Goal: Task Accomplishment & Management: Manage account settings

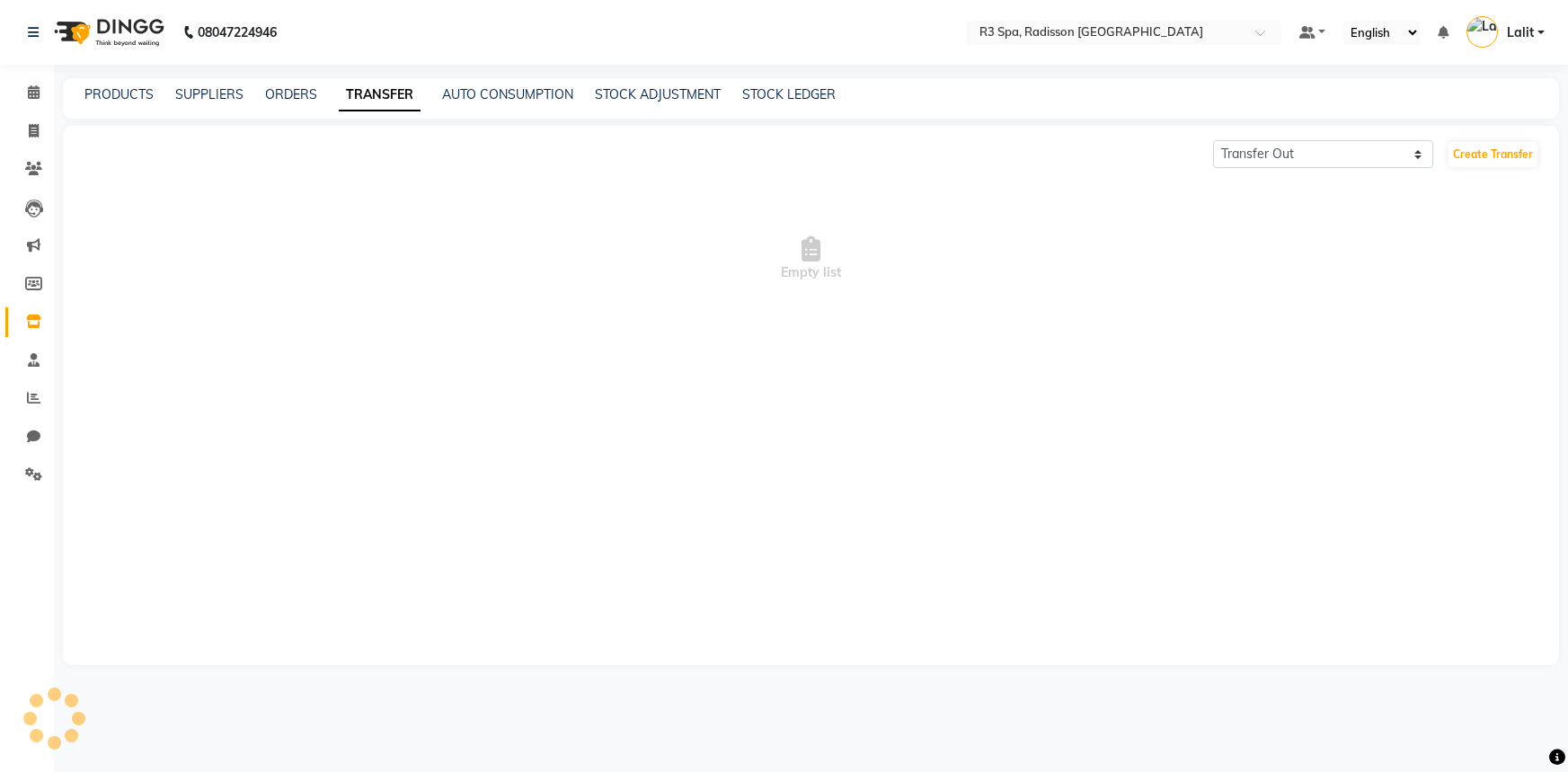
select select "sender"
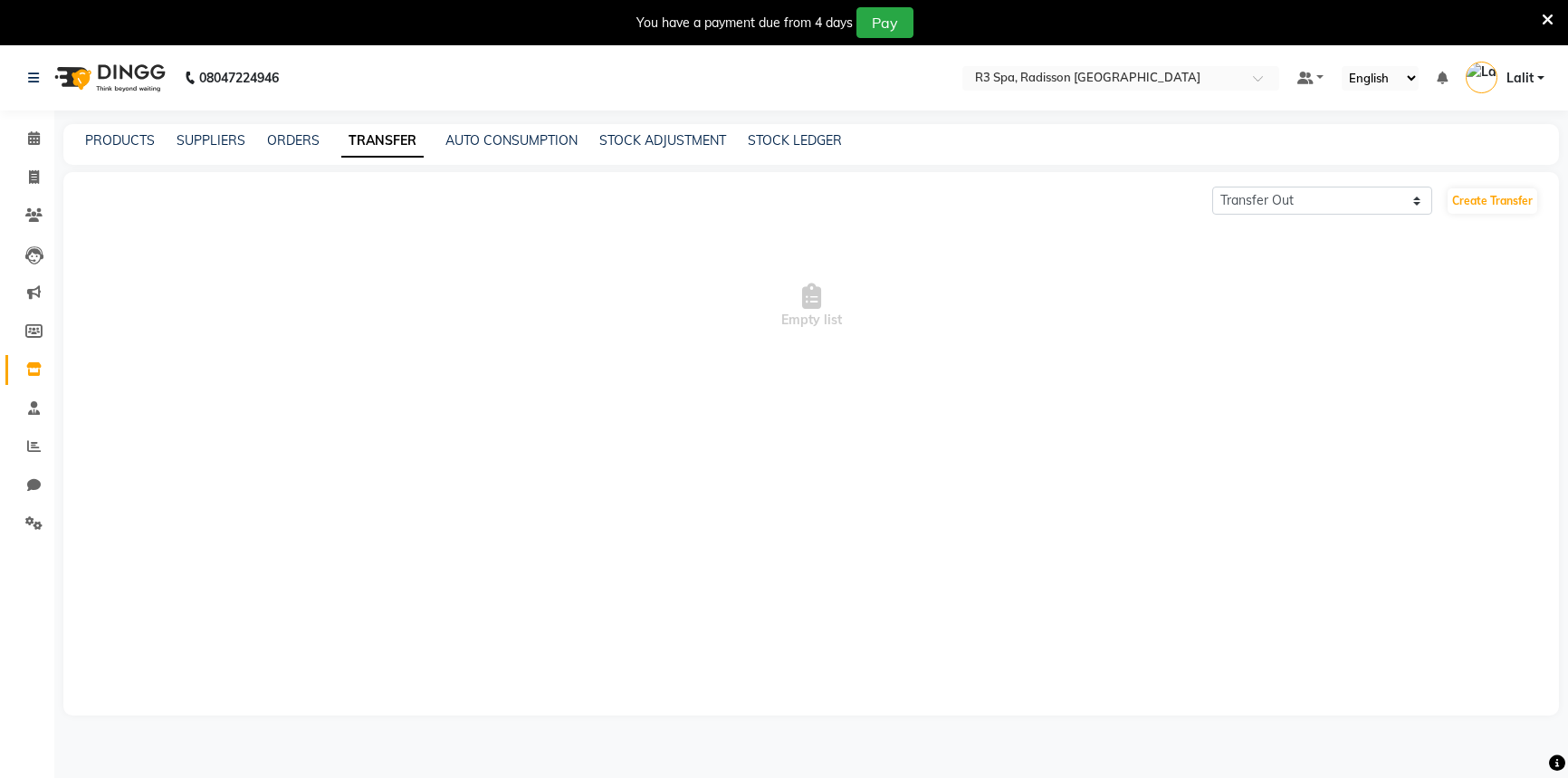
select select "sender"
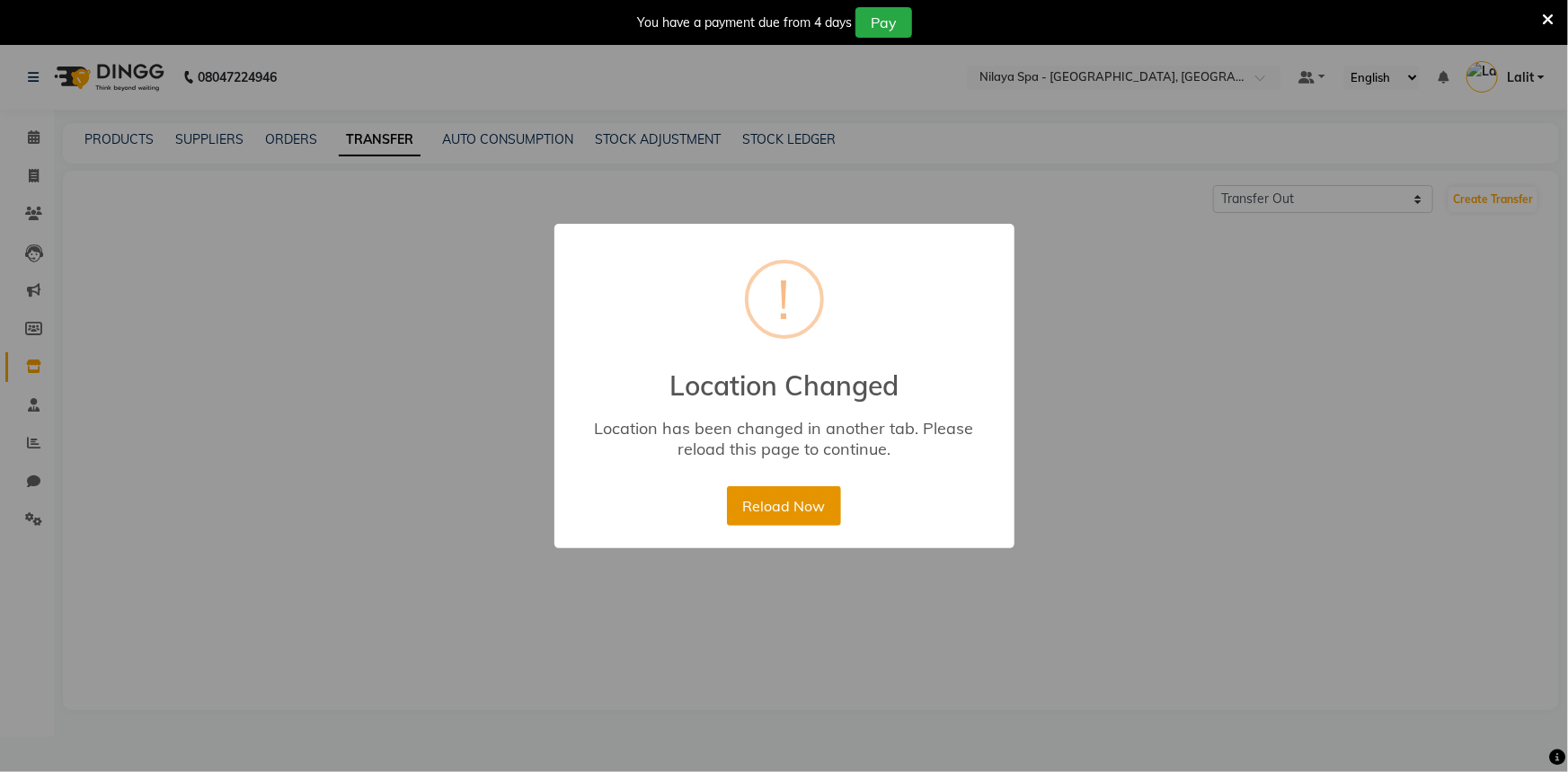
click at [788, 504] on button "Reload Now" at bounding box center [784, 506] width 115 height 40
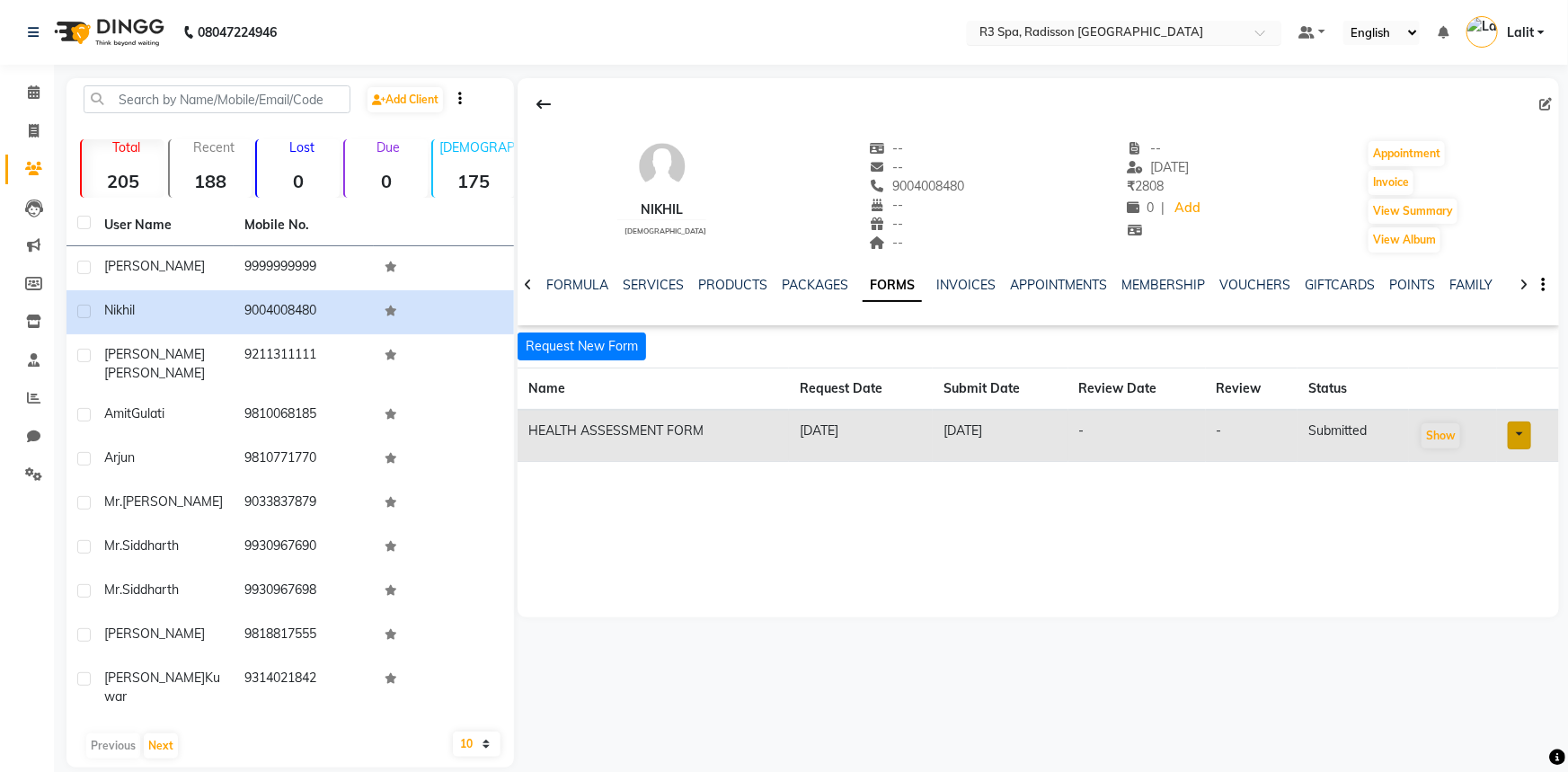
drag, startPoint x: 1138, startPoint y: 46, endPoint x: 1146, endPoint y: 29, distance: 18.8
click at [1139, 44] on nav "08047224946 Select Location × R3 Spa, Radisson Mumbai Default Panel My Panel En…" at bounding box center [784, 32] width 1568 height 64
click at [1146, 29] on input "text" at bounding box center [1105, 34] width 260 height 18
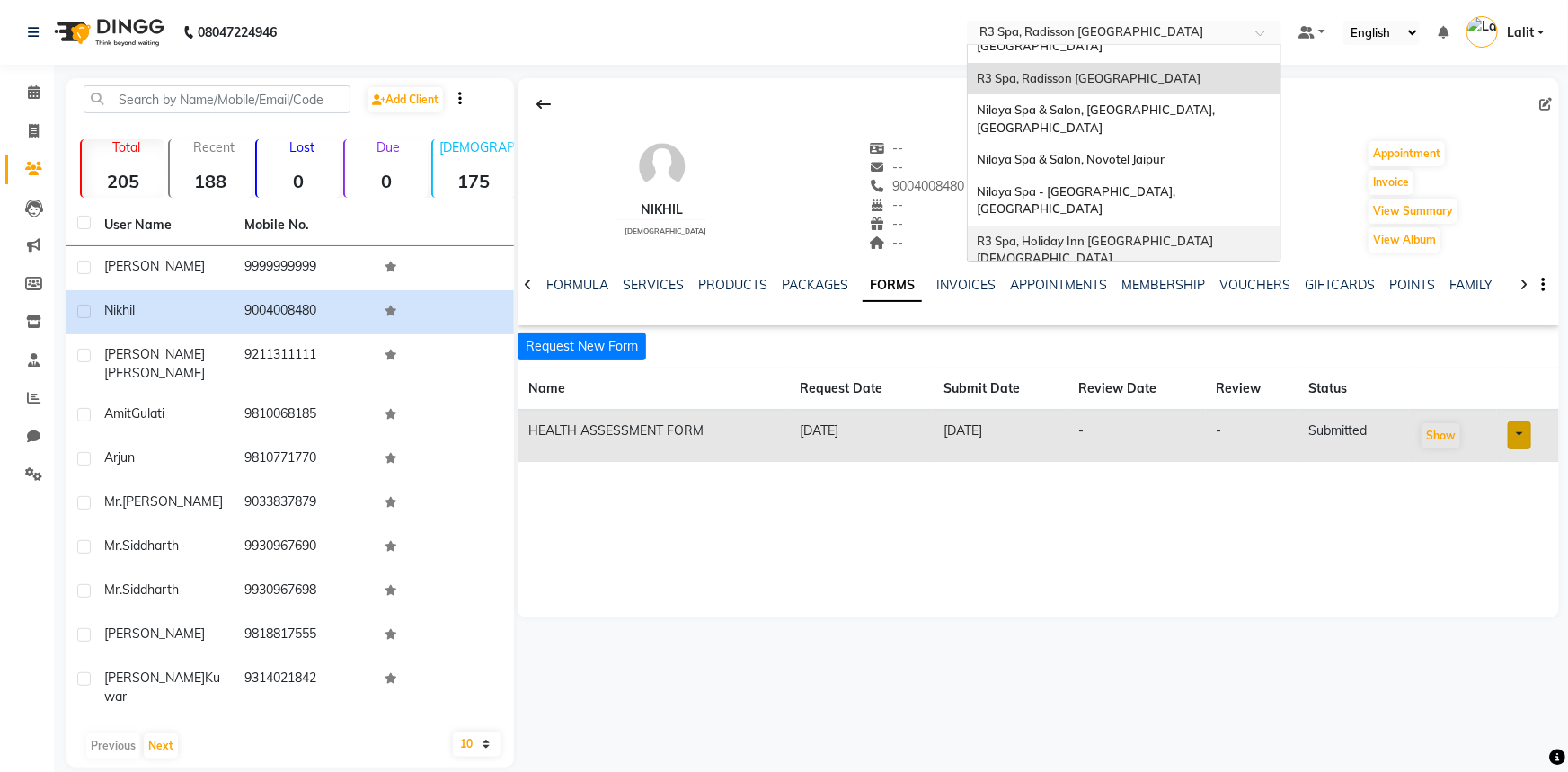
scroll to position [163, 0]
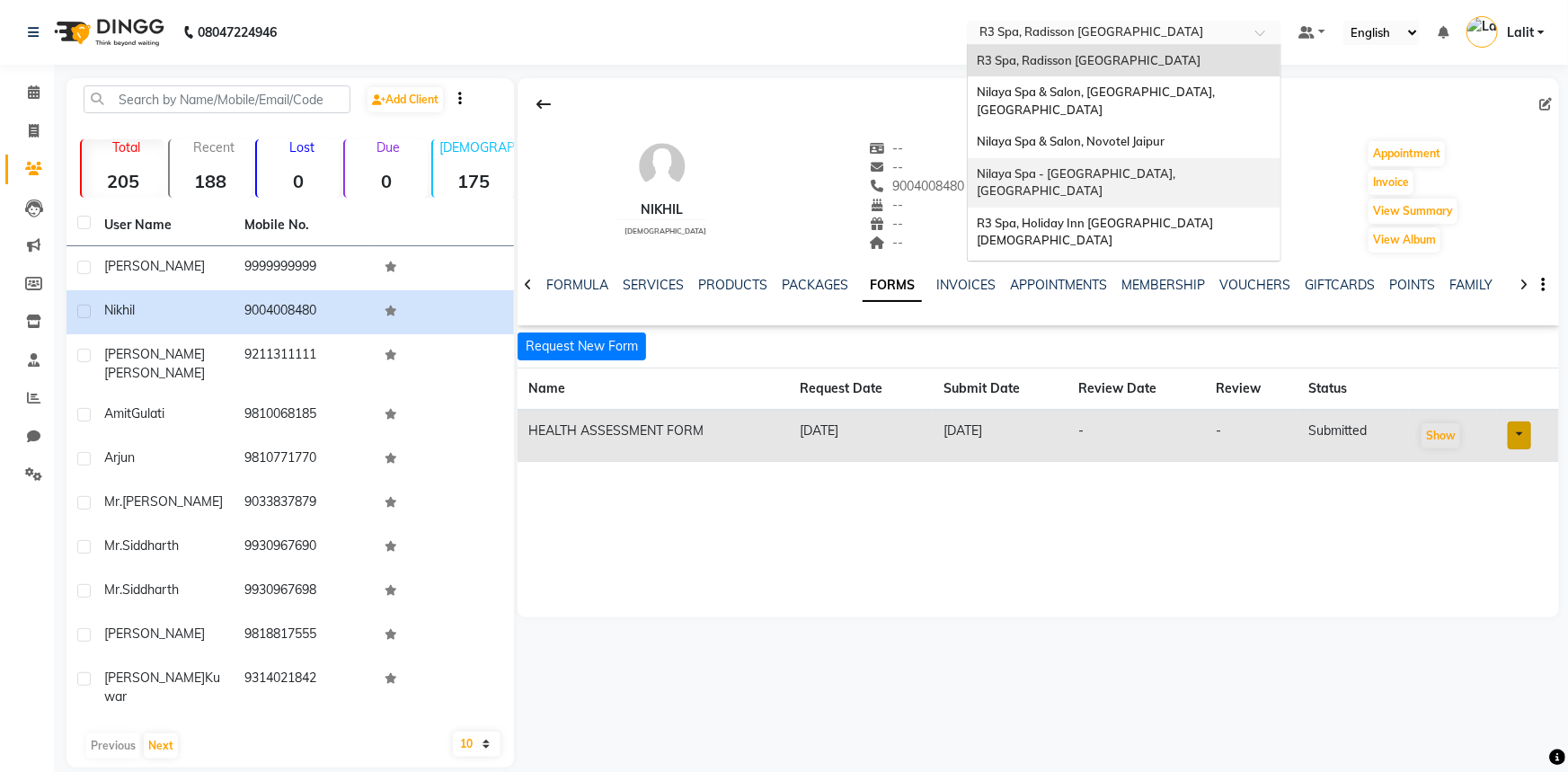
click at [1178, 167] on span "Nilaya Spa - [GEOGRAPHIC_DATA], [GEOGRAPHIC_DATA]" at bounding box center [1077, 183] width 202 height 32
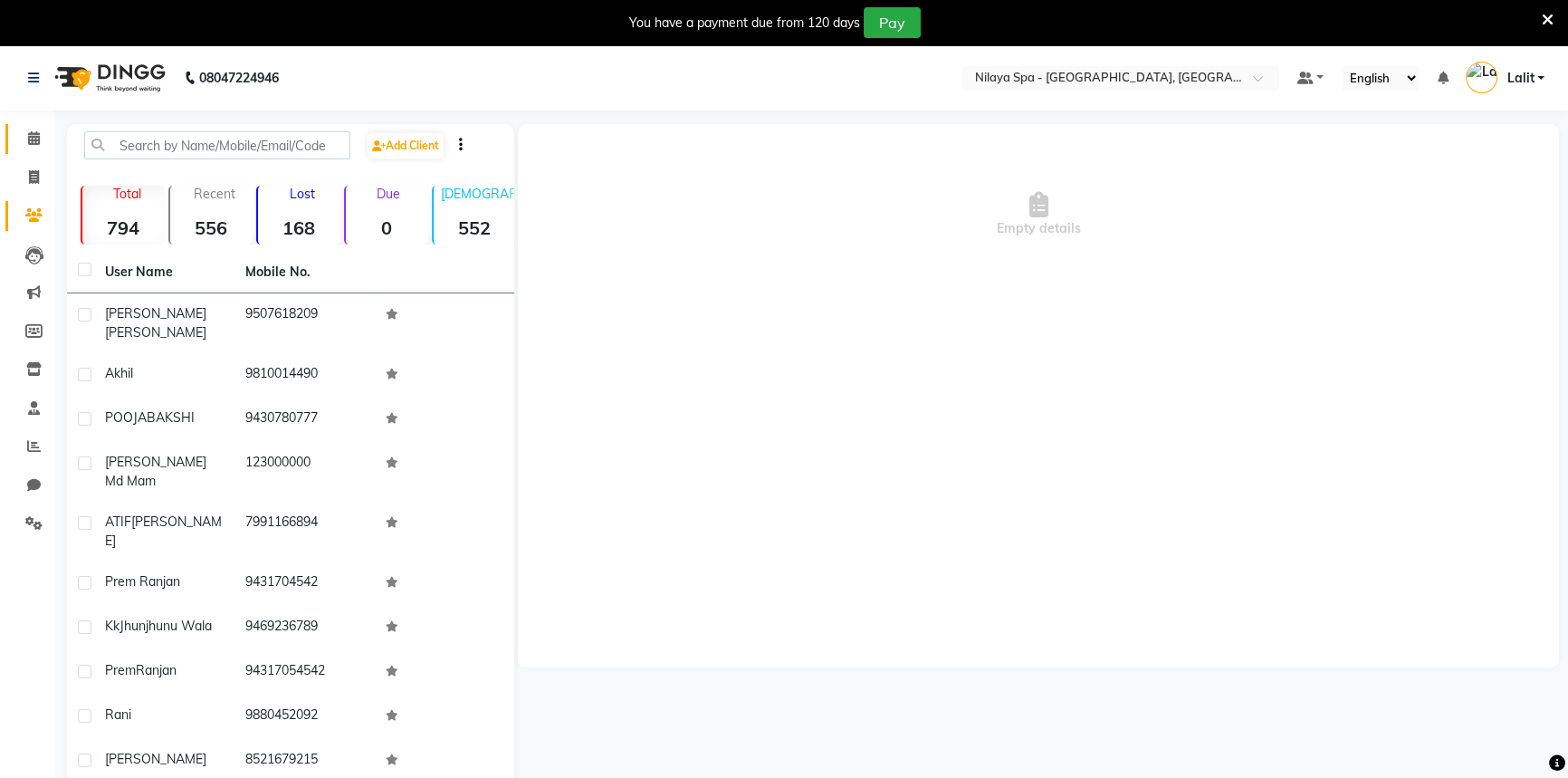
click at [45, 133] on span at bounding box center [33, 139] width 31 height 21
click at [44, 133] on span at bounding box center [33, 139] width 31 height 21
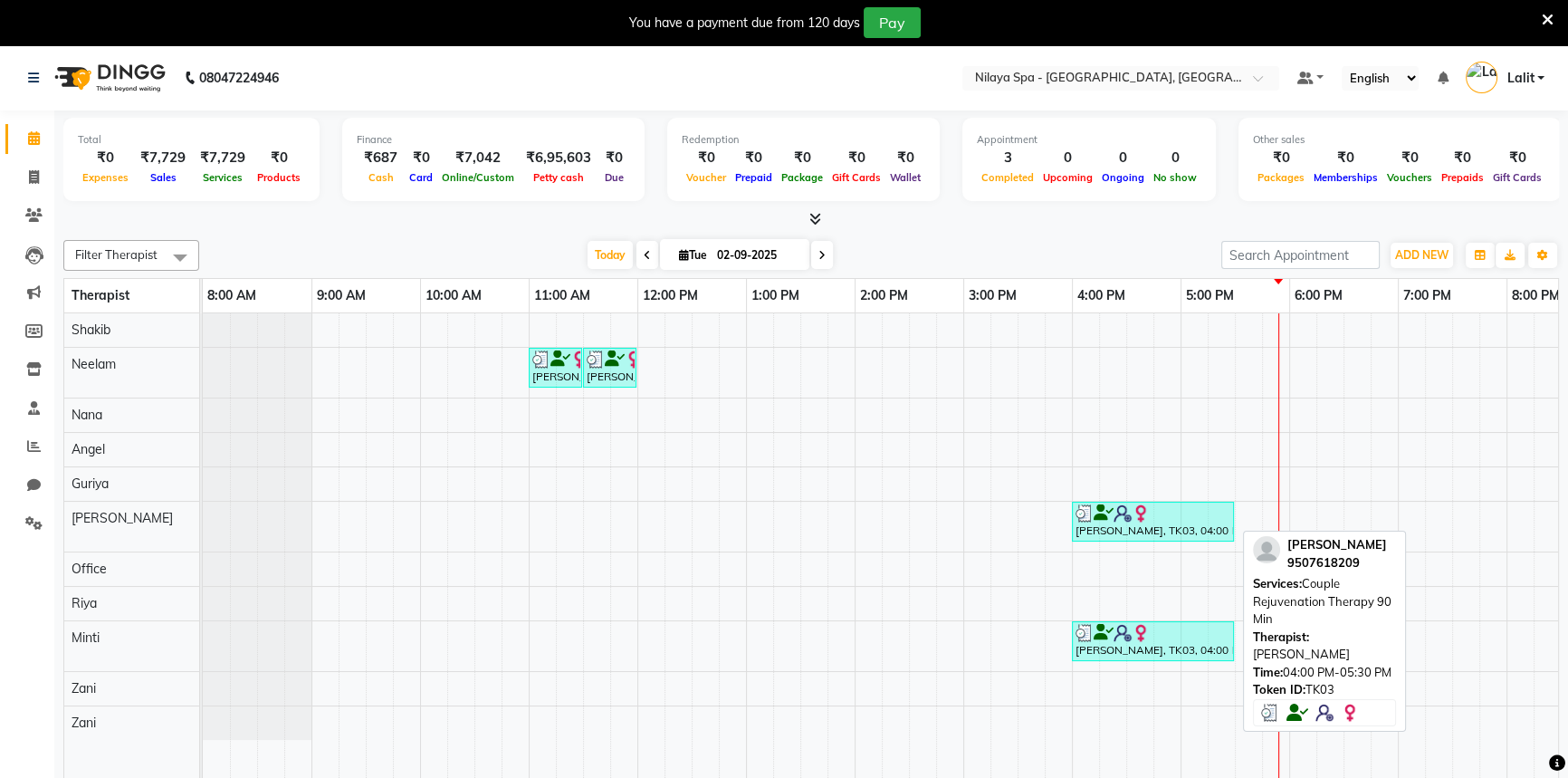
click at [1141, 525] on div "Shalini Jhulka, TK03, 04:00 PM-05:30 PM, Couple Rejuvenation Therapy 90 Min" at bounding box center [1152, 522] width 158 height 34
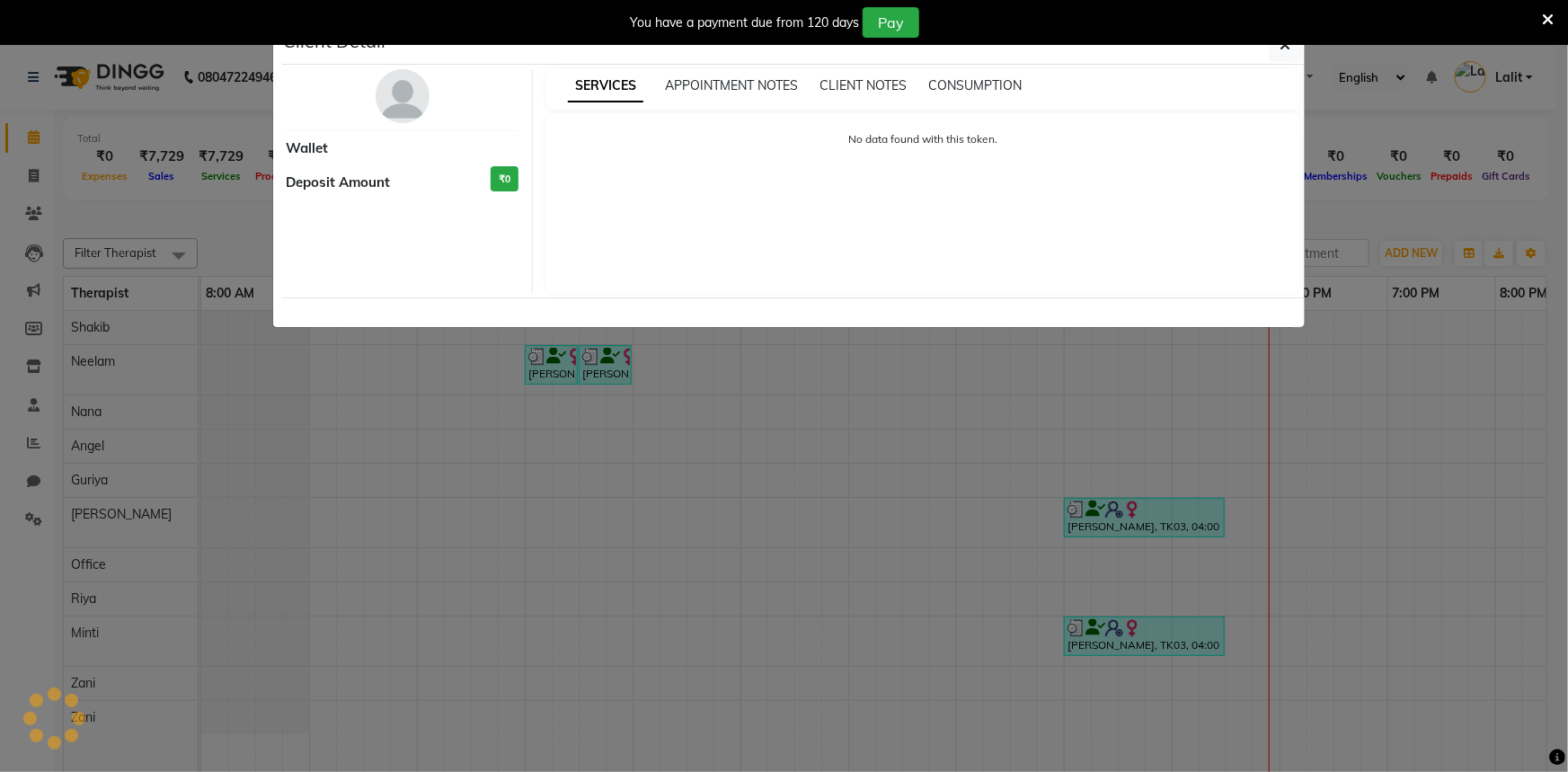
select select "3"
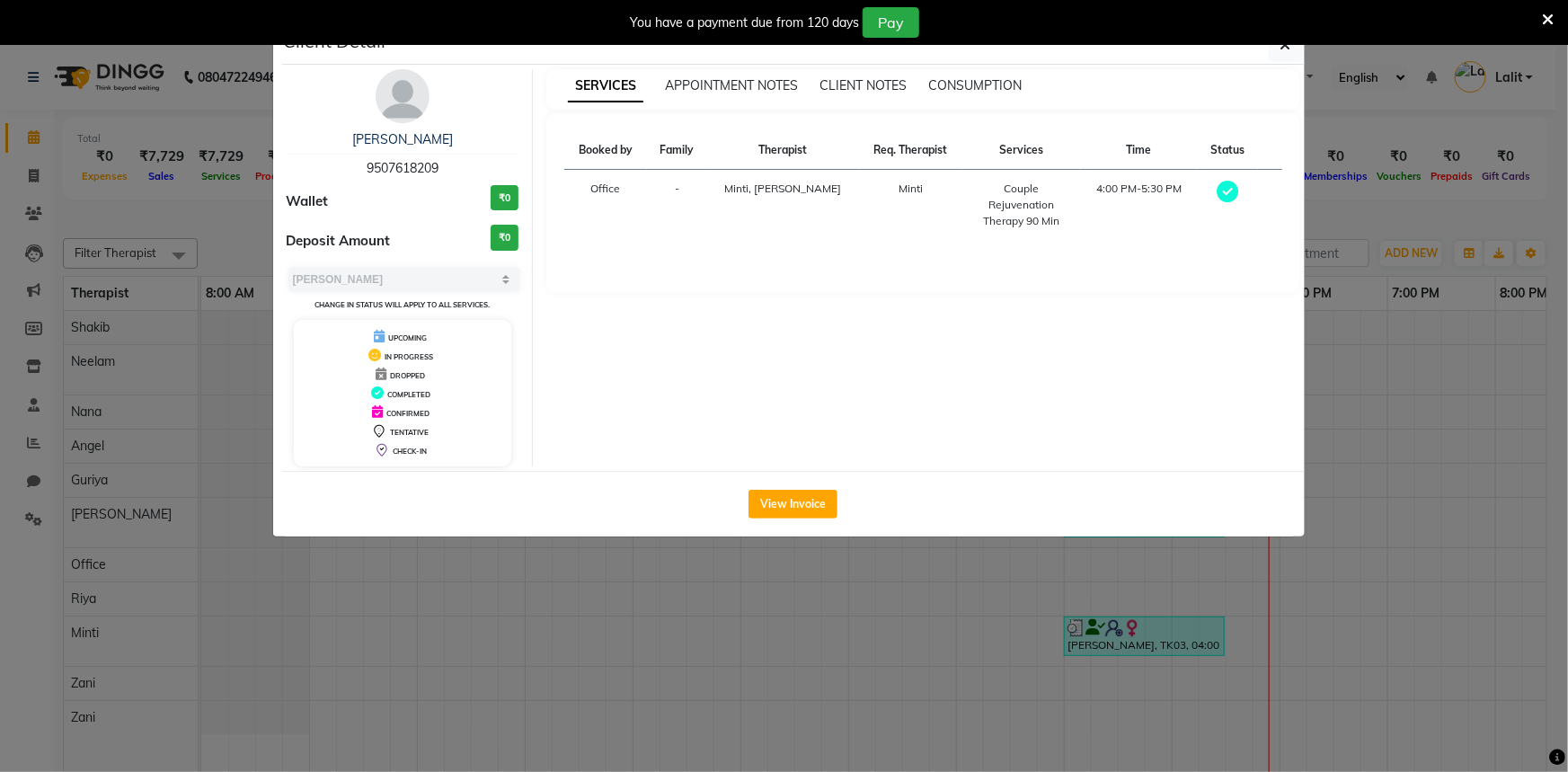
click at [1545, 21] on icon at bounding box center [1548, 19] width 11 height 16
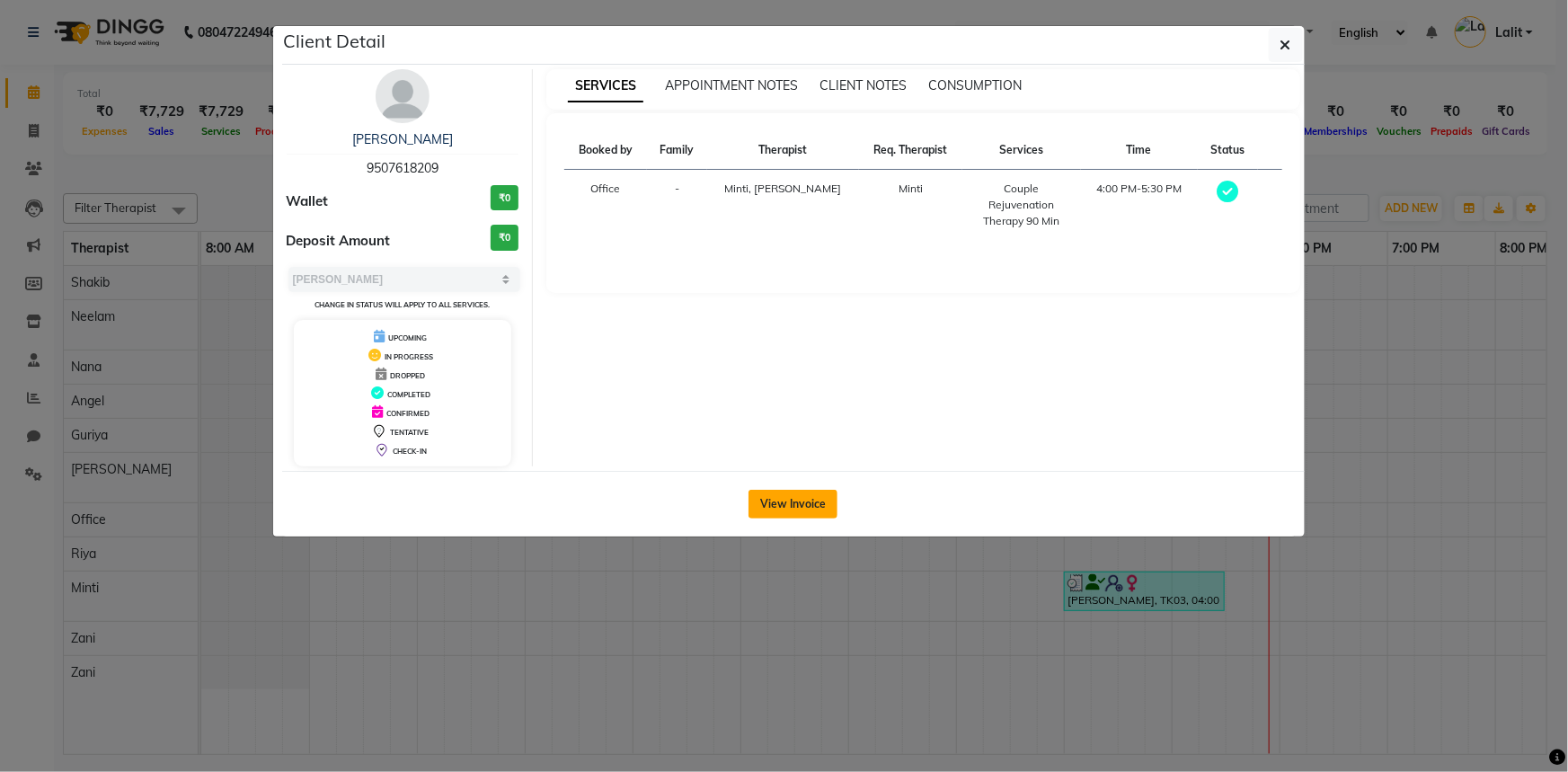
click at [814, 503] on button "View Invoice" at bounding box center [793, 504] width 89 height 28
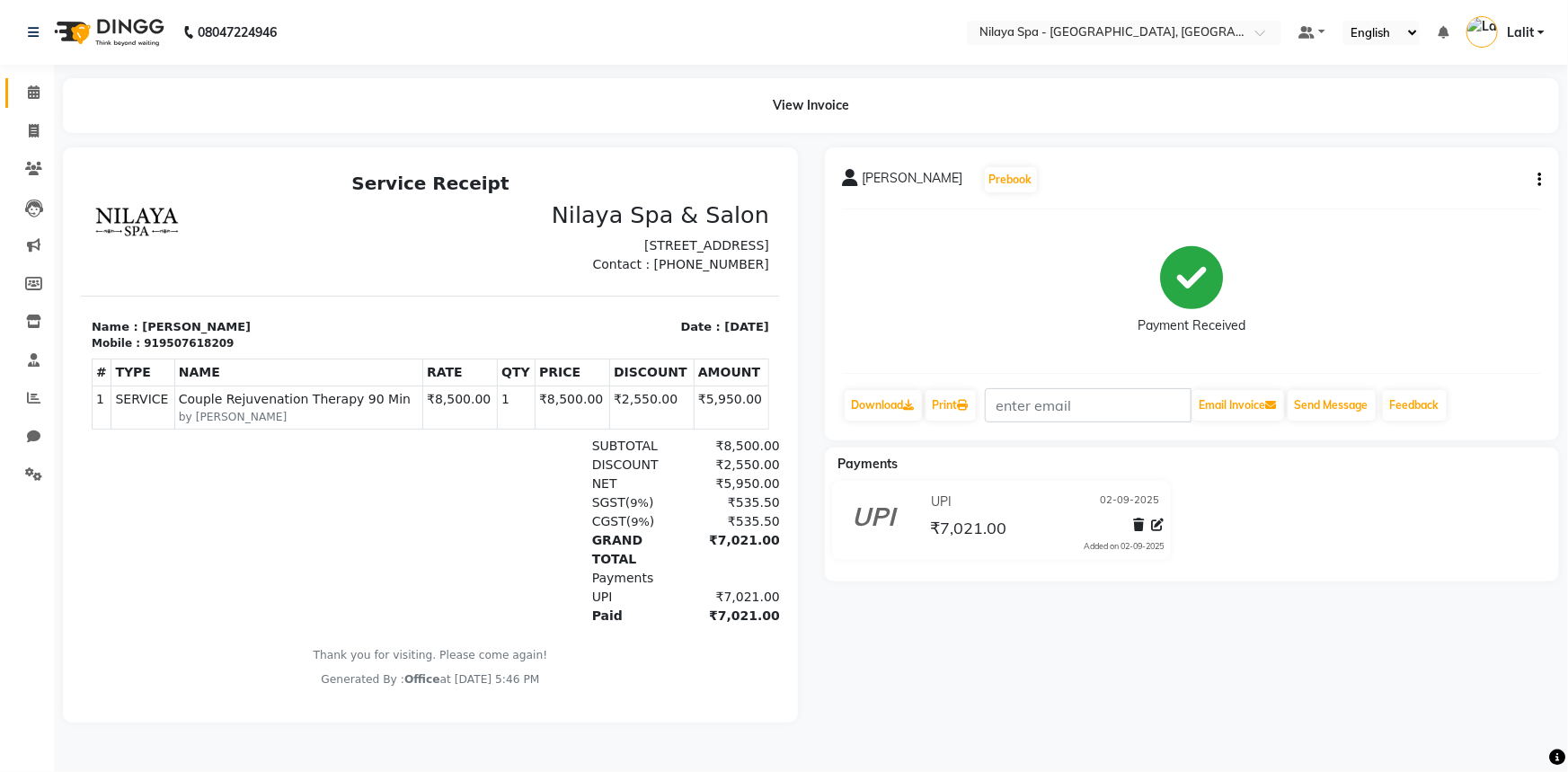
scroll to position [14, 0]
drag, startPoint x: 592, startPoint y: 408, endPoint x: 610, endPoint y: 408, distance: 18.0
click at [610, 408] on td "₹2,550.00" at bounding box center [651, 407] width 84 height 44
click at [679, 449] on div "₹8,500.00" at bounding box center [729, 446] width 99 height 19
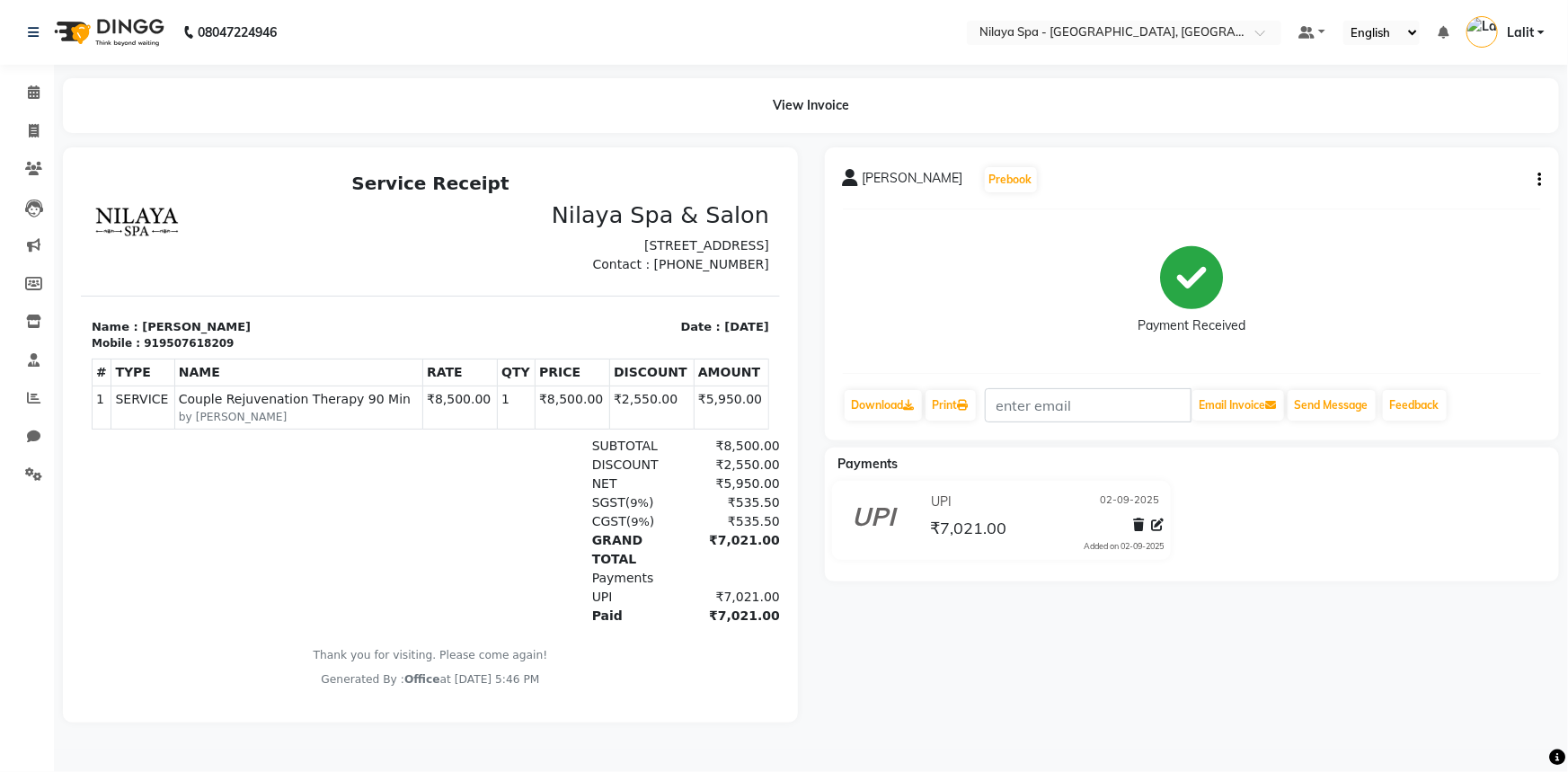
click at [1536, 180] on button "button" at bounding box center [1535, 180] width 10 height 19
click at [1143, 217] on div "Shalini Jhulka Prebook Payment Received Download Print Email Invoice Send Messa…" at bounding box center [1192, 294] width 735 height 293
click at [18, 467] on span at bounding box center [33, 475] width 31 height 21
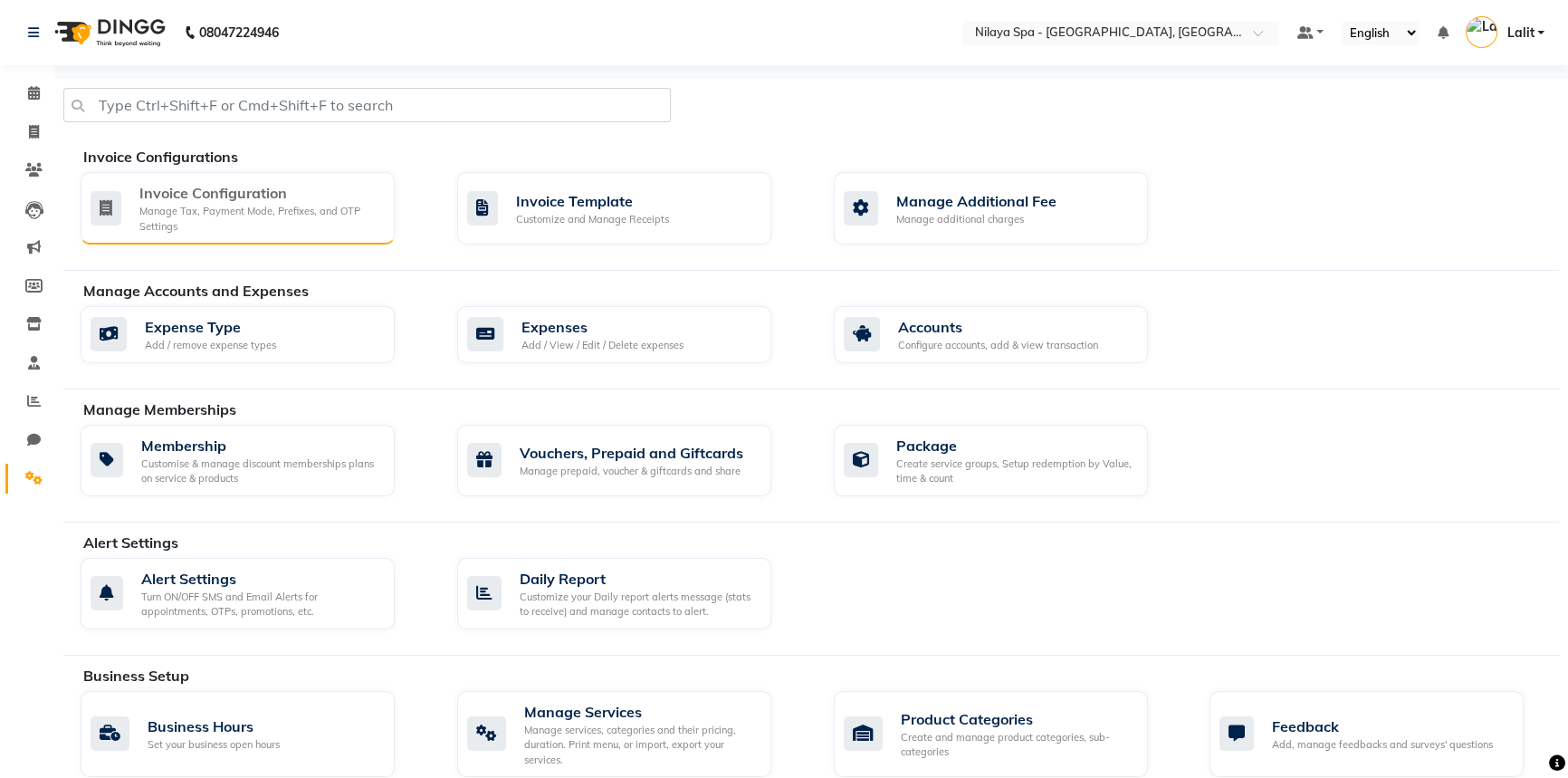
click at [273, 200] on div "Invoice Configuration" at bounding box center [259, 193] width 241 height 22
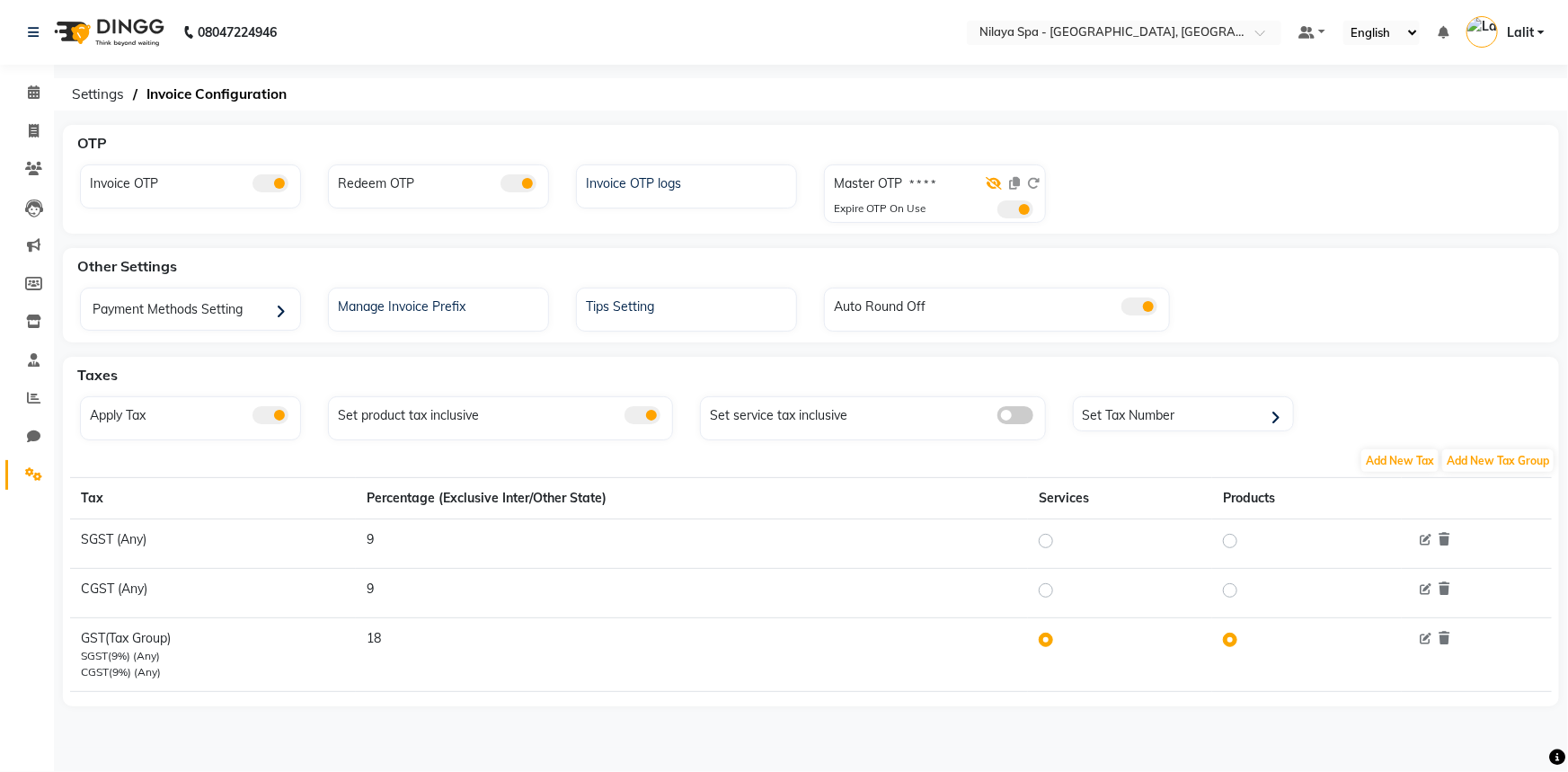
click at [995, 184] on icon at bounding box center [995, 183] width 16 height 12
click at [22, 168] on span at bounding box center [33, 169] width 31 height 21
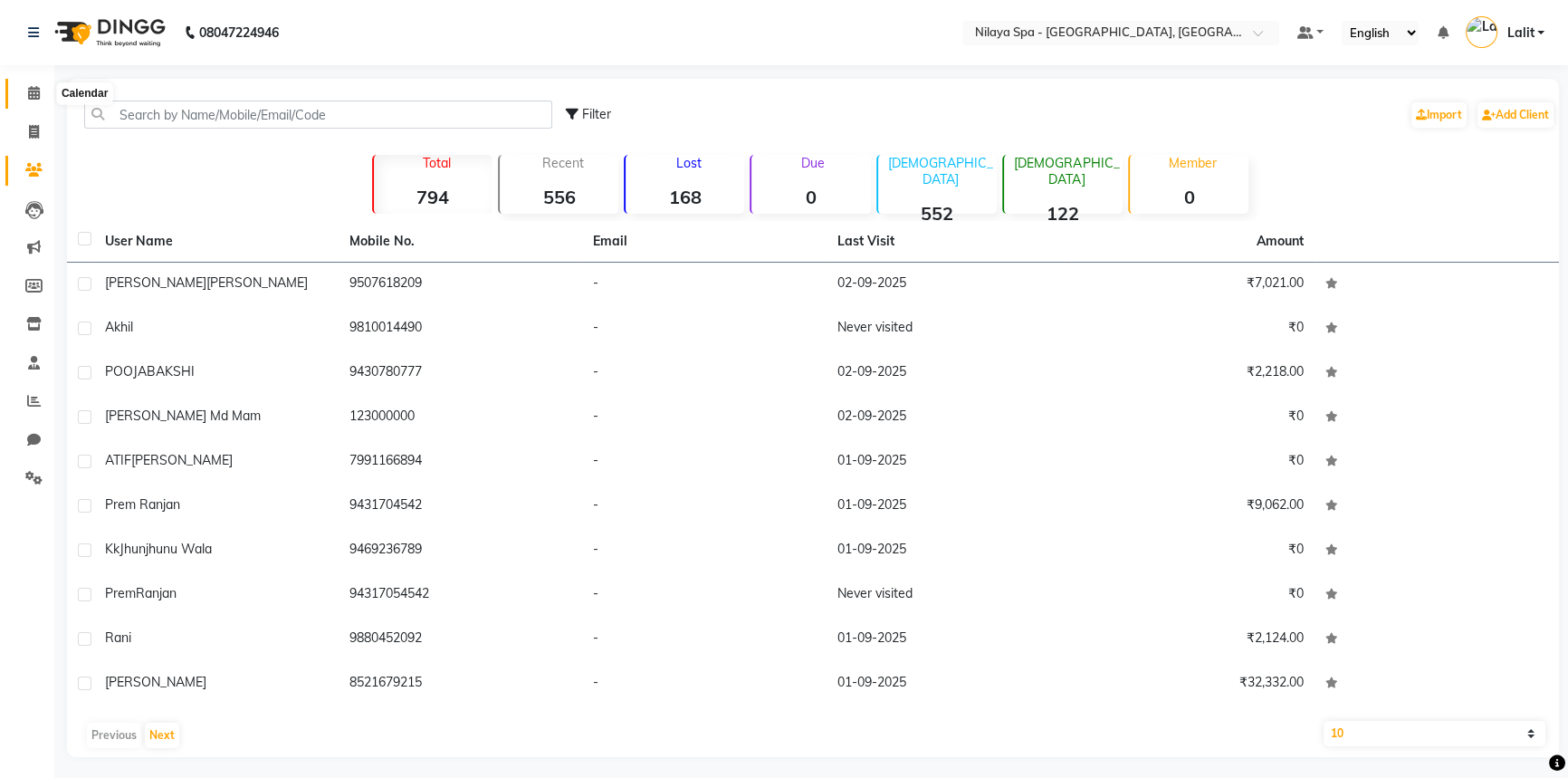
click at [21, 88] on span at bounding box center [33, 93] width 31 height 21
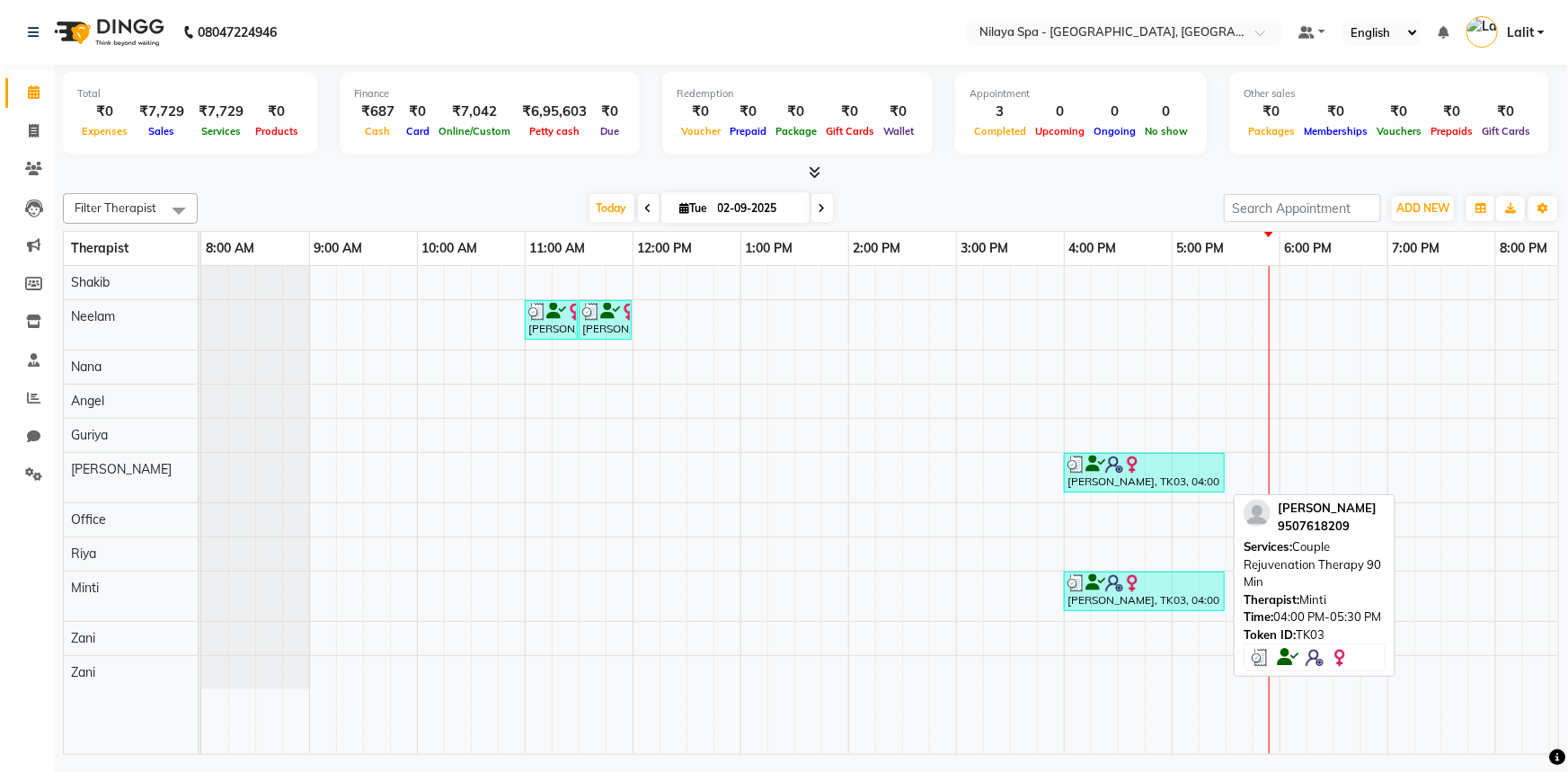
click at [1126, 597] on div "Shalini Jhulka, TK03, 04:00 PM-05:30 PM, Couple Rejuvenation Therapy 90 Min" at bounding box center [1144, 591] width 157 height 34
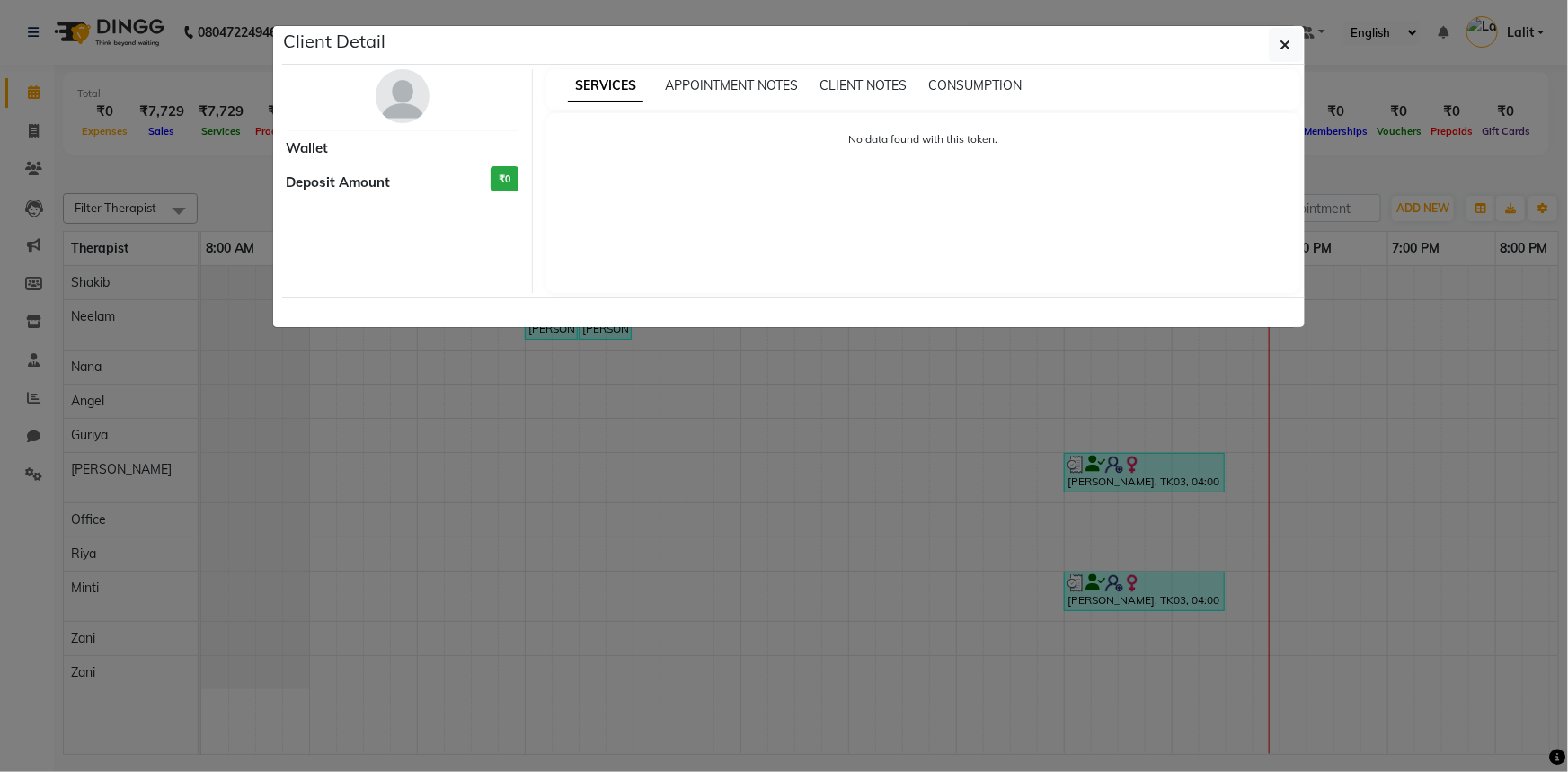
select select "3"
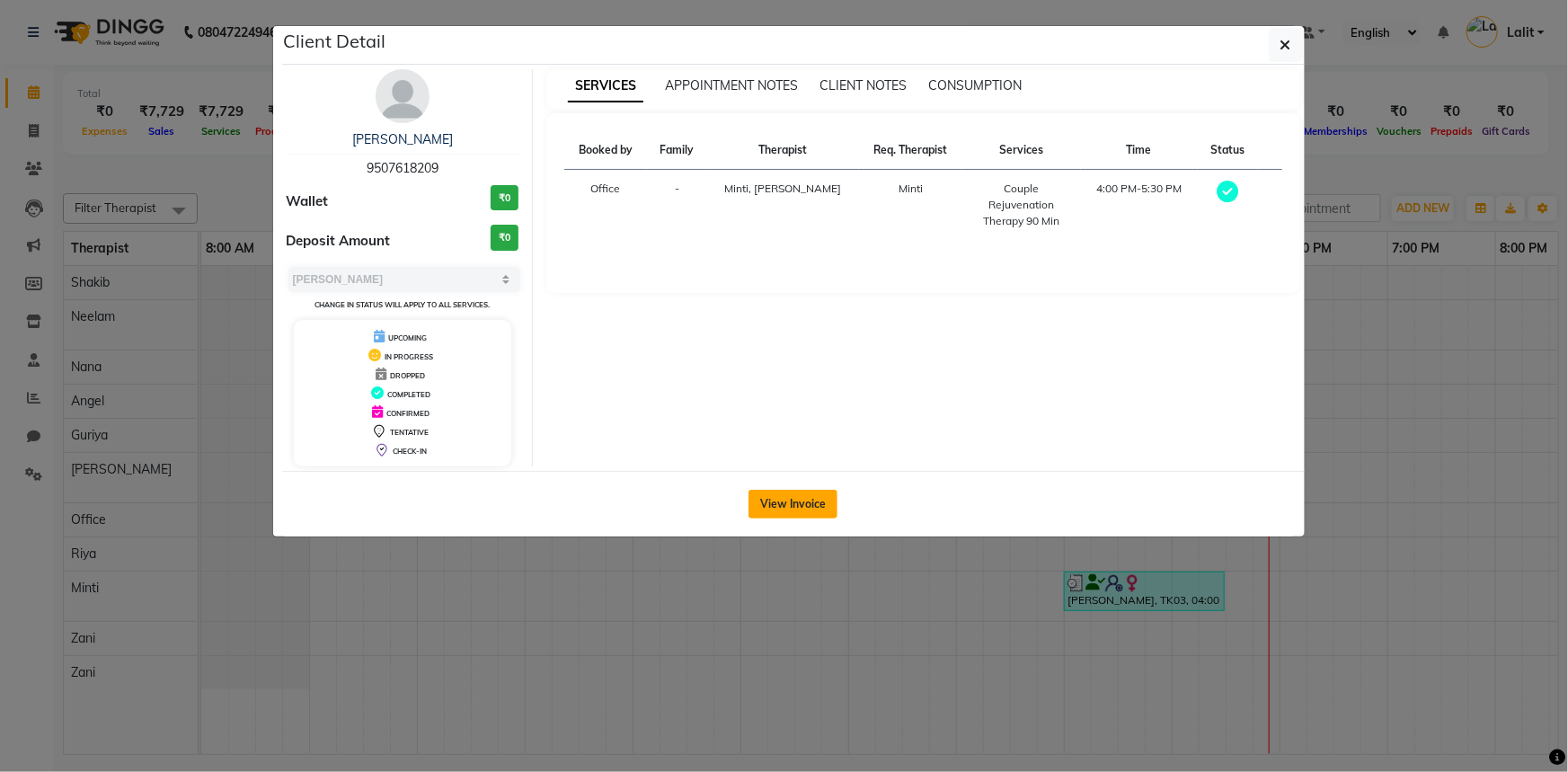
click at [793, 500] on button "View Invoice" at bounding box center [793, 504] width 89 height 28
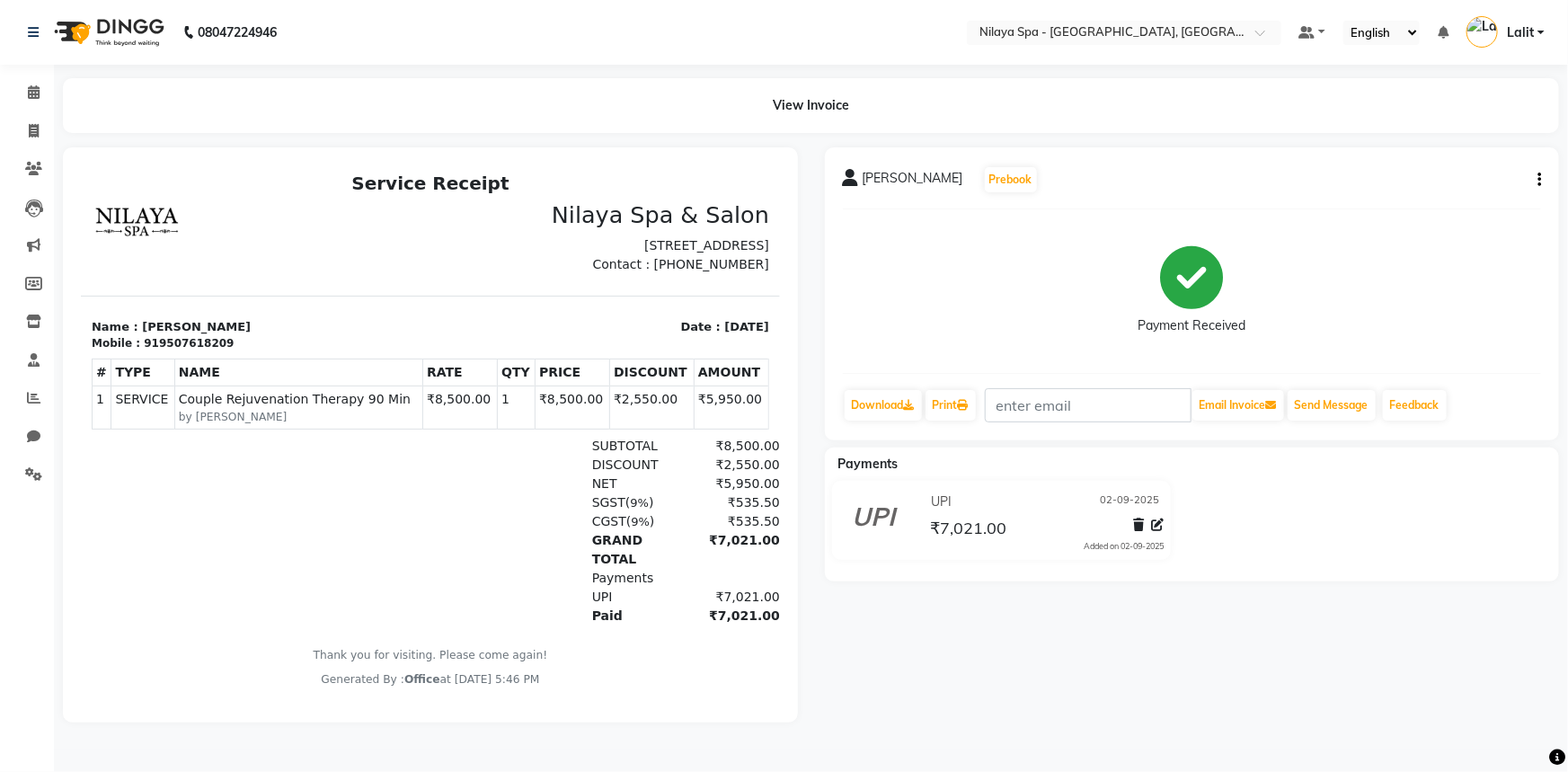
click at [1531, 184] on button "button" at bounding box center [1535, 180] width 10 height 19
drag, startPoint x: 1538, startPoint y: 185, endPoint x: 1517, endPoint y: 215, distance: 36.6
click at [1525, 215] on div "Shalini Jhulka Prebook Payment Received Download Print Email Invoice Send Messa…" at bounding box center [1192, 294] width 735 height 293
click at [1540, 181] on icon "button" at bounding box center [1540, 180] width 4 height 1
click at [1456, 204] on div "Edit Invoice" at bounding box center [1450, 202] width 123 height 23
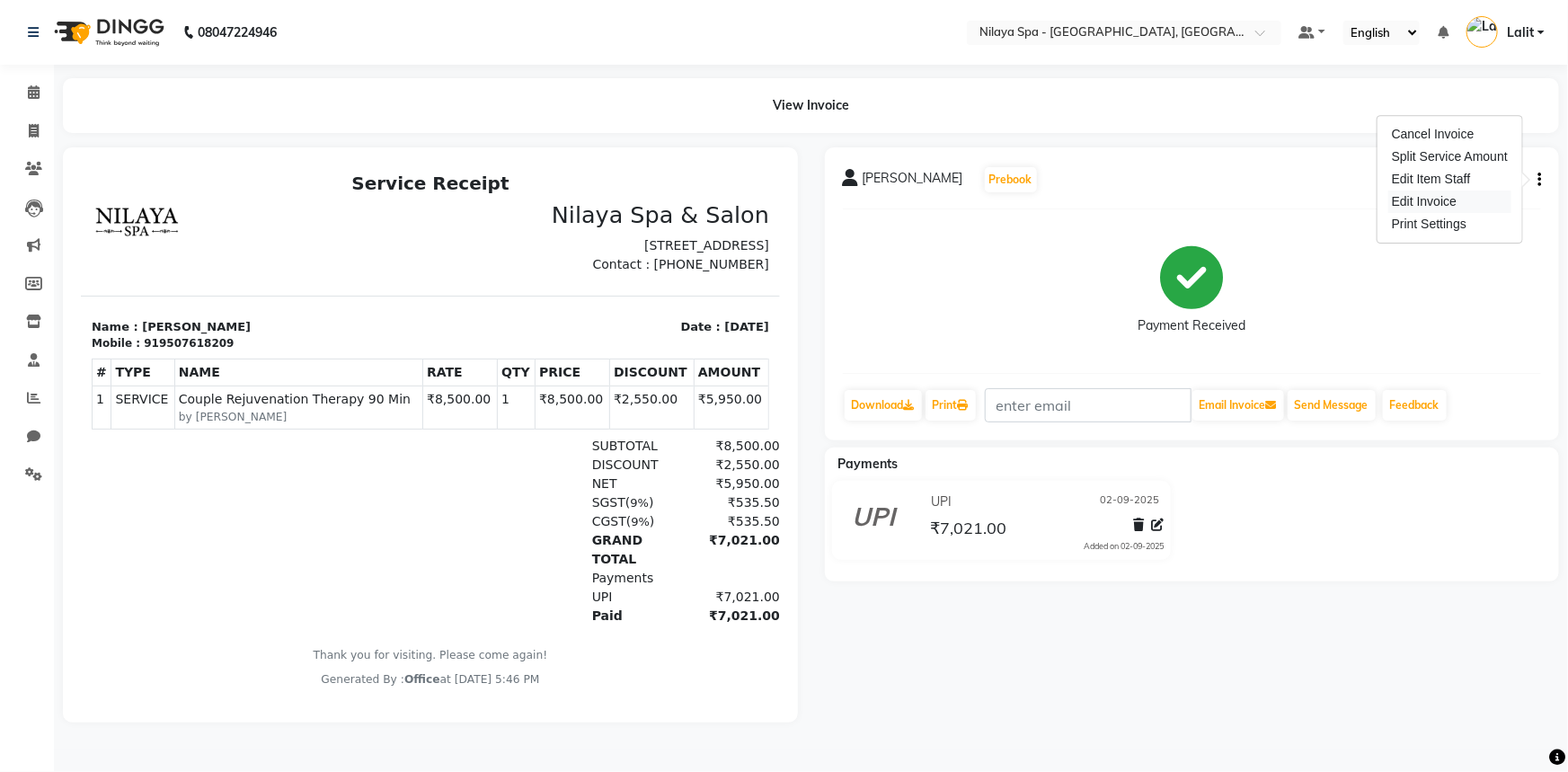
select select "service"
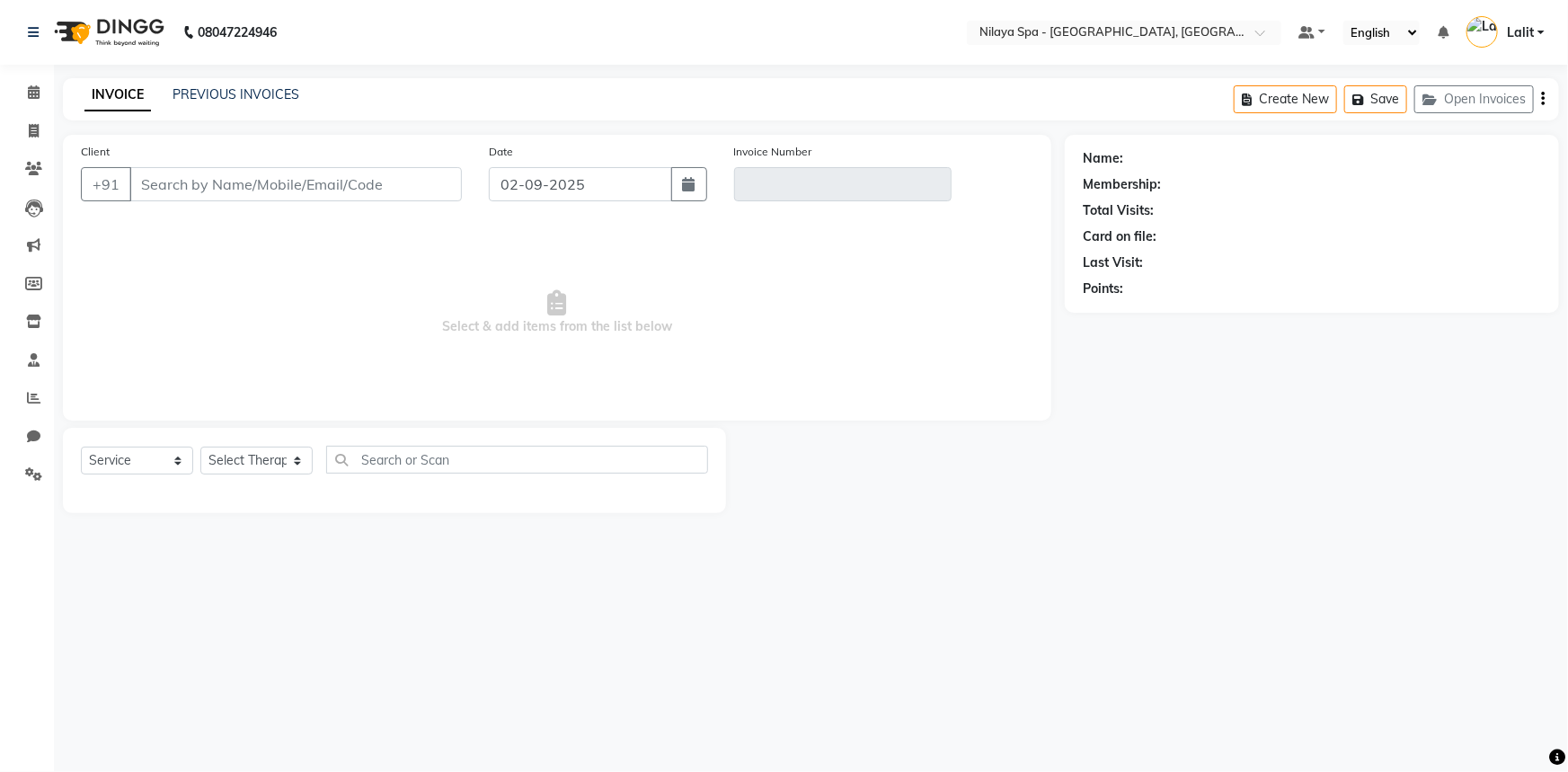
type input "9507618209"
type input "V/2025-26/1319"
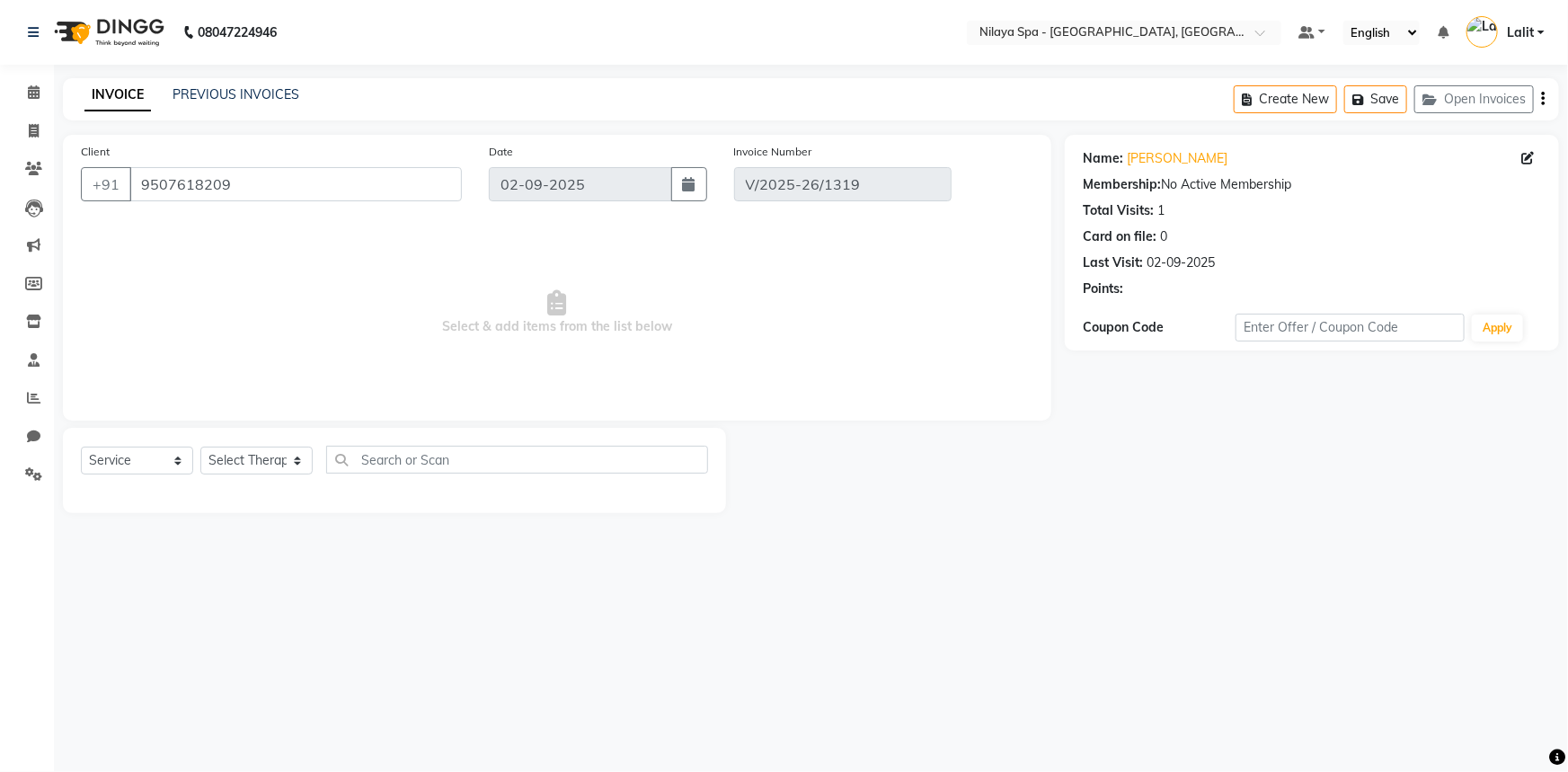
select select "select"
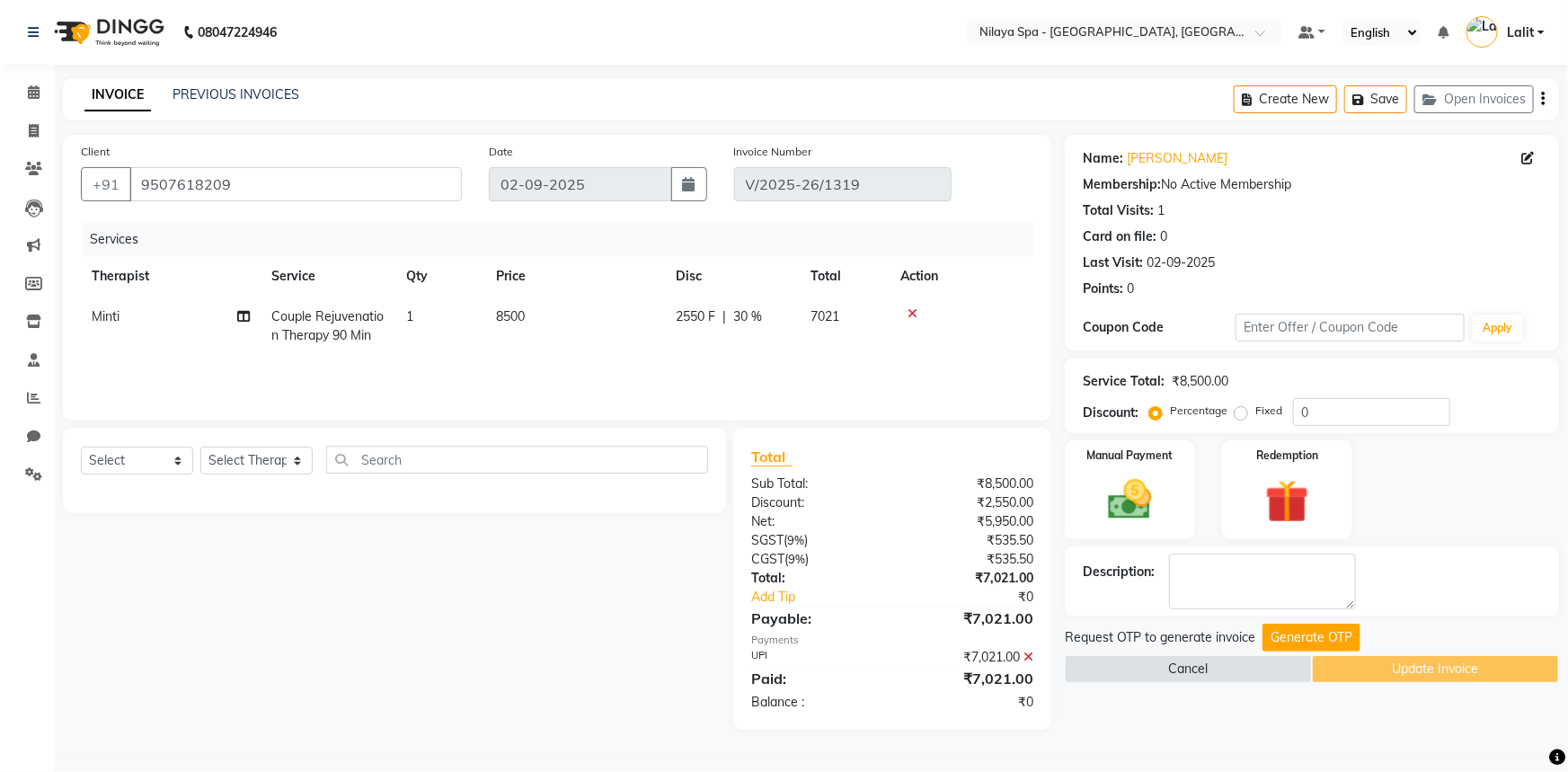
click at [756, 318] on span "30 %" at bounding box center [748, 317] width 28 height 19
select select "90192"
drag, startPoint x: 850, startPoint y: 318, endPoint x: 797, endPoint y: 318, distance: 53.0
click at [747, 314] on span "30 %" at bounding box center [748, 317] width 28 height 19
select select "90192"
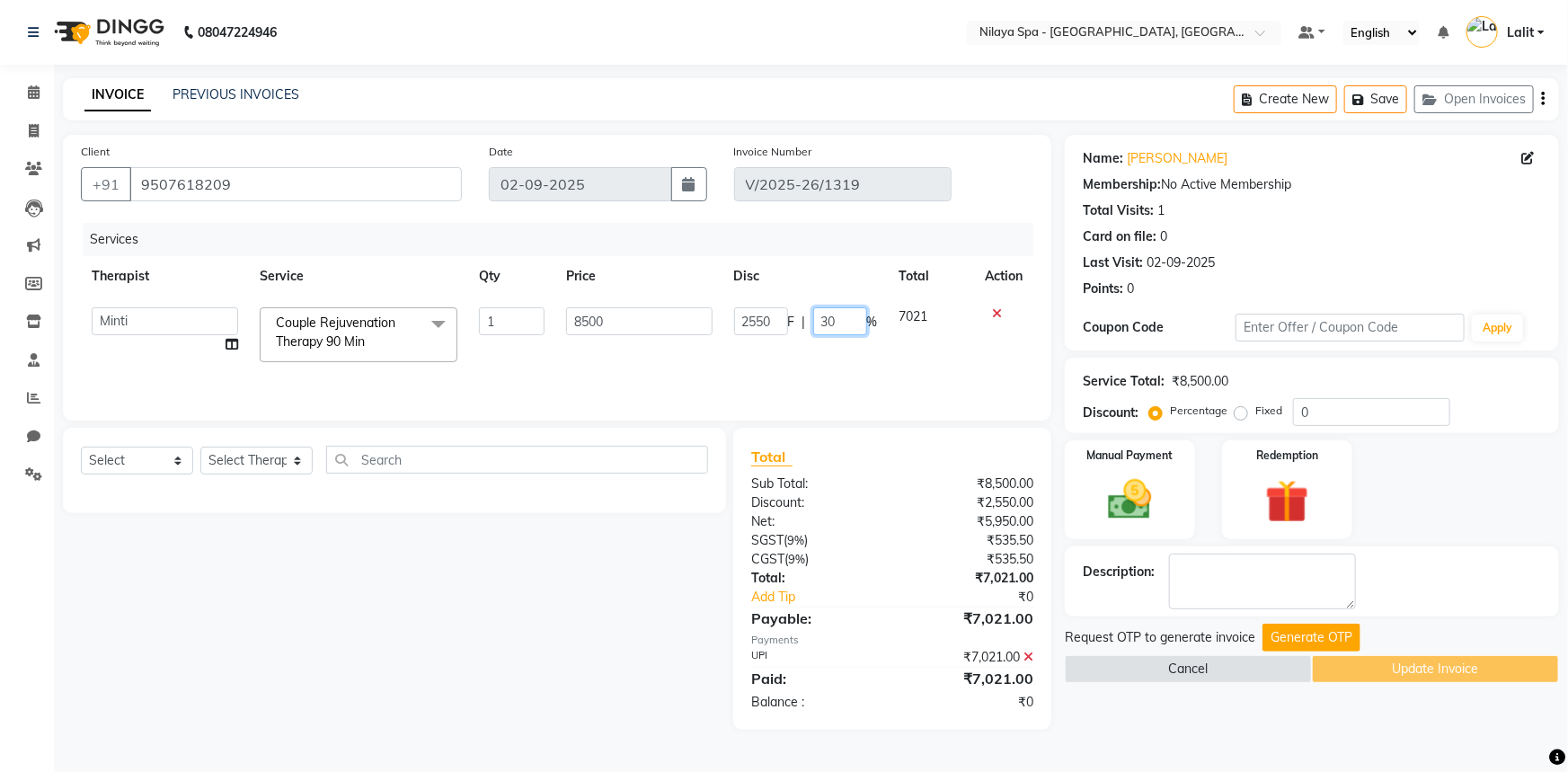
click at [826, 322] on input "30" at bounding box center [839, 321] width 54 height 27
type input "20"
click at [900, 369] on div "Services Therapist Service Qty Price Disc Total Action Angel Guriya Irene Minti…" at bounding box center [556, 313] width 953 height 180
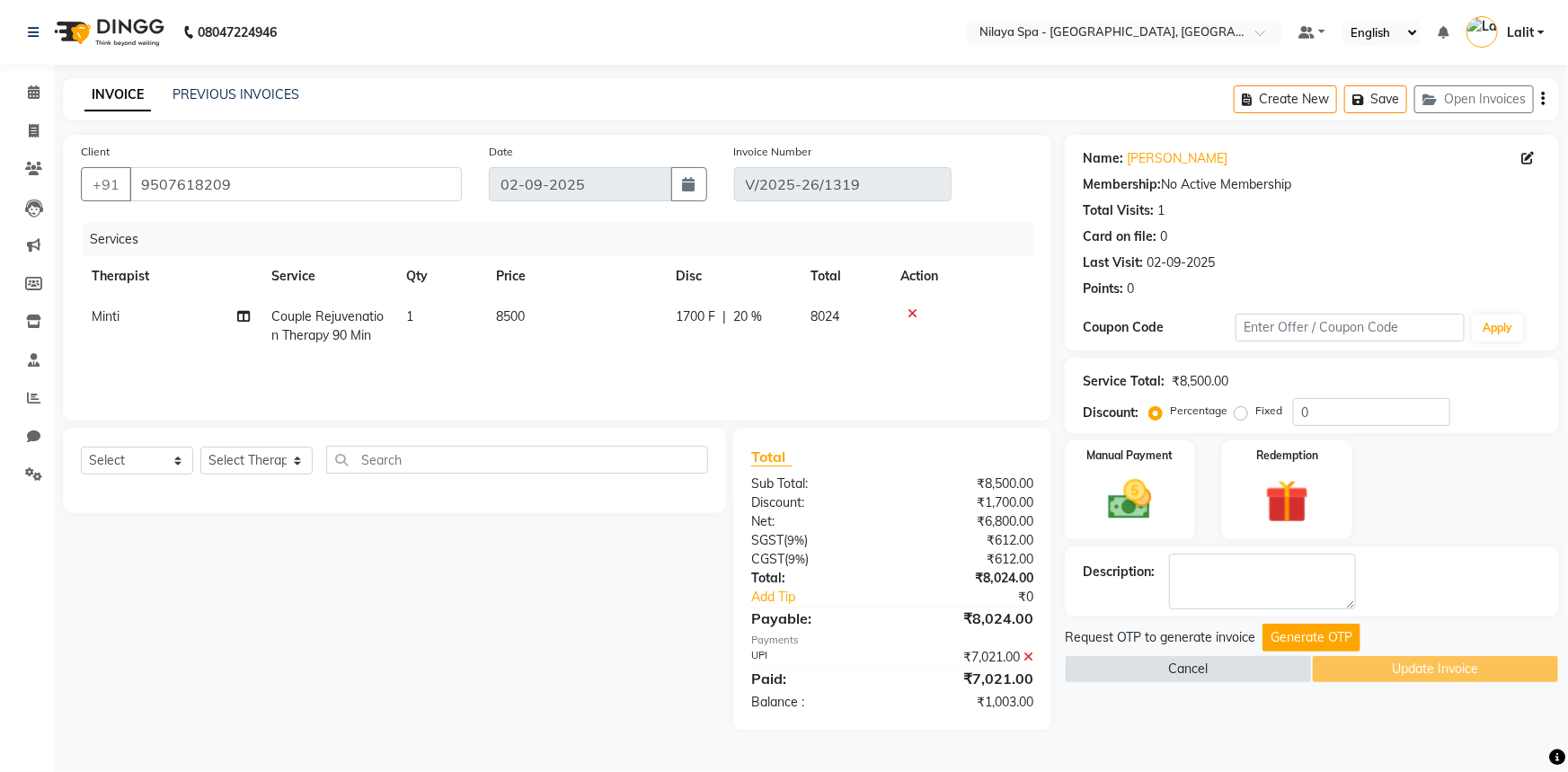
click at [1018, 656] on div "₹7,021.00" at bounding box center [969, 658] width 154 height 19
click at [1025, 657] on icon at bounding box center [1029, 657] width 9 height 12
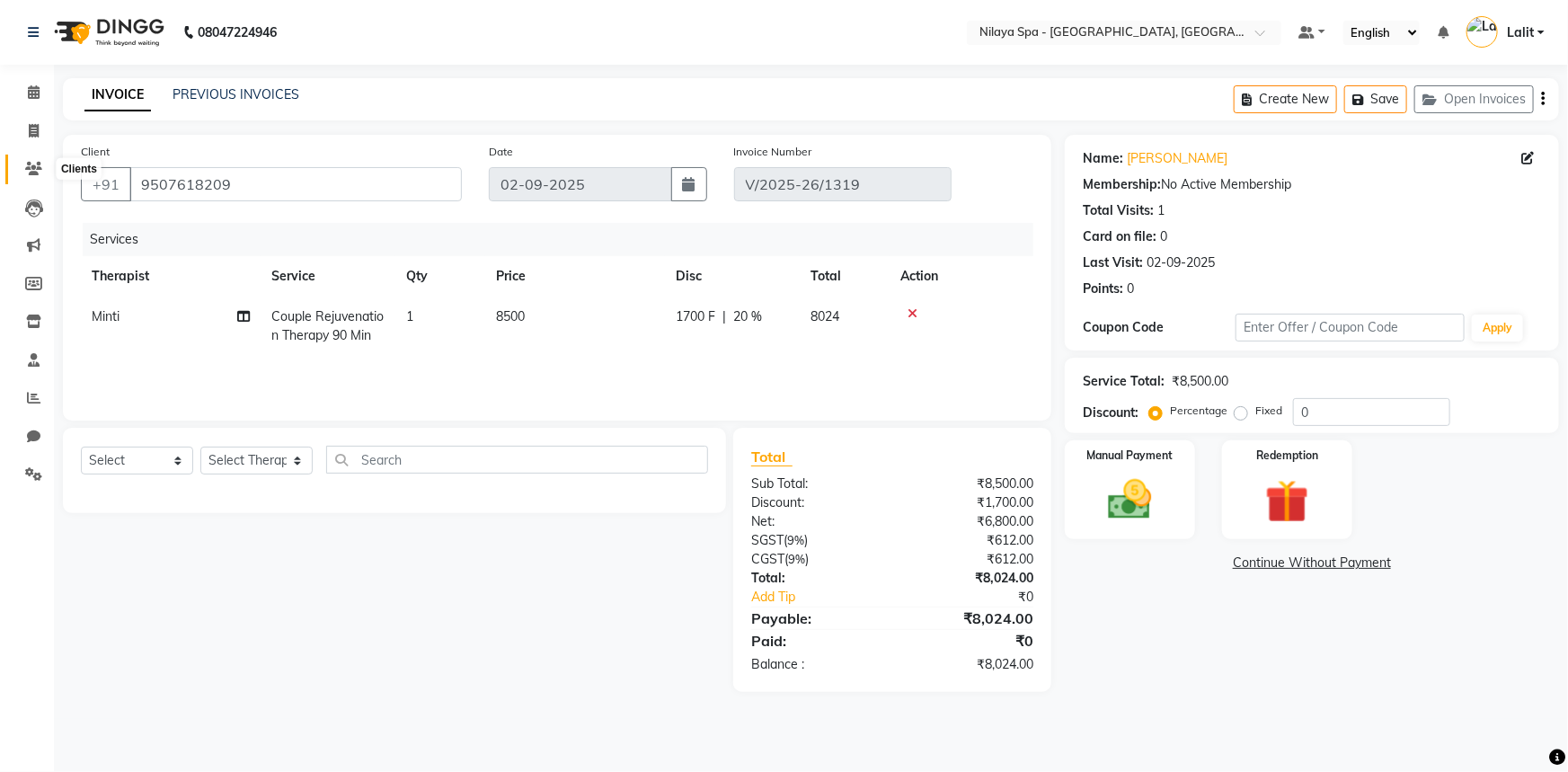
click at [44, 169] on span at bounding box center [33, 169] width 31 height 21
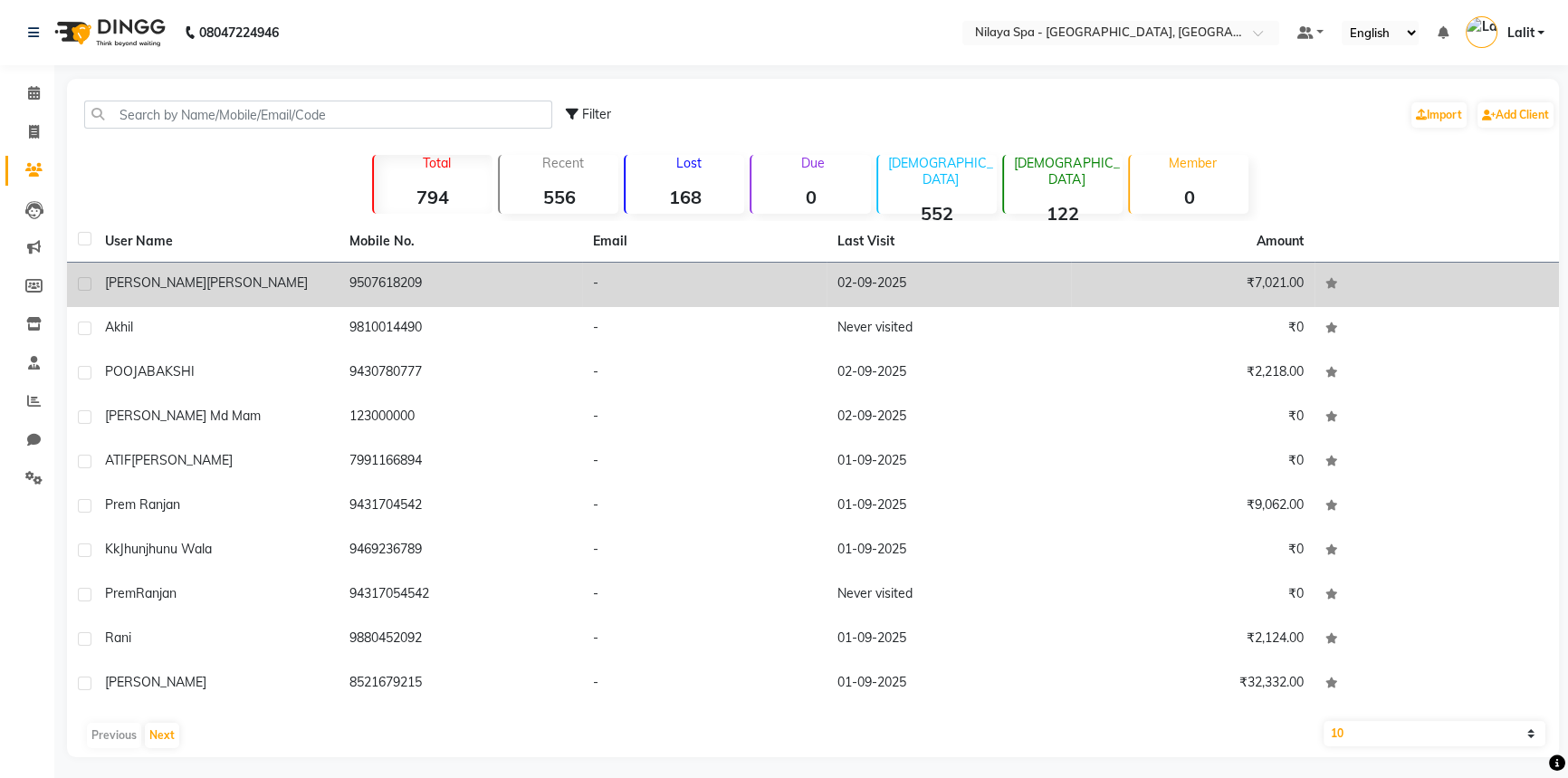
click at [367, 297] on td "9507618209" at bounding box center [460, 284] width 244 height 45
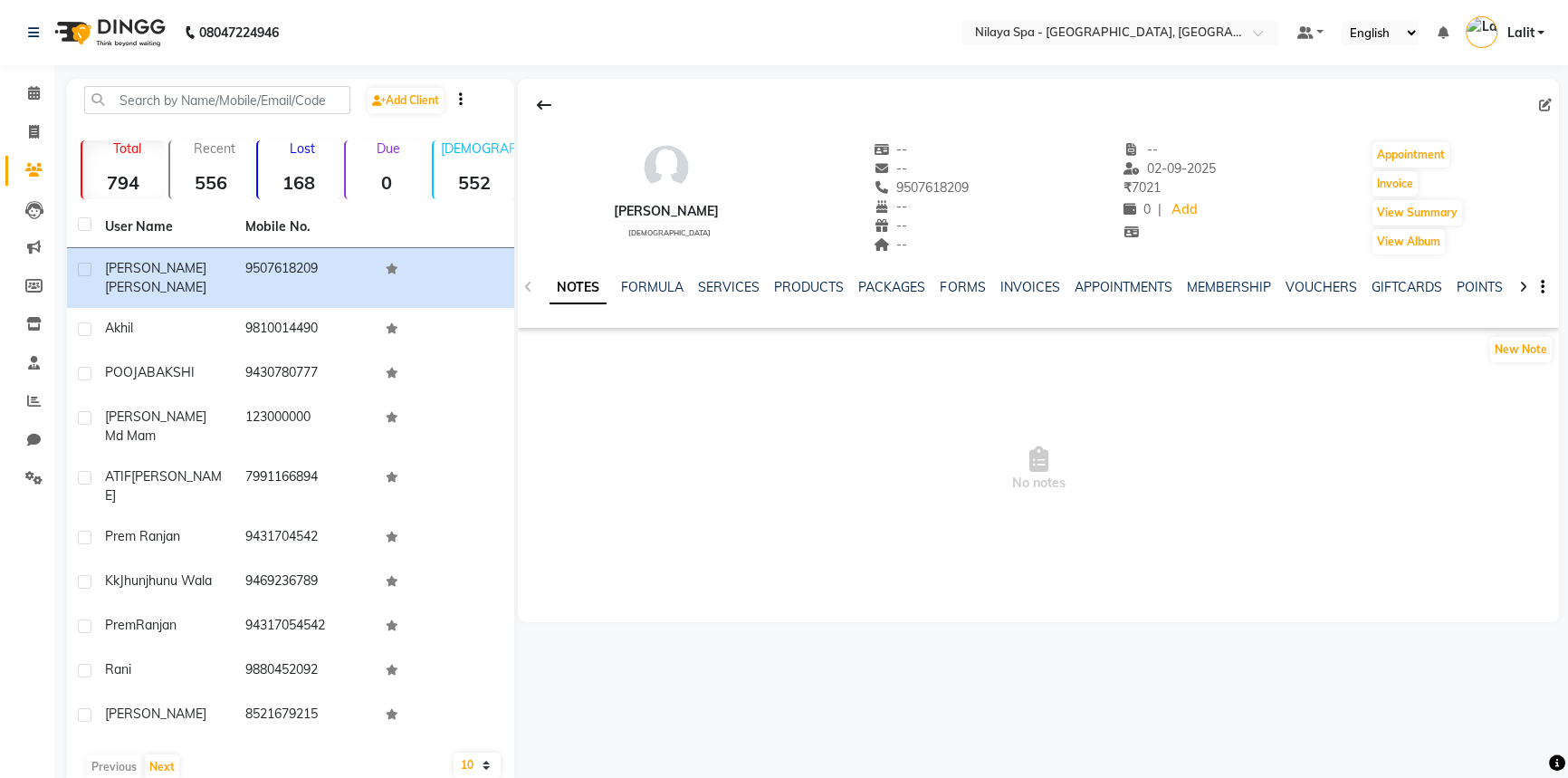
click at [47, 460] on li "Settings" at bounding box center [27, 478] width 54 height 39
click at [40, 464] on link "Settings" at bounding box center [28, 478] width 44 height 30
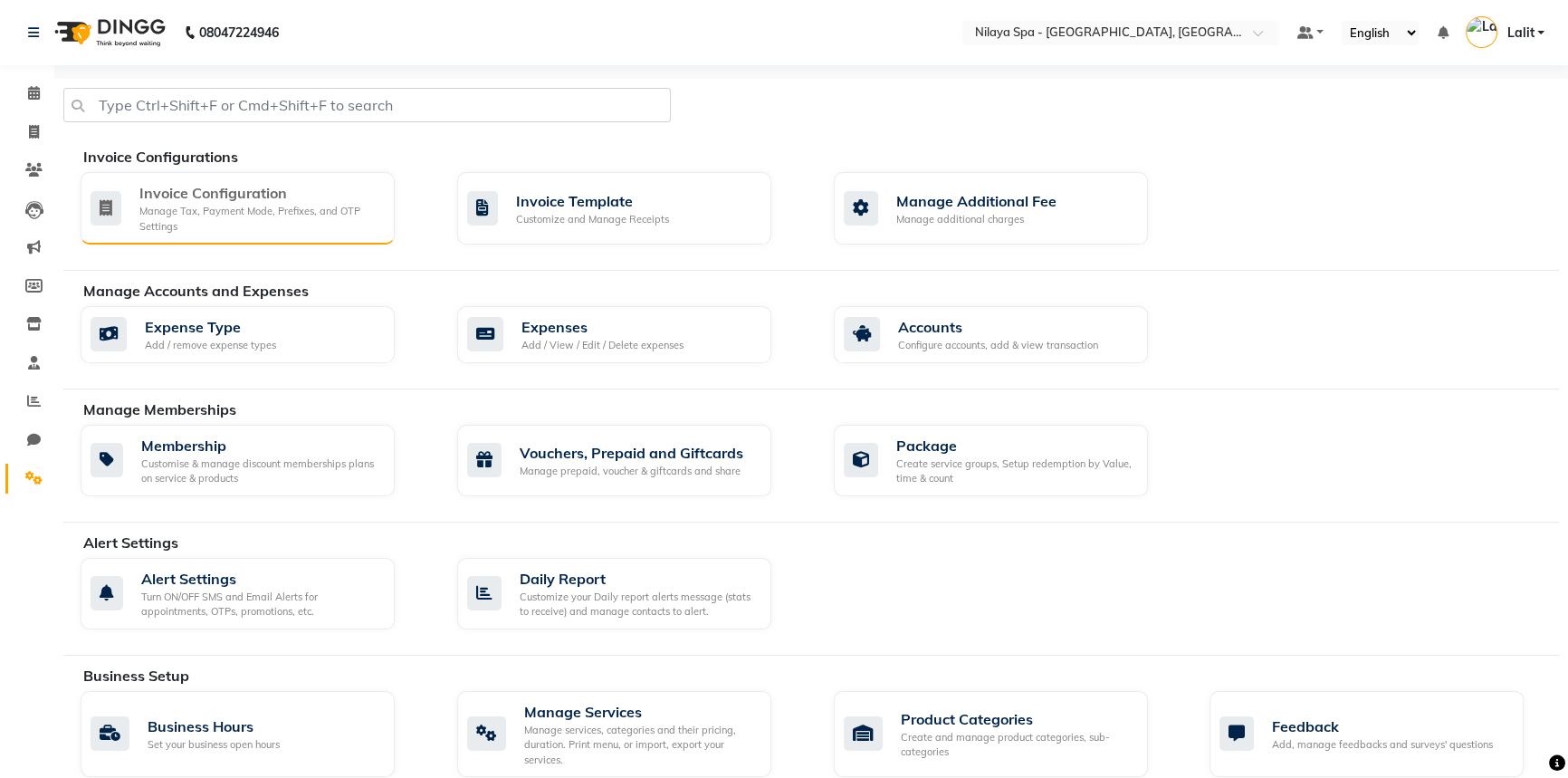
click at [196, 193] on div "Invoice Configuration" at bounding box center [259, 193] width 241 height 22
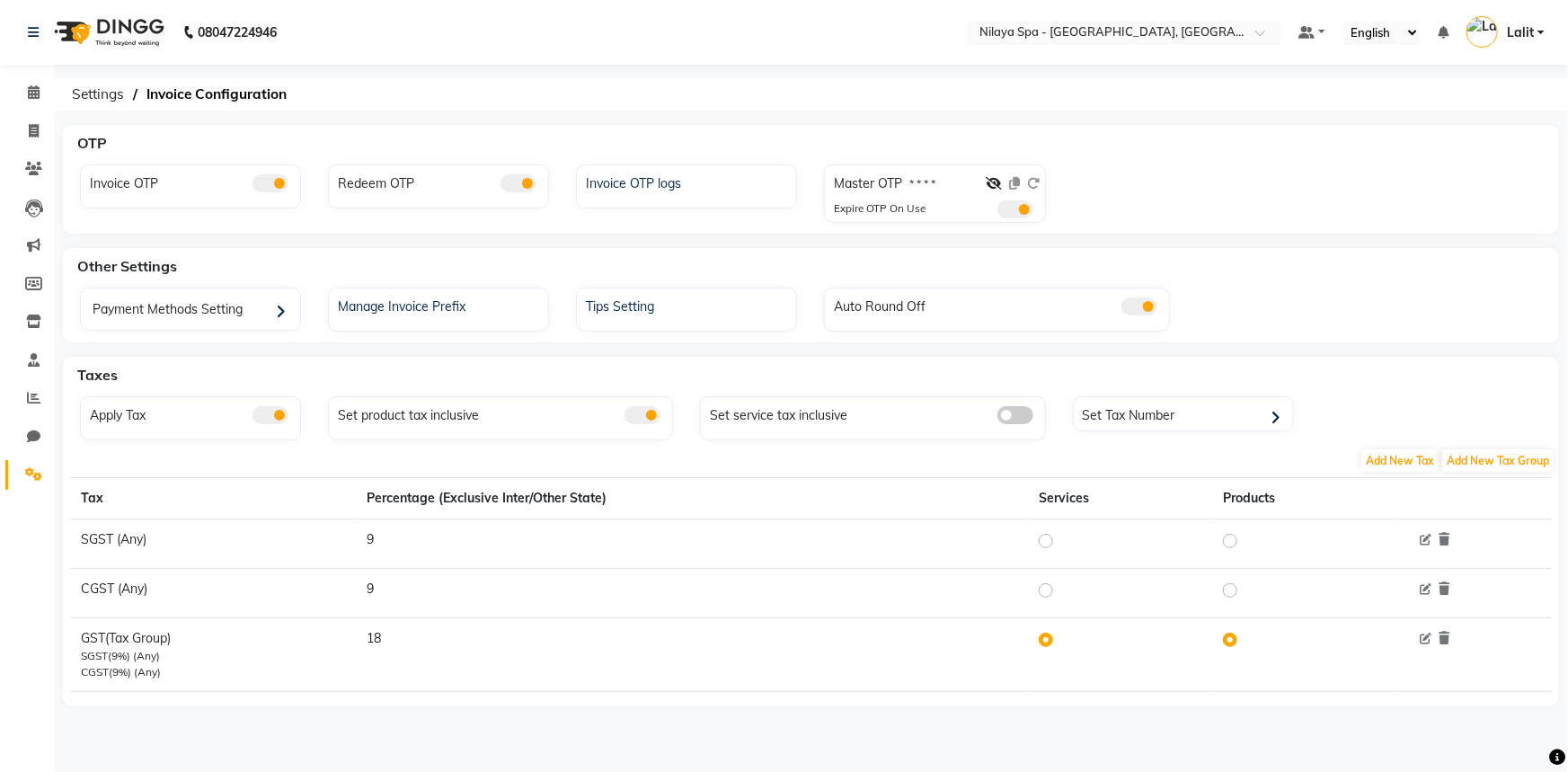
click at [284, 189] on span at bounding box center [271, 183] width 36 height 18
click at [253, 186] on input "checkbox" at bounding box center [253, 186] width 0 height 0
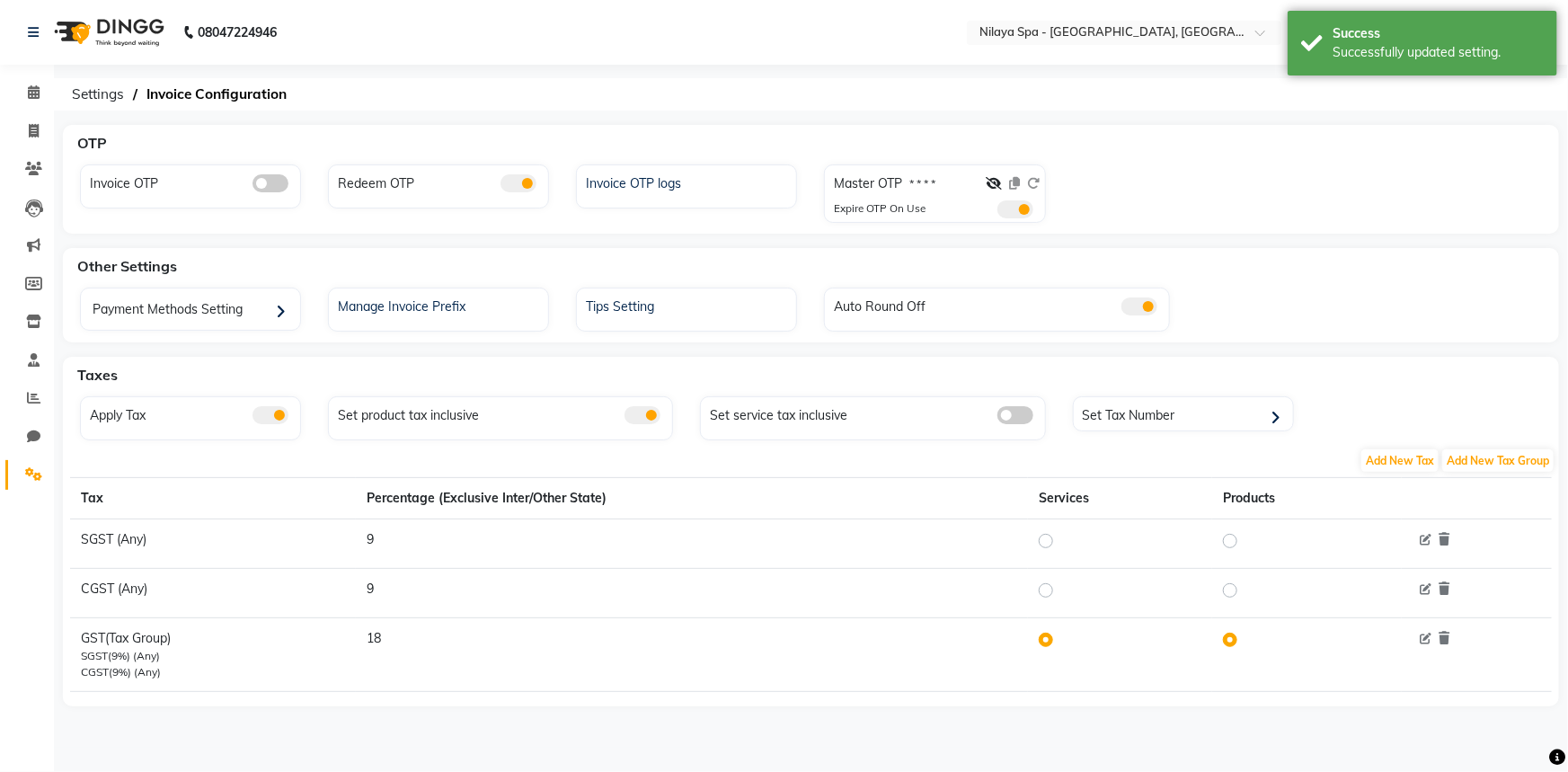
click at [521, 182] on span at bounding box center [519, 183] width 36 height 18
click at [501, 186] on input "checkbox" at bounding box center [501, 186] width 0 height 0
click at [34, 170] on icon at bounding box center [34, 168] width 17 height 13
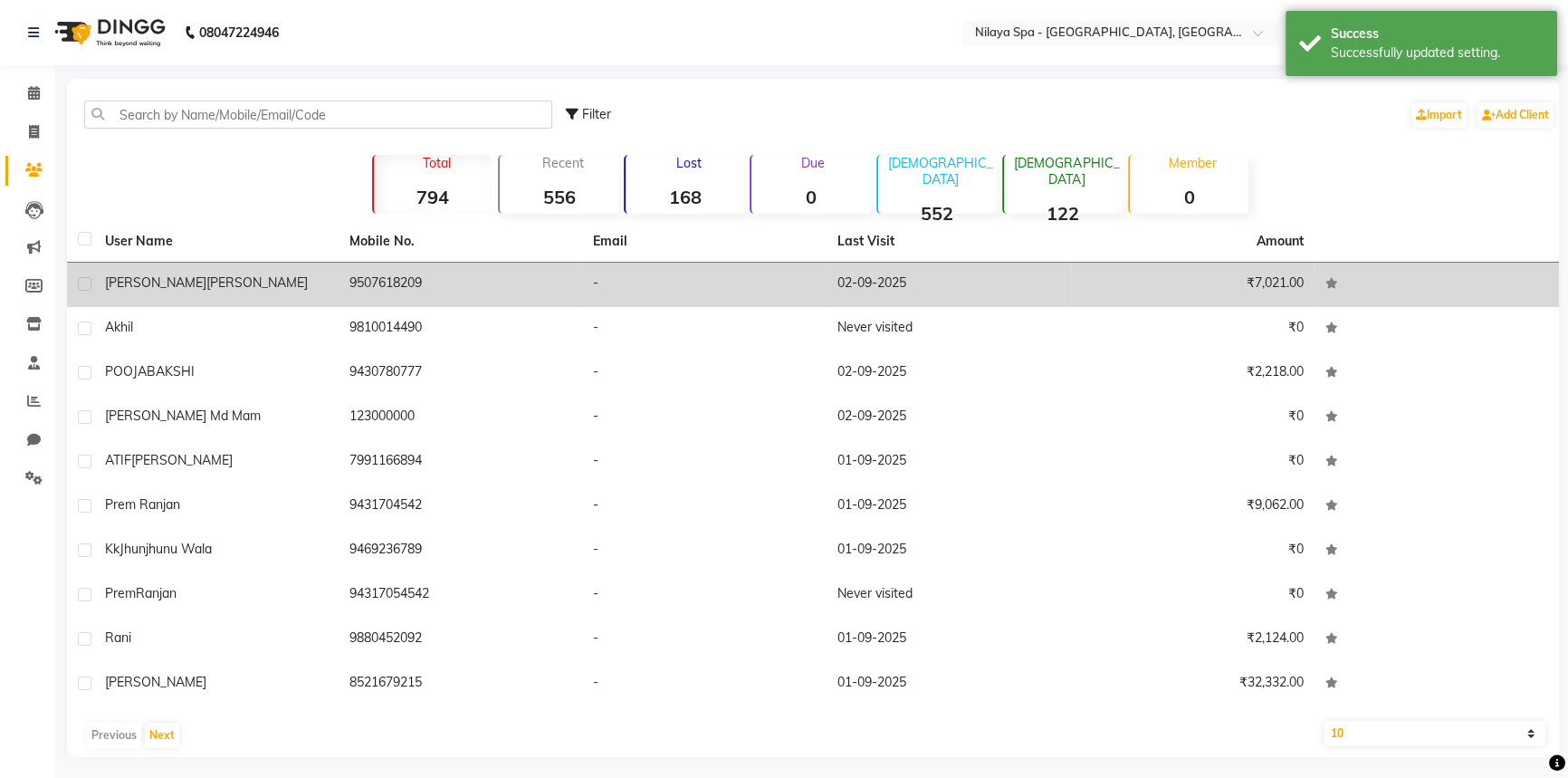
click at [377, 293] on td "9507618209" at bounding box center [460, 284] width 244 height 45
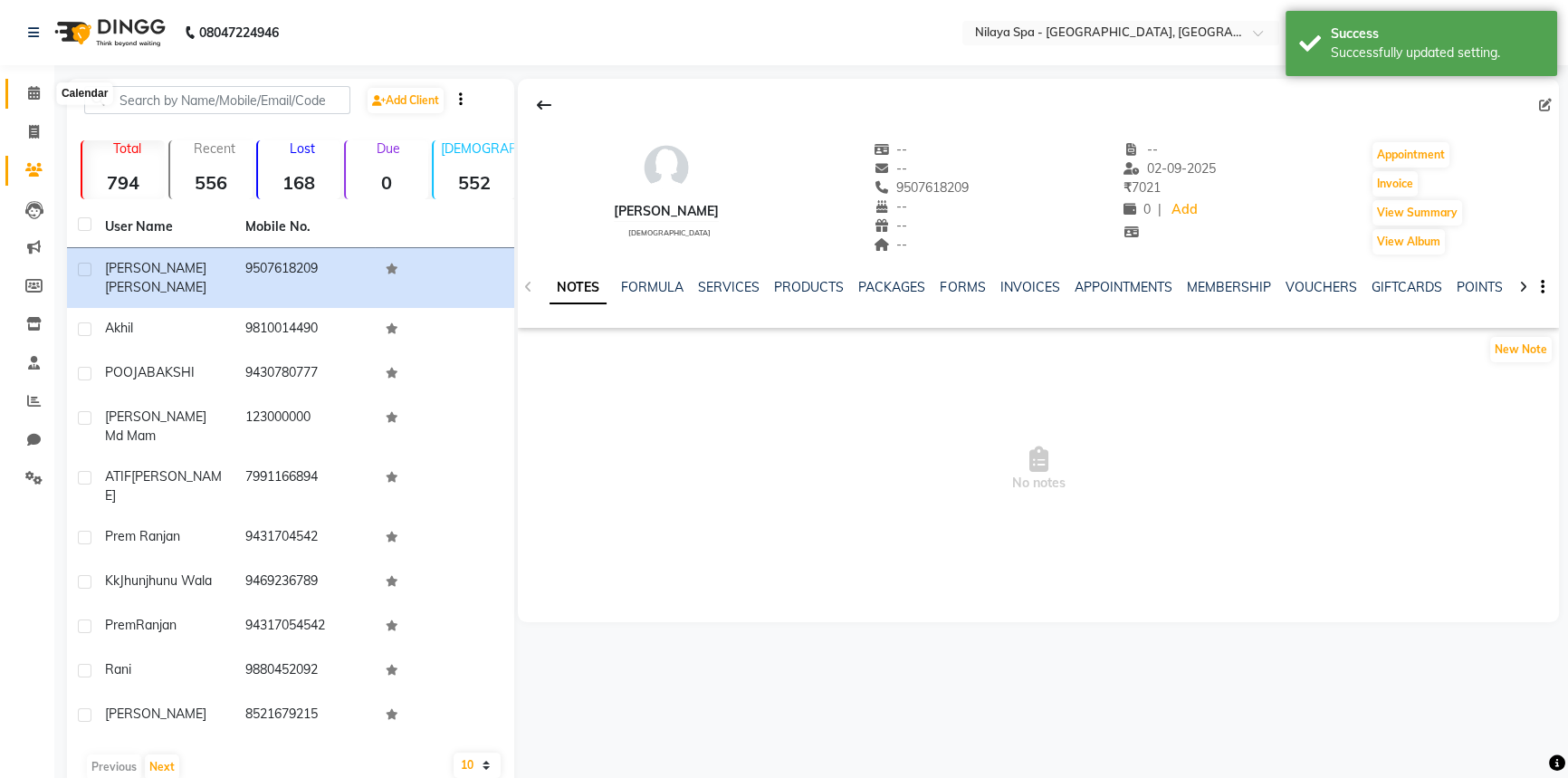
click at [33, 91] on icon at bounding box center [33, 92] width 11 height 13
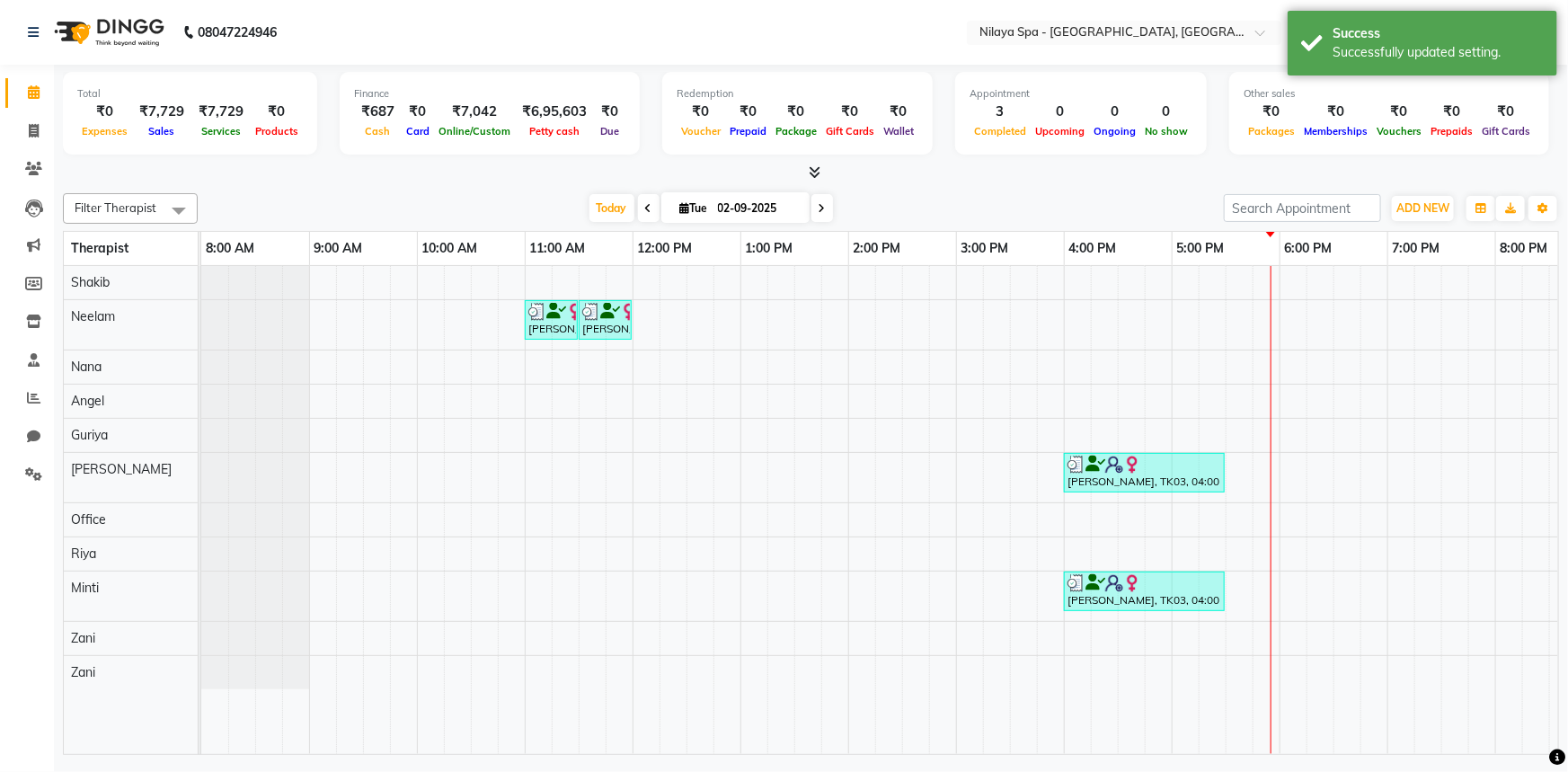
click at [1149, 484] on div "Shalini Jhulka, TK03, 04:00 PM-05:30 PM, Couple Rejuvenation Therapy 90 Min" at bounding box center [1144, 472] width 157 height 34
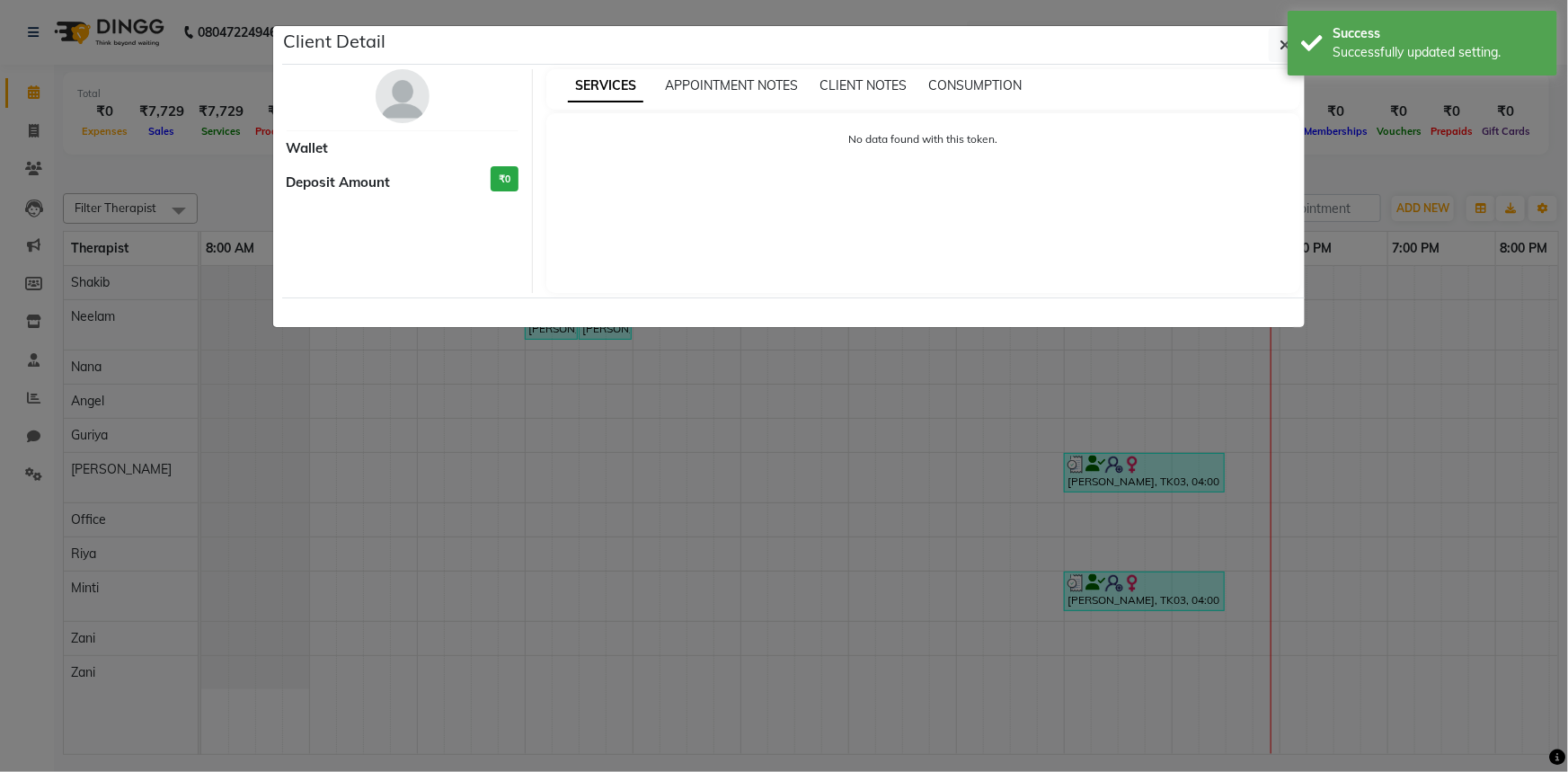
select select "3"
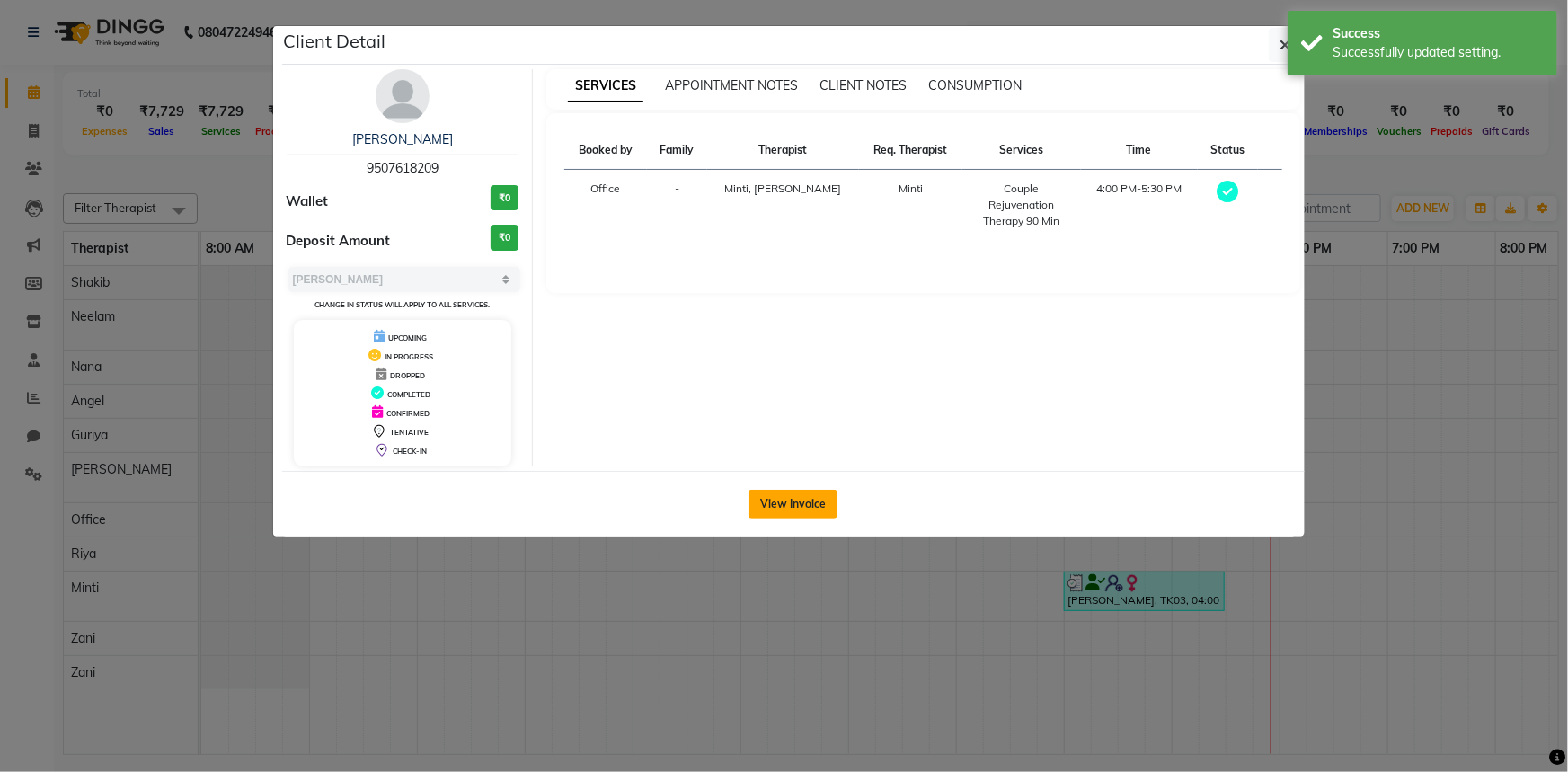
click at [822, 500] on button "View Invoice" at bounding box center [793, 504] width 89 height 28
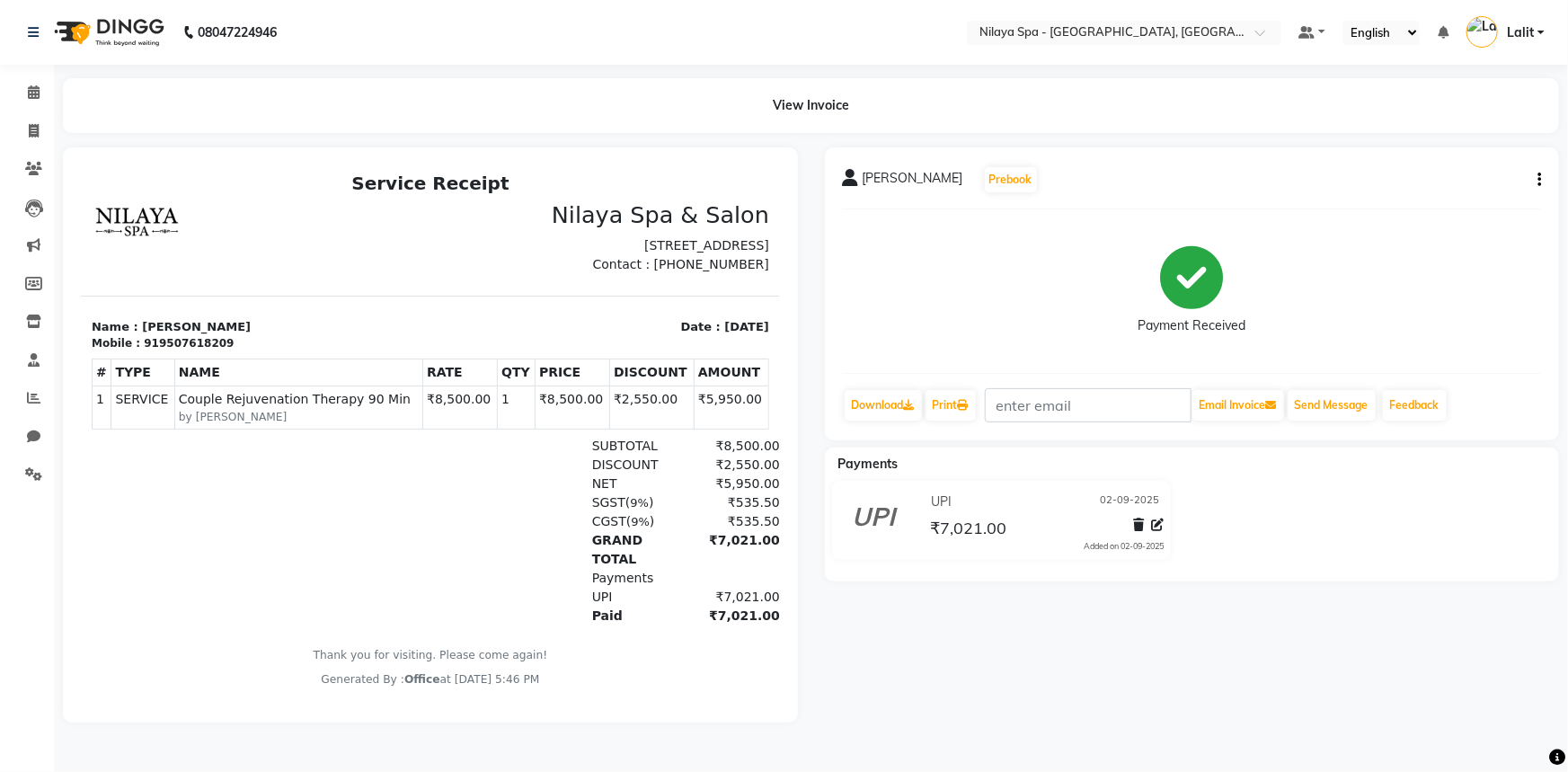
click at [1541, 181] on icon "button" at bounding box center [1540, 180] width 4 height 1
click at [1467, 201] on div "Edit Invoice" at bounding box center [1450, 202] width 123 height 23
select select "service"
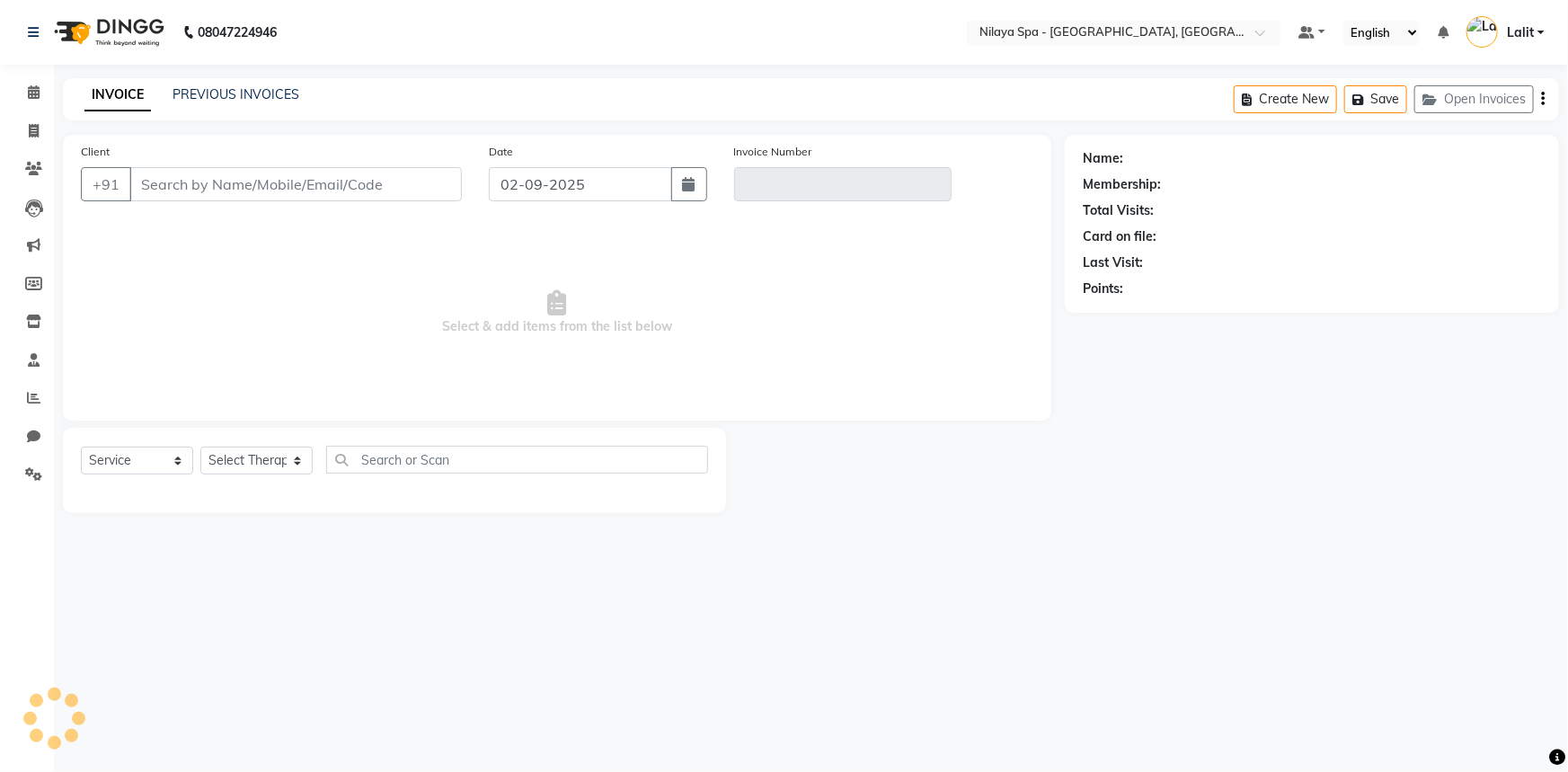
type input "9507618209"
type input "V/2025-26/1319"
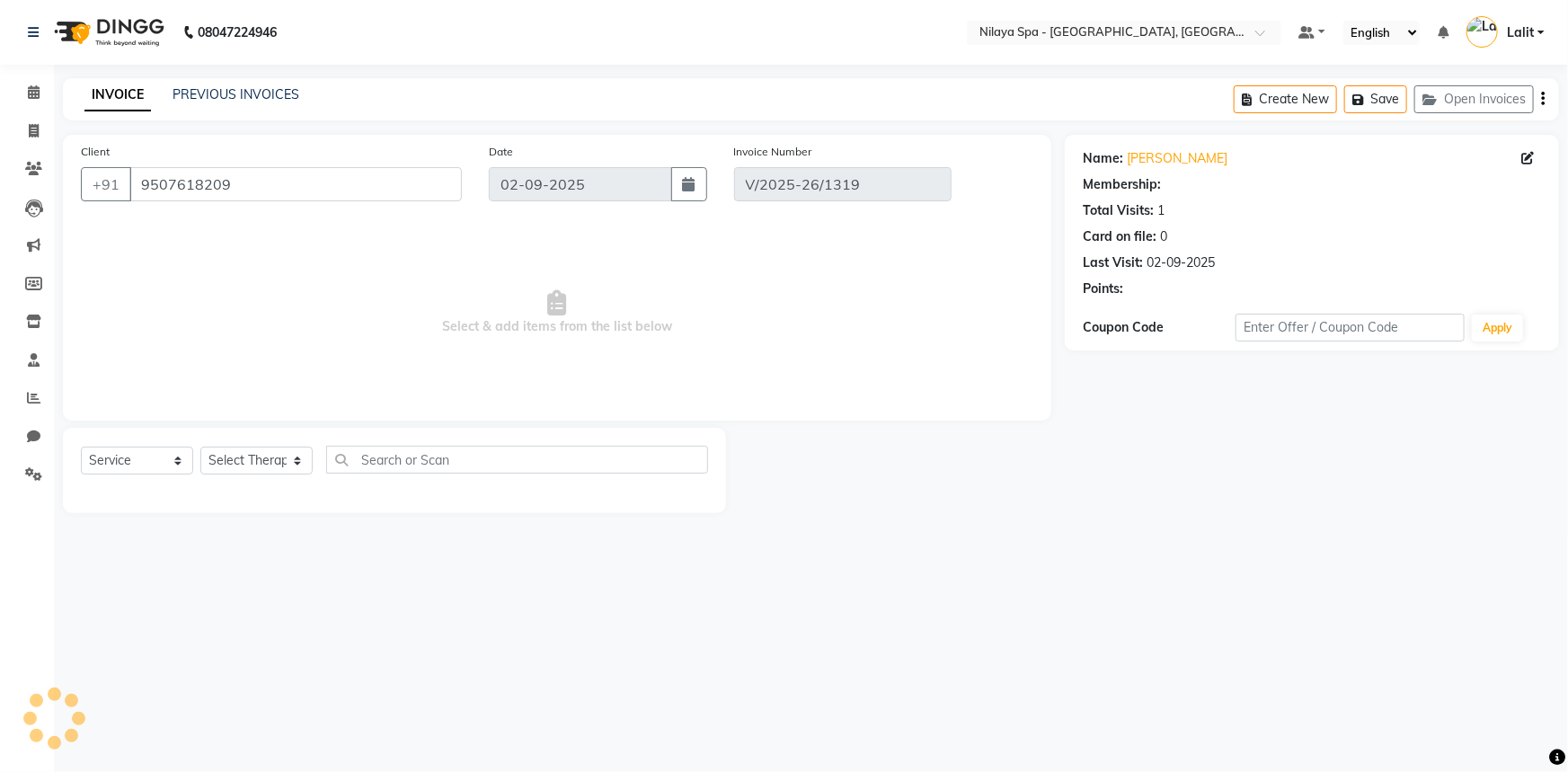
select select "select"
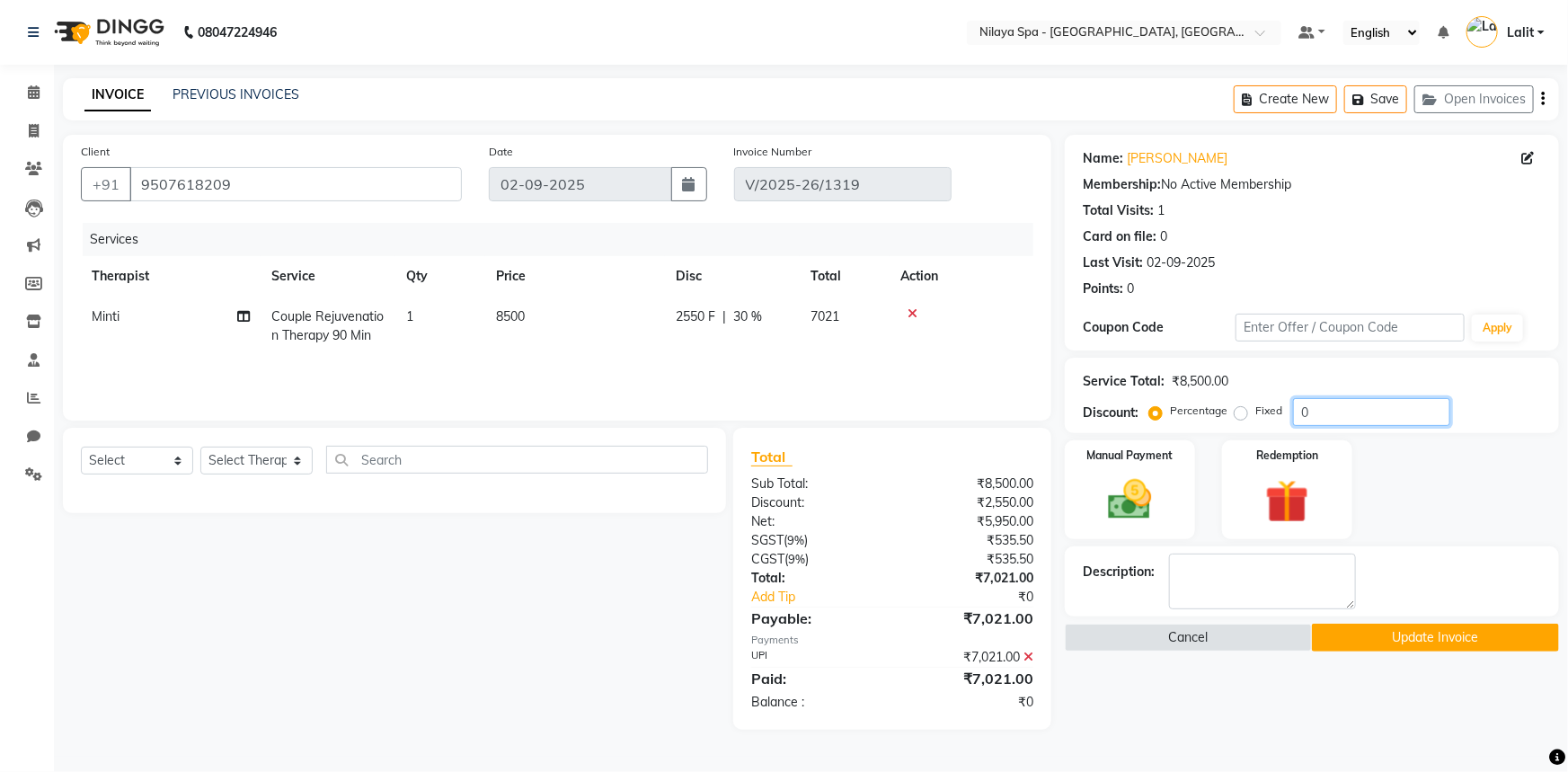
drag, startPoint x: 1331, startPoint y: 411, endPoint x: 1245, endPoint y: 411, distance: 86.0
click at [1245, 411] on div "Percentage Fixed 0" at bounding box center [1301, 412] width 297 height 27
type input "20"
click at [1401, 473] on div "Manual Payment Redemption" at bounding box center [1312, 489] width 521 height 98
click at [1026, 658] on icon at bounding box center [1029, 657] width 9 height 12
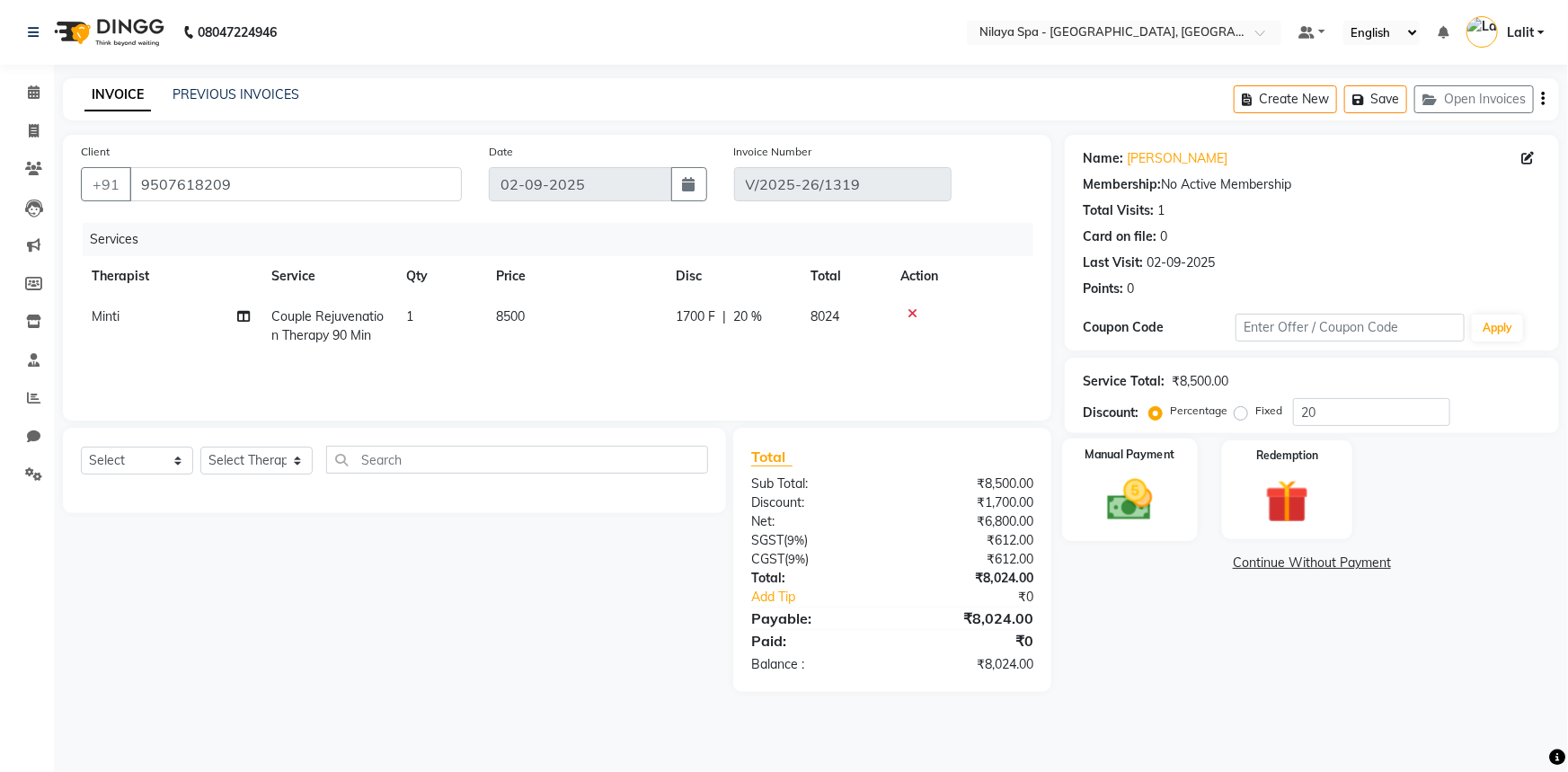
click at [1124, 518] on img at bounding box center [1131, 499] width 74 height 52
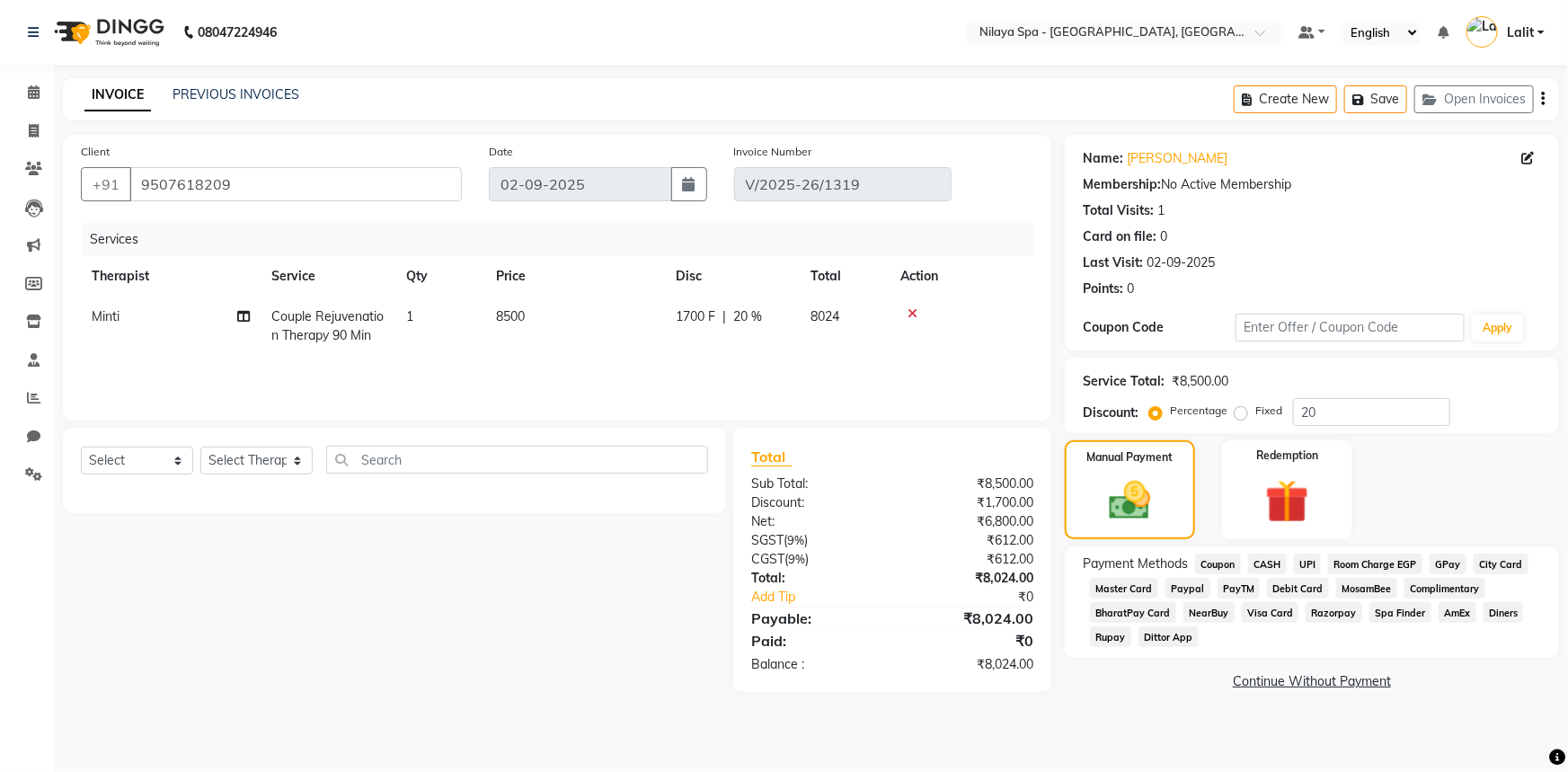
click at [1315, 559] on span "UPI" at bounding box center [1308, 564] width 27 height 21
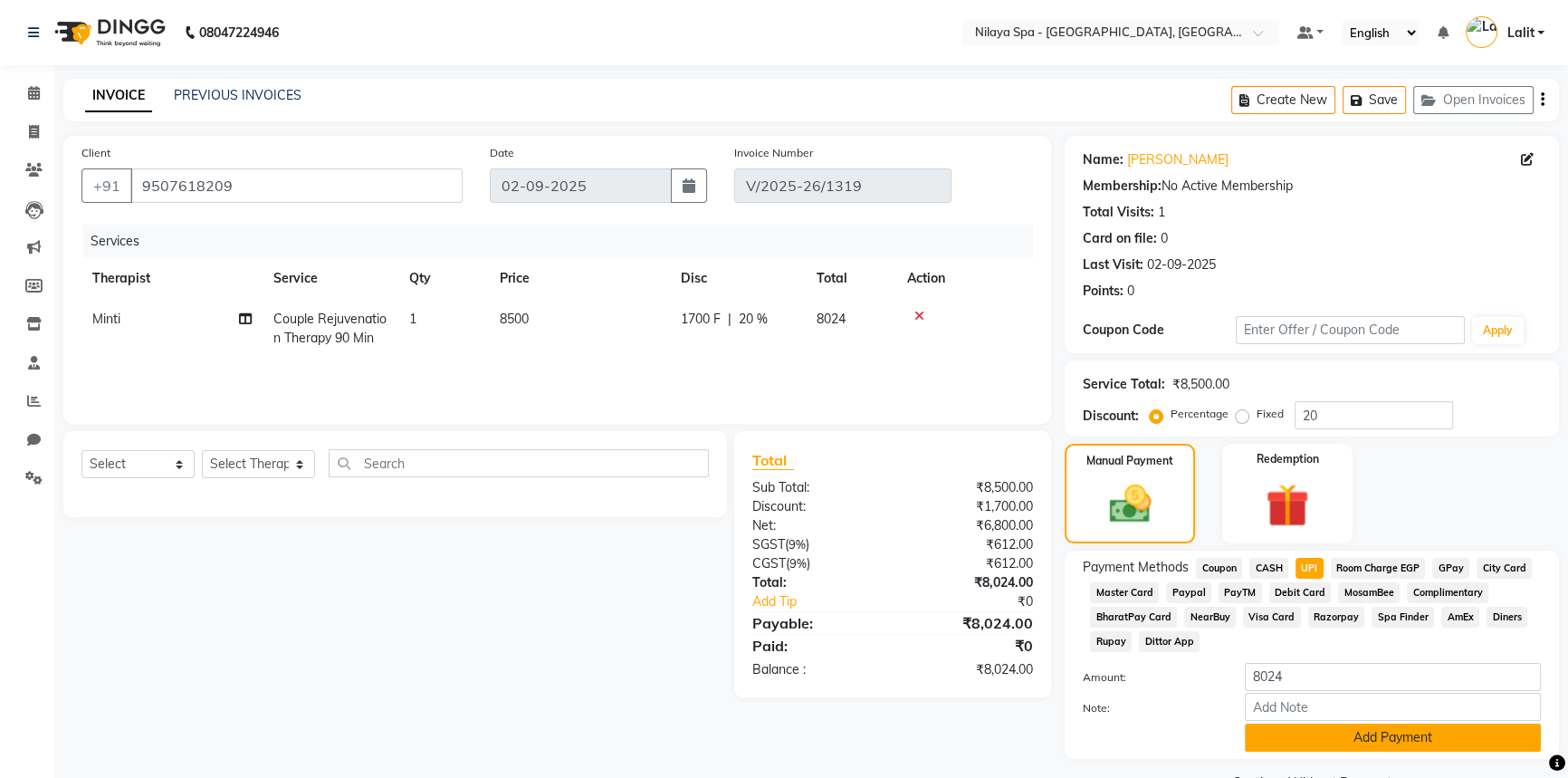
click at [1433, 734] on button "Add Payment" at bounding box center [1393, 737] width 296 height 28
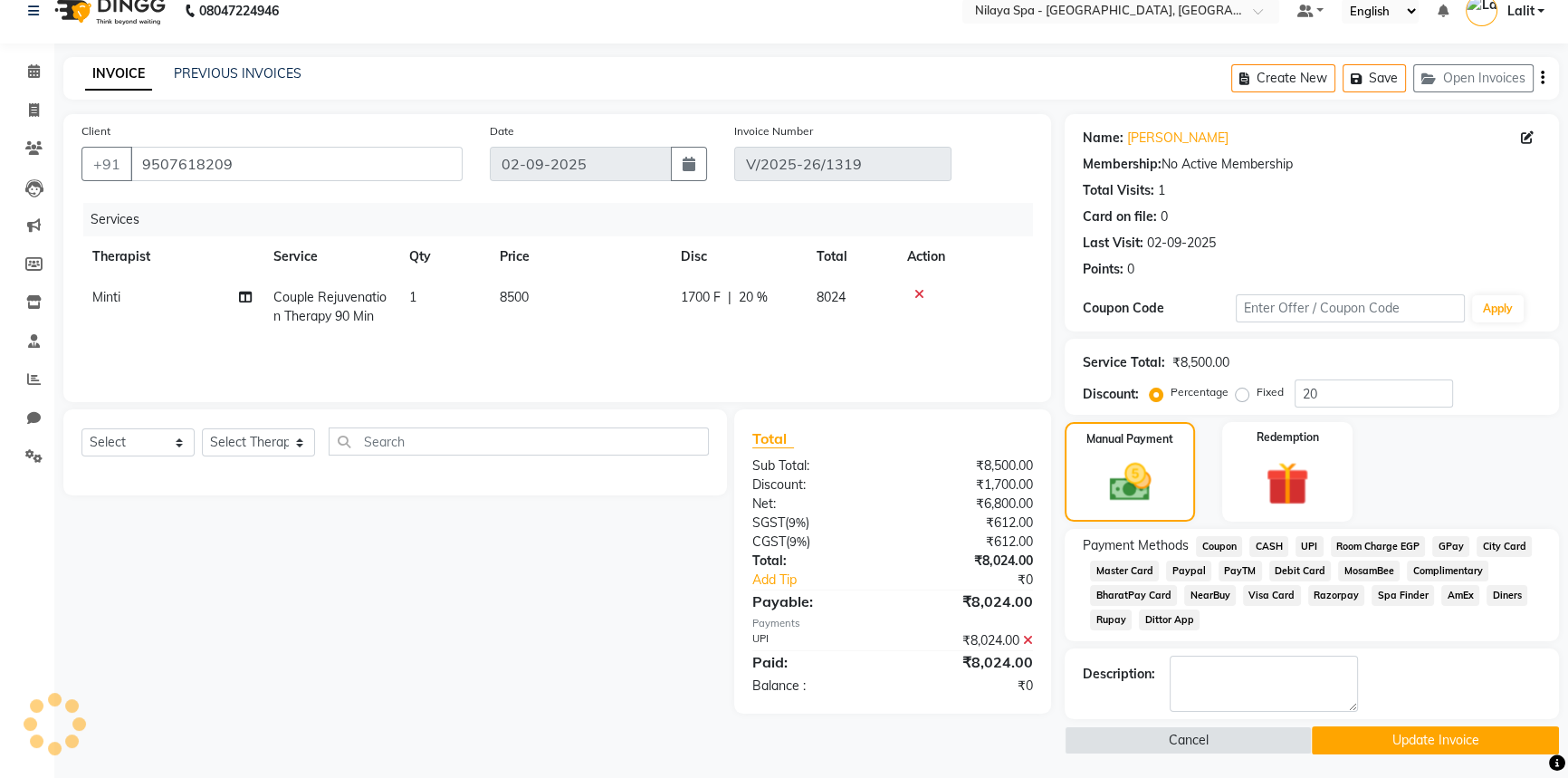
scroll to position [24, 0]
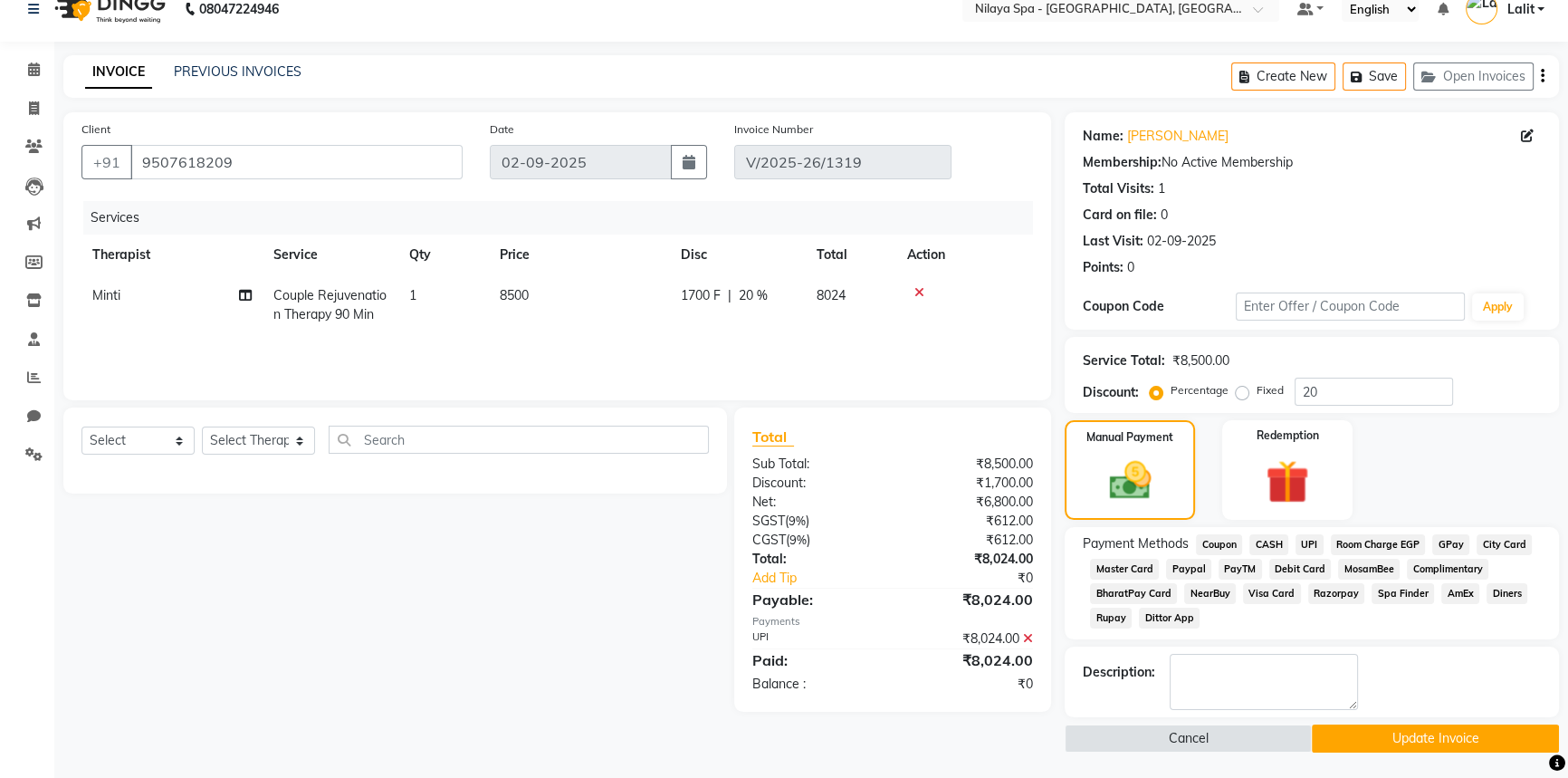
click at [1411, 728] on button "Update Invoice" at bounding box center [1435, 738] width 247 height 28
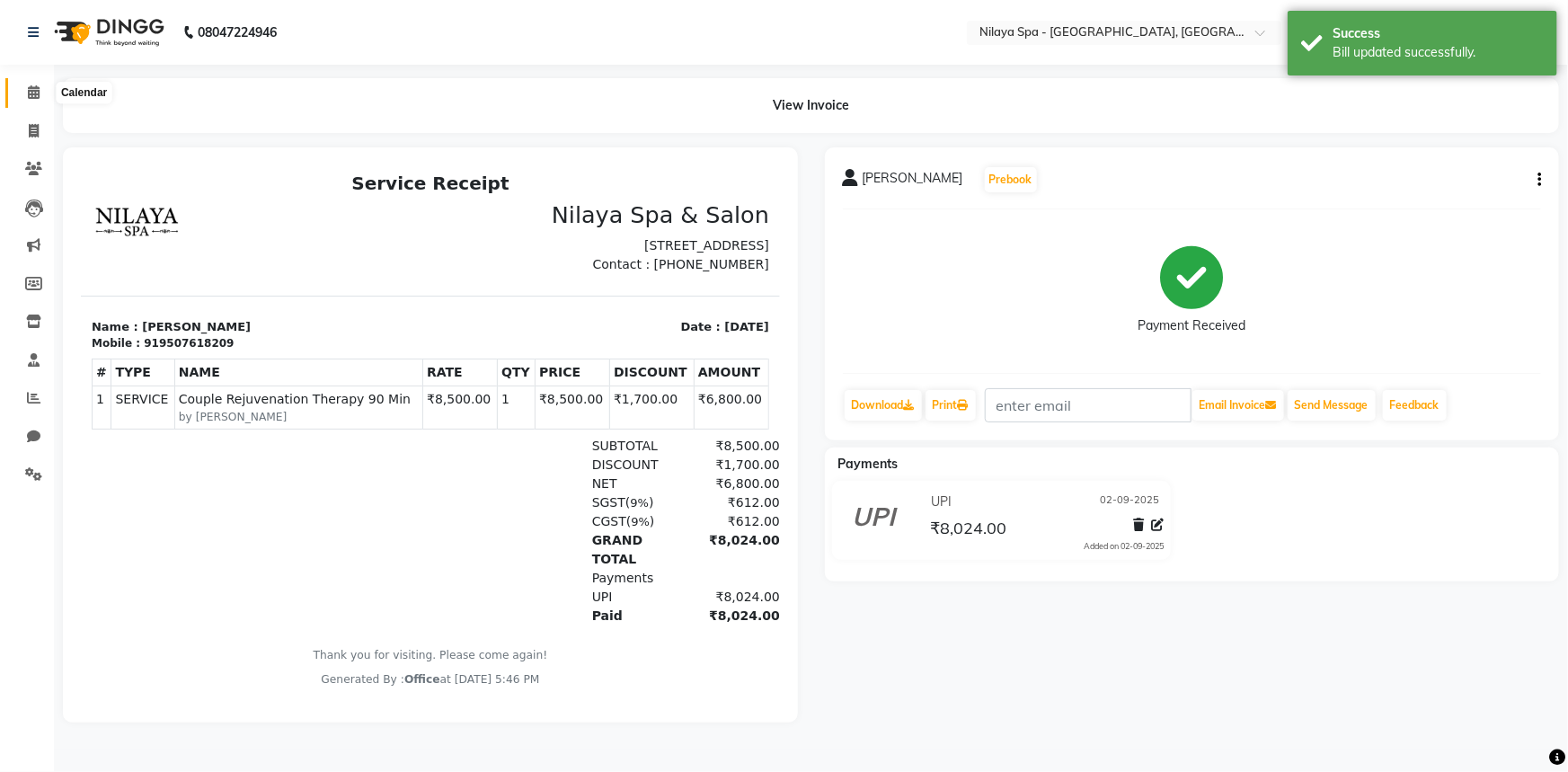
click at [29, 98] on span at bounding box center [33, 93] width 31 height 21
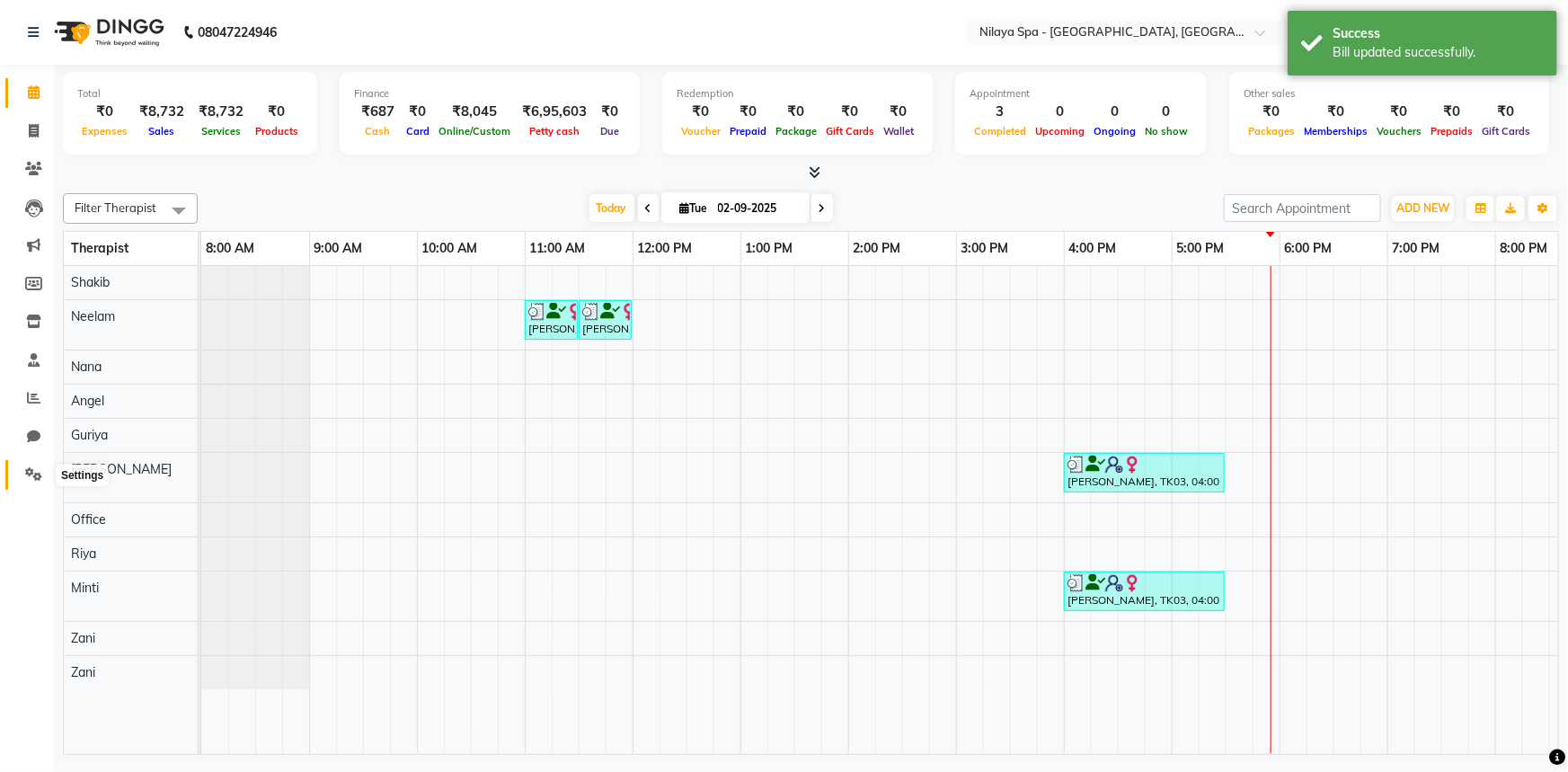
click at [28, 471] on icon at bounding box center [34, 474] width 17 height 13
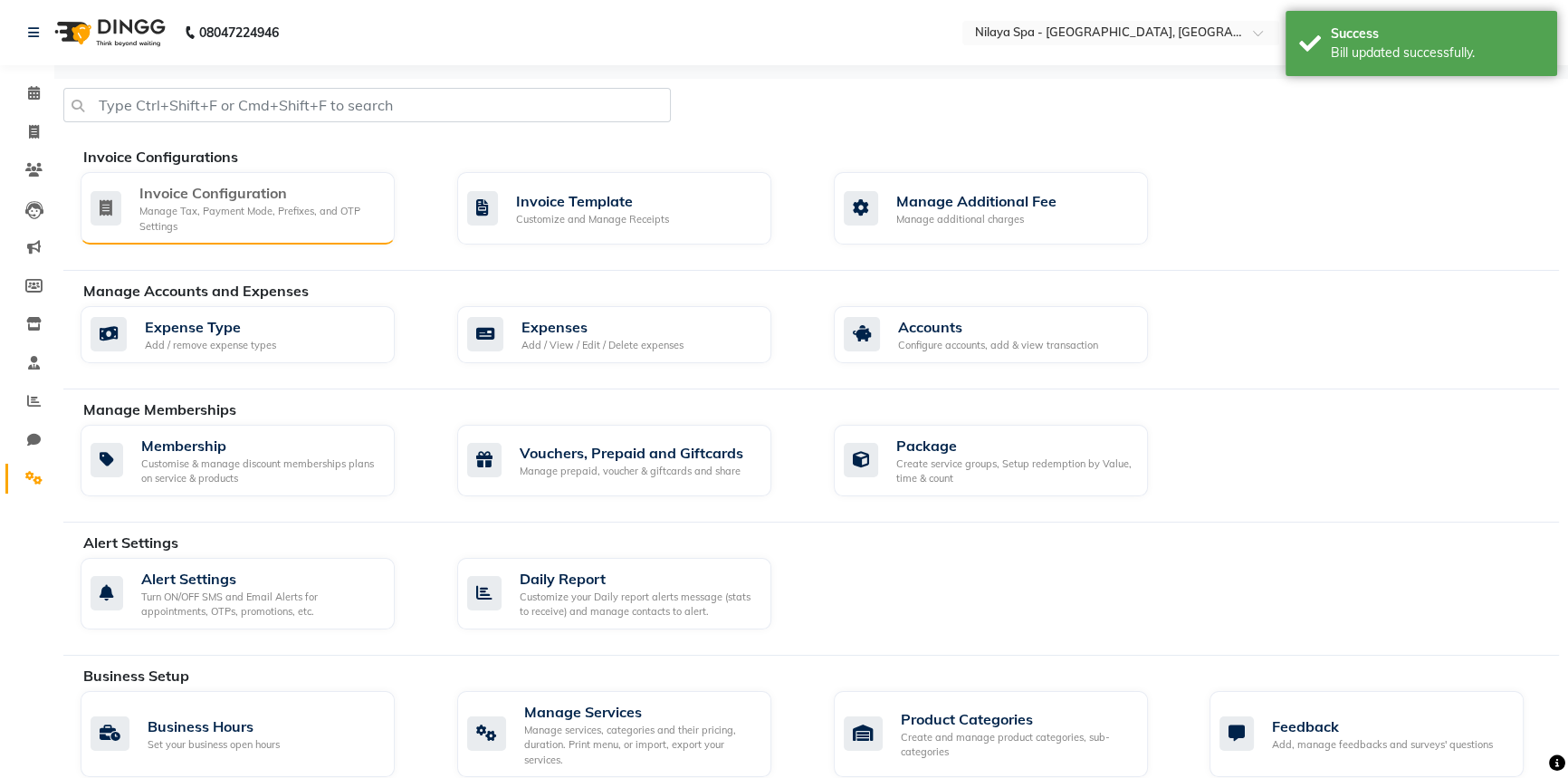
click at [297, 209] on div "Manage Tax, Payment Mode, Prefixes, and OTP Settings" at bounding box center [259, 218] width 241 height 30
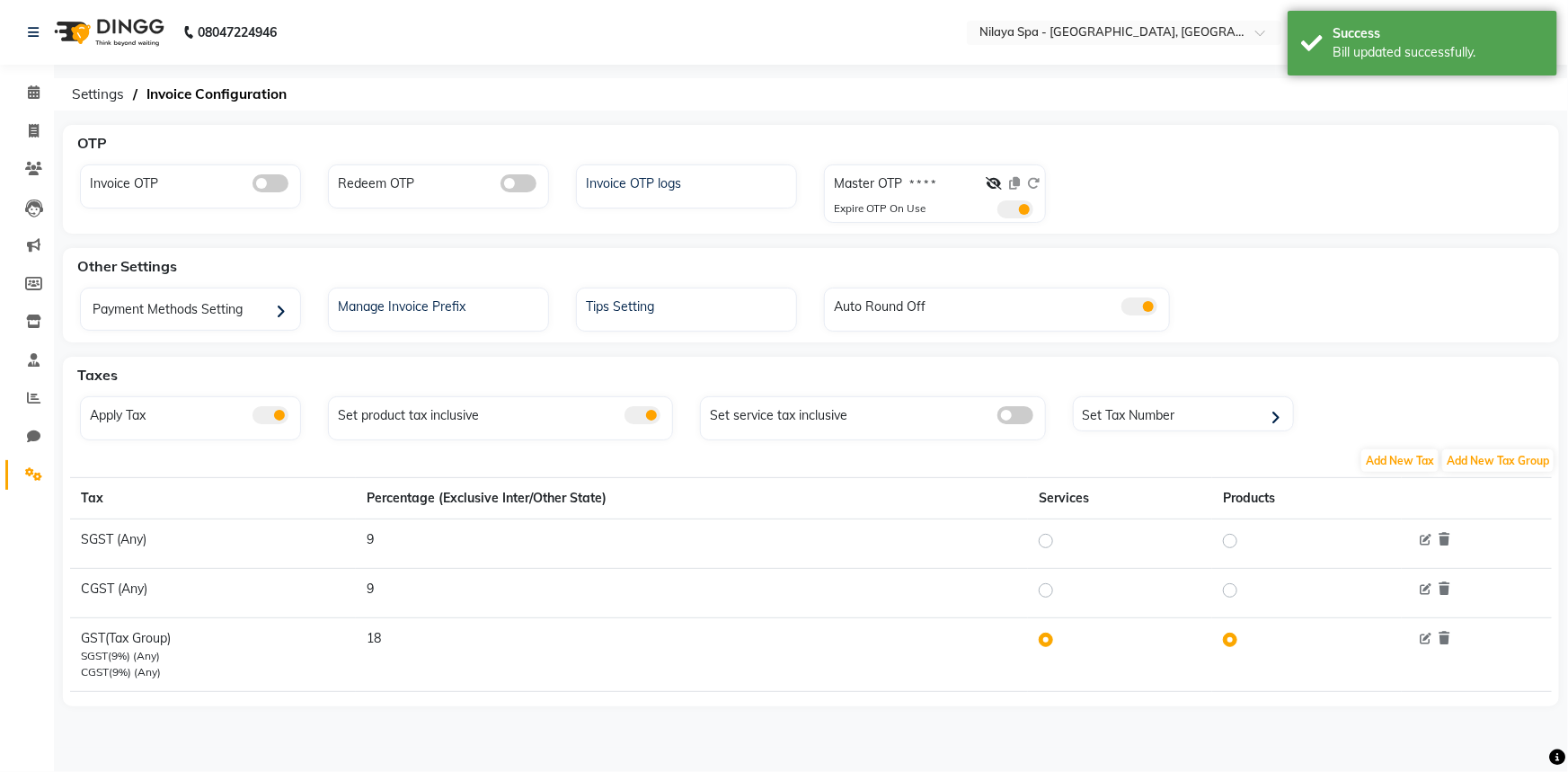
drag, startPoint x: 524, startPoint y: 181, endPoint x: 366, endPoint y: 202, distance: 159.4
click at [523, 181] on span at bounding box center [519, 183] width 36 height 18
click at [501, 186] on input "checkbox" at bounding box center [501, 186] width 0 height 0
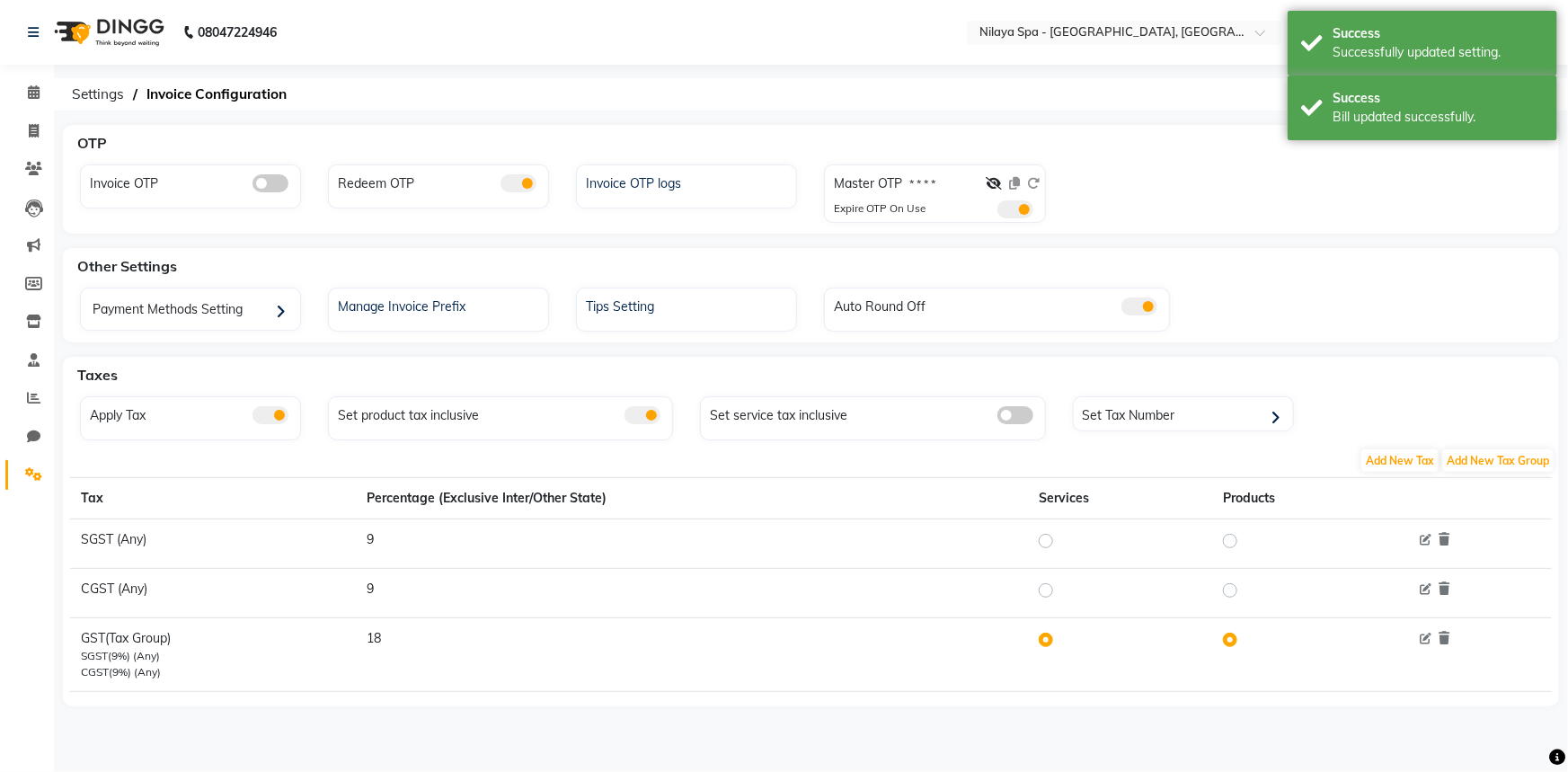
click at [266, 183] on span at bounding box center [271, 183] width 36 height 18
click at [253, 186] on input "checkbox" at bounding box center [253, 186] width 0 height 0
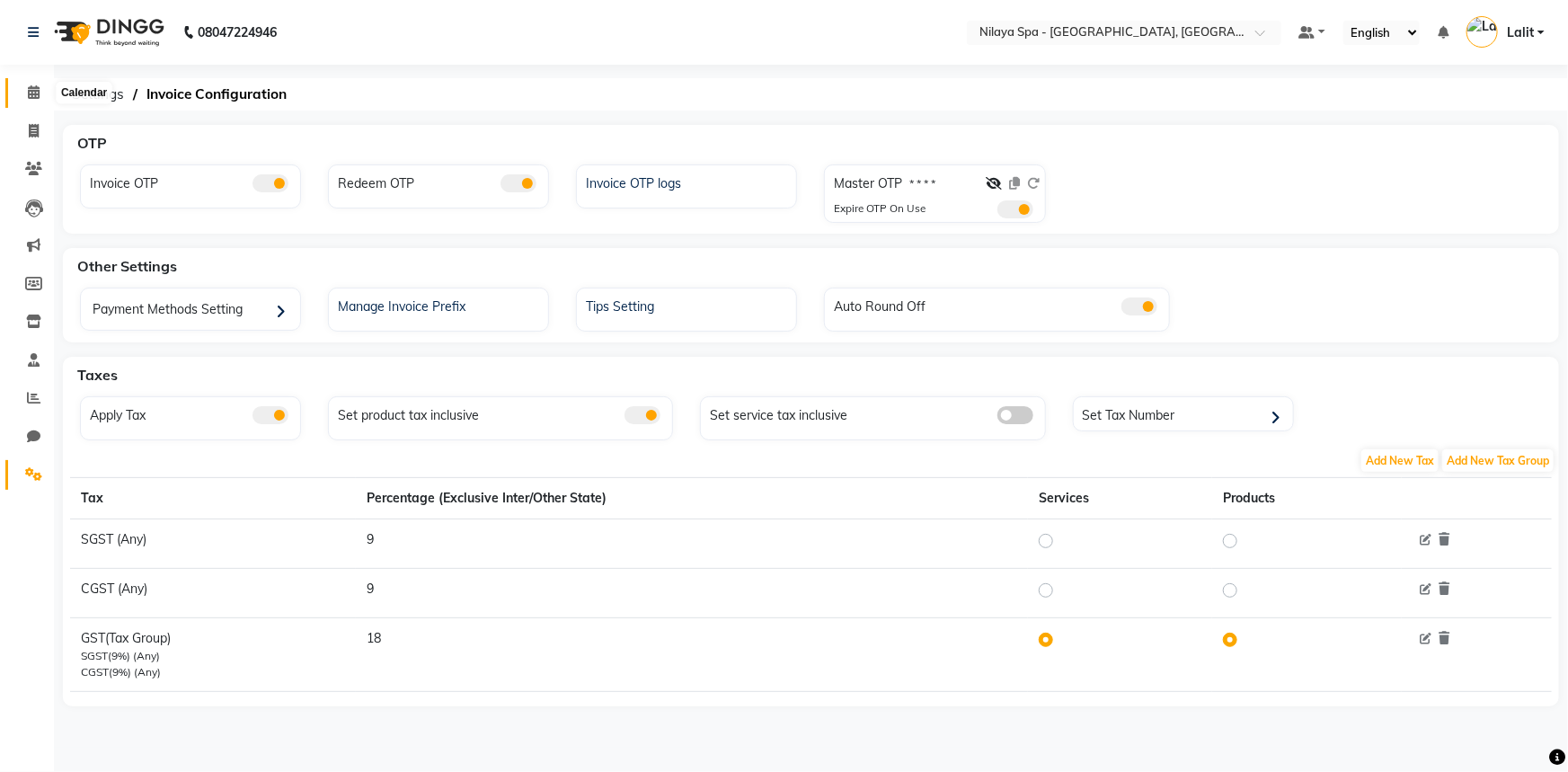
click at [28, 95] on icon at bounding box center [33, 92] width 11 height 13
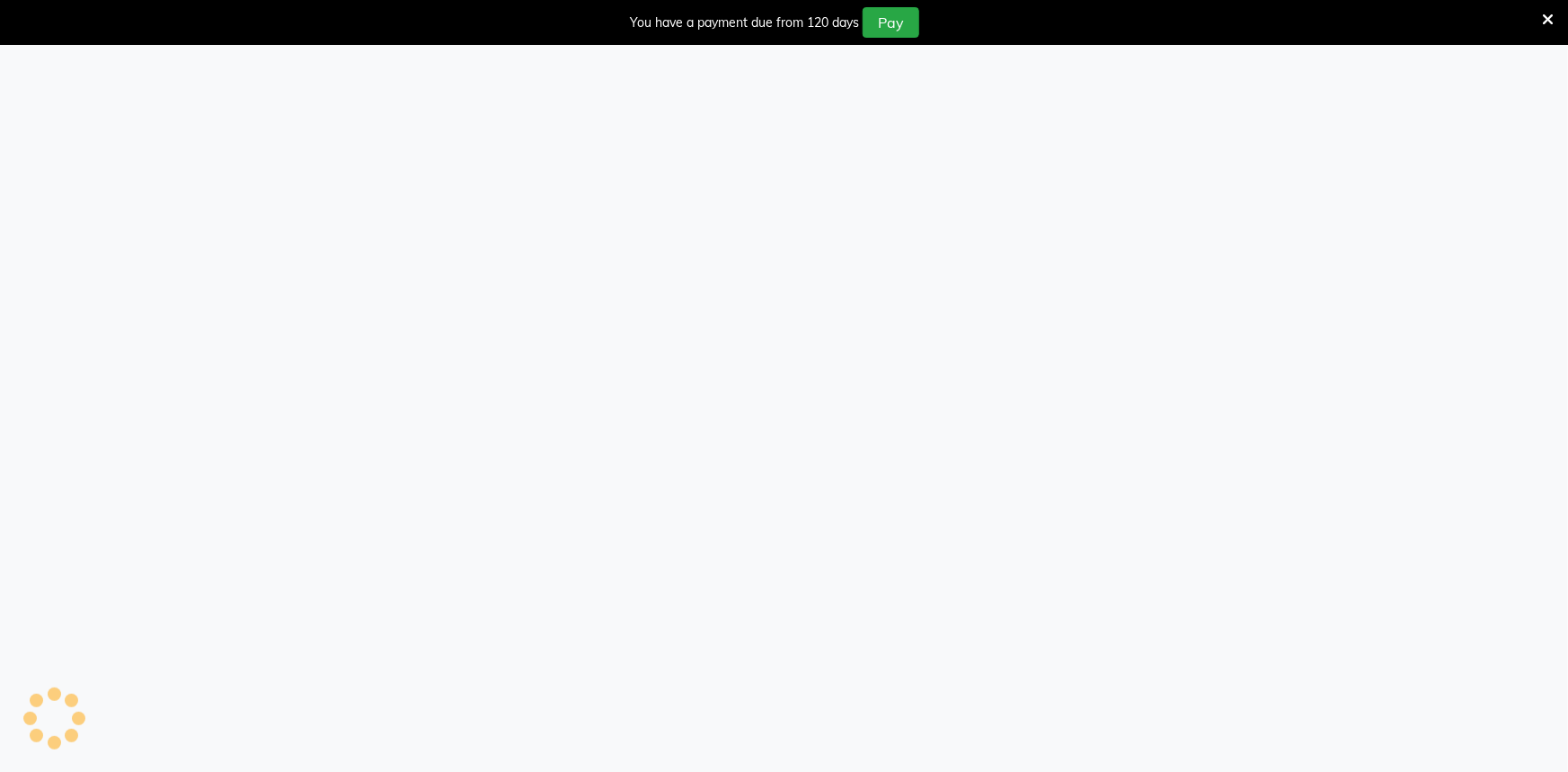
select select "sender"
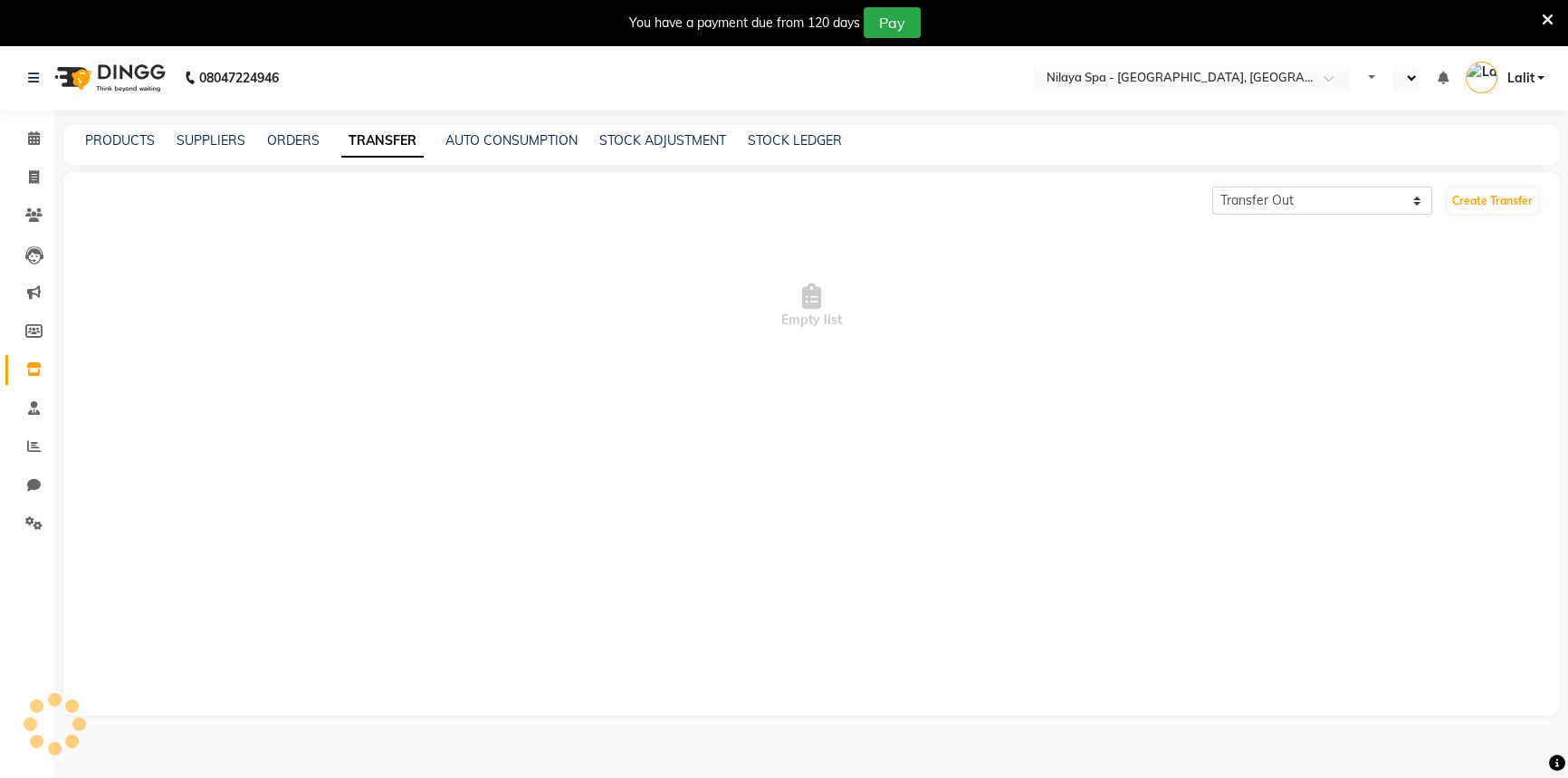
select select "en"
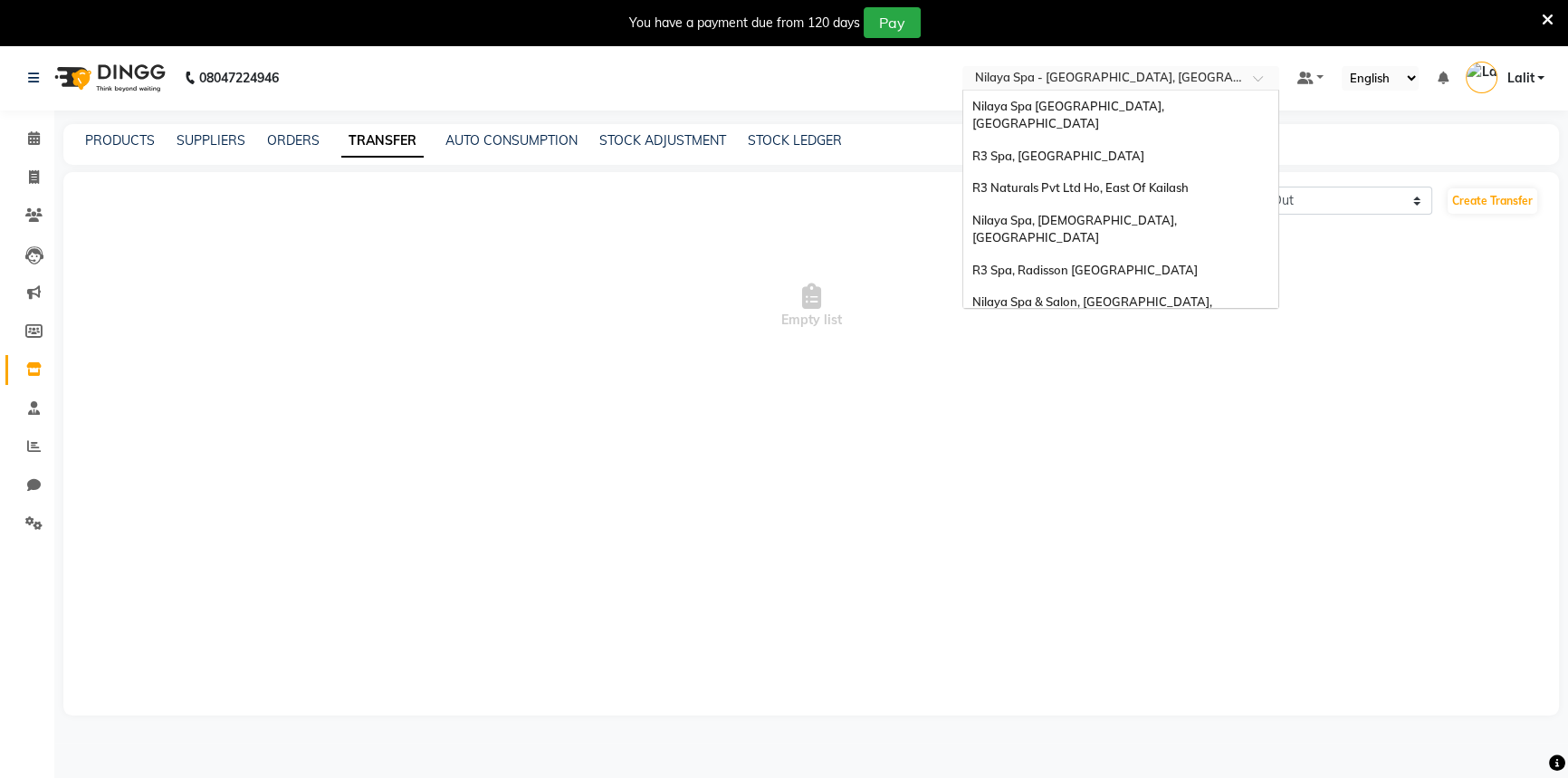
click at [1237, 74] on div at bounding box center [1120, 79] width 316 height 18
click at [1130, 255] on div "R3 Spa, Radisson [GEOGRAPHIC_DATA]" at bounding box center [1120, 271] width 315 height 32
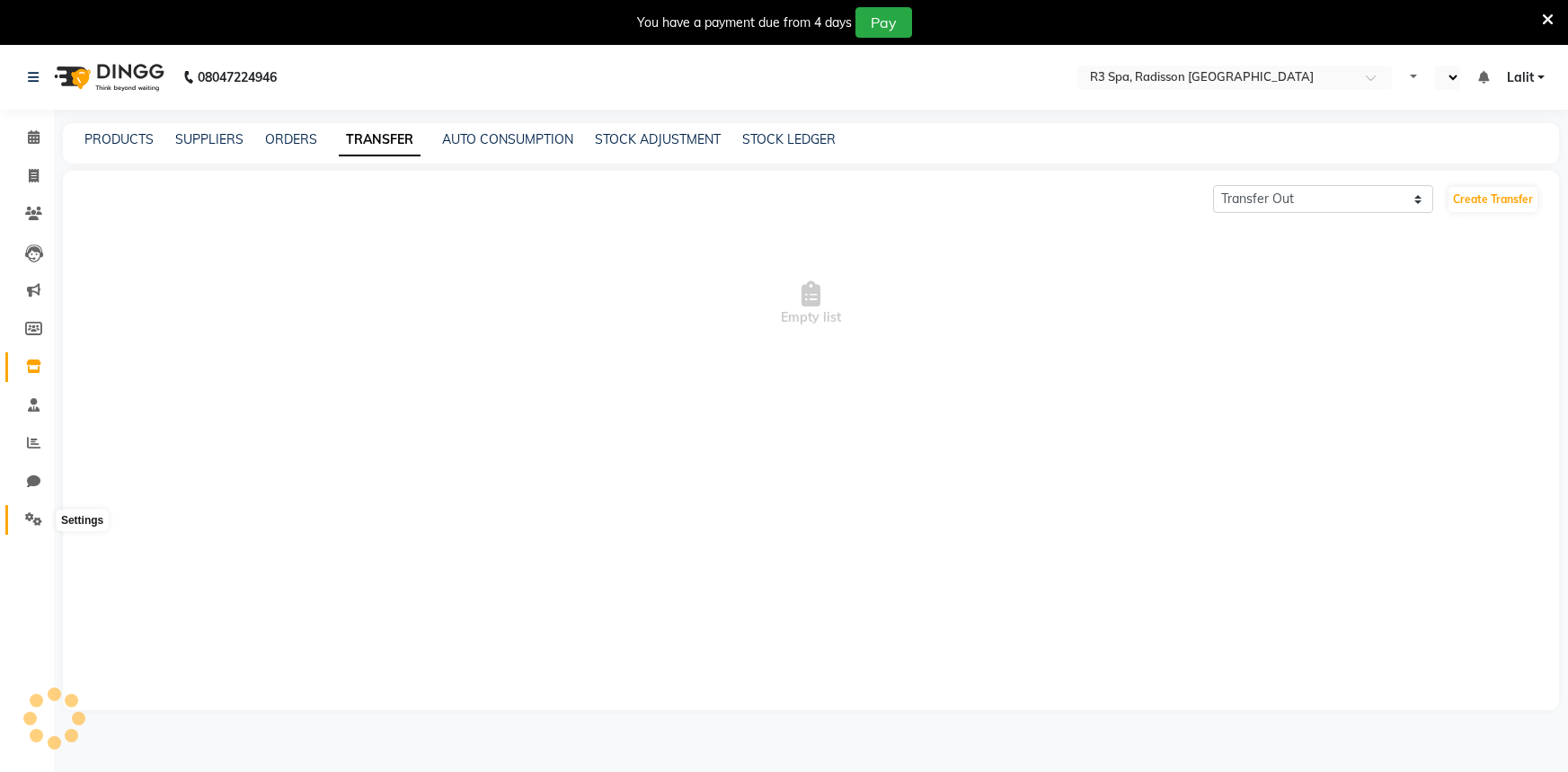
click at [26, 526] on icon at bounding box center [34, 518] width 17 height 13
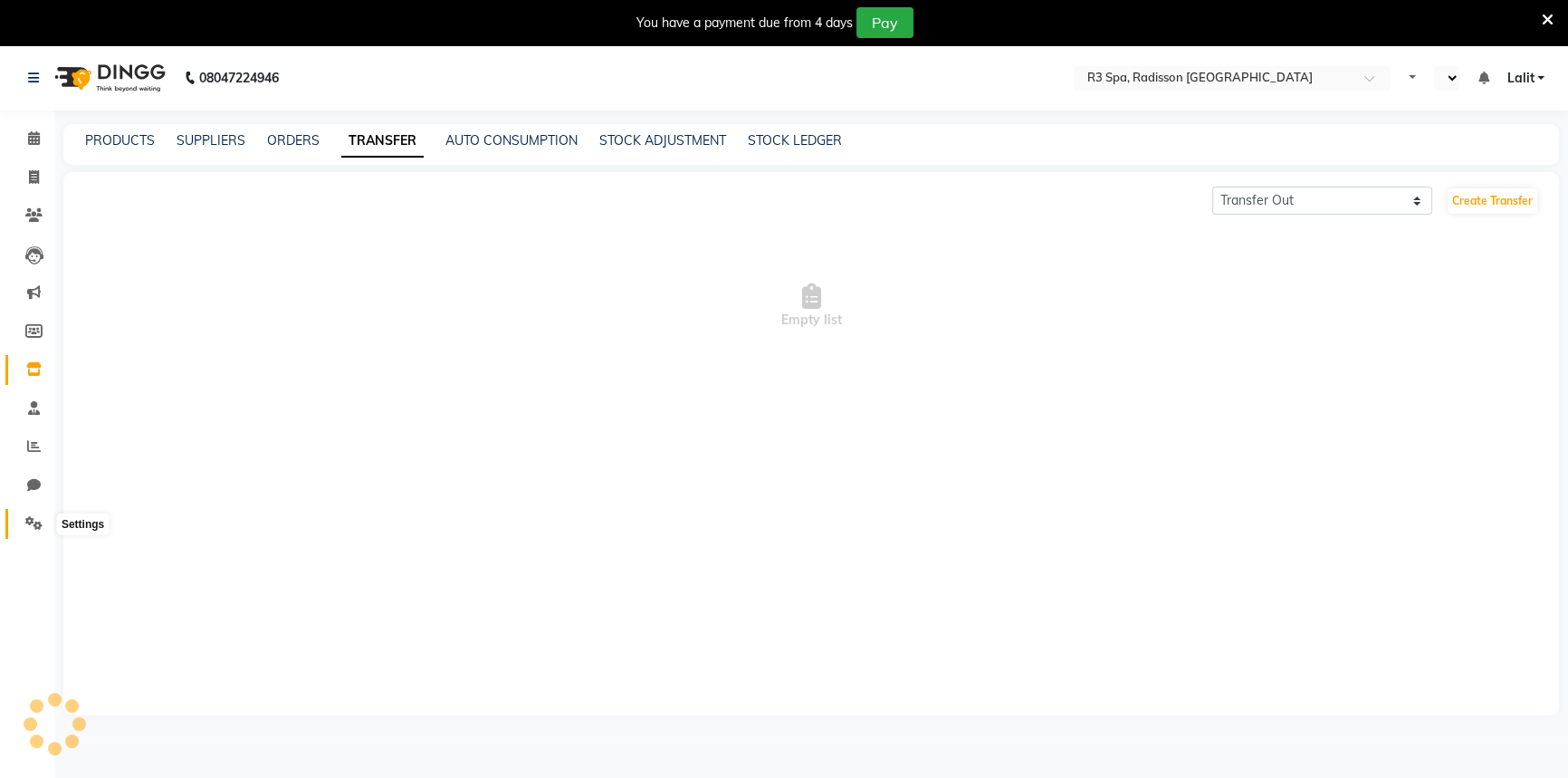
select select "en"
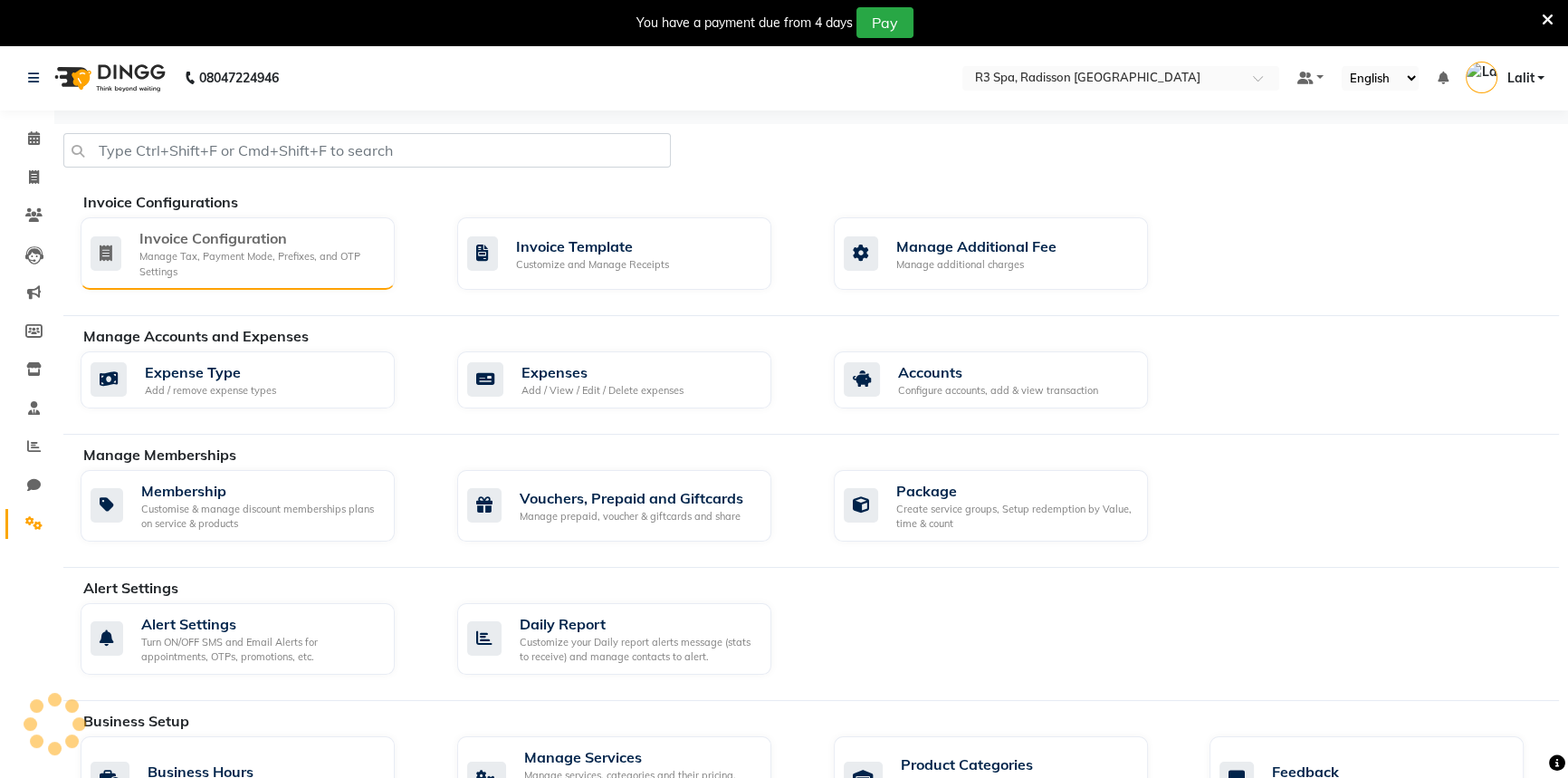
click at [326, 272] on div "Manage Tax, Payment Mode, Prefixes, and OTP Settings" at bounding box center [259, 263] width 241 height 30
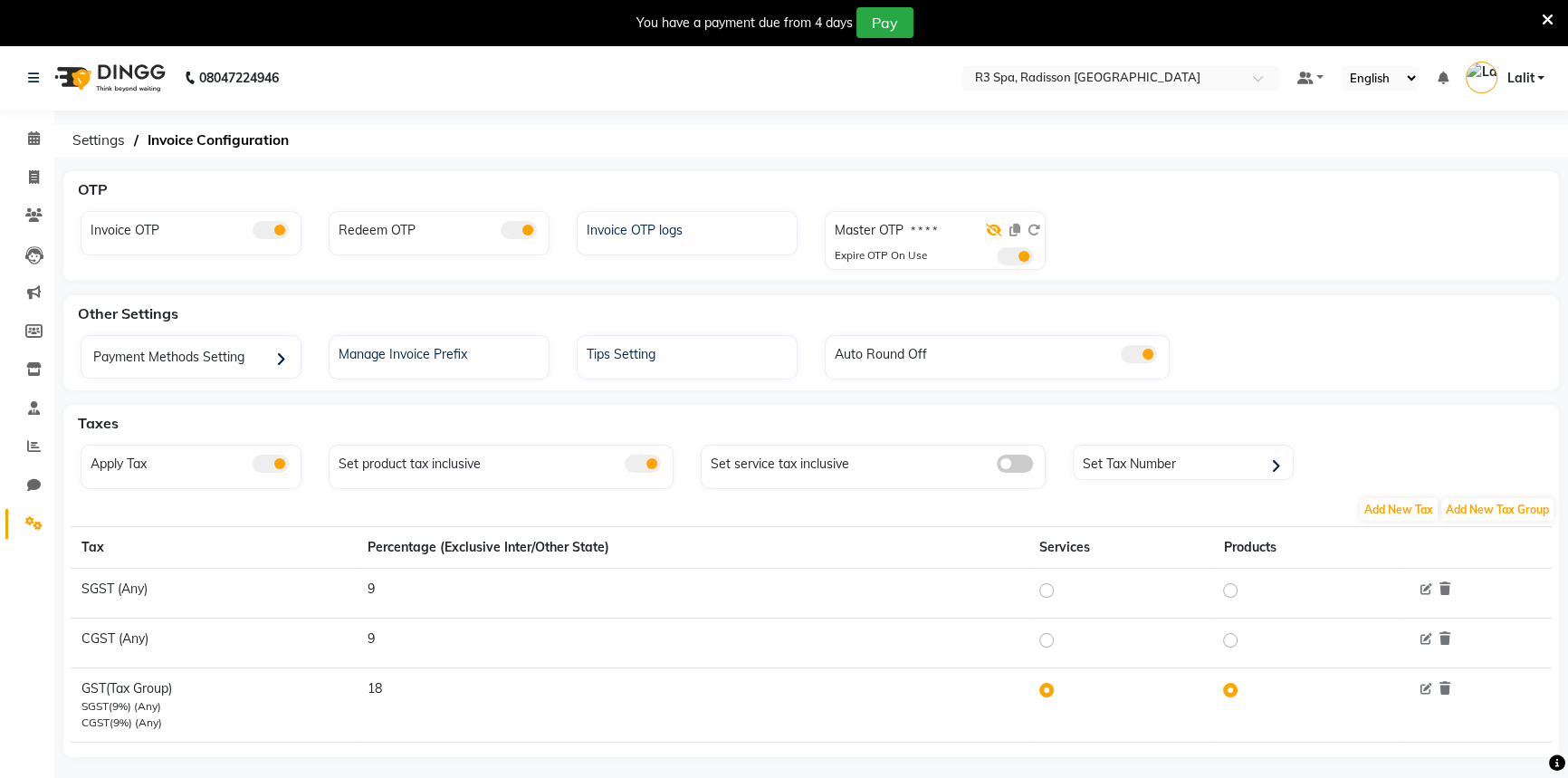
click at [994, 229] on icon at bounding box center [993, 230] width 16 height 12
click at [1545, 20] on icon at bounding box center [1547, 19] width 11 height 16
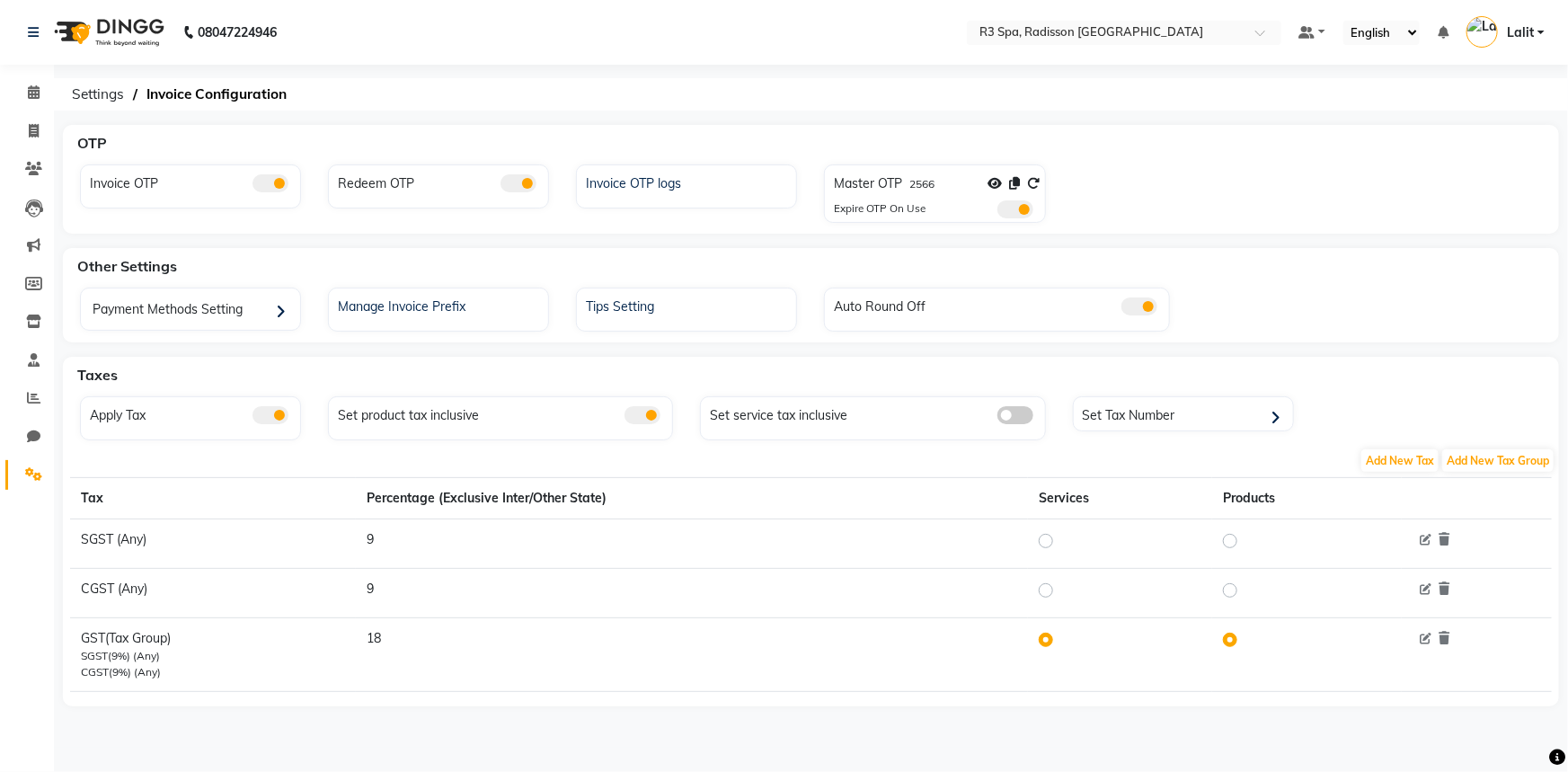
click at [1221, 67] on div "08047224946 Select Location × R3 Spa, Radisson Mumbai Default Panel My Panel En…" at bounding box center [784, 386] width 1568 height 772
click at [737, 79] on ol "Settings Invoice Configuration" at bounding box center [807, 95] width 1490 height 32
click at [701, 133] on div "OTP" at bounding box center [821, 143] width 1503 height 36
click at [1093, 41] on input "text" at bounding box center [1105, 34] width 260 height 18
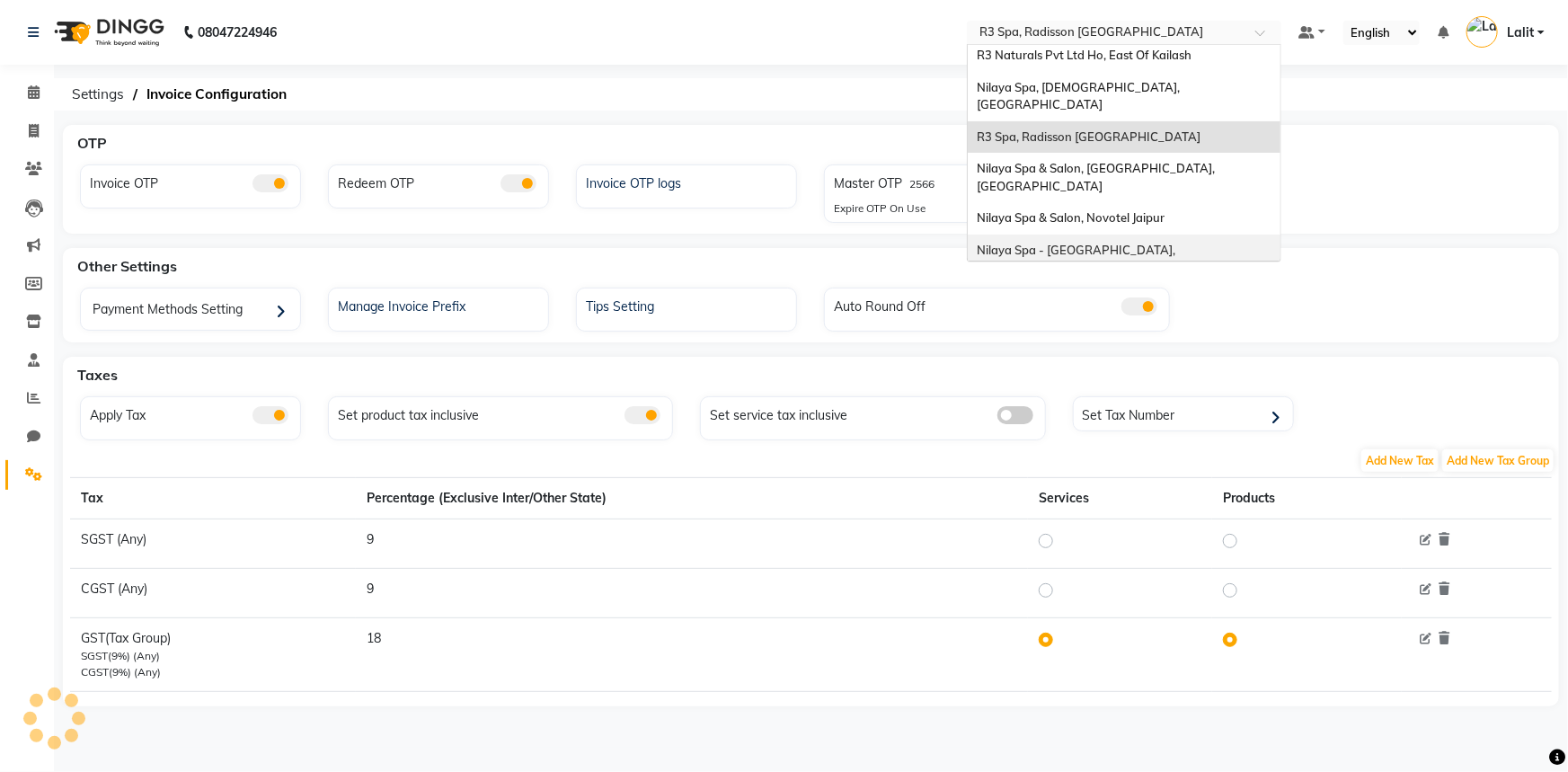
scroll to position [163, 0]
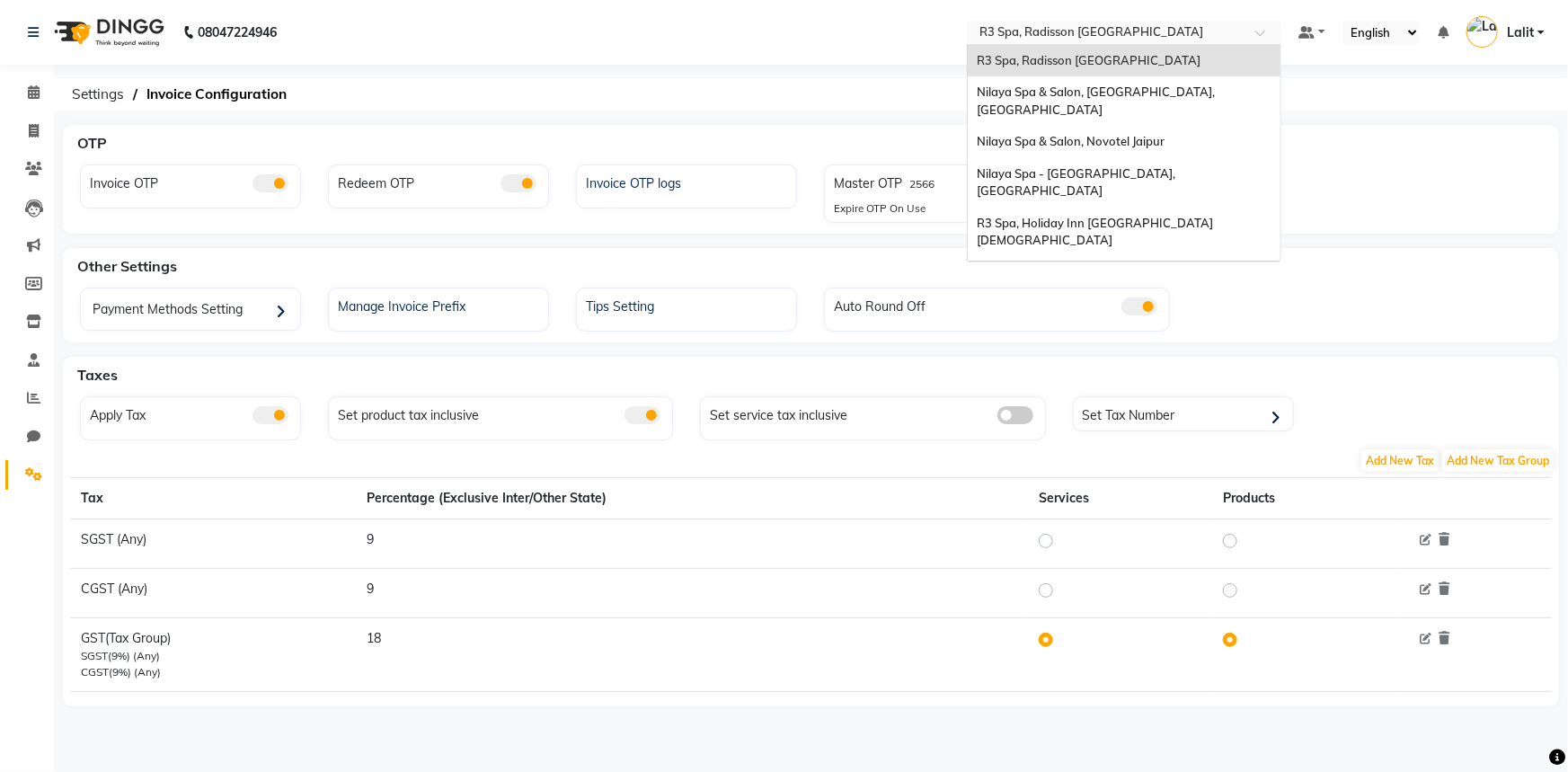
click at [1069, 314] on span "Nilaya Spa, [GEOGRAPHIC_DATA]" at bounding box center [1071, 321] width 190 height 14
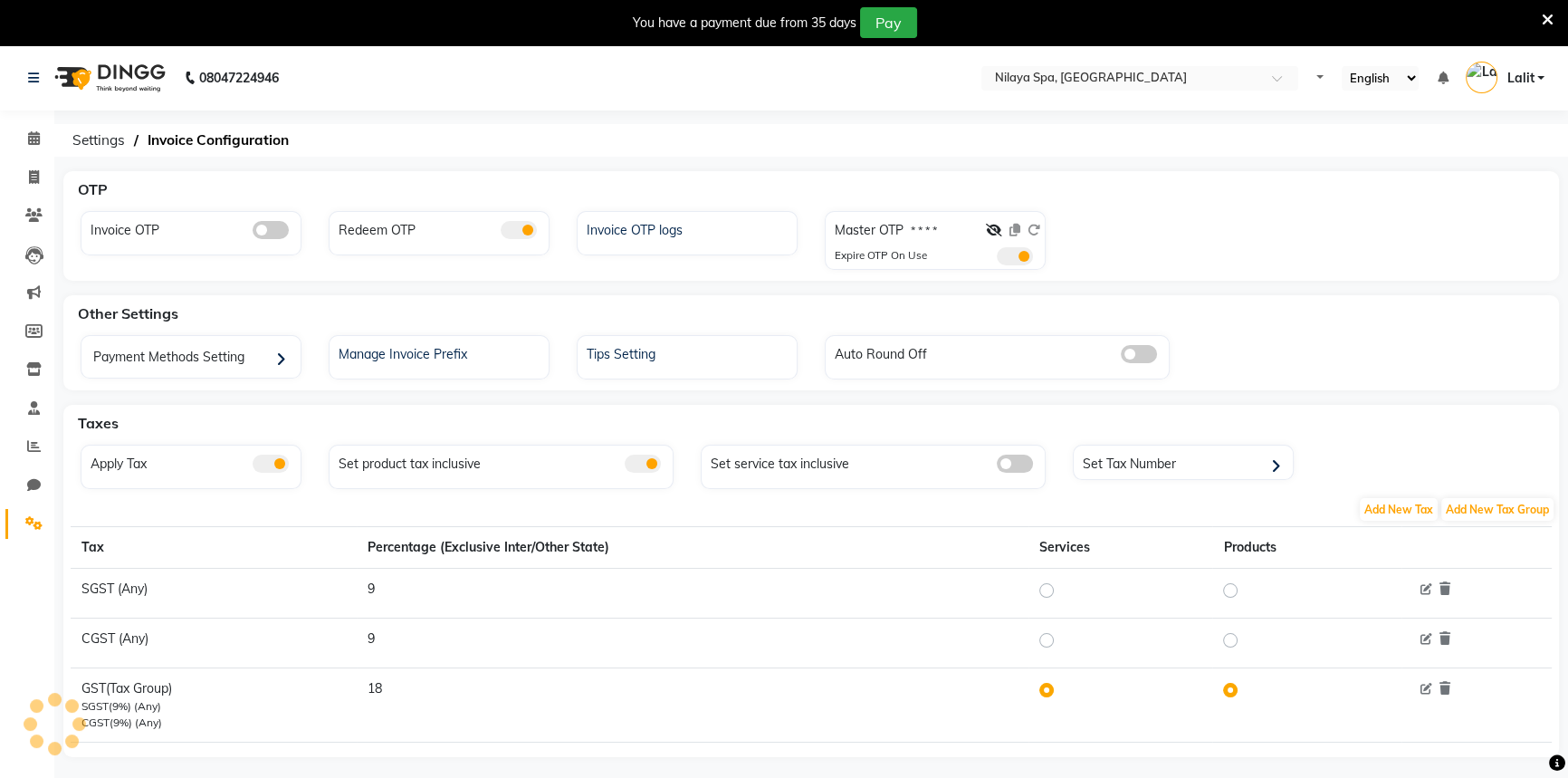
select select "en"
click at [1542, 24] on icon at bounding box center [1547, 19] width 11 height 16
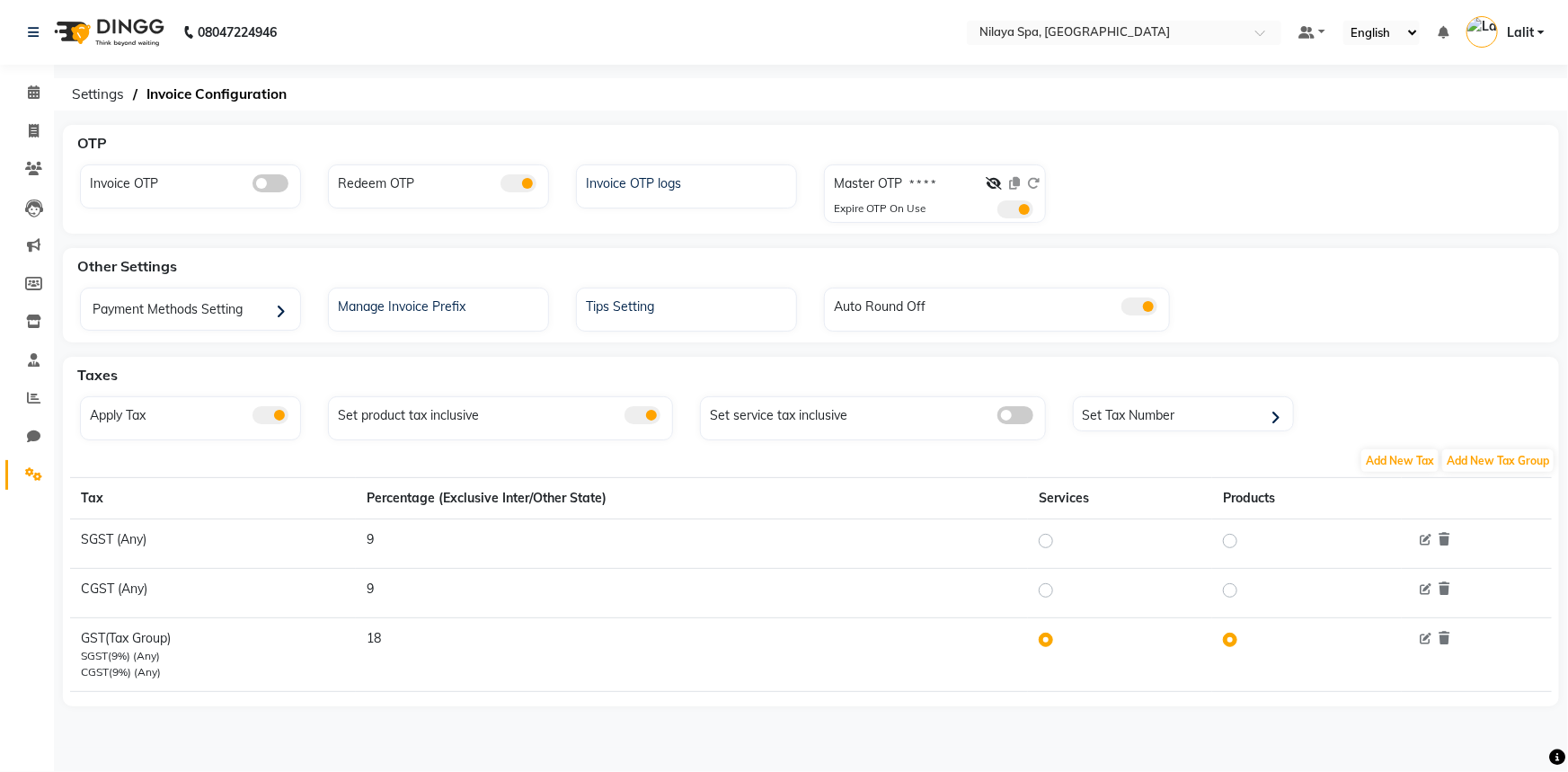
click at [1241, 131] on div "OTP" at bounding box center [821, 143] width 1503 height 36
click at [598, 98] on ol "Settings Invoice Configuration" at bounding box center [807, 95] width 1490 height 32
click at [379, 106] on ol "Settings Invoice Configuration" at bounding box center [807, 95] width 1490 height 32
click at [1121, 136] on div "OTP" at bounding box center [821, 143] width 1503 height 36
click at [1105, 126] on div "OTP" at bounding box center [821, 143] width 1503 height 36
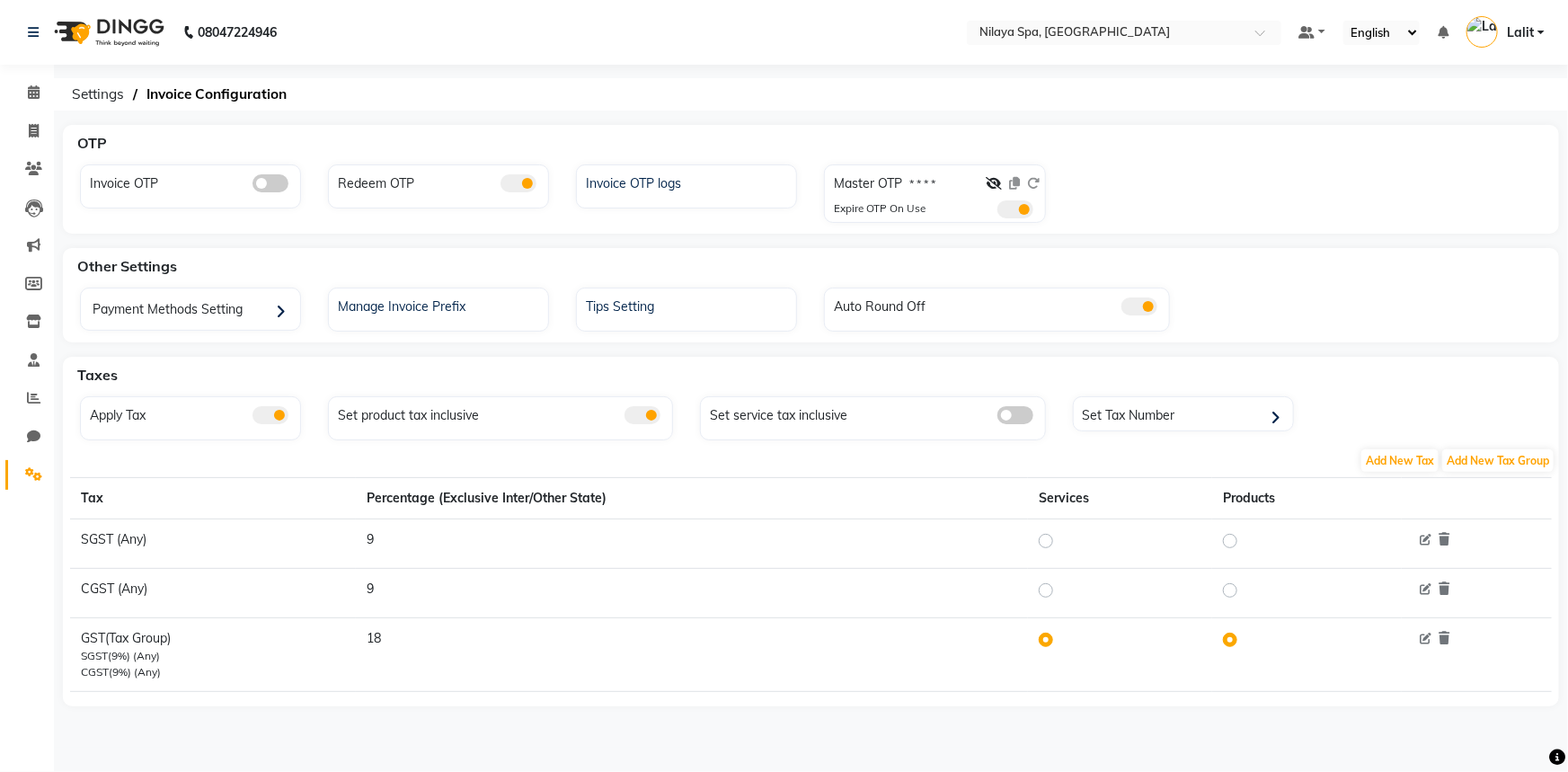
click at [345, 86] on ol "Settings Invoice Configuration" at bounding box center [807, 95] width 1490 height 32
click at [819, 130] on div "OTP" at bounding box center [821, 143] width 1503 height 36
click at [732, 111] on div "08047224946 Select Location × [GEOGRAPHIC_DATA], Marriott [GEOGRAPHIC_DATA] Def…" at bounding box center [784, 386] width 1568 height 772
click at [1132, 120] on div "08047224946 Select Location × [GEOGRAPHIC_DATA], Marriott [GEOGRAPHIC_DATA] Def…" at bounding box center [784, 386] width 1568 height 772
drag, startPoint x: 955, startPoint y: 130, endPoint x: 1071, endPoint y: 186, distance: 128.8
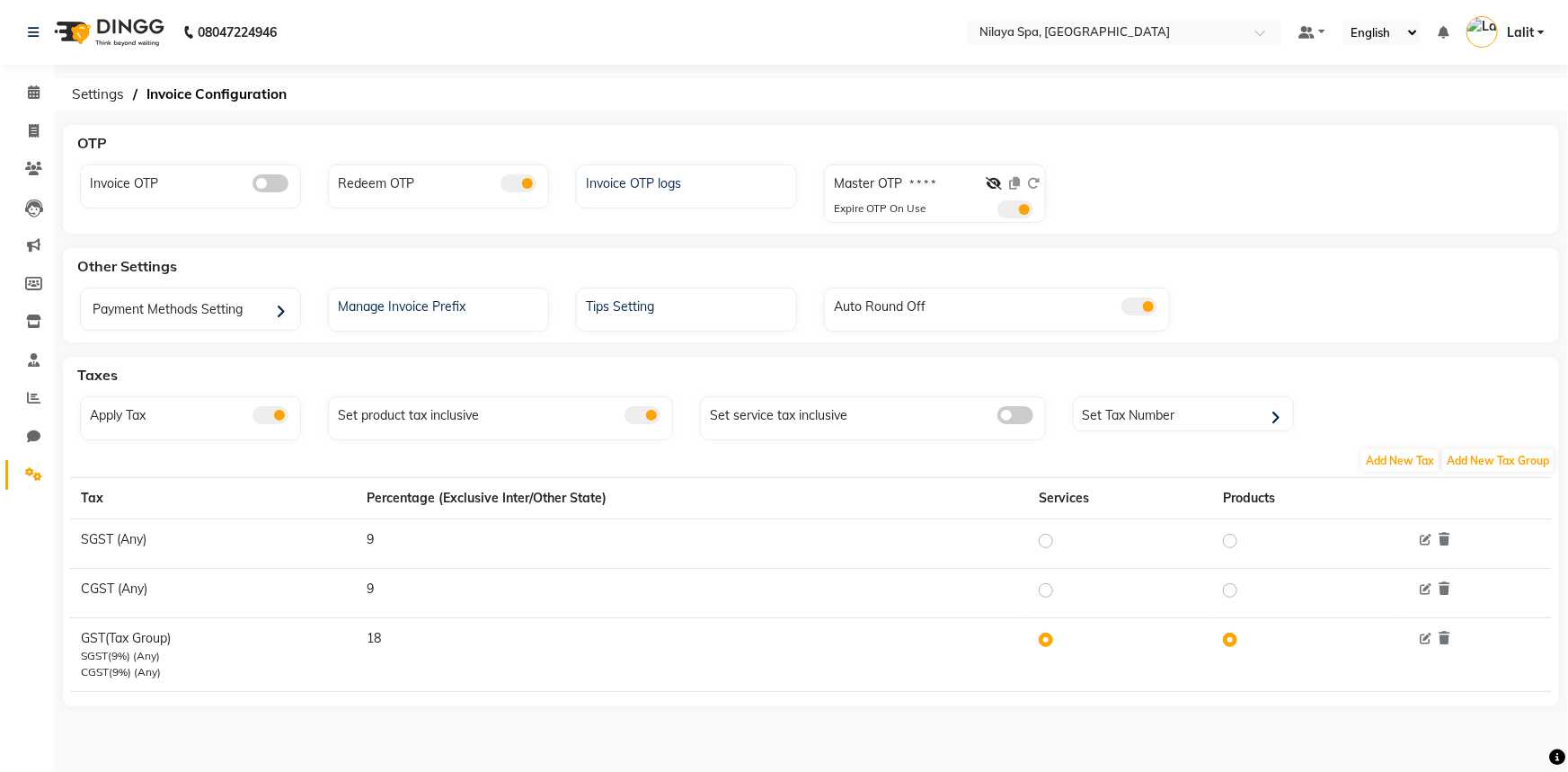
click at [1071, 186] on div "OTP Invoice OTP Redeem OTP Invoice OTP logs Master OTP * * * * Expire OTP On Use" at bounding box center [810, 179] width 1496 height 109
click at [1085, 134] on div "OTP" at bounding box center [821, 143] width 1503 height 36
click at [937, 80] on ol "Settings Invoice Configuration" at bounding box center [807, 95] width 1490 height 32
click at [1036, 31] on input "text" at bounding box center [1105, 34] width 260 height 18
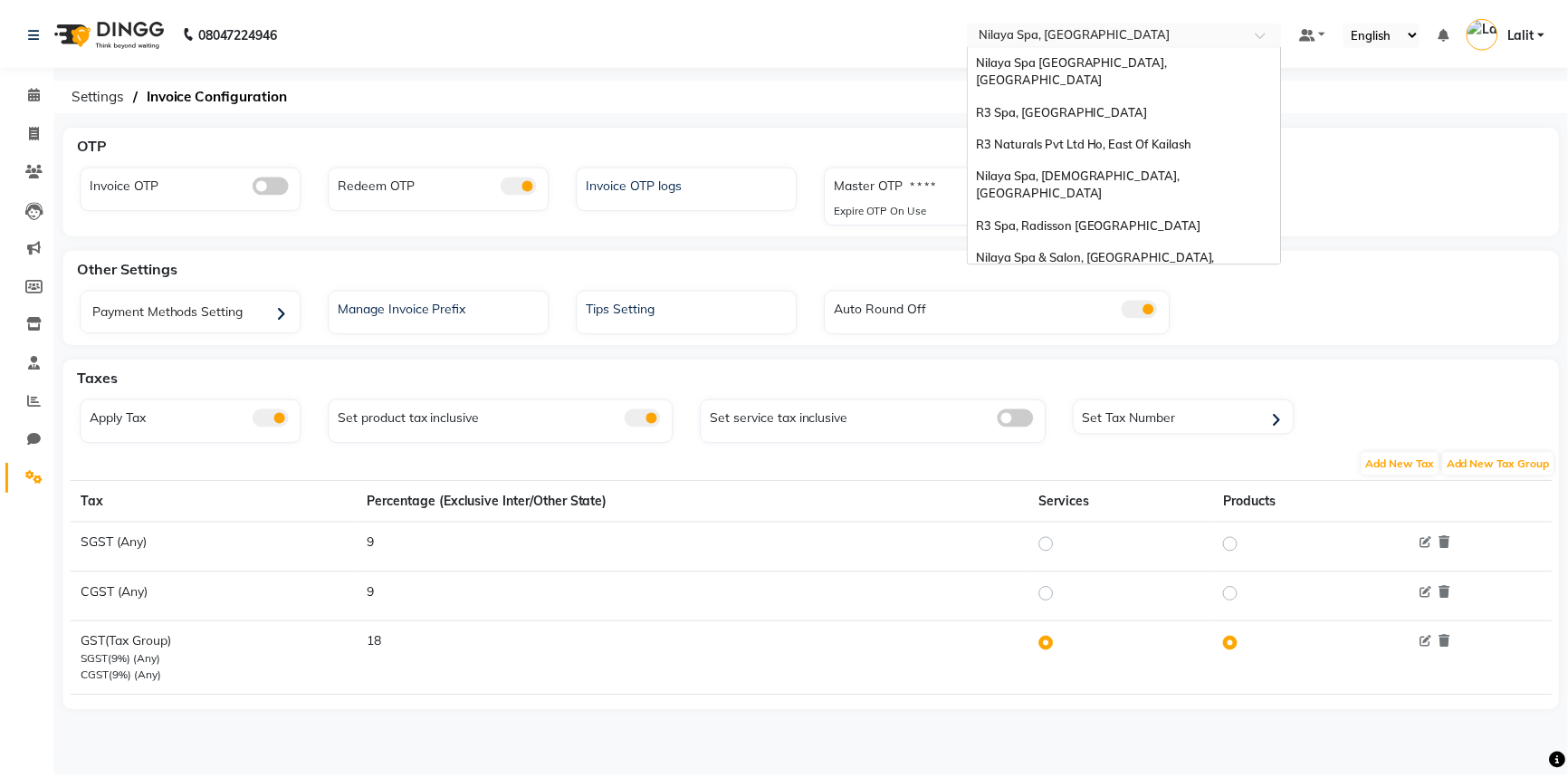
scroll to position [250, 0]
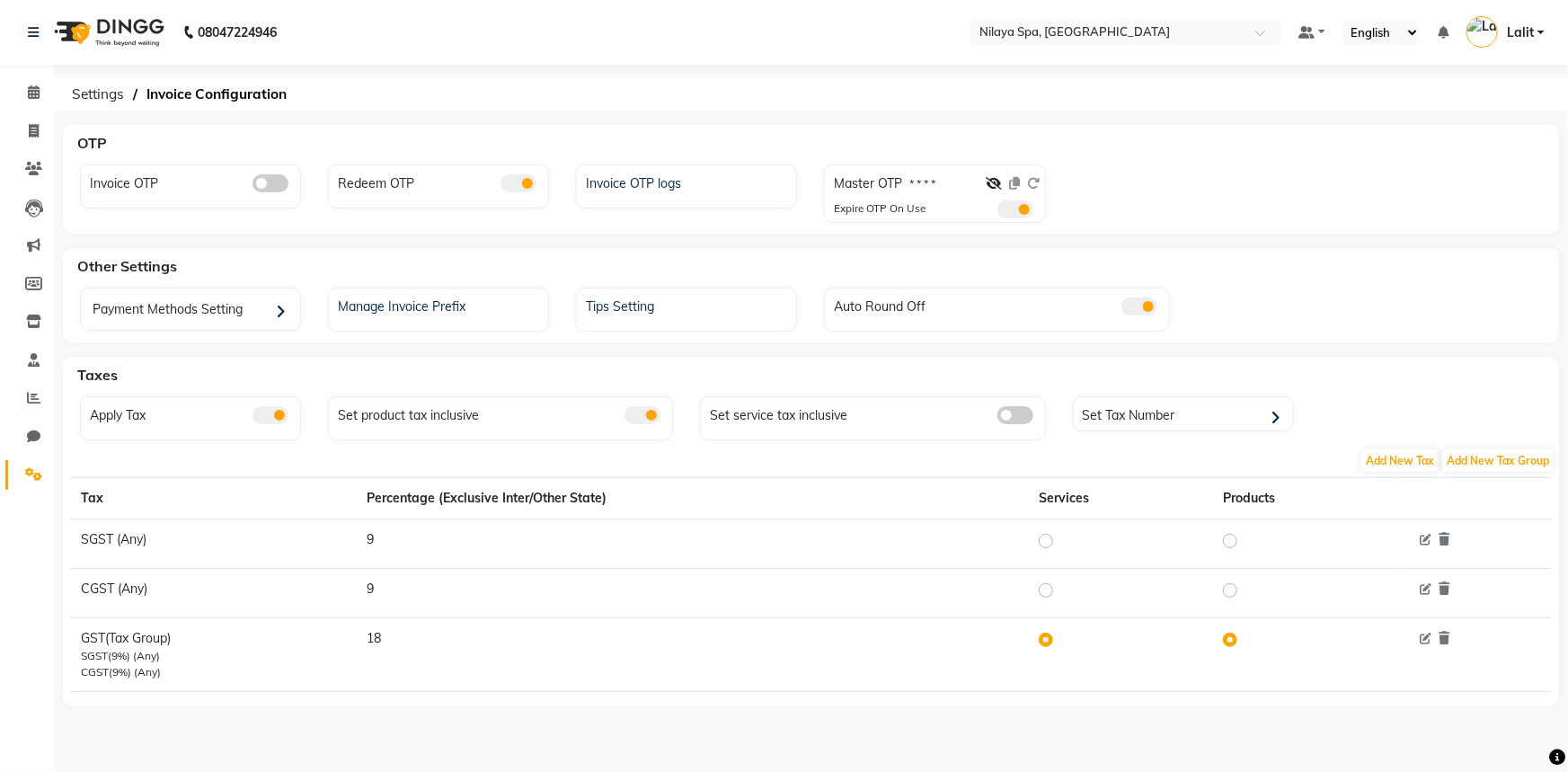
click at [883, 62] on nav "08047224946 Select Location × [GEOGRAPHIC_DATA], Marriott Bengaluru Default Pan…" at bounding box center [784, 32] width 1568 height 64
click at [38, 330] on span at bounding box center [33, 323] width 31 height 21
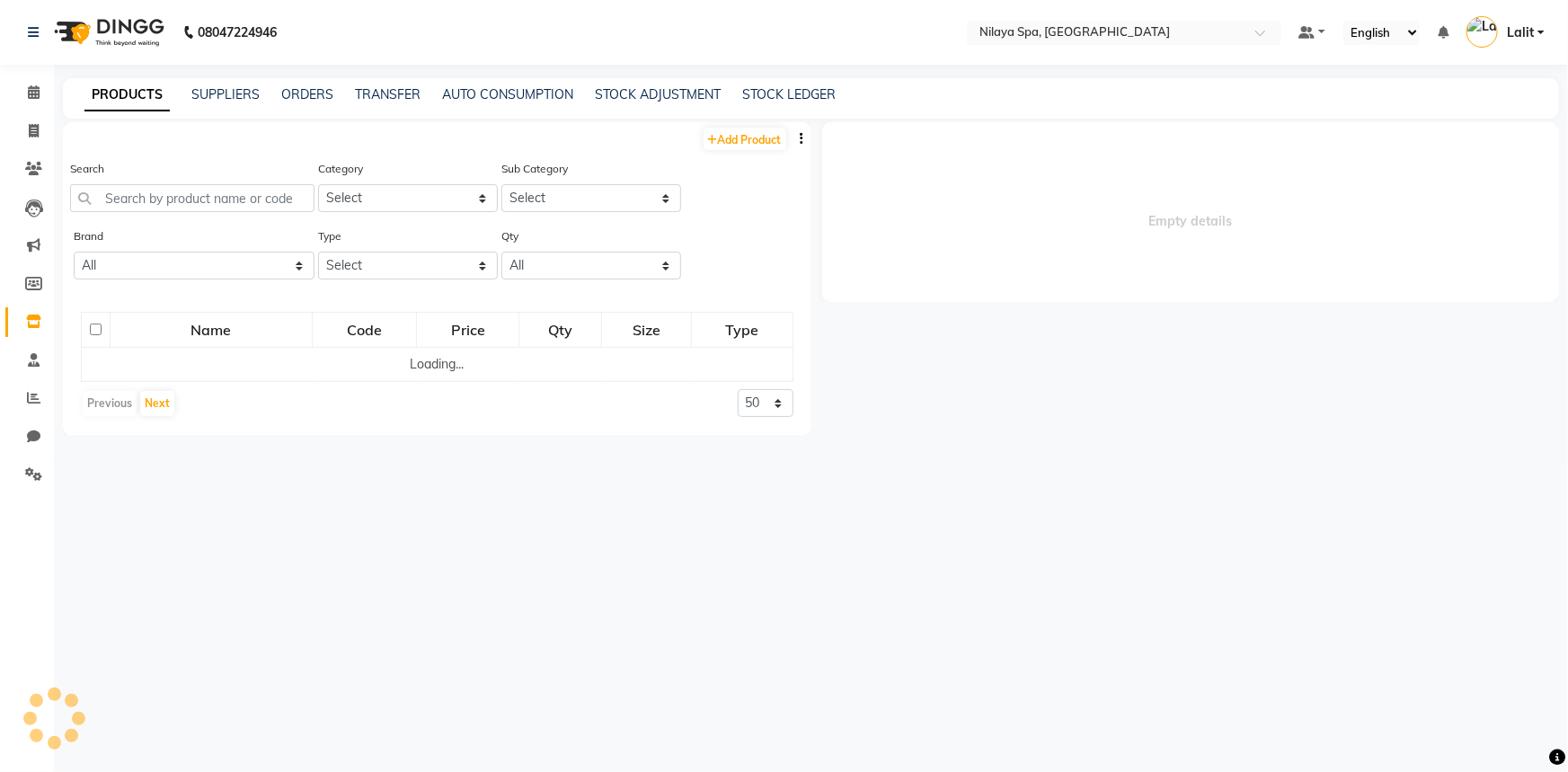
select select
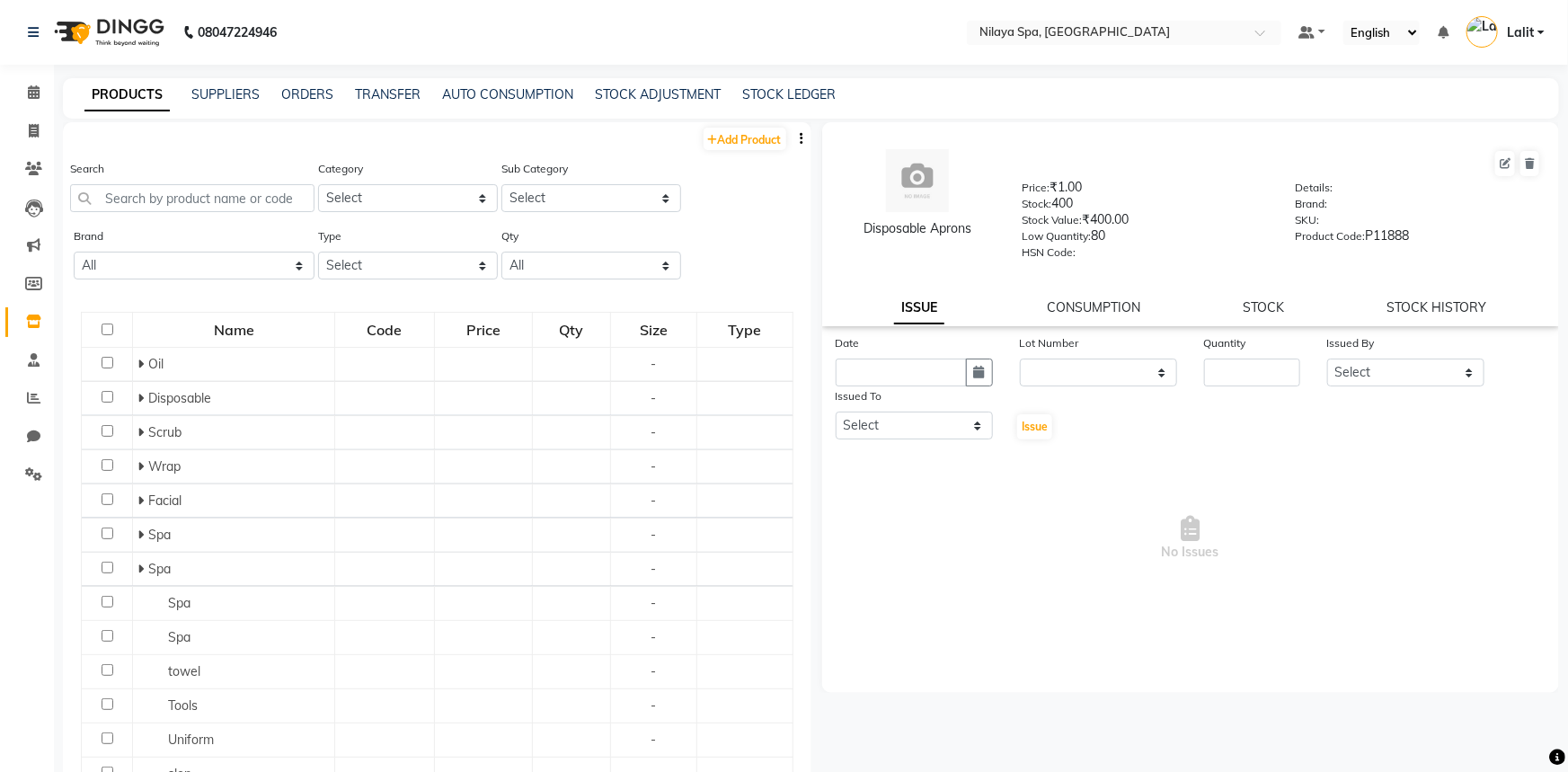
click at [514, 103] on div "AUTO CONSUMPTION" at bounding box center [507, 95] width 132 height 19
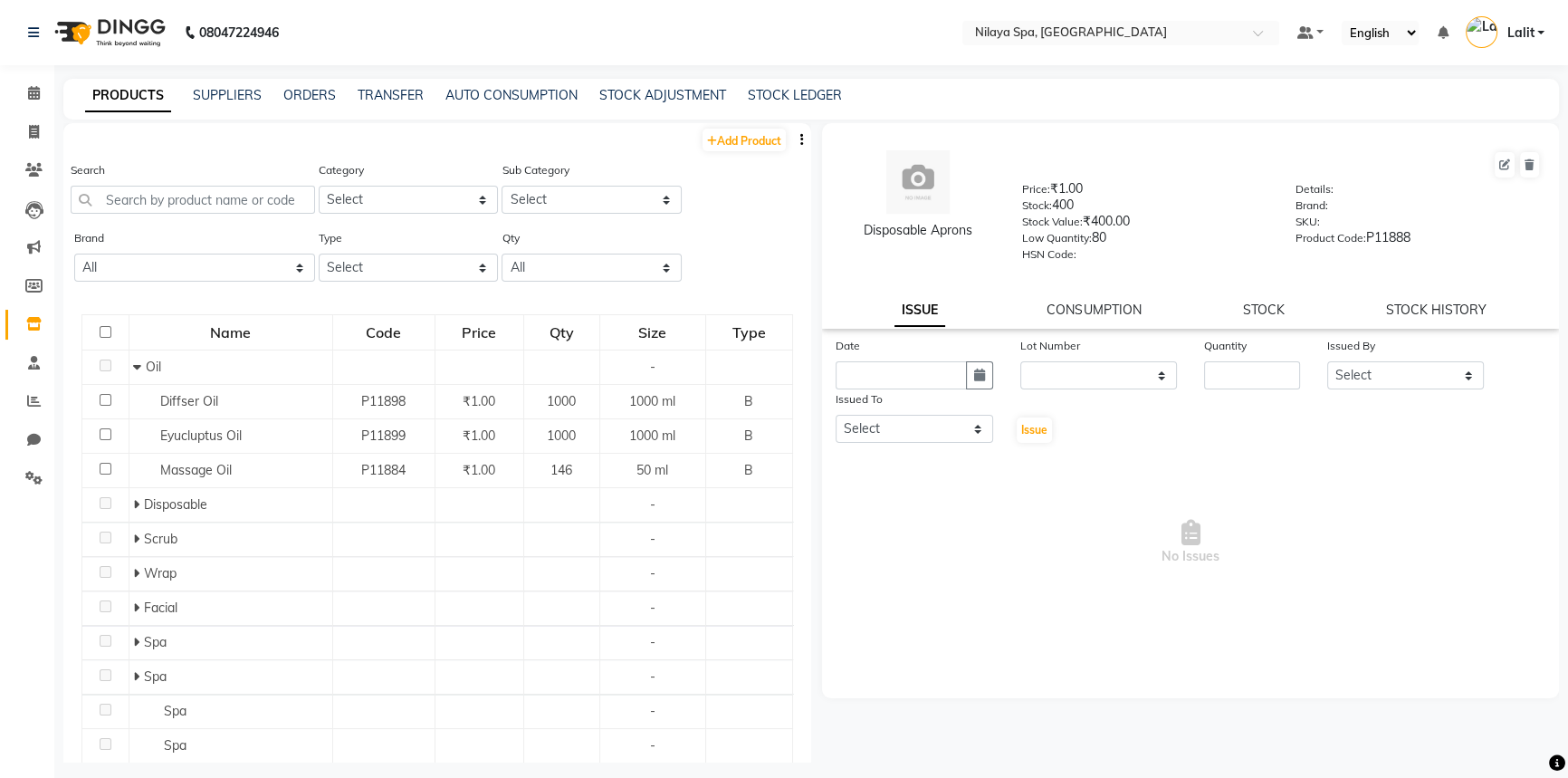
click at [567, 110] on div "PRODUCTS SUPPLIERS ORDERS TRANSFER AUTO CONSUMPTION STOCK ADJUSTMENT STOCK LEDG…" at bounding box center [810, 99] width 1496 height 41
click at [524, 73] on div "08047224946 Select Location × [GEOGRAPHIC_DATA], Marriott [GEOGRAPHIC_DATA] Def…" at bounding box center [784, 395] width 1568 height 789
click at [507, 94] on link "AUTO CONSUMPTION" at bounding box center [511, 94] width 132 height 16
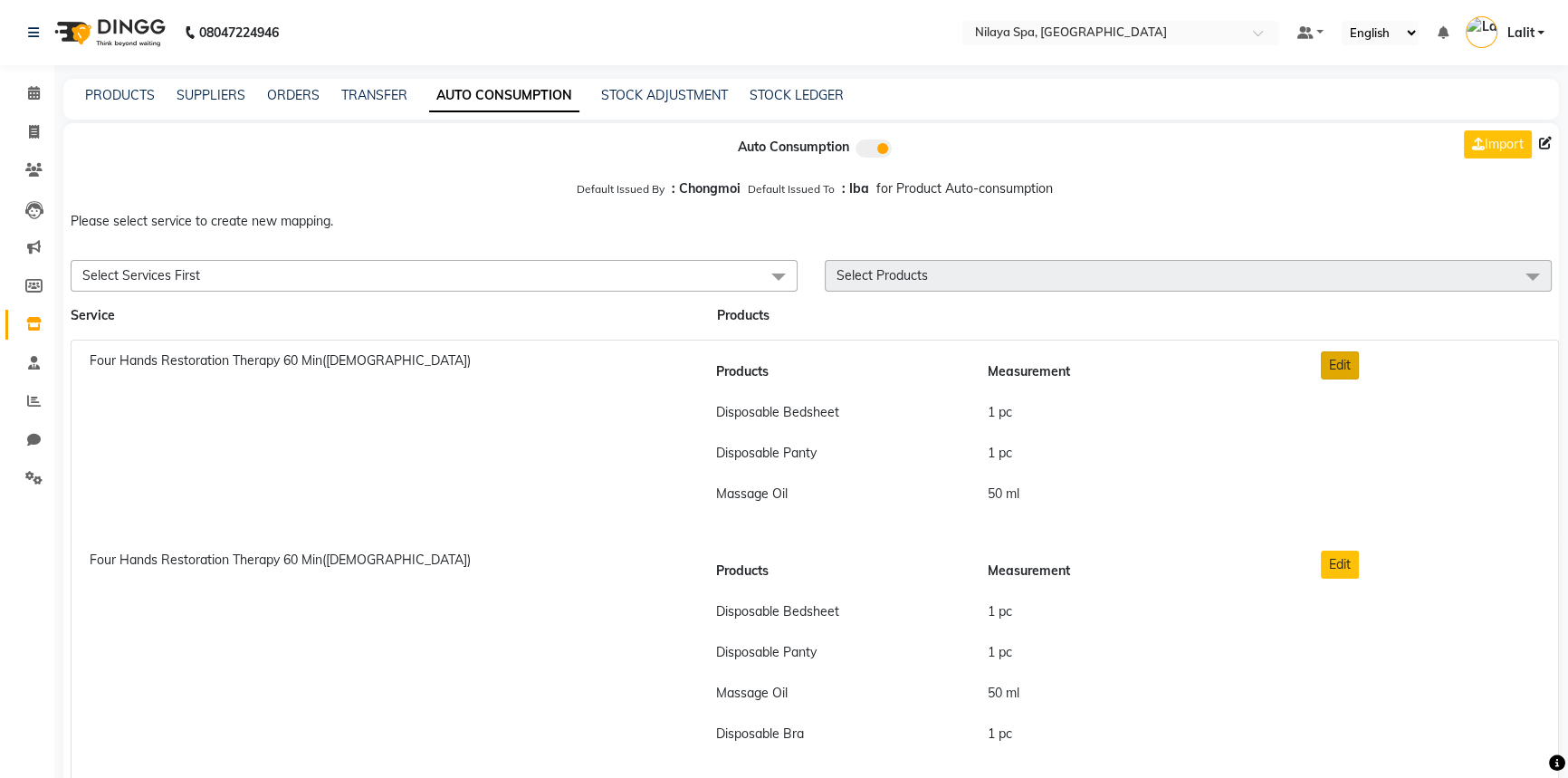
click at [1339, 371] on button "Edit" at bounding box center [1340, 364] width 38 height 28
checkbox input "true"
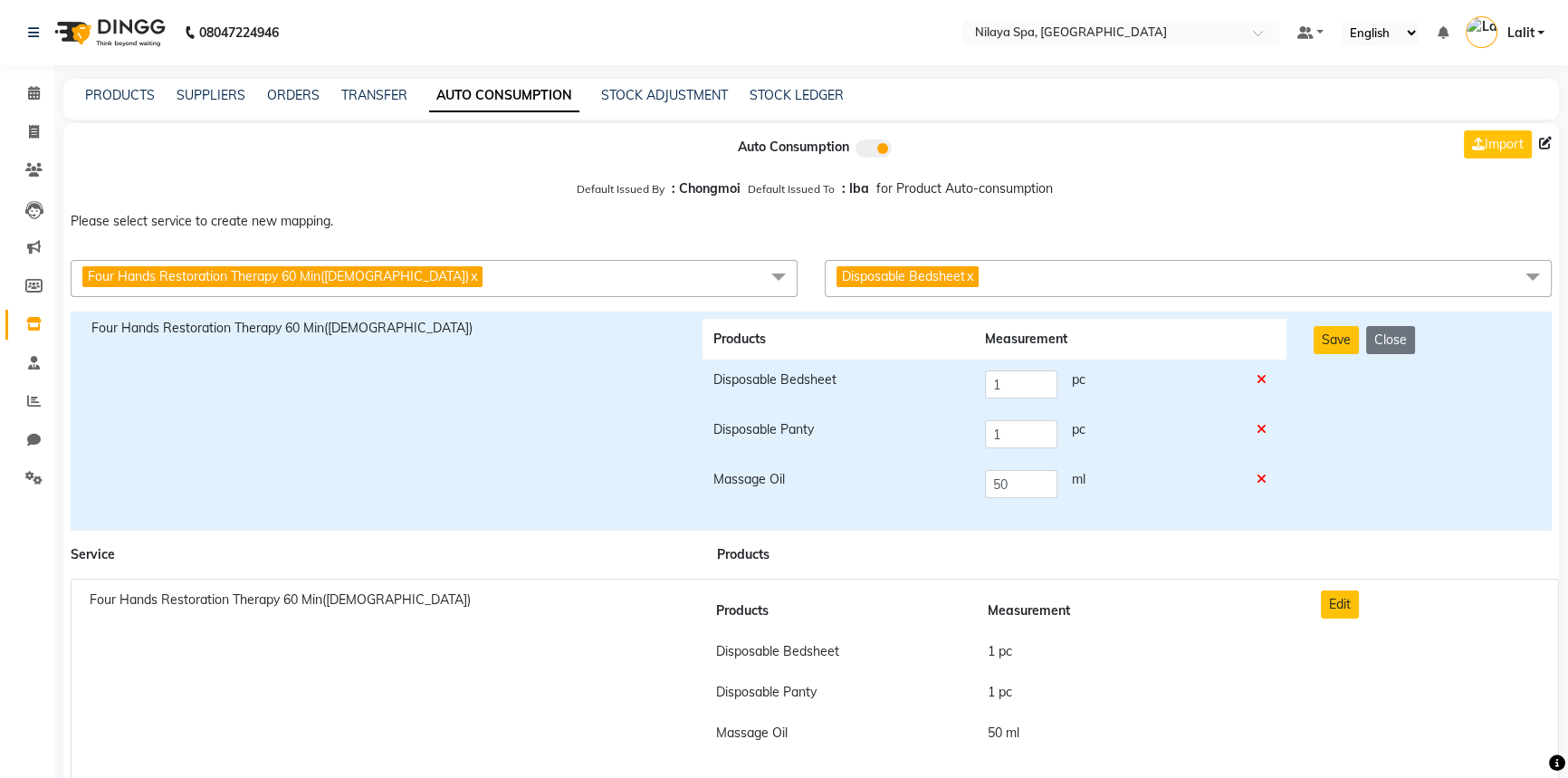
click at [1085, 253] on div "Please select service to create new mapping. Four Hands Restoration Therapy 60 …" at bounding box center [810, 255] width 1496 height 99
click at [1072, 281] on span "Disposable Bedsheet x" at bounding box center [1188, 278] width 727 height 37
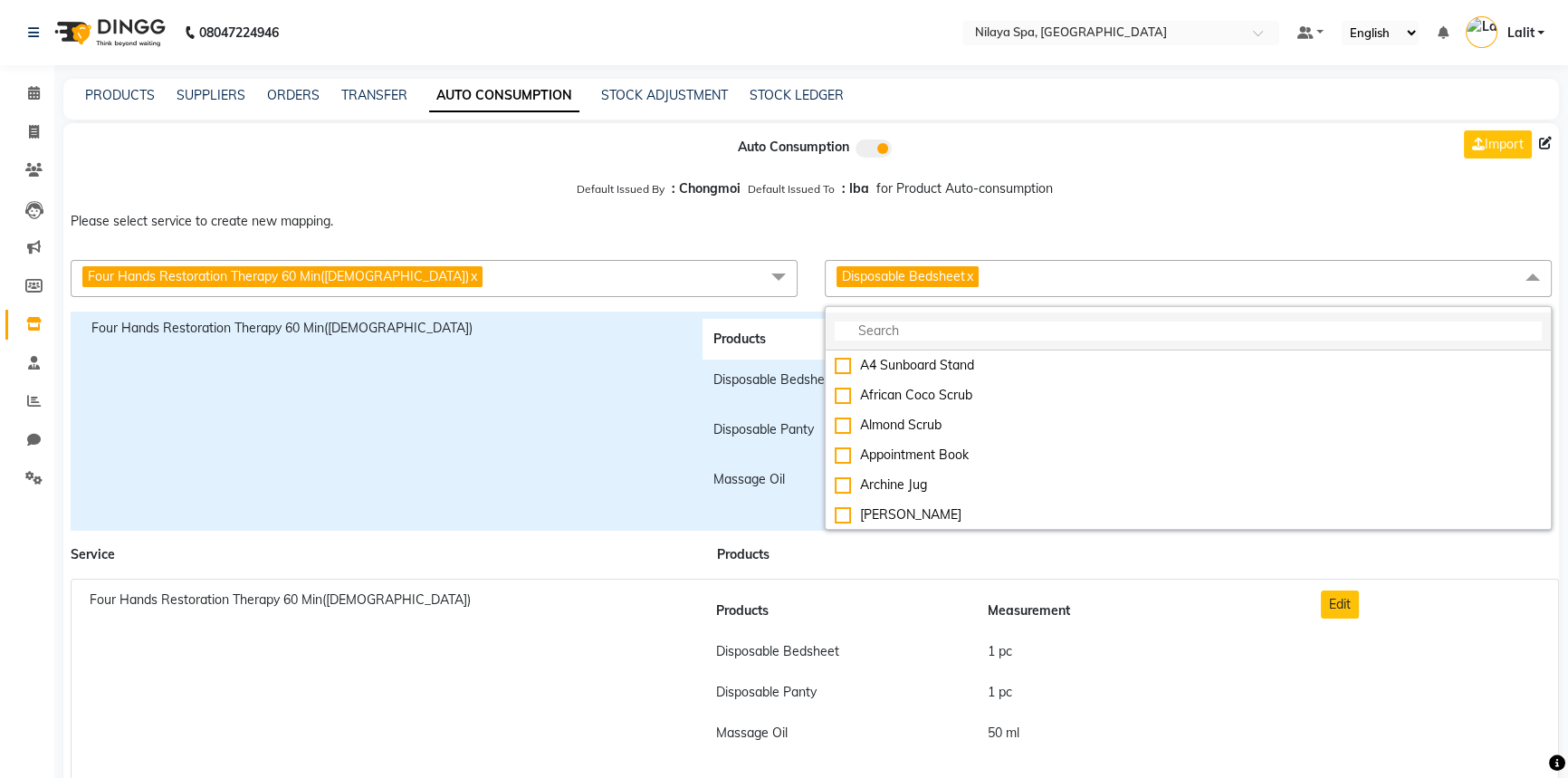
click at [898, 337] on input "multiselect-search" at bounding box center [1189, 331] width 707 height 19
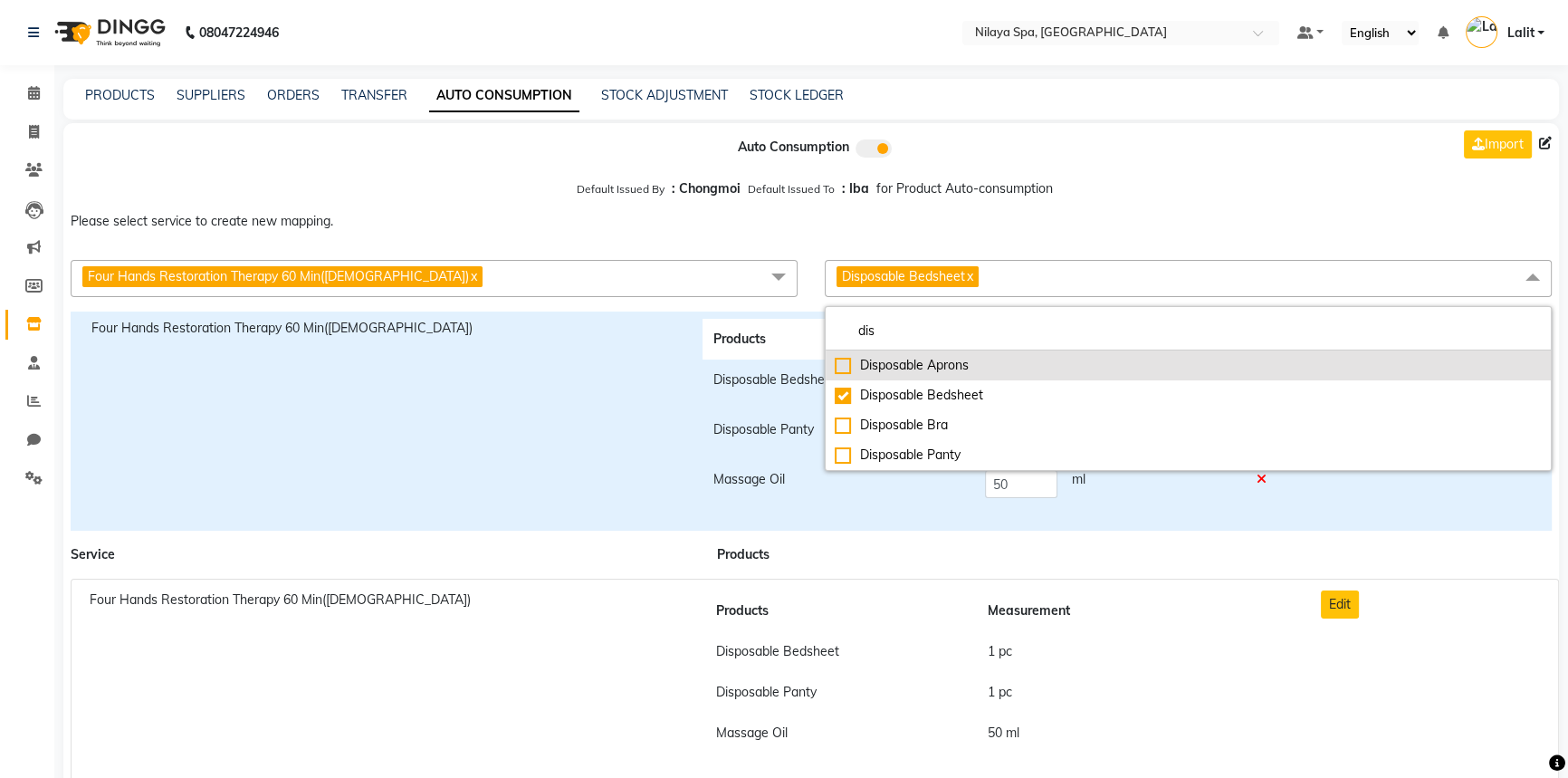
type input "dis"
click at [894, 362] on div "Disposable Aprons" at bounding box center [1189, 365] width 707 height 19
checkbox input "true"
checkbox input "false"
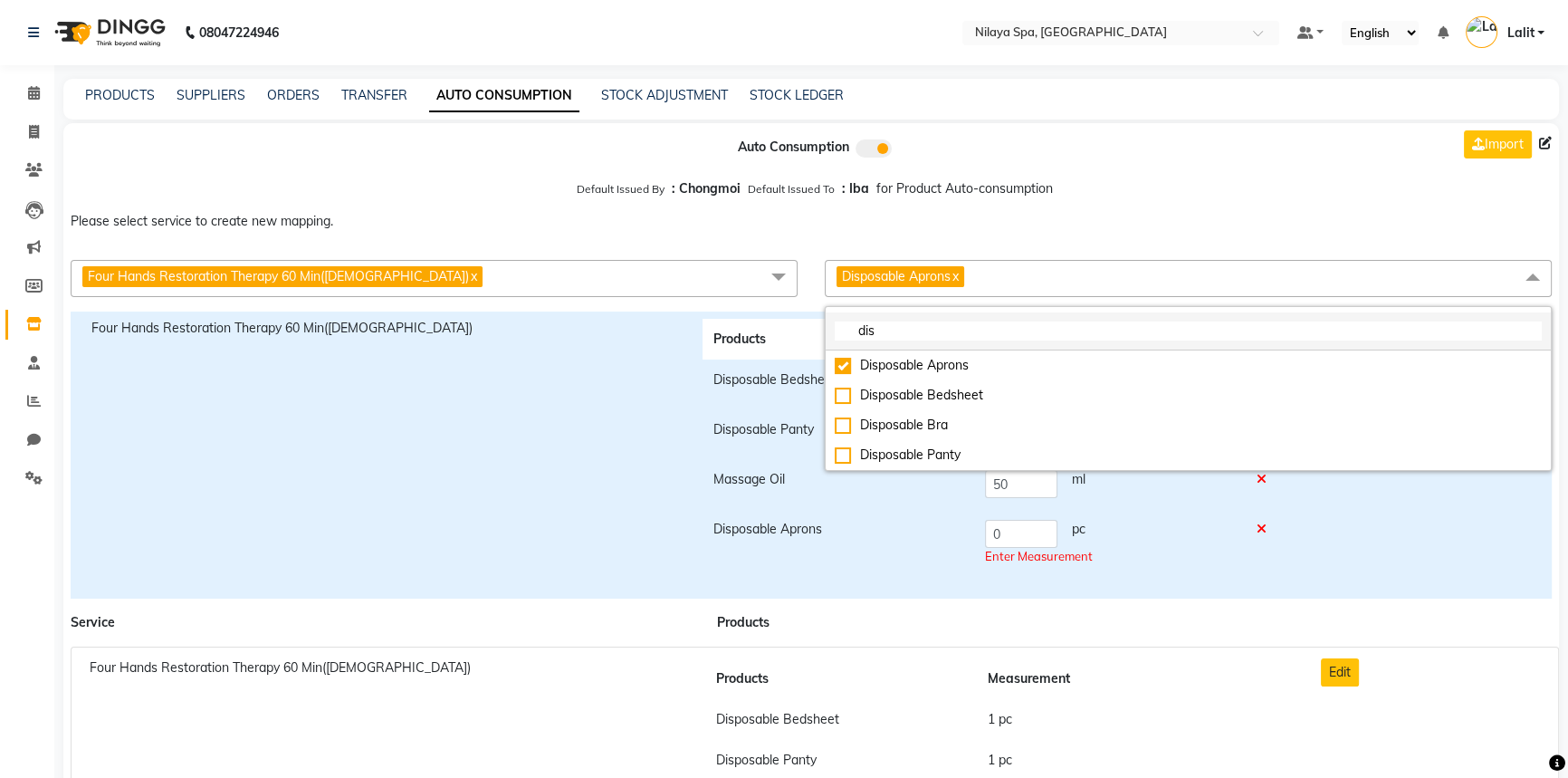
click at [926, 338] on input "dis" at bounding box center [1189, 331] width 707 height 19
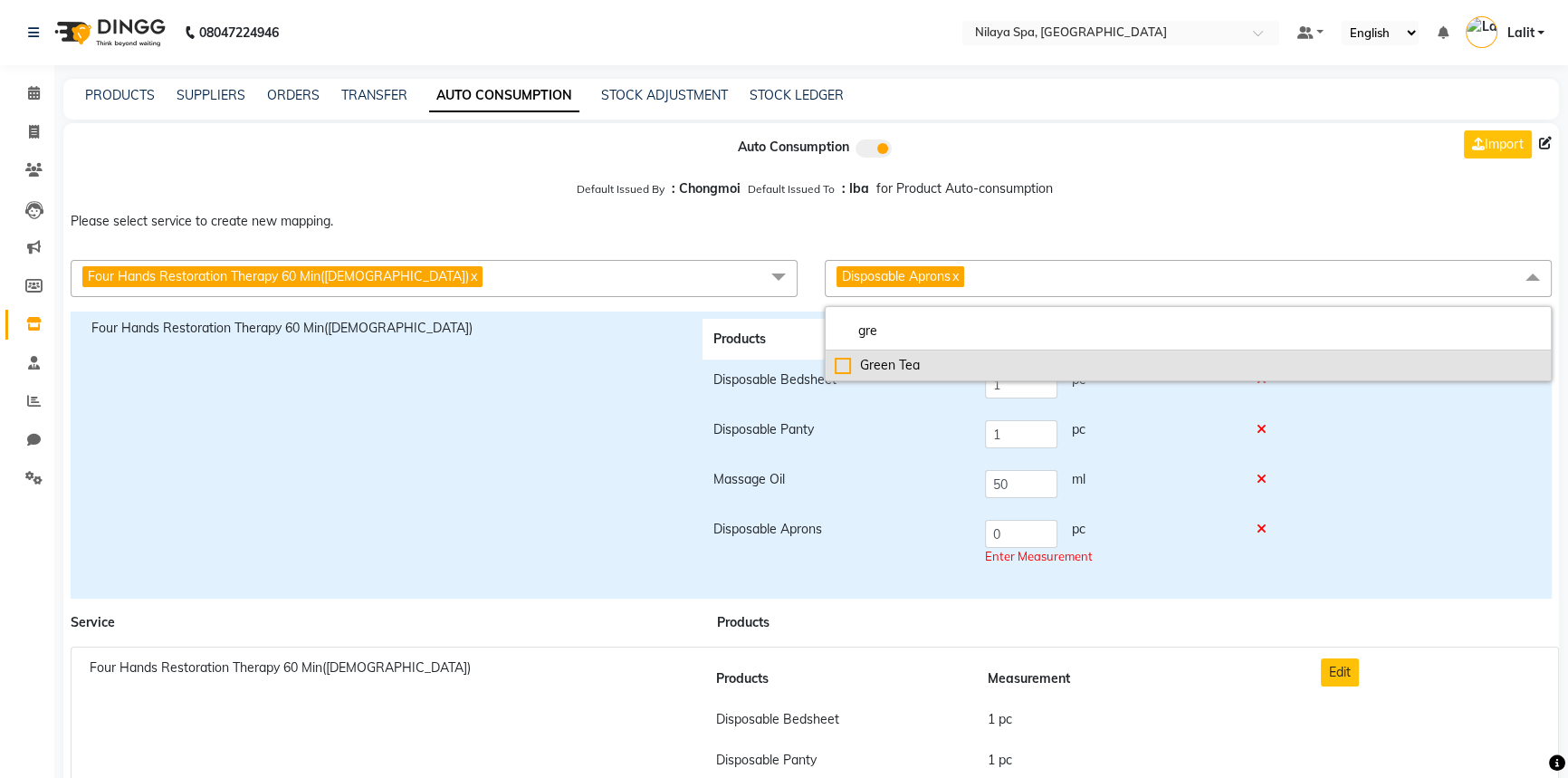
type input "gre"
click at [913, 378] on li "Green Tea" at bounding box center [1188, 365] width 725 height 30
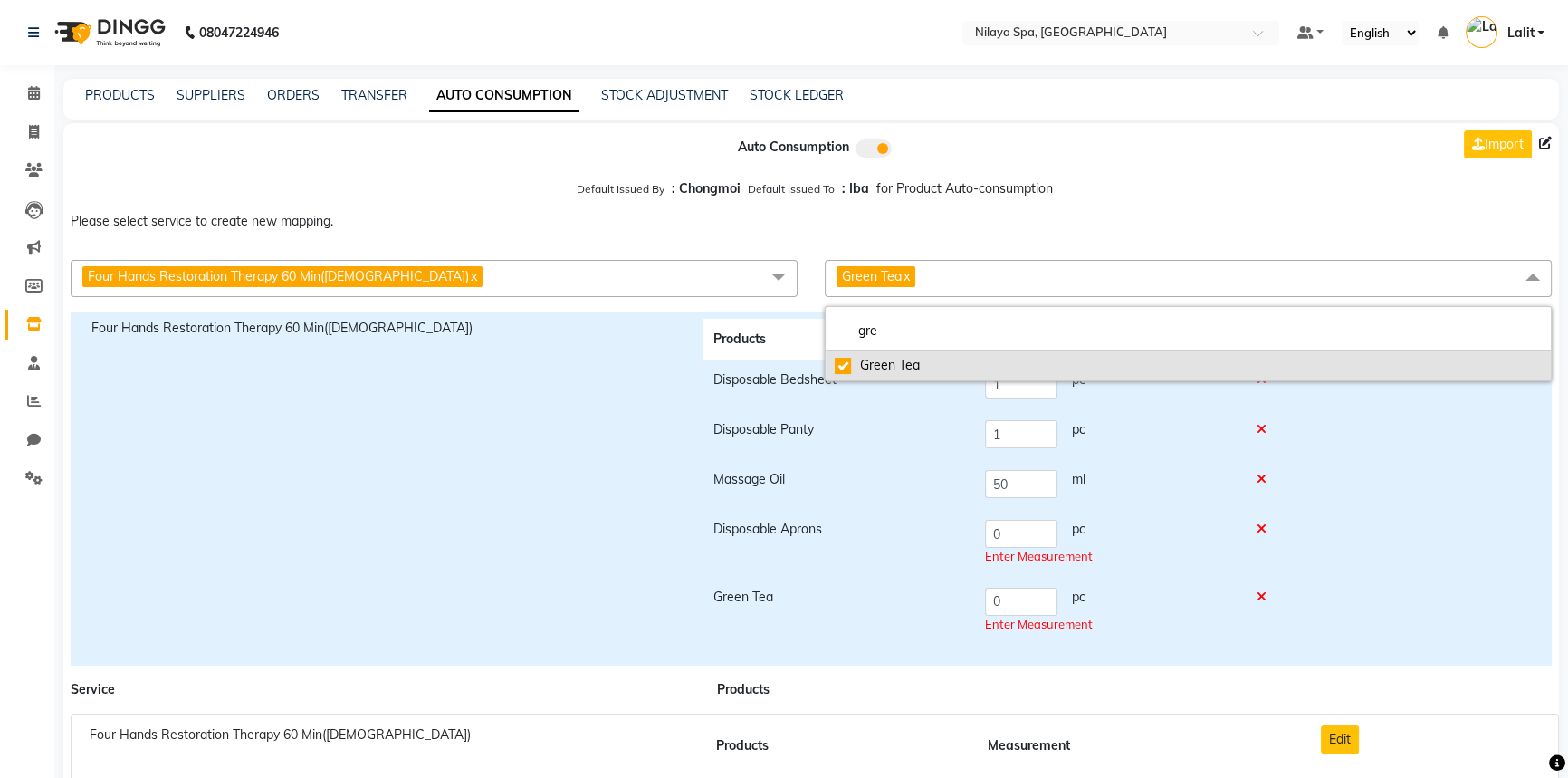
checkbox input "true"
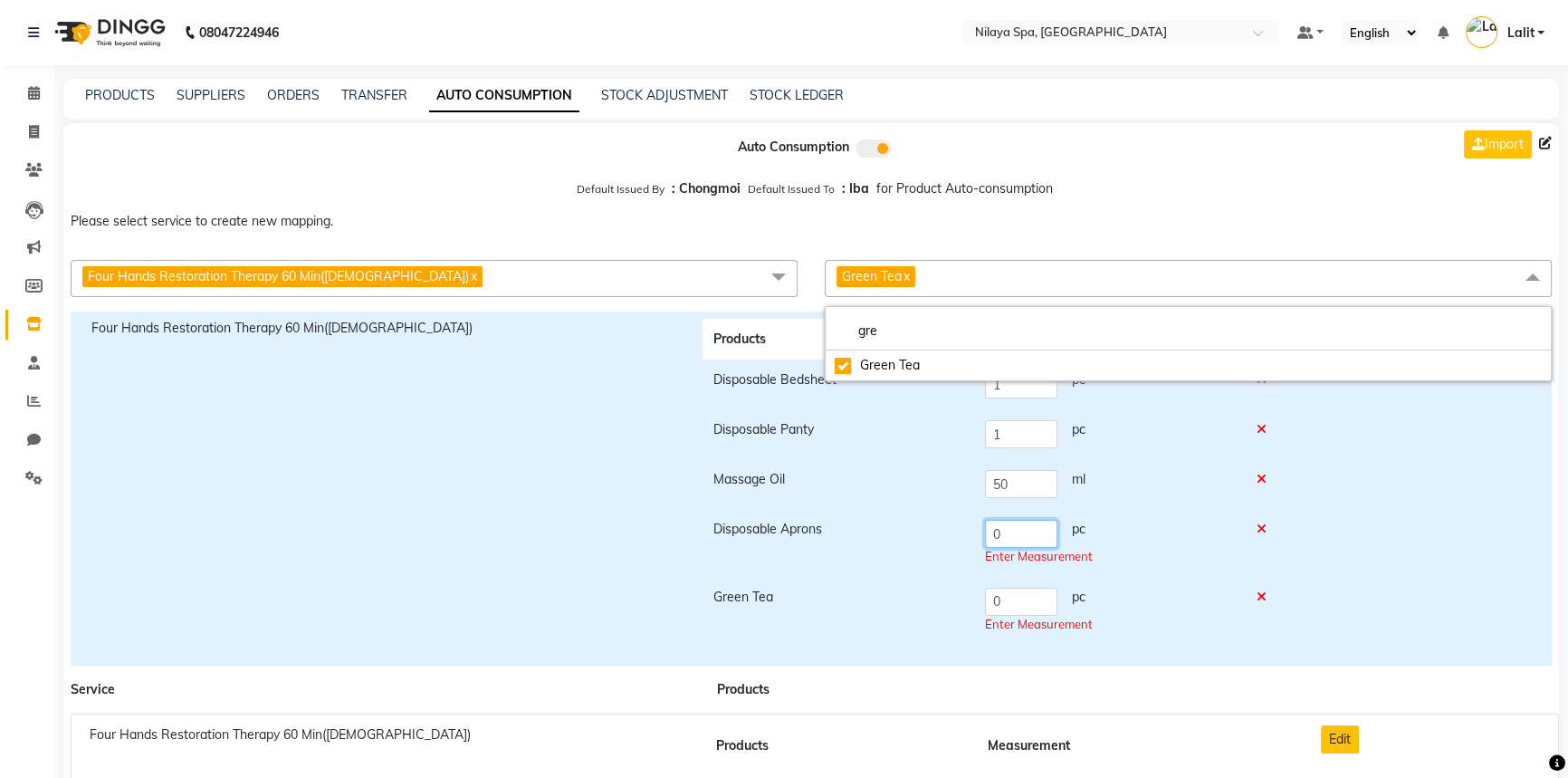
drag, startPoint x: 1011, startPoint y: 536, endPoint x: 1025, endPoint y: 611, distance: 76.3
click at [968, 531] on tr "Disposable Aprons 0 pc Enter Measurement" at bounding box center [994, 543] width 584 height 68
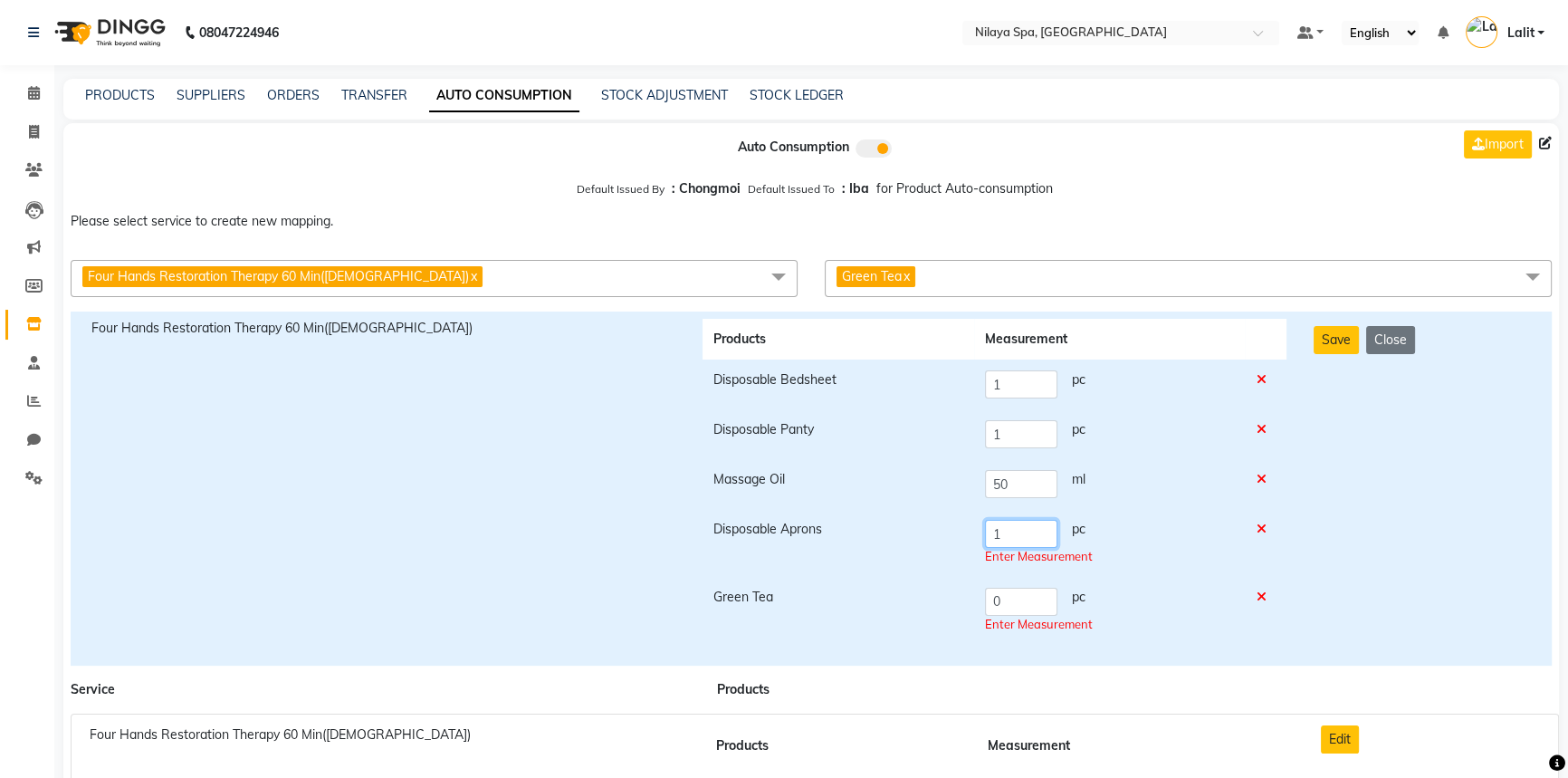
type input "1"
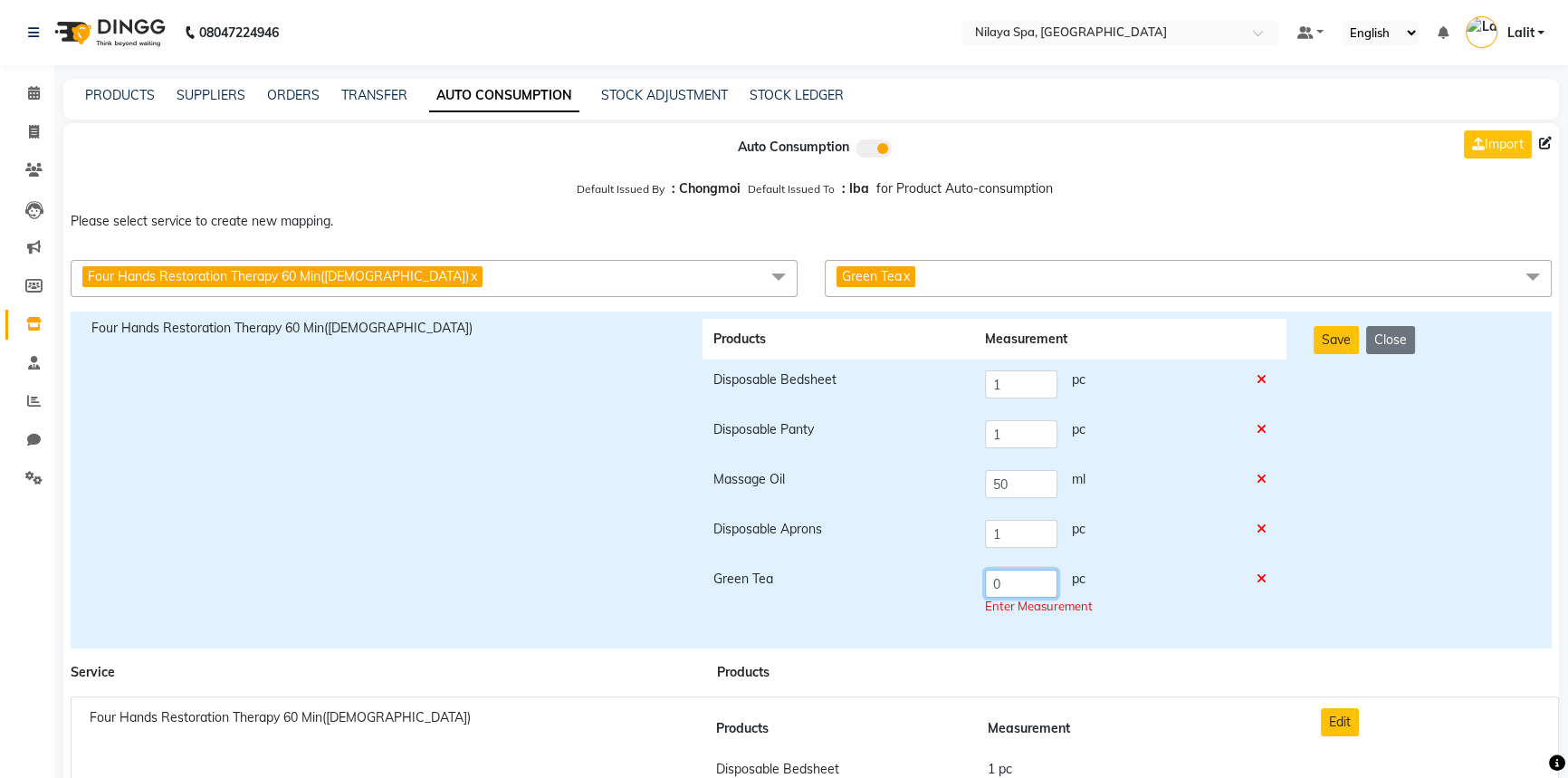
drag, startPoint x: 1026, startPoint y: 613, endPoint x: 973, endPoint y: 598, distance: 55.1
click at [974, 598] on td "0 pc Enter Measurement" at bounding box center [1110, 592] width 271 height 68
type input "1"
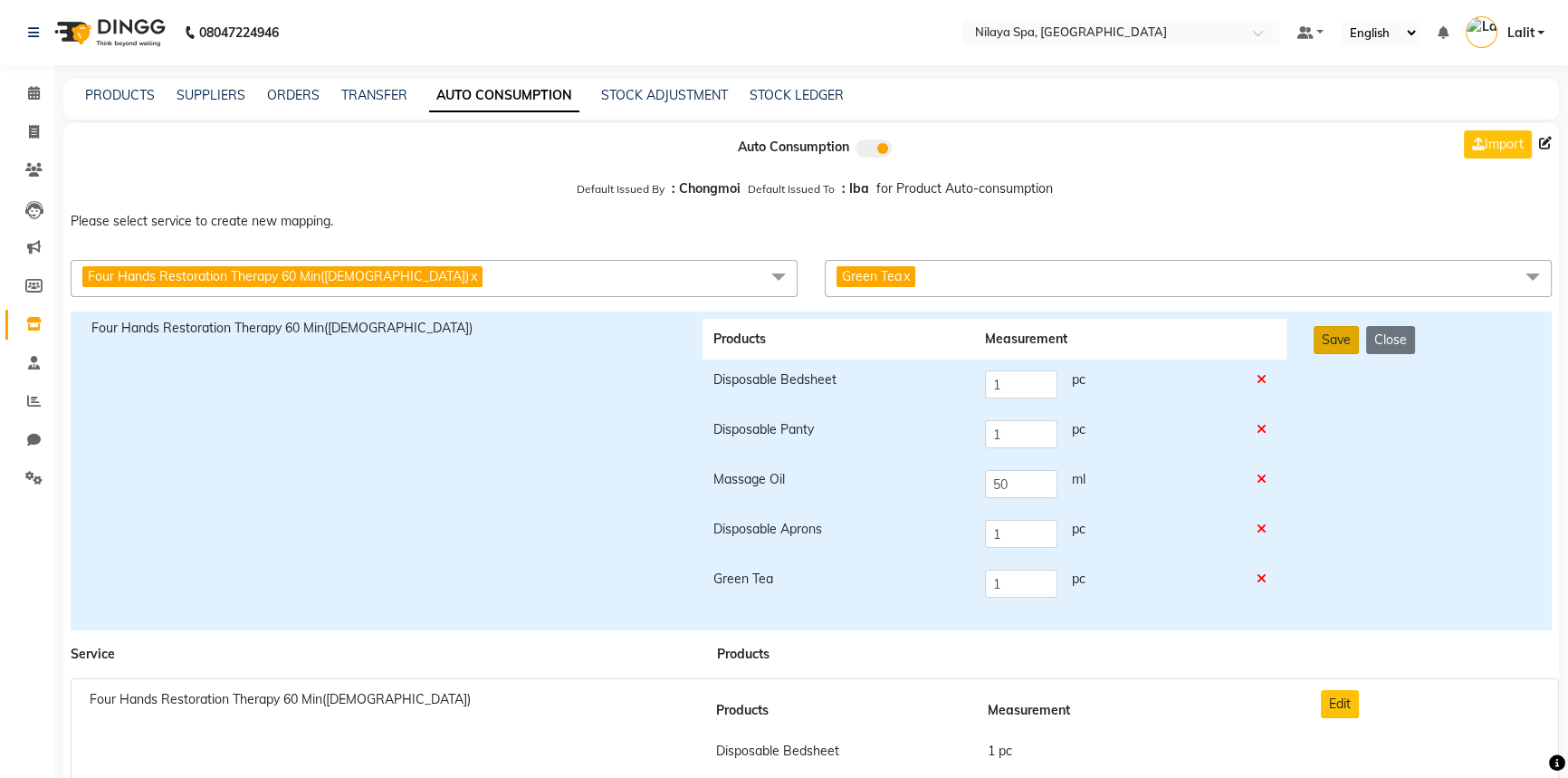
click at [1349, 351] on button "Save" at bounding box center [1335, 339] width 45 height 28
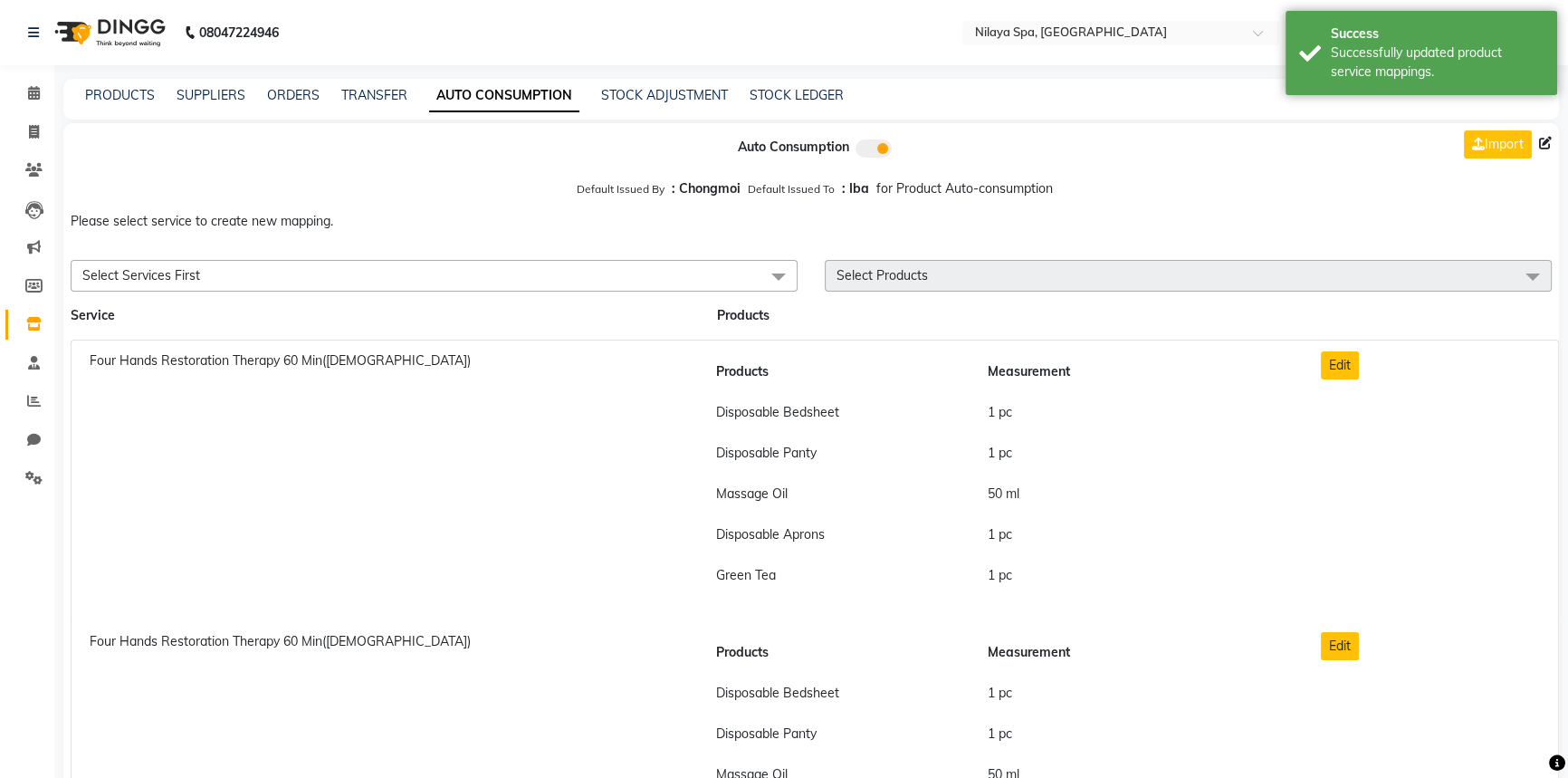
scroll to position [81, 0]
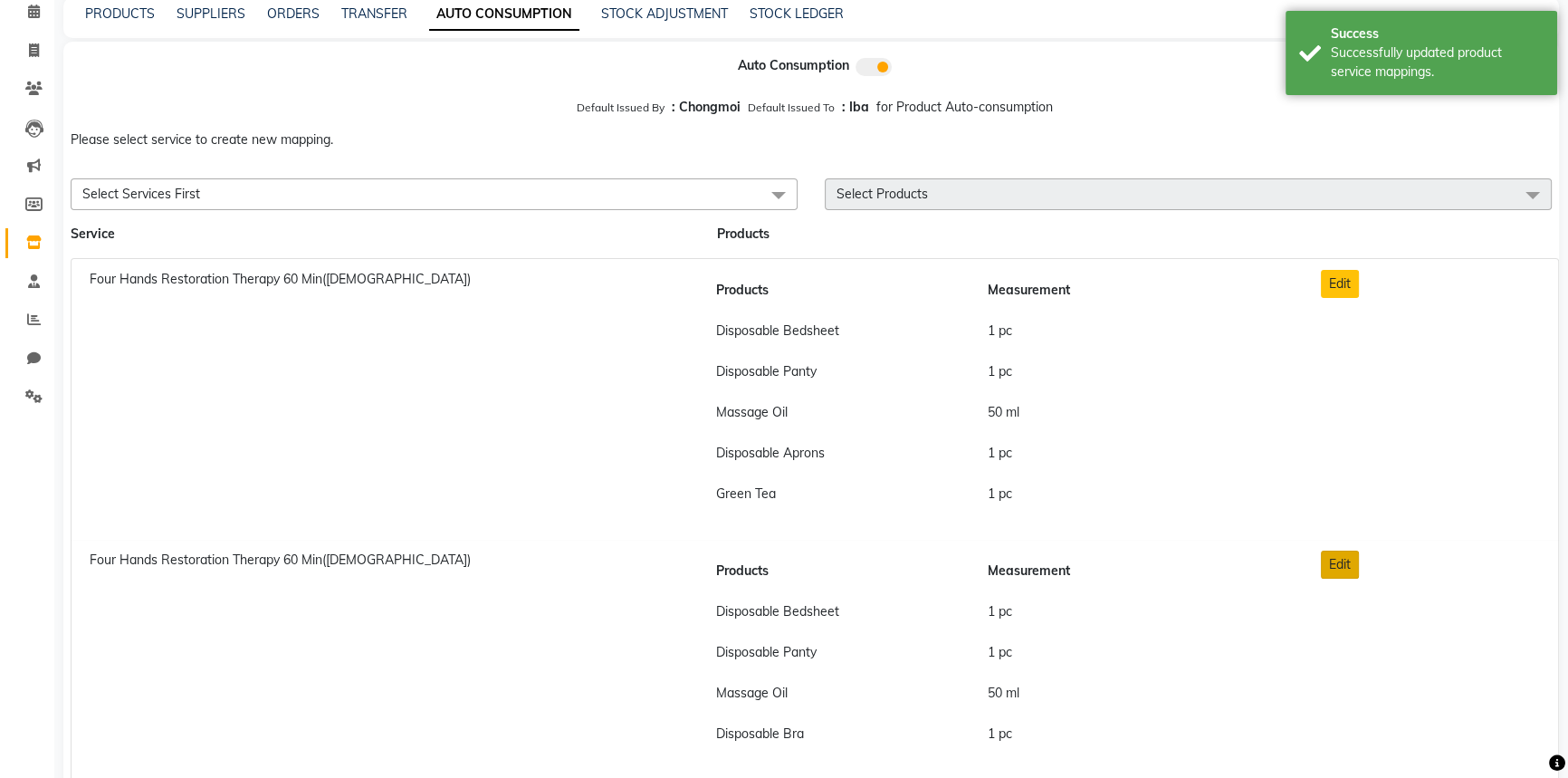
click at [1339, 570] on button "Edit" at bounding box center [1340, 563] width 38 height 28
checkbox input "true"
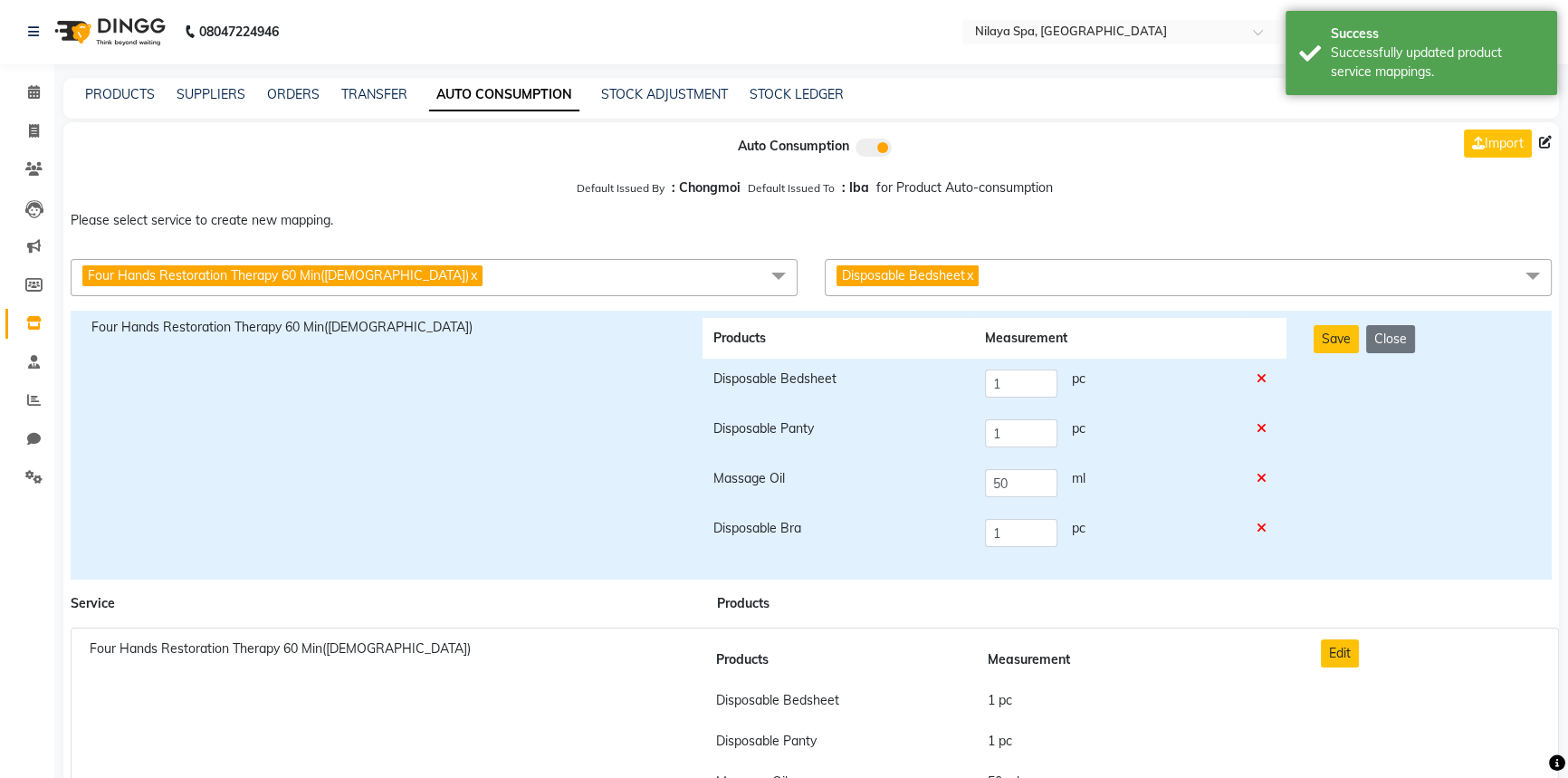
scroll to position [0, 0]
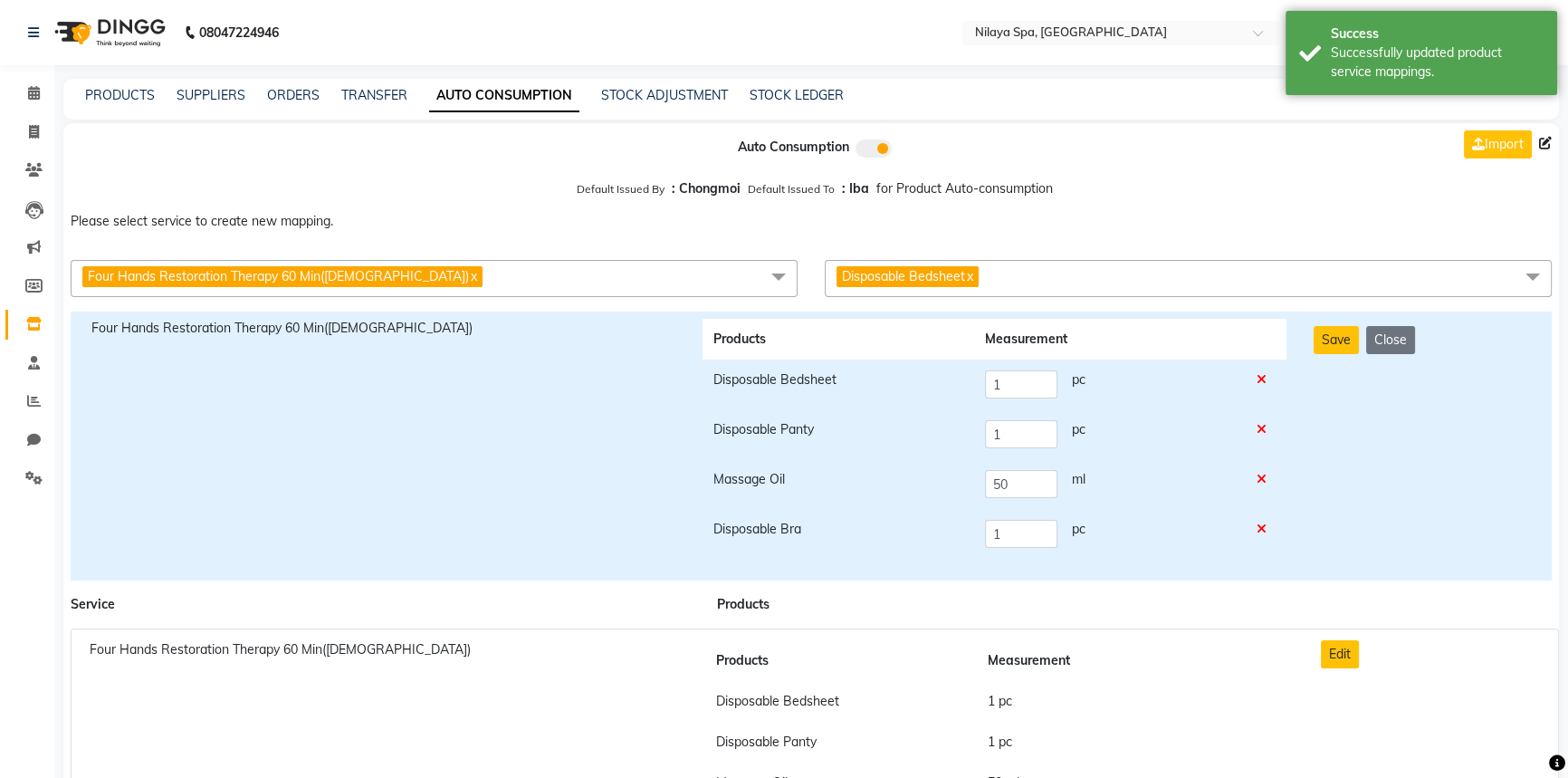
click at [1017, 283] on span "Disposable Bedsheet x" at bounding box center [1188, 278] width 727 height 37
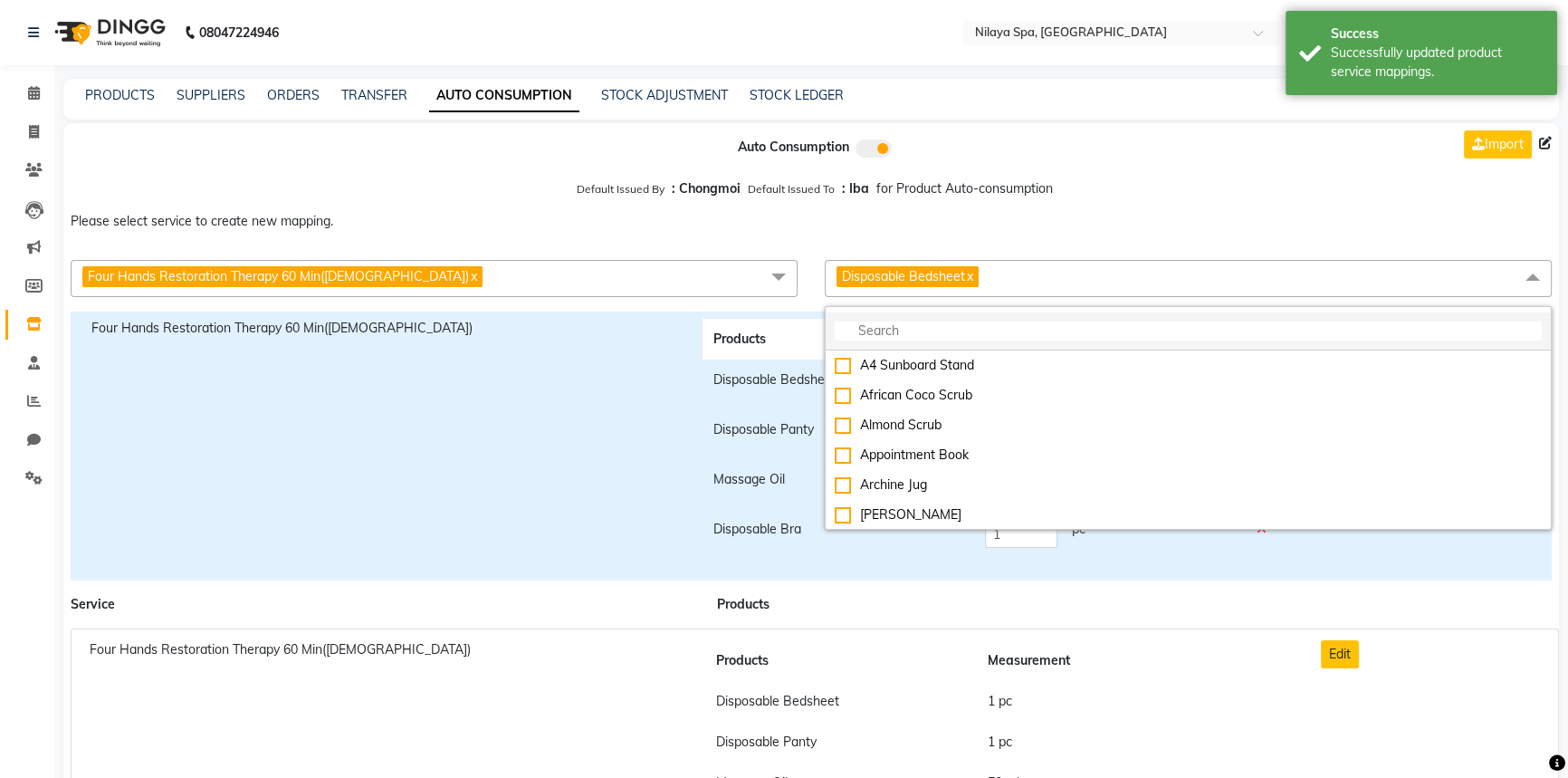
click at [980, 333] on input "multiselect-search" at bounding box center [1189, 331] width 707 height 19
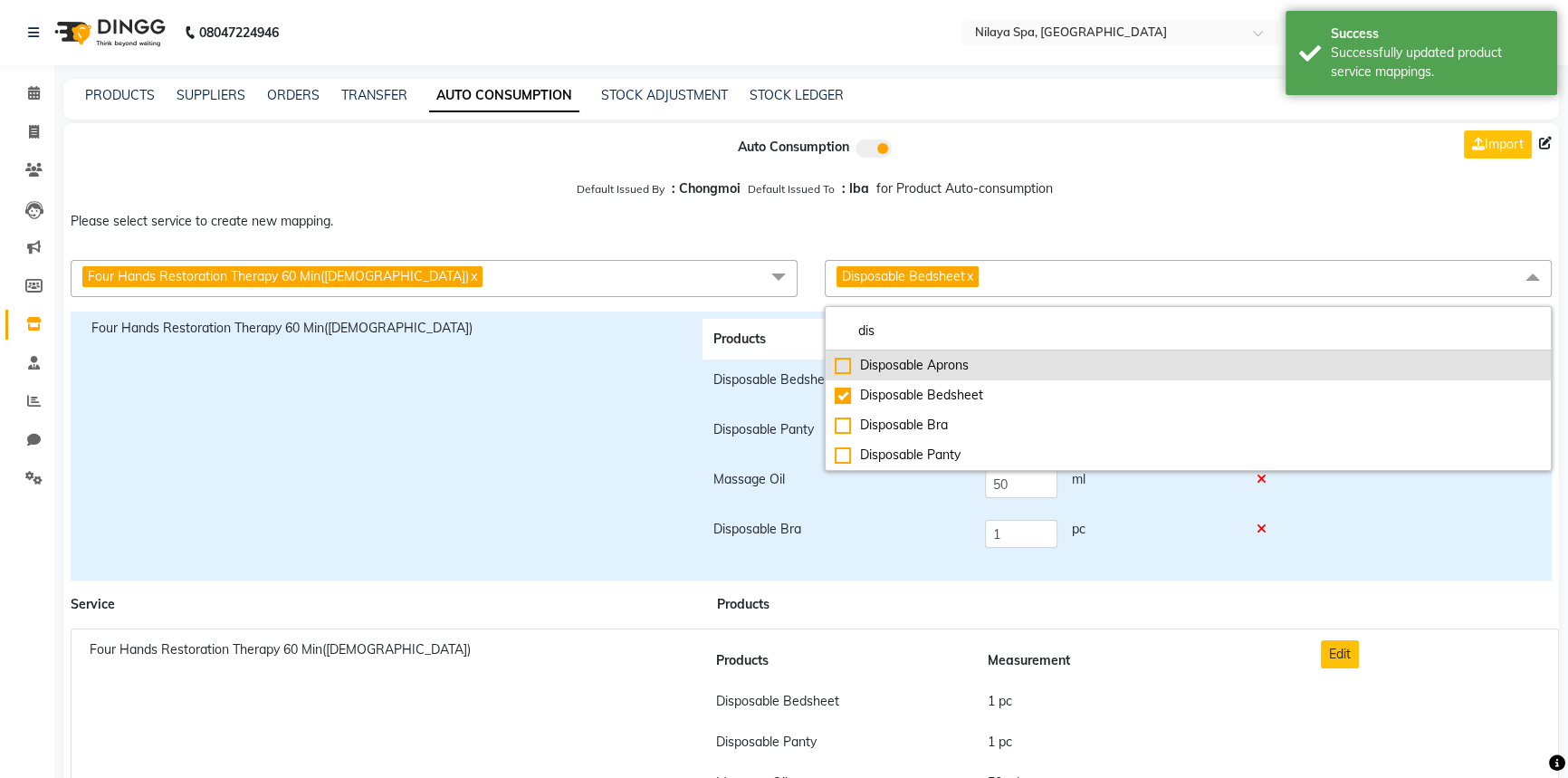
type input "dis"
click at [926, 379] on li "Disposable Aprons" at bounding box center [1188, 365] width 725 height 30
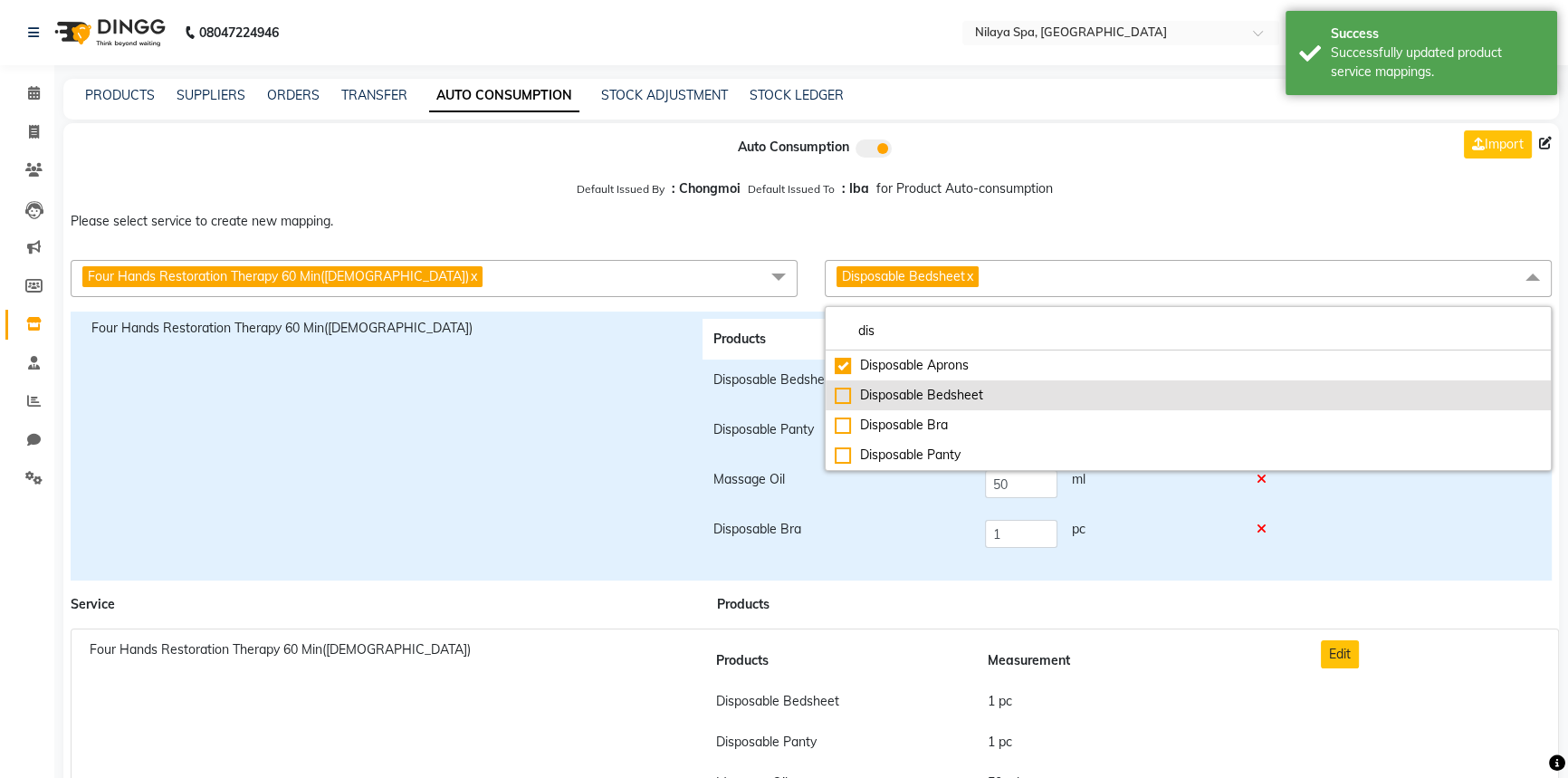
checkbox input "true"
checkbox input "false"
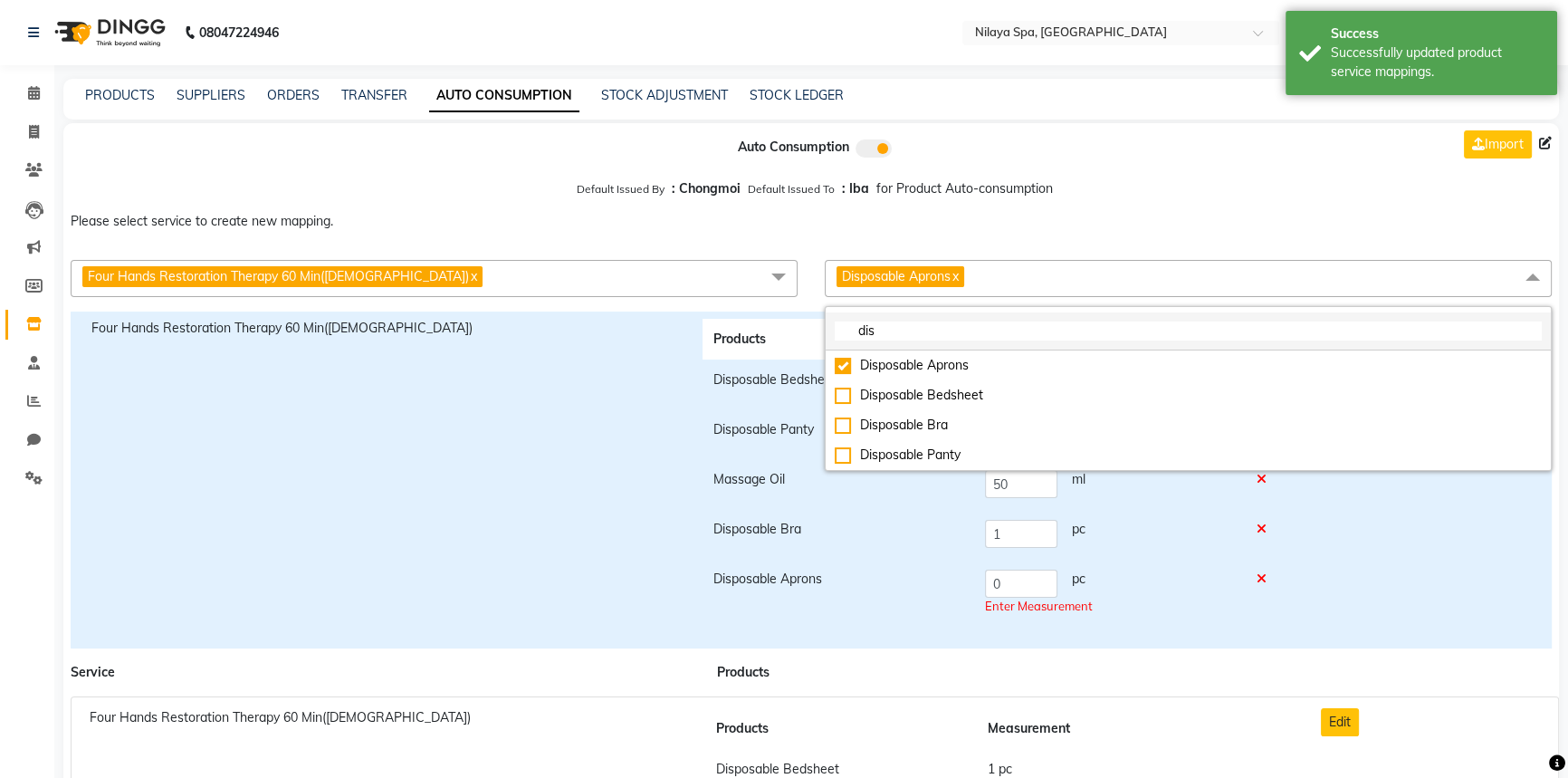
click at [930, 335] on input "dis" at bounding box center [1189, 331] width 707 height 19
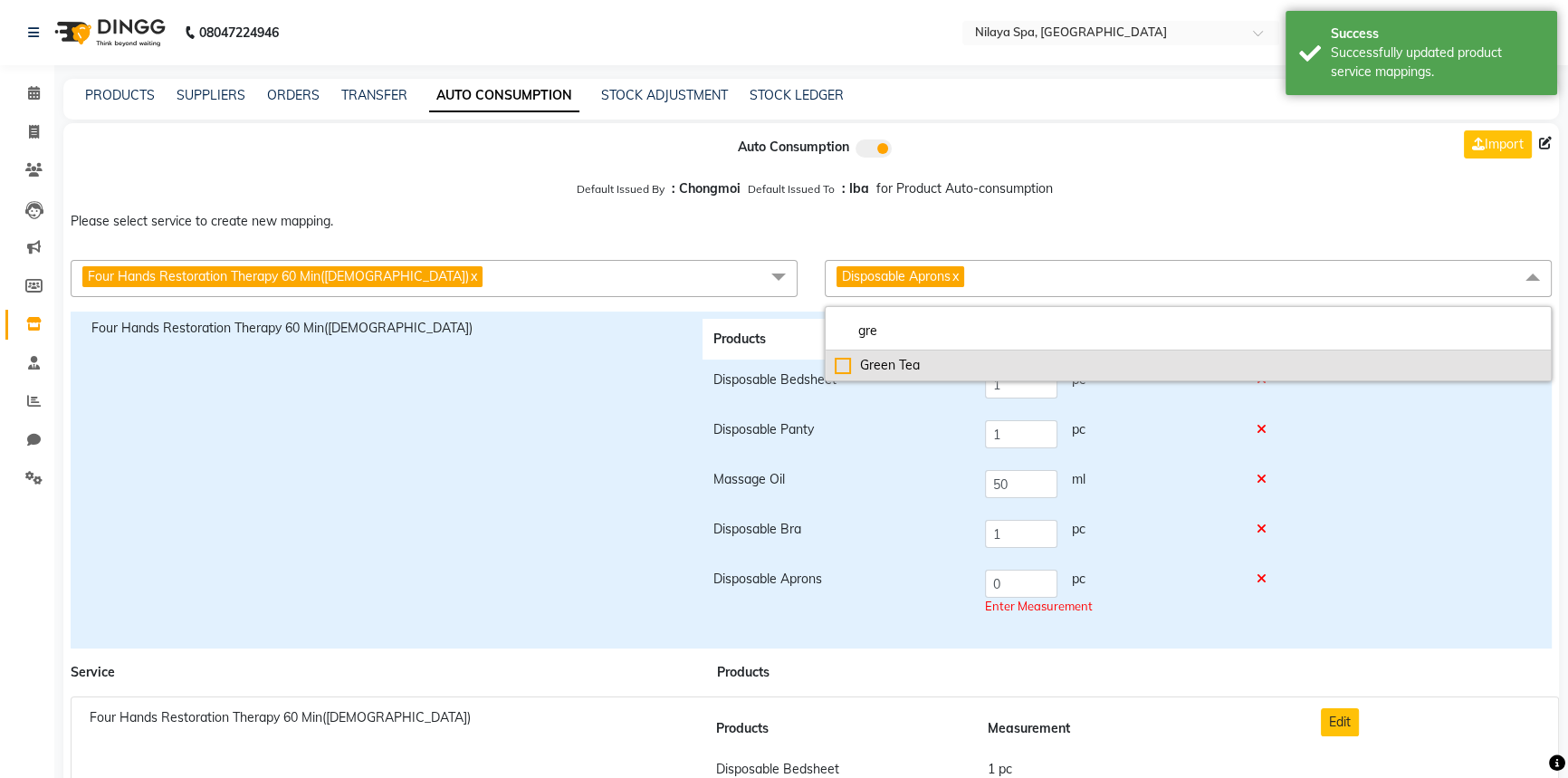
type input "gre"
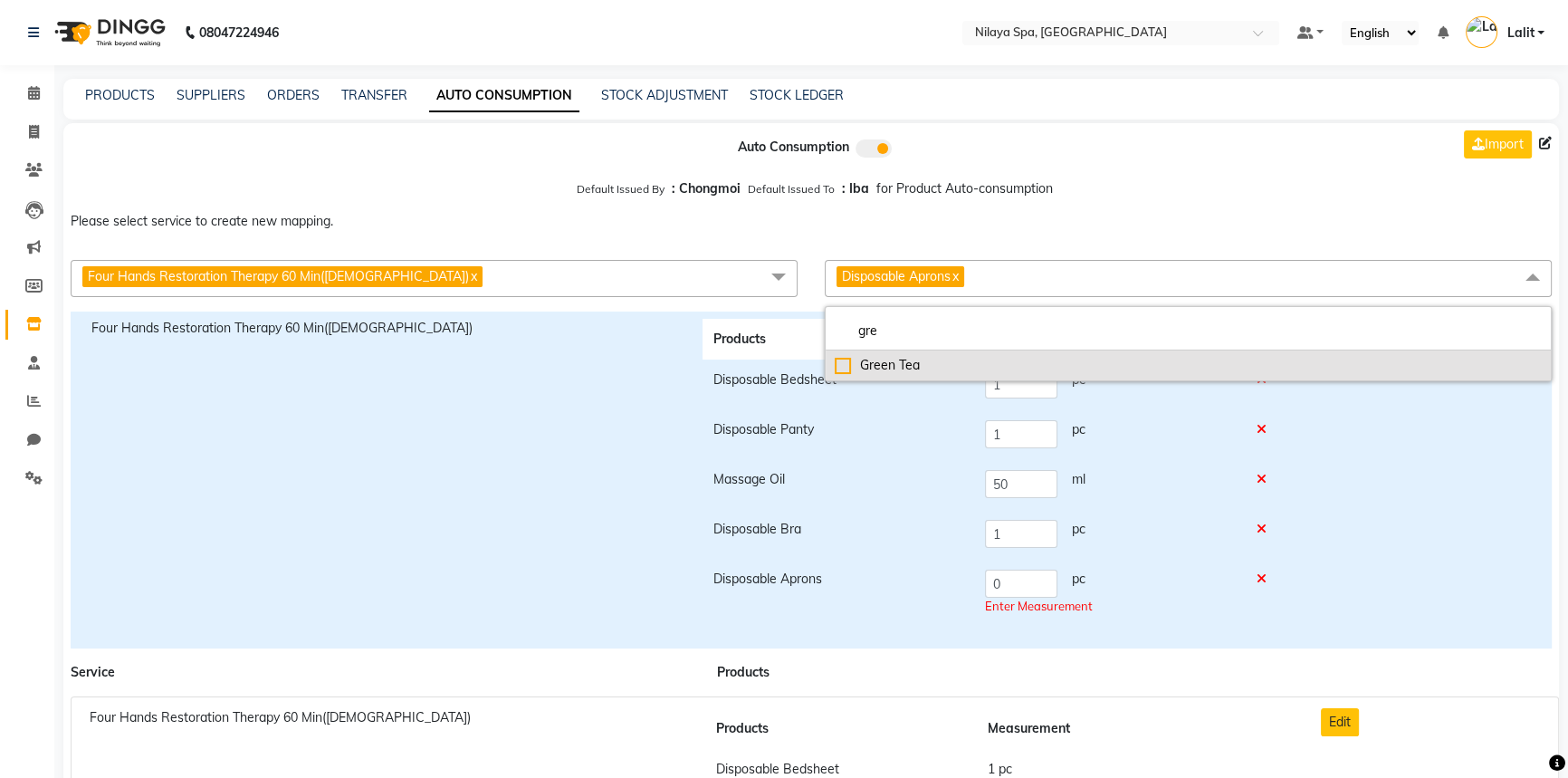
click at [910, 369] on div "Green Tea" at bounding box center [1189, 365] width 707 height 19
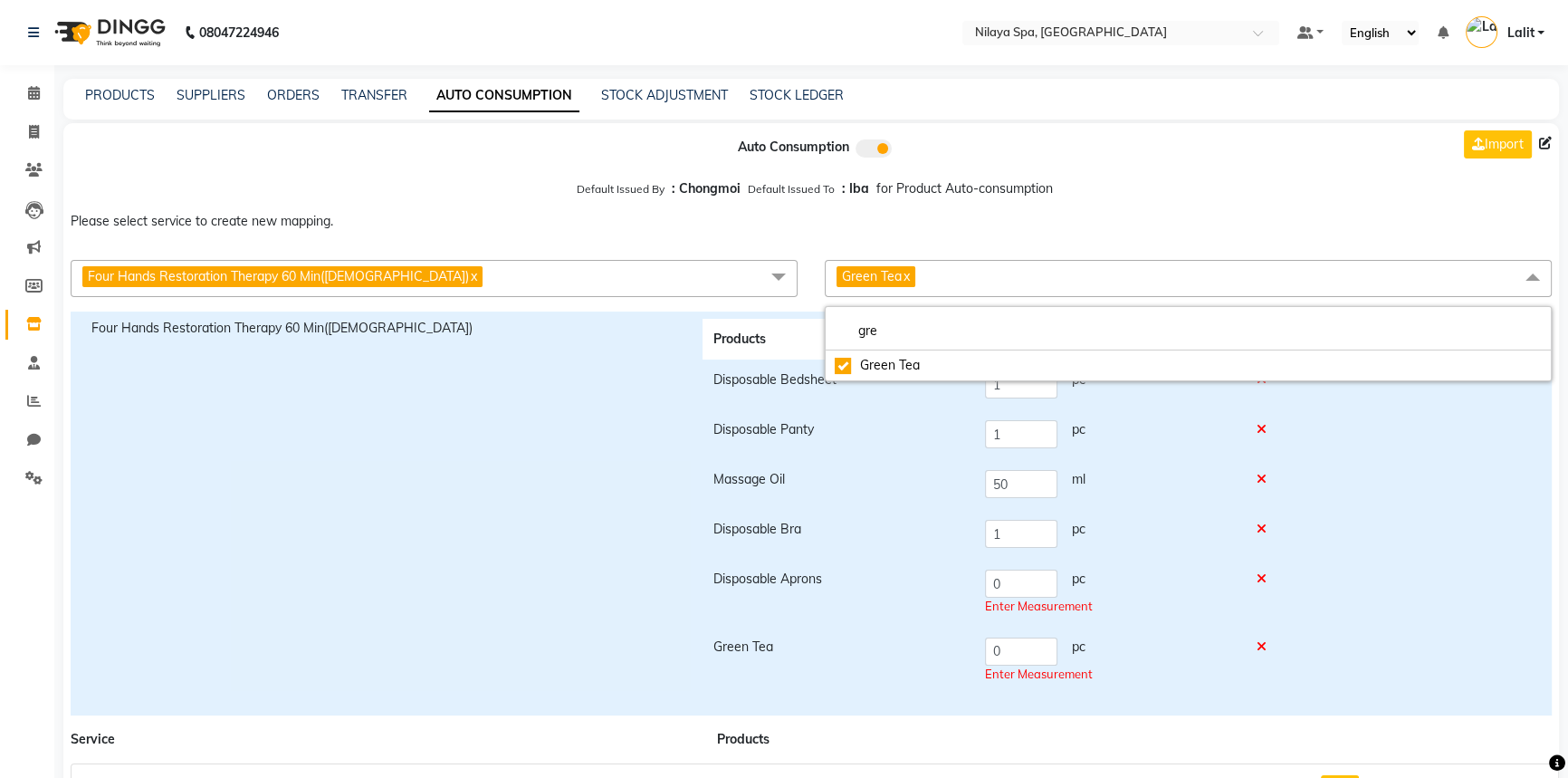
checkbox input "true"
drag, startPoint x: 1019, startPoint y: 594, endPoint x: 965, endPoint y: 592, distance: 54.0
click at [965, 592] on tr "Disposable Aprons 0 pc Enter Measurement" at bounding box center [994, 592] width 584 height 68
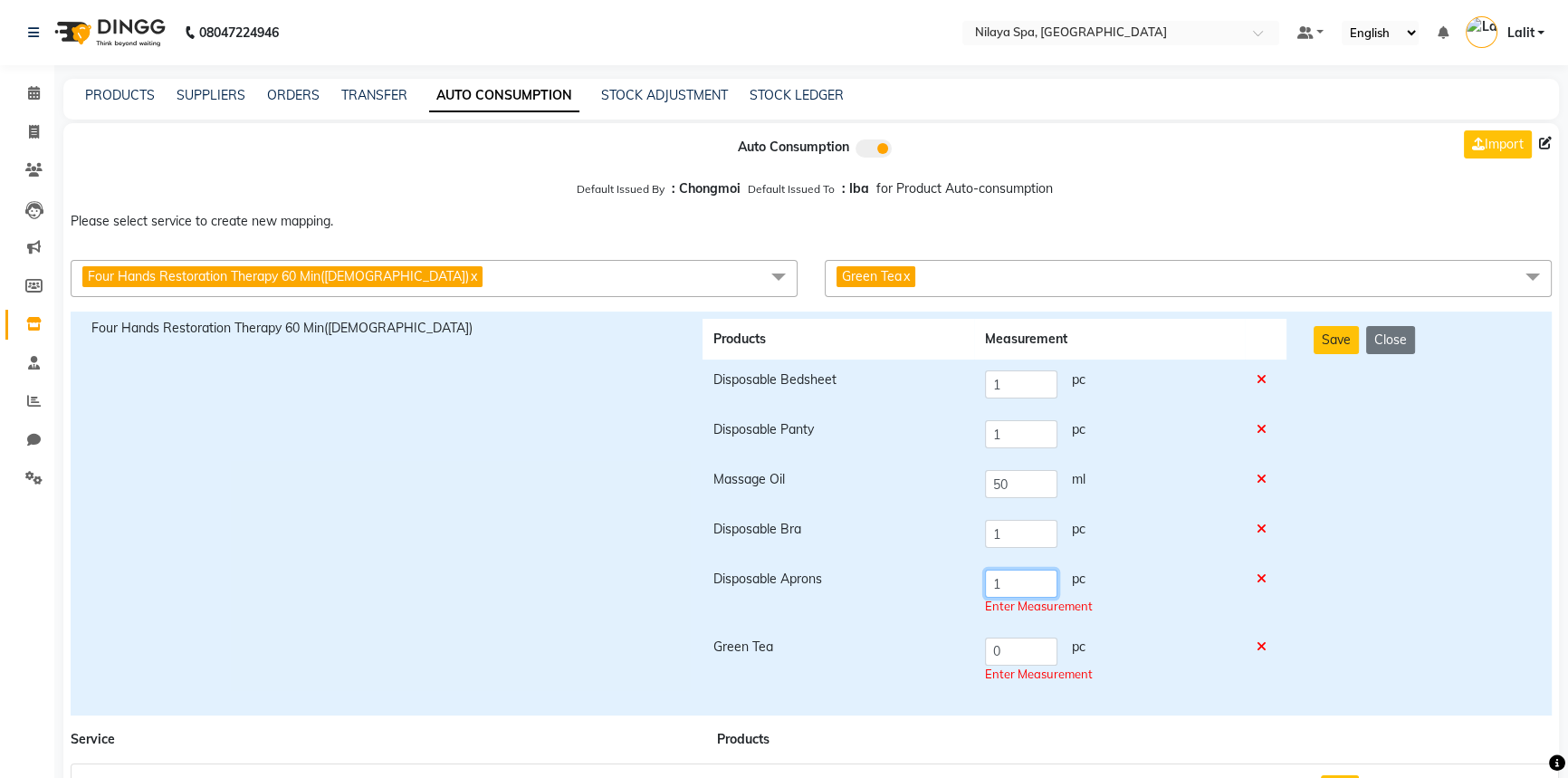
type input "1"
drag, startPoint x: 1033, startPoint y: 650, endPoint x: 950, endPoint y: 643, distance: 83.3
click at [950, 643] on tr "Green Tea 0 pc Enter Measurement" at bounding box center [994, 660] width 584 height 68
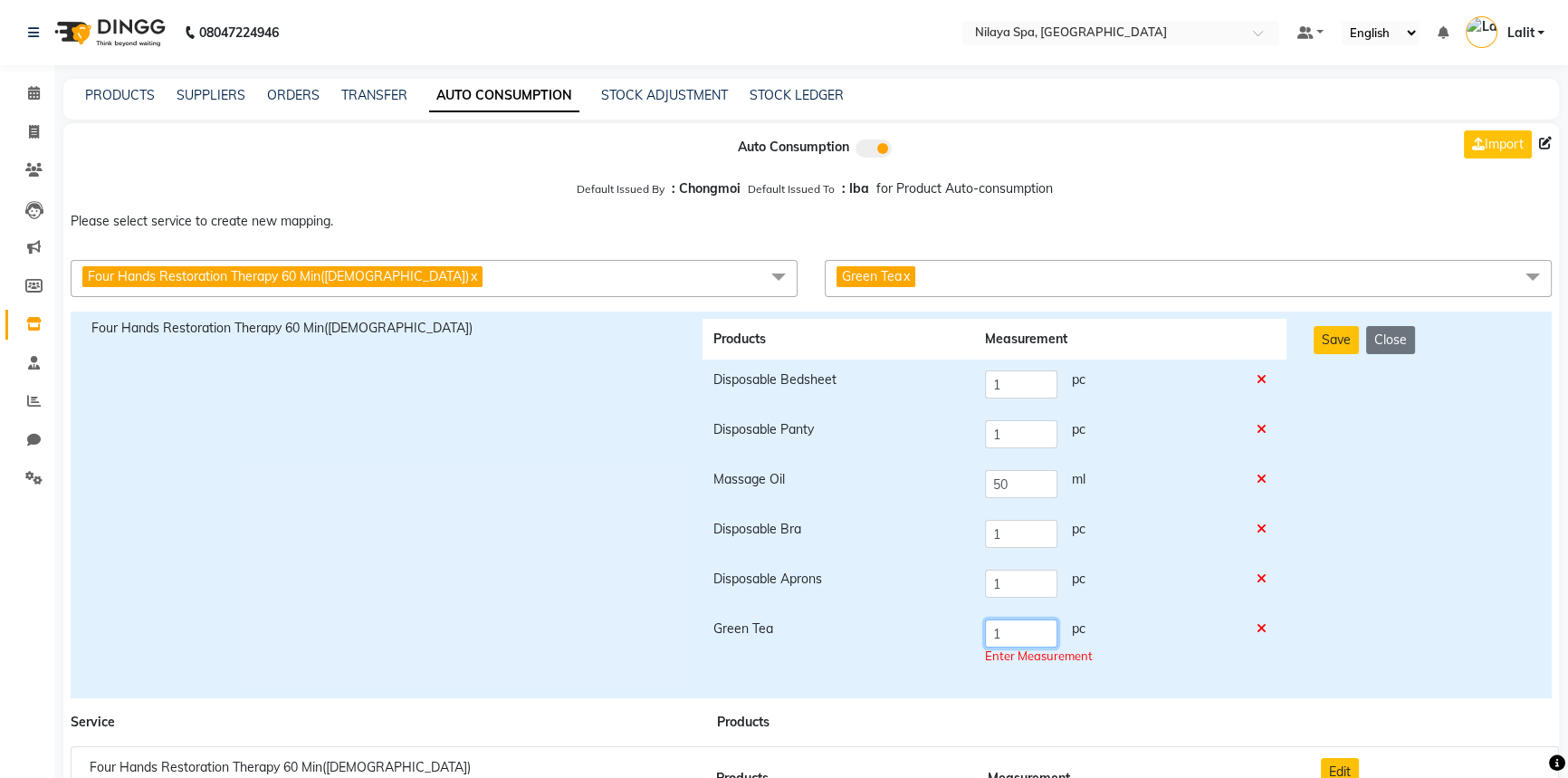
type input "1"
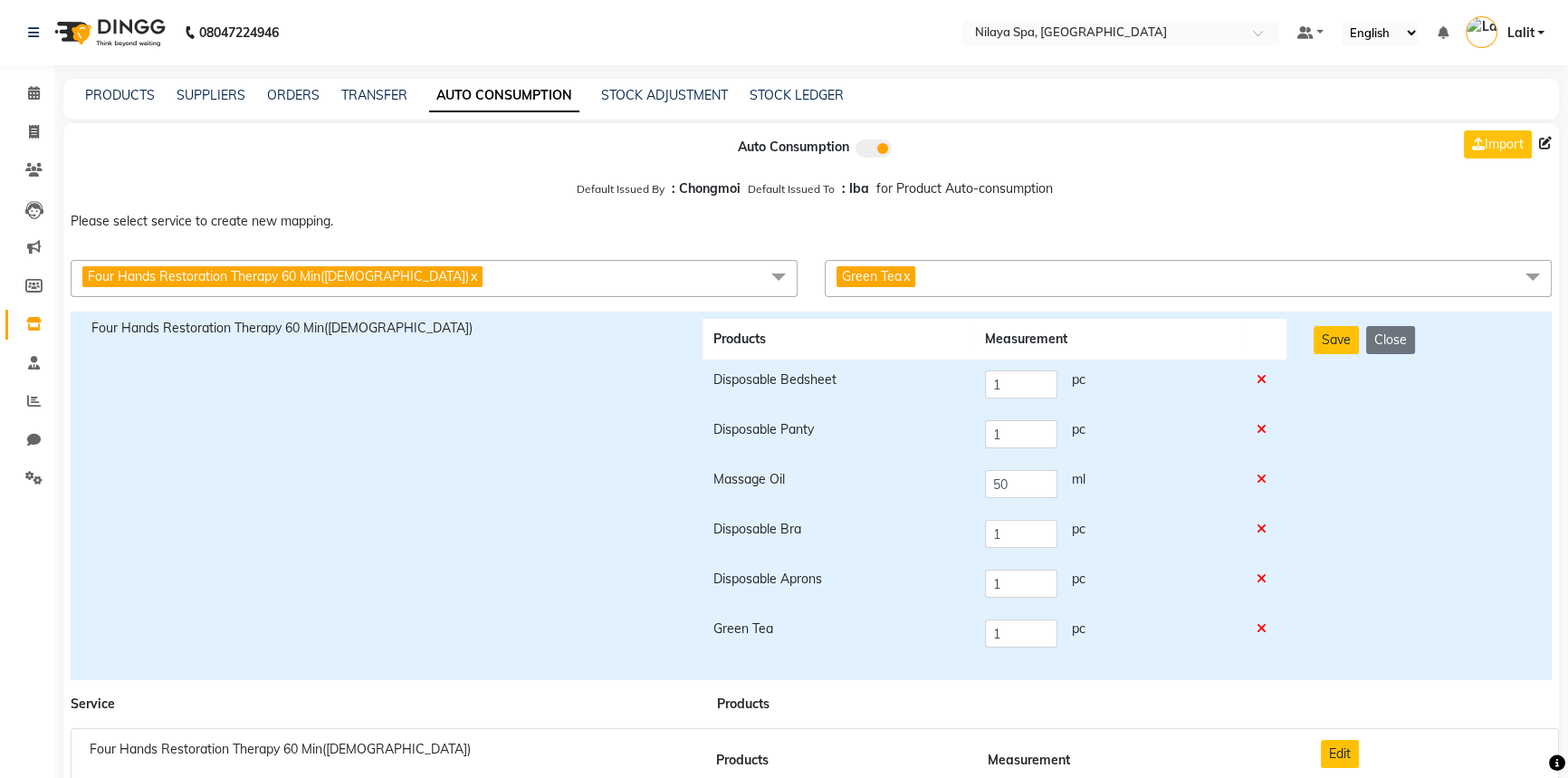
click at [1333, 357] on div "Save Close" at bounding box center [1422, 495] width 244 height 354
click at [1321, 351] on button "Save" at bounding box center [1335, 339] width 45 height 28
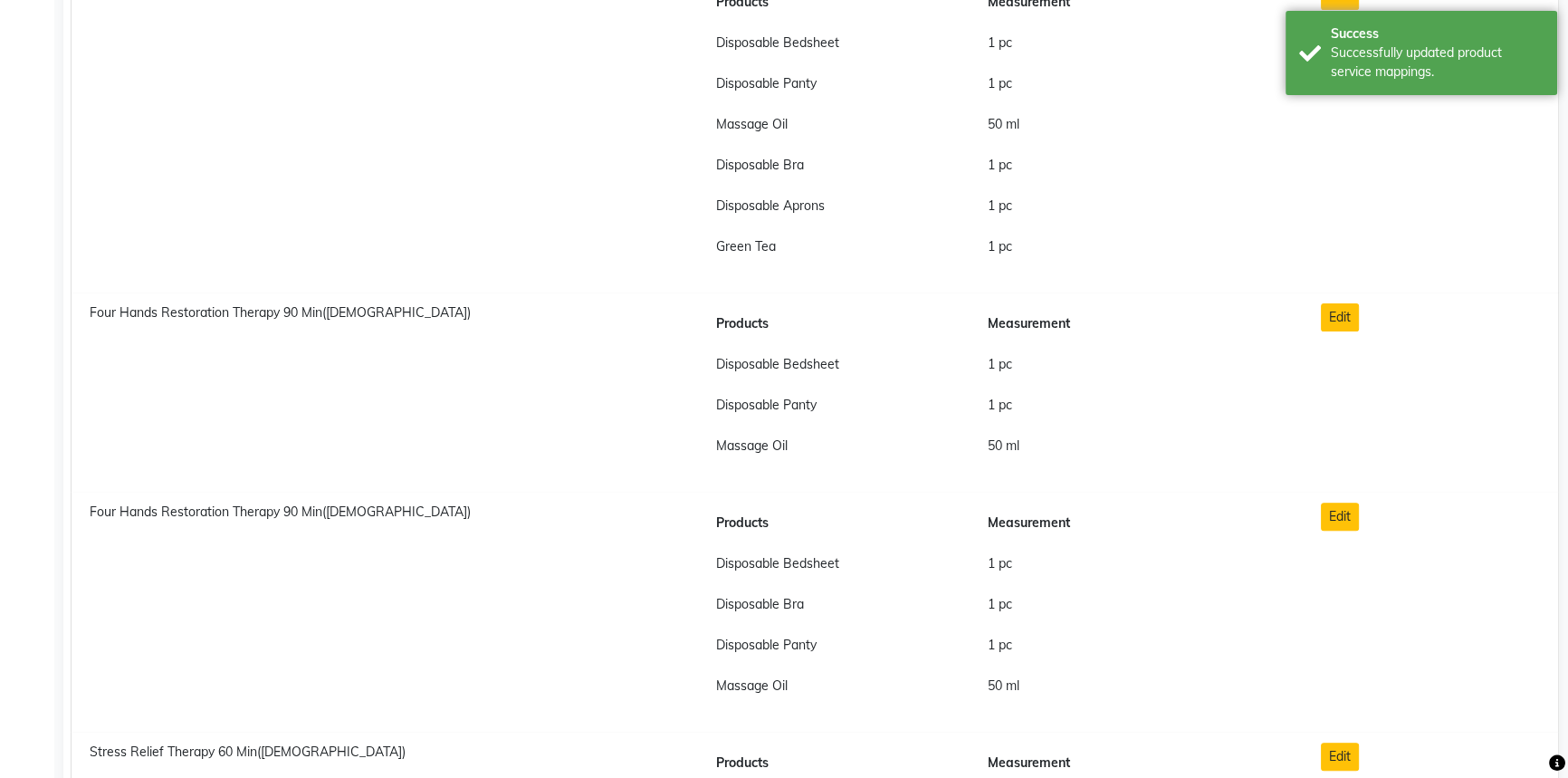
scroll to position [658, 0]
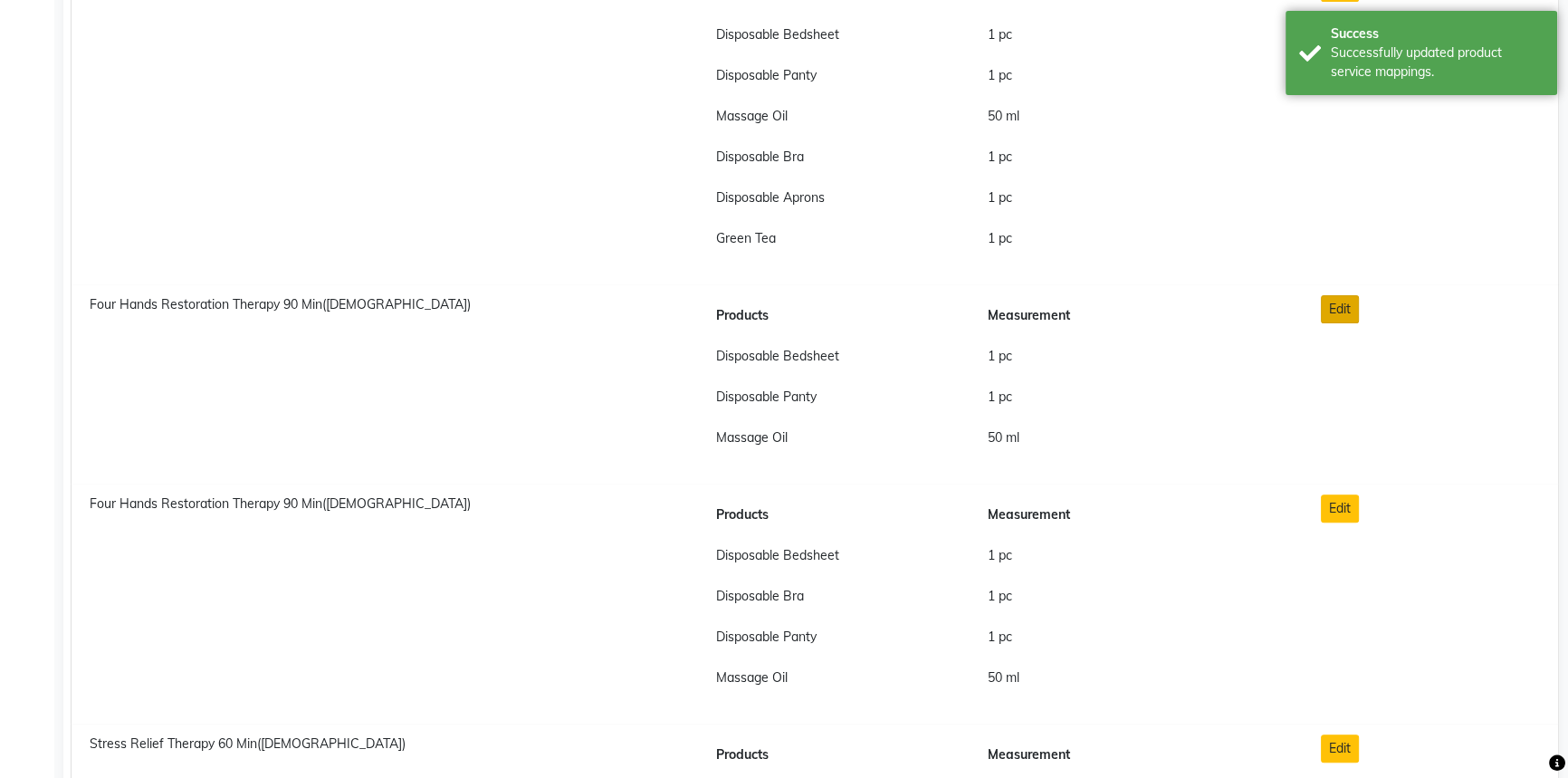
click at [1357, 310] on button "Edit" at bounding box center [1340, 309] width 38 height 28
checkbox input "true"
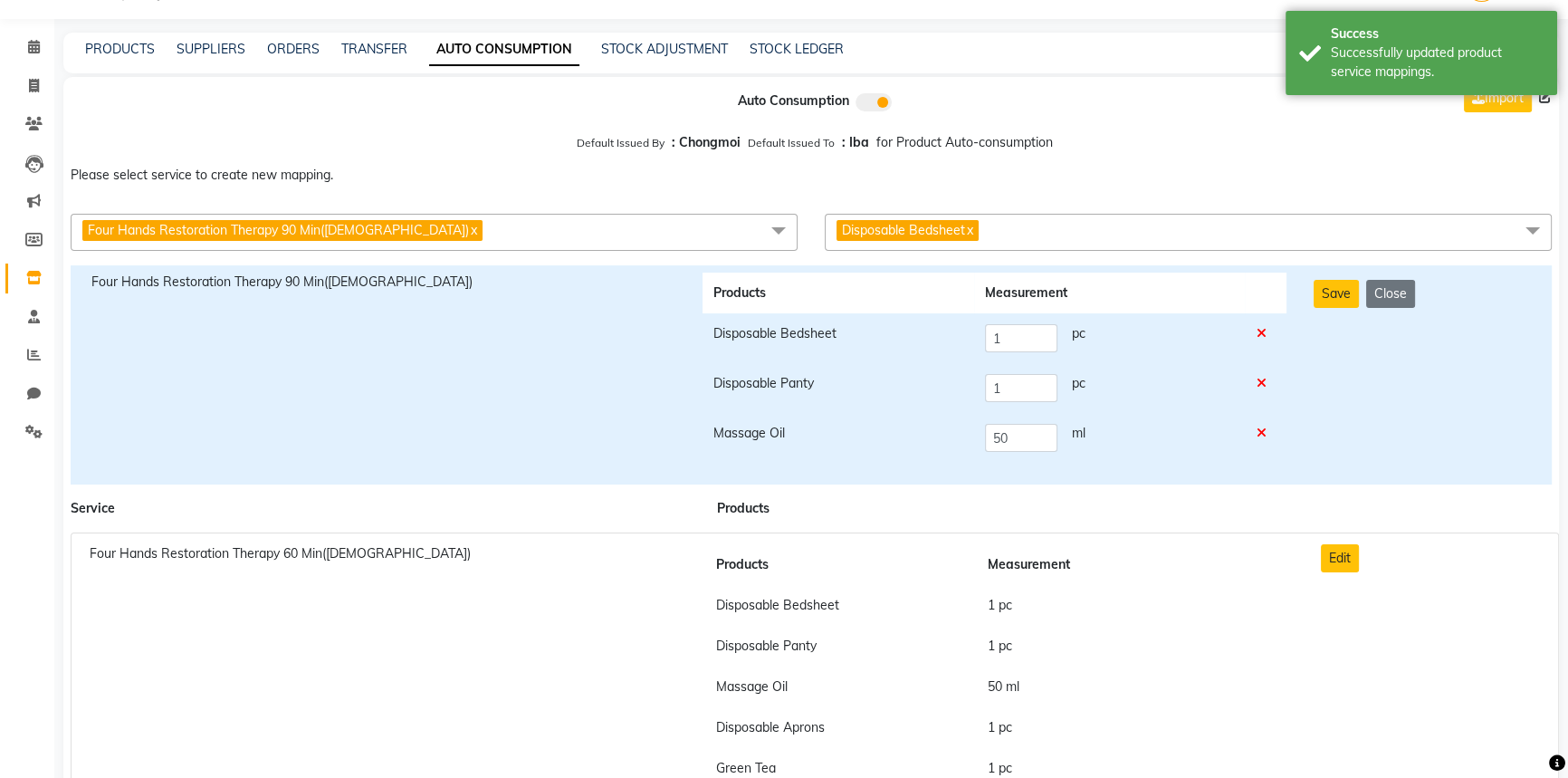
scroll to position [0, 0]
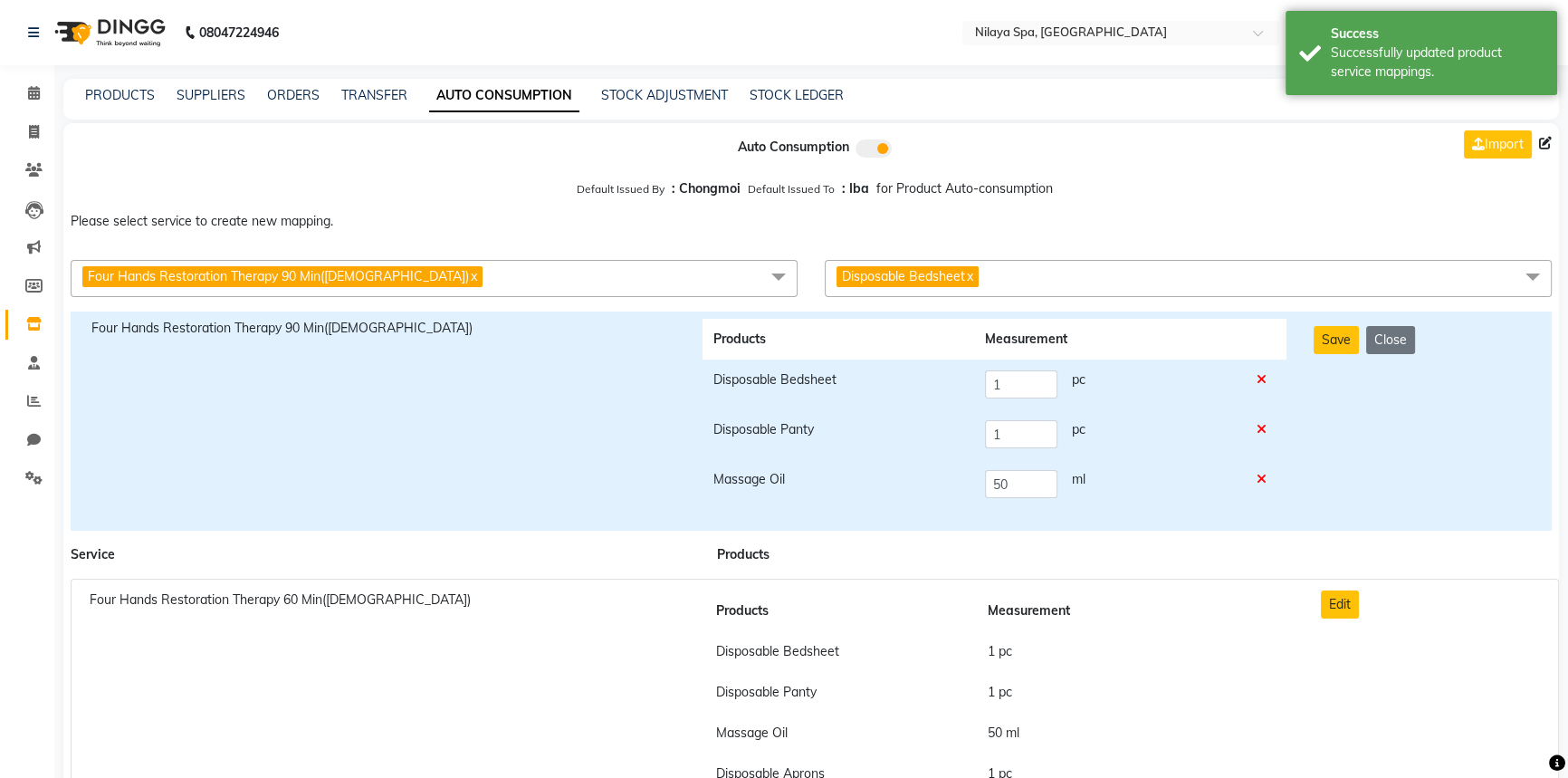
click at [1077, 287] on span "Disposable Bedsheet x" at bounding box center [1188, 278] width 727 height 37
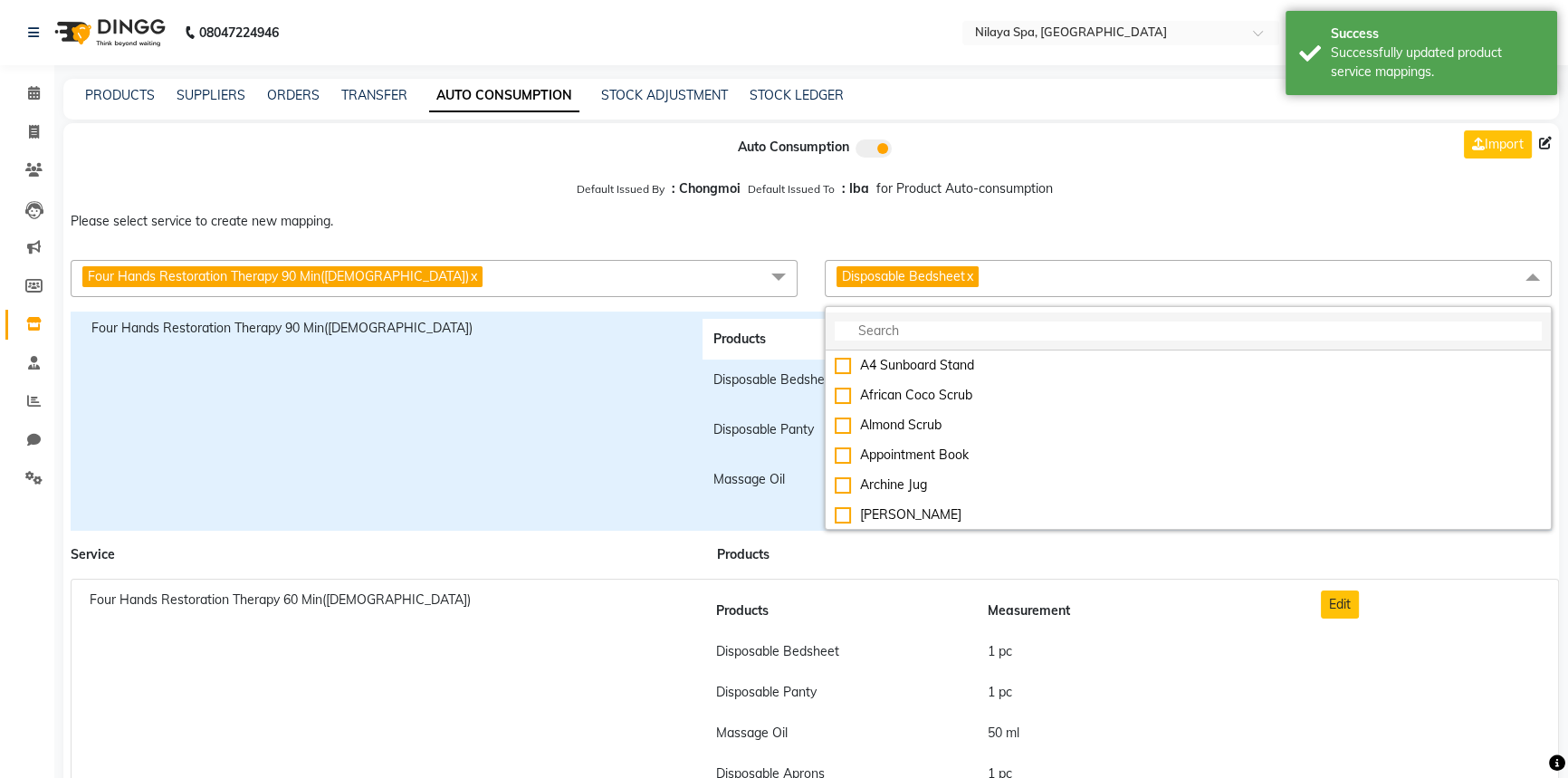
click at [895, 333] on input "multiselect-search" at bounding box center [1189, 331] width 707 height 19
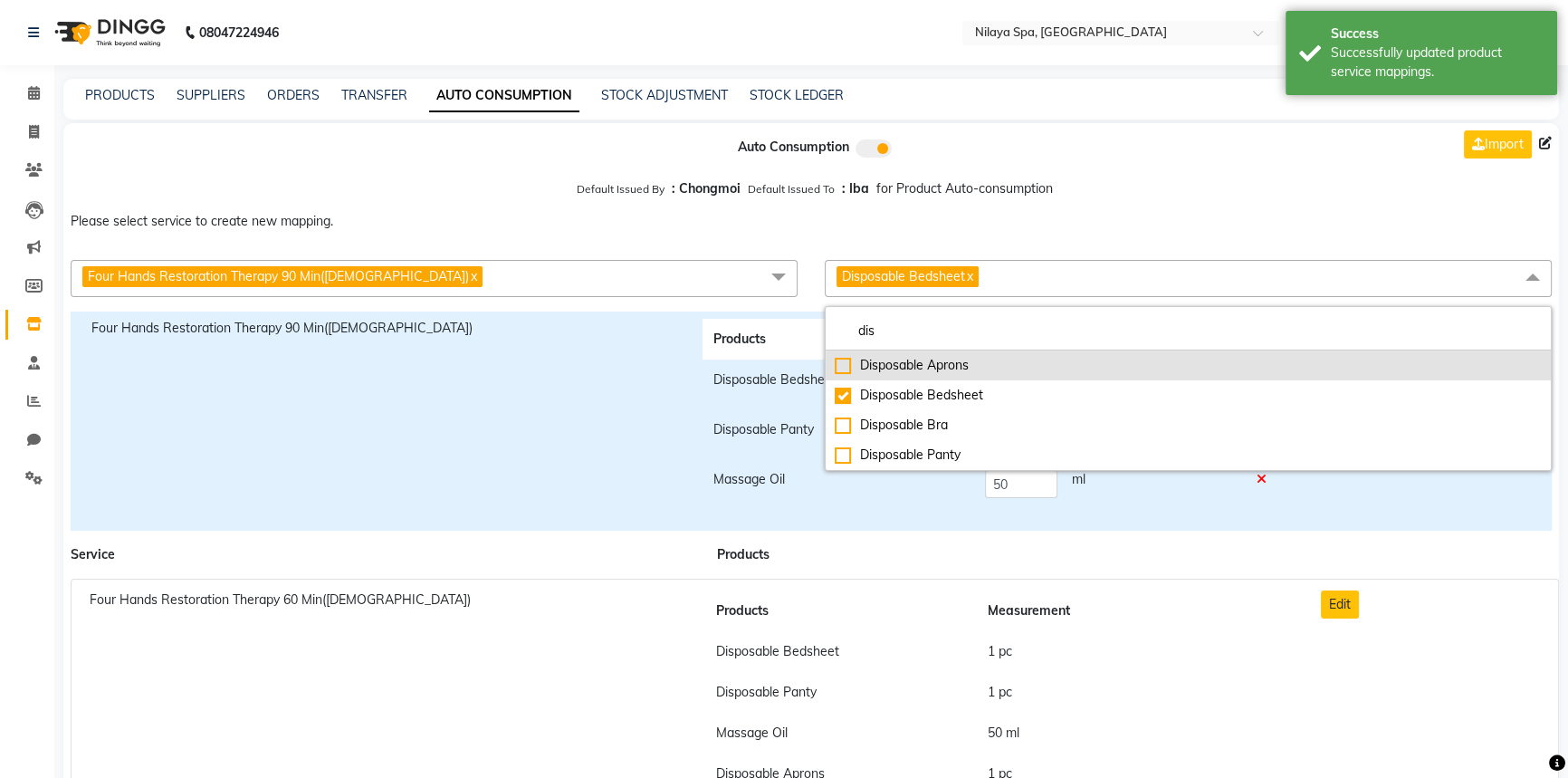
type input "dis"
click at [900, 376] on li "Disposable Aprons" at bounding box center [1188, 365] width 725 height 30
checkbox input "true"
checkbox input "false"
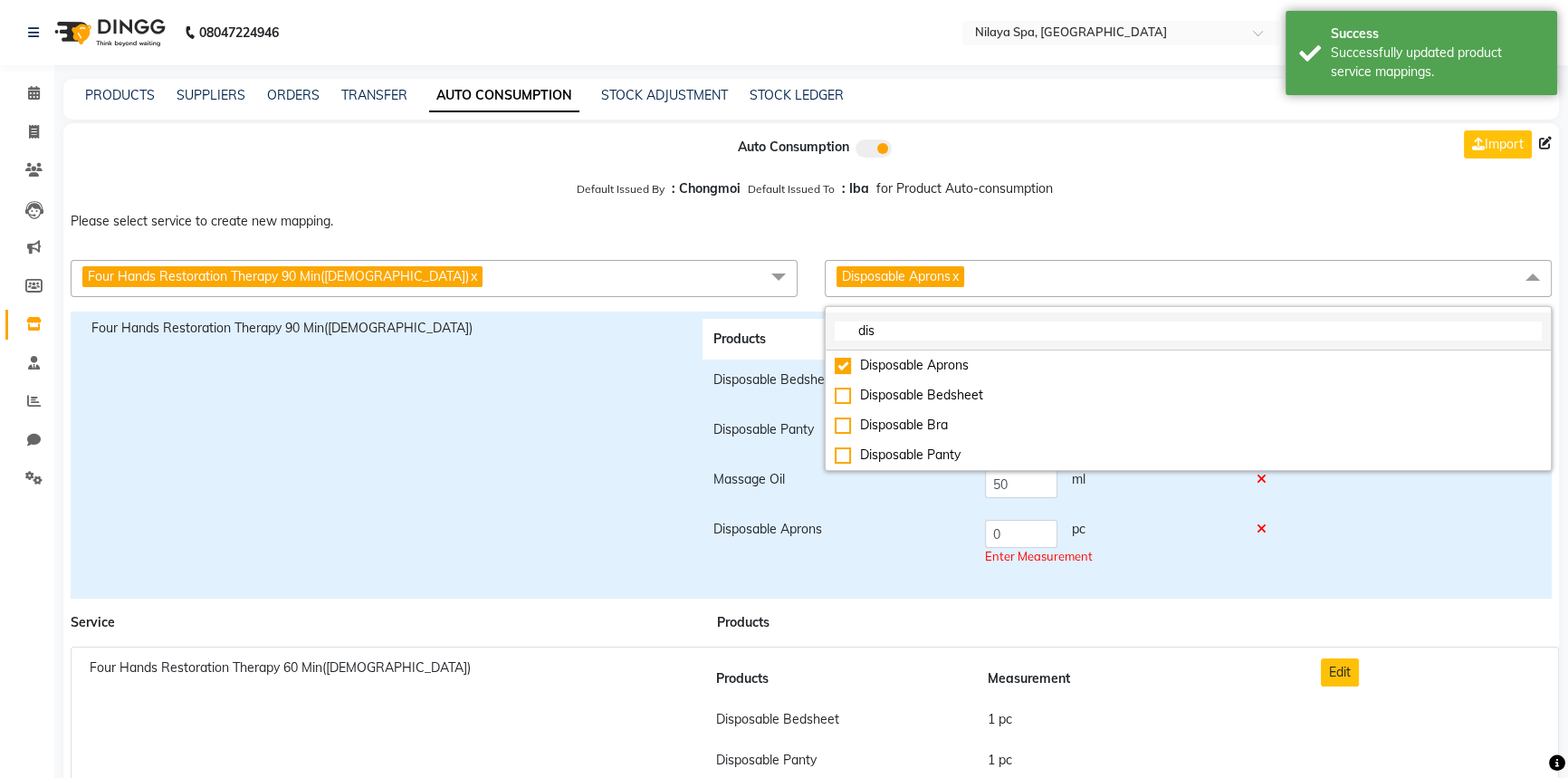
click at [902, 338] on input "dis" at bounding box center [1189, 331] width 707 height 19
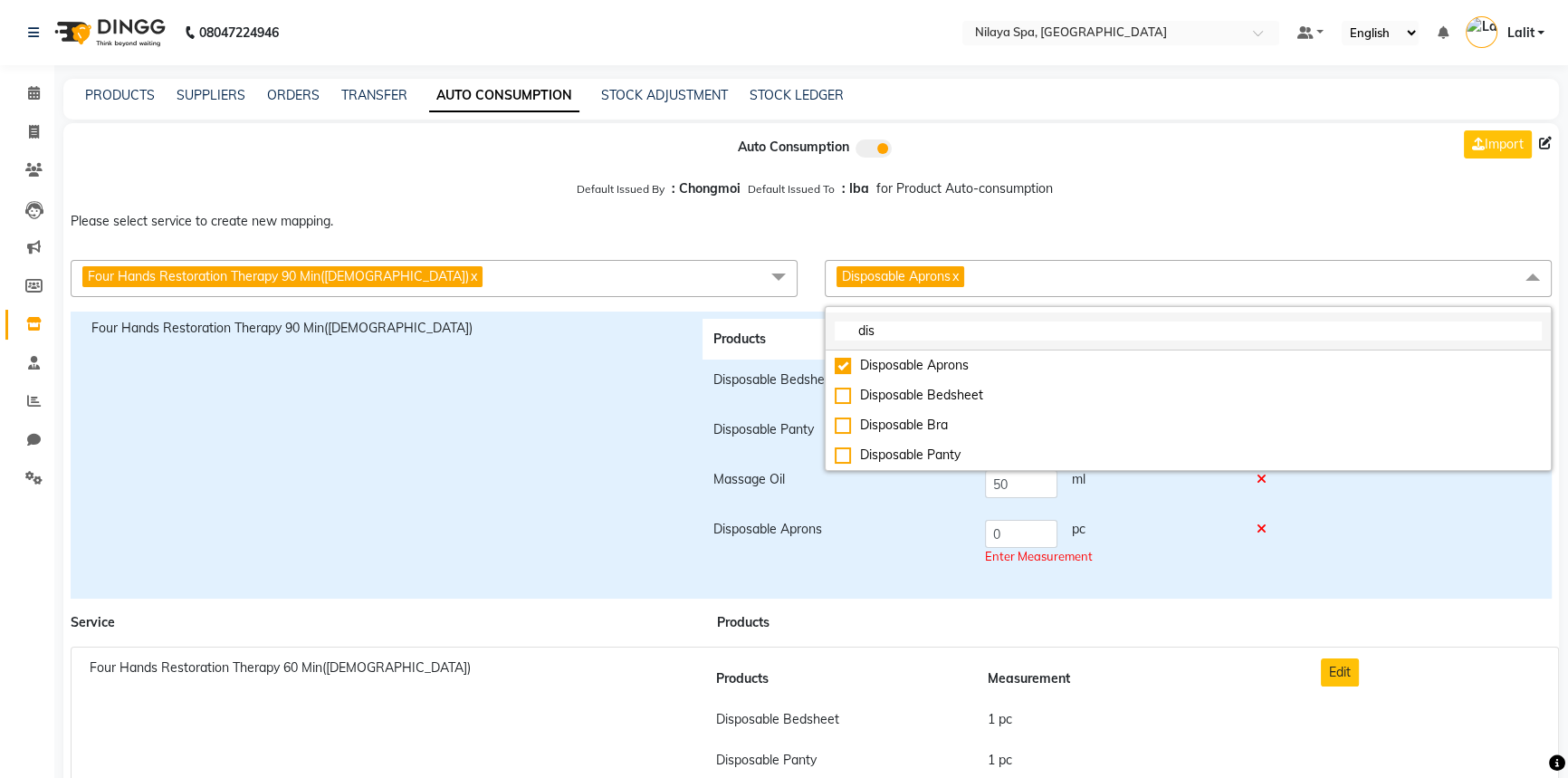
click at [902, 338] on input "dis" at bounding box center [1189, 331] width 707 height 19
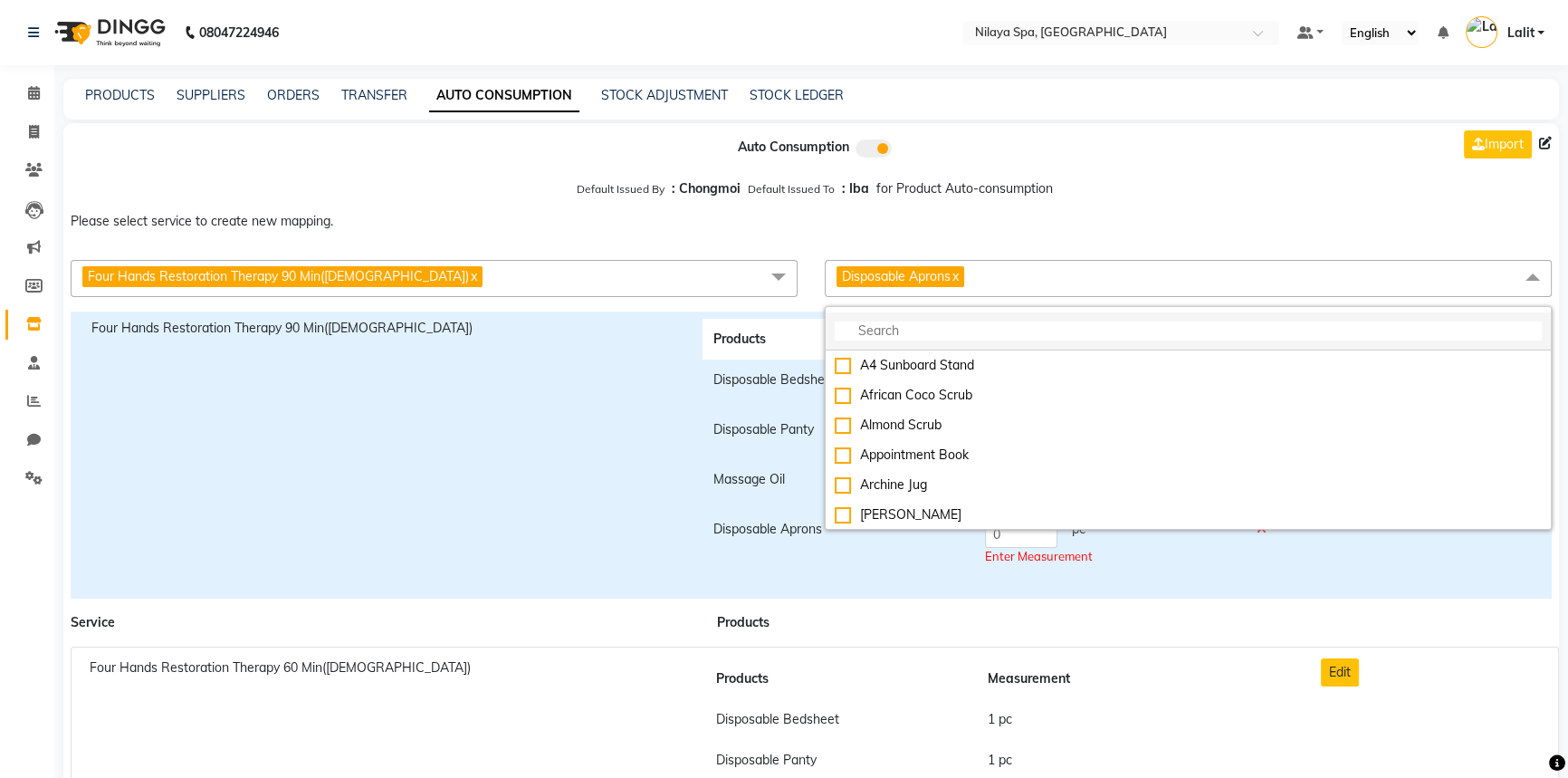
type input "s"
type input "p"
click at [931, 324] on input "multiselect-search" at bounding box center [1189, 331] width 707 height 19
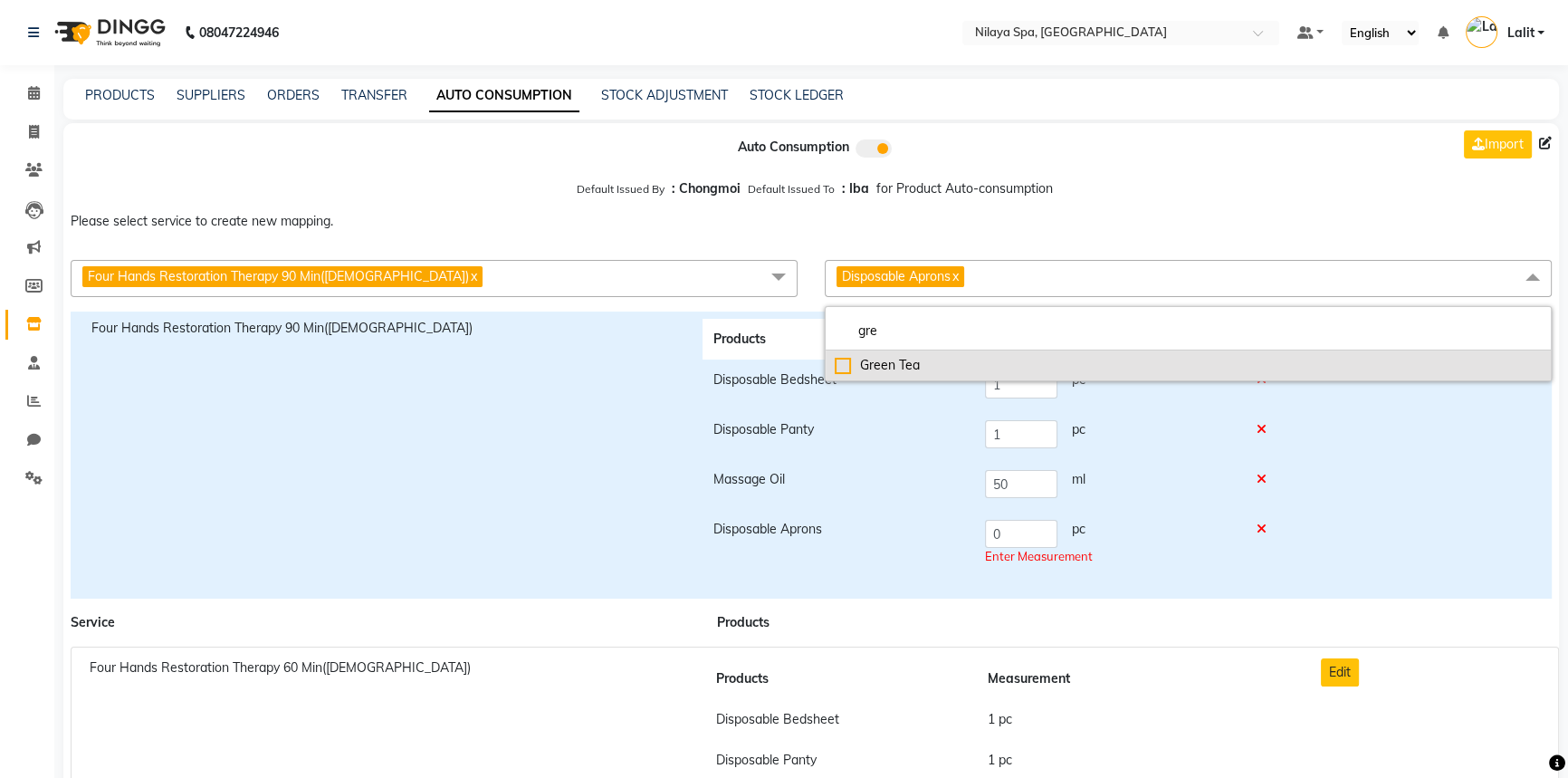
type input "gre"
click at [841, 369] on div "Green Tea" at bounding box center [1189, 365] width 707 height 19
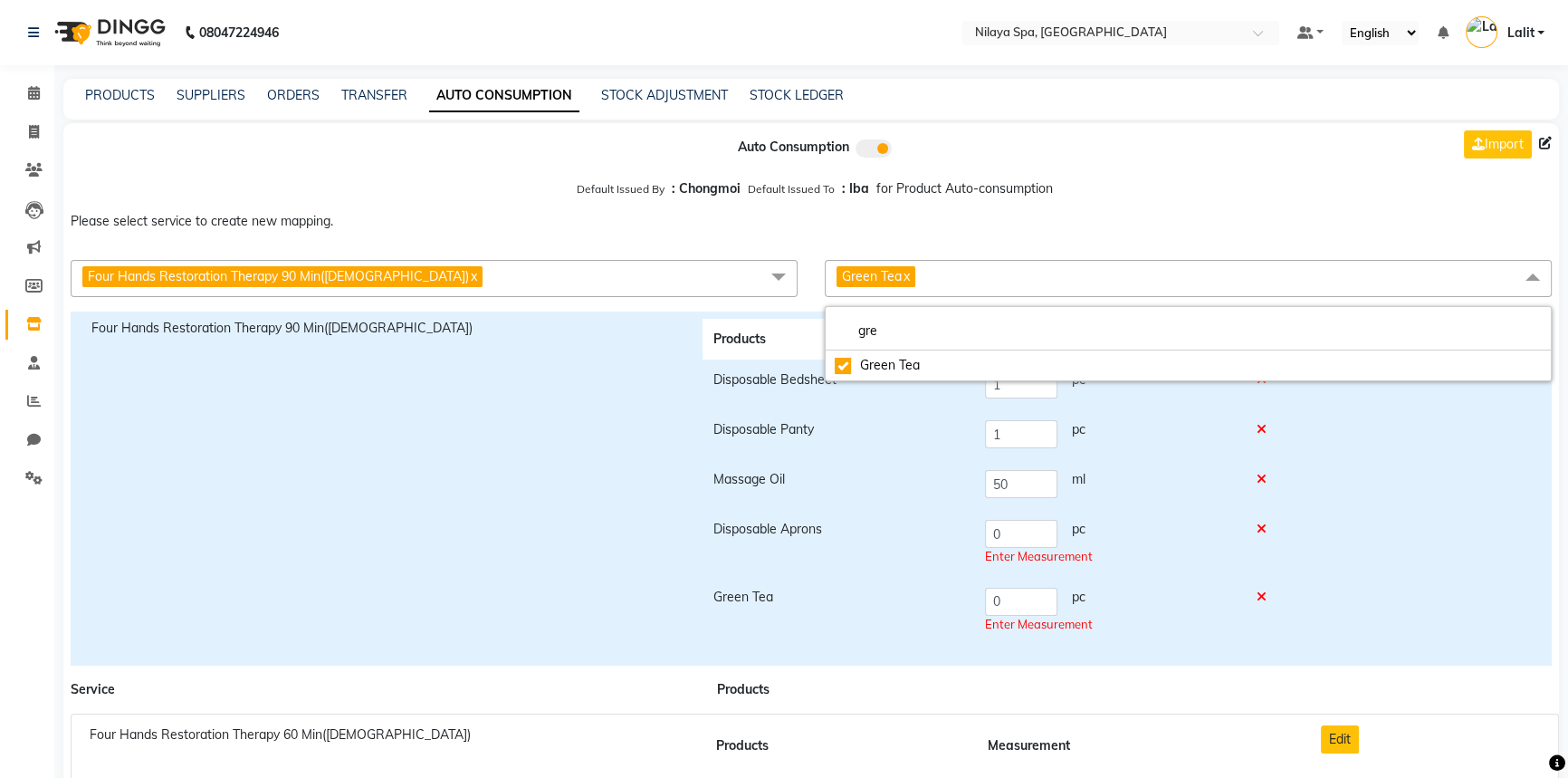
checkbox input "true"
drag, startPoint x: 1023, startPoint y: 531, endPoint x: 1017, endPoint y: 591, distance: 60.3
click at [947, 536] on tr "Disposable Aprons 0 pc Enter Measurement" at bounding box center [994, 543] width 584 height 68
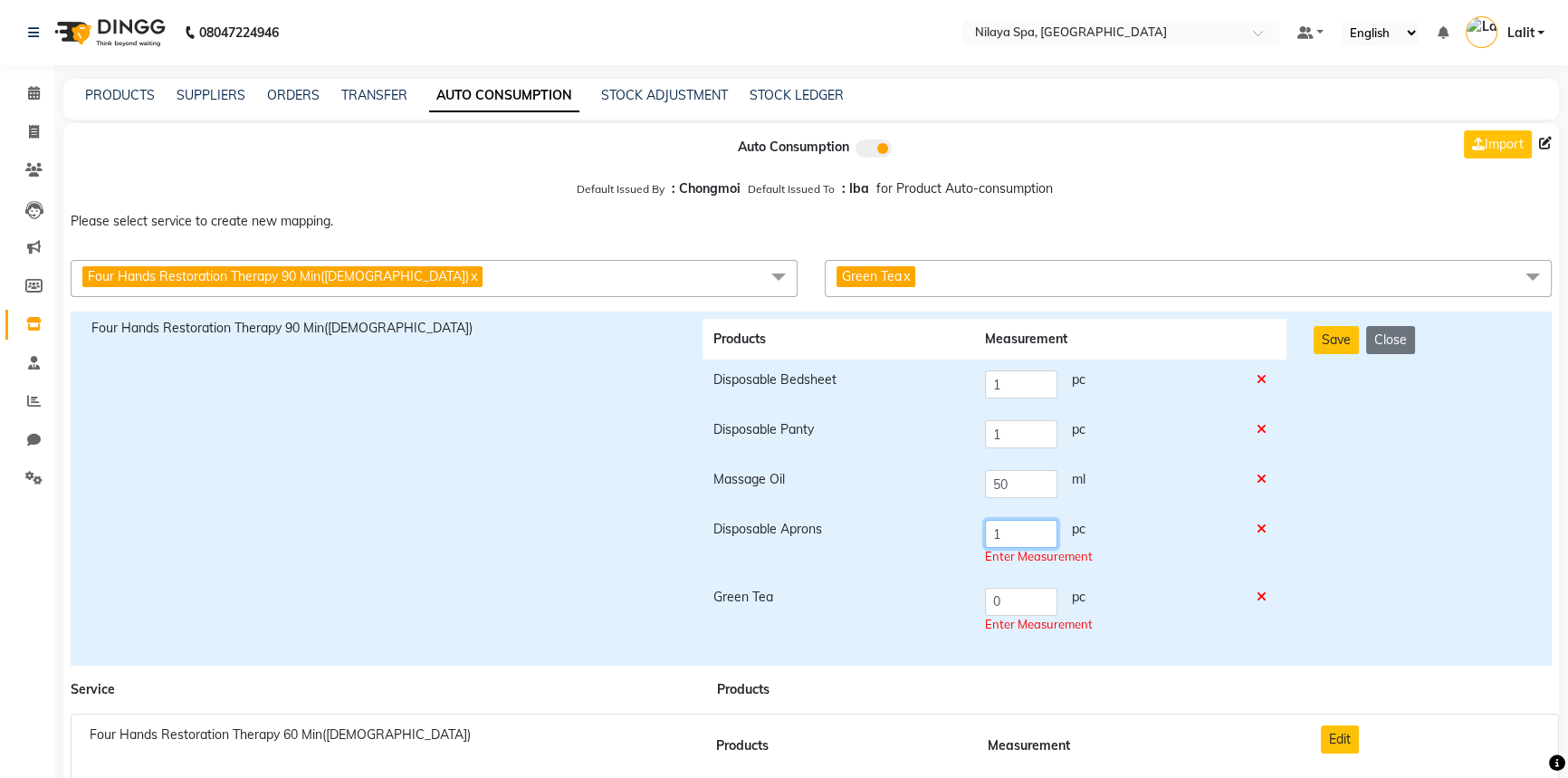
type input "1"
drag, startPoint x: 1017, startPoint y: 596, endPoint x: 983, endPoint y: 597, distance: 34.0
click at [983, 597] on td "0 pc Enter Measurement" at bounding box center [1110, 610] width 271 height 68
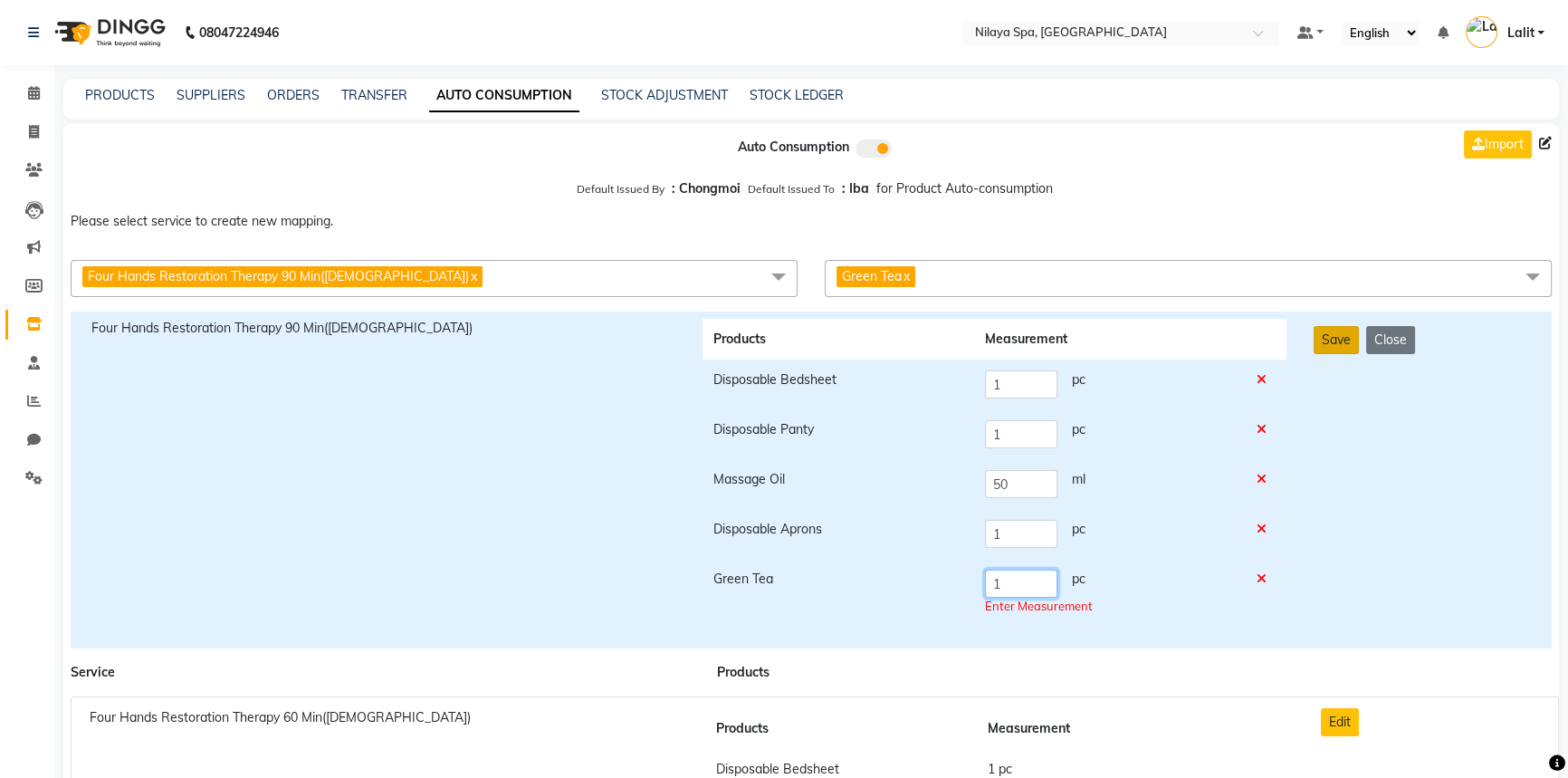
type input "1"
click at [1335, 342] on button "Save" at bounding box center [1335, 339] width 45 height 28
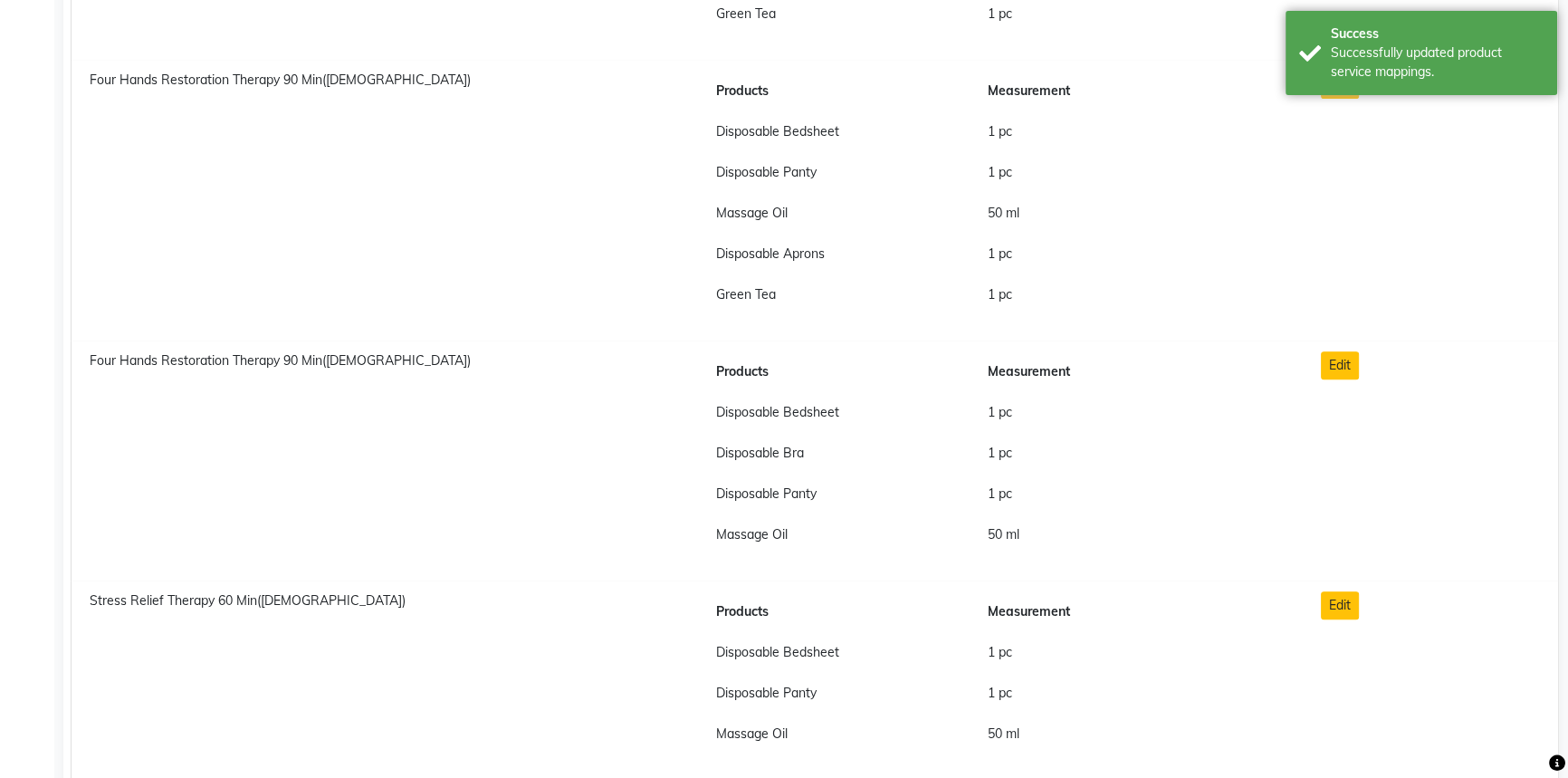
scroll to position [906, 0]
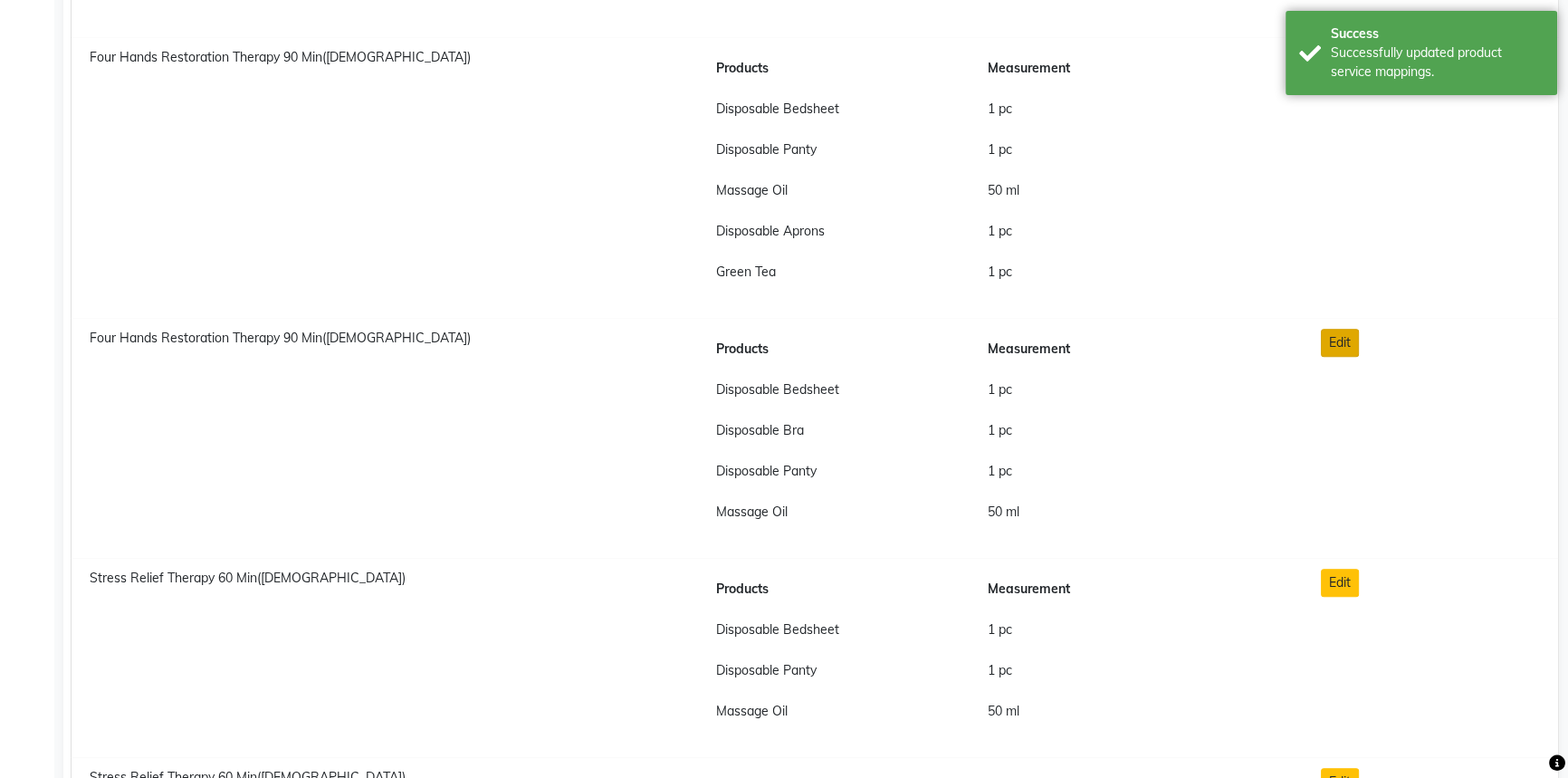
click at [1329, 350] on button "Edit" at bounding box center [1340, 342] width 38 height 28
checkbox input "true"
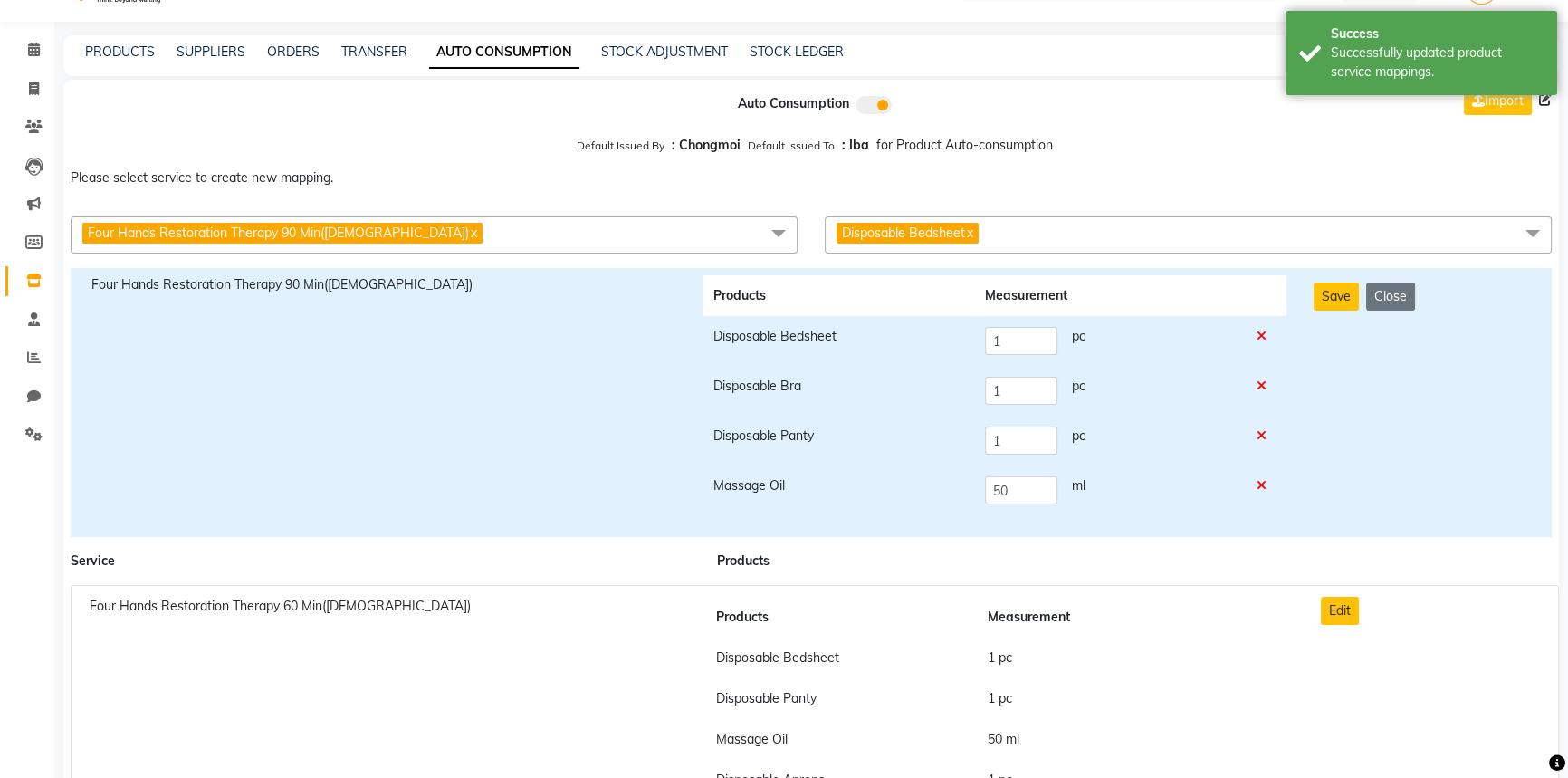
scroll to position [0, 0]
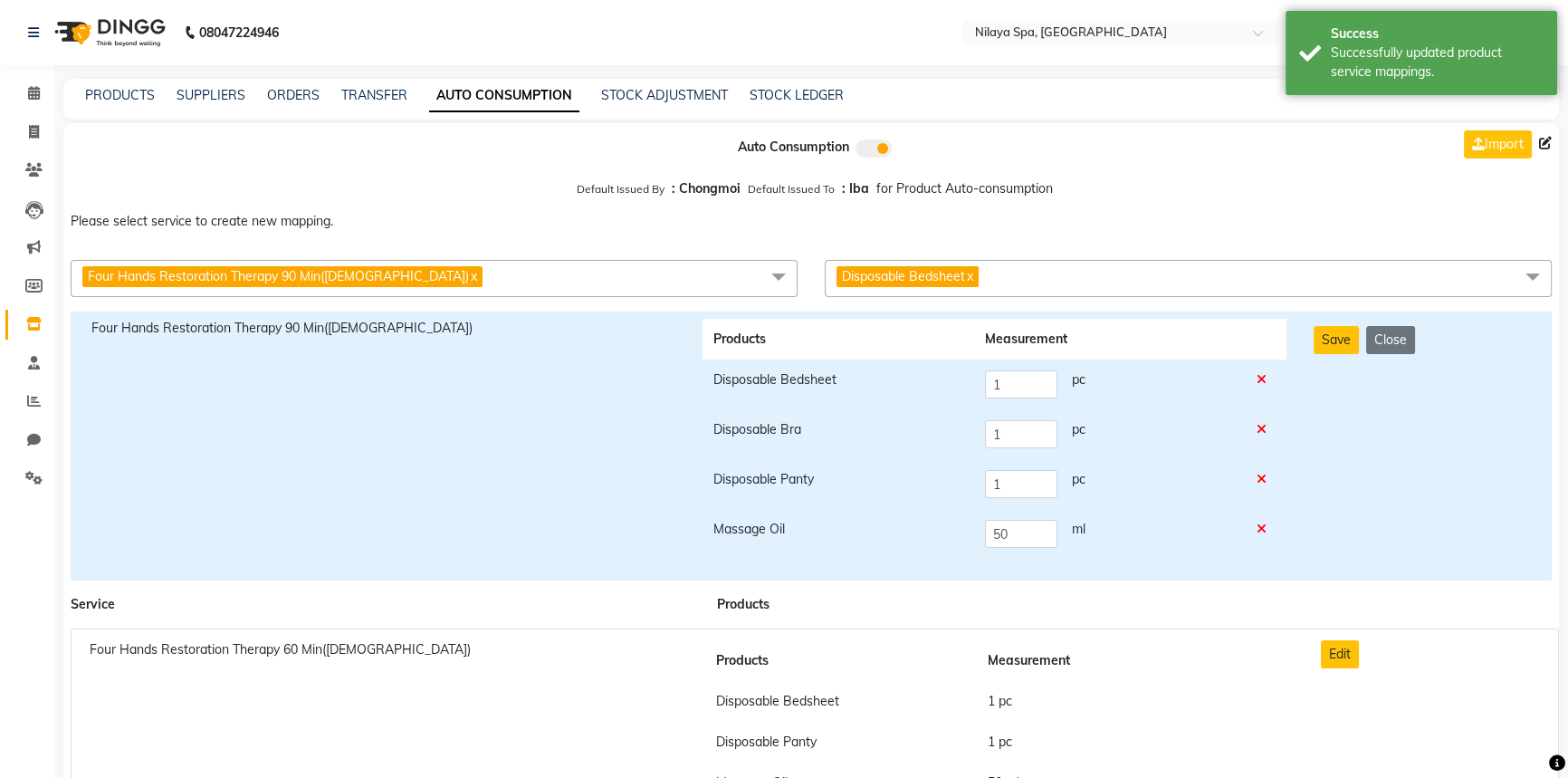
click at [1010, 282] on span "Disposable Bedsheet x" at bounding box center [1188, 278] width 727 height 37
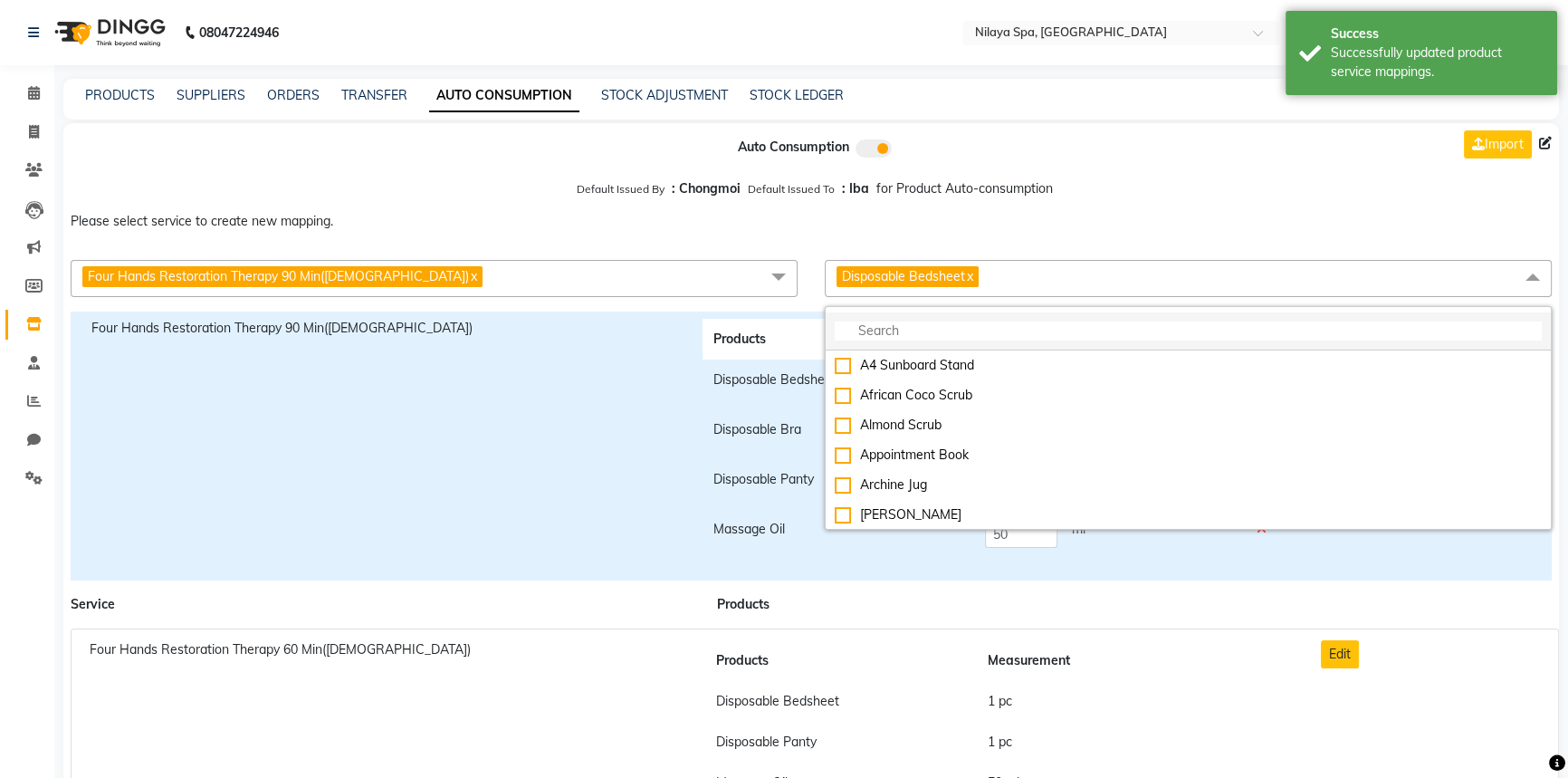
click at [930, 333] on input "multiselect-search" at bounding box center [1189, 331] width 707 height 19
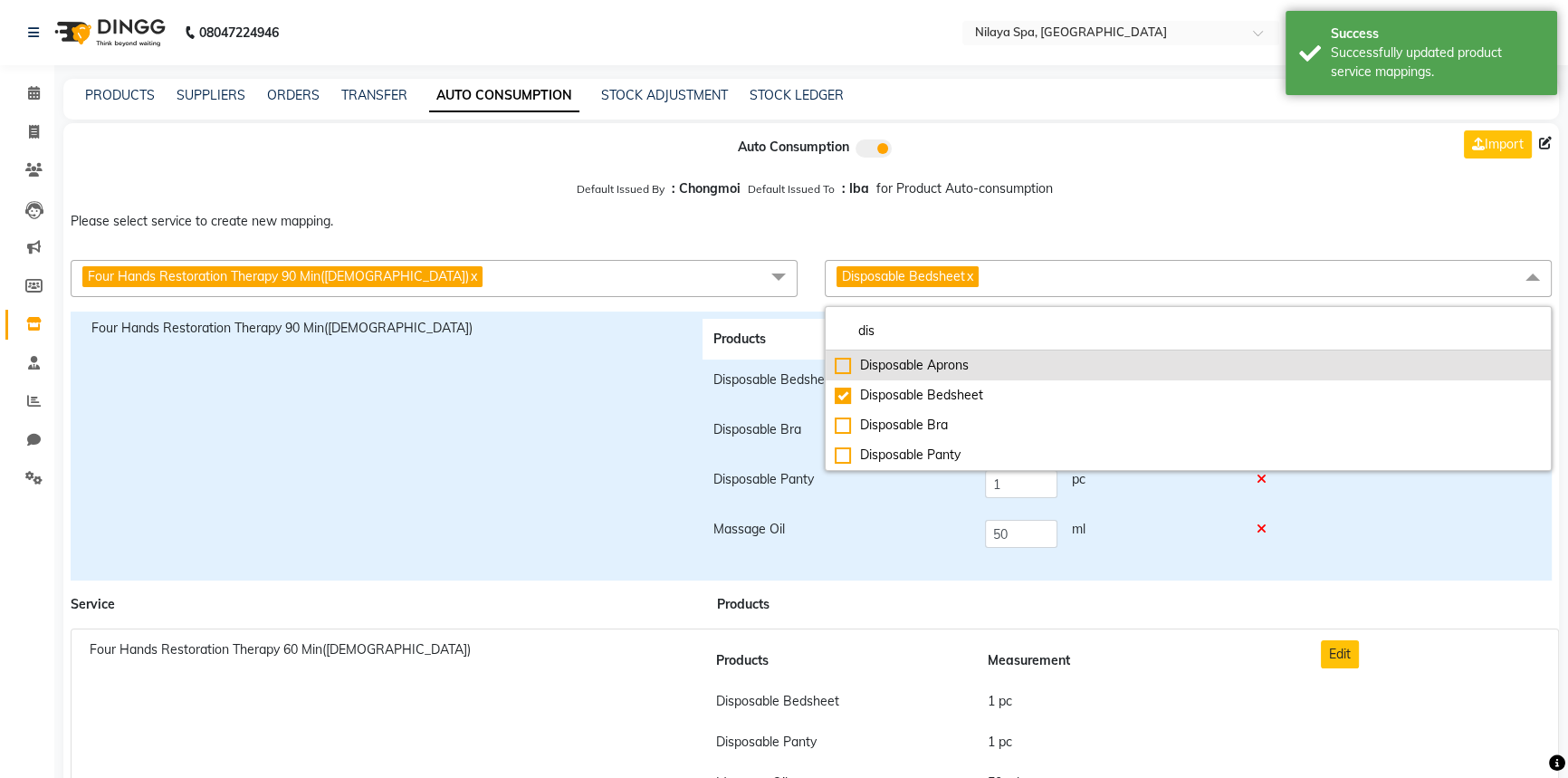
type input "dis"
click at [921, 369] on div "Disposable Aprons" at bounding box center [1189, 365] width 707 height 19
checkbox input "true"
checkbox input "false"
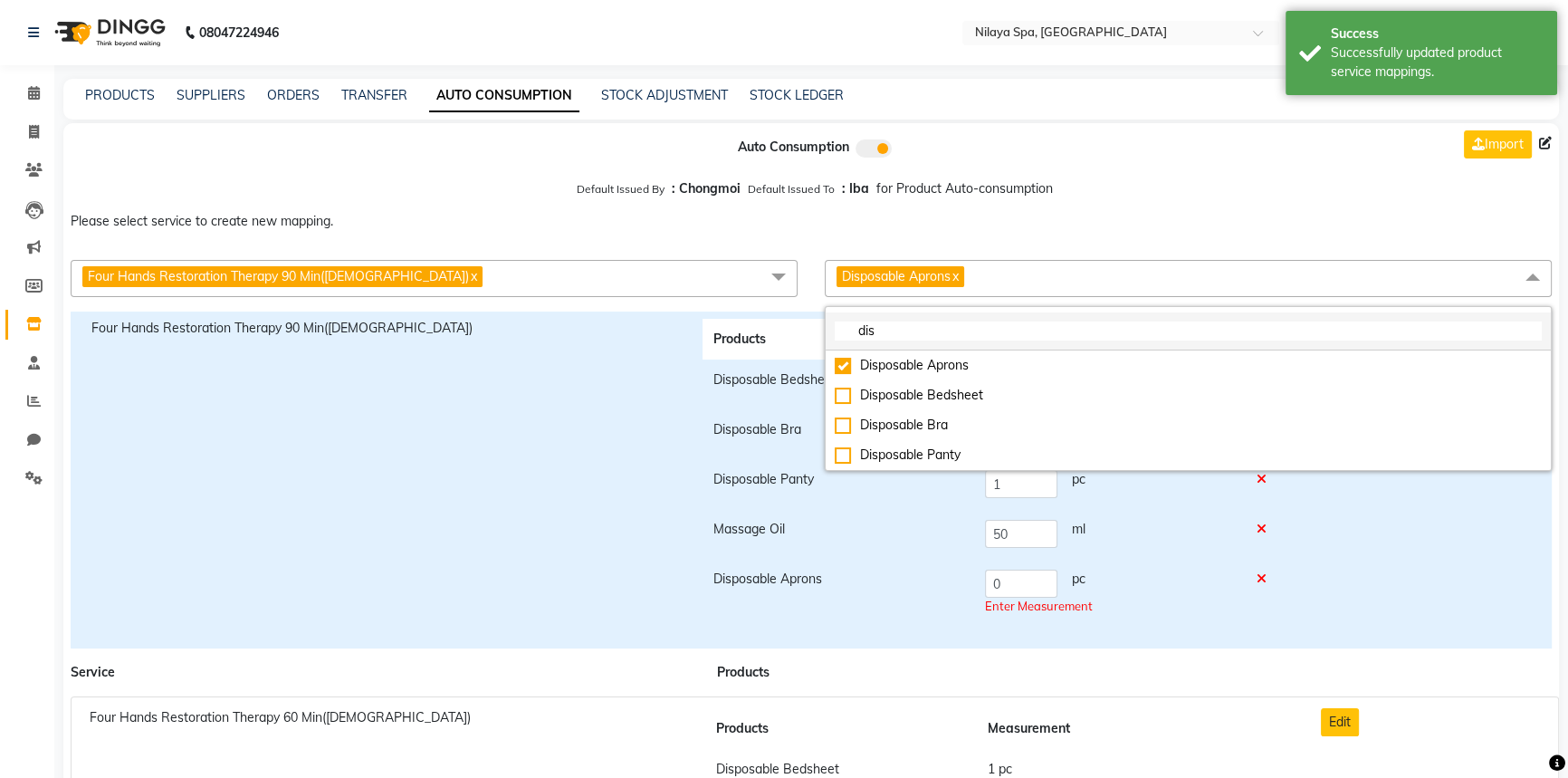
click at [904, 339] on input "dis" at bounding box center [1189, 331] width 707 height 19
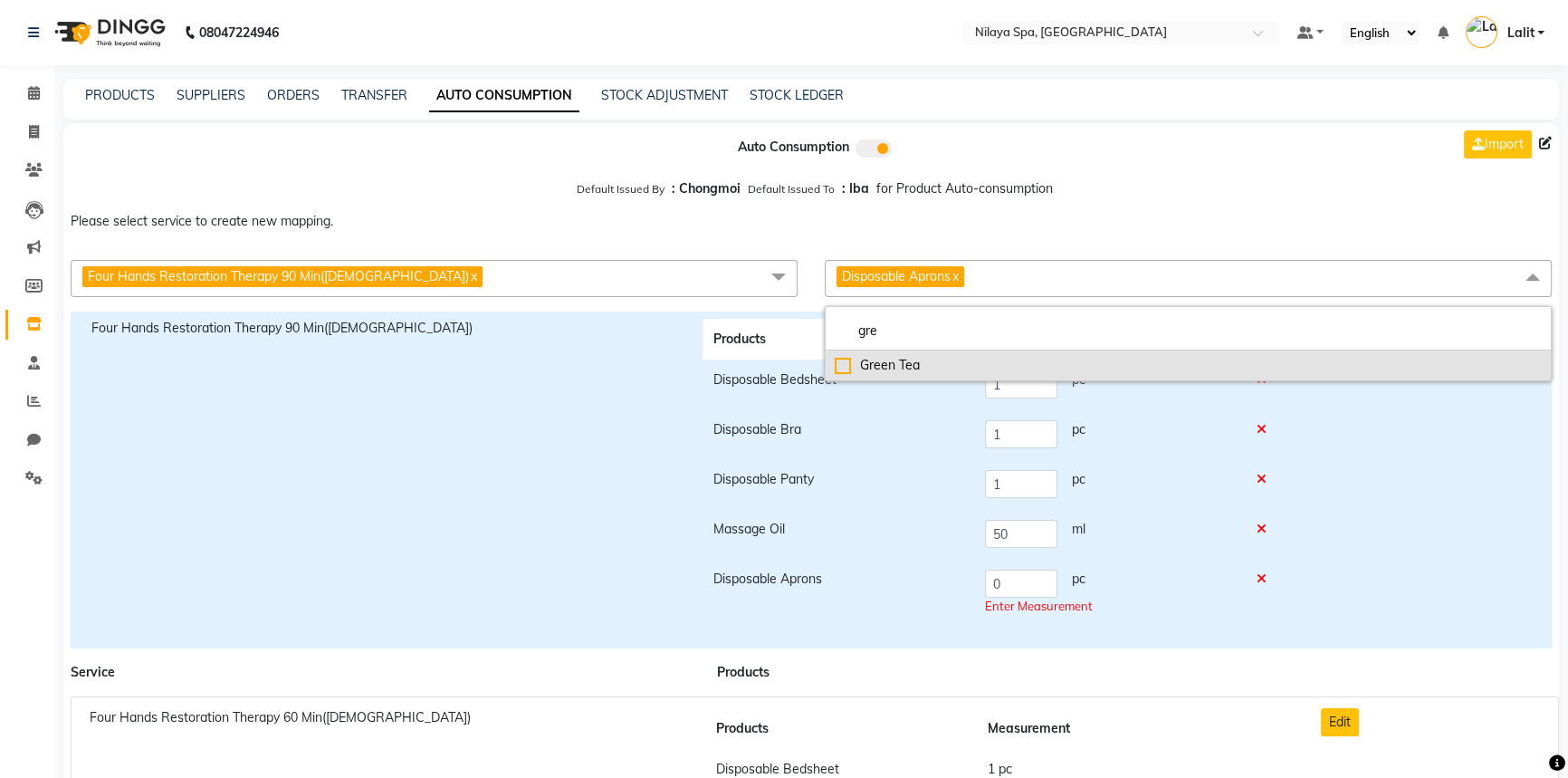
type input "gre"
click at [844, 368] on div "Green Tea" at bounding box center [1189, 365] width 707 height 19
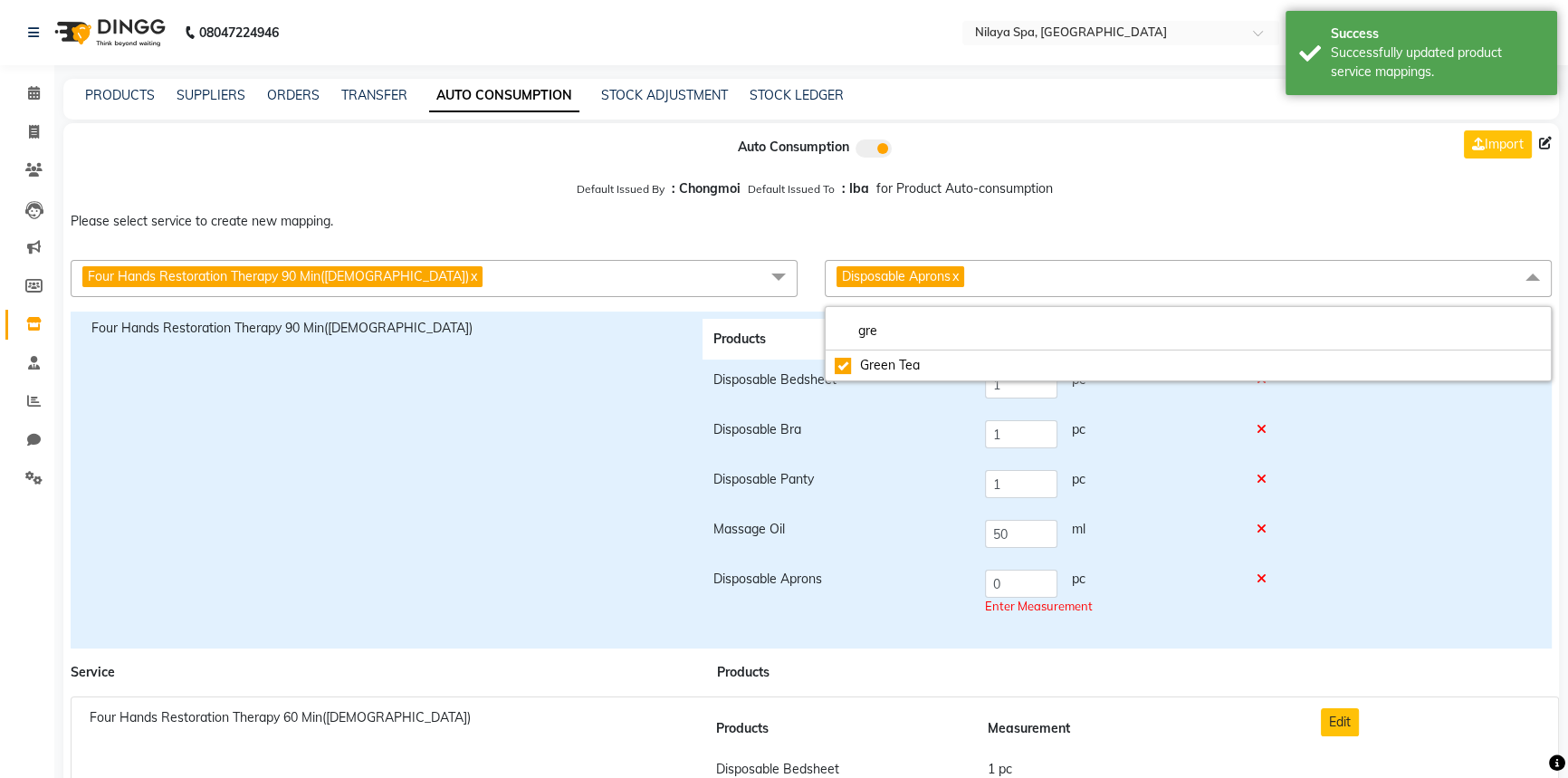
checkbox input "true"
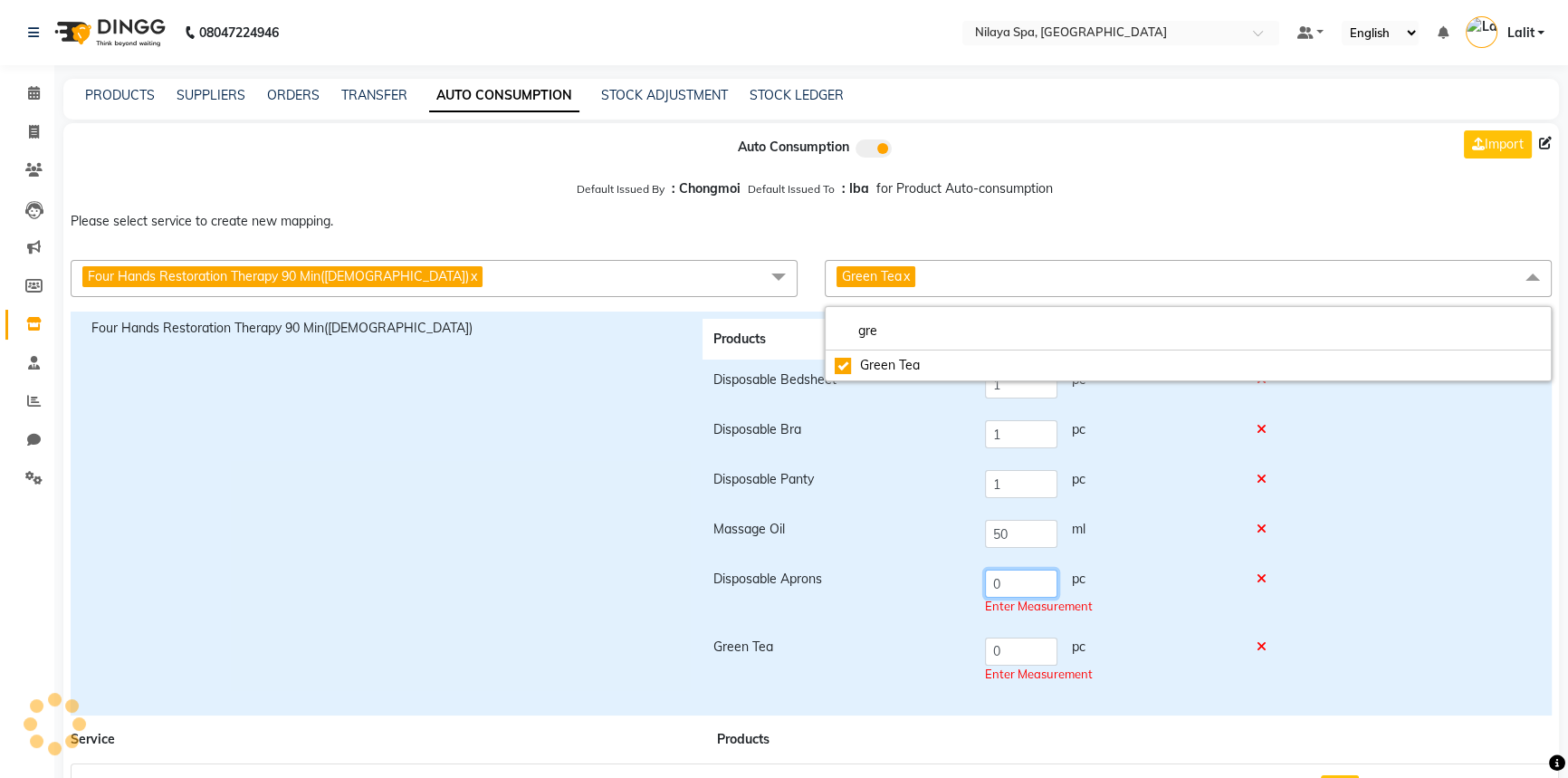
drag, startPoint x: 983, startPoint y: 584, endPoint x: 1021, endPoint y: 646, distance: 72.7
click at [950, 583] on tr "Disposable Aprons 0 pc Enter Measurement" at bounding box center [994, 592] width 584 height 68
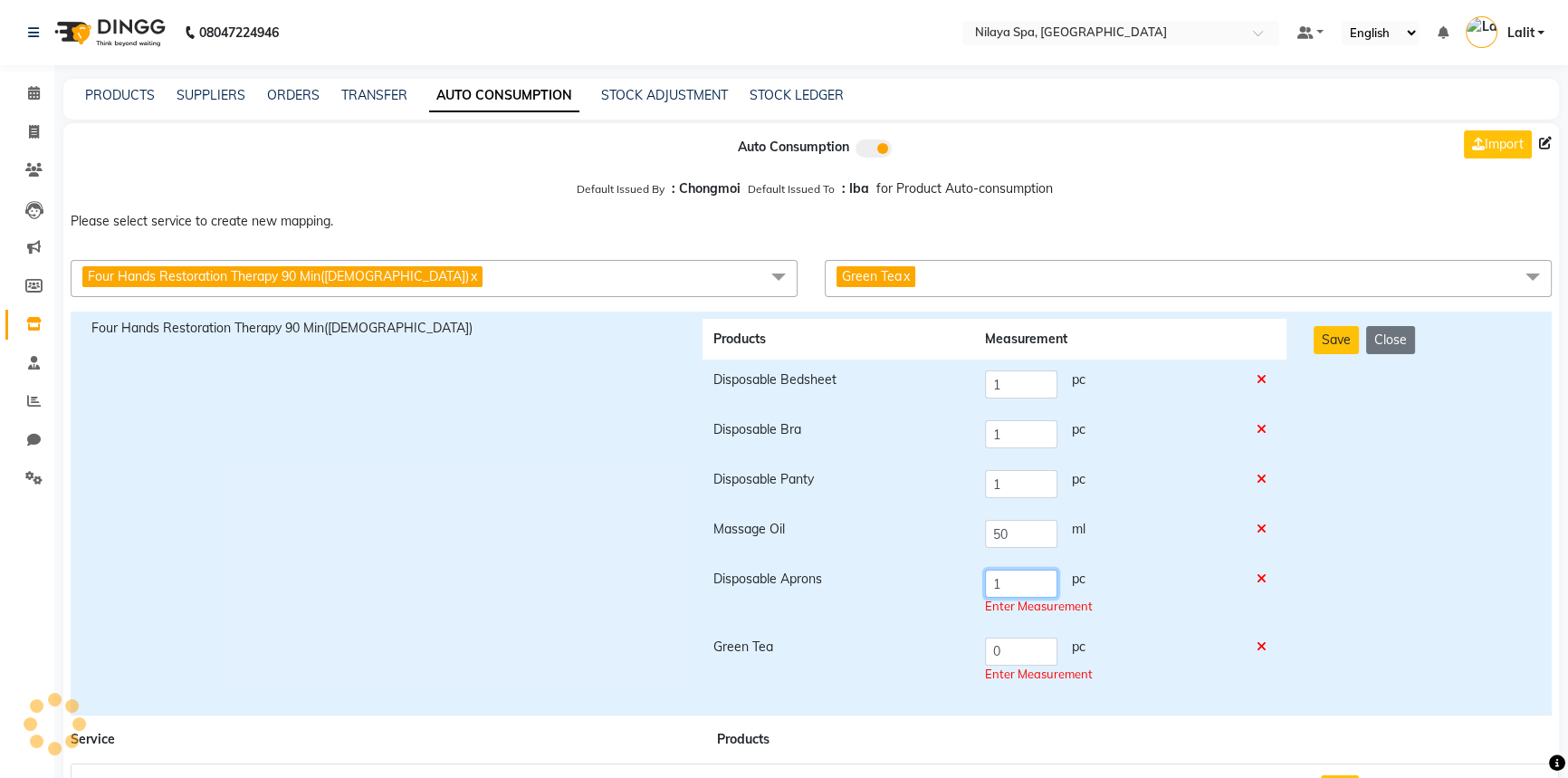
type input "1"
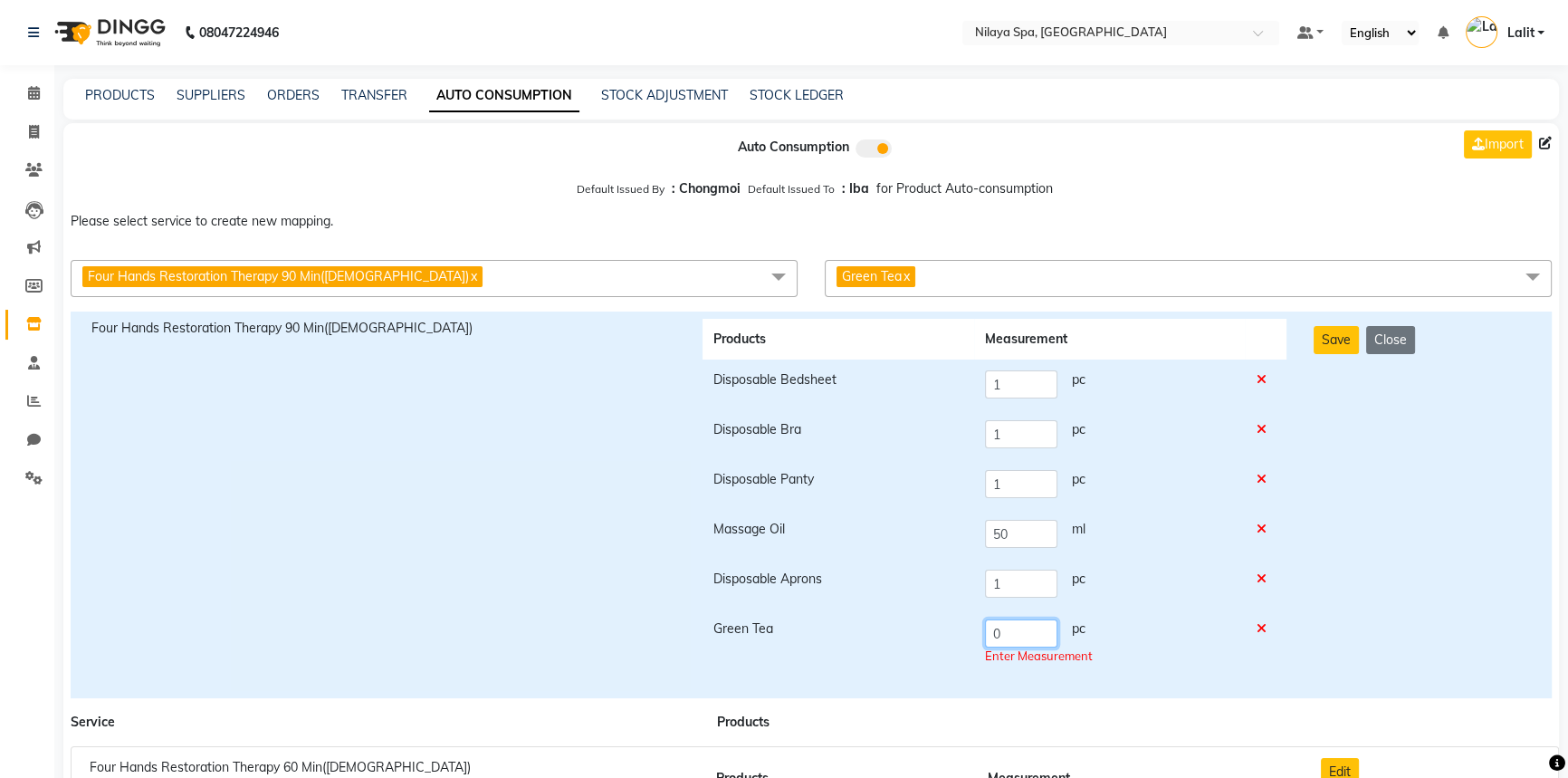
drag, startPoint x: 1020, startPoint y: 647, endPoint x: 964, endPoint y: 634, distance: 57.5
click at [964, 634] on tr "Green Tea 0 pc Enter Measurement" at bounding box center [994, 642] width 584 height 68
type input "1"
click at [1349, 328] on button "Save" at bounding box center [1335, 339] width 45 height 28
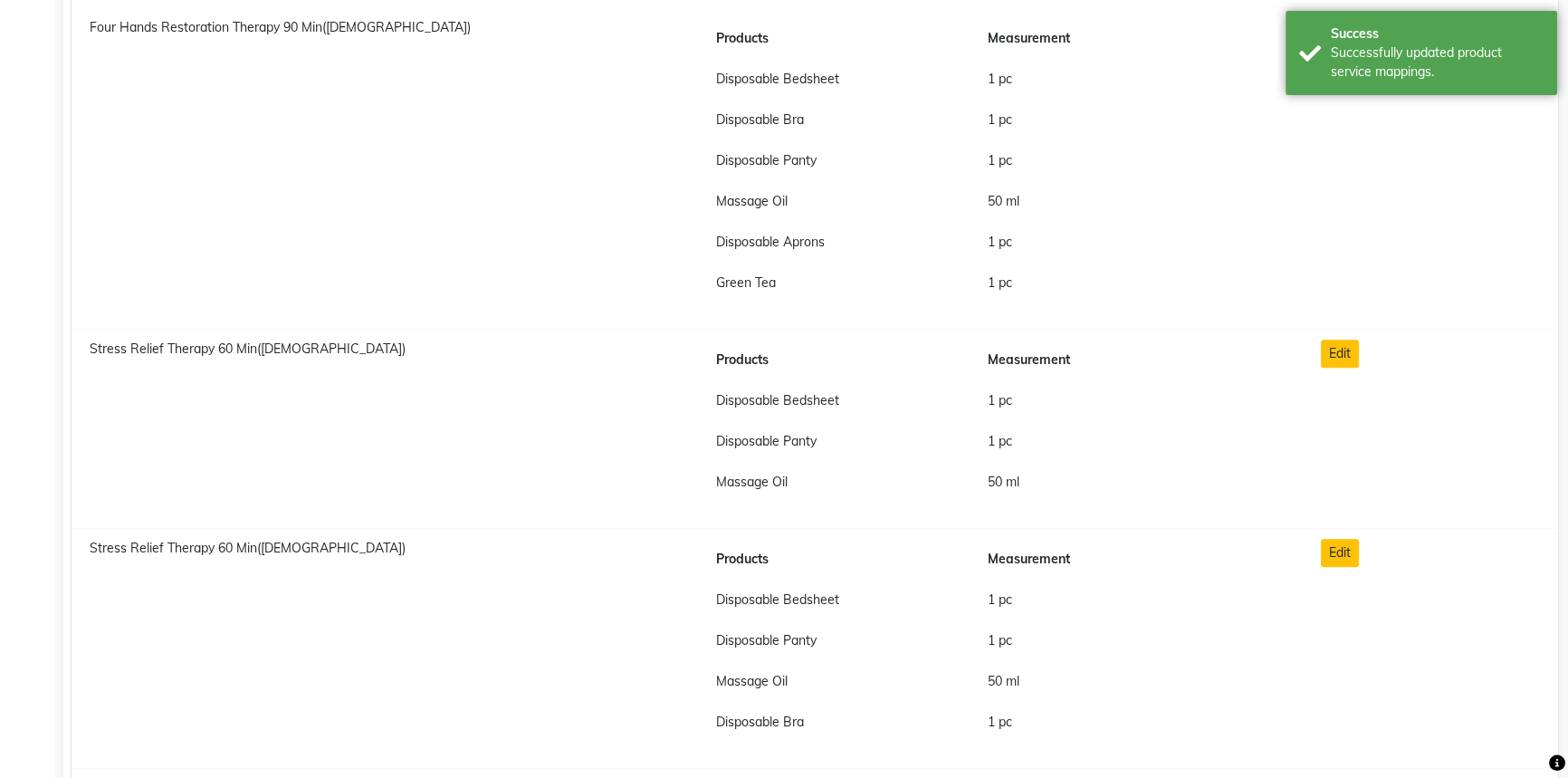
scroll to position [1317, 0]
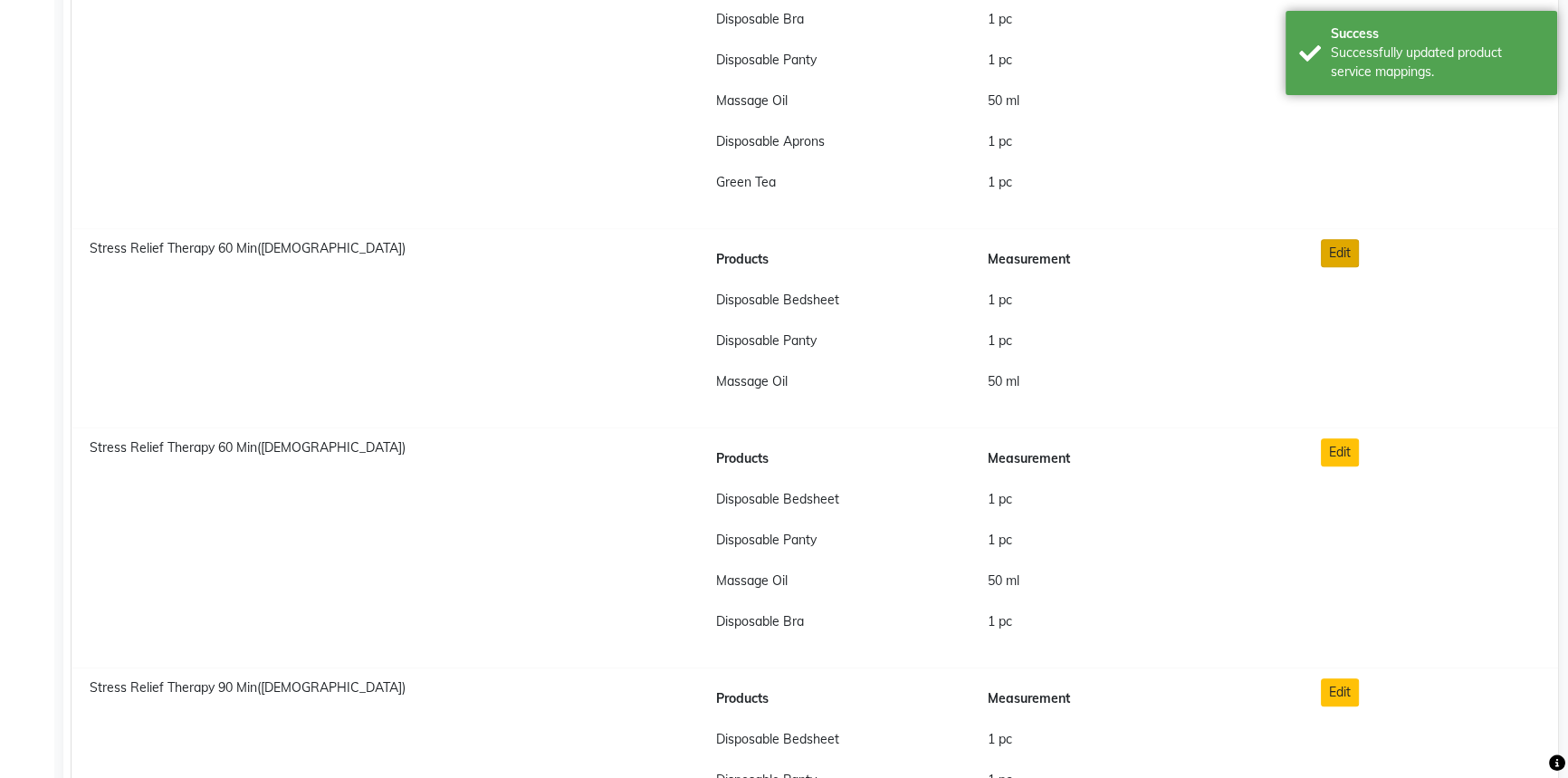
click at [1345, 245] on button "Edit" at bounding box center [1340, 253] width 38 height 28
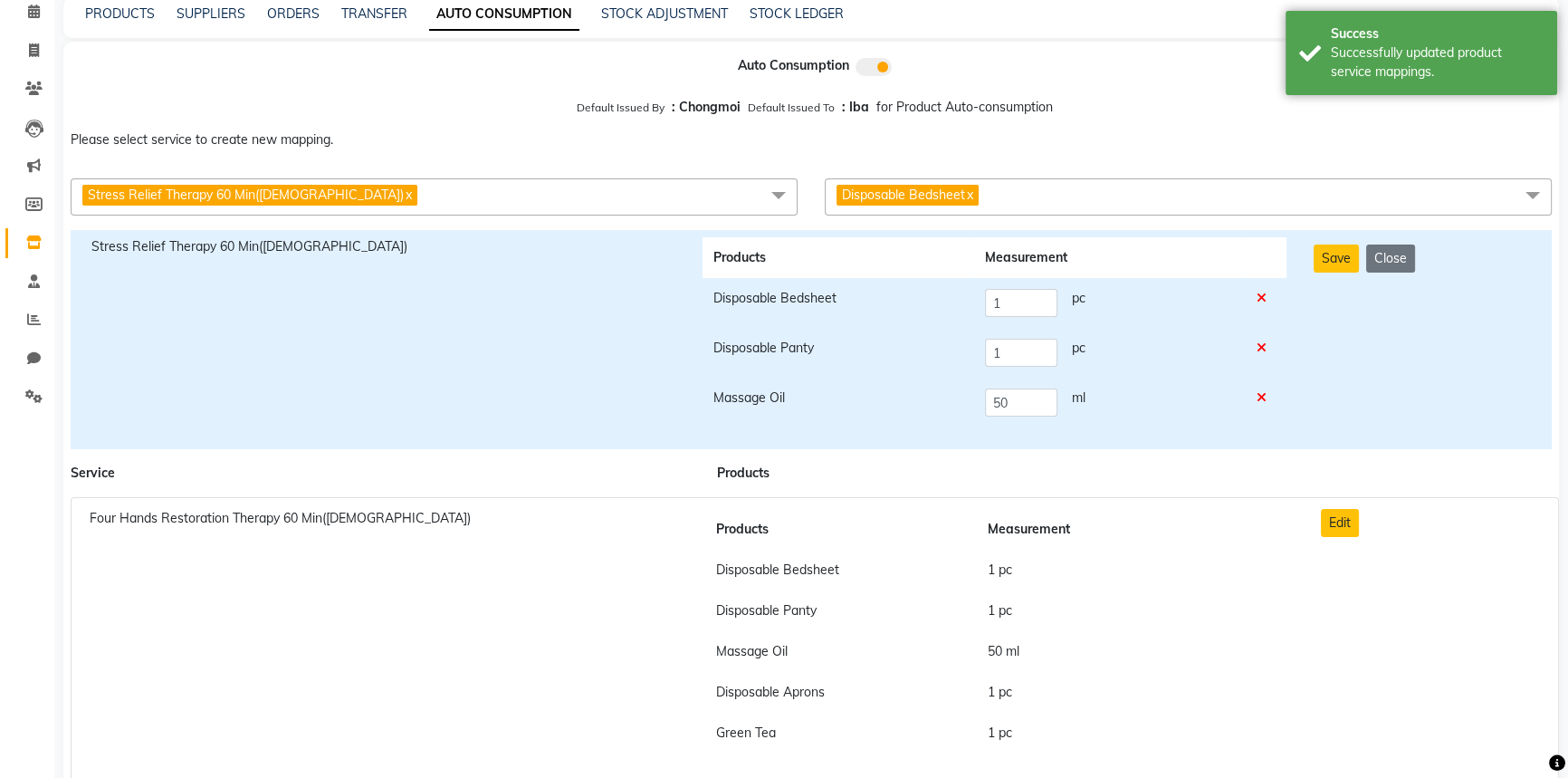
scroll to position [0, 0]
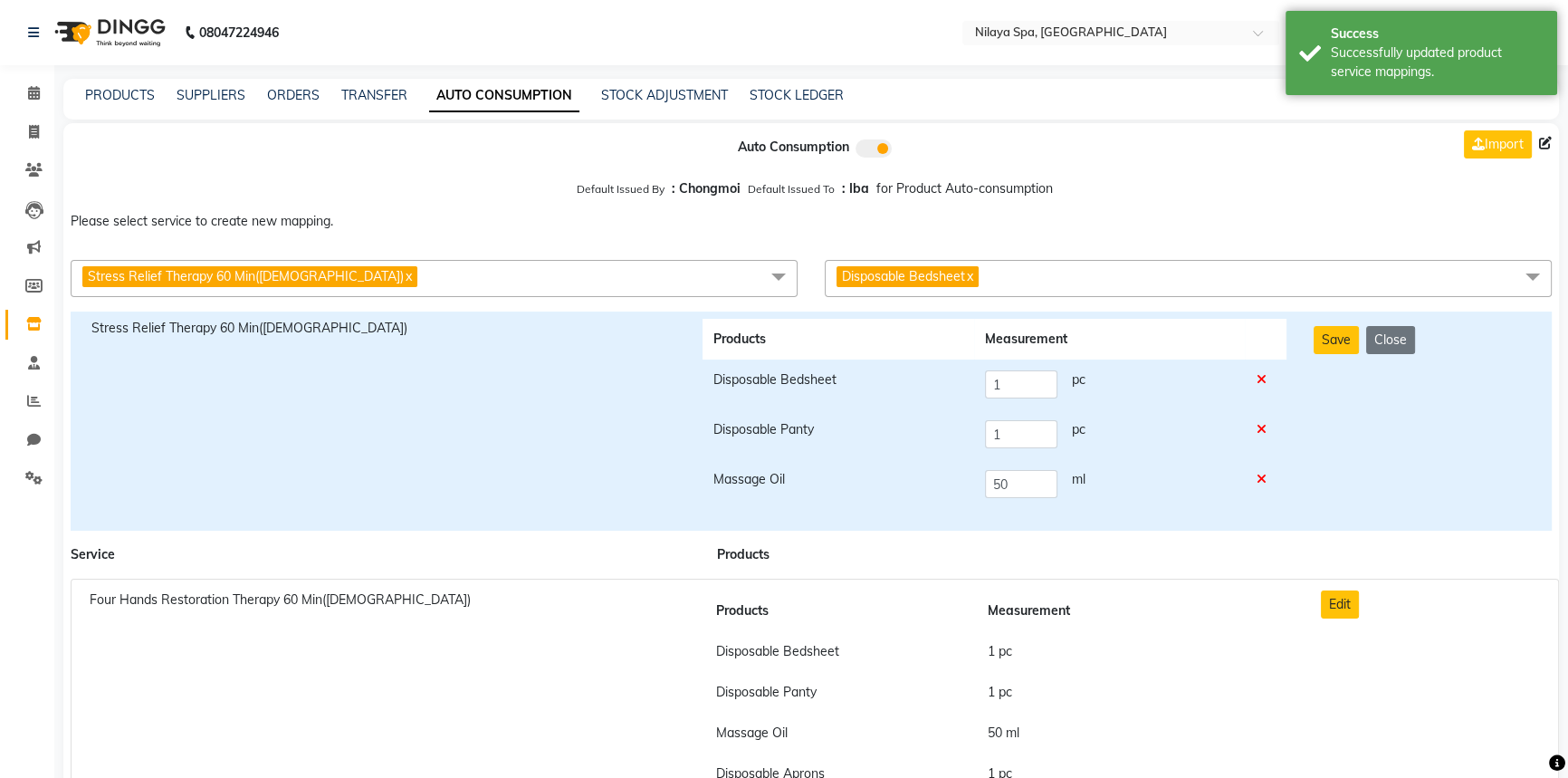
click at [1035, 281] on span "Disposable Bedsheet x" at bounding box center [1188, 278] width 727 height 37
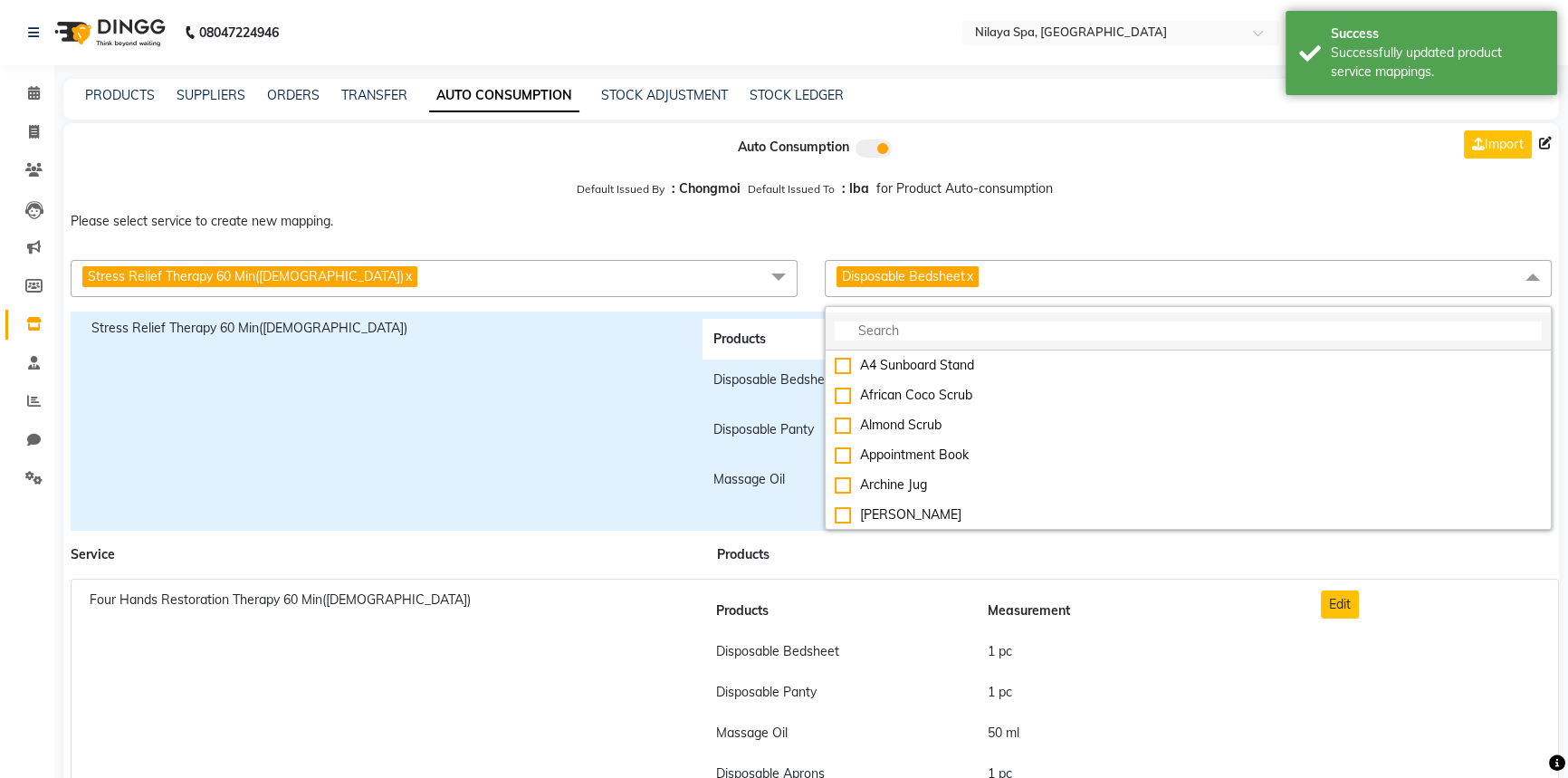
click at [958, 314] on li at bounding box center [1188, 332] width 725 height 38
click at [947, 322] on input "multiselect-search" at bounding box center [1189, 331] width 707 height 19
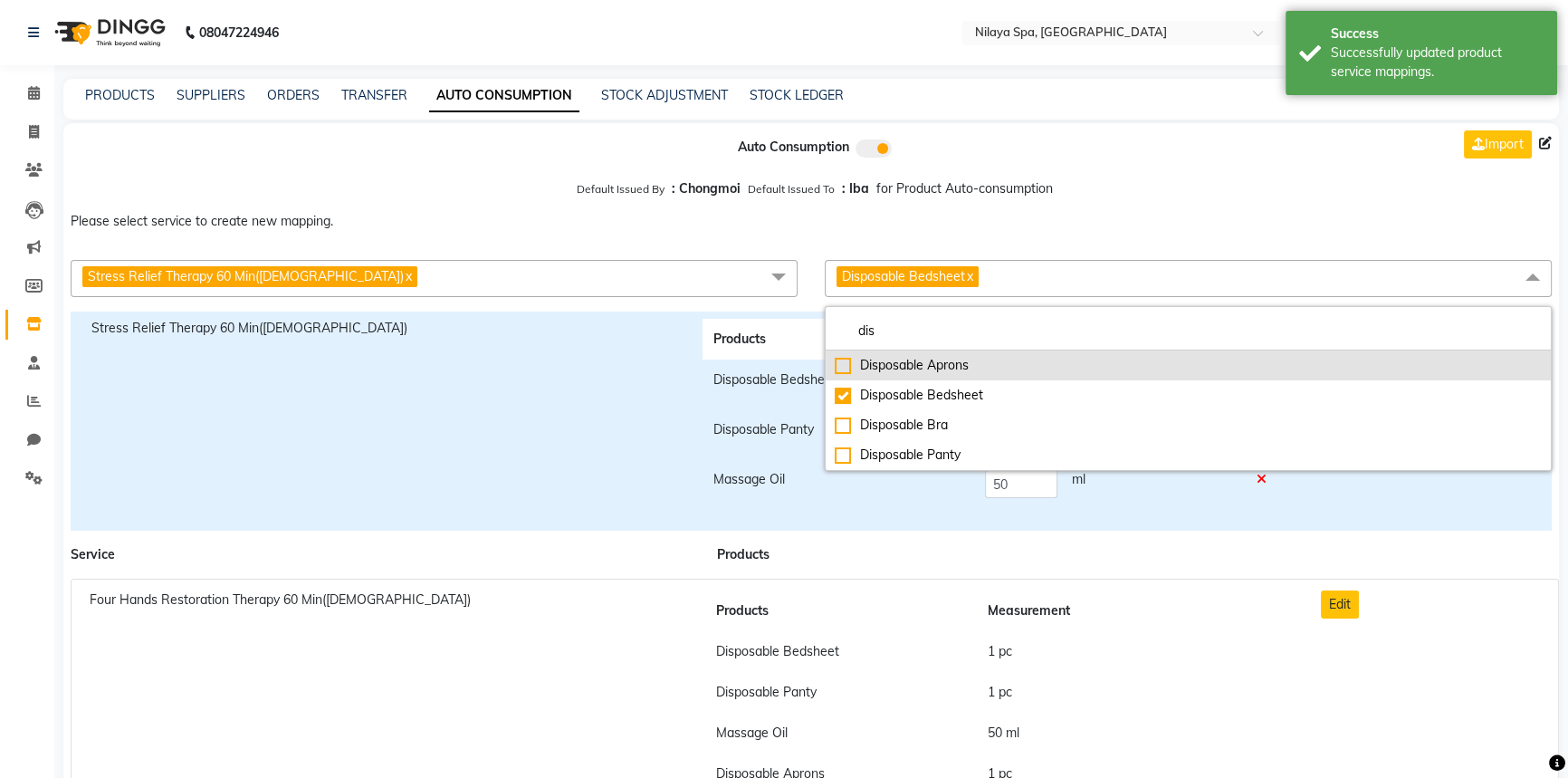
type input "dis"
click at [898, 372] on div "Disposable Aprons" at bounding box center [1189, 365] width 707 height 19
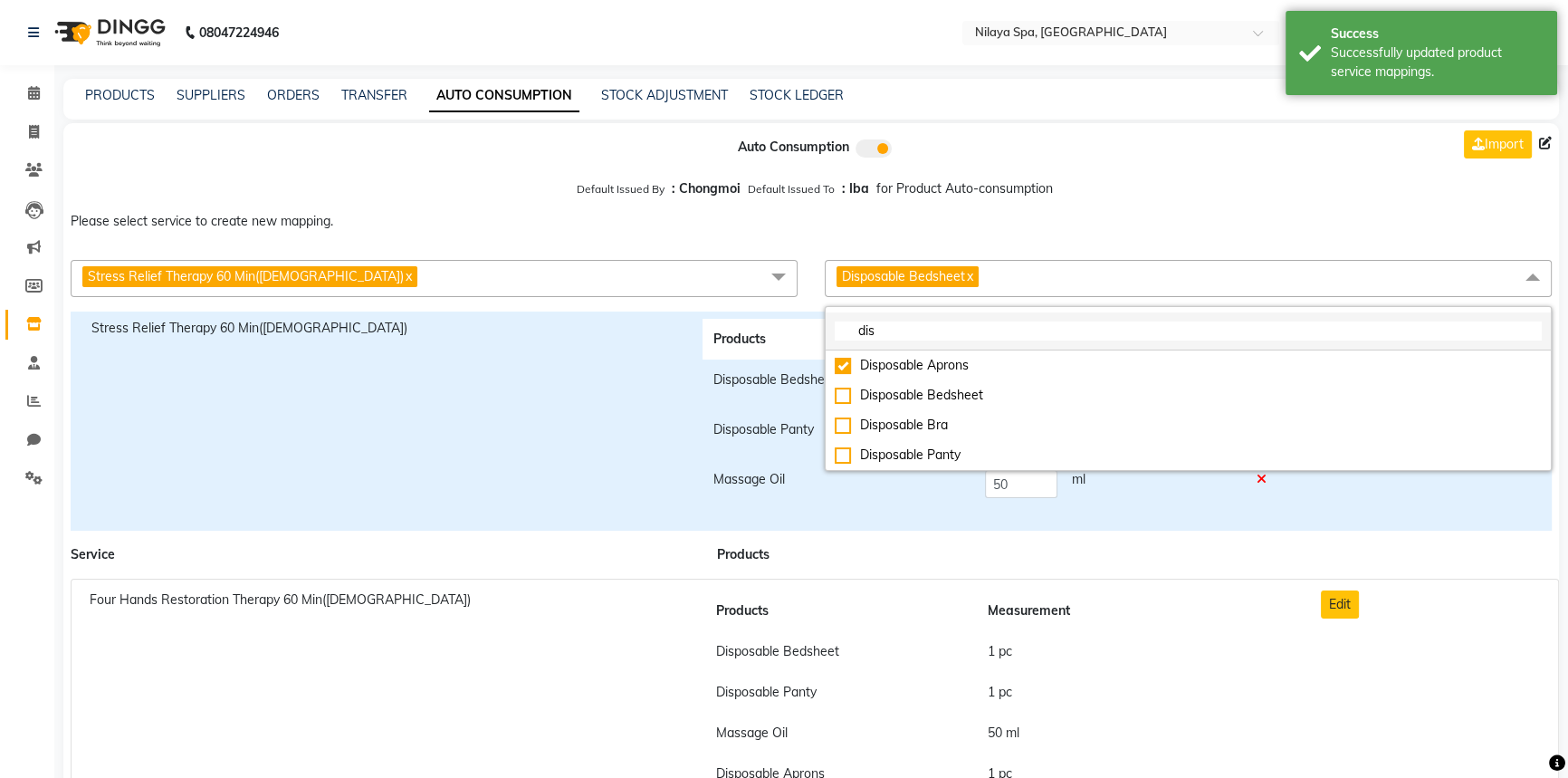
click at [895, 338] on input "dis" at bounding box center [1189, 331] width 707 height 19
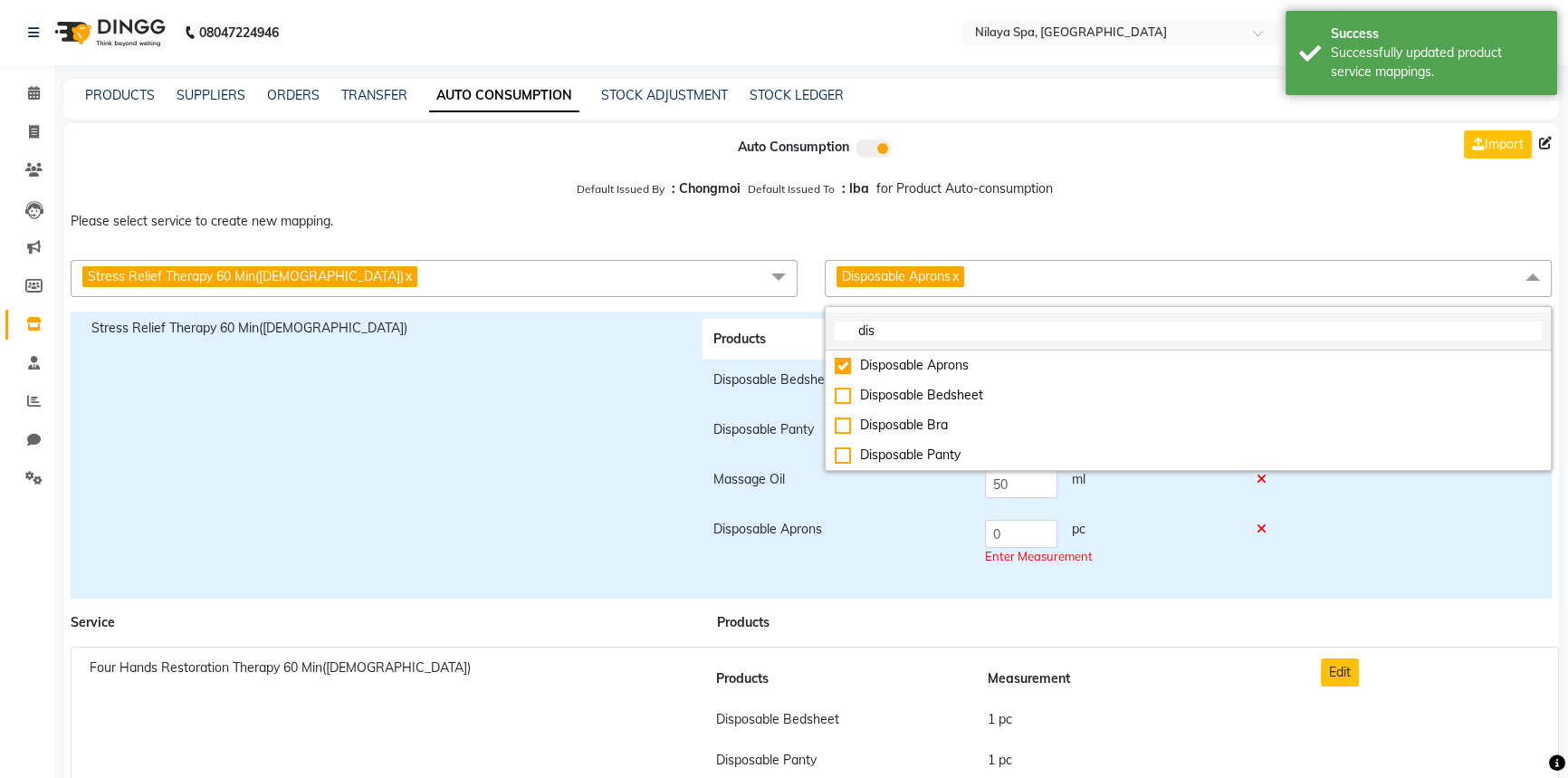
checkbox input "true"
checkbox input "false"
click at [895, 338] on input "dis" at bounding box center [1189, 331] width 707 height 19
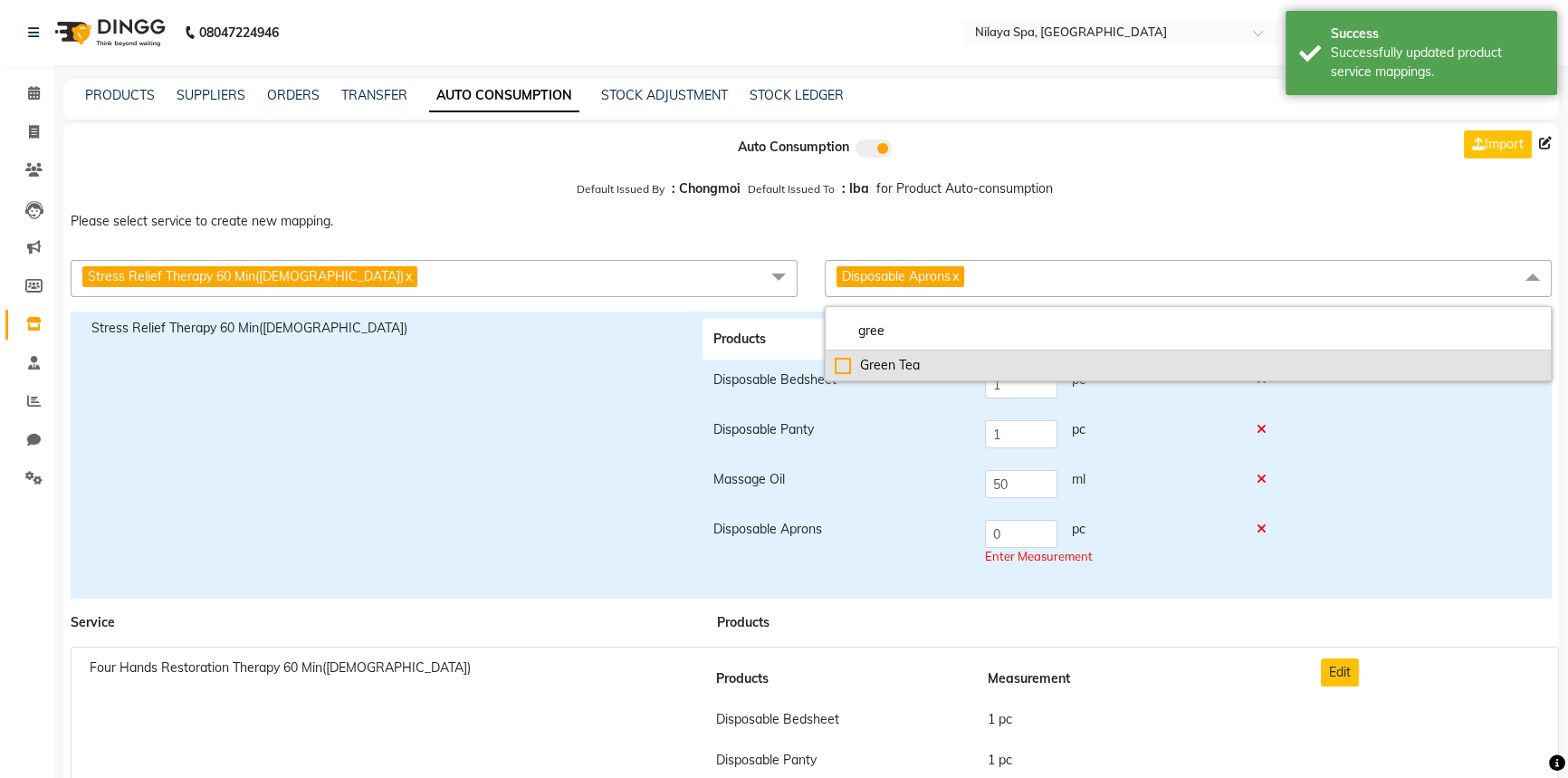
type input "gree"
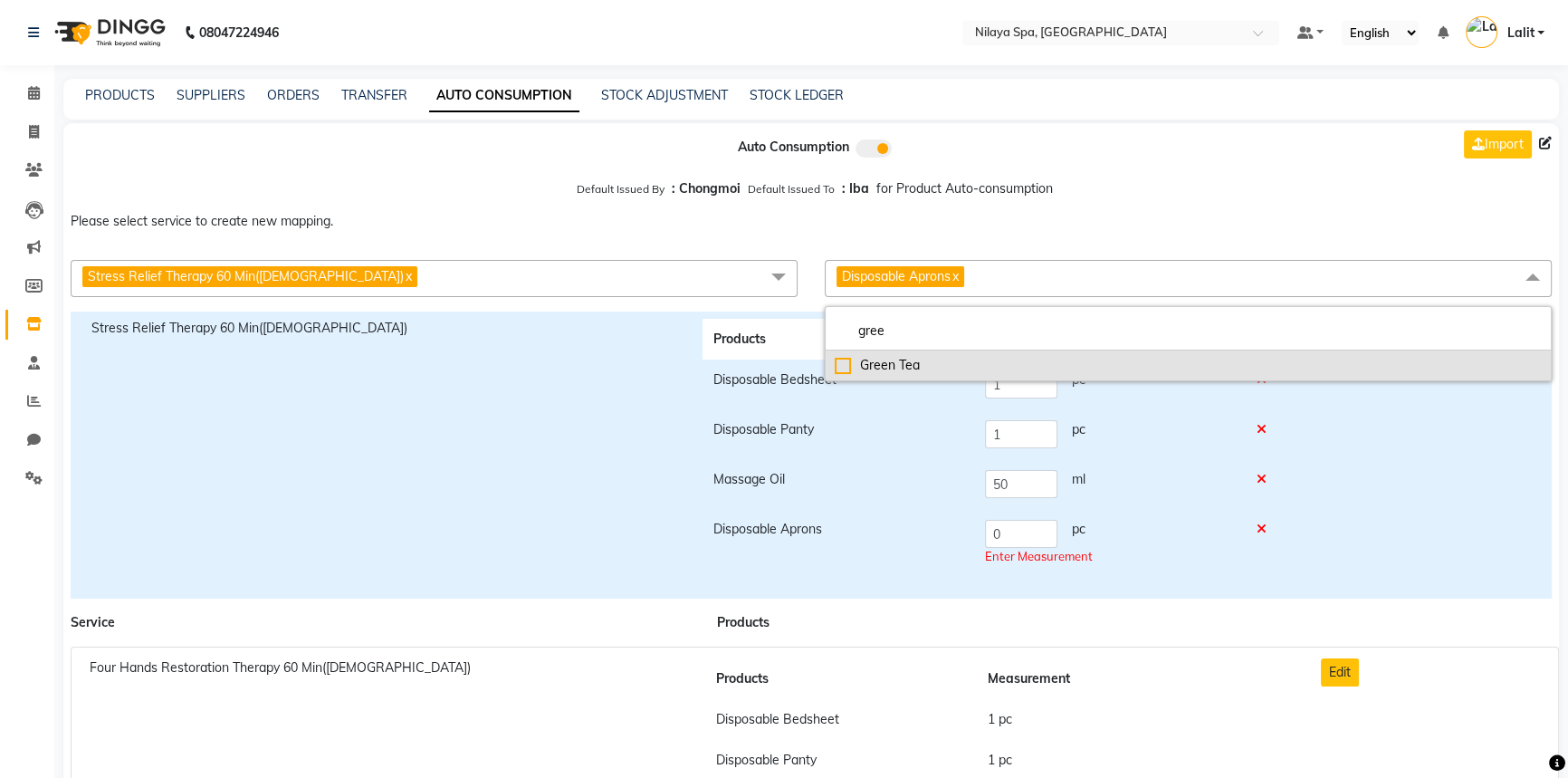
click at [835, 364] on div "Green Tea" at bounding box center [1189, 365] width 707 height 19
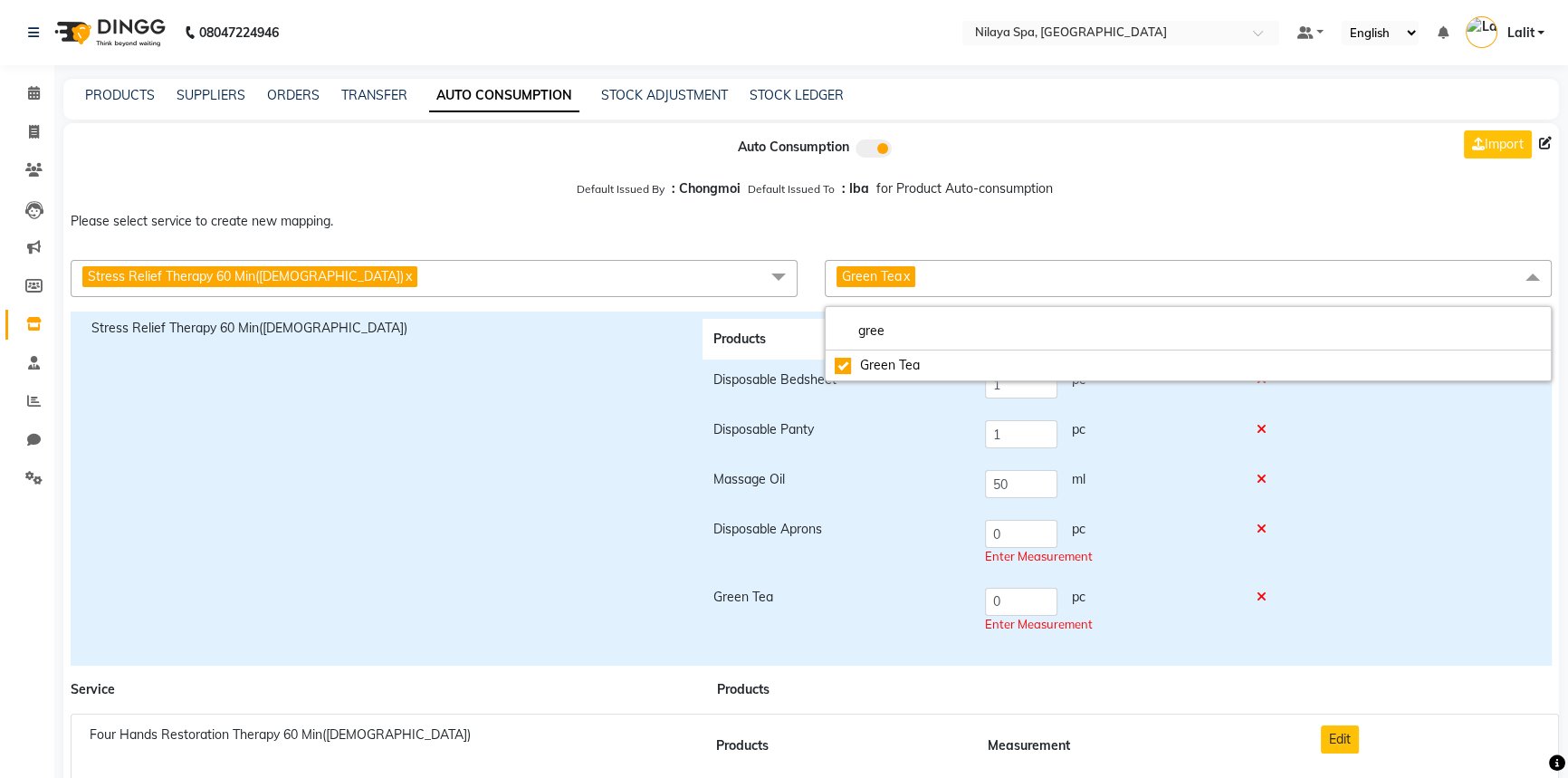
checkbox input "true"
drag, startPoint x: 1014, startPoint y: 535, endPoint x: 998, endPoint y: 597, distance: 64.0
click at [954, 533] on tr "Disposable Aprons 0 pc Enter Measurement" at bounding box center [994, 543] width 584 height 68
type input "1"
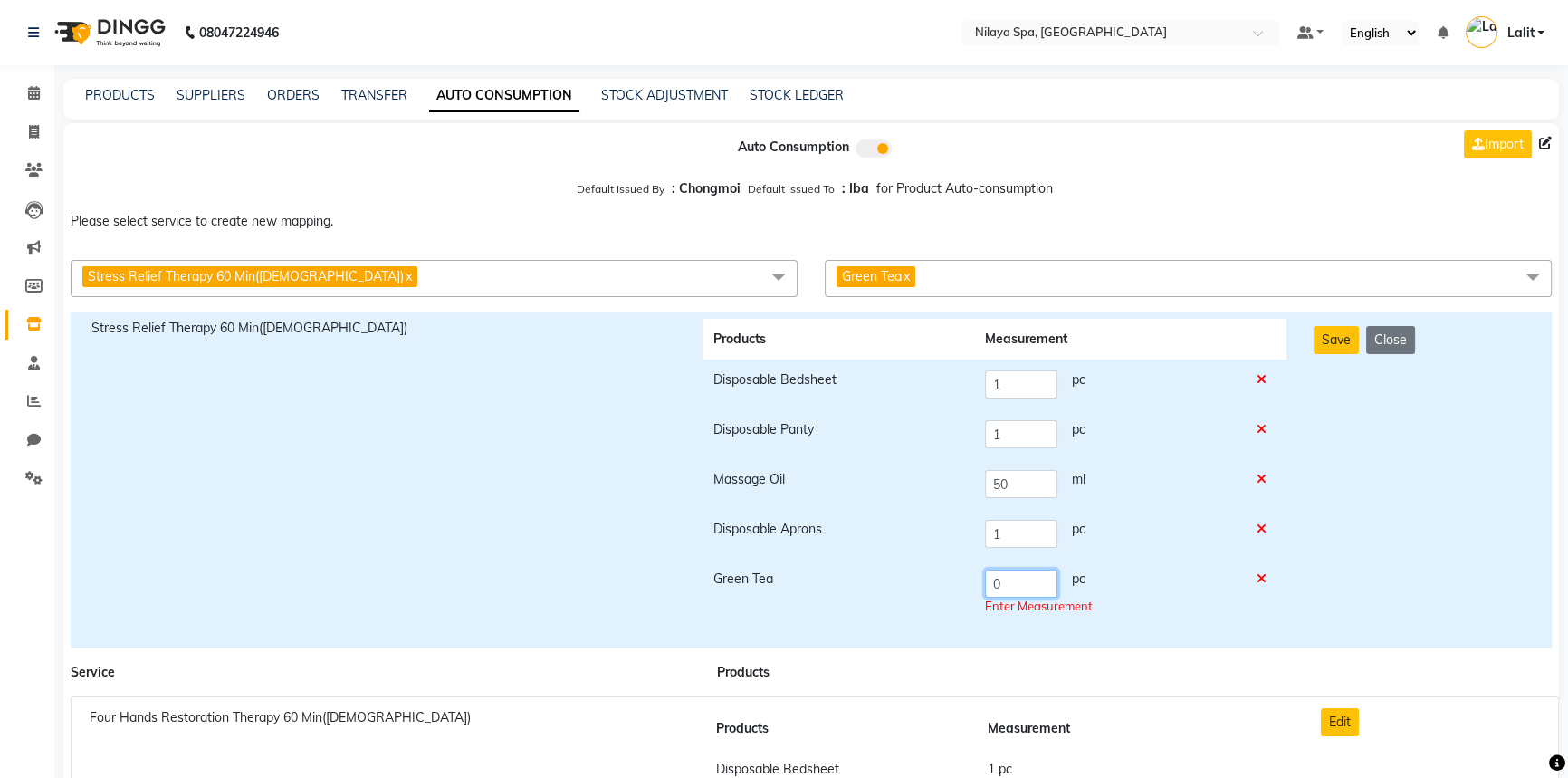
drag, startPoint x: 998, startPoint y: 597, endPoint x: 966, endPoint y: 596, distance: 32.0
click at [966, 596] on tr "Green Tea 0 pc Enter Measurement" at bounding box center [994, 592] width 584 height 68
type input "1"
click at [1337, 353] on button "Save" at bounding box center [1335, 339] width 45 height 28
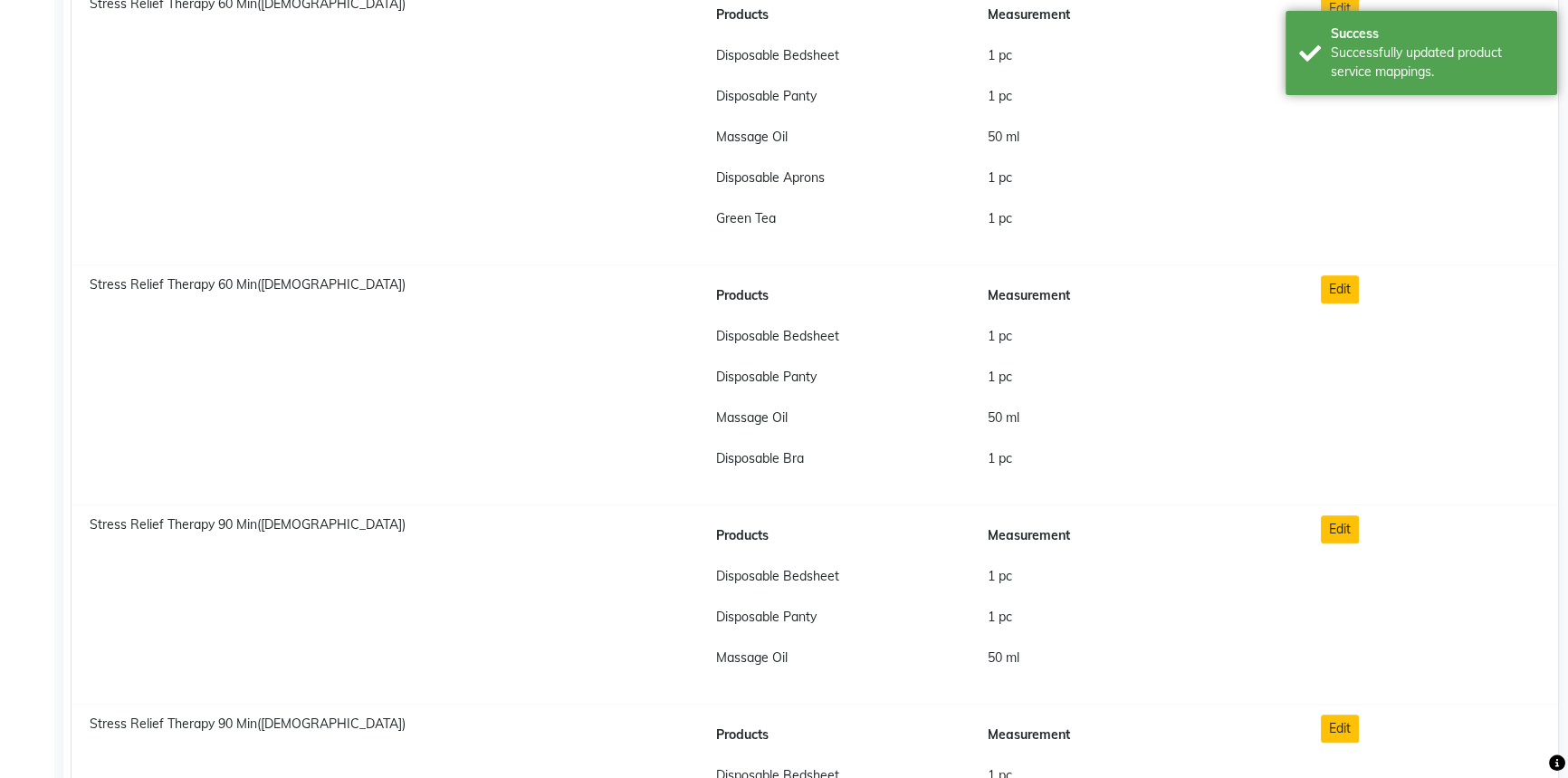
scroll to position [1564, 0]
click at [1336, 290] on button "Edit" at bounding box center [1340, 286] width 38 height 28
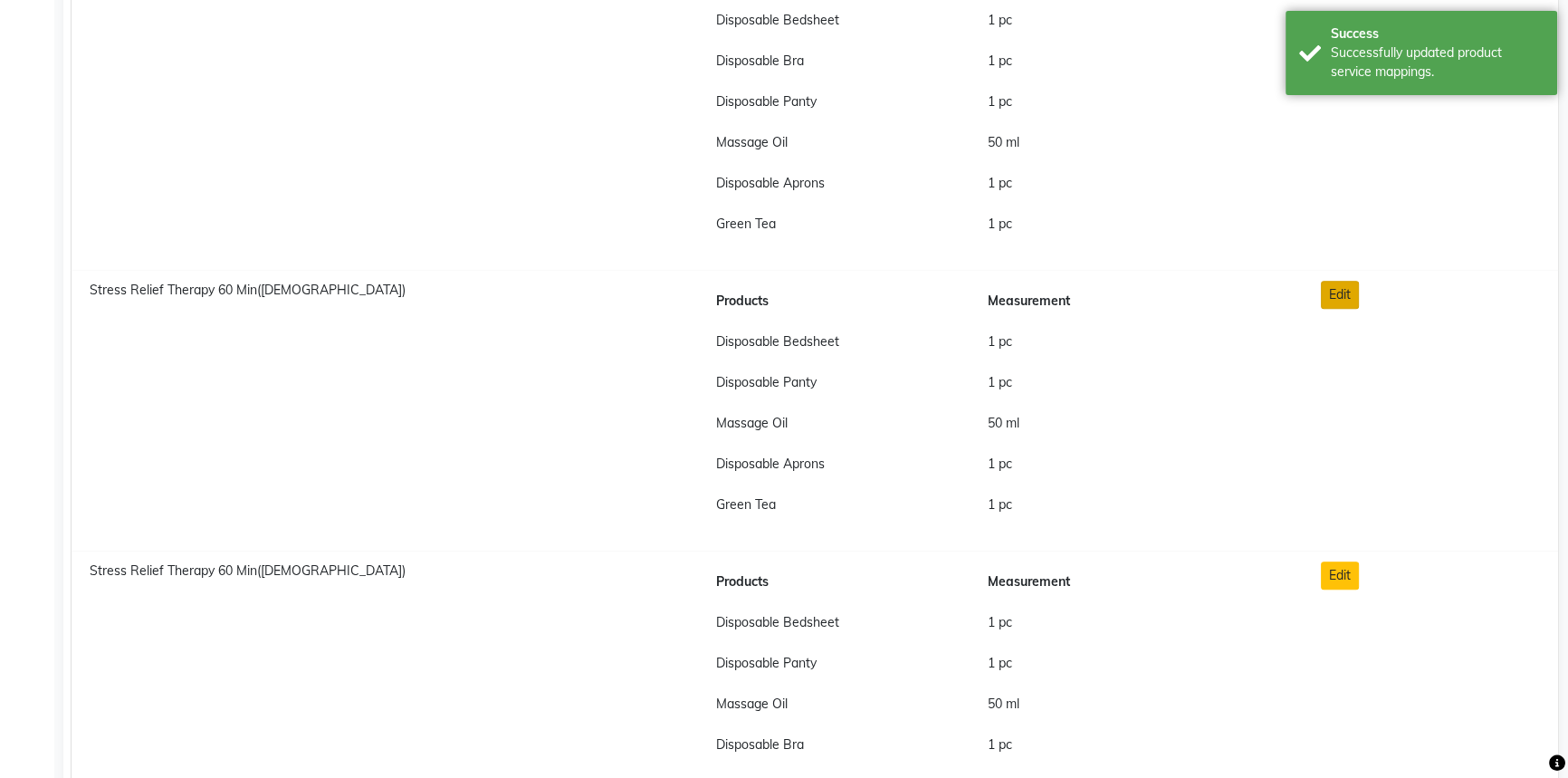
checkbox input "true"
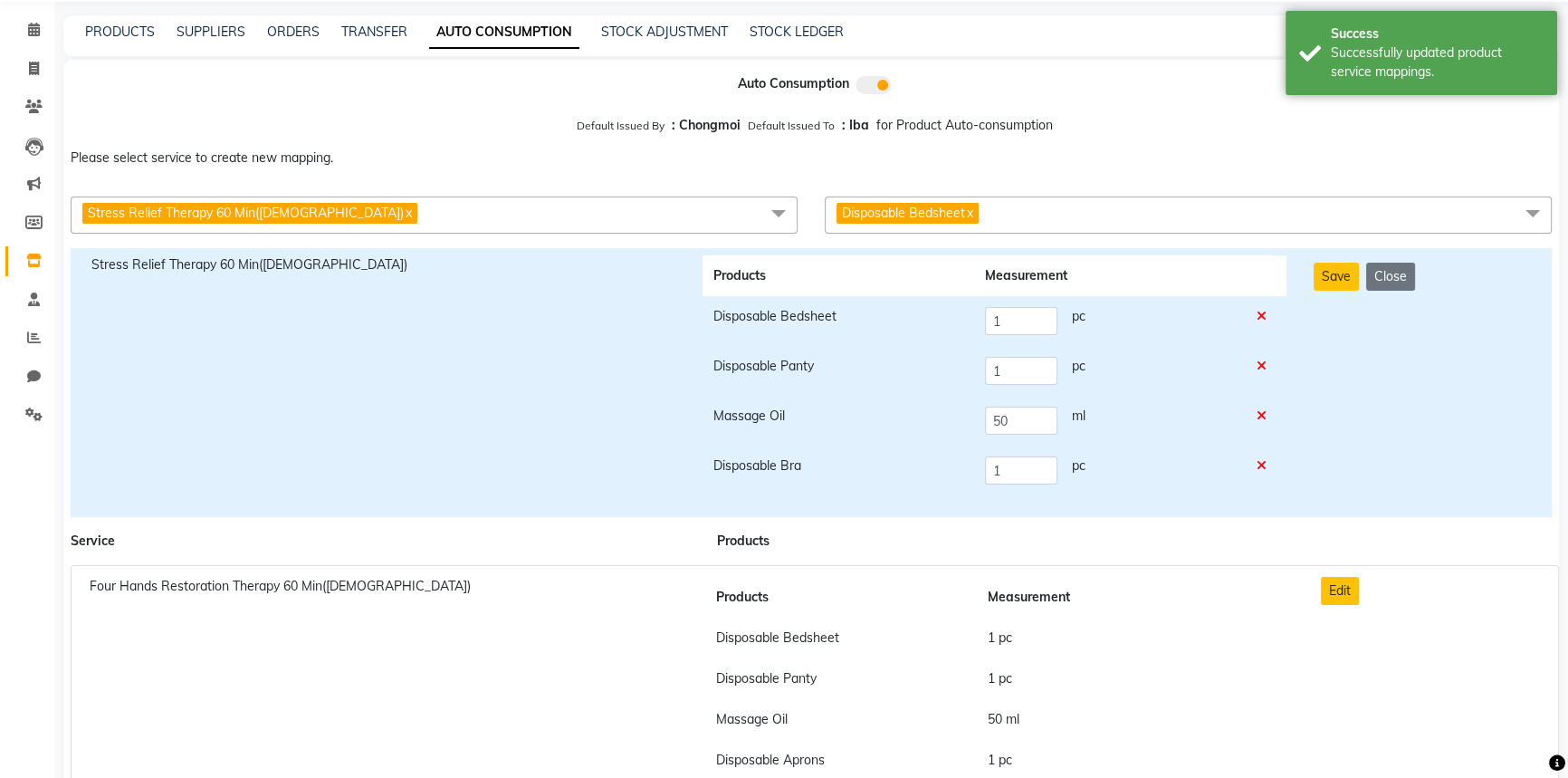
scroll to position [0, 0]
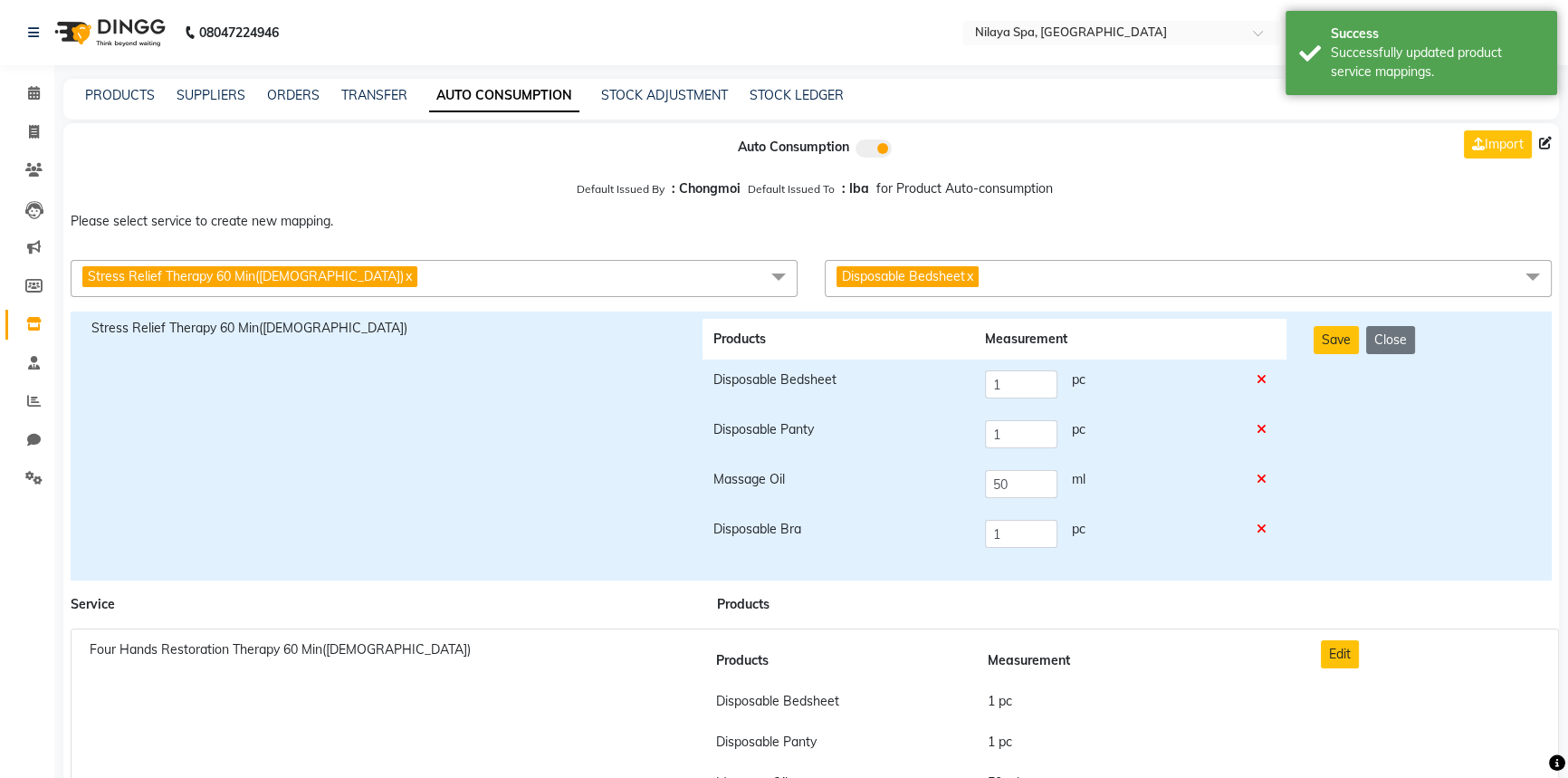
click at [1012, 280] on span "Disposable Bedsheet x" at bounding box center [1188, 278] width 727 height 37
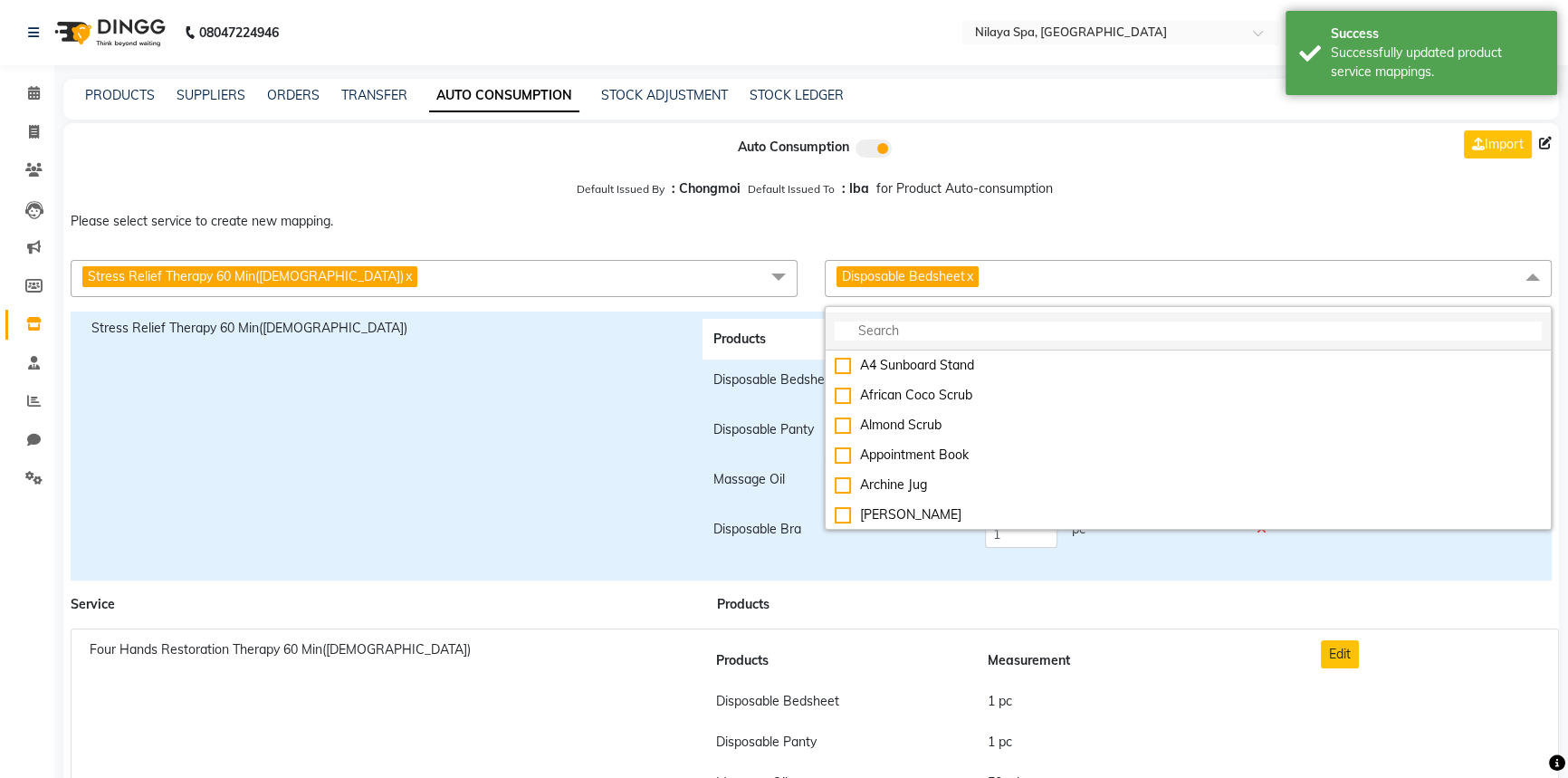
click at [893, 337] on input "multiselect-search" at bounding box center [1189, 331] width 707 height 19
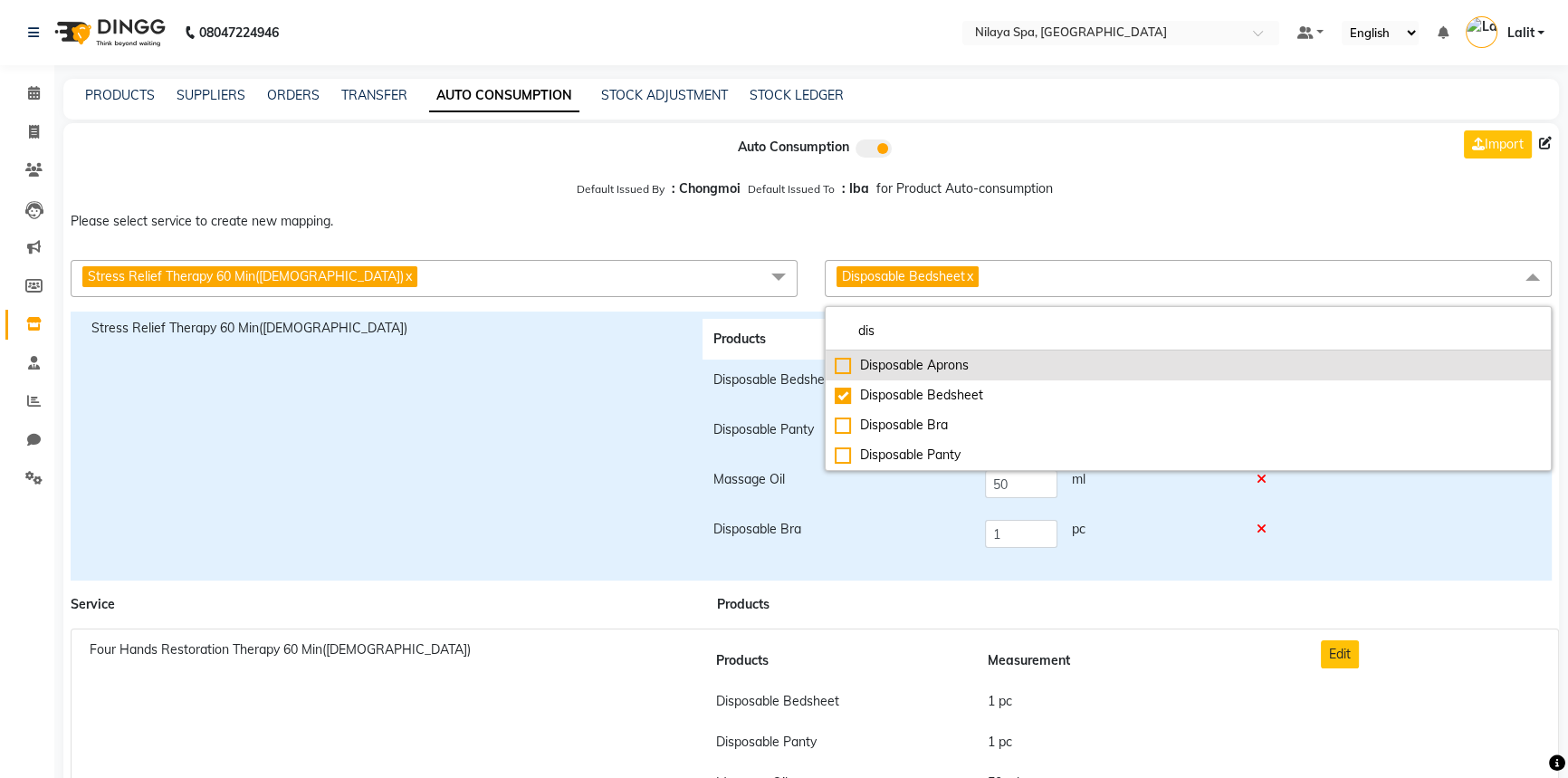
type input "dis"
click at [882, 370] on div "Disposable Aprons" at bounding box center [1189, 365] width 707 height 19
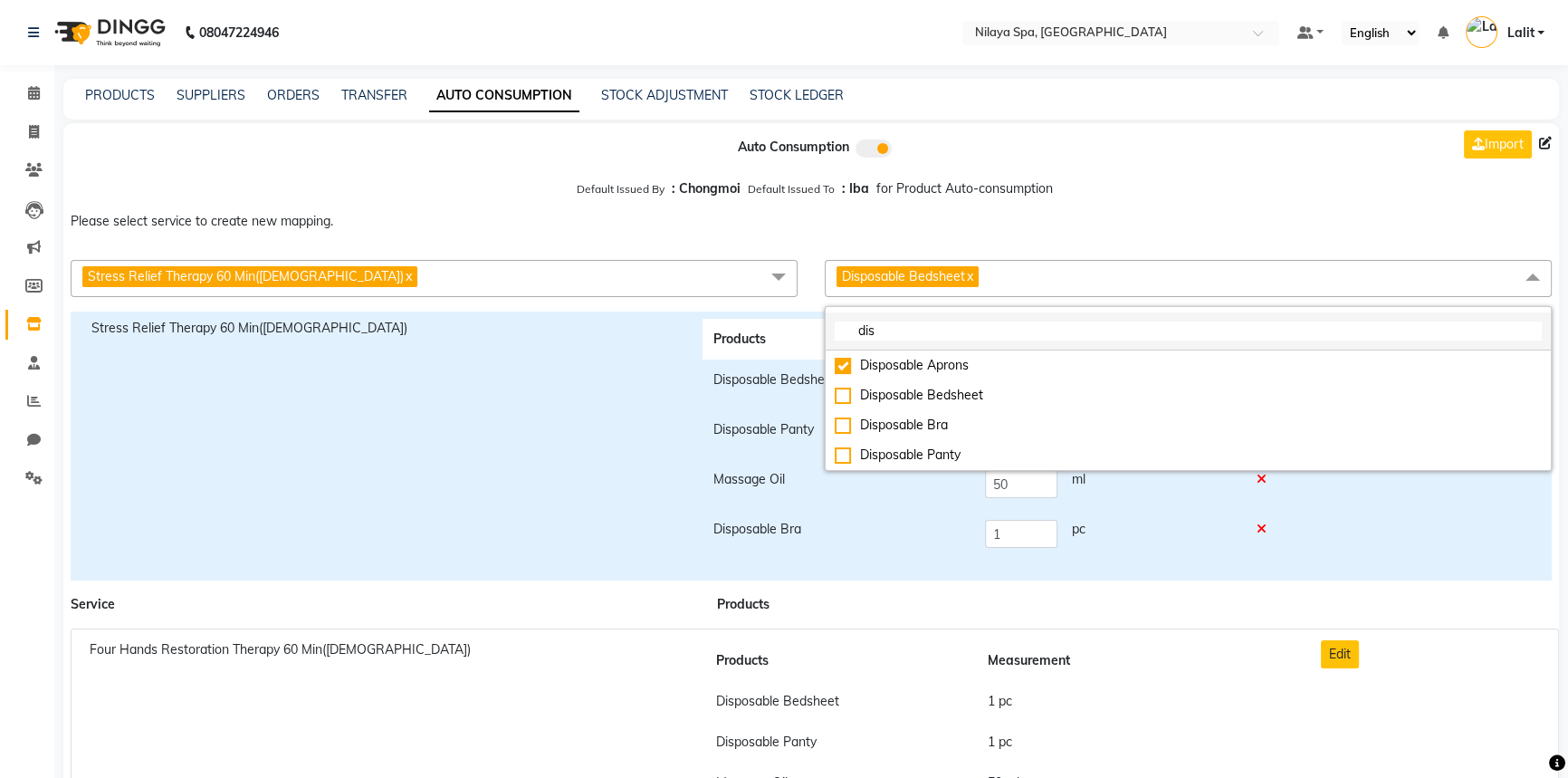
checkbox input "true"
checkbox input "false"
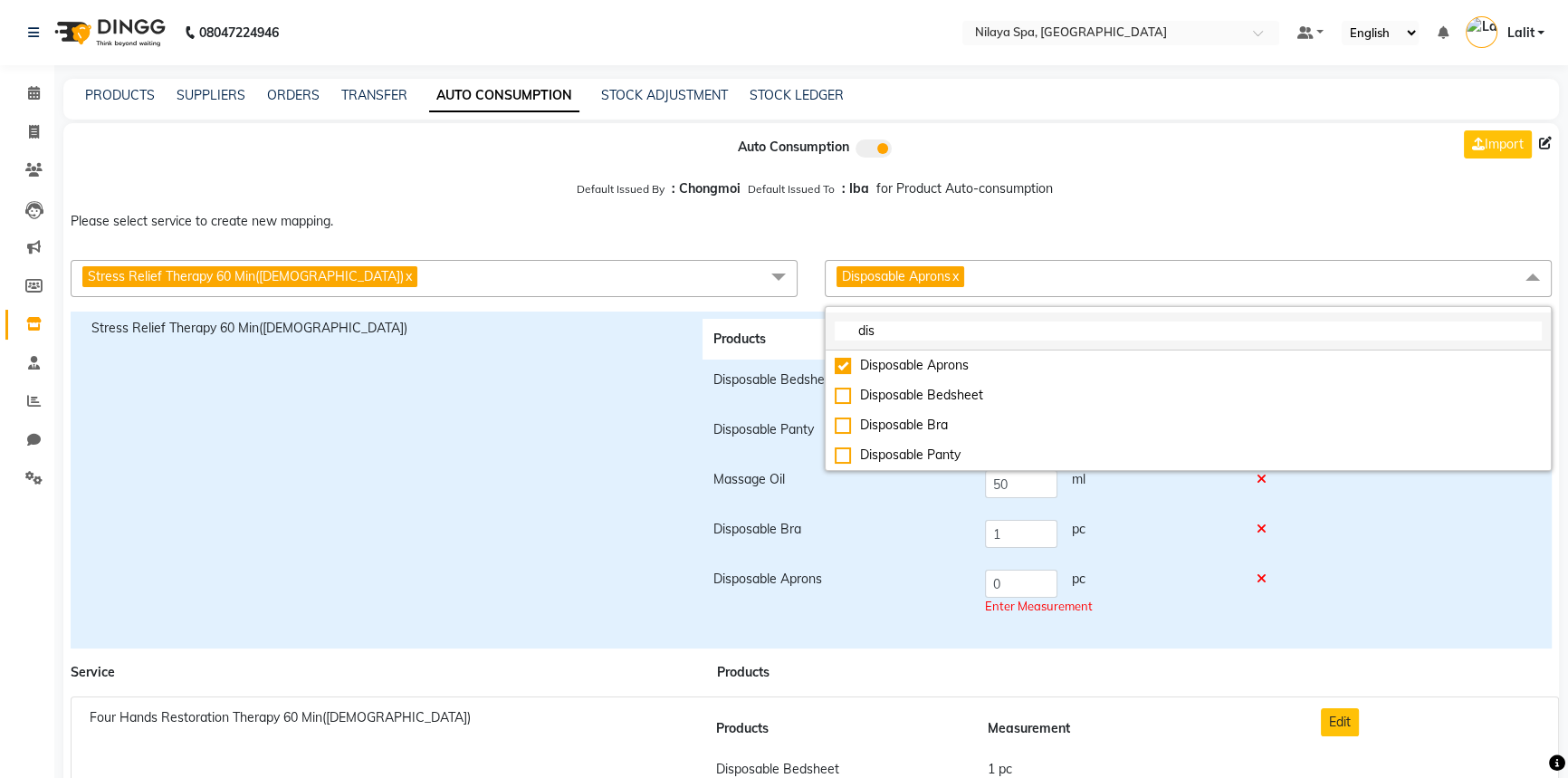
click at [896, 336] on input "dis" at bounding box center [1189, 331] width 707 height 19
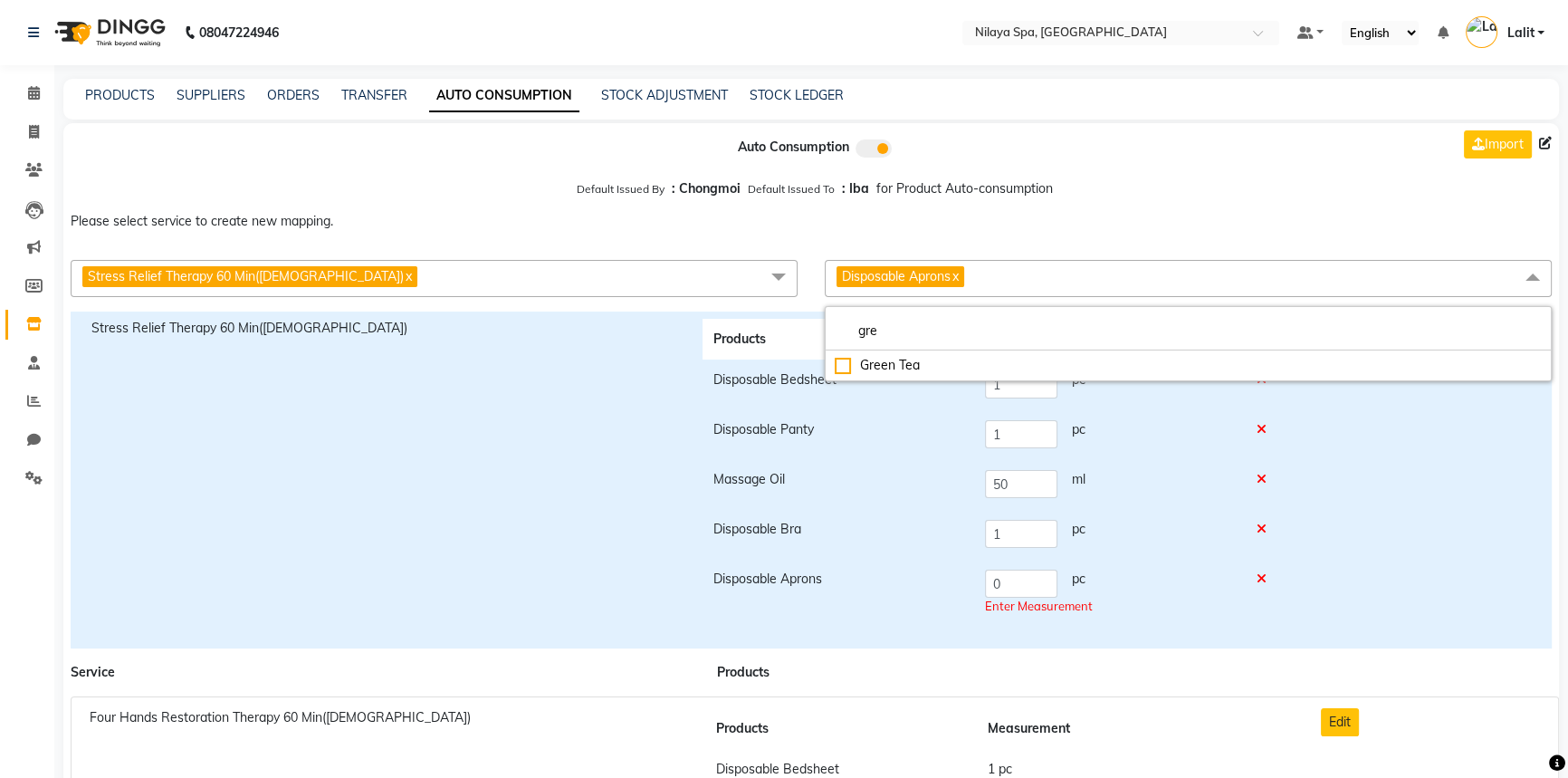
type input "gre"
click at [830, 365] on li "Green Tea" at bounding box center [1188, 365] width 725 height 30
checkbox input "true"
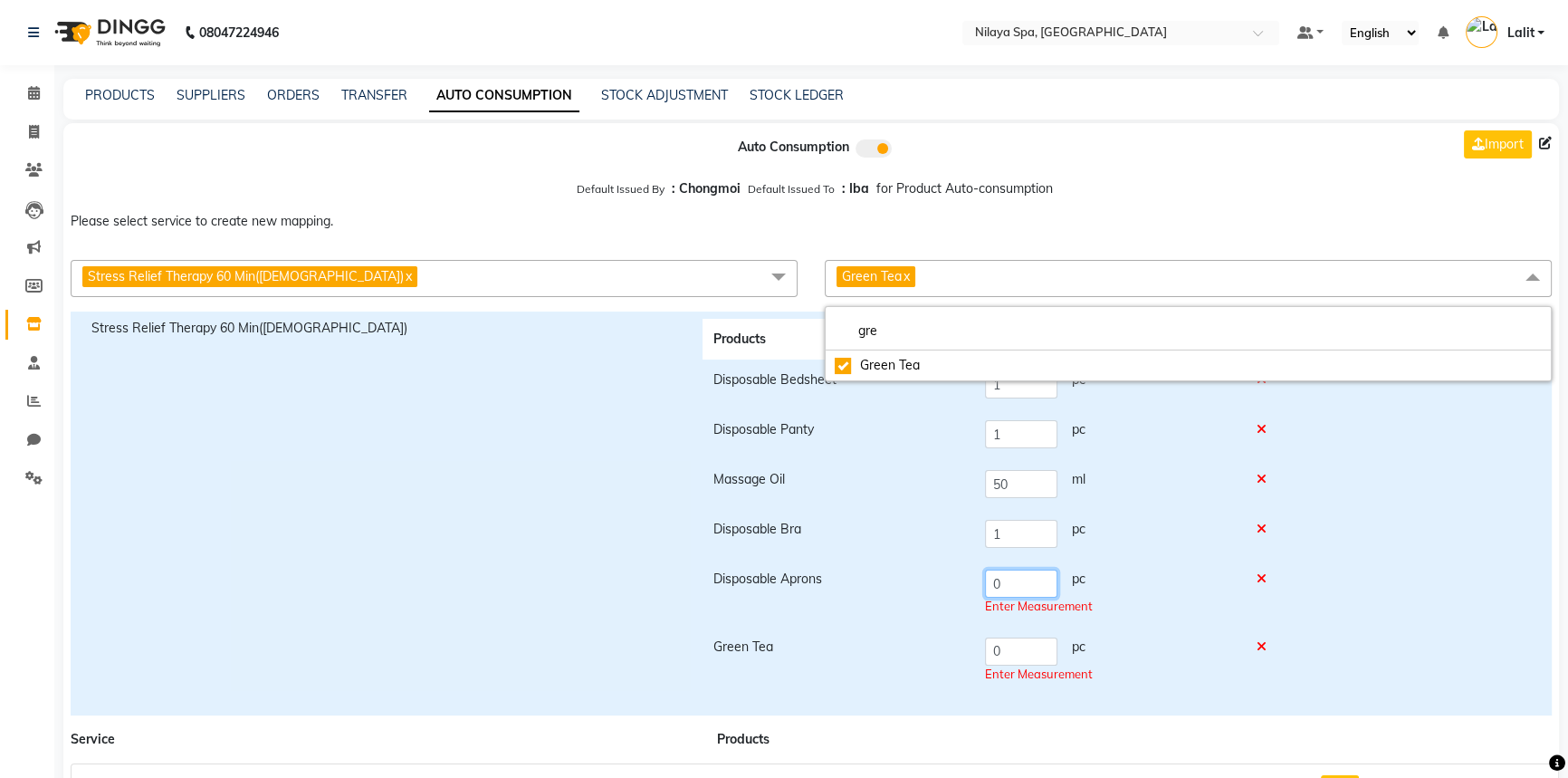
drag, startPoint x: 1016, startPoint y: 586, endPoint x: 1008, endPoint y: 624, distance: 38.8
click at [972, 584] on tr "Disposable Aprons 0 pc Enter Measurement" at bounding box center [994, 592] width 584 height 68
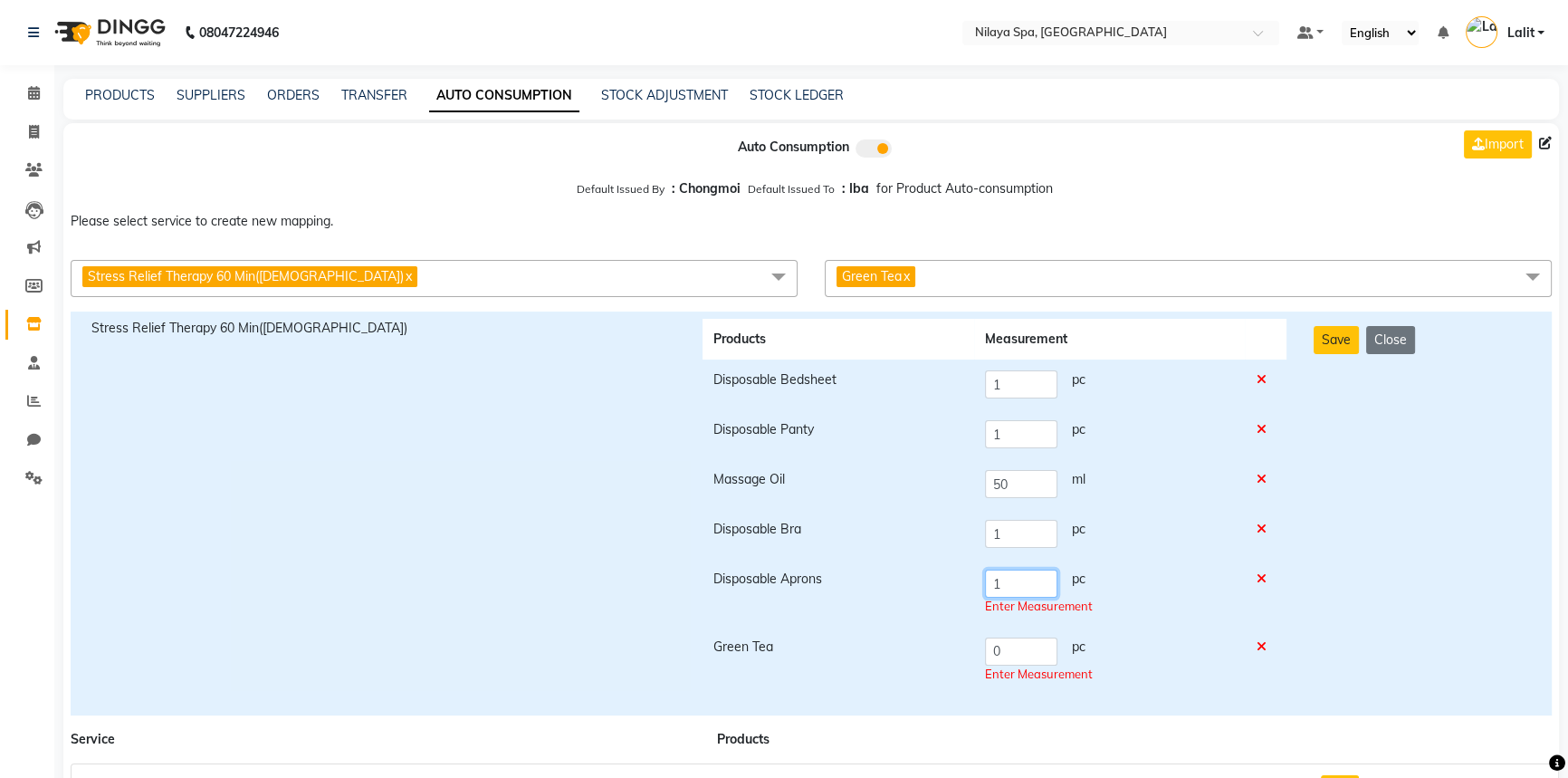
type input "1"
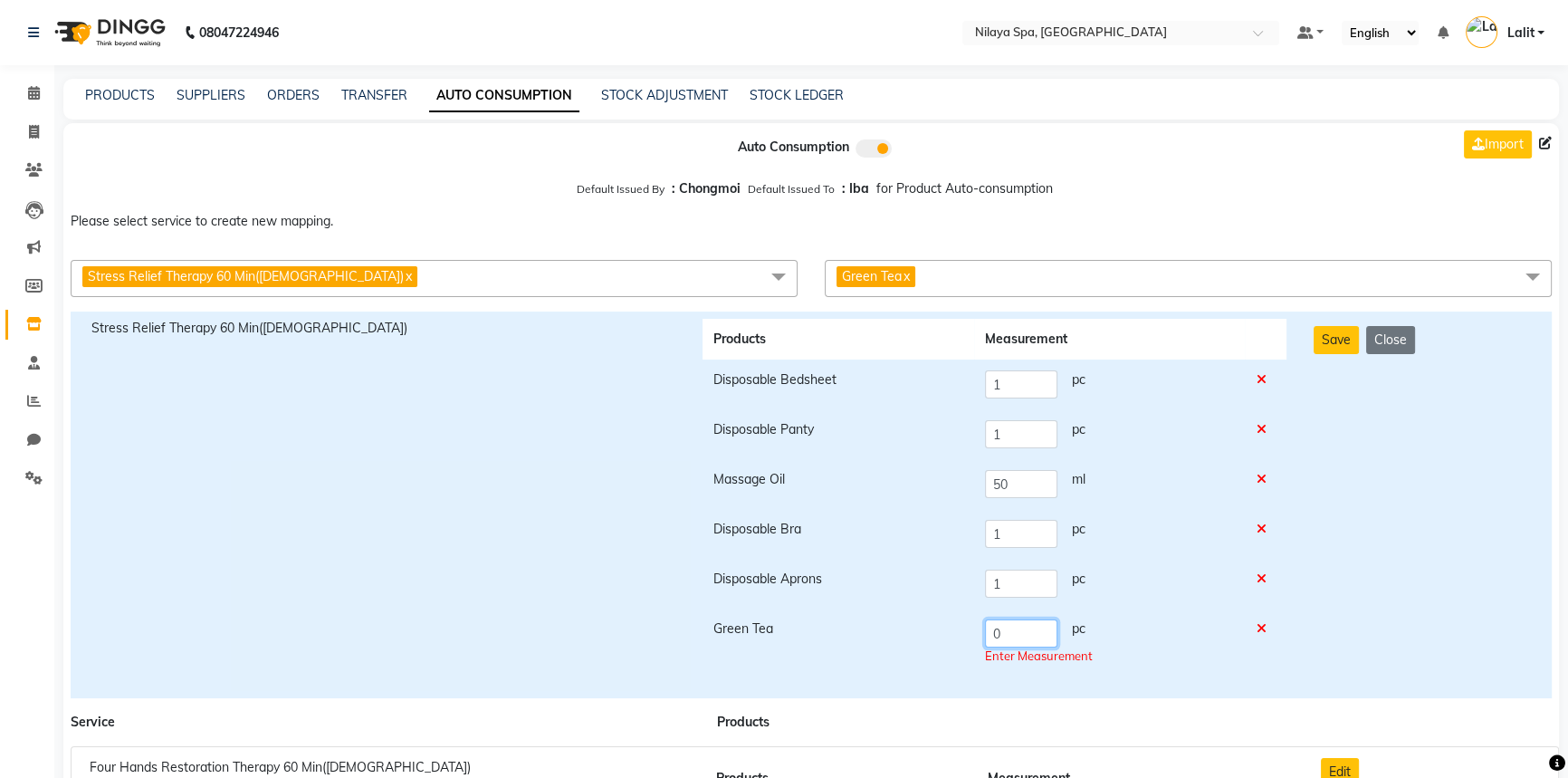
drag, startPoint x: 1014, startPoint y: 645, endPoint x: 978, endPoint y: 642, distance: 36.1
click at [974, 644] on td "0 pc Enter Measurement" at bounding box center [1110, 642] width 271 height 68
type input "1"
click at [1326, 335] on button "Save" at bounding box center [1335, 339] width 45 height 28
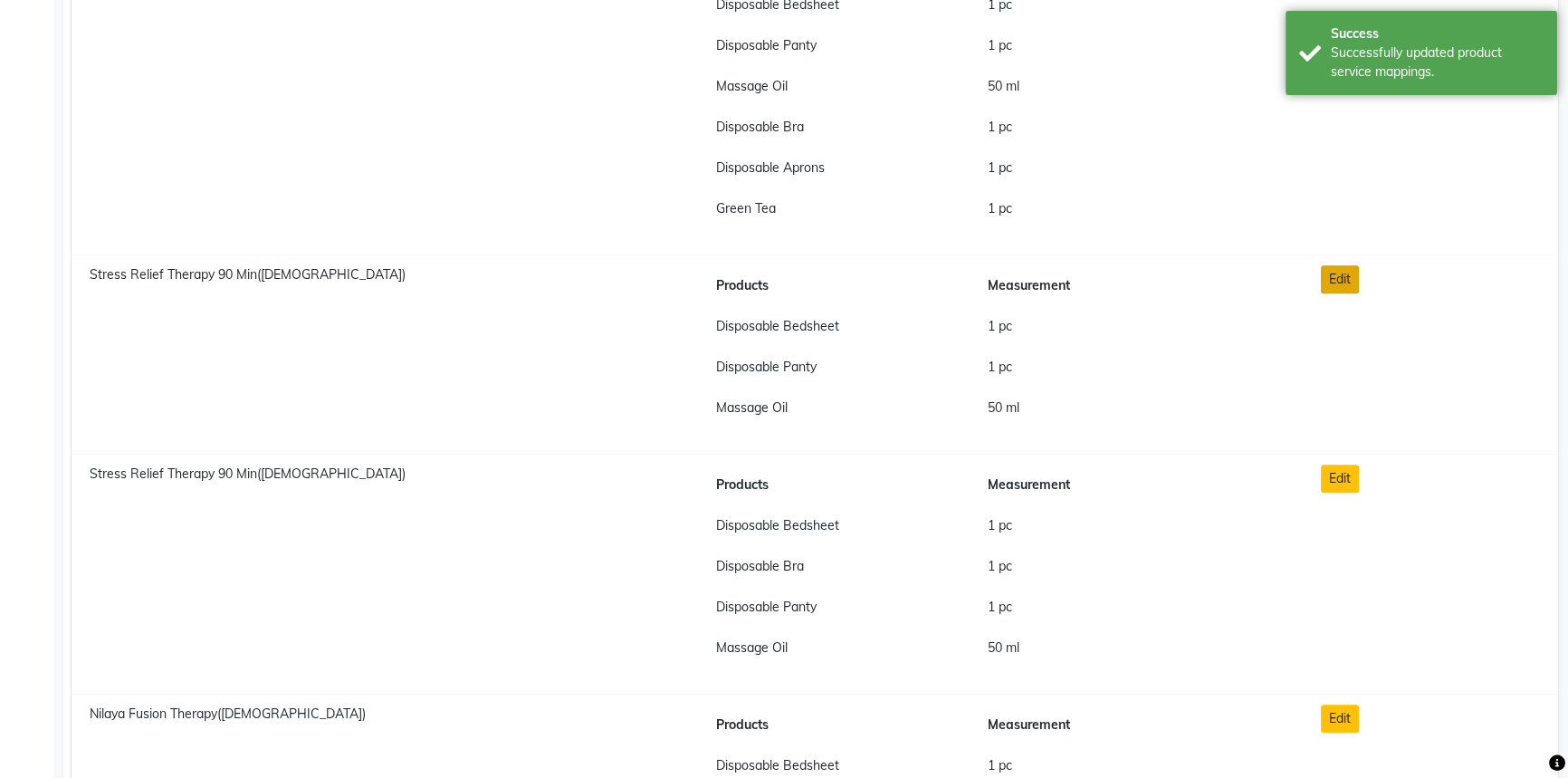
click at [1343, 284] on button "Edit" at bounding box center [1340, 278] width 38 height 28
checkbox input "true"
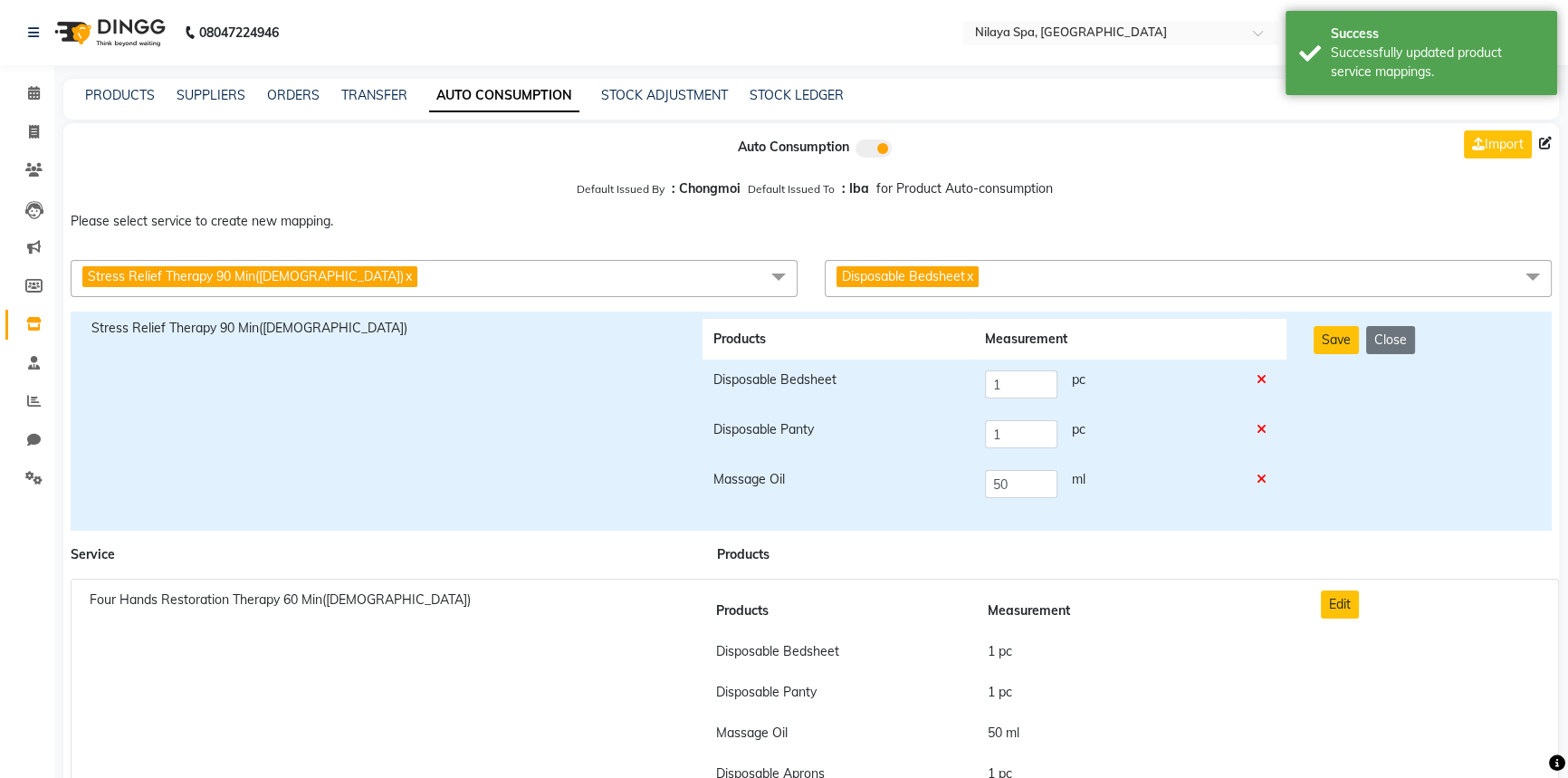
drag, startPoint x: 1150, startPoint y: 277, endPoint x: 1058, endPoint y: 302, distance: 95.3
click at [1148, 277] on span "Disposable Bedsheet x" at bounding box center [1188, 278] width 727 height 37
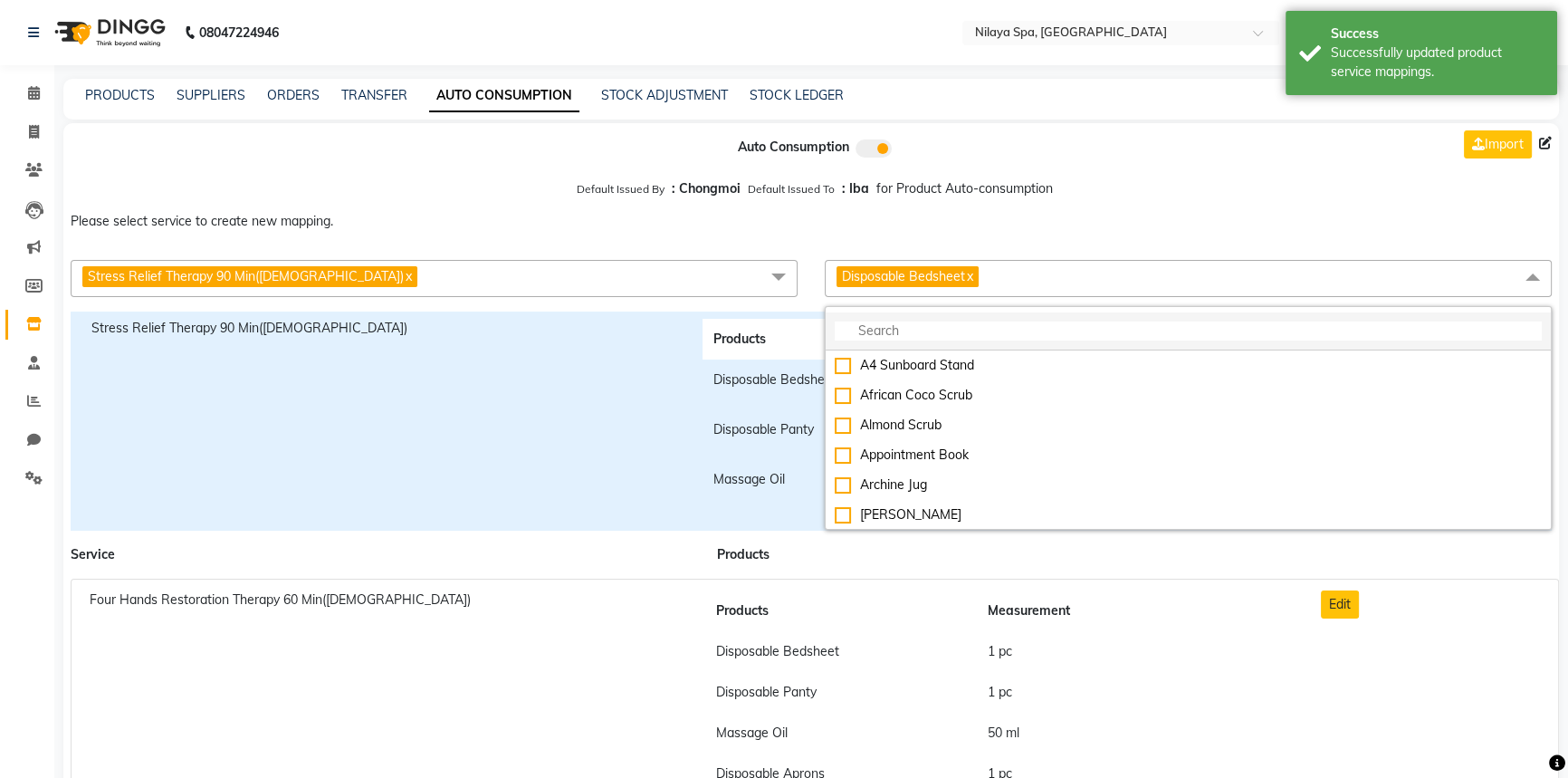
click at [998, 329] on input "multiselect-search" at bounding box center [1189, 331] width 707 height 19
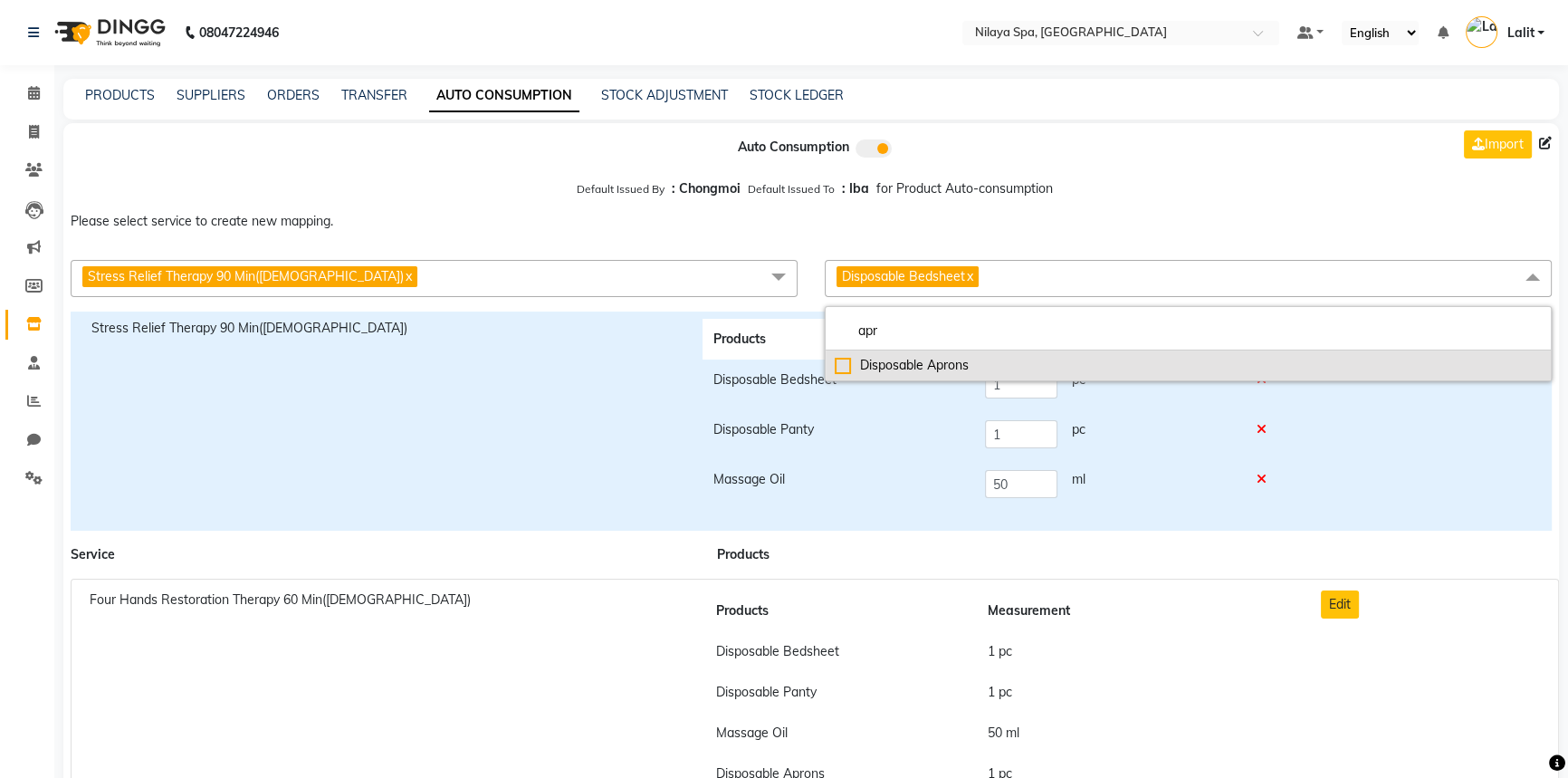
type input "apr"
click at [845, 370] on div "Disposable Aprons" at bounding box center [1189, 365] width 707 height 19
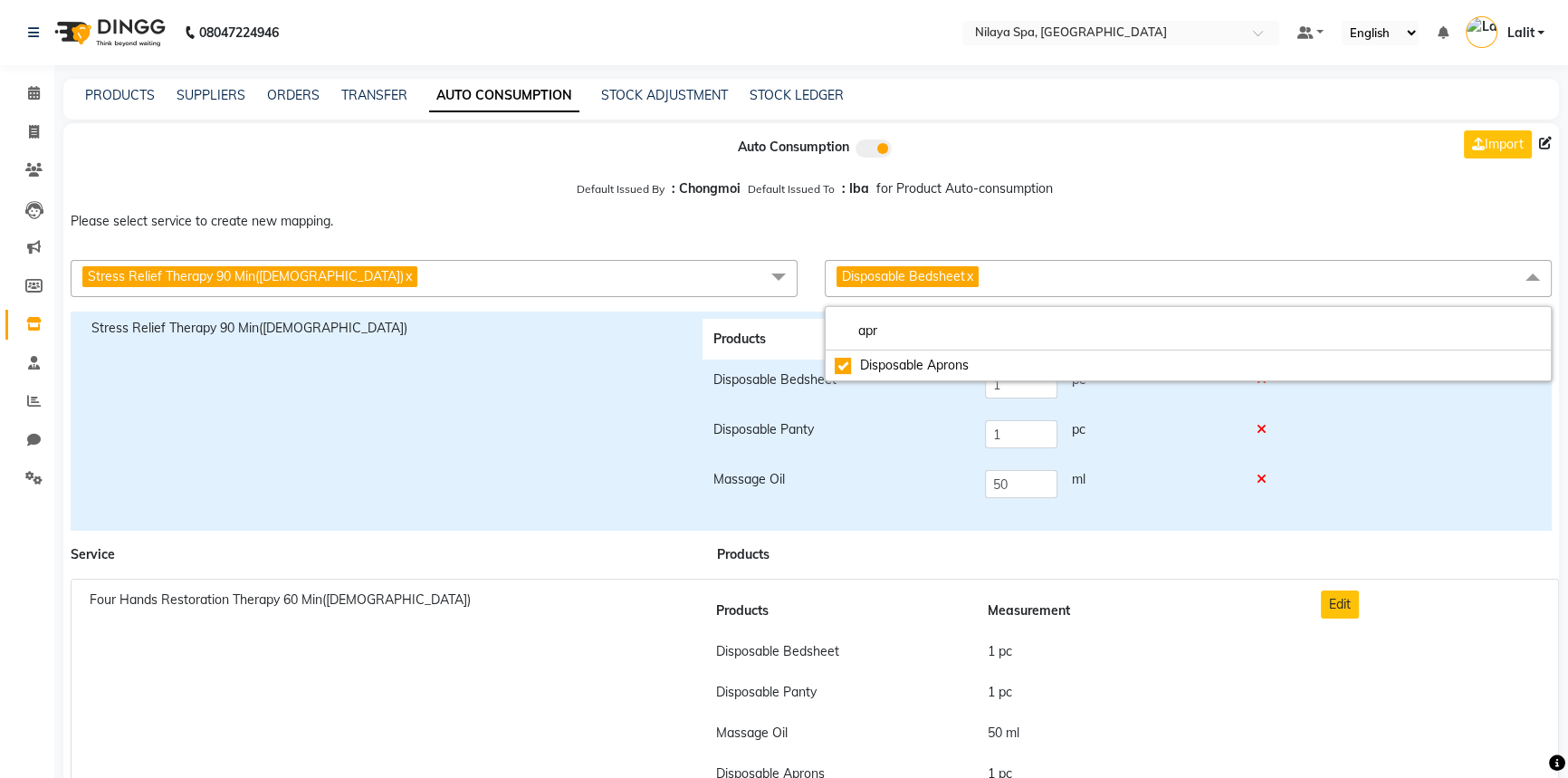
checkbox input "true"
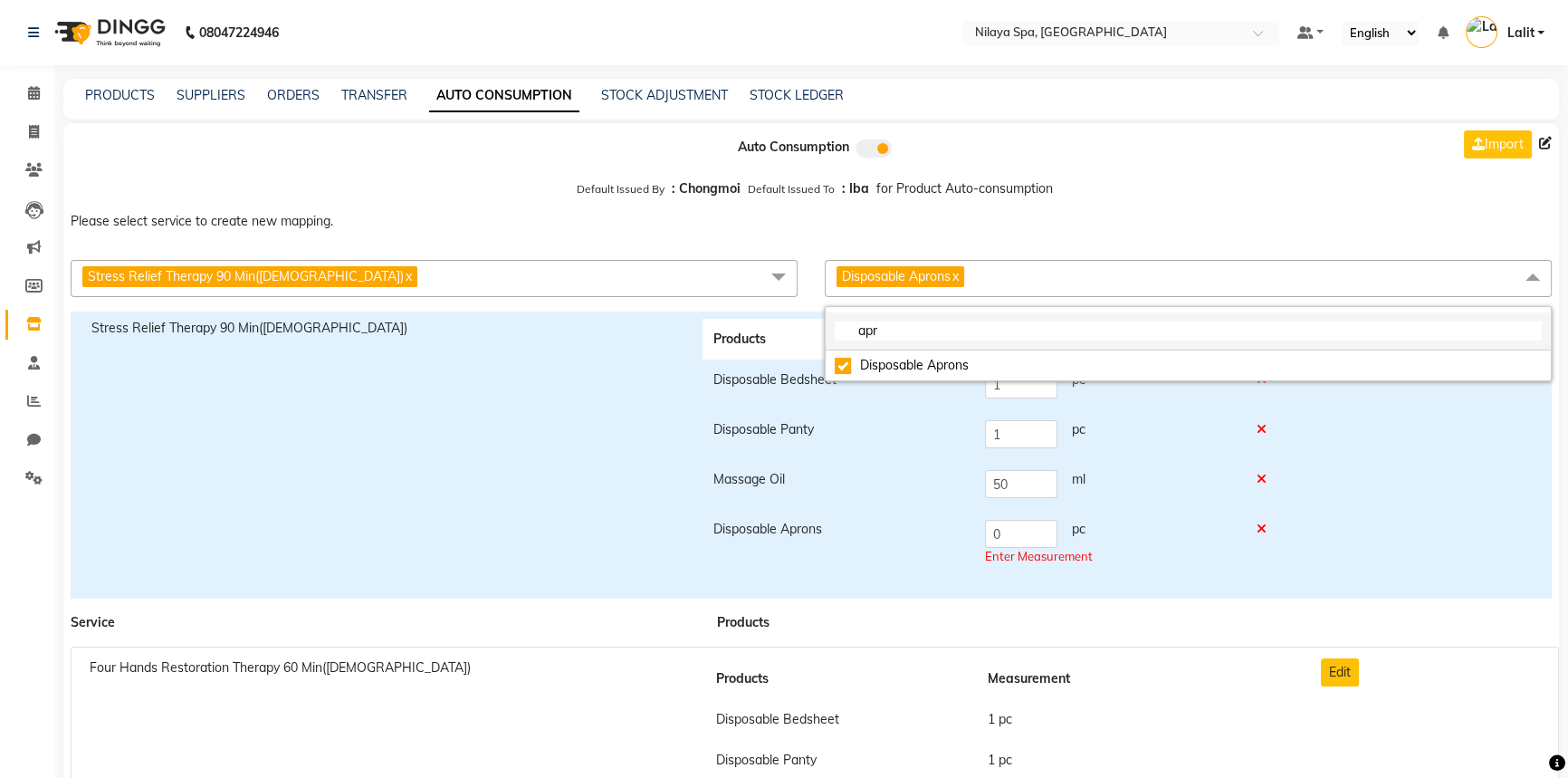
click at [931, 336] on input "apr" at bounding box center [1189, 331] width 707 height 19
type input "gree"
click at [837, 358] on div "Green Tea" at bounding box center [1189, 365] width 707 height 19
click at [967, 530] on tr "Disposable Aprons 0 pc Enter Measurement" at bounding box center [994, 543] width 584 height 68
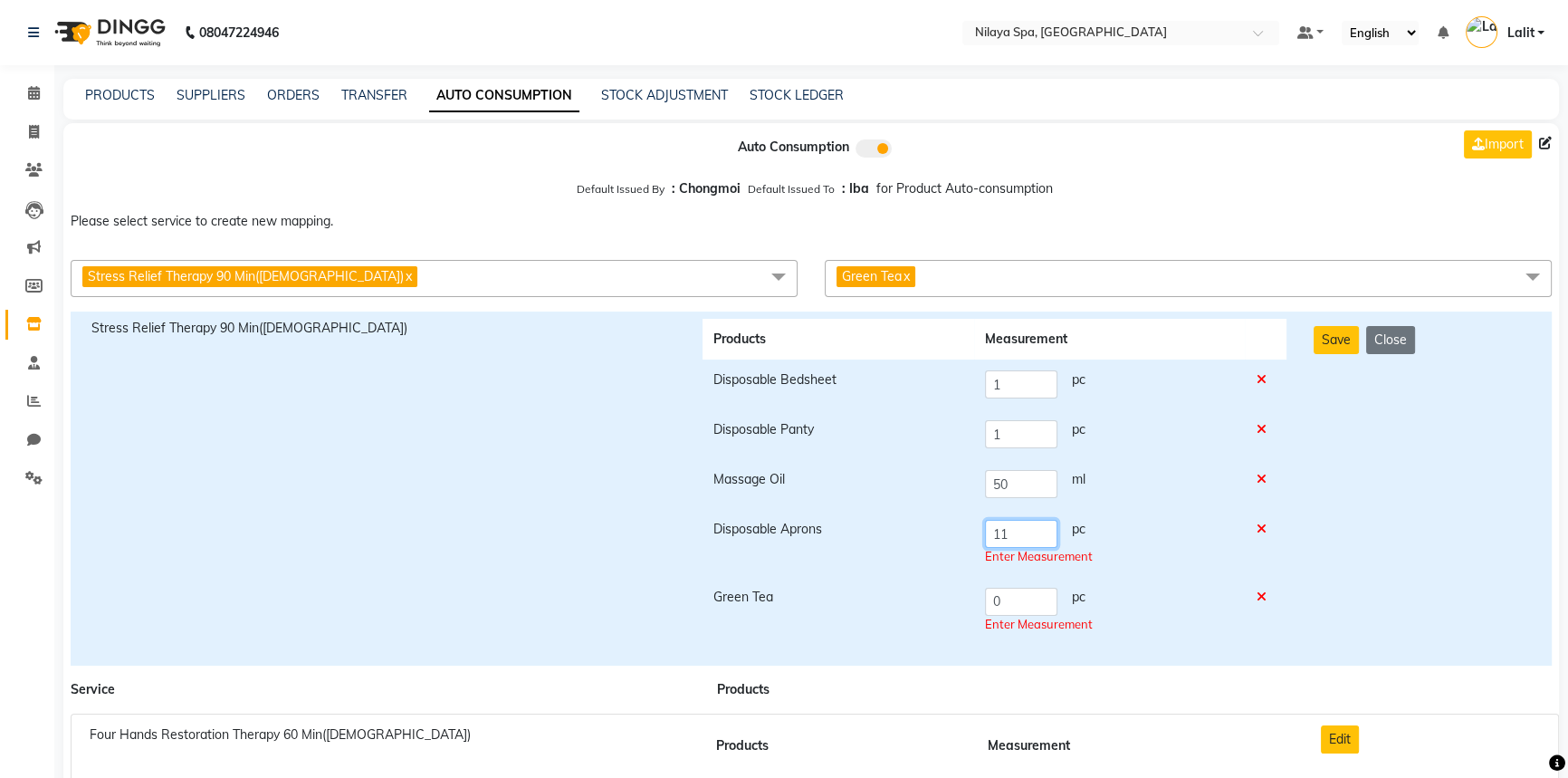
type input "11"
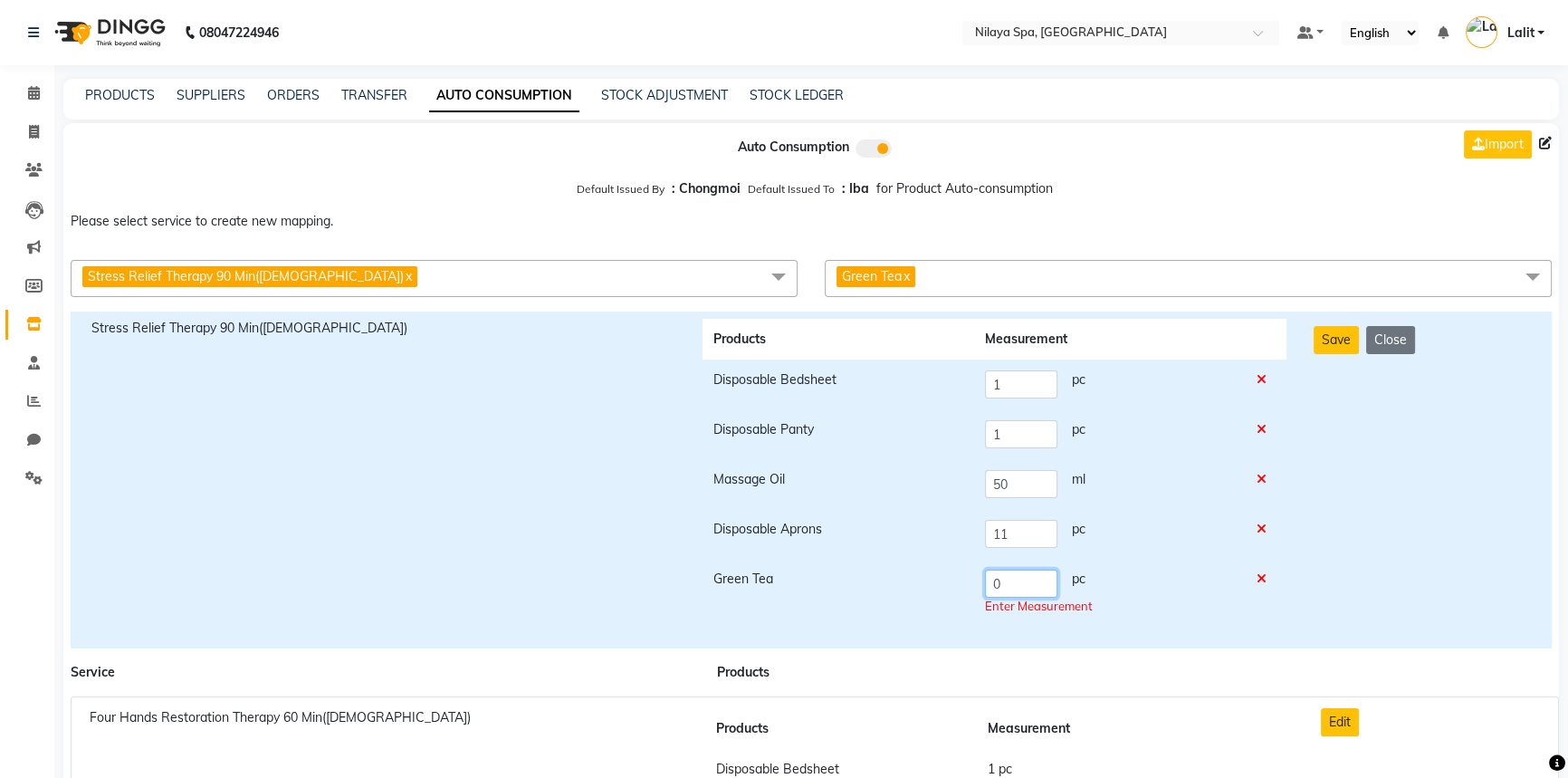
drag, startPoint x: 1024, startPoint y: 599, endPoint x: 972, endPoint y: 594, distance: 52.2
click at [972, 594] on tr "Green Tea 0 pc Enter Measurement" at bounding box center [994, 592] width 584 height 68
type input "1"
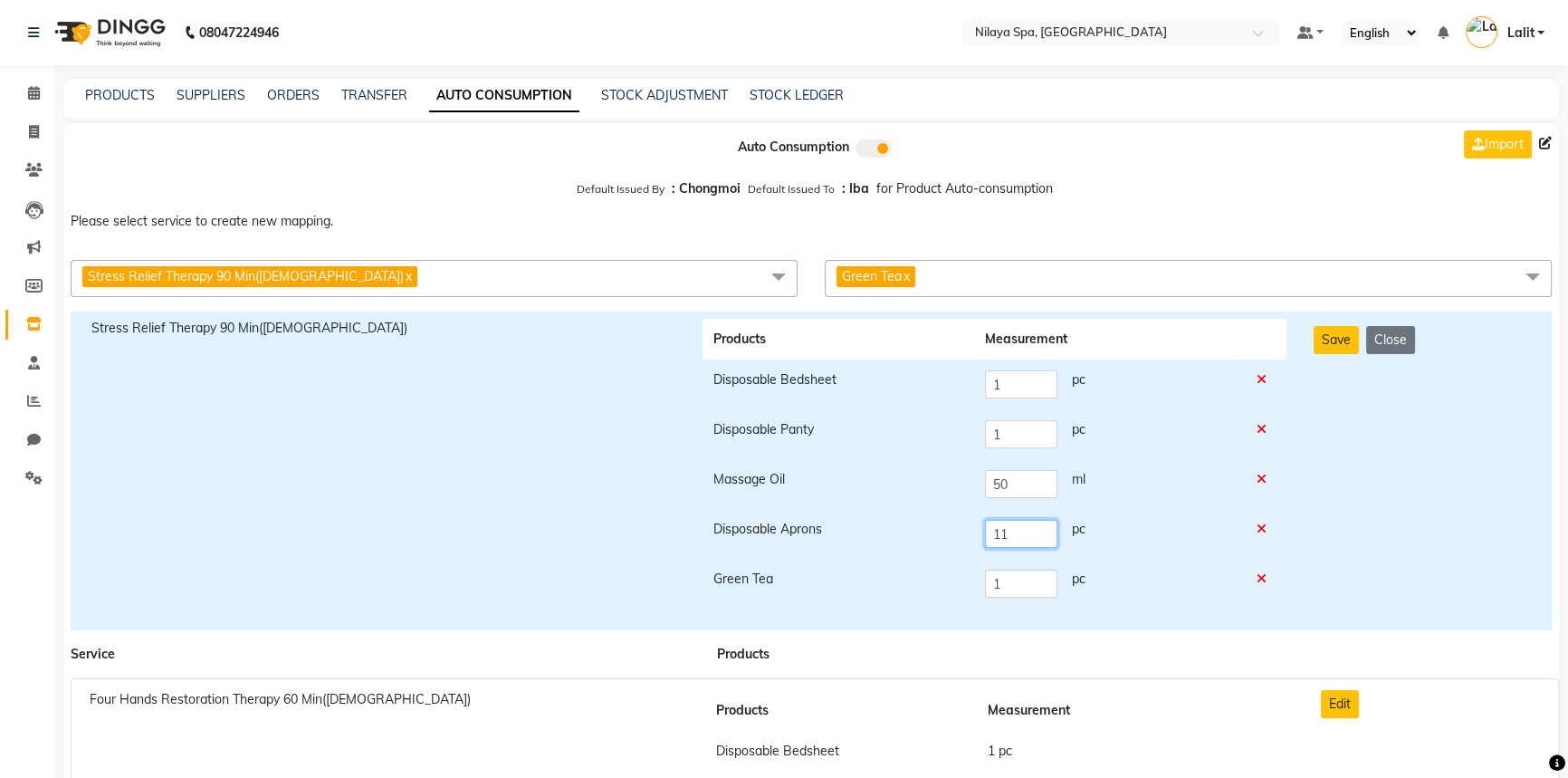
click at [974, 523] on td "11 pc" at bounding box center [1110, 534] width 271 height 50
type input "1"
click at [1334, 338] on button "Save" at bounding box center [1335, 339] width 45 height 28
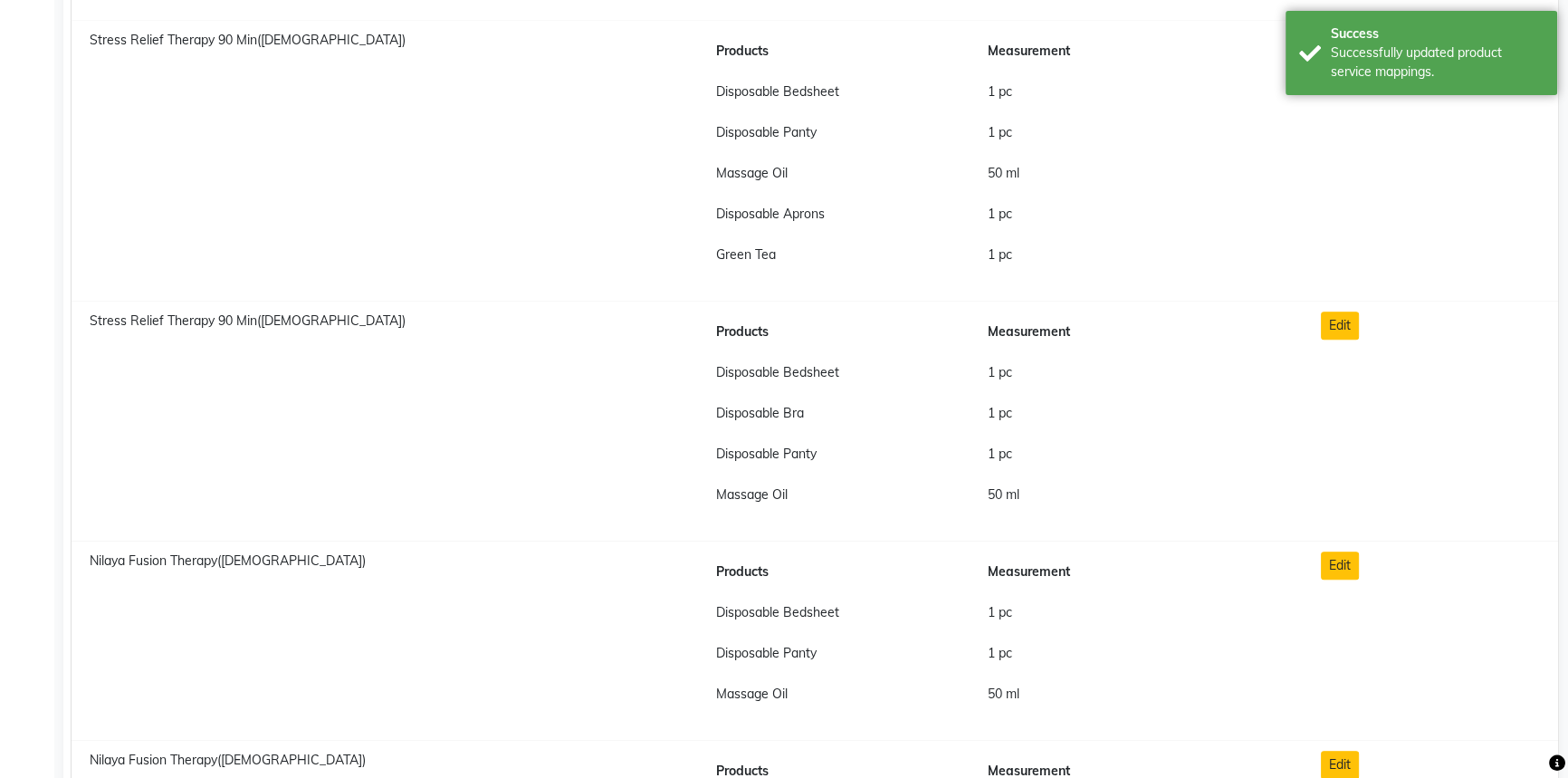
scroll to position [2221, 0]
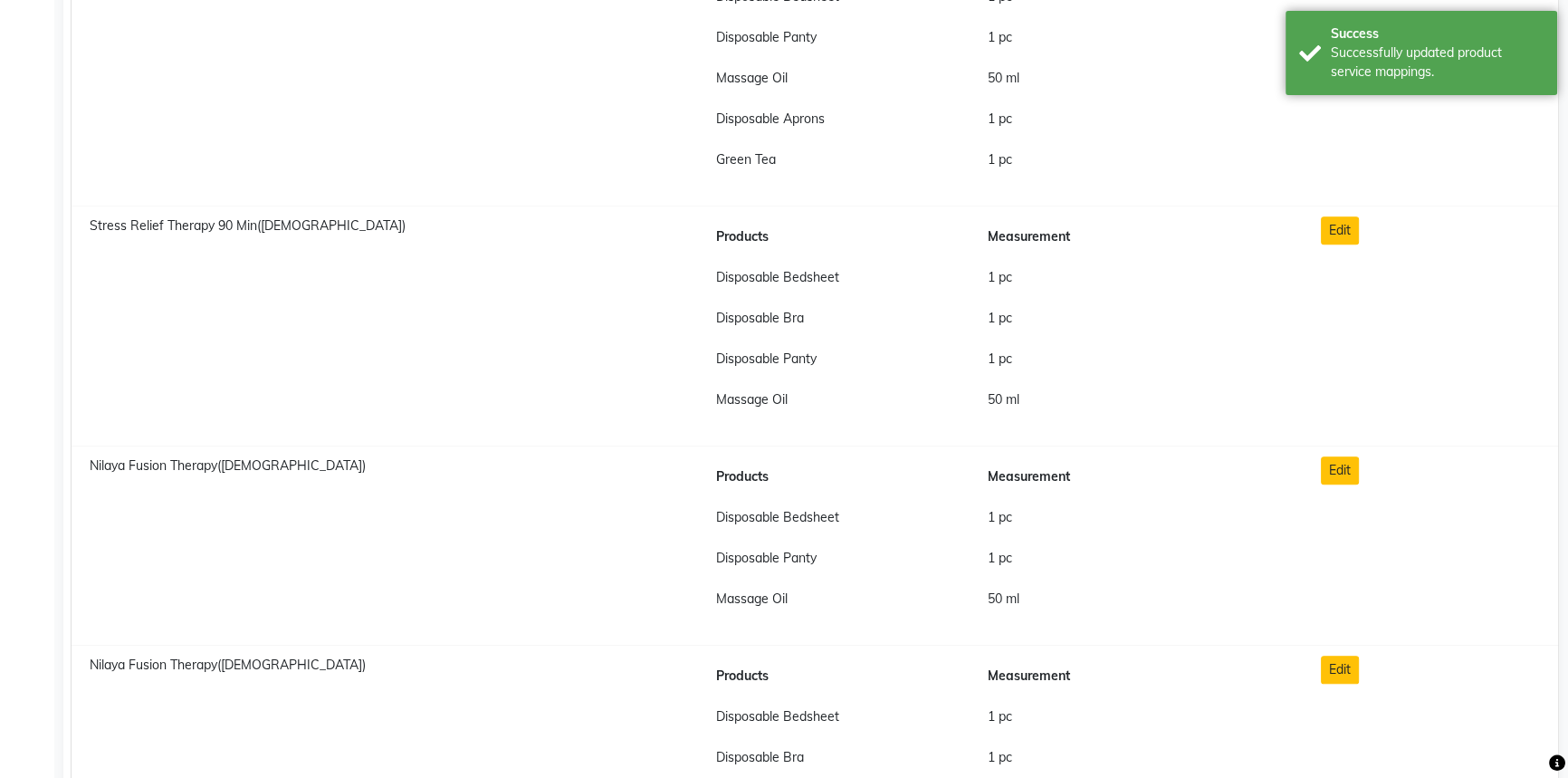
click at [1358, 229] on div "Edit" at bounding box center [1430, 325] width 246 height 218
click at [1350, 229] on button "Edit" at bounding box center [1340, 230] width 38 height 28
checkbox input "true"
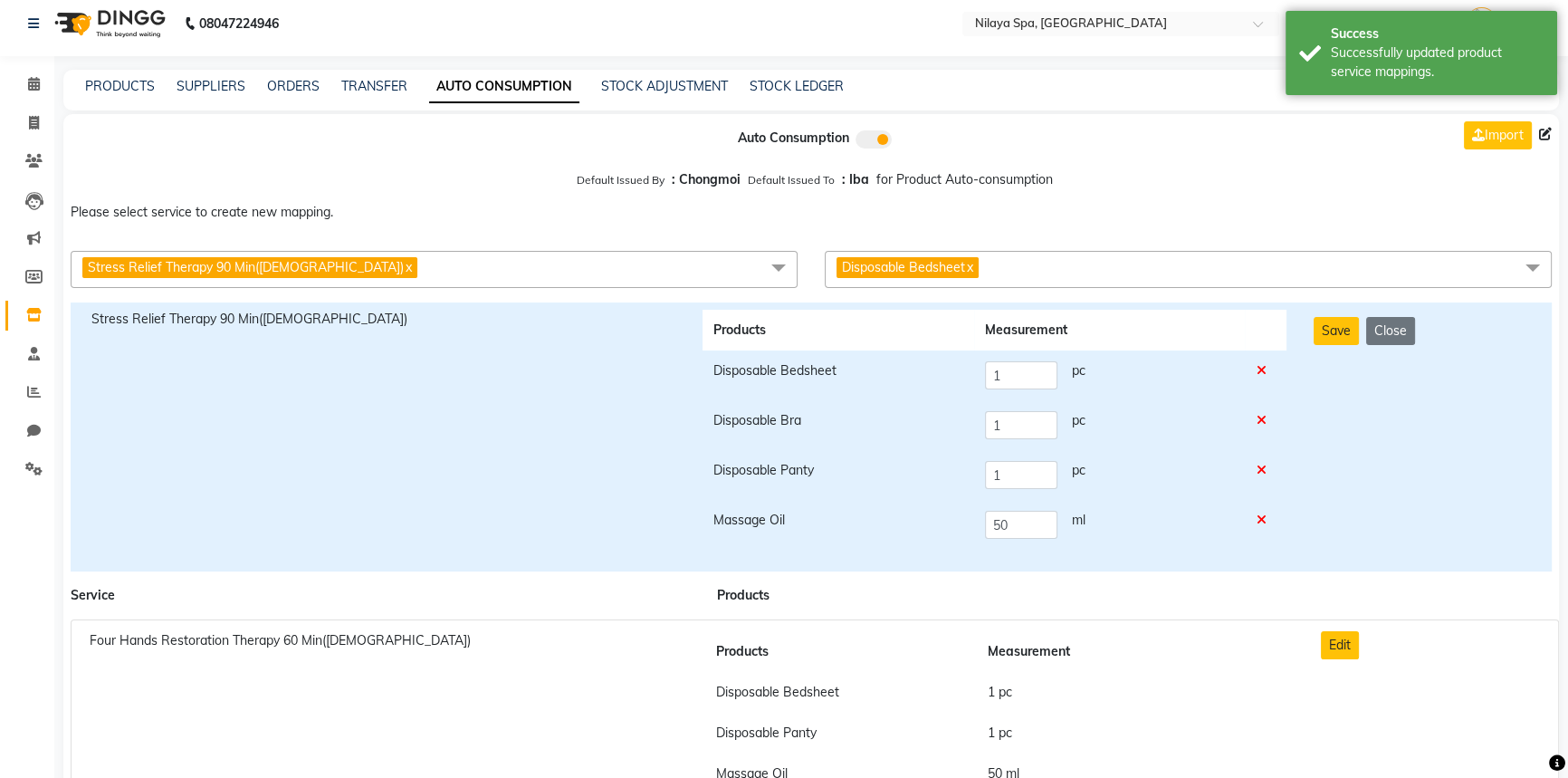
scroll to position [0, 0]
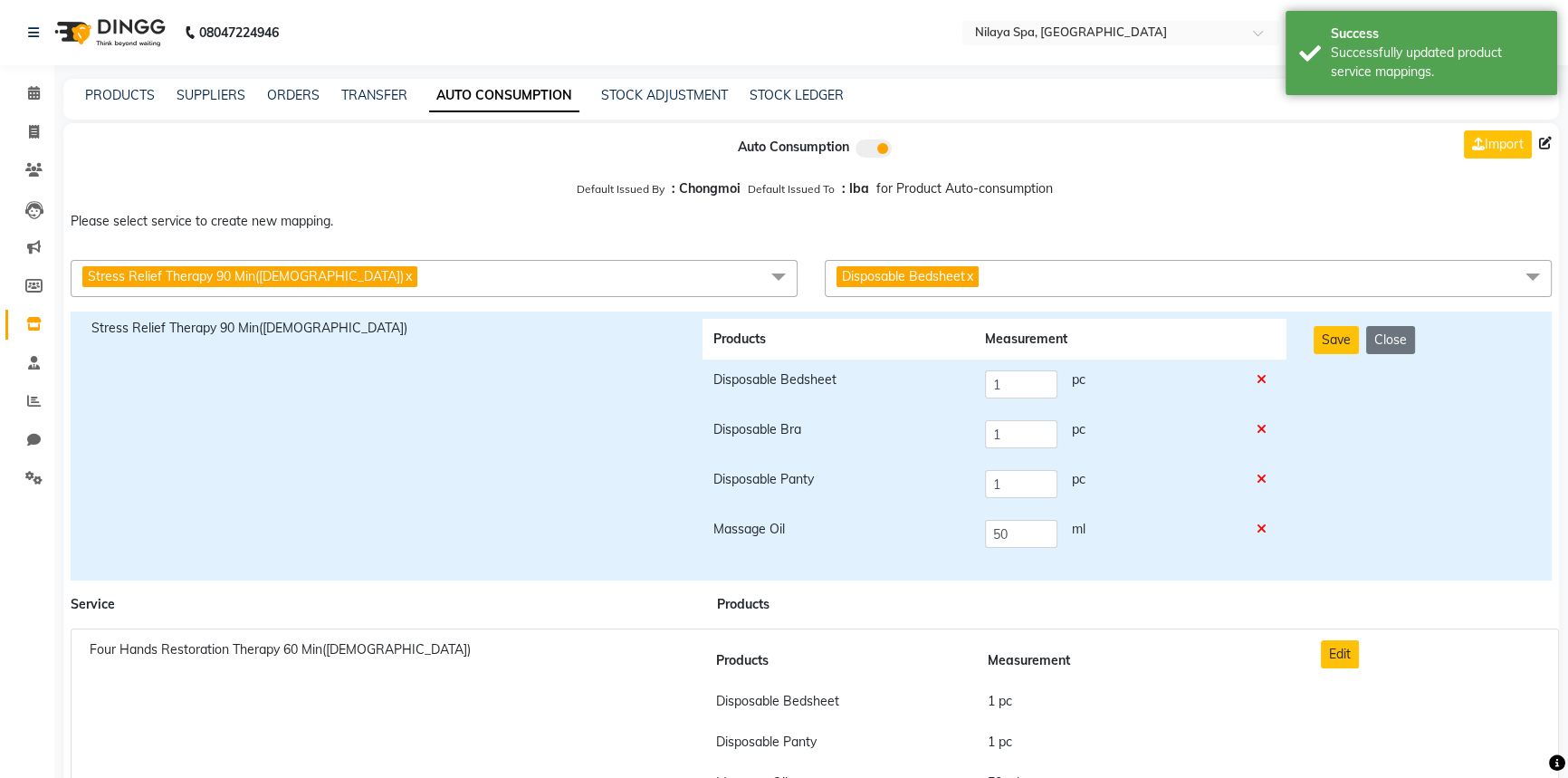
click at [1088, 283] on span "Disposable Bedsheet x" at bounding box center [1188, 278] width 727 height 37
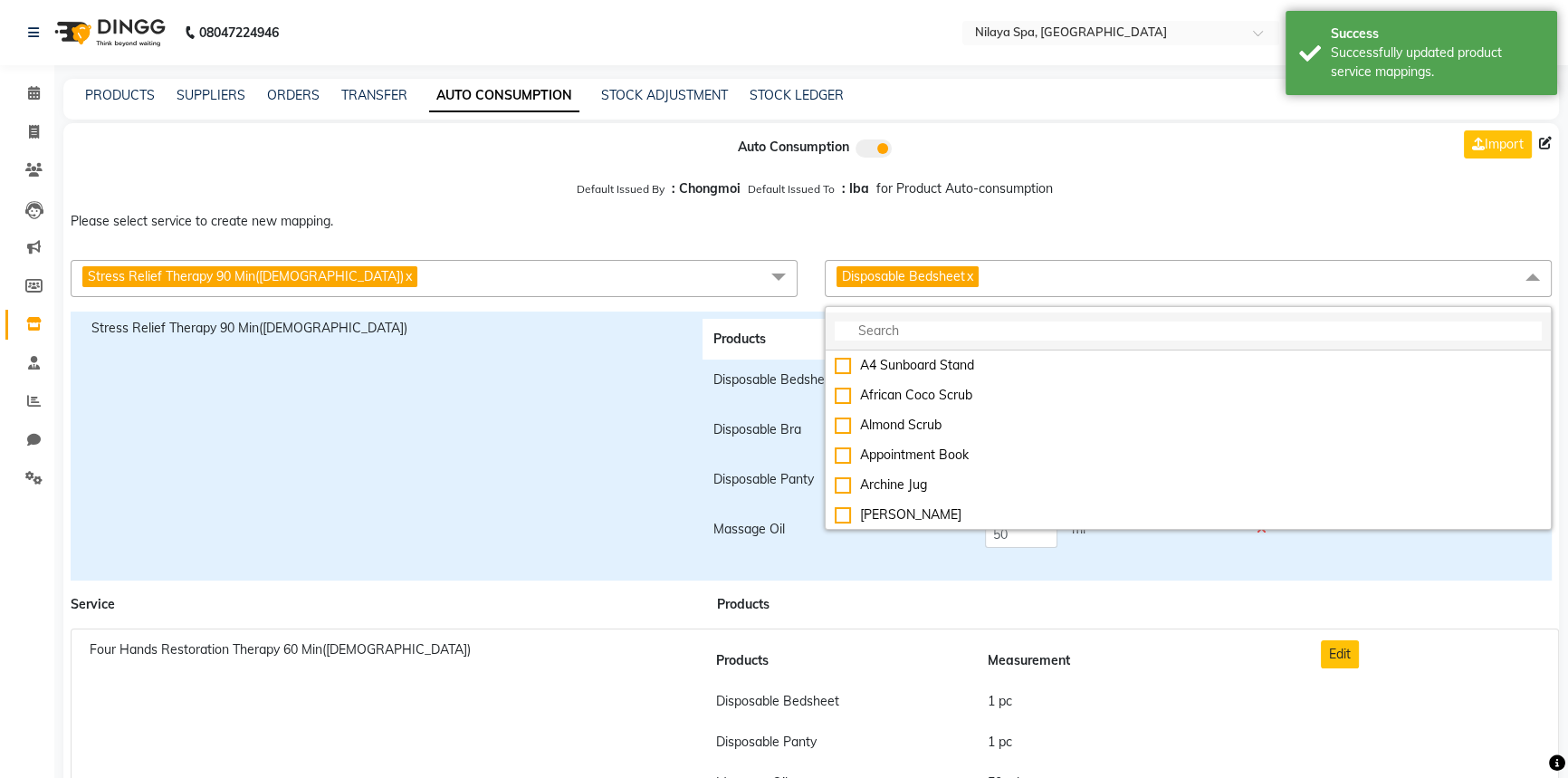
click at [920, 338] on input "multiselect-search" at bounding box center [1189, 331] width 707 height 19
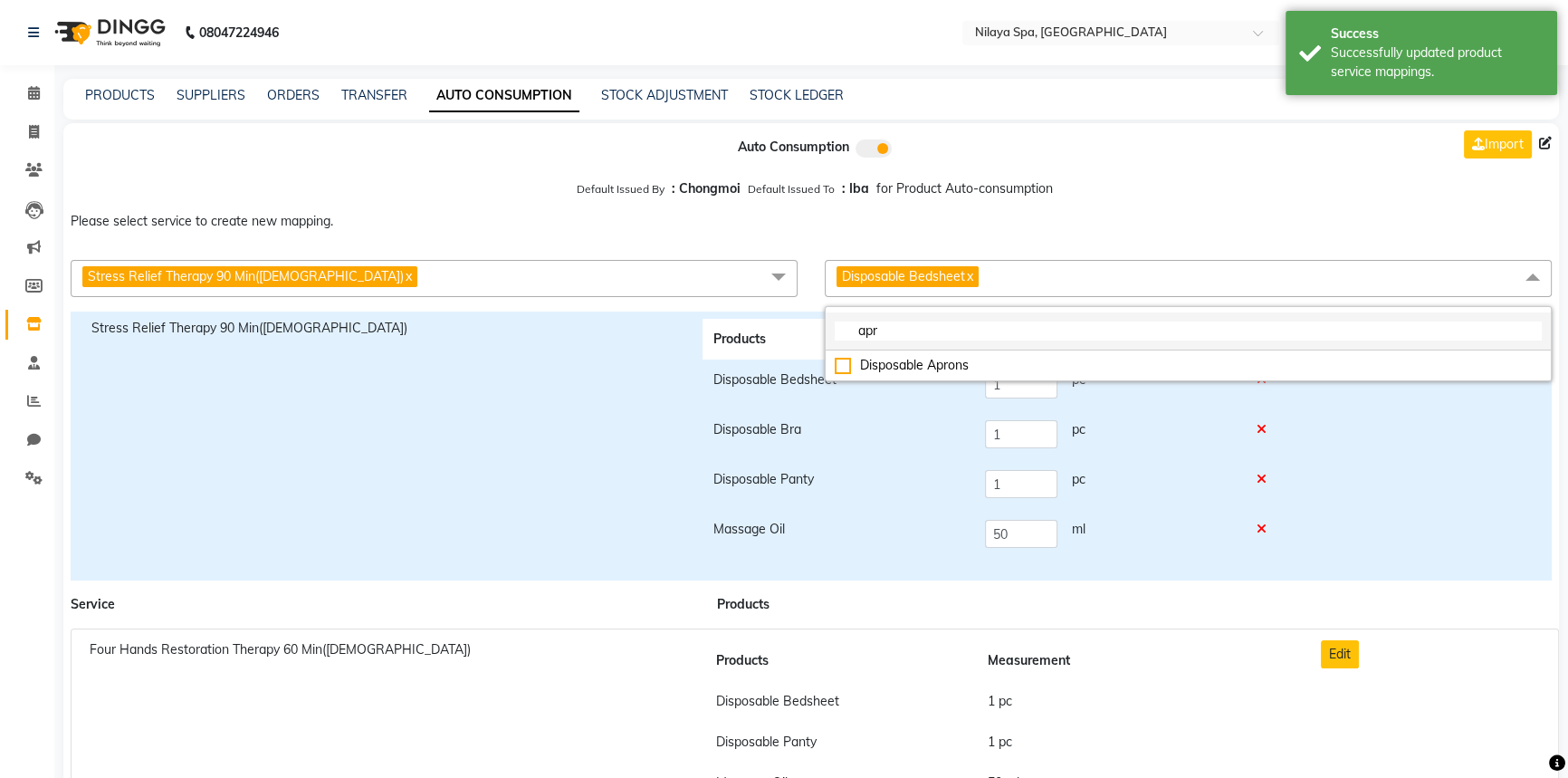
type input "apr"
click at [843, 367] on div "Disposable Aprons" at bounding box center [1189, 365] width 707 height 19
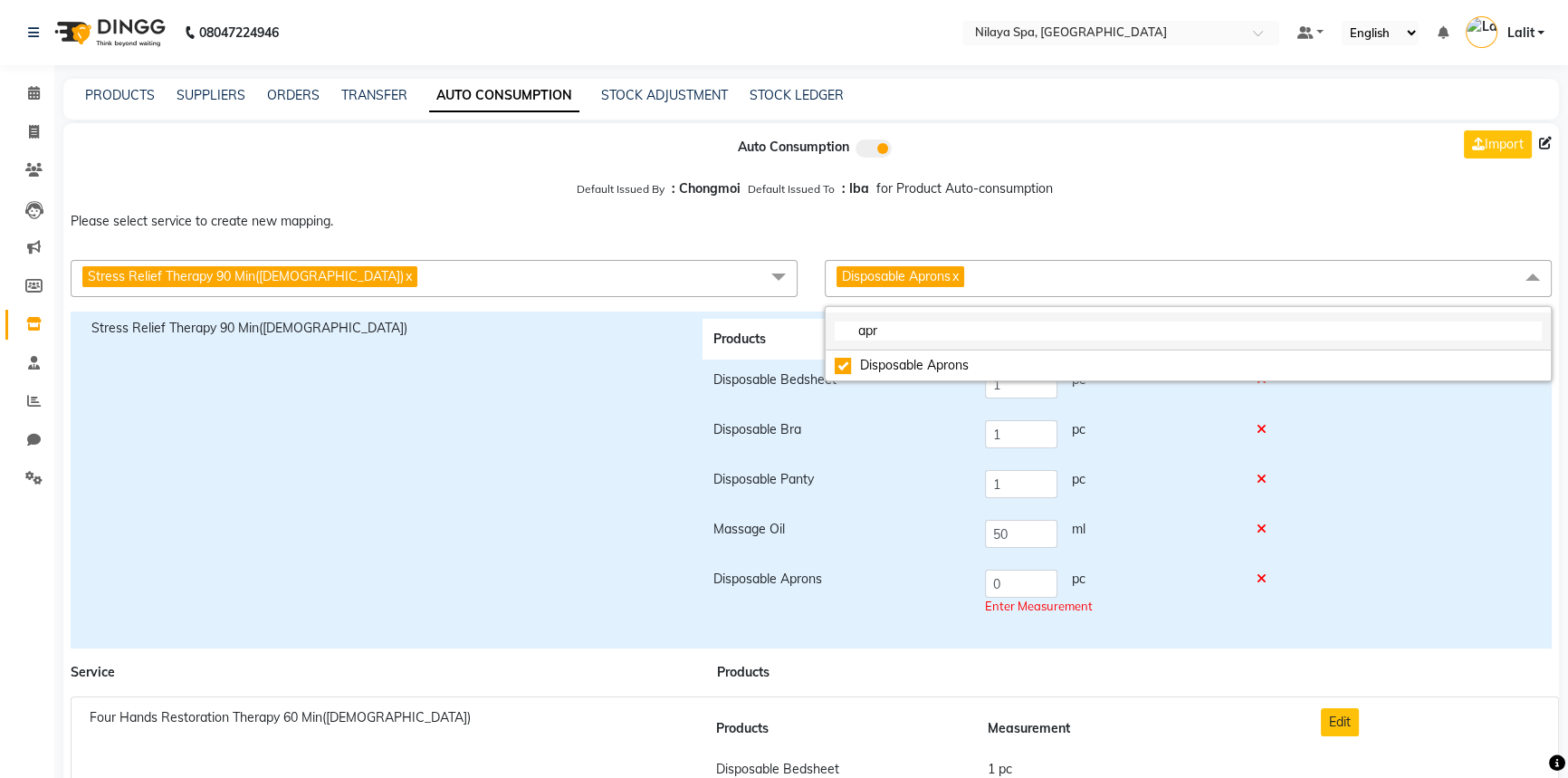
checkbox input "true"
click at [881, 339] on input "apr" at bounding box center [1189, 331] width 707 height 19
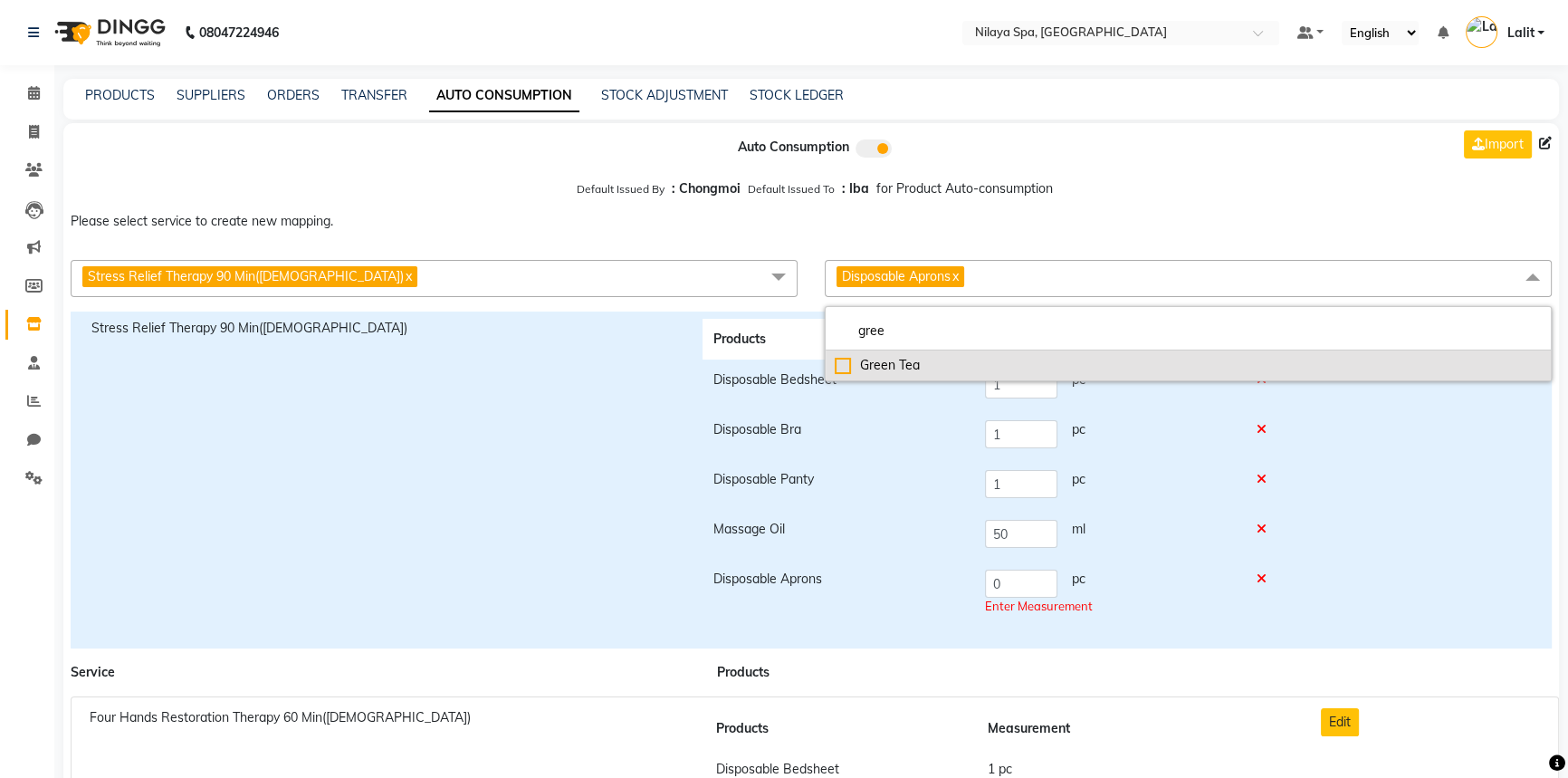
type input "gree"
click at [835, 366] on div "Green Tea" at bounding box center [1189, 365] width 707 height 19
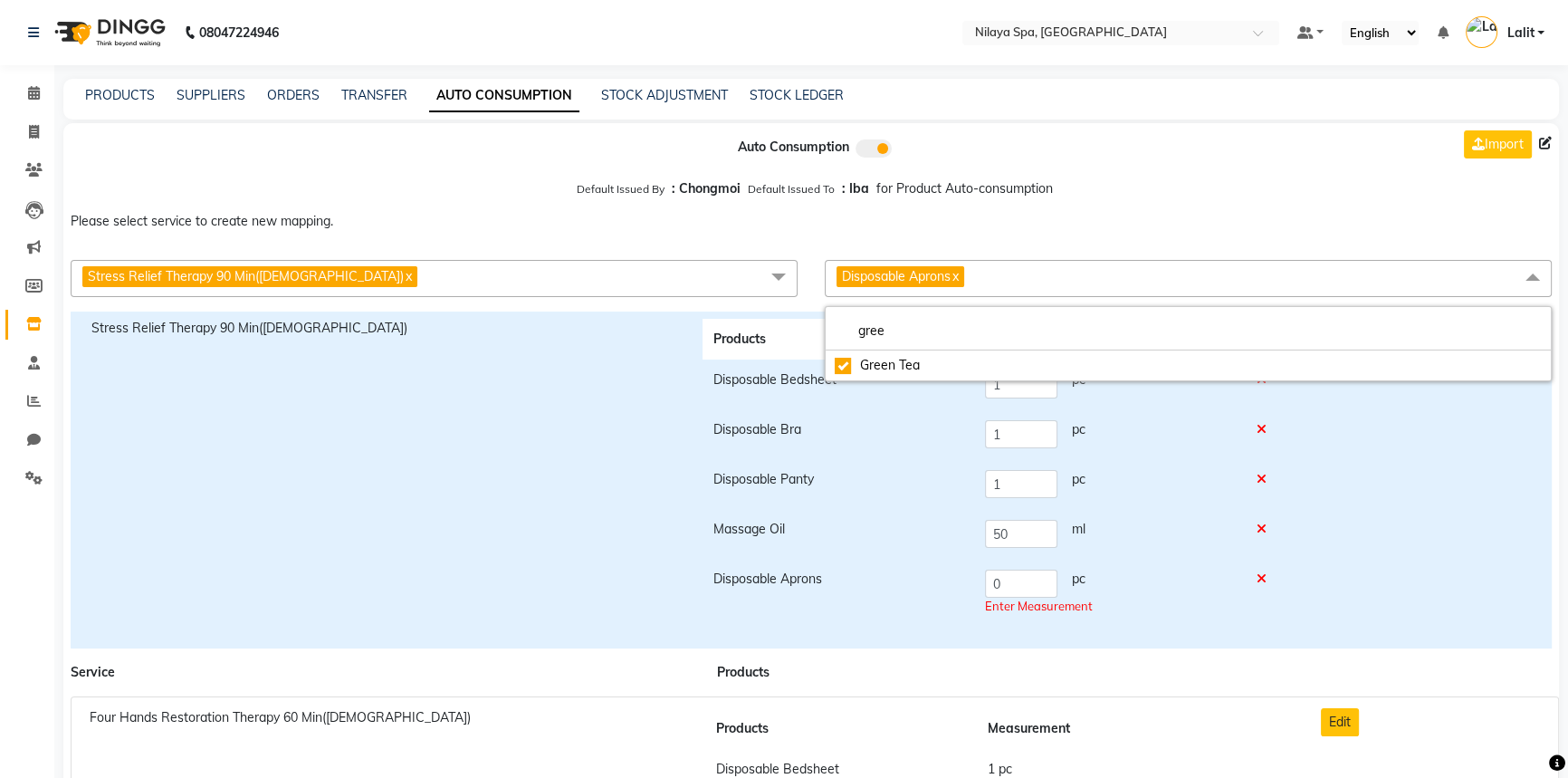
checkbox input "true"
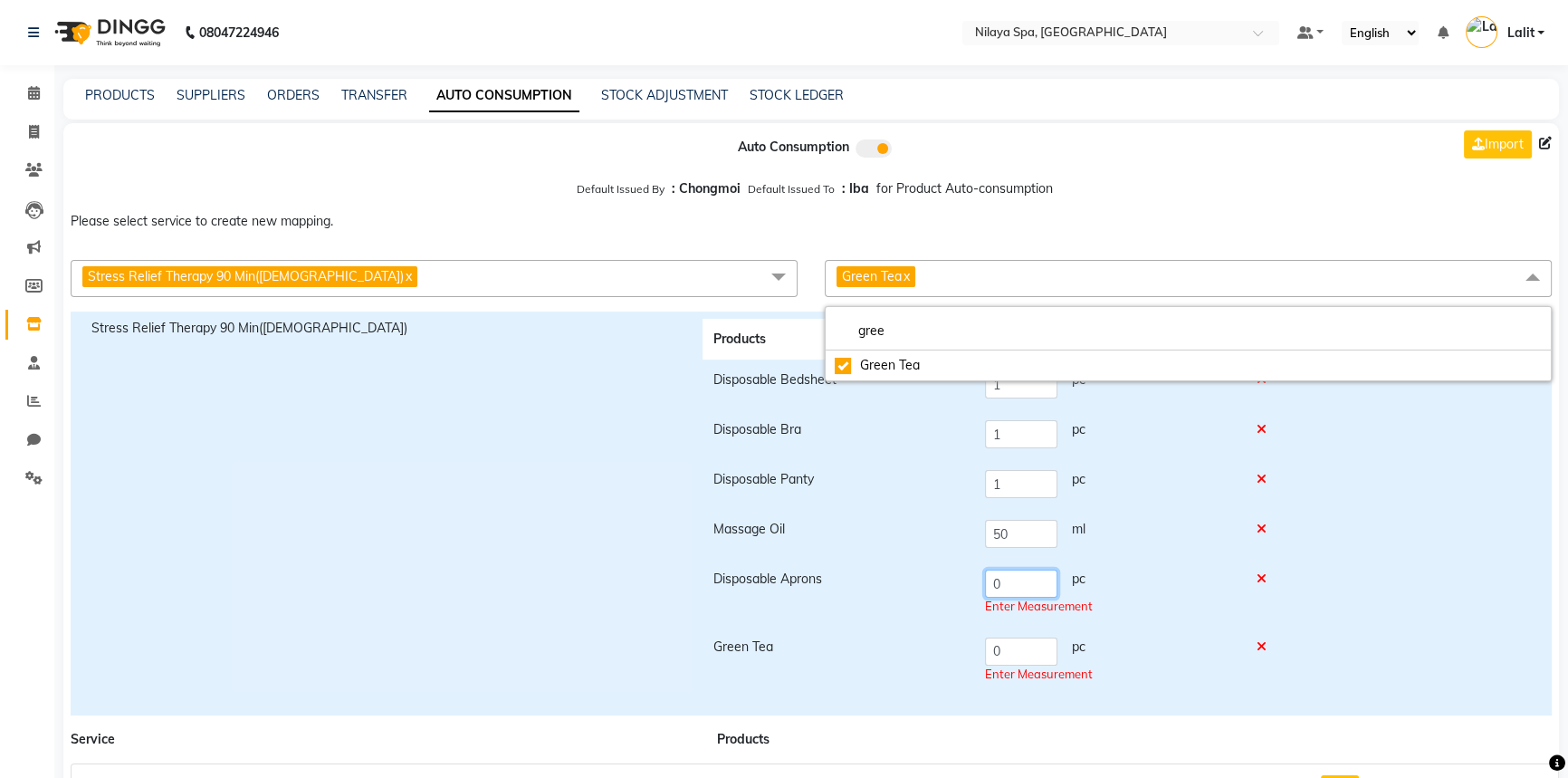
drag, startPoint x: 1008, startPoint y: 582, endPoint x: 986, endPoint y: 646, distance: 67.7
click at [989, 582] on input "0" at bounding box center [1021, 583] width 72 height 28
type input "1"
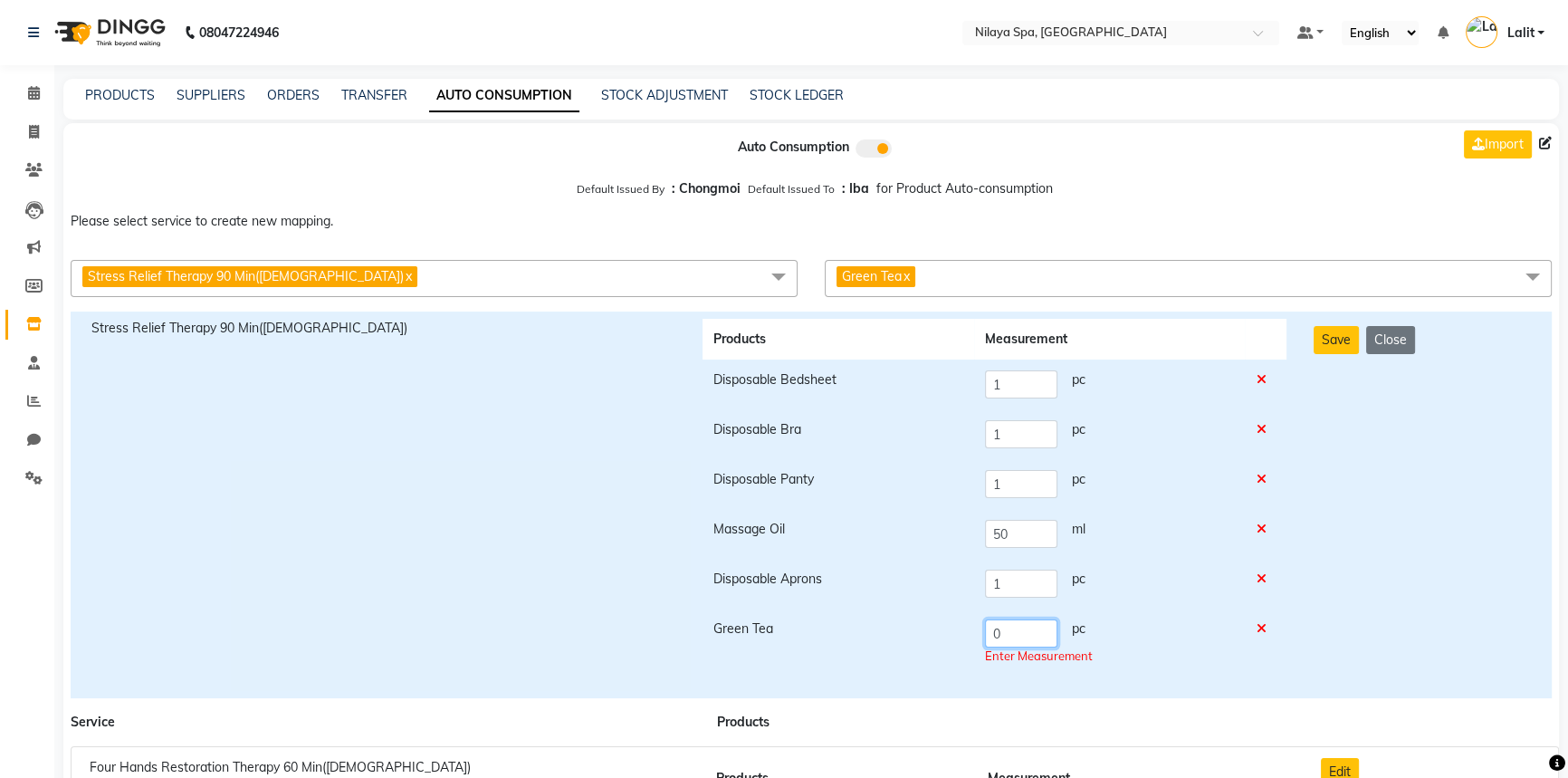
drag, startPoint x: 986, startPoint y: 646, endPoint x: 962, endPoint y: 643, distance: 24.2
click at [965, 645] on tr "Green Tea 0 pc Enter Measurement" at bounding box center [994, 642] width 584 height 68
type input "1"
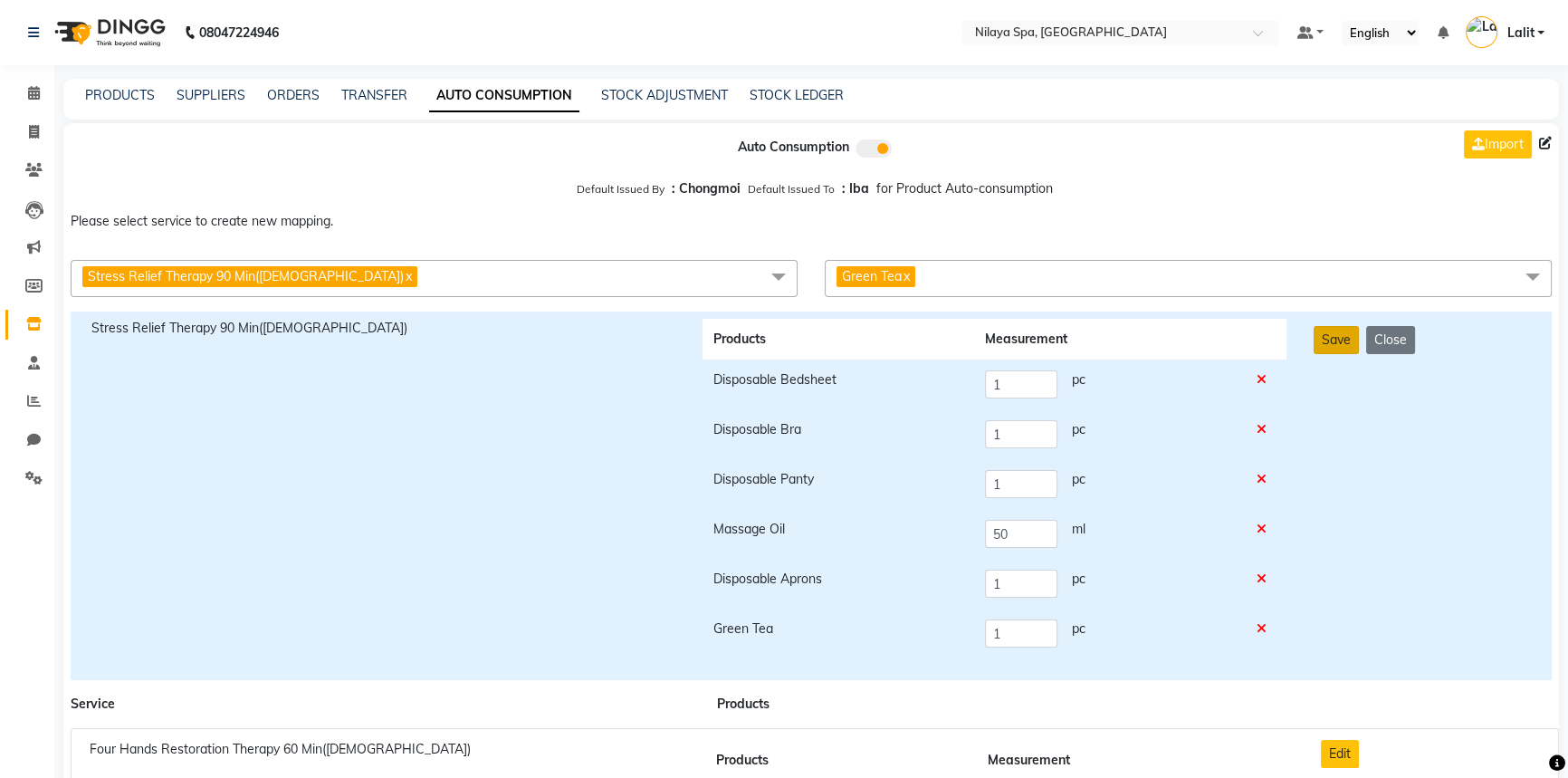
click at [1328, 338] on button "Save" at bounding box center [1335, 339] width 45 height 28
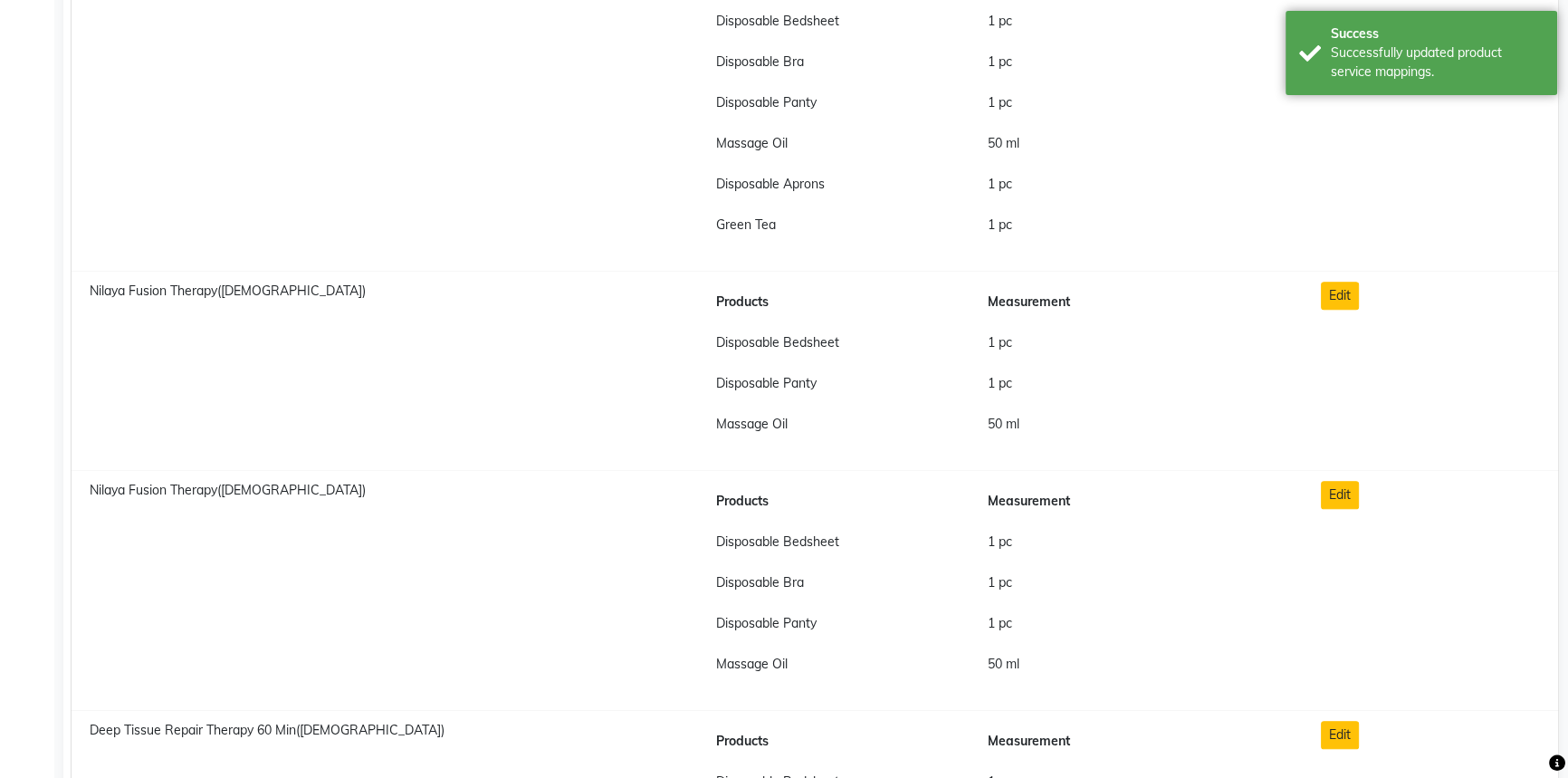
scroll to position [2551, 0]
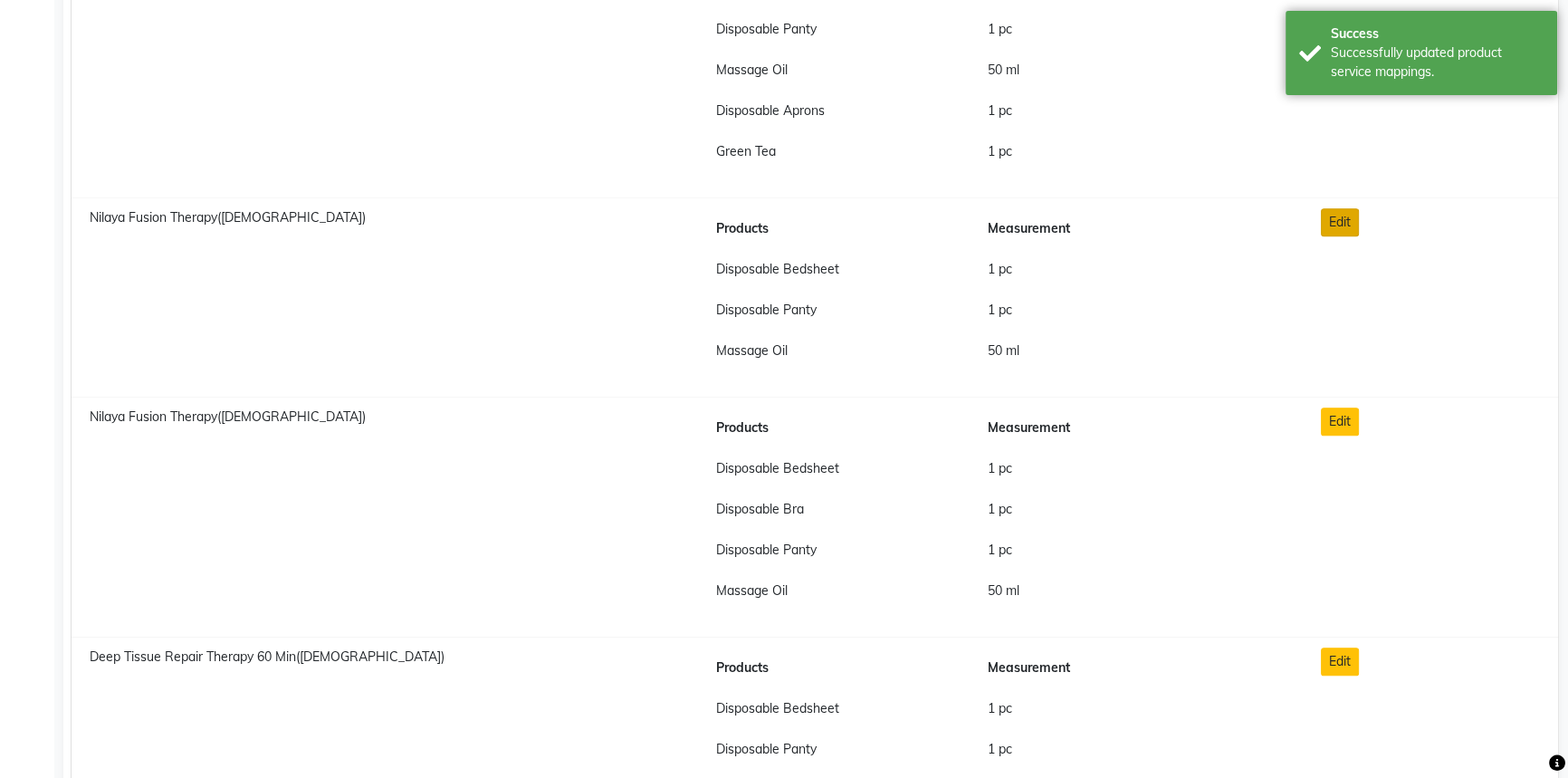
click at [1344, 224] on button "Edit" at bounding box center [1340, 221] width 38 height 28
checkbox input "true"
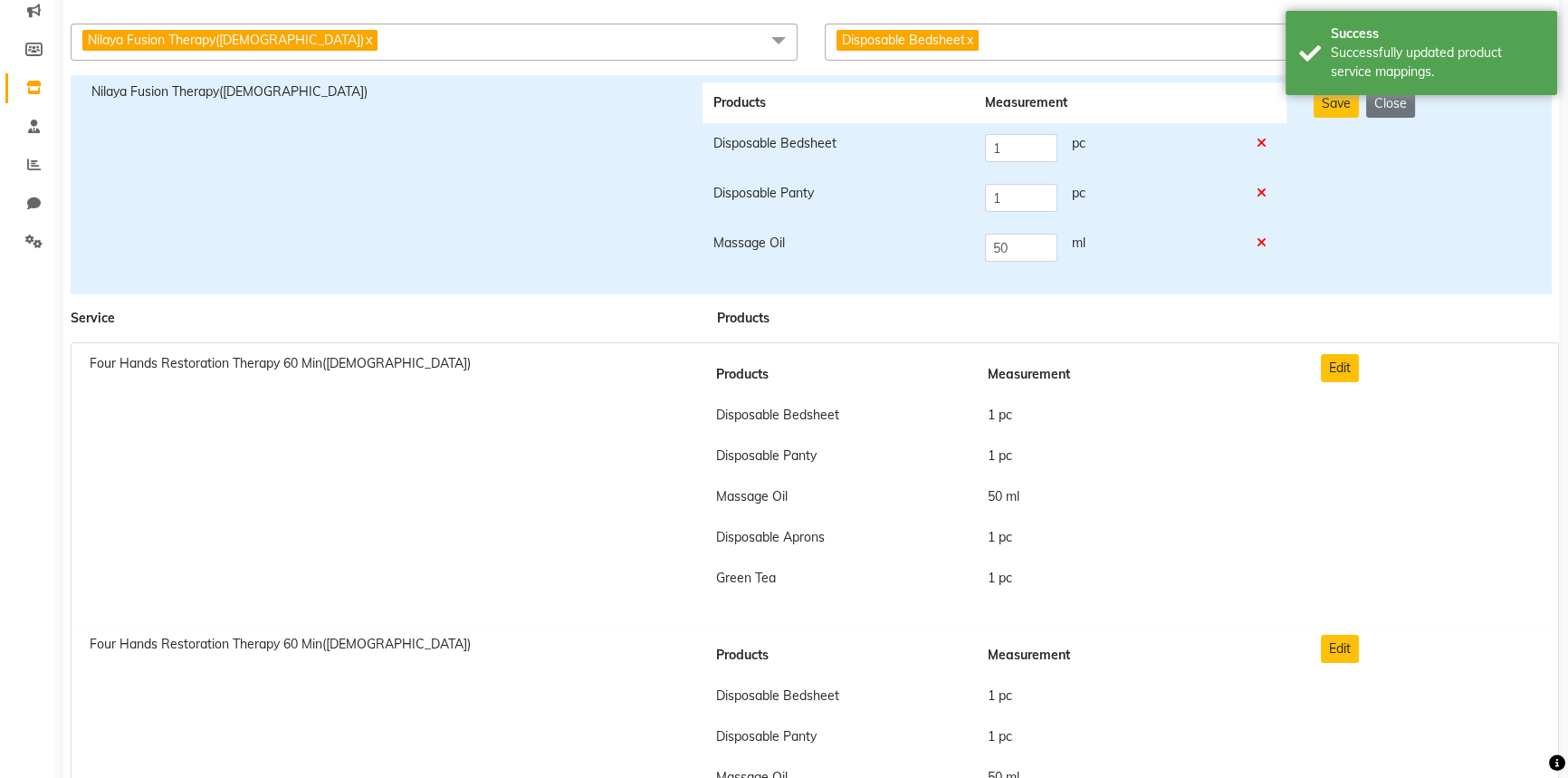
scroll to position [0, 0]
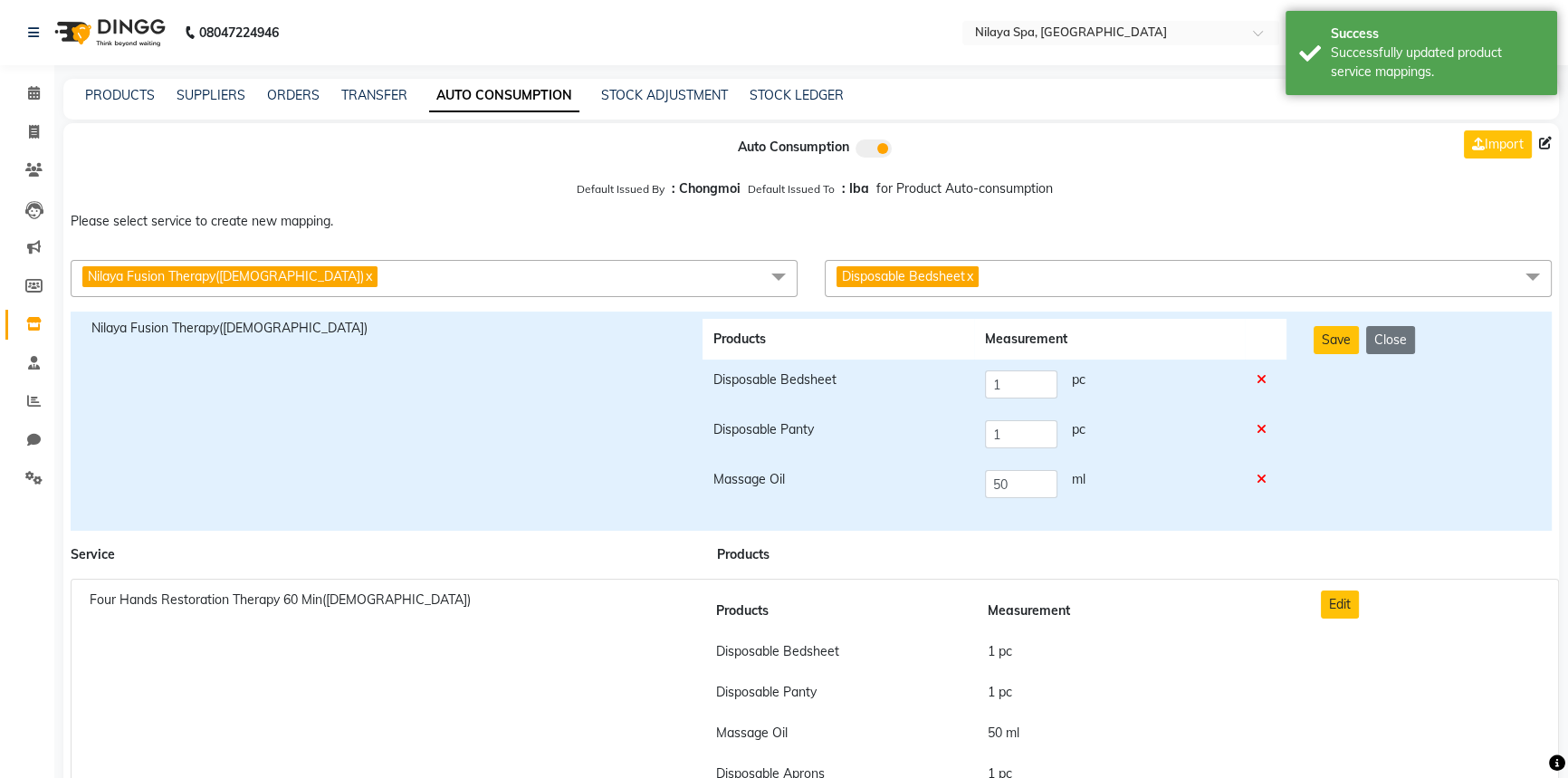
click at [1048, 281] on span "Disposable Bedsheet x" at bounding box center [1188, 278] width 727 height 37
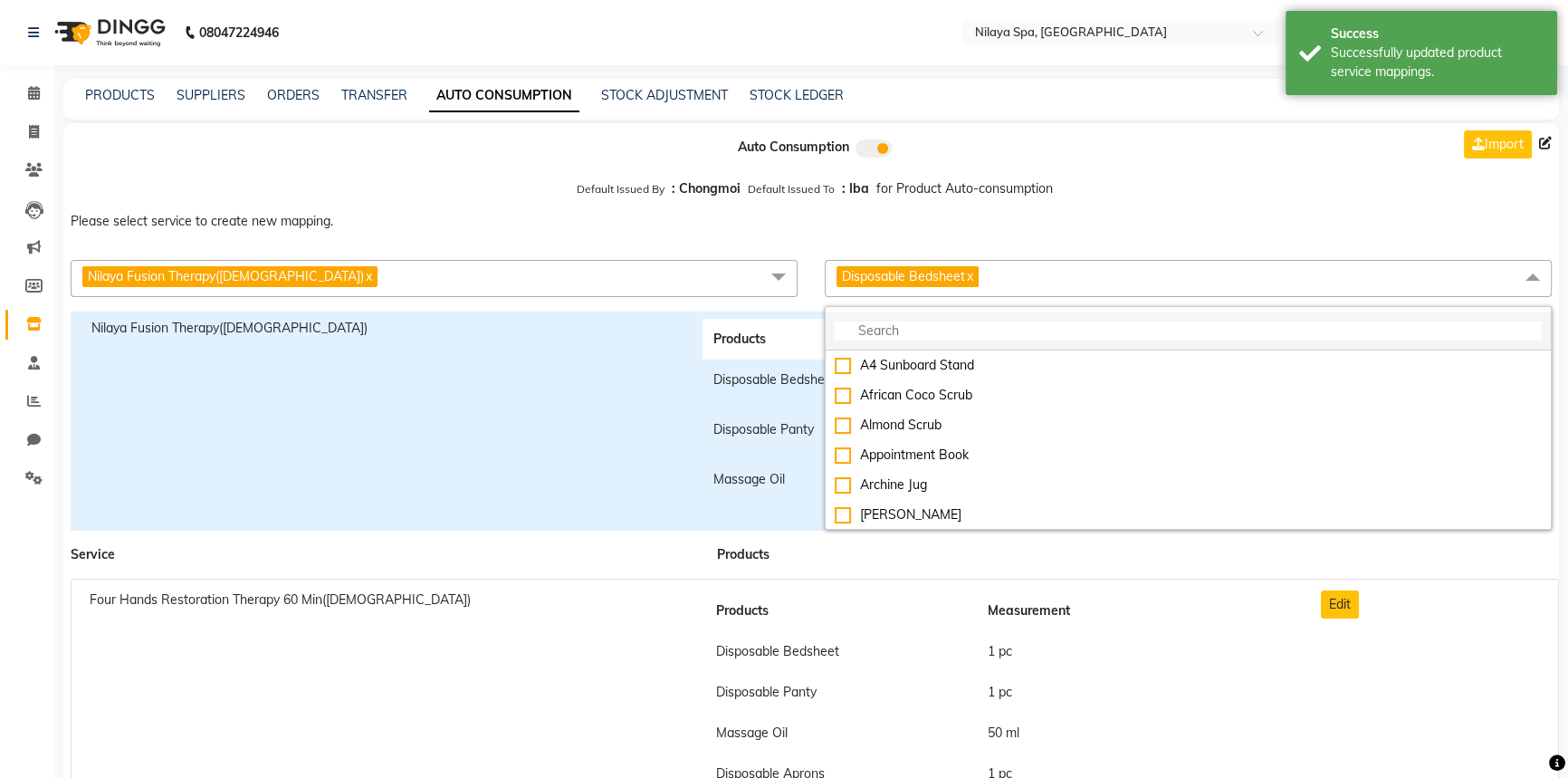
click at [877, 330] on input "multiselect-search" at bounding box center [1189, 331] width 707 height 19
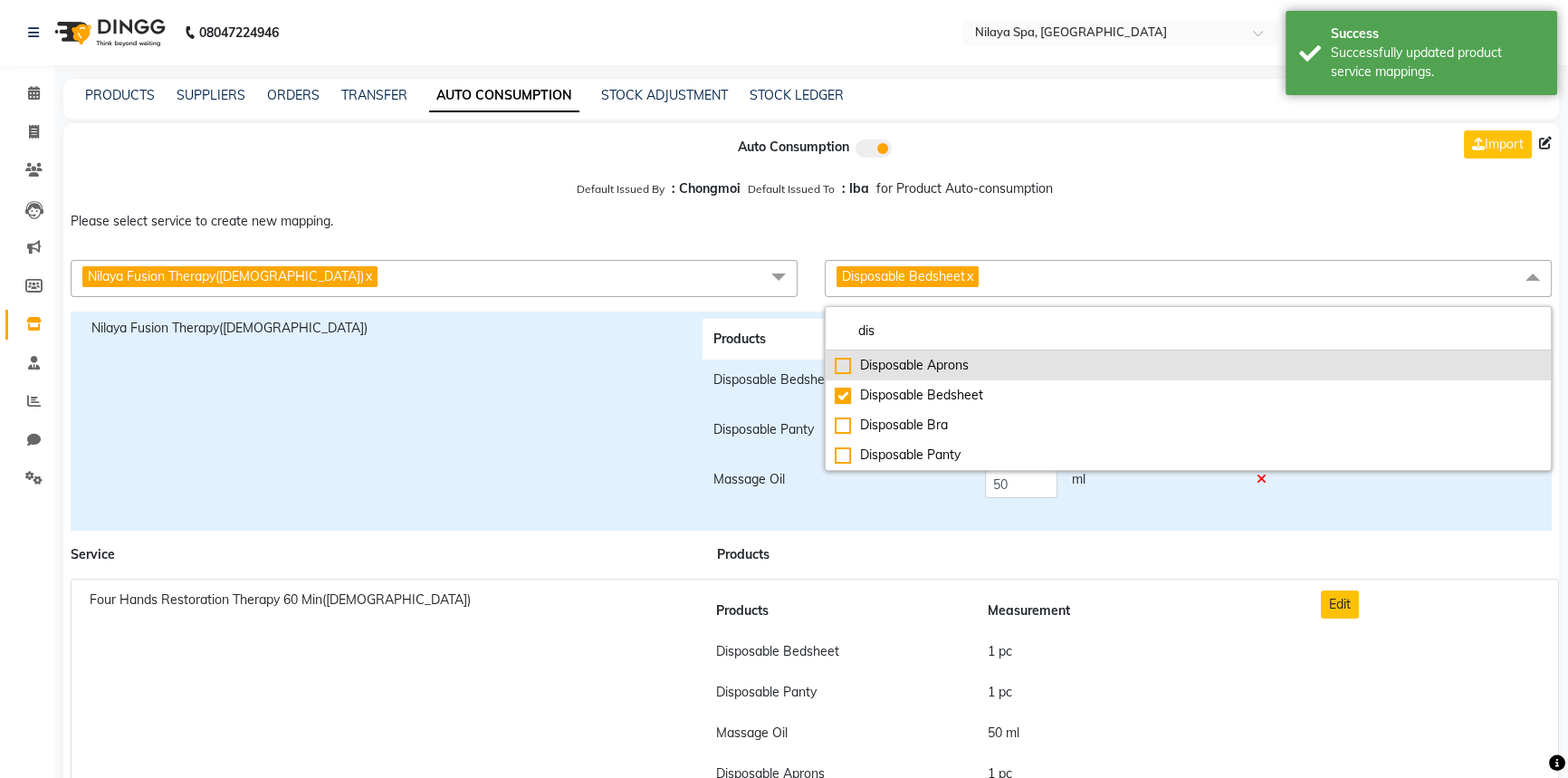
type input "dis"
drag, startPoint x: 871, startPoint y: 369, endPoint x: 868, endPoint y: 359, distance: 10.4
click at [870, 369] on div "Disposable Aprons" at bounding box center [1189, 365] width 707 height 19
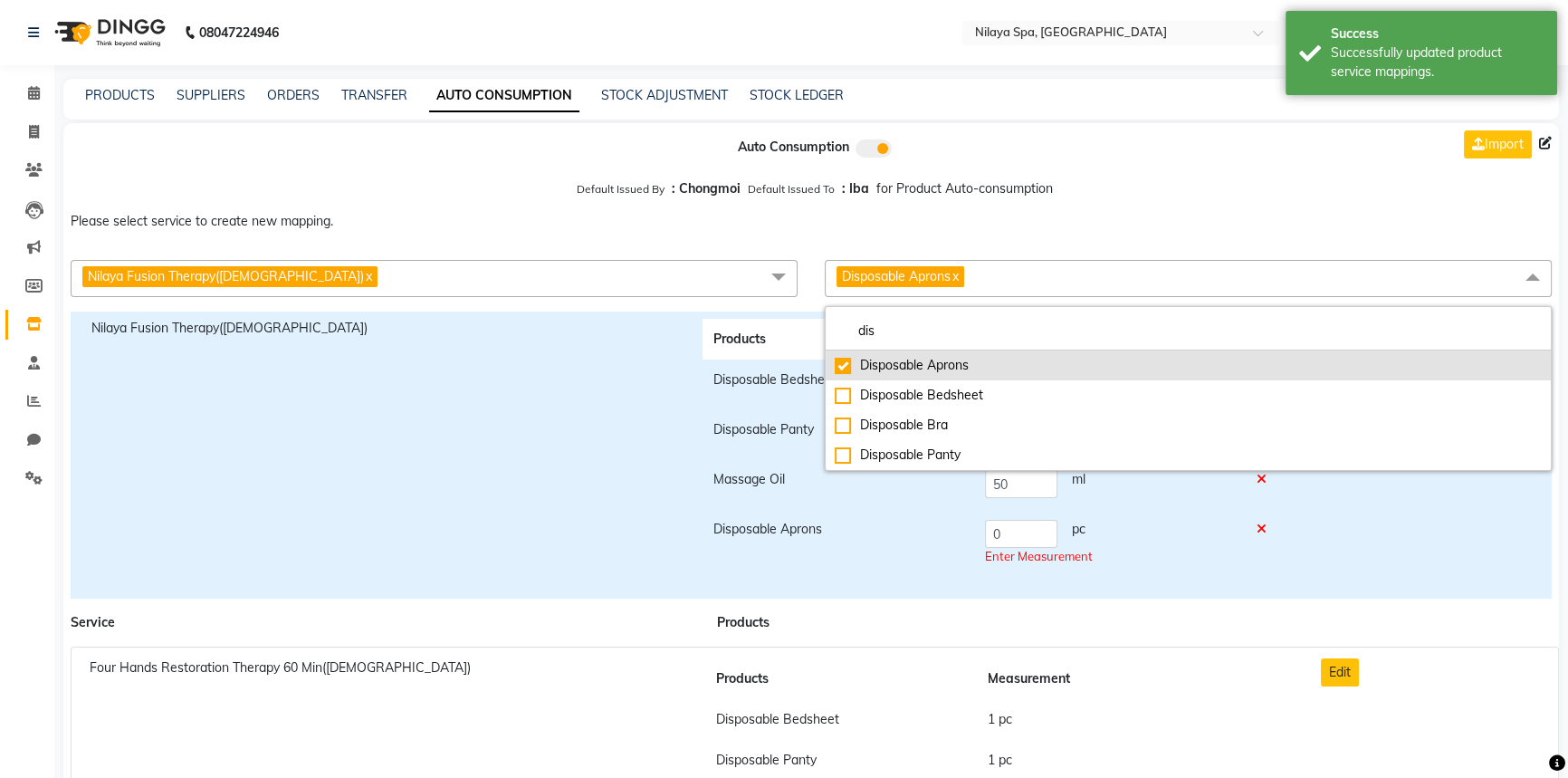
checkbox input "true"
checkbox input "false"
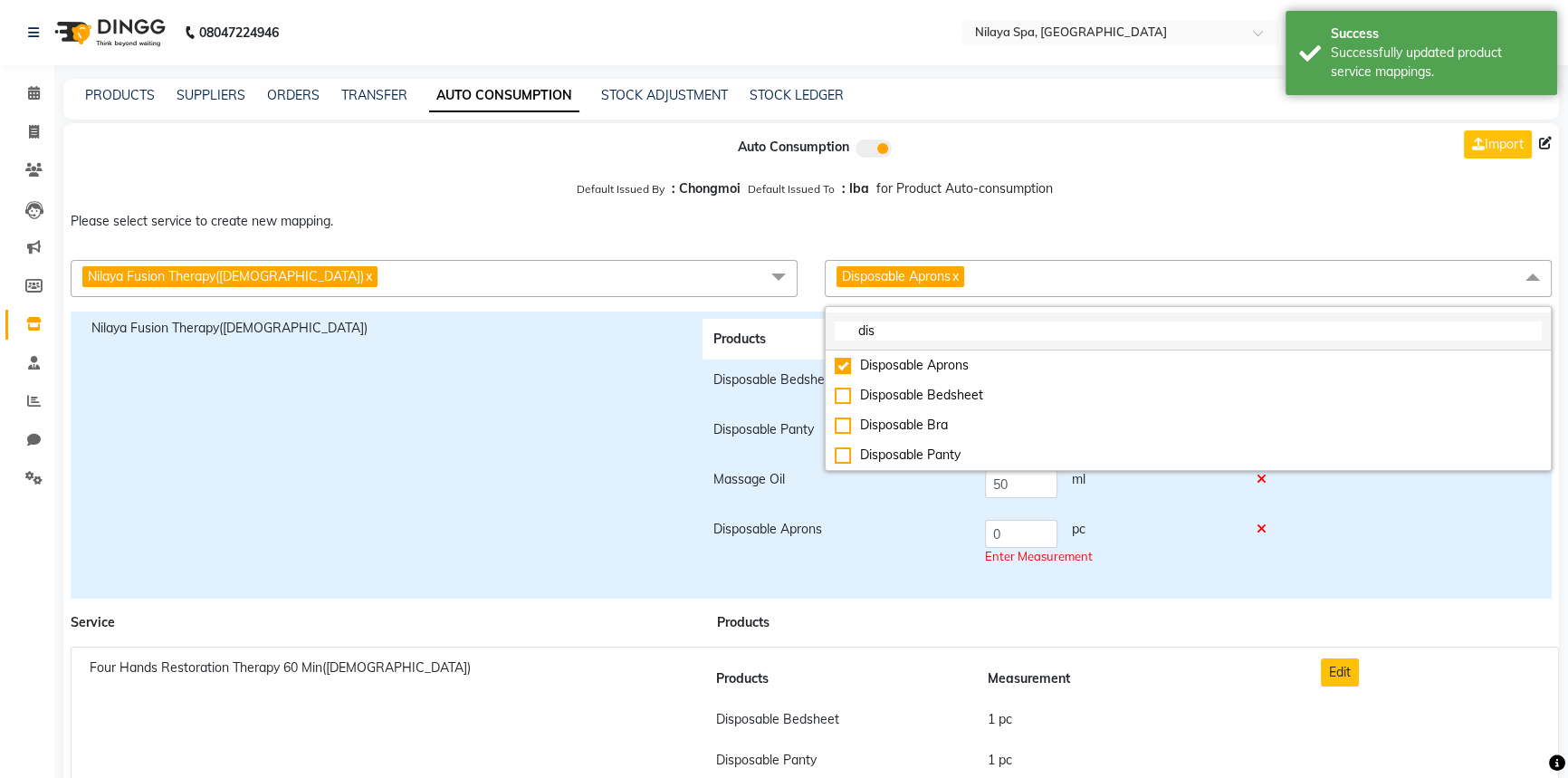
click at [883, 334] on input "dis" at bounding box center [1189, 331] width 707 height 19
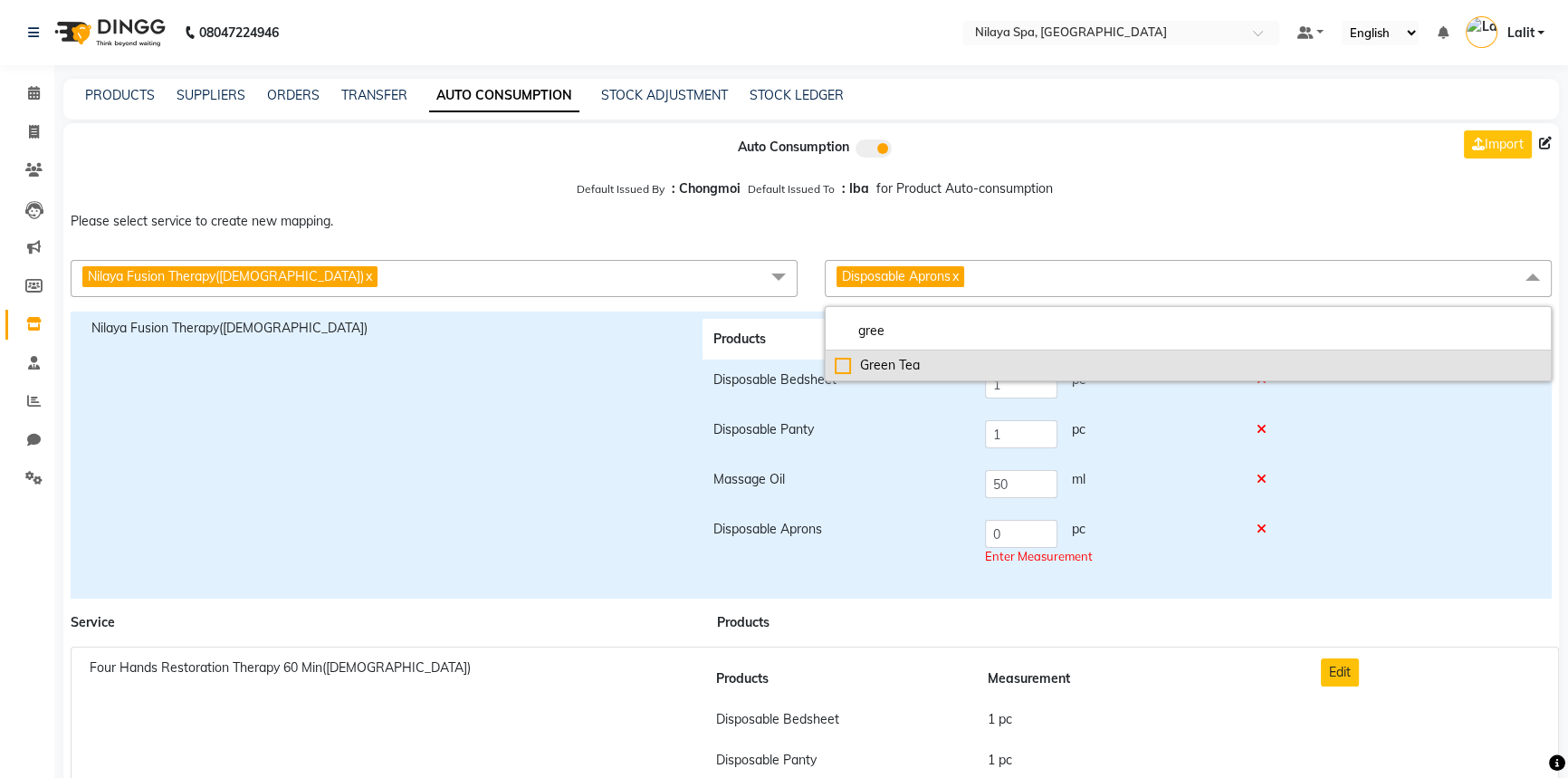
type input "gree"
click at [845, 366] on div "Green Tea" at bounding box center [1189, 365] width 707 height 19
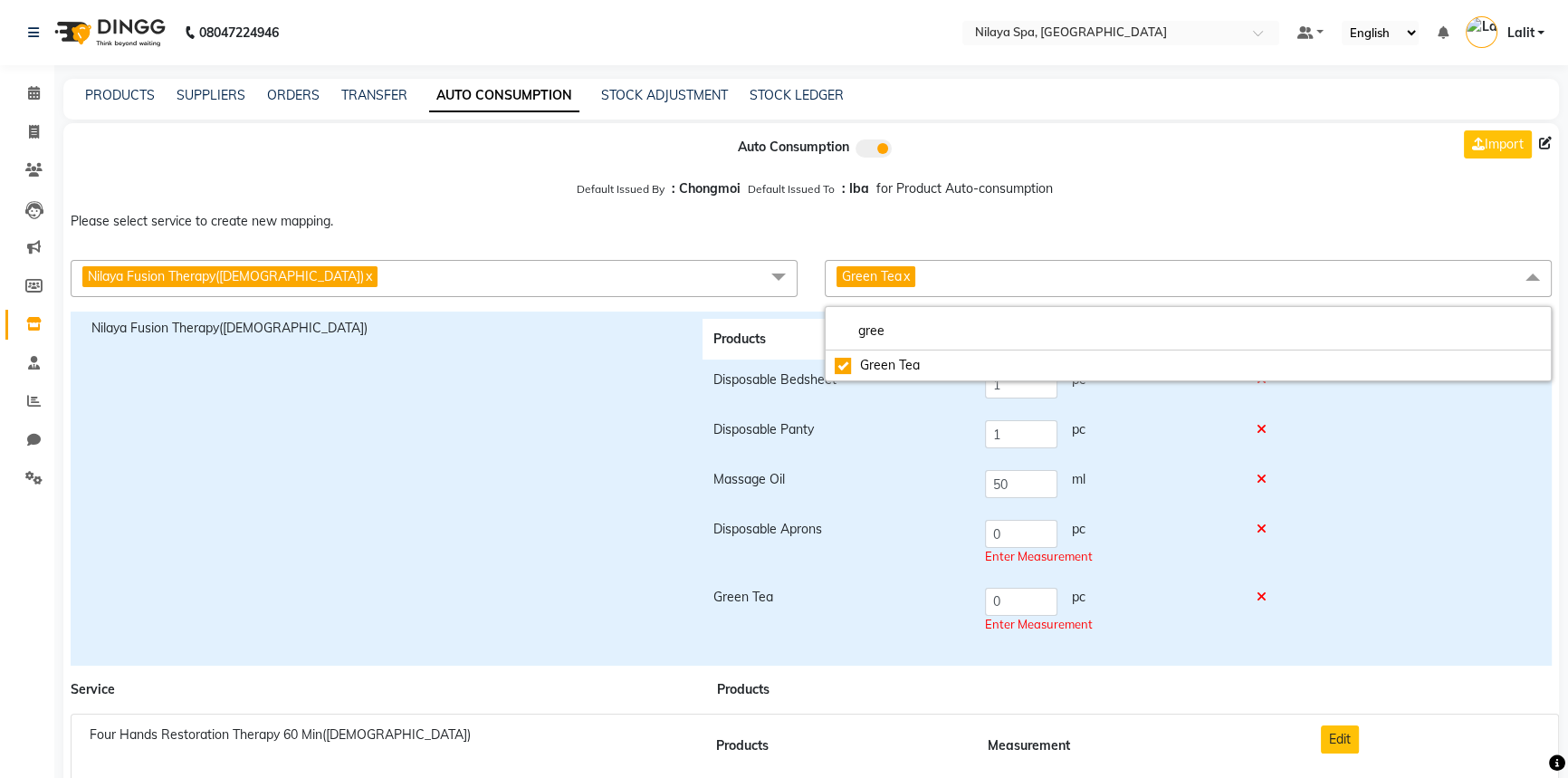
checkbox input "true"
drag, startPoint x: 988, startPoint y: 534, endPoint x: 1014, endPoint y: 588, distance: 59.9
click at [982, 534] on td "0 pc Enter Measurement" at bounding box center [1110, 543] width 271 height 68
type input "1"
click at [986, 594] on input "0" at bounding box center [1021, 601] width 72 height 28
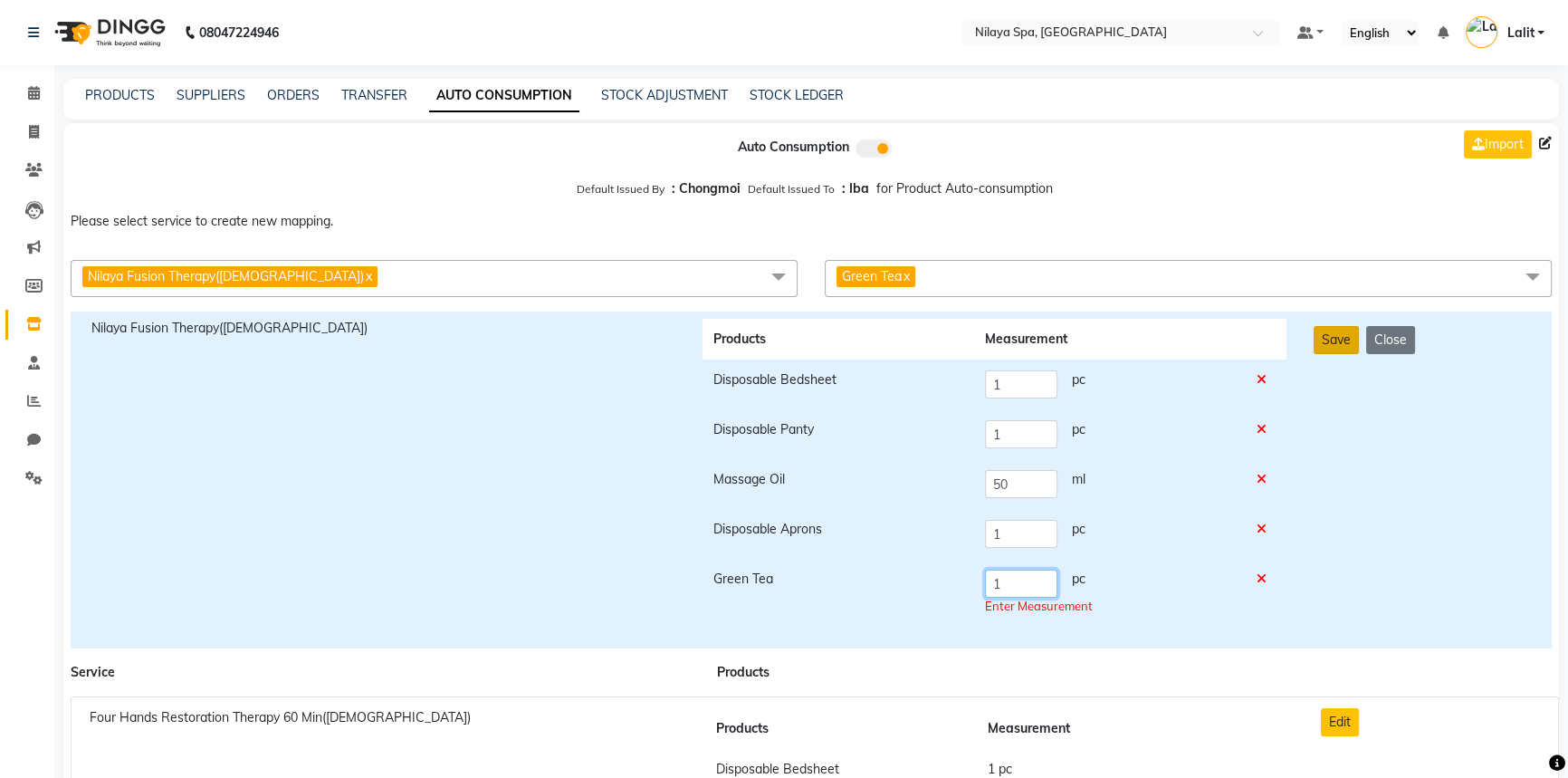
type input "1"
click at [1329, 350] on button "Save" at bounding box center [1335, 339] width 45 height 28
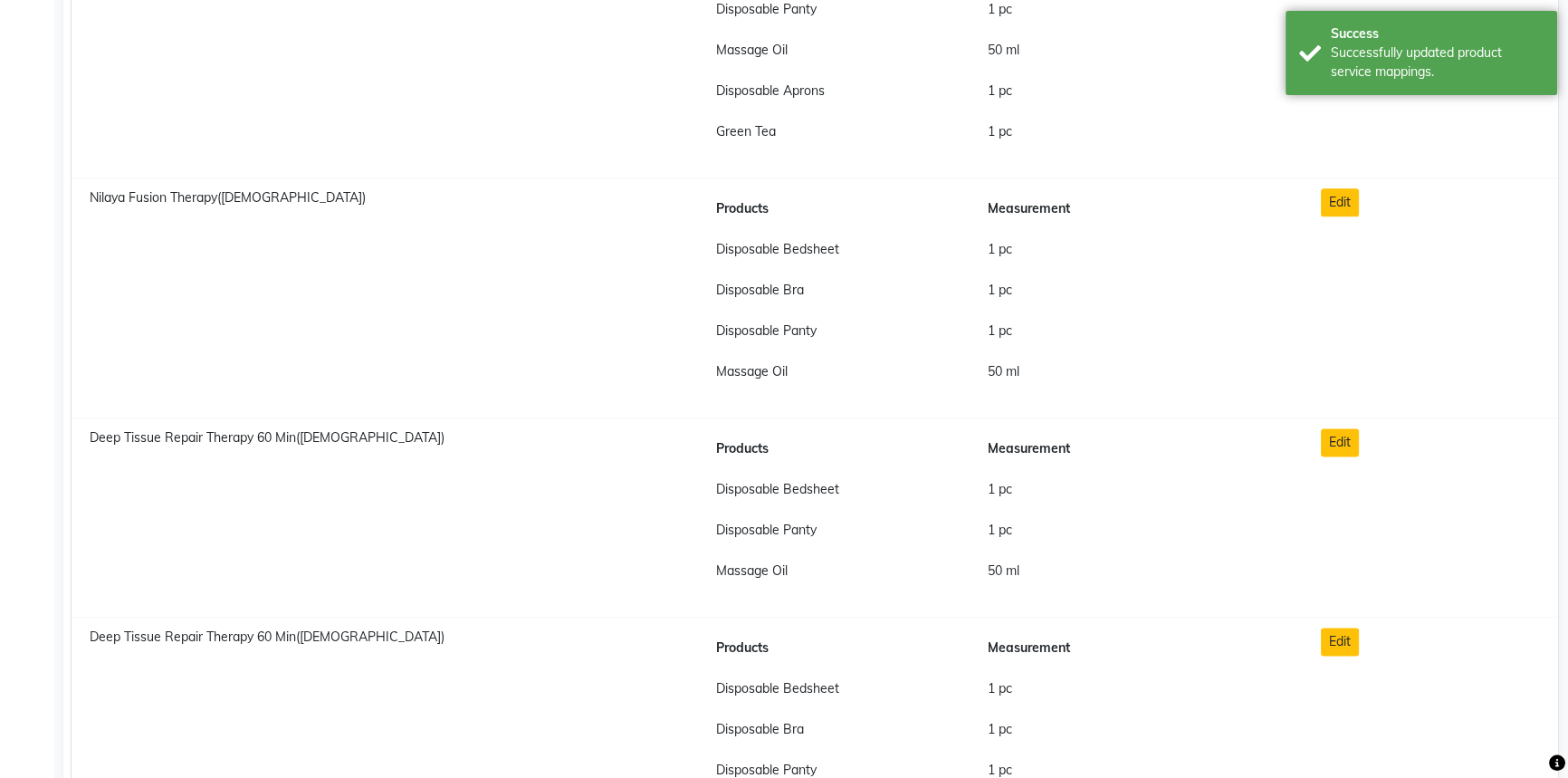
scroll to position [2880, 0]
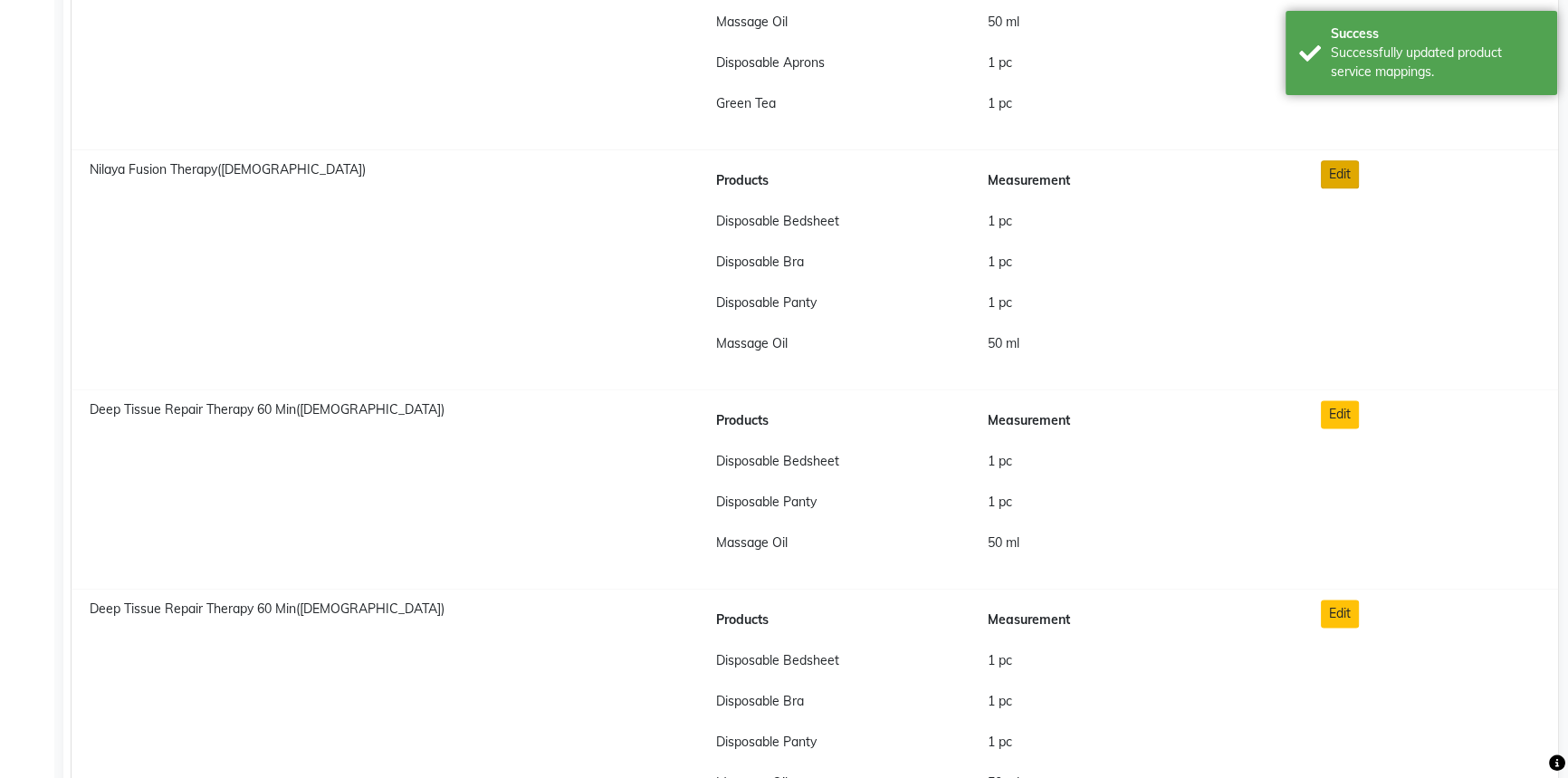
click at [1345, 175] on button "Edit" at bounding box center [1340, 174] width 38 height 28
checkbox input "true"
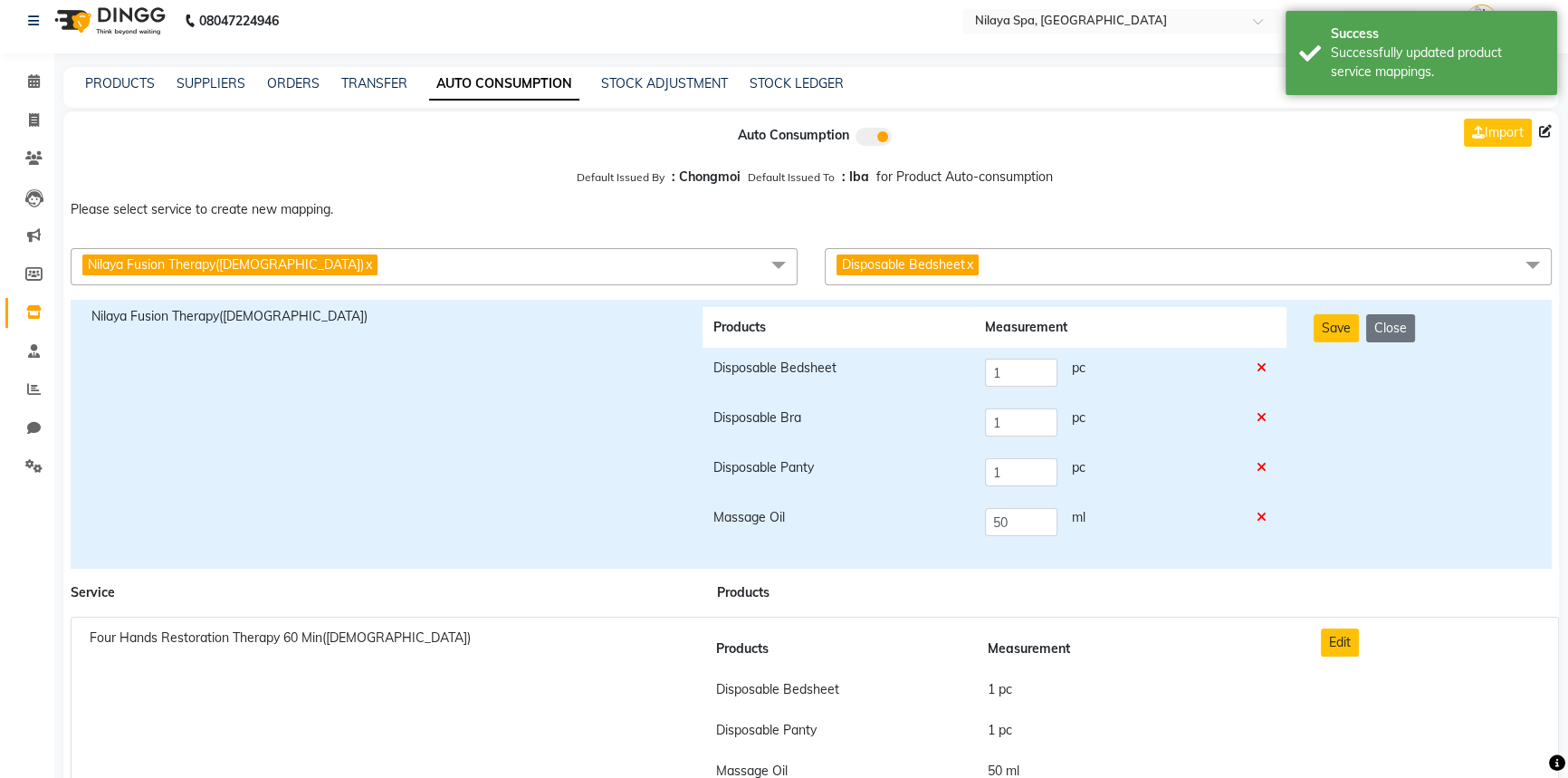
scroll to position [0, 0]
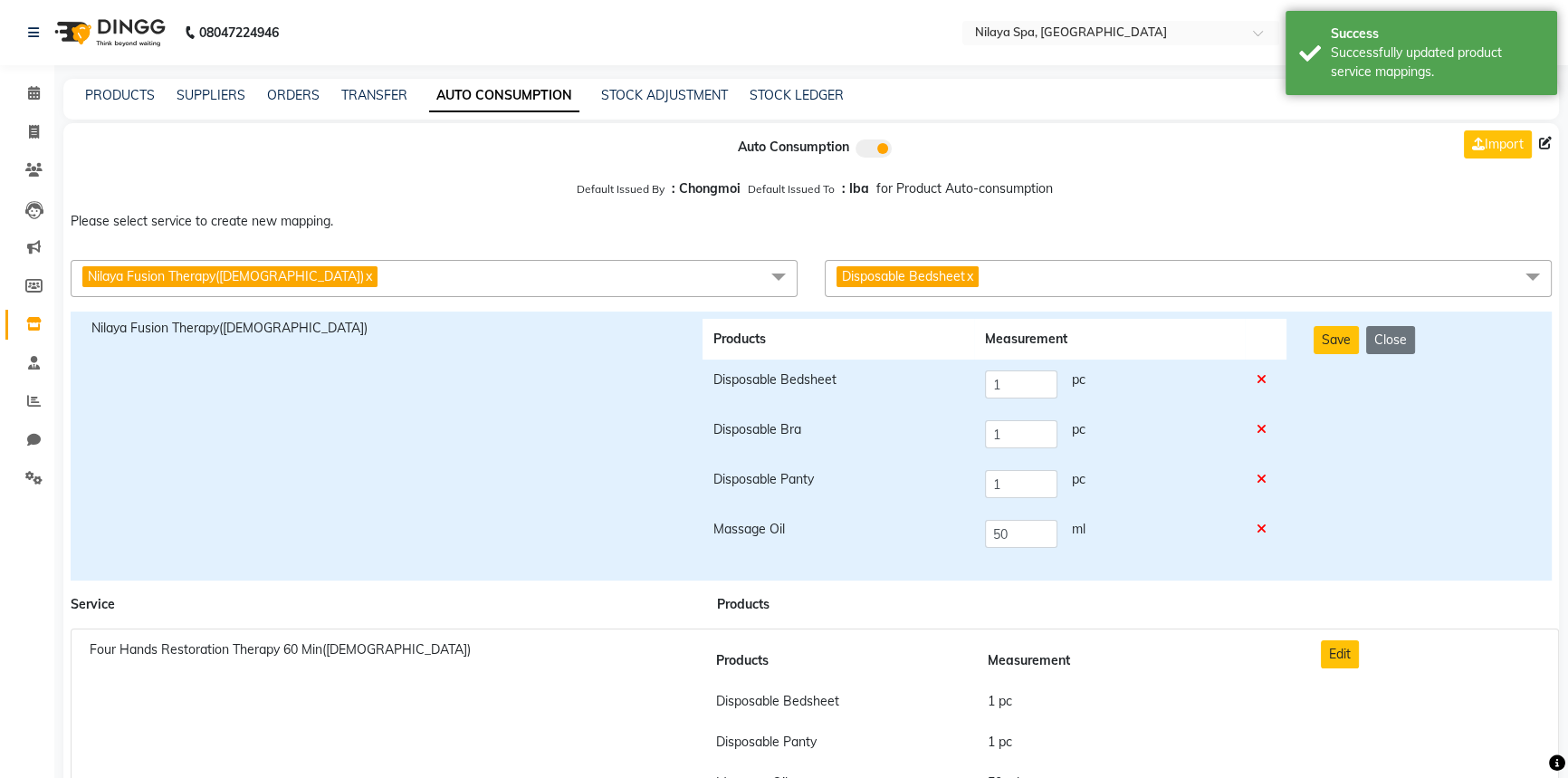
click at [1092, 287] on span "Disposable Bedsheet x" at bounding box center [1188, 278] width 727 height 37
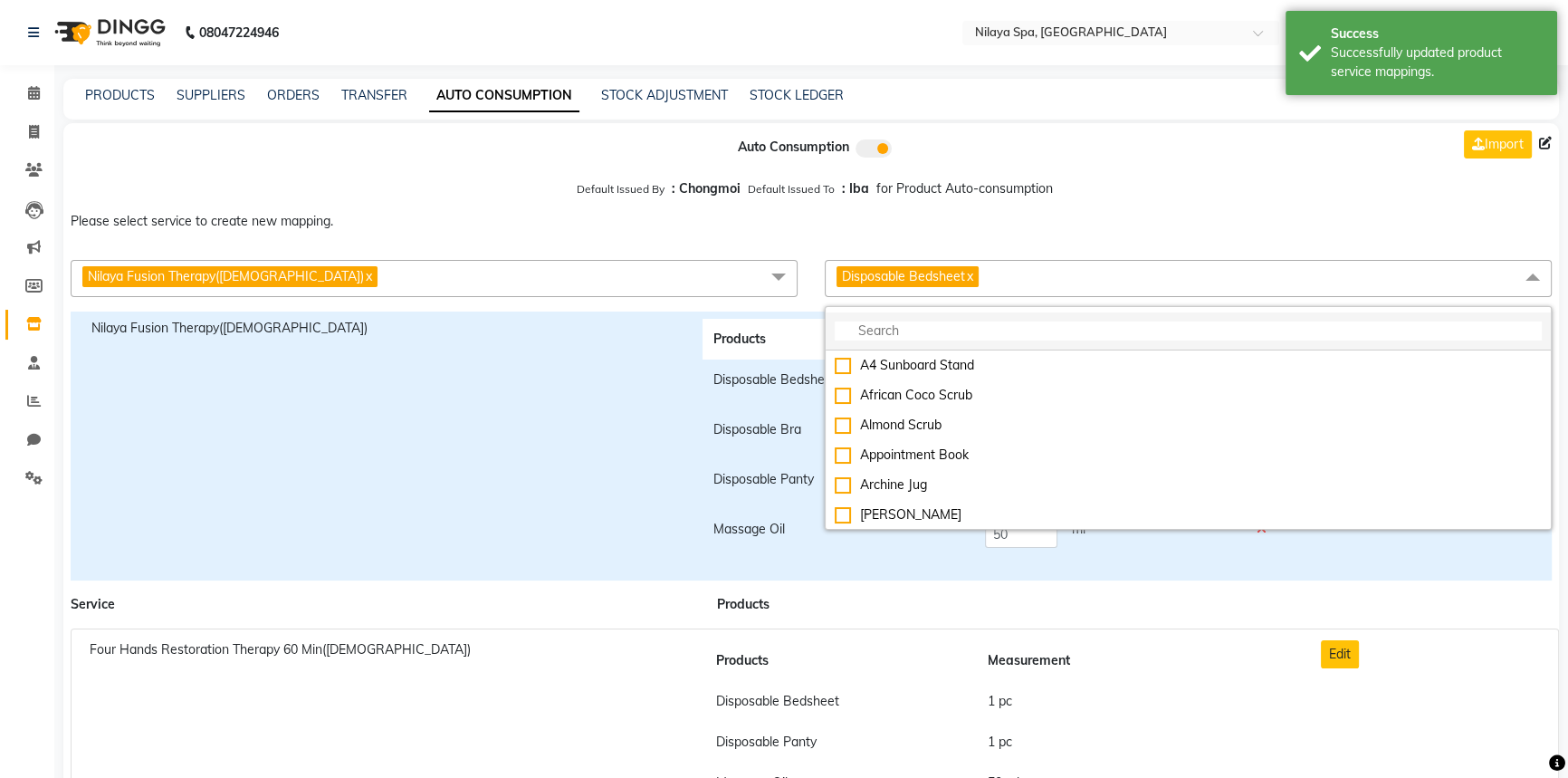
click at [969, 324] on input "multiselect-search" at bounding box center [1189, 331] width 707 height 19
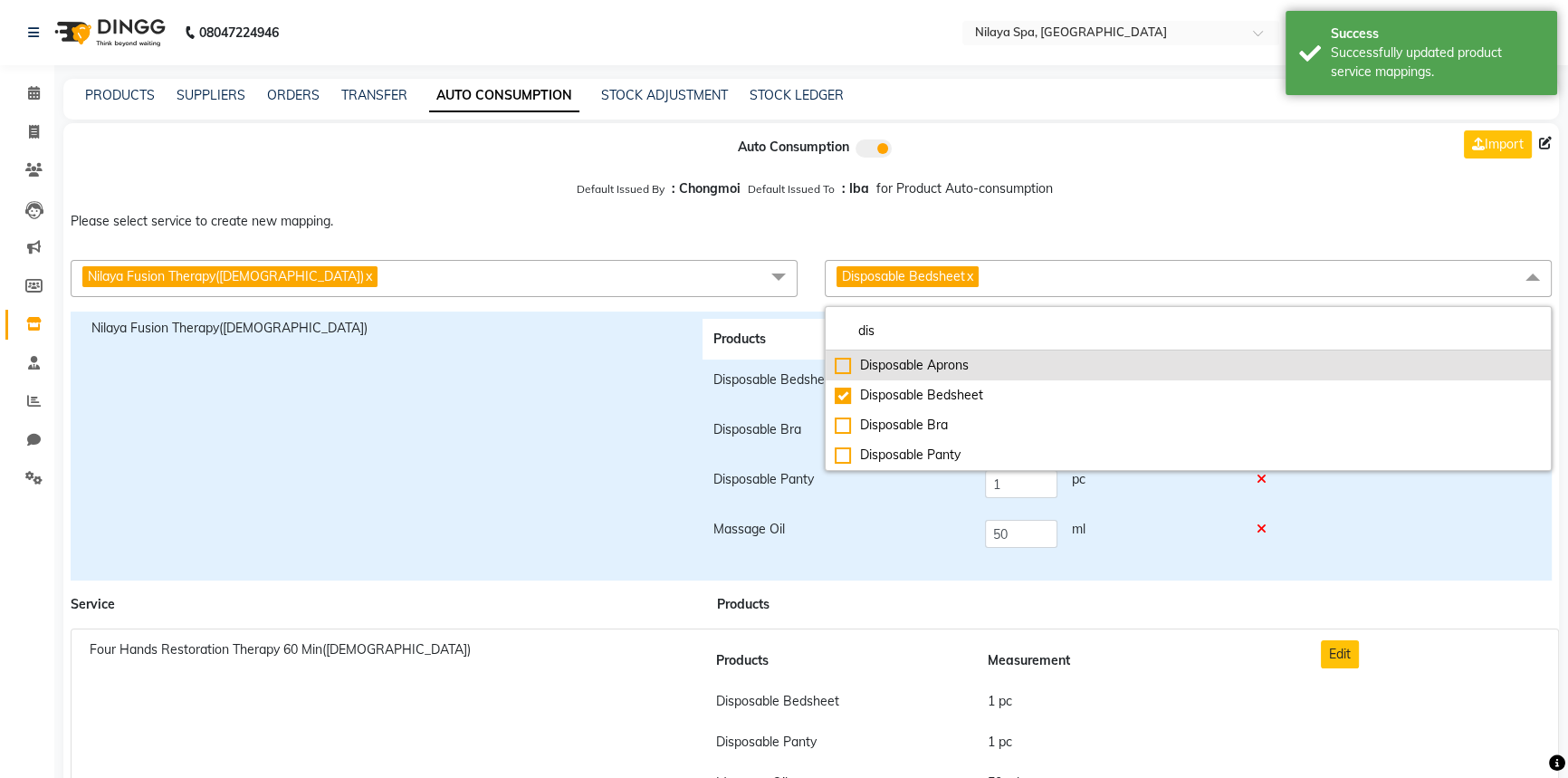
type input "dis"
click at [850, 362] on div "Disposable Aprons" at bounding box center [1189, 365] width 707 height 19
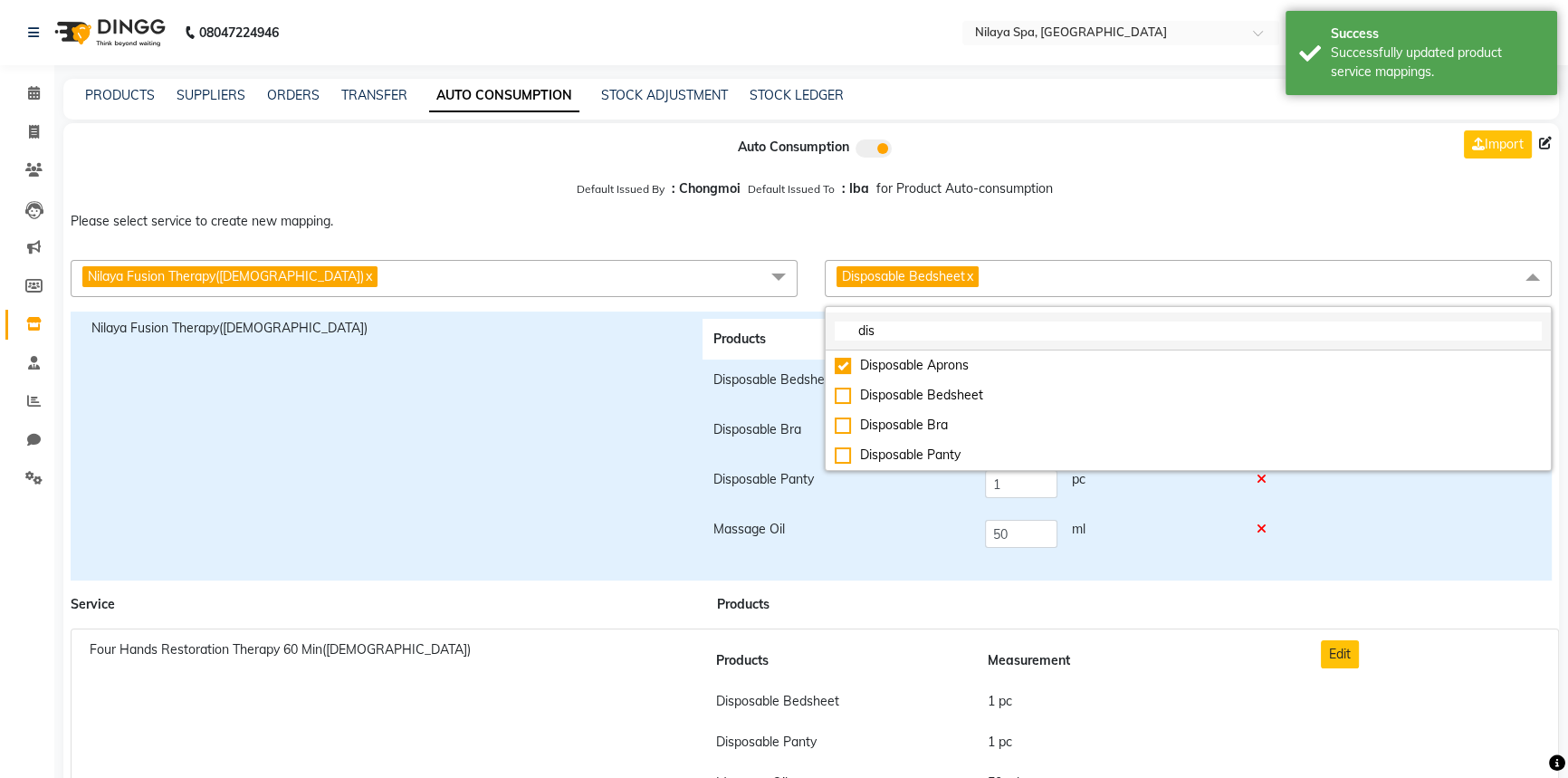
checkbox input "true"
checkbox input "false"
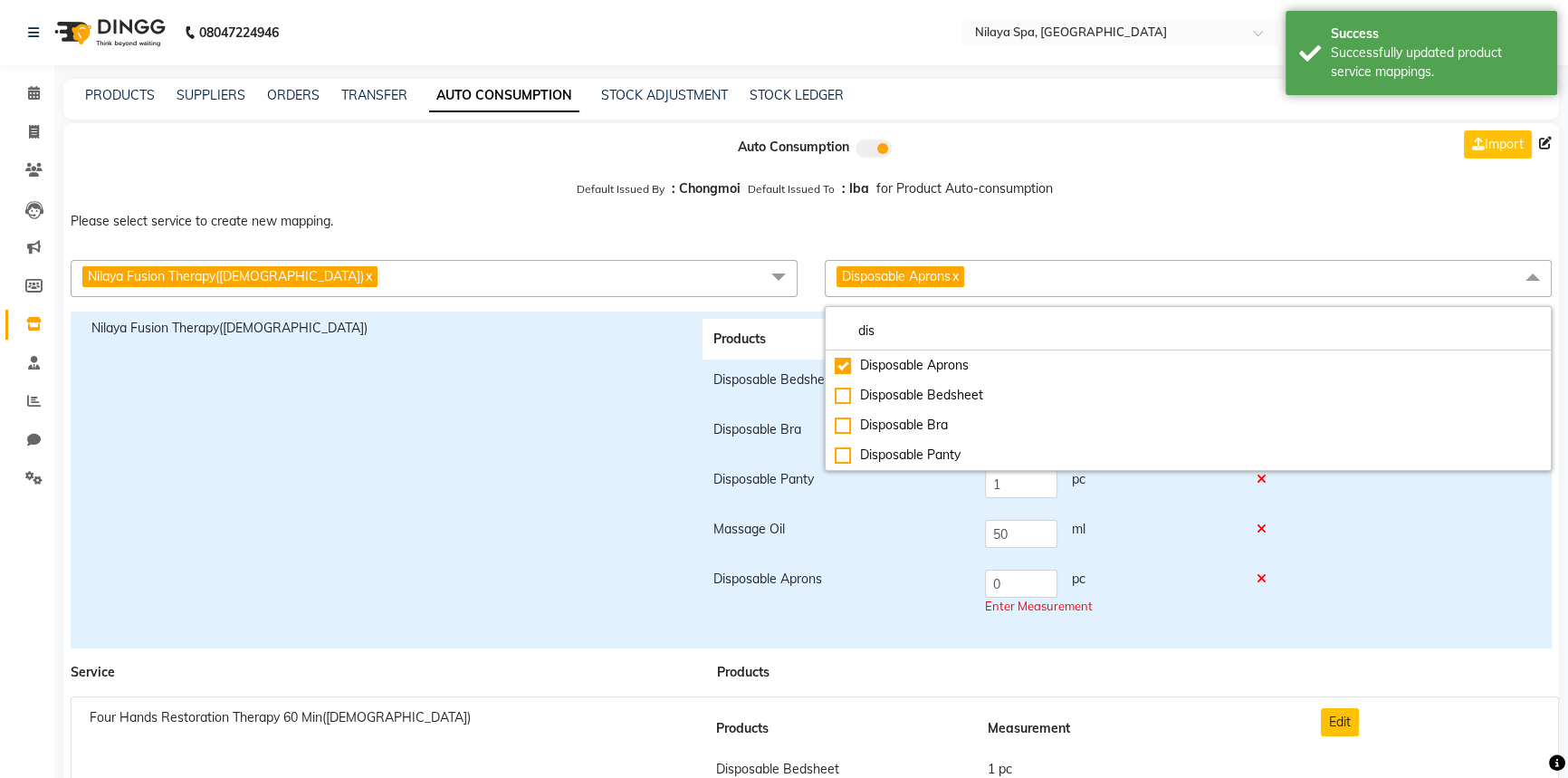
drag, startPoint x: 894, startPoint y: 338, endPoint x: 816, endPoint y: 333, distance: 78.2
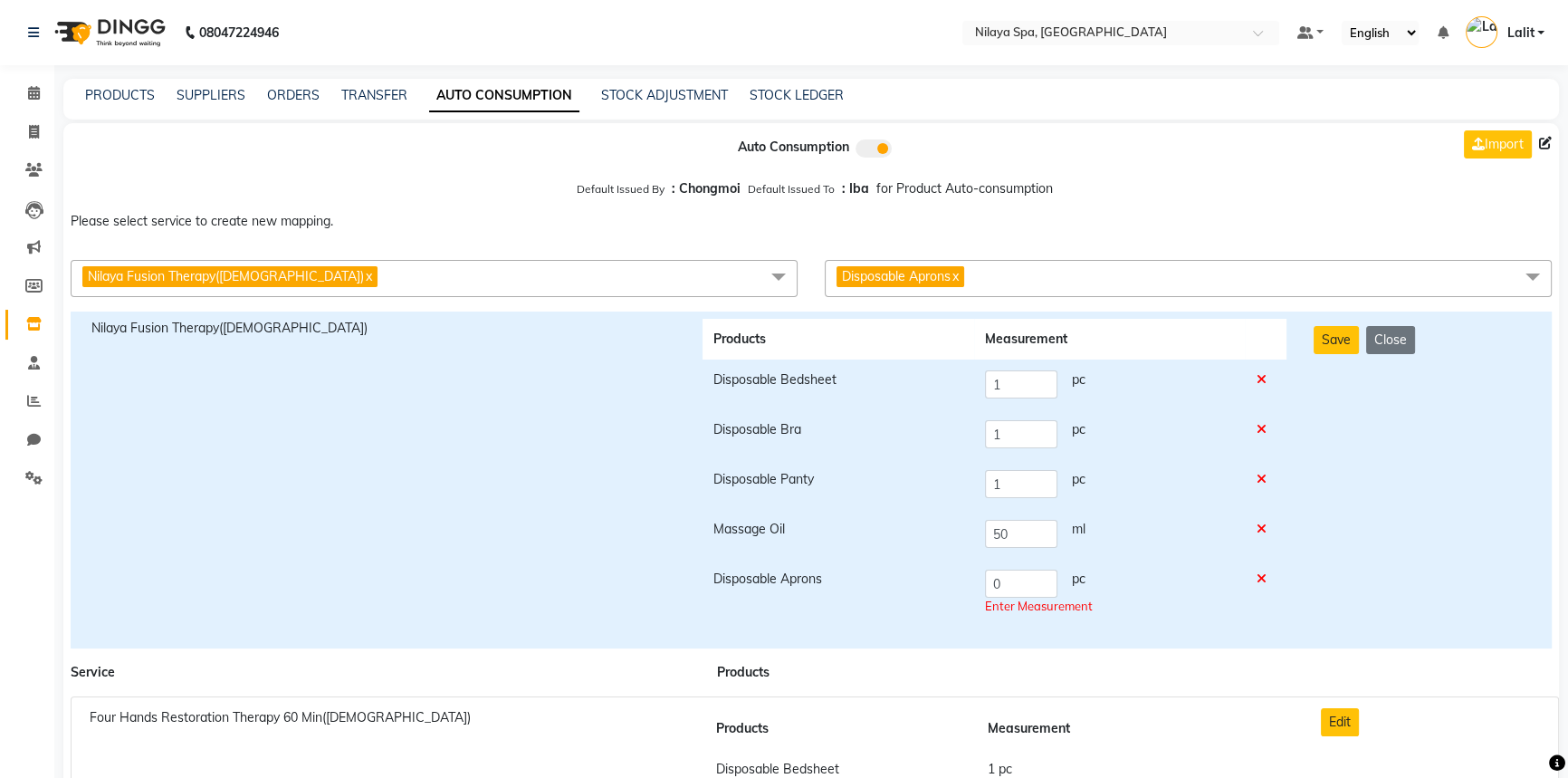
click at [1041, 284] on span "Disposable Aprons x" at bounding box center [1188, 278] width 727 height 37
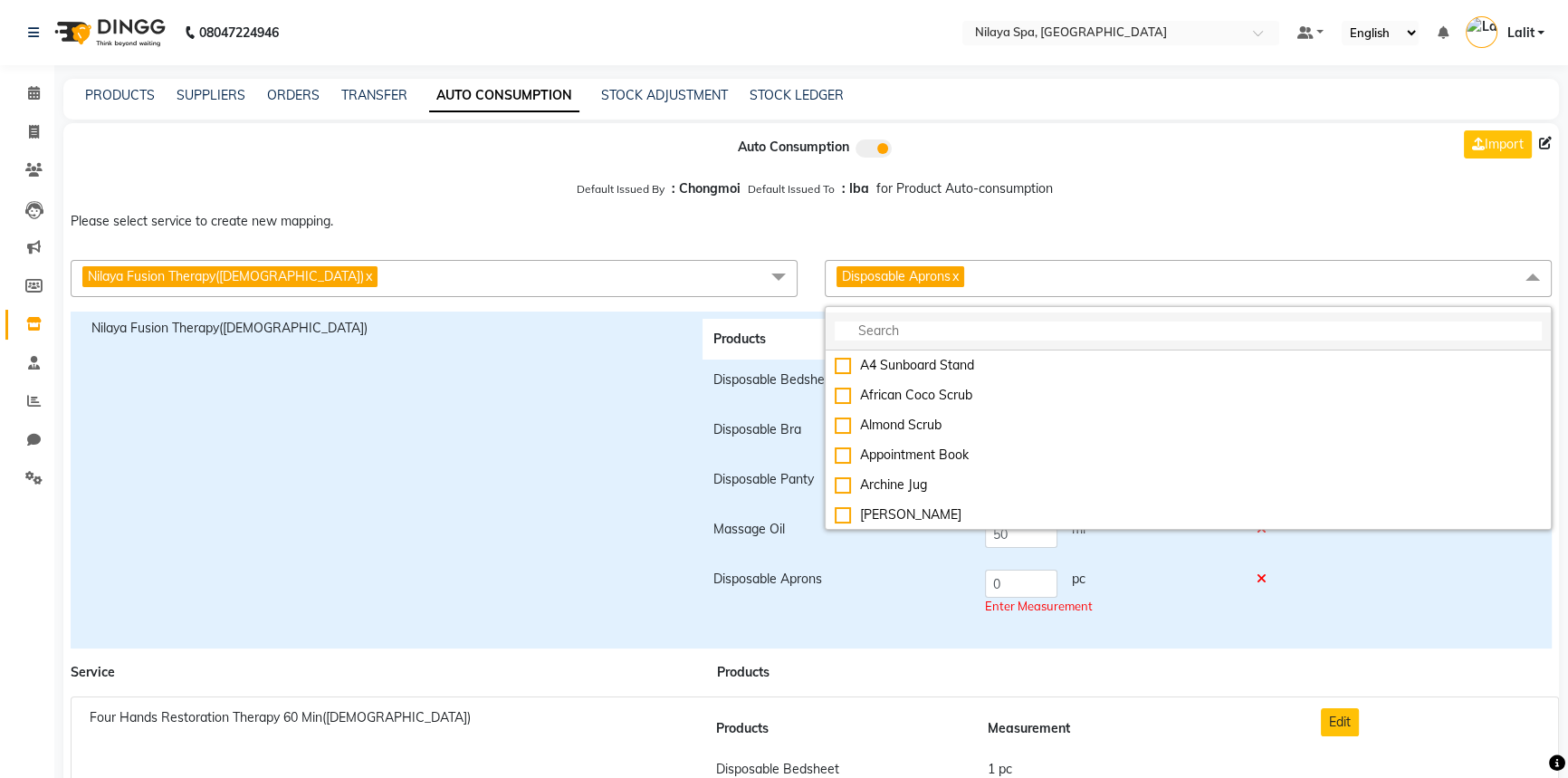
click at [938, 323] on input "multiselect-search" at bounding box center [1189, 331] width 707 height 19
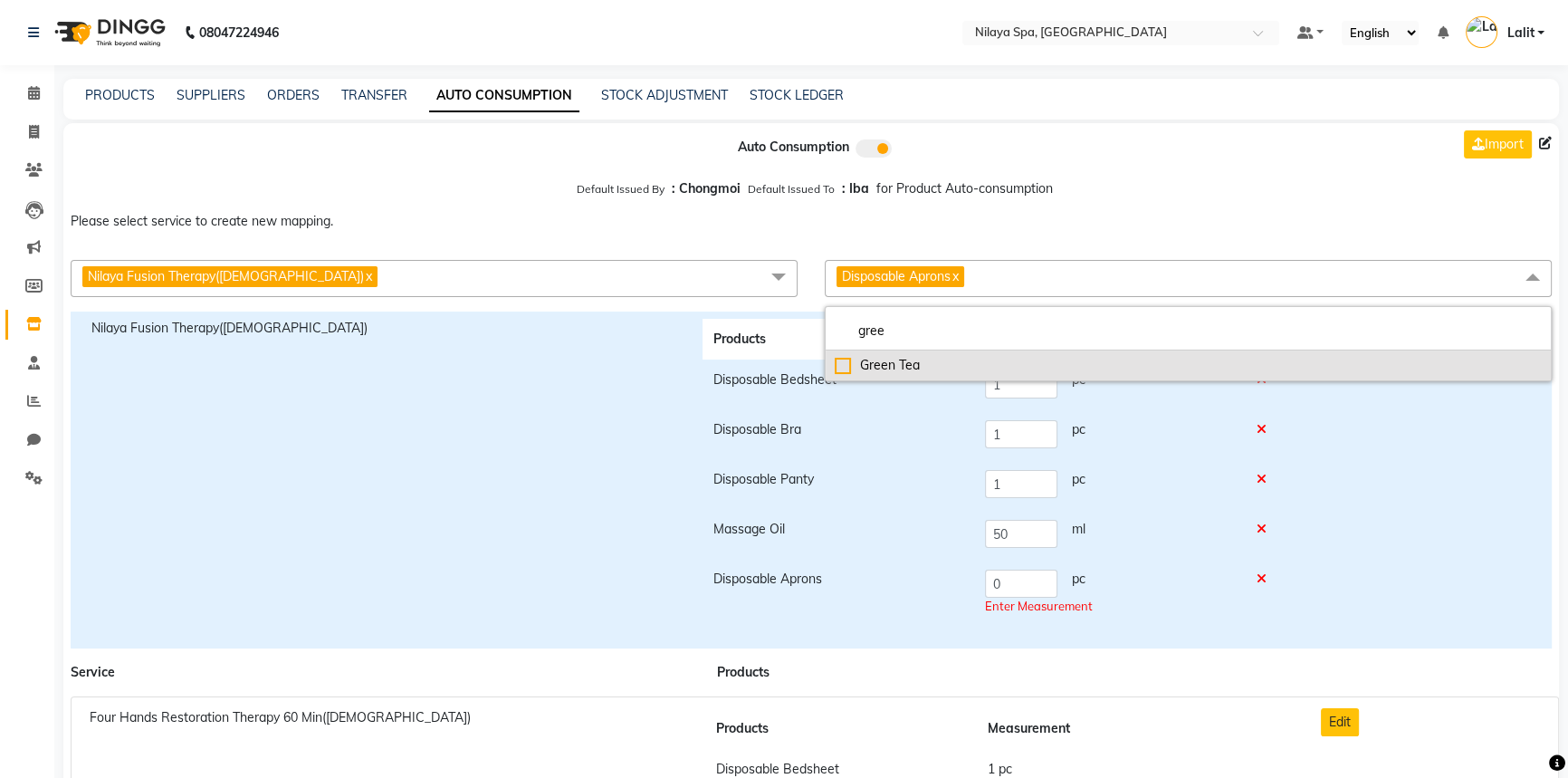
type input "gree"
click at [831, 363] on li "Green Tea" at bounding box center [1188, 365] width 725 height 30
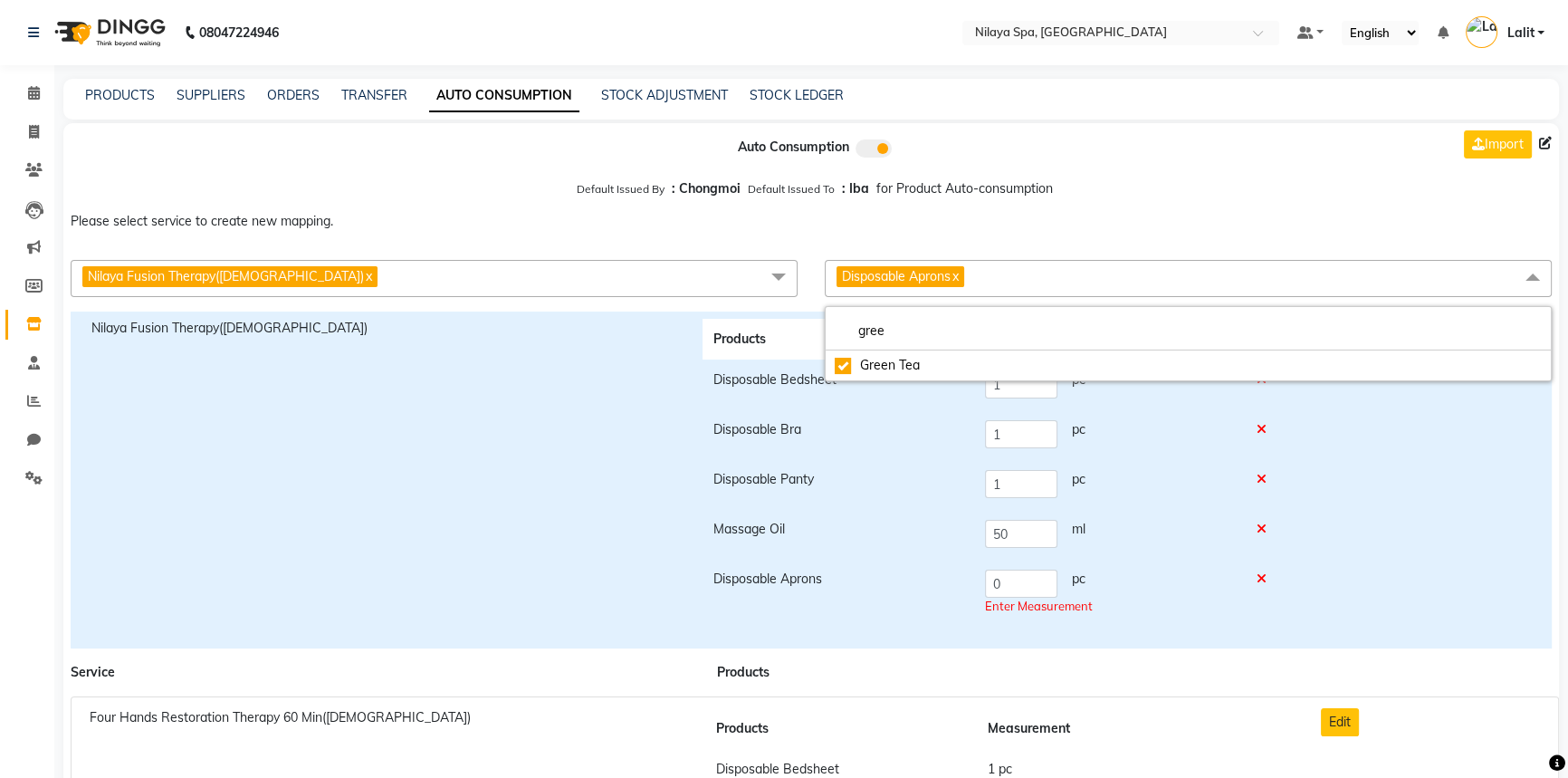
checkbox input "true"
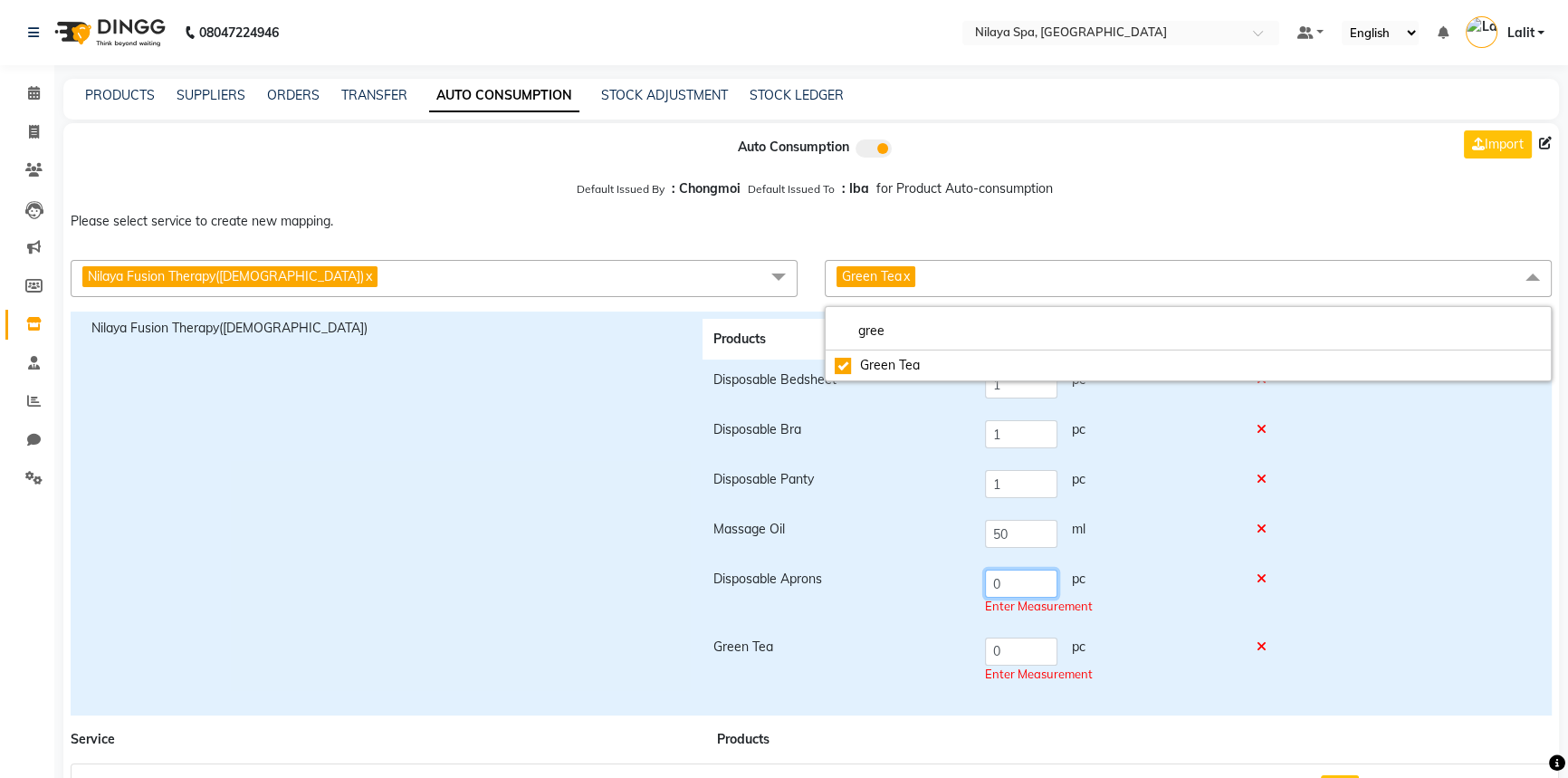
drag, startPoint x: 996, startPoint y: 583, endPoint x: 1015, endPoint y: 650, distance: 69.6
click at [969, 582] on tr "Disposable Aprons 0 pc Enter Measurement" at bounding box center [994, 592] width 584 height 68
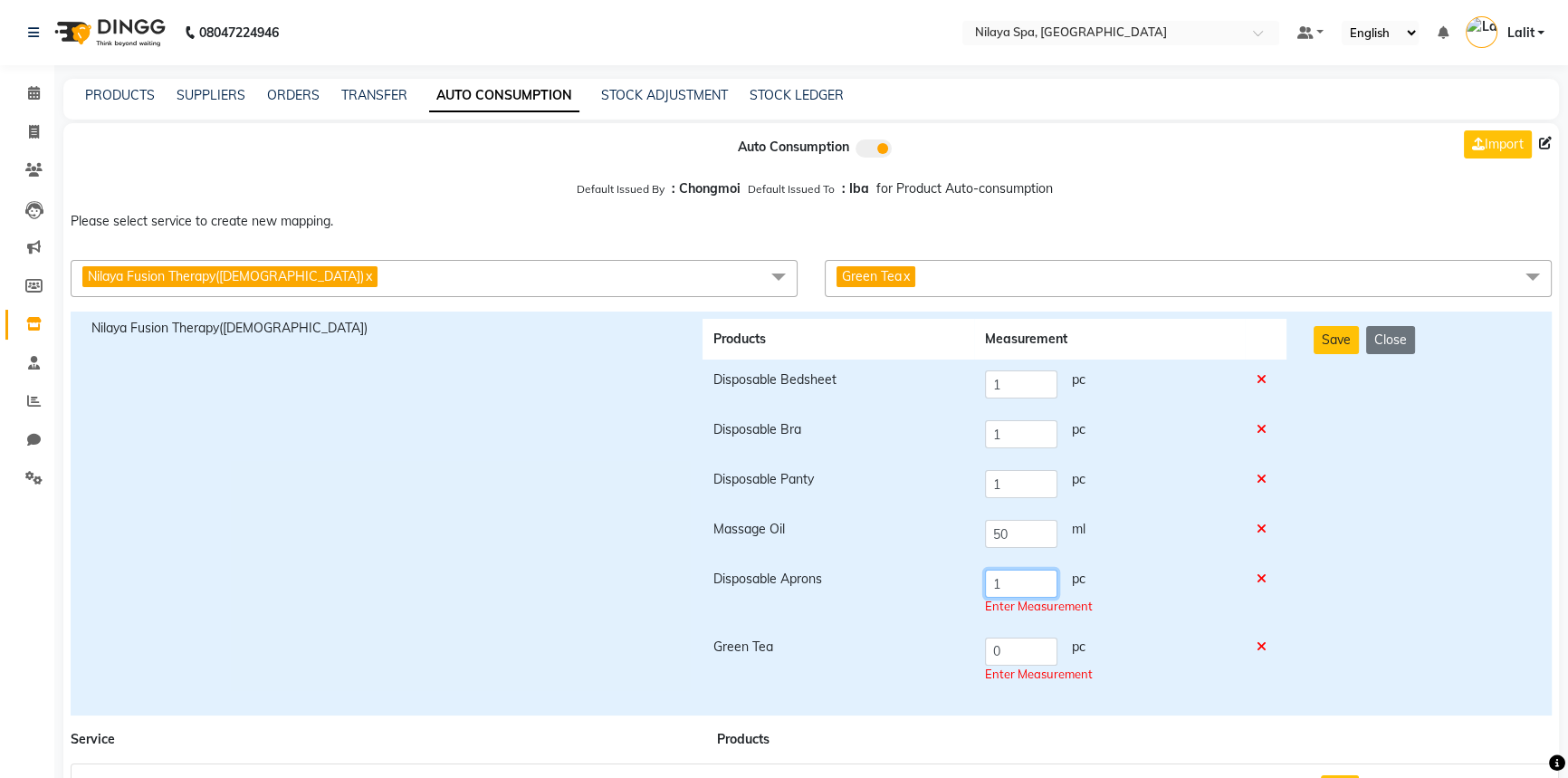
type input "1"
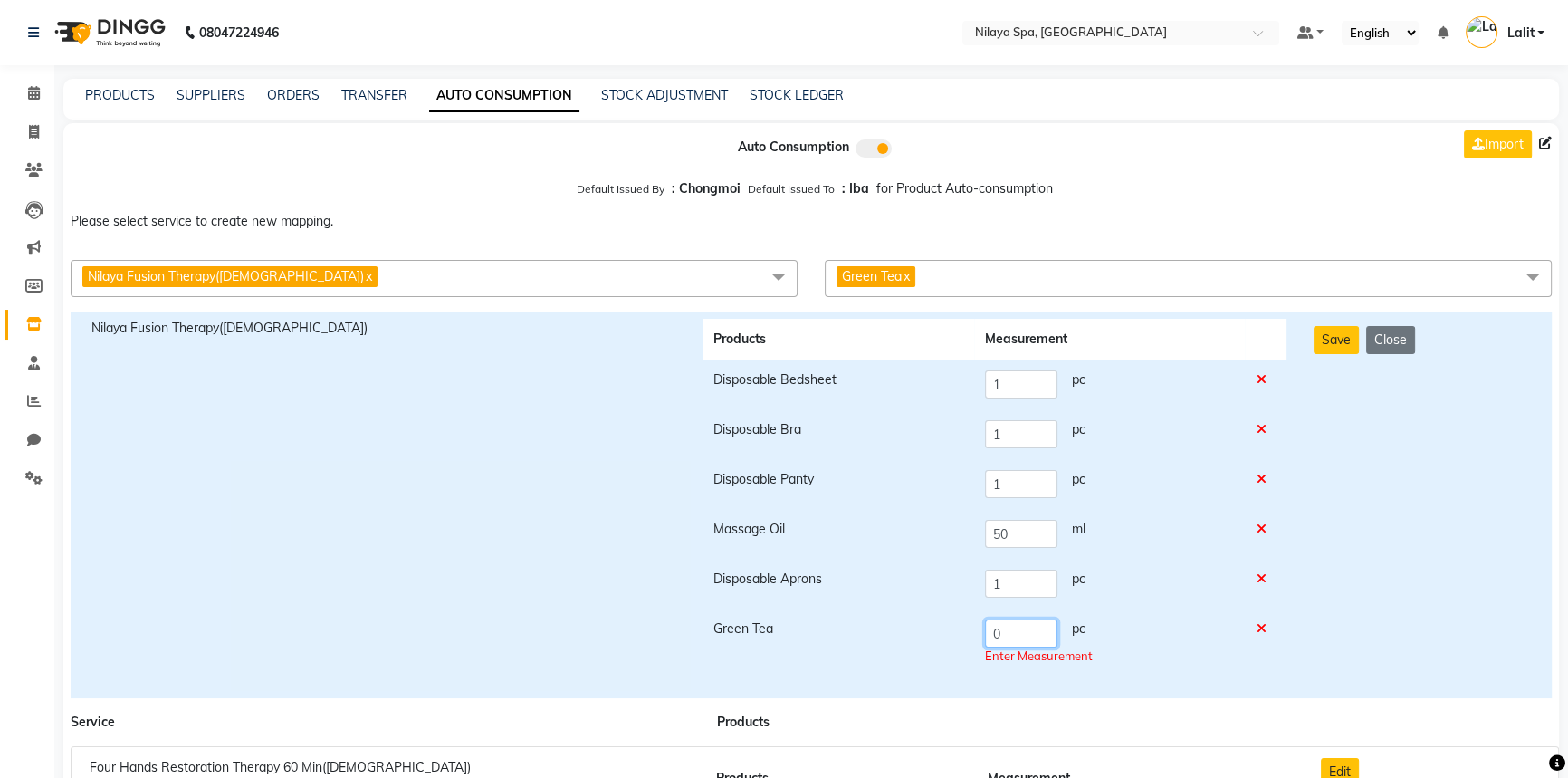
drag, startPoint x: 1013, startPoint y: 656, endPoint x: 958, endPoint y: 652, distance: 55.1
click at [961, 652] on tr "Green Tea 0 pc Enter Measurement" at bounding box center [994, 642] width 584 height 68
type input "1"
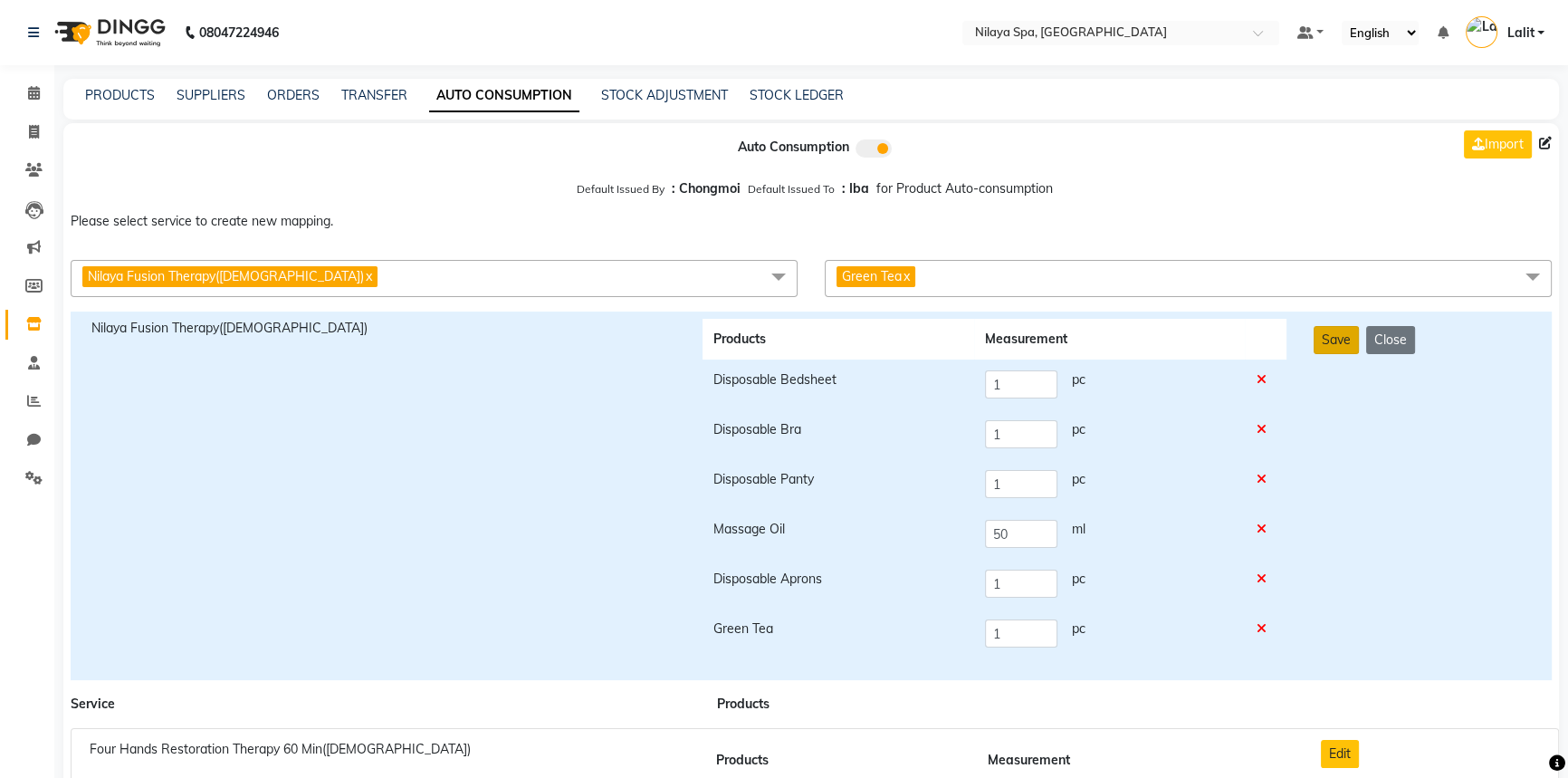
click at [1324, 341] on button "Save" at bounding box center [1335, 339] width 45 height 28
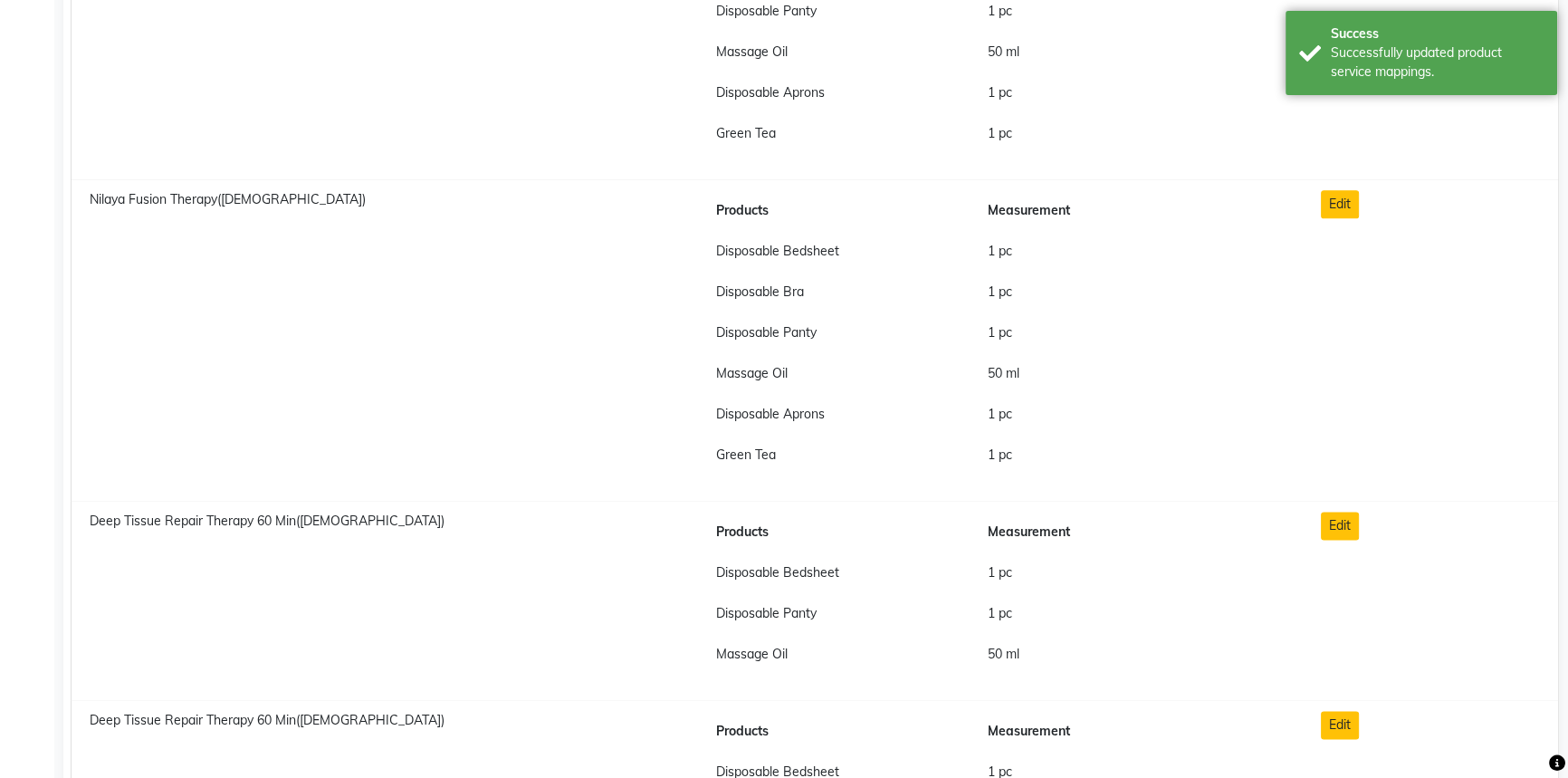
scroll to position [3045, 0]
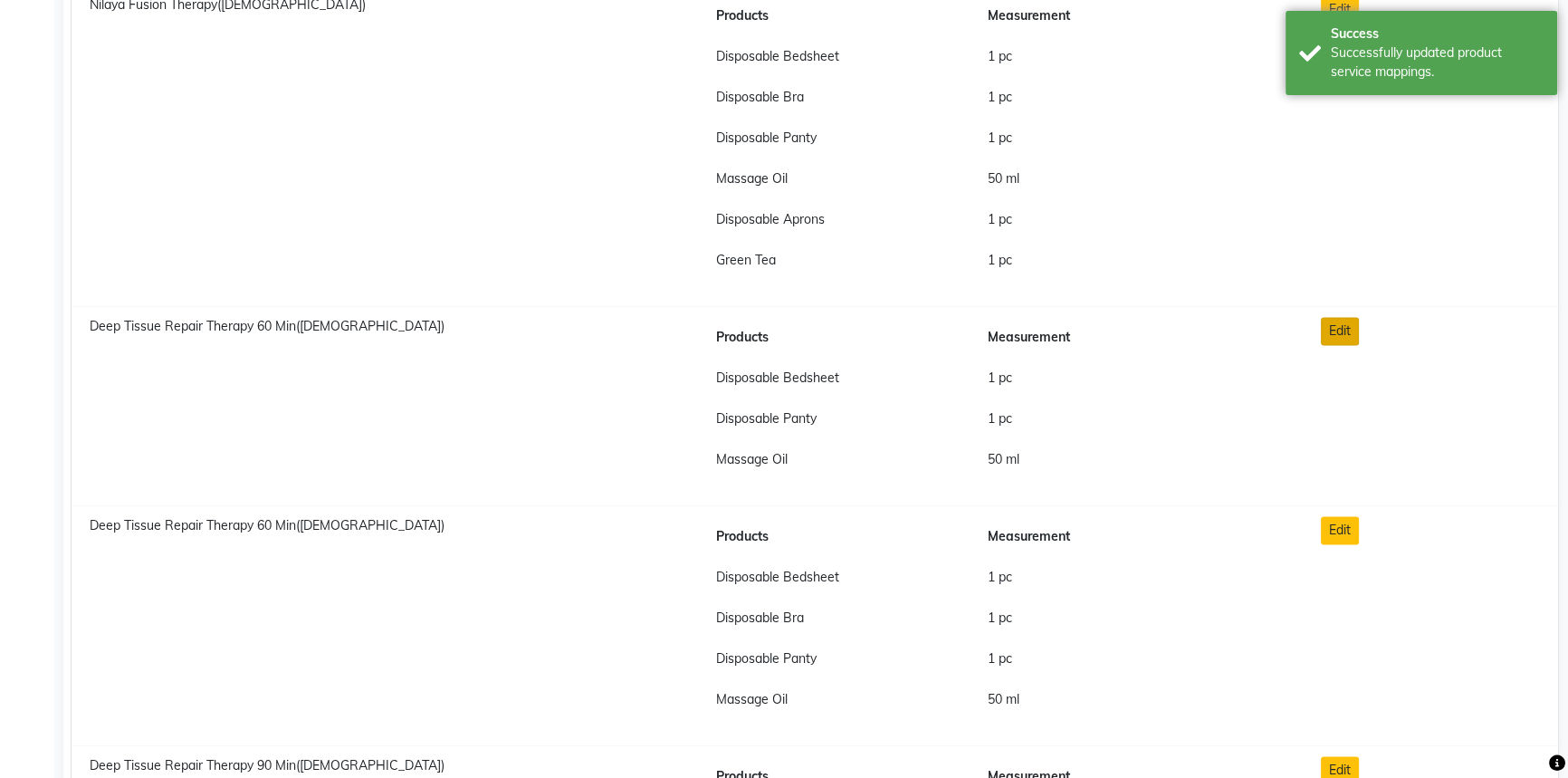
click at [1339, 335] on button "Edit" at bounding box center [1340, 330] width 38 height 28
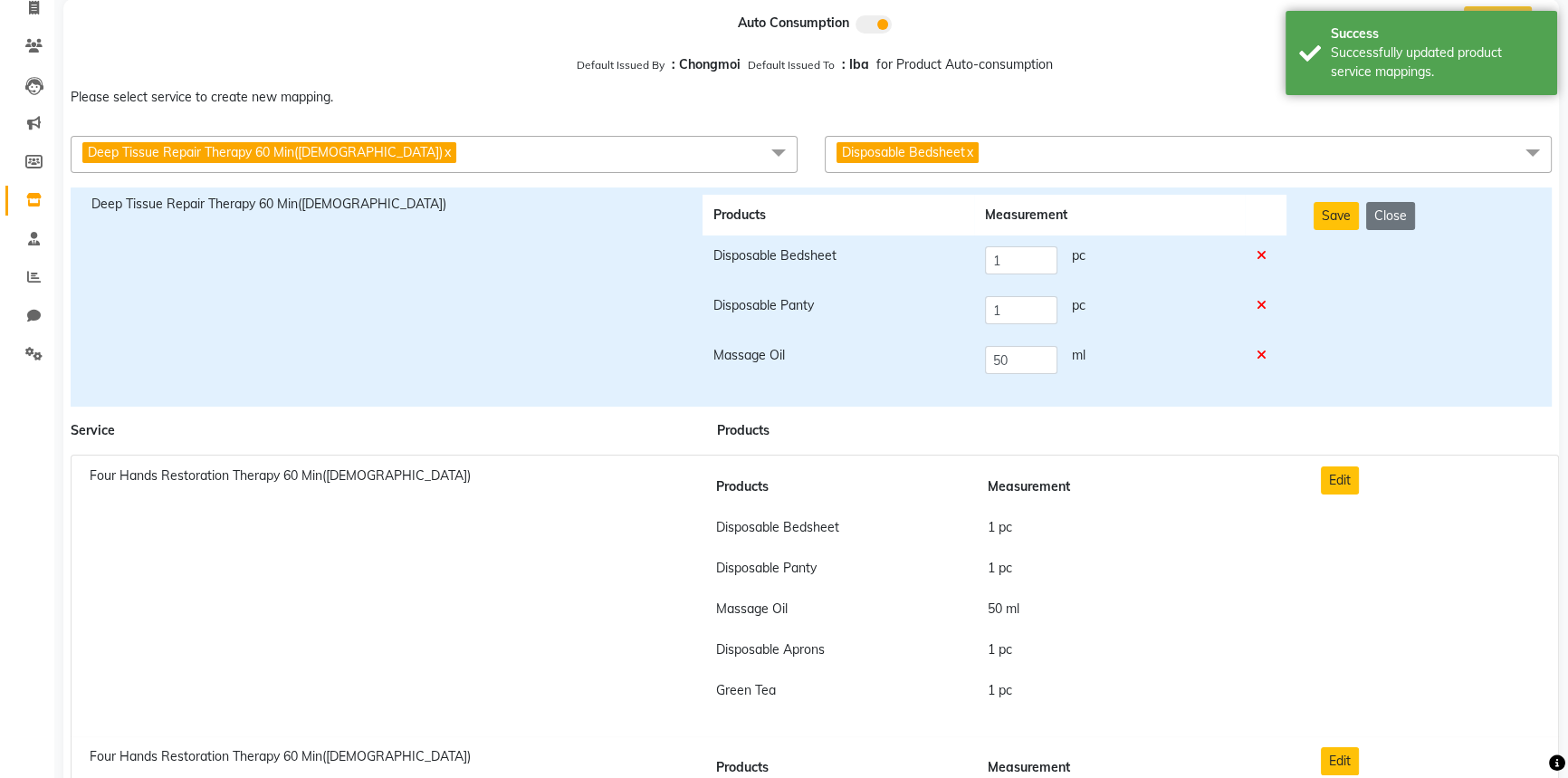
scroll to position [0, 0]
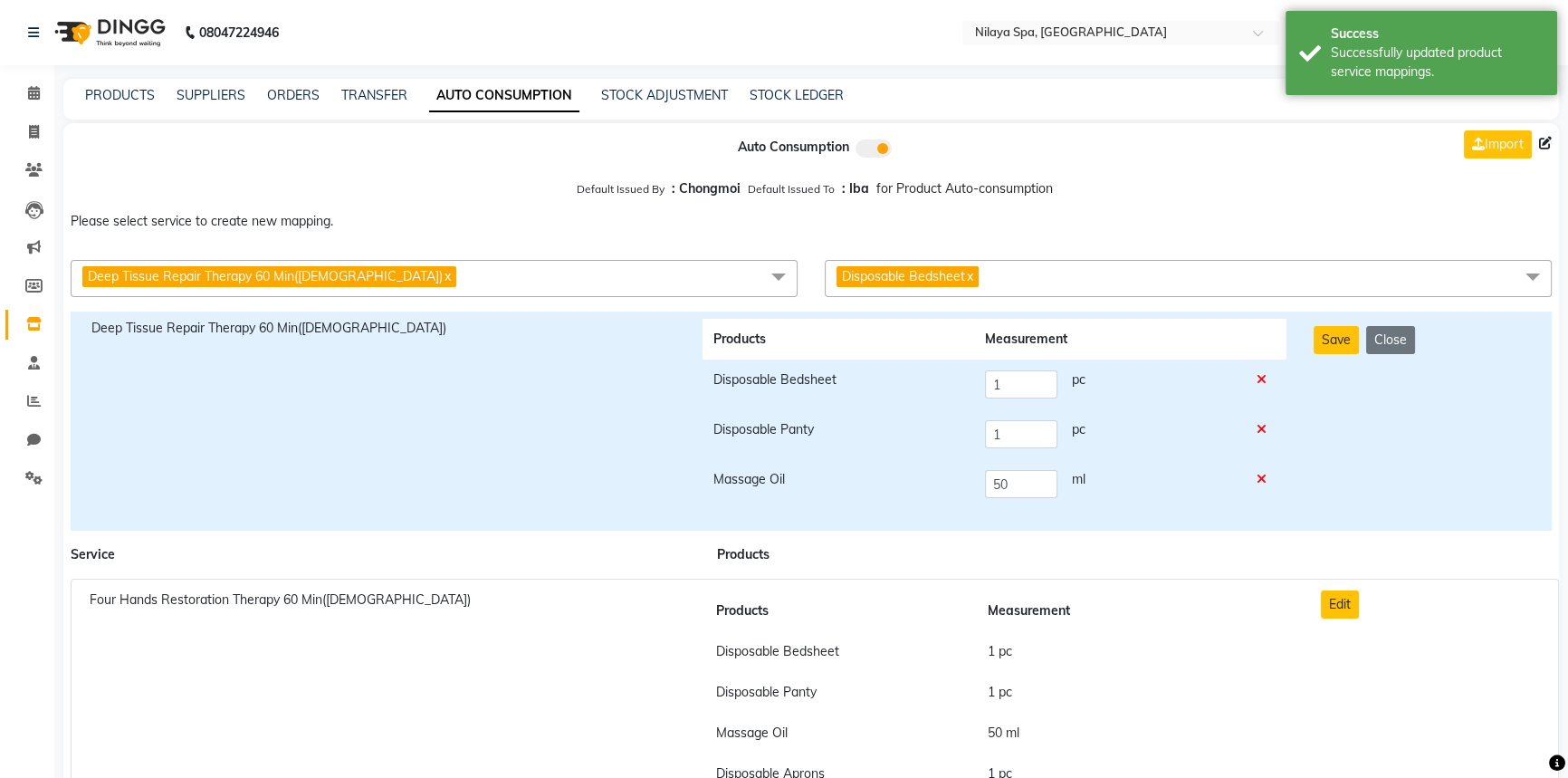
click at [1011, 281] on span "Disposable Bedsheet x" at bounding box center [1188, 278] width 727 height 37
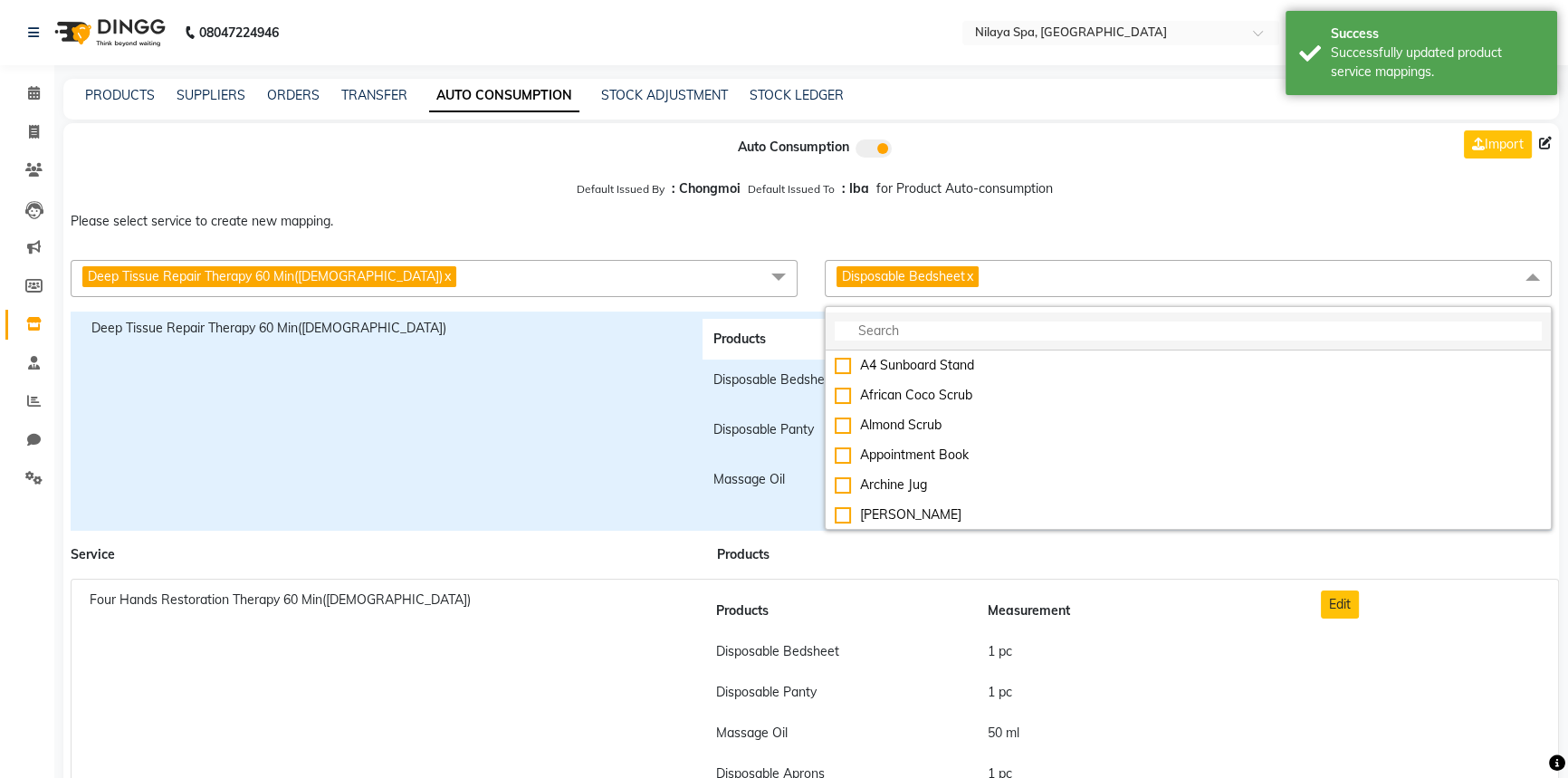
click at [922, 333] on input "multiselect-search" at bounding box center [1189, 331] width 707 height 19
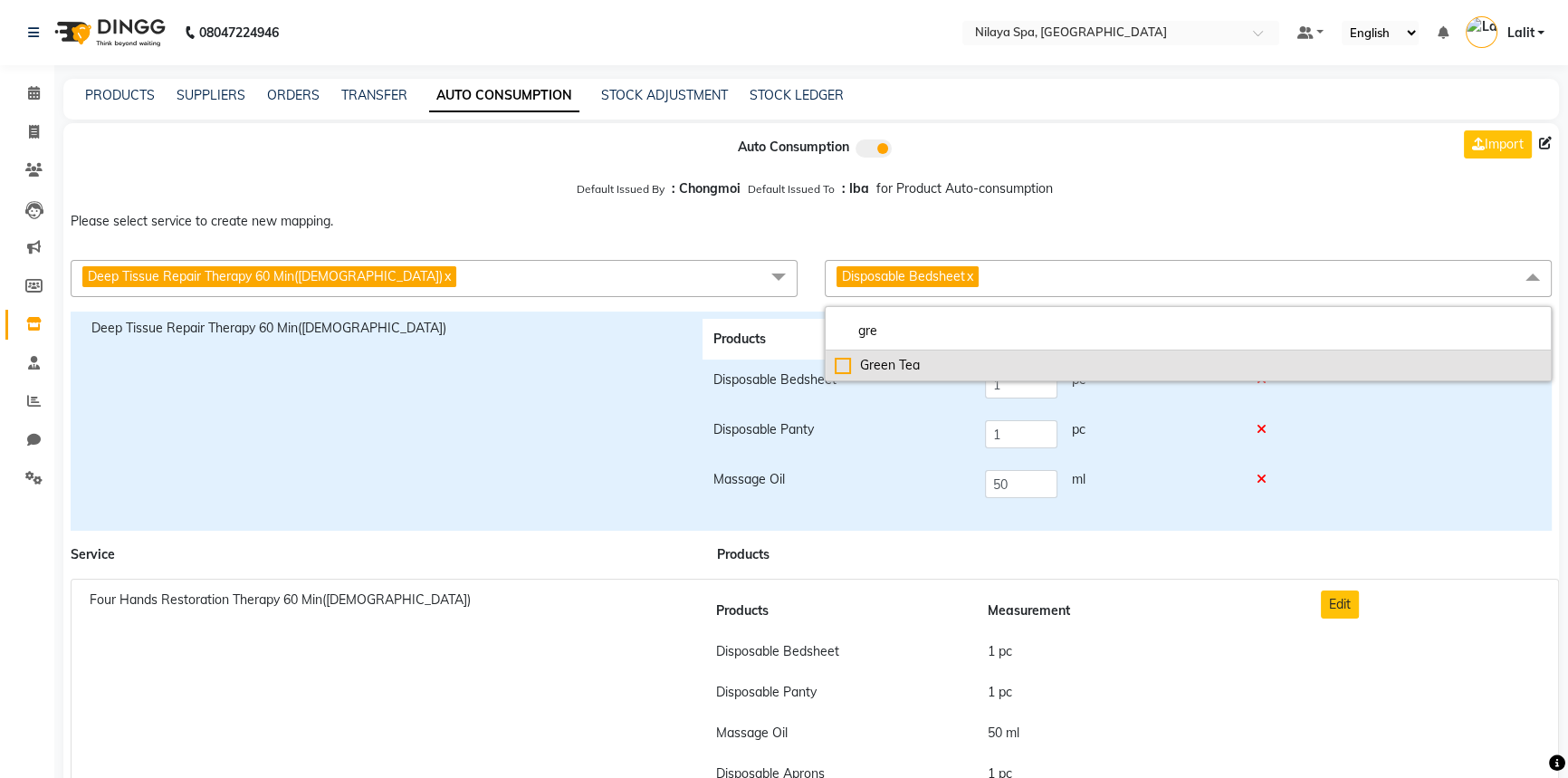
type input "gre"
click at [852, 361] on div "Green Tea" at bounding box center [1189, 365] width 707 height 19
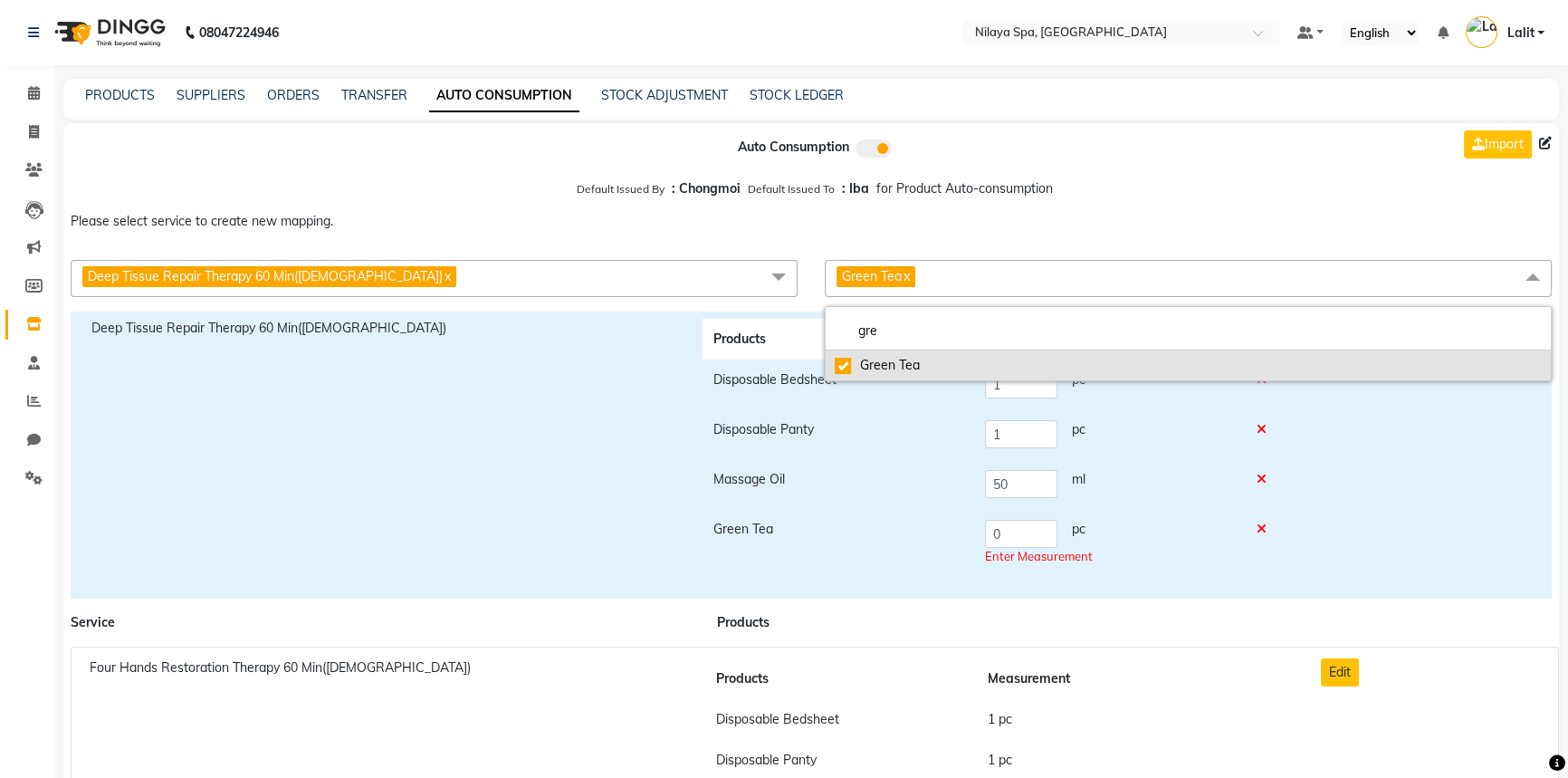
click at [850, 362] on div "Green Tea" at bounding box center [1189, 365] width 707 height 19
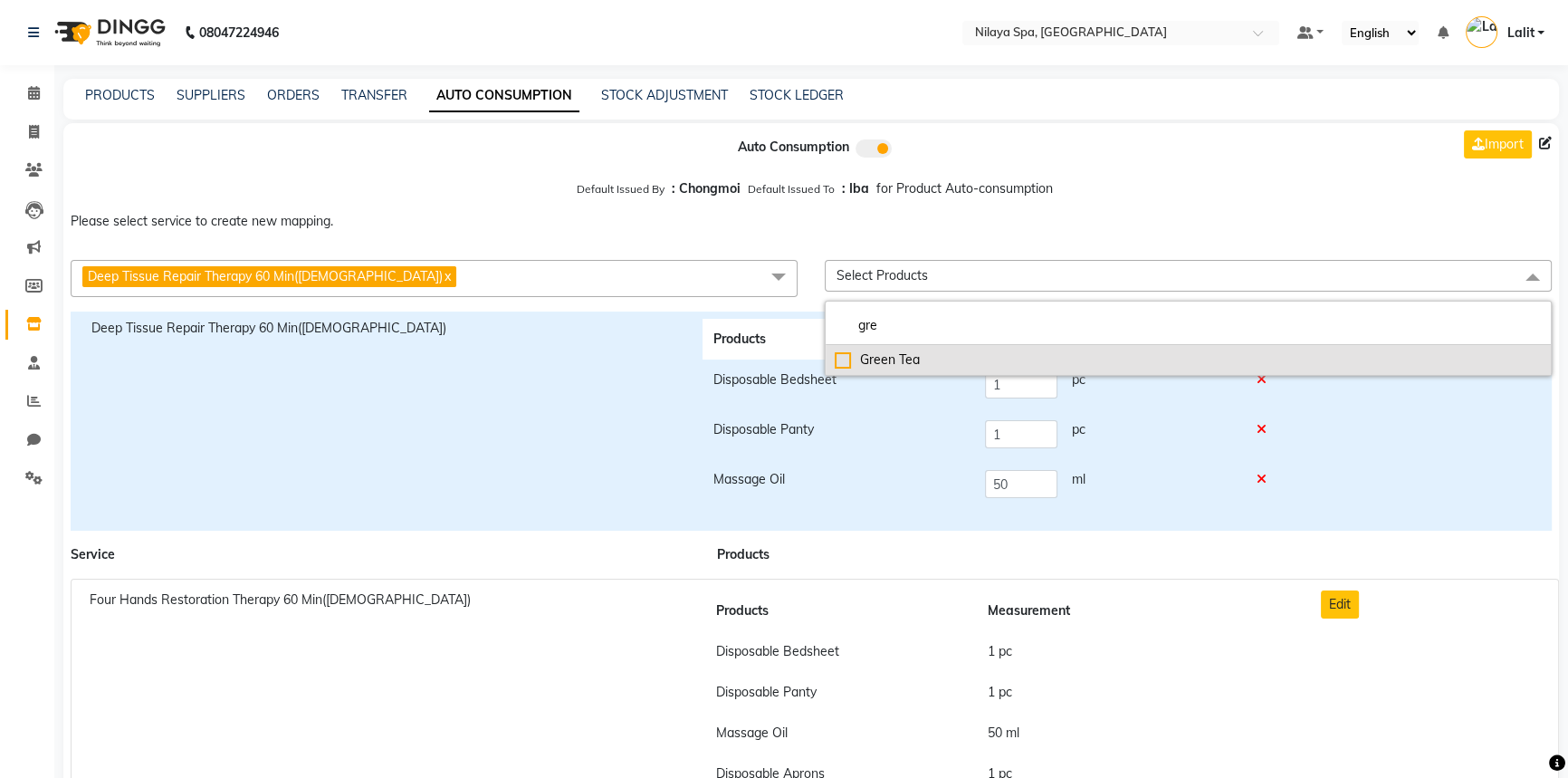
click at [850, 362] on div "Green Tea" at bounding box center [1189, 360] width 707 height 19
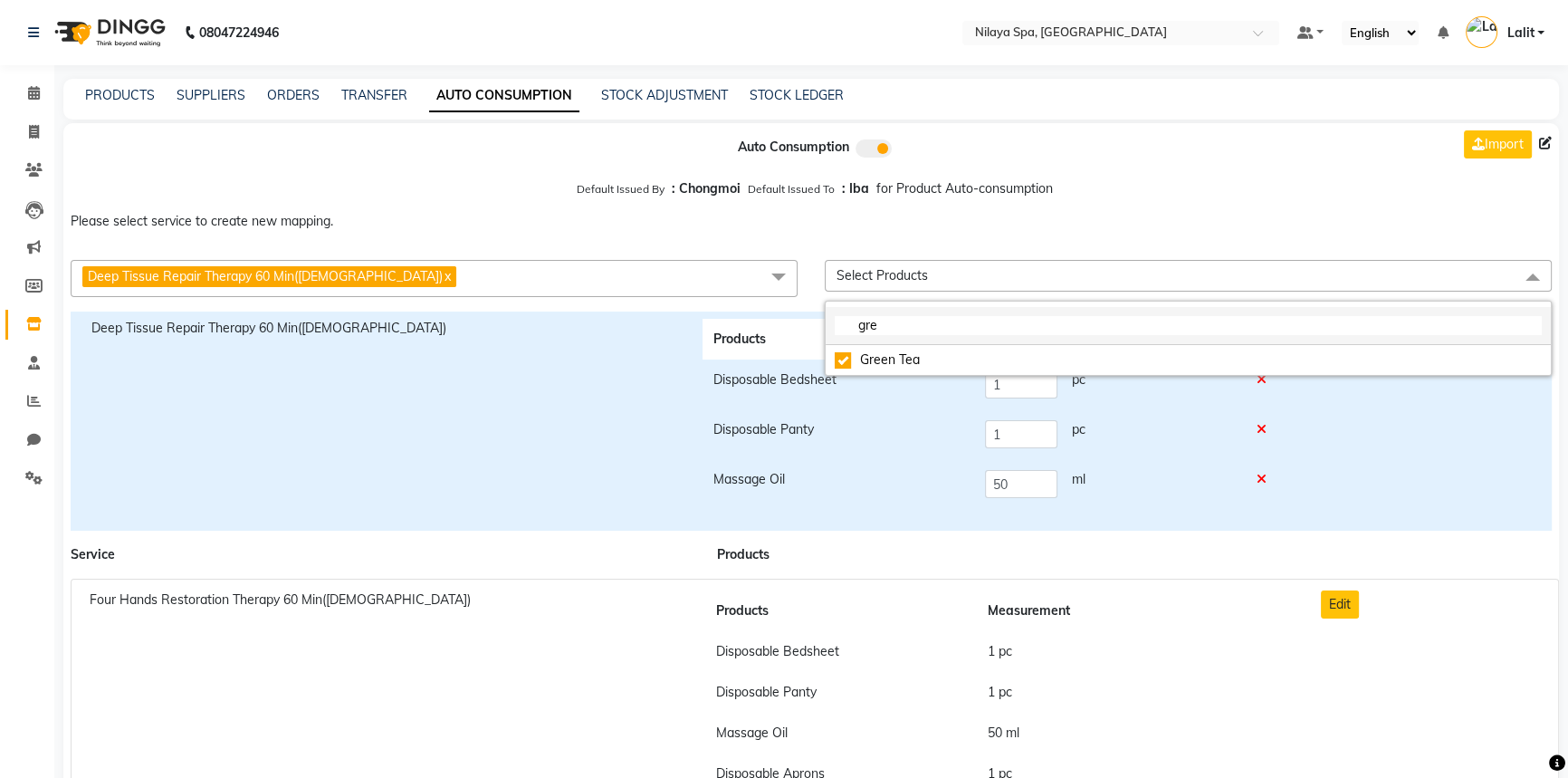
checkbox input "true"
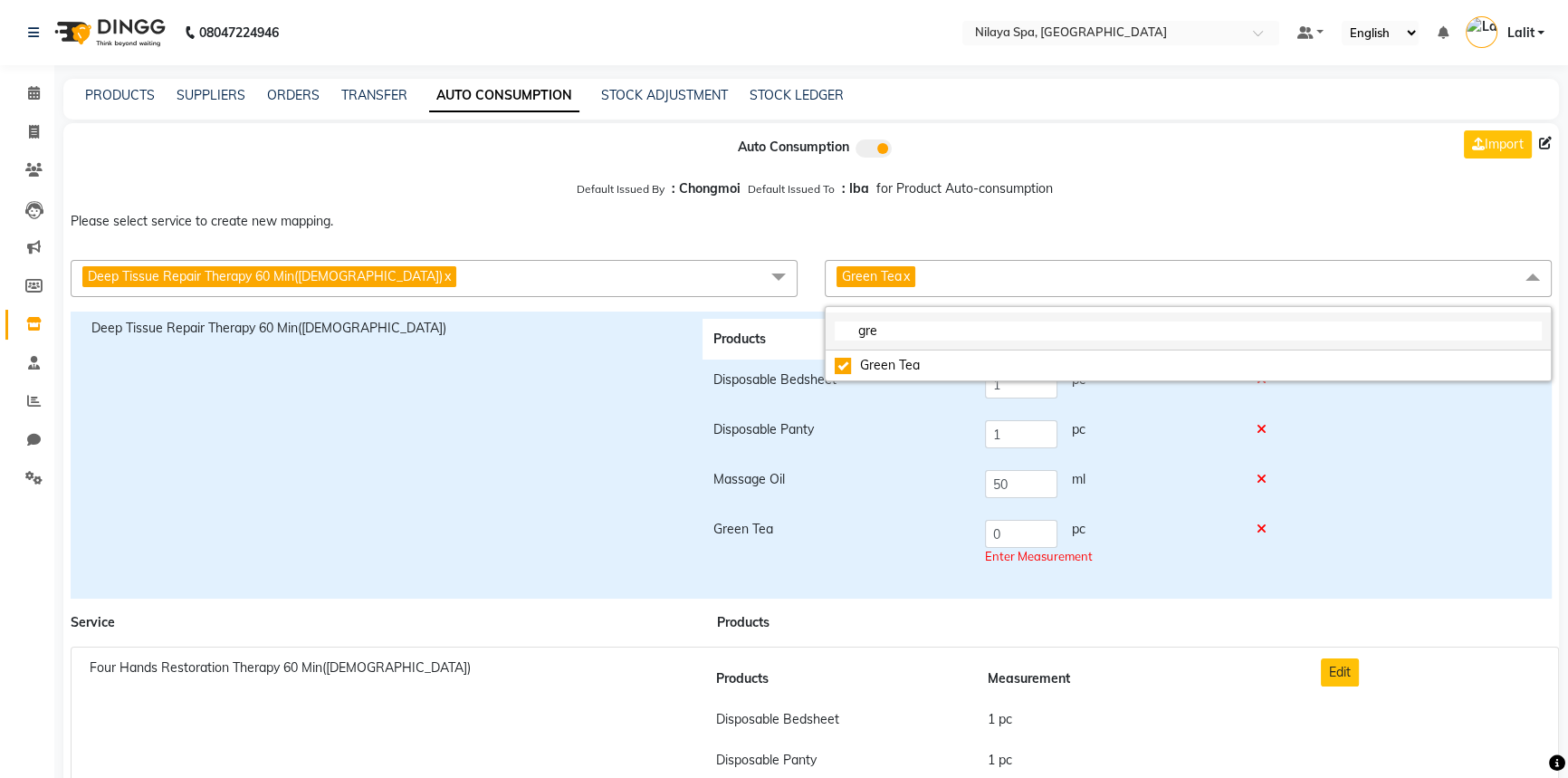
click at [908, 327] on input "gre" at bounding box center [1189, 331] width 707 height 19
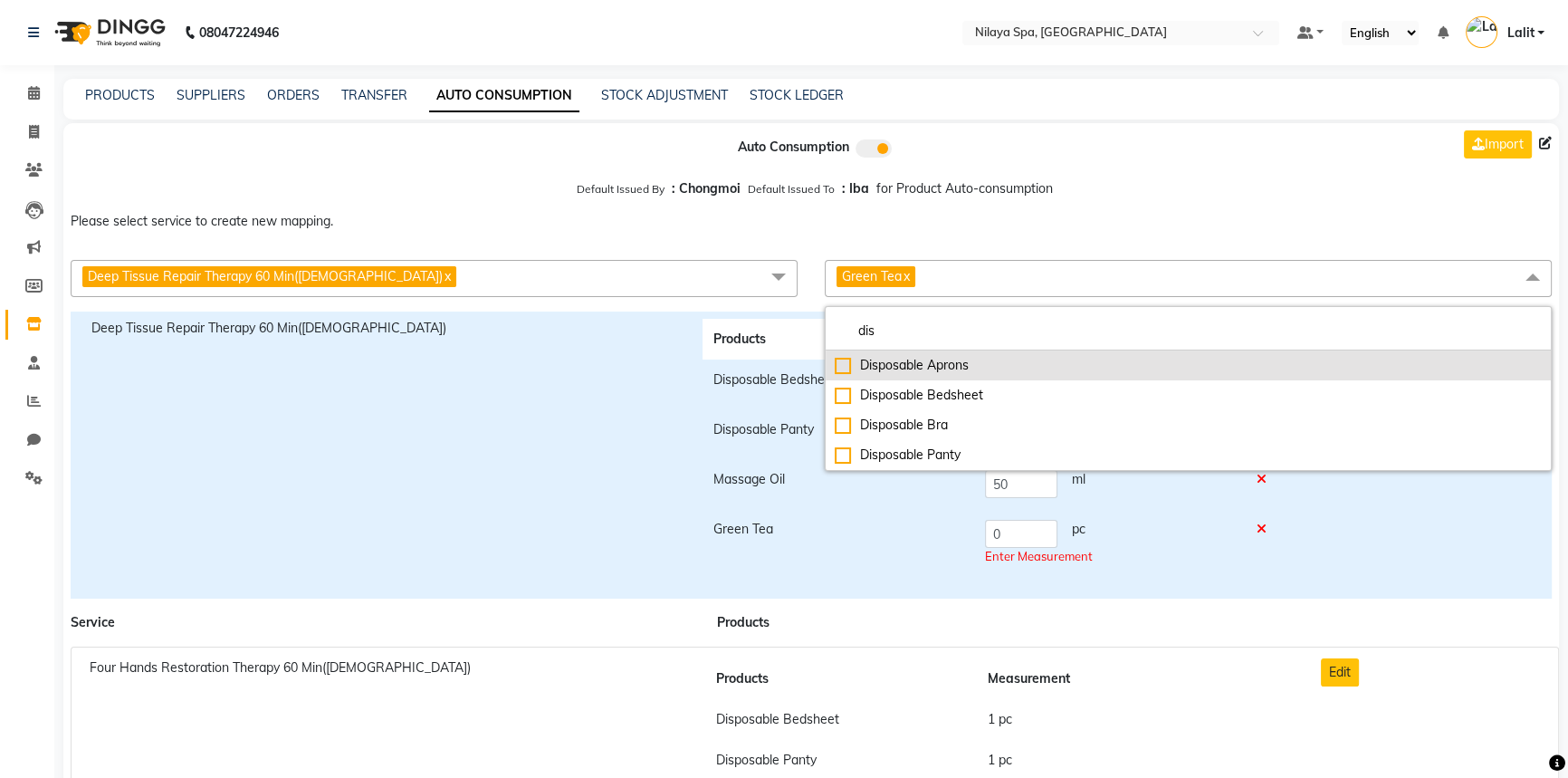
type input "dis"
click at [845, 369] on div "Disposable Aprons" at bounding box center [1189, 365] width 707 height 19
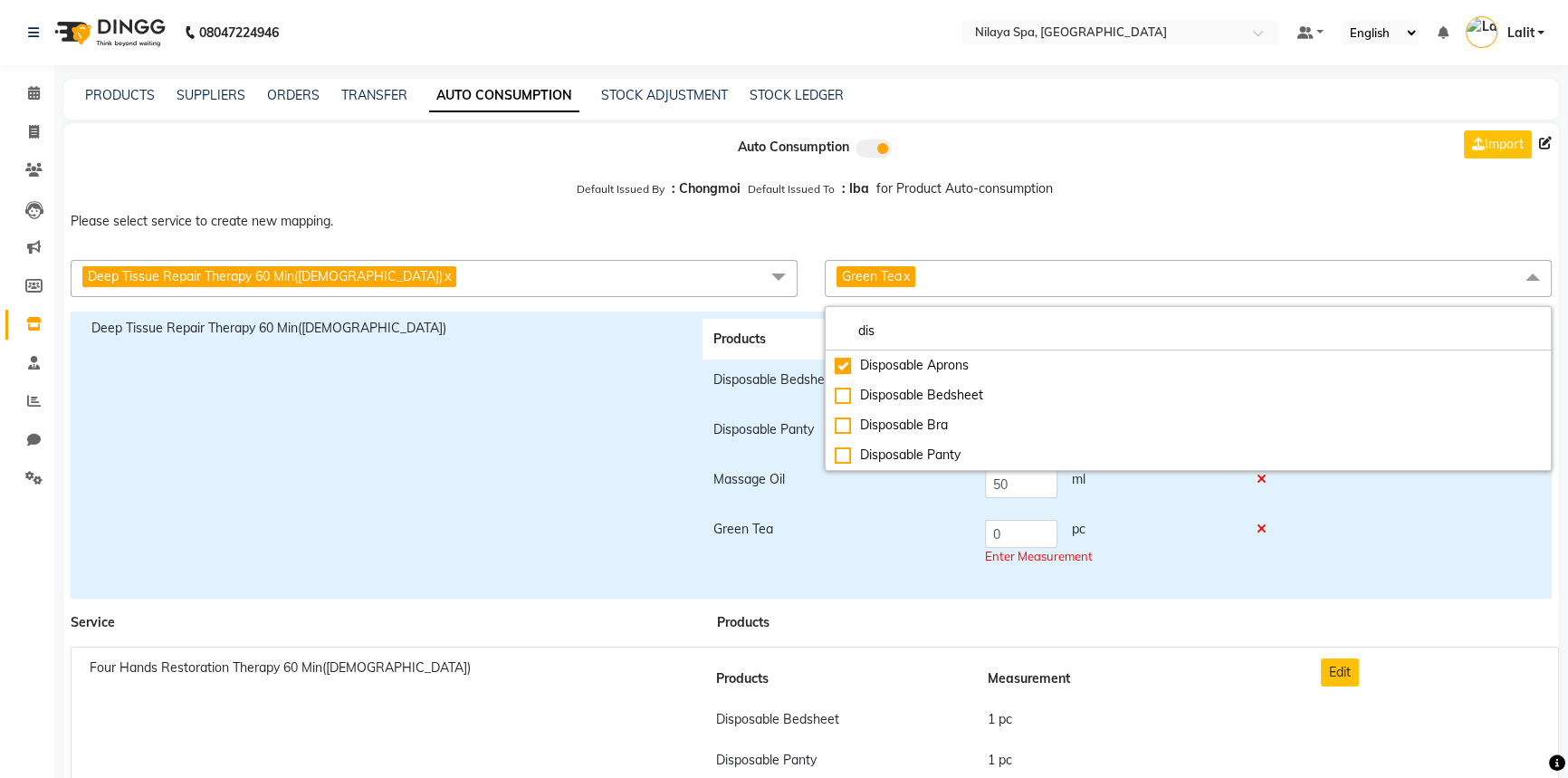
checkbox input "true"
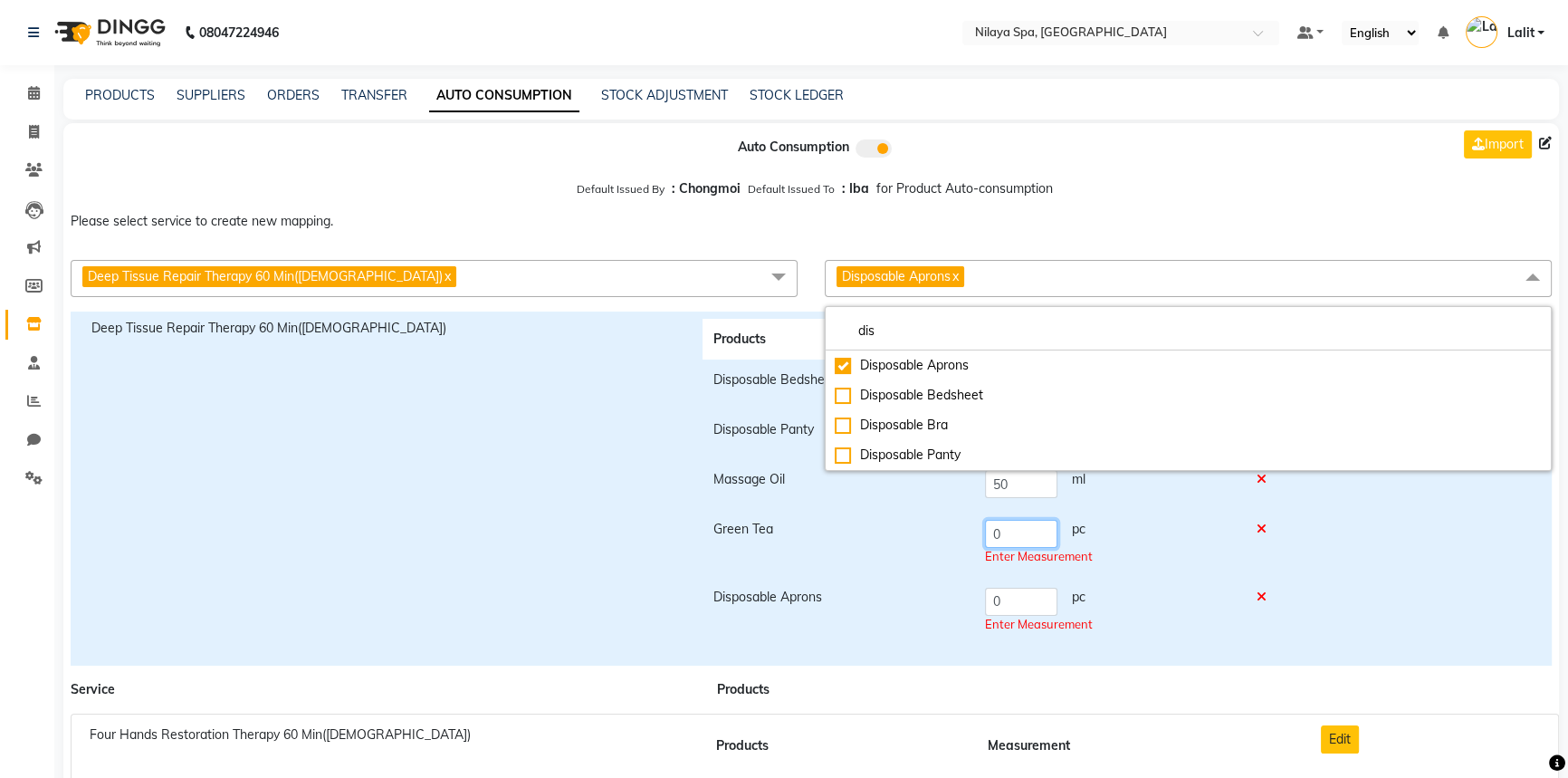
drag, startPoint x: 1014, startPoint y: 543, endPoint x: 1041, endPoint y: 615, distance: 76.9
click at [968, 533] on tr "Green Tea 0 pc Enter Measurement" at bounding box center [994, 543] width 584 height 68
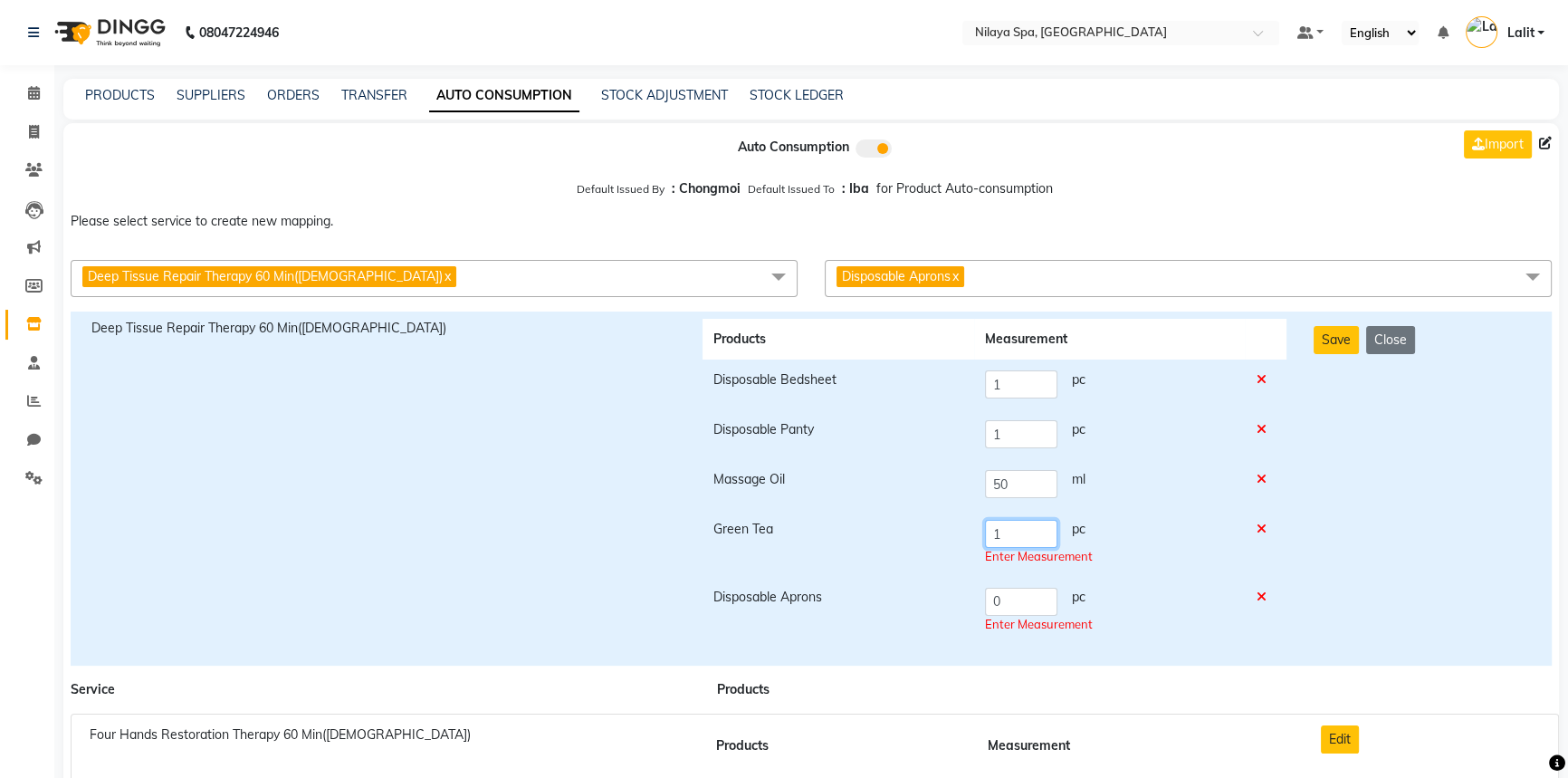
type input "1"
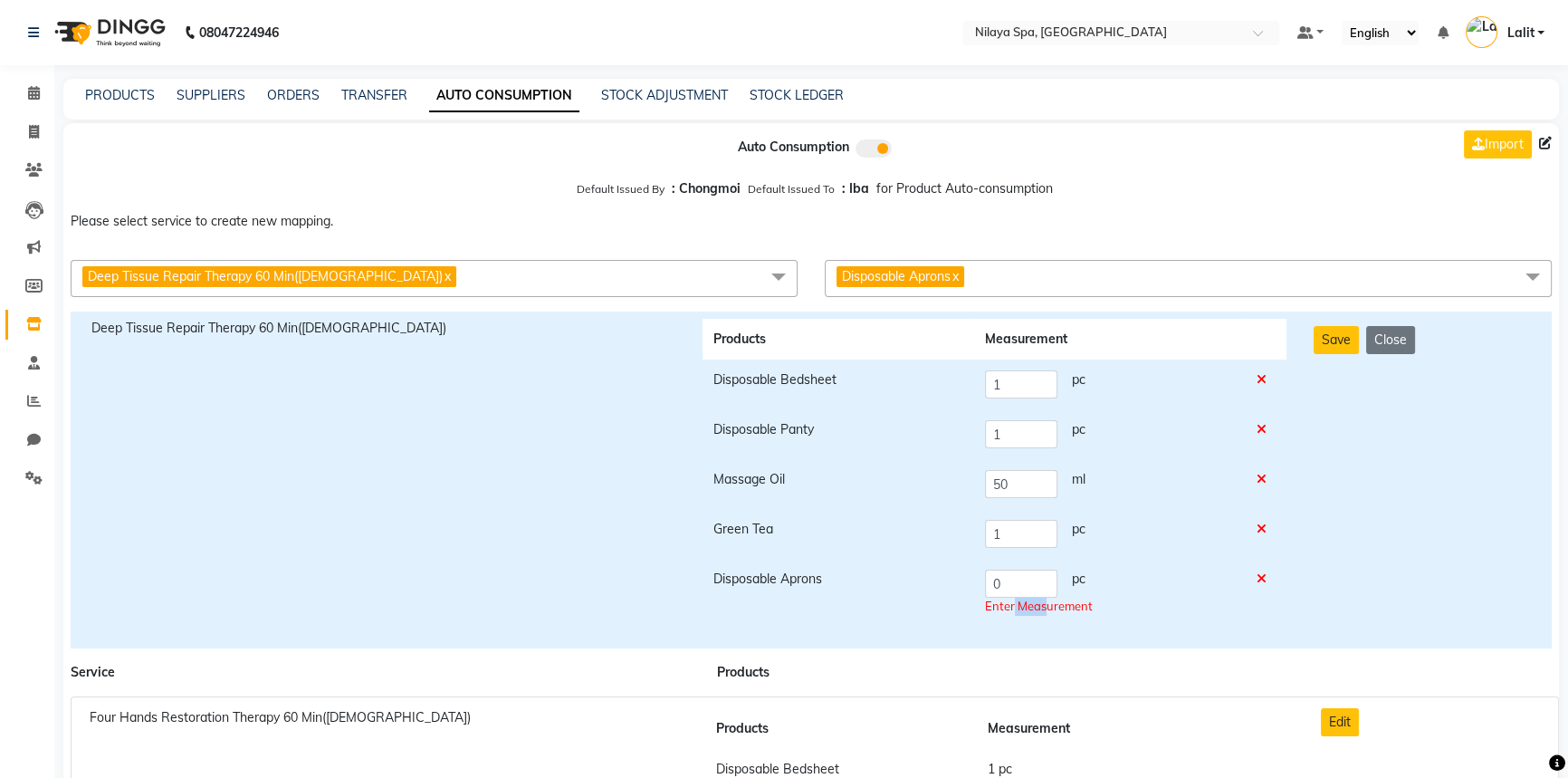
drag, startPoint x: 1035, startPoint y: 616, endPoint x: 964, endPoint y: 607, distance: 71.6
click at [967, 607] on tr "Disposable Aprons 0 pc Enter Measurement" at bounding box center [994, 592] width 584 height 68
click at [1031, 584] on input "0" at bounding box center [1021, 583] width 72 height 28
click at [1031, 586] on input "0" at bounding box center [1021, 583] width 72 height 28
click at [1034, 571] on input "0" at bounding box center [1021, 583] width 72 height 28
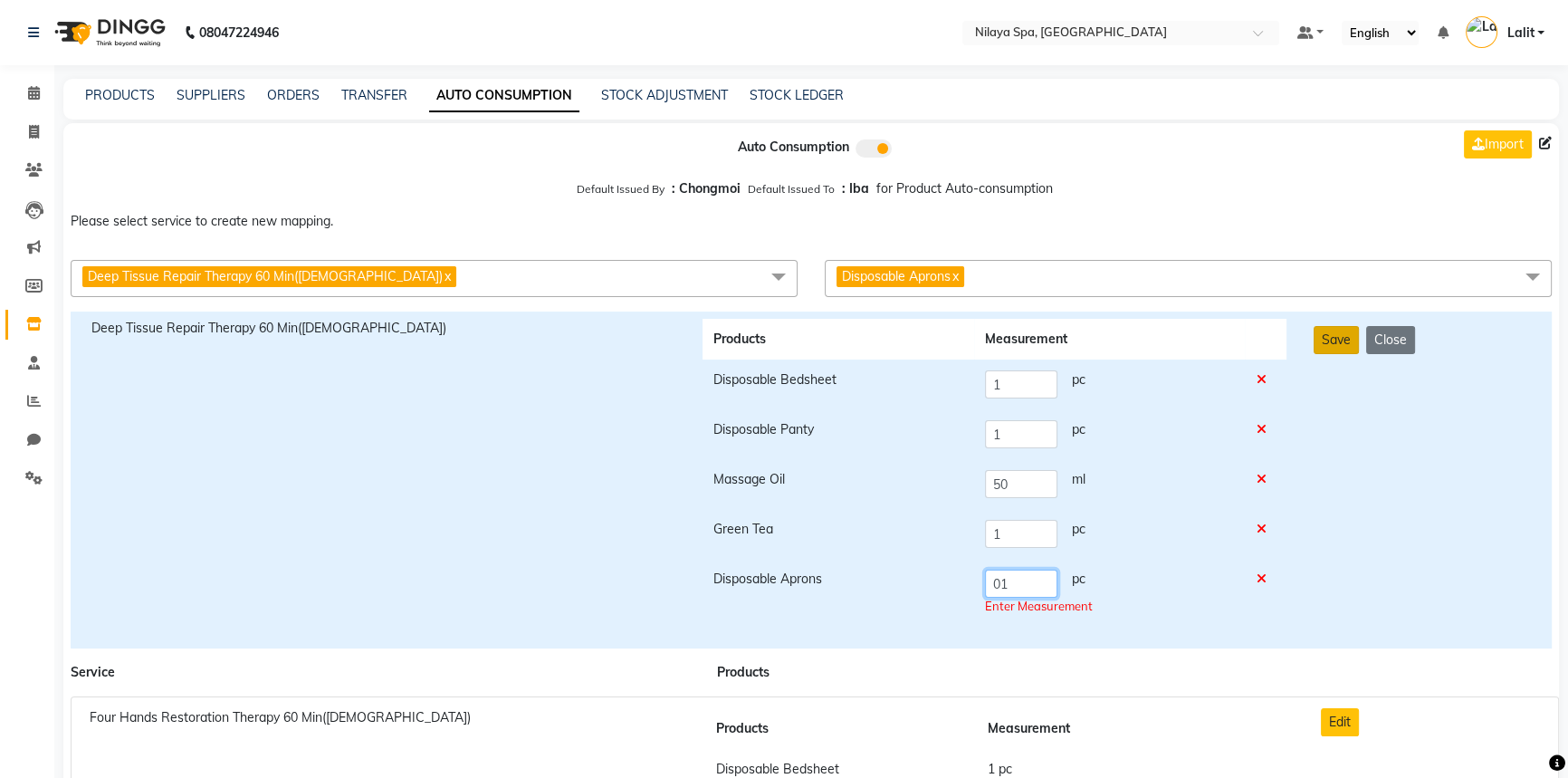
type input "01"
click at [1339, 344] on button "Save" at bounding box center [1335, 339] width 45 height 28
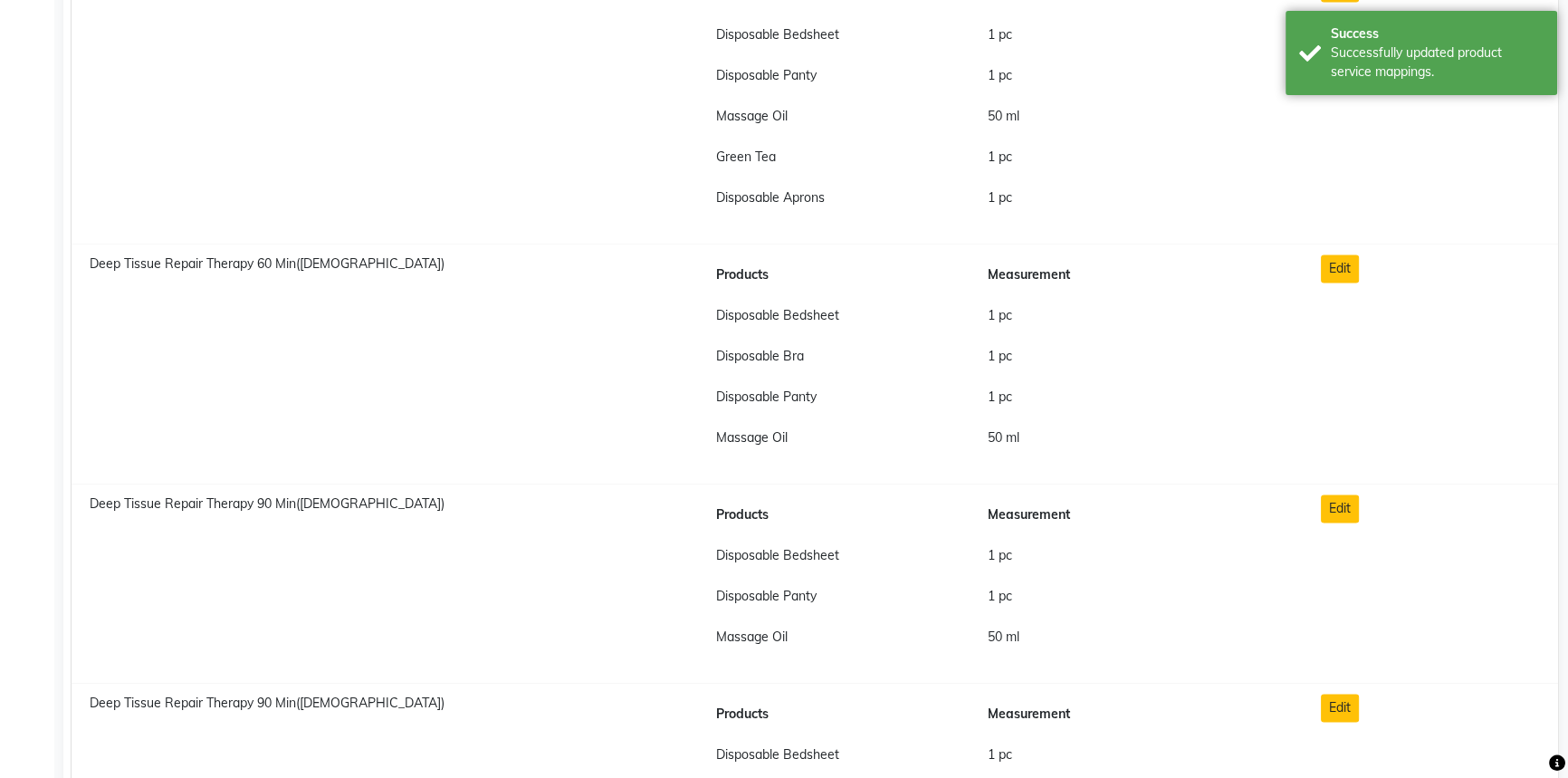
scroll to position [3457, 0]
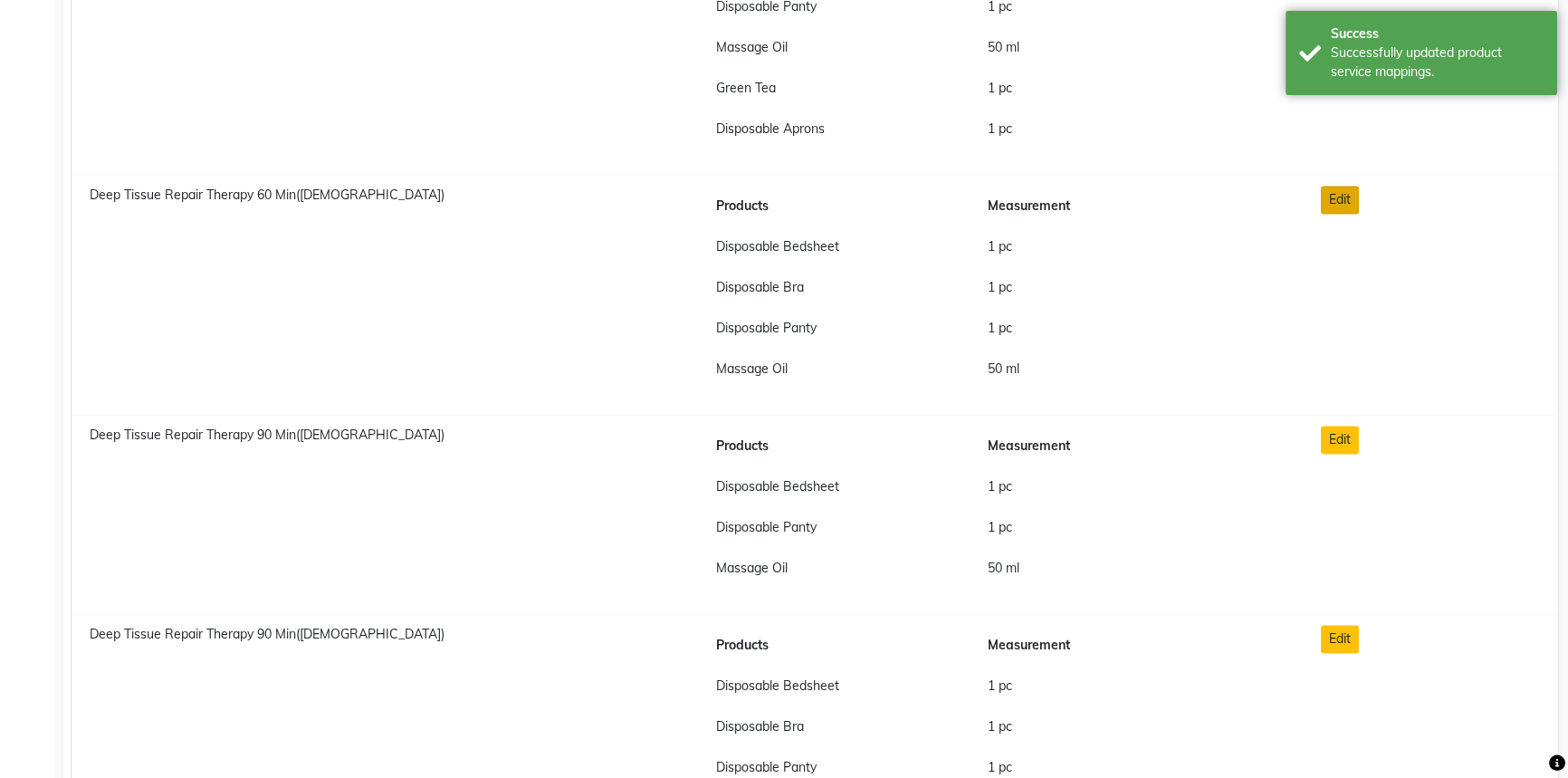
click at [1335, 205] on button "Edit" at bounding box center [1340, 199] width 38 height 28
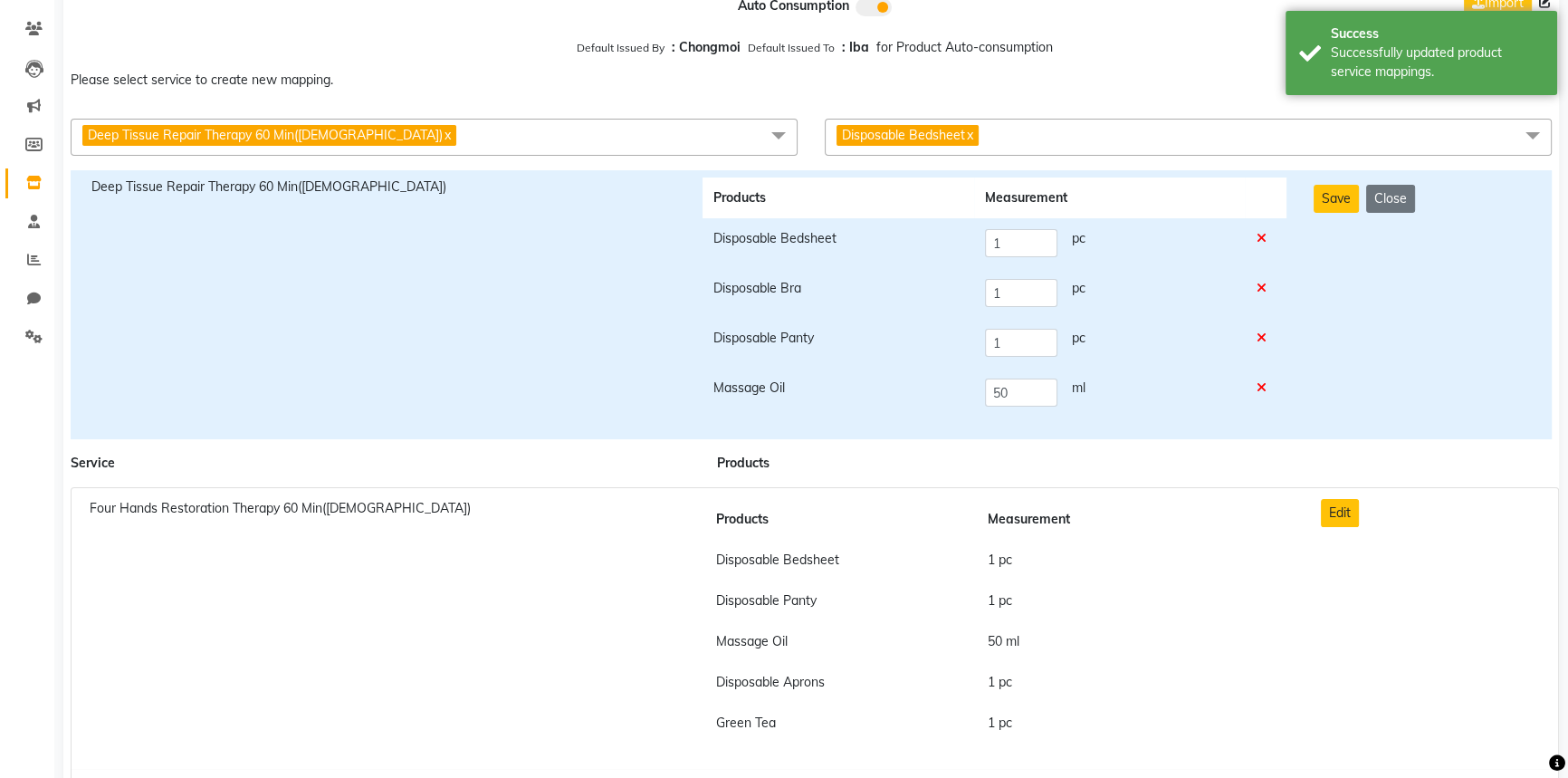
scroll to position [0, 0]
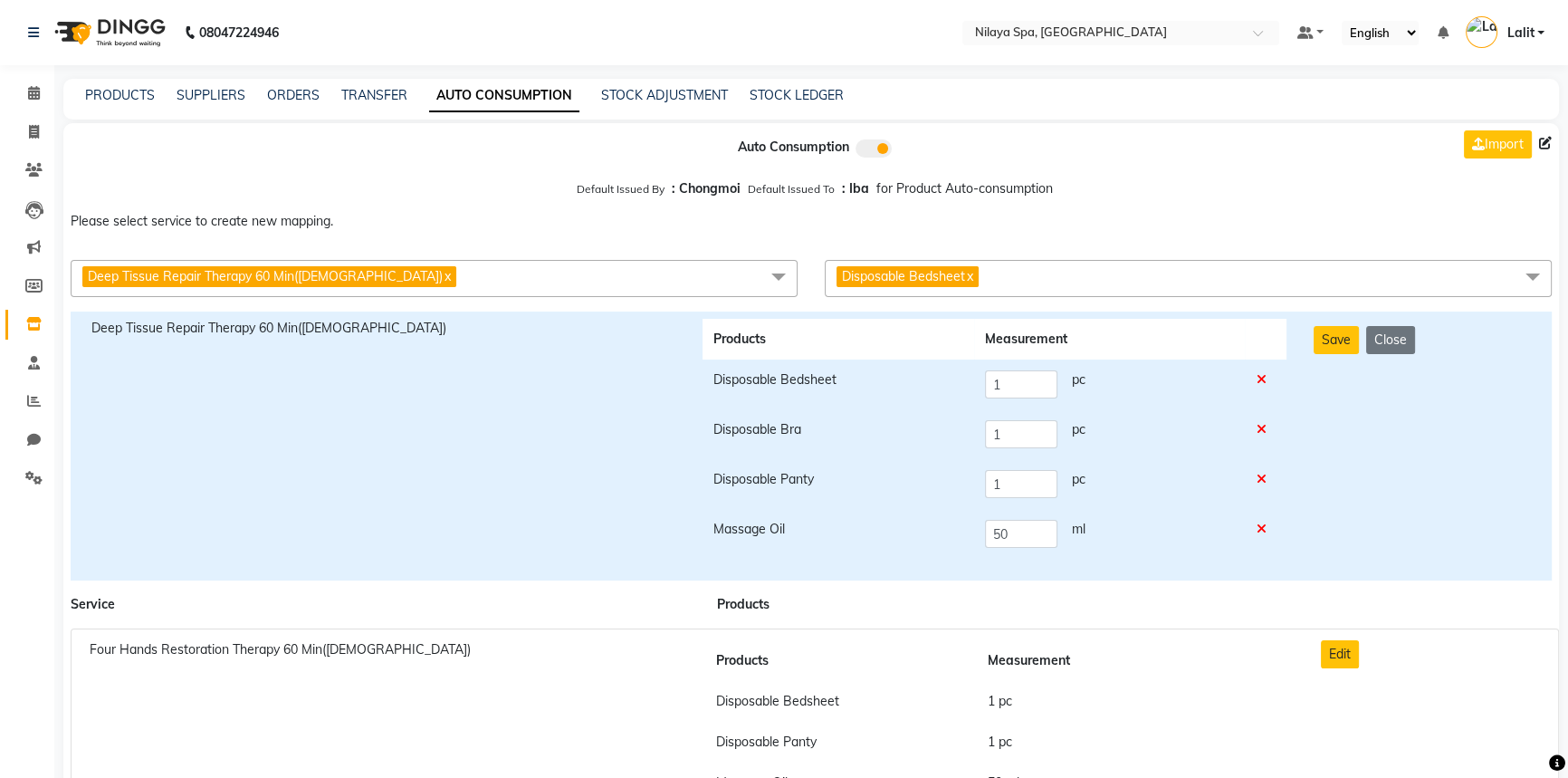
click at [1016, 278] on span "Disposable Bedsheet x" at bounding box center [1188, 278] width 727 height 37
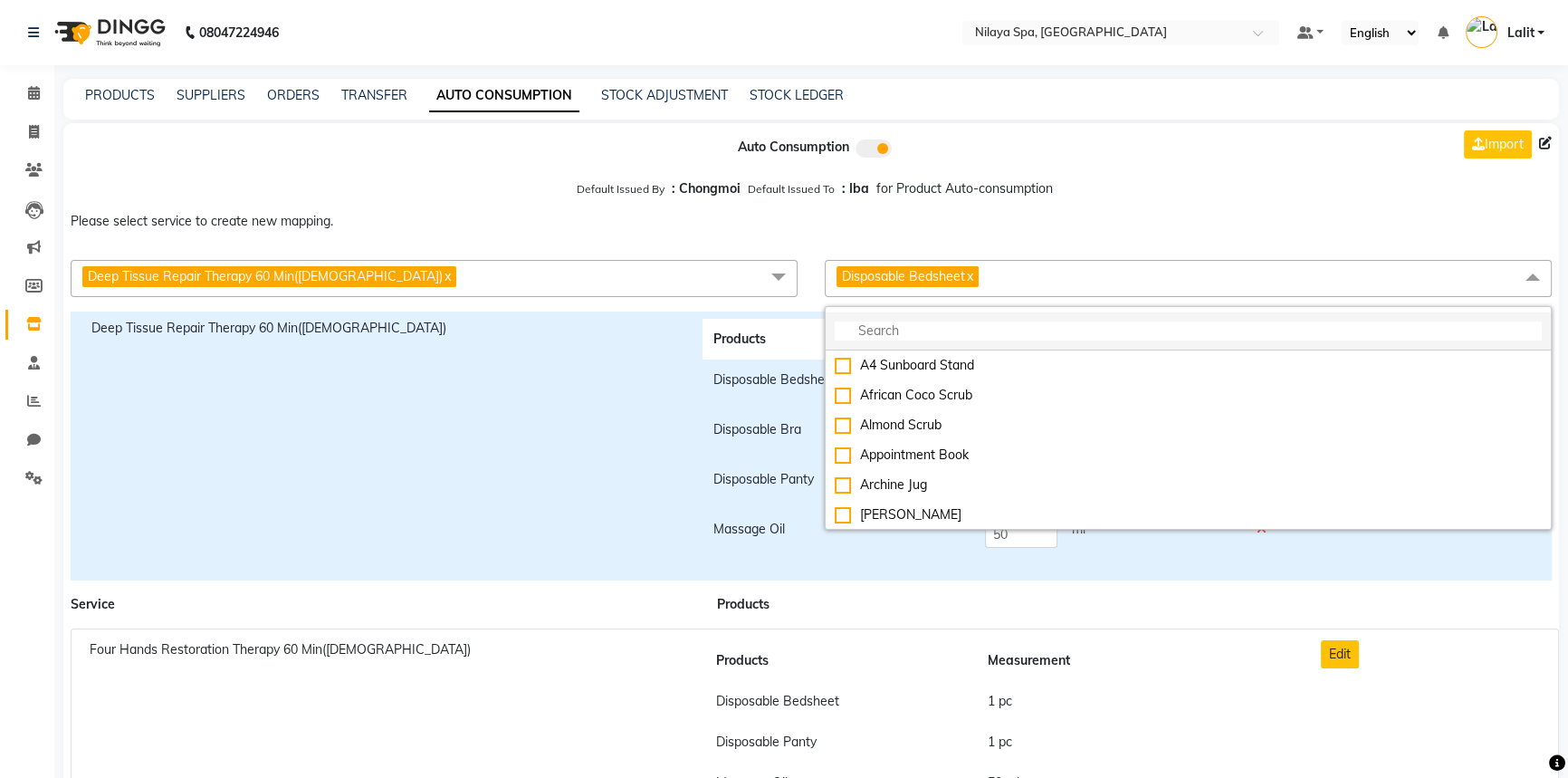
click at [919, 323] on input "multiselect-search" at bounding box center [1189, 331] width 707 height 19
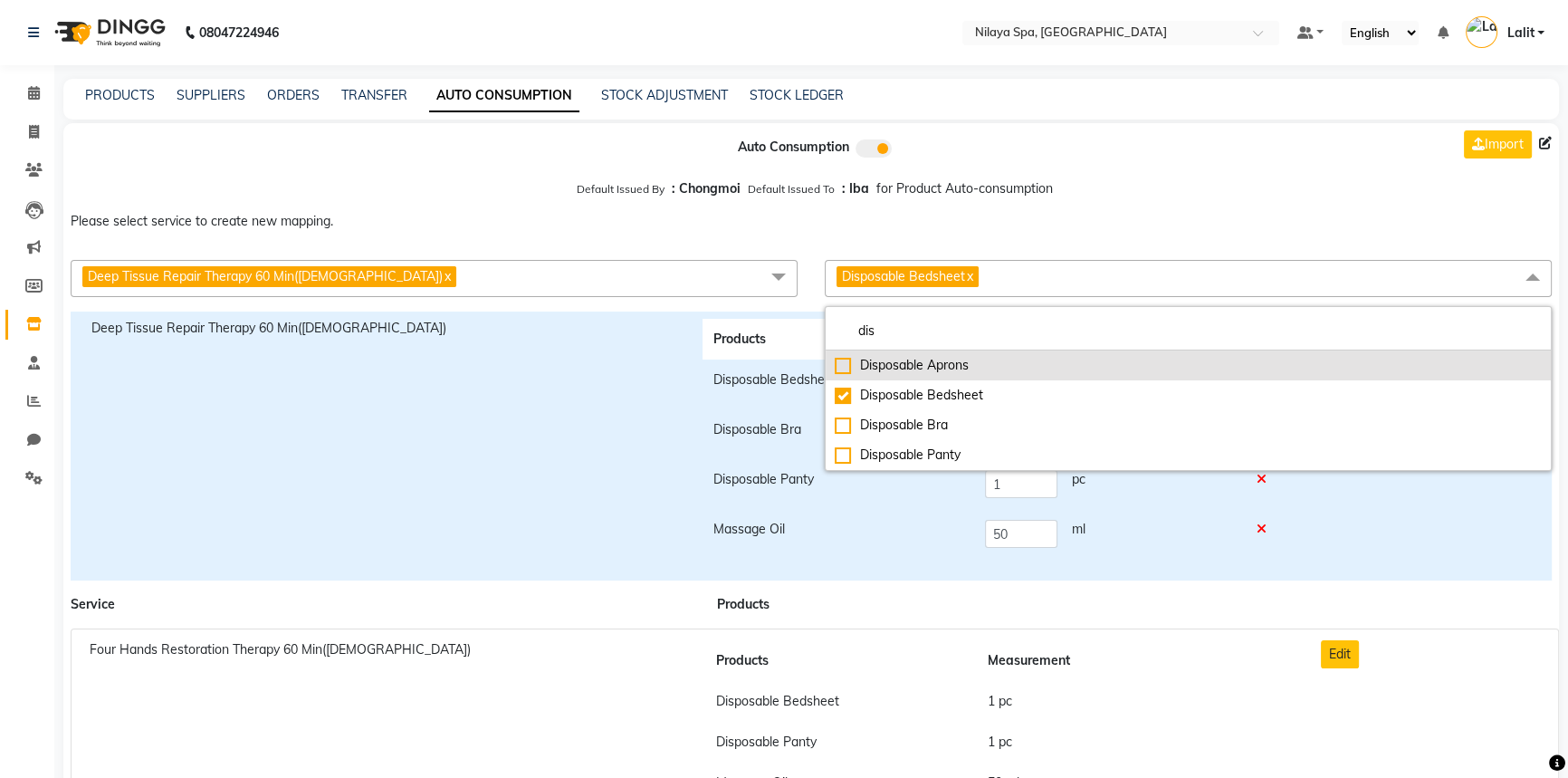
type input "dis"
click at [894, 372] on div "Disposable Aprons" at bounding box center [1189, 365] width 707 height 19
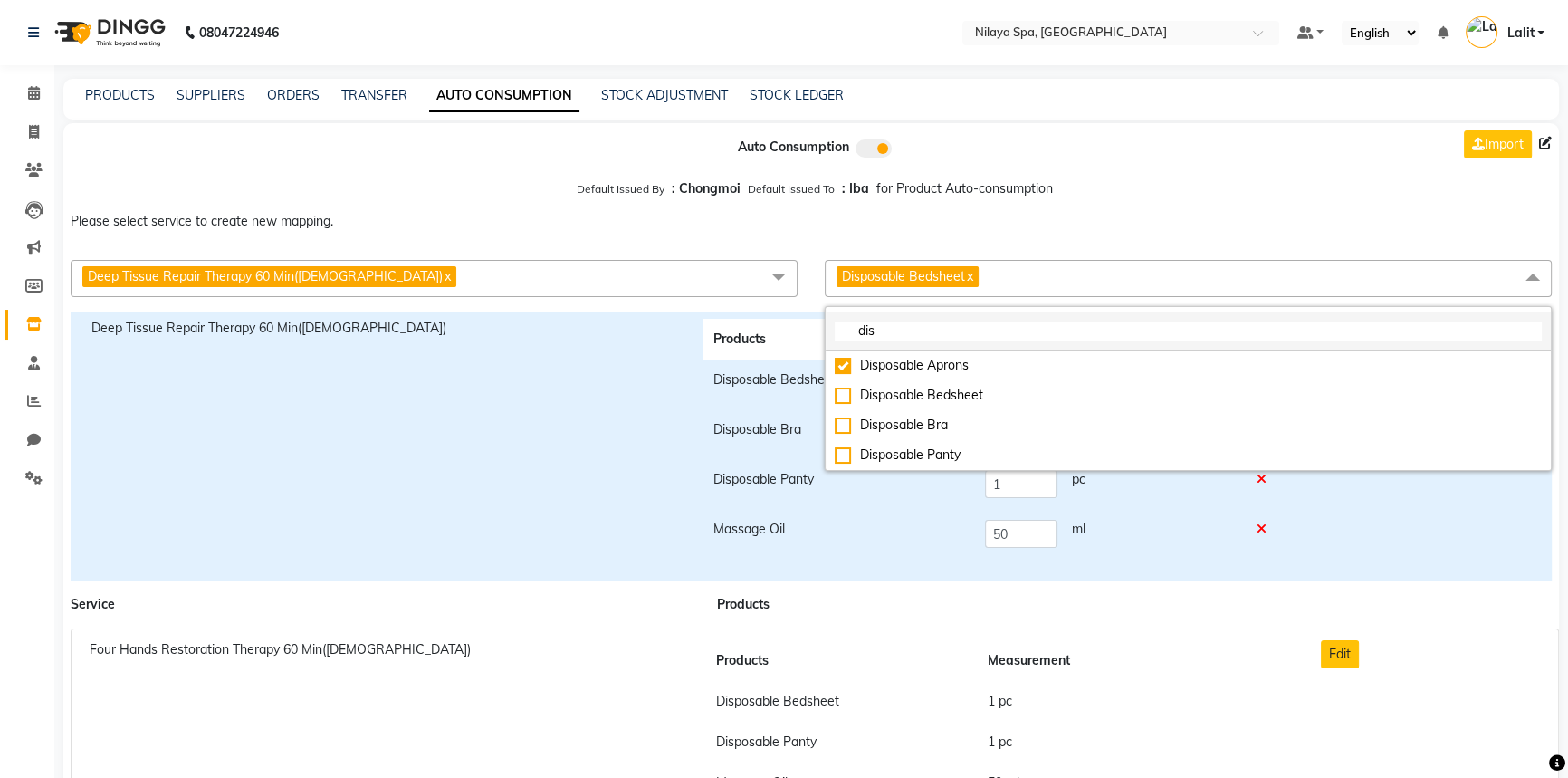
checkbox input "true"
checkbox input "false"
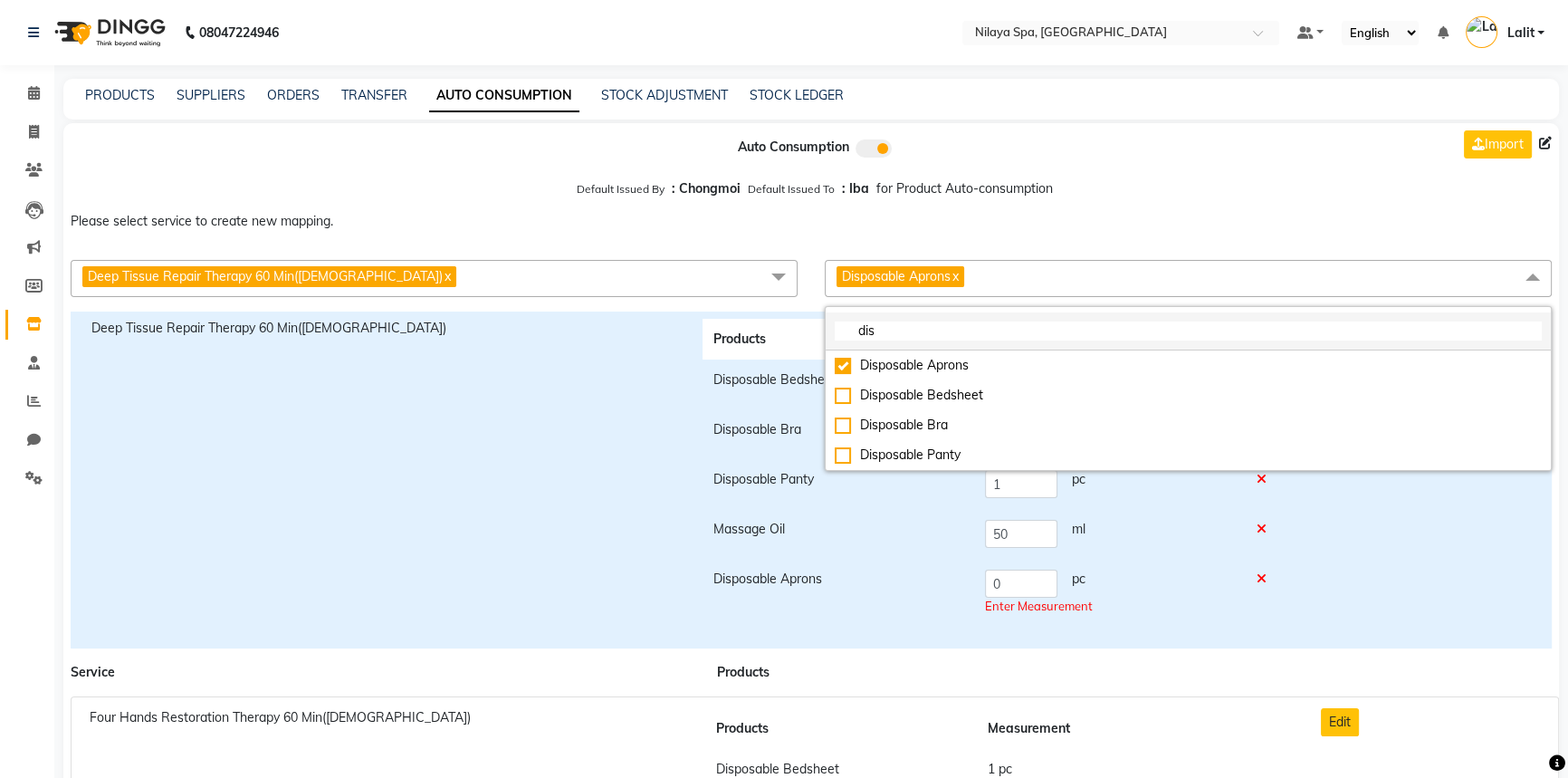
click at [897, 330] on input "dis" at bounding box center [1189, 331] width 707 height 19
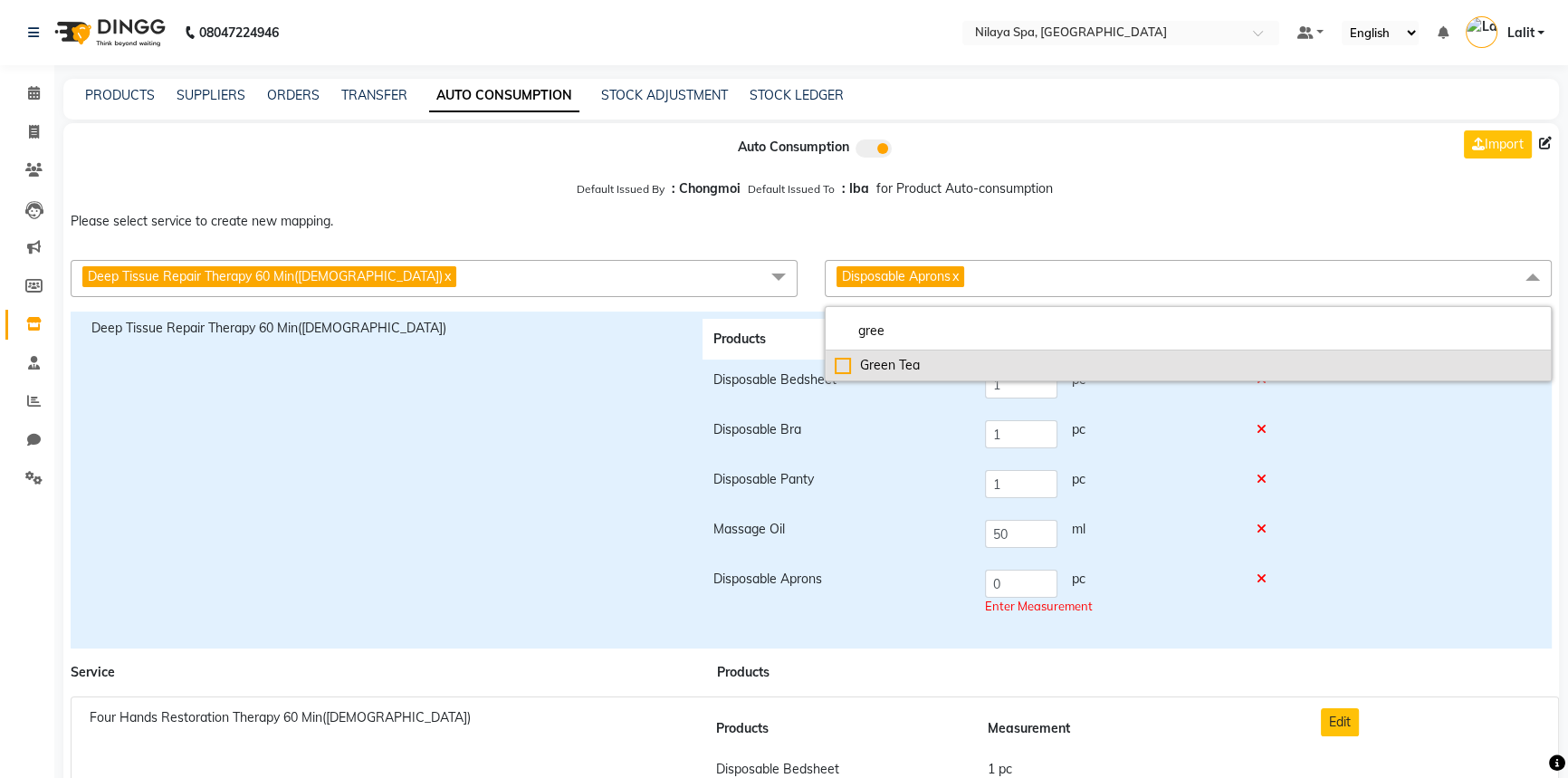
type input "gree"
click at [838, 354] on li "Green Tea" at bounding box center [1188, 365] width 725 height 30
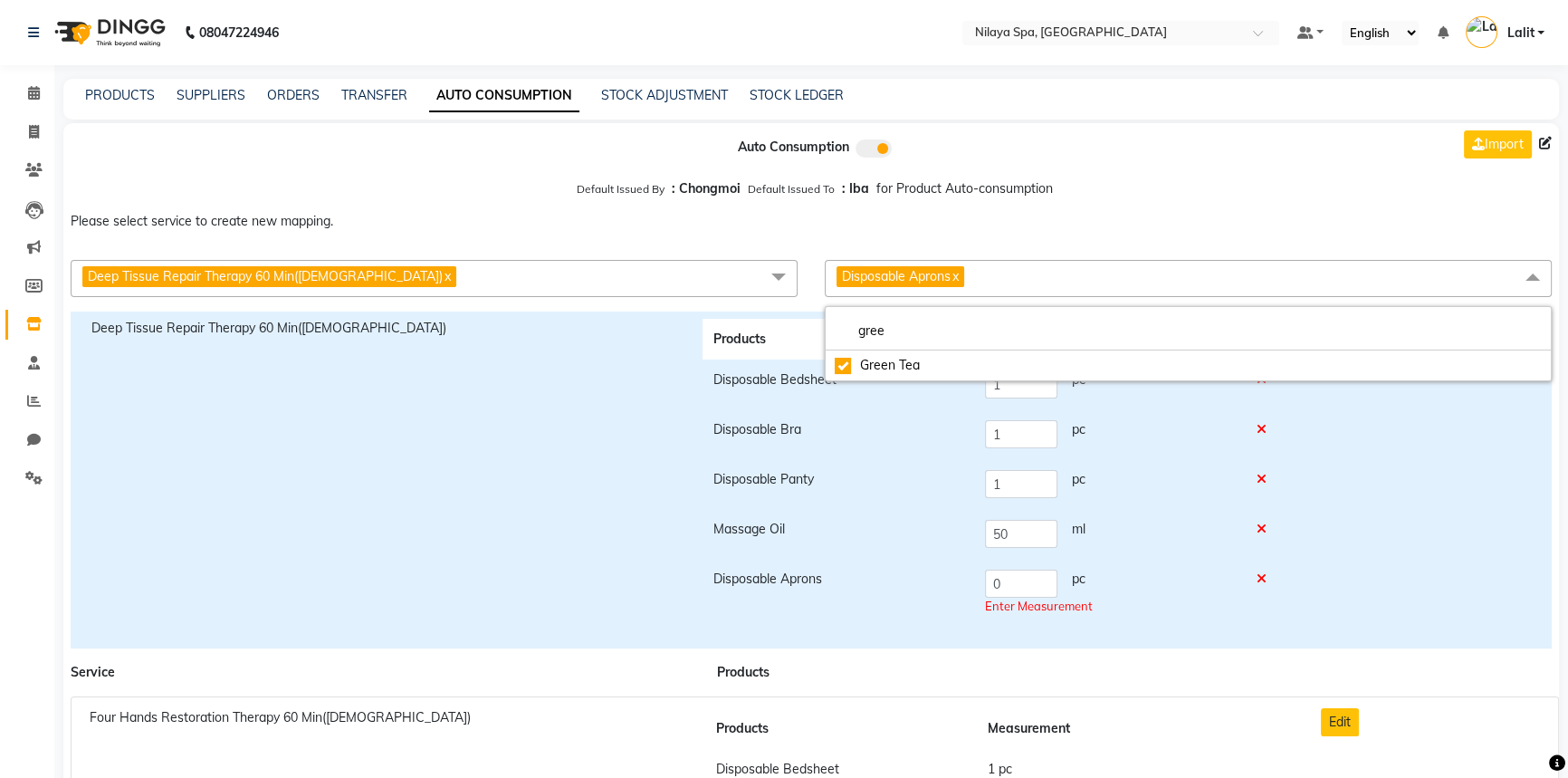
checkbox input "true"
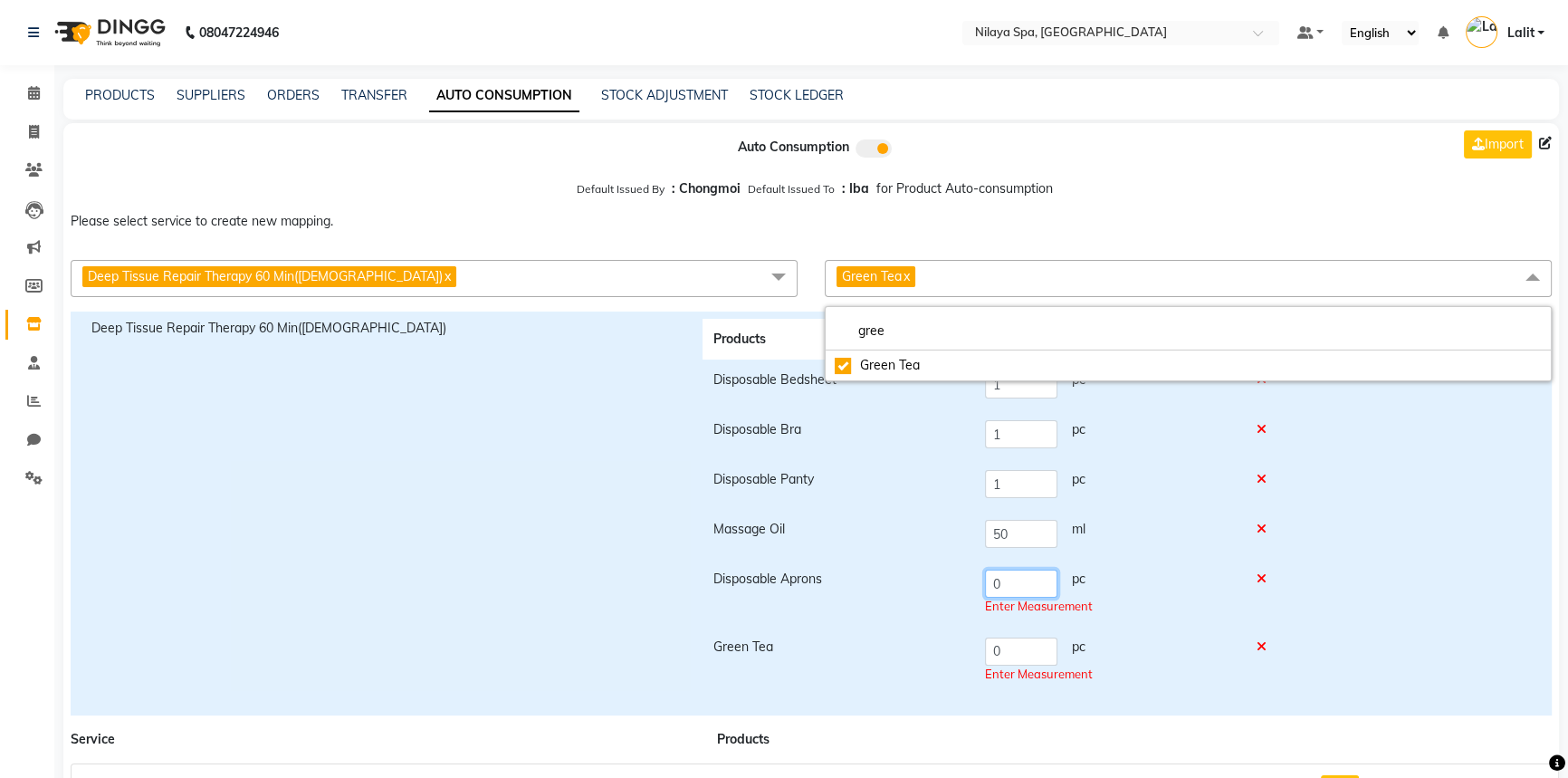
drag, startPoint x: 1021, startPoint y: 587, endPoint x: 1005, endPoint y: 643, distance: 58.2
click at [968, 589] on tr "Disposable Aprons 0 pc Enter Measurement" at bounding box center [994, 592] width 584 height 68
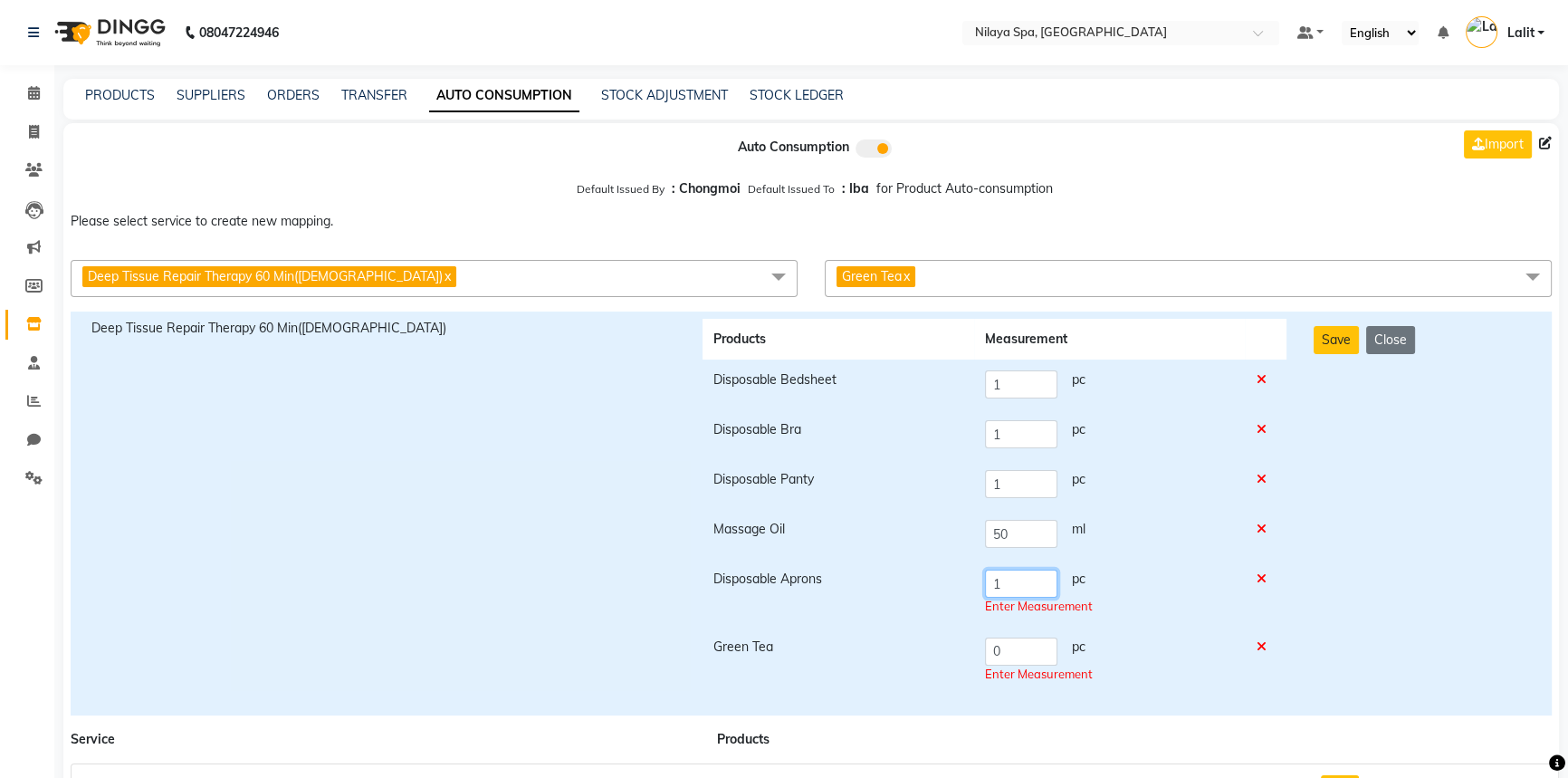
type input "1"
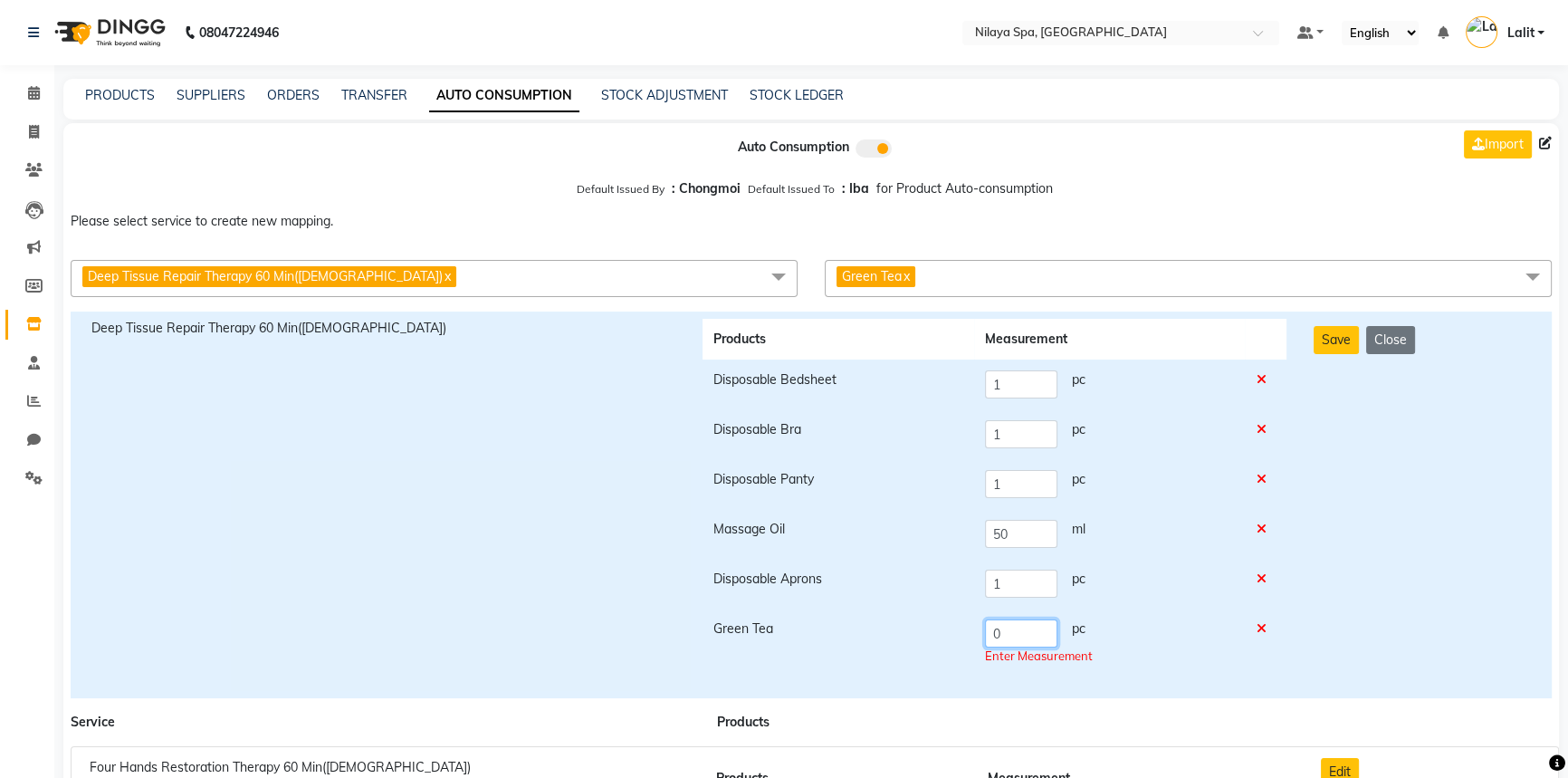
drag, startPoint x: 1005, startPoint y: 643, endPoint x: 963, endPoint y: 643, distance: 42.0
click at [964, 643] on tr "Green Tea 0 pc Enter Measurement" at bounding box center [994, 642] width 584 height 68
type input "1"
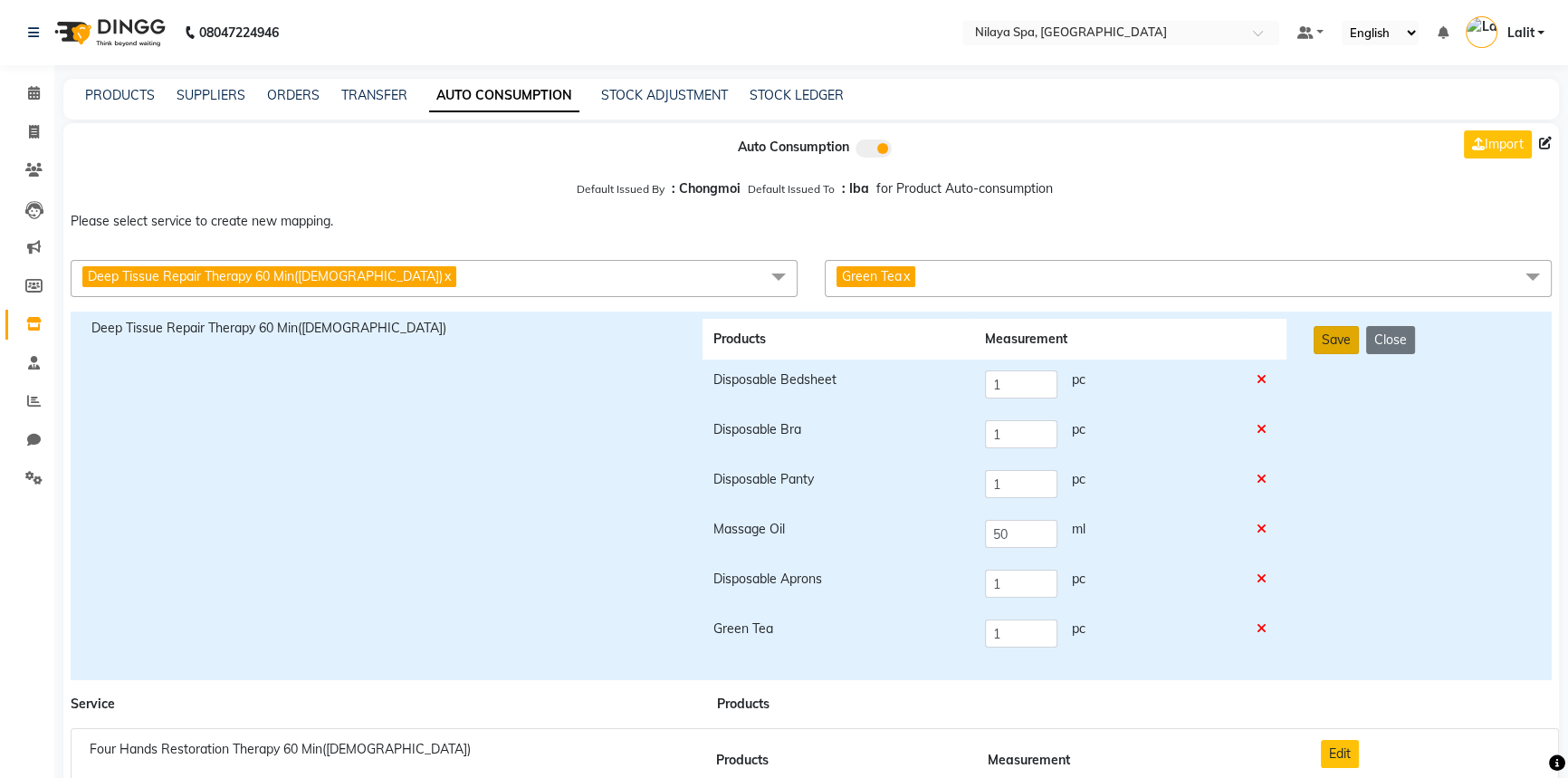
click at [1334, 331] on button "Save" at bounding box center [1335, 339] width 45 height 28
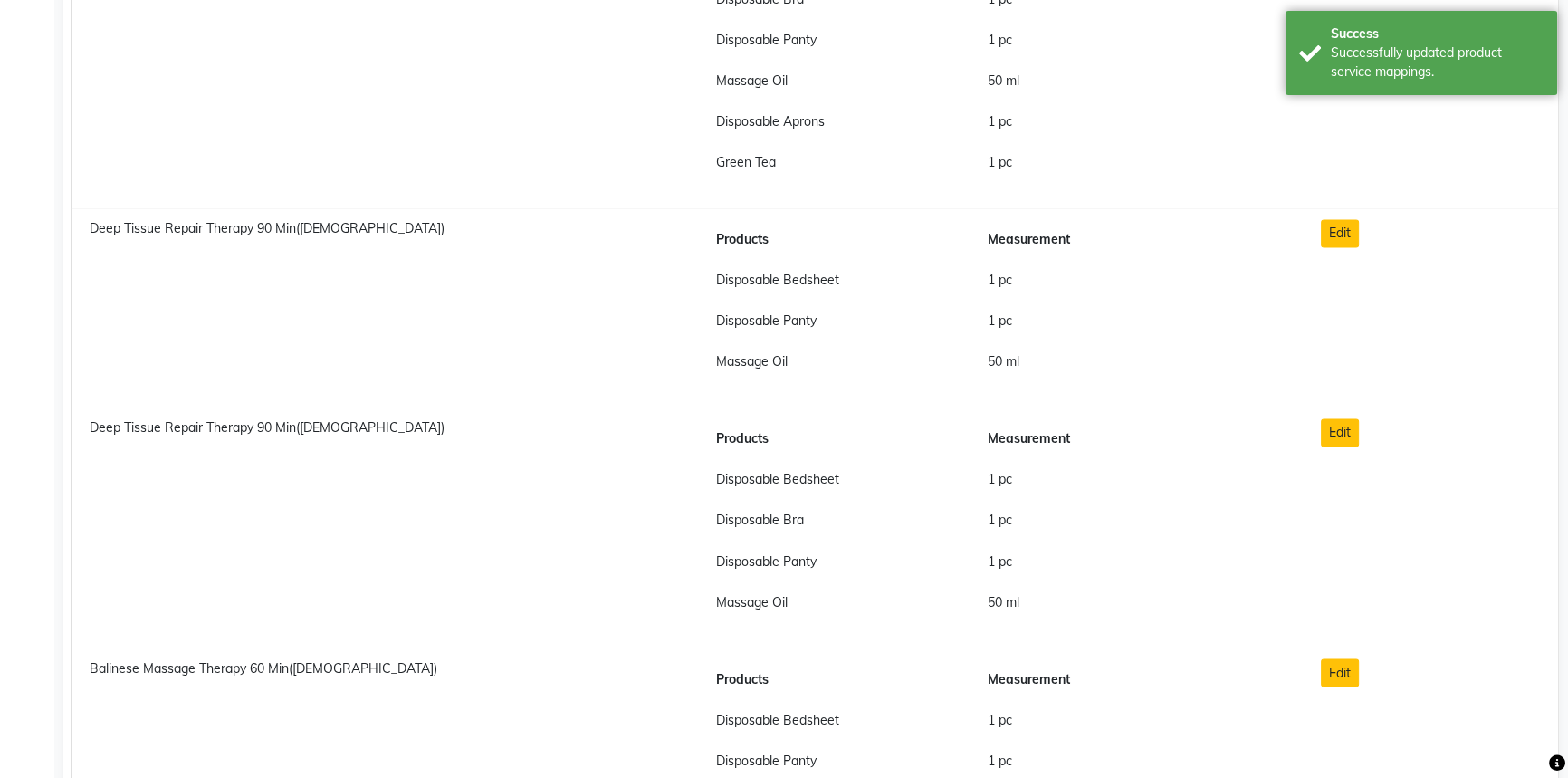
scroll to position [3703, 0]
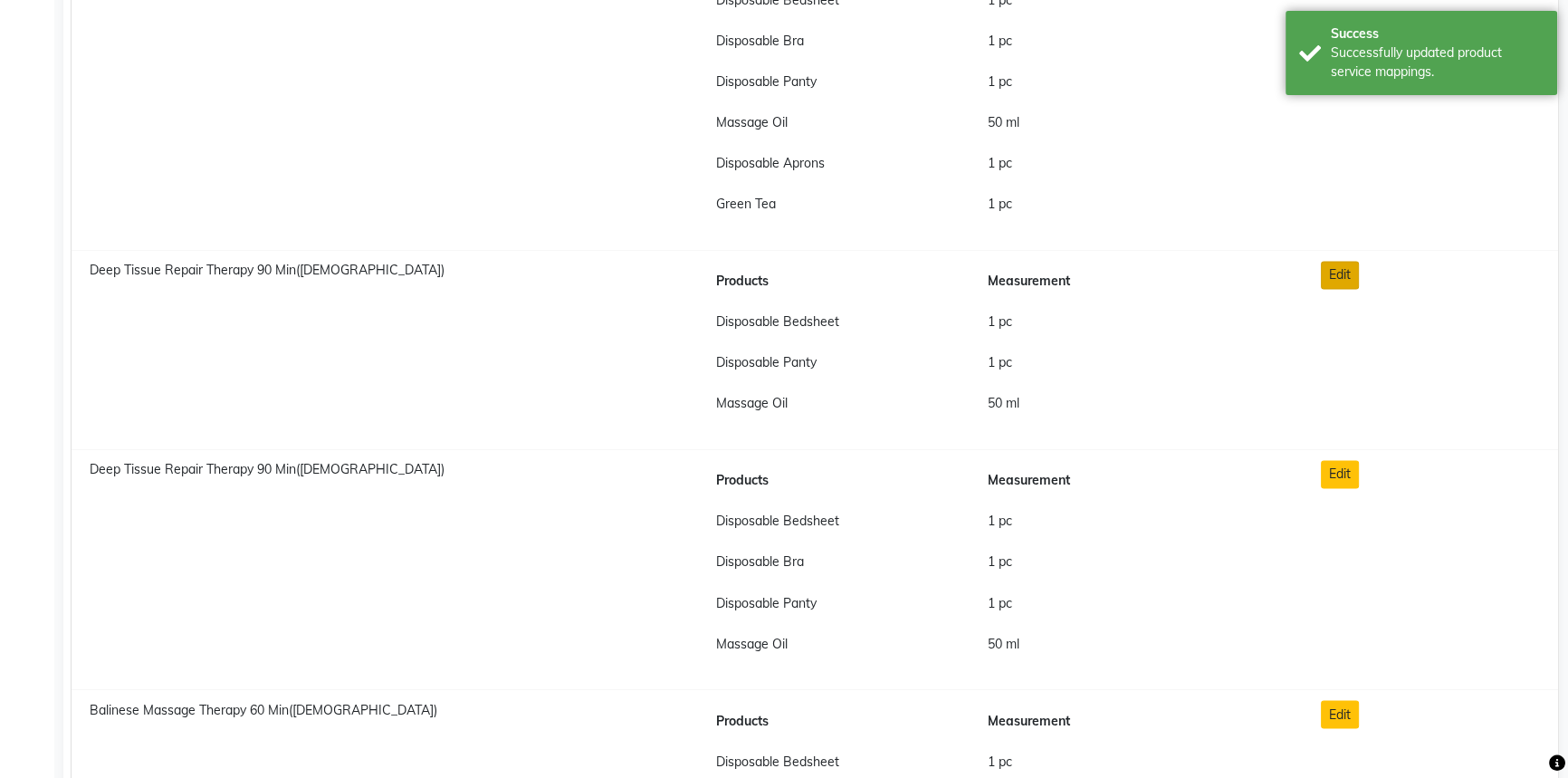
click at [1343, 270] on button "Edit" at bounding box center [1340, 275] width 38 height 28
checkbox input "true"
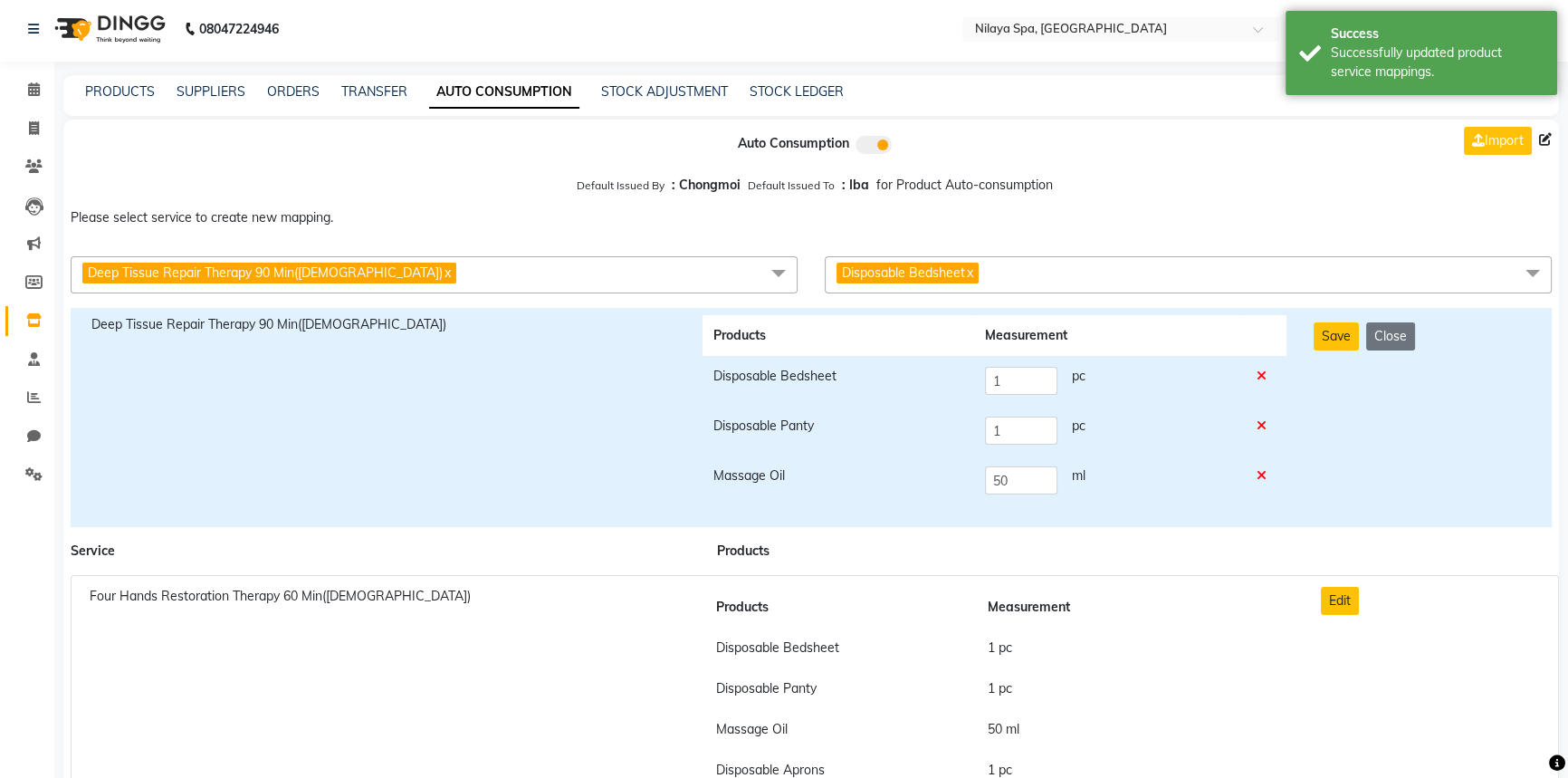
scroll to position [0, 0]
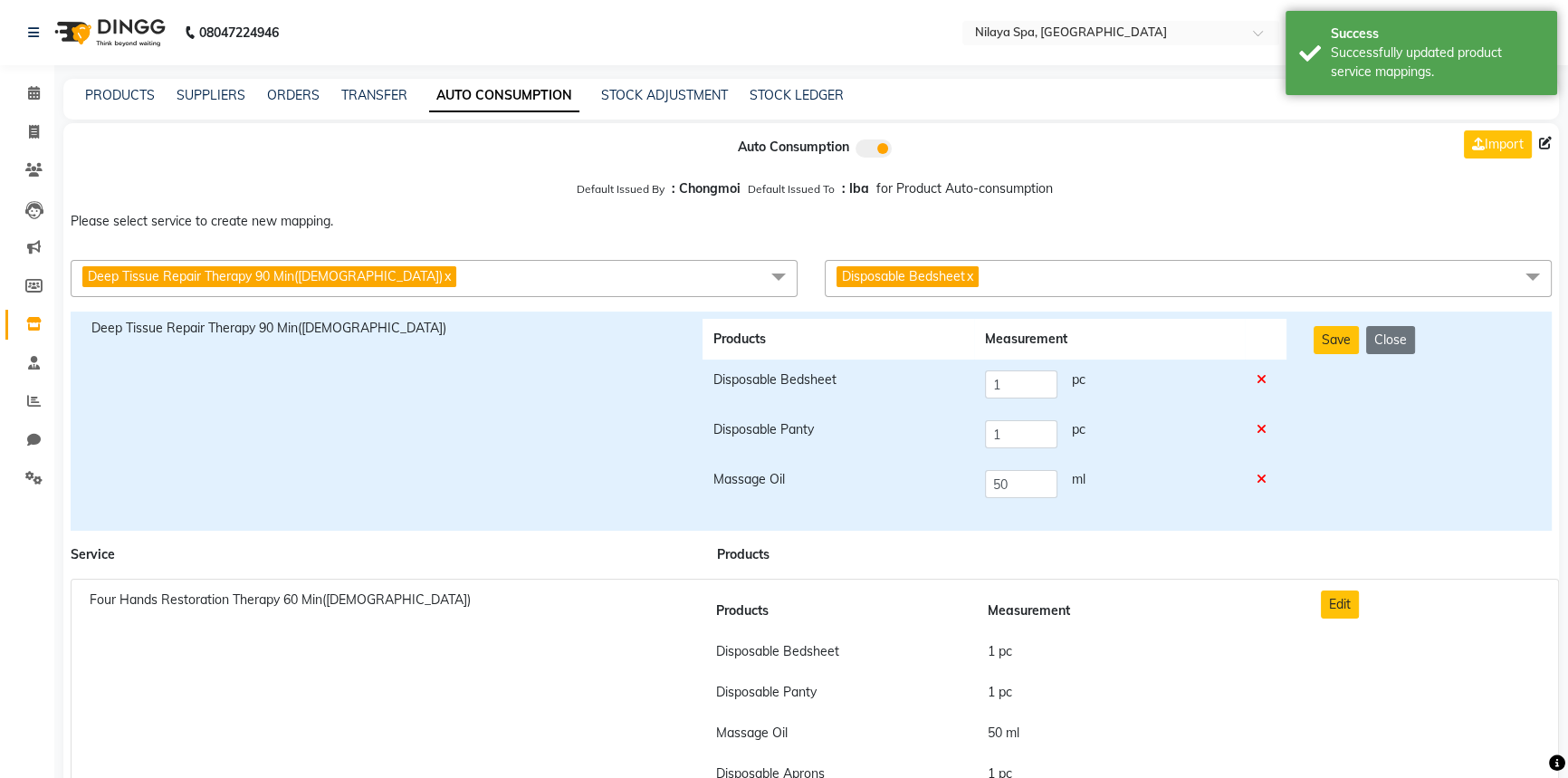
click at [1021, 285] on span "Disposable Bedsheet x" at bounding box center [1188, 278] width 727 height 37
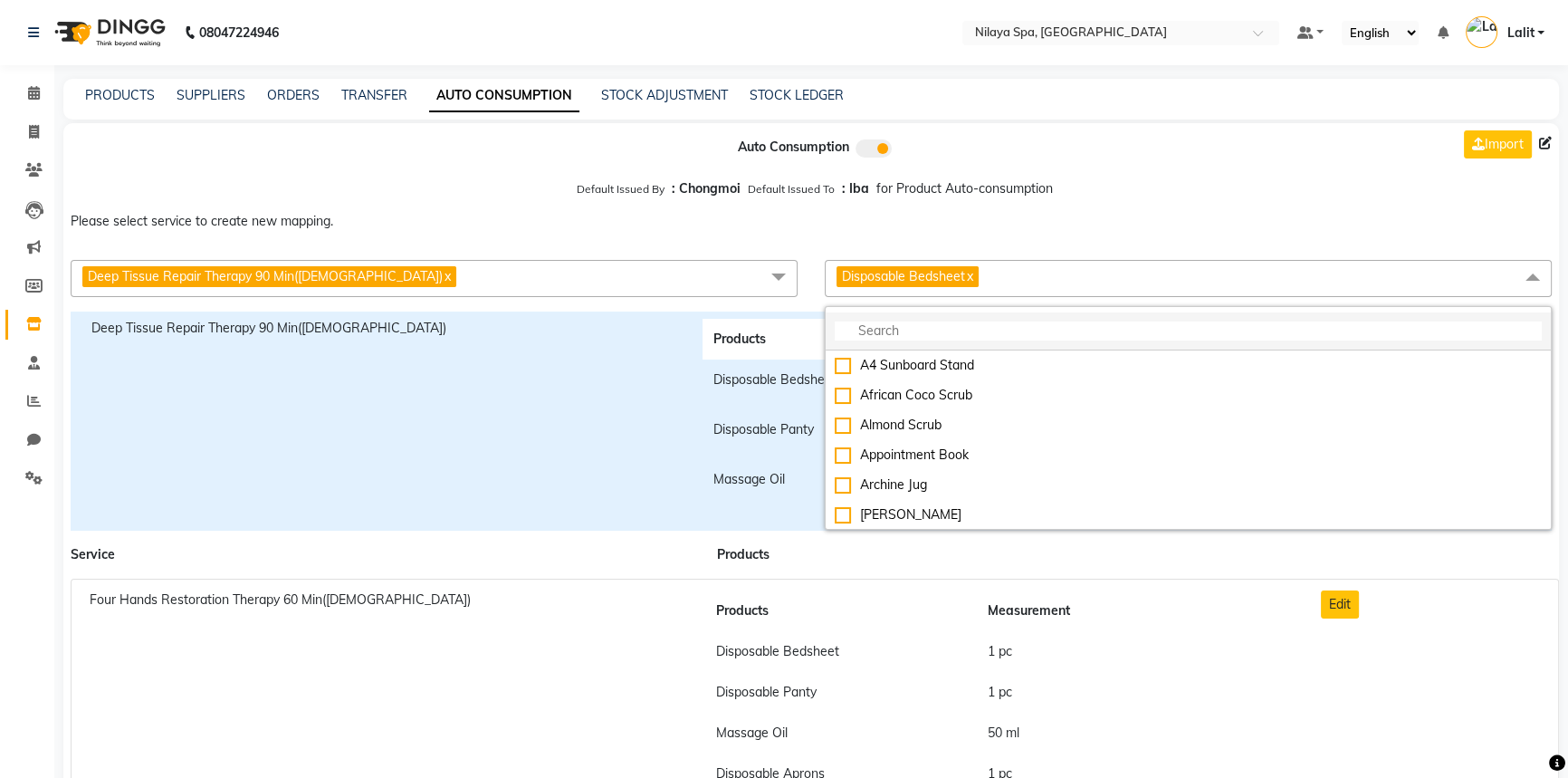
click at [923, 333] on input "multiselect-search" at bounding box center [1189, 331] width 707 height 19
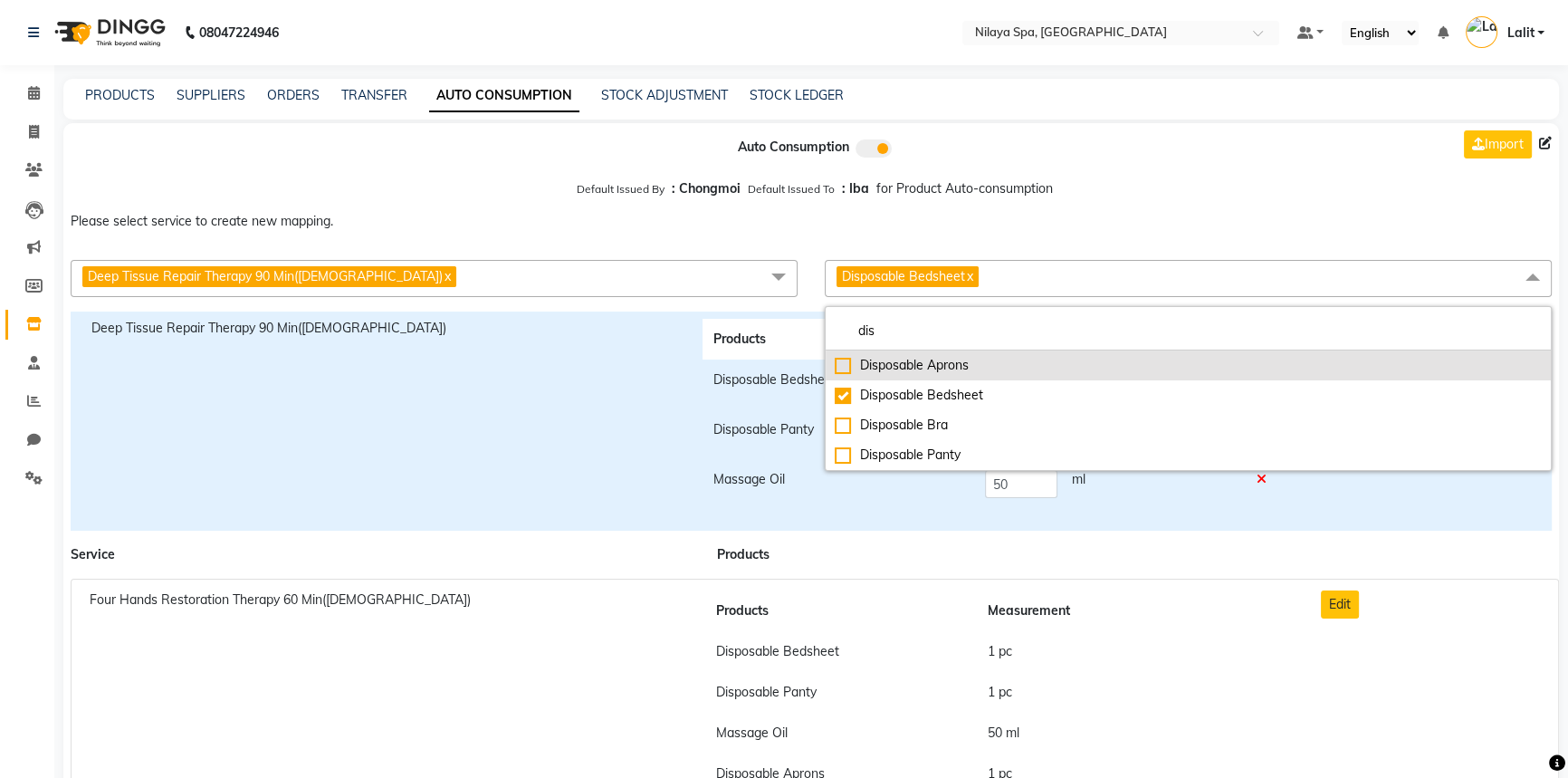
type input "dis"
click at [848, 362] on div "Disposable Aprons" at bounding box center [1189, 365] width 707 height 19
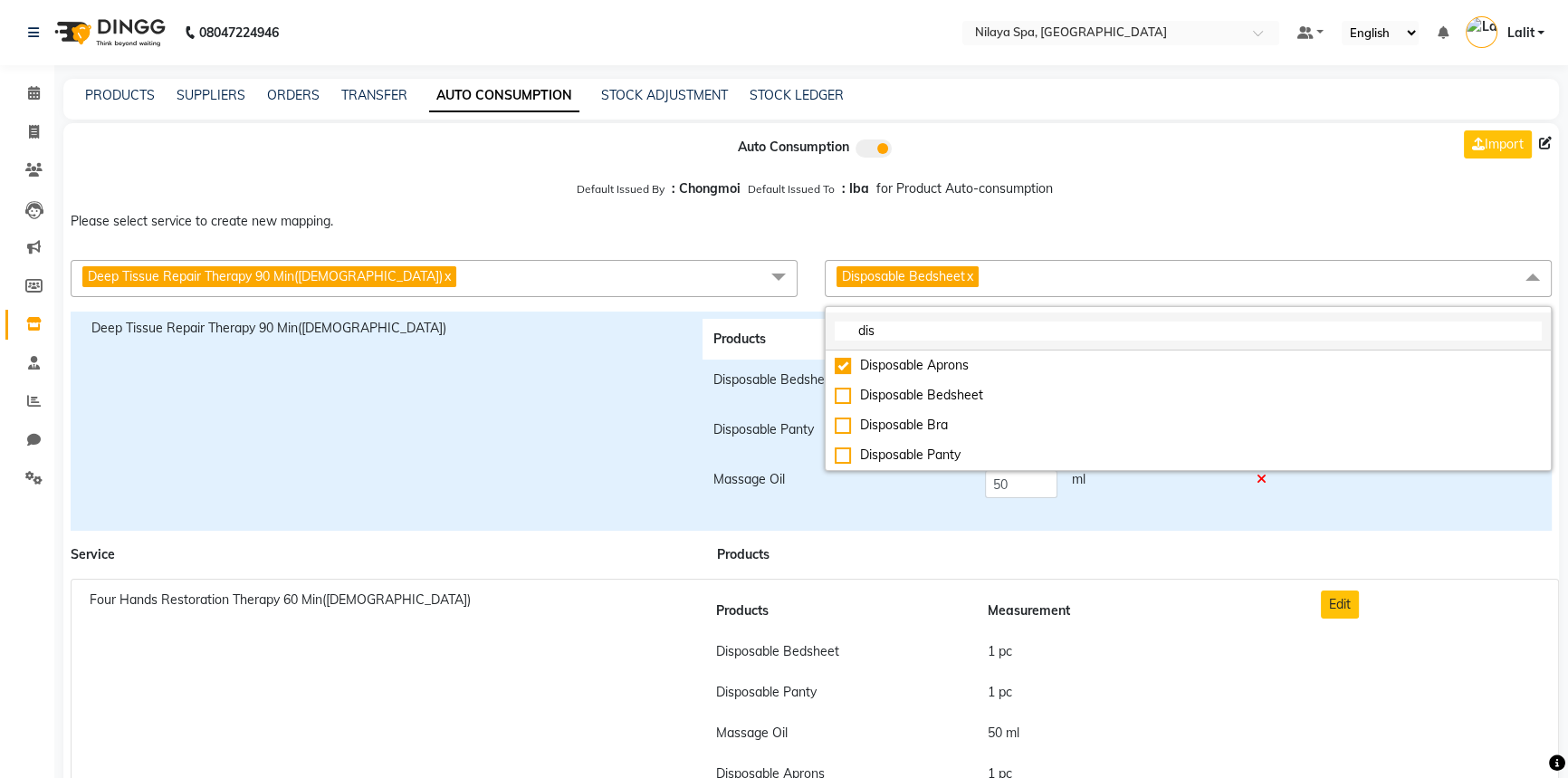
checkbox input "true"
checkbox input "false"
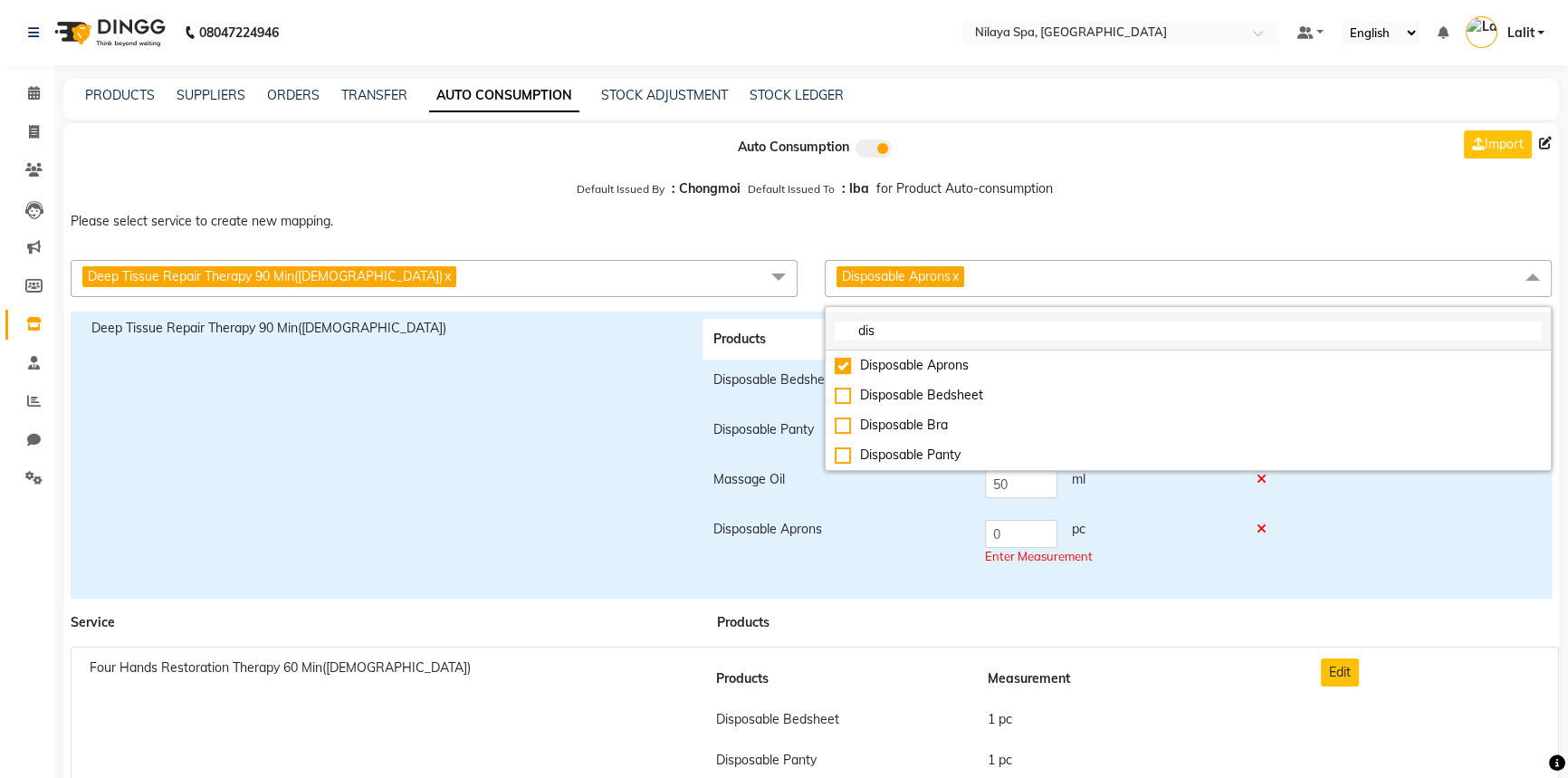
click at [892, 336] on input "dis" at bounding box center [1189, 331] width 707 height 19
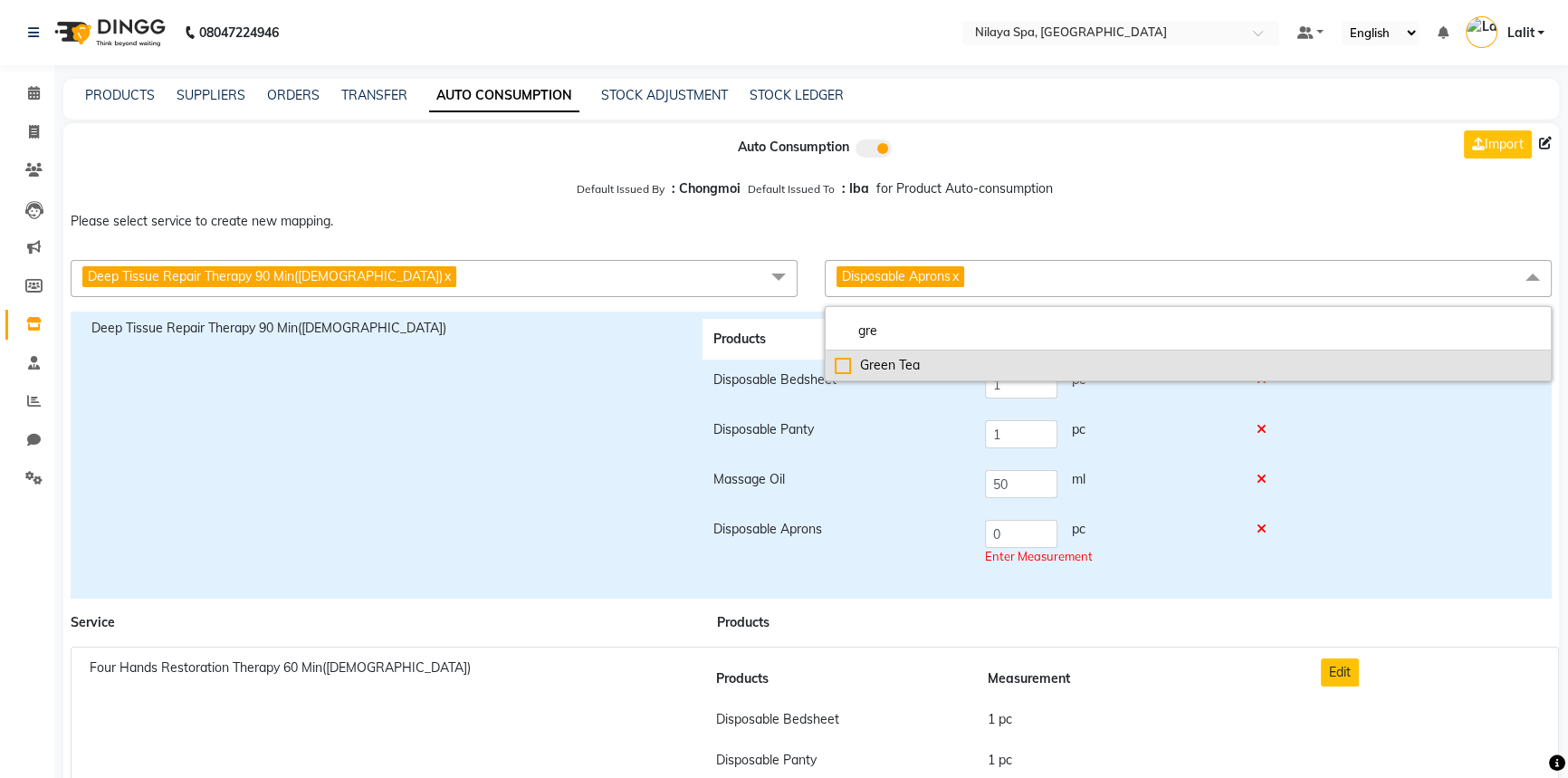
type input "gre"
click at [845, 356] on div "Green Tea" at bounding box center [1189, 365] width 707 height 19
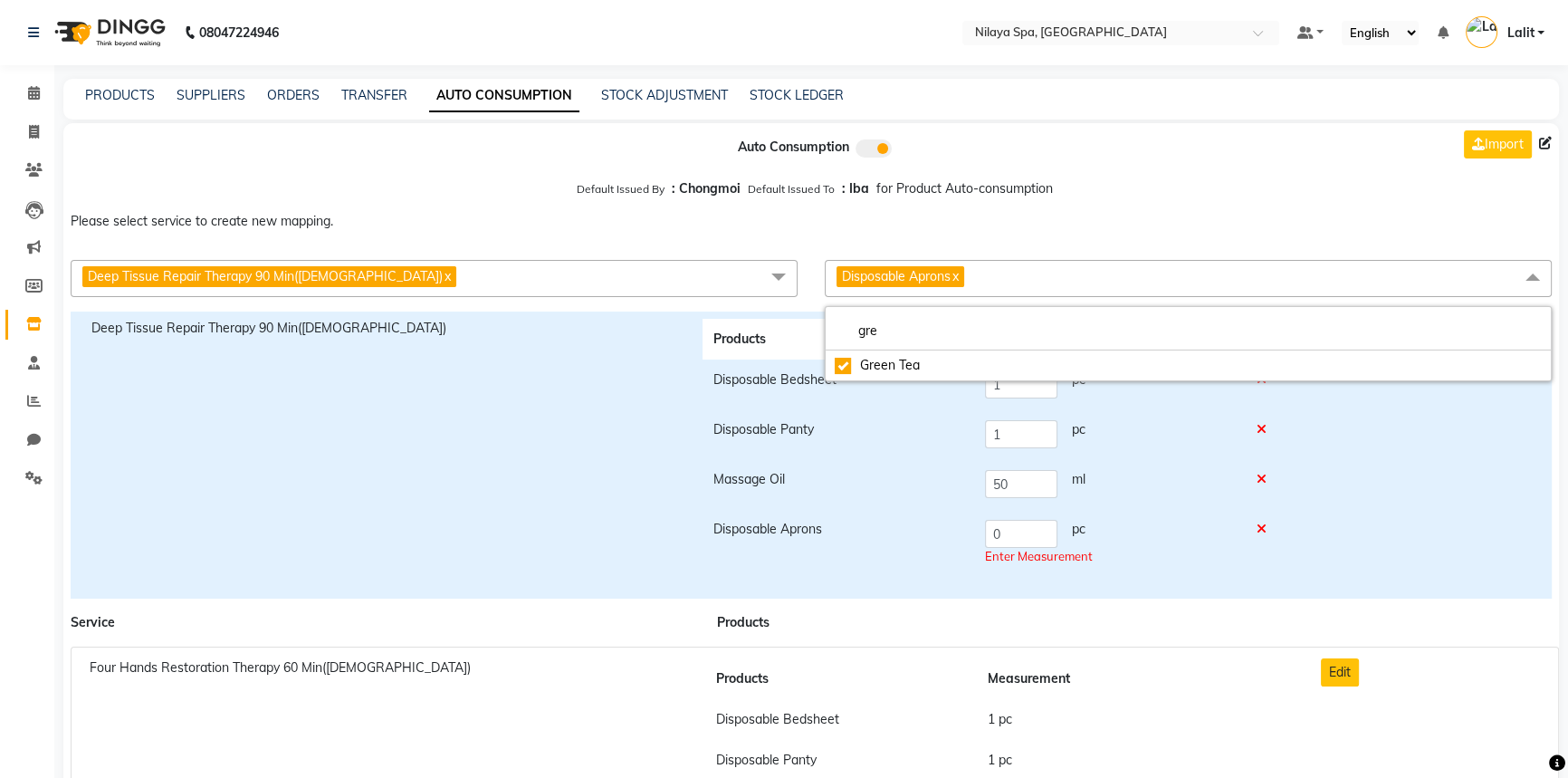
checkbox input "true"
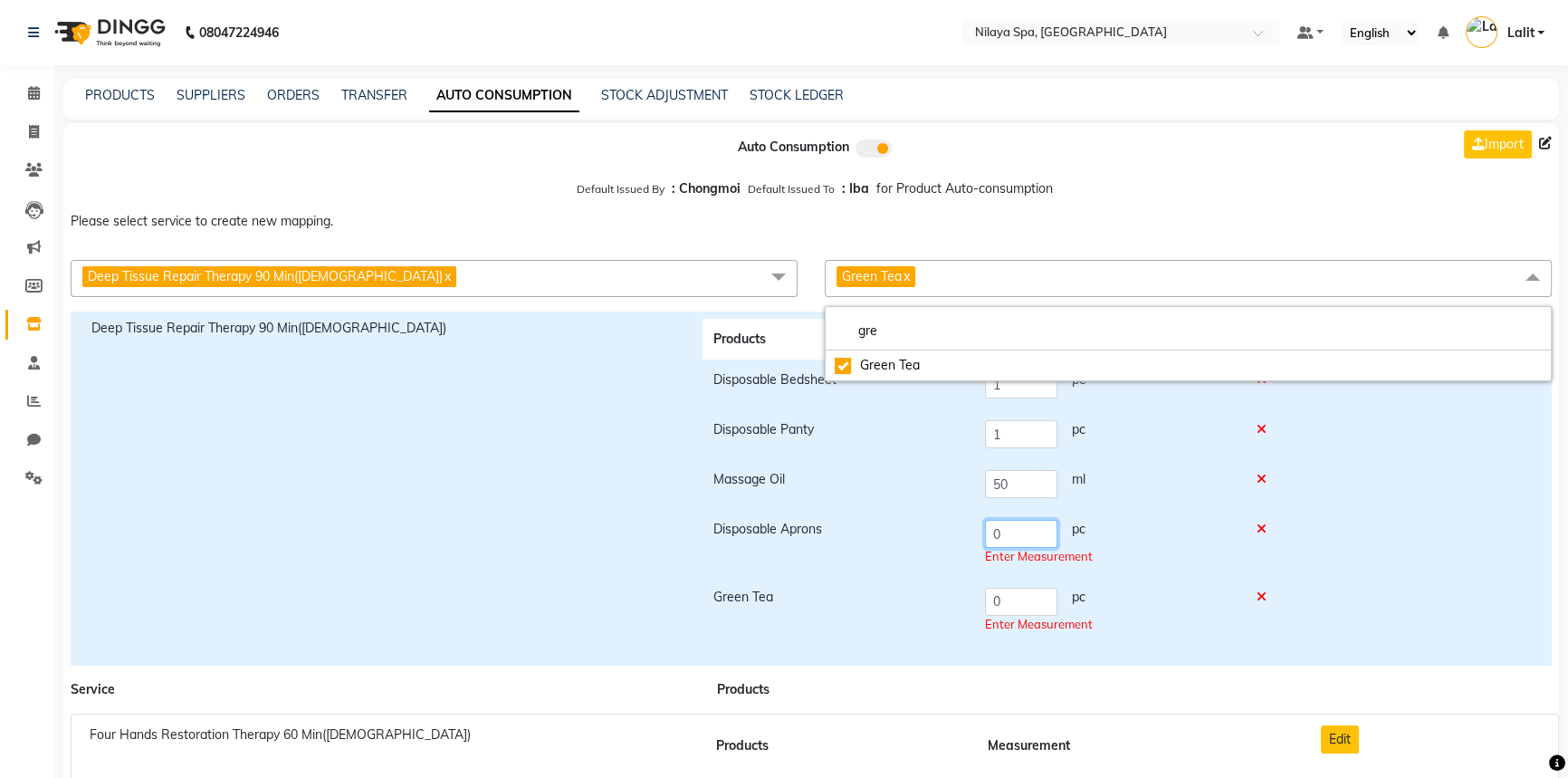
drag, startPoint x: 1025, startPoint y: 542, endPoint x: 997, endPoint y: 570, distance: 39.6
click at [974, 538] on td "0 pc Enter Measurement" at bounding box center [1110, 543] width 271 height 68
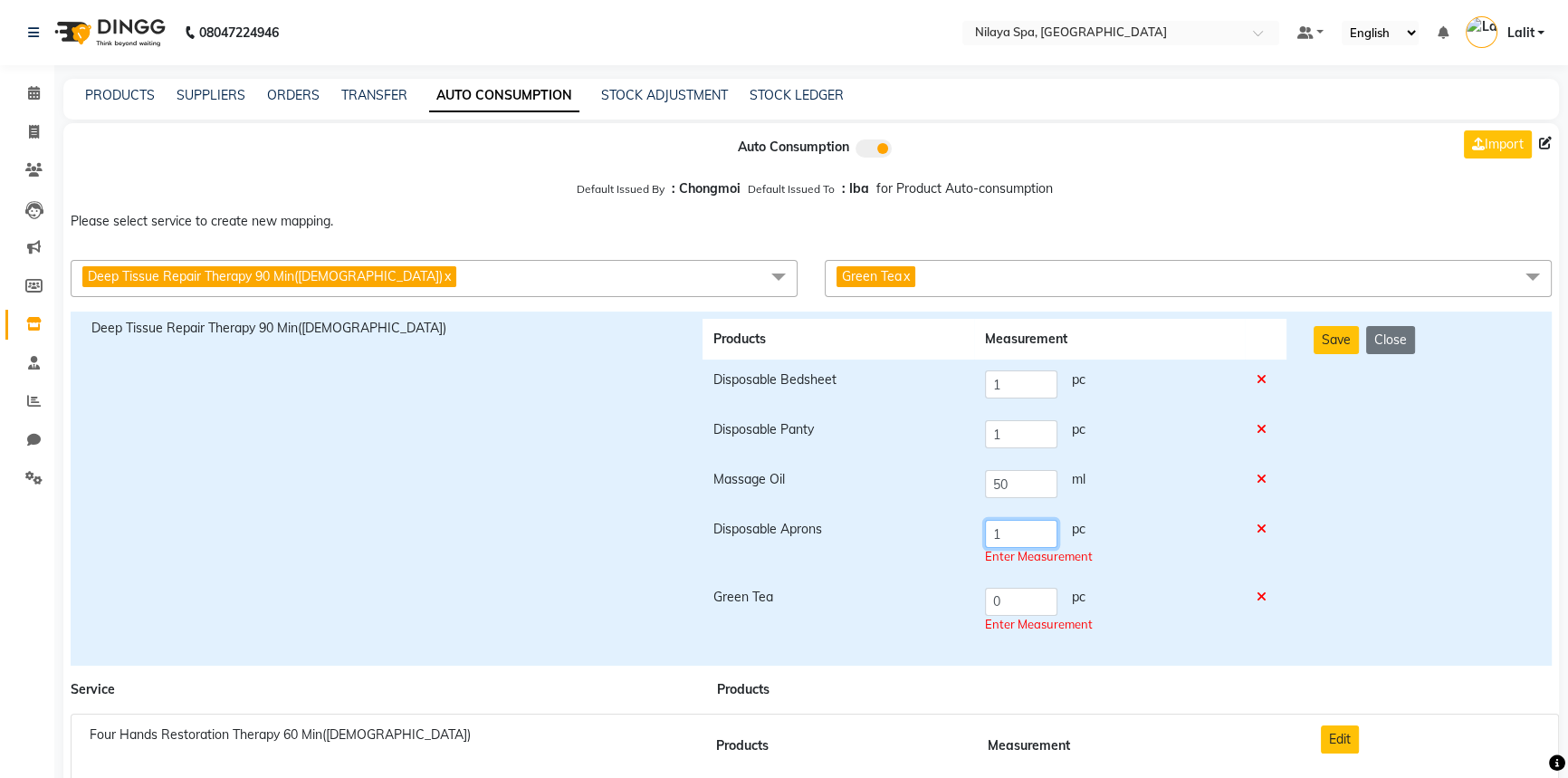
type input "1"
drag, startPoint x: 1014, startPoint y: 588, endPoint x: 980, endPoint y: 588, distance: 34.0
click at [980, 588] on td "0 pc Enter Measurement" at bounding box center [1110, 610] width 271 height 68
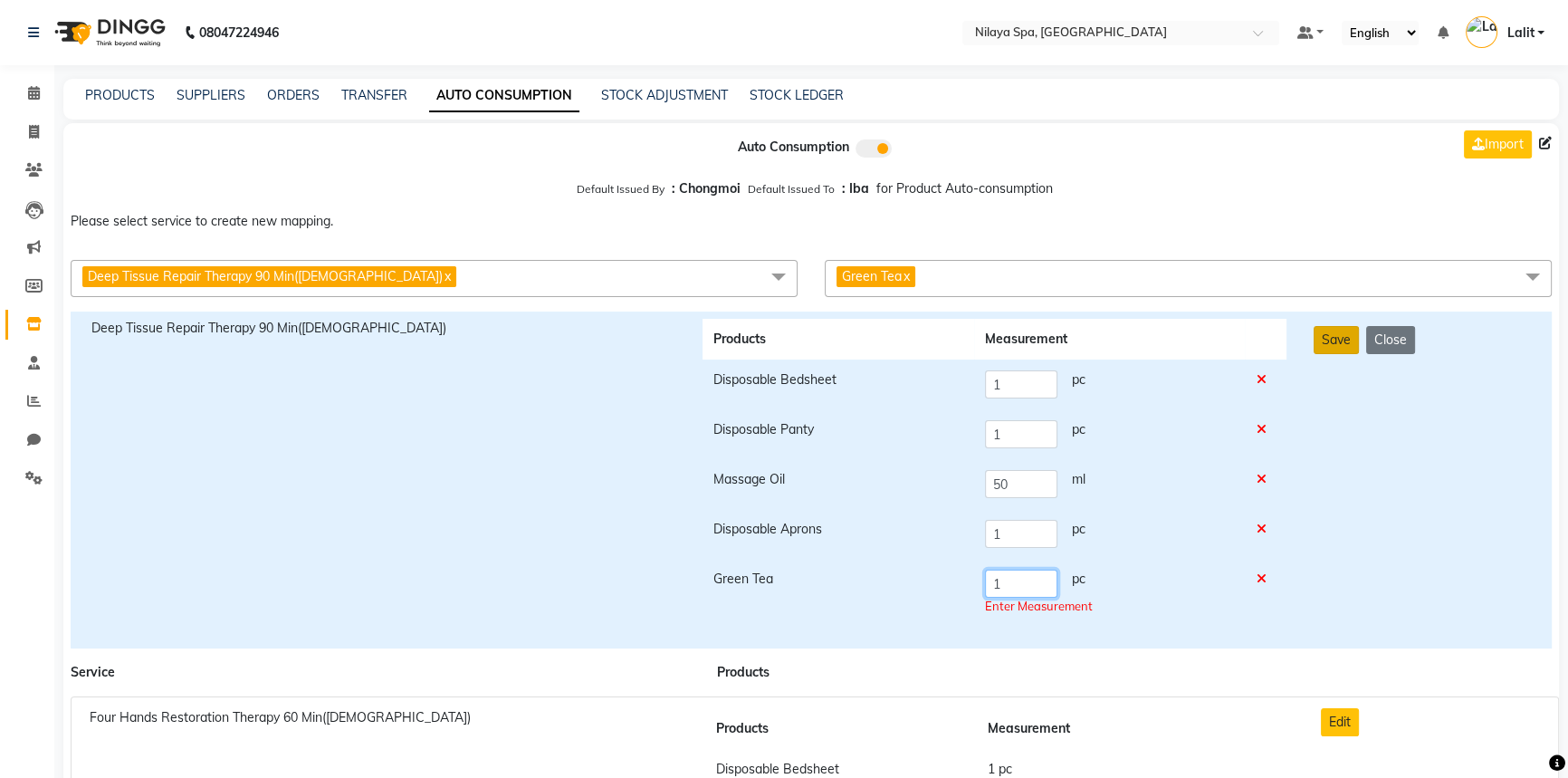
type input "1"
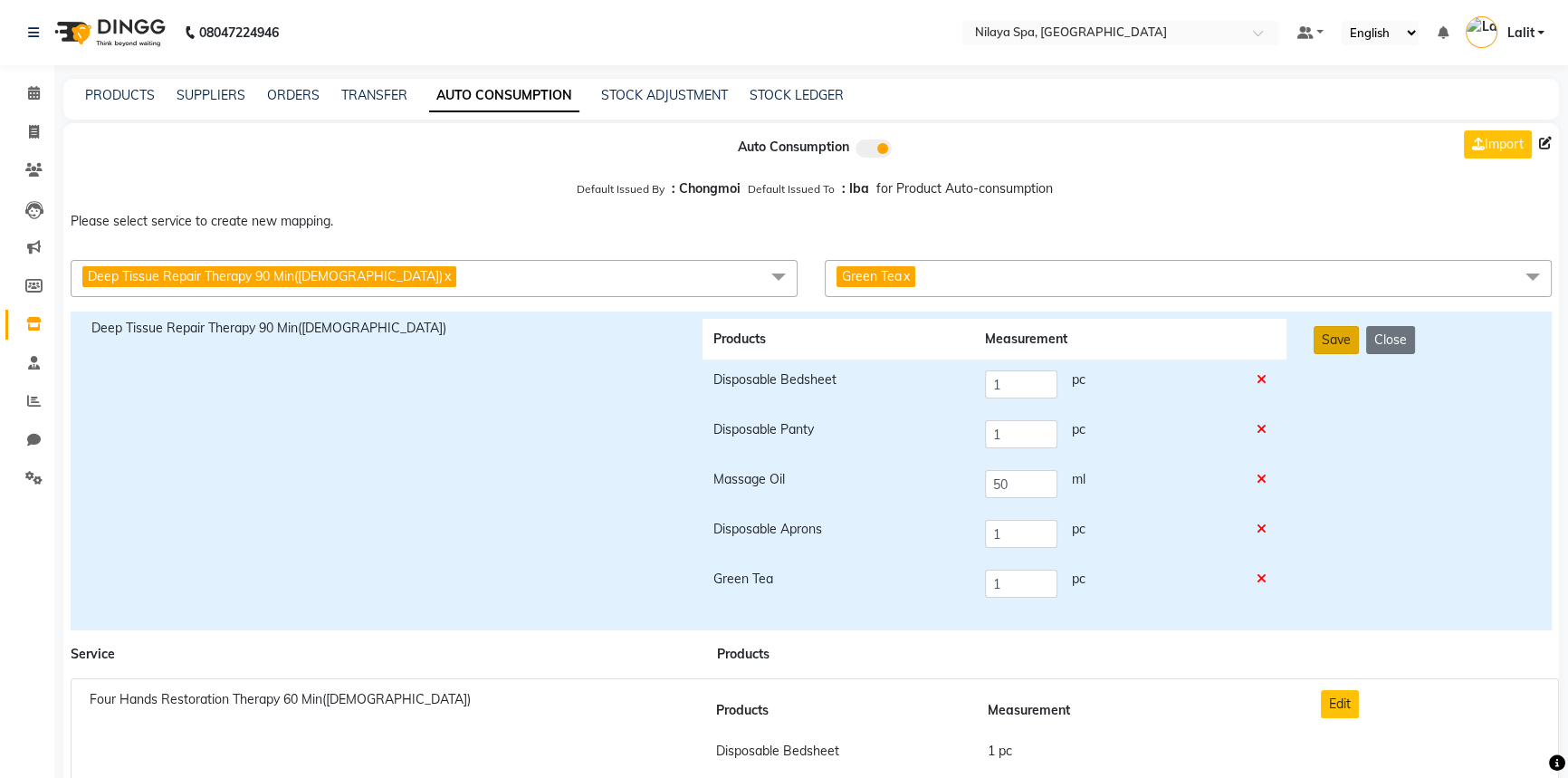
click at [1317, 348] on button "Save" at bounding box center [1335, 339] width 45 height 28
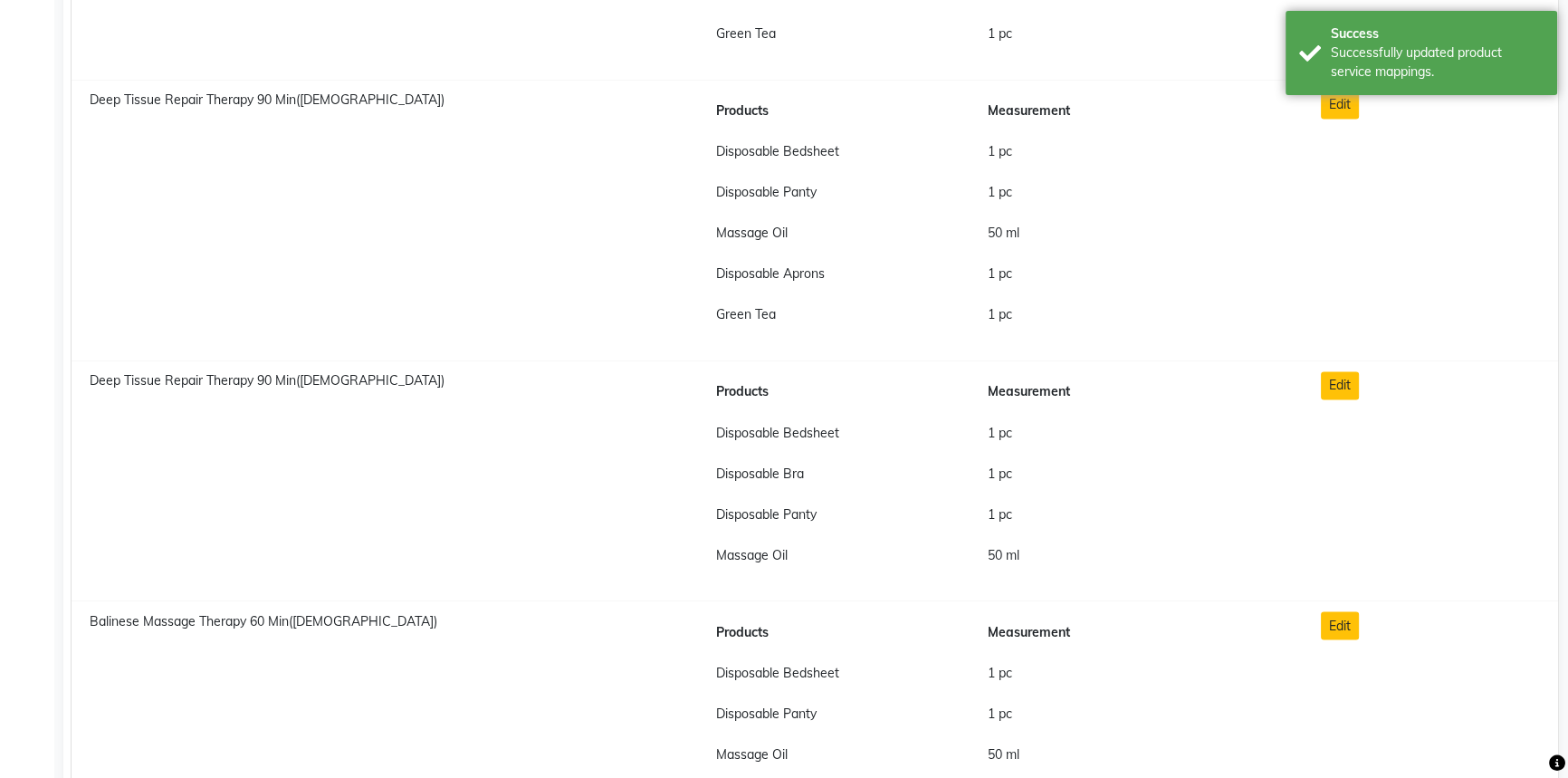
scroll to position [3868, 0]
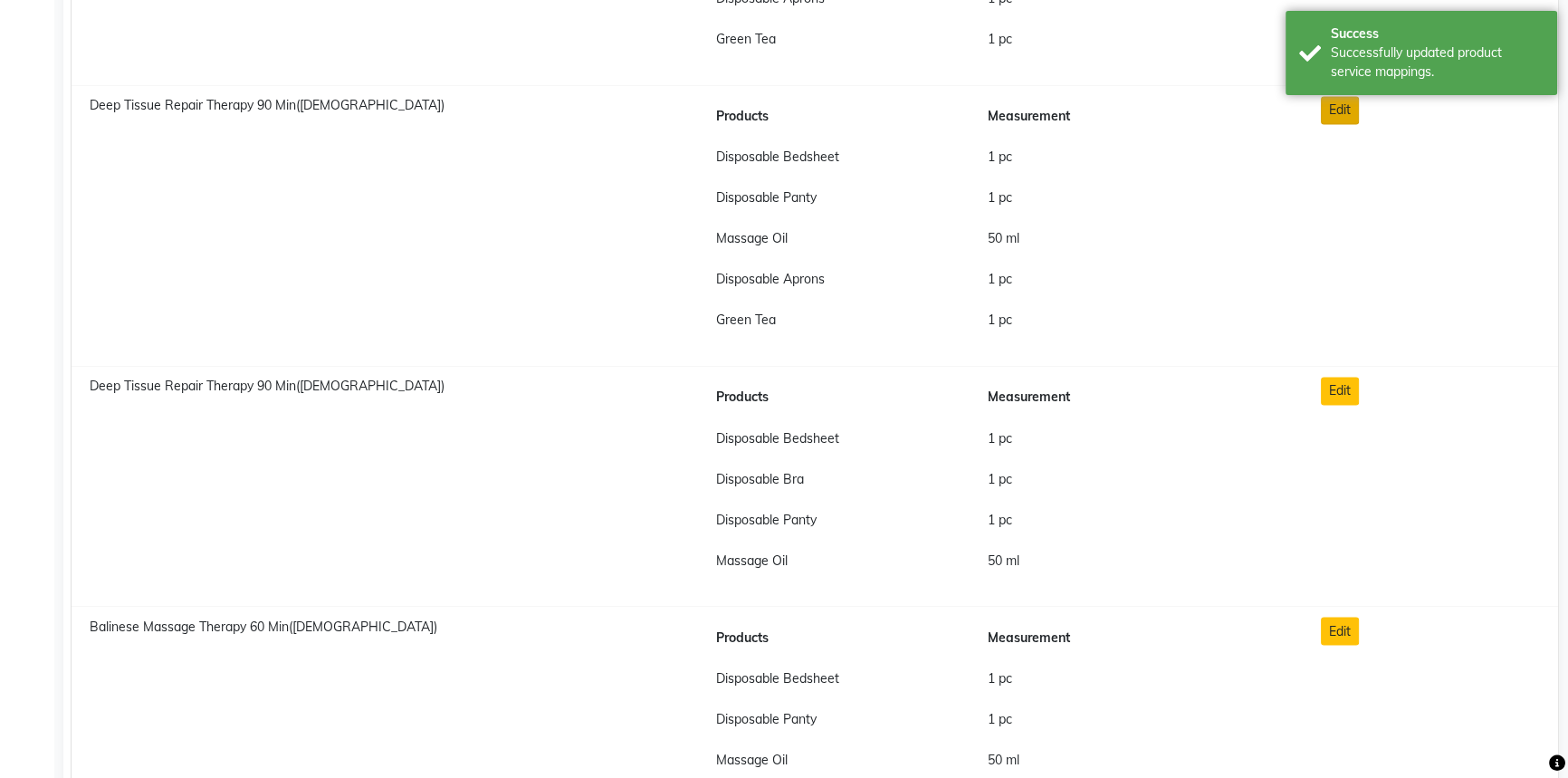
click at [1342, 389] on button "Edit" at bounding box center [1340, 390] width 38 height 28
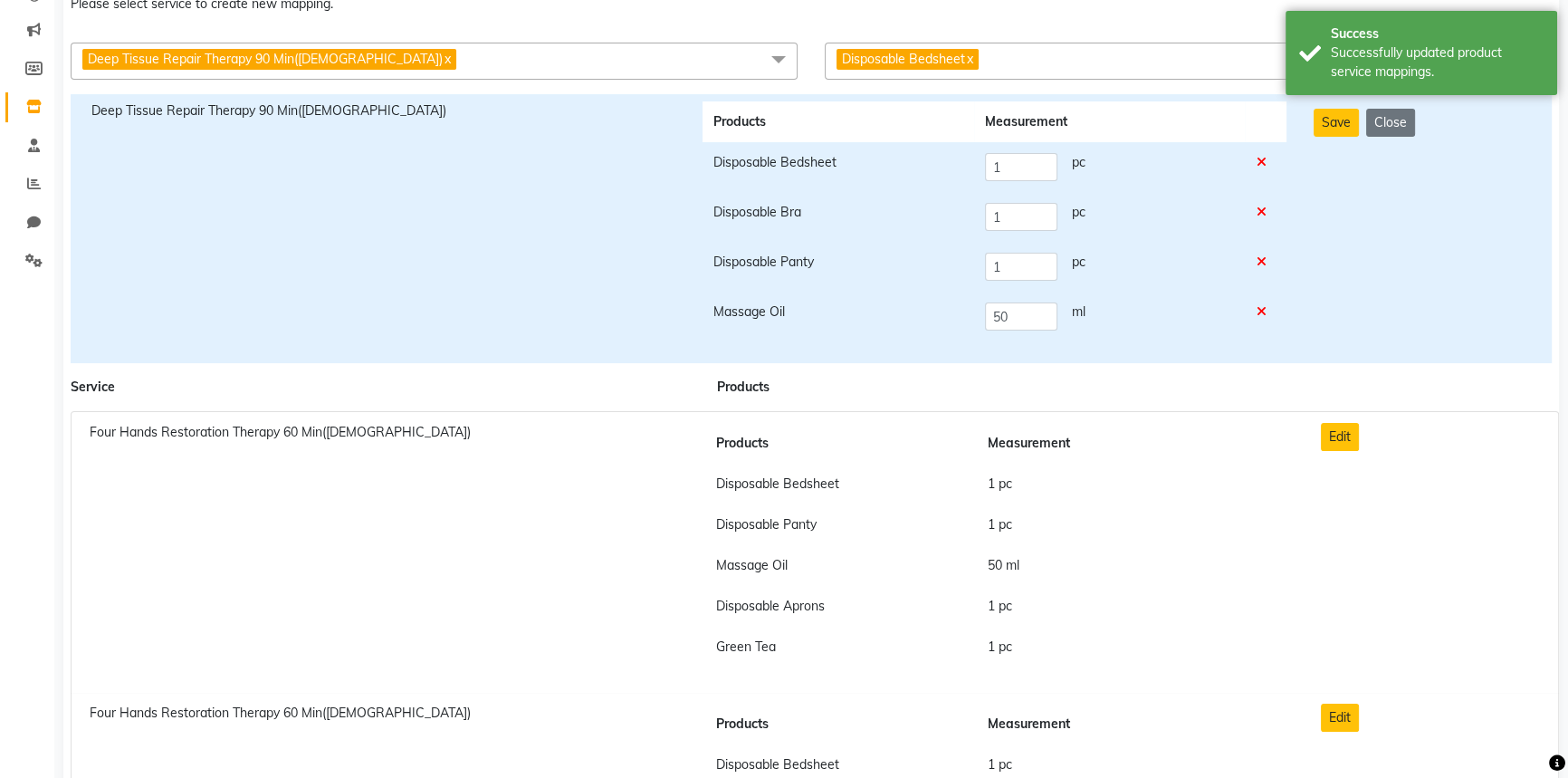
scroll to position [0, 0]
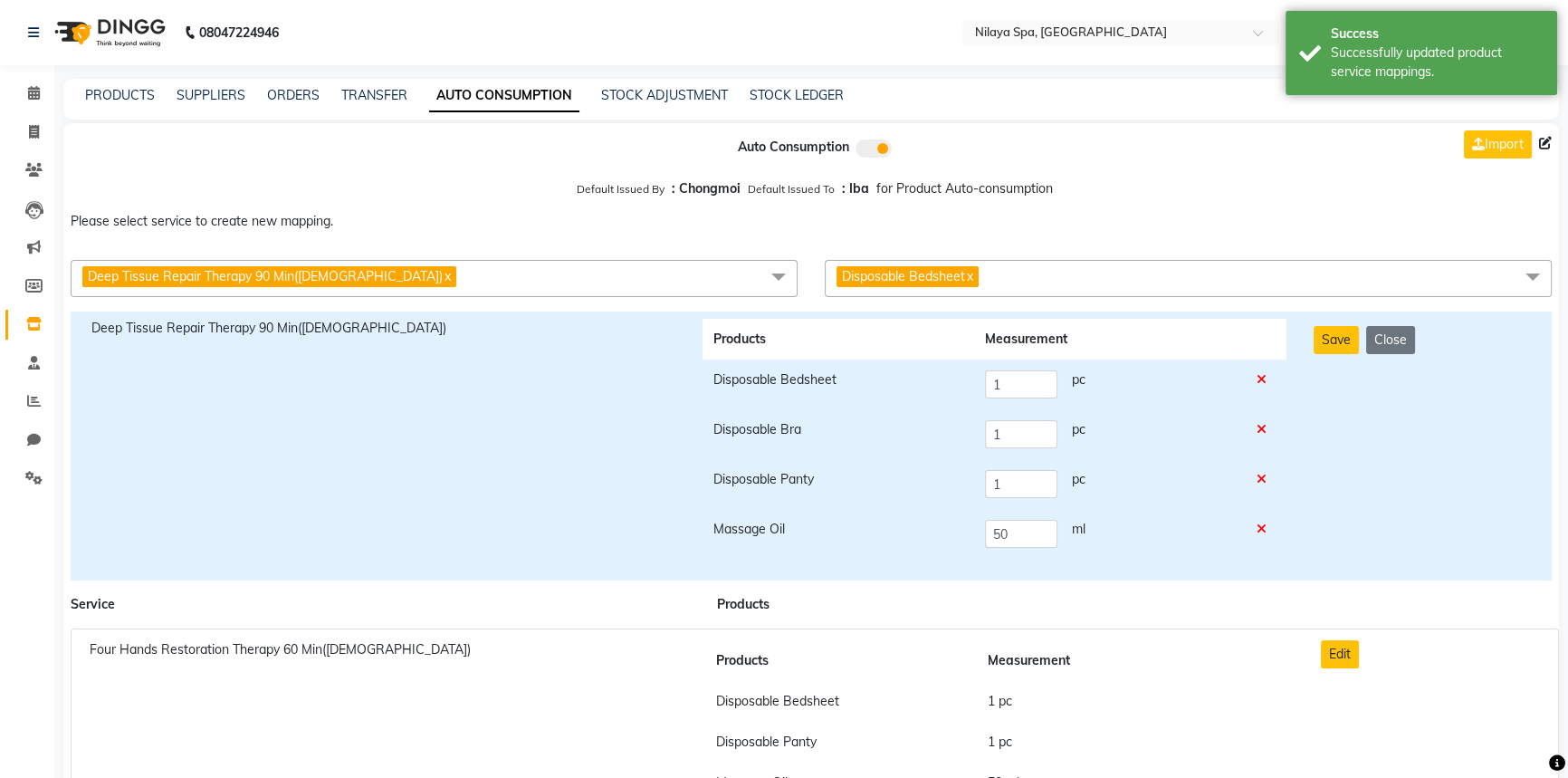
click at [990, 272] on span "Disposable Bedsheet x" at bounding box center [1188, 278] width 727 height 37
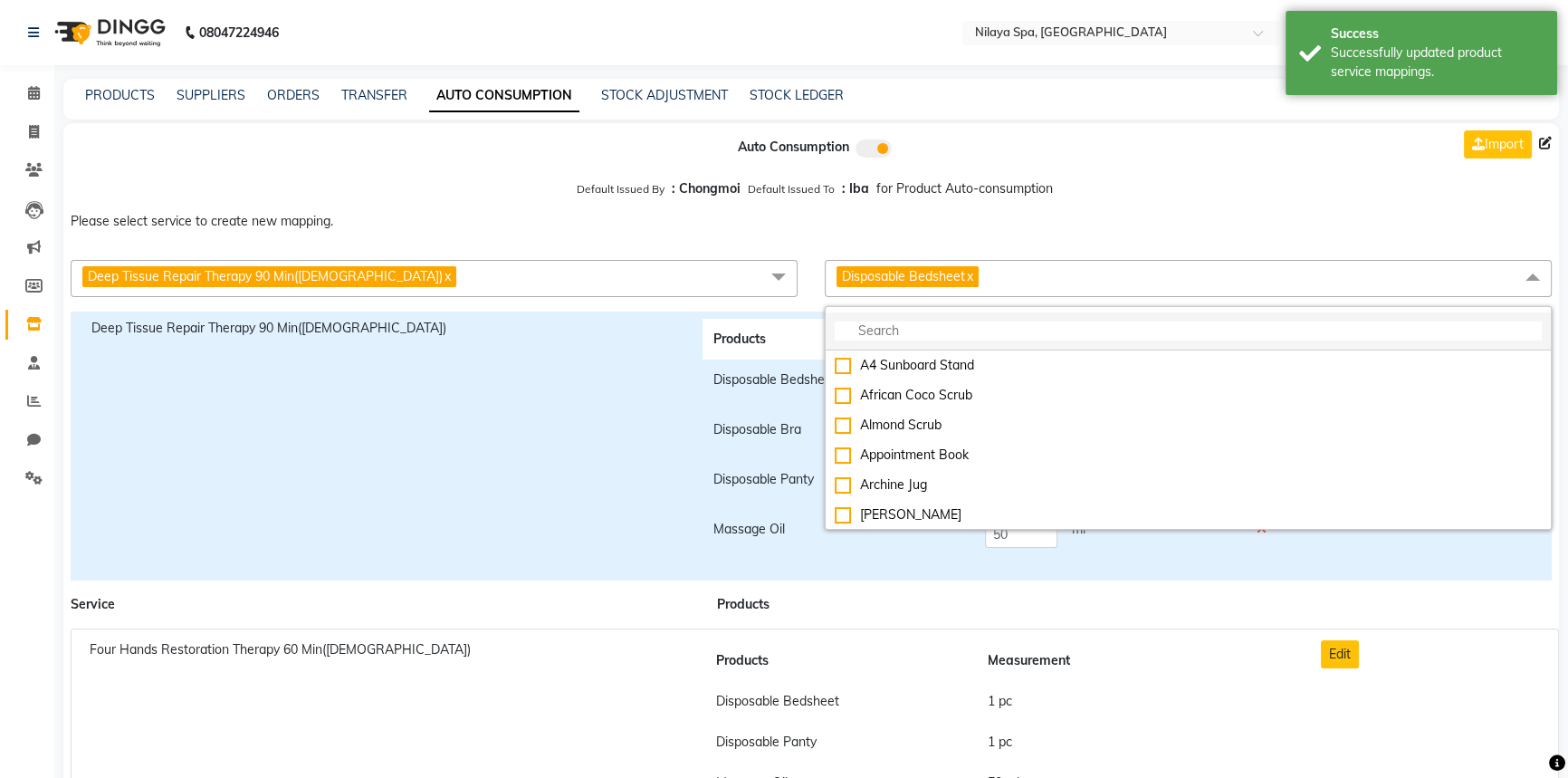
click at [869, 331] on input "multiselect-search" at bounding box center [1189, 331] width 707 height 19
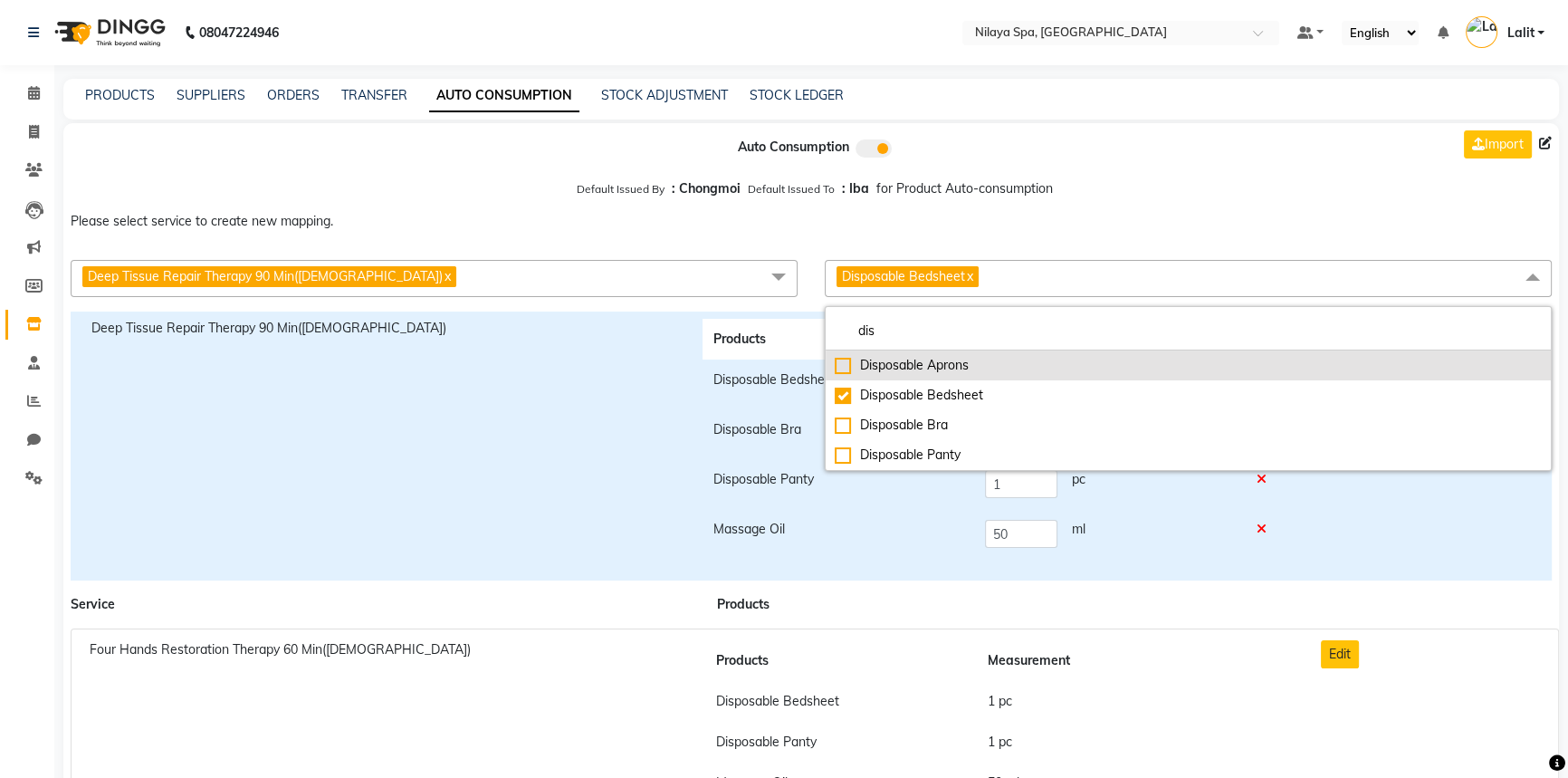
type input "dis"
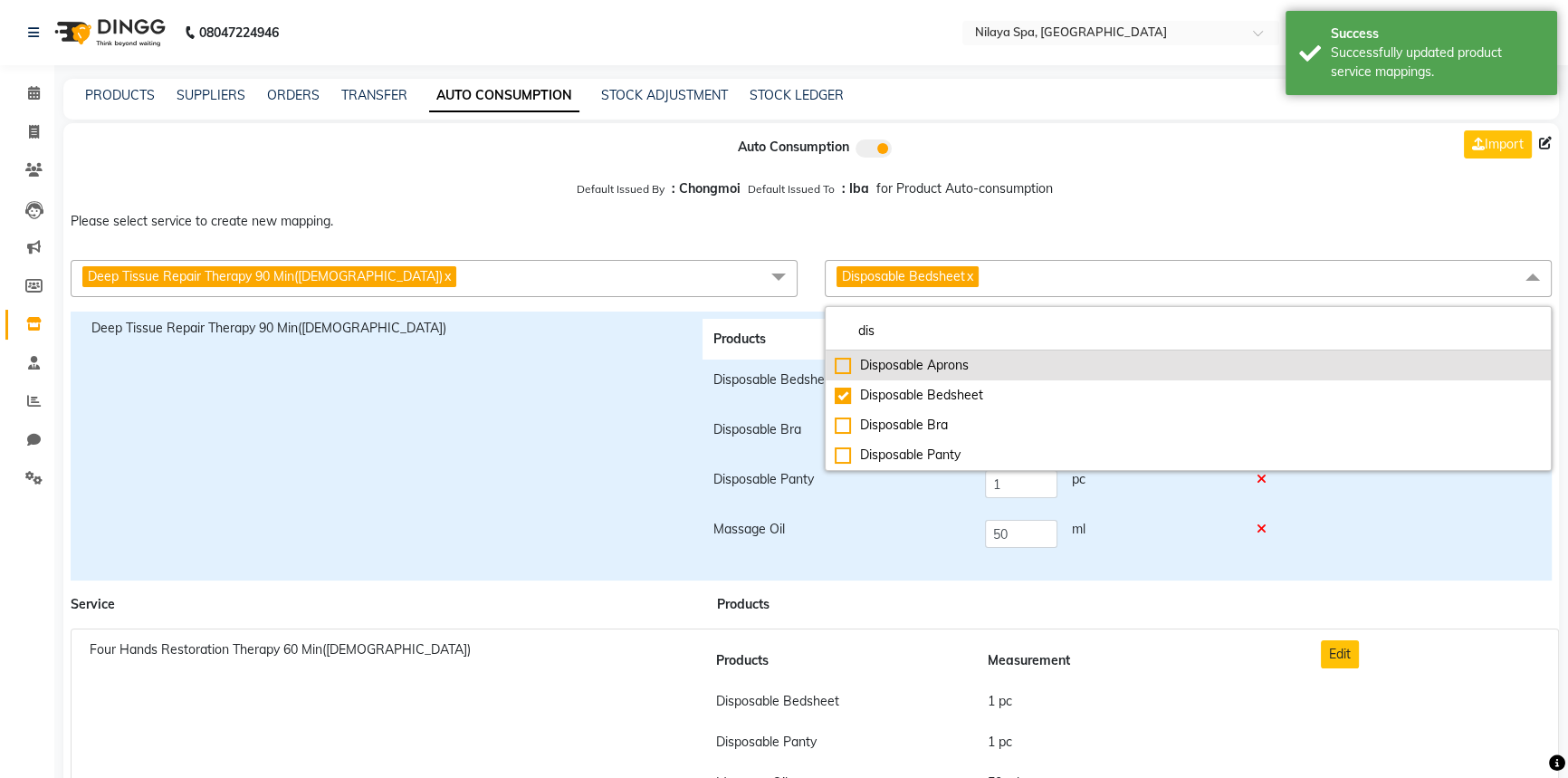
click at [841, 366] on div "Disposable Aprons" at bounding box center [1189, 365] width 707 height 19
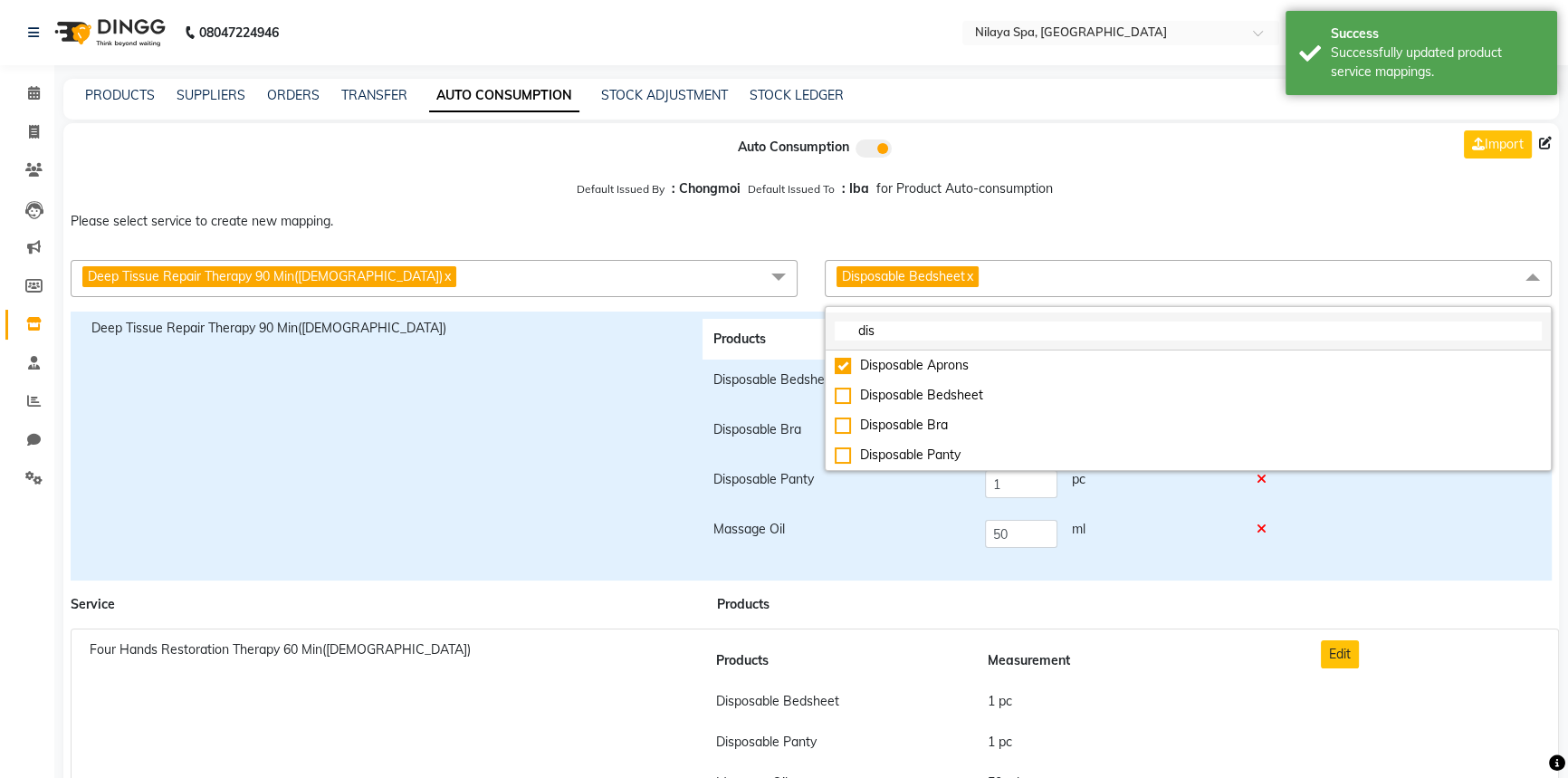
checkbox input "true"
checkbox input "false"
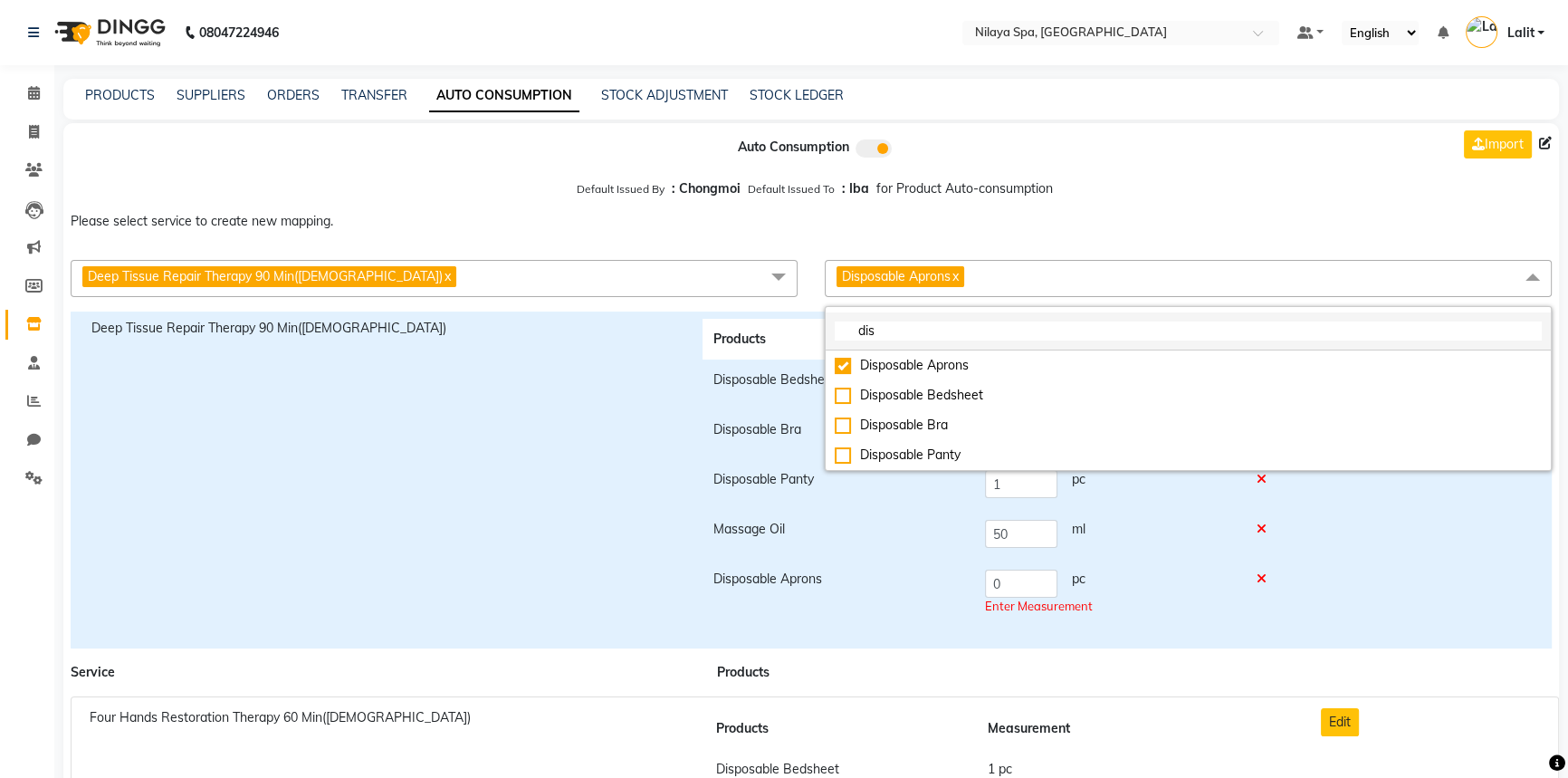
click at [905, 335] on input "dis" at bounding box center [1189, 331] width 707 height 19
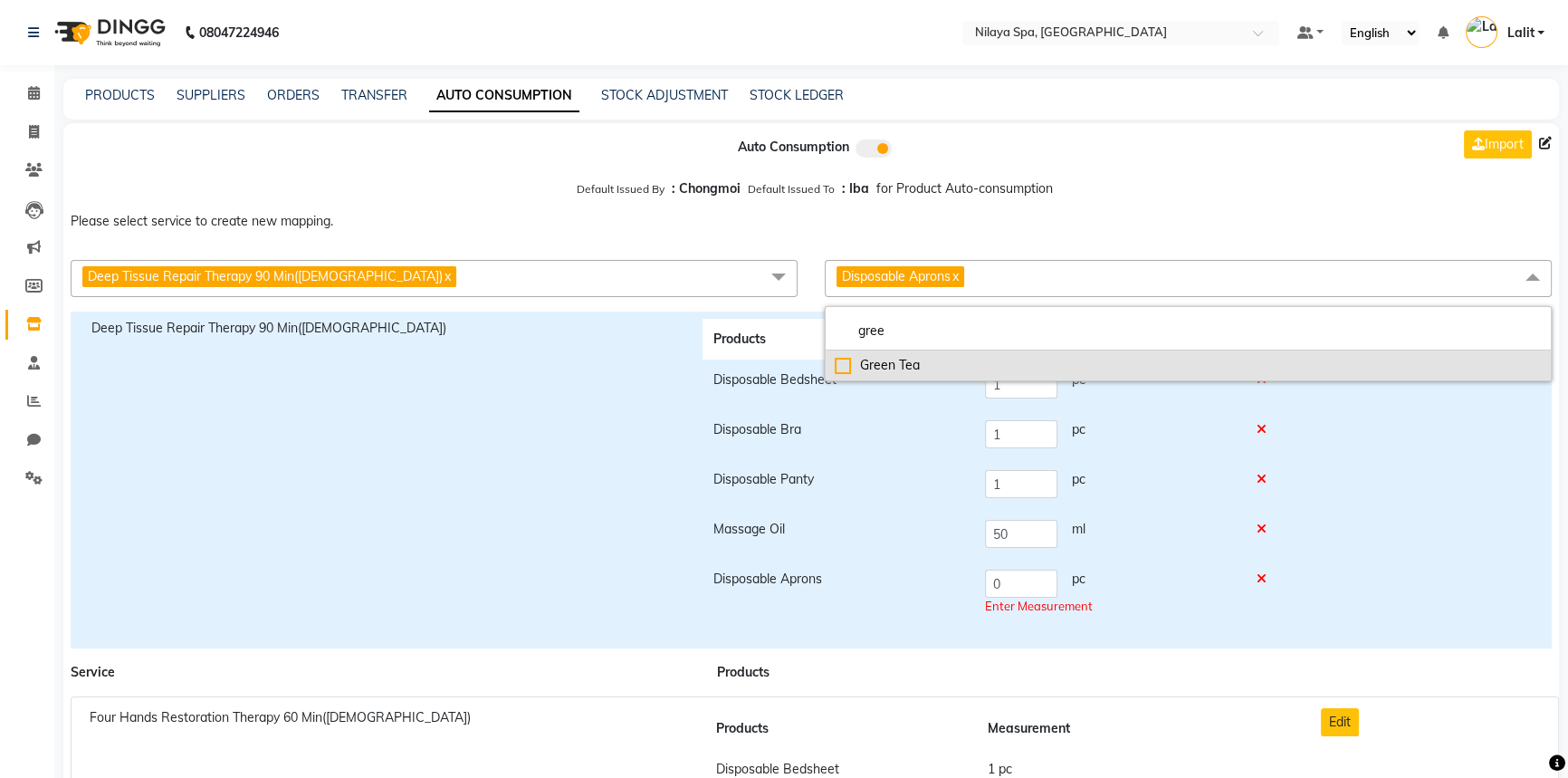
type input "gree"
click at [853, 366] on div "Green Tea" at bounding box center [1189, 365] width 707 height 19
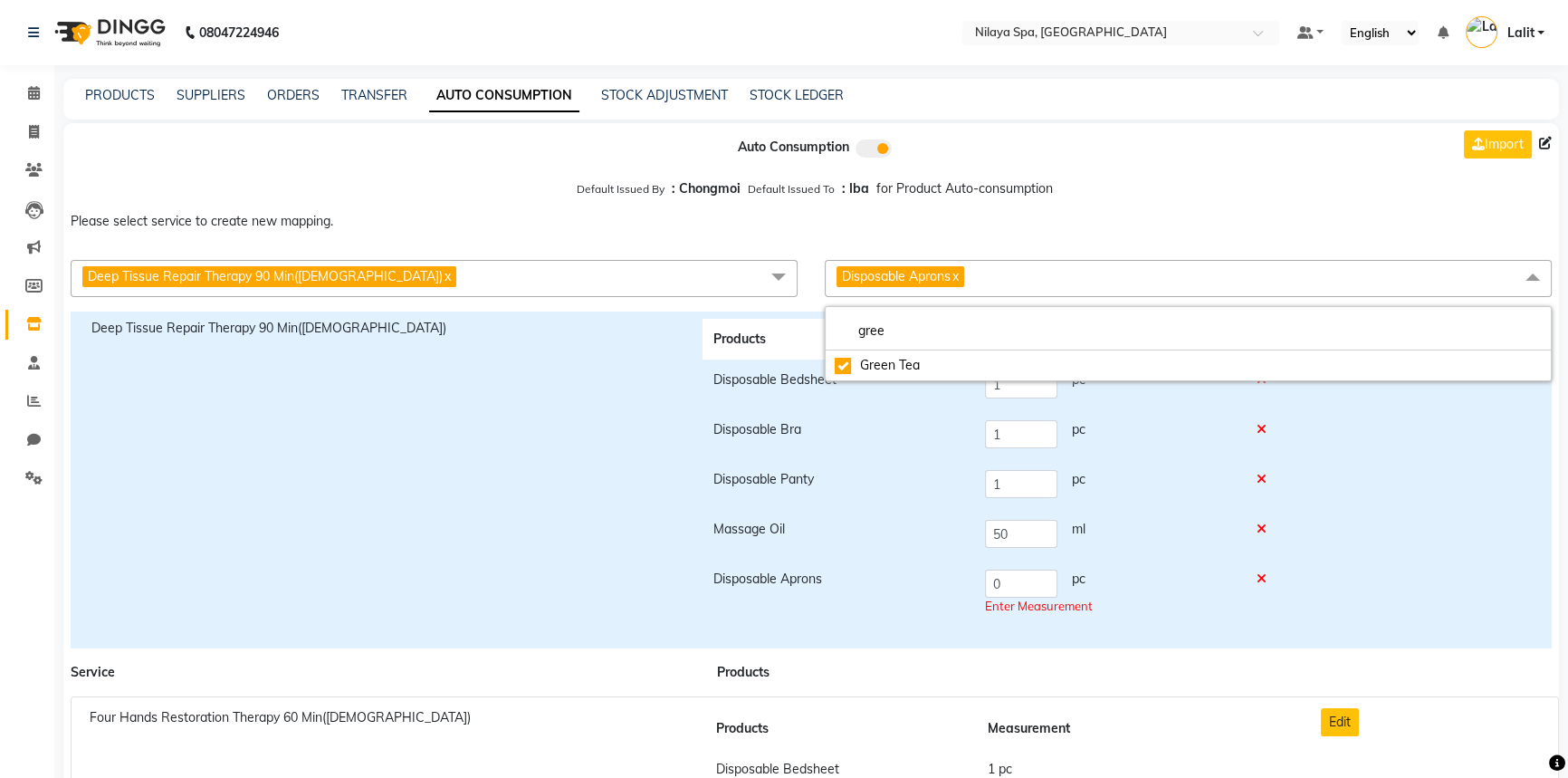
checkbox input "true"
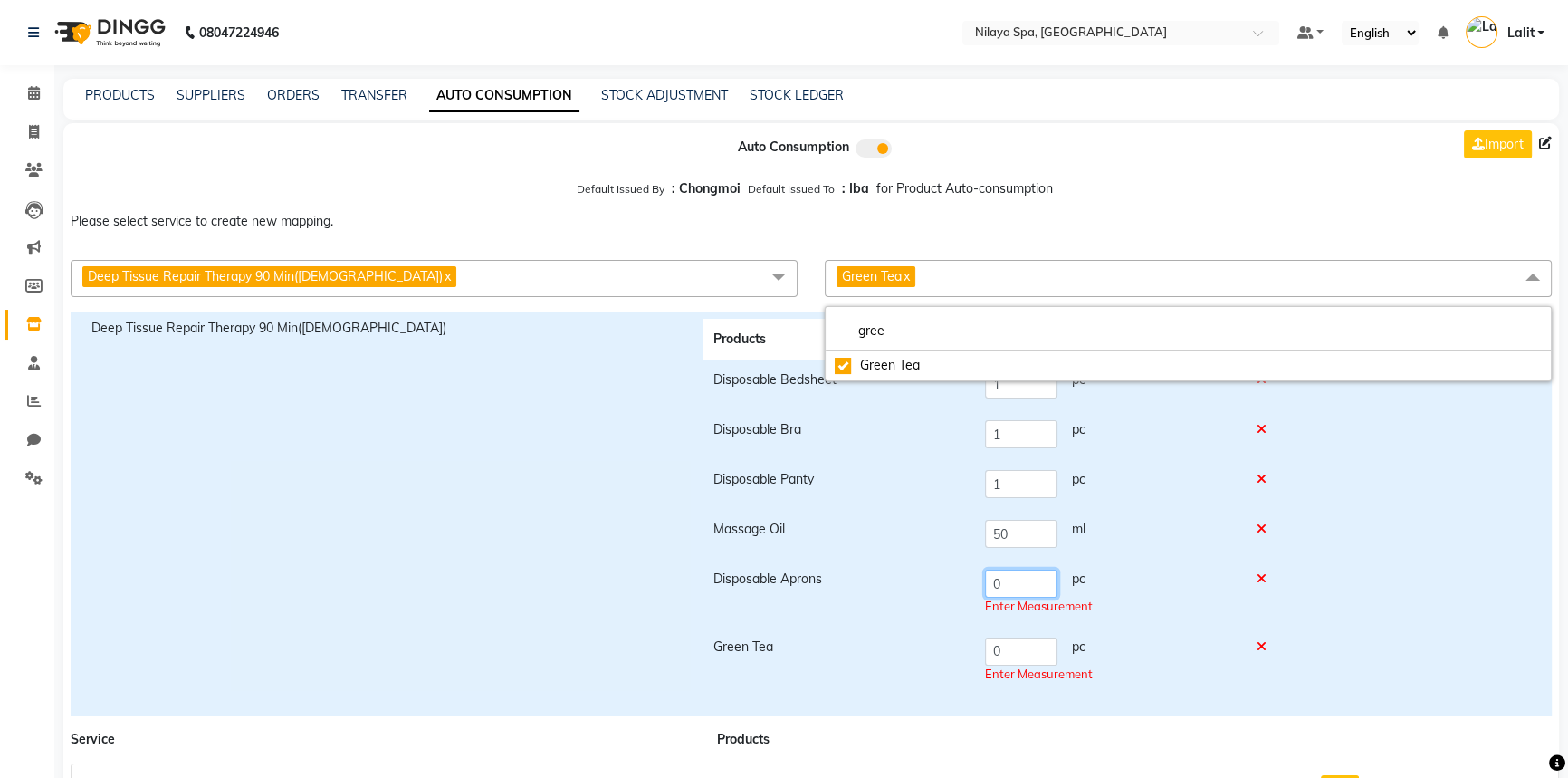
drag, startPoint x: 1005, startPoint y: 590, endPoint x: 1001, endPoint y: 659, distance: 69.1
click at [942, 576] on tr "Disposable Aprons 0 pc Enter Measurement" at bounding box center [994, 592] width 584 height 68
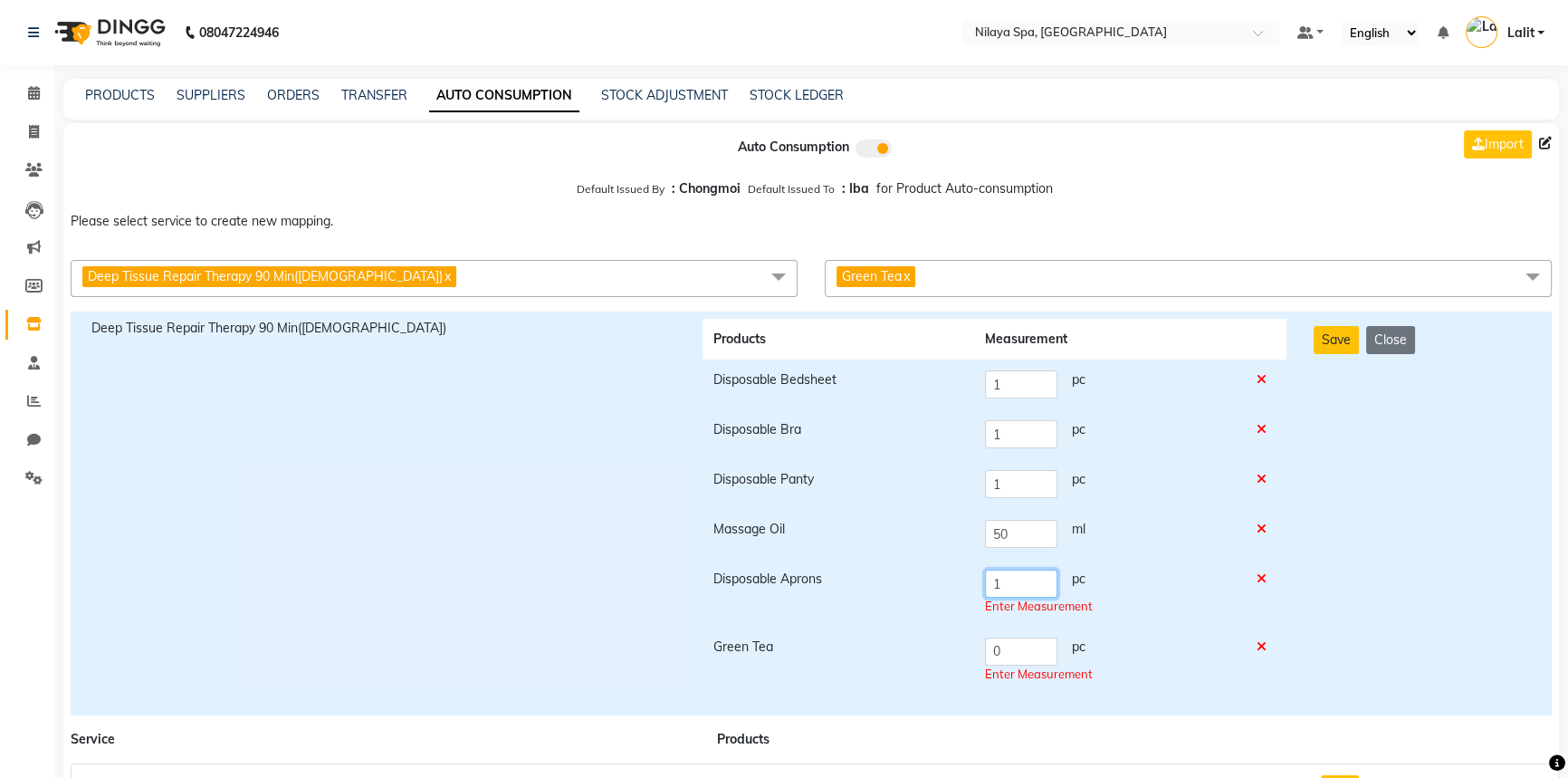
type input "1"
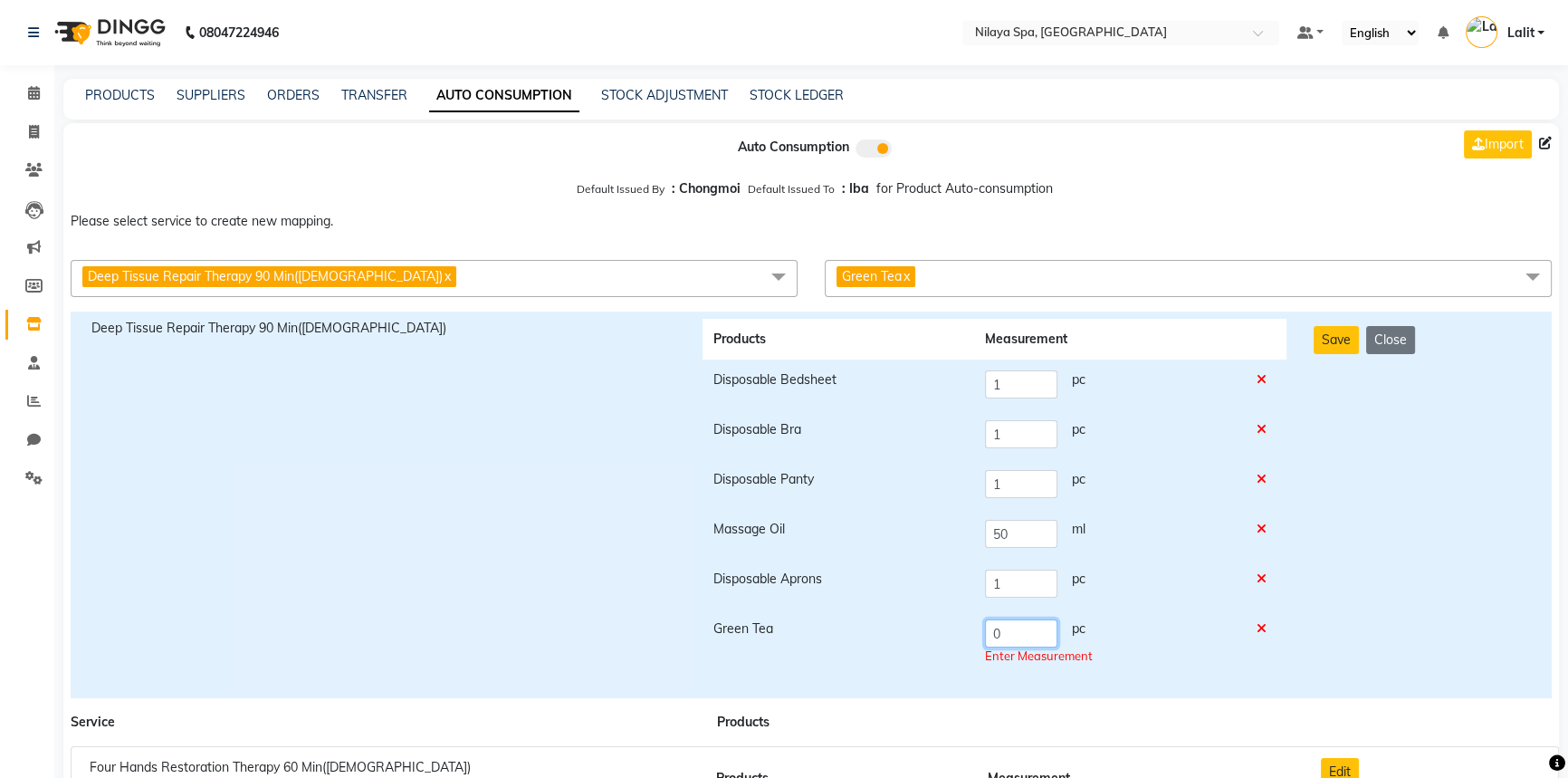
drag, startPoint x: 1008, startPoint y: 655, endPoint x: 950, endPoint y: 634, distance: 61.7
click at [950, 634] on tr "Green Tea 0 pc Enter Measurement" at bounding box center [994, 642] width 584 height 68
type input "1"
click at [1321, 341] on button "Save" at bounding box center [1335, 339] width 45 height 28
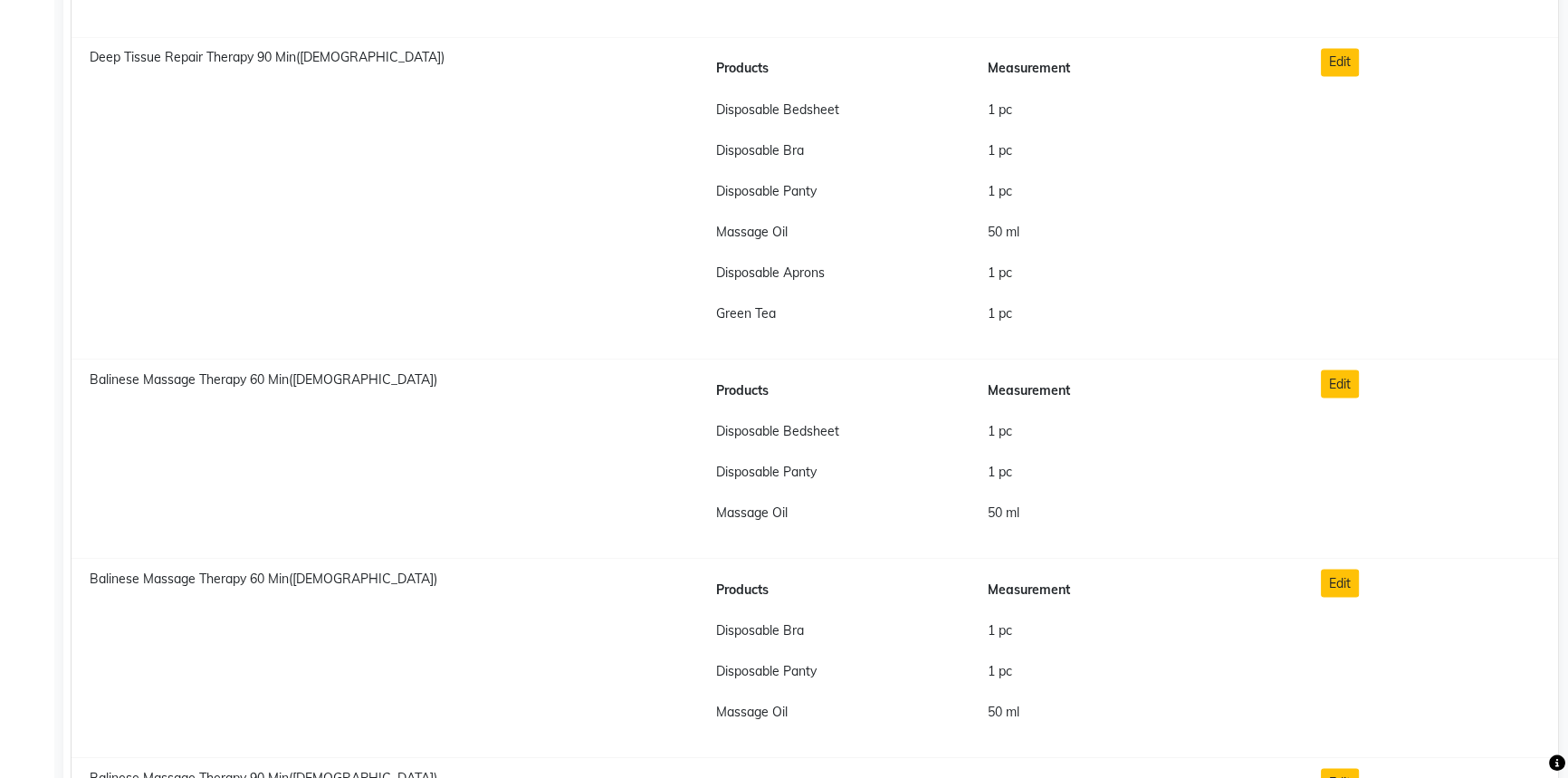
scroll to position [4198, 0]
click at [1341, 385] on button "Edit" at bounding box center [1340, 382] width 38 height 28
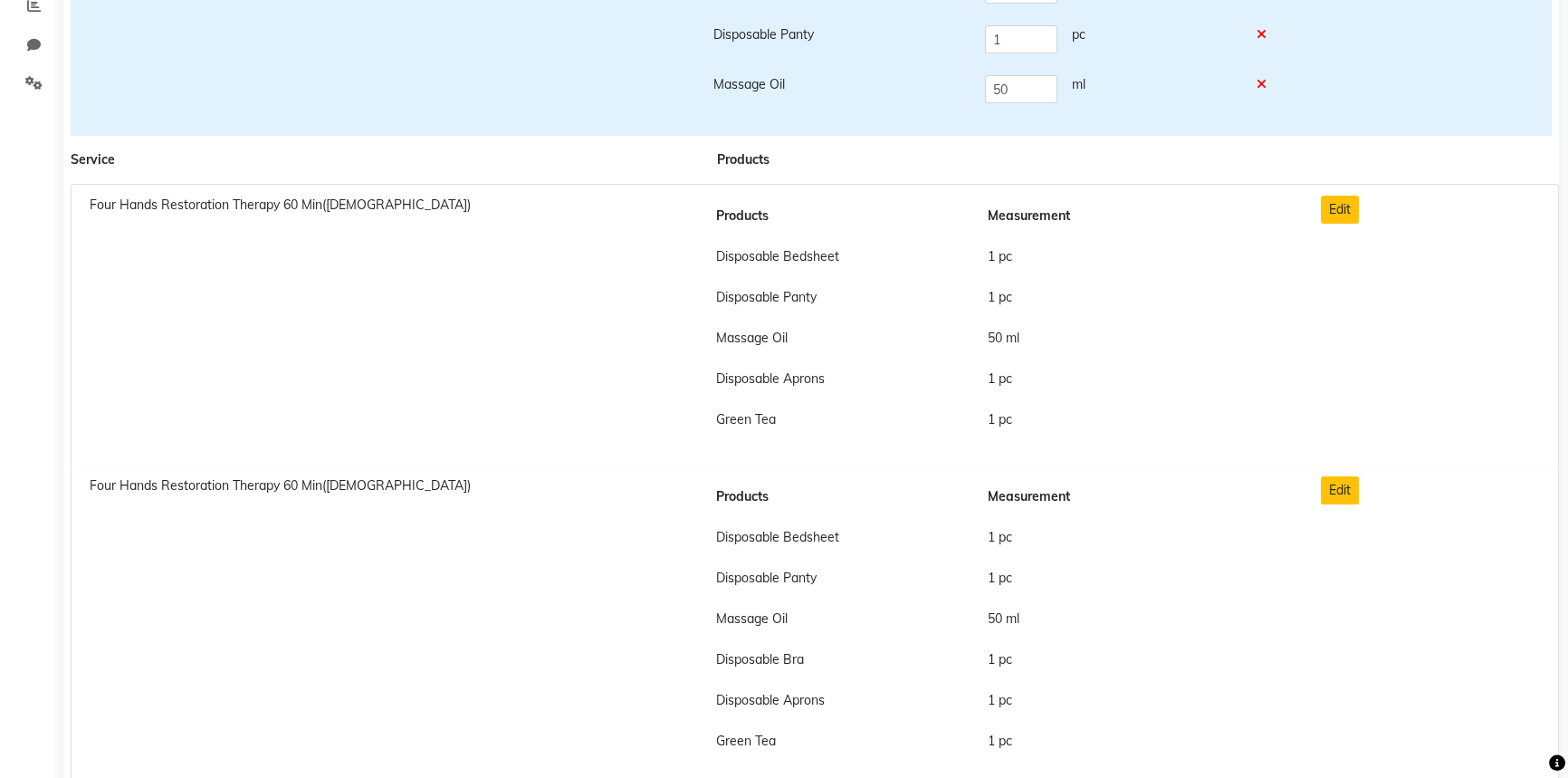
scroll to position [0, 0]
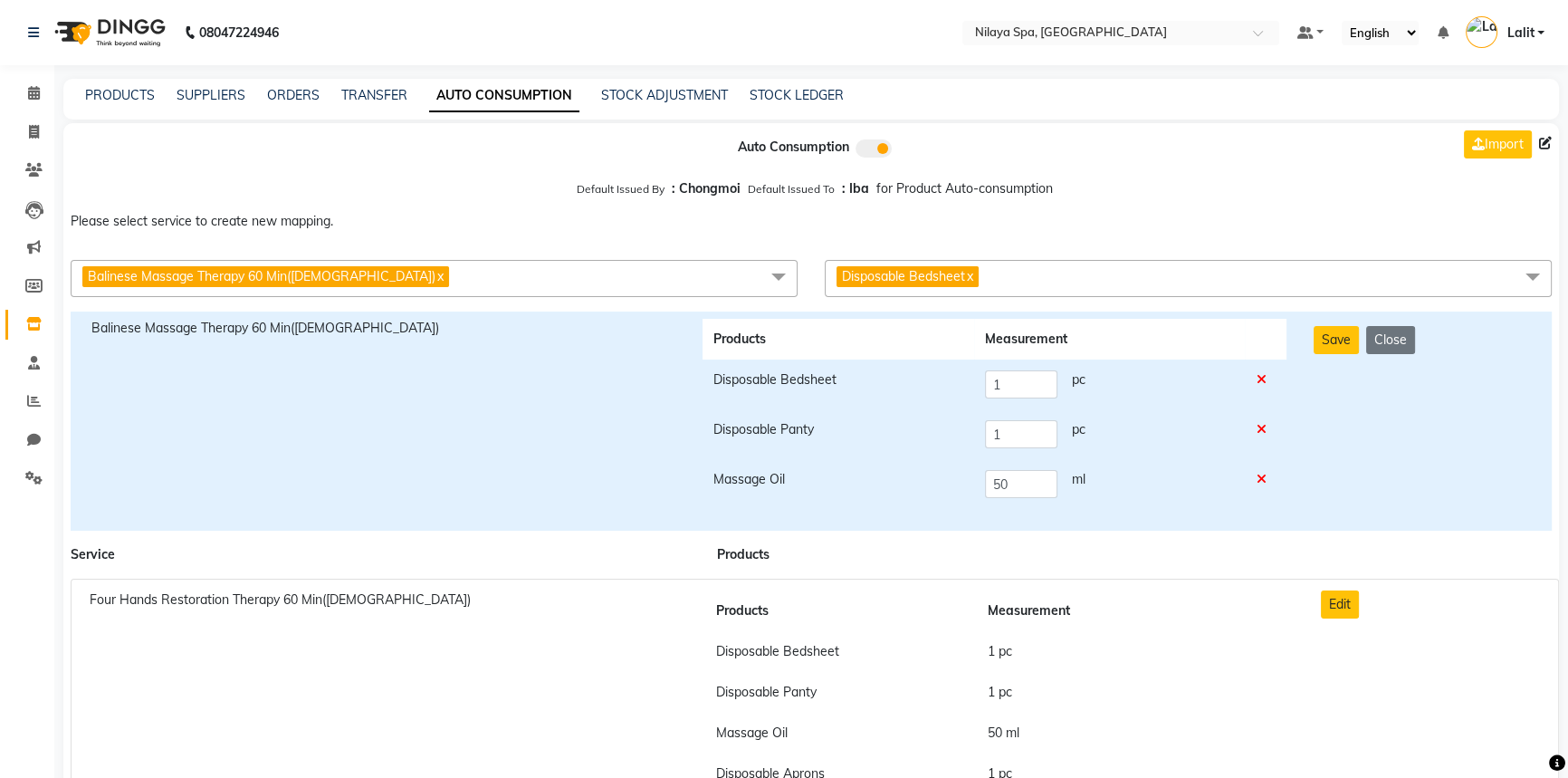
click at [1028, 286] on span "Disposable Bedsheet x" at bounding box center [1188, 278] width 727 height 37
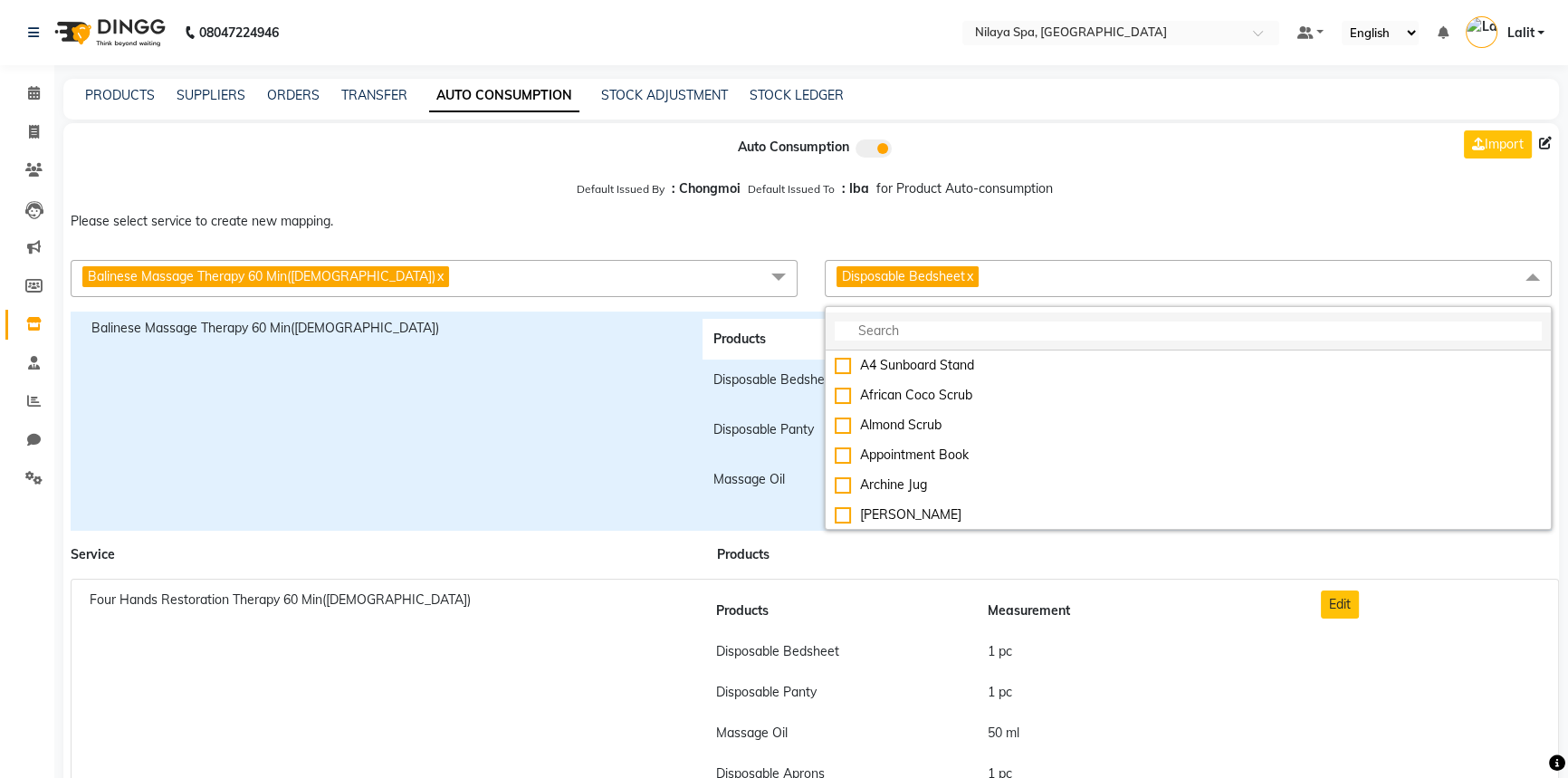
click at [927, 335] on input "multiselect-search" at bounding box center [1189, 331] width 707 height 19
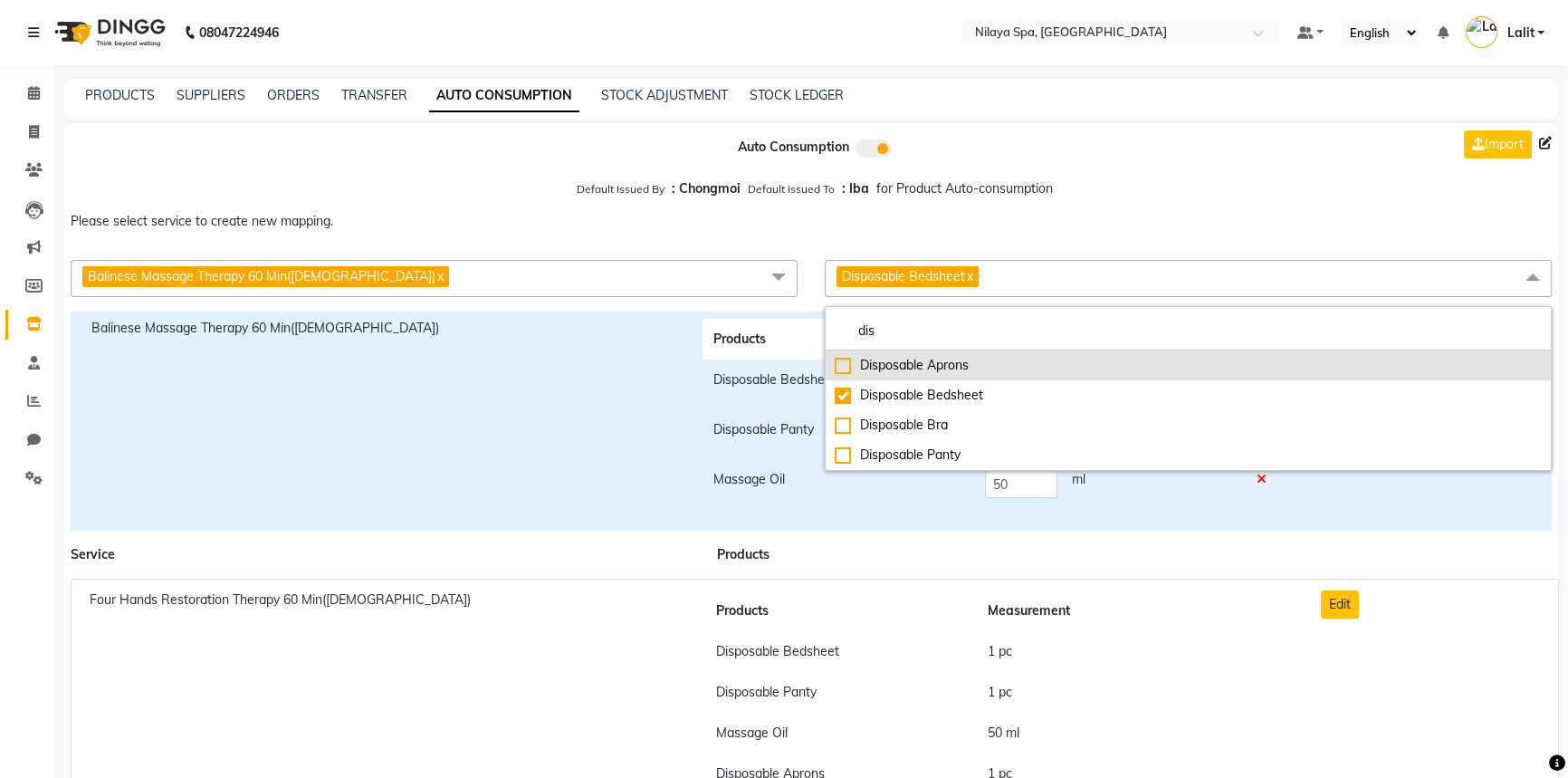
type input "dis"
click at [841, 371] on div "Disposable Aprons" at bounding box center [1189, 365] width 707 height 19
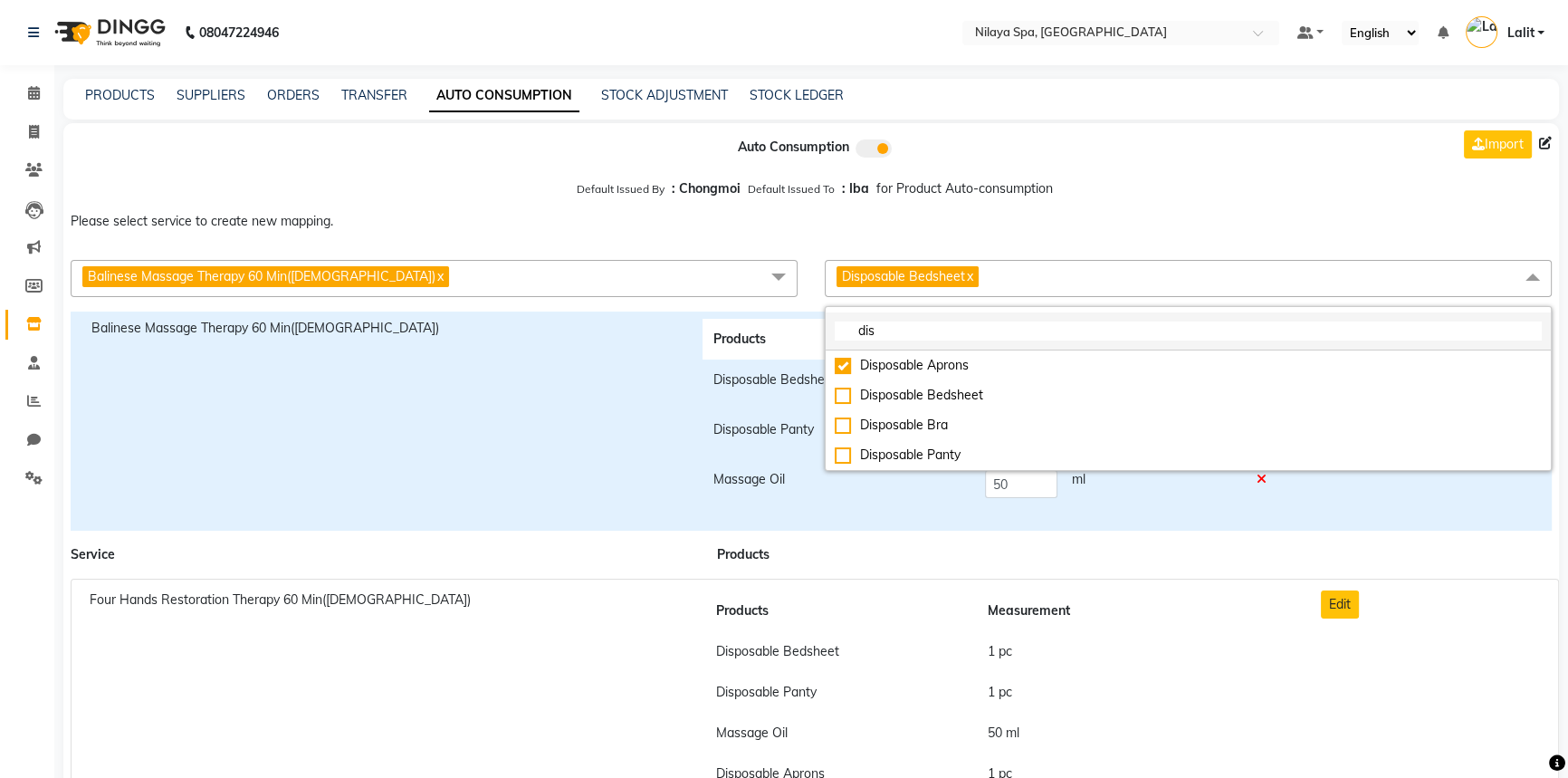
checkbox input "true"
checkbox input "false"
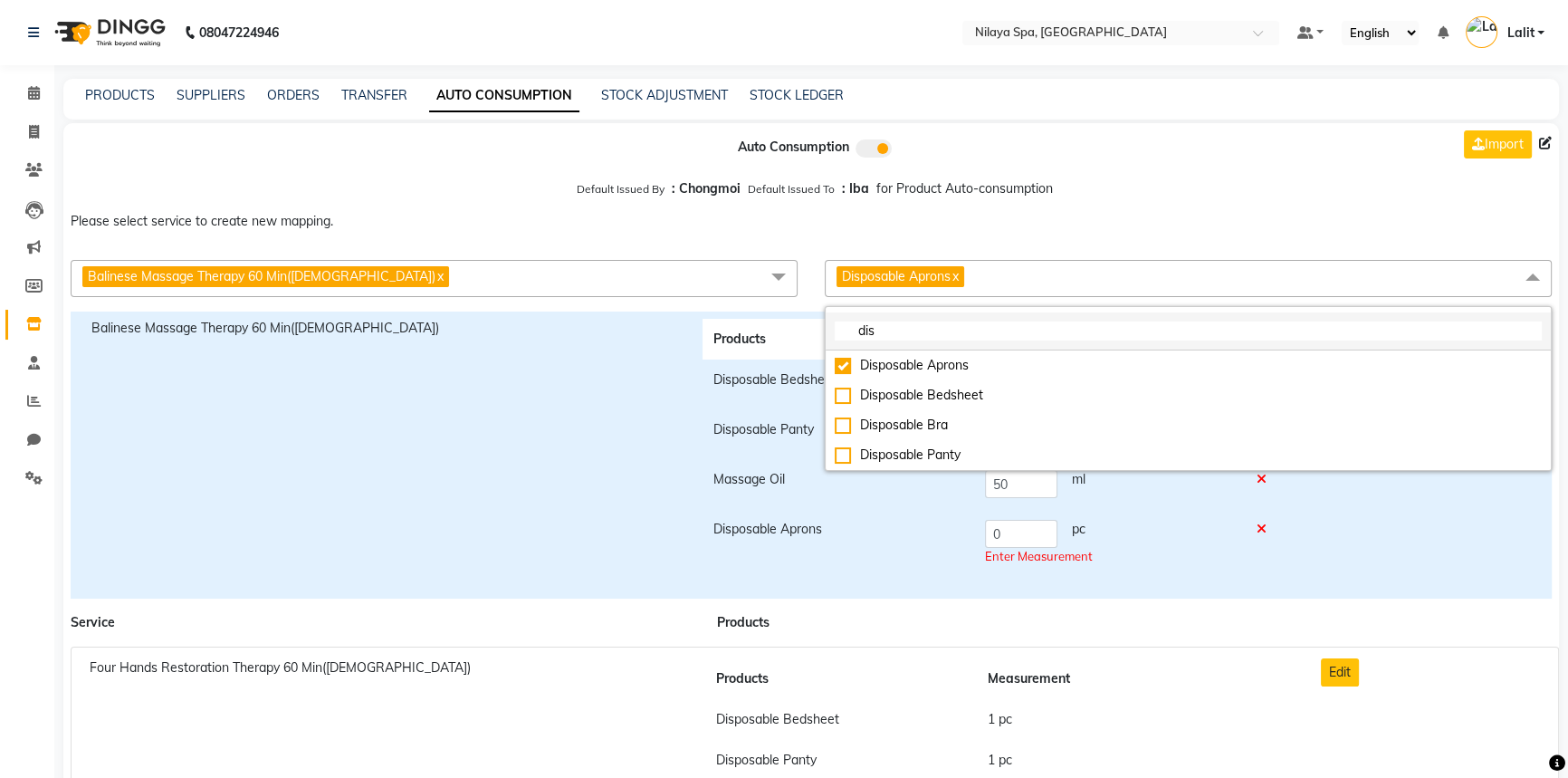
click at [891, 327] on input "dis" at bounding box center [1189, 331] width 707 height 19
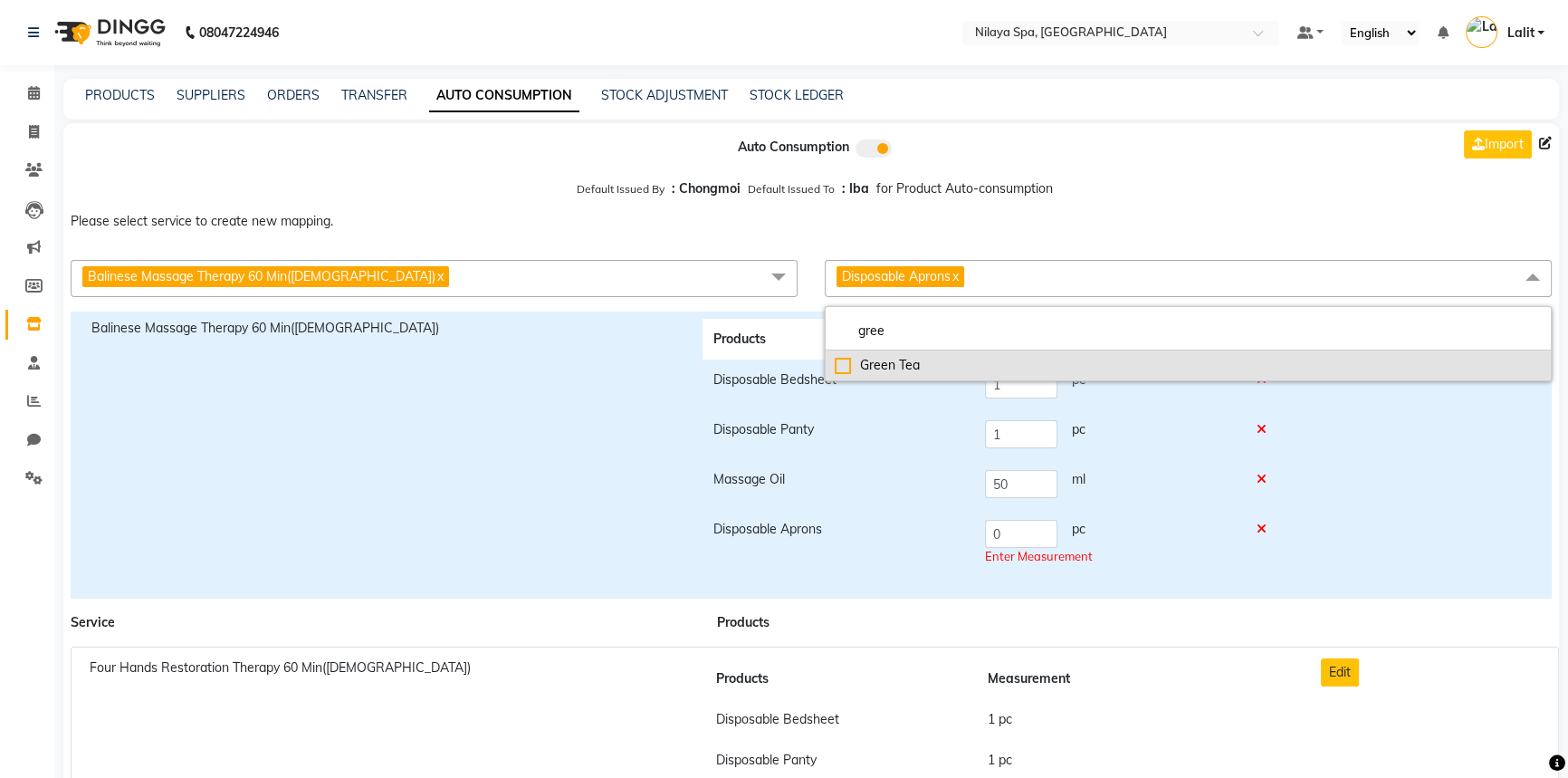
type input "gree"
click at [841, 365] on div "Green Tea" at bounding box center [1189, 365] width 707 height 19
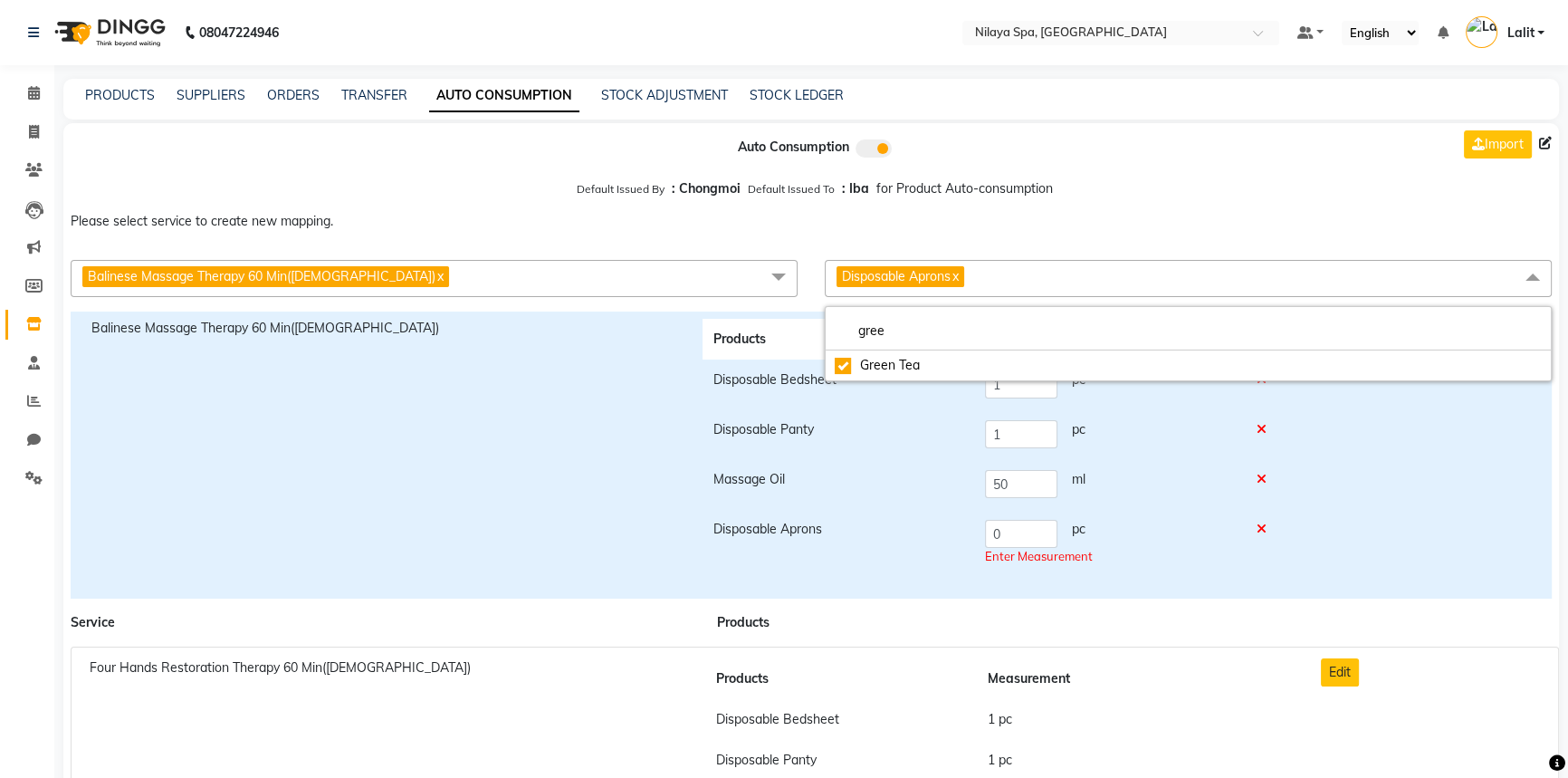
checkbox input "true"
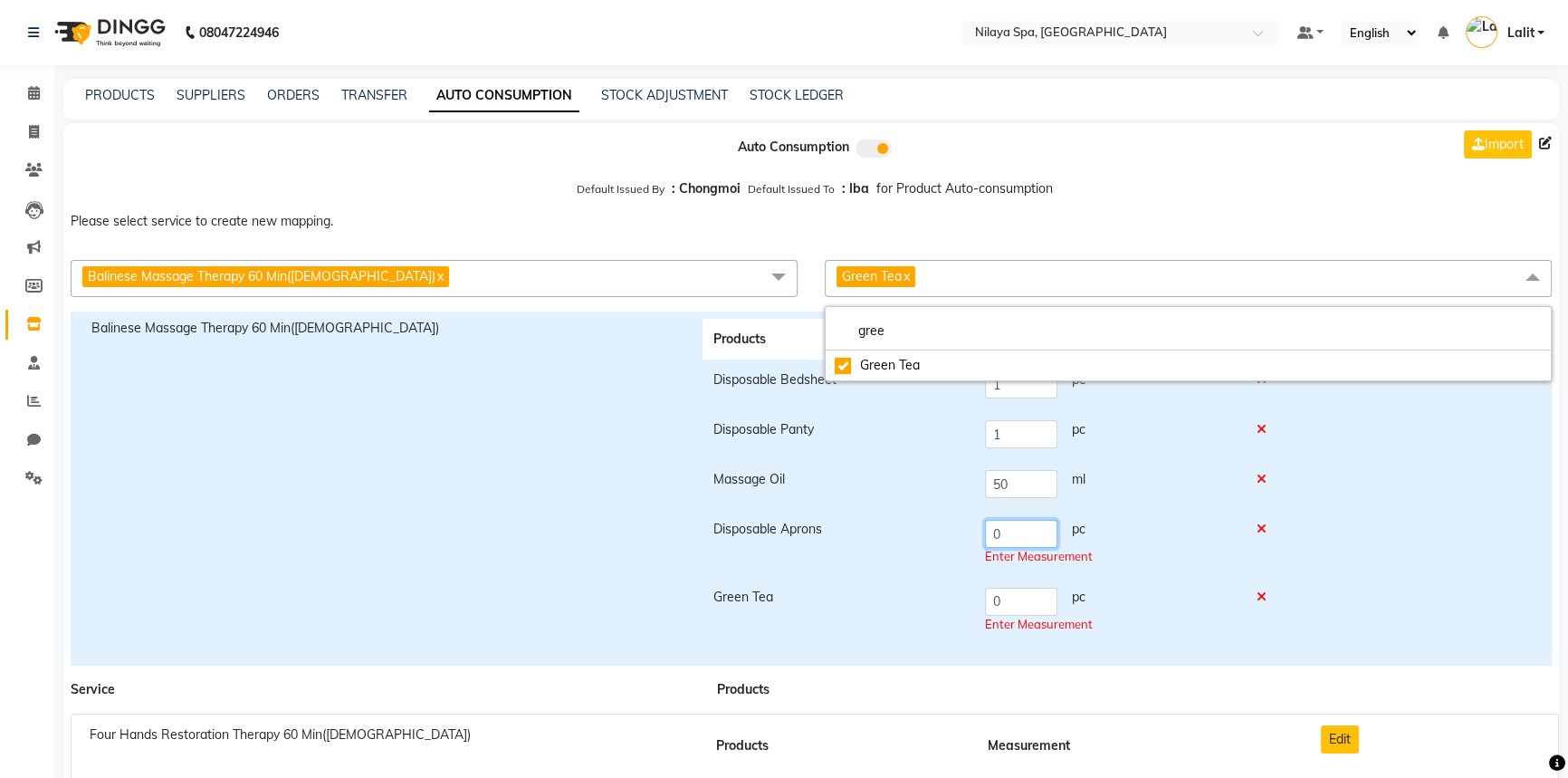
drag, startPoint x: 989, startPoint y: 530, endPoint x: 1009, endPoint y: 599, distance: 71.8
click at [968, 528] on tr "Disposable Aprons 0 pc Enter Measurement" at bounding box center [994, 543] width 584 height 68
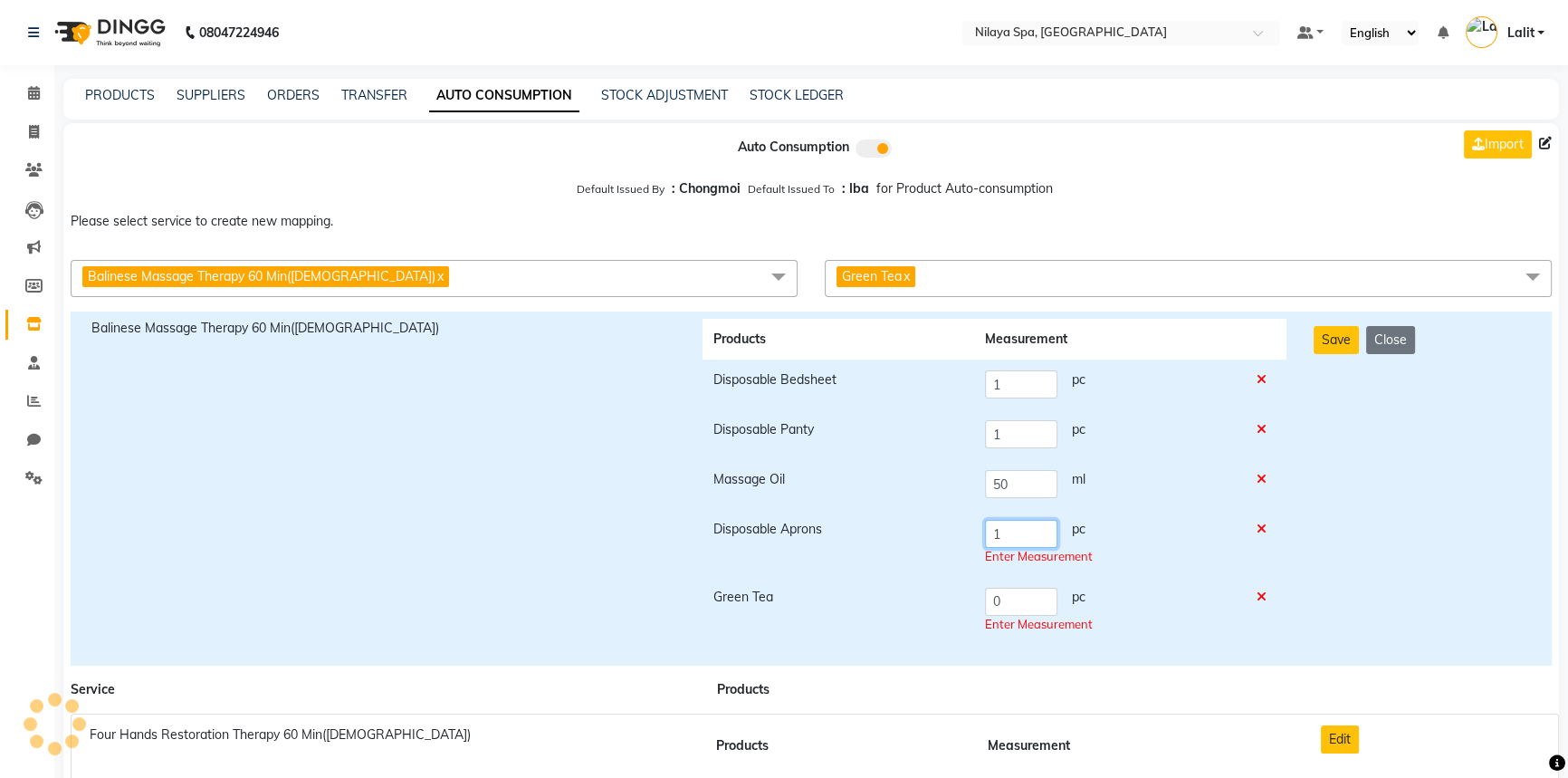
type input "1"
drag, startPoint x: 1009, startPoint y: 599, endPoint x: 943, endPoint y: 594, distance: 66.2
click at [943, 594] on tr "Green Tea 0 pc Enter Measurement" at bounding box center [994, 610] width 584 height 68
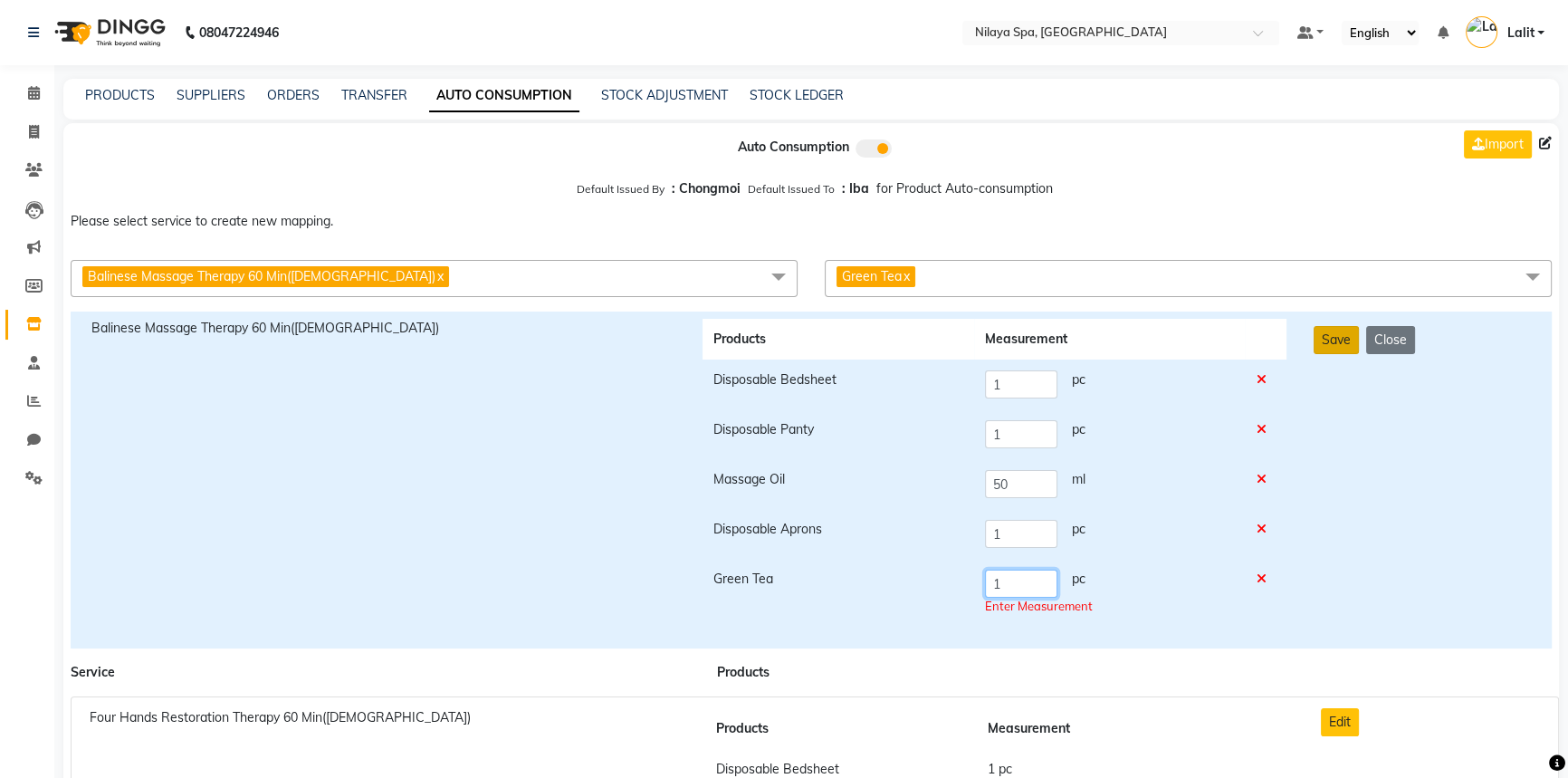
type input "1"
click at [1330, 346] on button "Save" at bounding box center [1335, 339] width 45 height 28
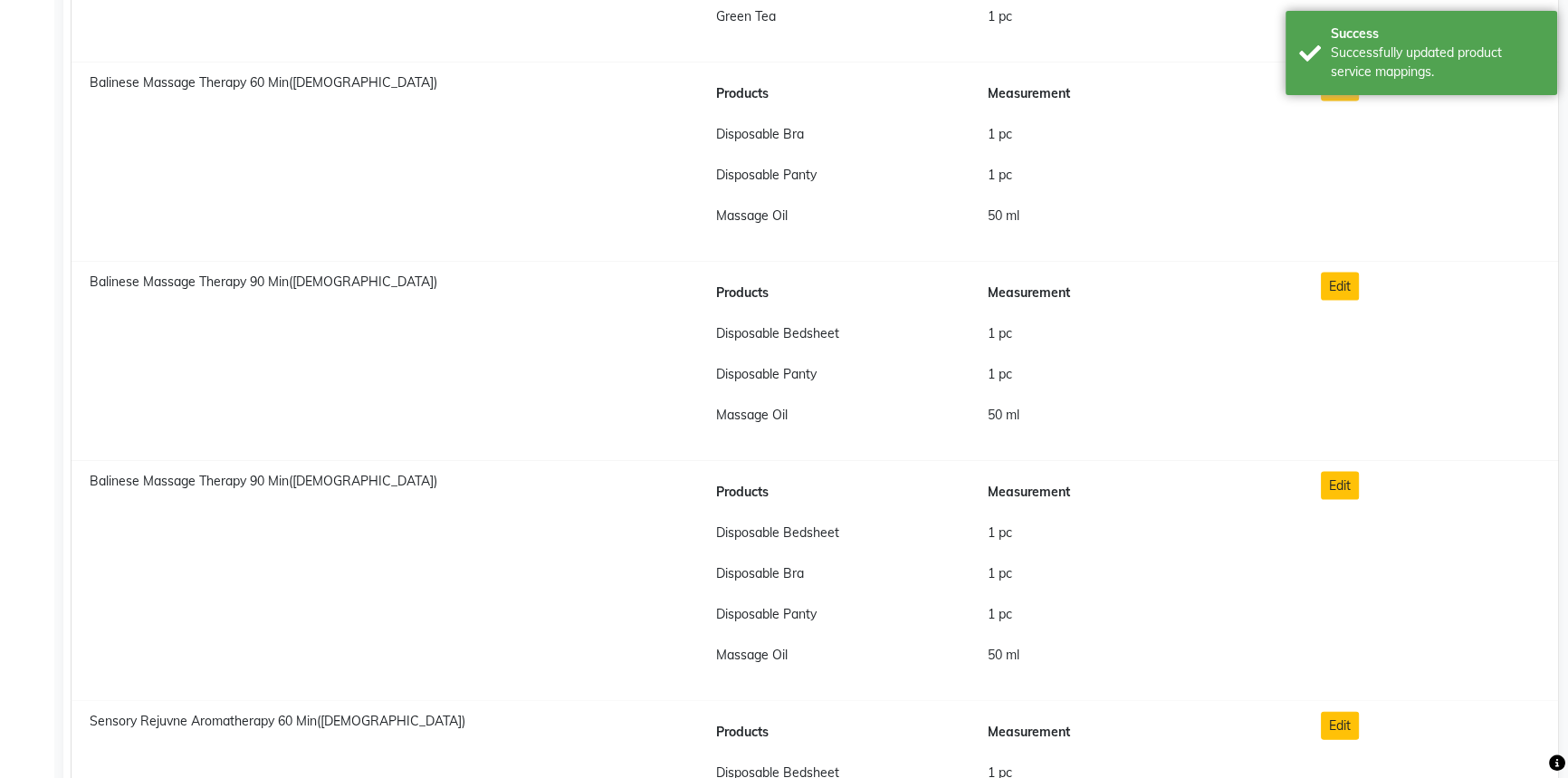
scroll to position [4691, 0]
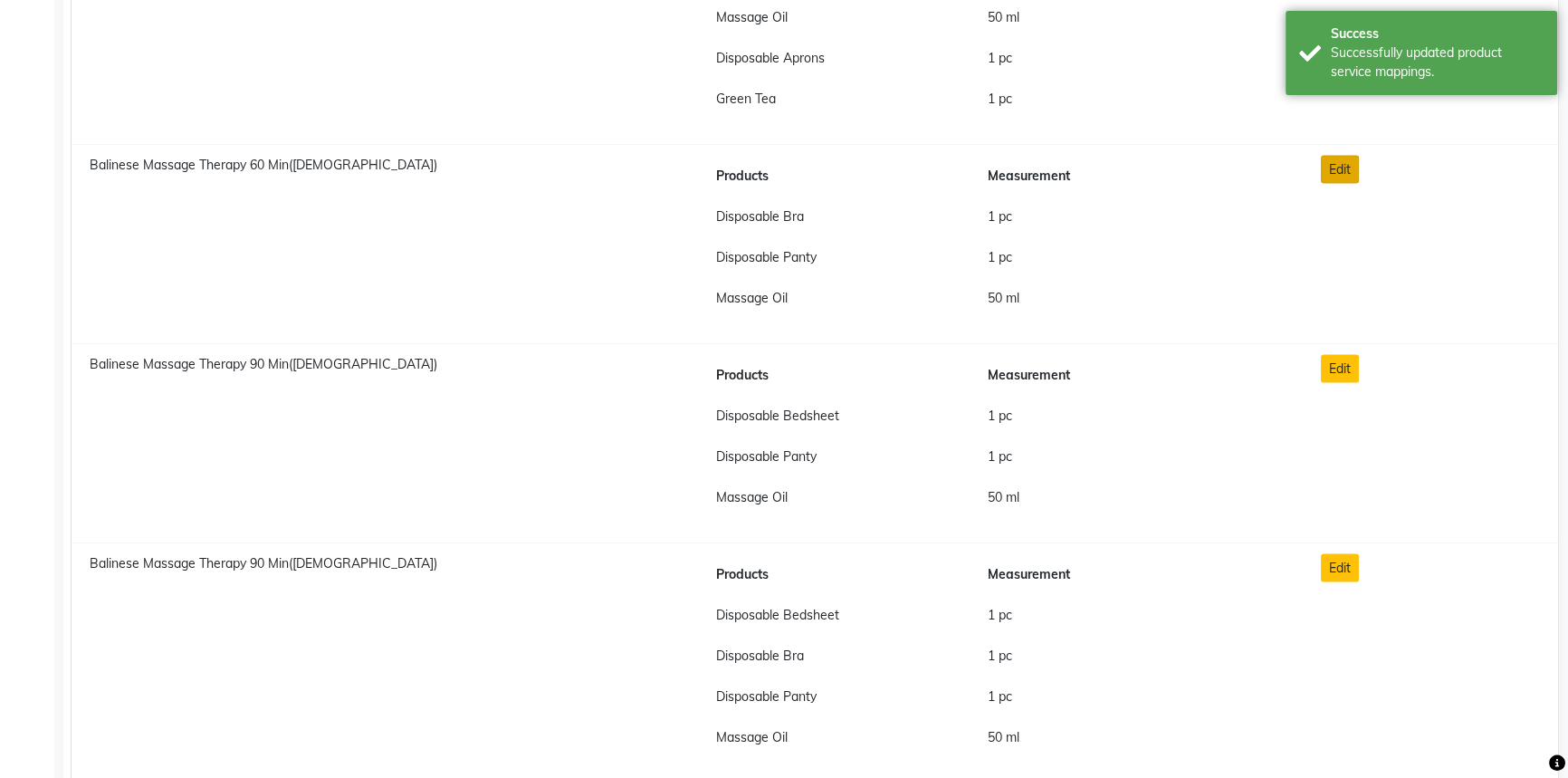
click at [1336, 165] on button "Edit" at bounding box center [1340, 169] width 38 height 28
checkbox input "true"
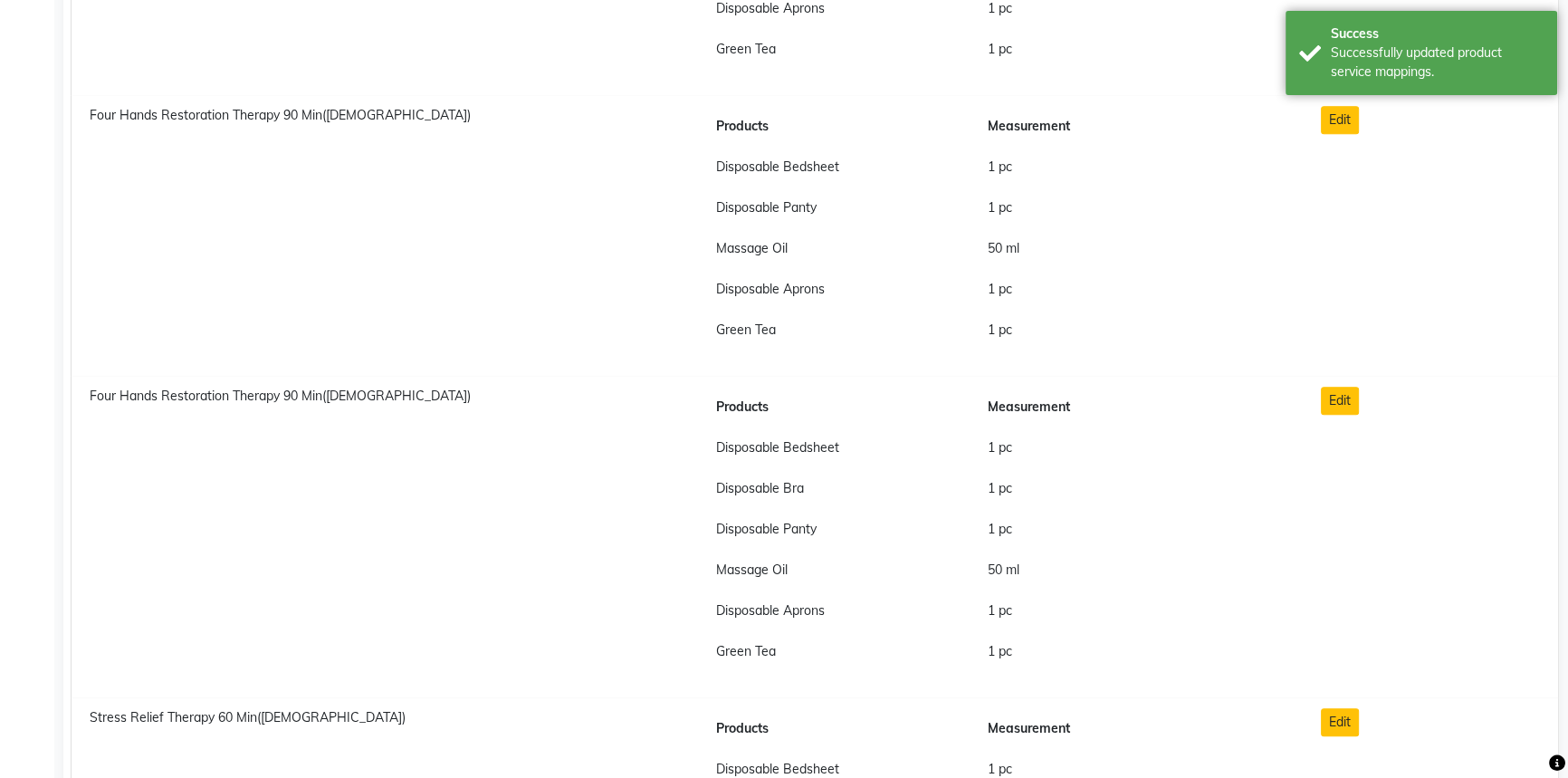
scroll to position [0, 0]
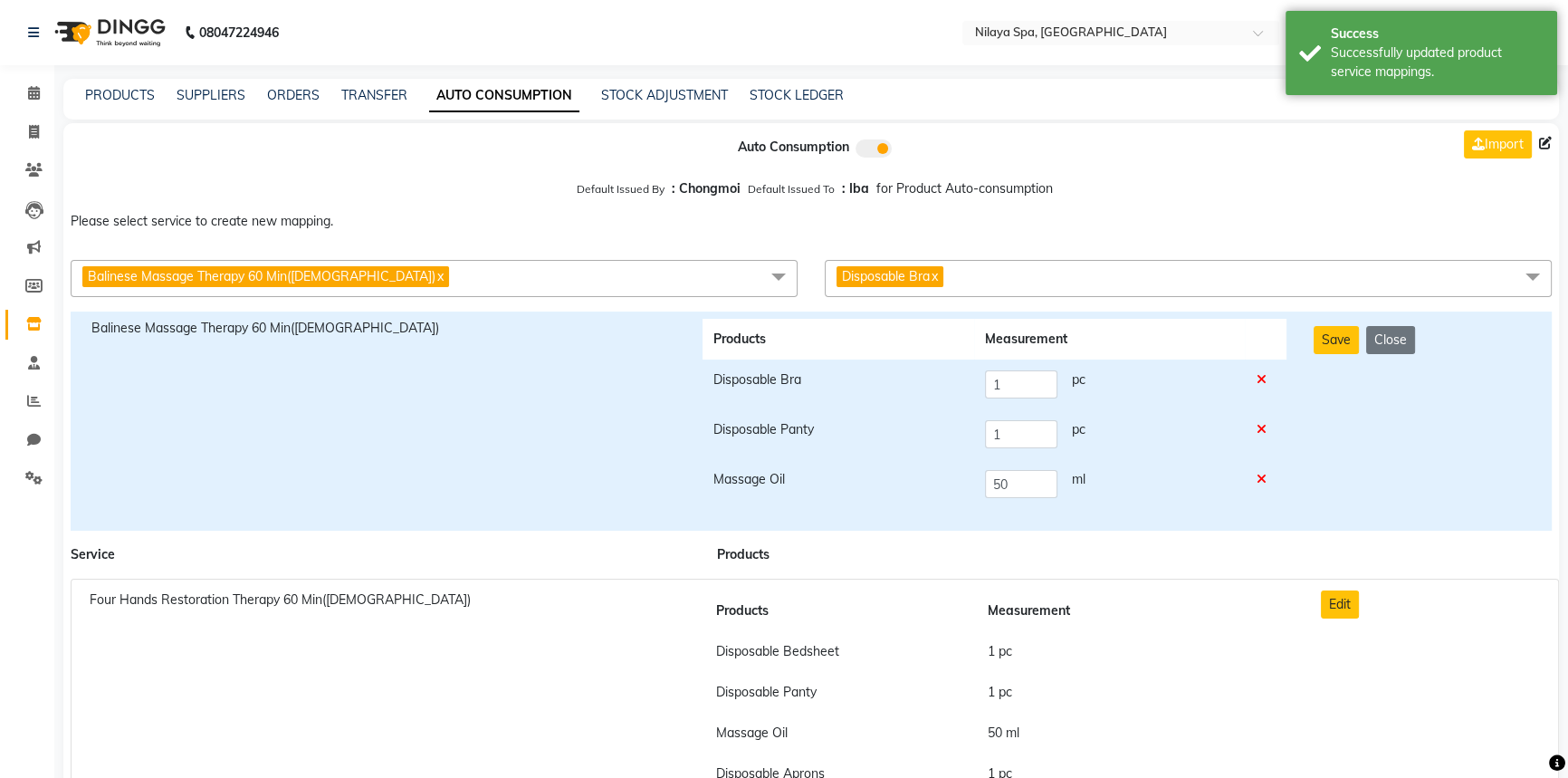
click at [986, 281] on span "Disposable Bra x" at bounding box center [1188, 278] width 727 height 37
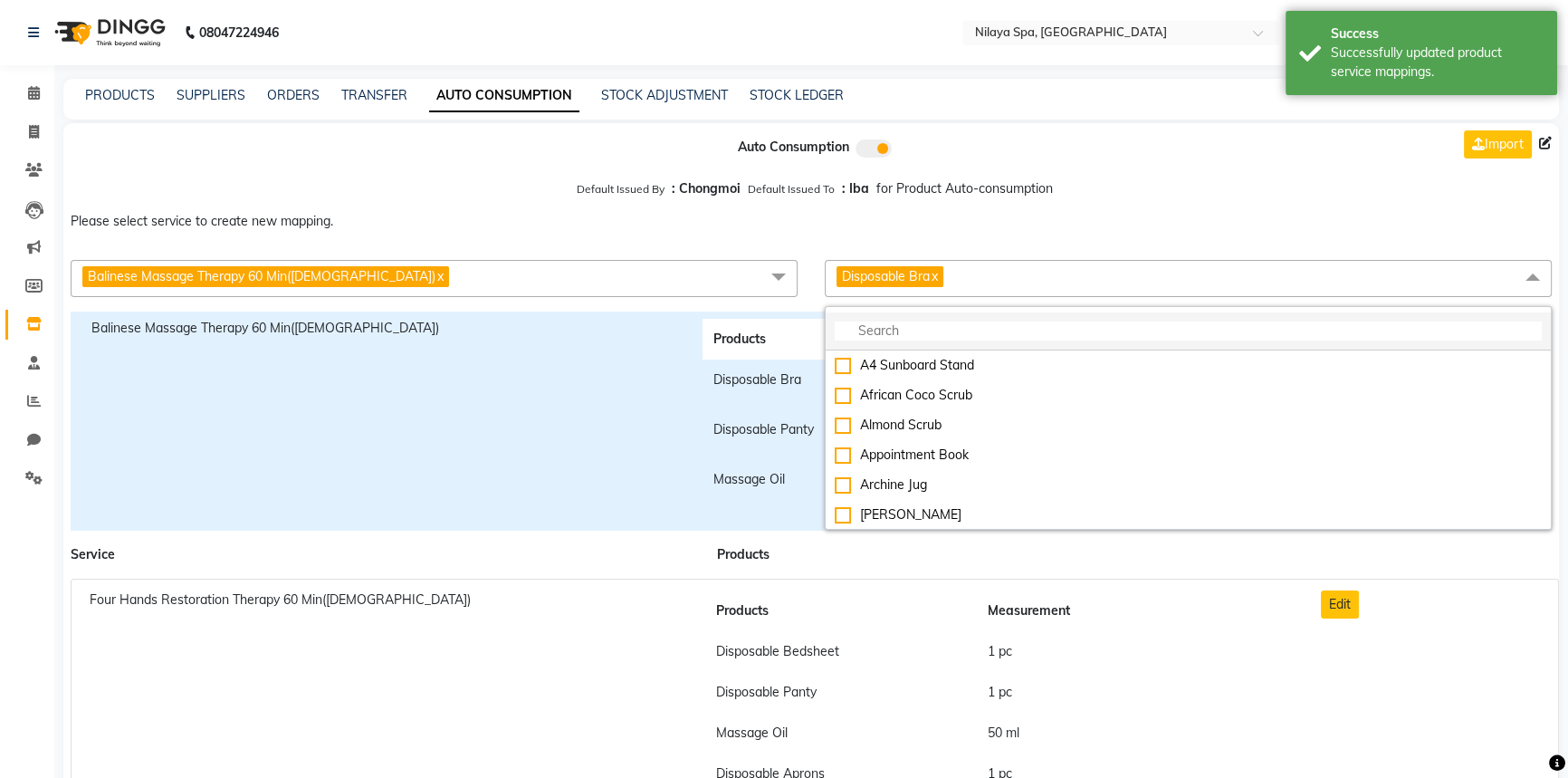
click at [939, 339] on input "multiselect-search" at bounding box center [1189, 331] width 707 height 19
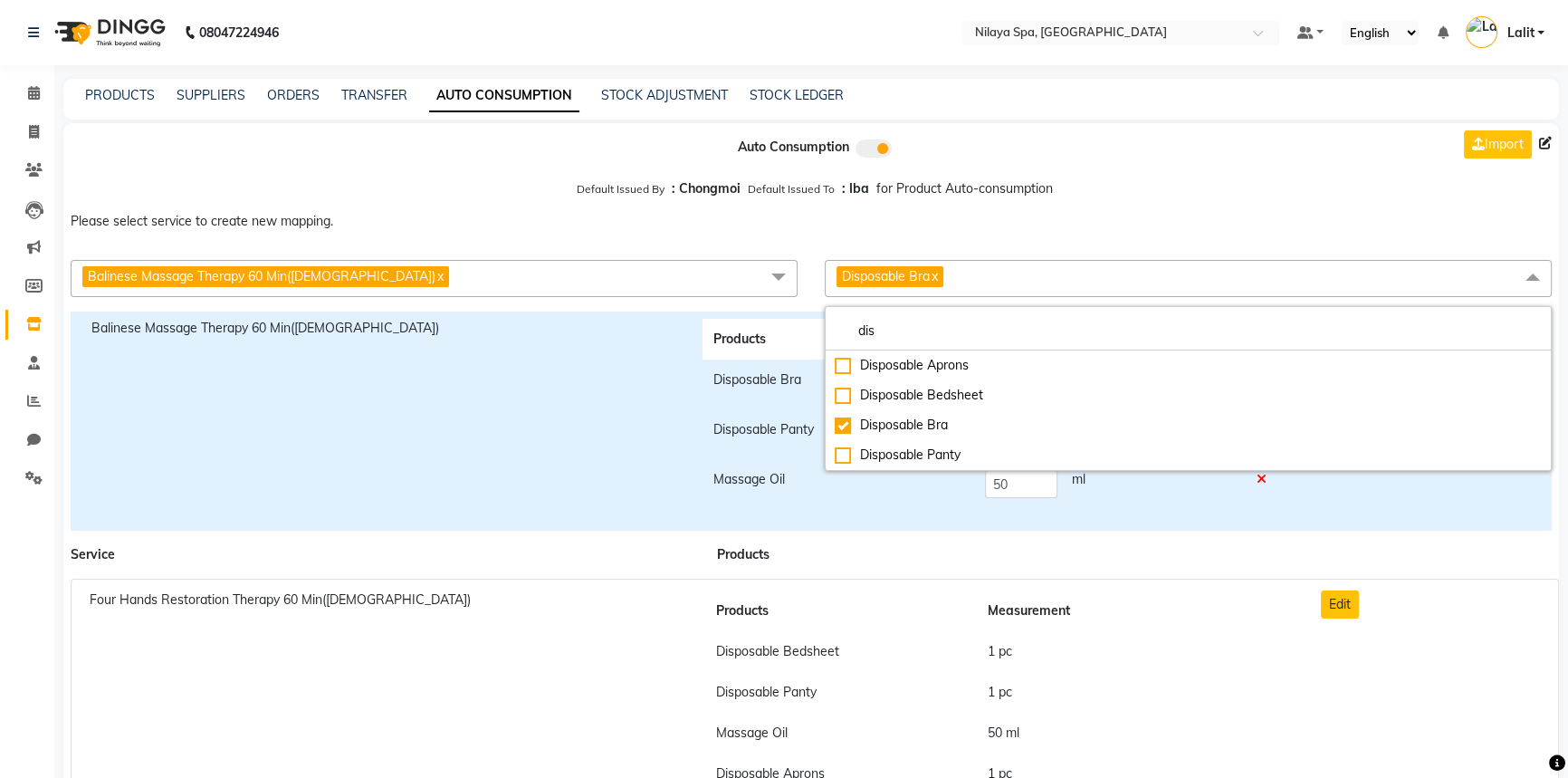
drag, startPoint x: 682, startPoint y: 226, endPoint x: 677, endPoint y: 207, distance: 19.6
drag, startPoint x: 677, startPoint y: 207, endPoint x: 886, endPoint y: 776, distance: 606.2
click at [1048, 548] on div "Products" at bounding box center [999, 555] width 628 height 19
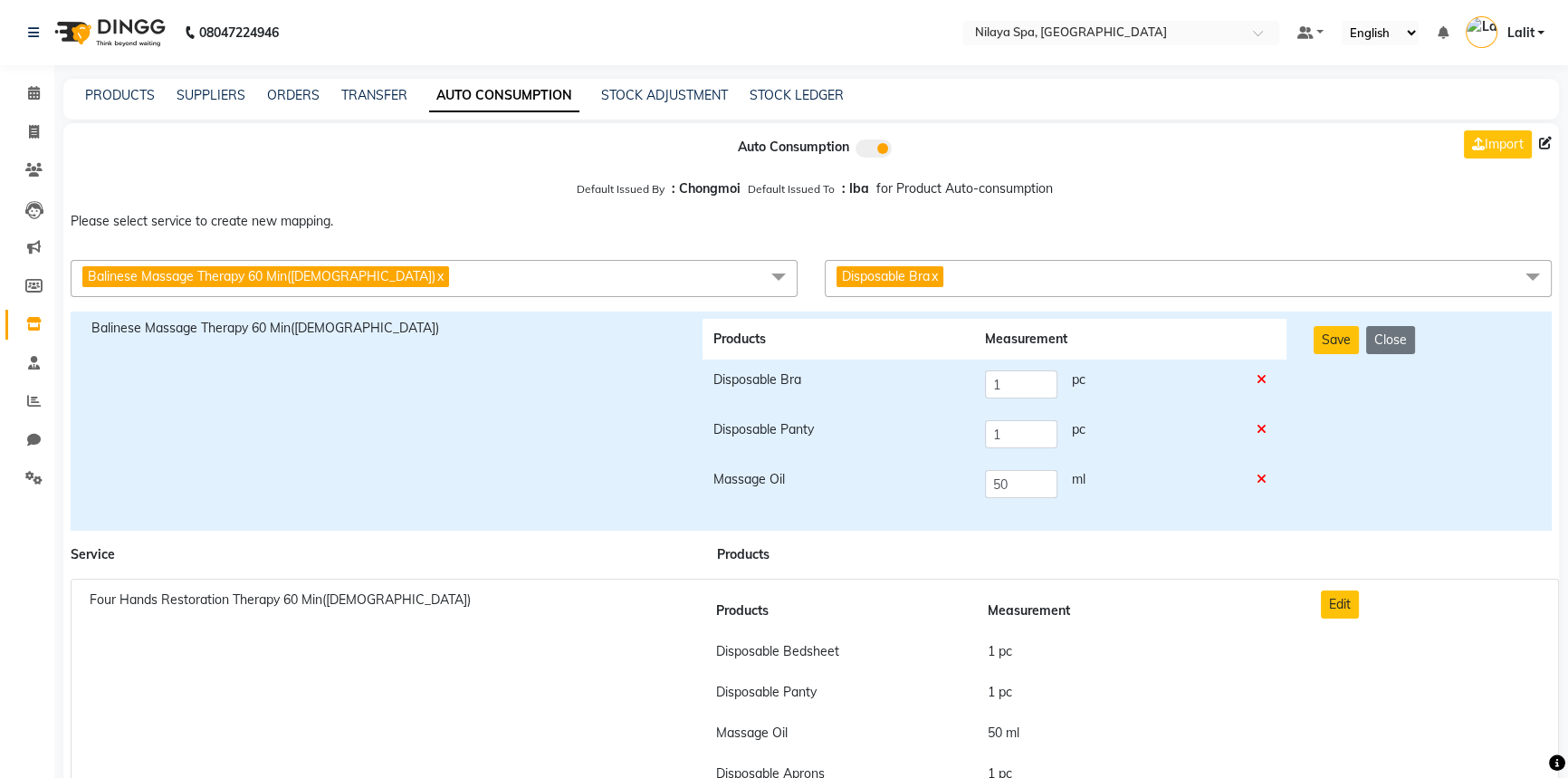
drag, startPoint x: 871, startPoint y: 207, endPoint x: 890, endPoint y: 213, distance: 19.9
click at [890, 213] on p "Please select service to create new mapping." at bounding box center [810, 221] width 1496 height 33
click at [1025, 293] on span "Disposable Bra x" at bounding box center [1188, 278] width 727 height 37
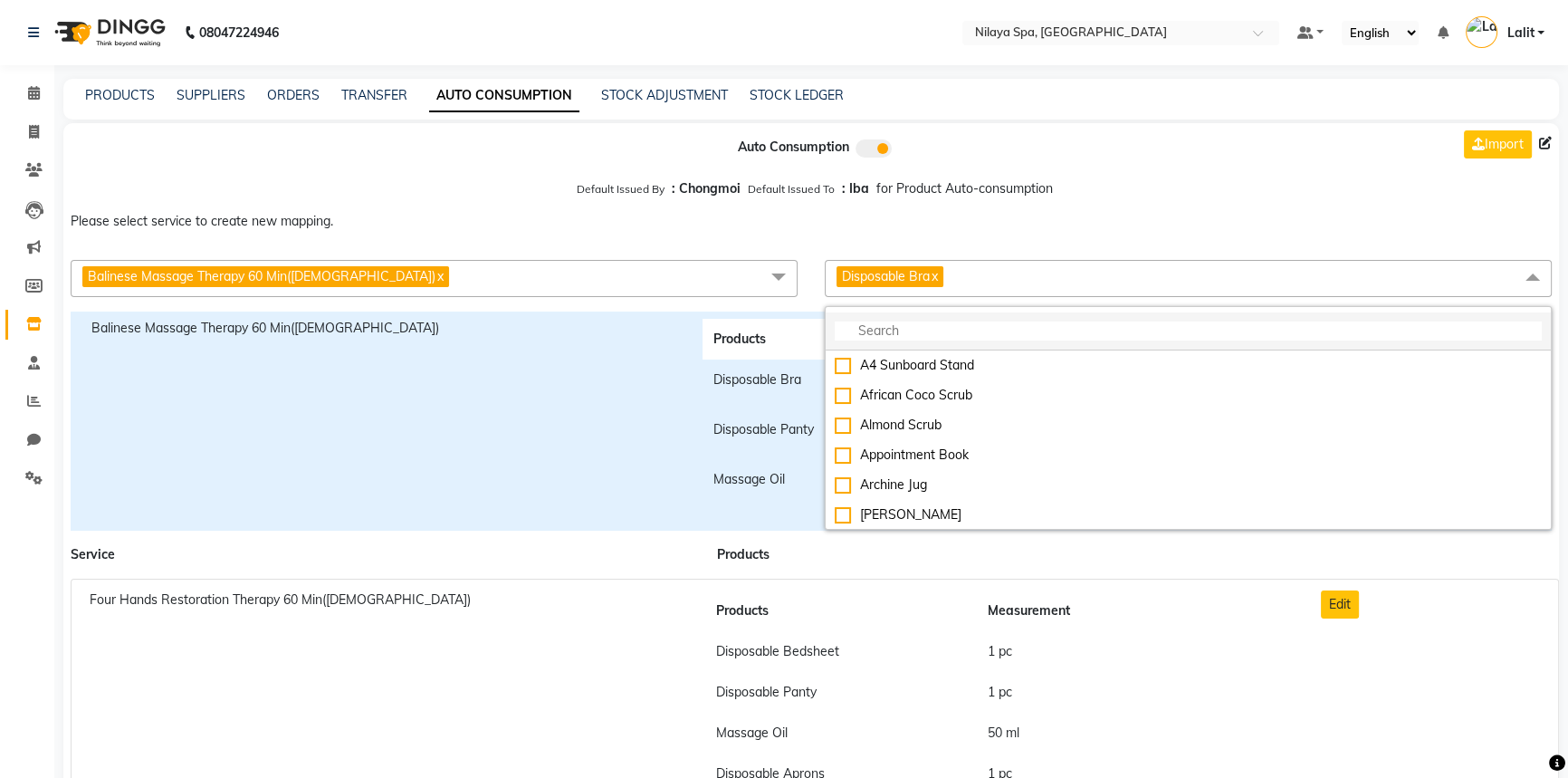
click at [906, 326] on input "multiselect-search" at bounding box center [1189, 331] width 707 height 19
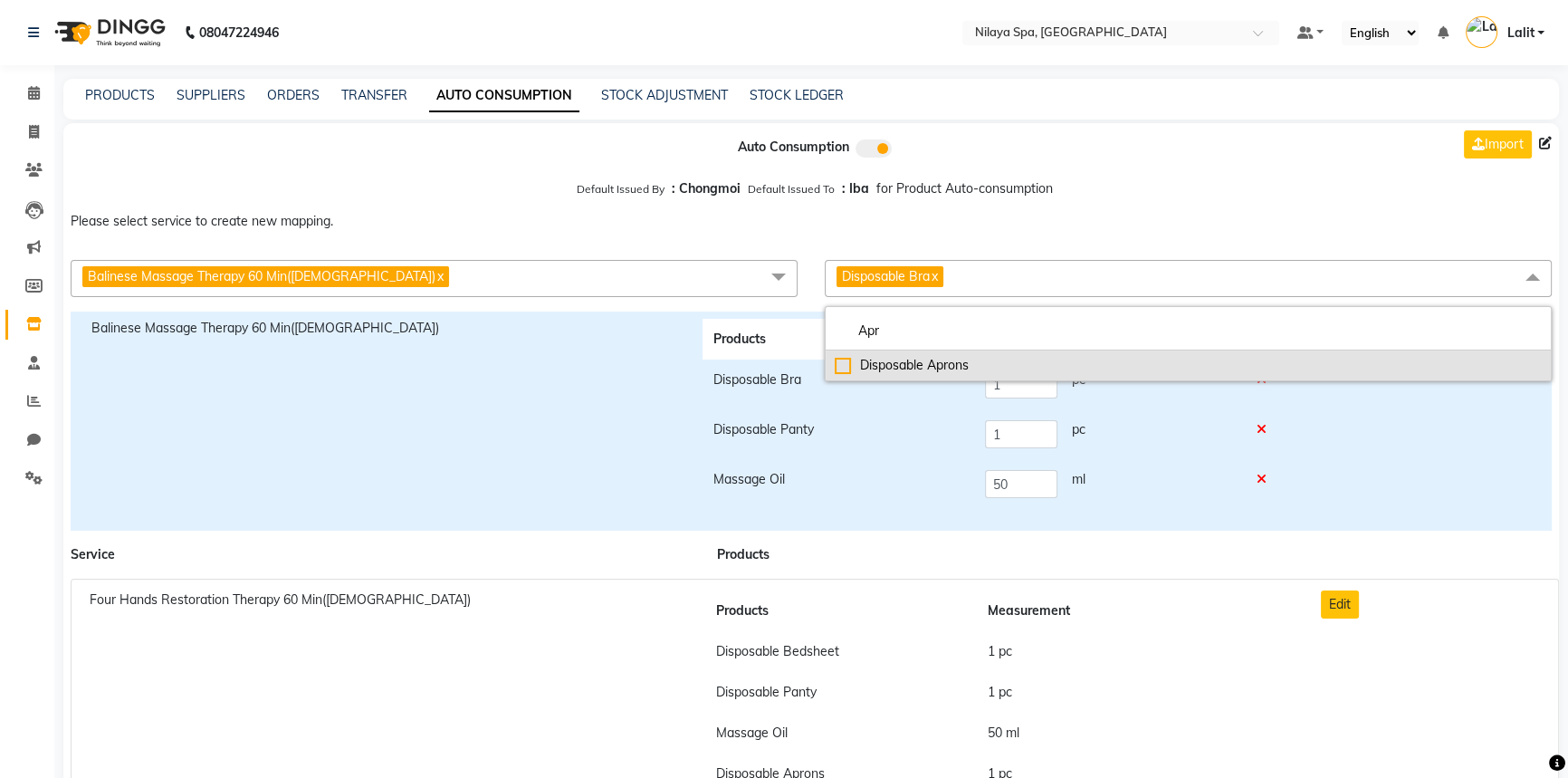
type input "Apr"
click at [840, 365] on div "Disposable Aprons" at bounding box center [1189, 365] width 707 height 19
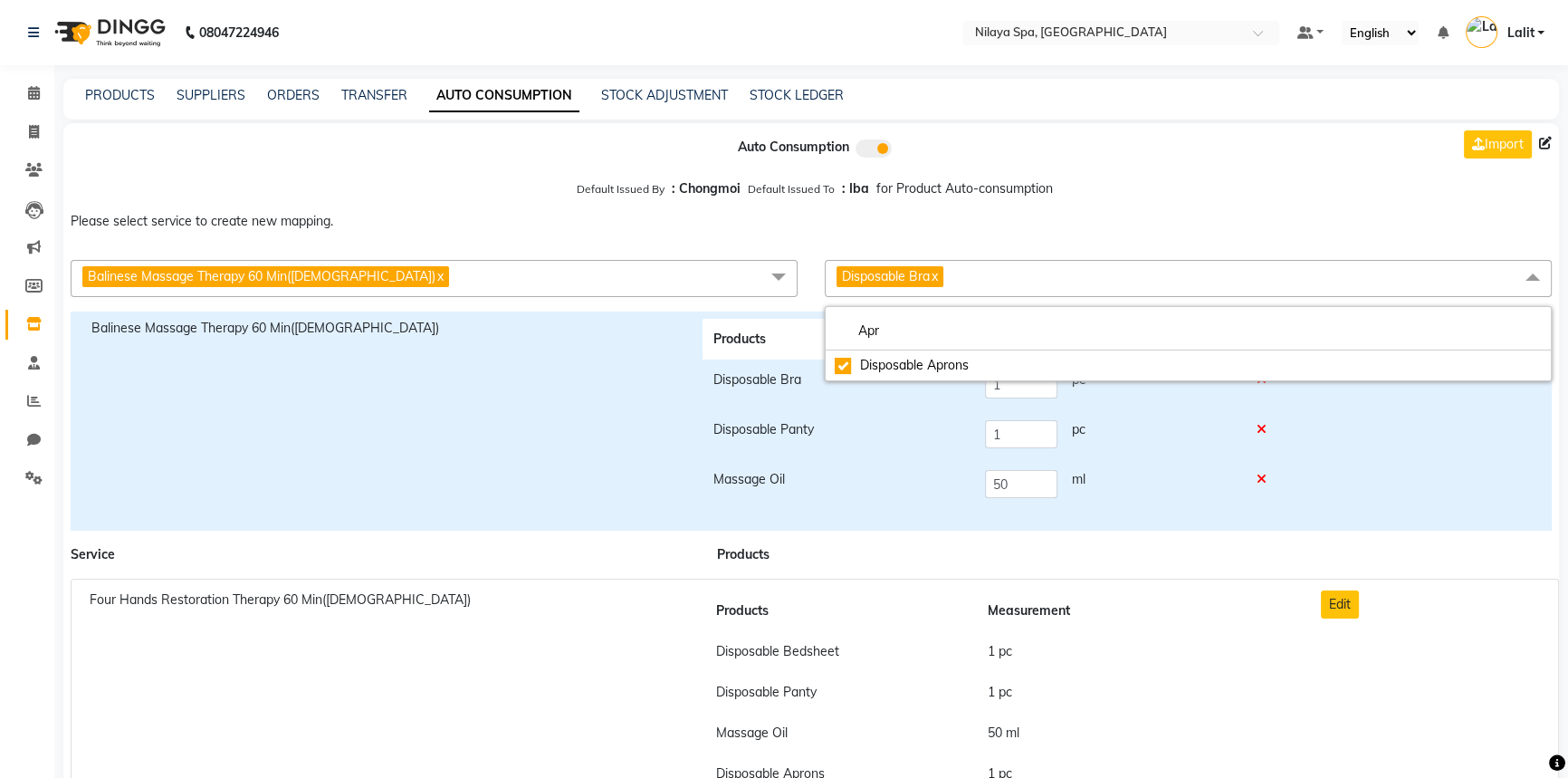
checkbox input "true"
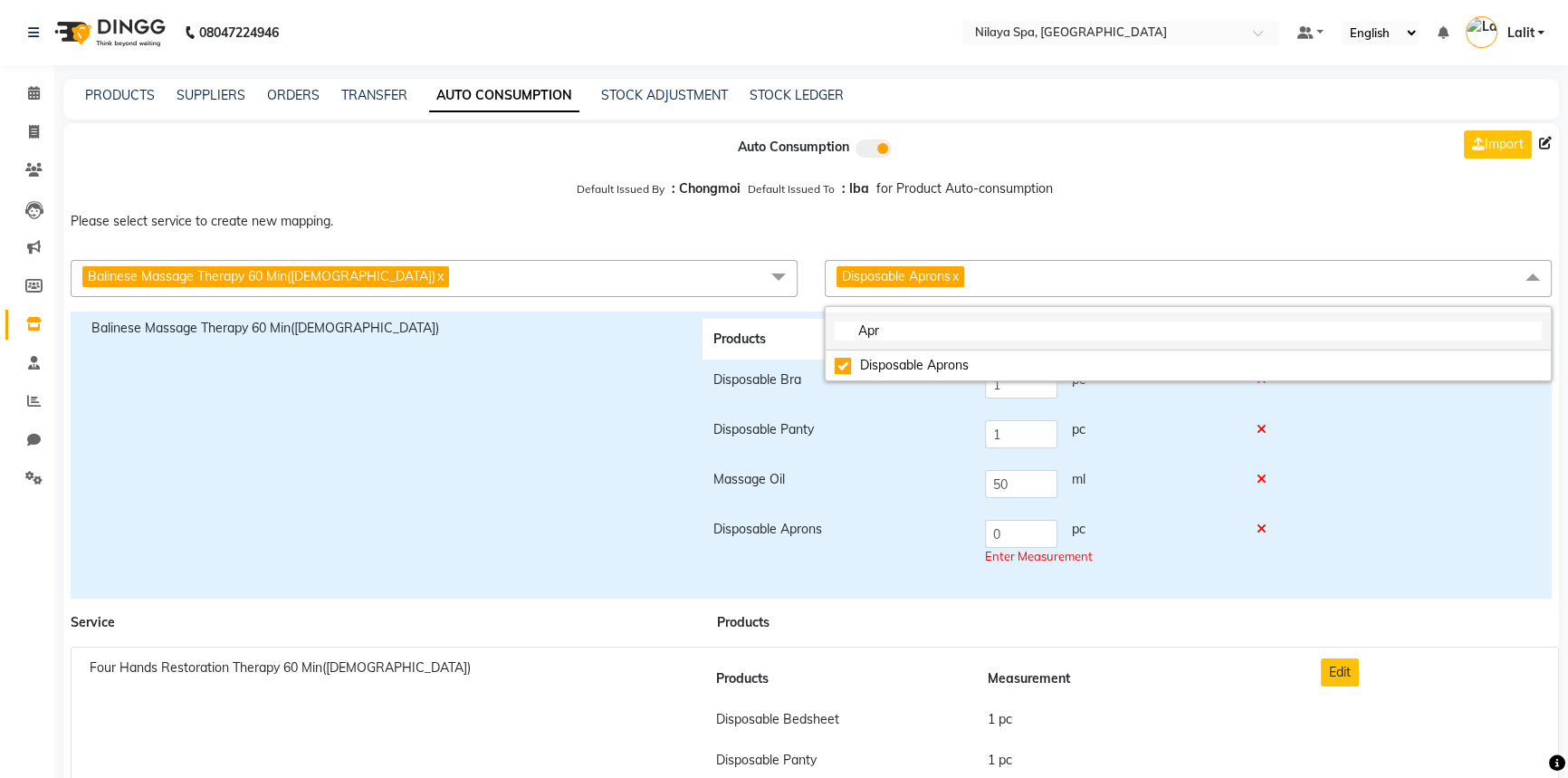
click at [907, 343] on li "Apr" at bounding box center [1188, 332] width 725 height 38
click at [908, 336] on input "Apr" at bounding box center [1189, 331] width 707 height 19
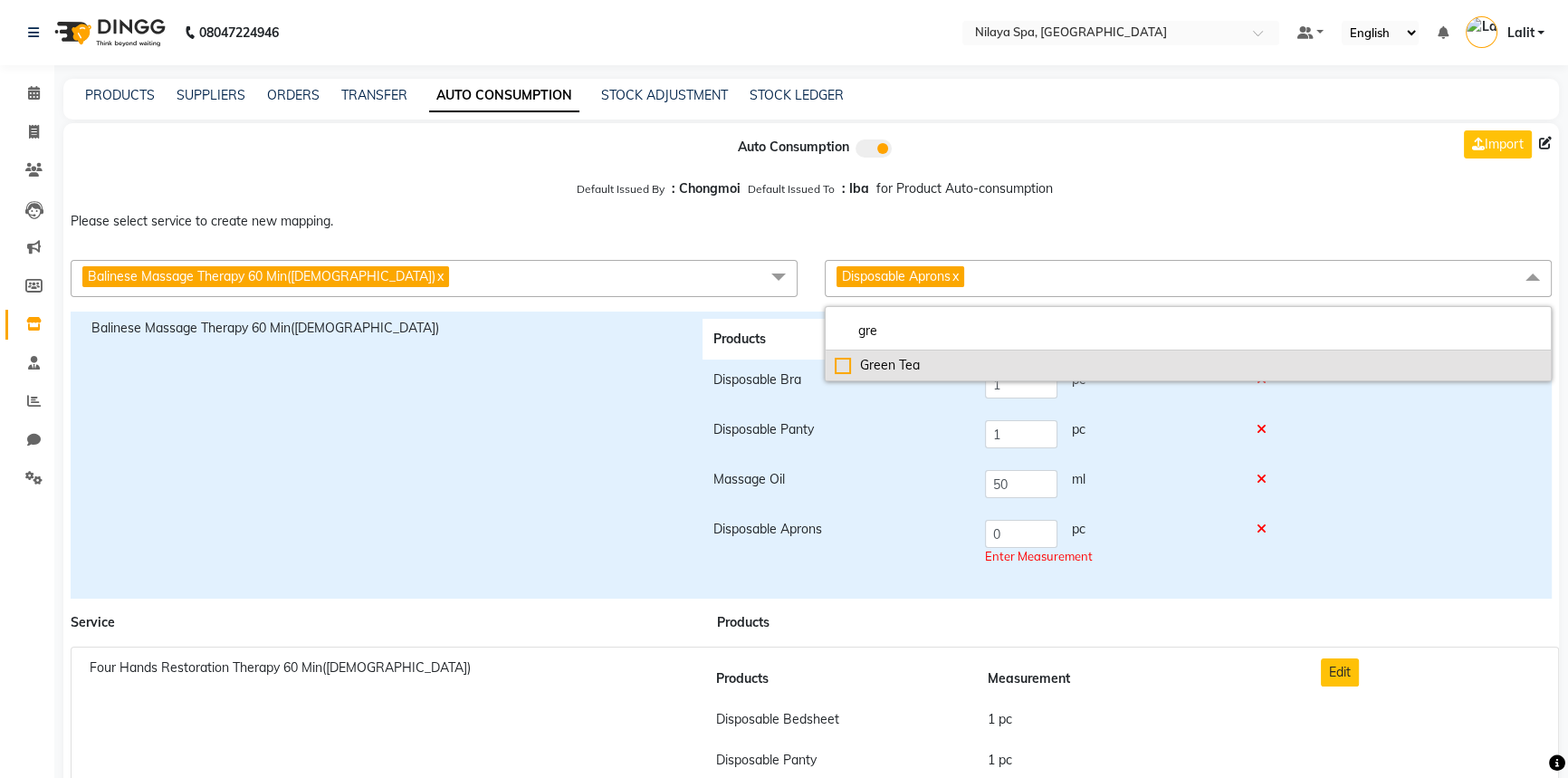
type input "gre"
click at [843, 366] on div "Green Tea" at bounding box center [1189, 365] width 707 height 19
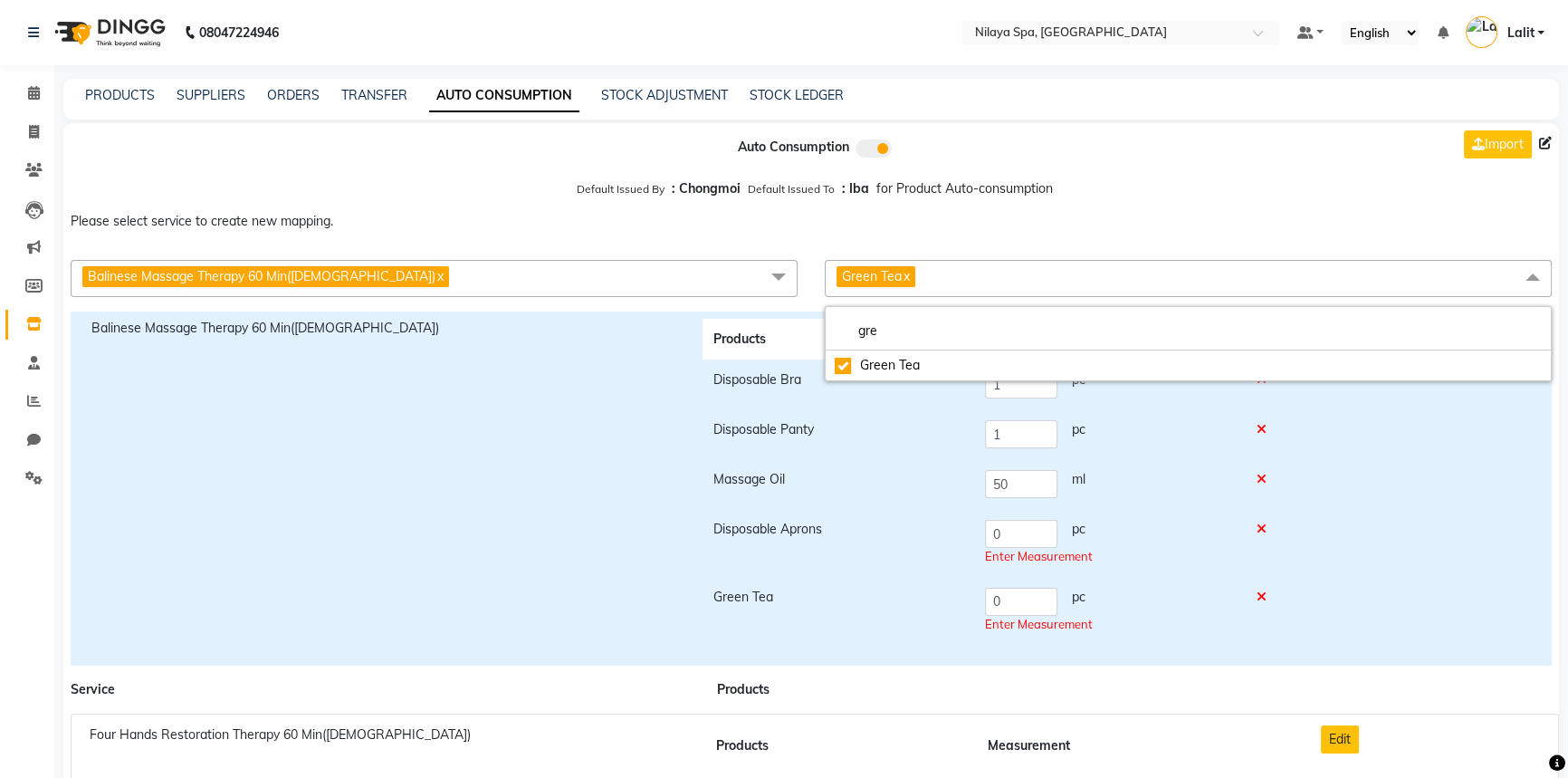
checkbox input "true"
drag, startPoint x: 1020, startPoint y: 530, endPoint x: 993, endPoint y: 532, distance: 27.1
click at [993, 532] on input "0" at bounding box center [1021, 533] width 72 height 28
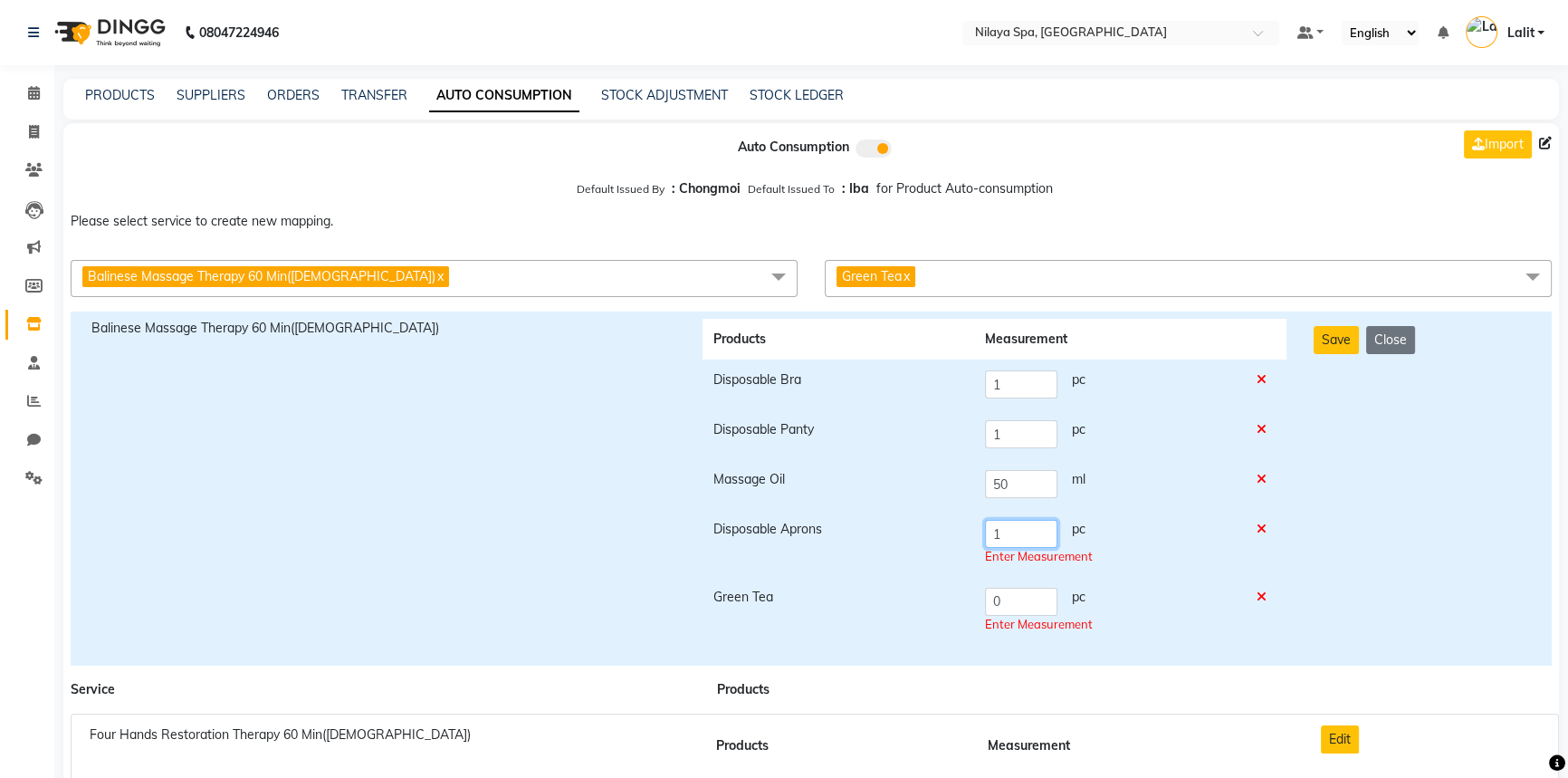
type input "1"
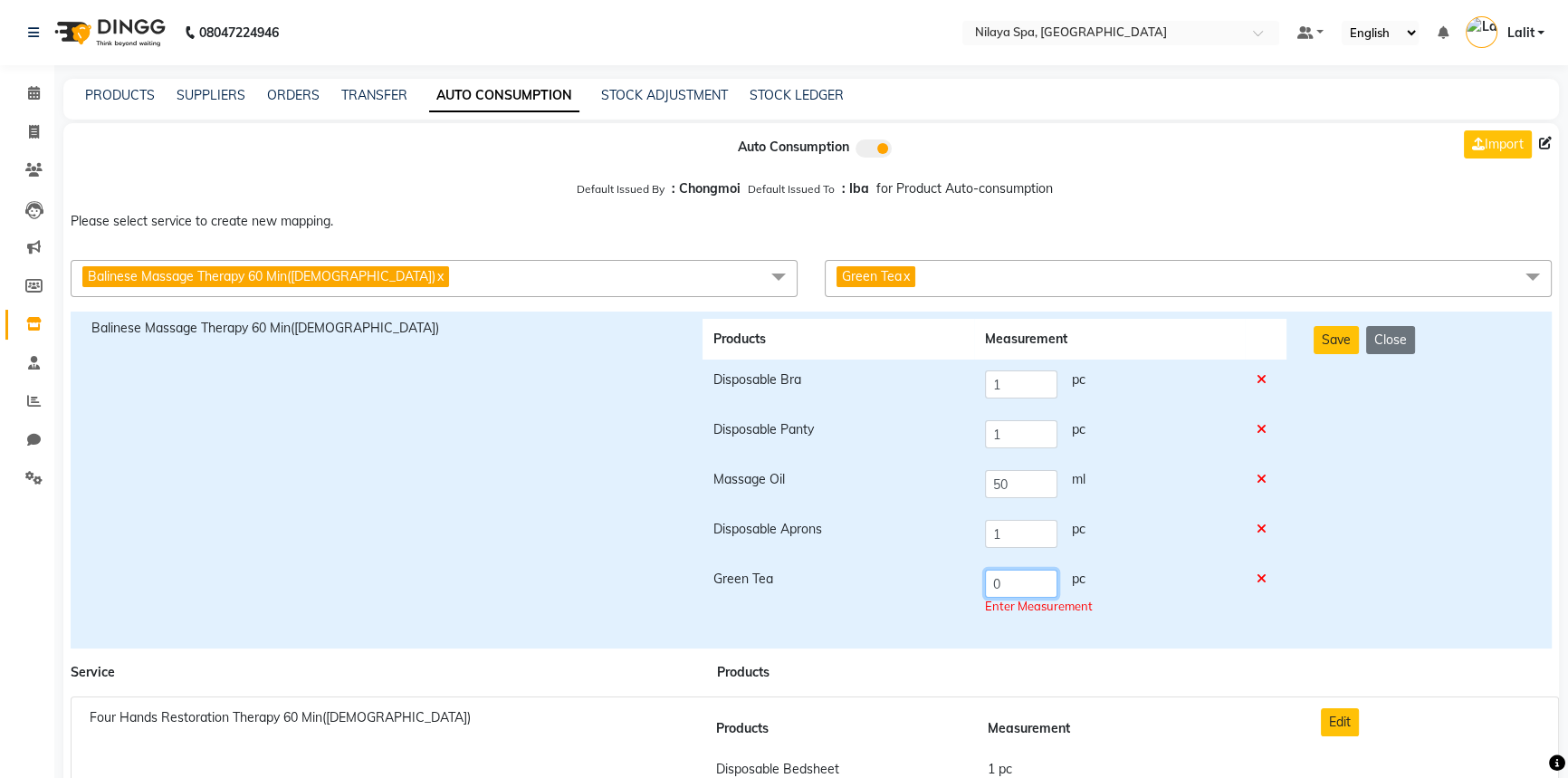
drag, startPoint x: 1009, startPoint y: 601, endPoint x: 989, endPoint y: 601, distance: 20.0
click at [989, 601] on td "0 pc Enter Measurement" at bounding box center [1110, 592] width 271 height 68
type input "1"
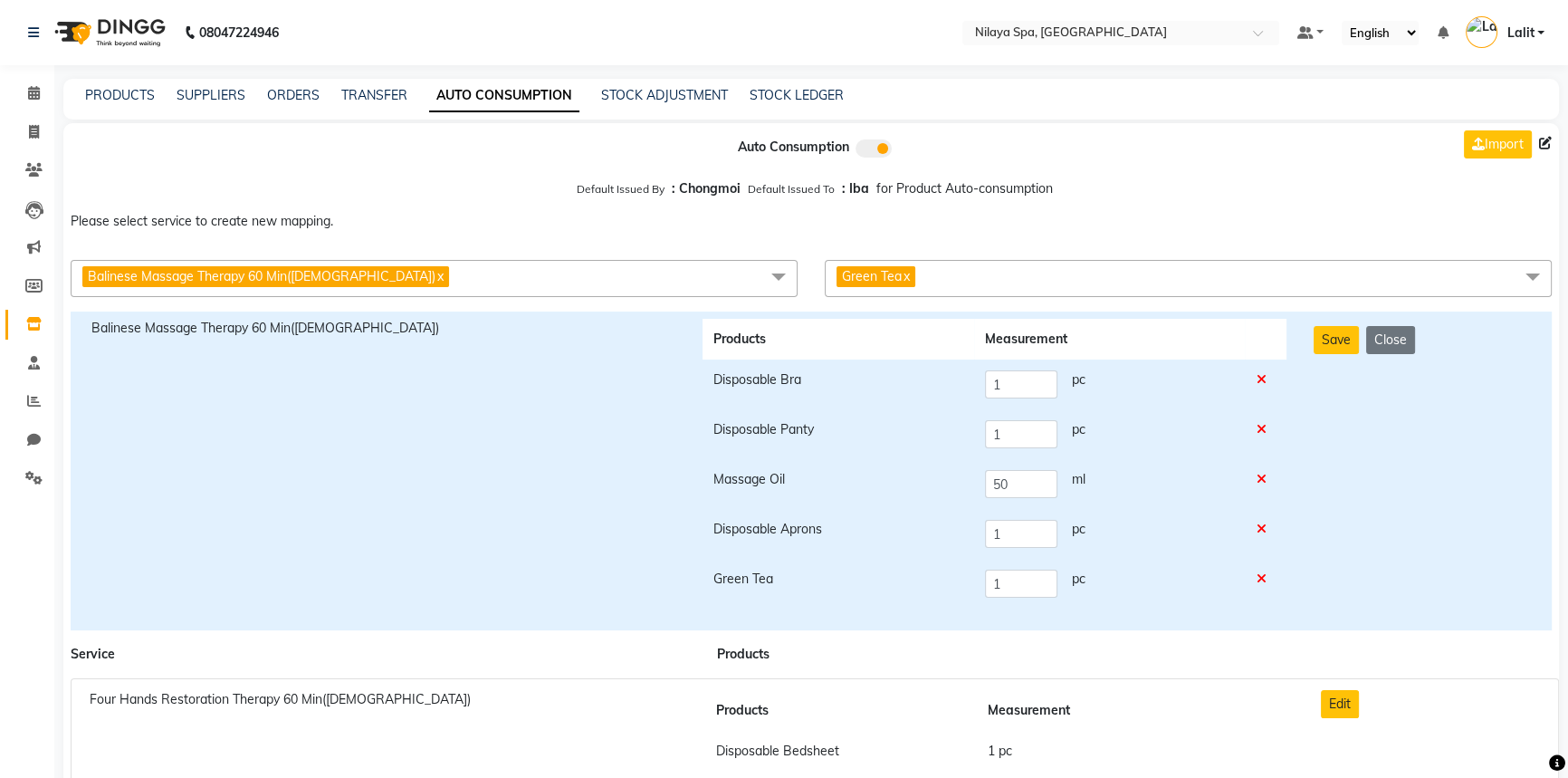
click at [1338, 358] on div "Save Close" at bounding box center [1422, 470] width 244 height 304
click at [1335, 351] on button "Save" at bounding box center [1335, 339] width 45 height 28
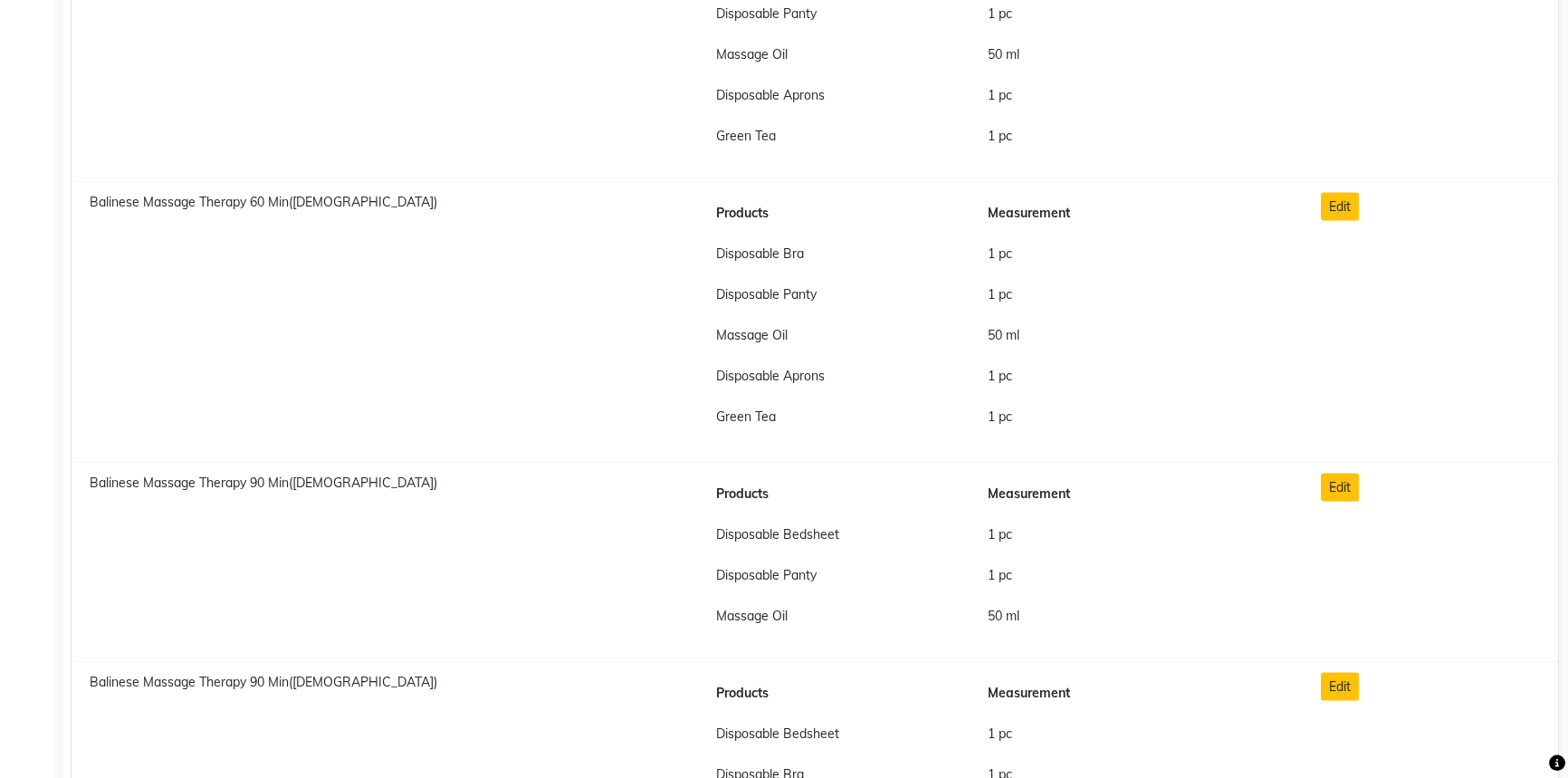
scroll to position [4691, 0]
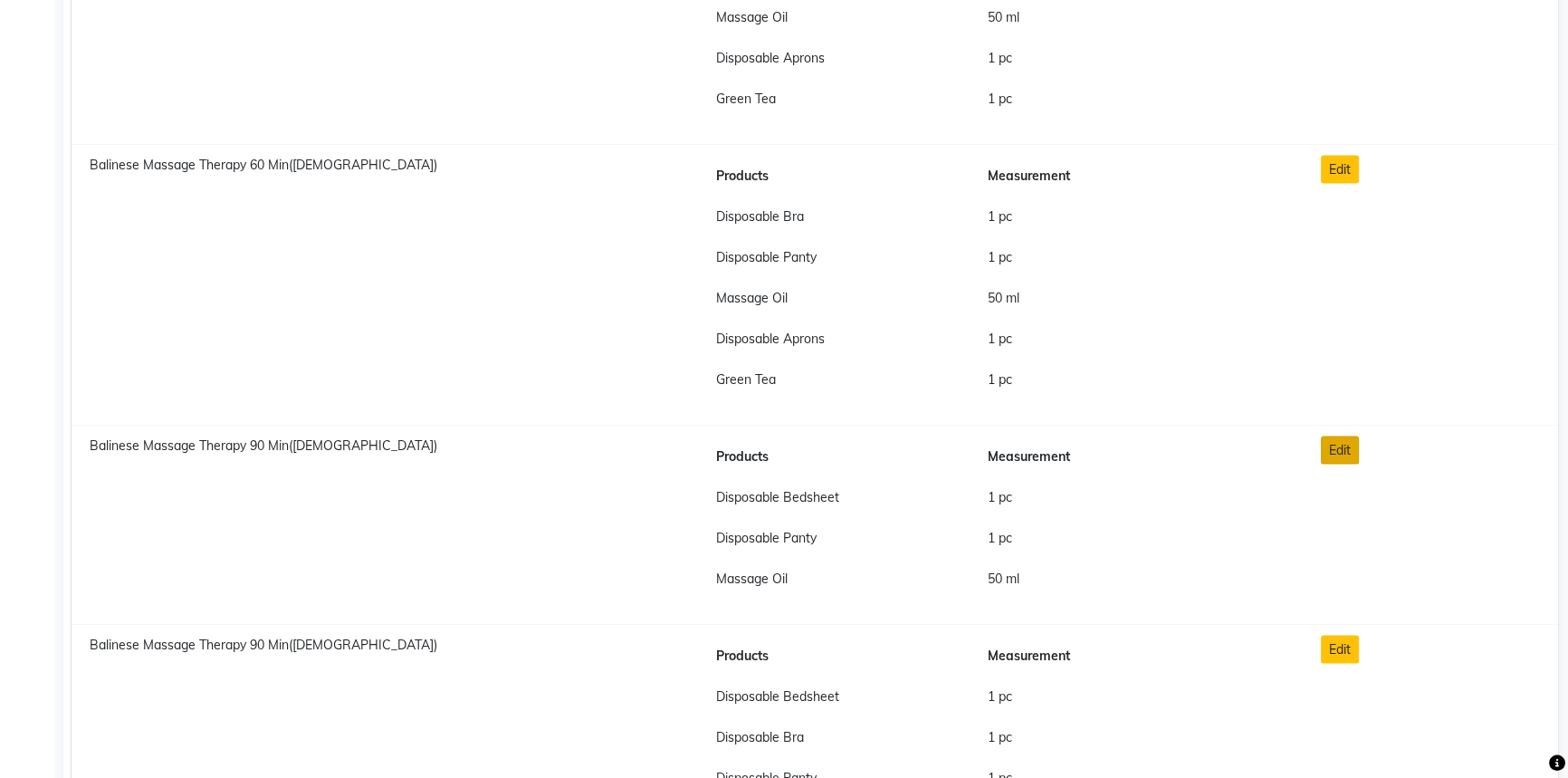
click at [1346, 440] on button "Edit" at bounding box center [1340, 450] width 38 height 28
checkbox input "true"
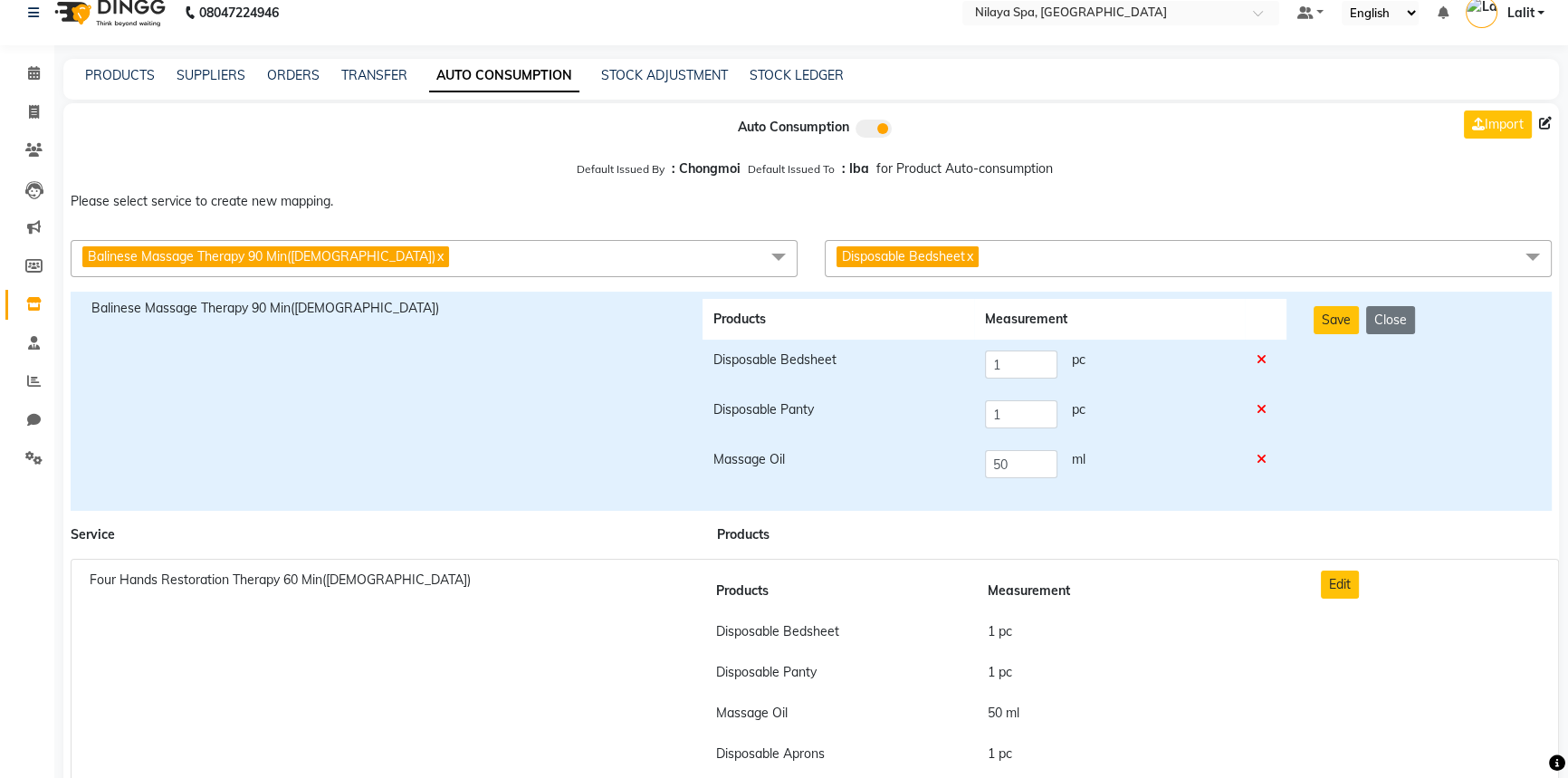
scroll to position [0, 0]
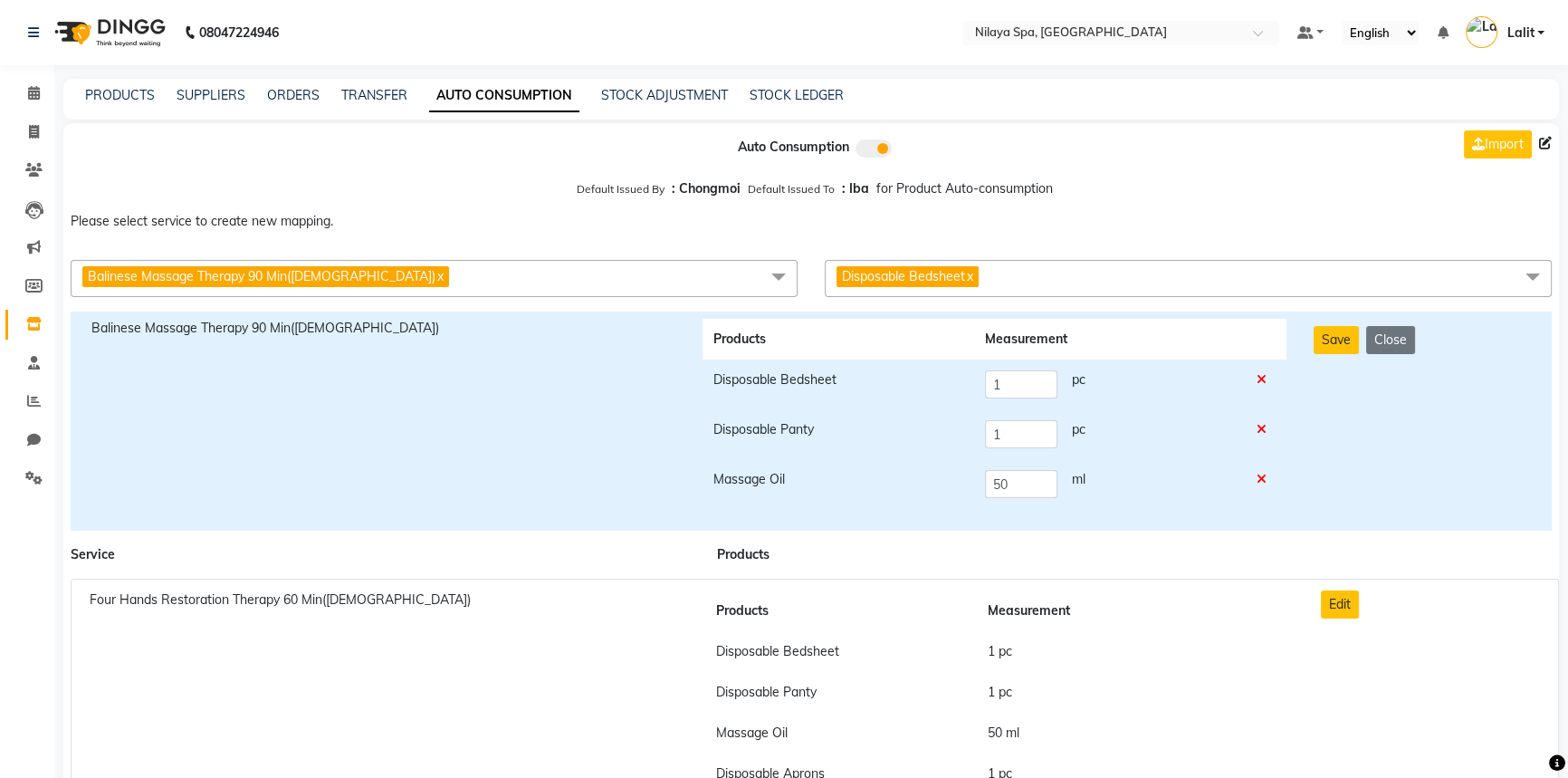
click at [1042, 278] on span "Disposable Bedsheet x" at bounding box center [1188, 278] width 727 height 37
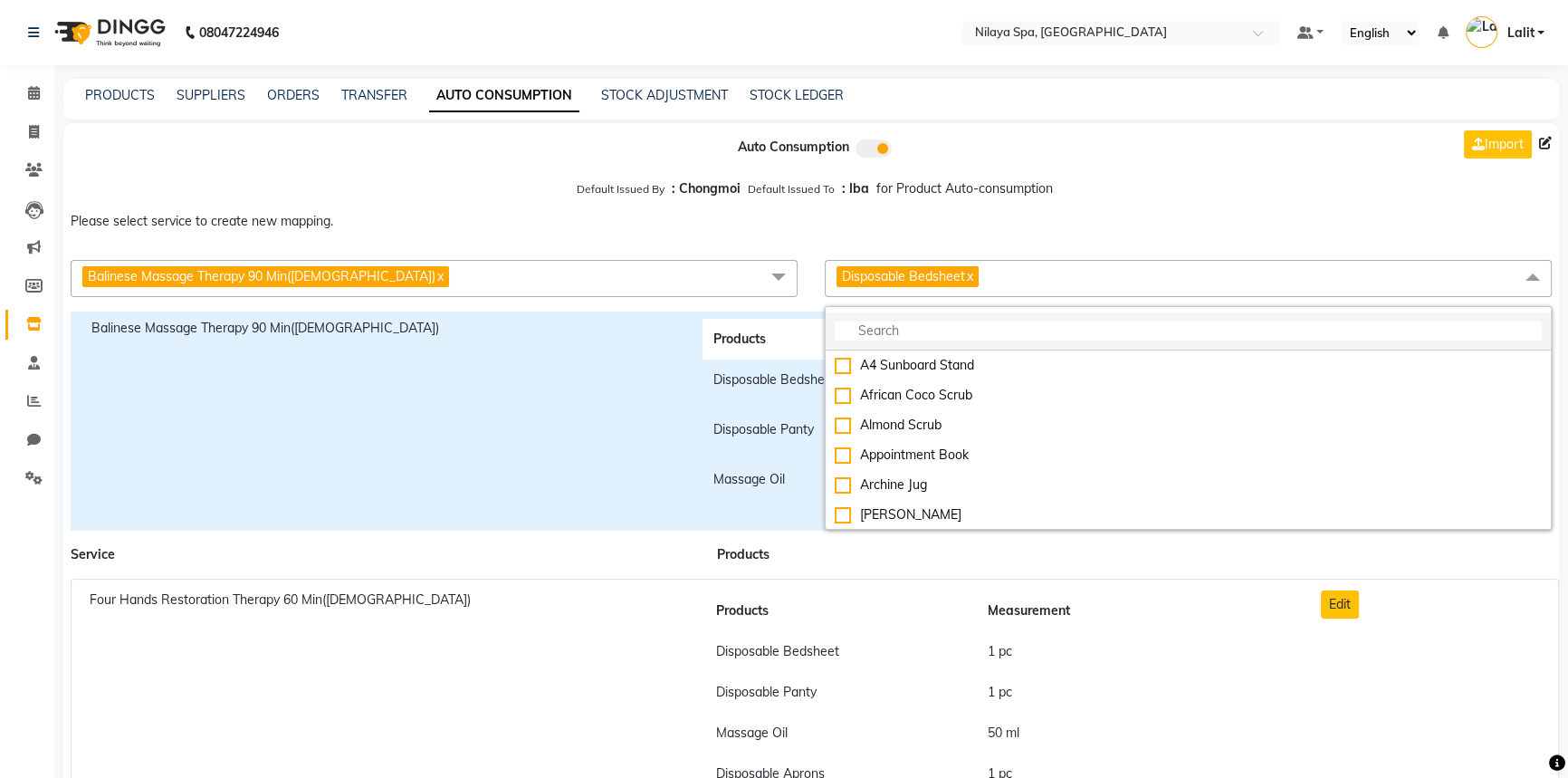
click at [904, 330] on input "multiselect-search" at bounding box center [1189, 331] width 707 height 19
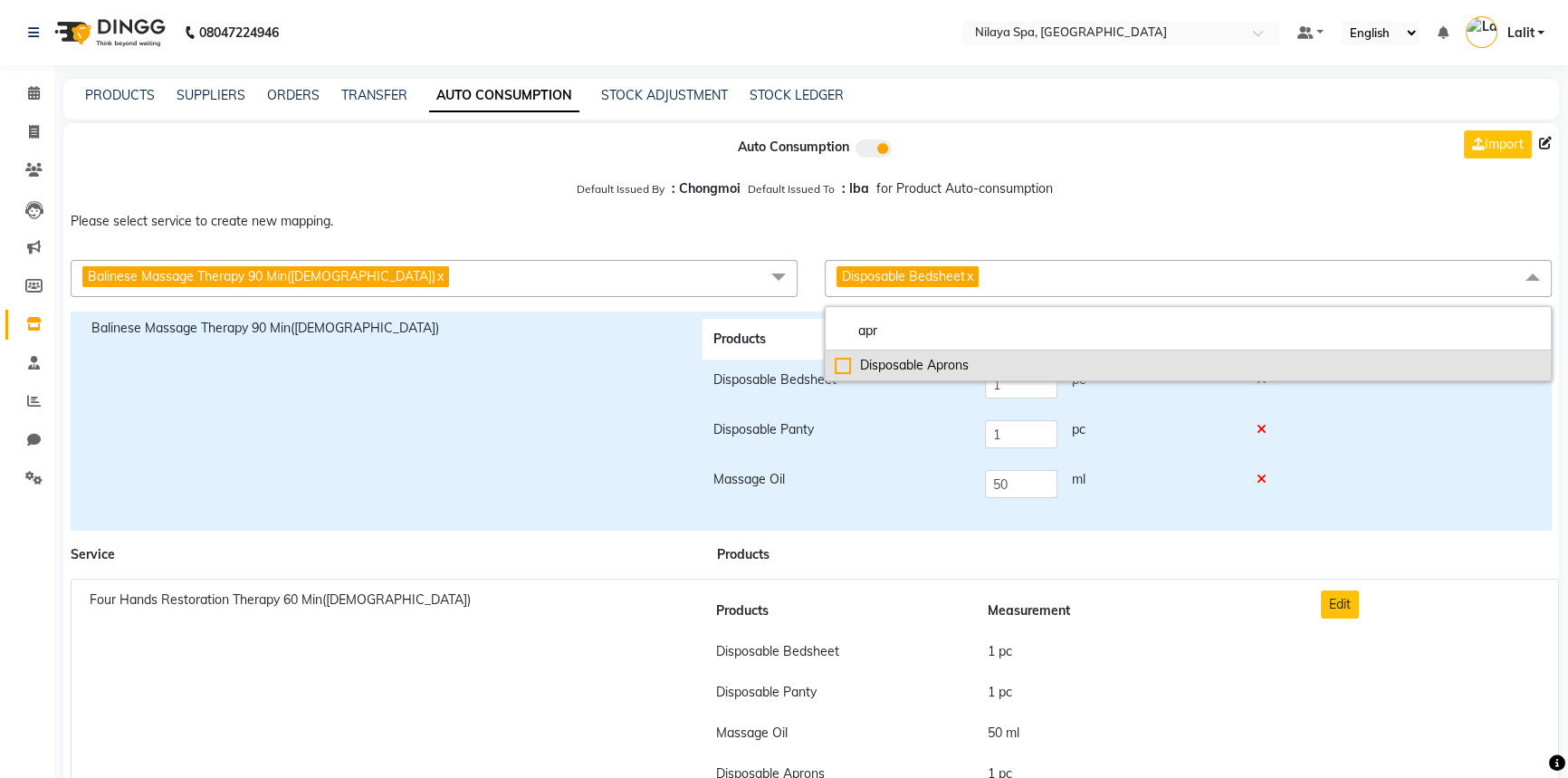
type input "apr"
click at [841, 369] on div "Disposable Aprons" at bounding box center [1189, 365] width 707 height 19
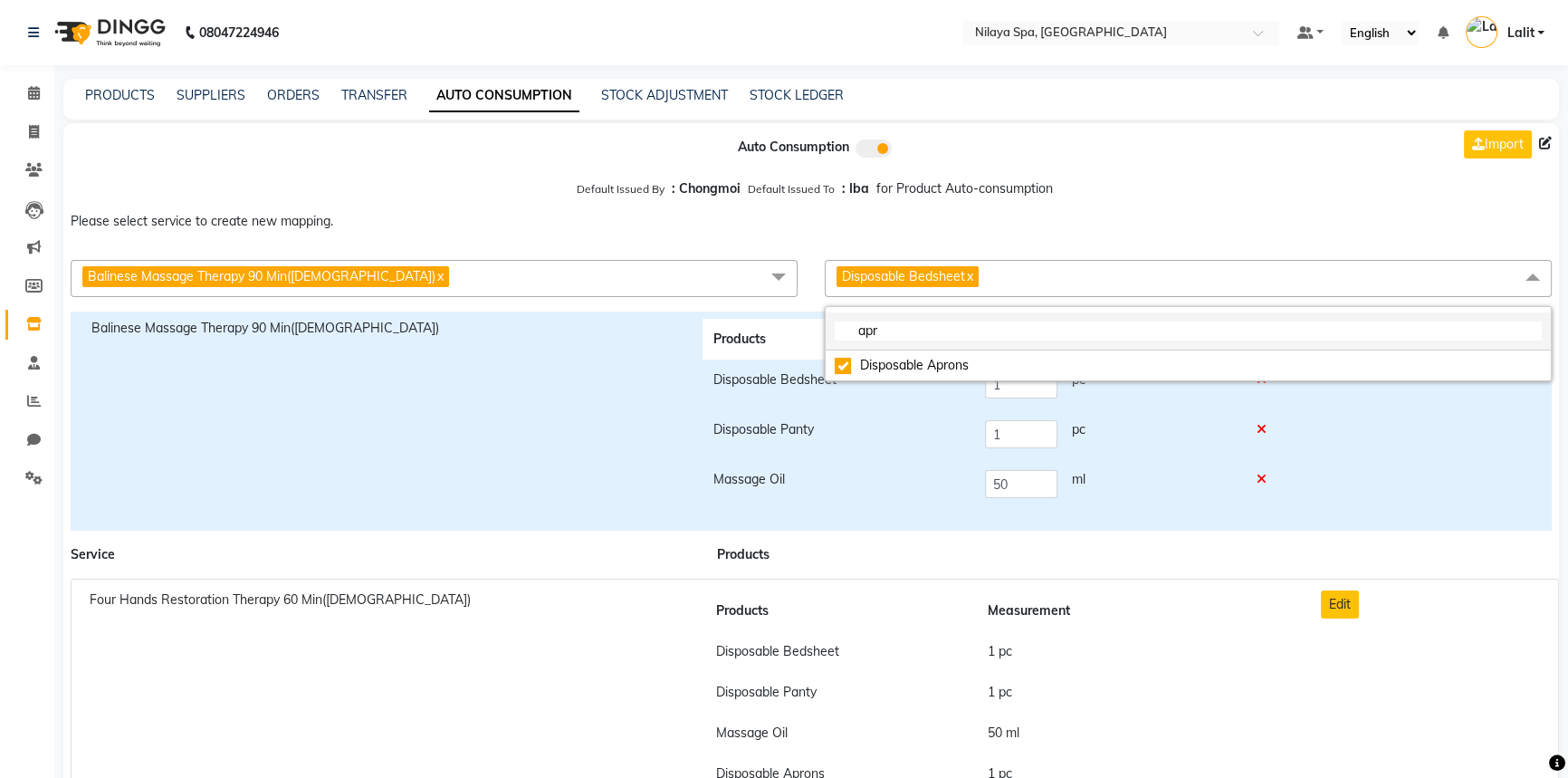
checkbox input "true"
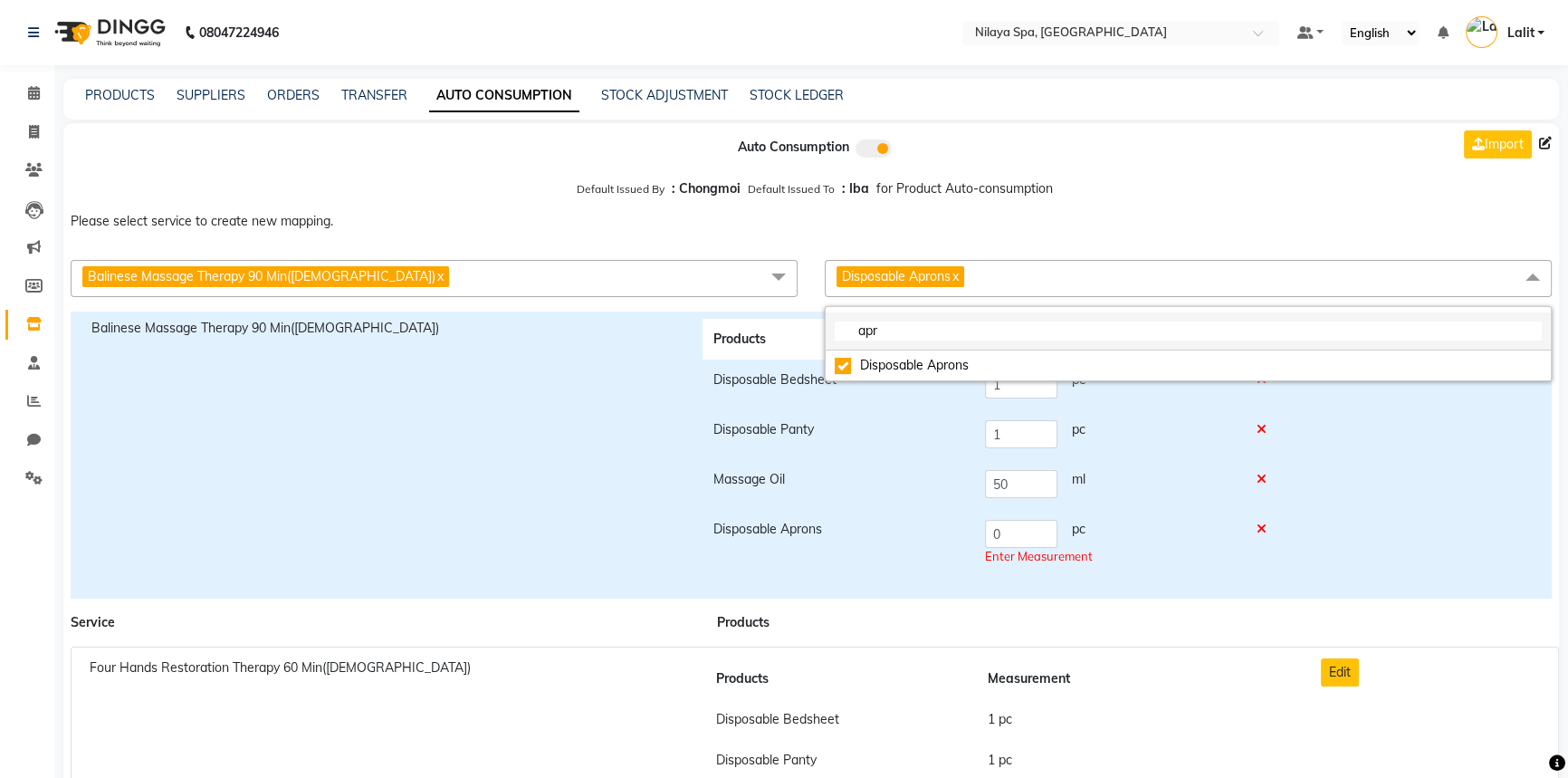
click at [904, 331] on input "apr" at bounding box center [1189, 331] width 707 height 19
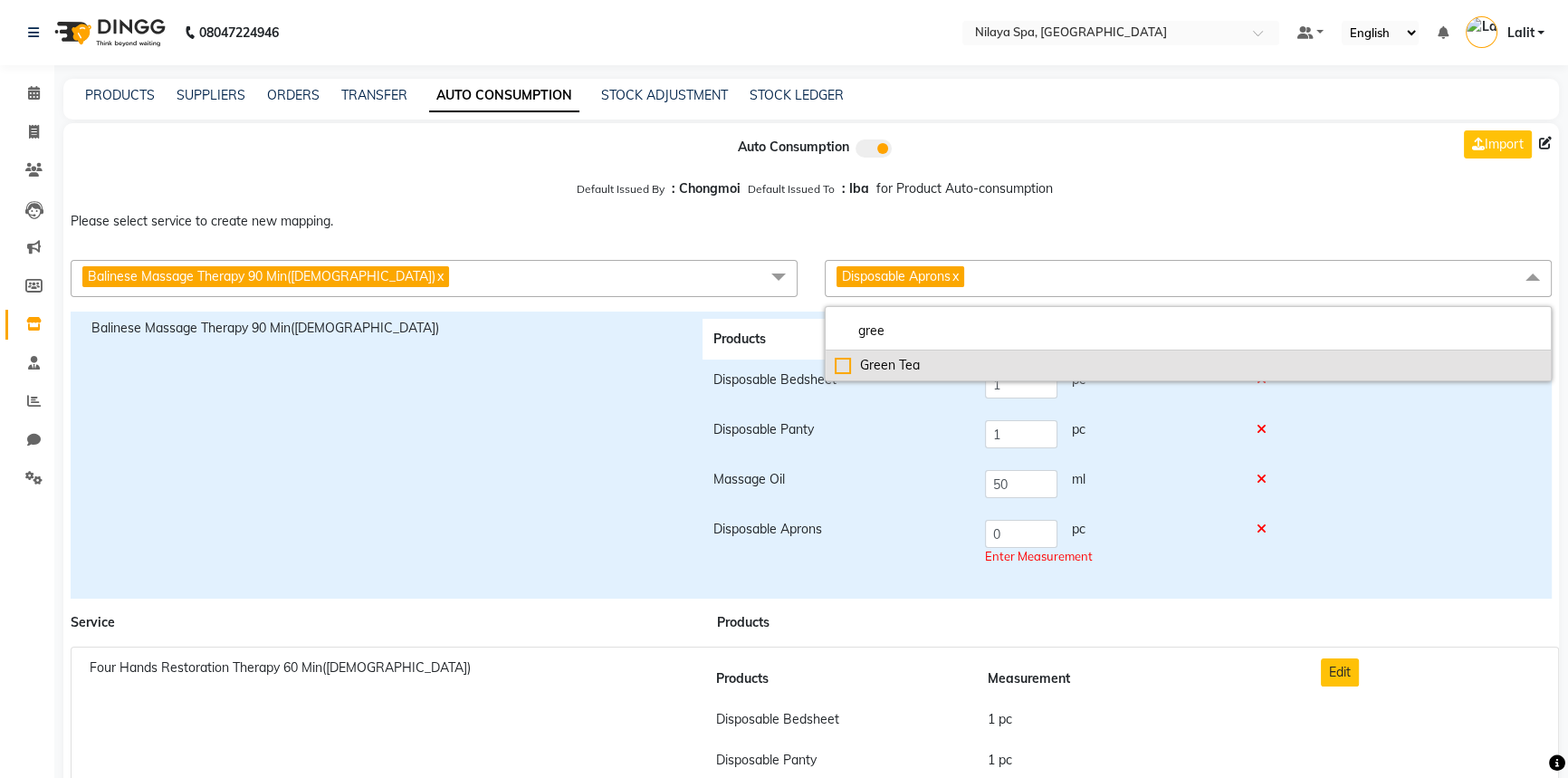
type input "gree"
click at [845, 370] on div "Green Tea" at bounding box center [1189, 365] width 707 height 19
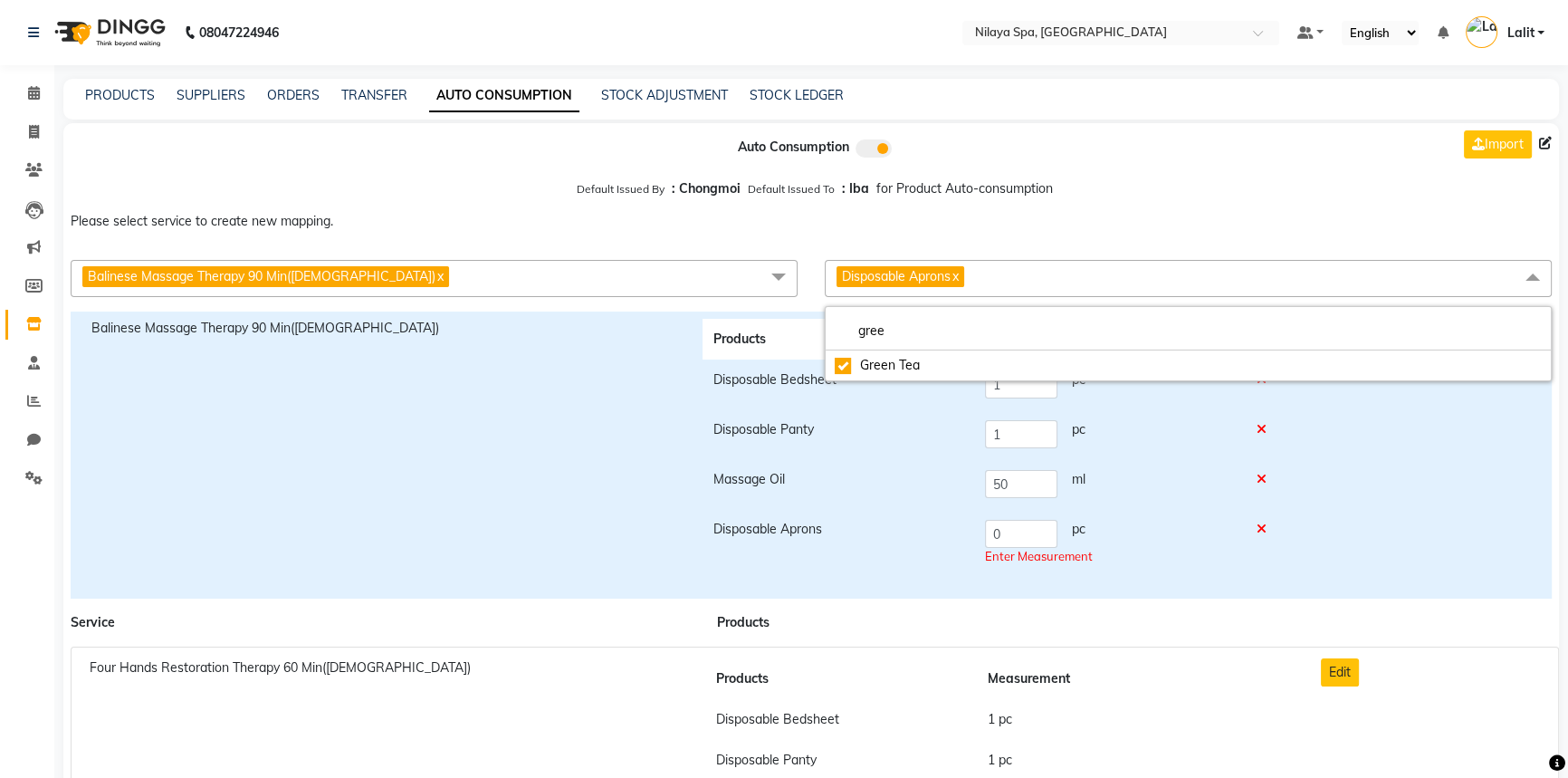
checkbox input "true"
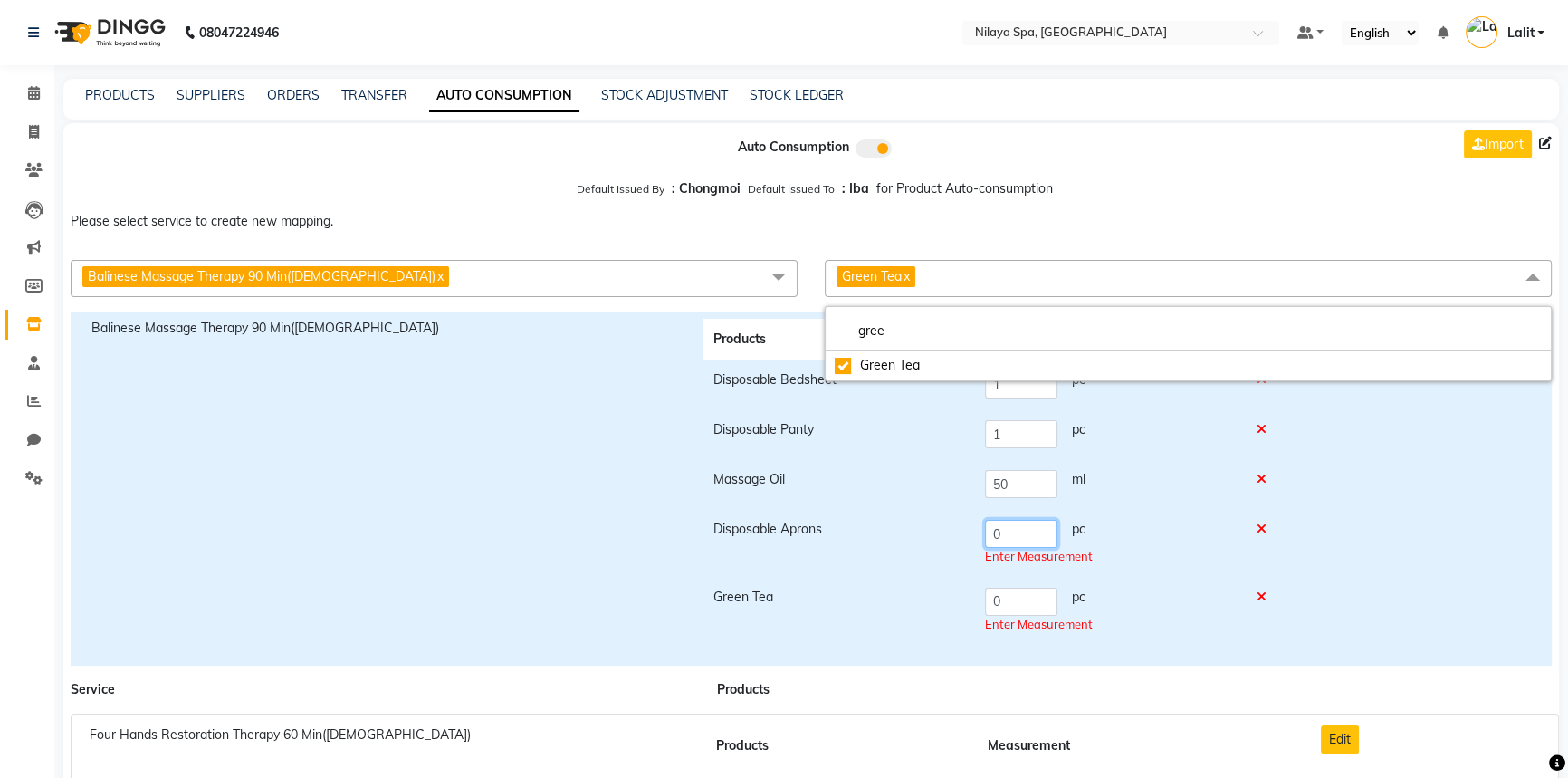
drag, startPoint x: 977, startPoint y: 543, endPoint x: 958, endPoint y: 541, distance: 19.1
click at [960, 543] on tr "Disposable Aprons 0 pc Enter Measurement" at bounding box center [994, 543] width 584 height 68
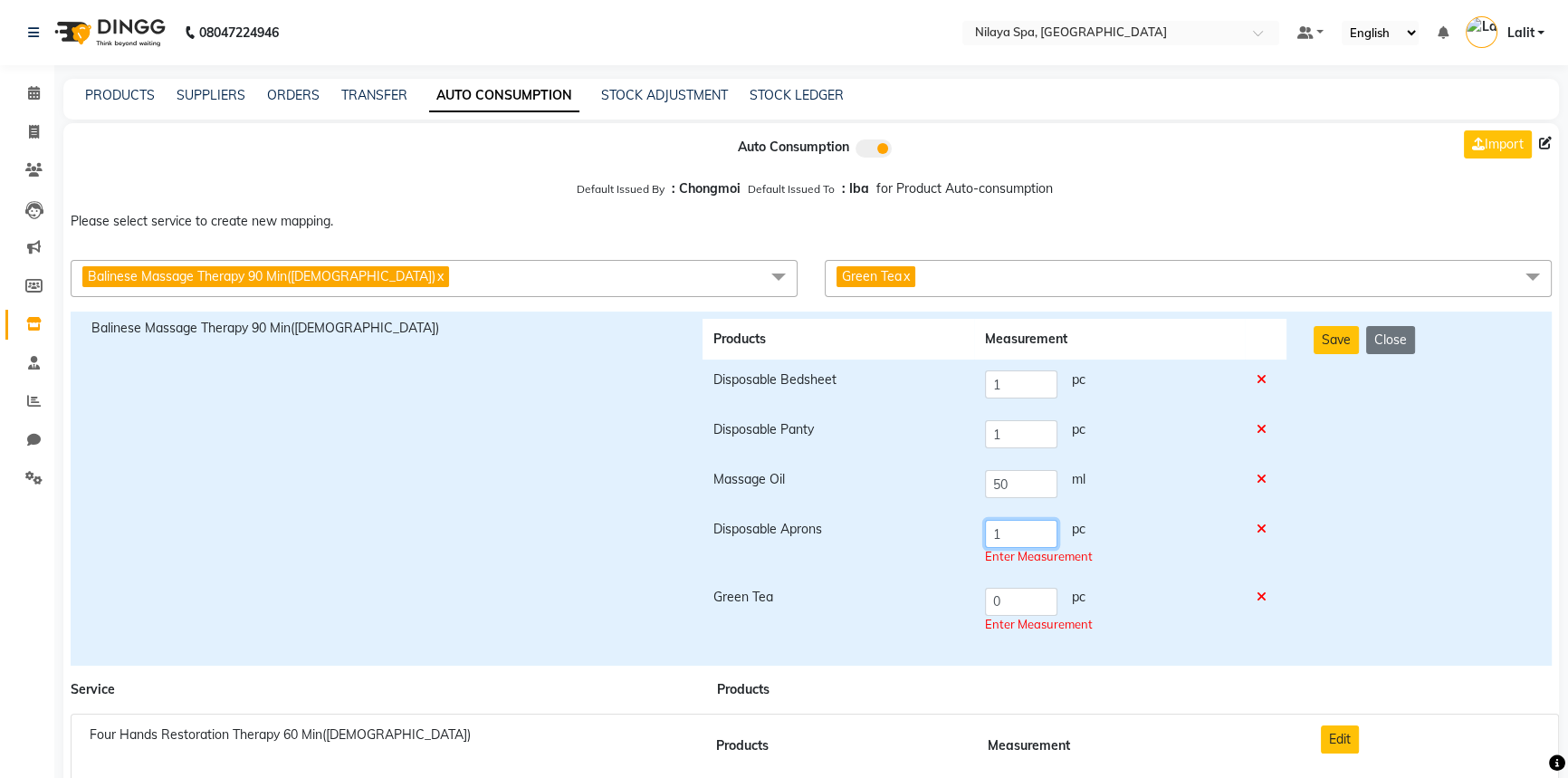
type input "1"
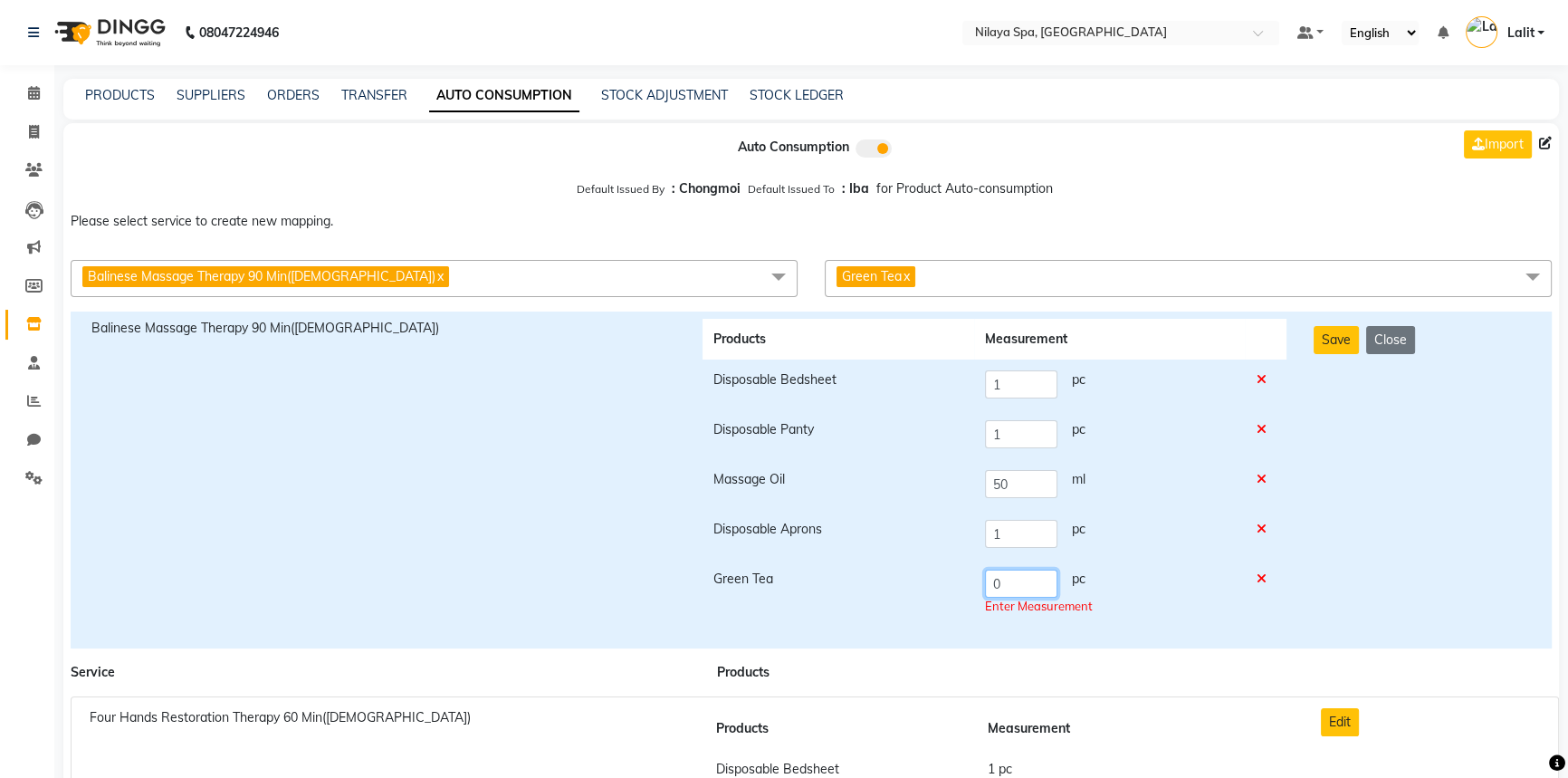
drag, startPoint x: 1003, startPoint y: 598, endPoint x: 958, endPoint y: 610, distance: 46.6
click at [968, 600] on tr "Green Tea 0 pc Enter Measurement" at bounding box center [994, 592] width 584 height 68
type input "1"
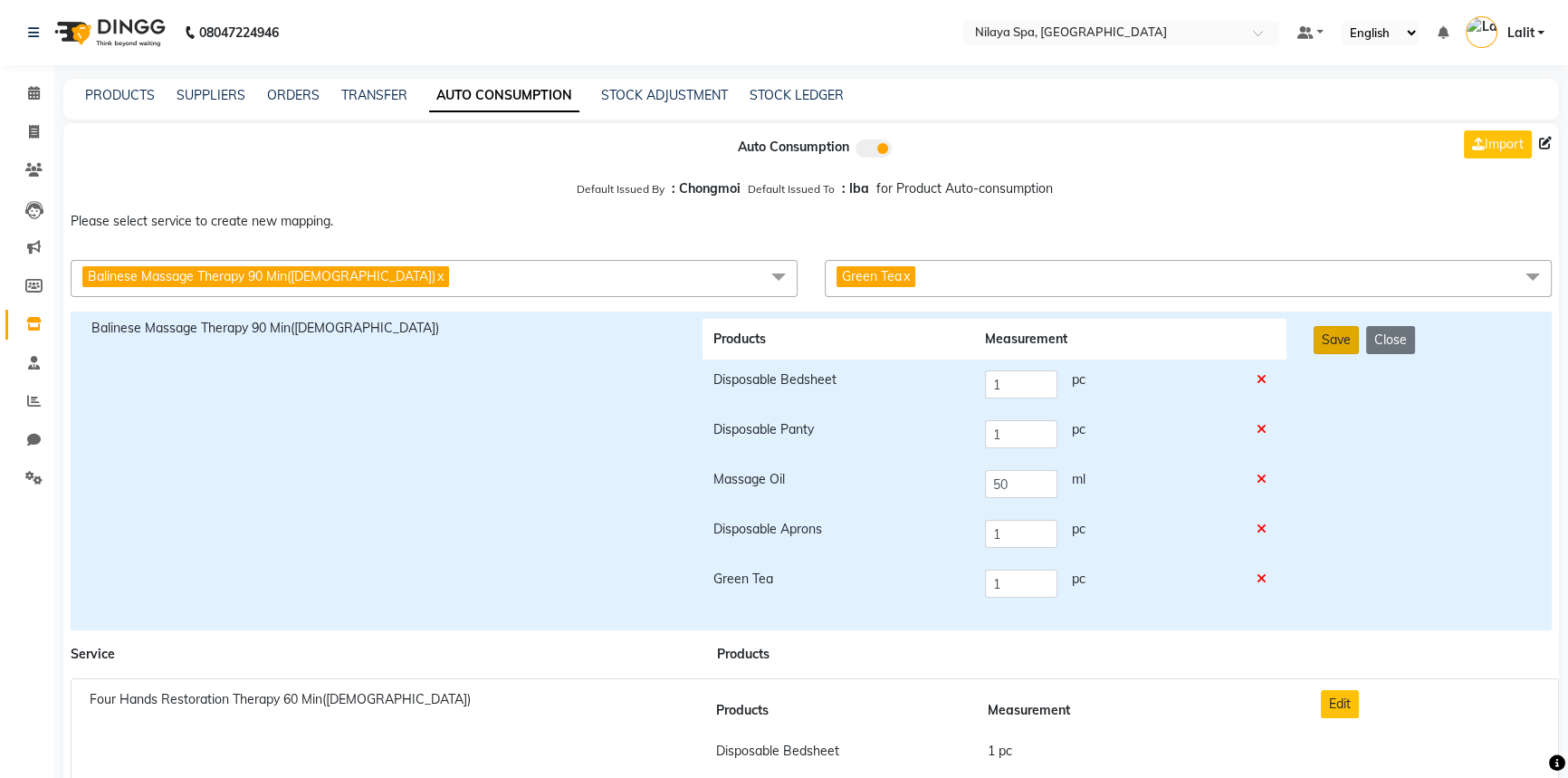
click at [1332, 351] on button "Save" at bounding box center [1335, 339] width 45 height 28
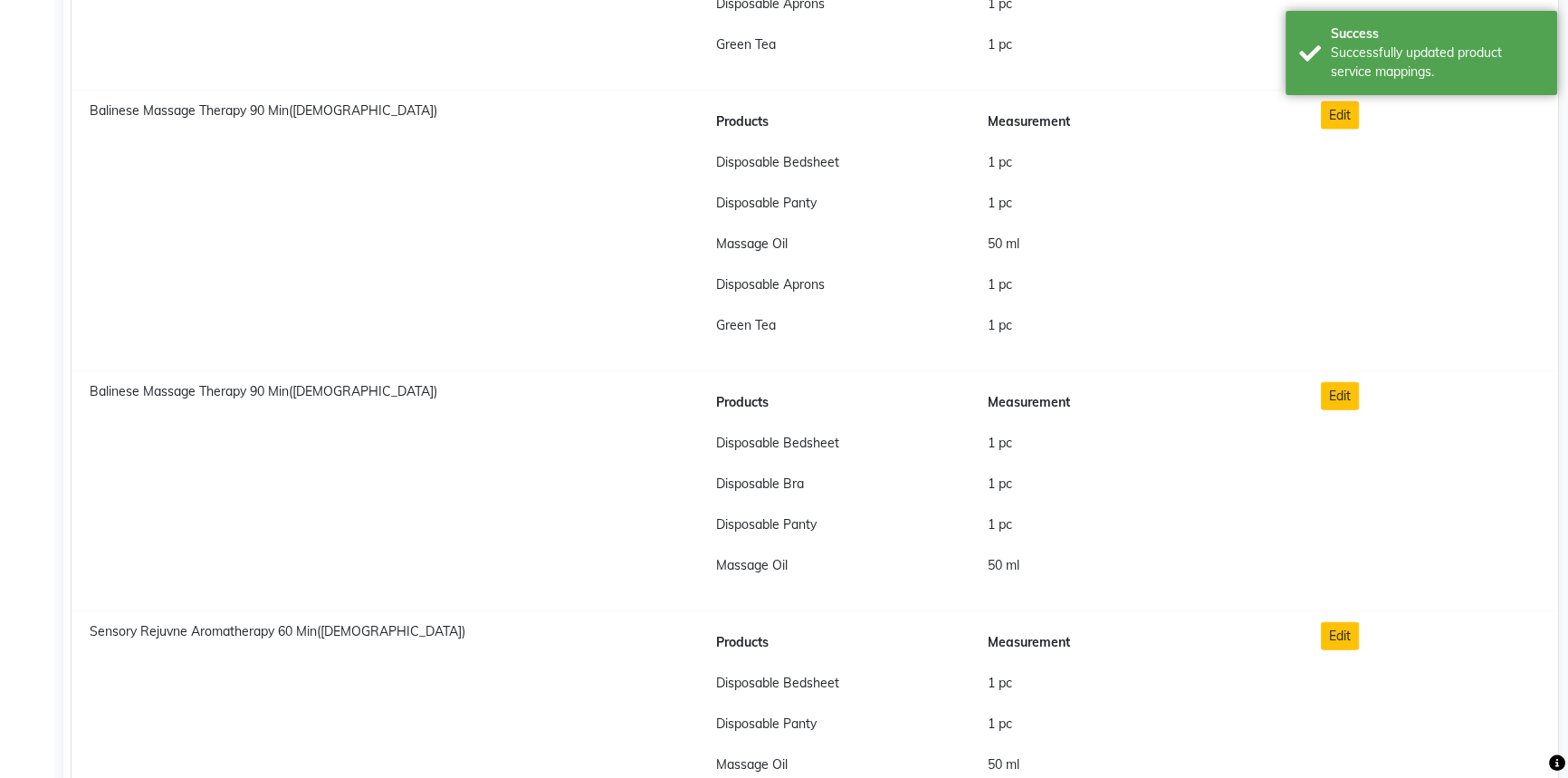
scroll to position [5021, 0]
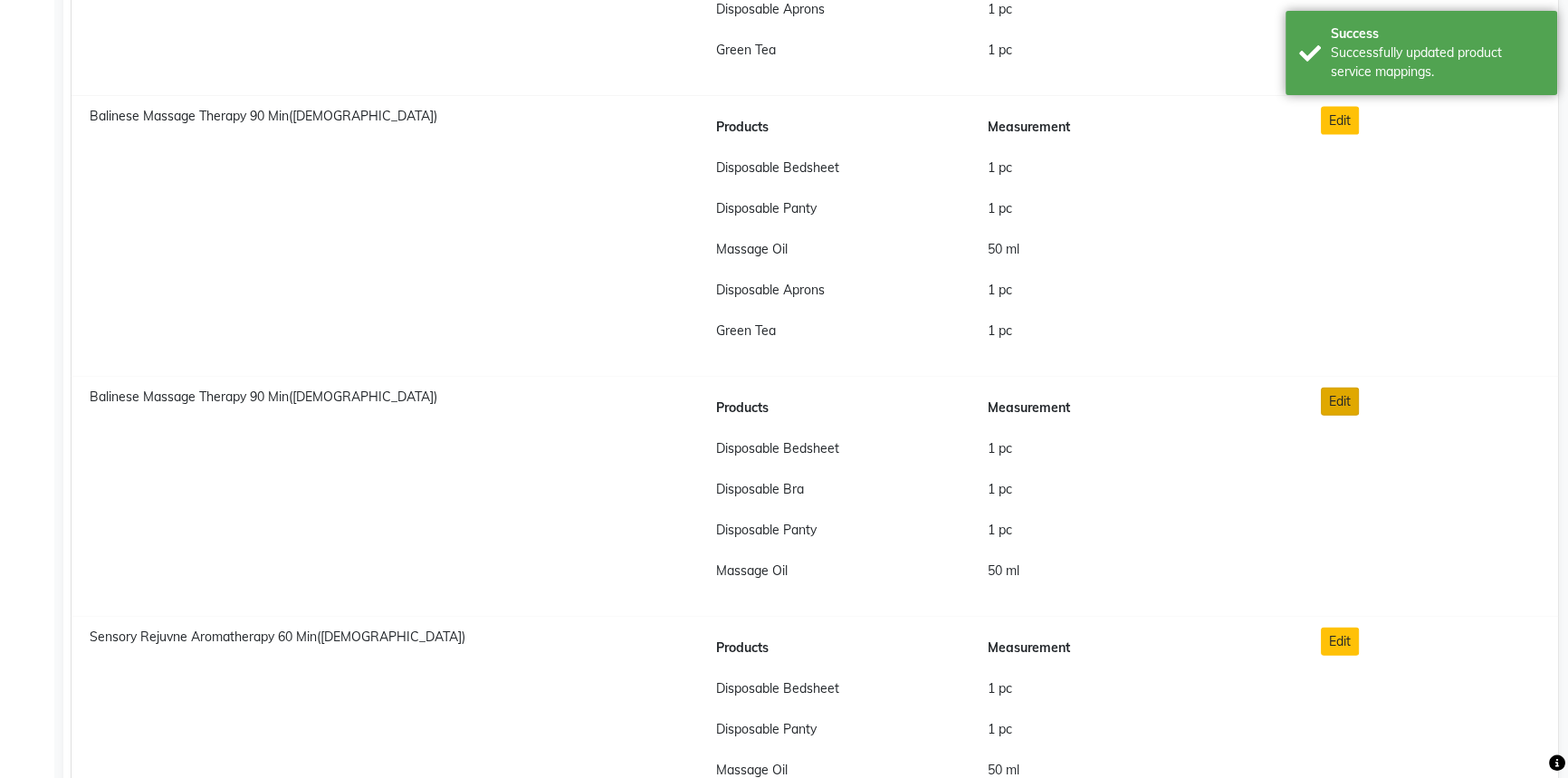
click at [1344, 399] on button "Edit" at bounding box center [1340, 400] width 38 height 28
checkbox input "true"
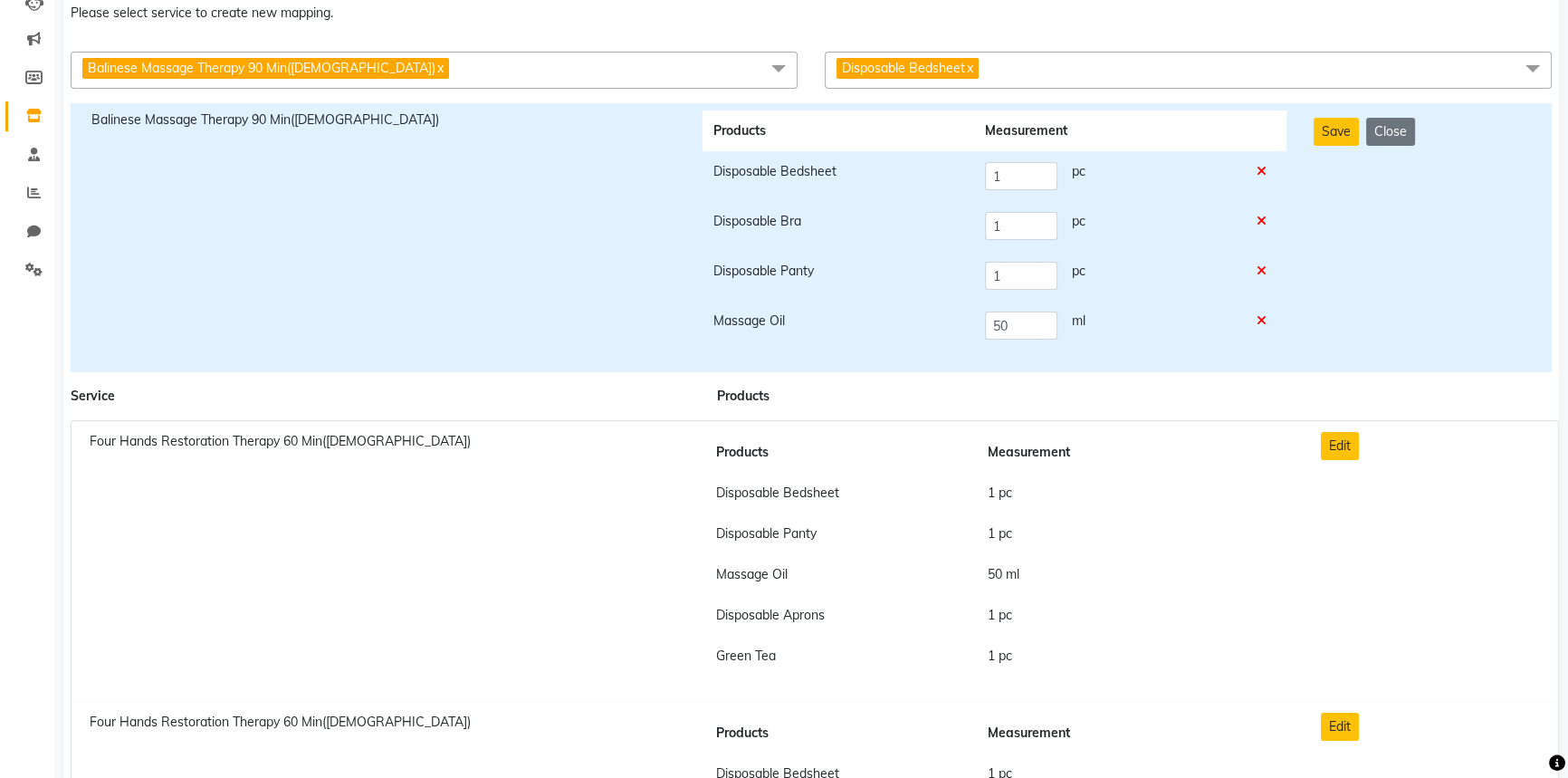
scroll to position [0, 0]
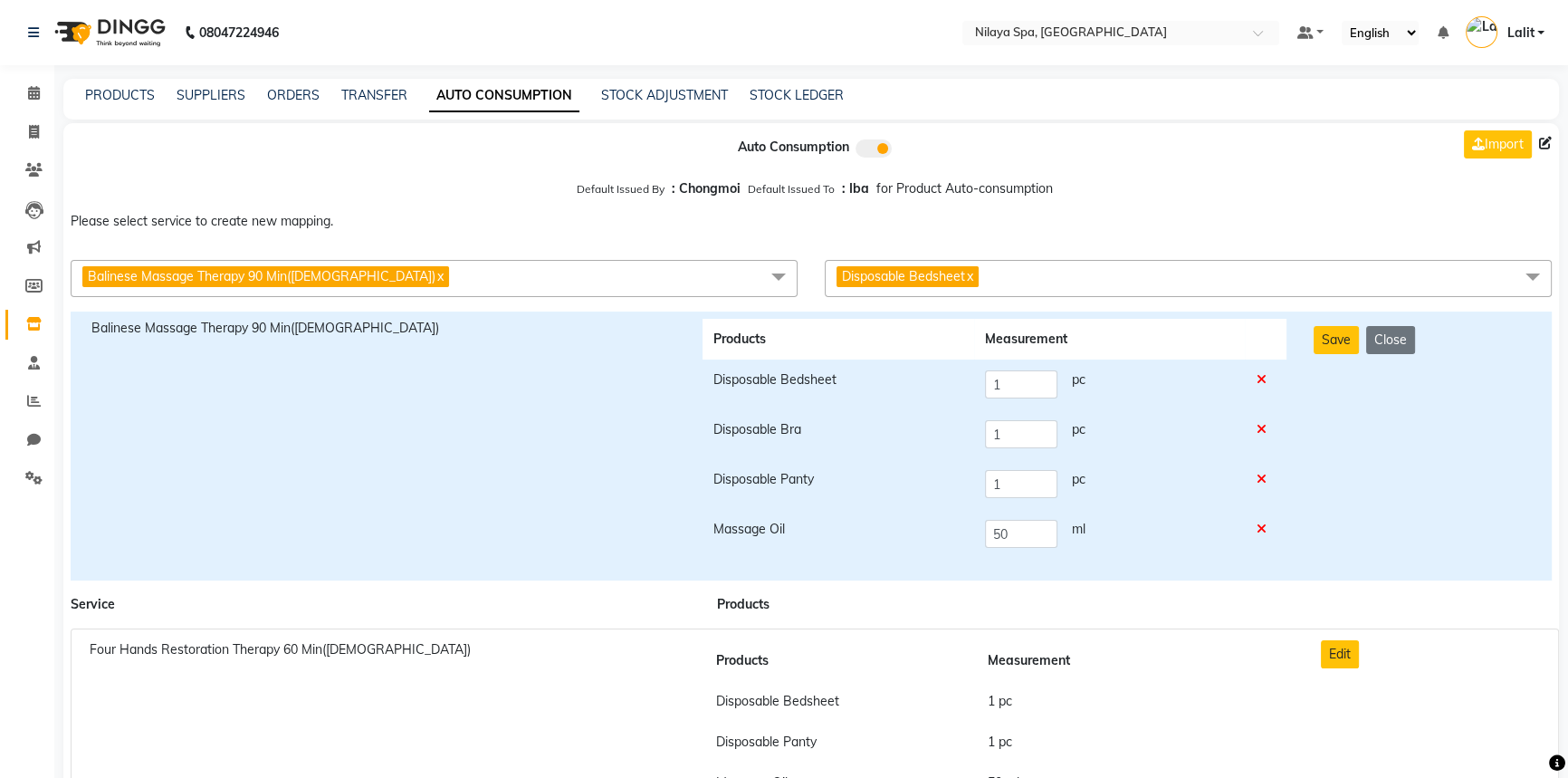
click at [1016, 294] on span "Disposable Bedsheet x" at bounding box center [1188, 278] width 727 height 37
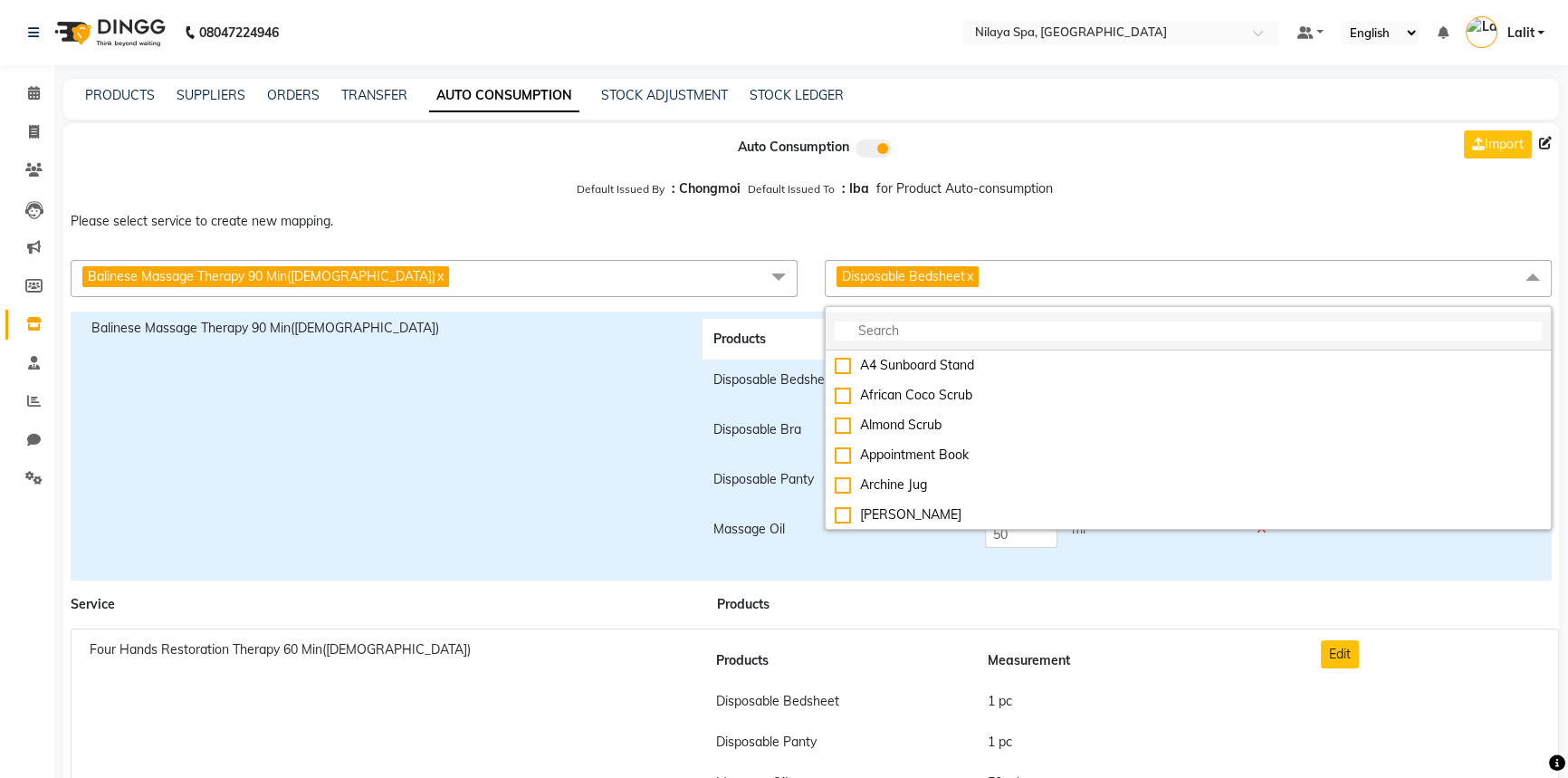
click at [886, 335] on input "multiselect-search" at bounding box center [1189, 331] width 707 height 19
type input "f"
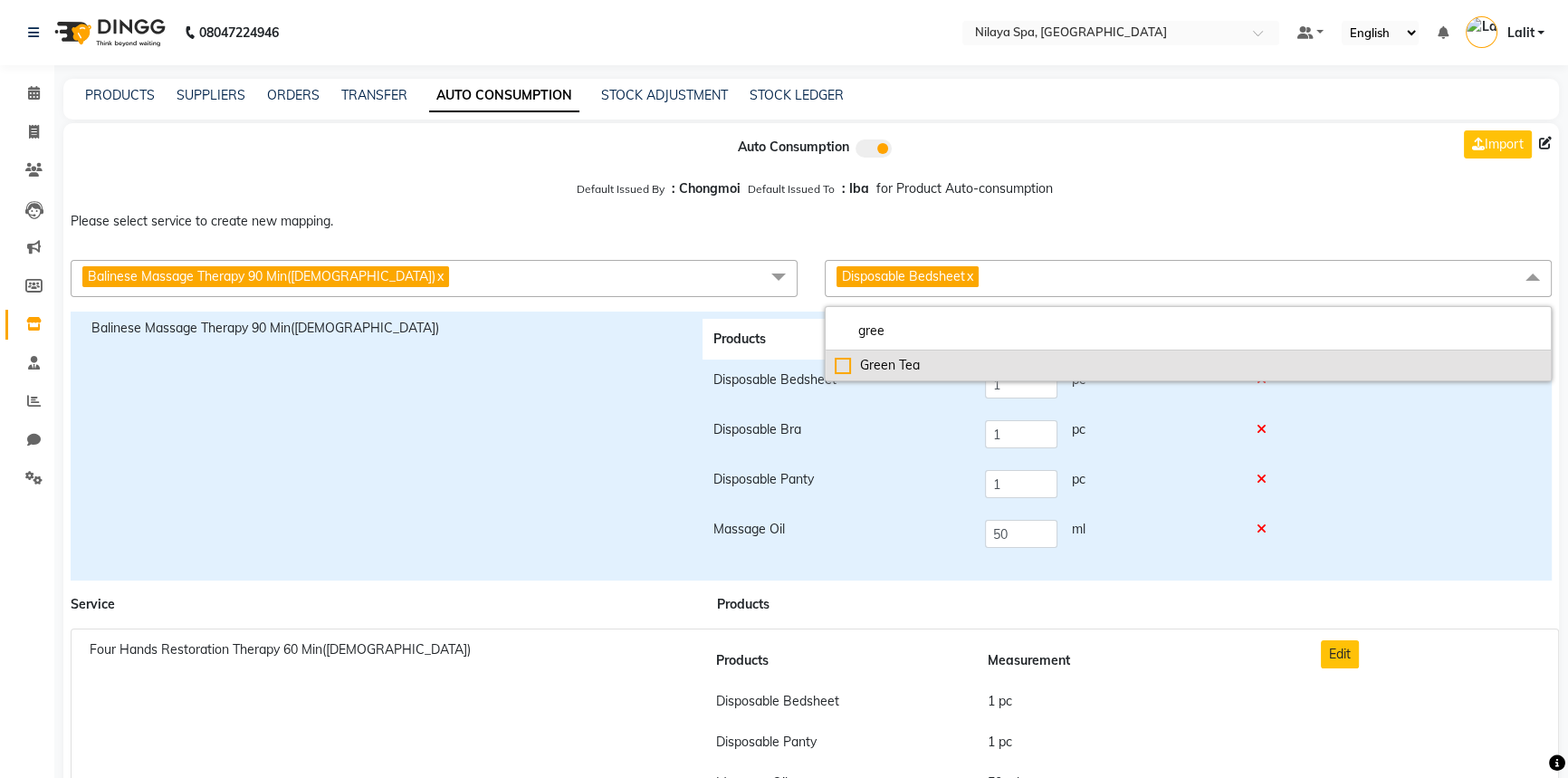
type input "gree"
click at [840, 368] on div "Green Tea" at bounding box center [1189, 365] width 707 height 19
checkbox input "true"
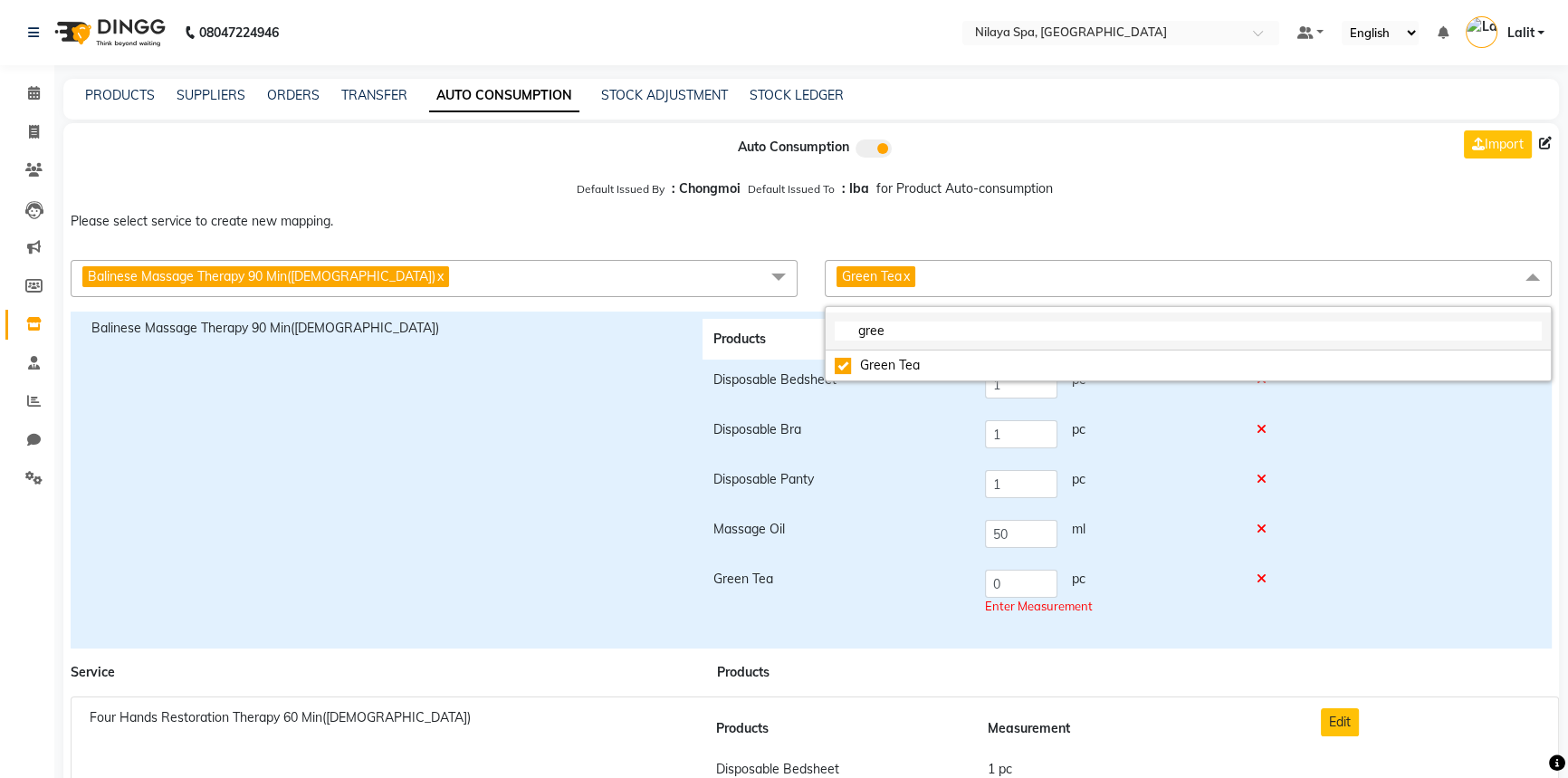
click at [913, 338] on input "gree" at bounding box center [1189, 331] width 707 height 19
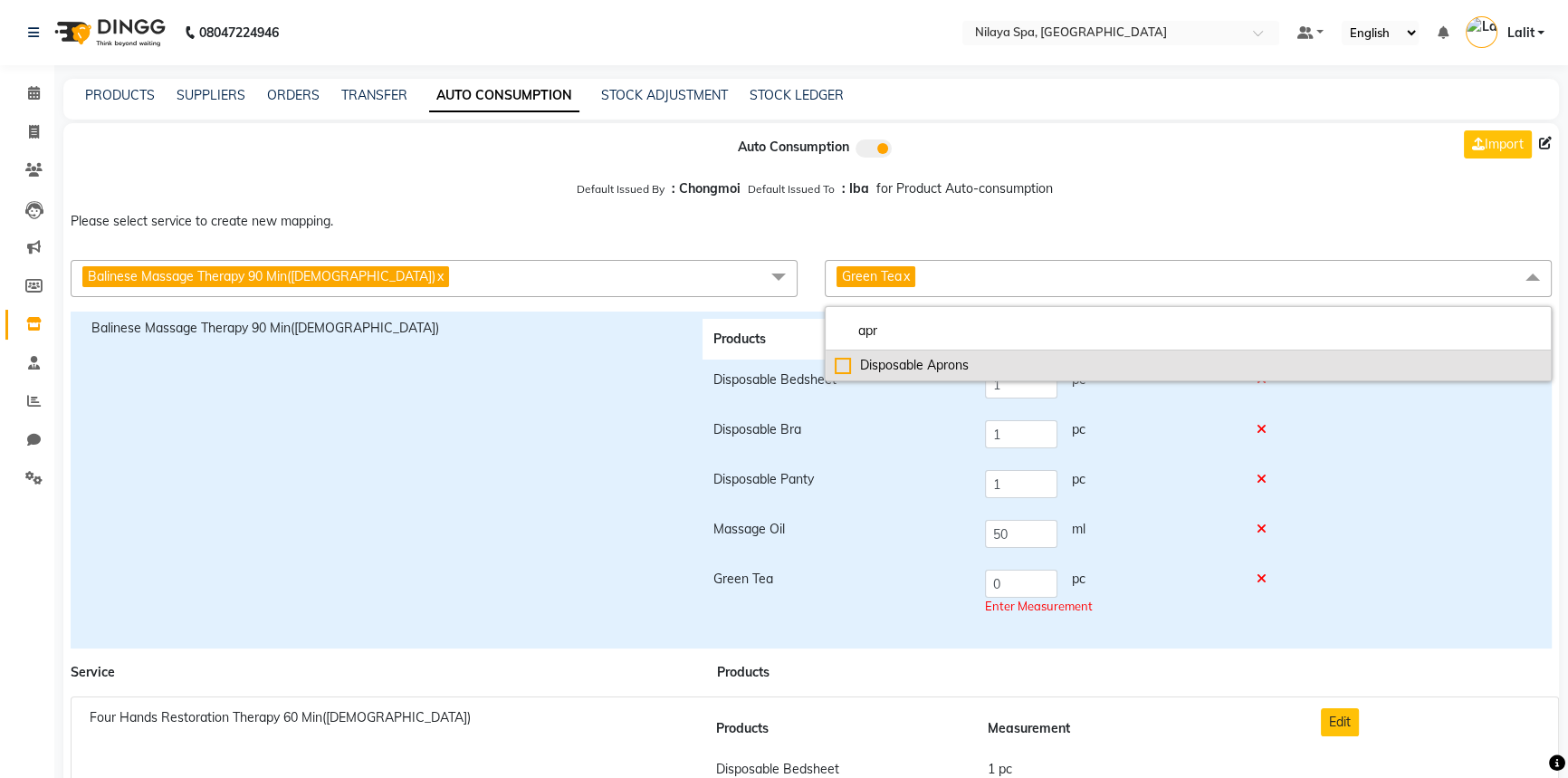
type input "apr"
click at [853, 362] on div "Disposable Aprons" at bounding box center [1189, 365] width 707 height 19
checkbox input "true"
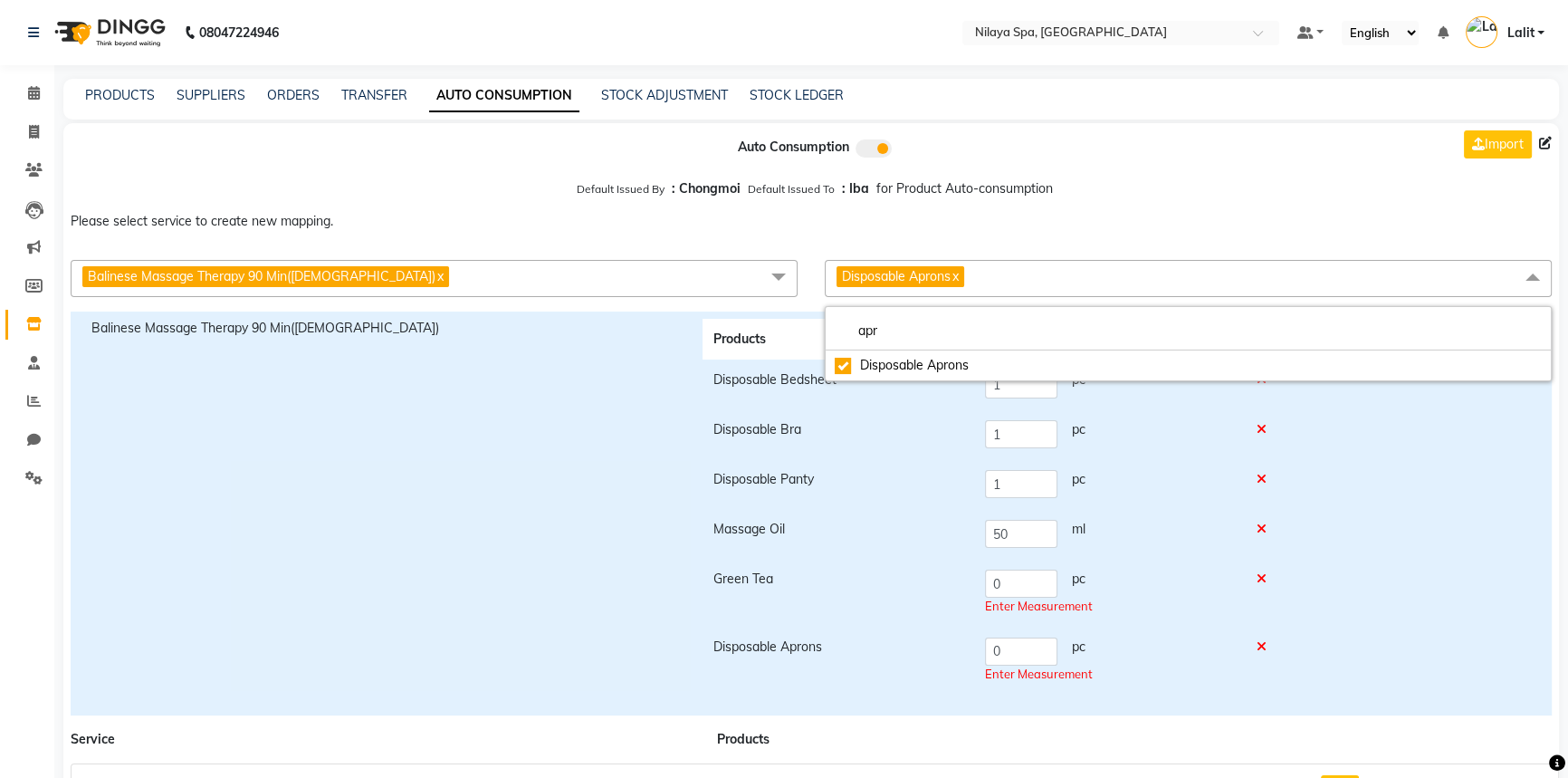
click at [927, 459] on td "Disposable Bra" at bounding box center [838, 434] width 272 height 50
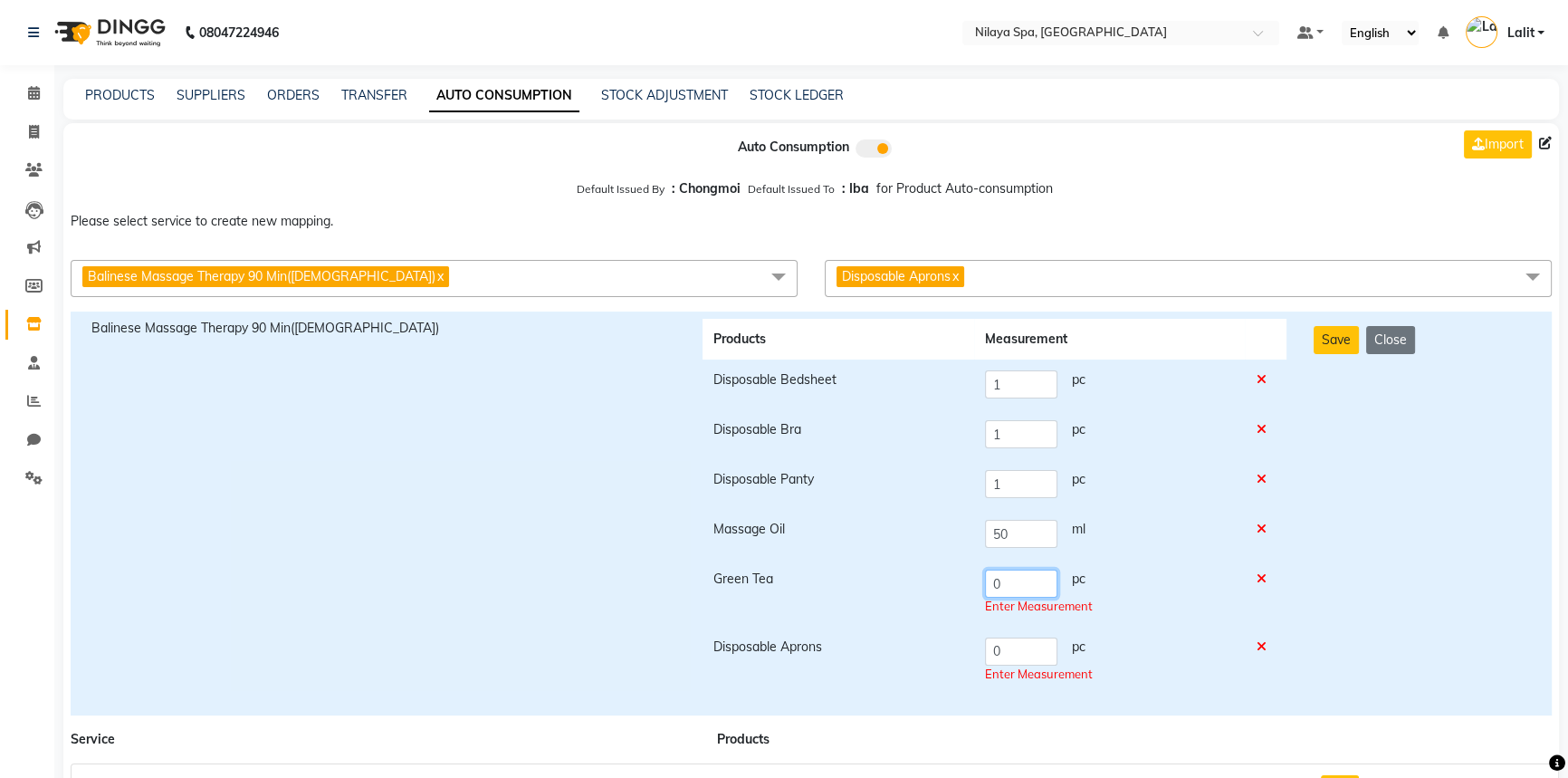
drag, startPoint x: 1016, startPoint y: 594, endPoint x: 989, endPoint y: 588, distance: 27.7
click at [989, 588] on input "0" at bounding box center [1021, 583] width 72 height 28
type input "1"
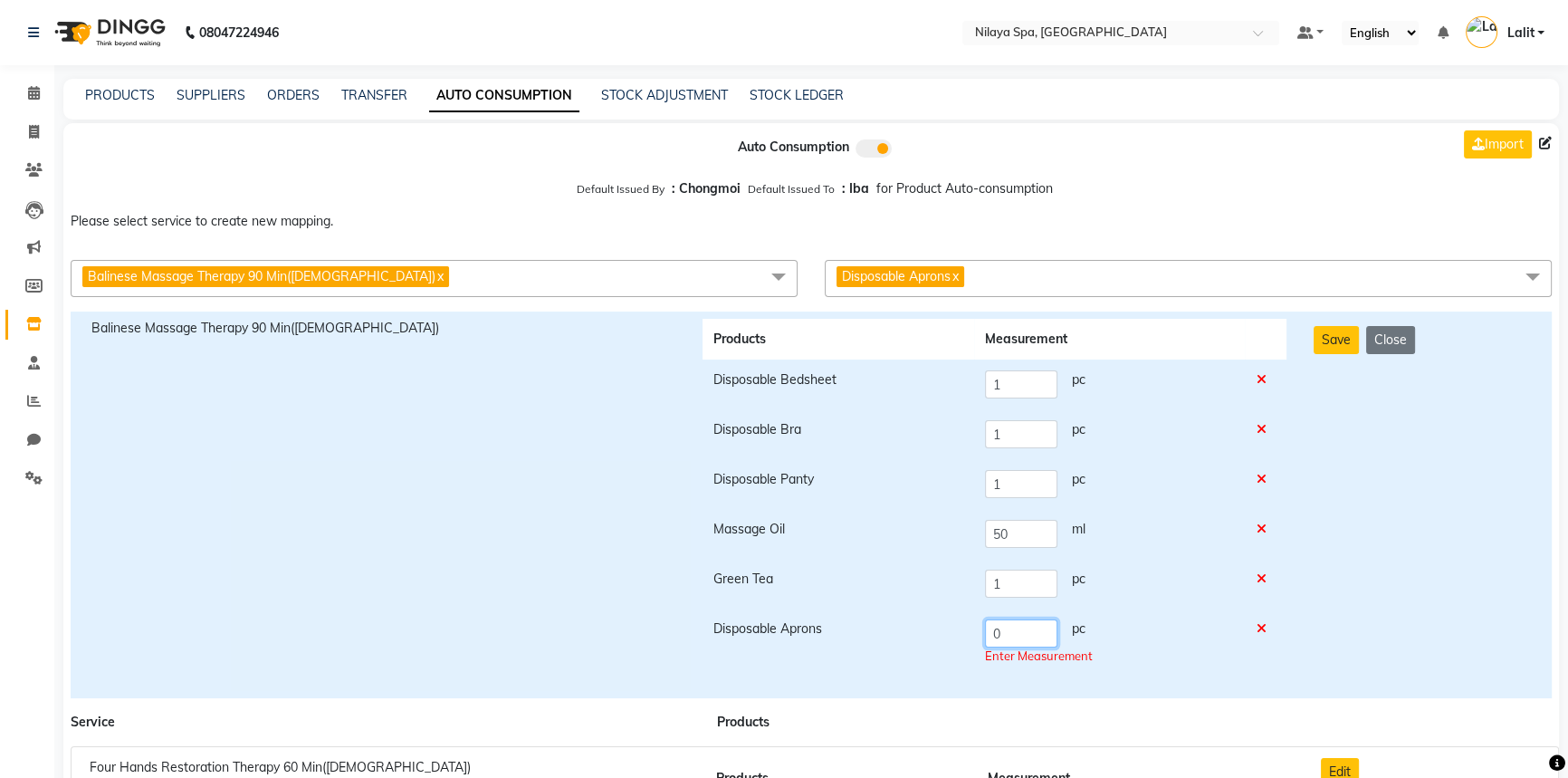
drag, startPoint x: 1002, startPoint y: 652, endPoint x: 977, endPoint y: 648, distance: 25.3
click at [978, 648] on td "0 pc Enter Measurement" at bounding box center [1110, 642] width 271 height 68
type input "1"
click at [1331, 350] on button "Save" at bounding box center [1335, 339] width 45 height 28
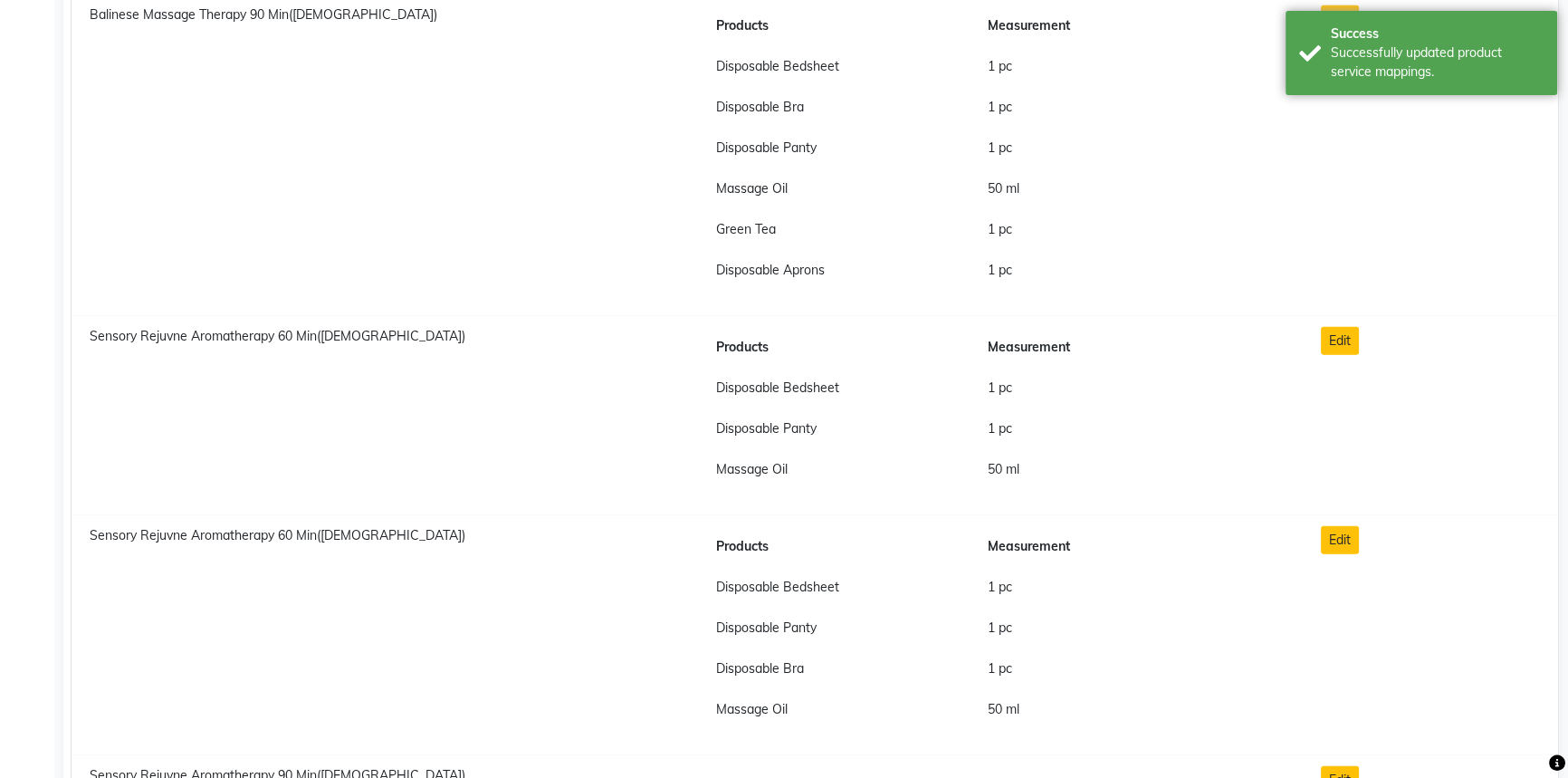
scroll to position [5433, 0]
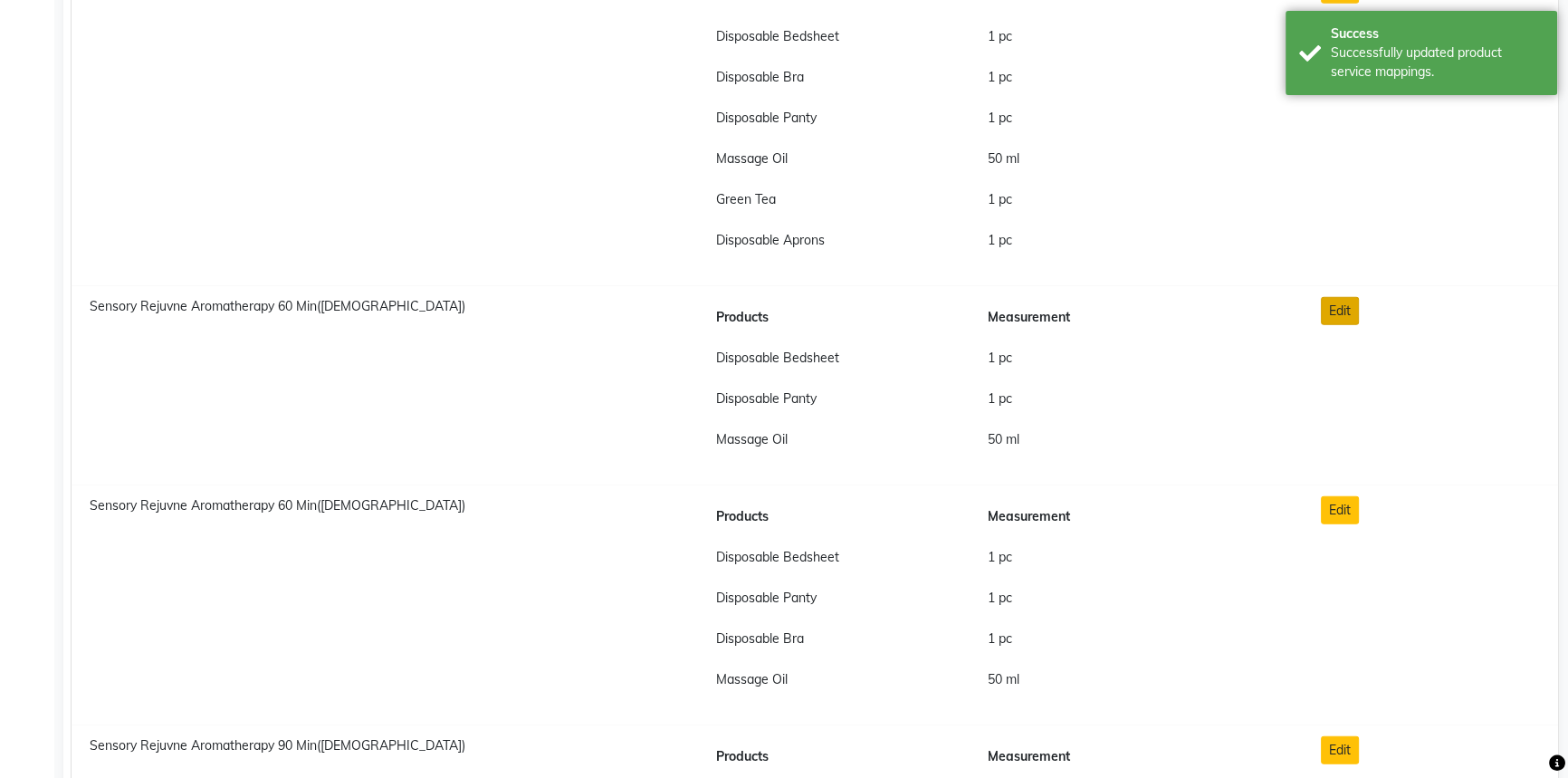
click at [1334, 308] on button "Edit" at bounding box center [1340, 310] width 38 height 28
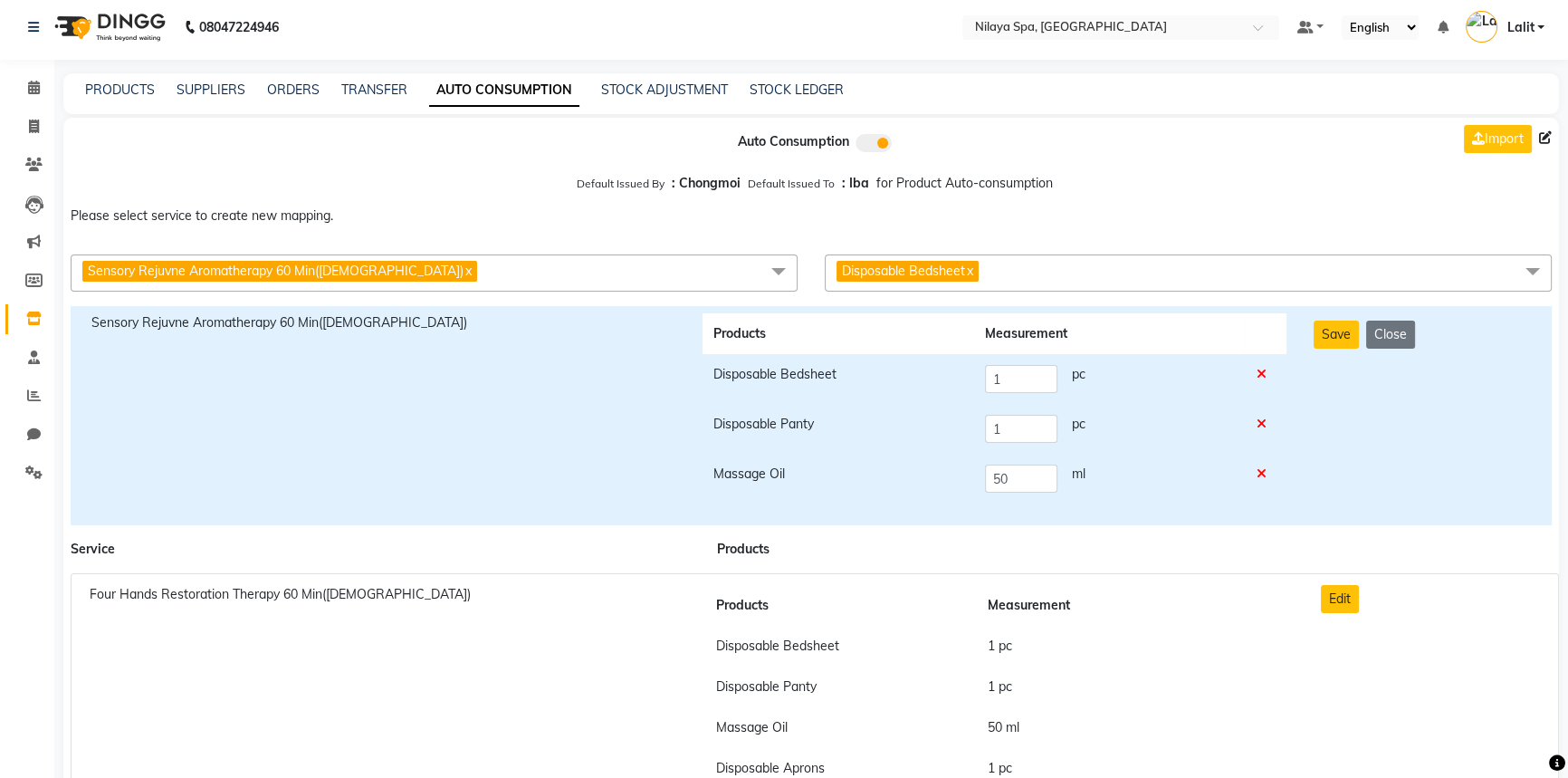
scroll to position [0, 0]
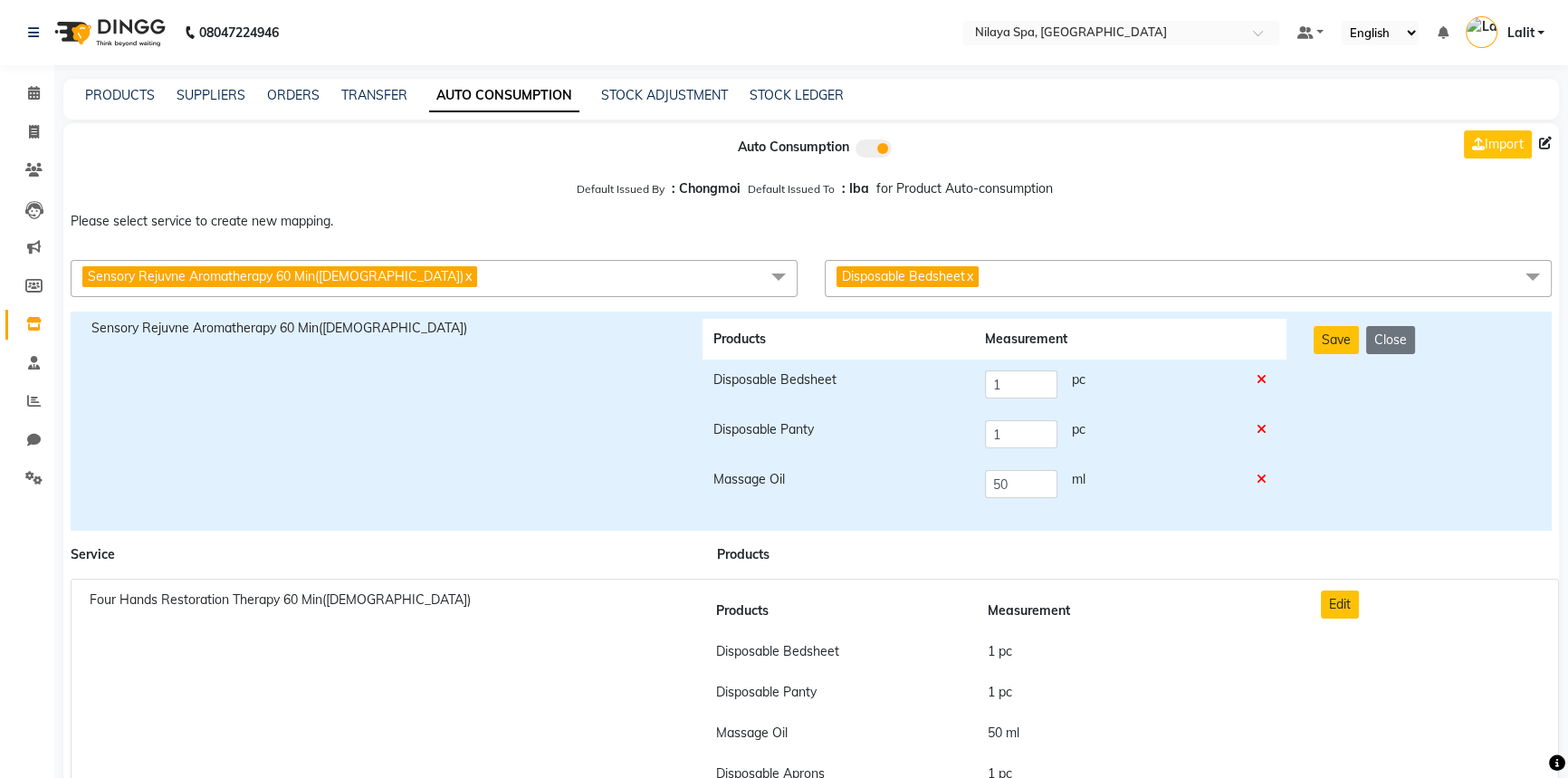
click at [1031, 290] on span "Disposable Bedsheet x" at bounding box center [1188, 278] width 727 height 37
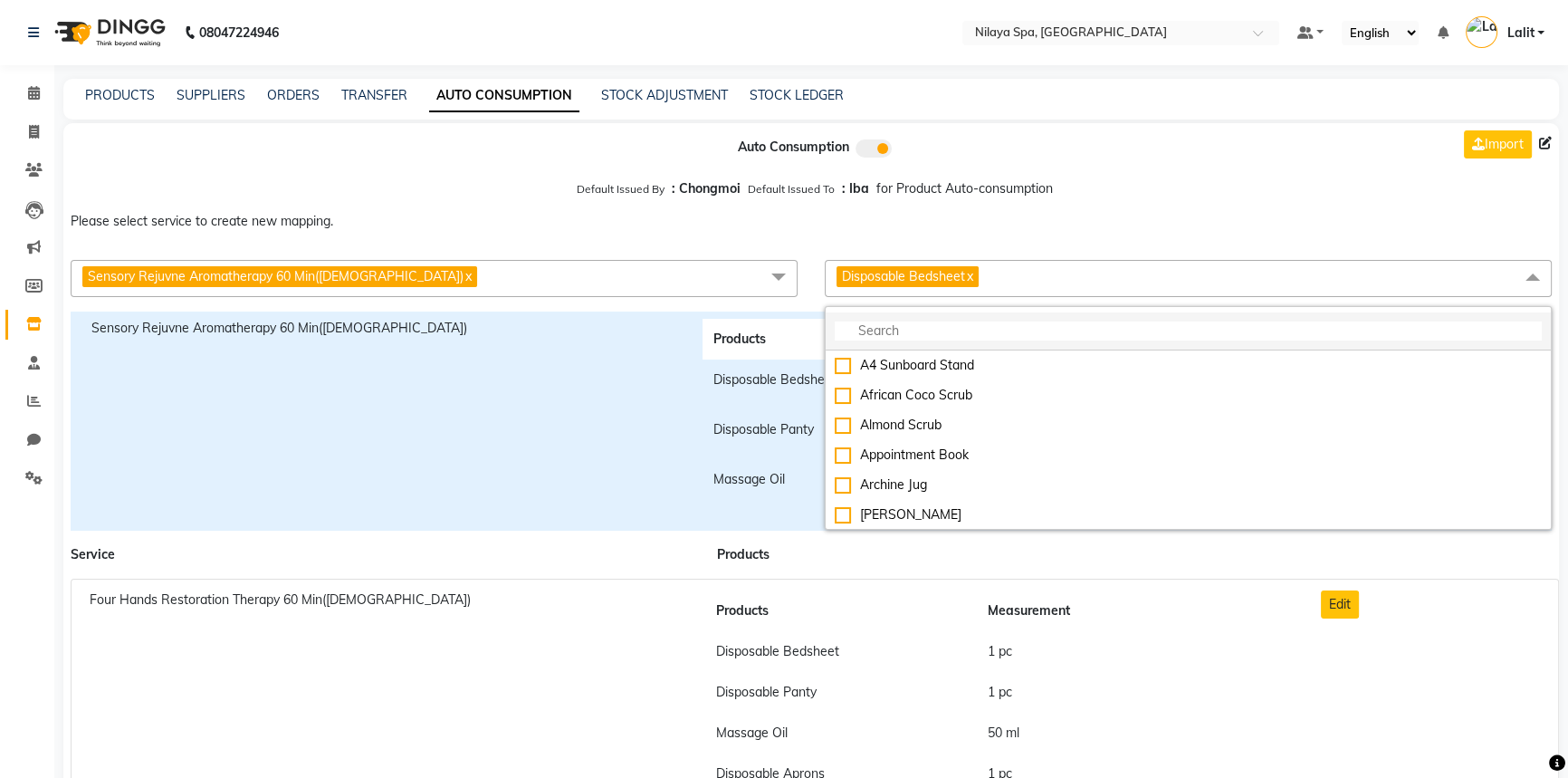
click at [924, 333] on input "multiselect-search" at bounding box center [1189, 331] width 707 height 19
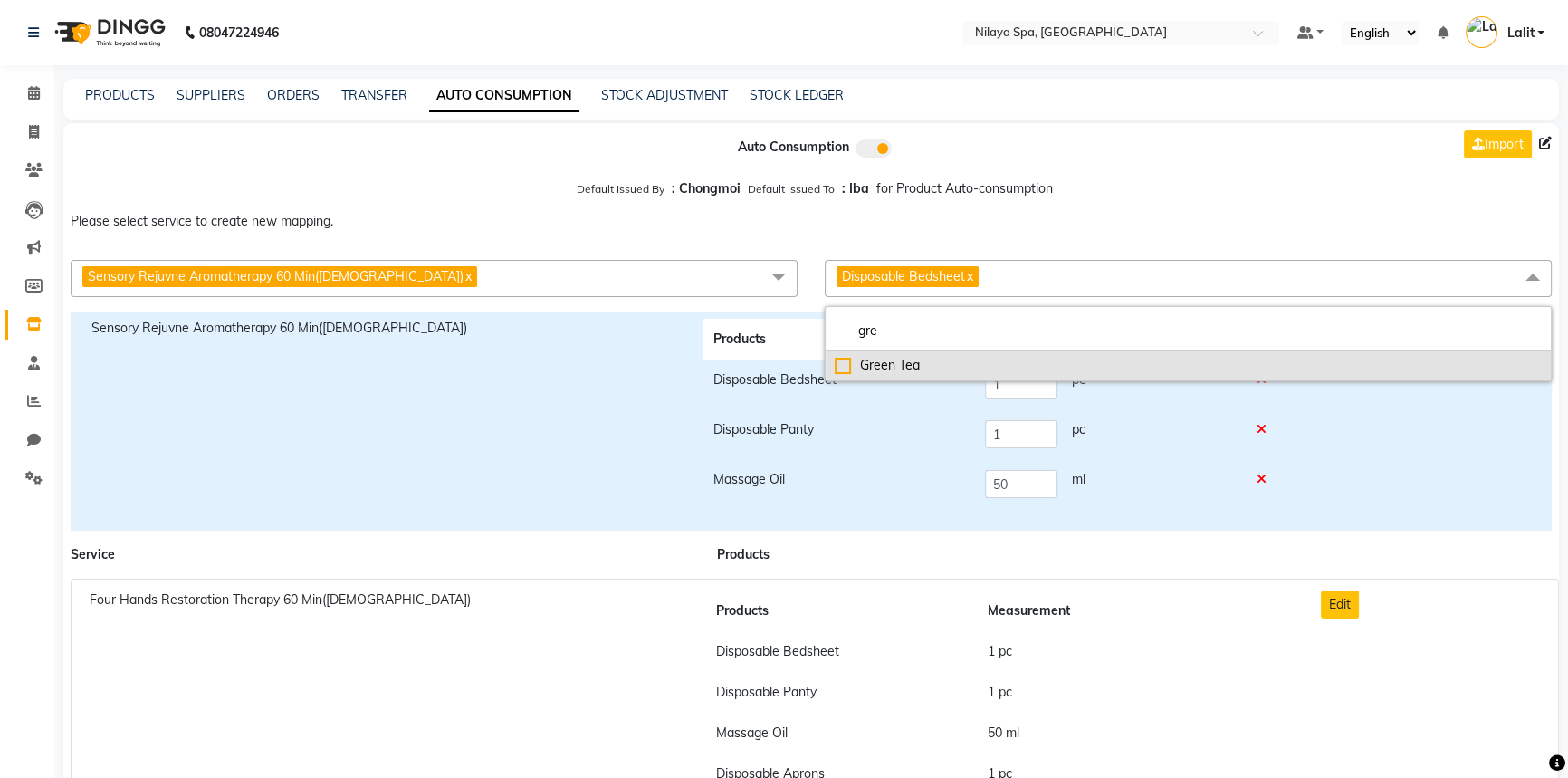
type input "gre"
click at [835, 367] on div "Green Tea" at bounding box center [1189, 365] width 707 height 19
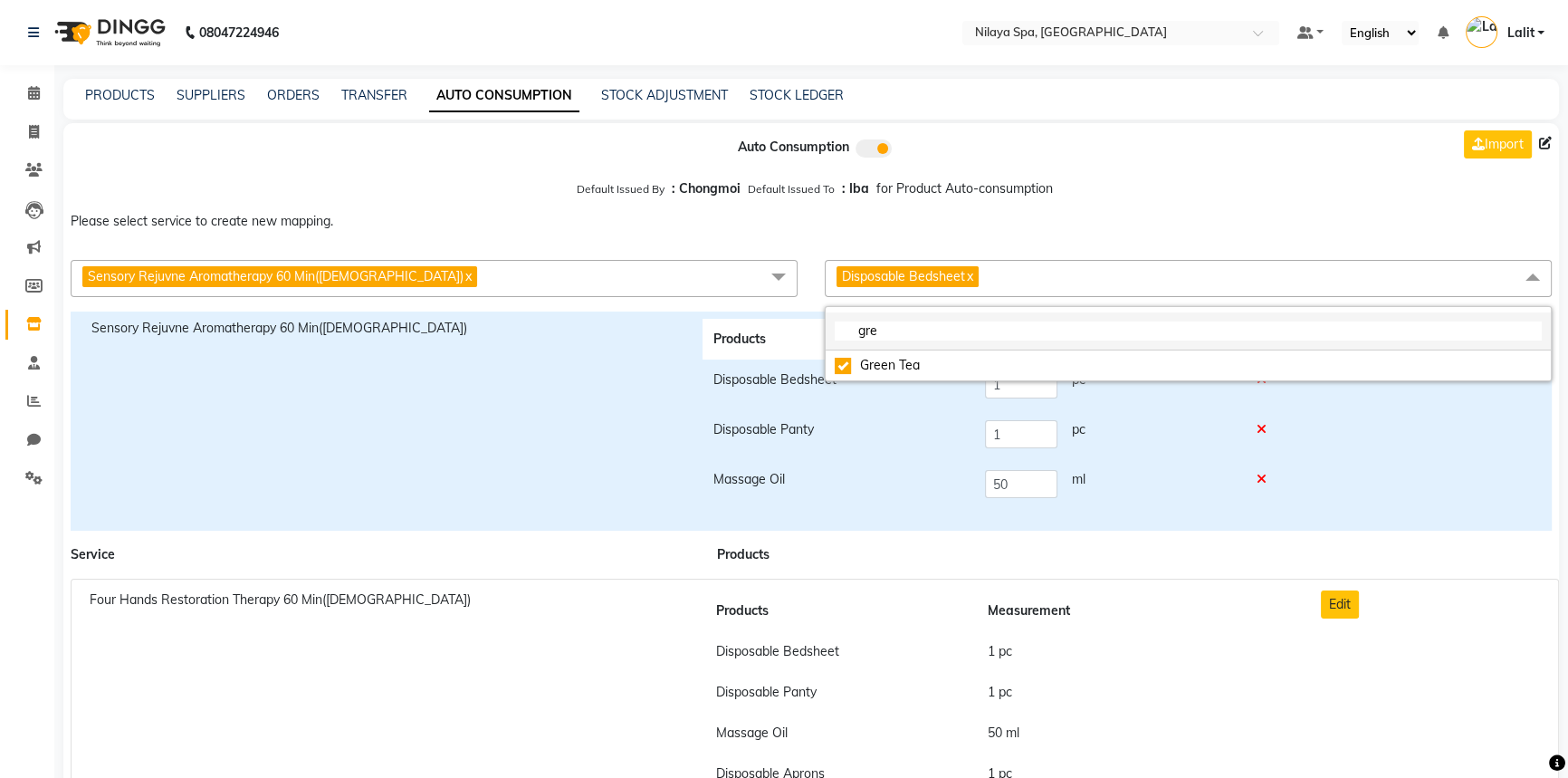
click at [892, 338] on input "gre" at bounding box center [1189, 331] width 707 height 19
checkbox input "true"
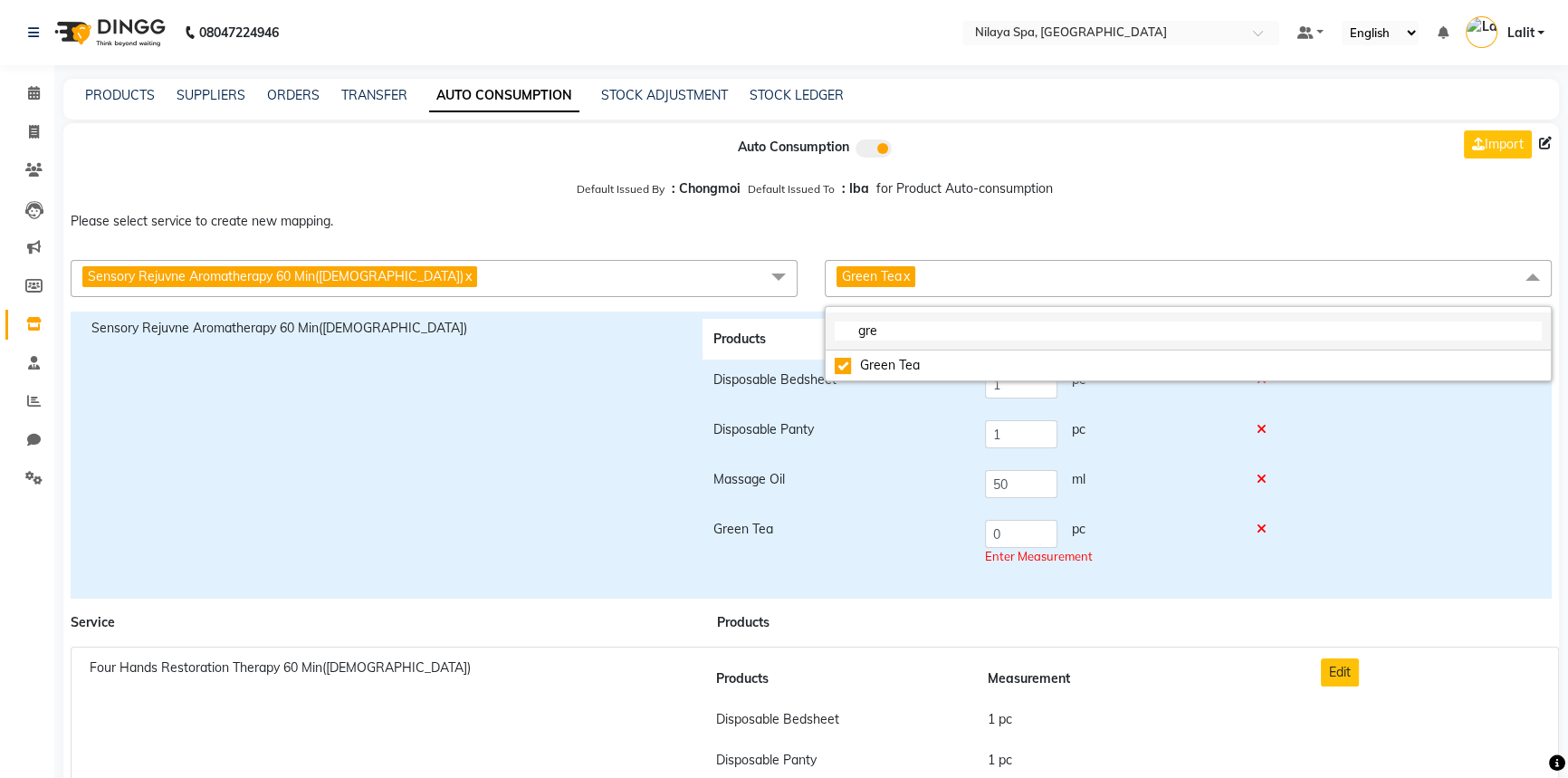
click at [892, 338] on input "gre" at bounding box center [1189, 331] width 707 height 19
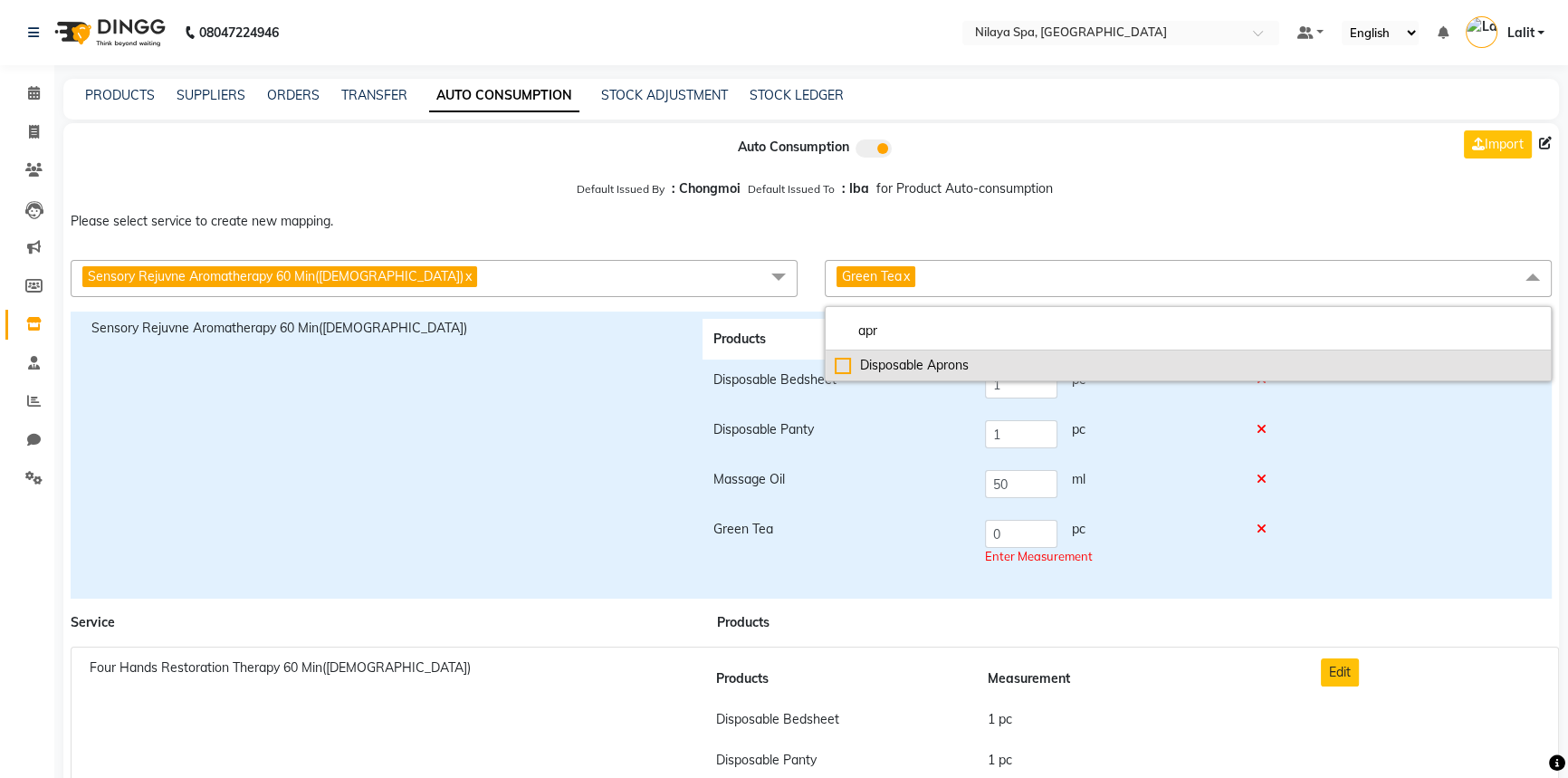
type input "apr"
click at [842, 356] on div "Disposable Aprons" at bounding box center [1189, 365] width 707 height 19
checkbox input "true"
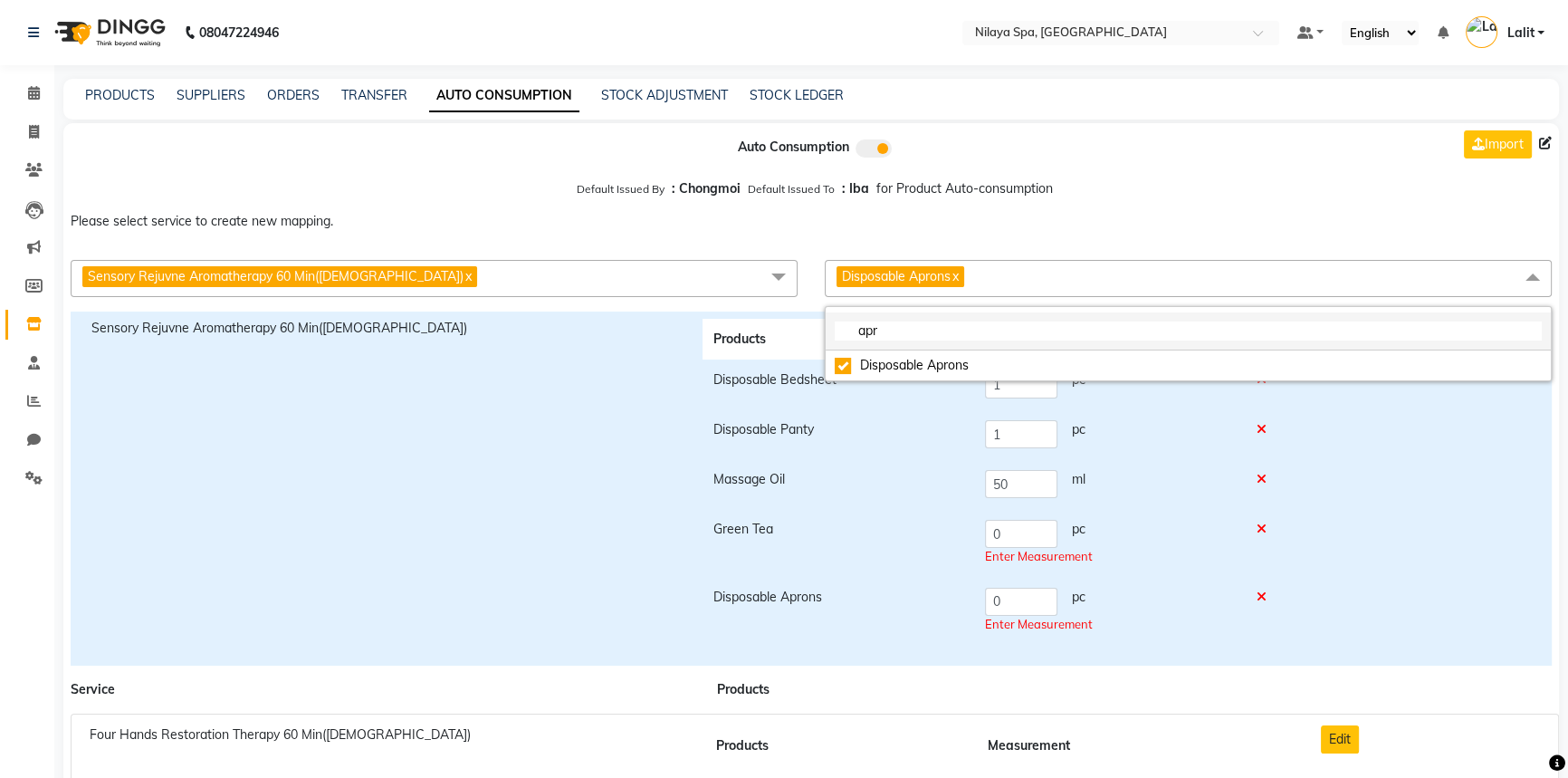
click at [900, 335] on input "apr" at bounding box center [1189, 331] width 707 height 19
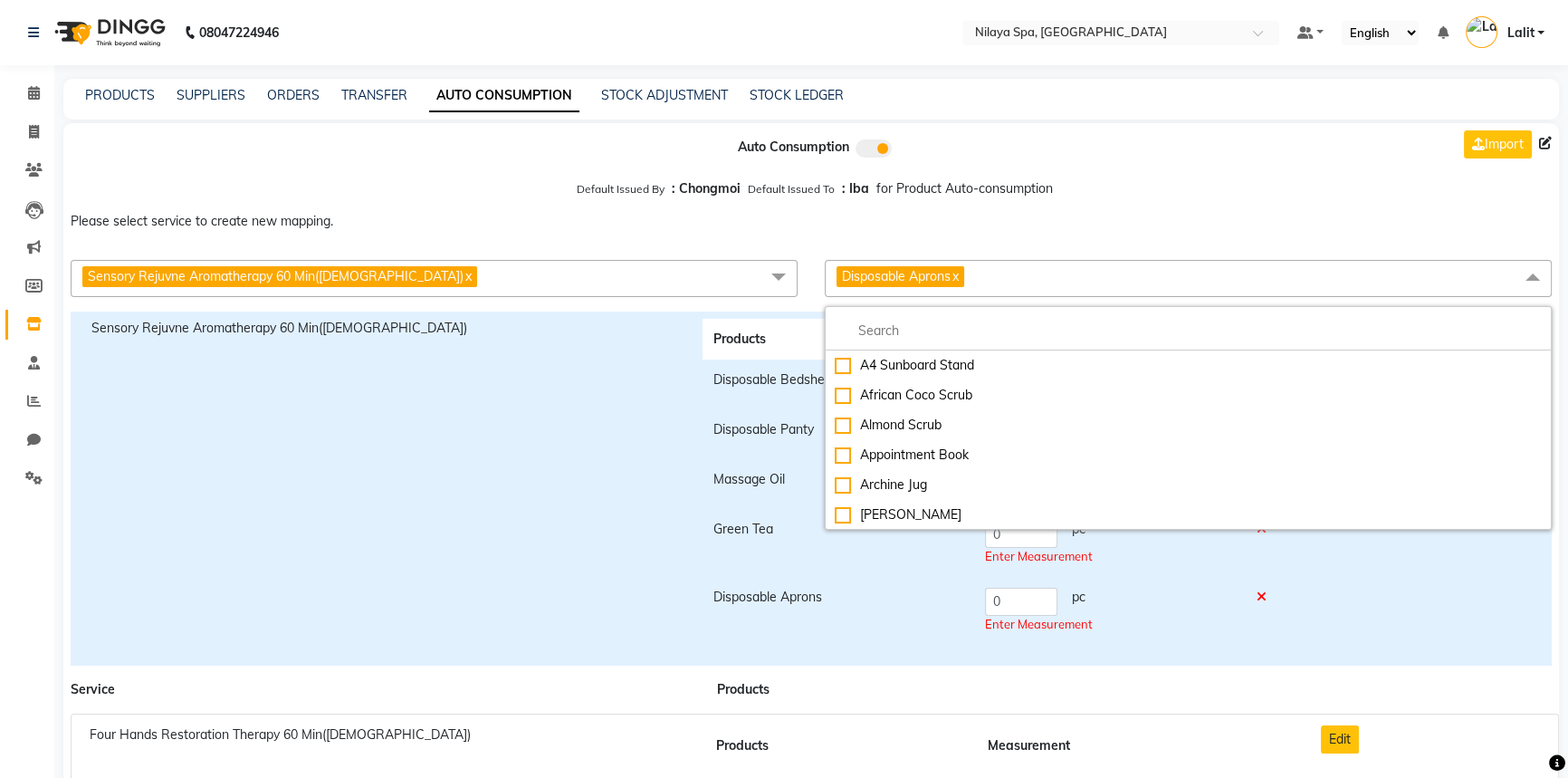
click at [824, 611] on td "Disposable Aprons" at bounding box center [838, 610] width 272 height 68
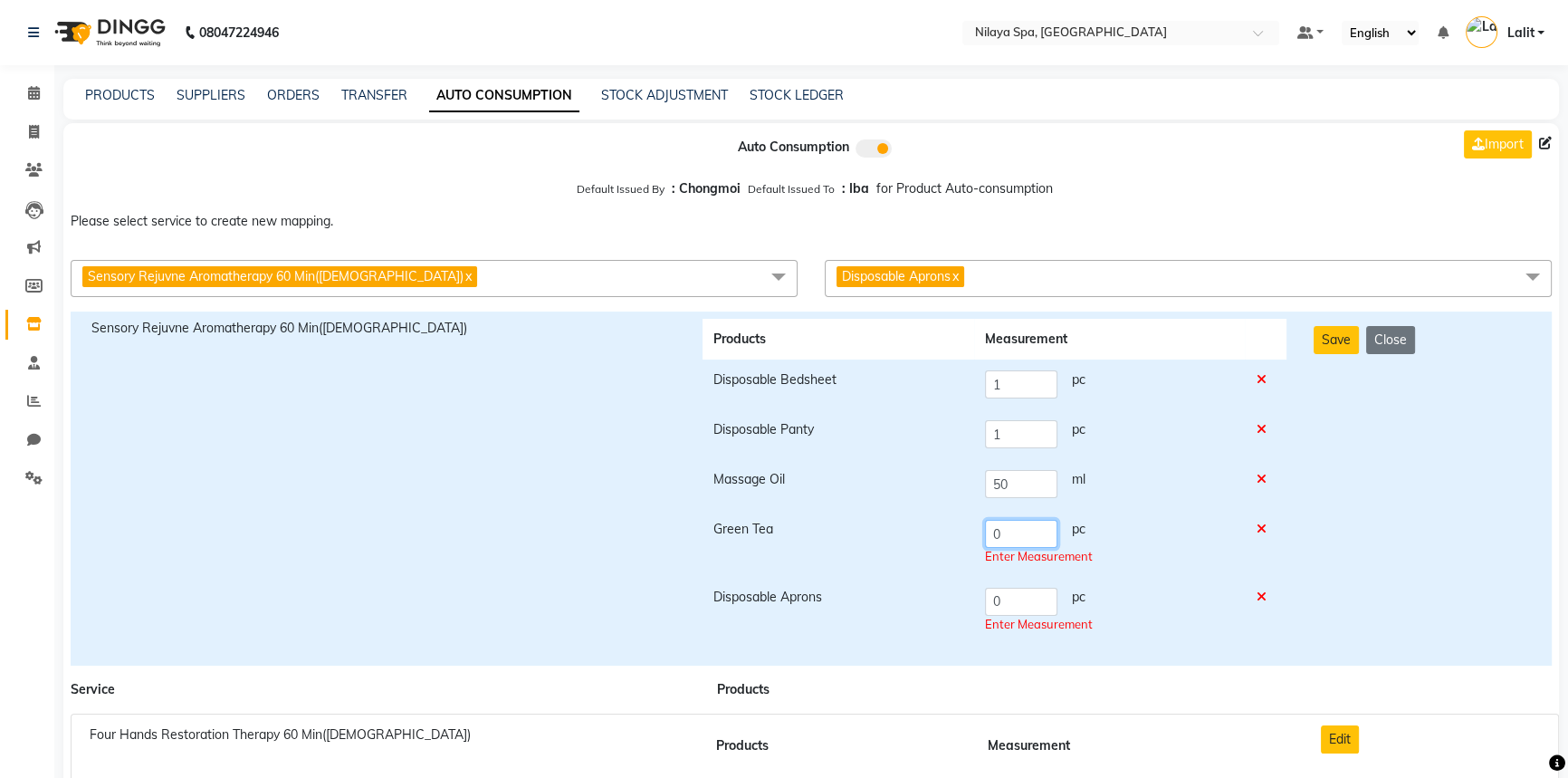
drag, startPoint x: 1019, startPoint y: 534, endPoint x: 975, endPoint y: 534, distance: 44.0
click at [976, 534] on td "0 pc Enter Measurement" at bounding box center [1110, 543] width 271 height 68
type input "1"
drag, startPoint x: 1012, startPoint y: 605, endPoint x: 886, endPoint y: 605, distance: 126.0
click at [886, 605] on tr "Disposable Aprons 0 pc Enter Measurement" at bounding box center [994, 610] width 584 height 68
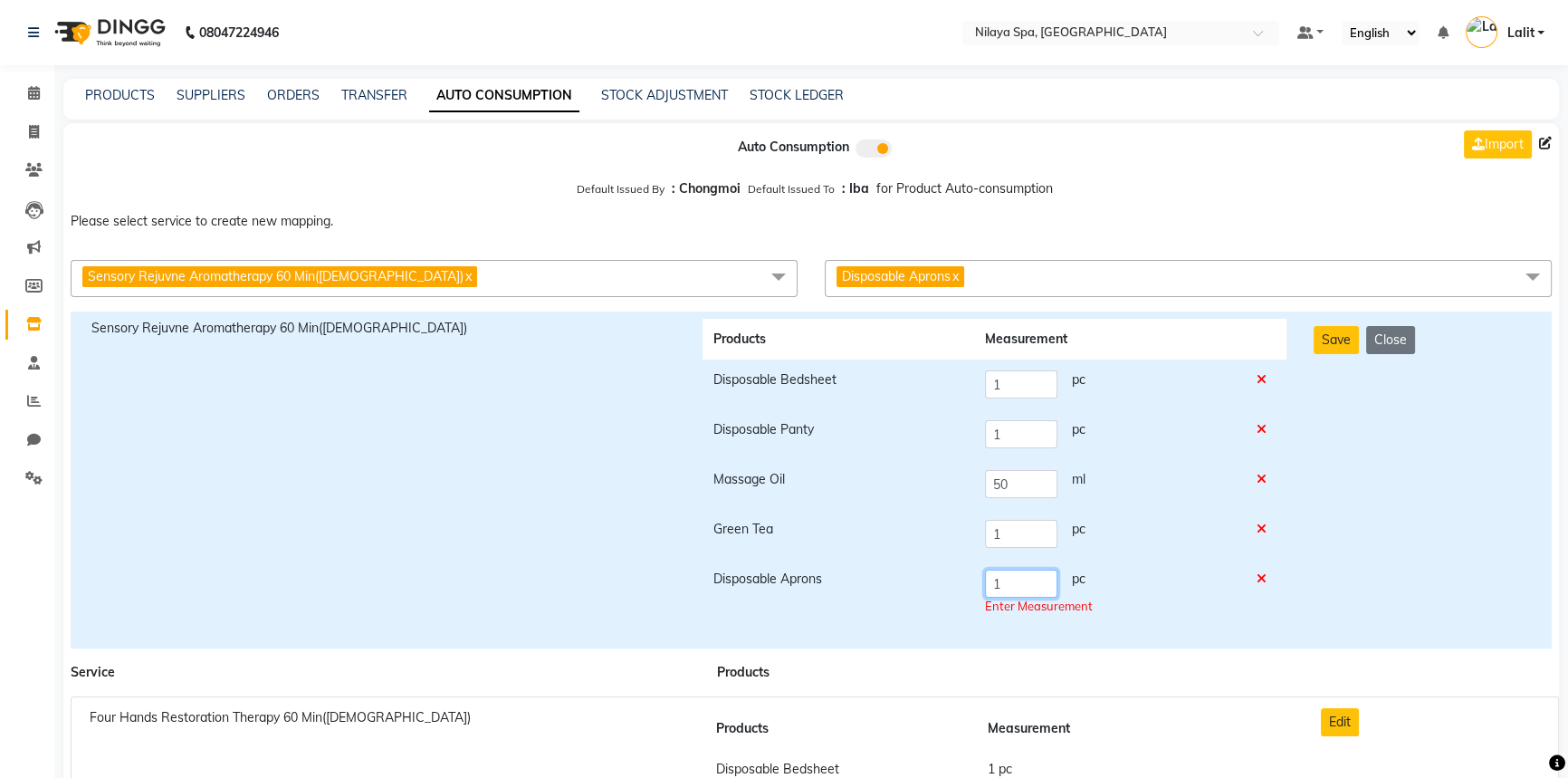
type input "1"
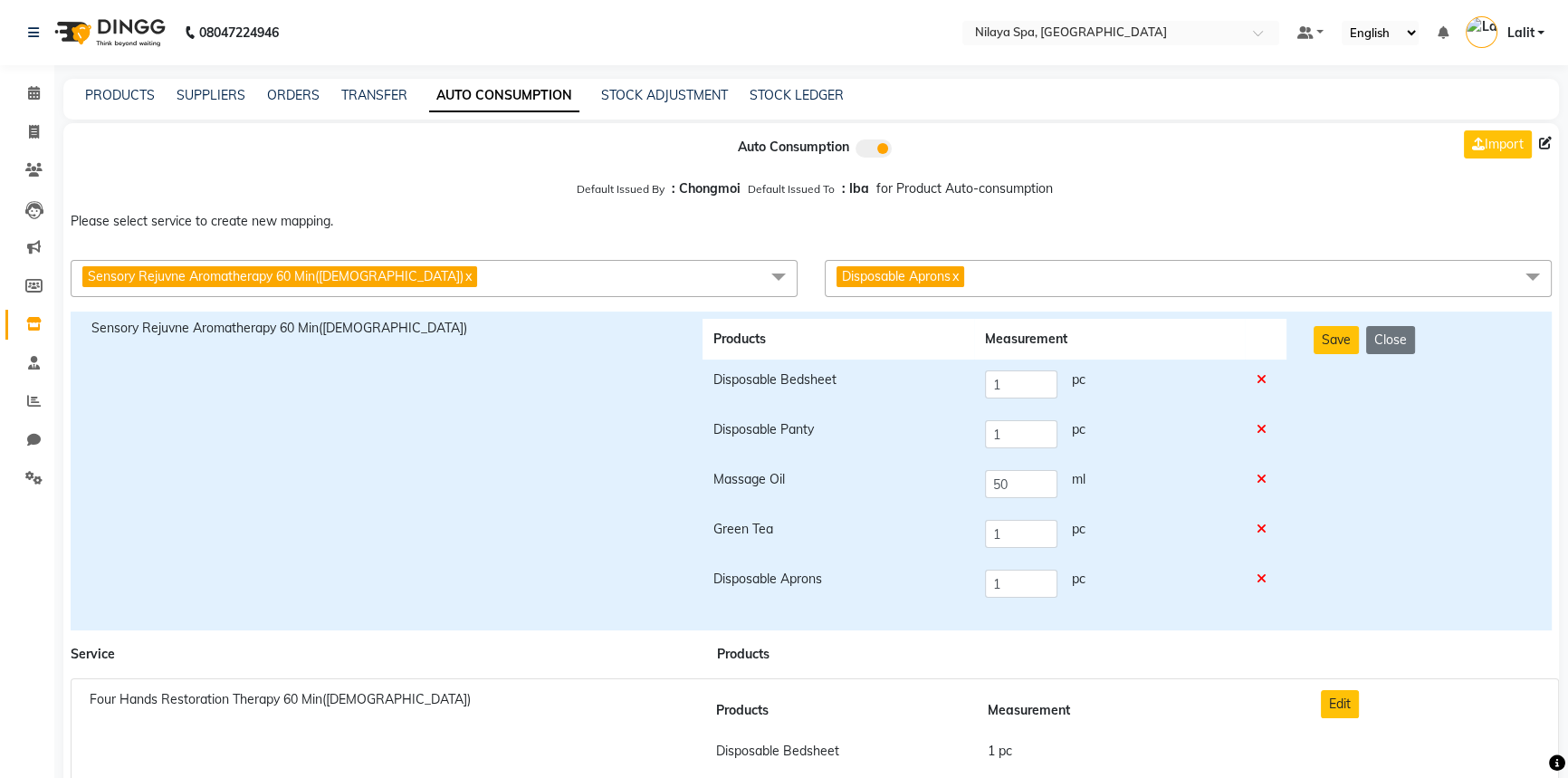
click at [1418, 395] on div "Save Close" at bounding box center [1422, 470] width 244 height 304
click at [1324, 341] on button "Save" at bounding box center [1335, 339] width 45 height 28
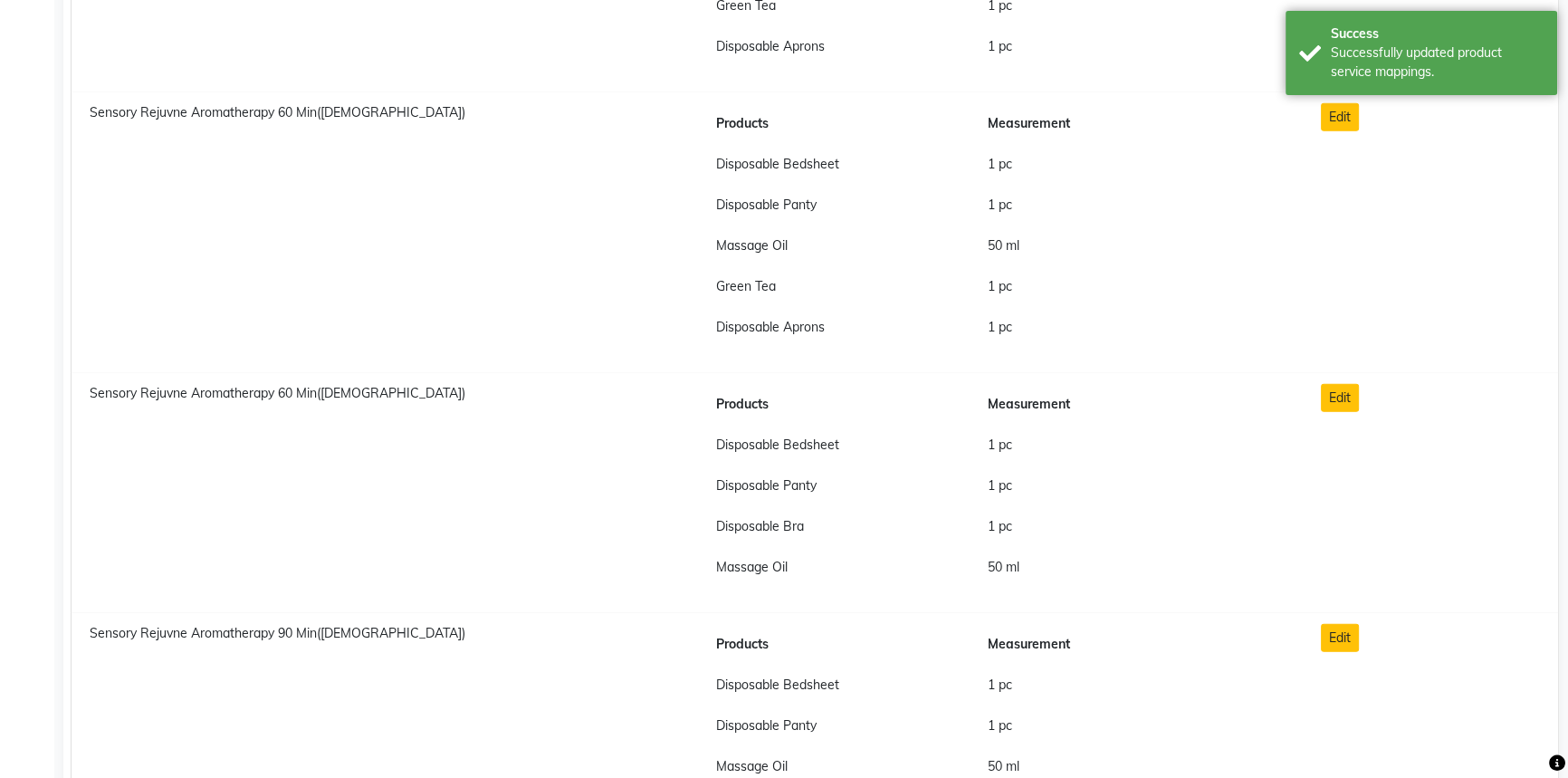
scroll to position [5679, 0]
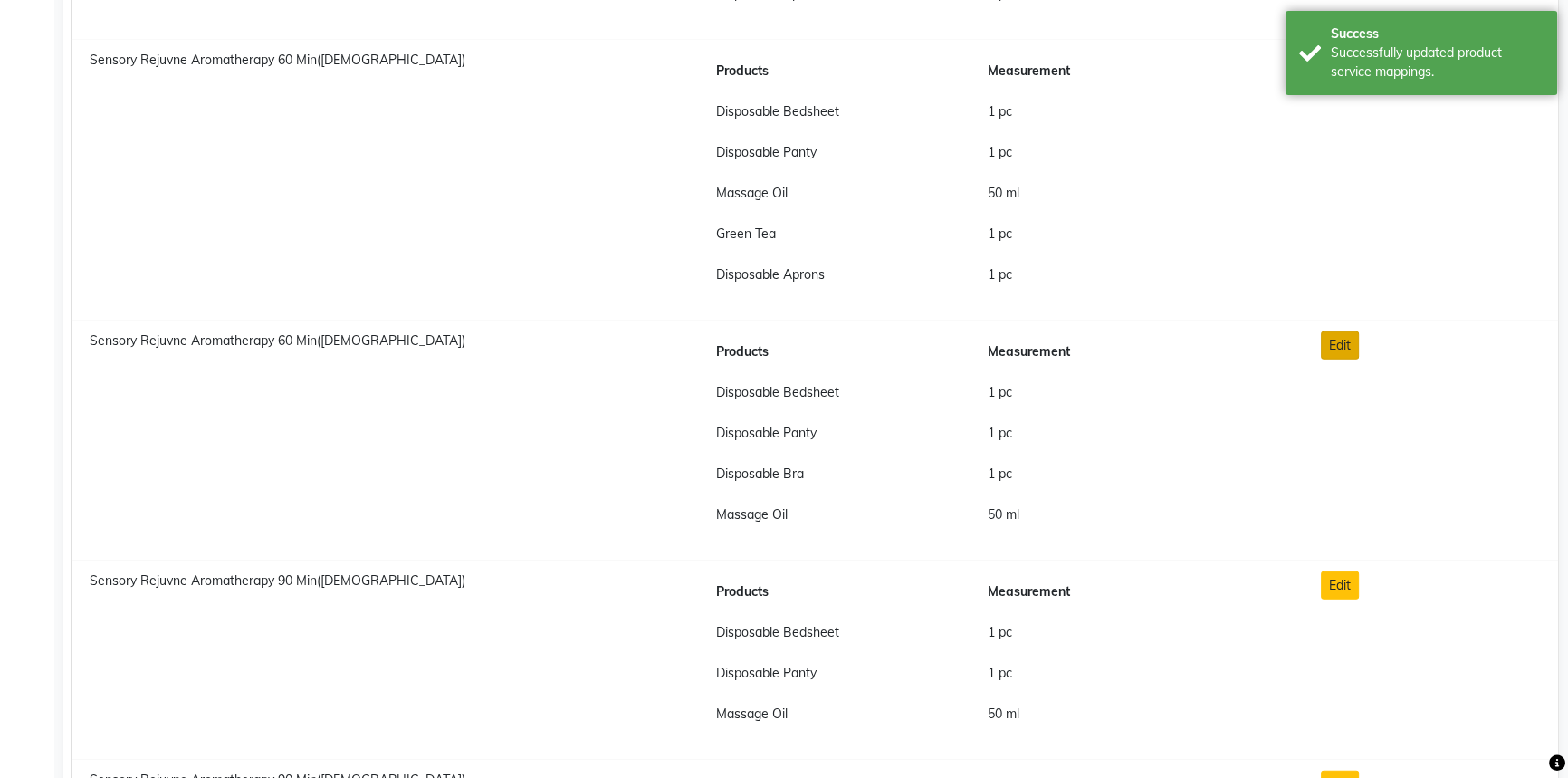
click at [1347, 346] on button "Edit" at bounding box center [1340, 345] width 38 height 28
checkbox input "true"
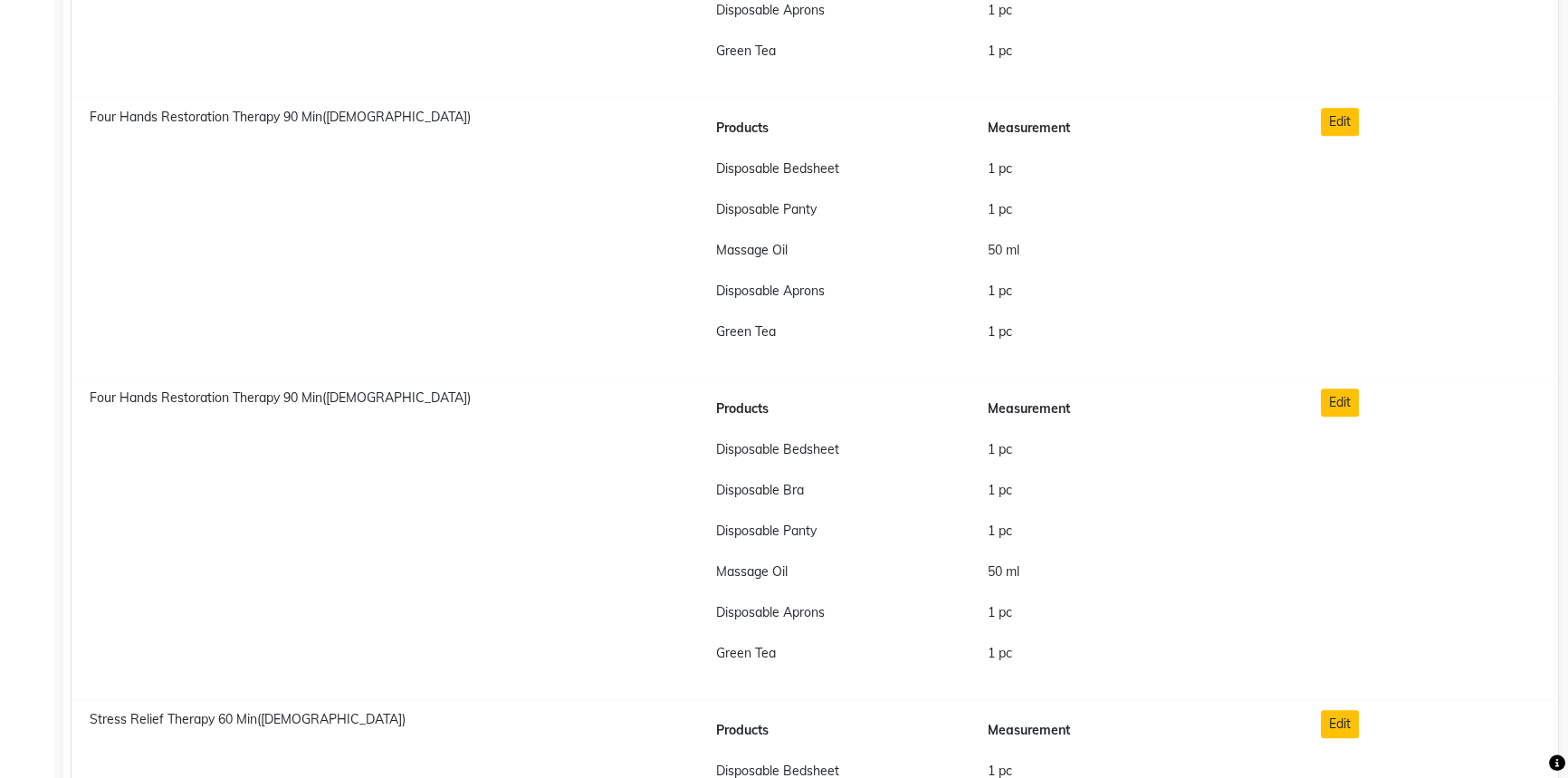
scroll to position [0, 0]
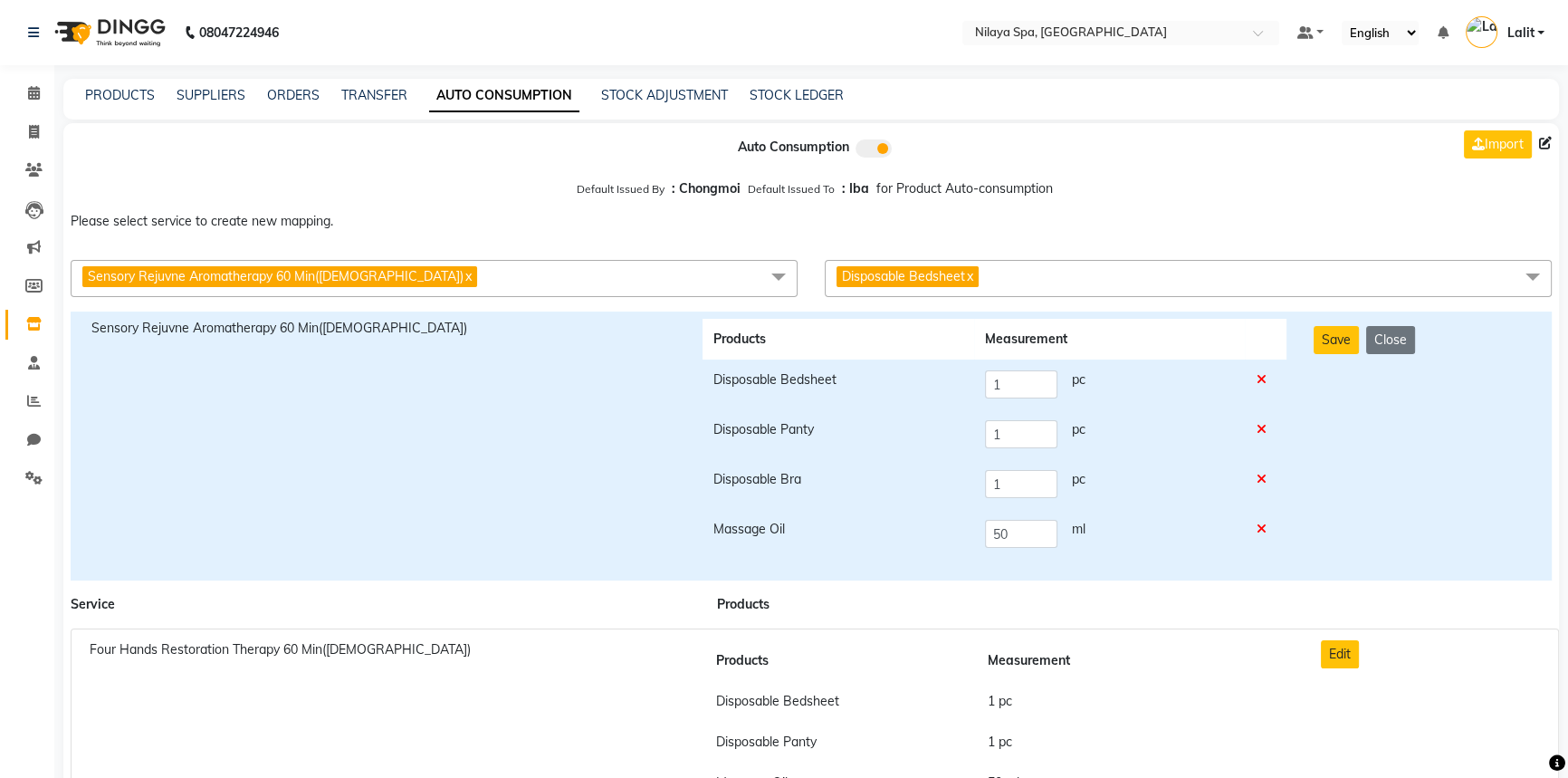
click at [1014, 296] on span "Disposable Bedsheet x" at bounding box center [1188, 278] width 727 height 37
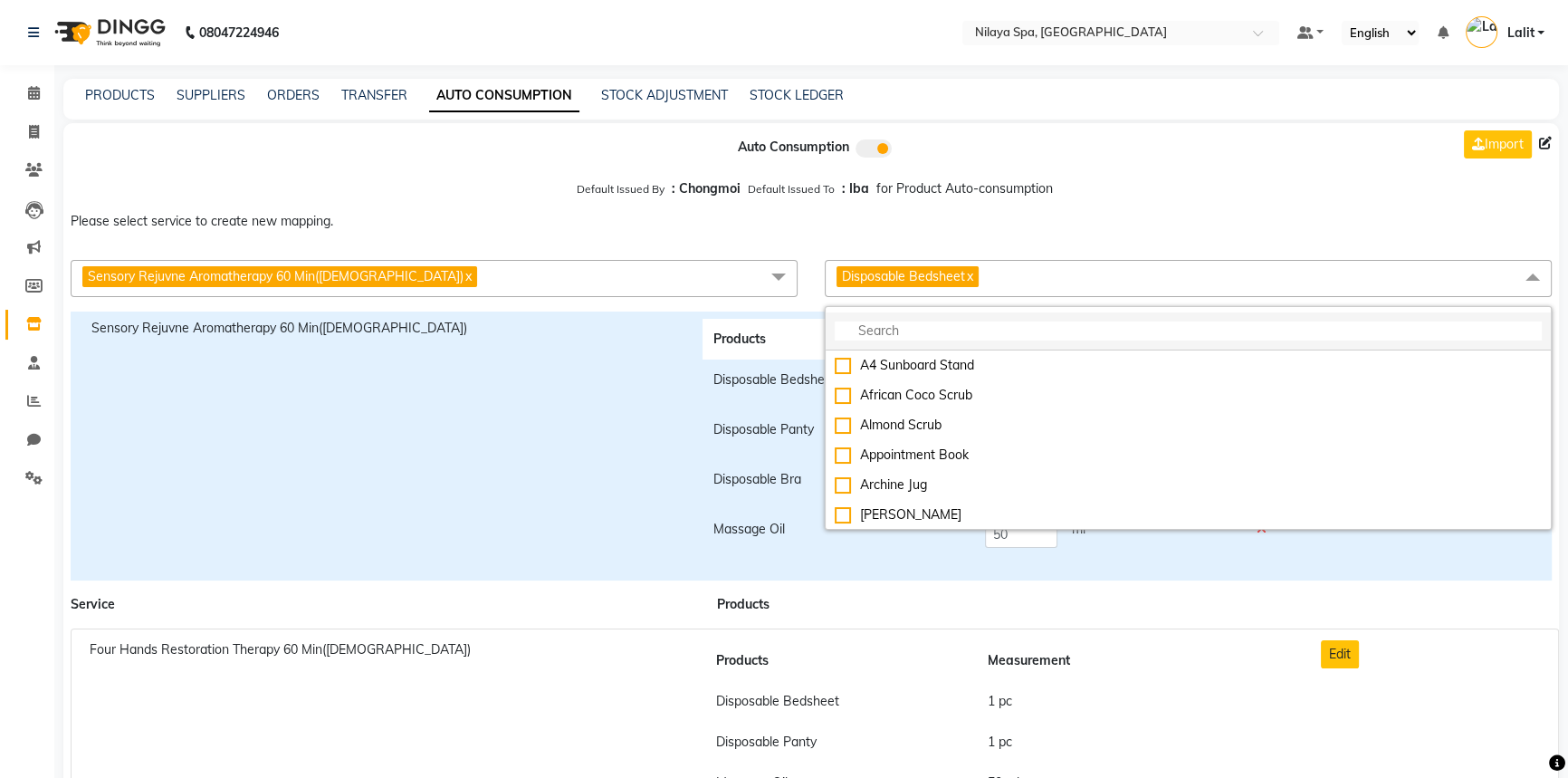
click at [902, 338] on input "multiselect-search" at bounding box center [1189, 331] width 707 height 19
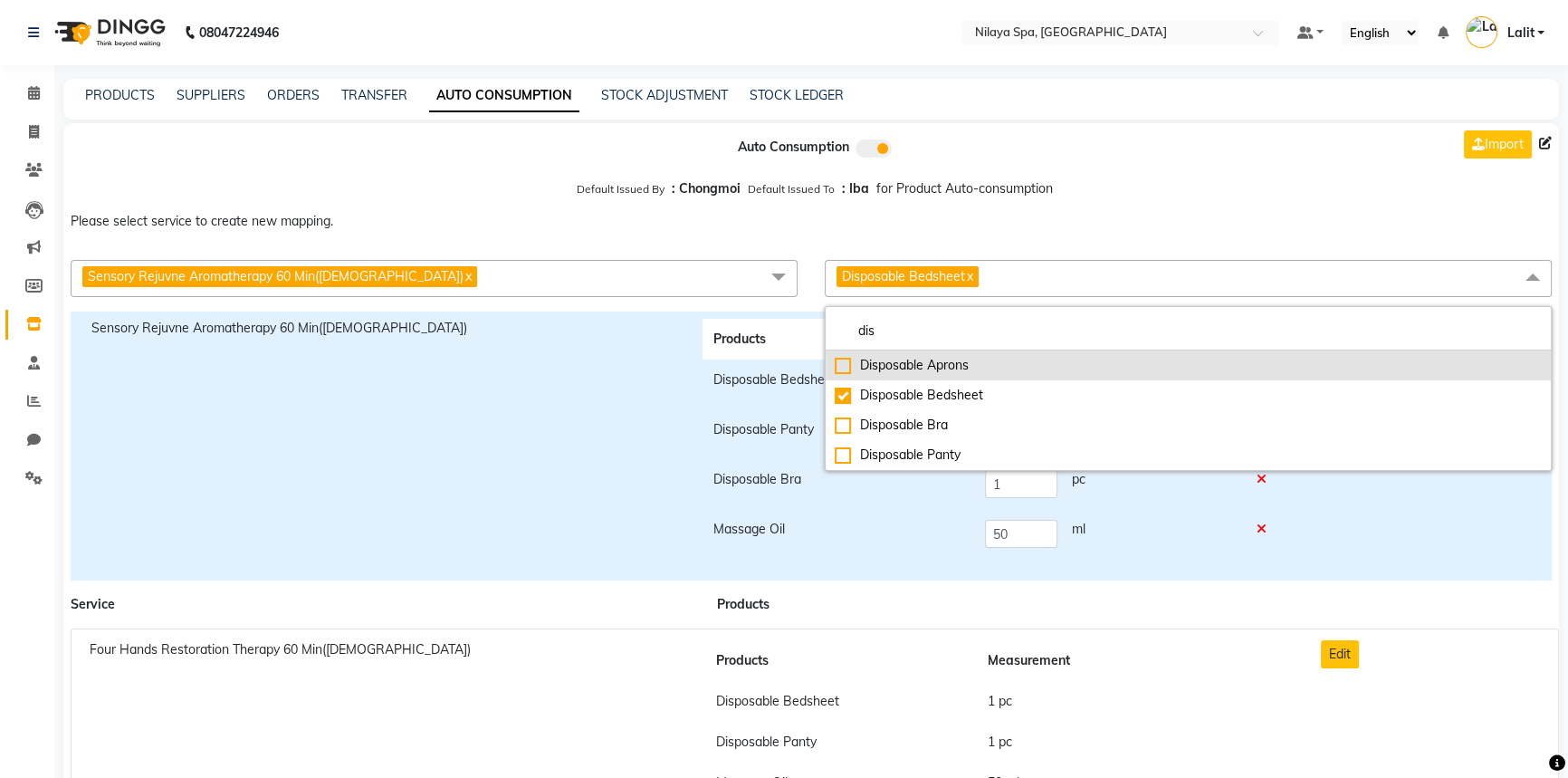
type input "dis"
drag, startPoint x: 833, startPoint y: 372, endPoint x: 854, endPoint y: 367, distance: 21.6
click at [834, 372] on li "Disposable Aprons" at bounding box center [1188, 365] width 725 height 30
checkbox input "true"
checkbox input "false"
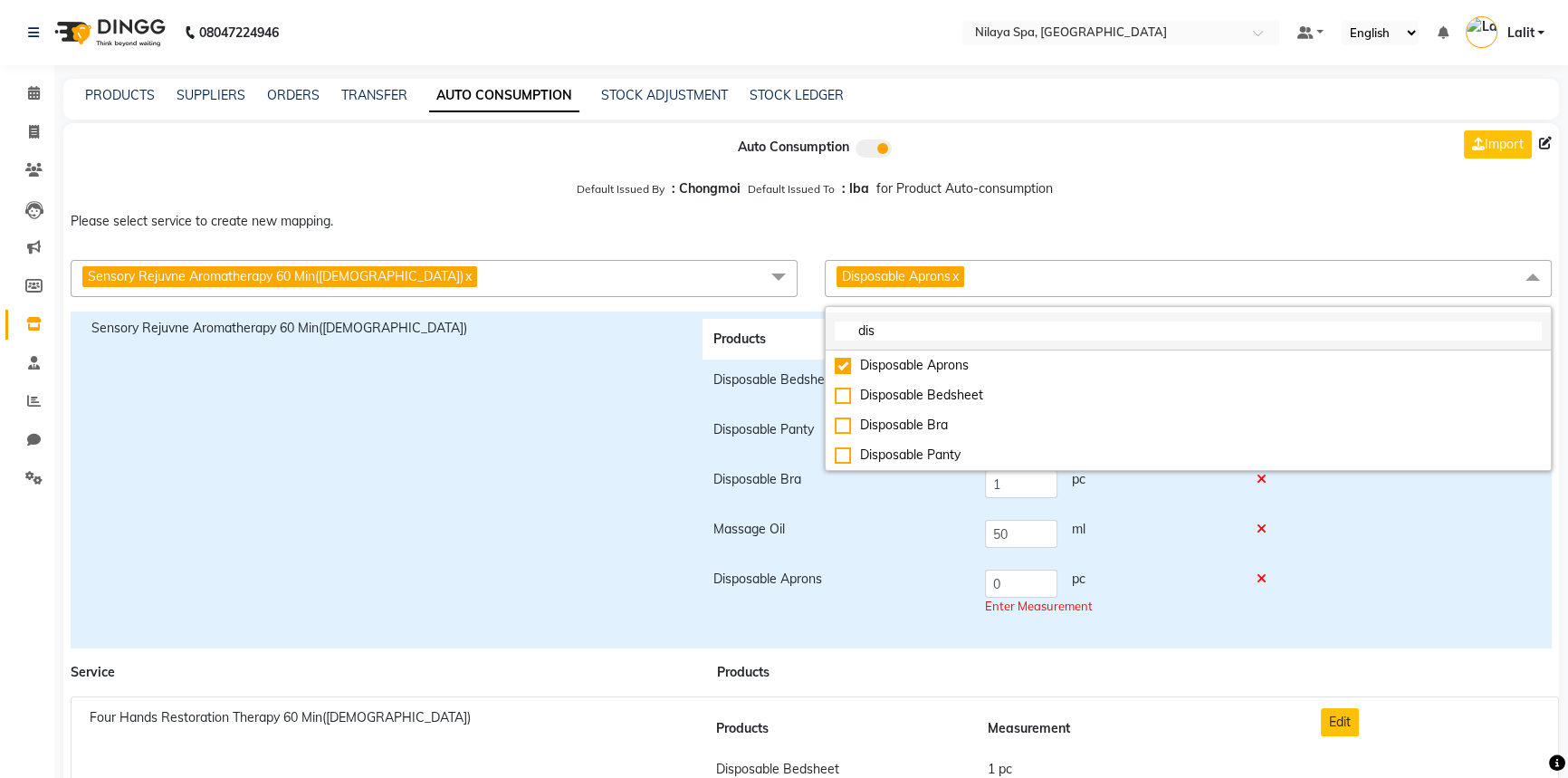
click at [923, 333] on input "dis" at bounding box center [1189, 331] width 707 height 19
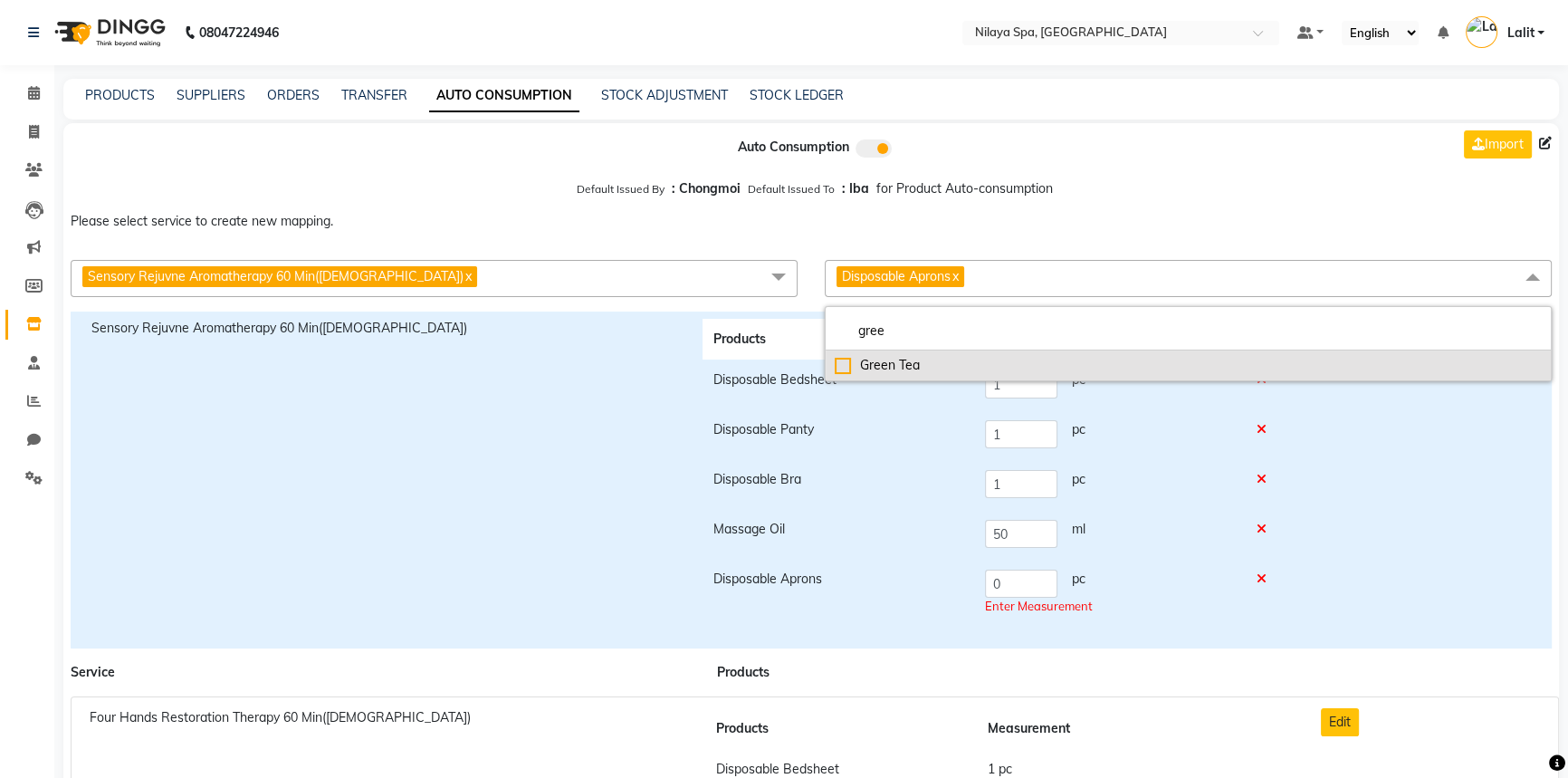
type input "gree"
click at [886, 368] on div "Green Tea" at bounding box center [1189, 365] width 707 height 19
checkbox input "true"
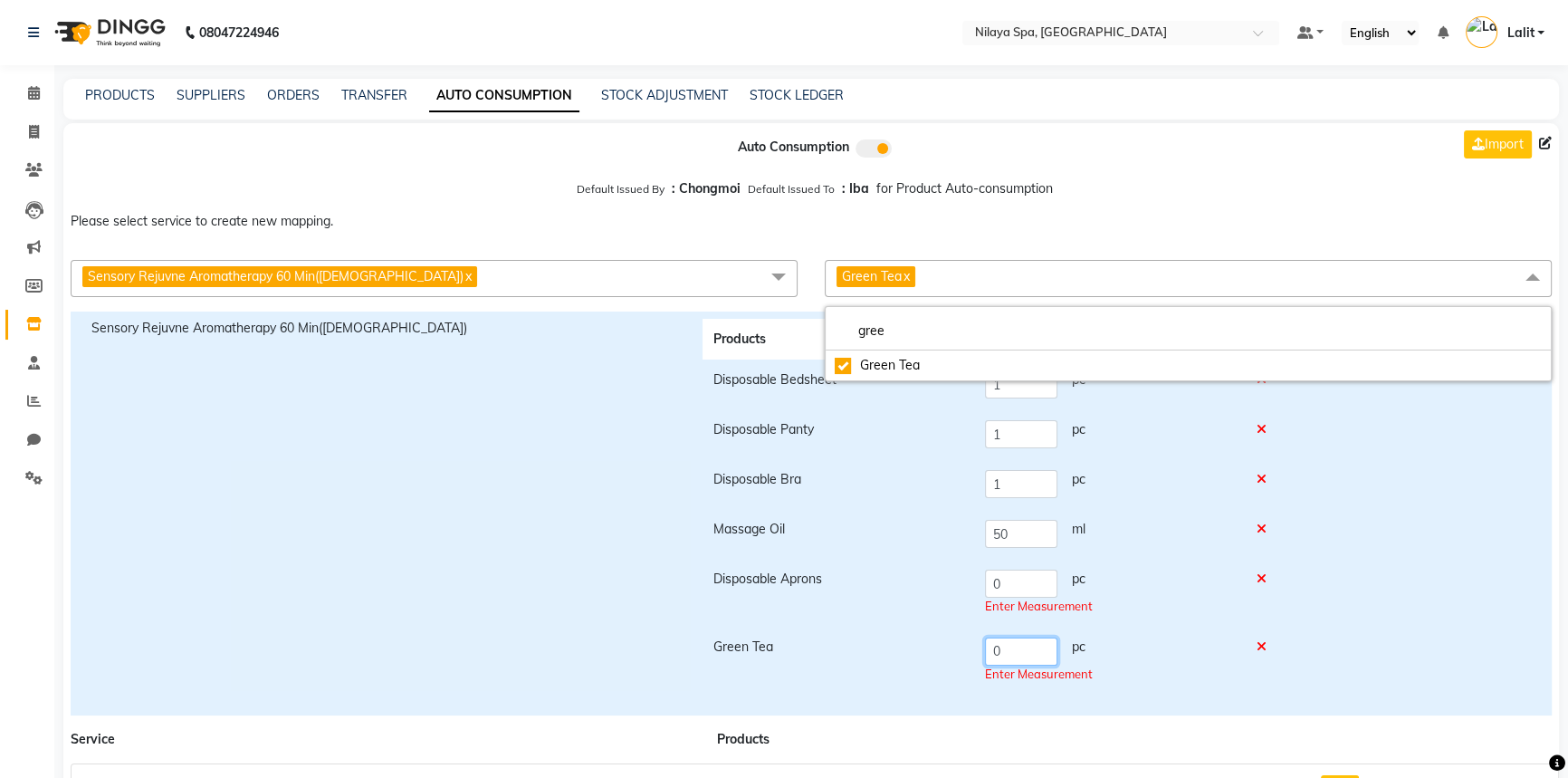
drag, startPoint x: 1025, startPoint y: 662, endPoint x: 963, endPoint y: 662, distance: 62.0
click at [963, 662] on tr "Green Tea 0 pc Enter Measurement" at bounding box center [994, 660] width 584 height 68
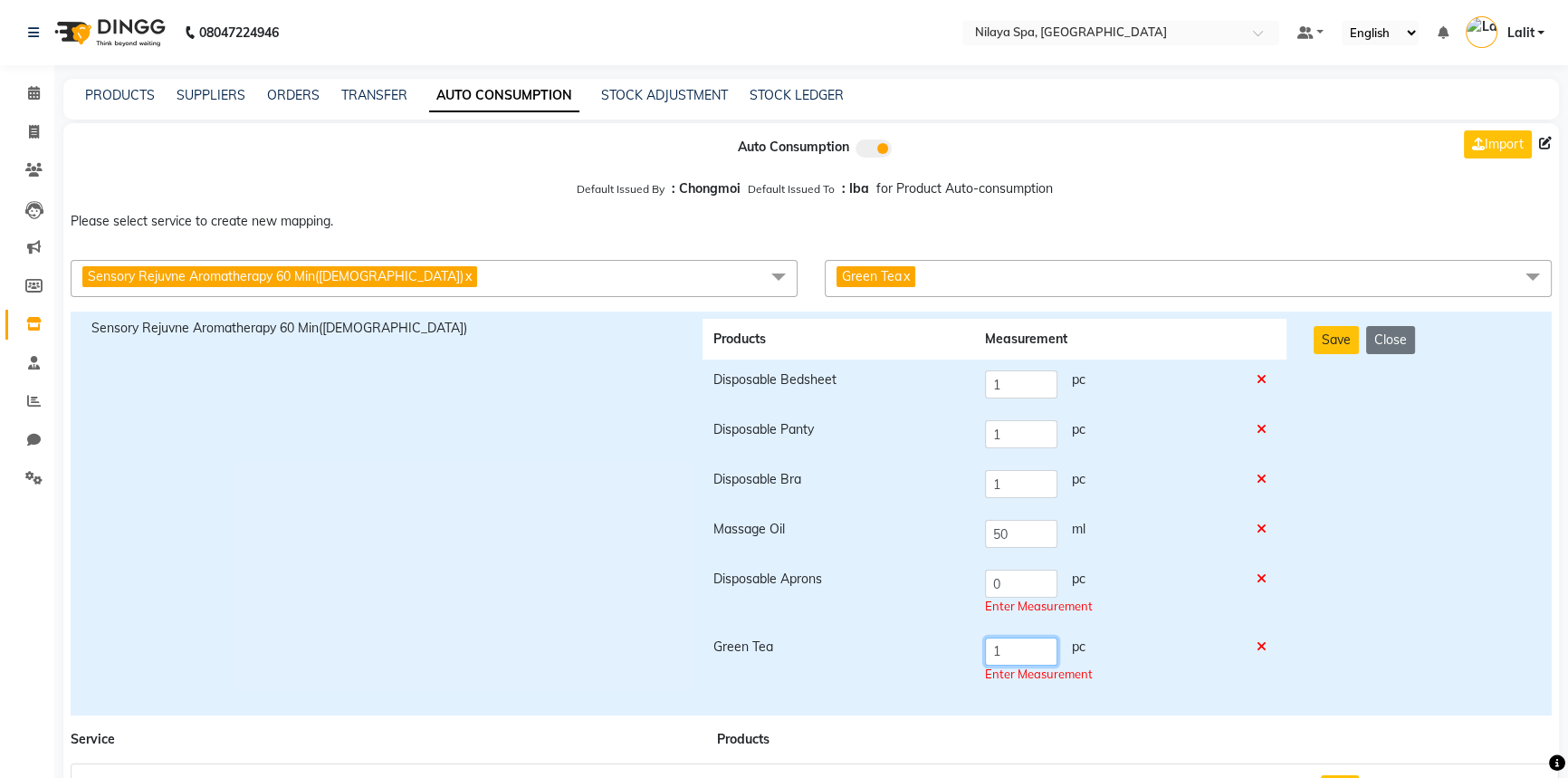
type input "1"
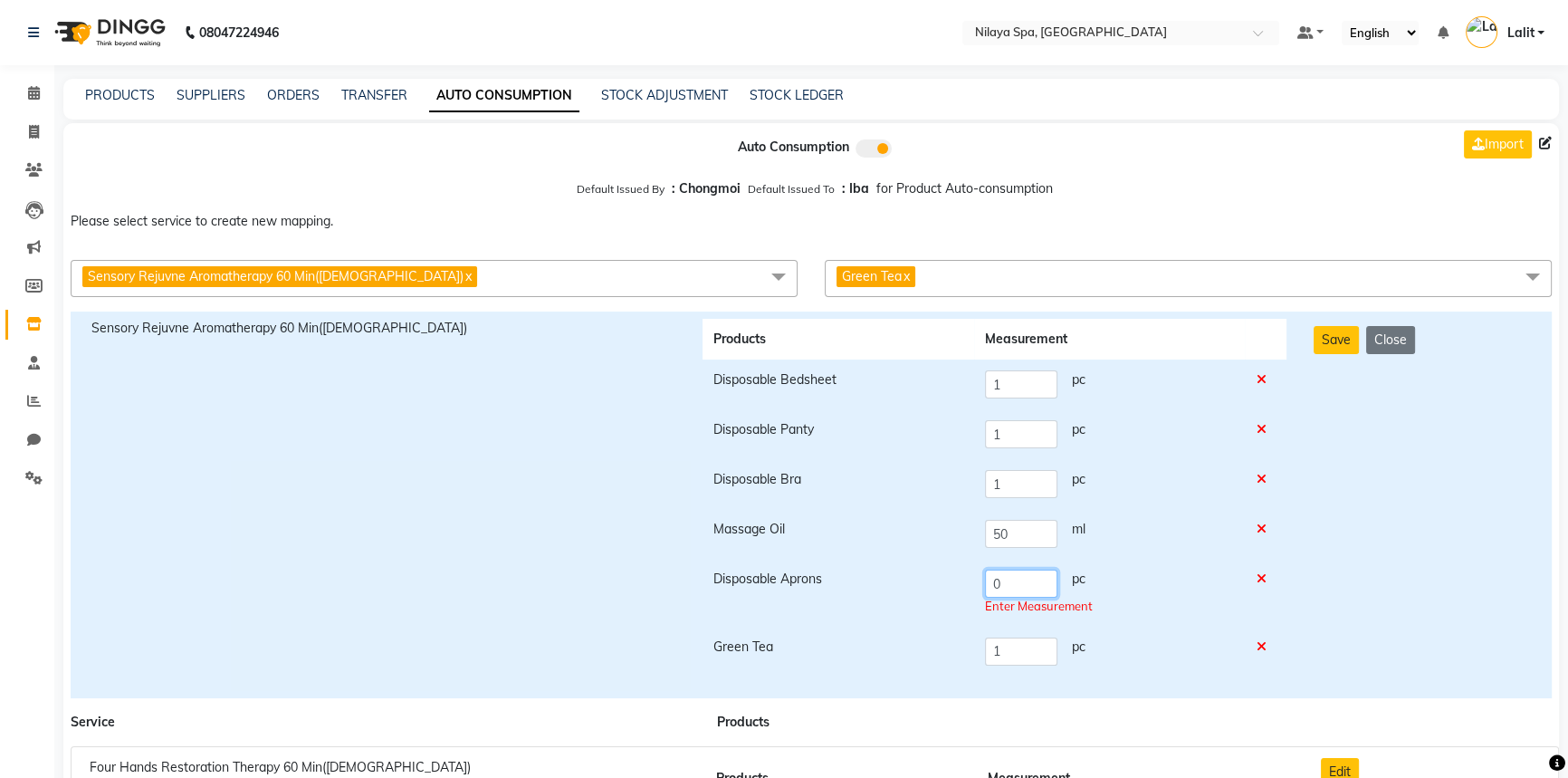
drag, startPoint x: 1015, startPoint y: 587, endPoint x: 987, endPoint y: 587, distance: 28.0
click at [987, 587] on input "0" at bounding box center [1021, 583] width 72 height 28
type input "1"
click at [728, 592] on td "Disposable Aprons" at bounding box center [838, 592] width 272 height 68
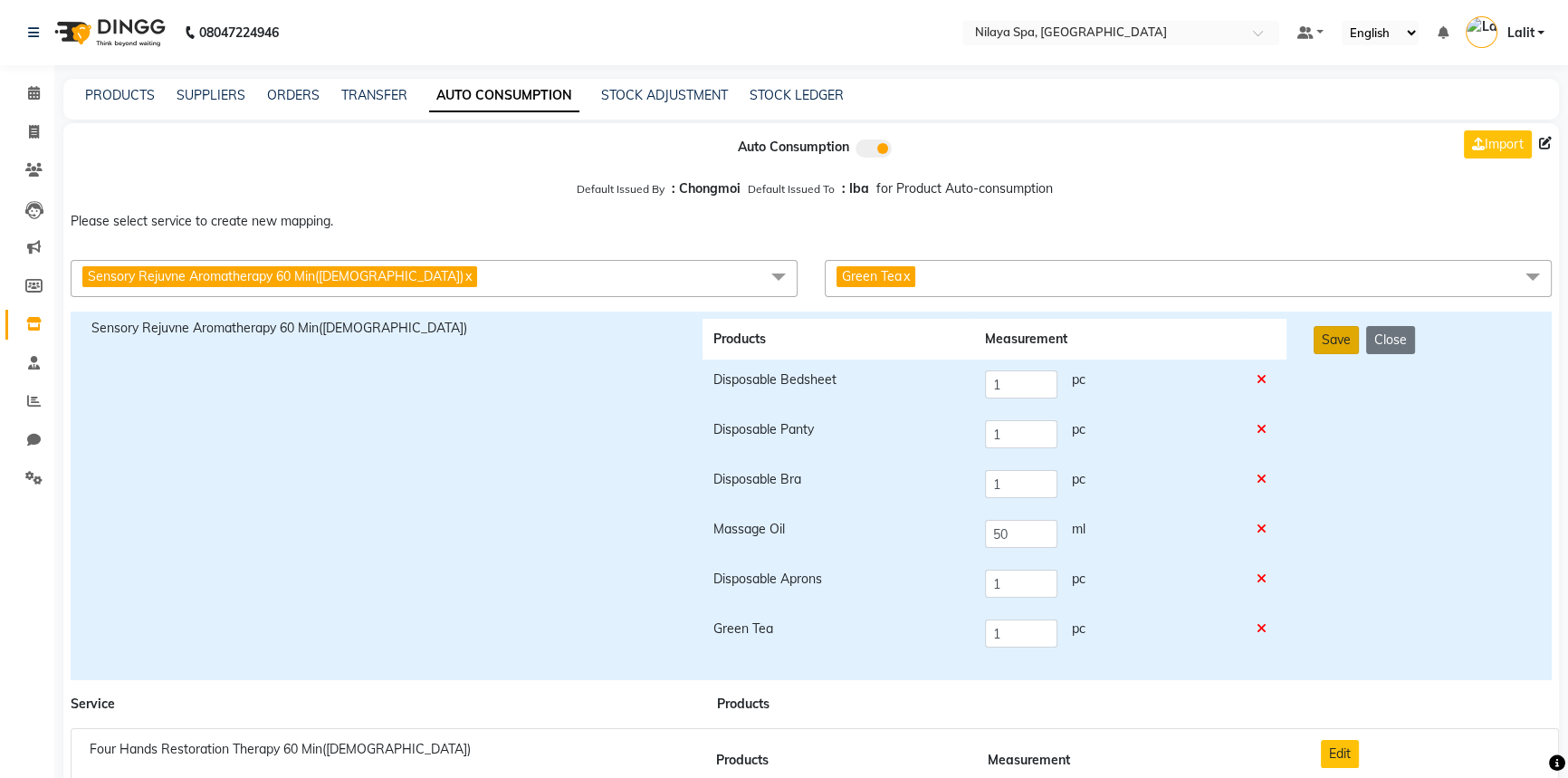
click at [1333, 343] on button "Save" at bounding box center [1335, 339] width 45 height 28
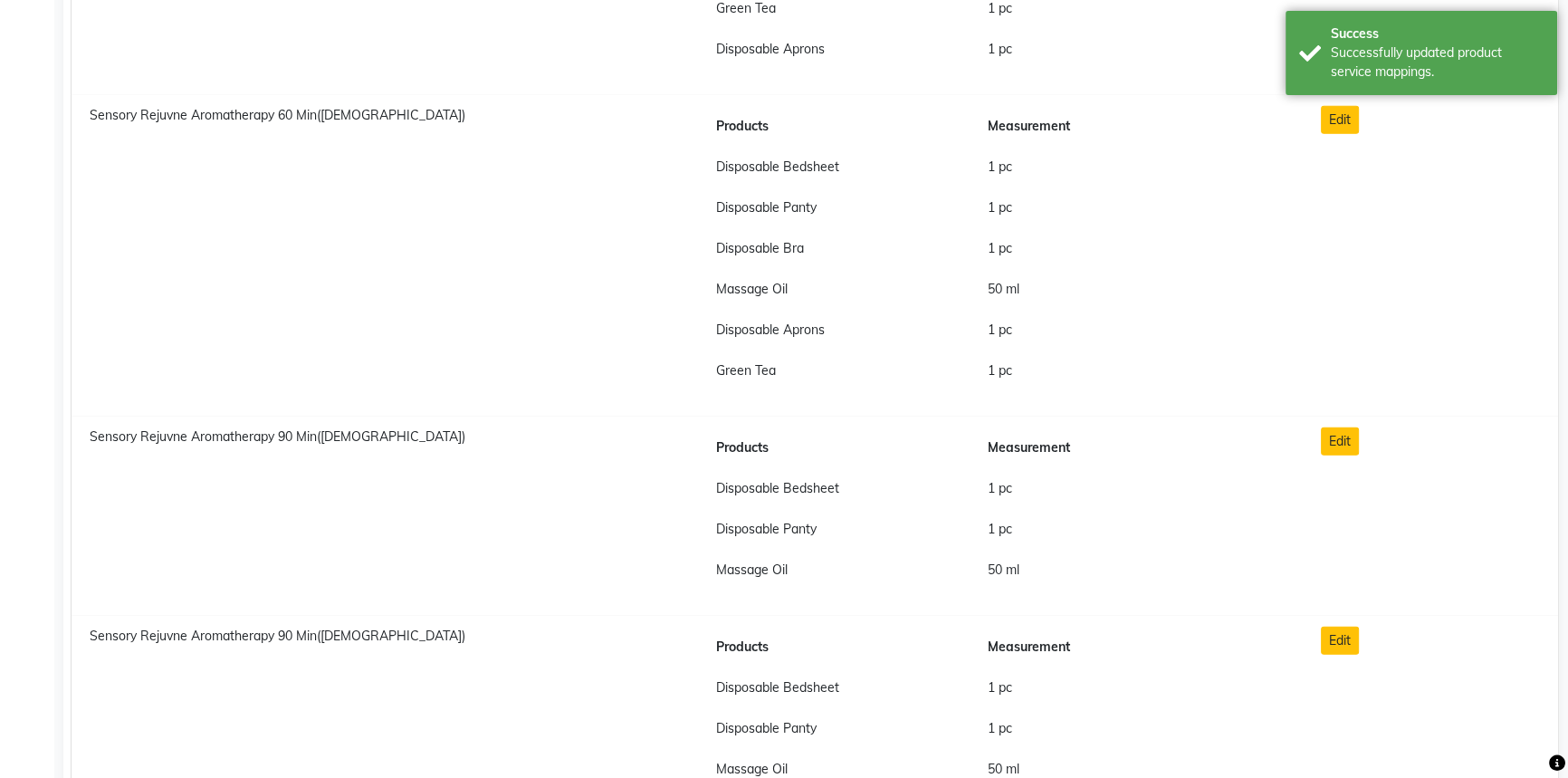
scroll to position [6009, 0]
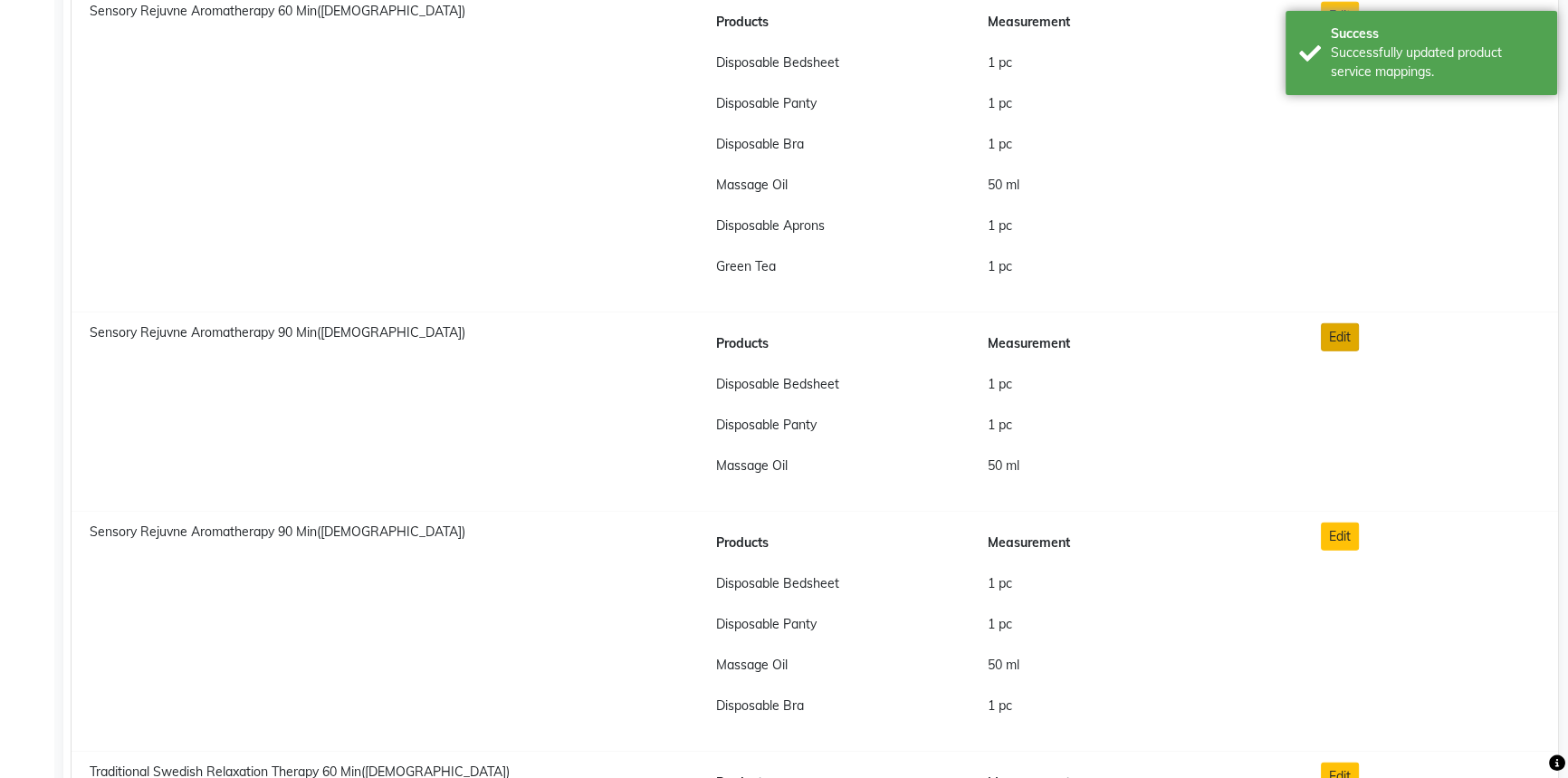
click at [1339, 336] on button "Edit" at bounding box center [1340, 337] width 38 height 28
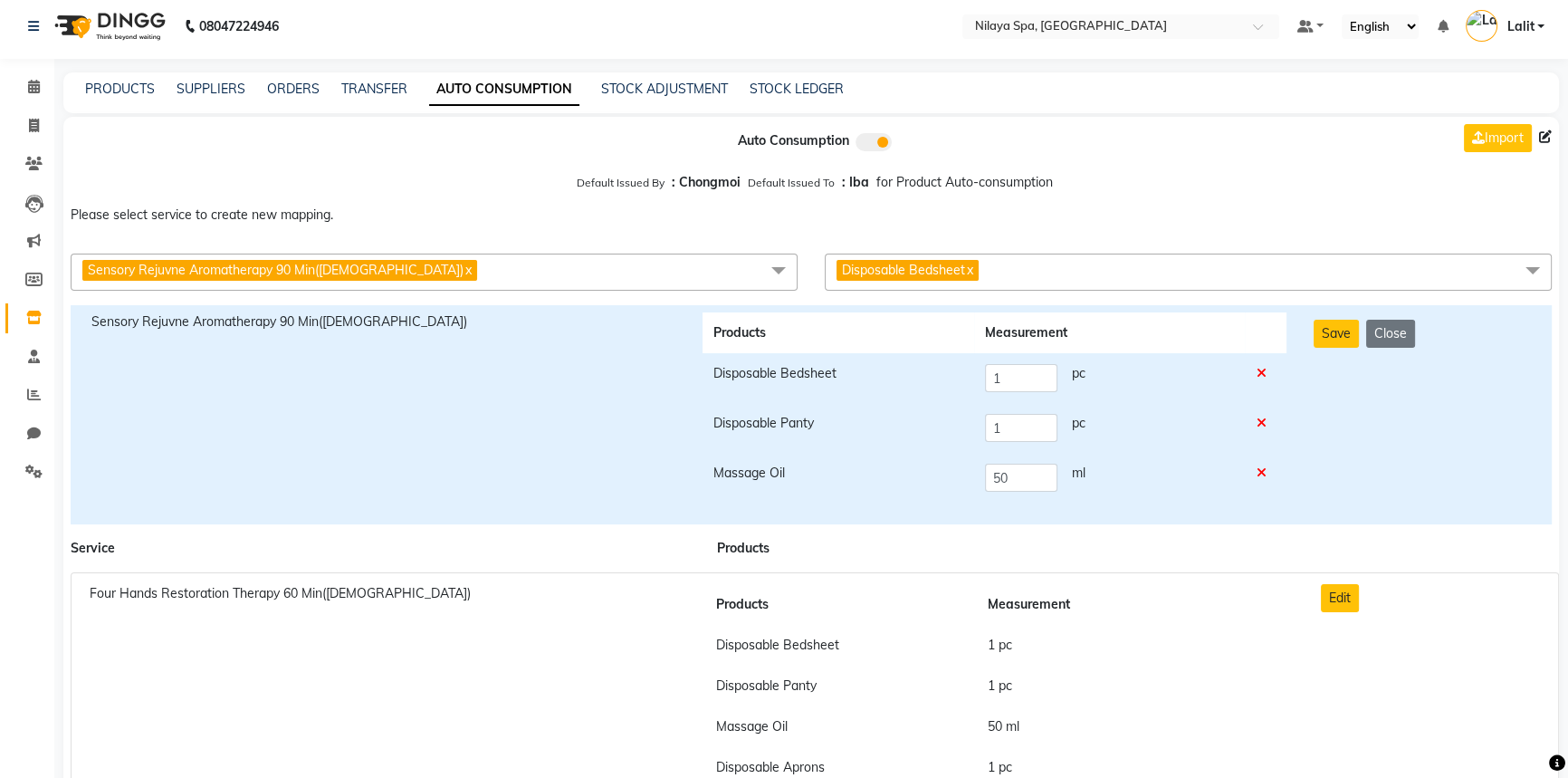
scroll to position [0, 0]
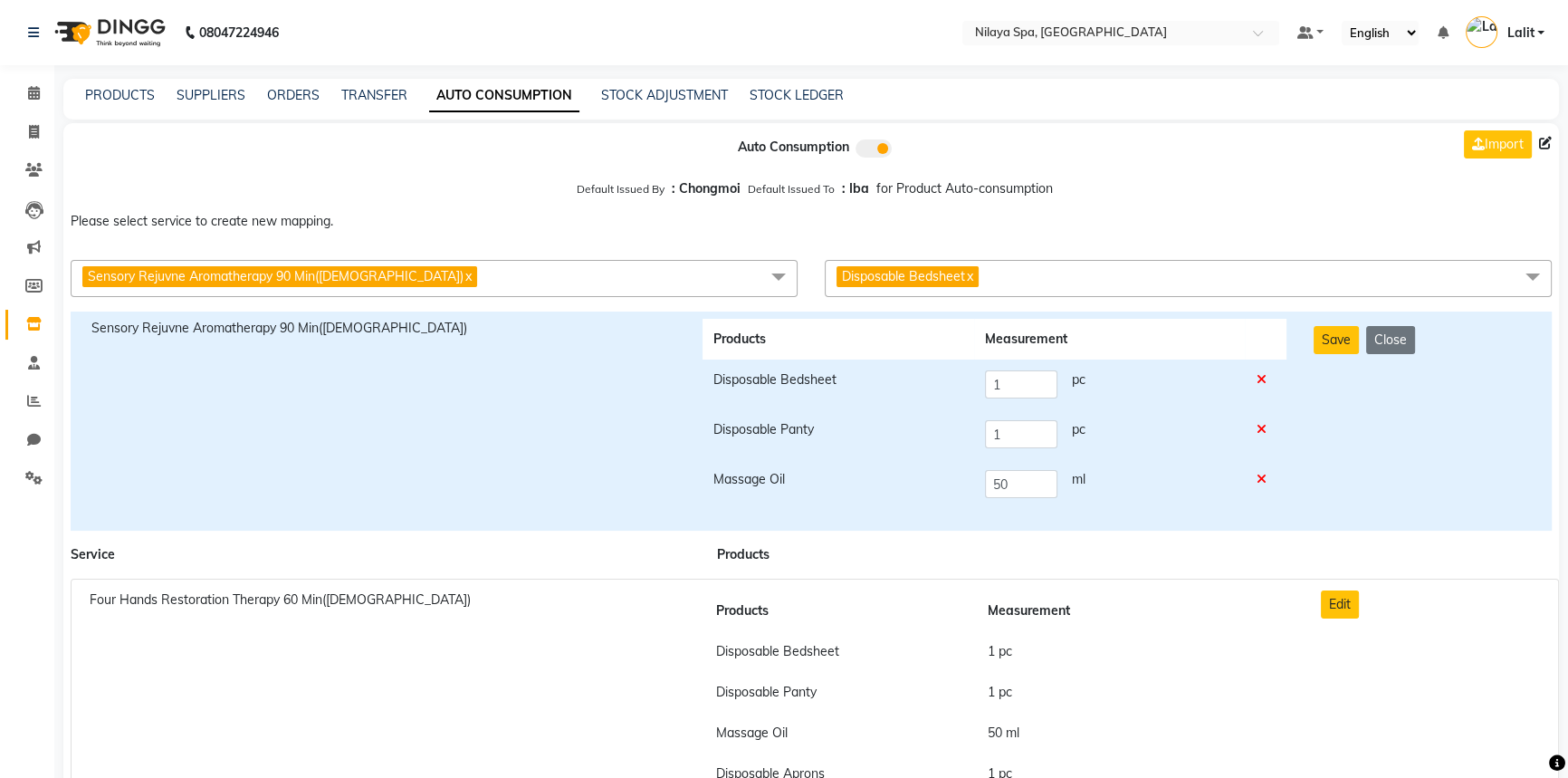
click at [1045, 286] on span "Disposable Bedsheet x" at bounding box center [1188, 278] width 727 height 37
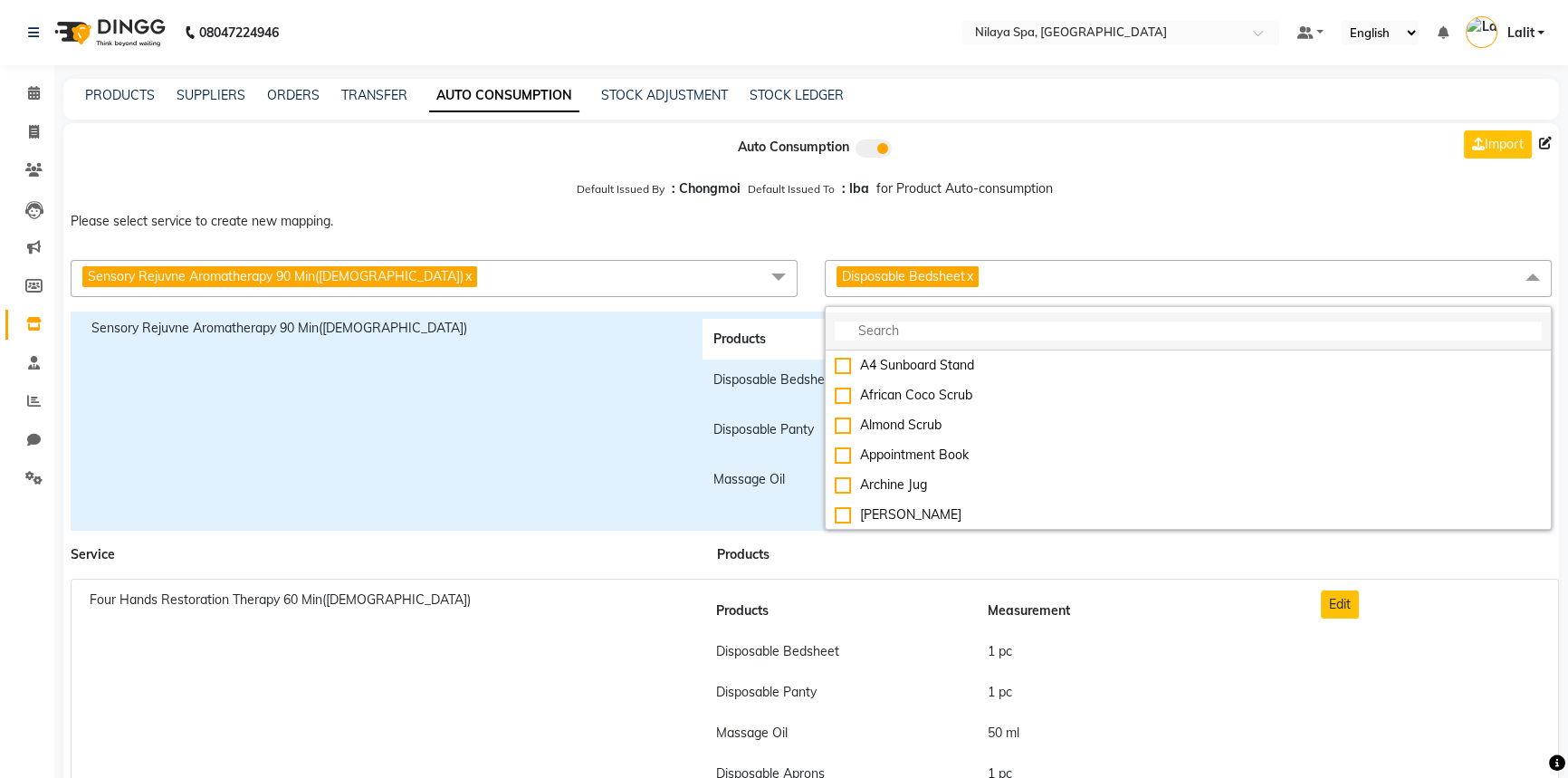
click at [950, 330] on input "multiselect-search" at bounding box center [1189, 331] width 707 height 19
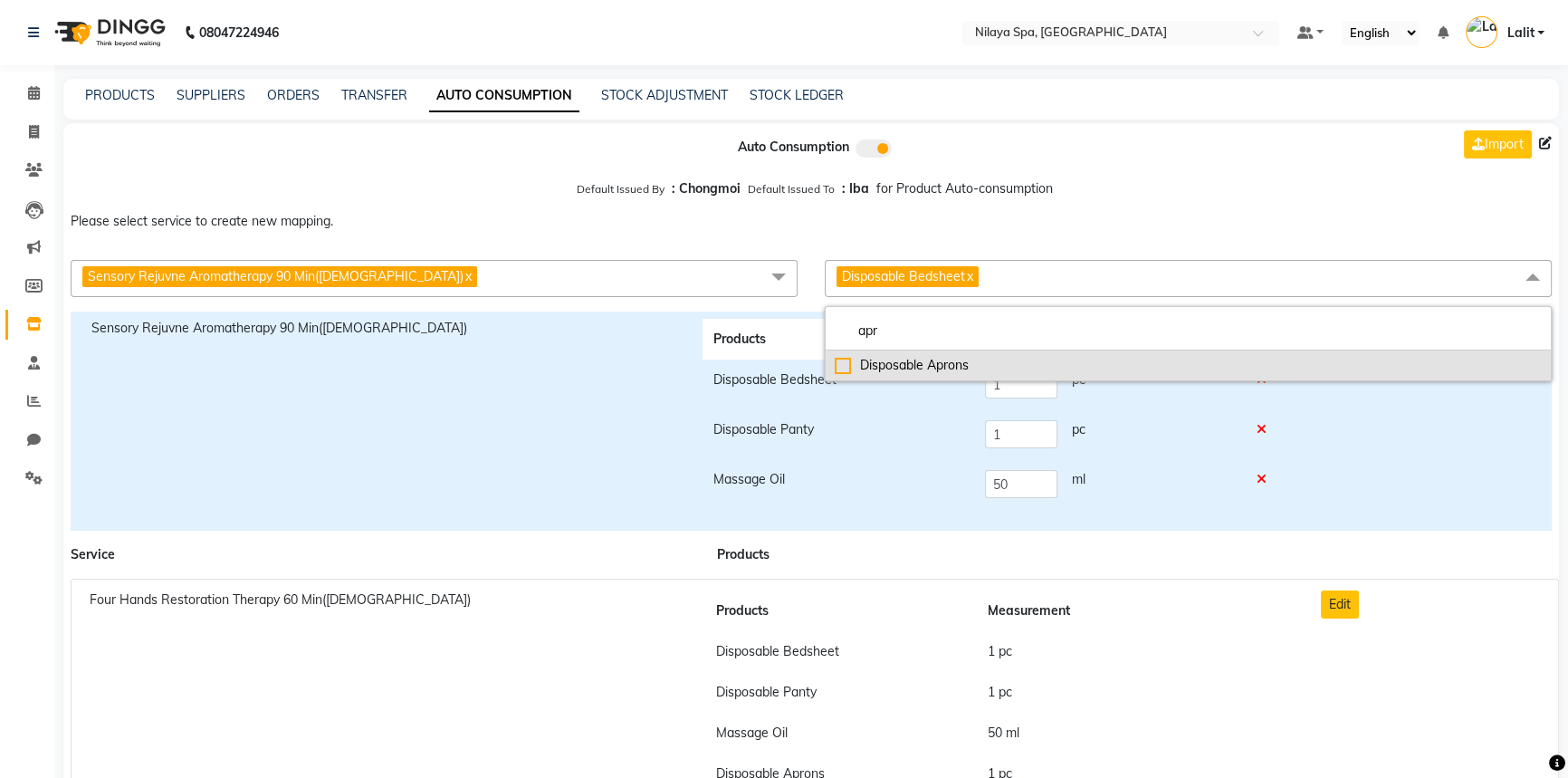
type input "apr"
click at [926, 375] on div "Disposable Aprons" at bounding box center [1189, 365] width 707 height 19
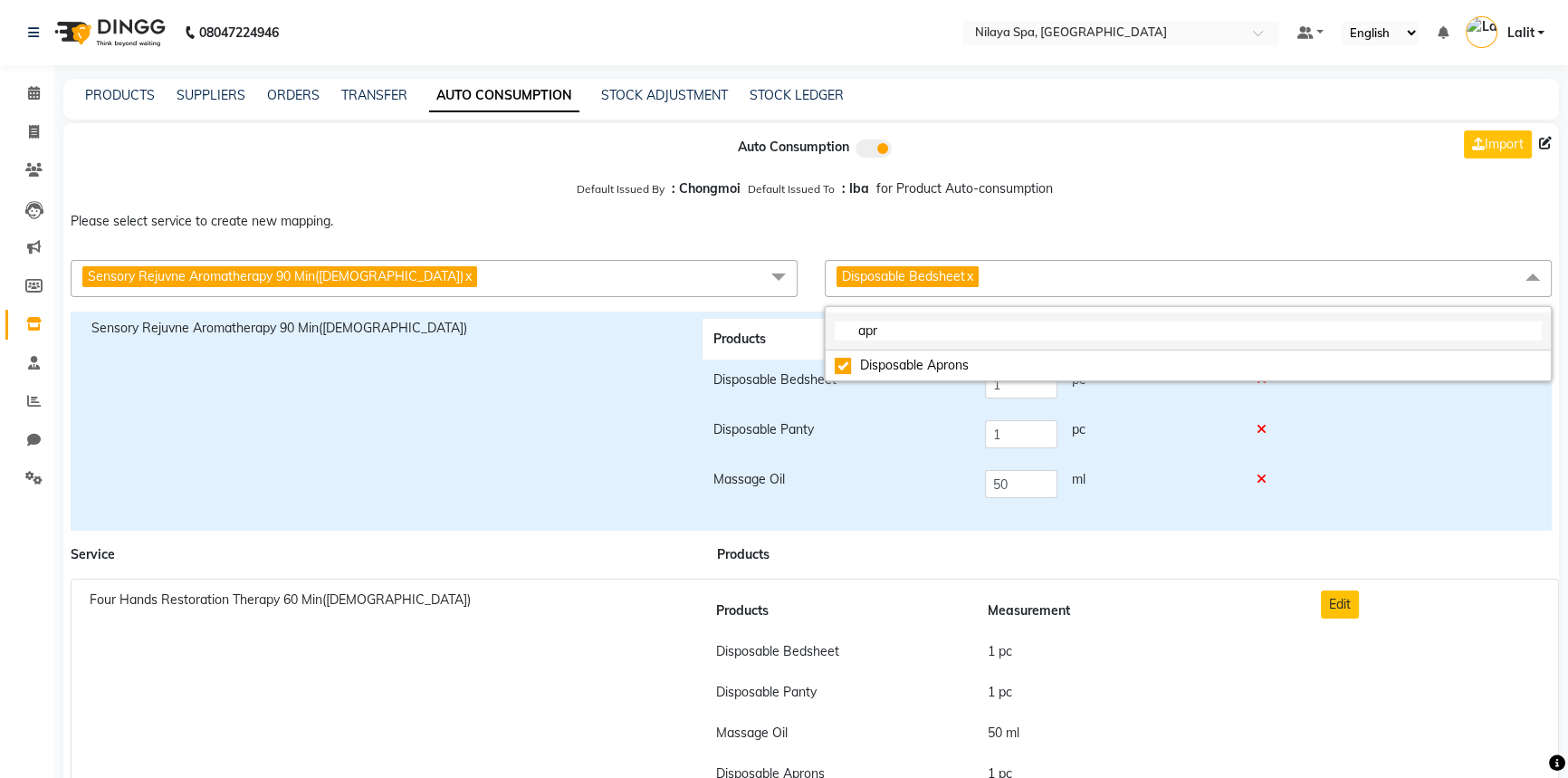
checkbox input "true"
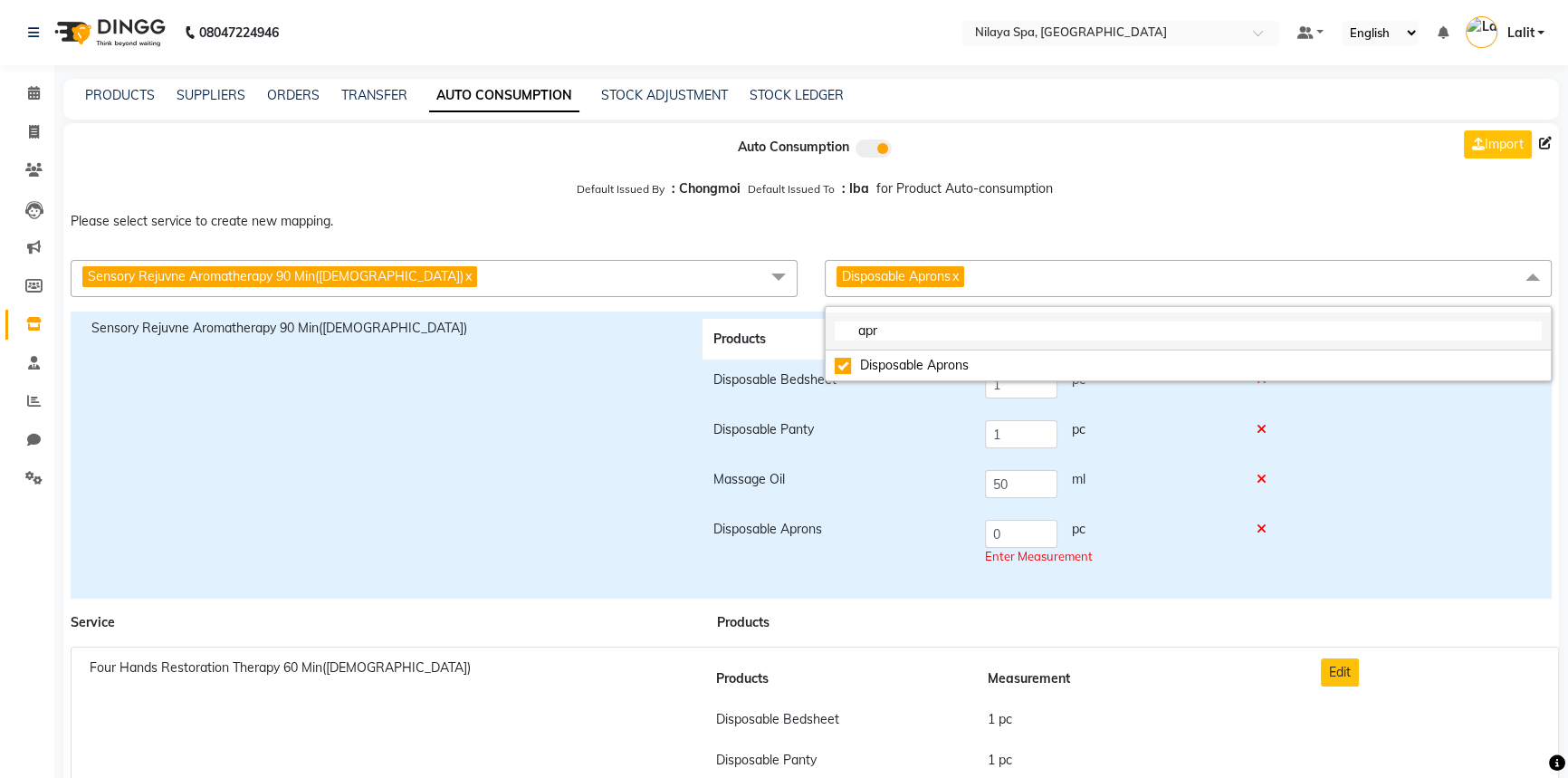
click at [895, 331] on input "apr" at bounding box center [1189, 331] width 707 height 19
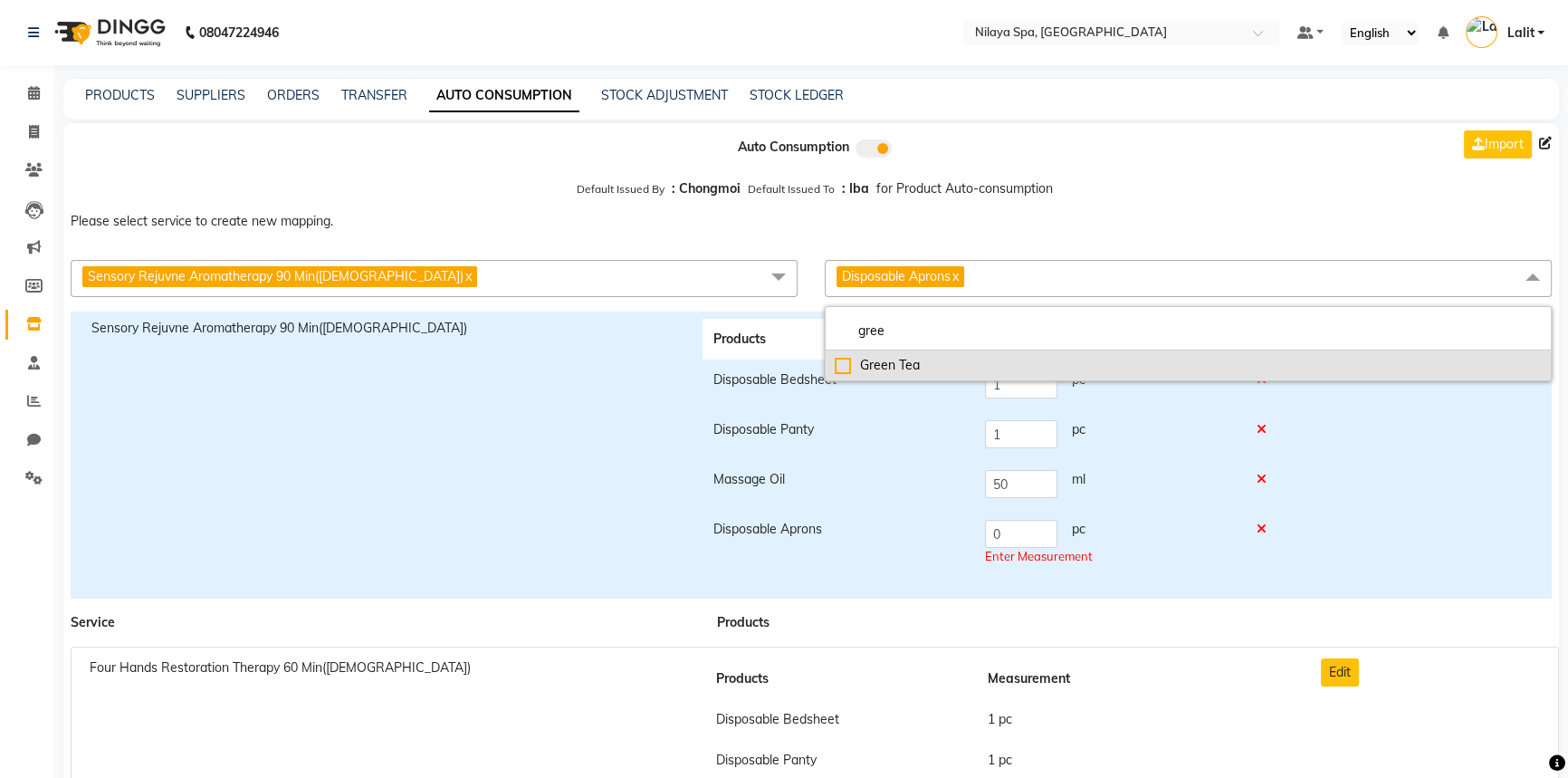
type input "gree"
click at [890, 362] on div "Green Tea" at bounding box center [1189, 365] width 707 height 19
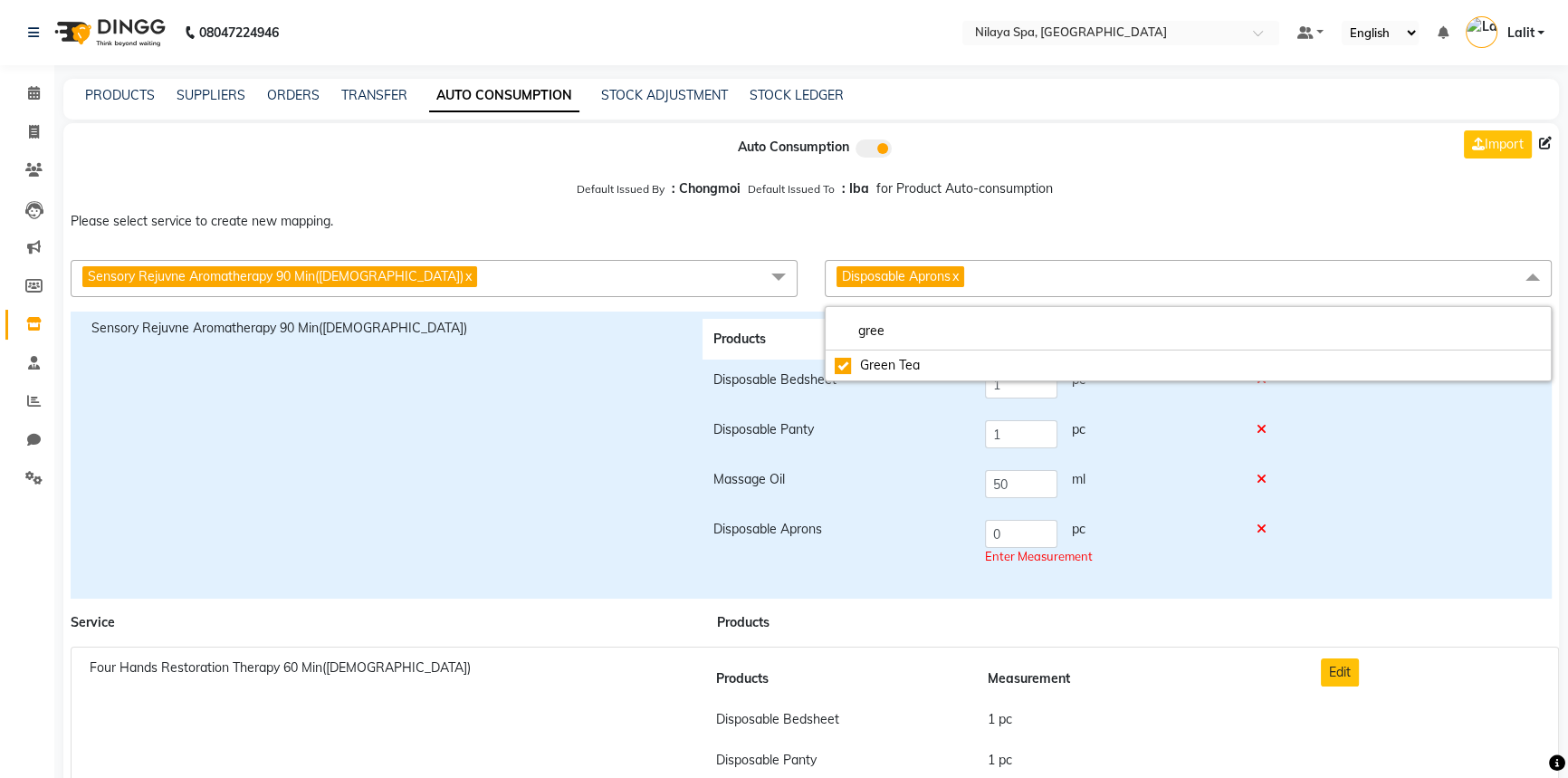
checkbox input "true"
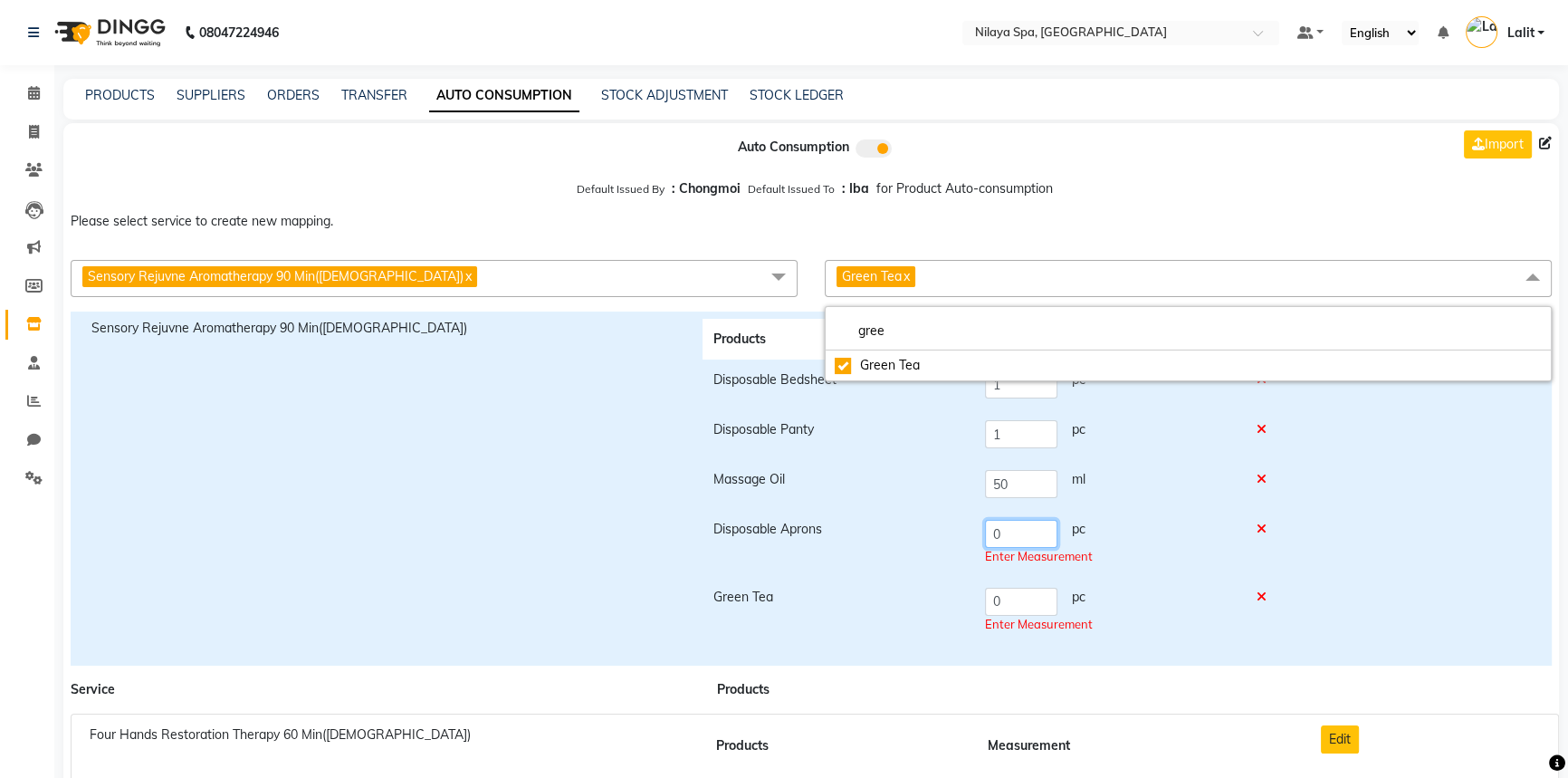
drag, startPoint x: 1035, startPoint y: 534, endPoint x: 989, endPoint y: 533, distance: 46.0
click at [989, 533] on input "0" at bounding box center [1021, 533] width 72 height 28
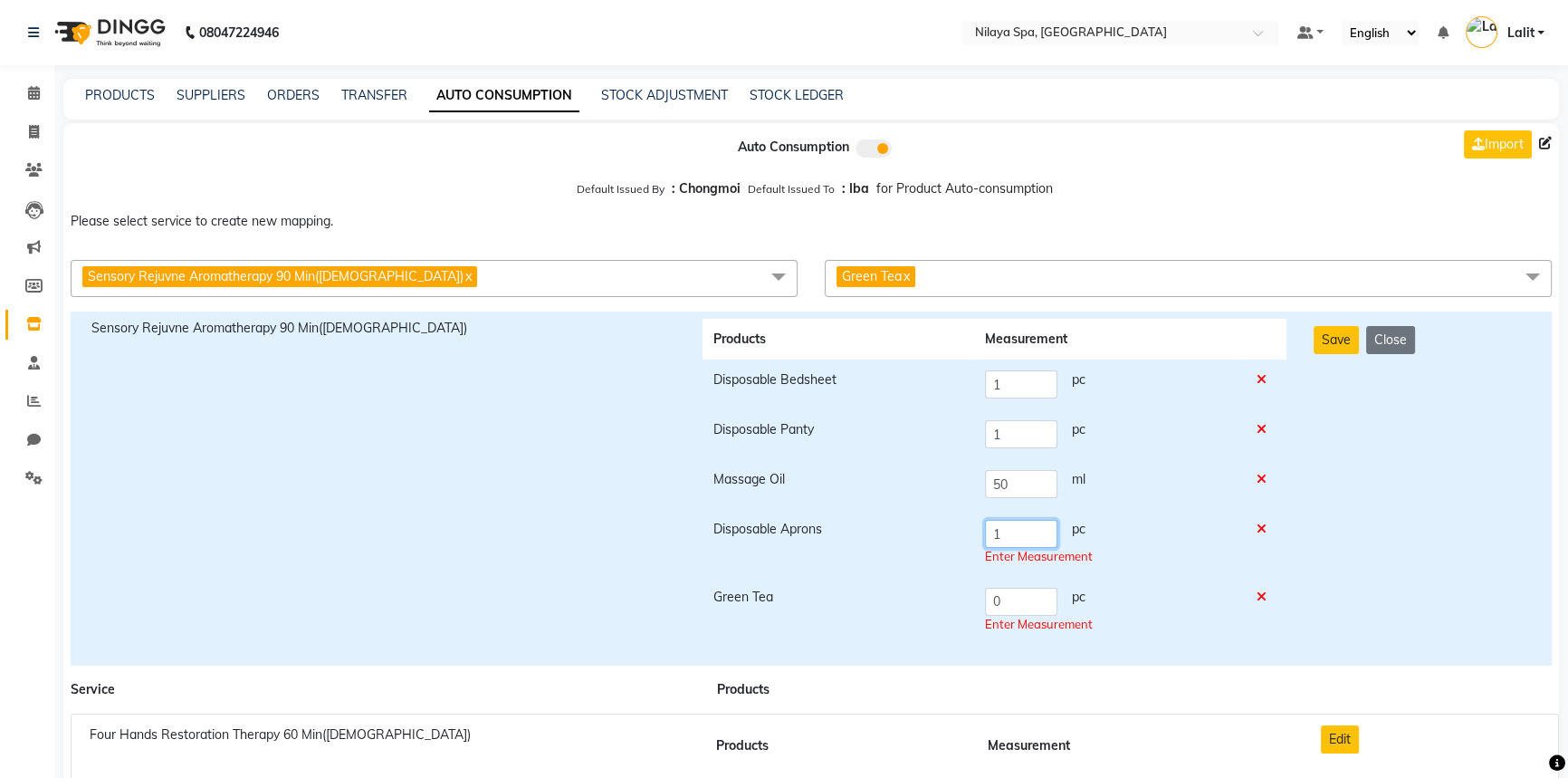
type input "1"
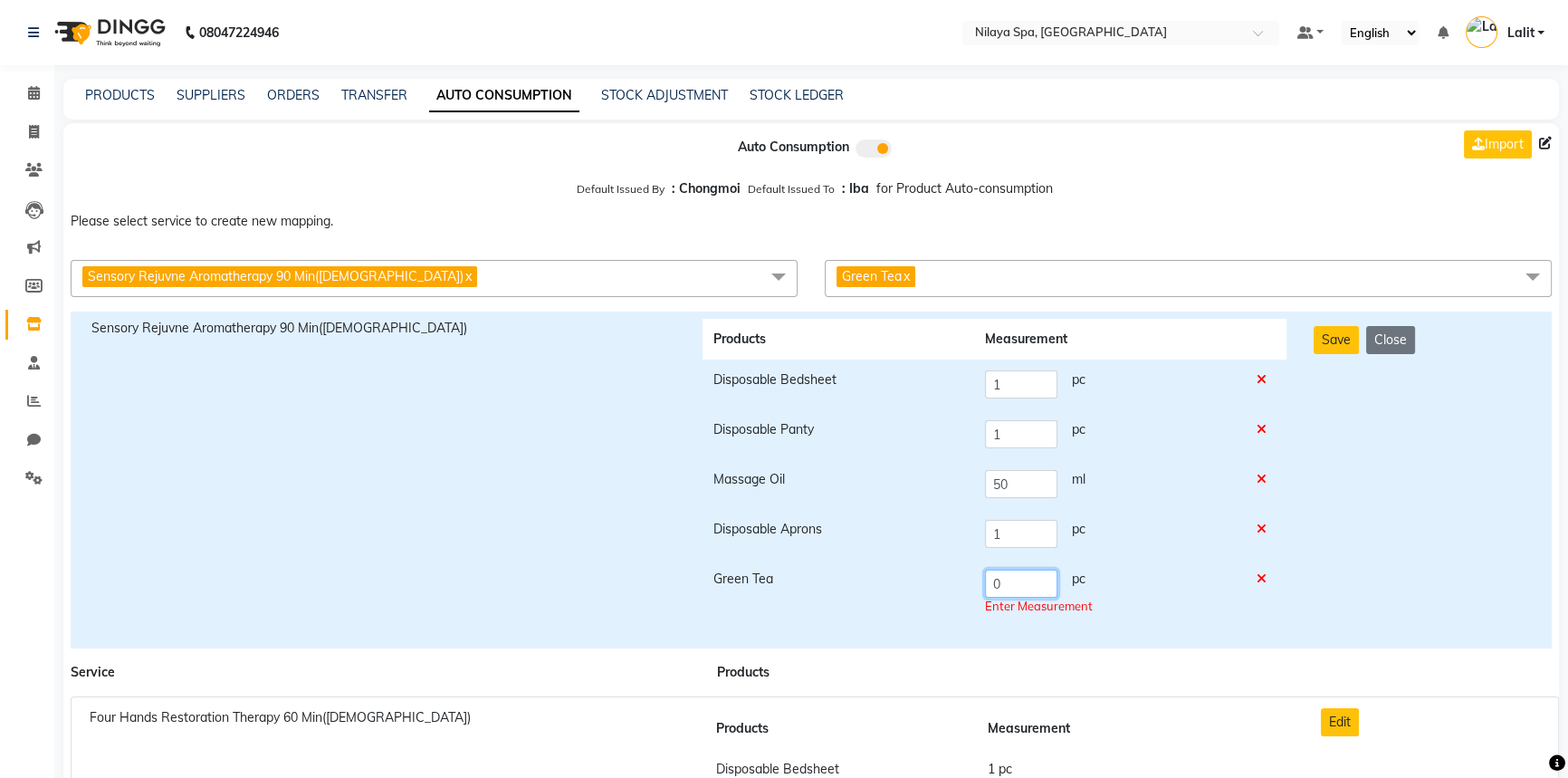
drag, startPoint x: 1038, startPoint y: 612, endPoint x: 987, endPoint y: 604, distance: 51.6
click at [987, 604] on td "0 pc Enter Measurement" at bounding box center [1110, 592] width 271 height 68
type input "1"
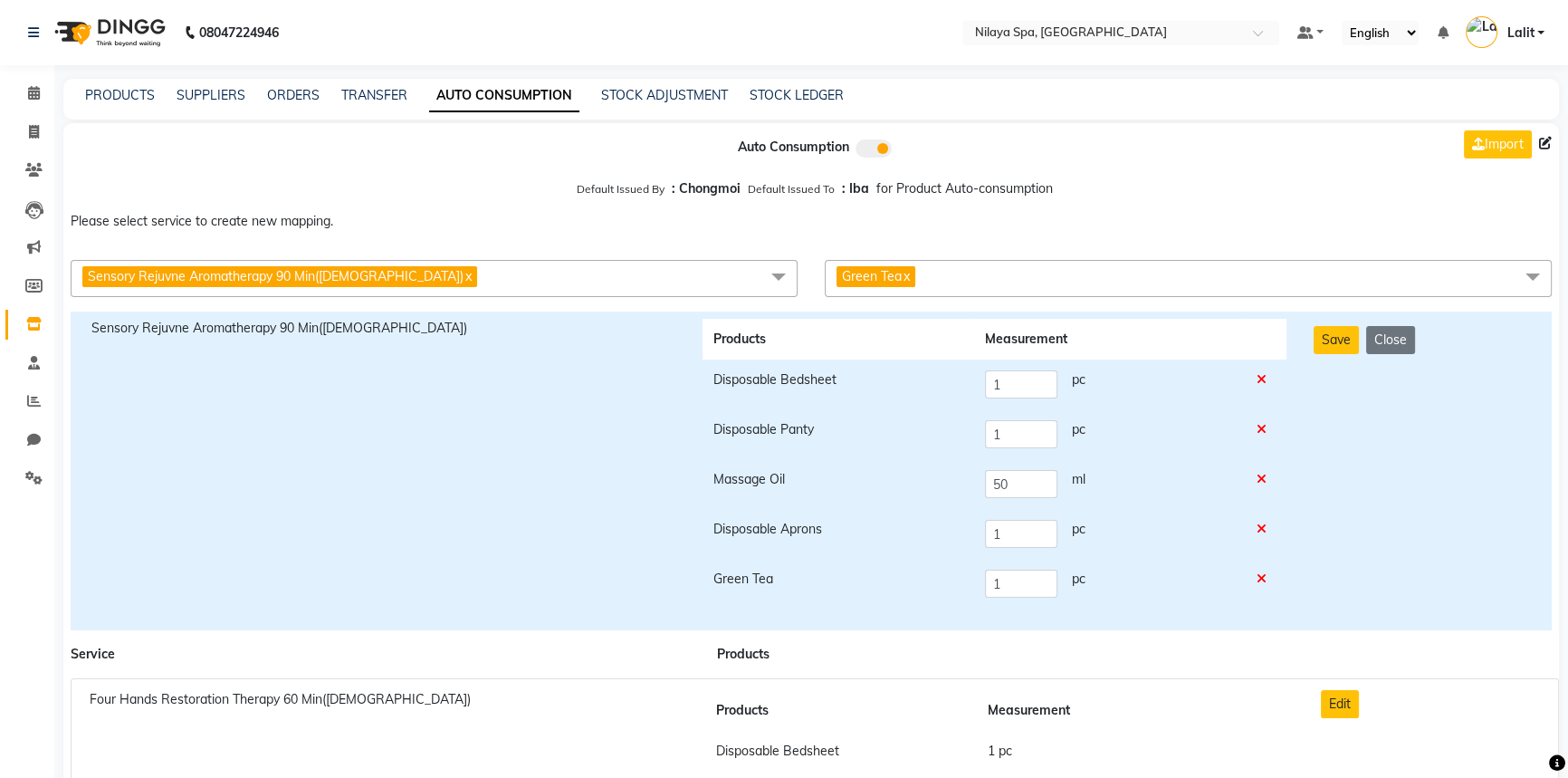
click at [1321, 344] on button "Save" at bounding box center [1335, 339] width 45 height 28
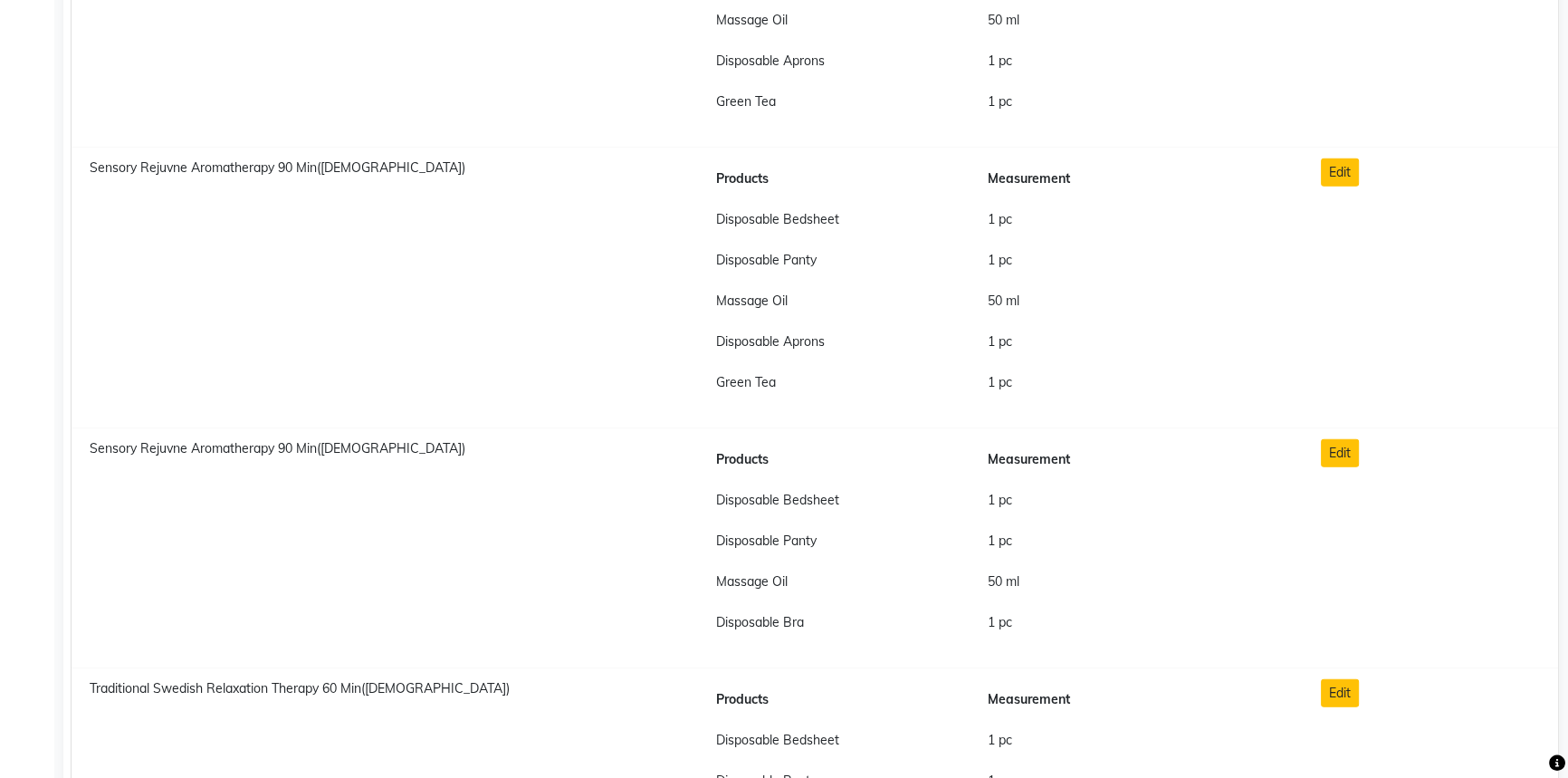
scroll to position [6255, 0]
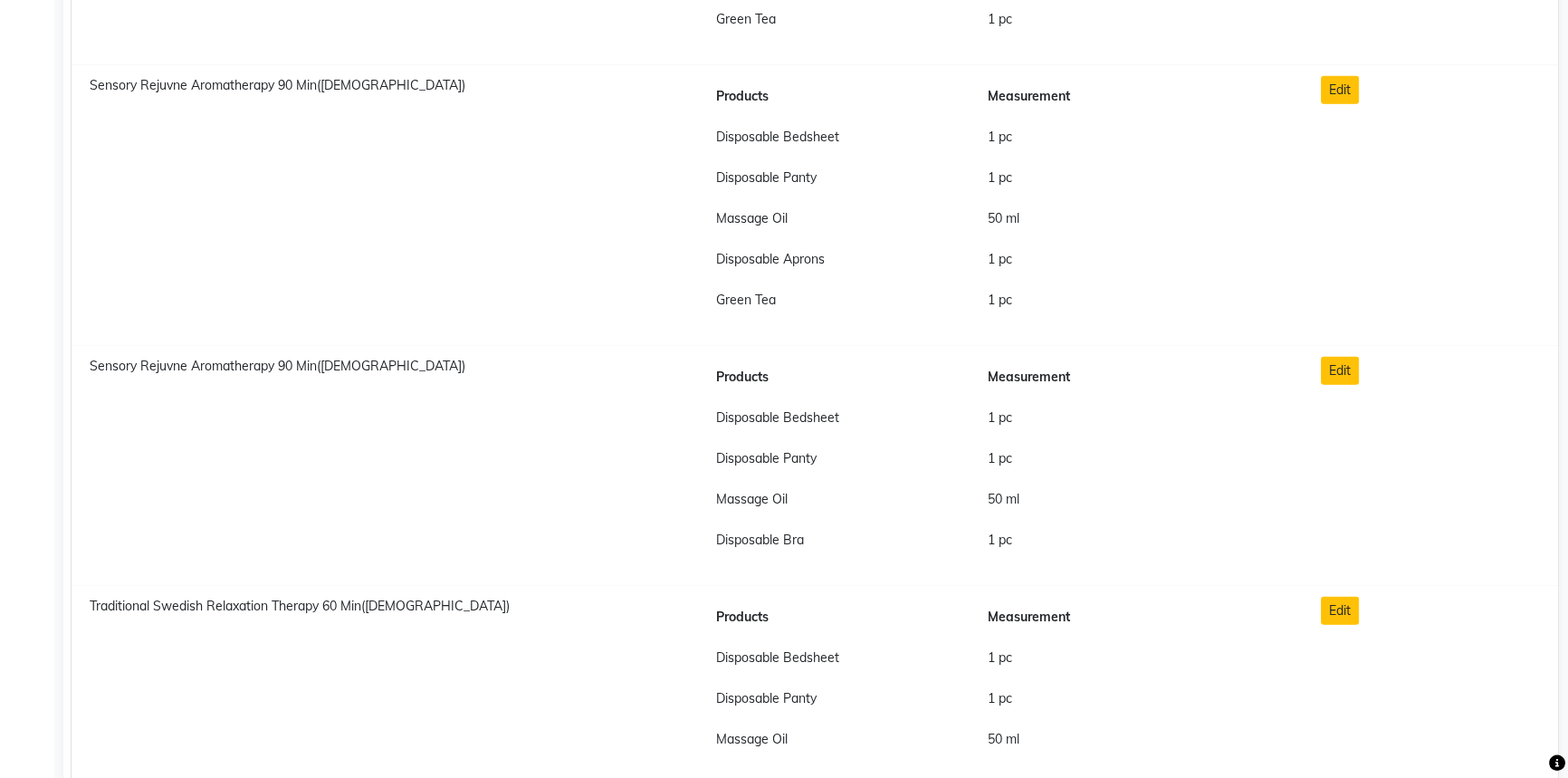
drag, startPoint x: 1383, startPoint y: 367, endPoint x: 1367, endPoint y: 390, distance: 28.0
click at [1367, 390] on div "Edit" at bounding box center [1430, 465] width 246 height 218
click at [1355, 379] on button "Edit" at bounding box center [1340, 370] width 38 height 28
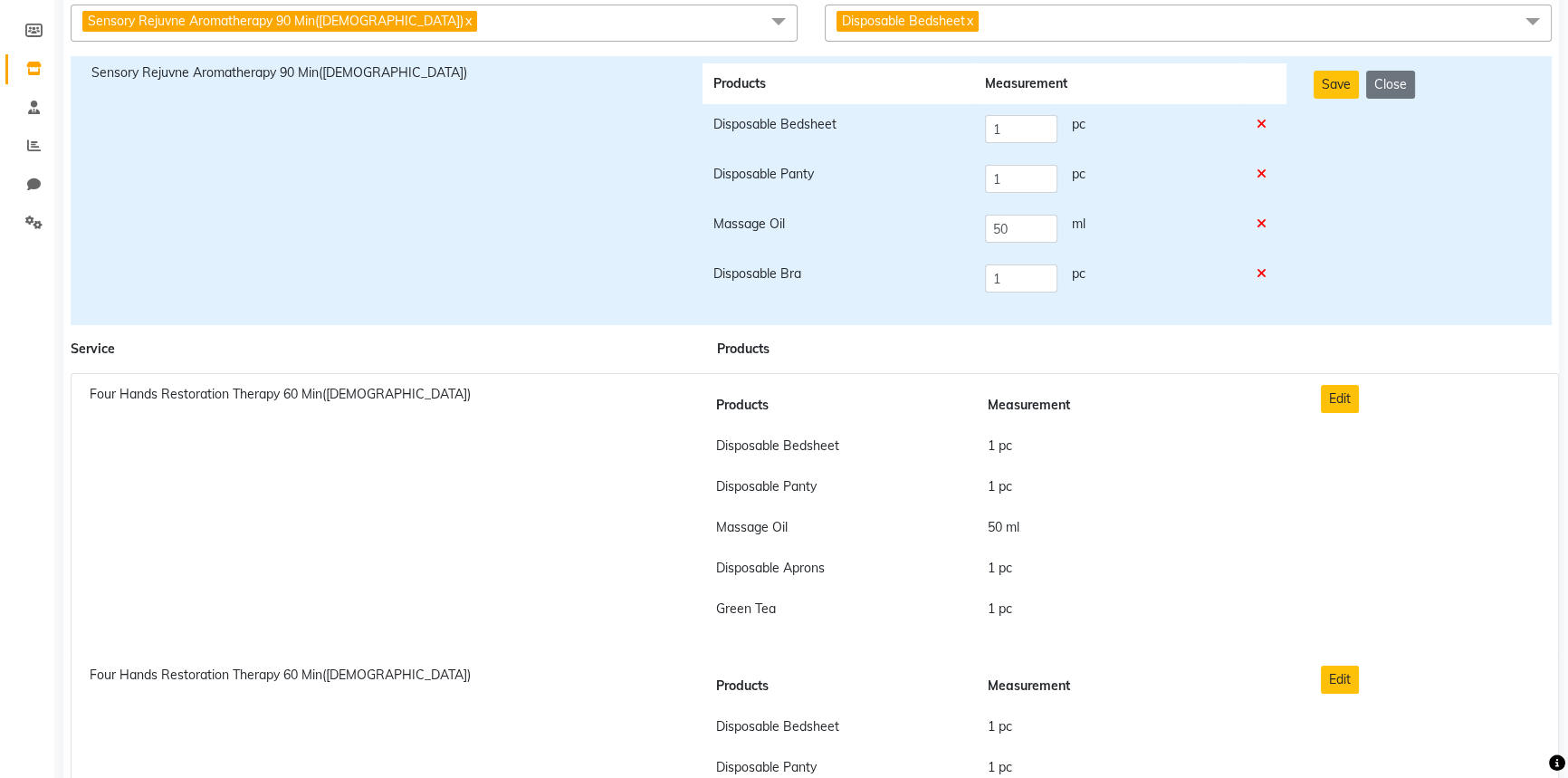
scroll to position [0, 0]
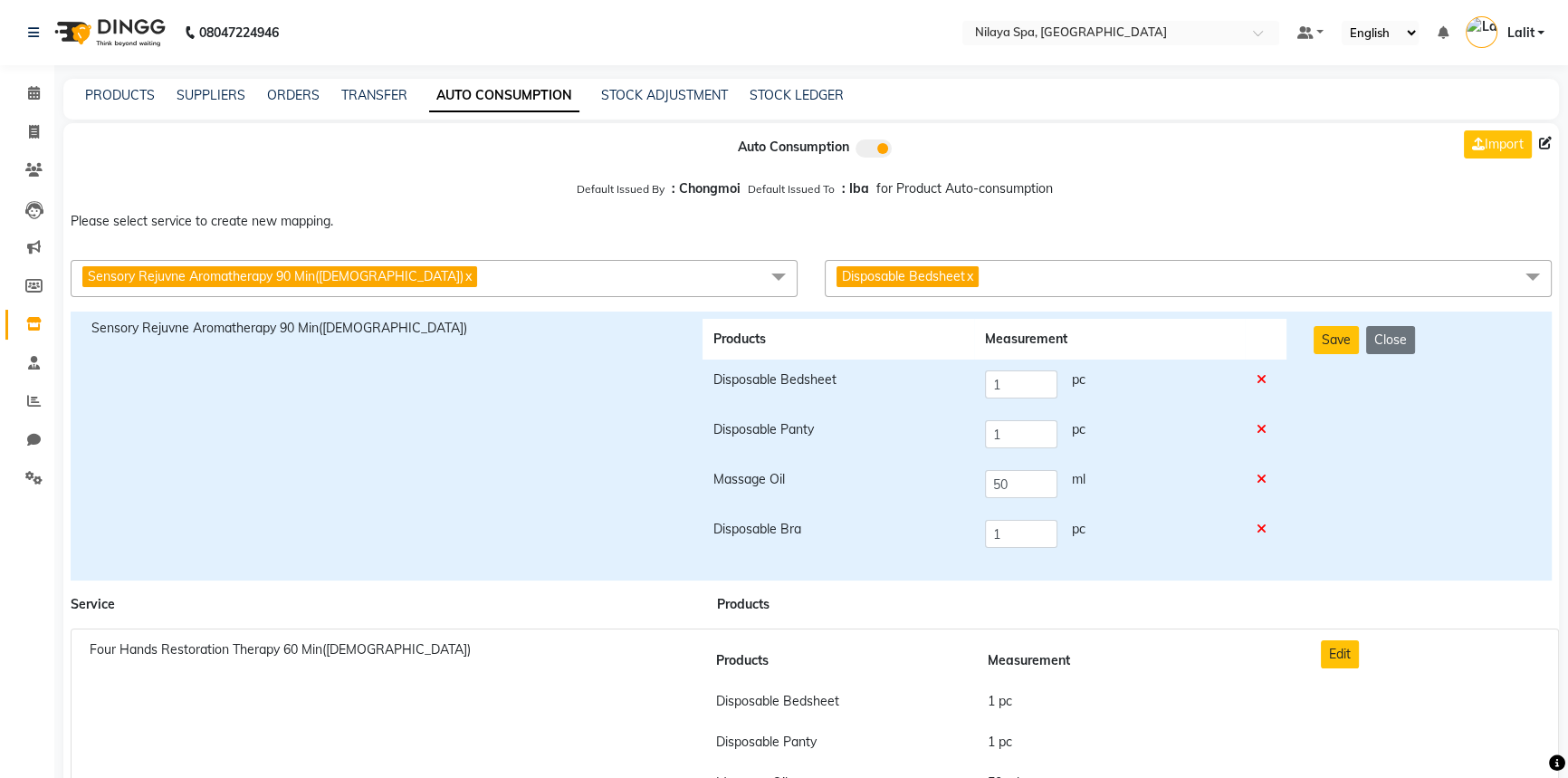
click at [1095, 281] on span "Disposable Bedsheet x" at bounding box center [1188, 278] width 727 height 37
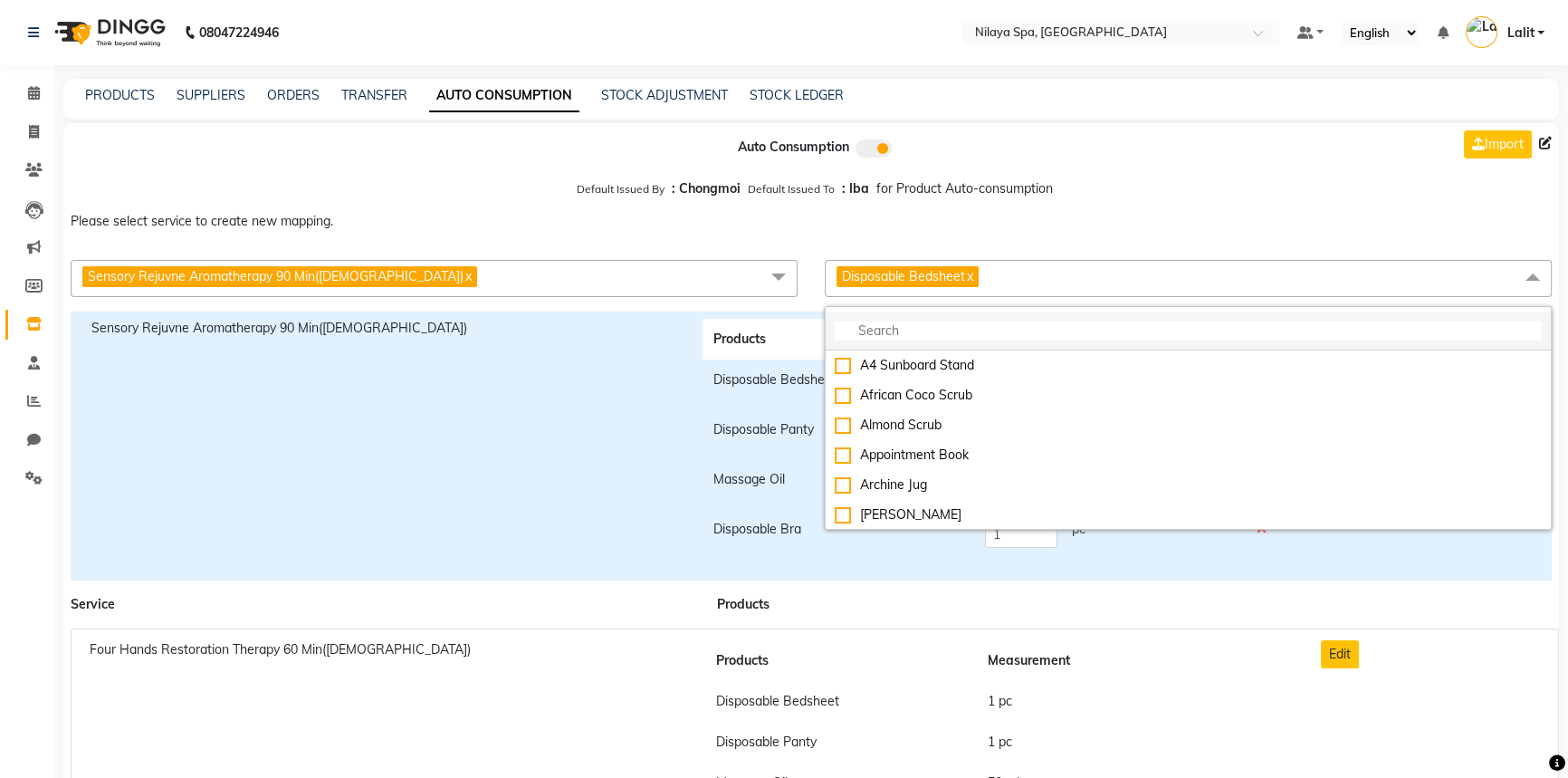
click at [909, 323] on input "multiselect-search" at bounding box center [1189, 331] width 707 height 19
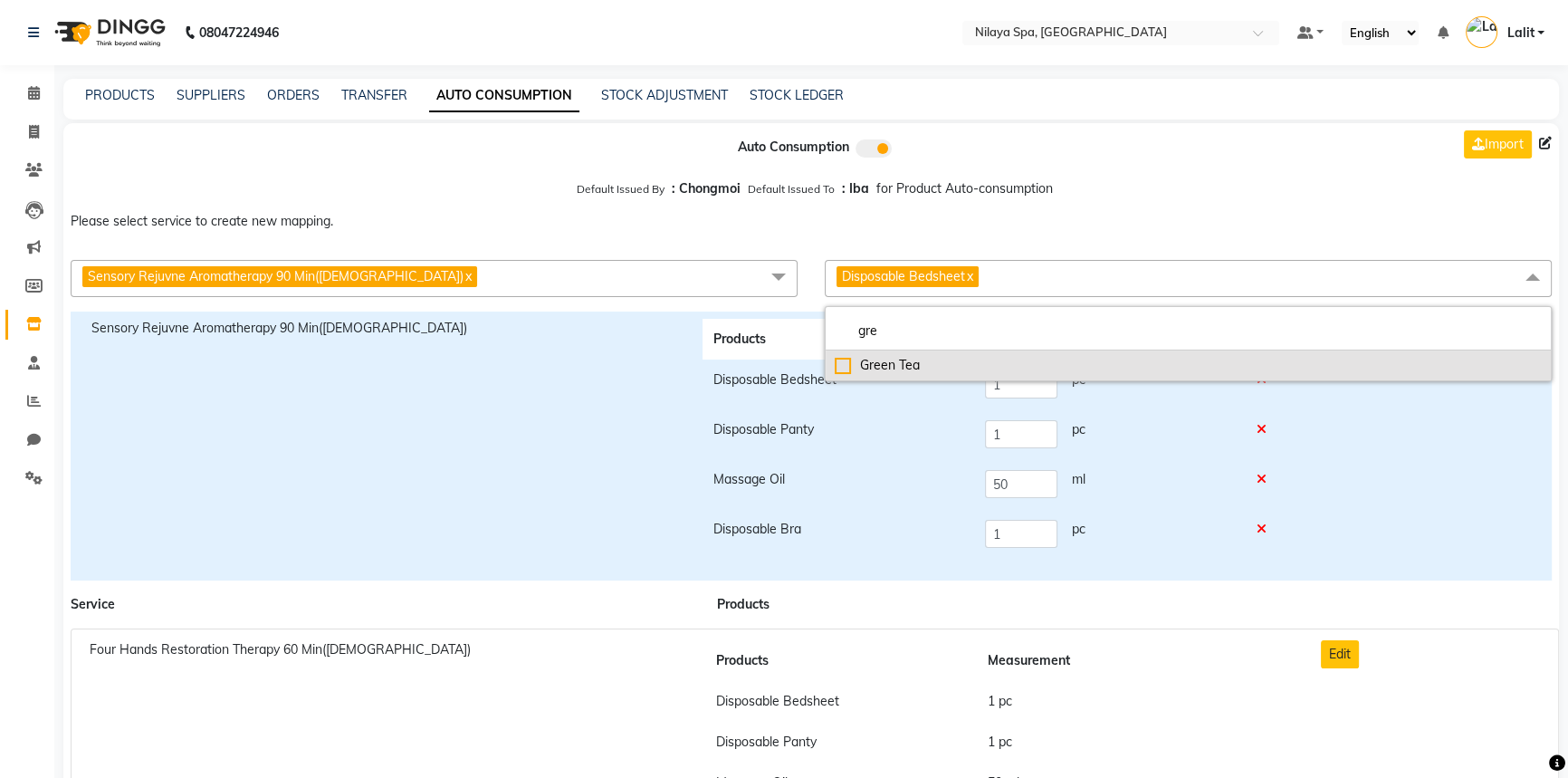
type input "gre"
click at [836, 369] on div "Green Tea" at bounding box center [1189, 365] width 707 height 19
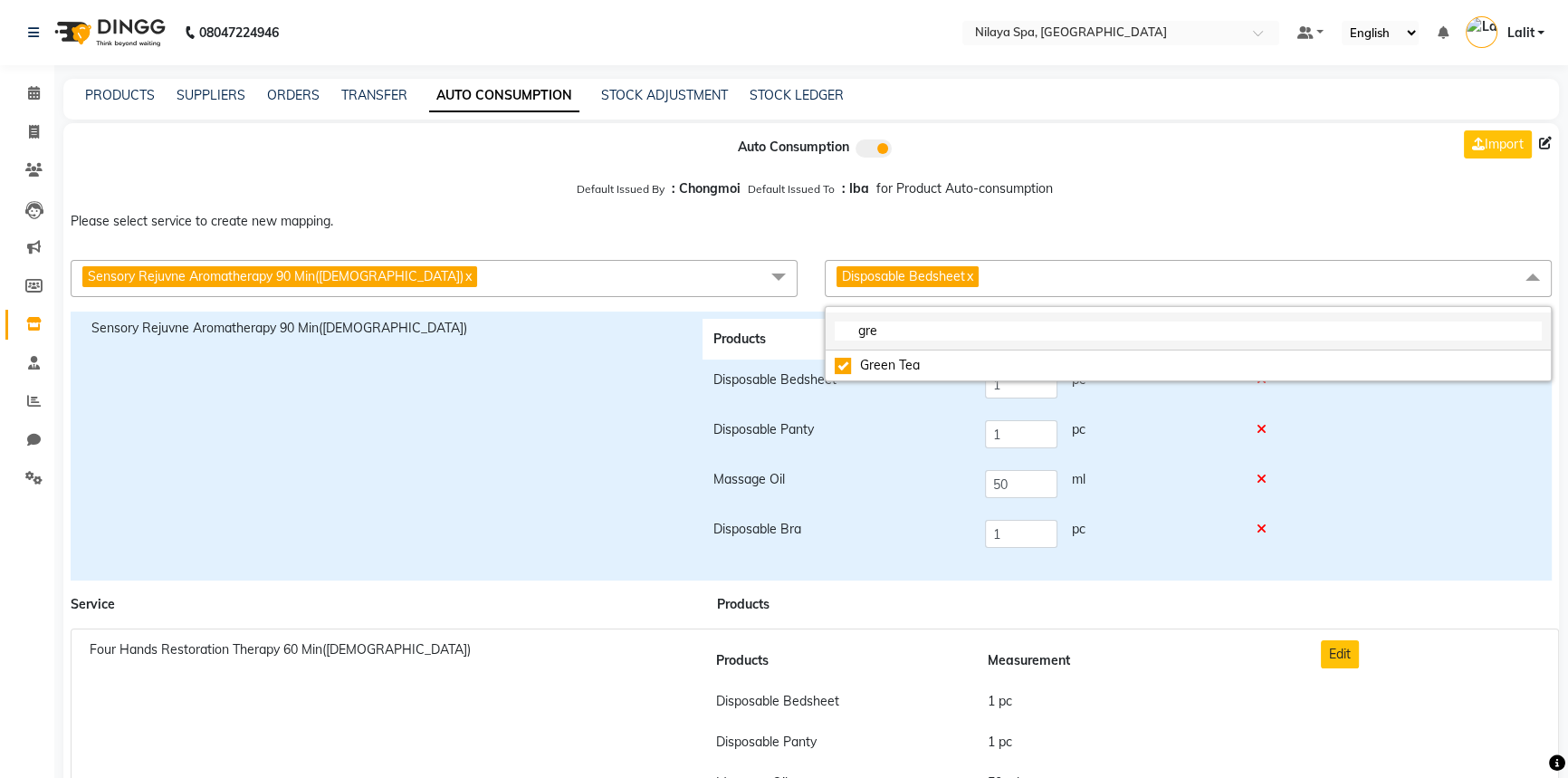
checkbox input "true"
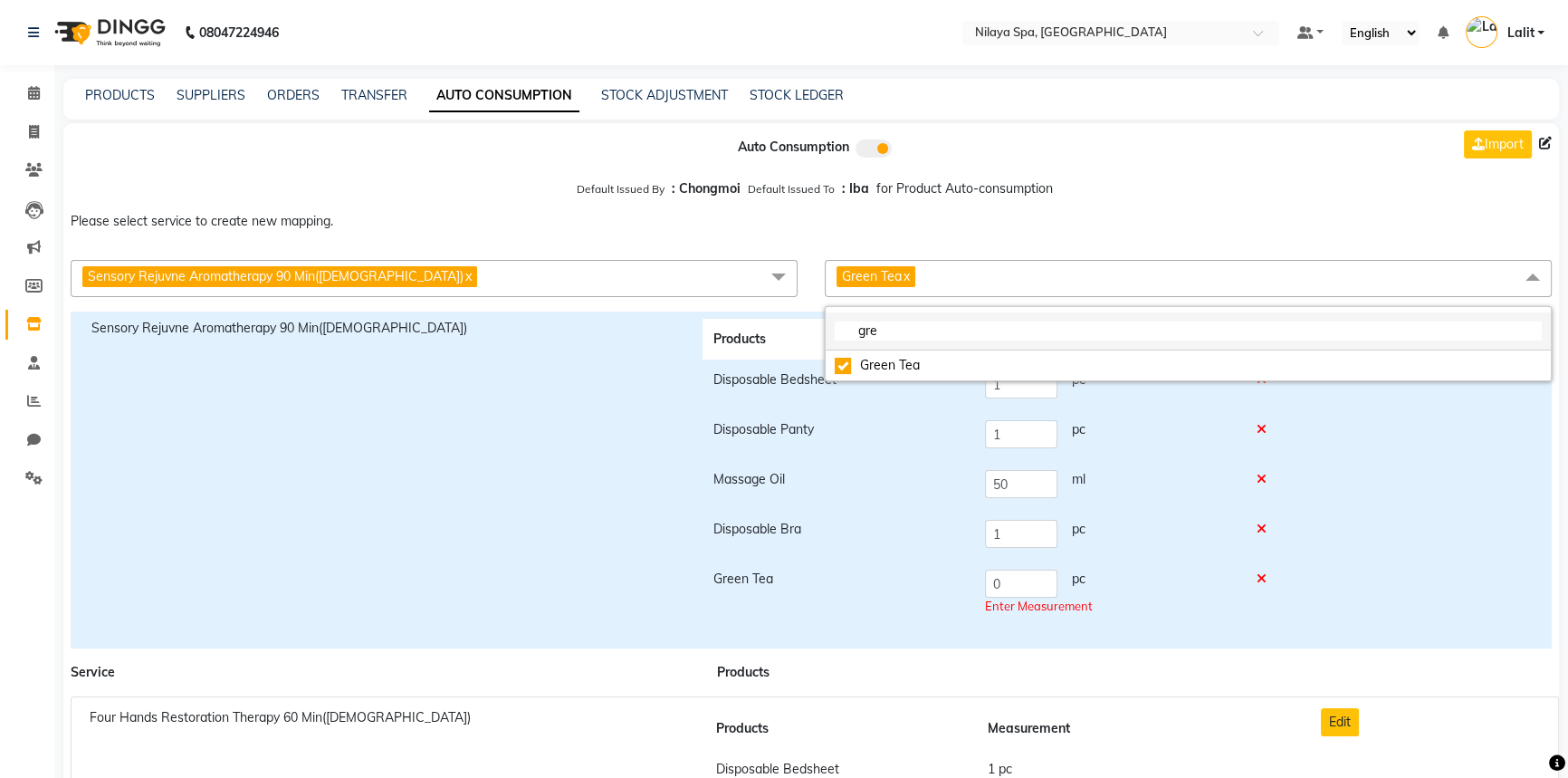
click at [900, 336] on input "gre" at bounding box center [1189, 331] width 707 height 19
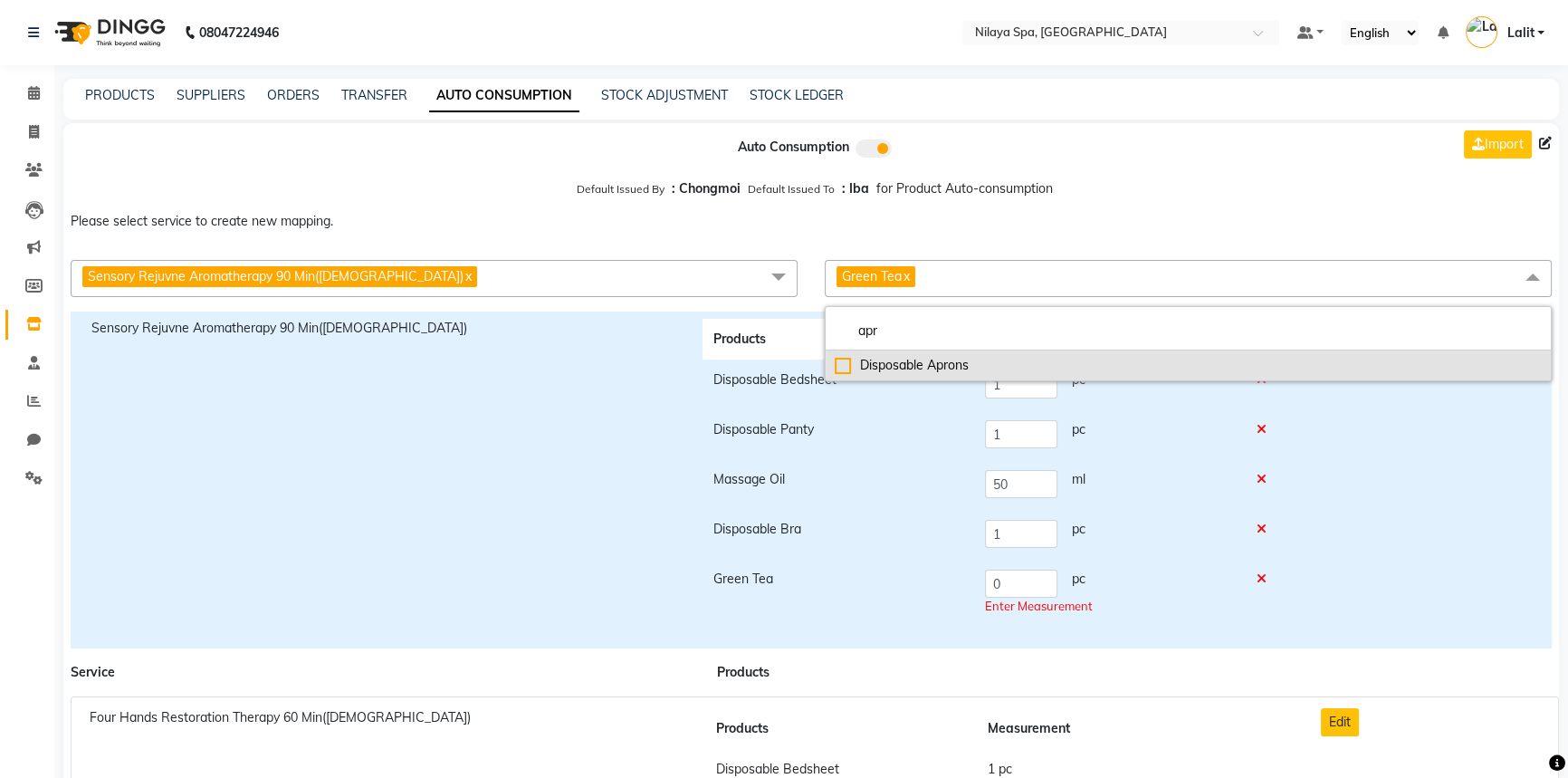
type input "apr"
click at [913, 369] on div "Disposable Aprons" at bounding box center [1189, 365] width 707 height 19
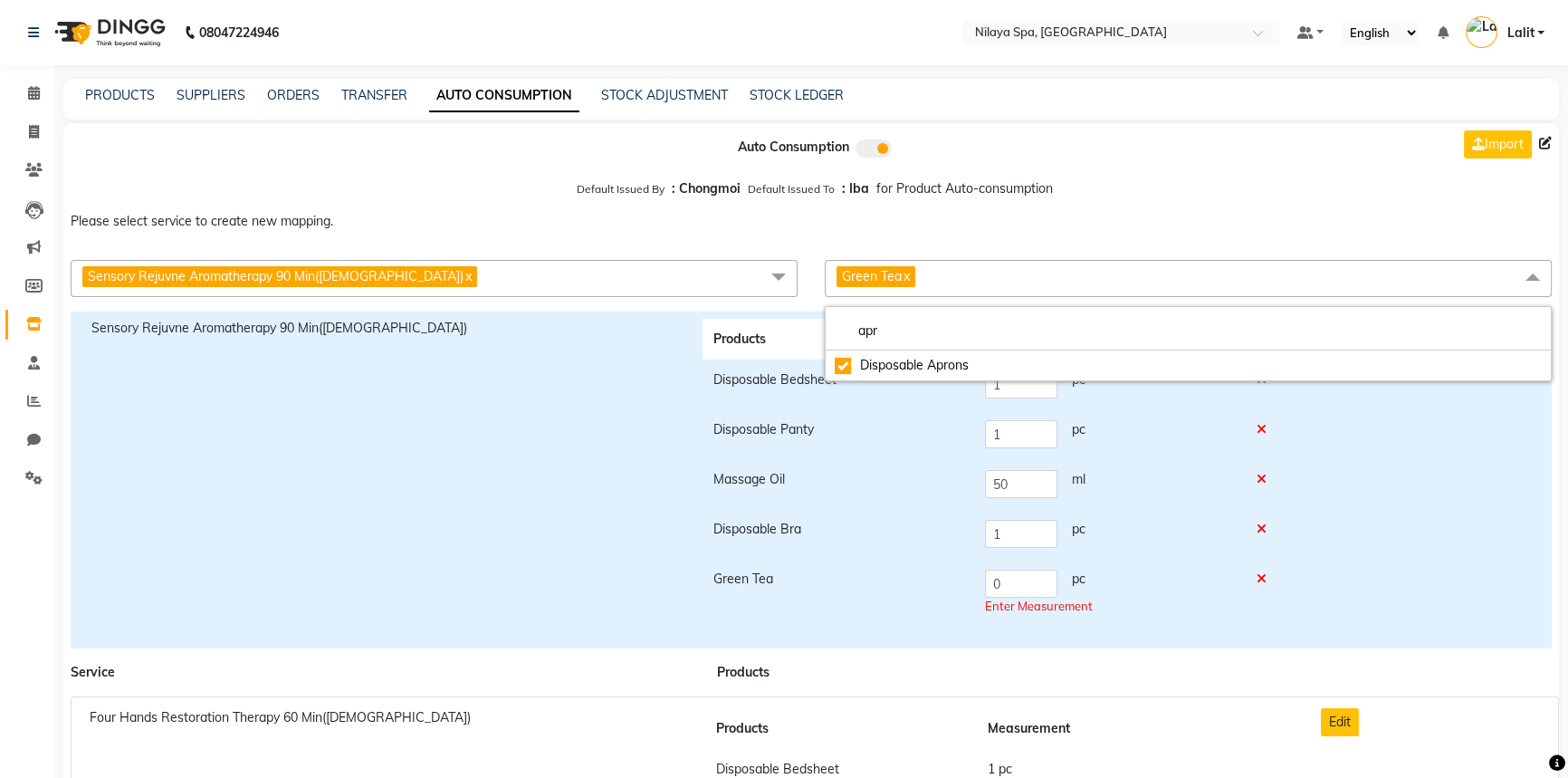
checkbox input "true"
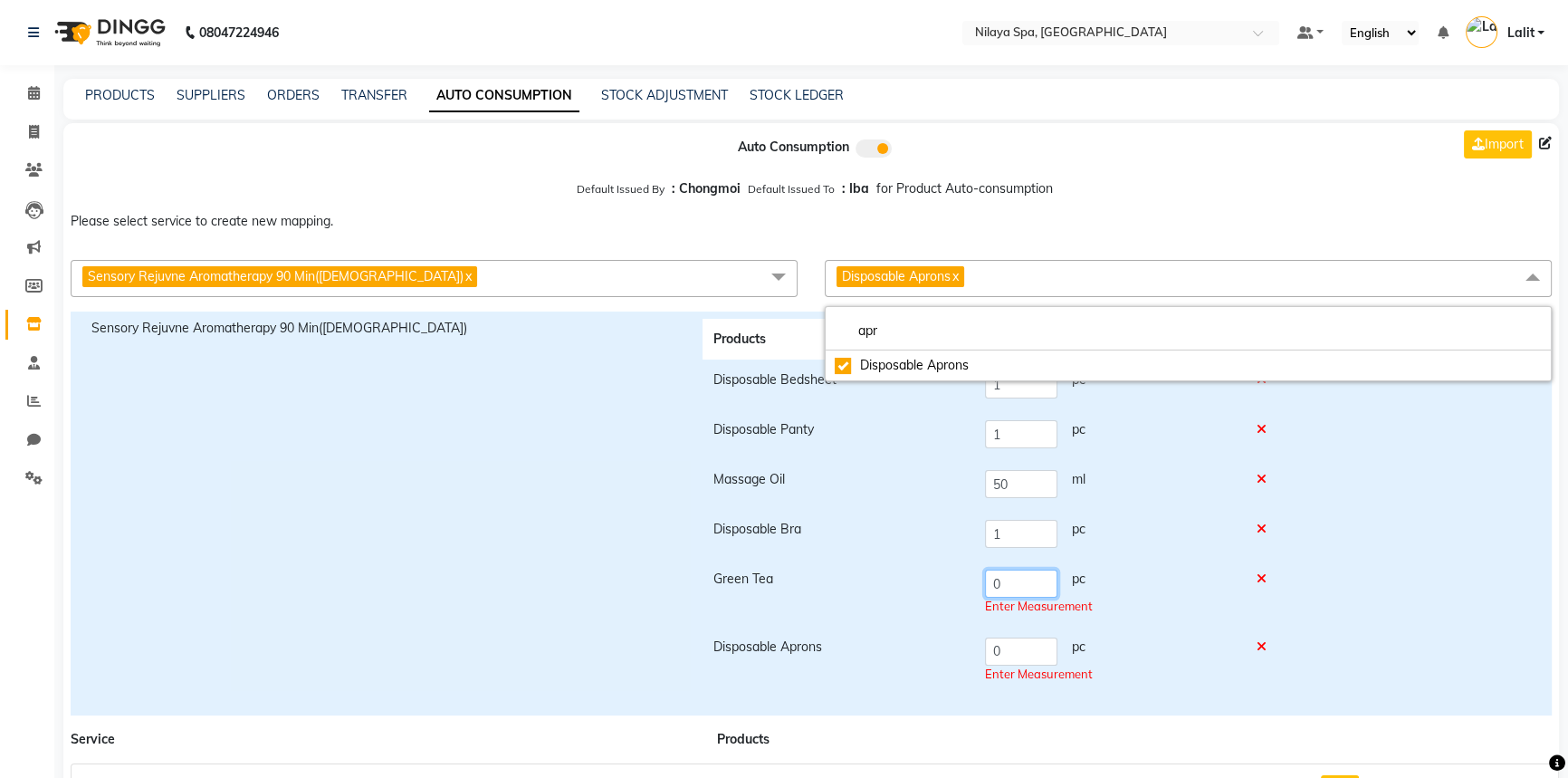
drag, startPoint x: 1010, startPoint y: 581, endPoint x: 935, endPoint y: 575, distance: 75.2
click at [935, 575] on tr "Green Tea 0 pc Enter Measurement" at bounding box center [994, 592] width 584 height 68
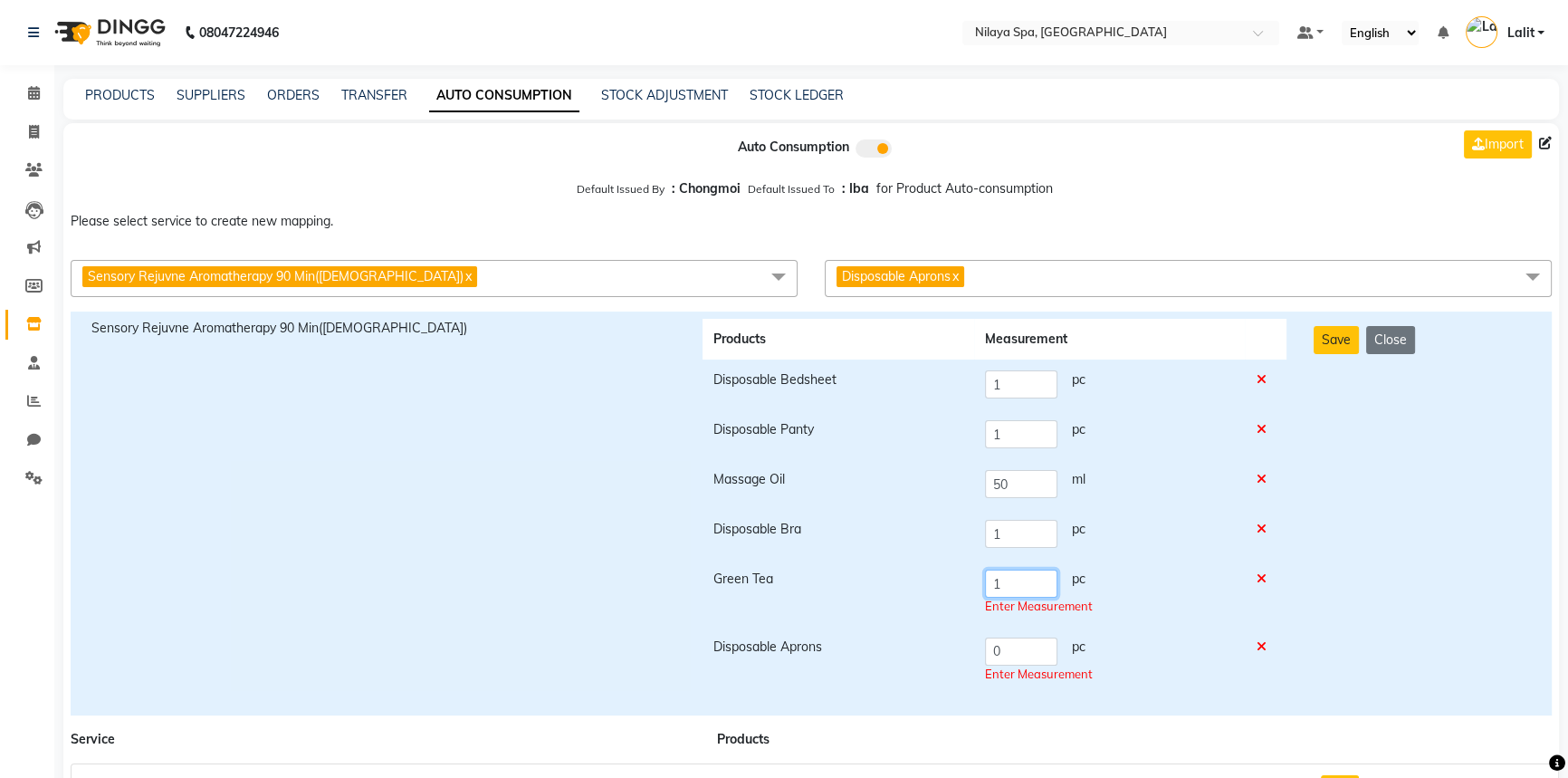
type input "1"
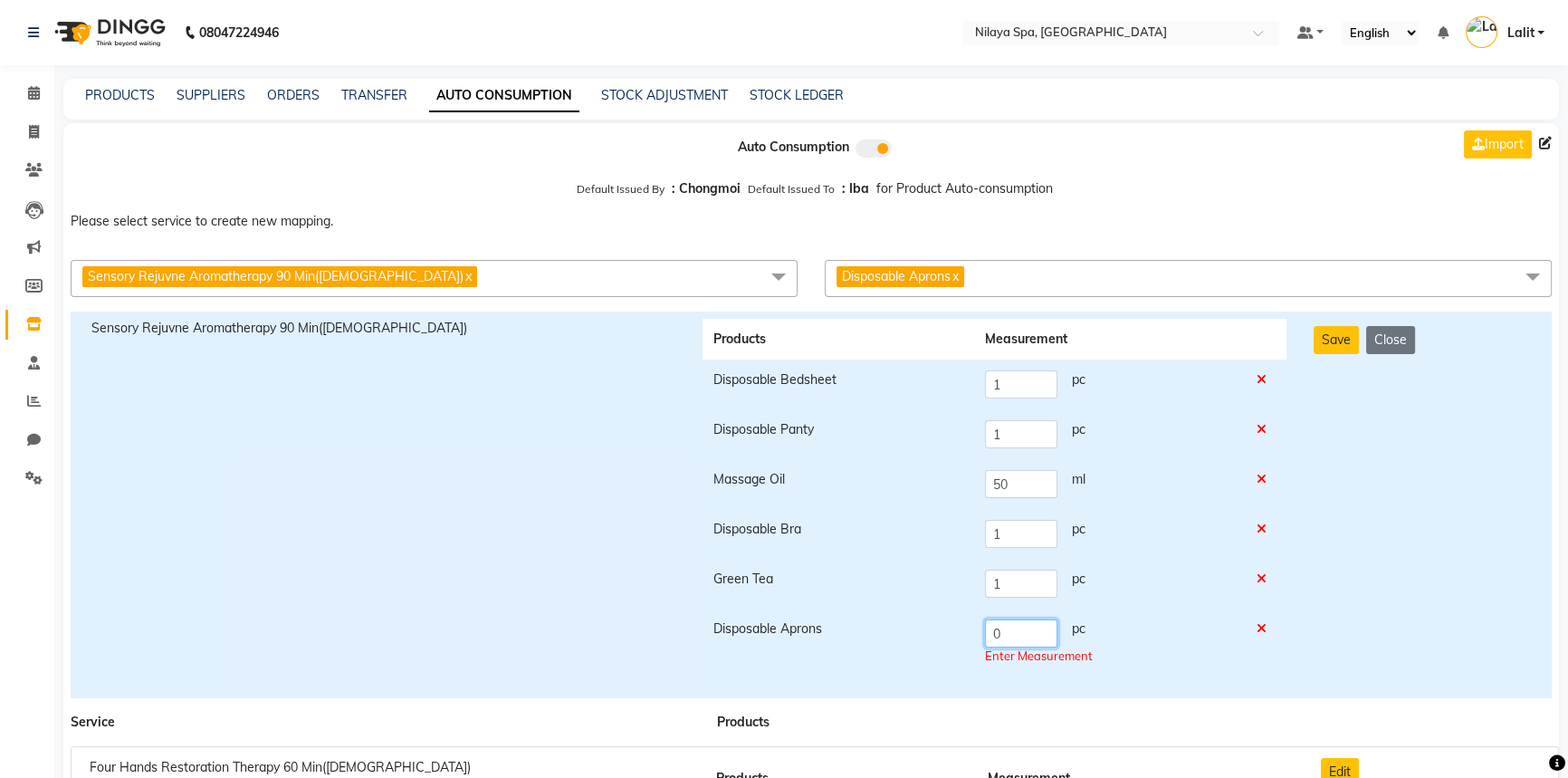
drag, startPoint x: 1009, startPoint y: 647, endPoint x: 984, endPoint y: 645, distance: 25.1
click at [985, 645] on div "0 pc" at bounding box center [1109, 633] width 249 height 28
type input "1"
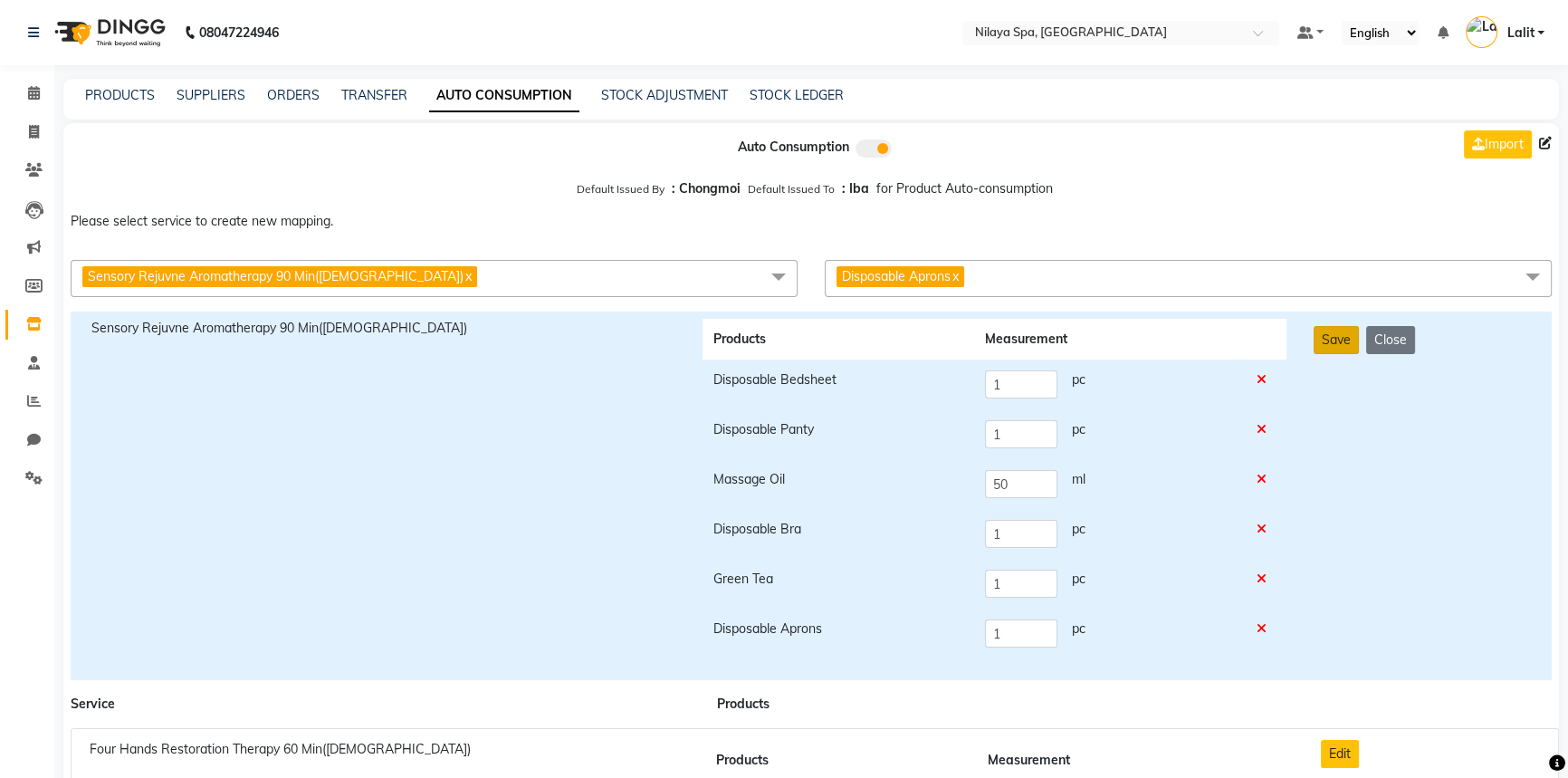
click at [1325, 353] on button "Save" at bounding box center [1335, 339] width 45 height 28
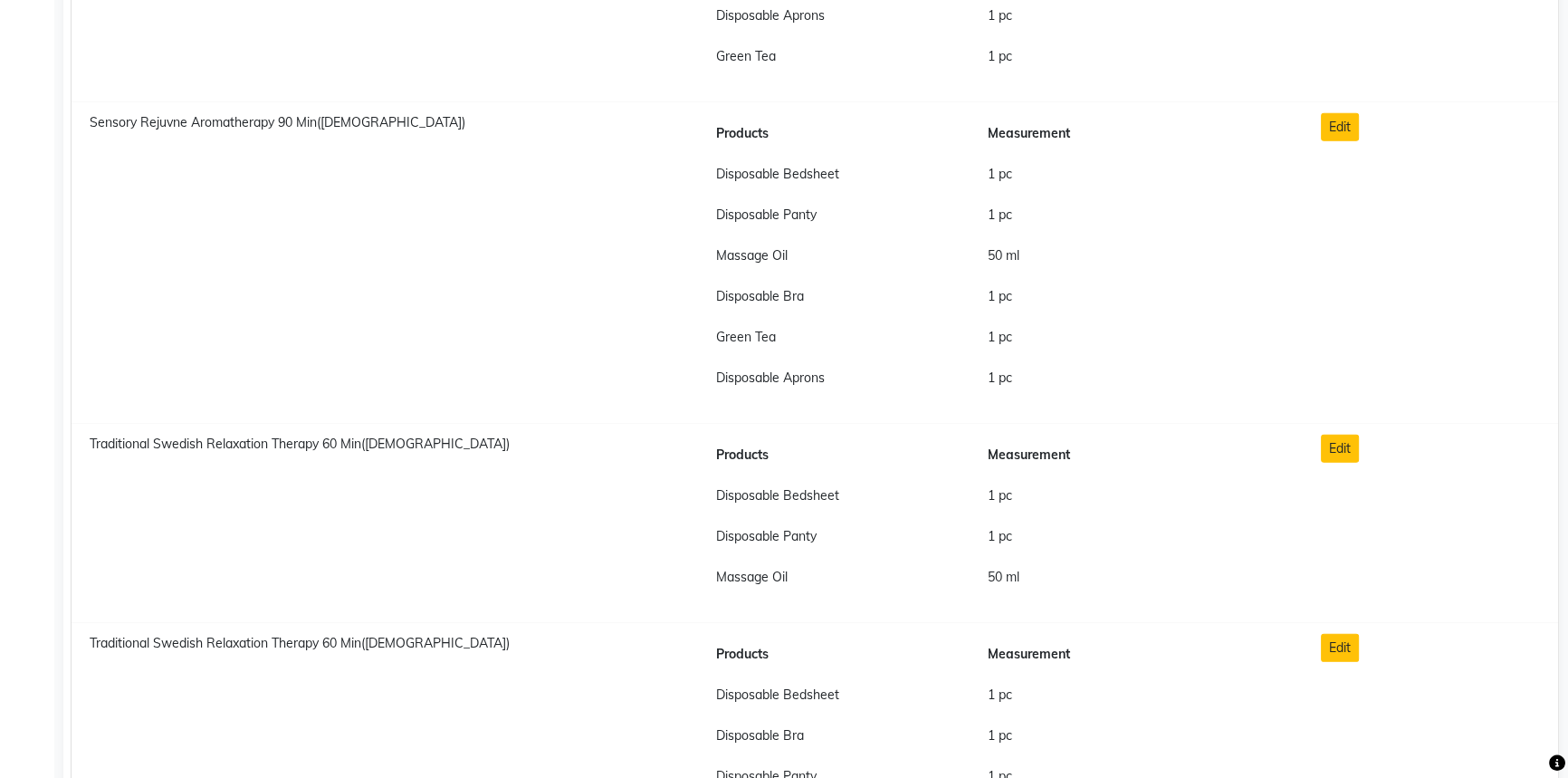
scroll to position [6501, 0]
click at [1340, 448] on button "Edit" at bounding box center [1340, 445] width 38 height 28
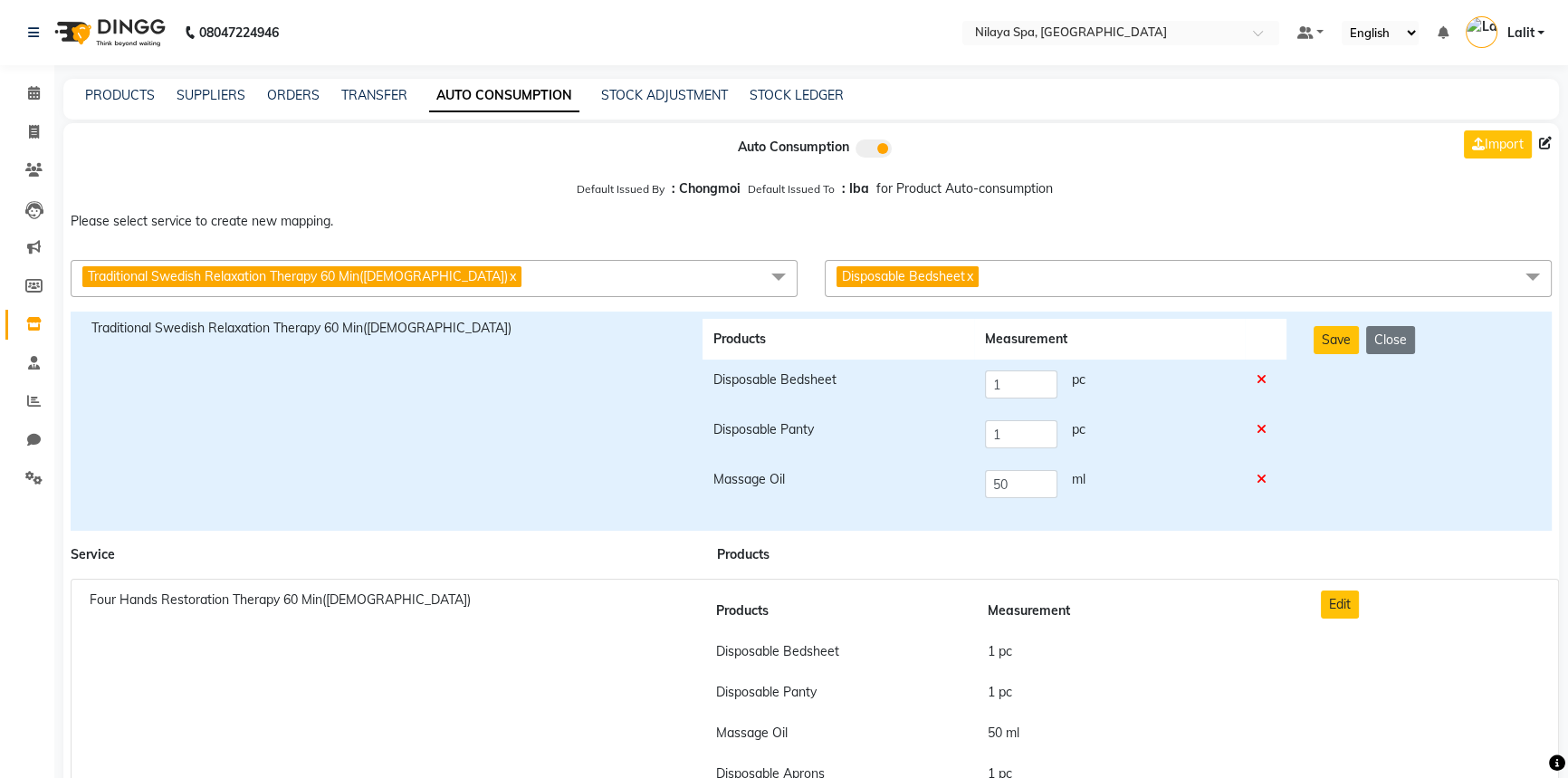
scroll to position [0, 0]
drag, startPoint x: 1060, startPoint y: 299, endPoint x: 1045, endPoint y: 286, distance: 19.8
click at [1059, 298] on div "Traditional Swedish Relaxation Therapy 60 Min(Male) x Couple Rejuvenation Thera…" at bounding box center [810, 278] width 1522 height 51
click at [1045, 285] on span "Disposable Bedsheet x" at bounding box center [1188, 278] width 727 height 37
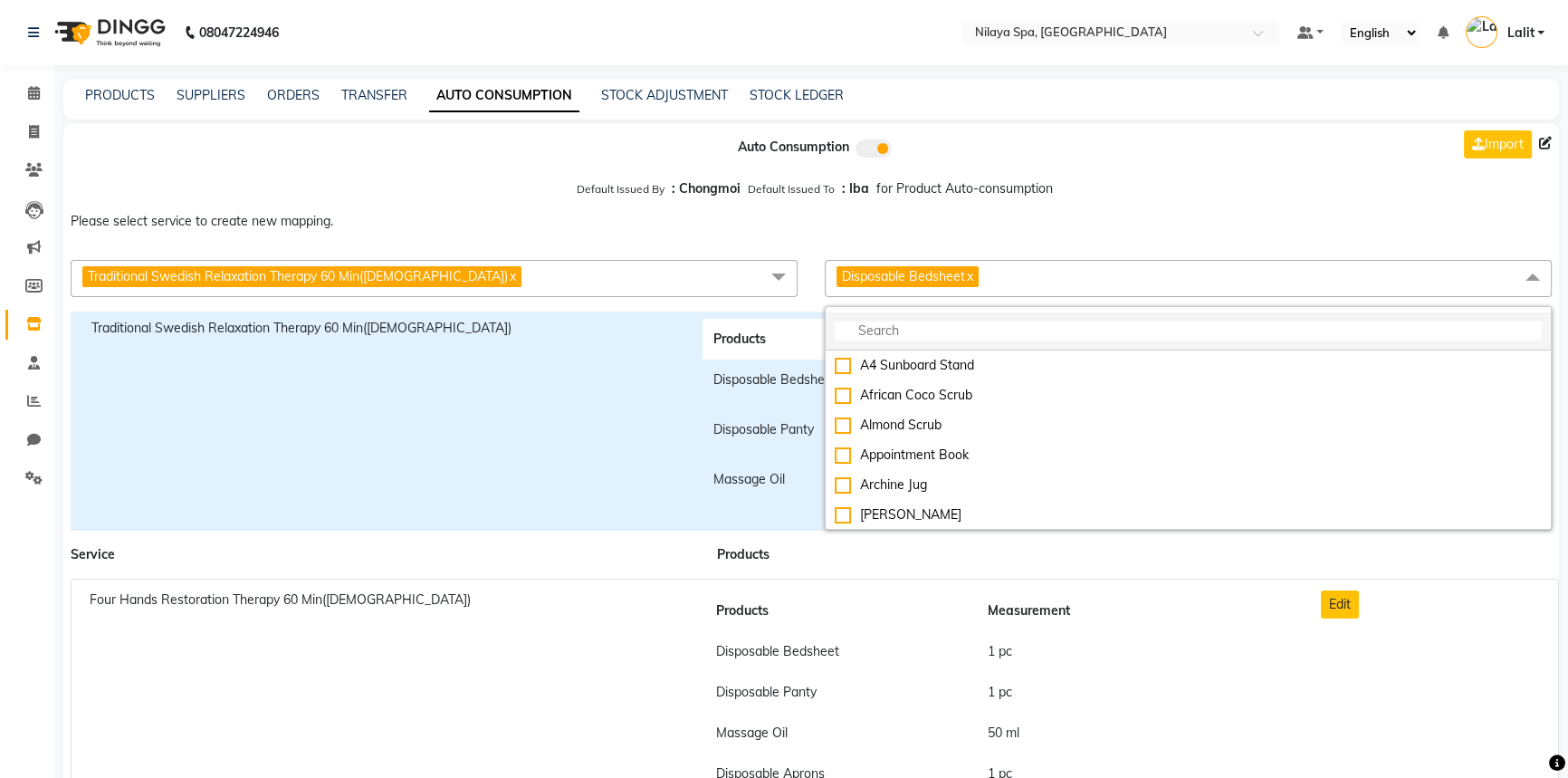
click at [918, 342] on li at bounding box center [1188, 332] width 725 height 38
click at [907, 326] on input "multiselect-search" at bounding box center [1189, 331] width 707 height 19
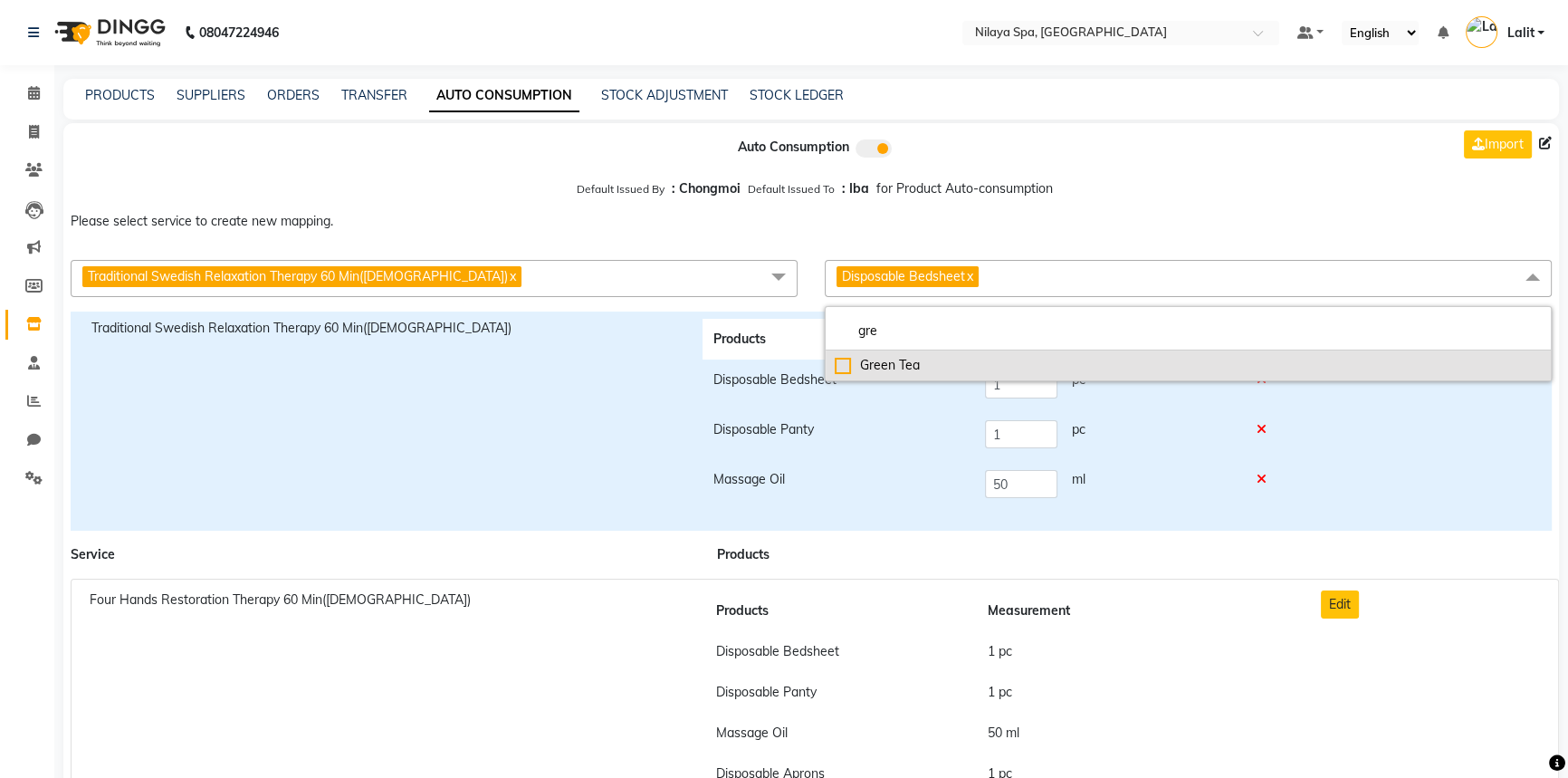
type input "gre"
click at [872, 370] on div "Green Tea" at bounding box center [1189, 365] width 707 height 19
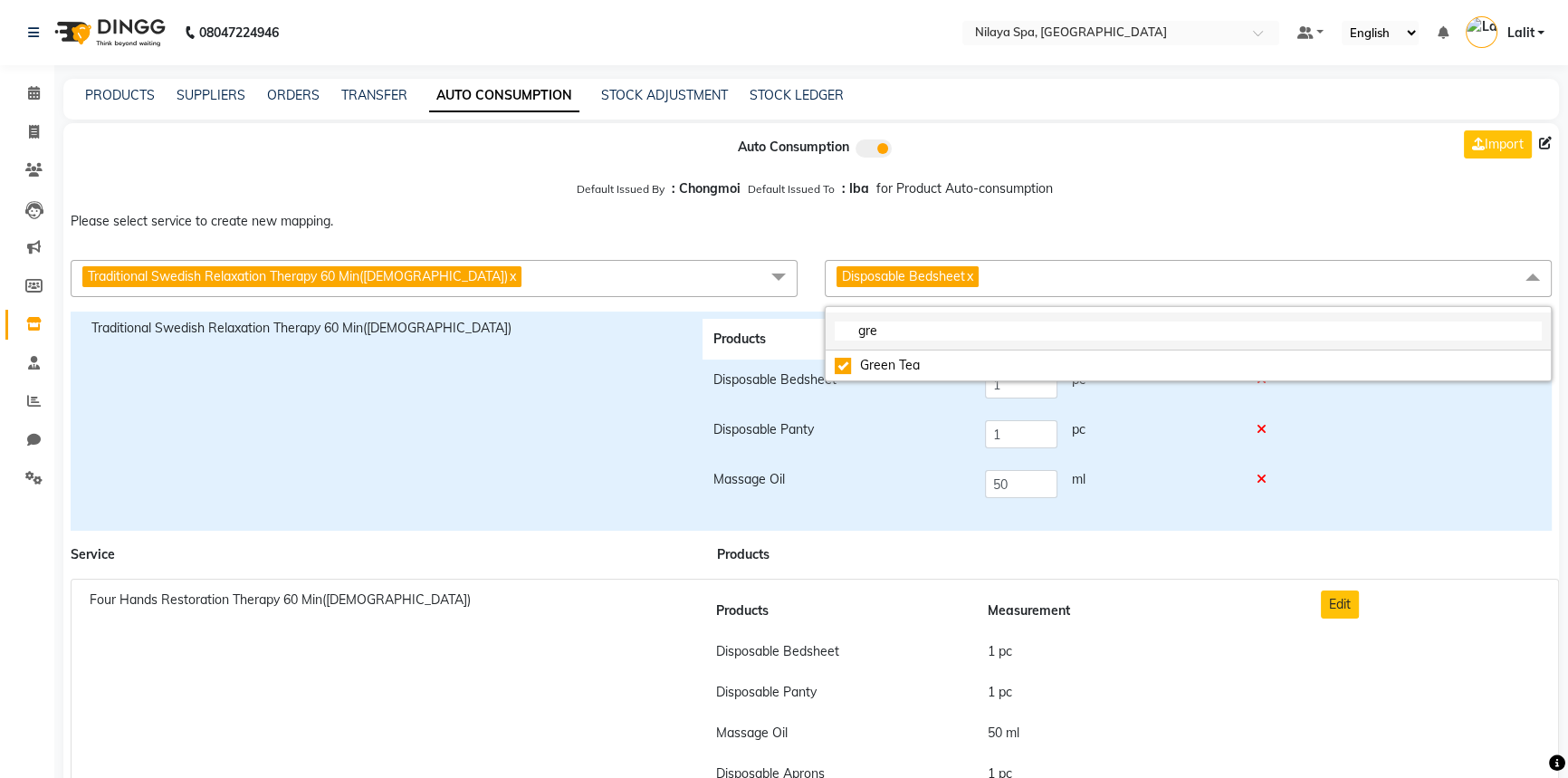
checkbox input "true"
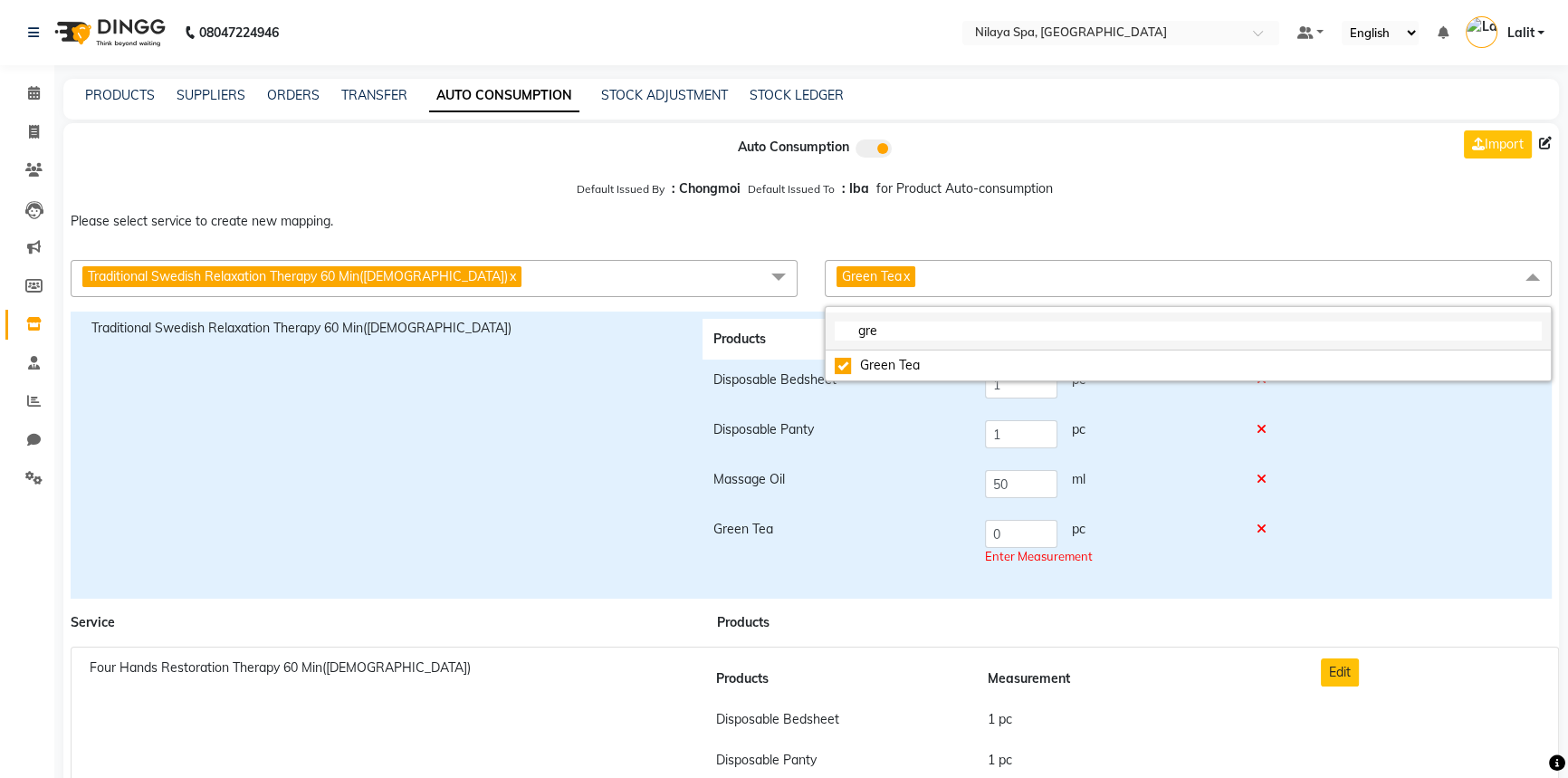
click at [897, 340] on input "gre" at bounding box center [1189, 331] width 707 height 19
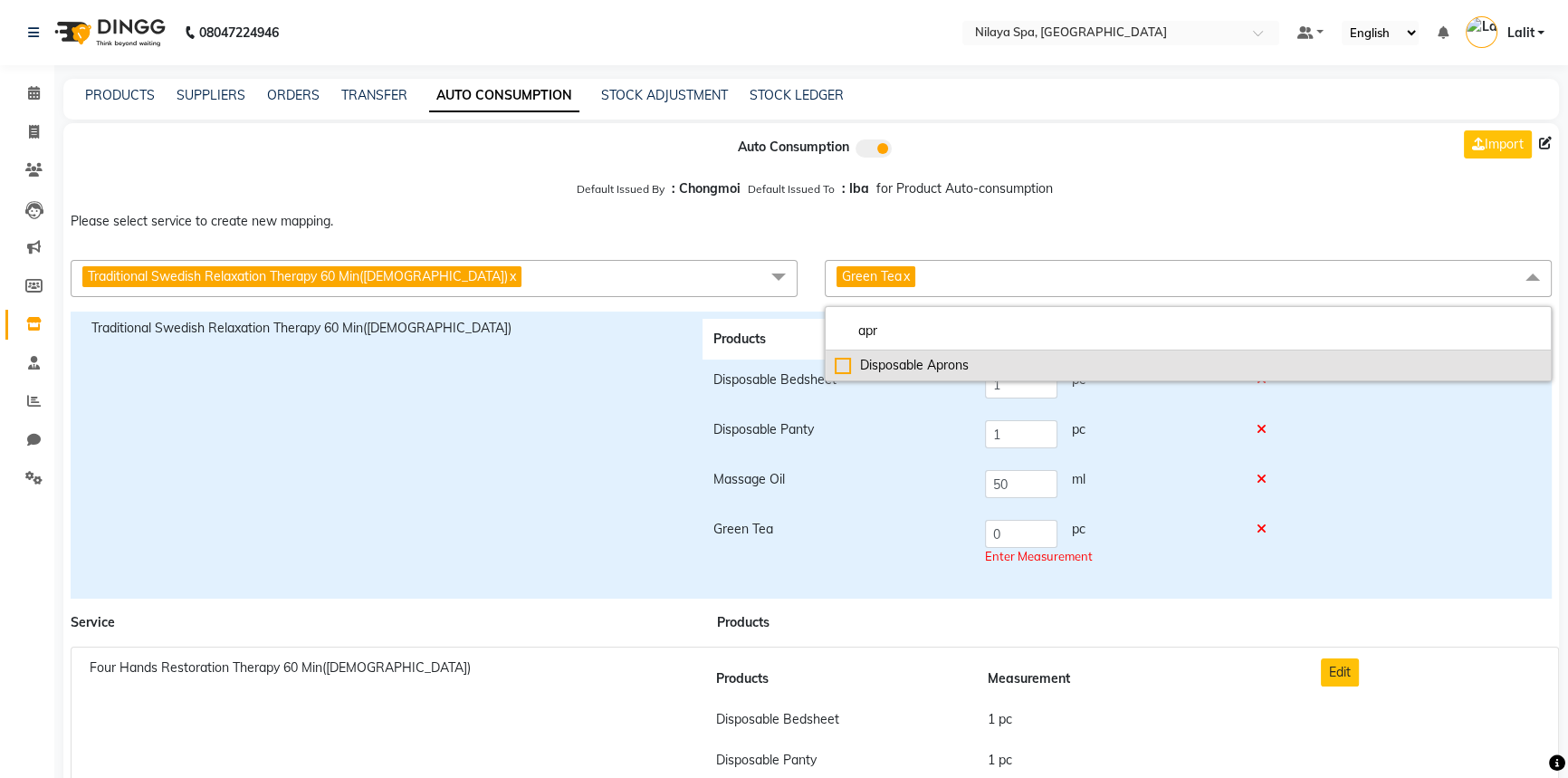
type input "apr"
click at [882, 378] on li "Disposable Aprons" at bounding box center [1188, 365] width 725 height 30
checkbox input "true"
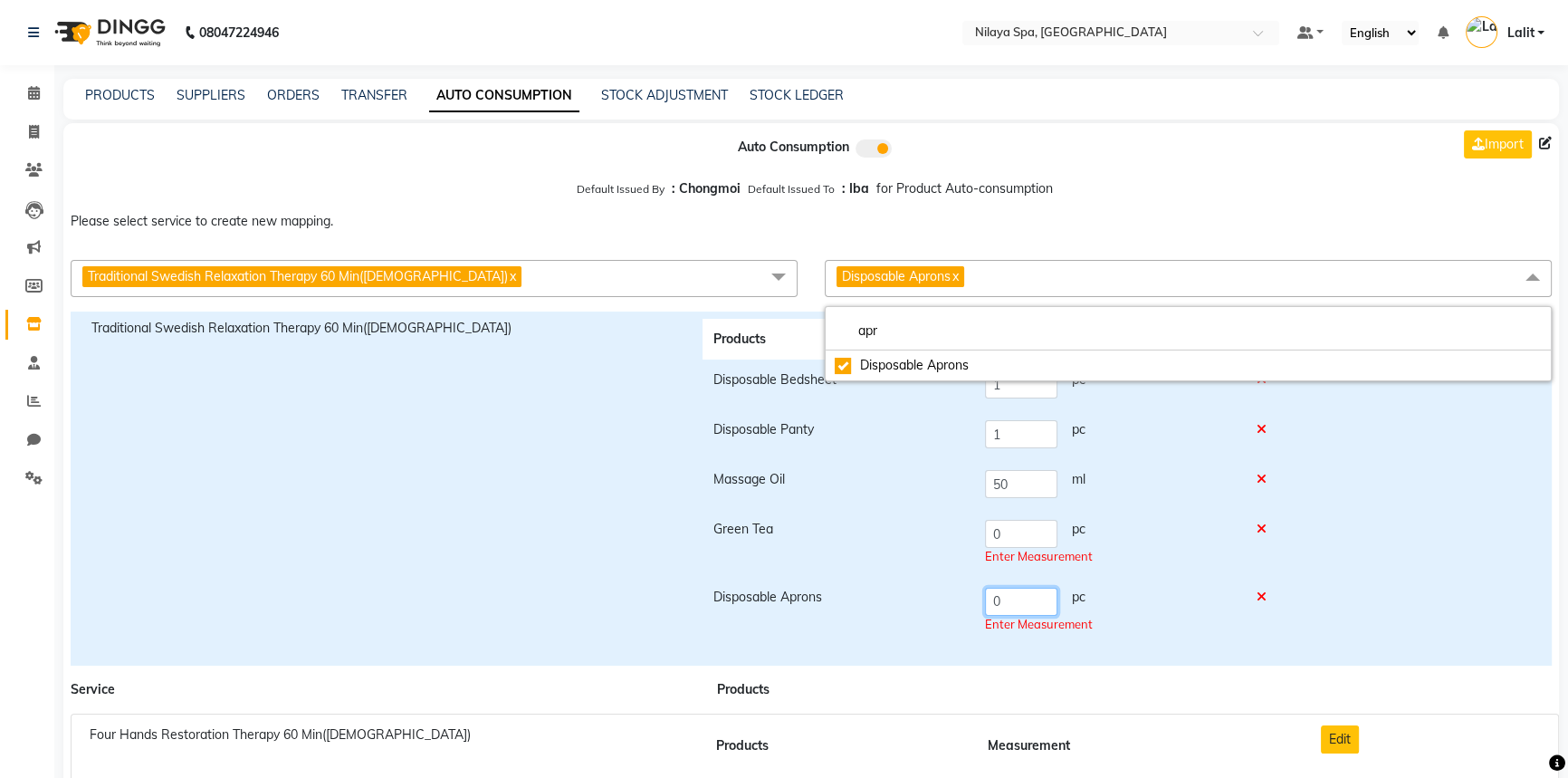
drag, startPoint x: 1016, startPoint y: 603, endPoint x: 957, endPoint y: 602, distance: 59.0
click at [957, 602] on tr "Disposable Aprons 0 pc Enter Measurement" at bounding box center [994, 610] width 584 height 68
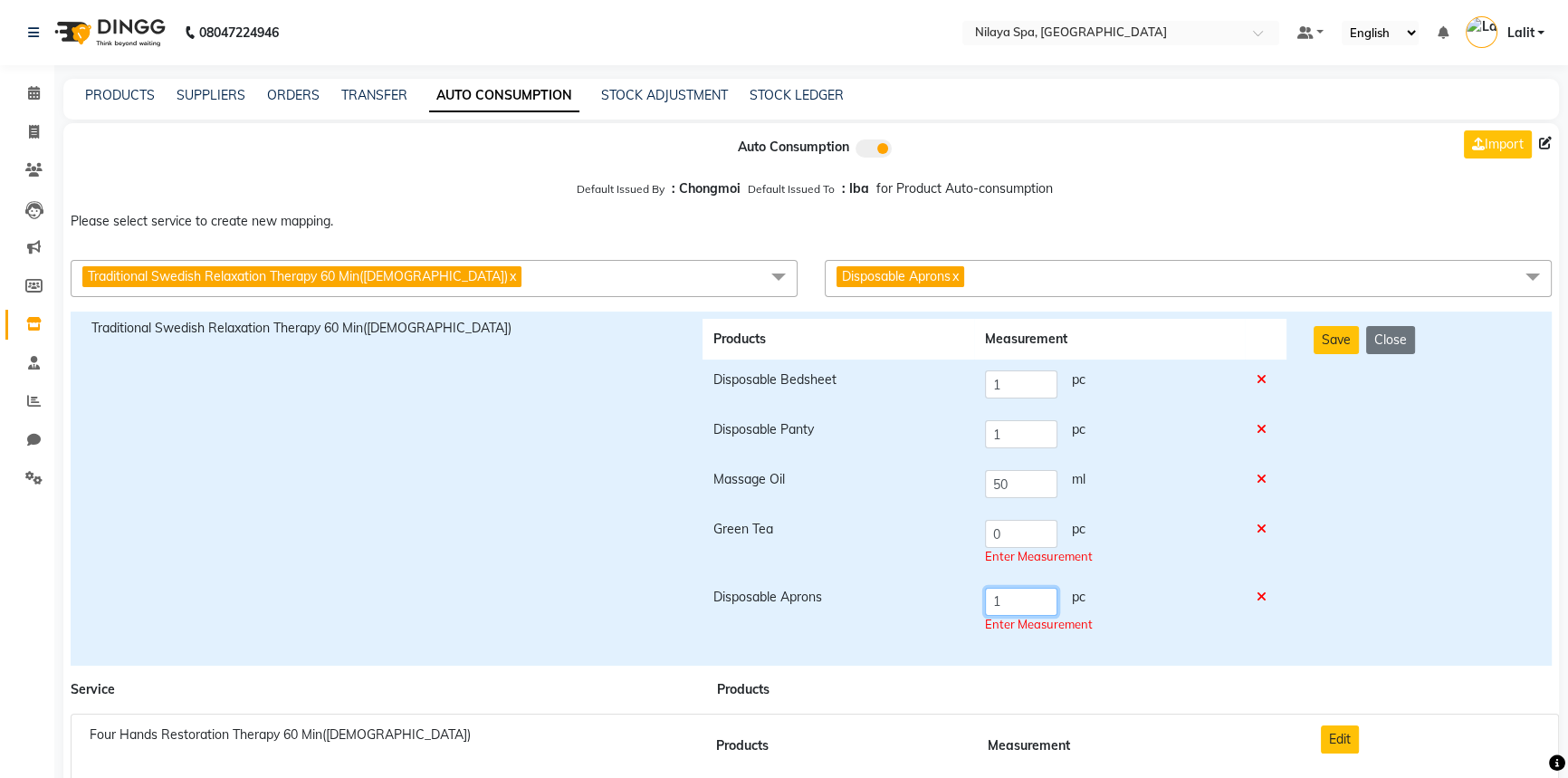
type input "1"
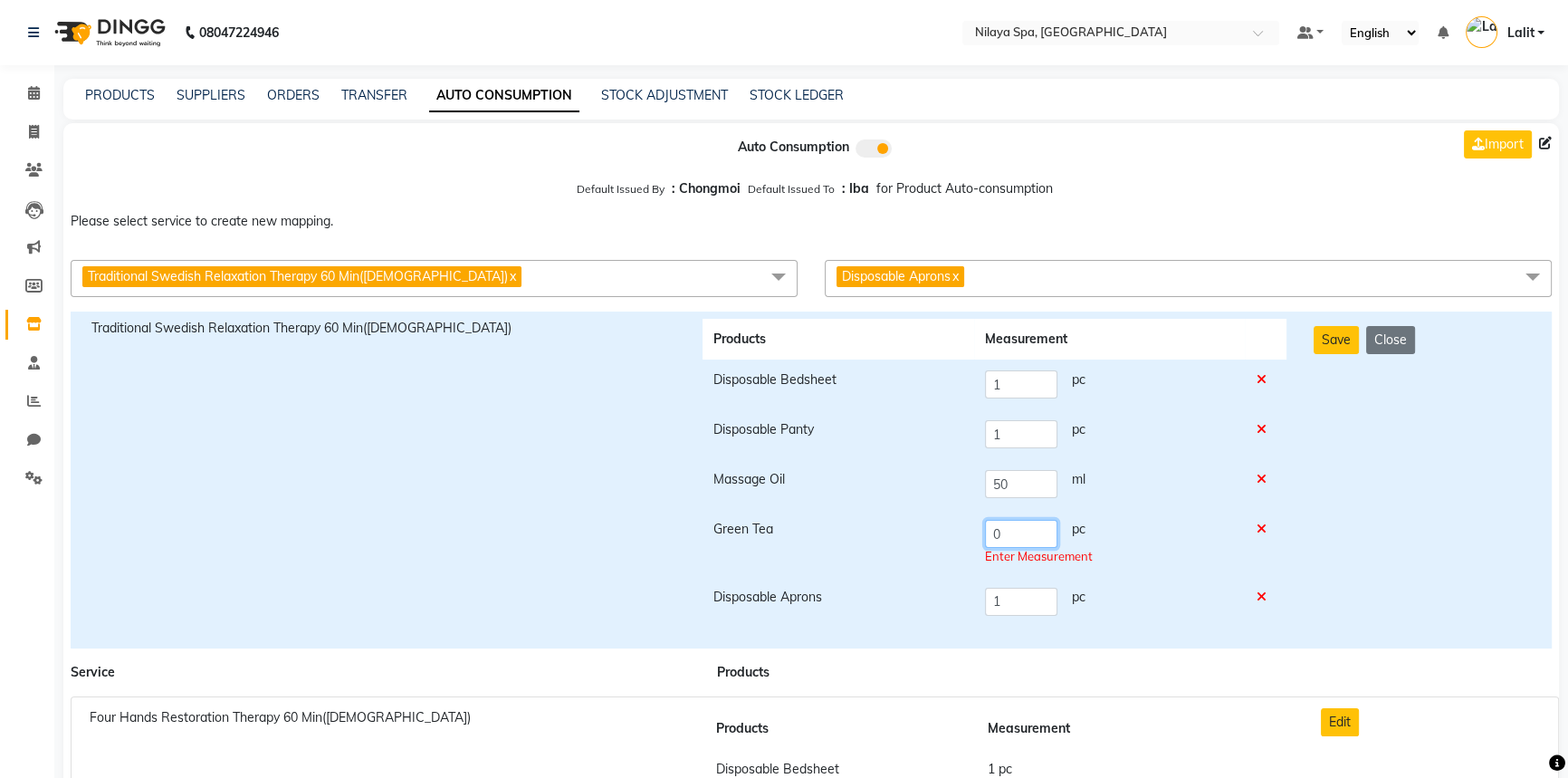
drag, startPoint x: 1006, startPoint y: 543, endPoint x: 958, endPoint y: 530, distance: 49.7
click at [958, 530] on tr "Green Tea 0 pc Enter Measurement" at bounding box center [994, 543] width 584 height 68
type input "1"
click at [1385, 452] on div "Save Close" at bounding box center [1422, 480] width 244 height 322
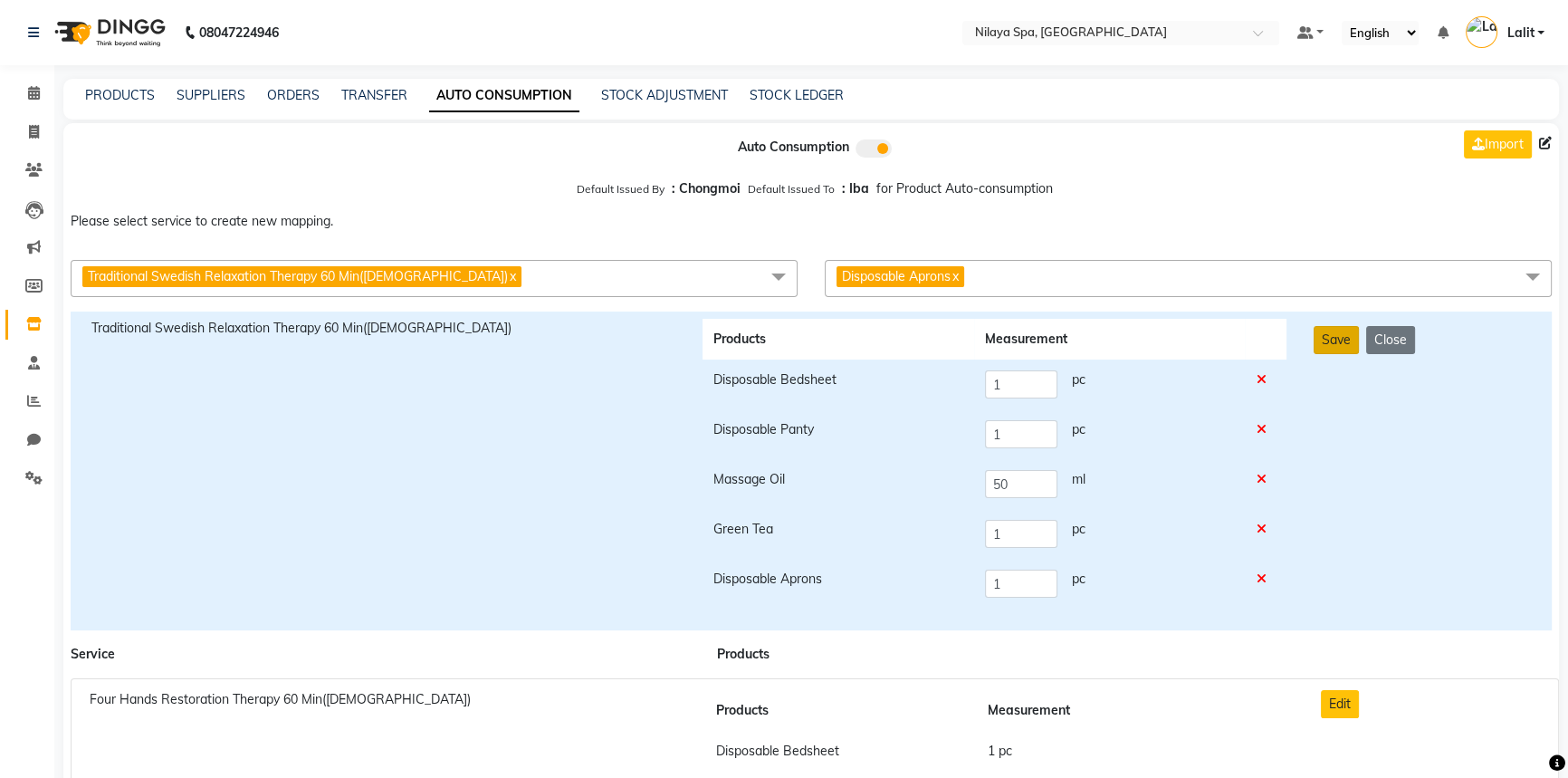
click at [1334, 334] on button "Save" at bounding box center [1335, 339] width 45 height 28
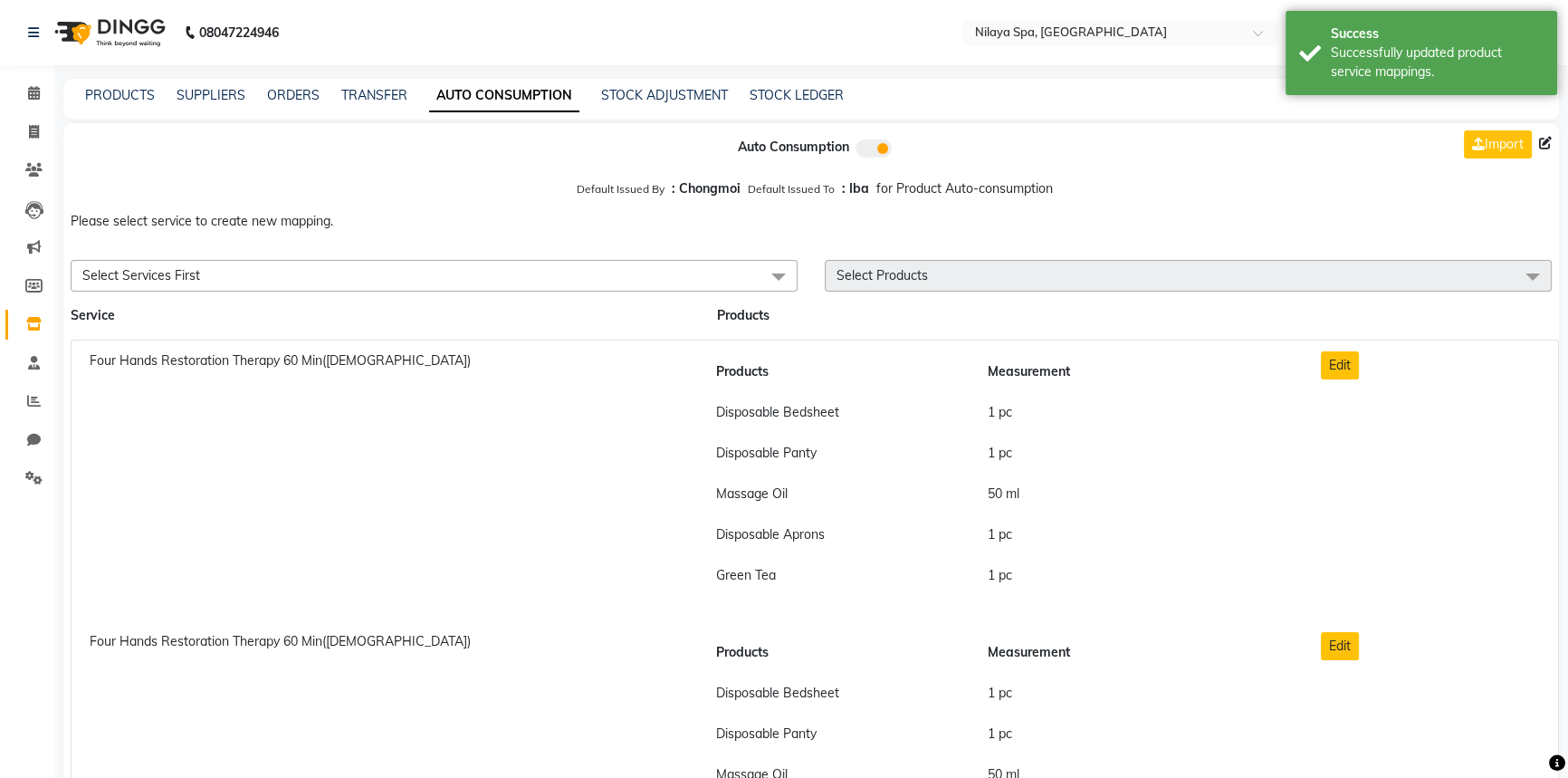
click at [1152, 166] on div "Import" at bounding box center [1318, 147] width 508 height 49
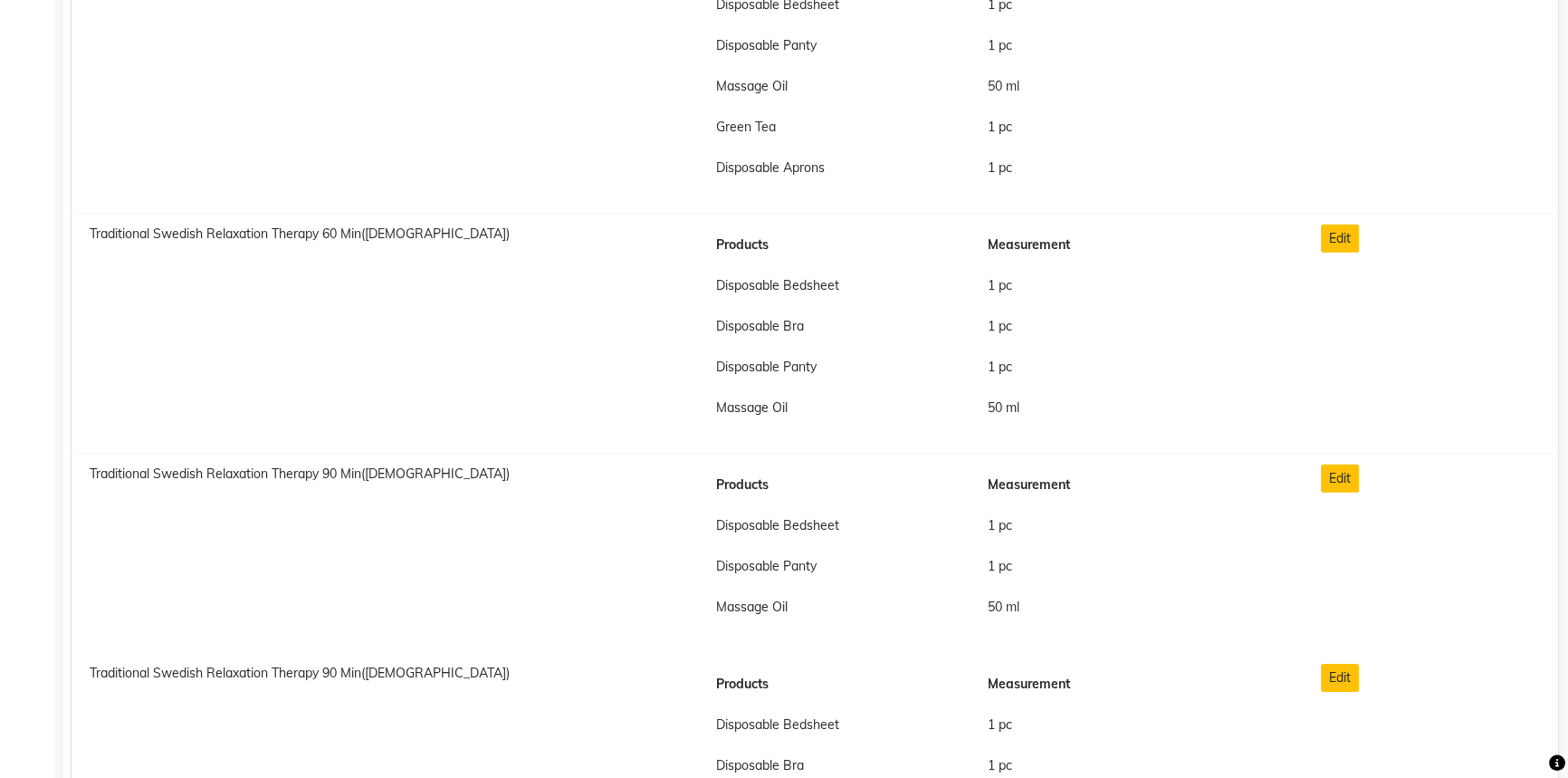
scroll to position [7078, 0]
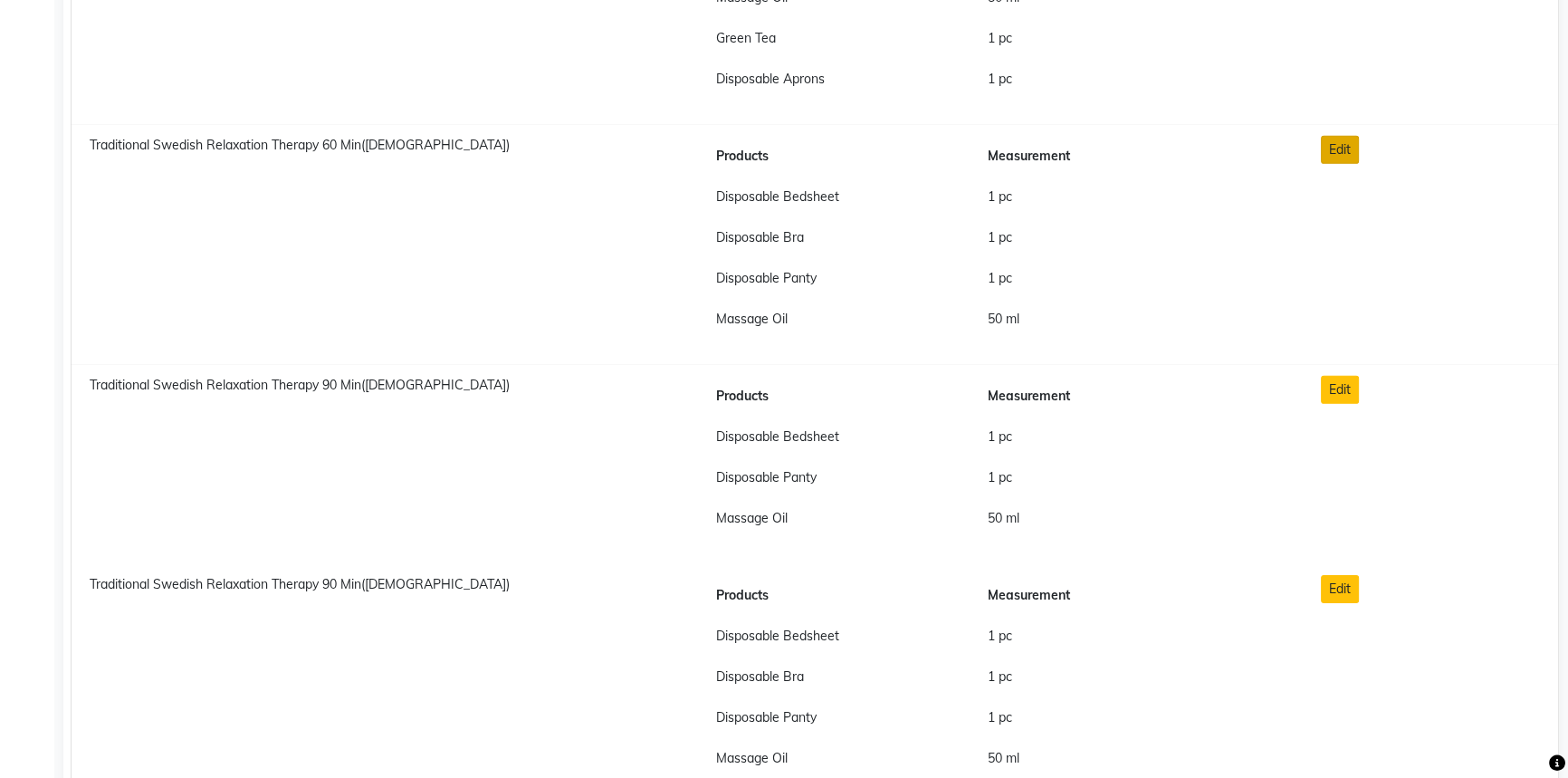
click at [1339, 154] on button "Edit" at bounding box center [1340, 149] width 38 height 28
checkbox input "true"
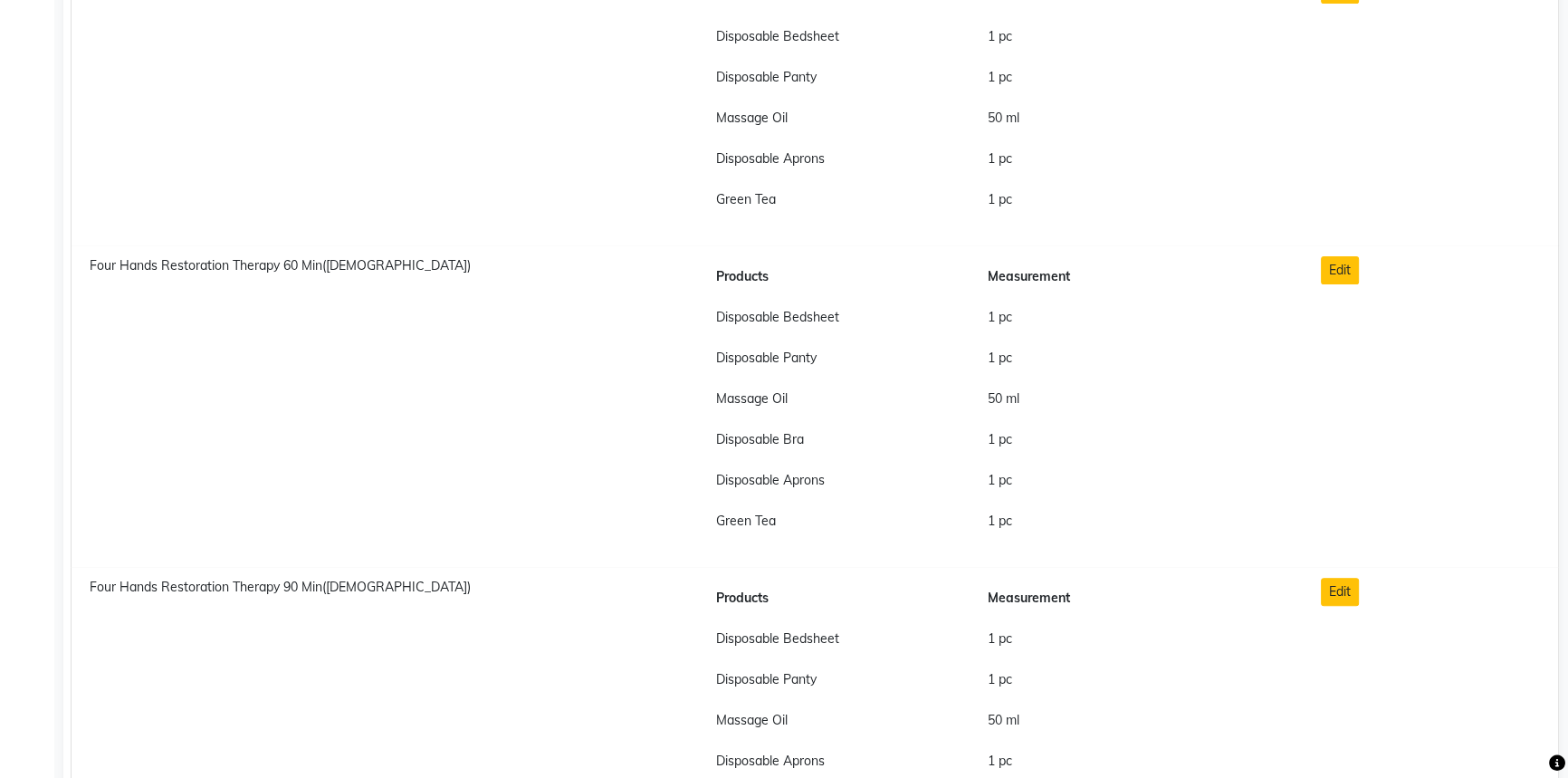
scroll to position [0, 0]
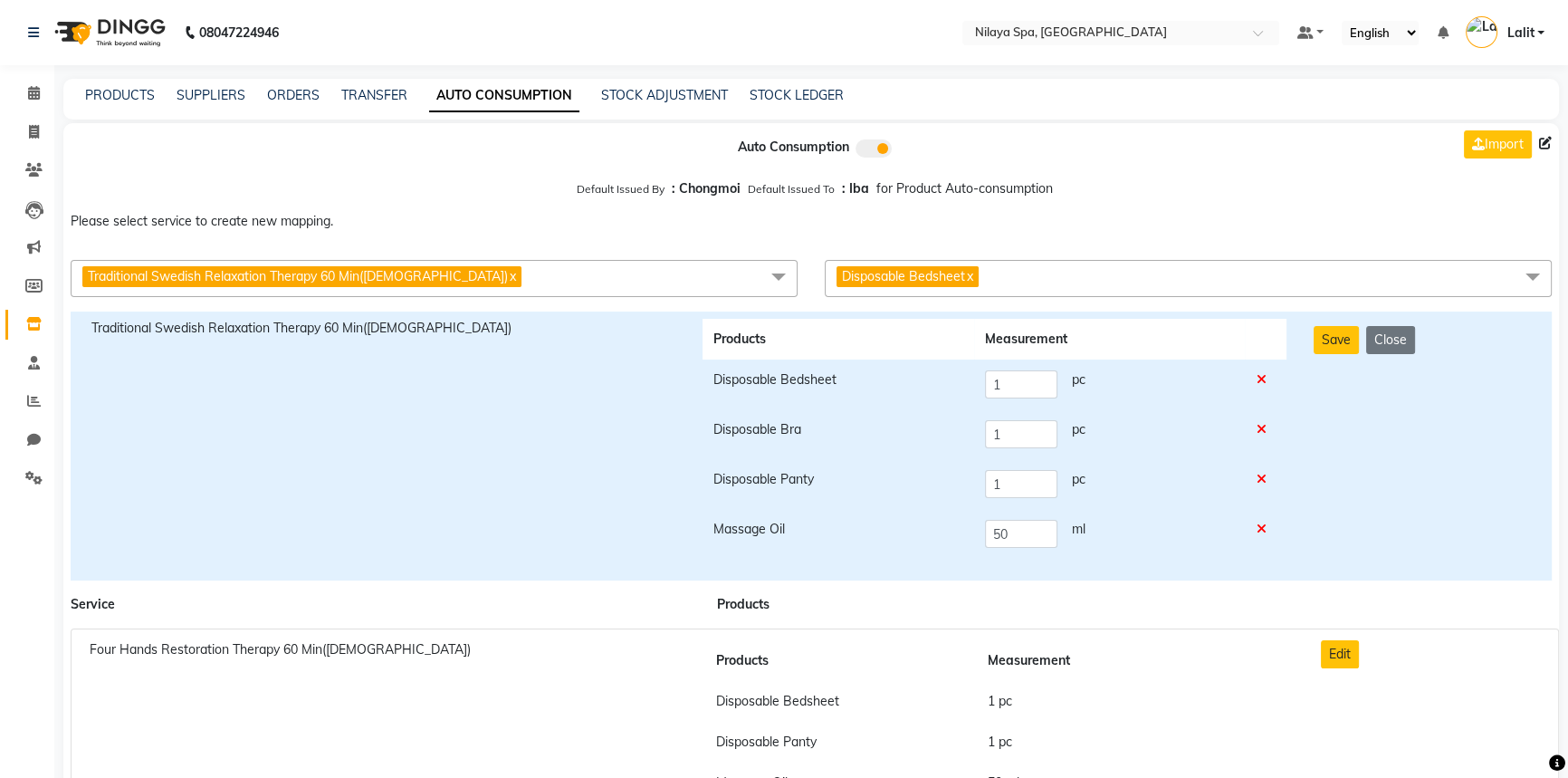
click at [1054, 254] on div "Traditional Swedish Relaxation Therapy 60 Min(Female) x Couple Rejuvenation The…" at bounding box center [810, 278] width 1522 height 51
click at [1042, 280] on span "Disposable Bedsheet x" at bounding box center [1188, 278] width 727 height 37
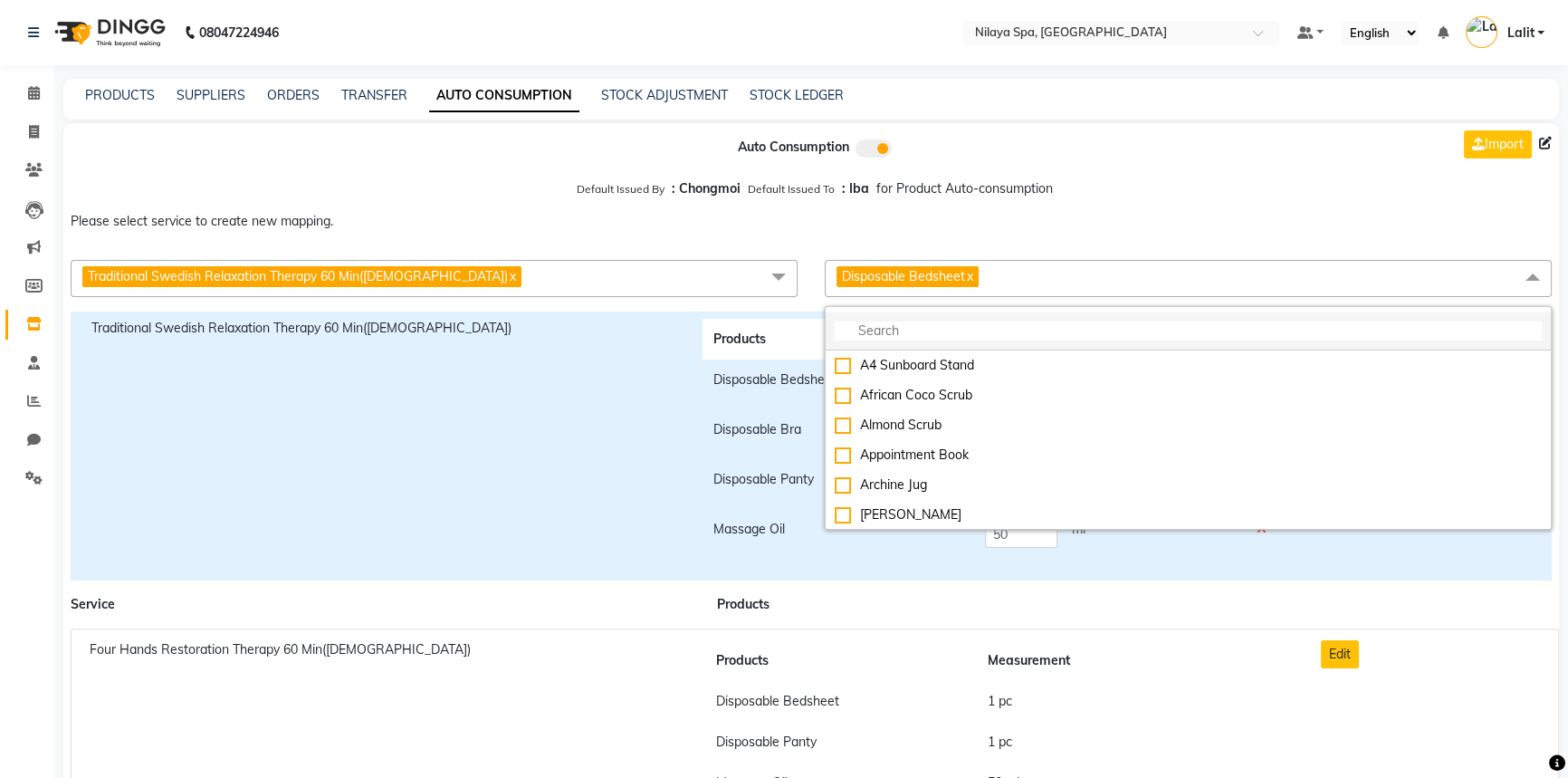
click at [905, 330] on input "multiselect-search" at bounding box center [1189, 331] width 707 height 19
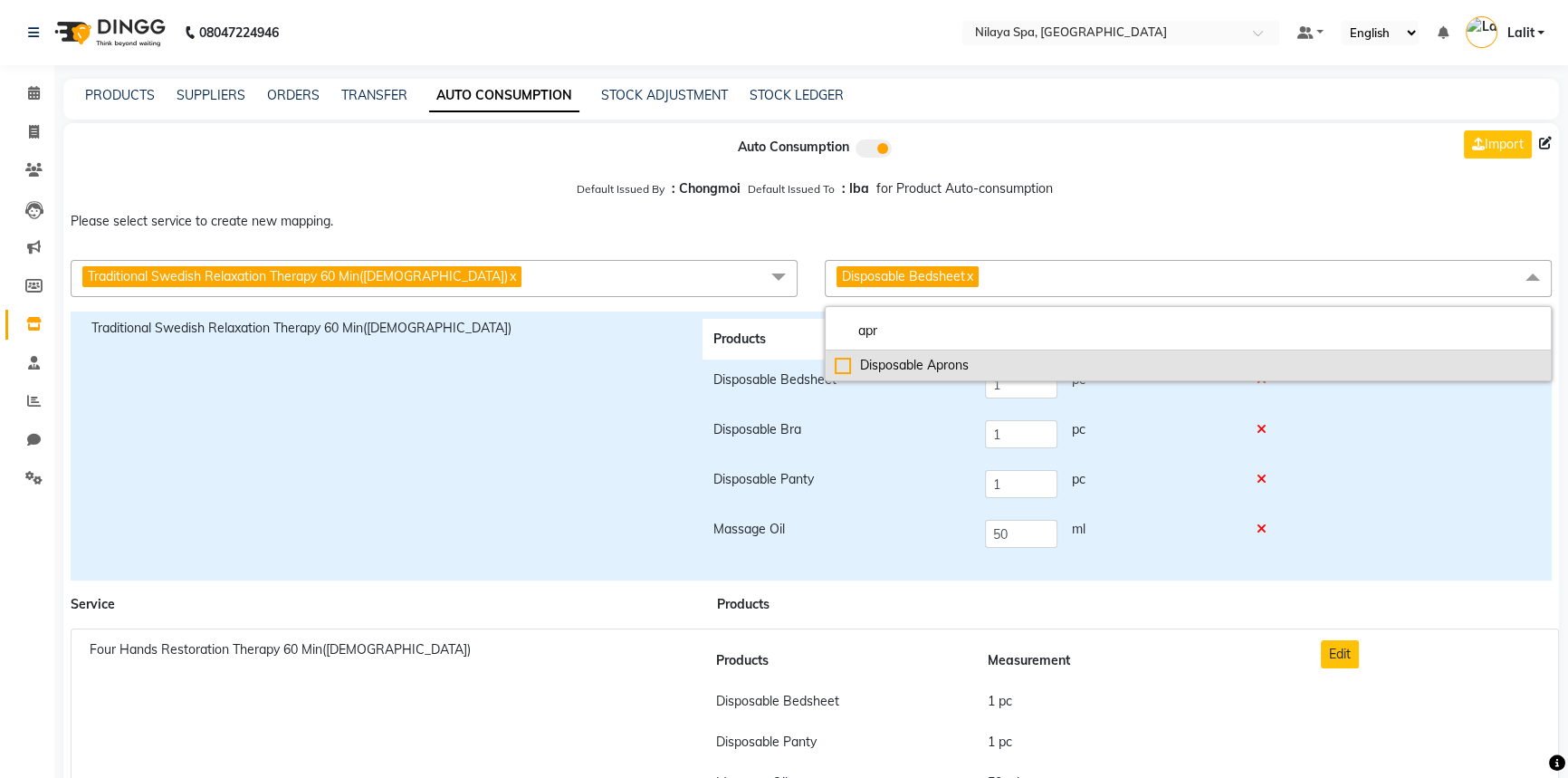
type input "apr"
click at [836, 366] on div "Disposable Aprons" at bounding box center [1189, 365] width 707 height 19
checkbox input "true"
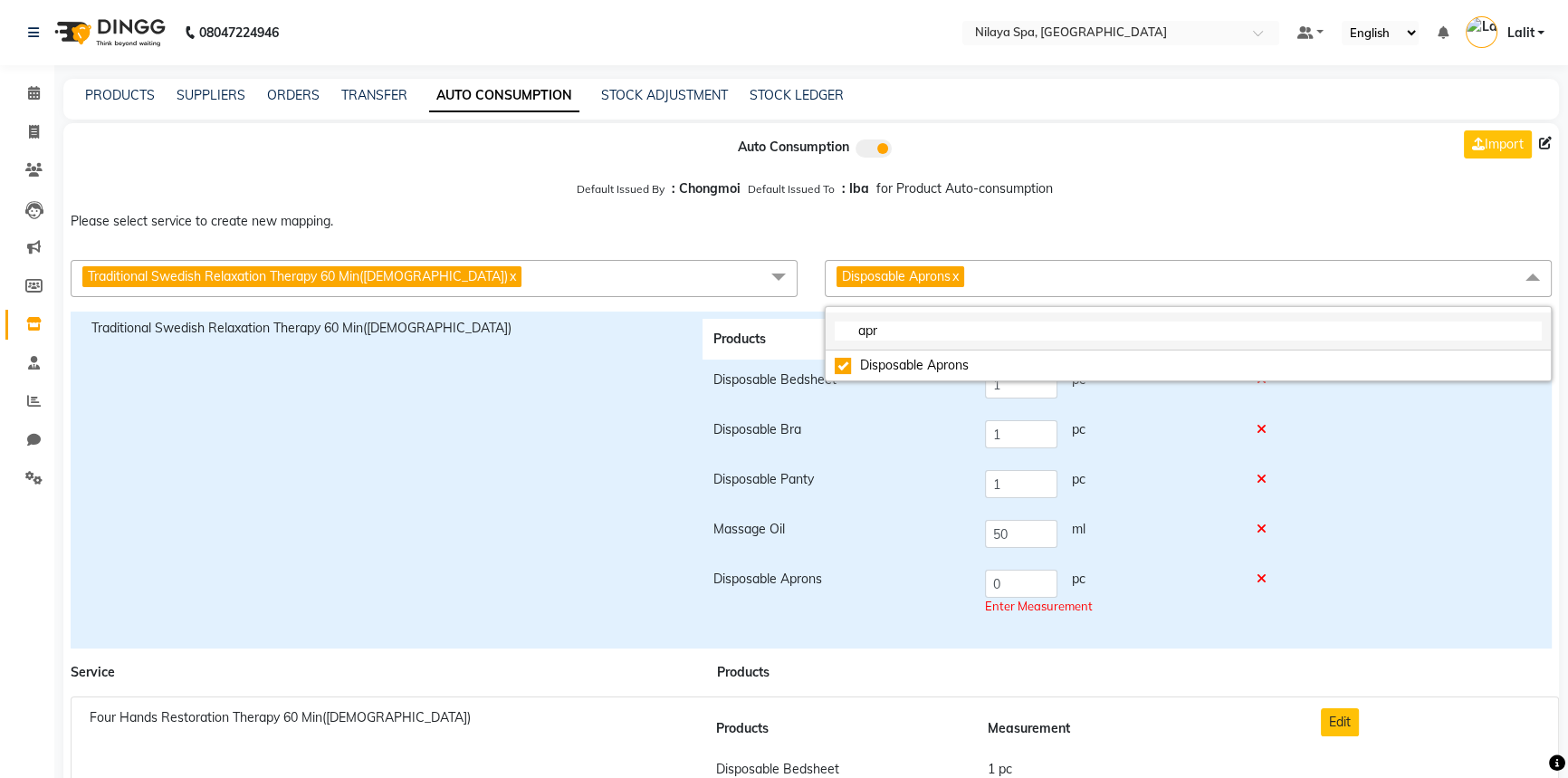
click at [888, 335] on input "apr" at bounding box center [1189, 331] width 707 height 19
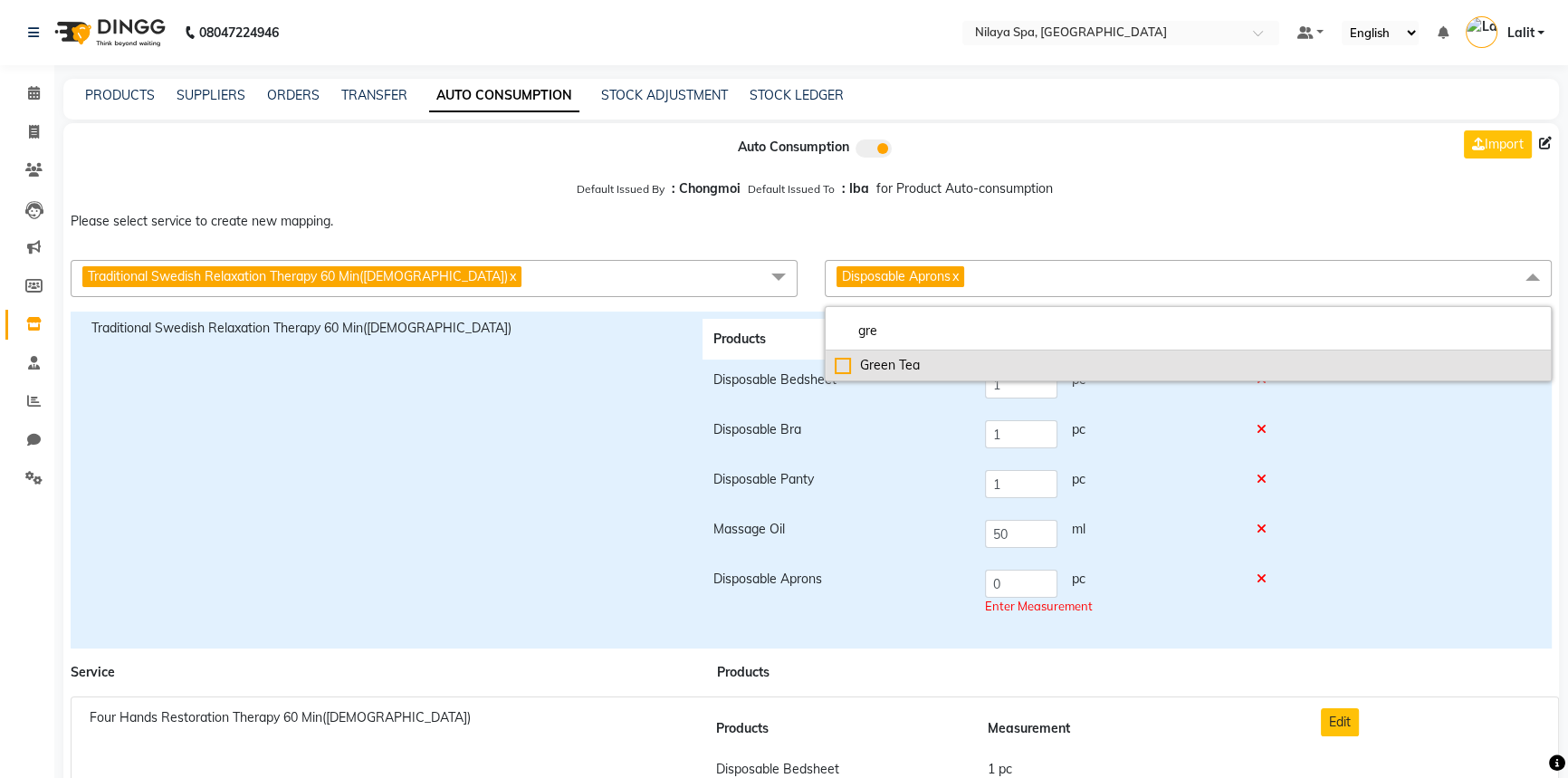
type input "gre"
click at [854, 359] on div "Green Tea" at bounding box center [1189, 365] width 707 height 19
checkbox input "true"
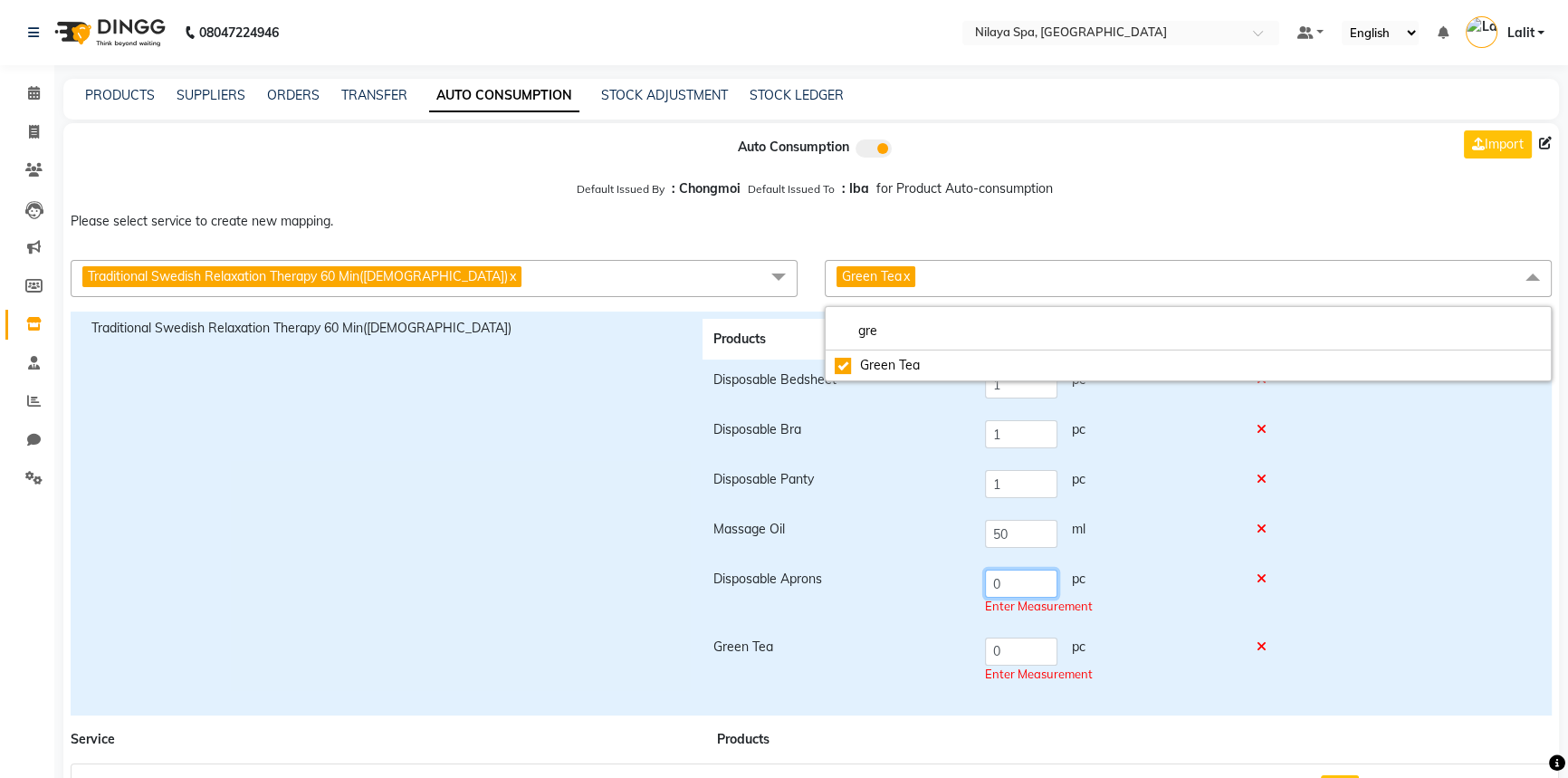
drag, startPoint x: 1035, startPoint y: 590, endPoint x: 981, endPoint y: 590, distance: 54.0
click at [981, 590] on td "0 pc Enter Measurement" at bounding box center [1110, 592] width 271 height 68
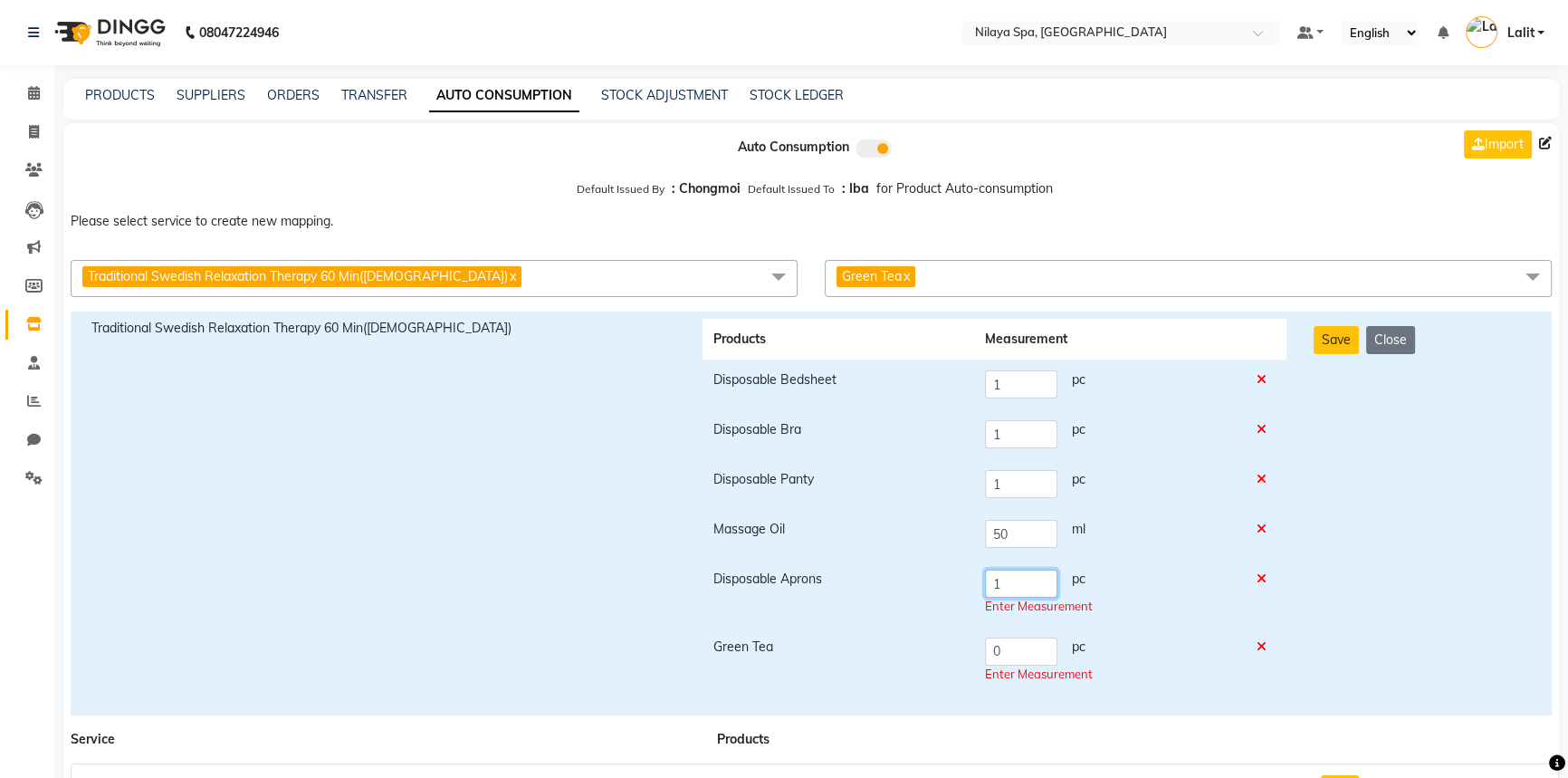
type input "1"
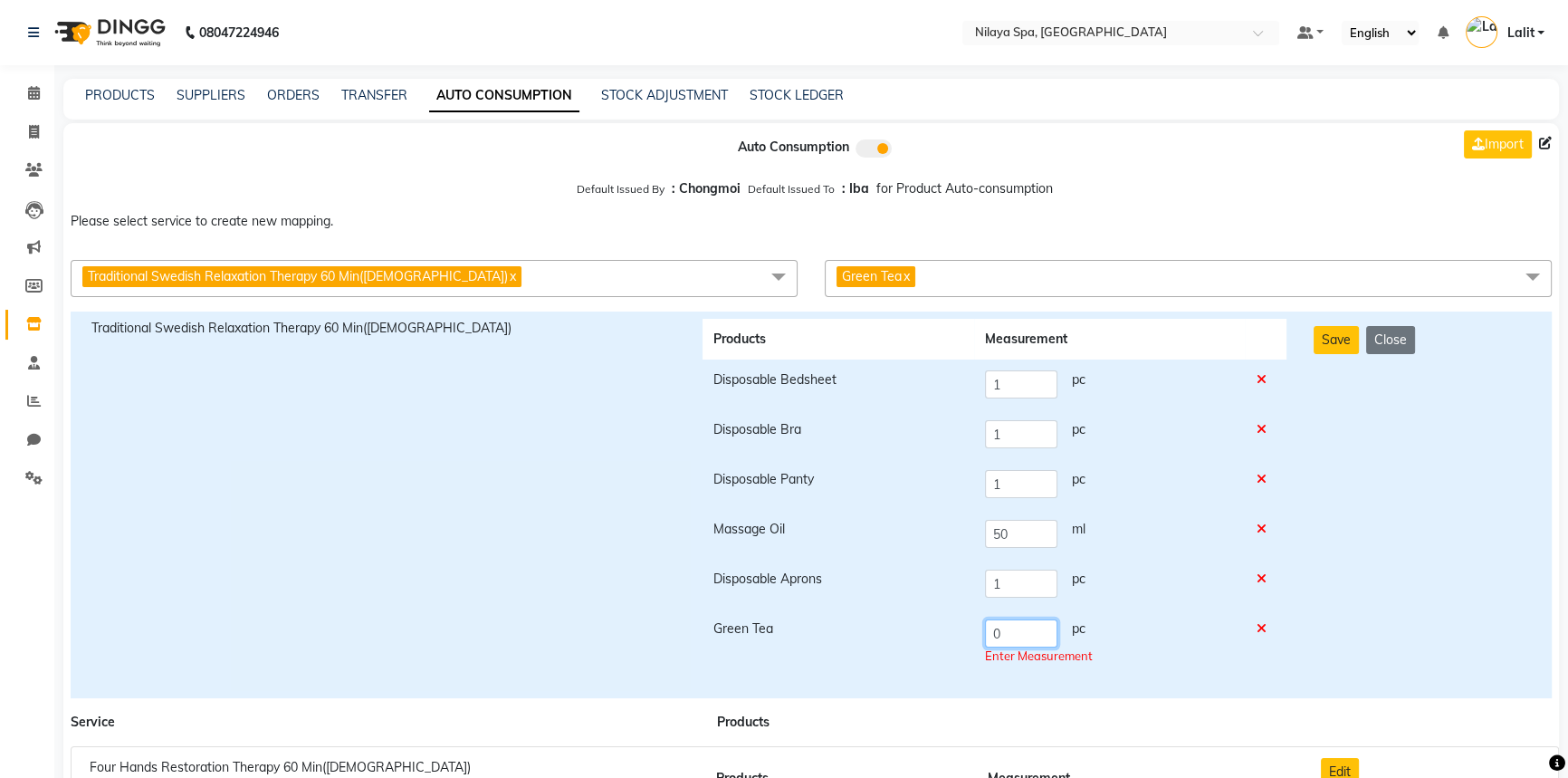
drag, startPoint x: 1020, startPoint y: 647, endPoint x: 979, endPoint y: 648, distance: 41.0
click at [979, 648] on td "0 pc Enter Measurement" at bounding box center [1110, 642] width 271 height 68
type input "1"
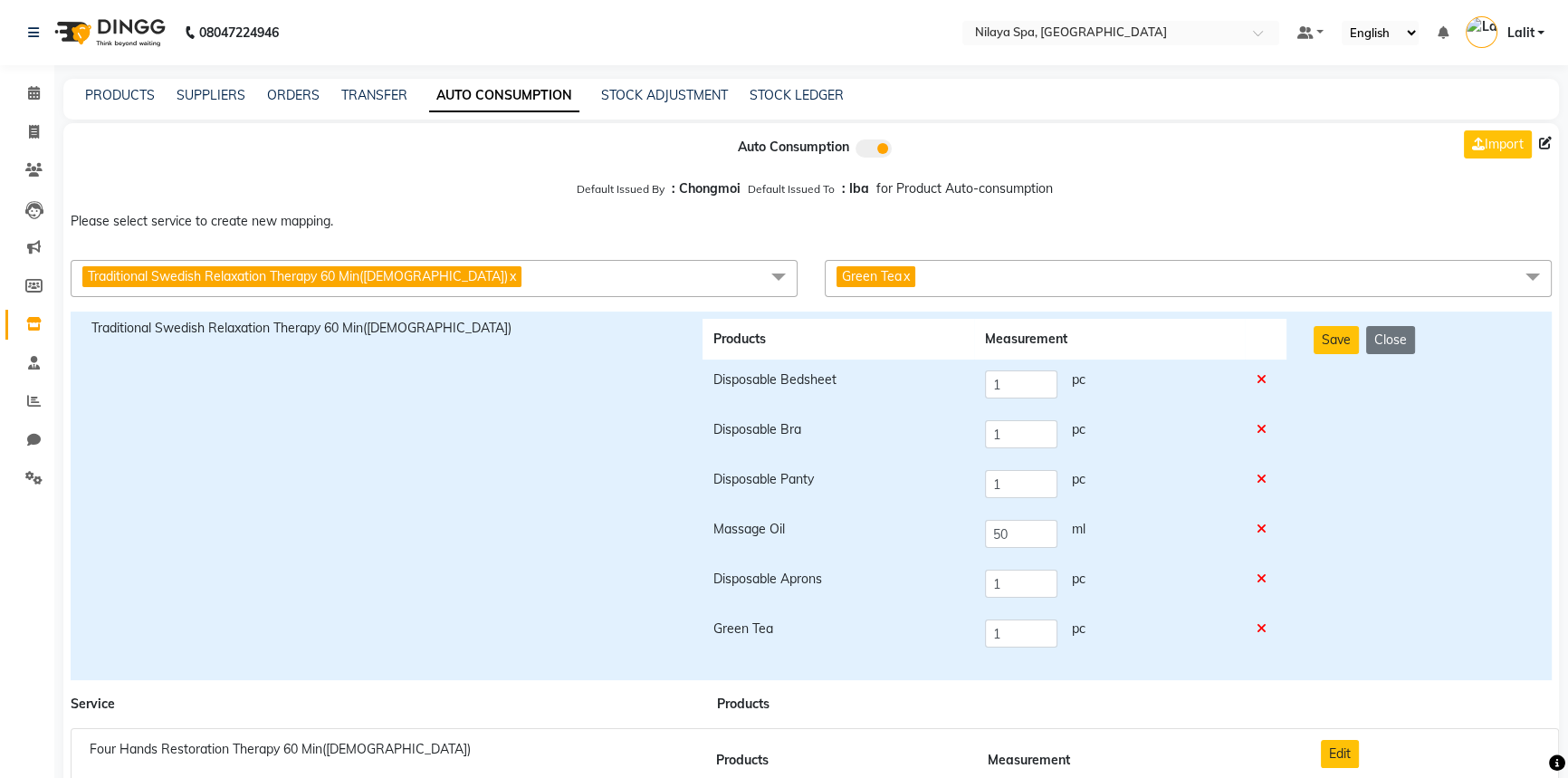
click at [1333, 657] on div "Save Close" at bounding box center [1422, 495] width 244 height 354
click at [1339, 349] on button "Save" at bounding box center [1335, 339] width 45 height 28
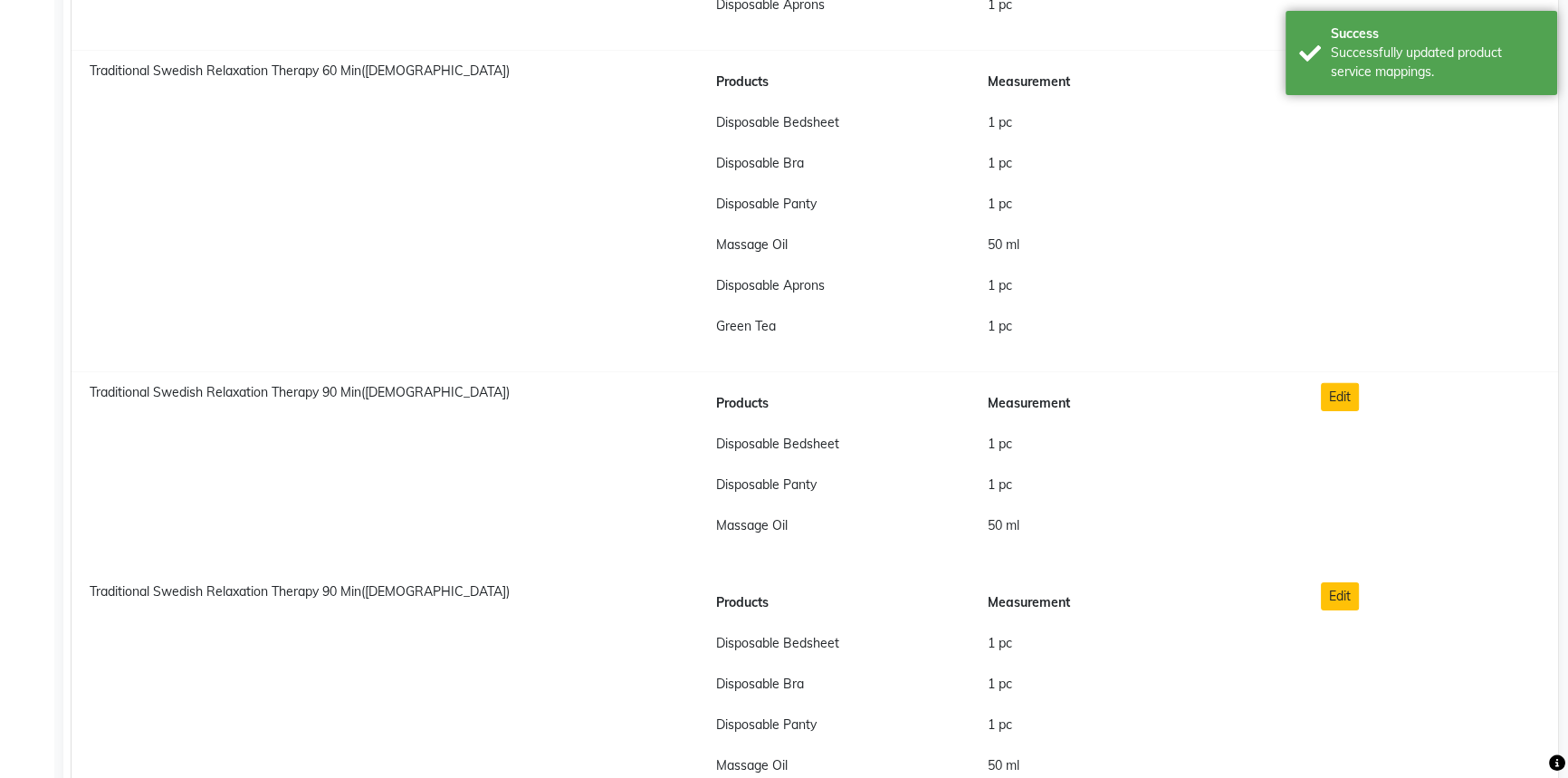
scroll to position [7243, 0]
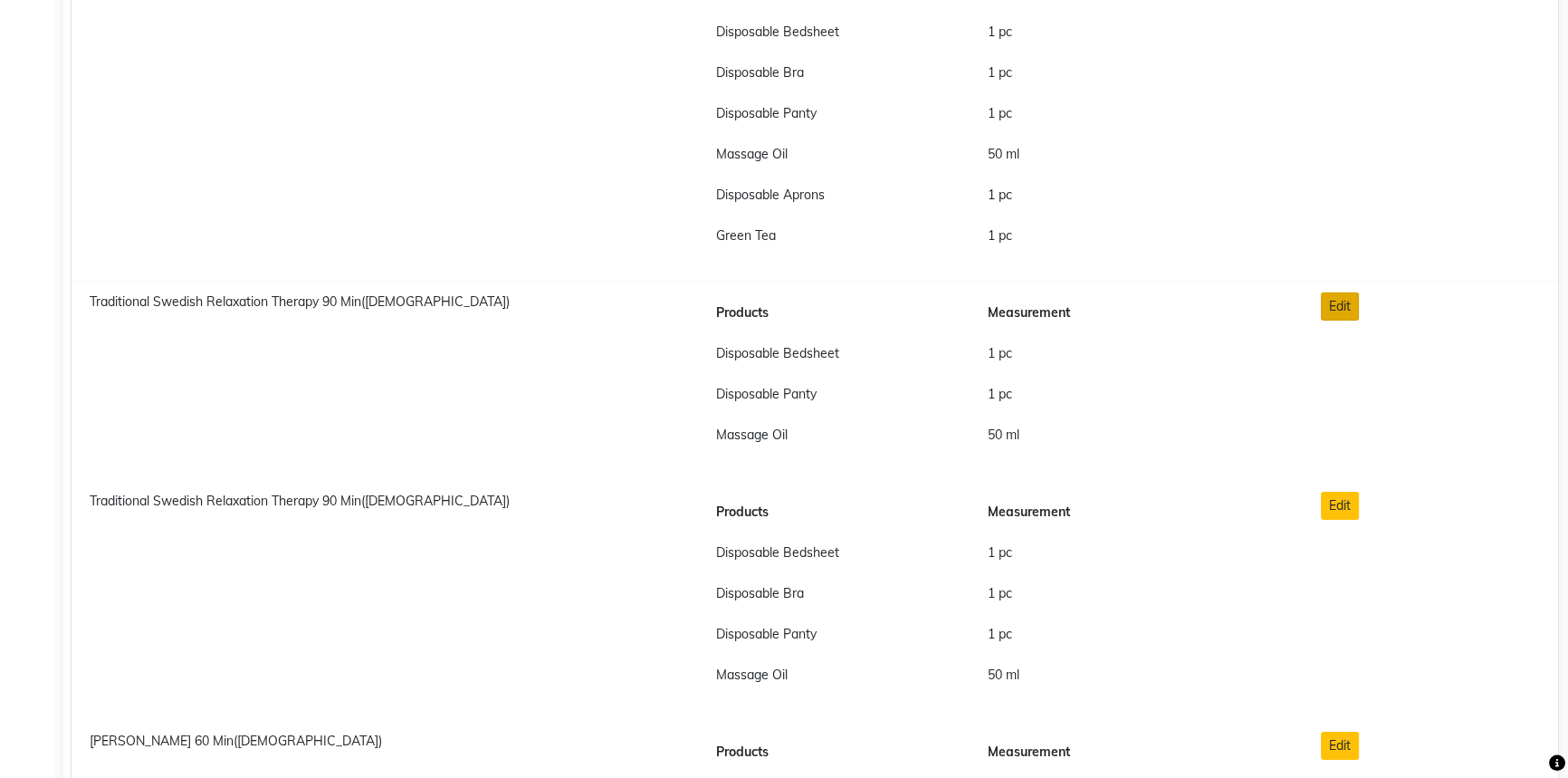
click at [1339, 303] on button "Edit" at bounding box center [1340, 306] width 38 height 28
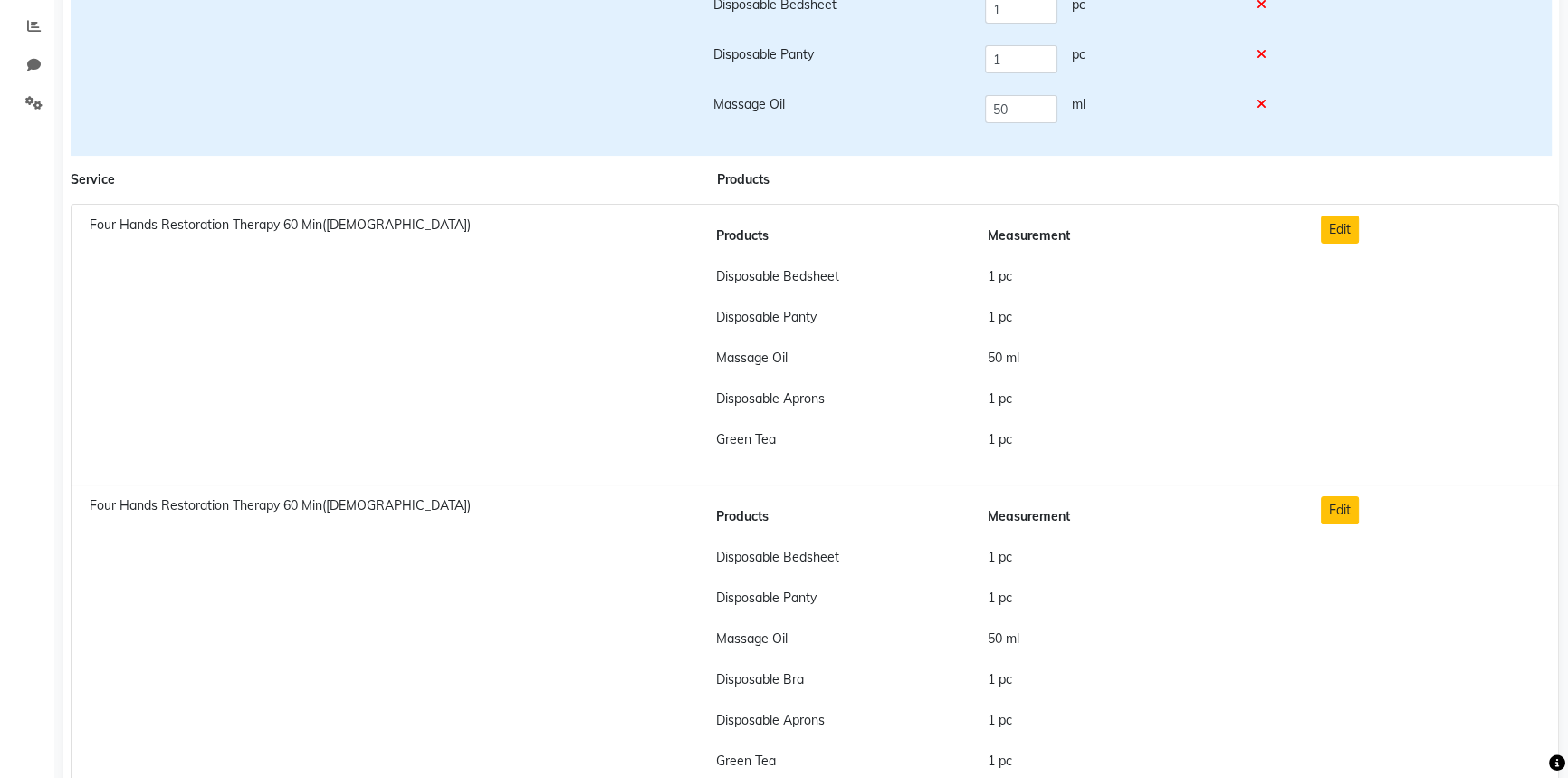
scroll to position [0, 0]
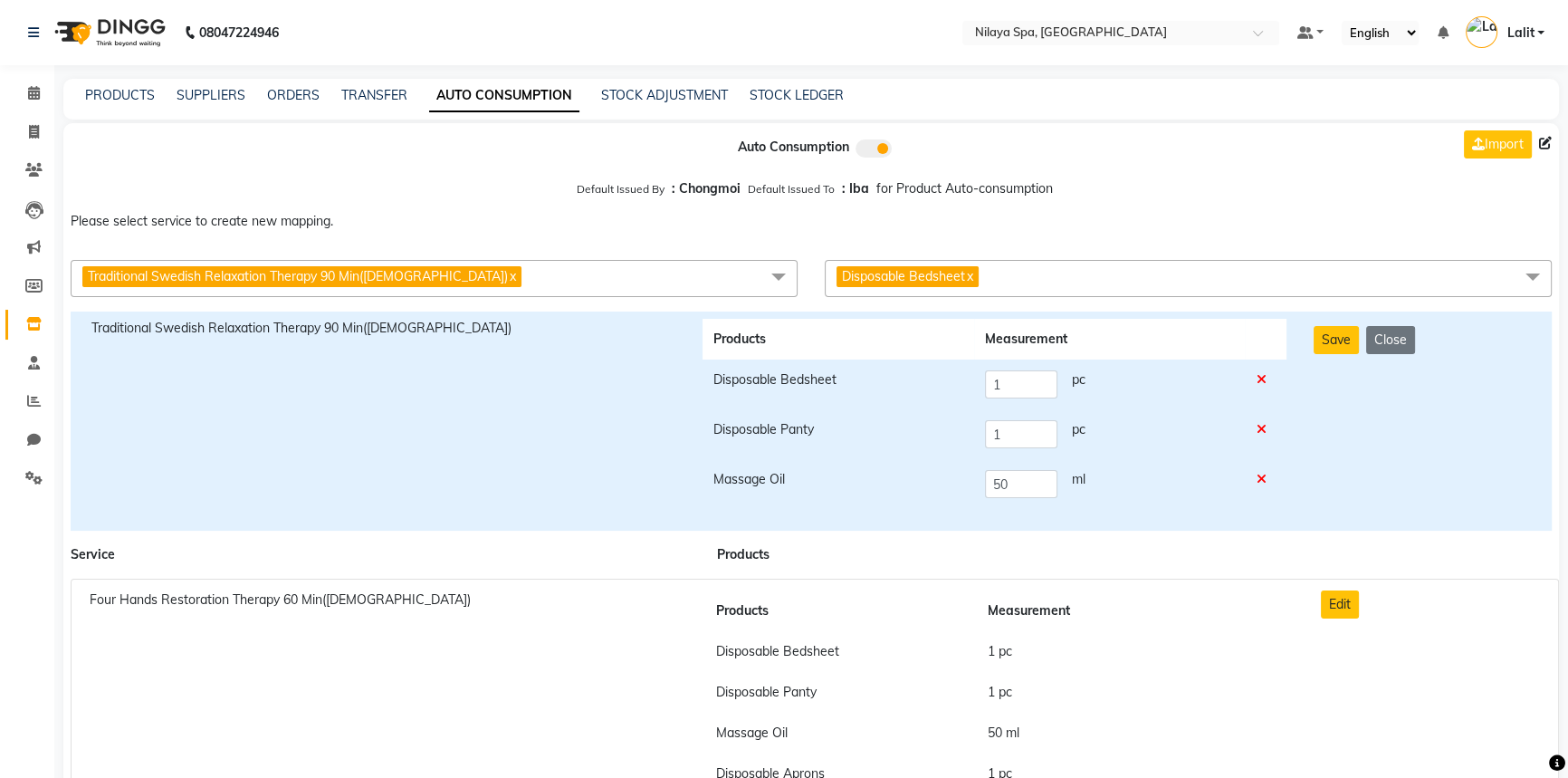
click at [1064, 272] on span "Disposable Bedsheet x" at bounding box center [1188, 278] width 727 height 37
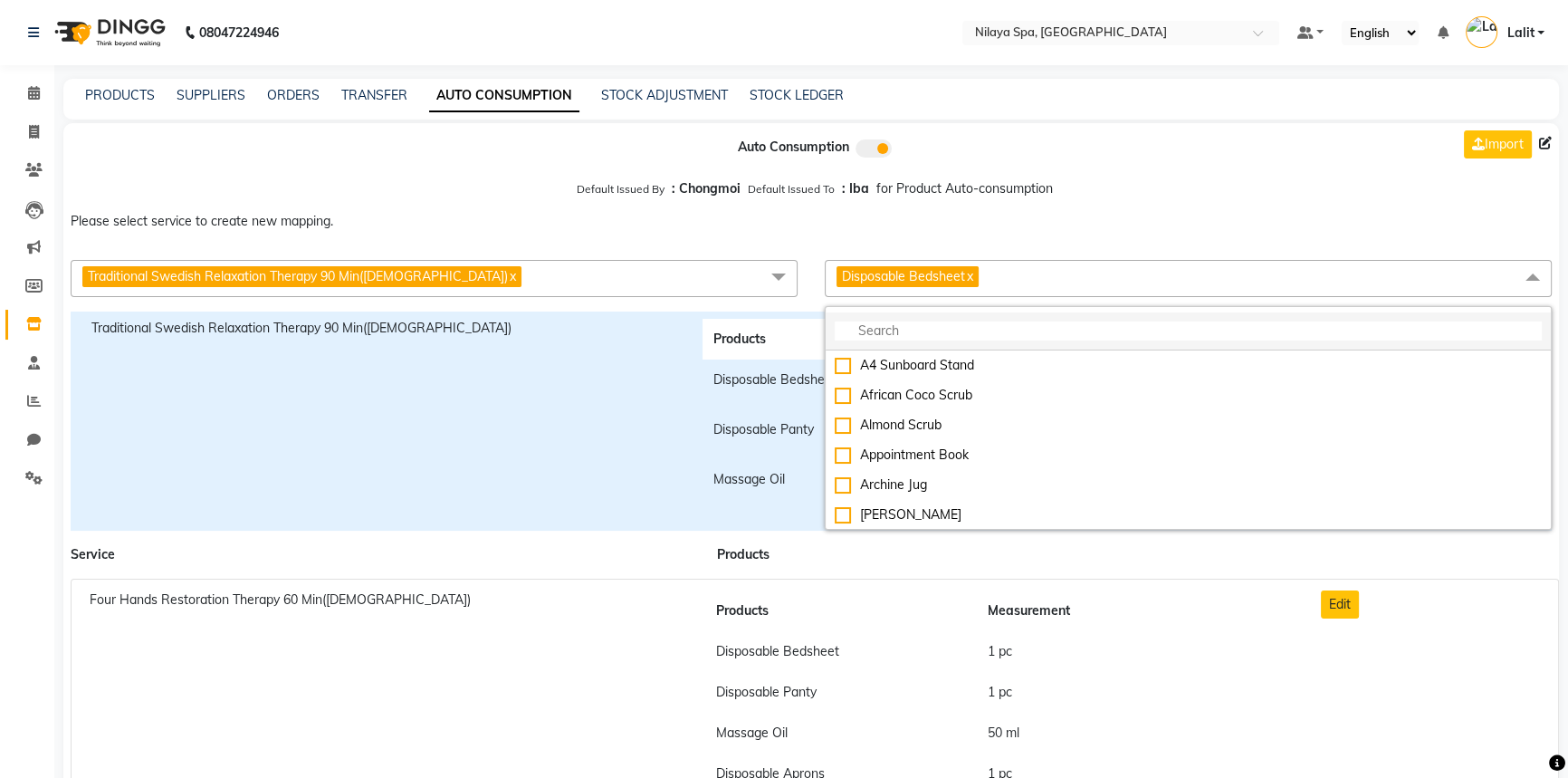
click at [926, 334] on input "multiselect-search" at bounding box center [1189, 331] width 707 height 19
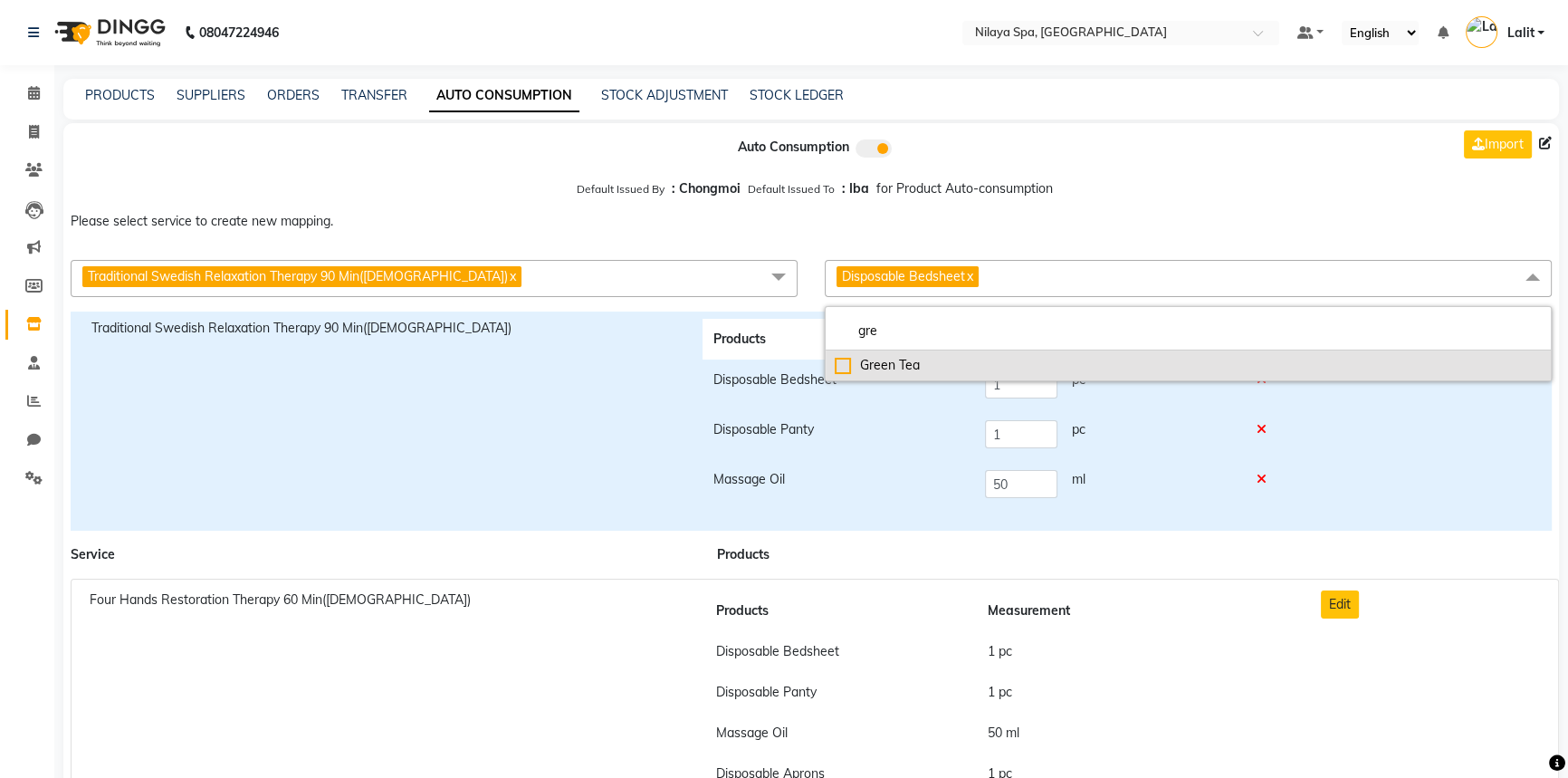
type input "gre"
click at [925, 375] on div "Green Tea" at bounding box center [1189, 365] width 707 height 19
checkbox input "true"
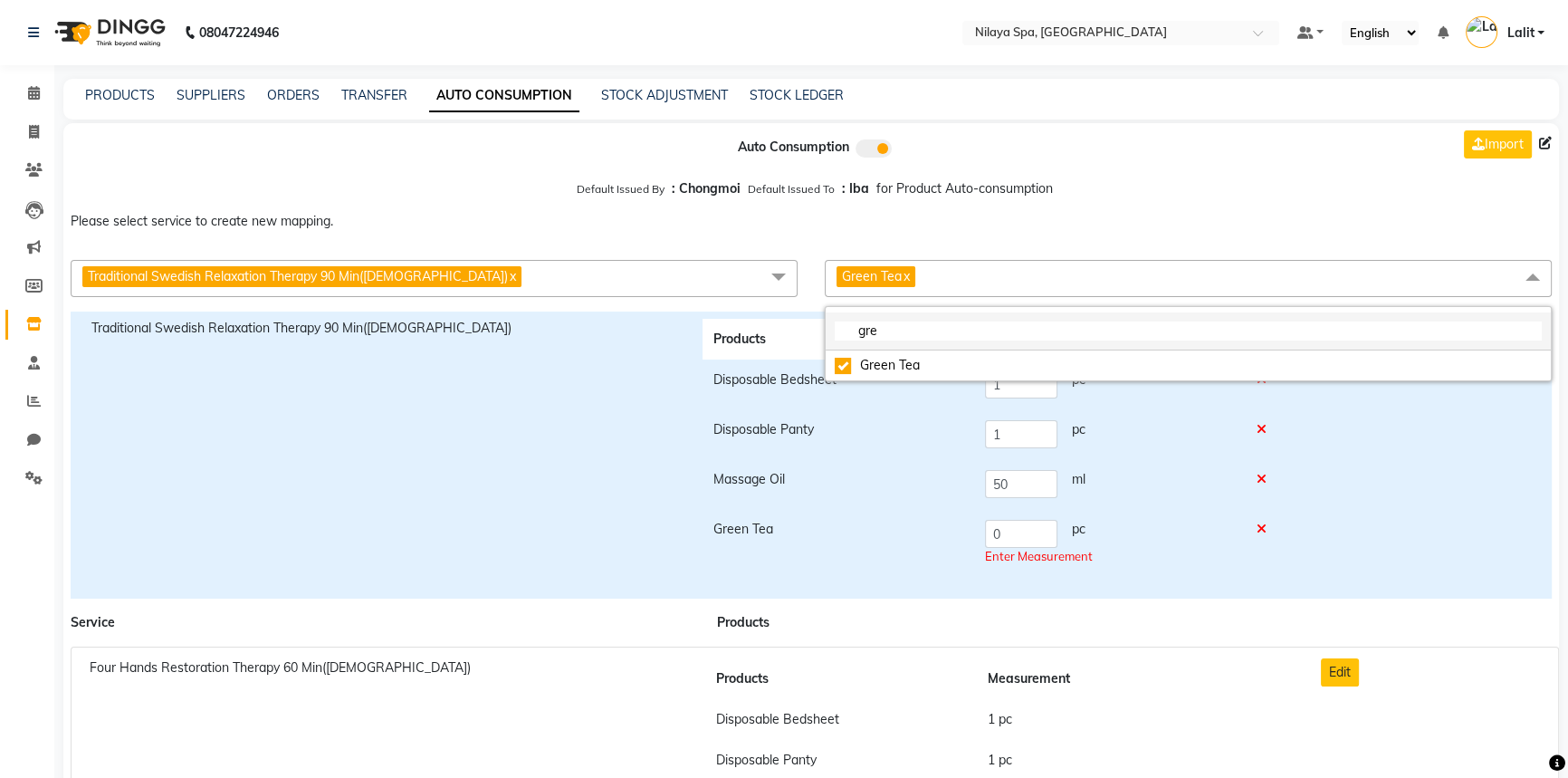
click at [885, 342] on li "gre" at bounding box center [1188, 332] width 725 height 38
click at [883, 335] on input "gre" at bounding box center [1189, 331] width 707 height 19
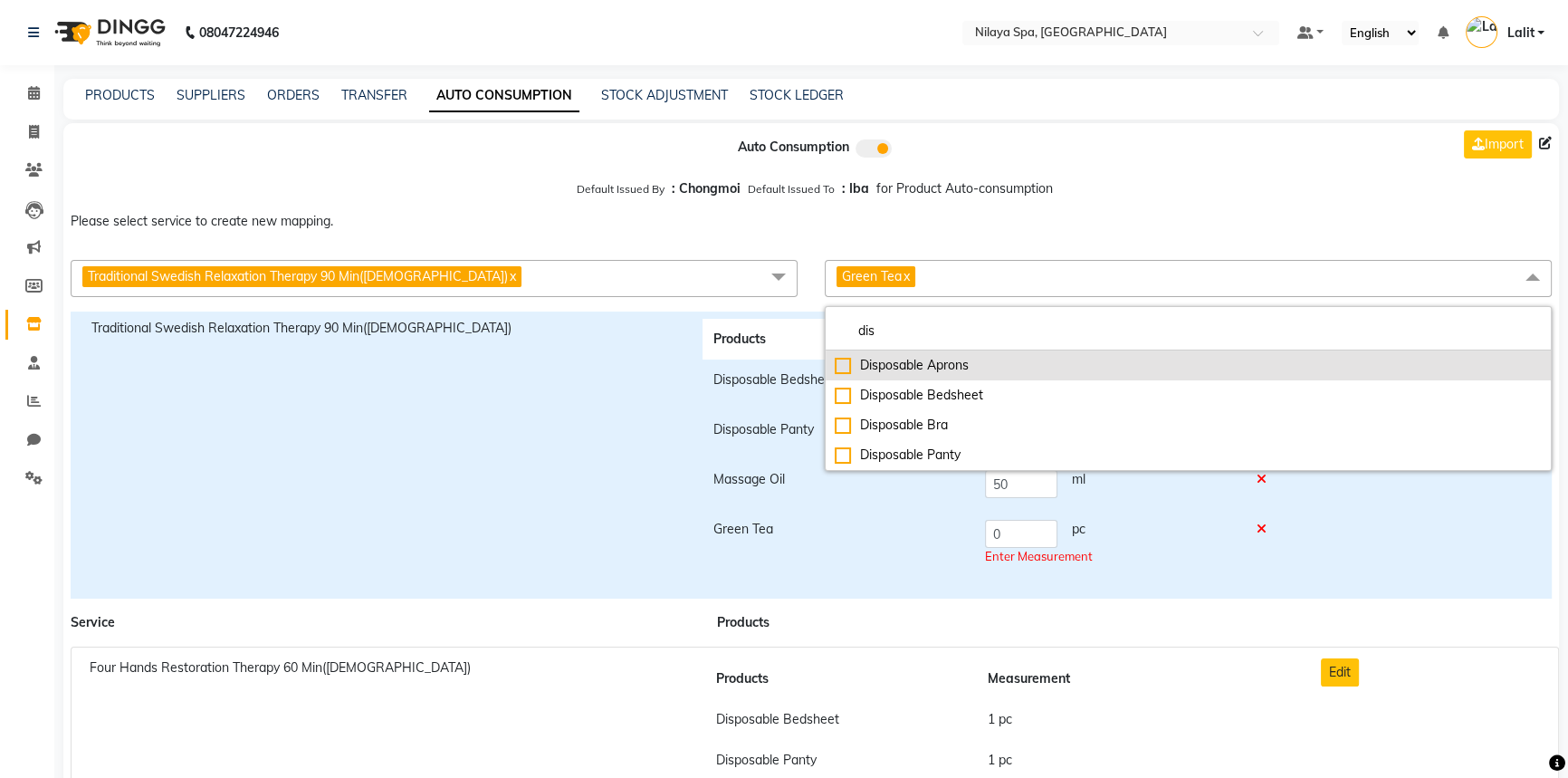
type input "dis"
click at [899, 376] on li "Disposable Aprons" at bounding box center [1188, 365] width 725 height 30
checkbox input "true"
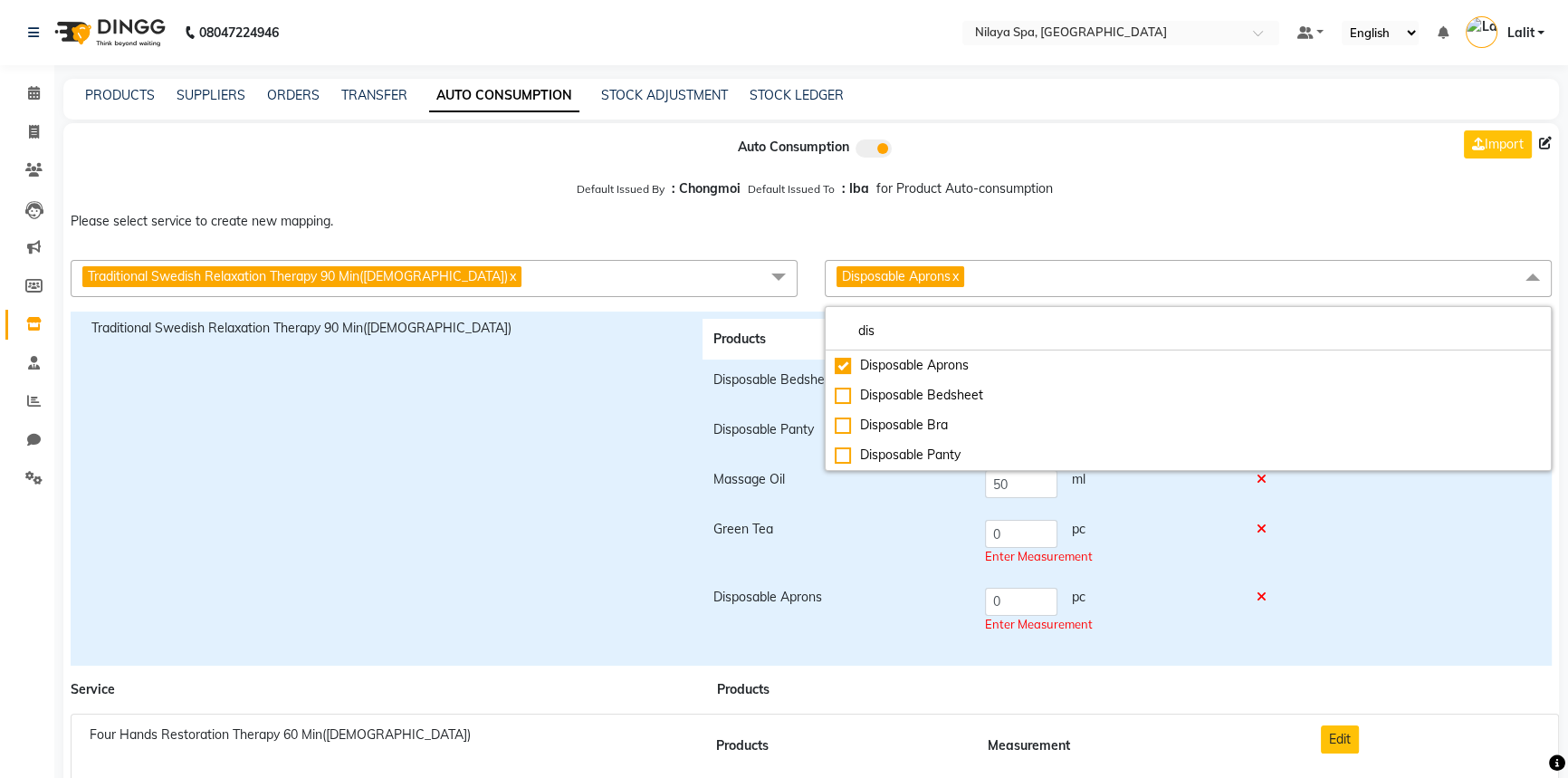
click at [865, 500] on td "Massage Oil" at bounding box center [838, 483] width 272 height 50
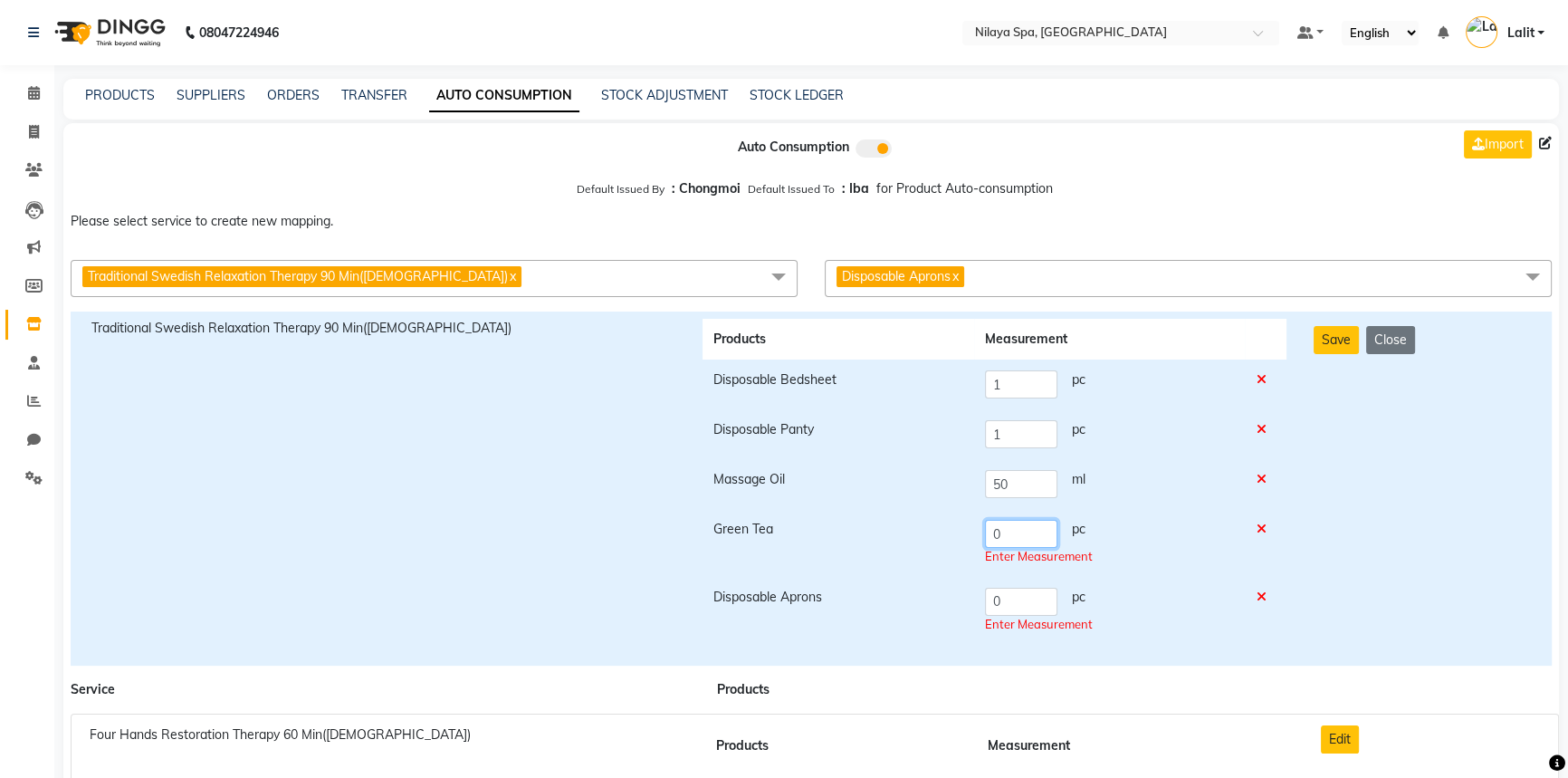
drag, startPoint x: 1013, startPoint y: 534, endPoint x: 978, endPoint y: 534, distance: 35.0
click at [978, 534] on td "0 pc Enter Measurement" at bounding box center [1110, 543] width 271 height 68
type input "1"
drag, startPoint x: 1026, startPoint y: 603, endPoint x: 846, endPoint y: 601, distance: 180.0
click at [846, 601] on tr "Disposable Aprons 0 pc Enter Measurement" at bounding box center [994, 610] width 584 height 68
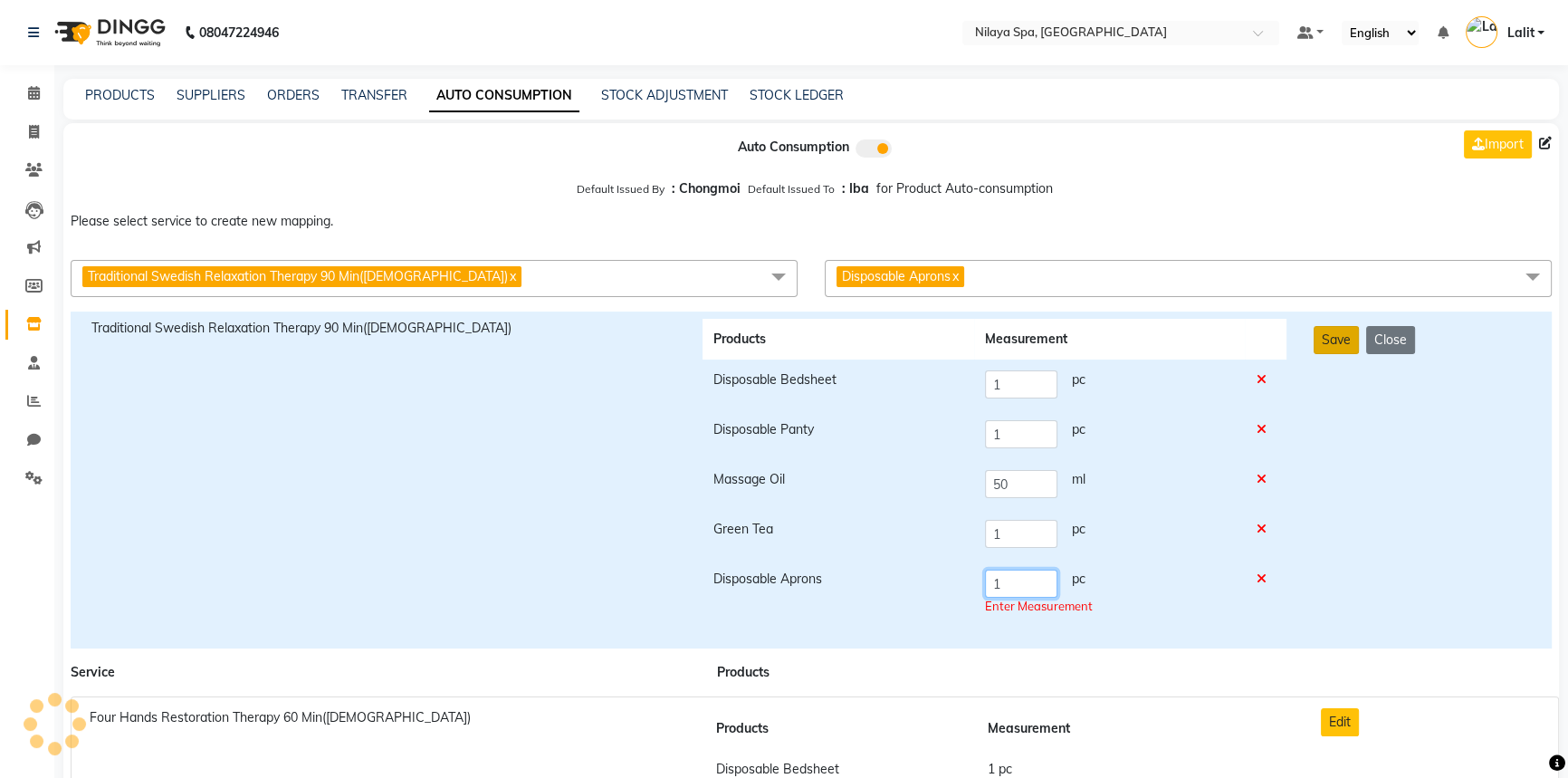
type input "1"
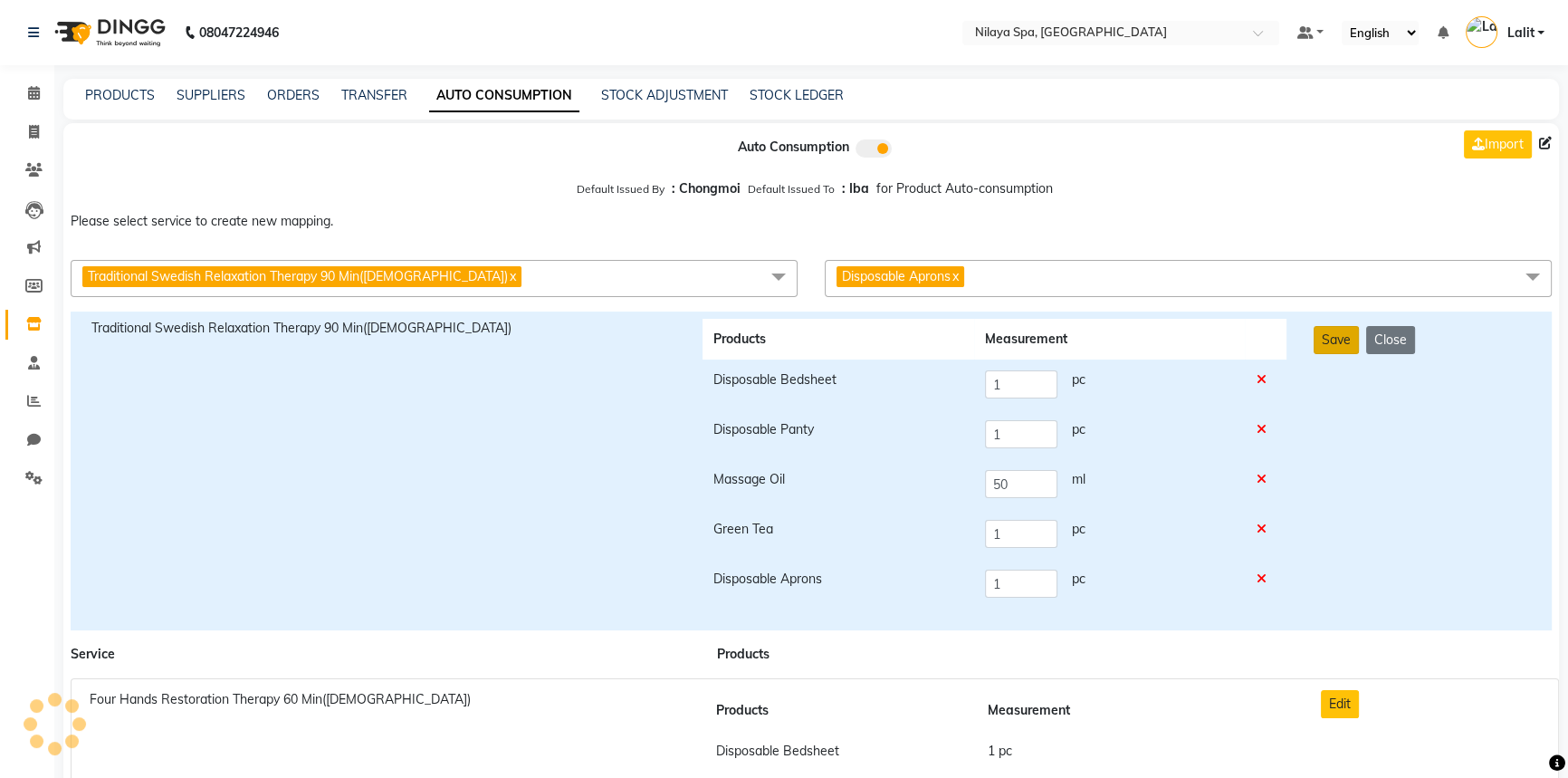
click at [1315, 346] on button "Save" at bounding box center [1335, 339] width 45 height 28
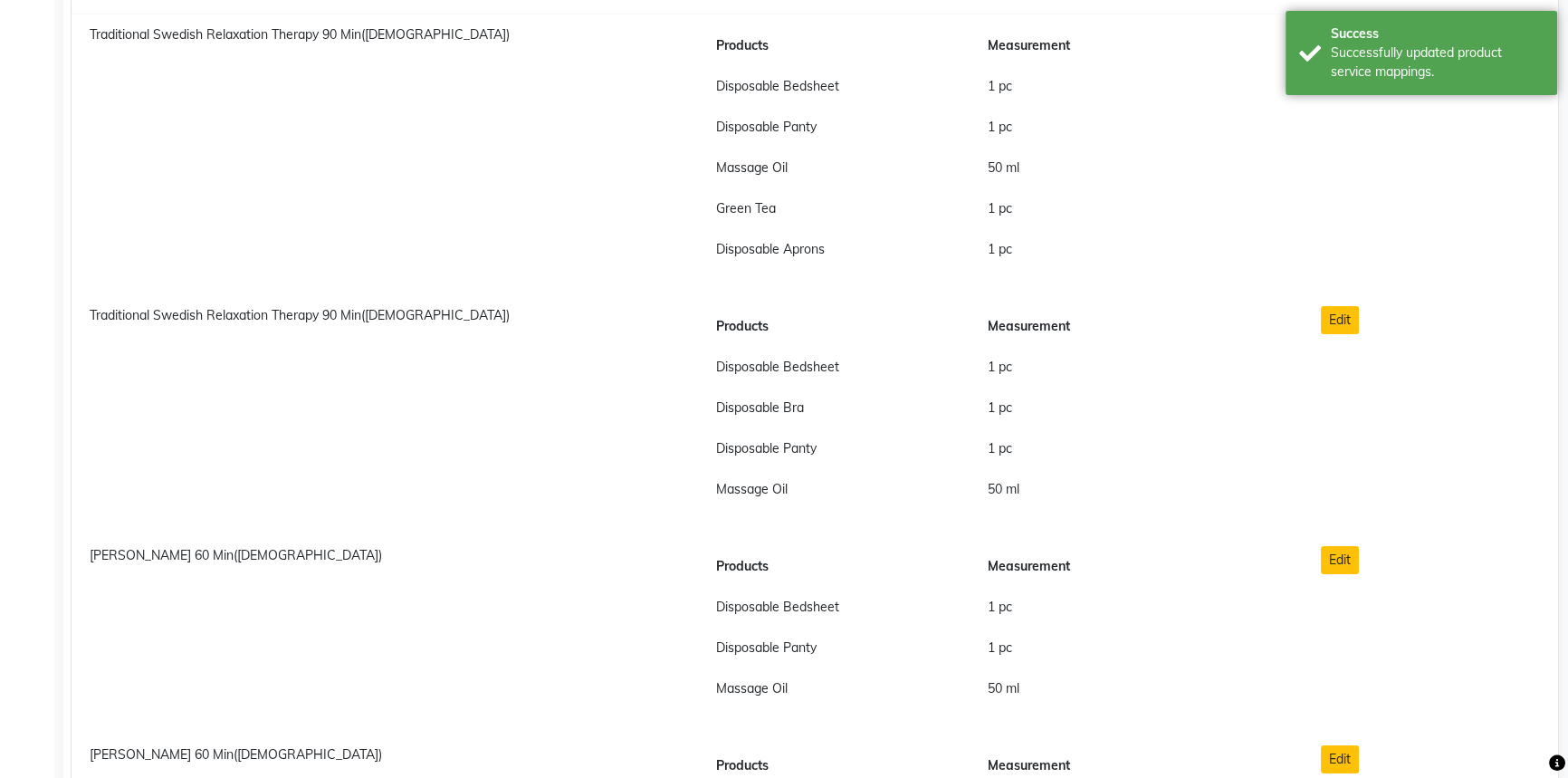
scroll to position [7471, 0]
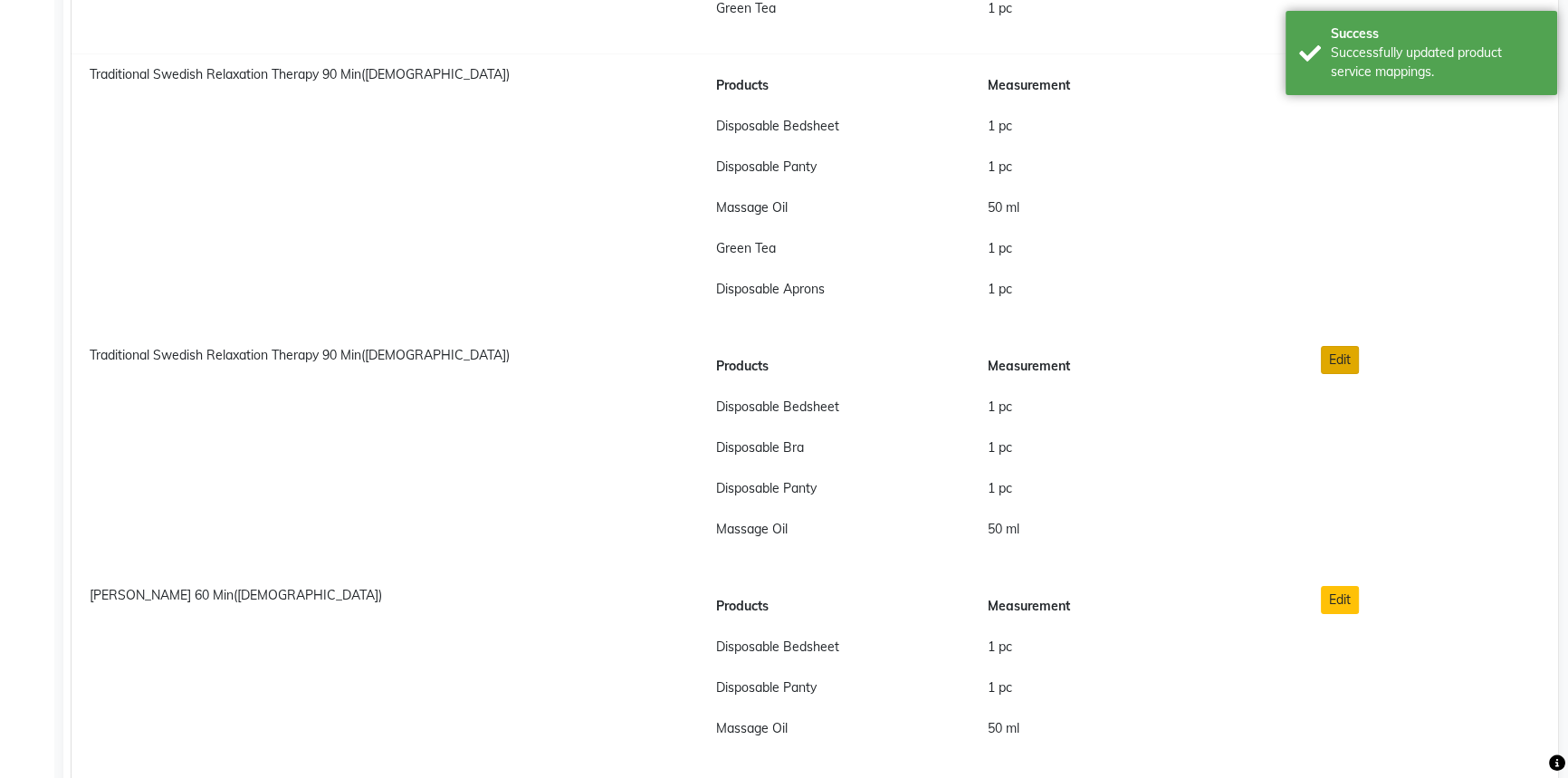
click at [1357, 353] on button "Edit" at bounding box center [1340, 359] width 38 height 28
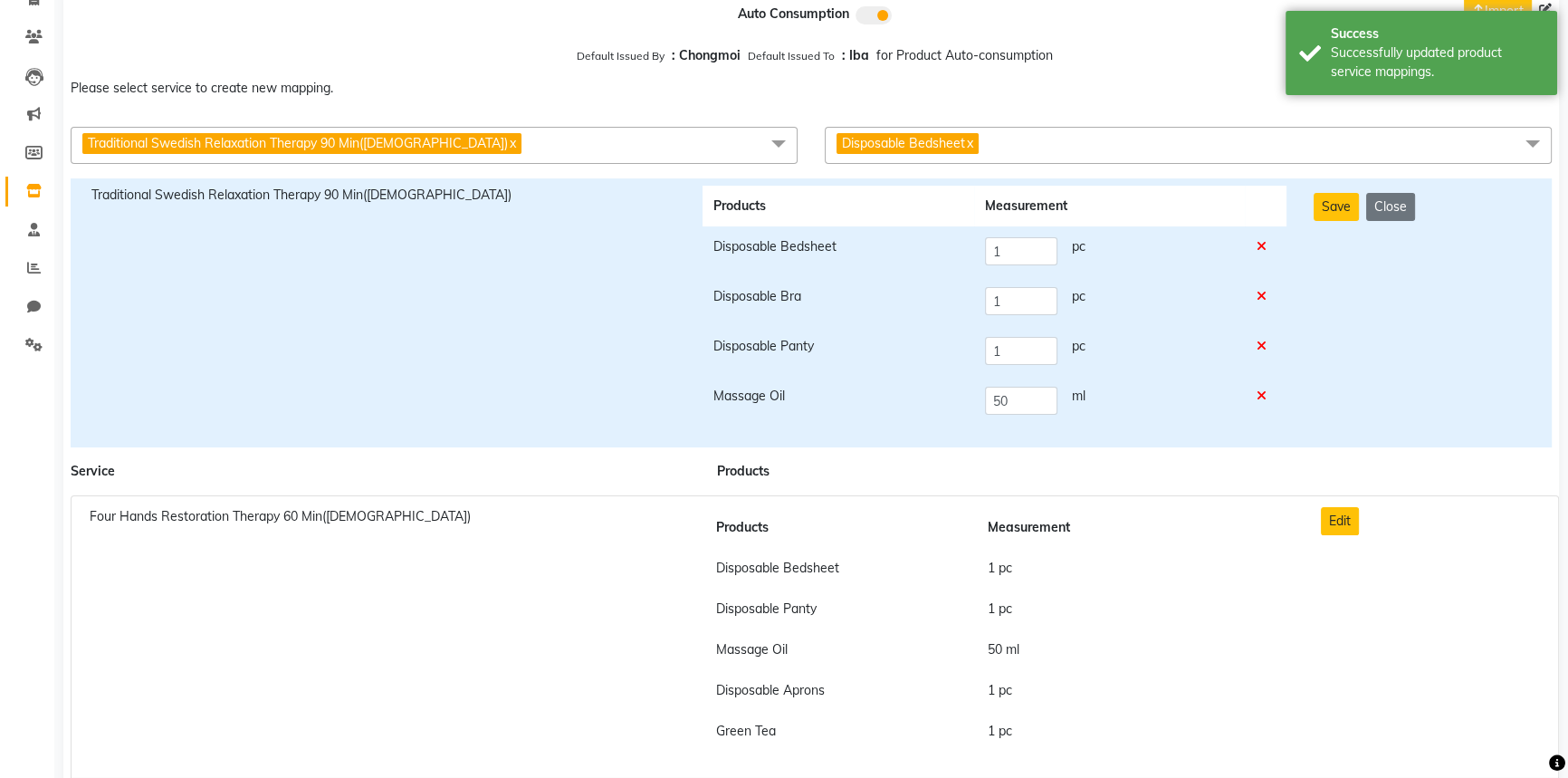
scroll to position [0, 0]
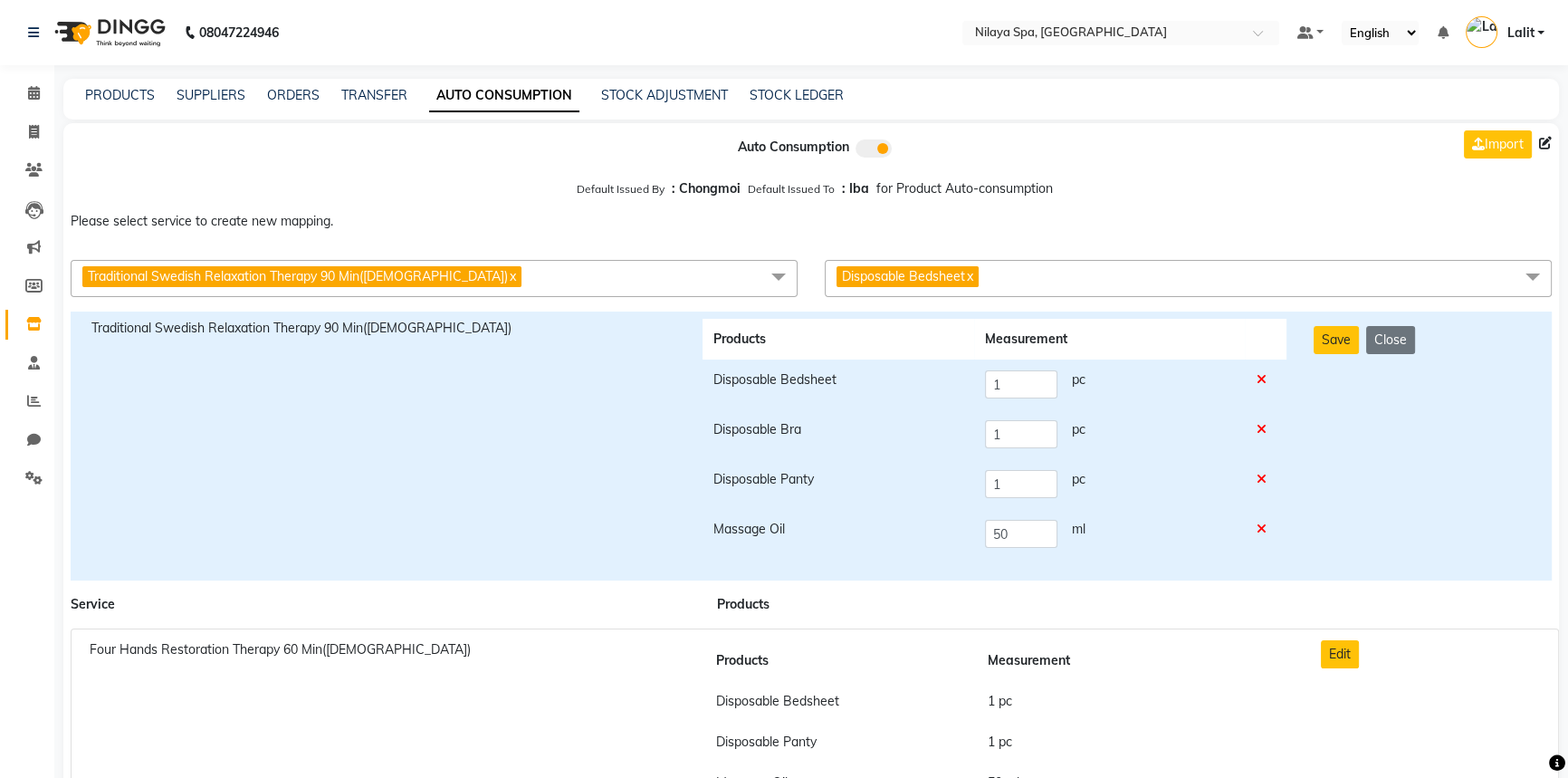
click at [1042, 284] on span "Disposable Bedsheet x" at bounding box center [1188, 278] width 727 height 37
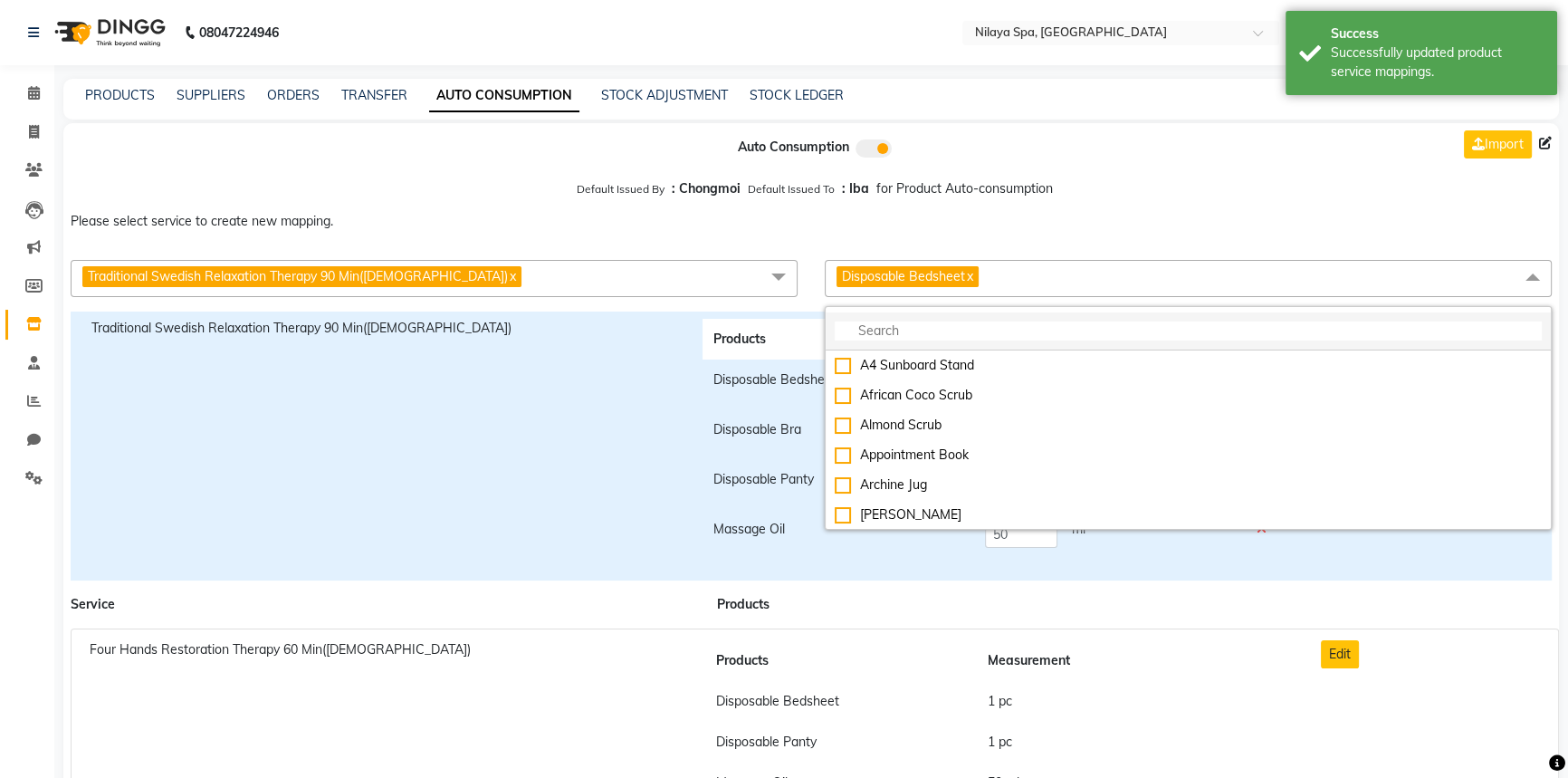
click at [945, 332] on input "multiselect-search" at bounding box center [1189, 331] width 707 height 19
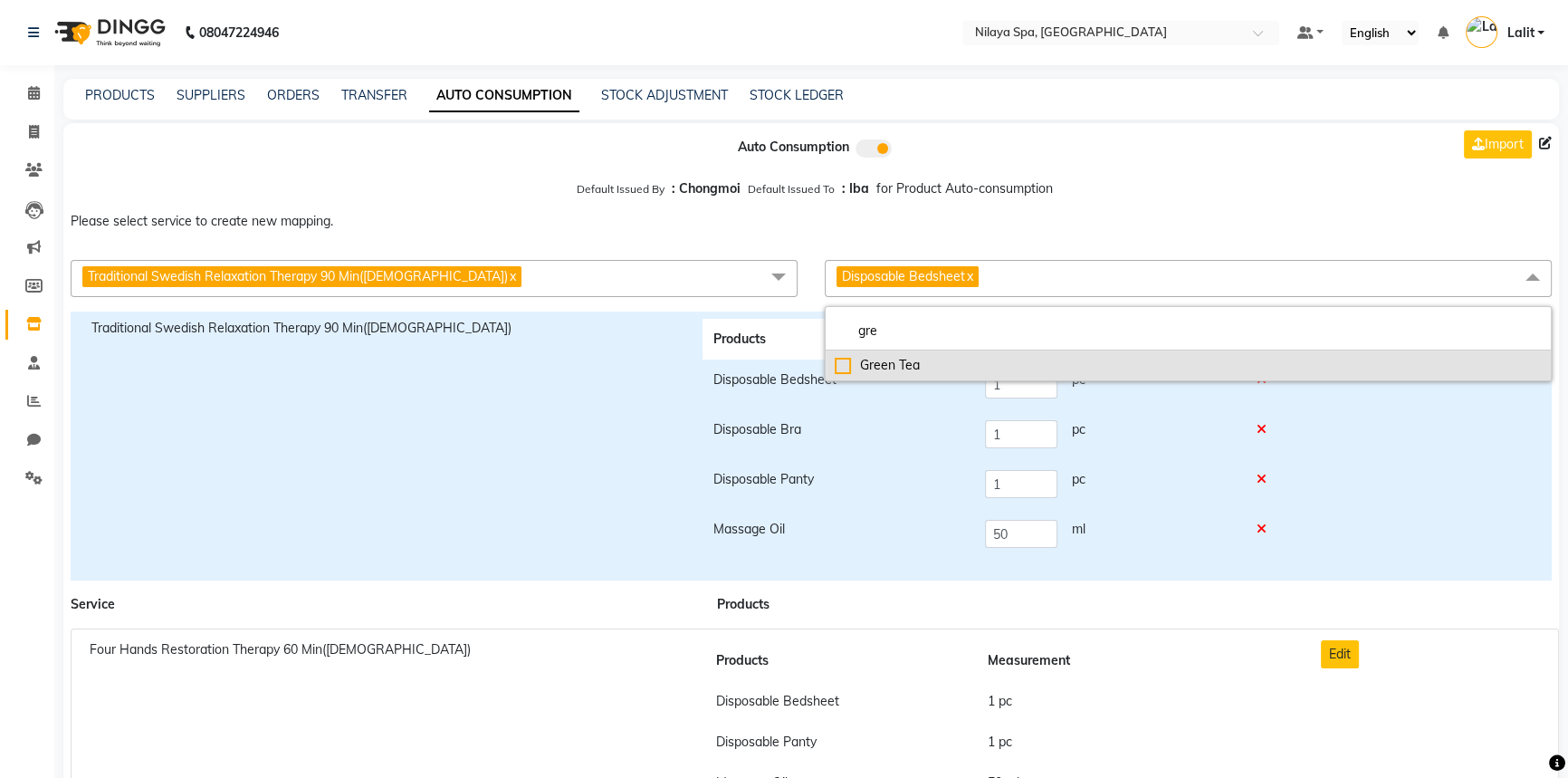
type input "gre"
click at [841, 365] on div "Green Tea" at bounding box center [1189, 365] width 707 height 19
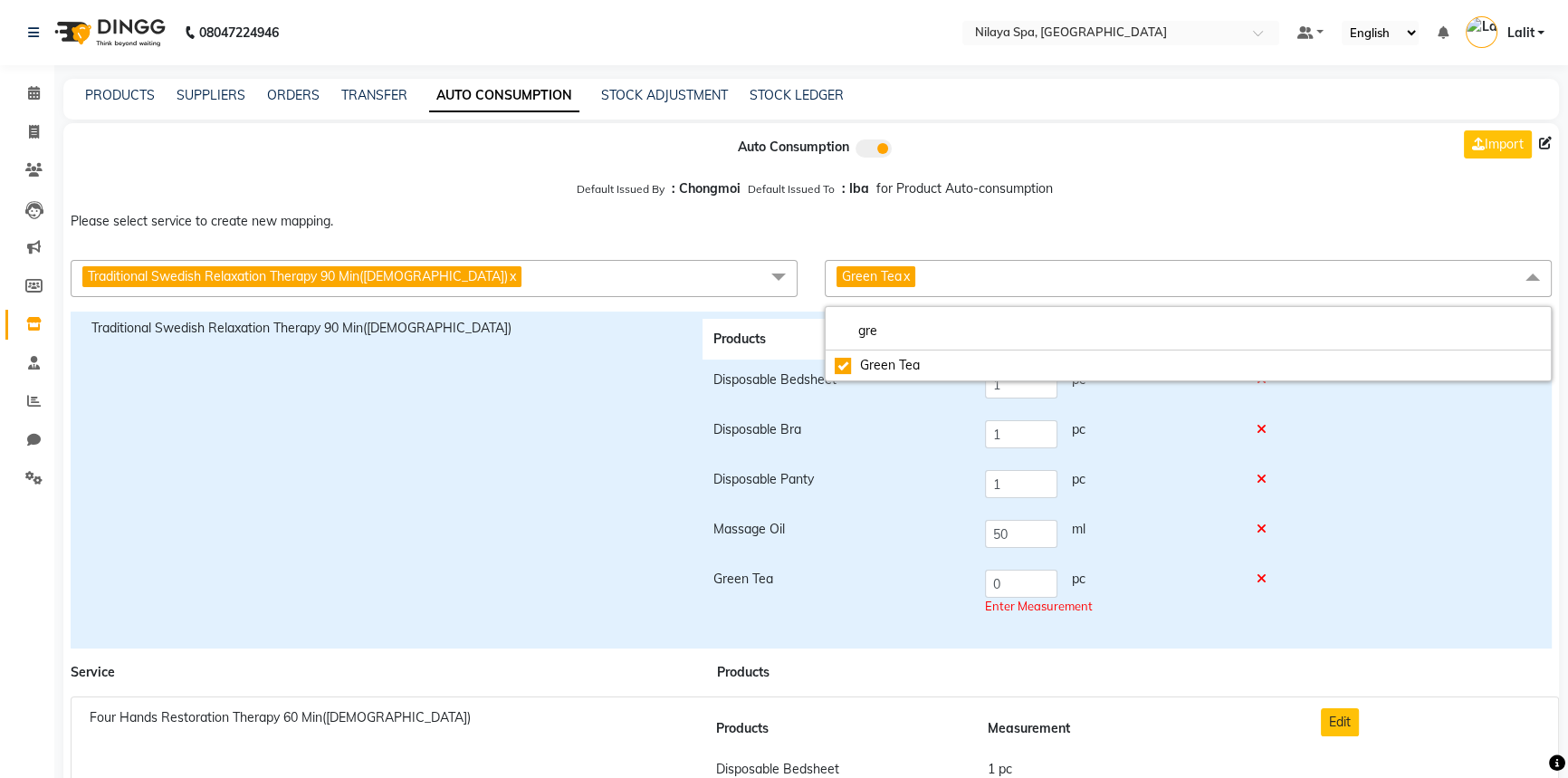
checkbox input "true"
click at [937, 333] on input "gre" at bounding box center [1189, 331] width 707 height 19
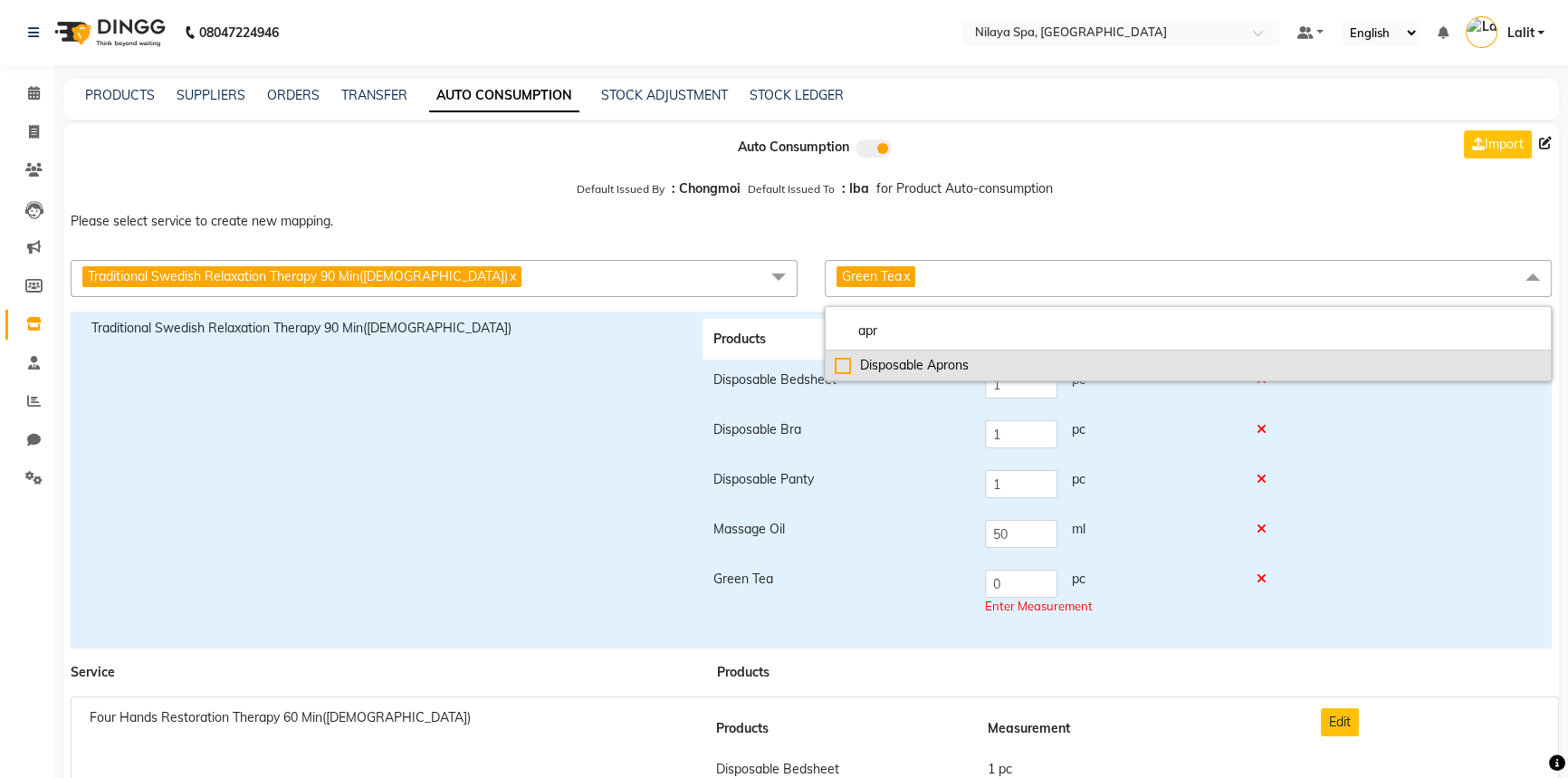
type input "apr"
click at [890, 370] on div "Disposable Aprons" at bounding box center [1189, 365] width 707 height 19
checkbox input "true"
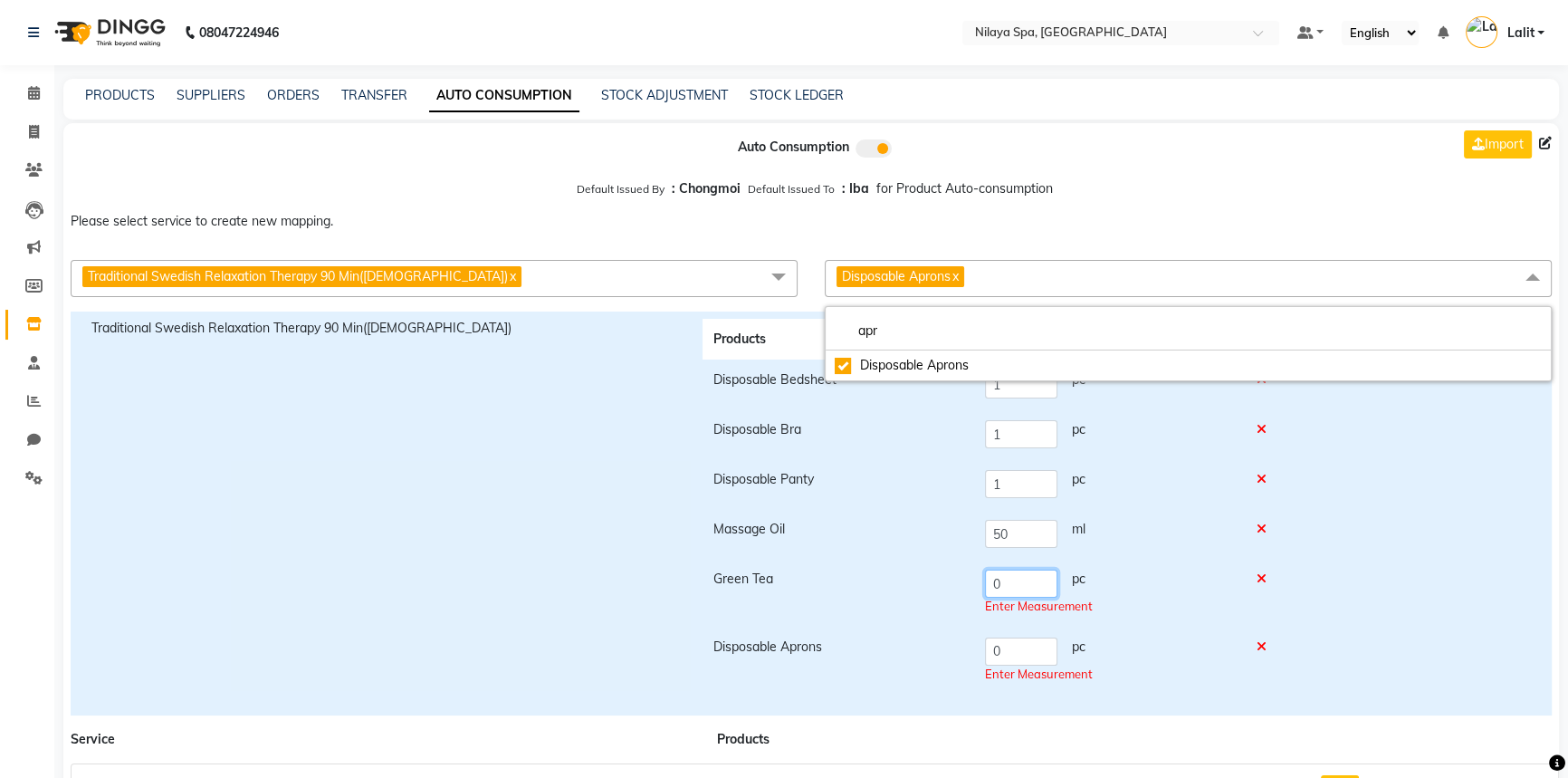
drag, startPoint x: 1027, startPoint y: 596, endPoint x: 983, endPoint y: 587, distance: 44.9
click at [983, 587] on td "0 pc Enter Measurement" at bounding box center [1110, 592] width 271 height 68
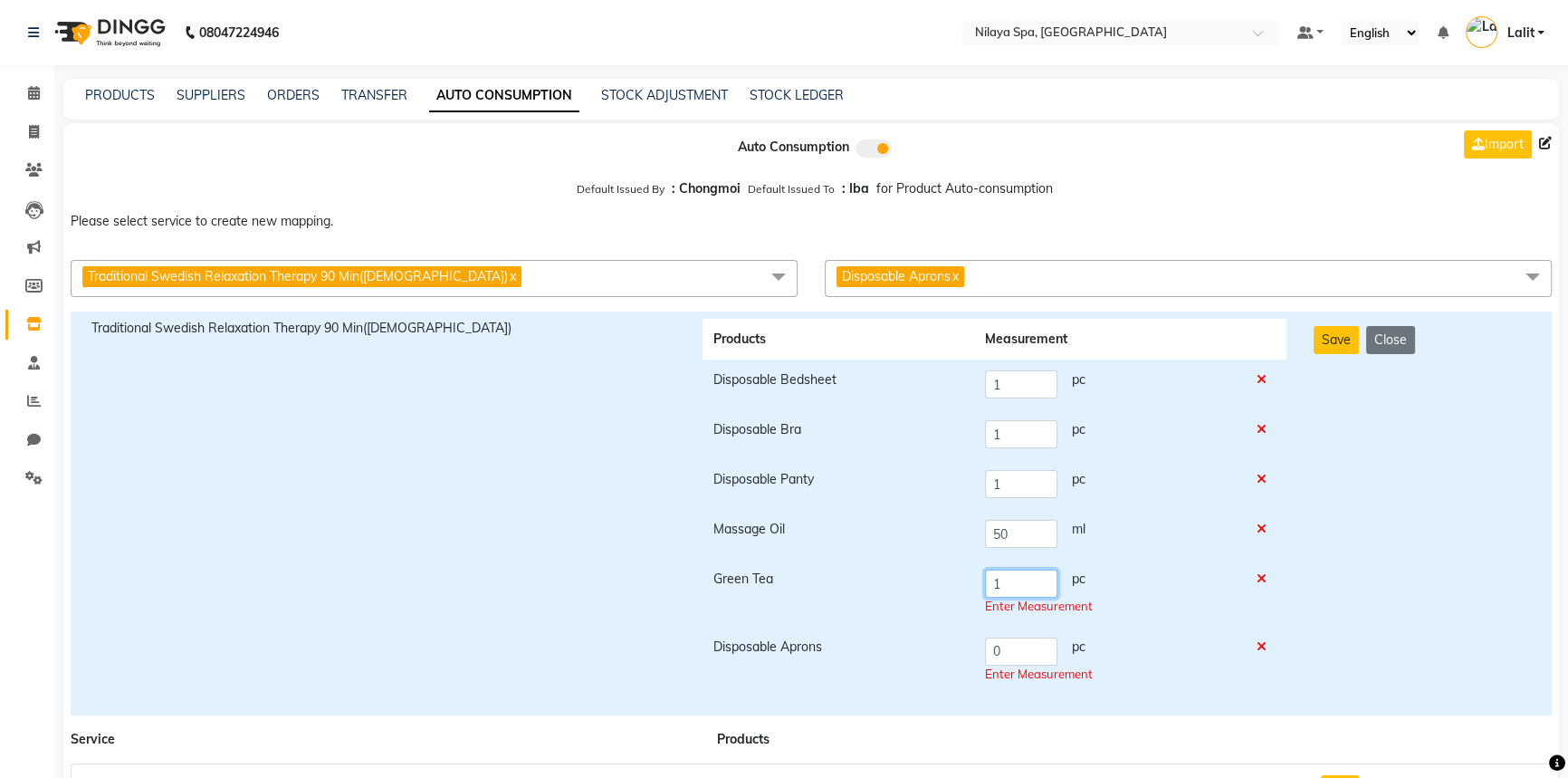
type input "1"
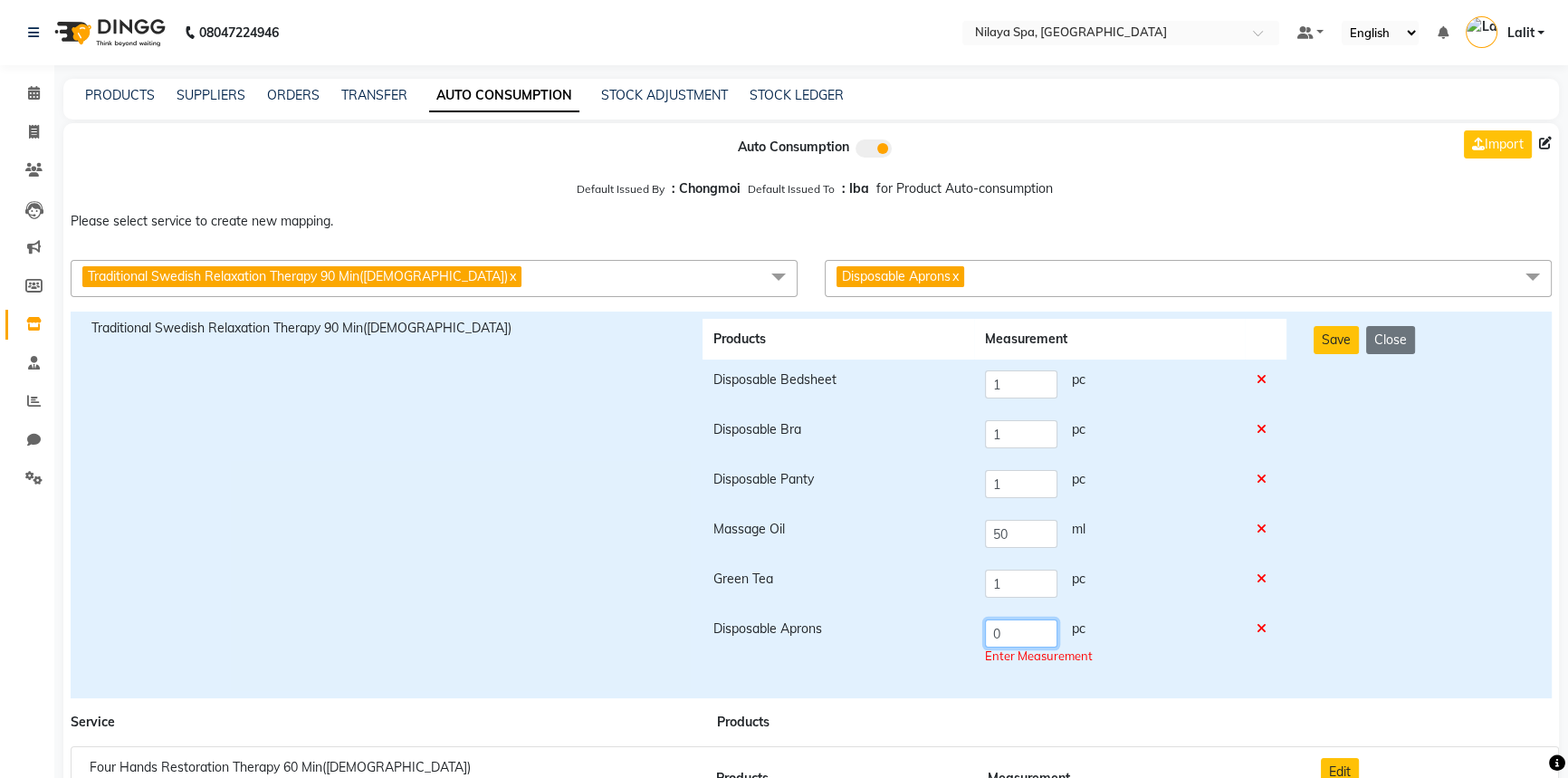
drag, startPoint x: 1003, startPoint y: 650, endPoint x: 934, endPoint y: 644, distance: 69.3
click at [934, 644] on tr "Disposable Aprons 0 pc Enter Measurement" at bounding box center [994, 642] width 584 height 68
type input "1"
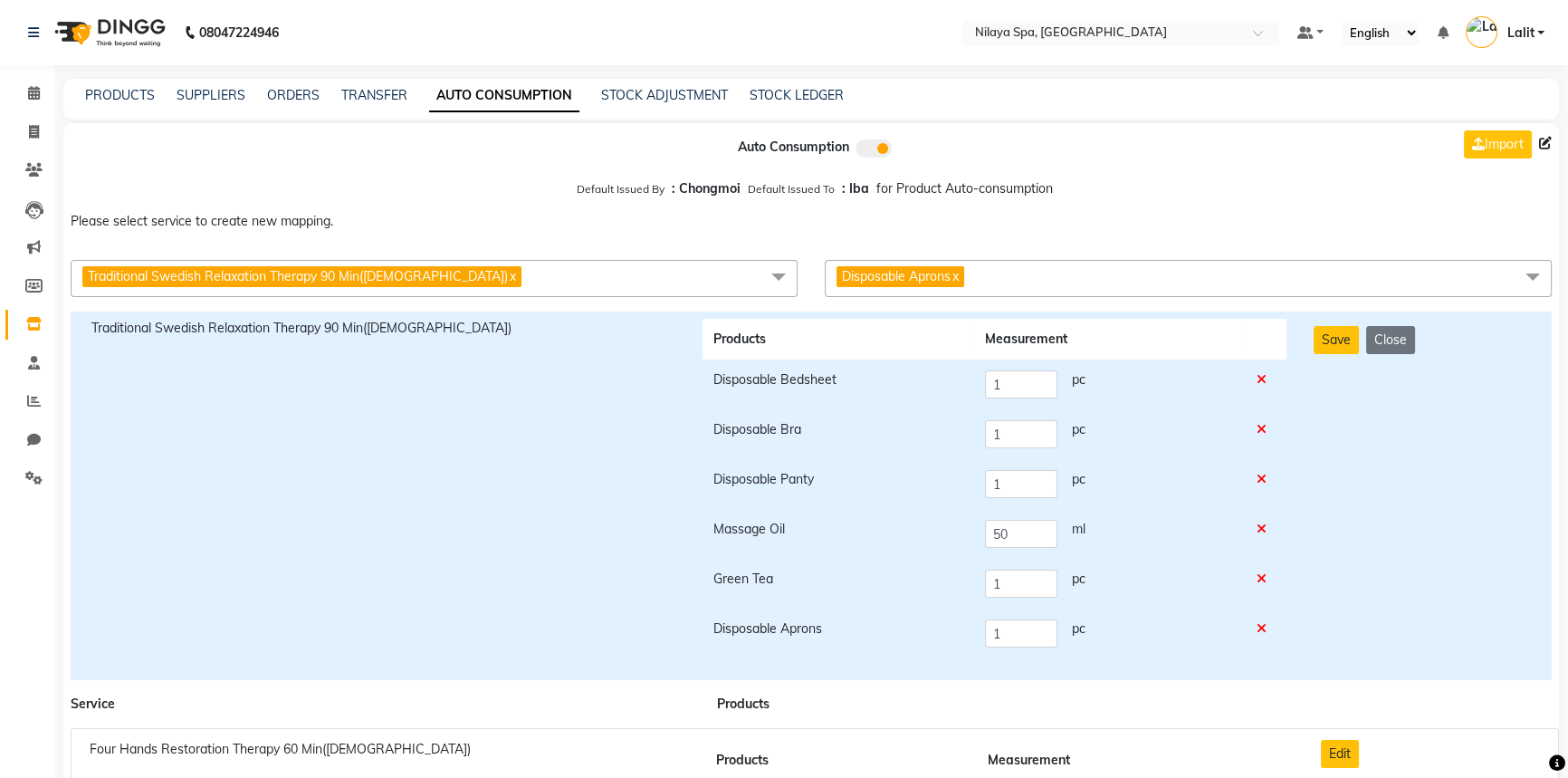
click at [1322, 358] on div "Save Close" at bounding box center [1422, 495] width 244 height 354
click at [1321, 351] on button "Save" at bounding box center [1335, 339] width 45 height 28
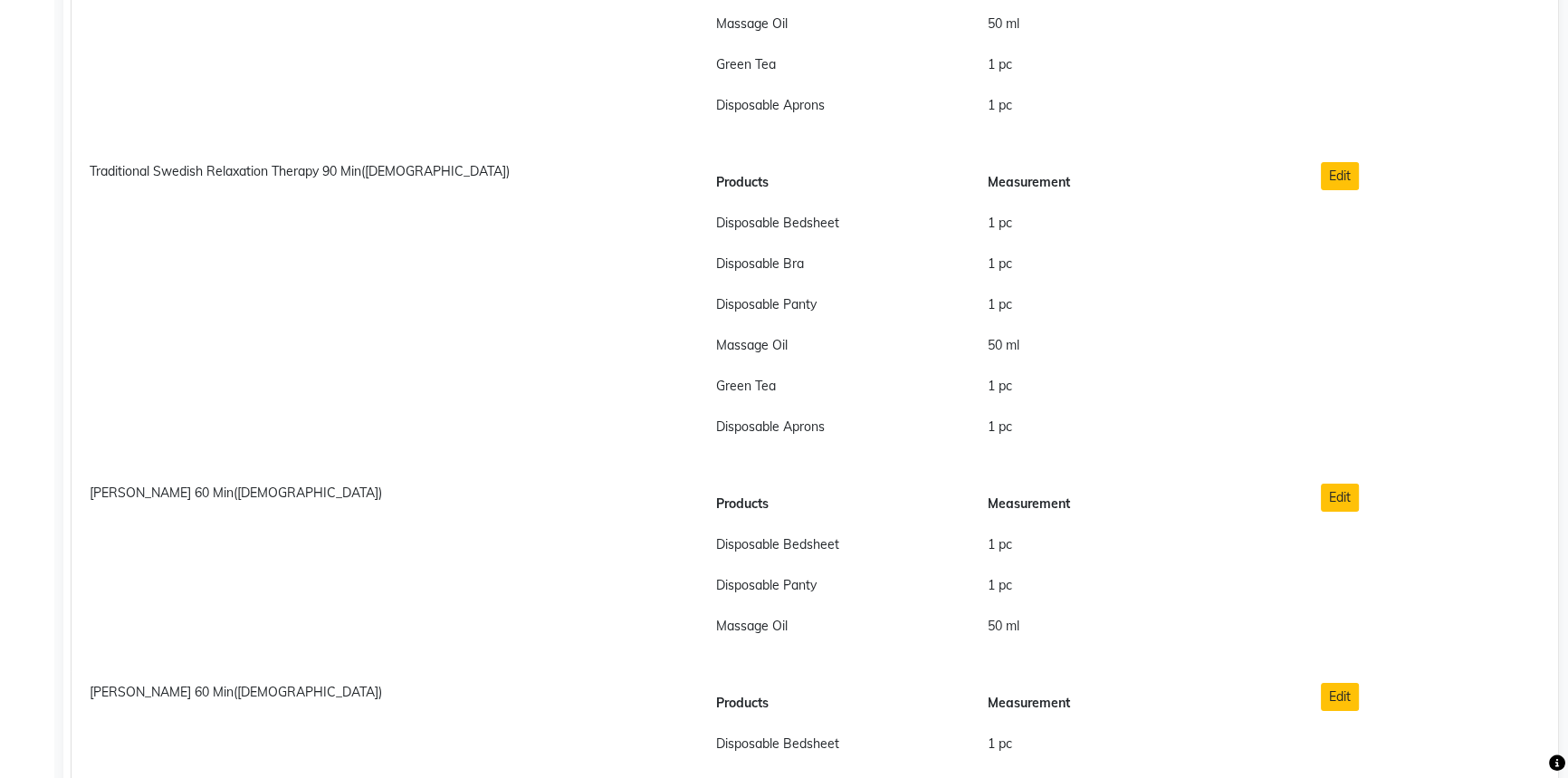
scroll to position [7819, 0]
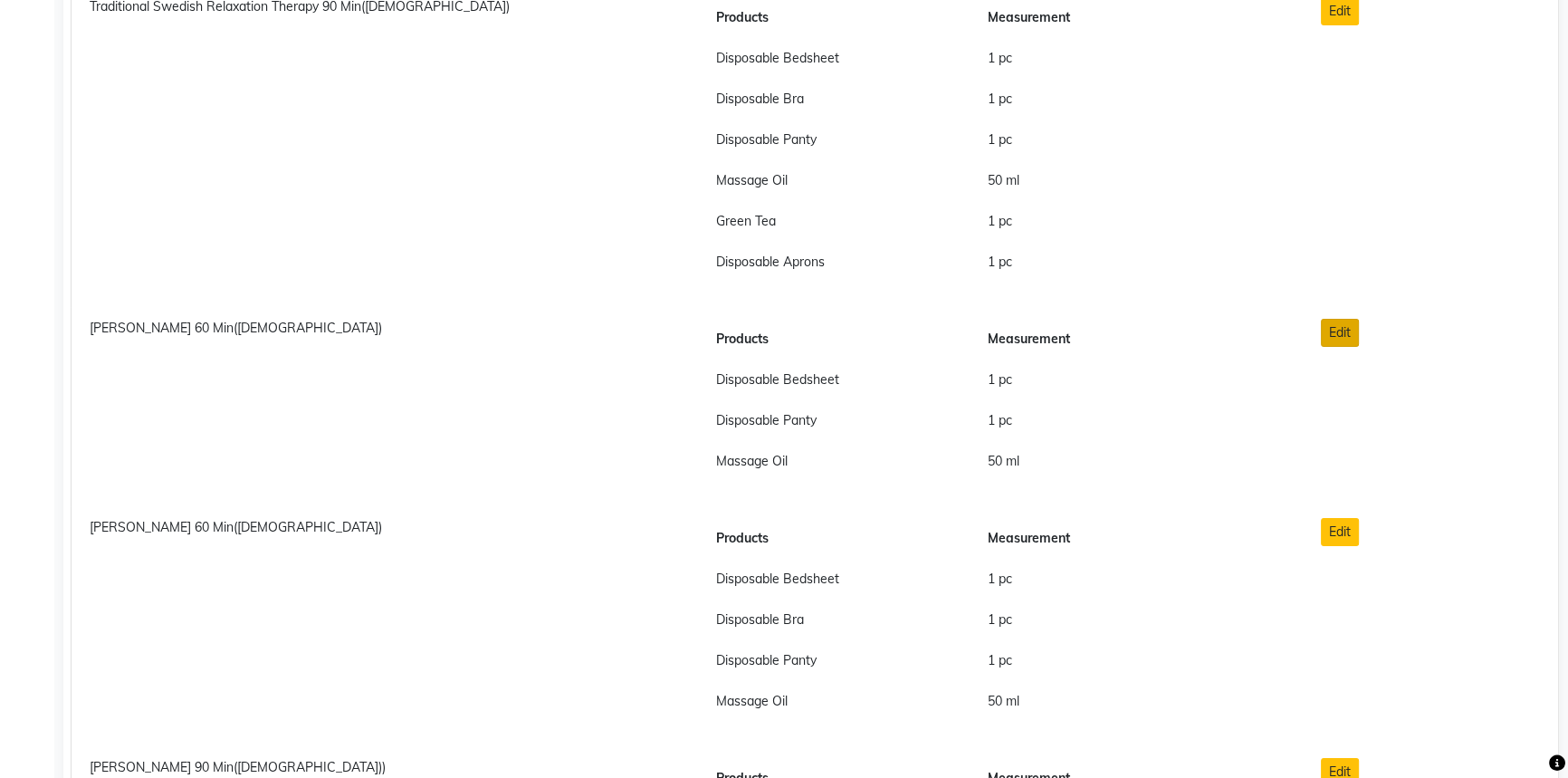
click at [1341, 330] on button "Edit" at bounding box center [1340, 332] width 38 height 28
checkbox input "true"
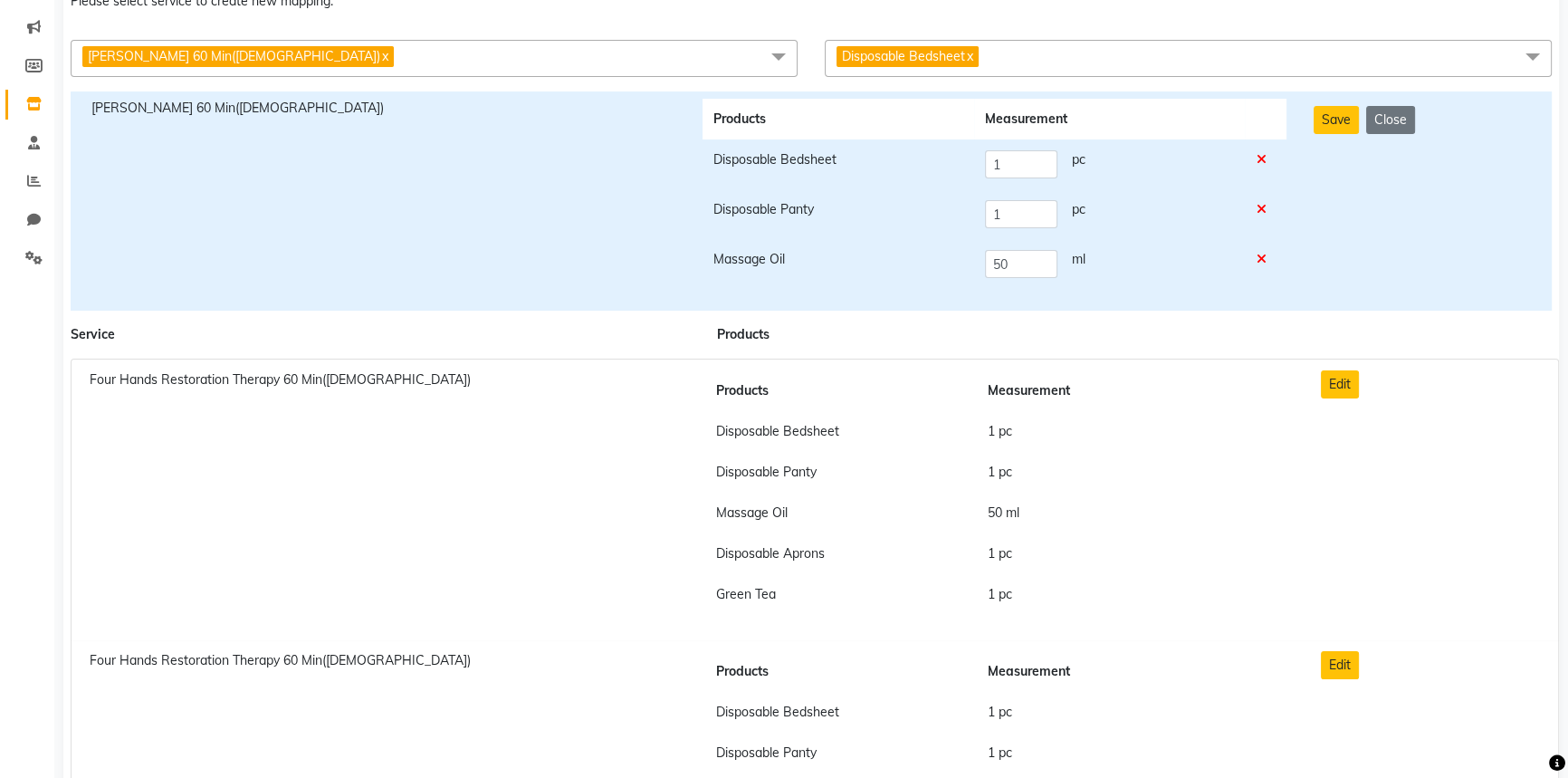
scroll to position [0, 0]
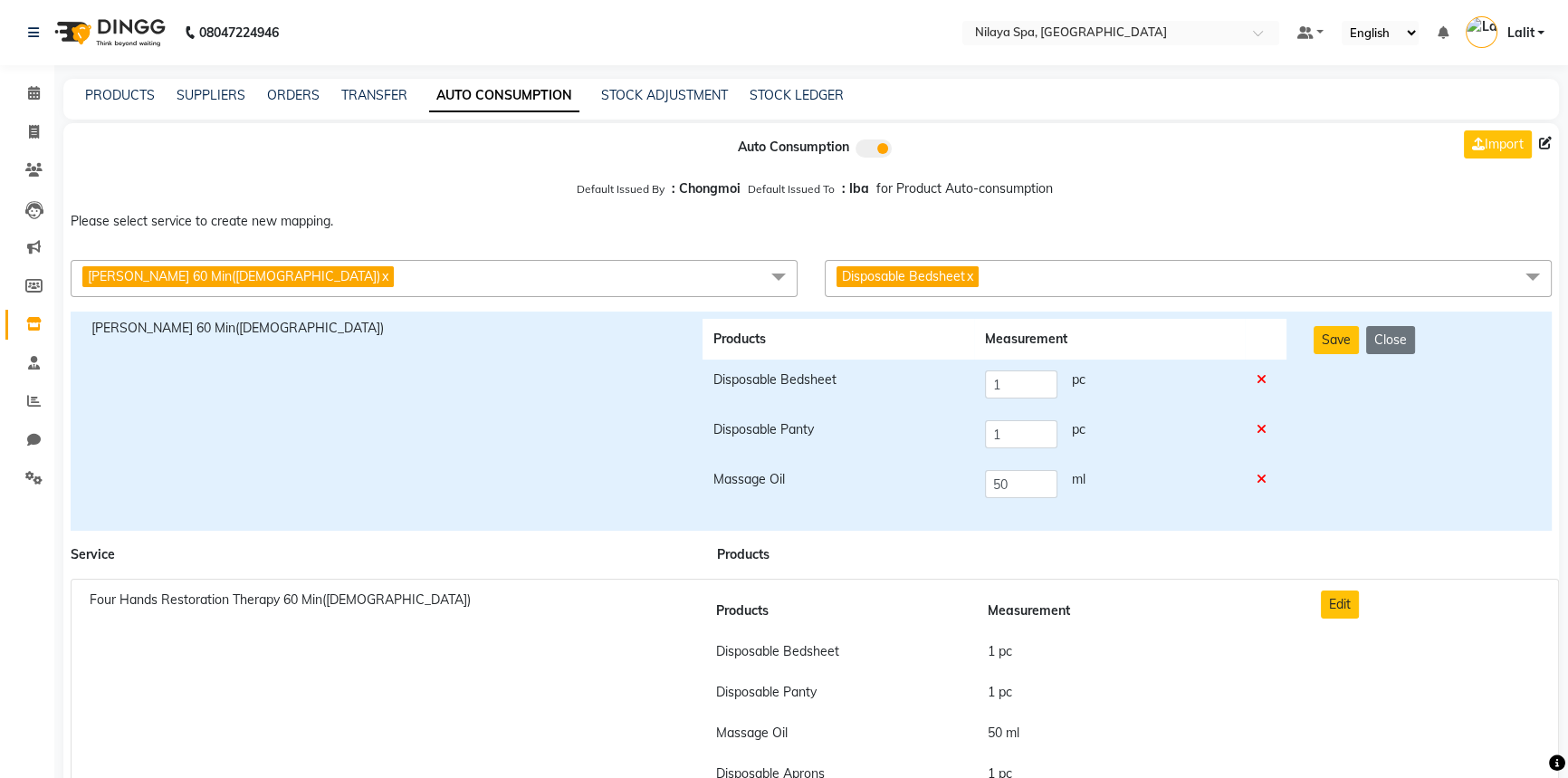
click at [1051, 267] on span "Disposable Bedsheet x" at bounding box center [1188, 278] width 727 height 37
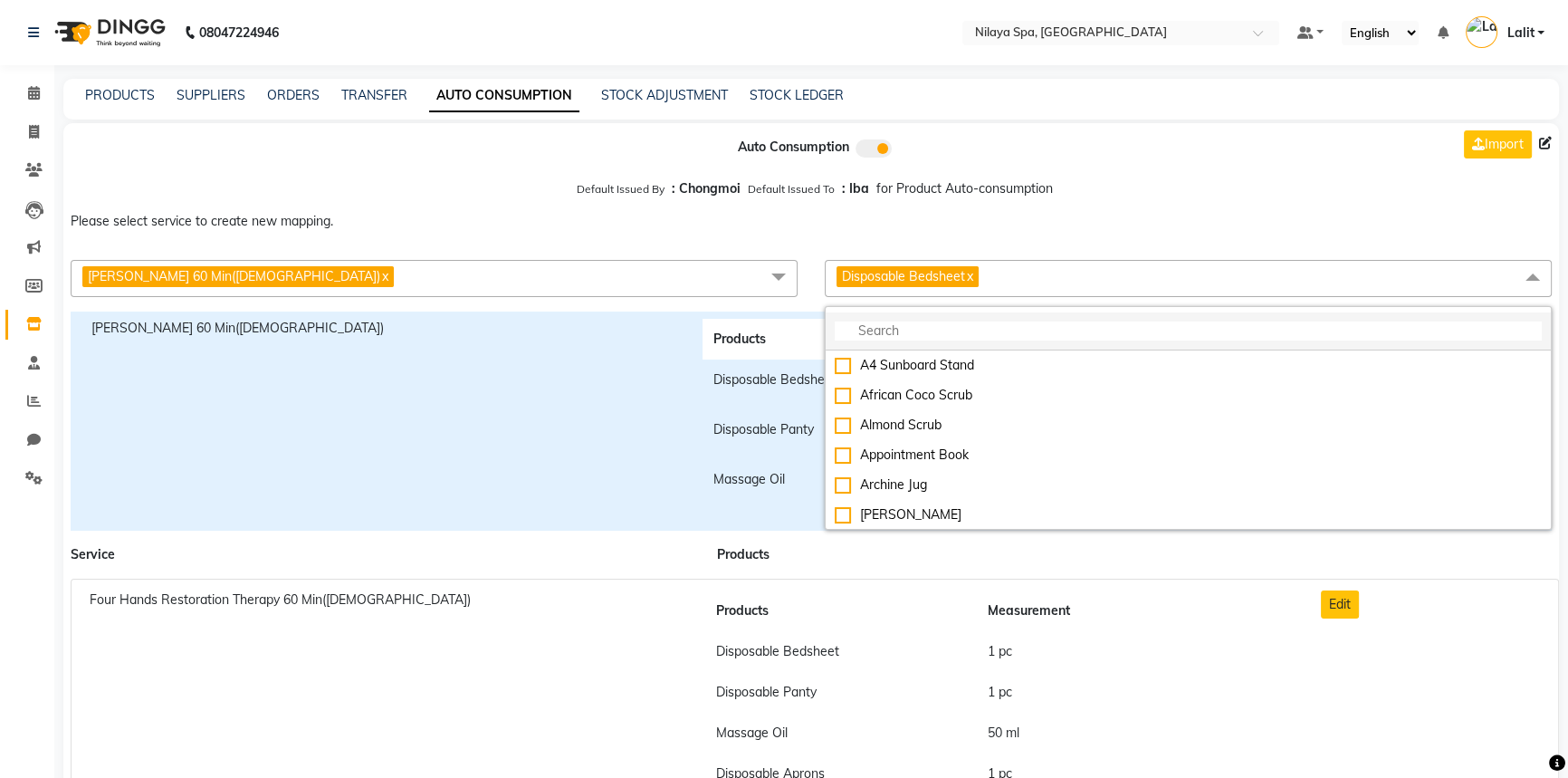
click at [866, 331] on input "multiselect-search" at bounding box center [1189, 331] width 707 height 19
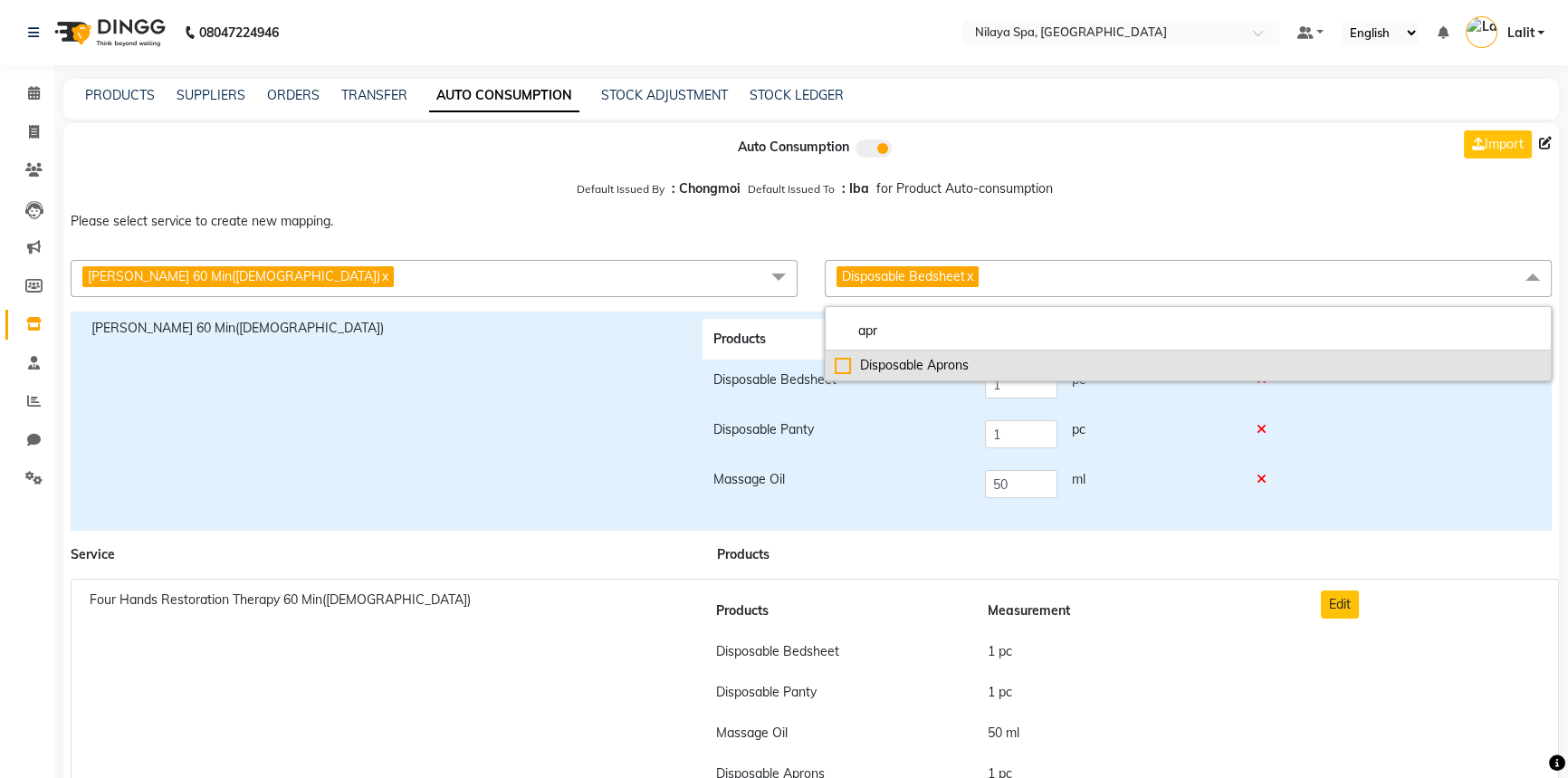
type input "apr"
click at [863, 371] on div "Disposable Aprons" at bounding box center [1189, 365] width 707 height 19
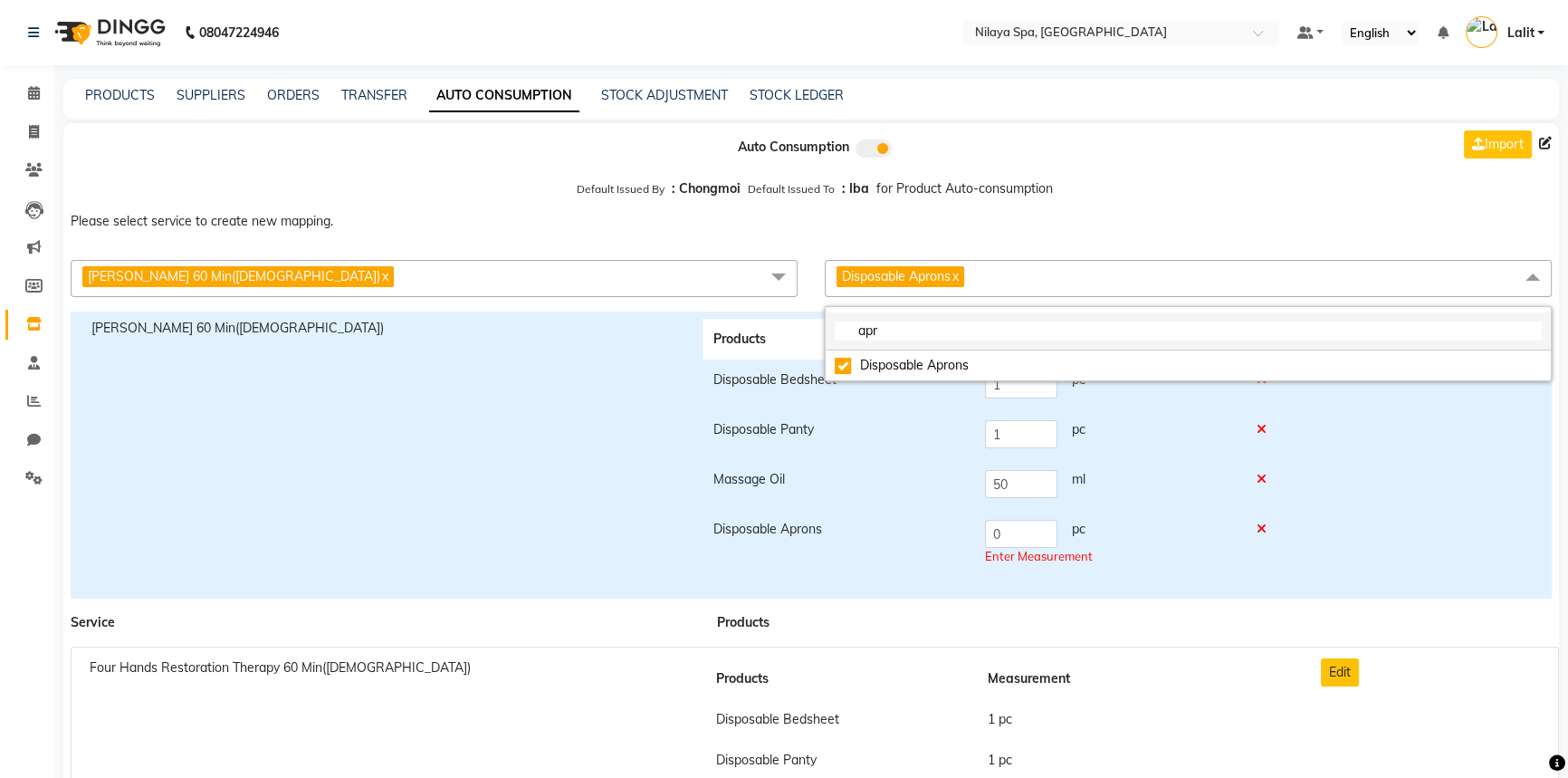
checkbox input "true"
click at [882, 340] on input "apr" at bounding box center [1189, 331] width 707 height 19
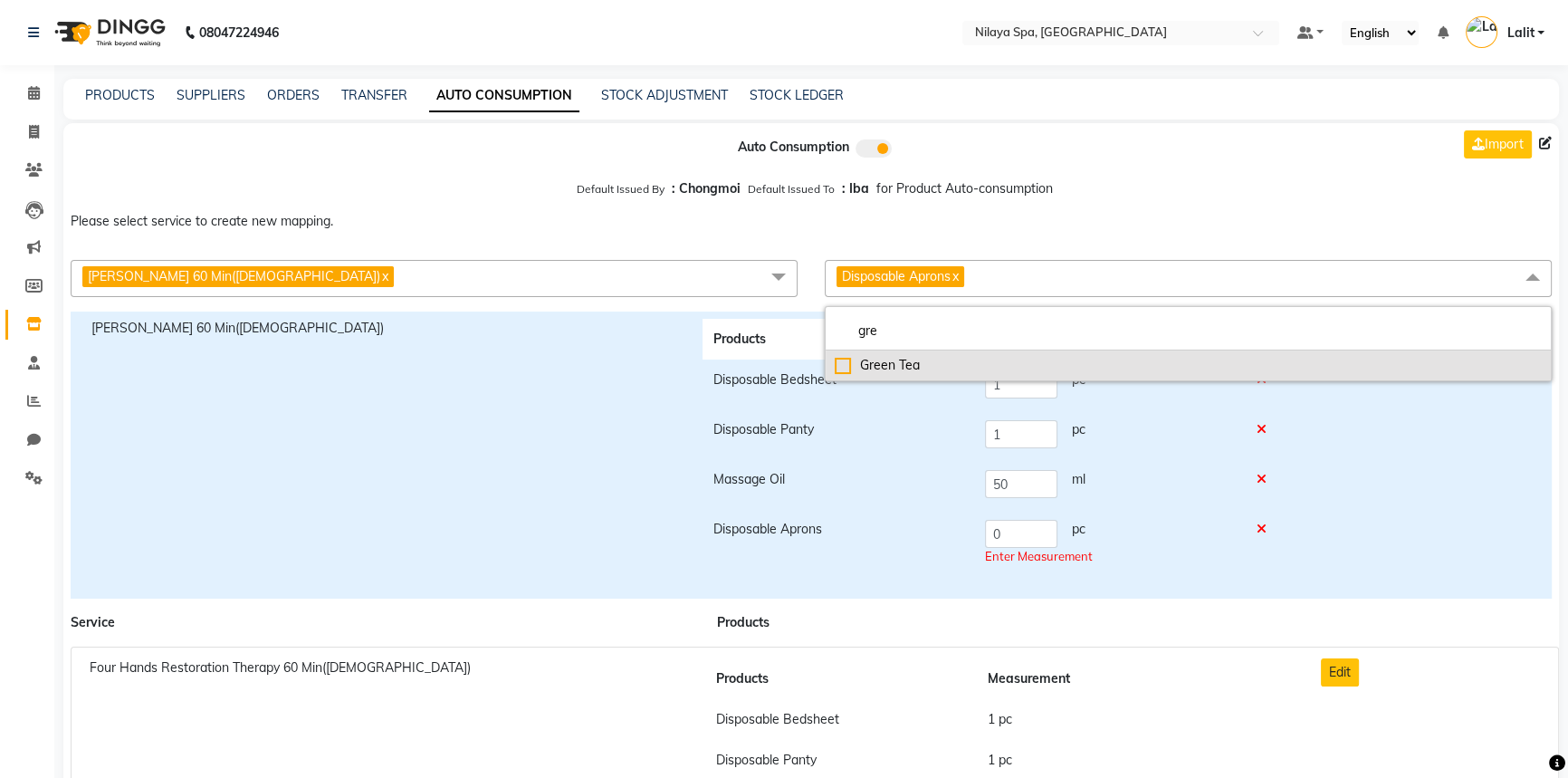
type input "gre"
click at [873, 354] on li "Green Tea" at bounding box center [1188, 365] width 725 height 30
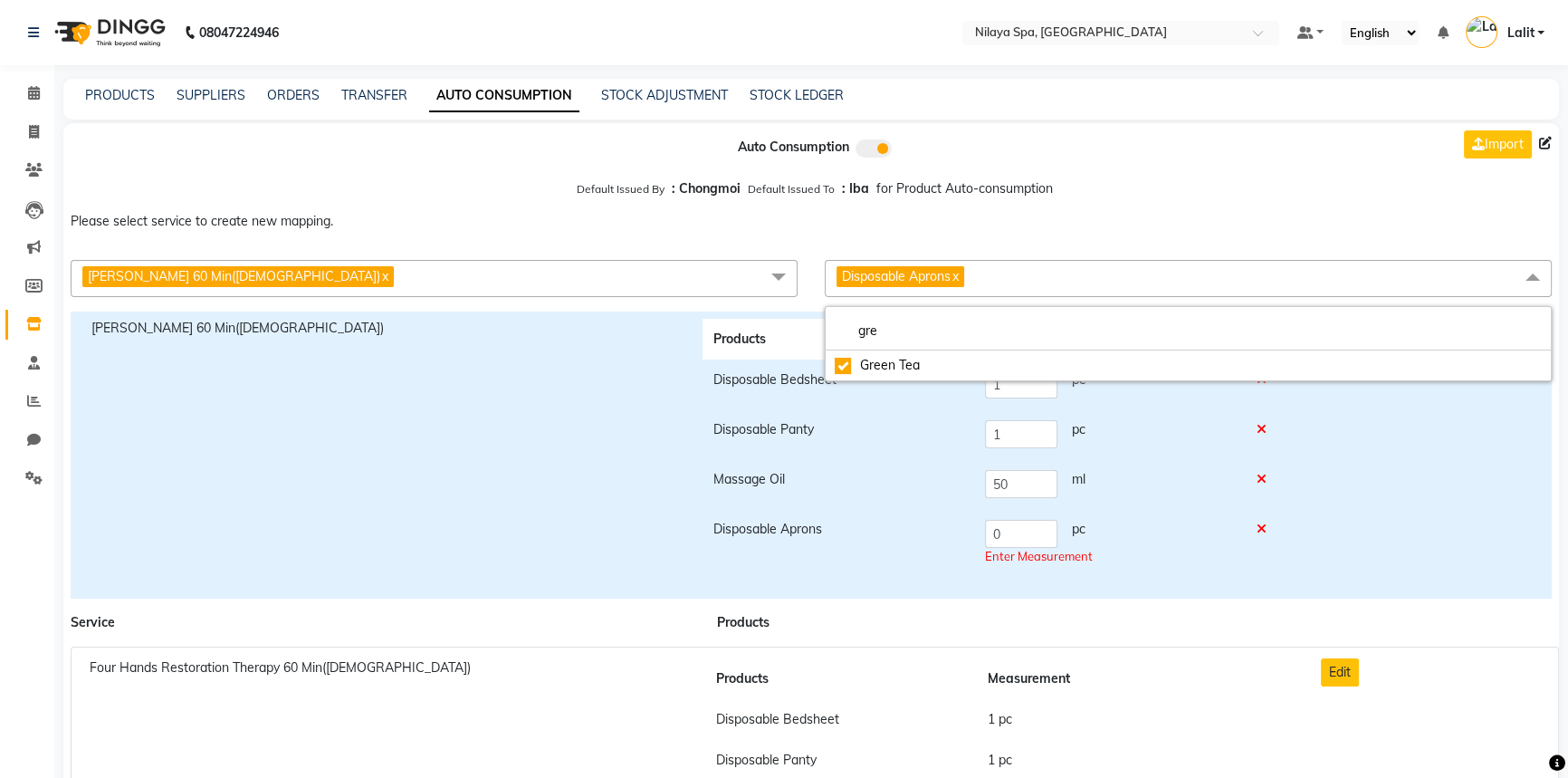
checkbox input "true"
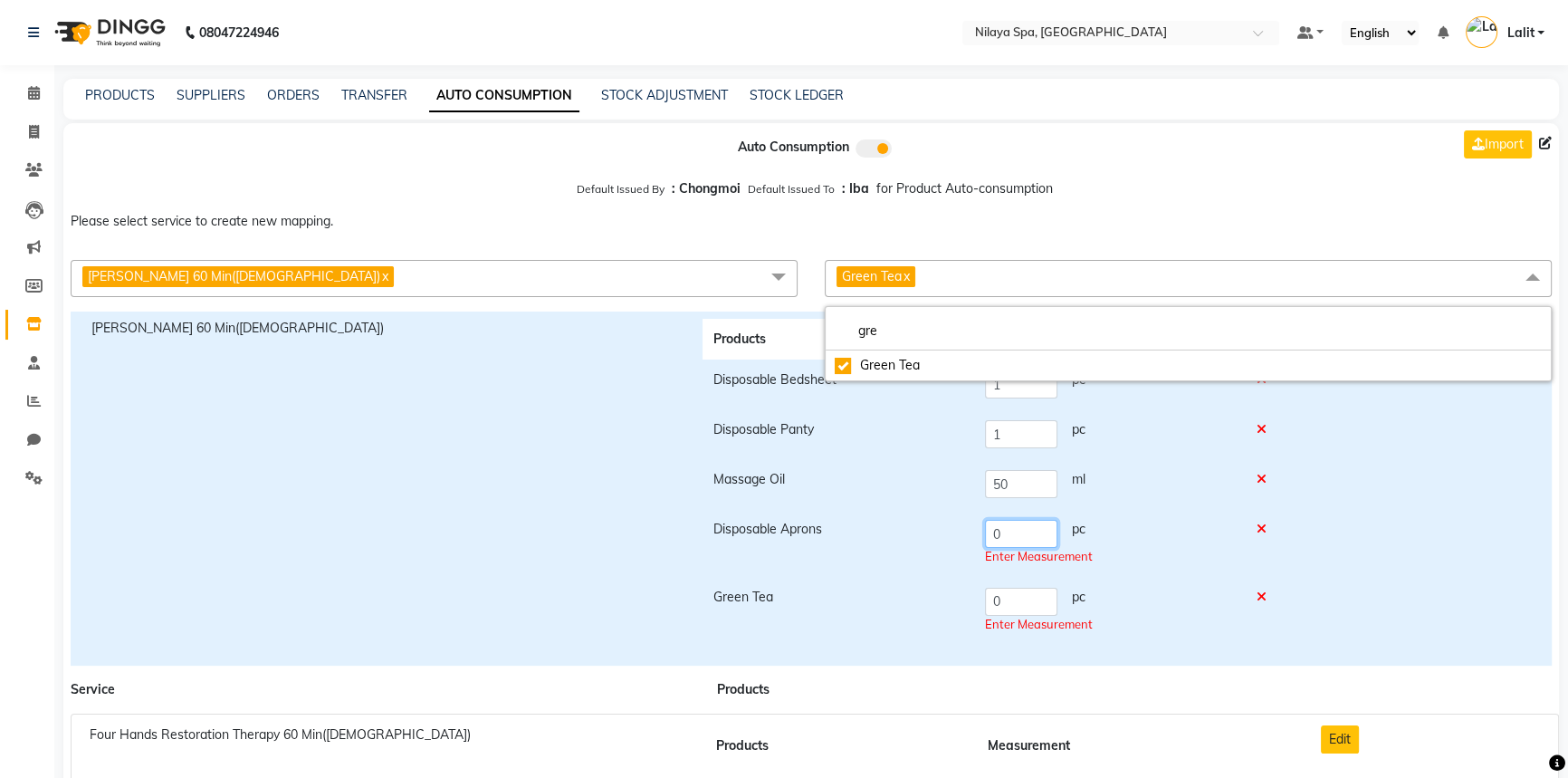
drag, startPoint x: 1026, startPoint y: 538, endPoint x: 944, endPoint y: 531, distance: 82.3
click at [944, 531] on tr "Disposable Aprons 0 pc Enter Measurement" at bounding box center [994, 543] width 584 height 68
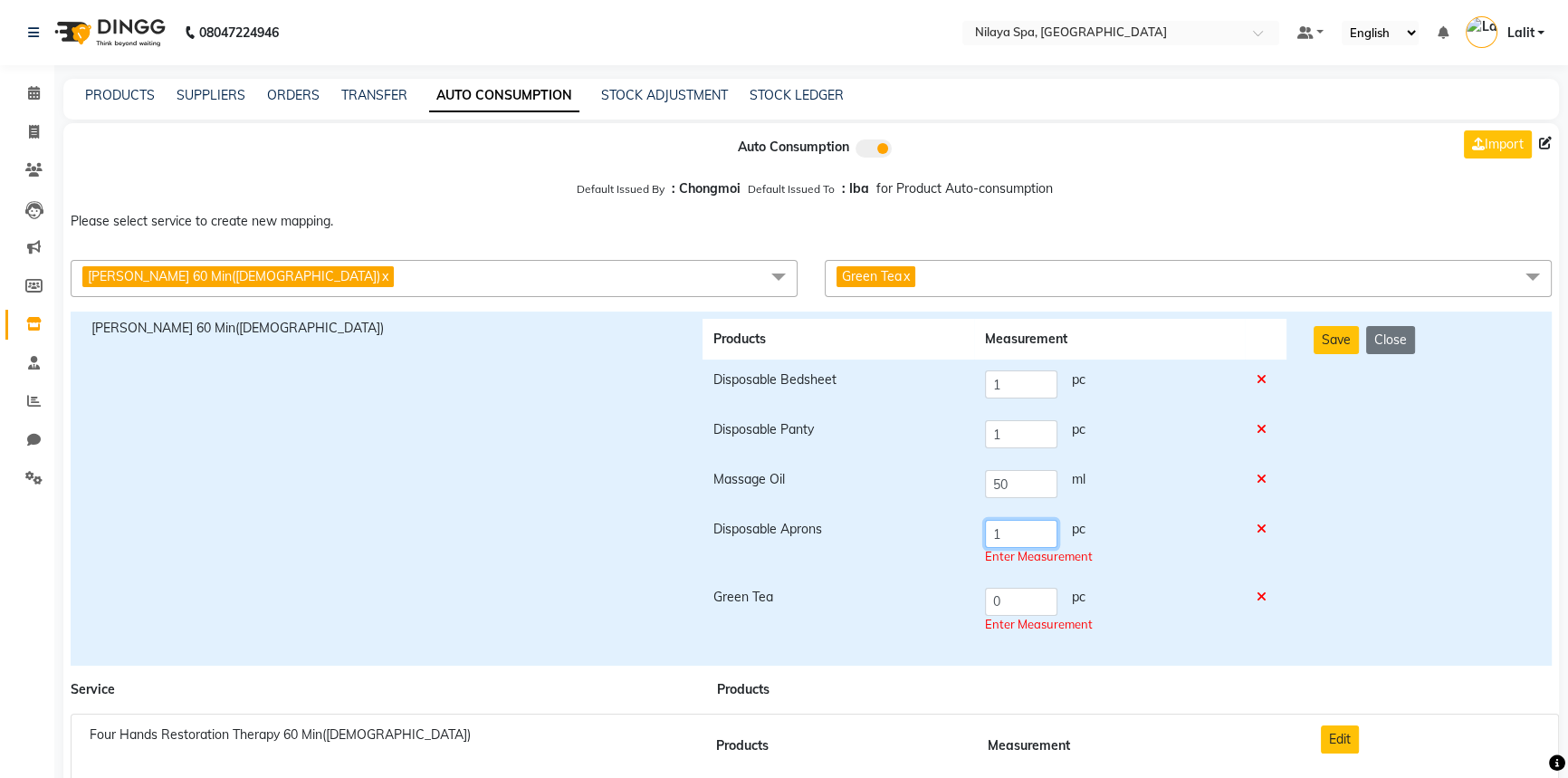
type input "1"
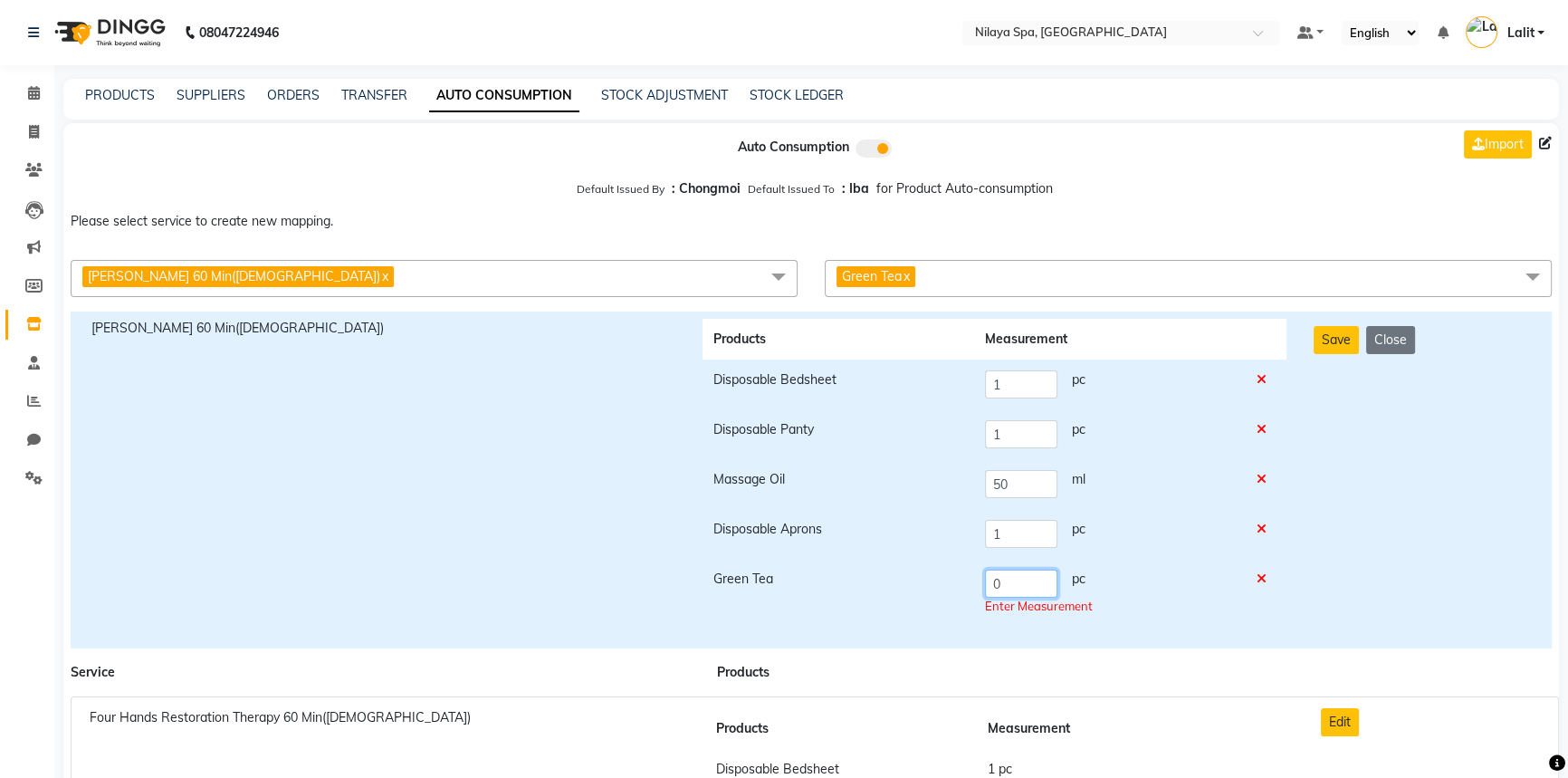
drag, startPoint x: 1016, startPoint y: 596, endPoint x: 949, endPoint y: 588, distance: 67.5
click at [949, 588] on tr "Green Tea 0 pc Enter Measurement" at bounding box center [994, 592] width 584 height 68
type input "1"
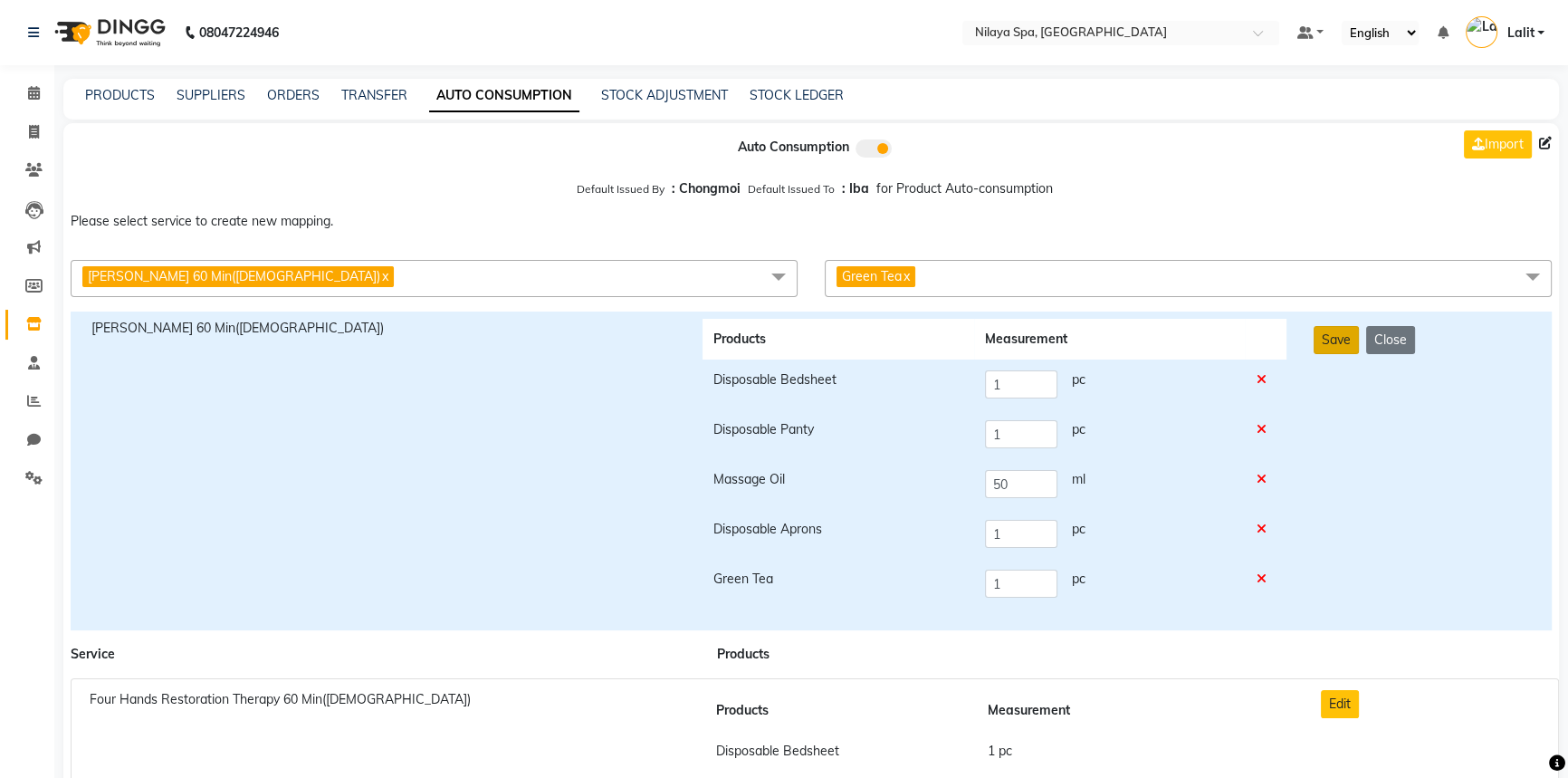
click at [1356, 338] on button "Save" at bounding box center [1335, 339] width 45 height 28
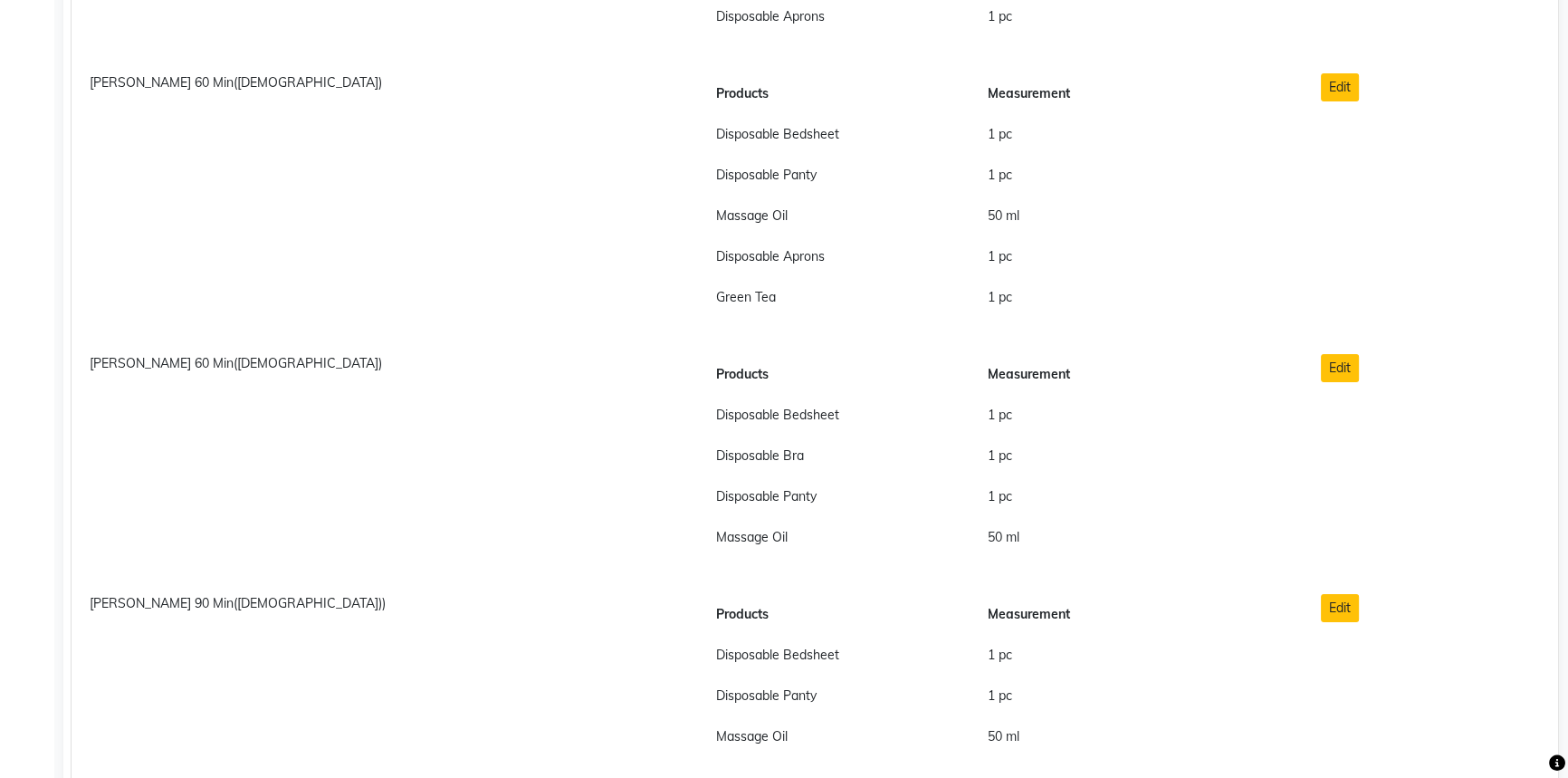
scroll to position [8066, 0]
click at [1329, 358] on button "Edit" at bounding box center [1340, 365] width 38 height 28
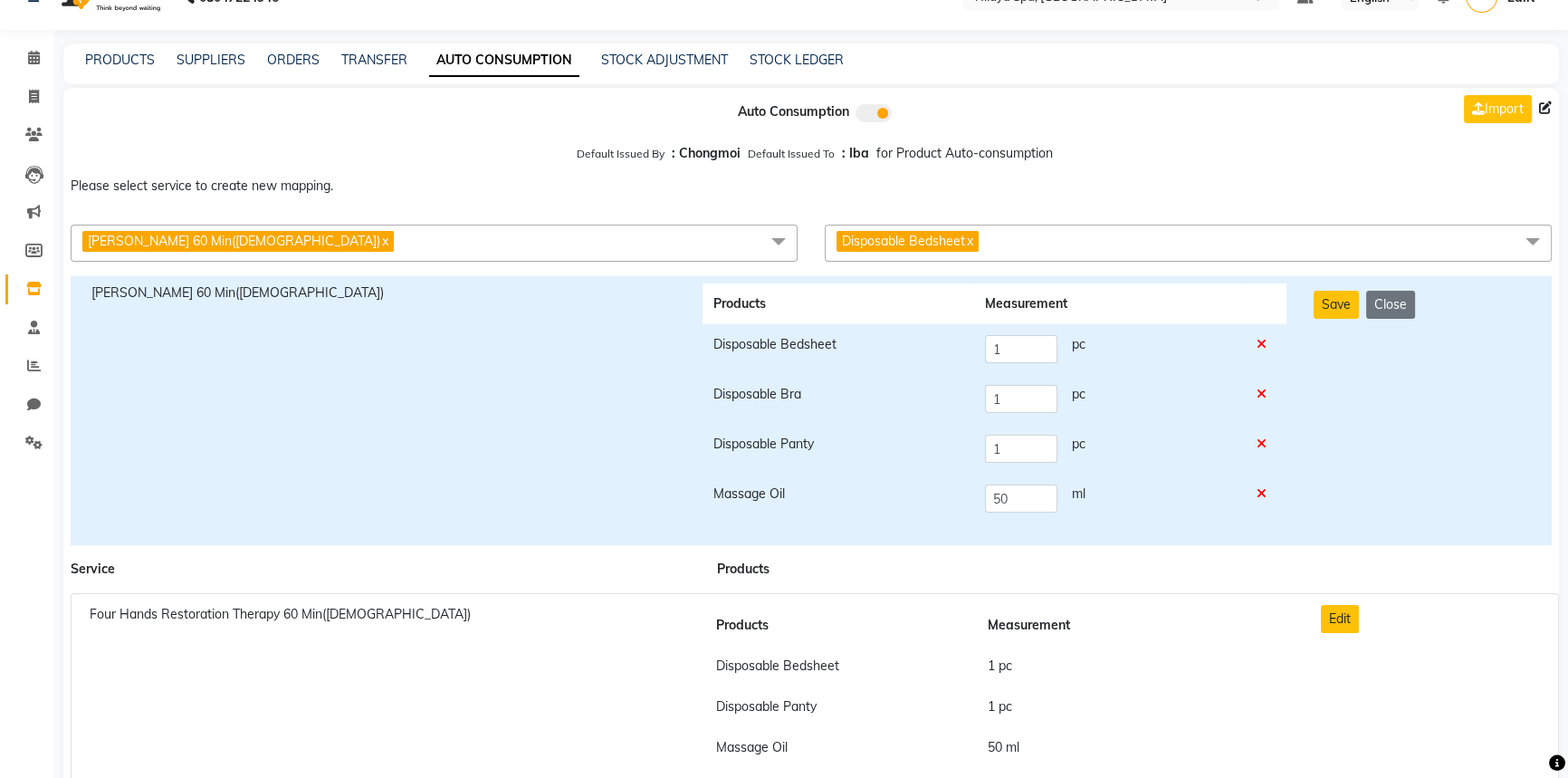
scroll to position [0, 0]
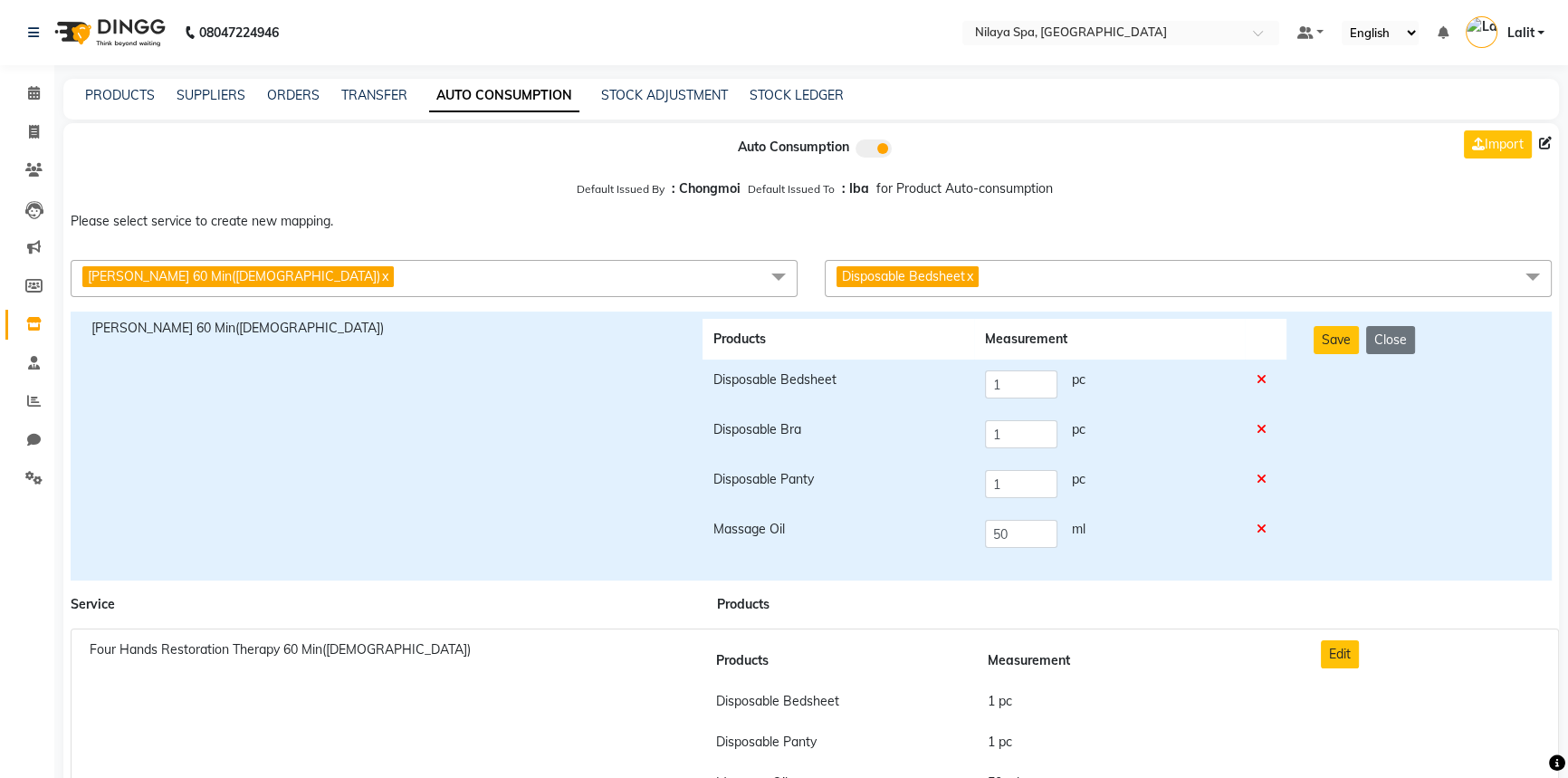
click at [1037, 287] on span "Disposable Bedsheet x" at bounding box center [1188, 278] width 727 height 37
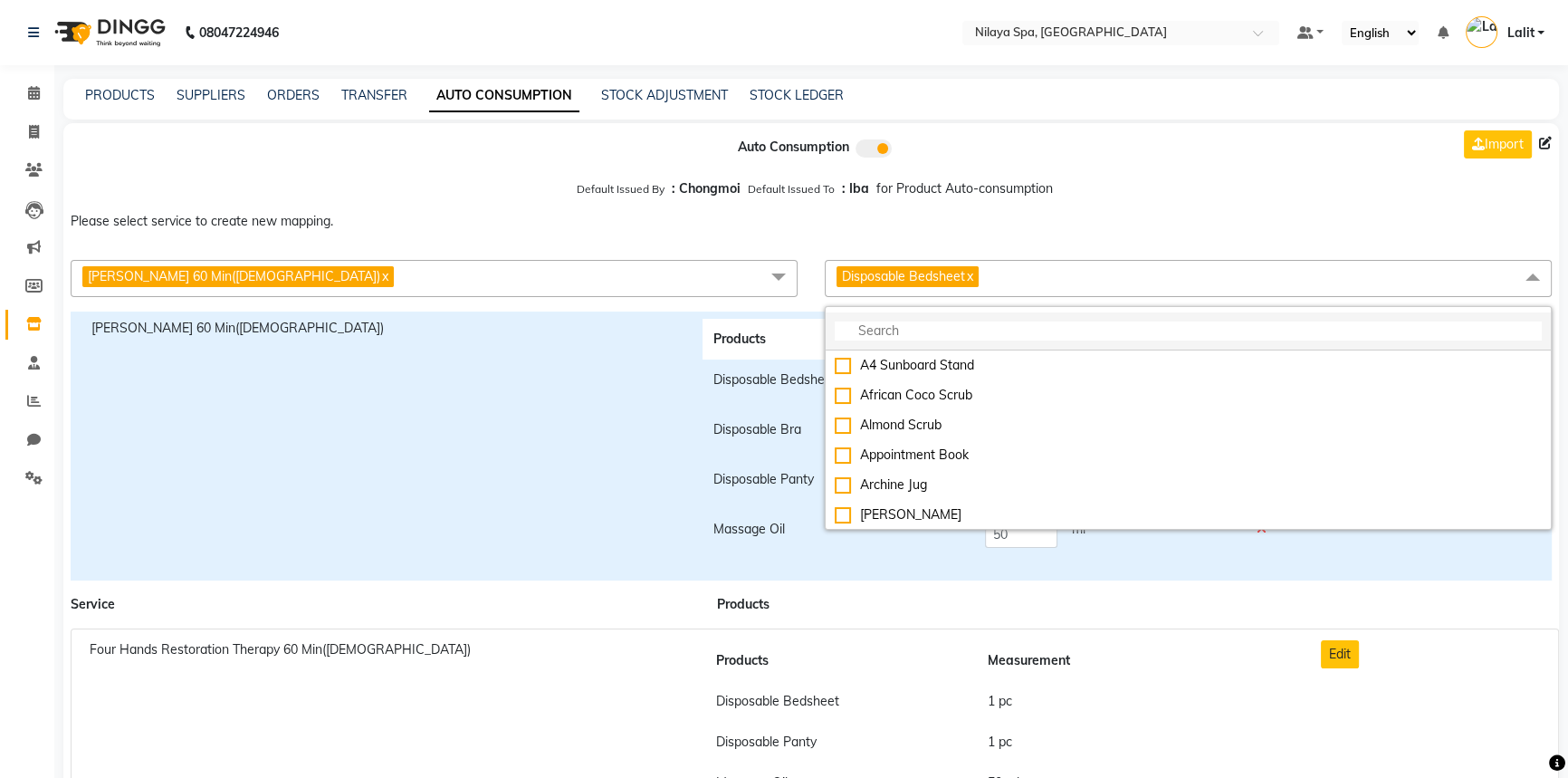
click at [929, 327] on input "multiselect-search" at bounding box center [1189, 331] width 707 height 19
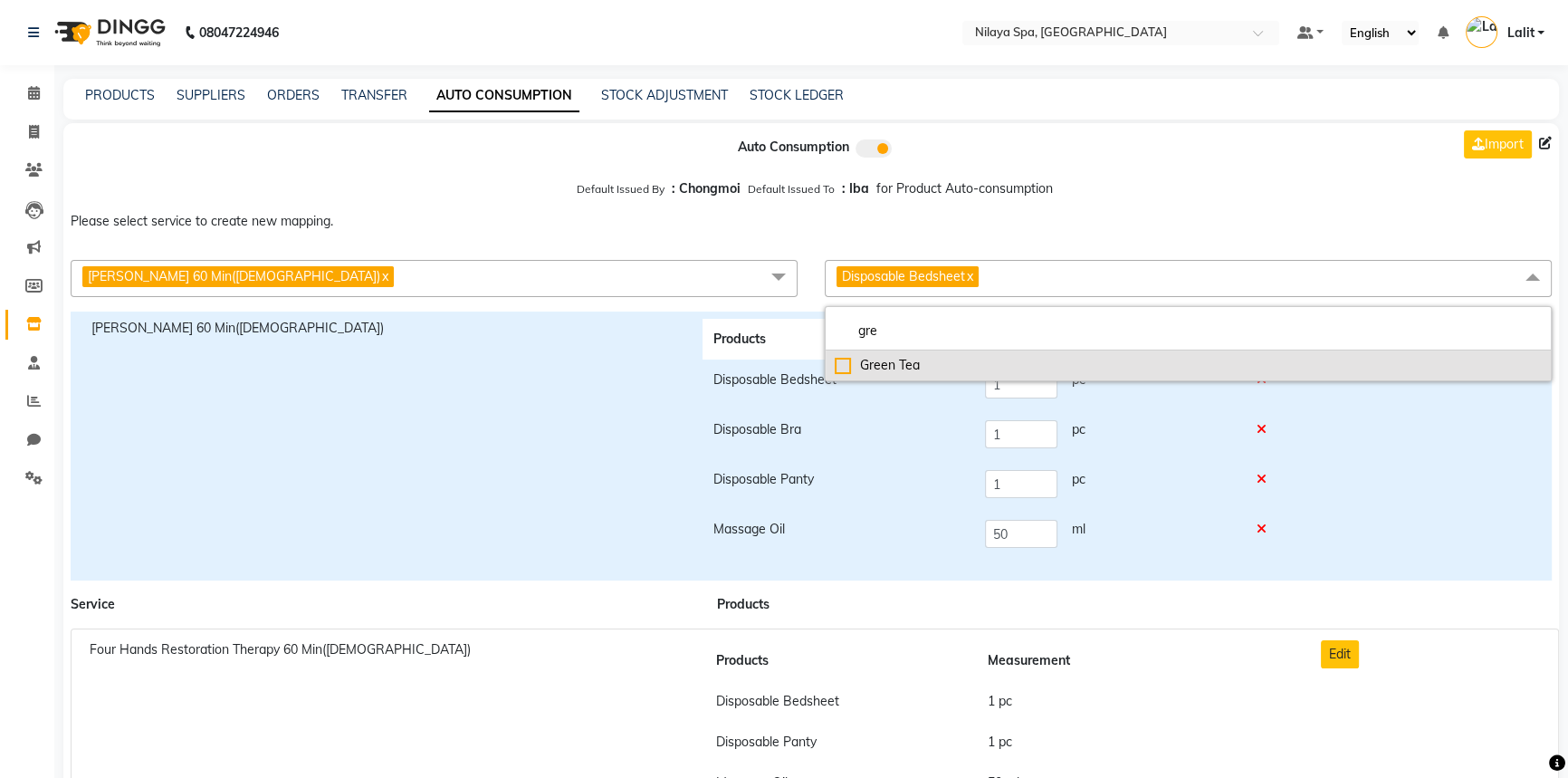
type input "gre"
click at [870, 359] on div "Green Tea" at bounding box center [1189, 365] width 707 height 19
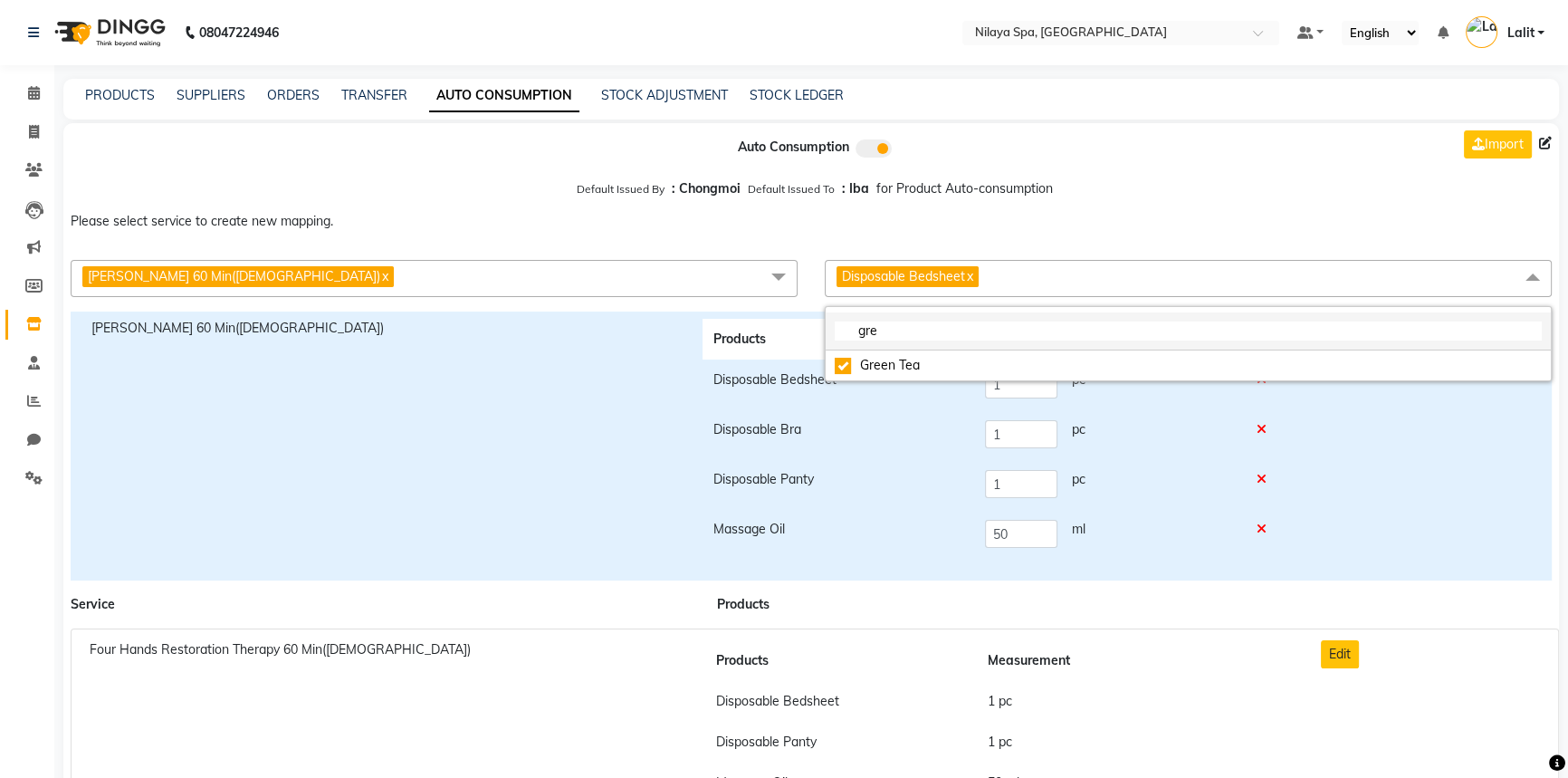
checkbox input "true"
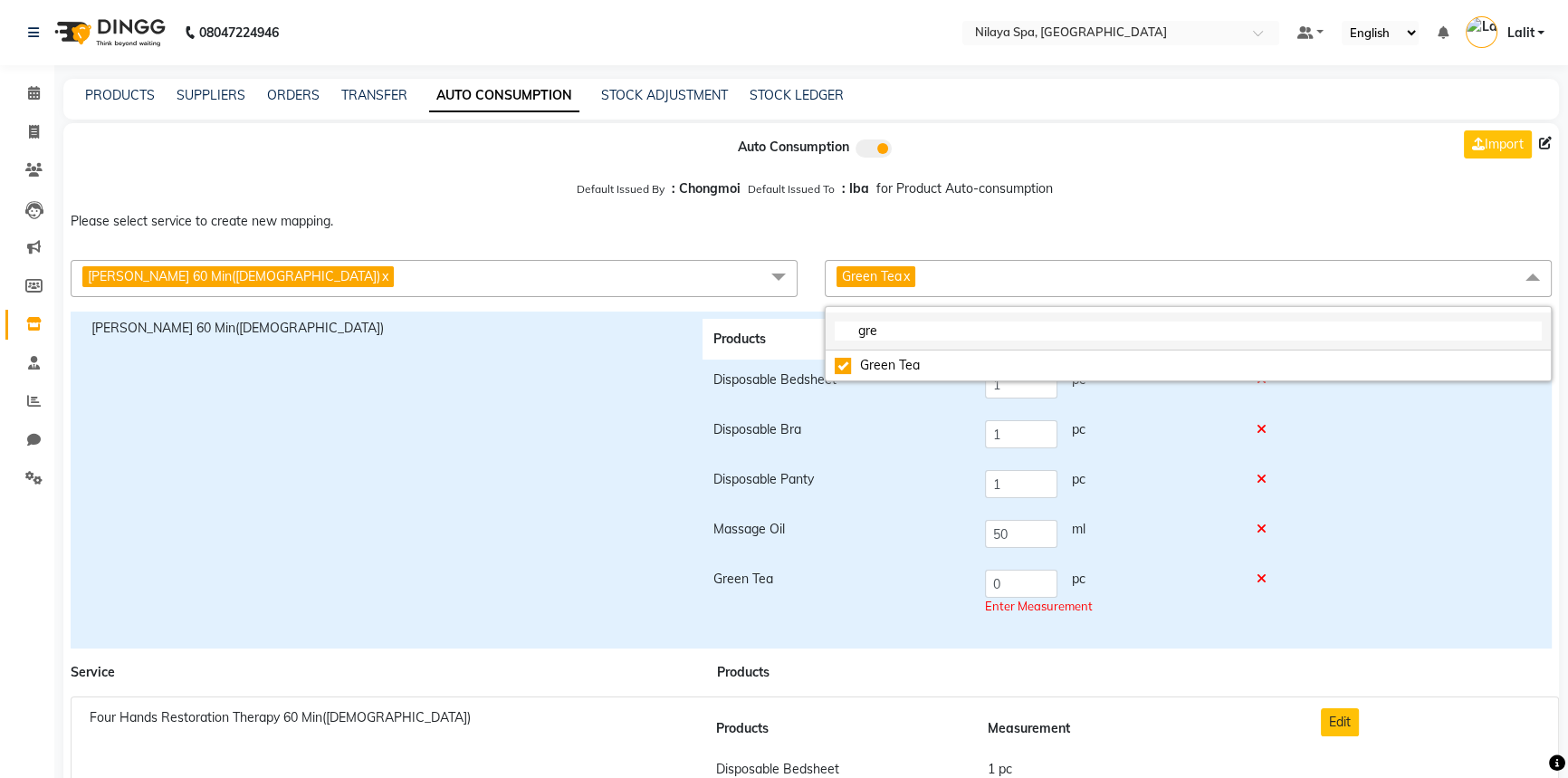
click at [893, 335] on input "gre" at bounding box center [1189, 331] width 707 height 19
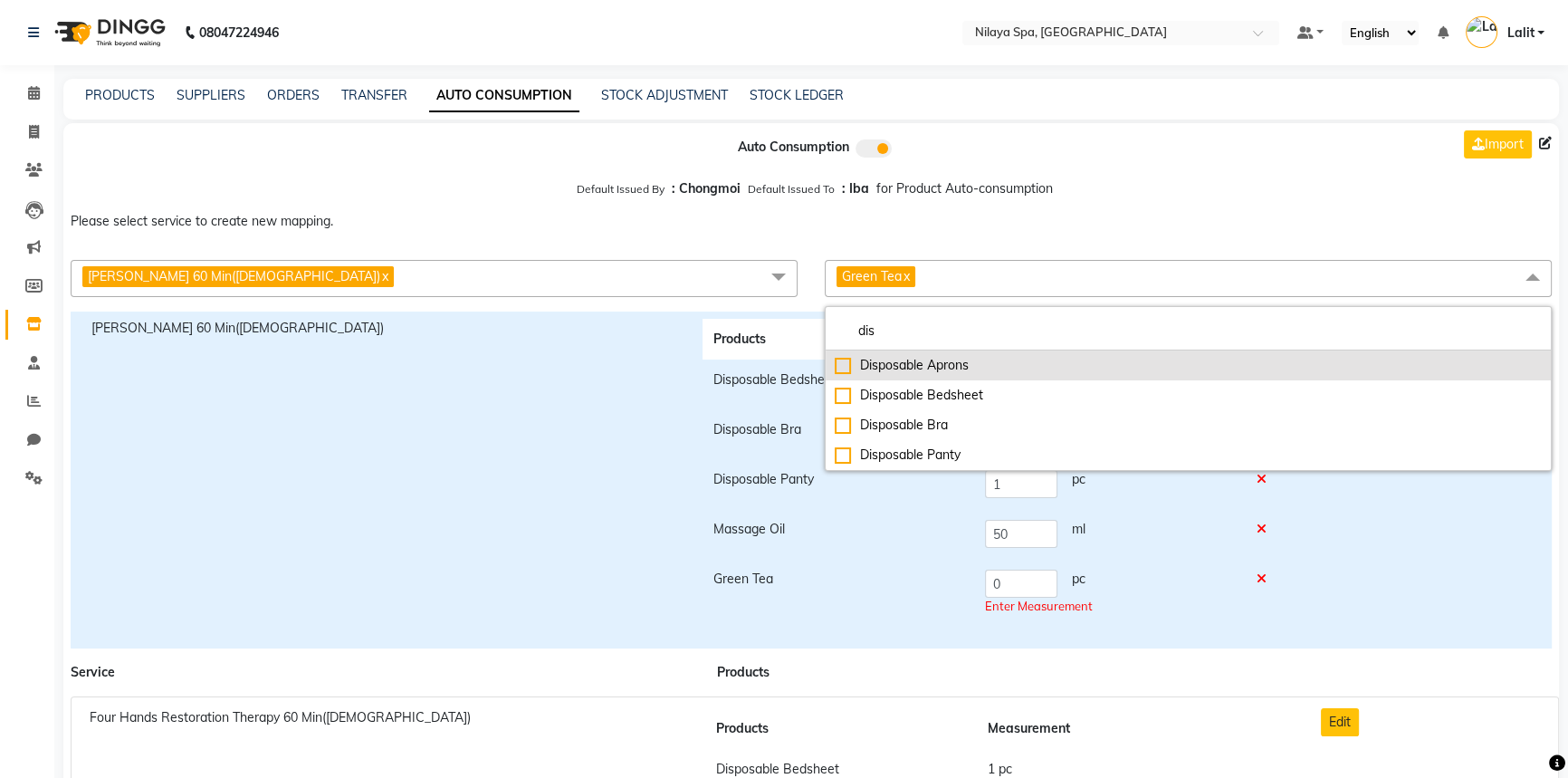
type input "dis"
click at [899, 371] on div "Disposable Aprons" at bounding box center [1189, 365] width 707 height 19
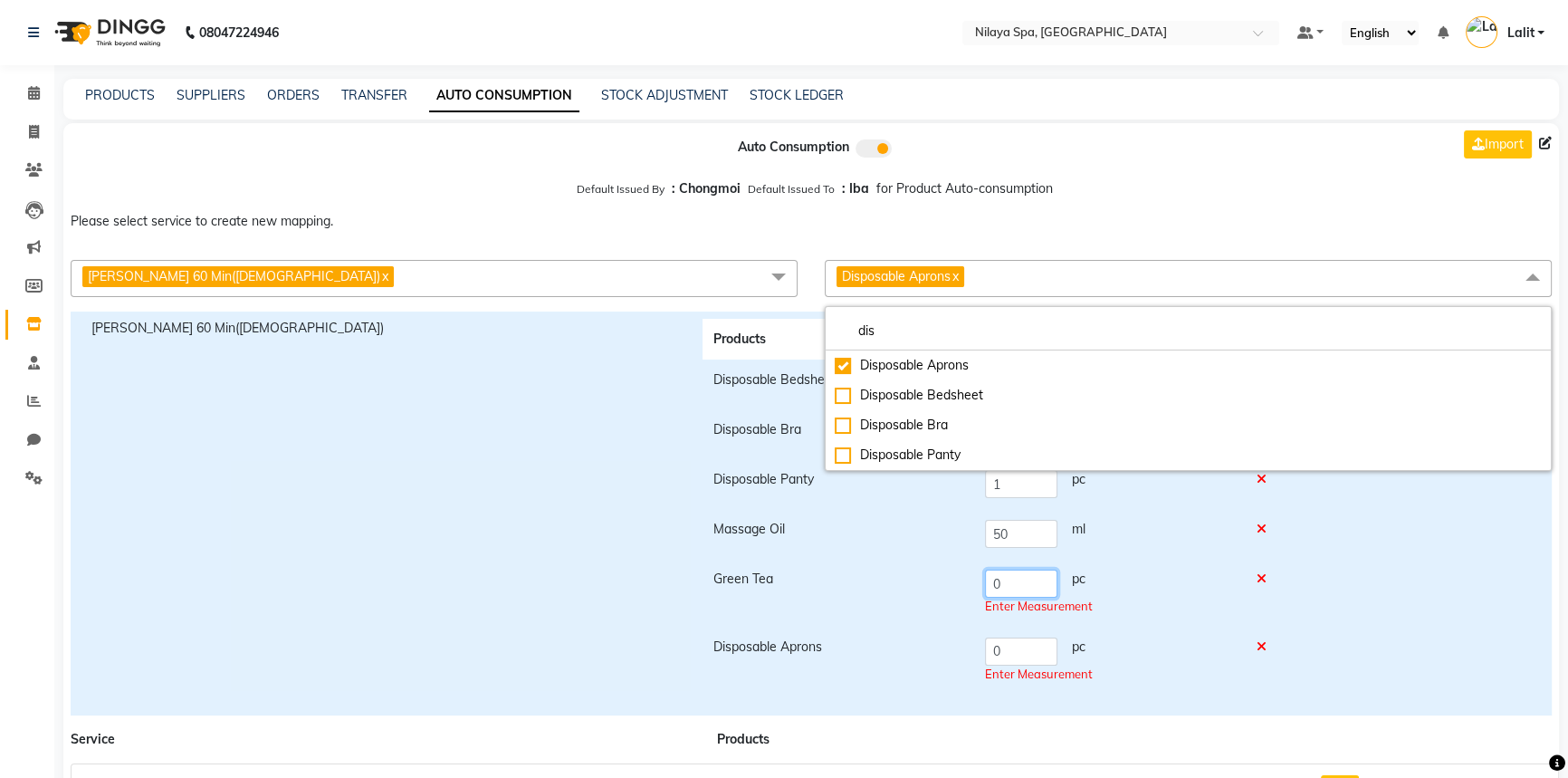
drag, startPoint x: 1009, startPoint y: 588, endPoint x: 977, endPoint y: 591, distance: 32.1
click at [977, 591] on td "0 pc Enter Measurement" at bounding box center [1110, 592] width 271 height 68
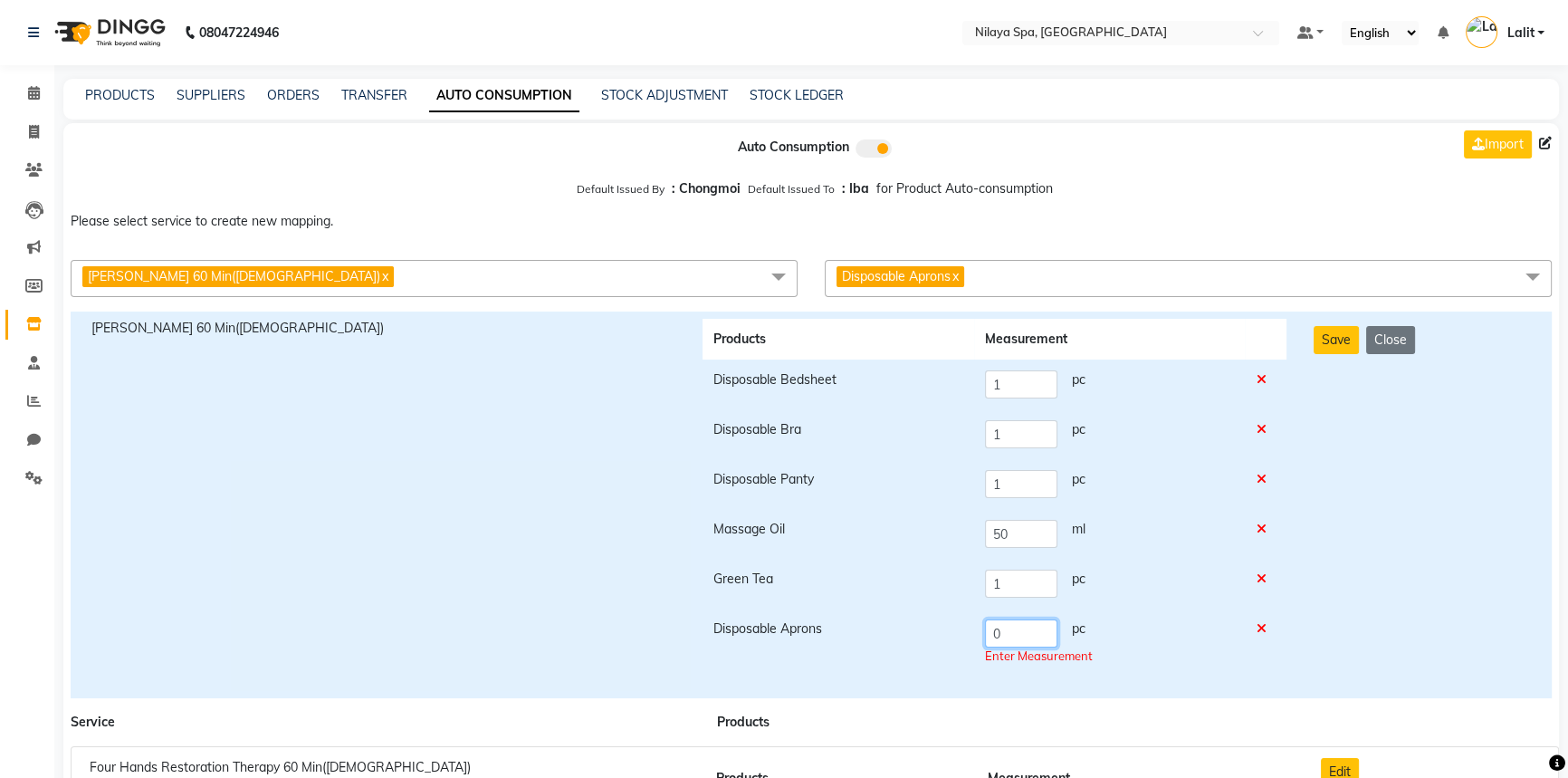
drag, startPoint x: 1027, startPoint y: 657, endPoint x: 985, endPoint y: 648, distance: 43.0
click at [985, 648] on td "0 pc Enter Measurement" at bounding box center [1110, 642] width 271 height 68
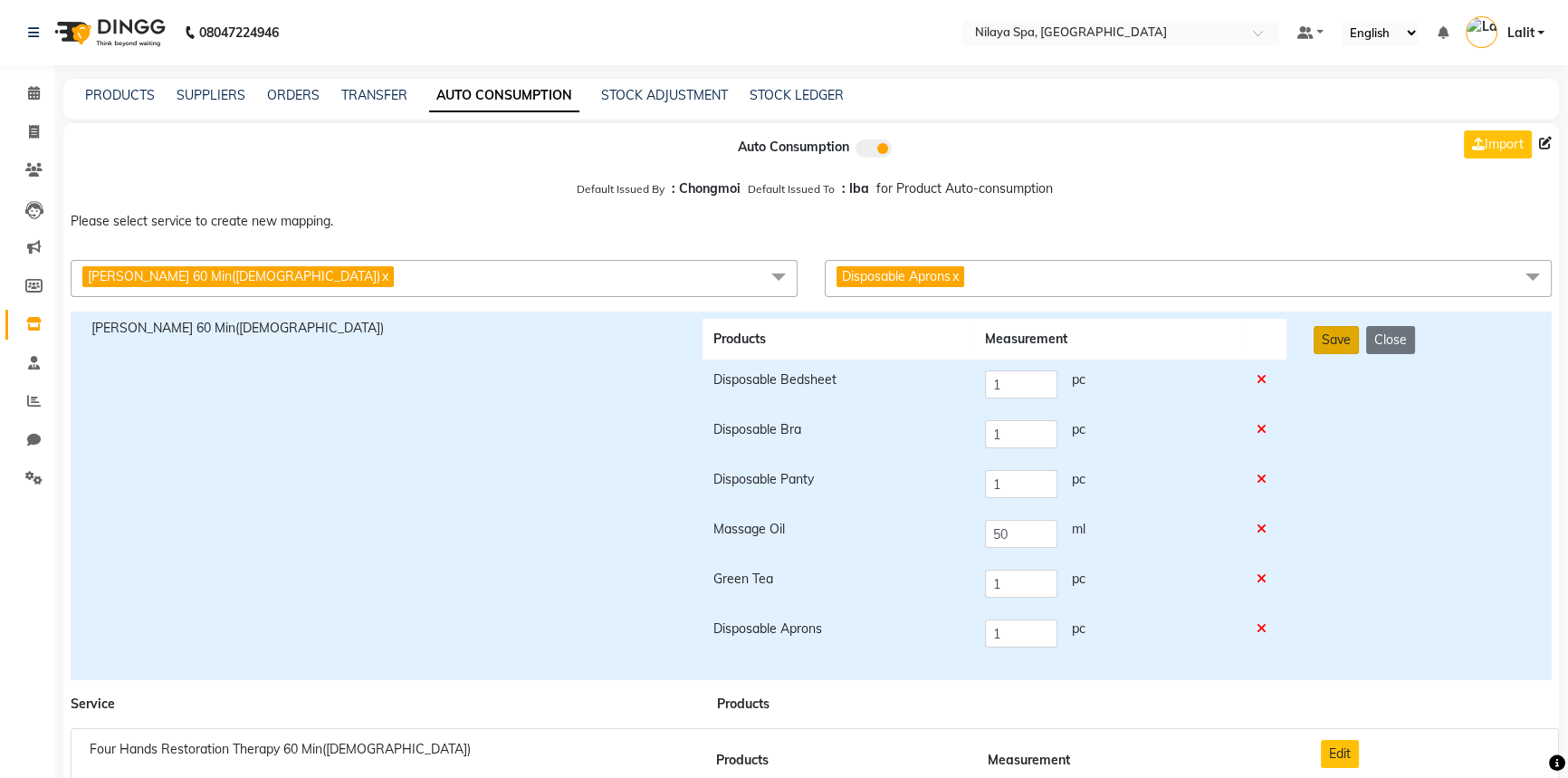
click at [1342, 348] on button "Save" at bounding box center [1335, 339] width 45 height 28
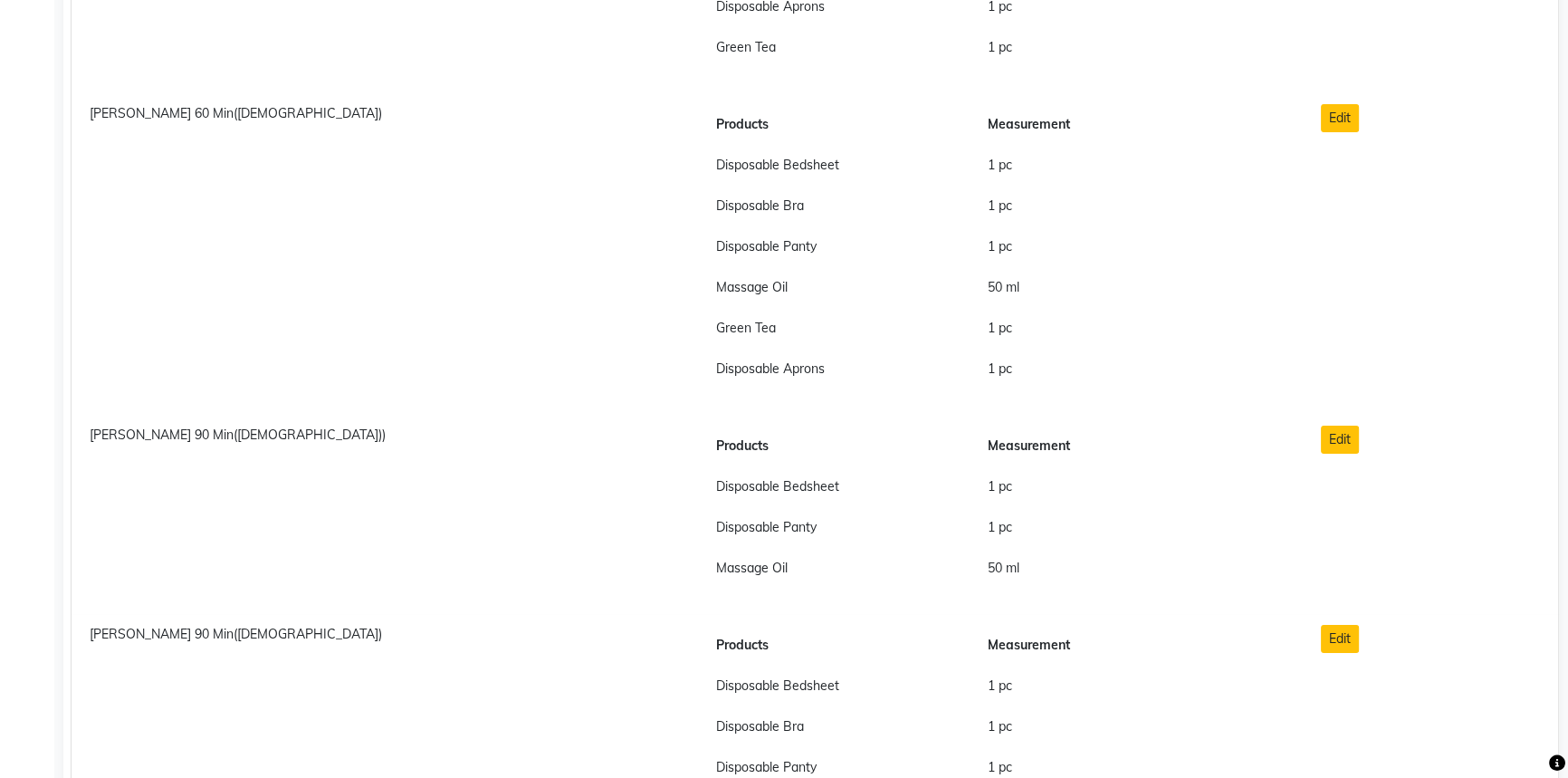
scroll to position [8313, 0]
click at [1338, 438] on button "Edit" at bounding box center [1340, 440] width 38 height 28
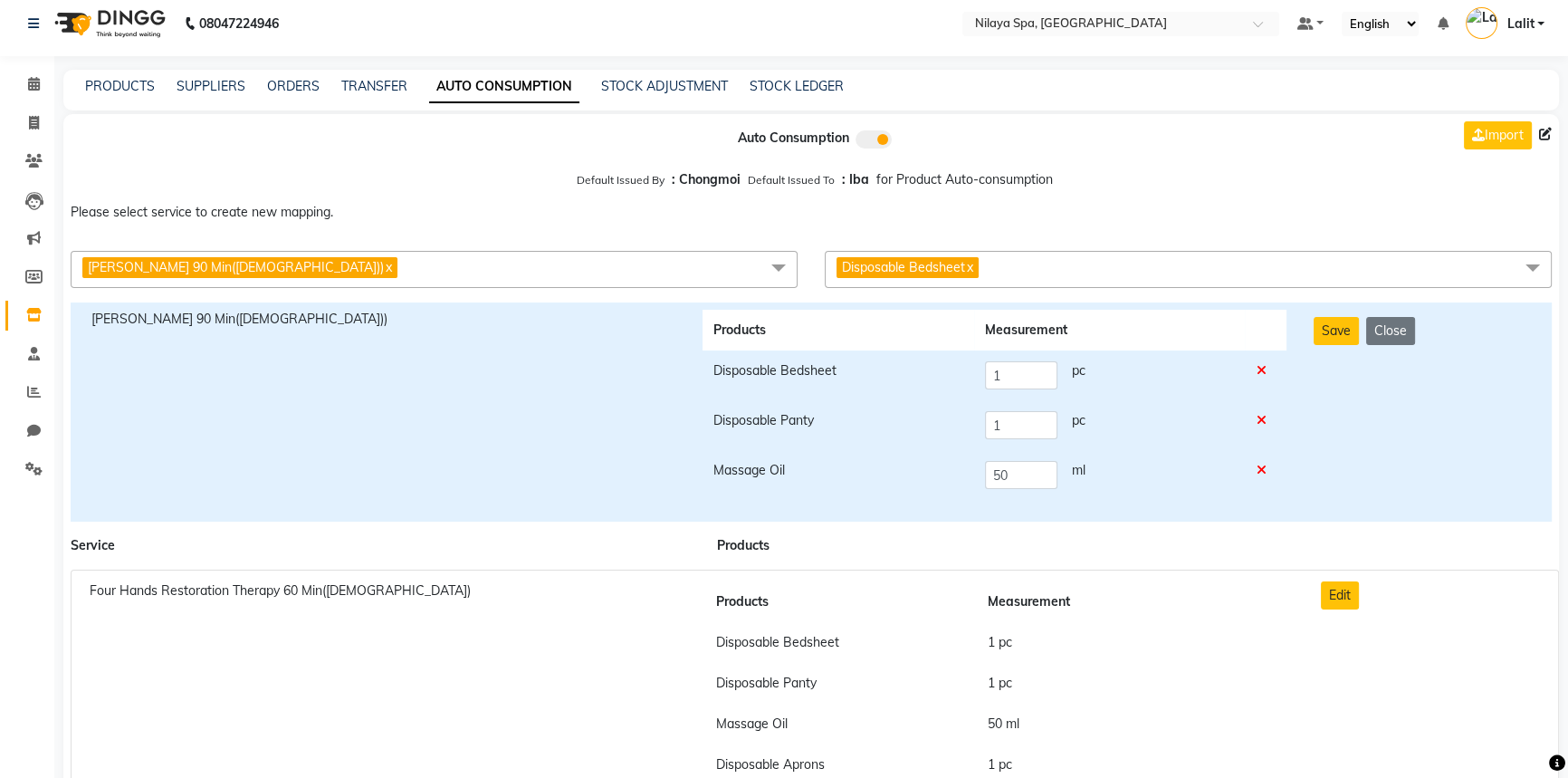
scroll to position [0, 0]
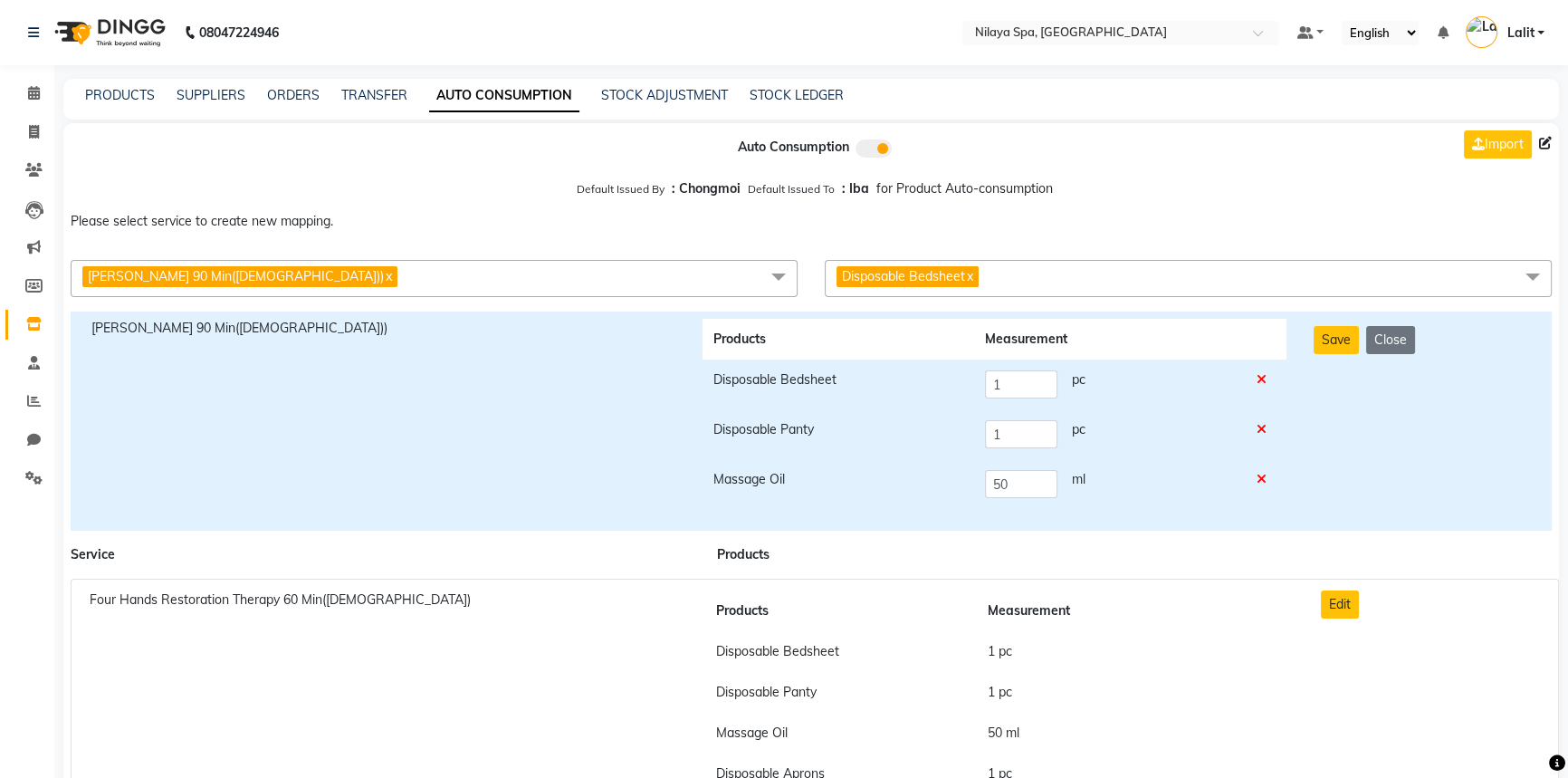
click at [1003, 293] on span "Disposable Bedsheet x" at bounding box center [1188, 278] width 727 height 37
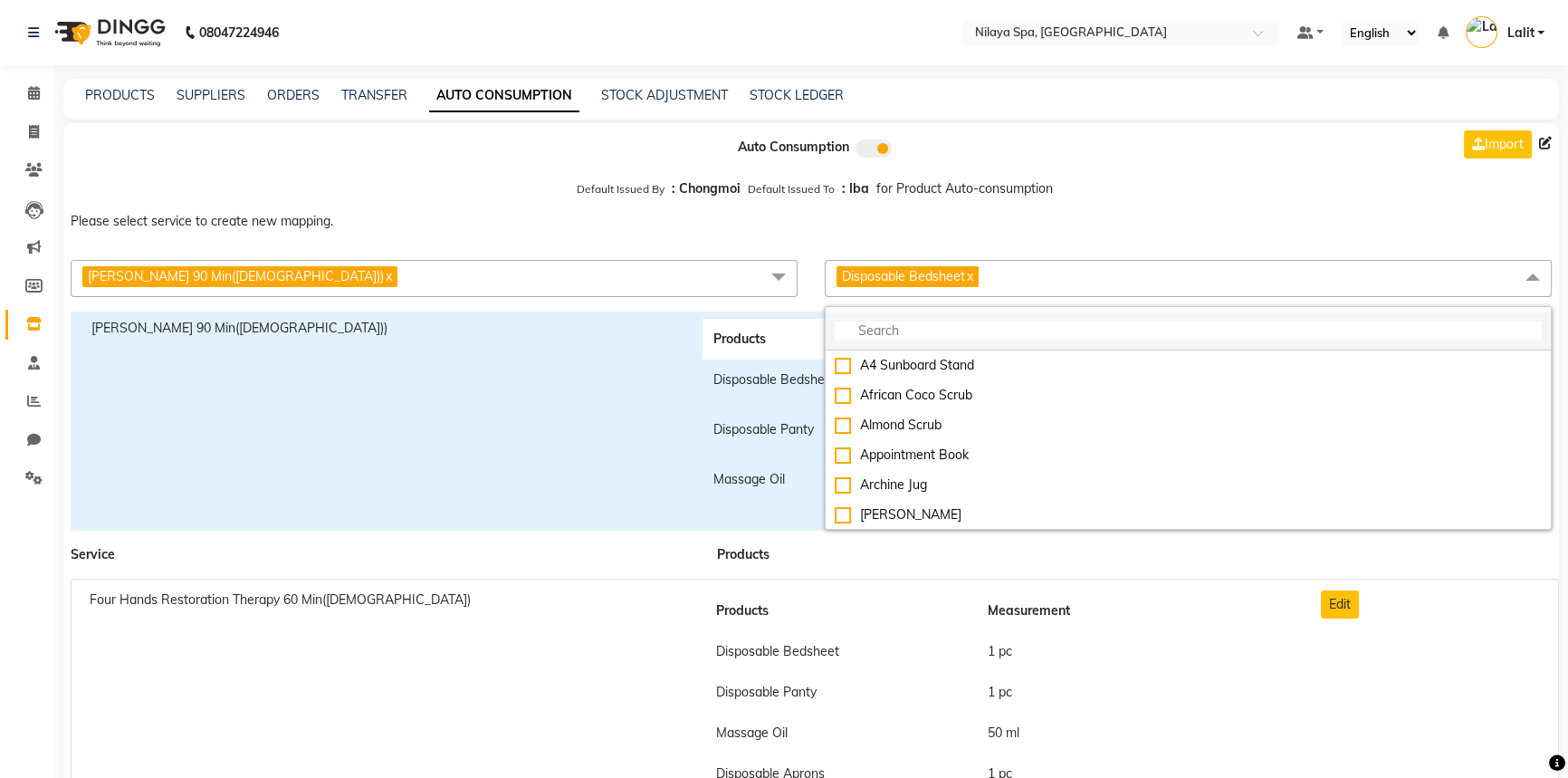
click at [963, 326] on input "multiselect-search" at bounding box center [1189, 331] width 707 height 19
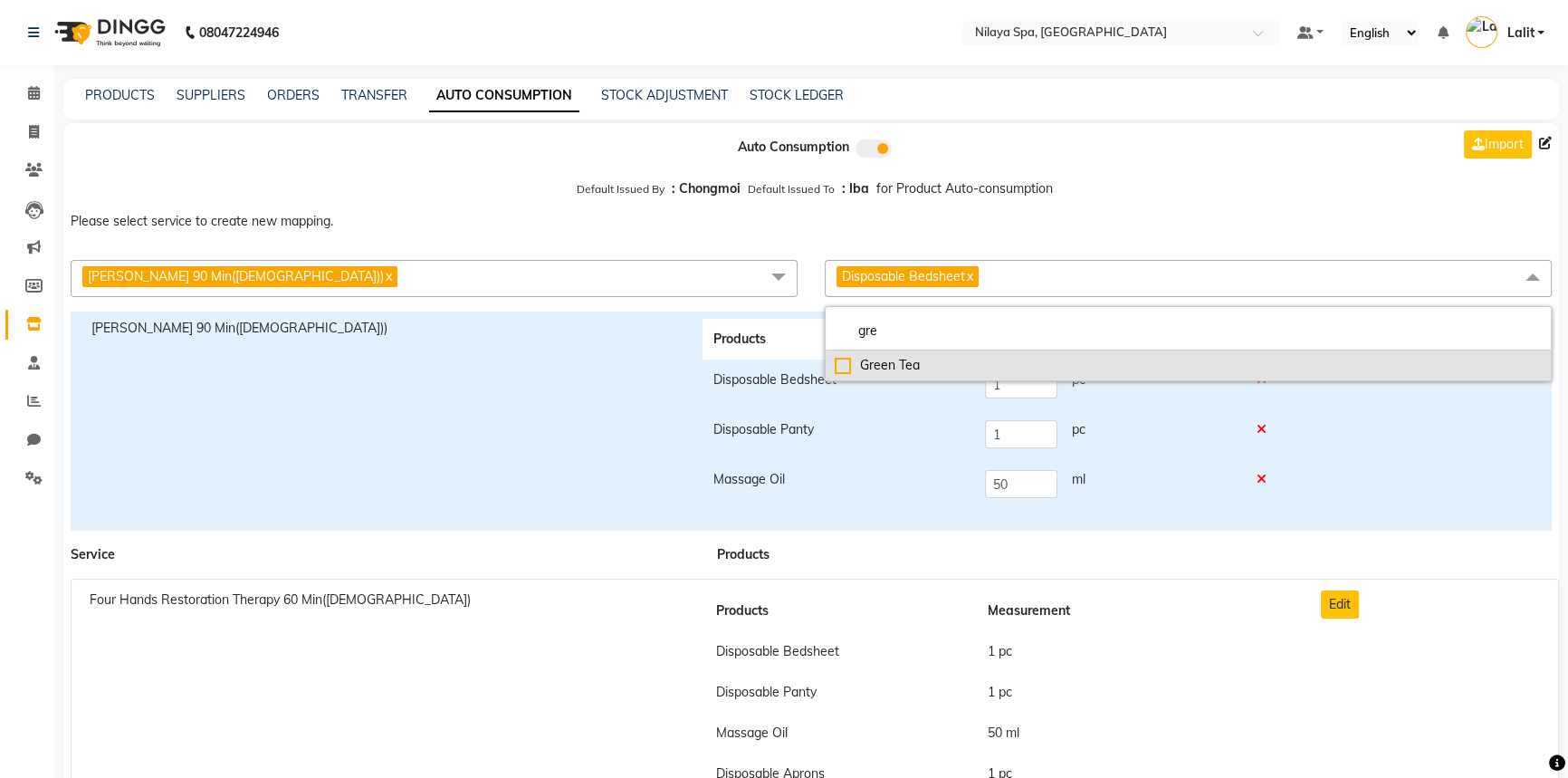
click at [889, 364] on div "Green Tea" at bounding box center [1189, 365] width 707 height 19
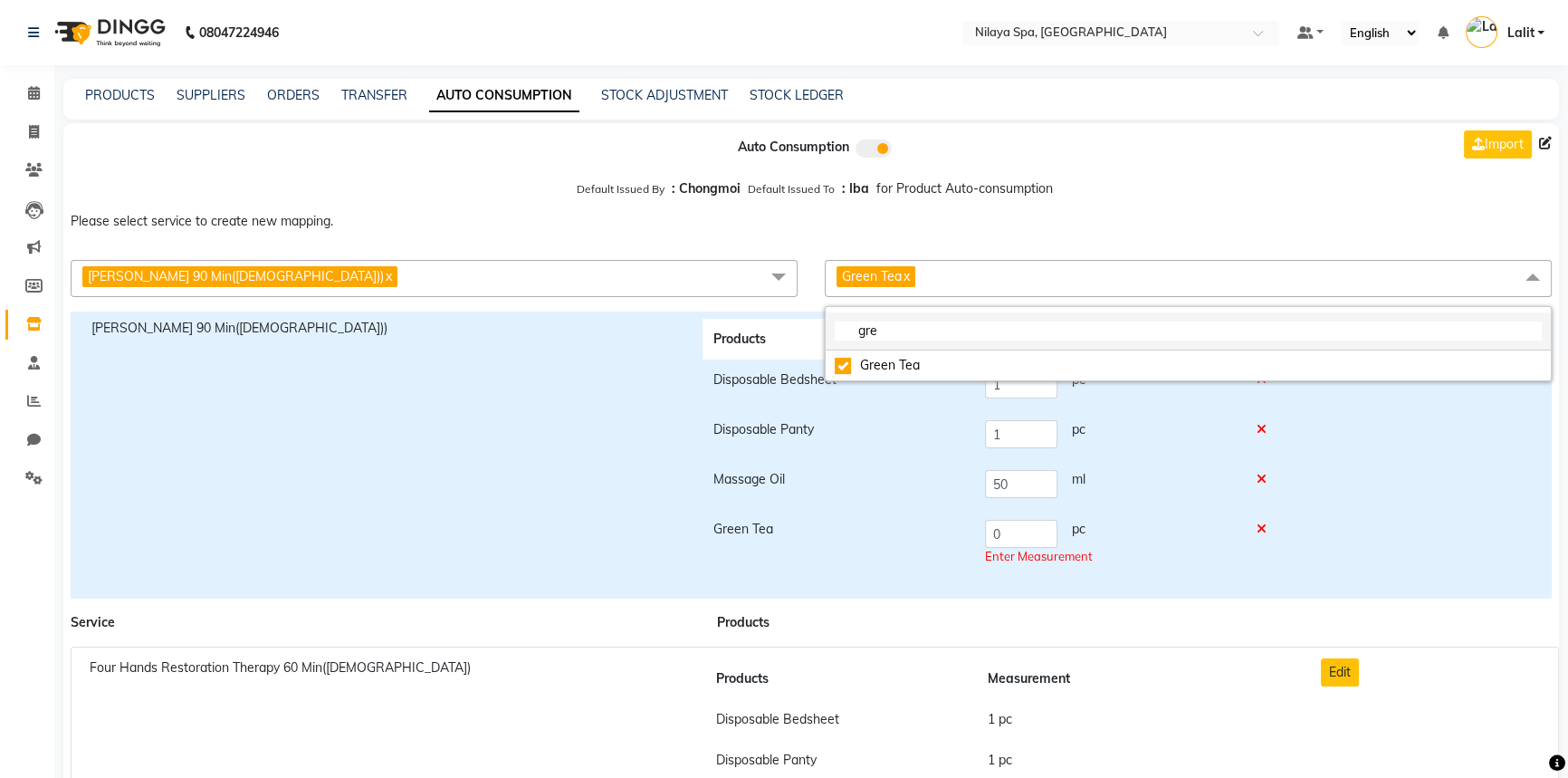
click at [894, 327] on input "gre" at bounding box center [1189, 331] width 707 height 19
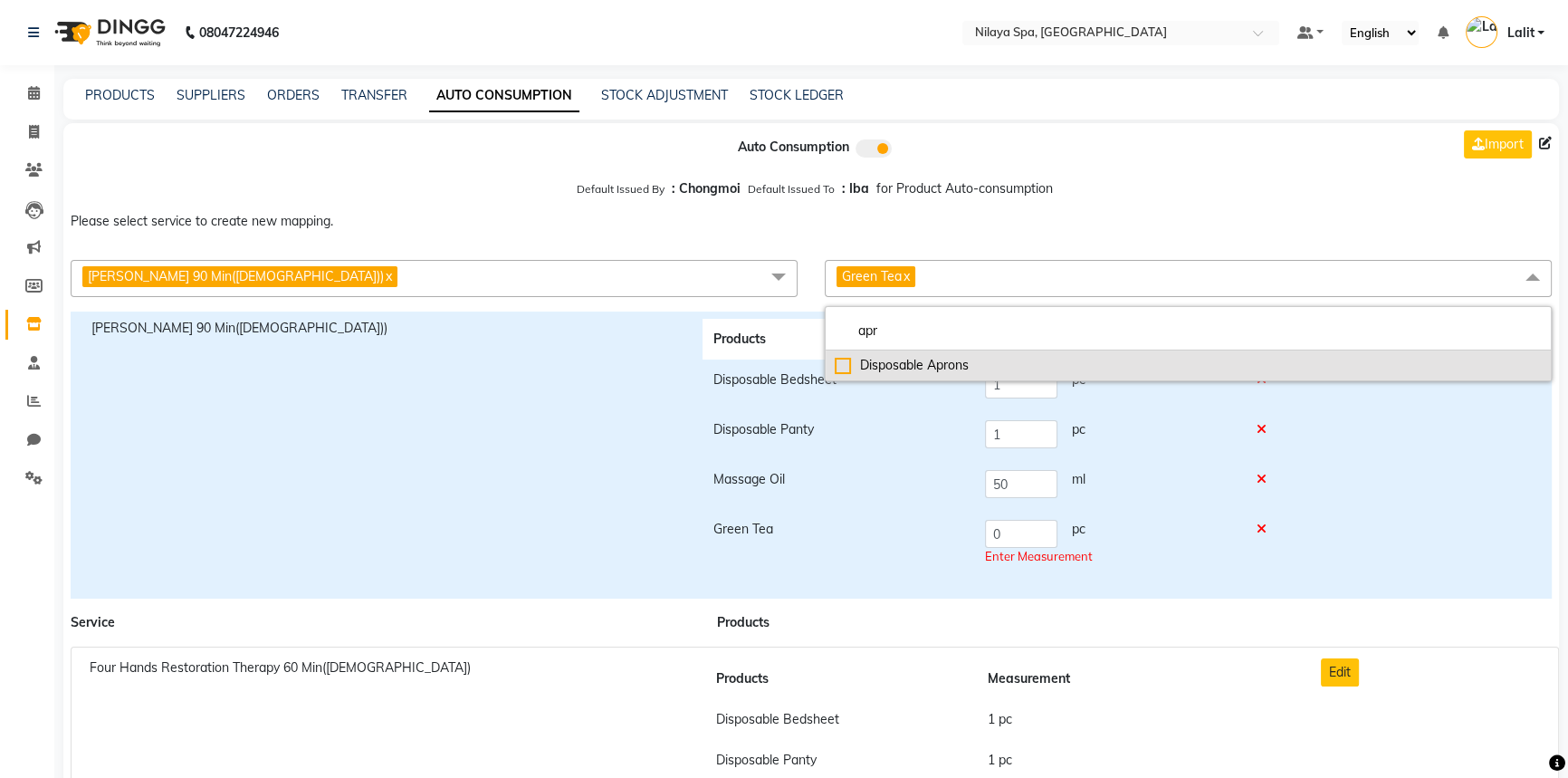
click at [900, 364] on div "Disposable Aprons" at bounding box center [1189, 365] width 707 height 19
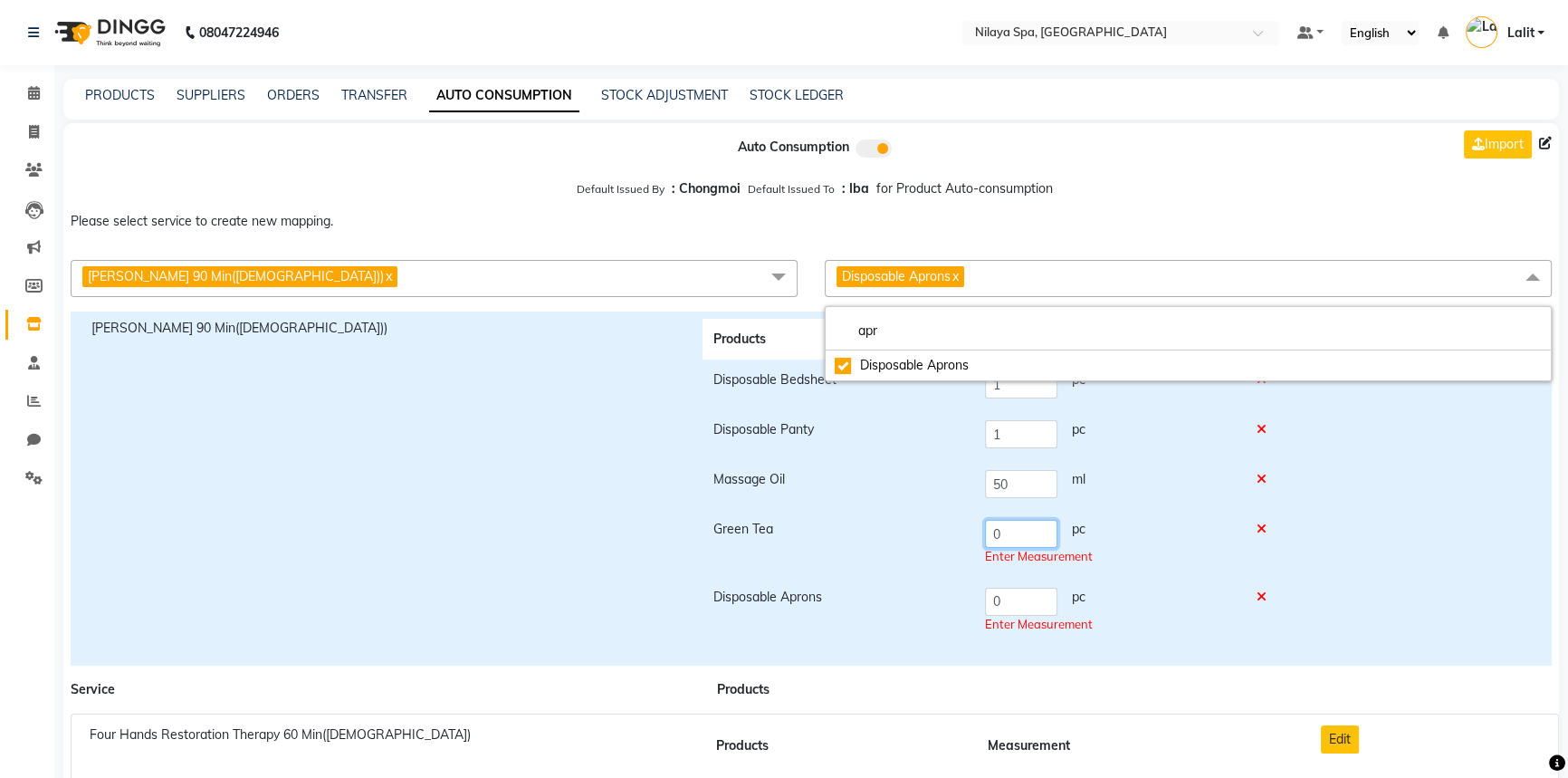
drag, startPoint x: 1026, startPoint y: 543, endPoint x: 978, endPoint y: 536, distance: 48.5
click at [978, 536] on td "0 pc Enter Measurement" at bounding box center [1110, 543] width 271 height 68
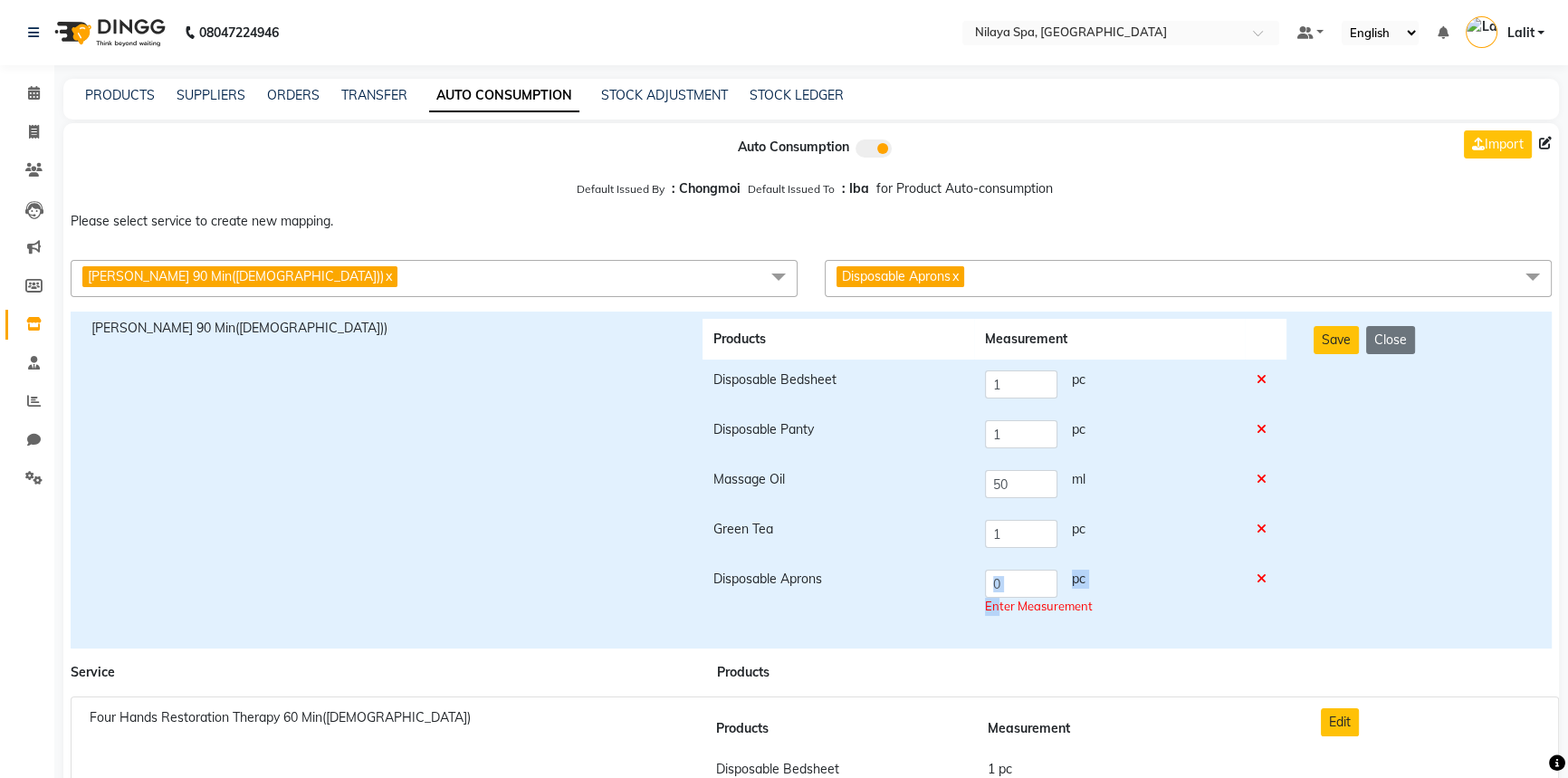
click at [995, 609] on tbody "Disposable Bedsheet 1 pc Disposable Panty 1 pc Massage Oil 50 ml Green Tea 1 pc…" at bounding box center [994, 493] width 584 height 267
drag, startPoint x: 1016, startPoint y: 598, endPoint x: 1023, endPoint y: 586, distance: 13.9
click at [1020, 597] on td "0 pc Enter Measurement" at bounding box center [1110, 592] width 271 height 68
click at [1023, 586] on input "0" at bounding box center [1021, 583] width 72 height 28
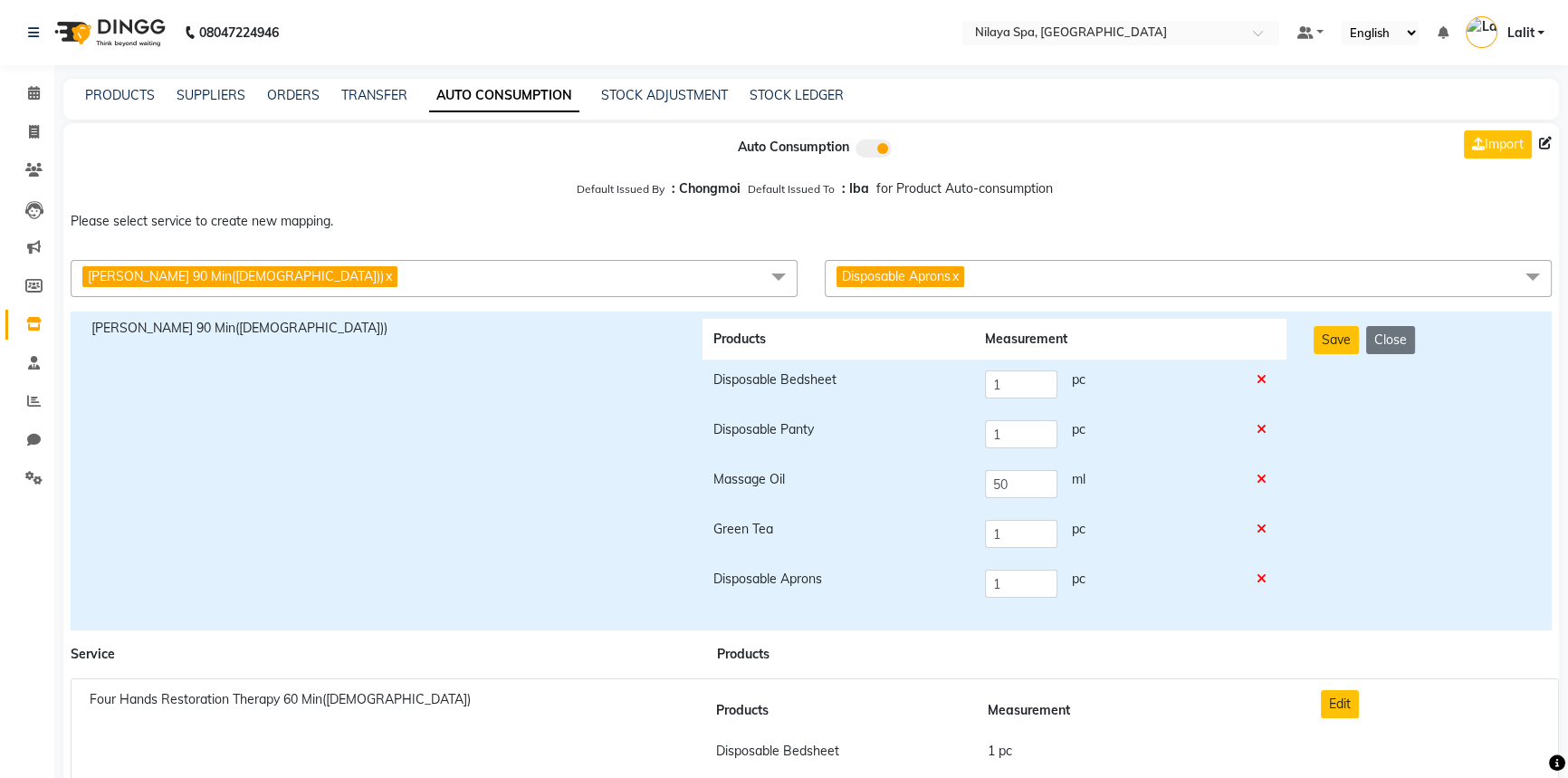
click at [1304, 595] on div "Save Close" at bounding box center [1422, 470] width 244 height 304
click at [1327, 344] on button "Save" at bounding box center [1335, 339] width 45 height 28
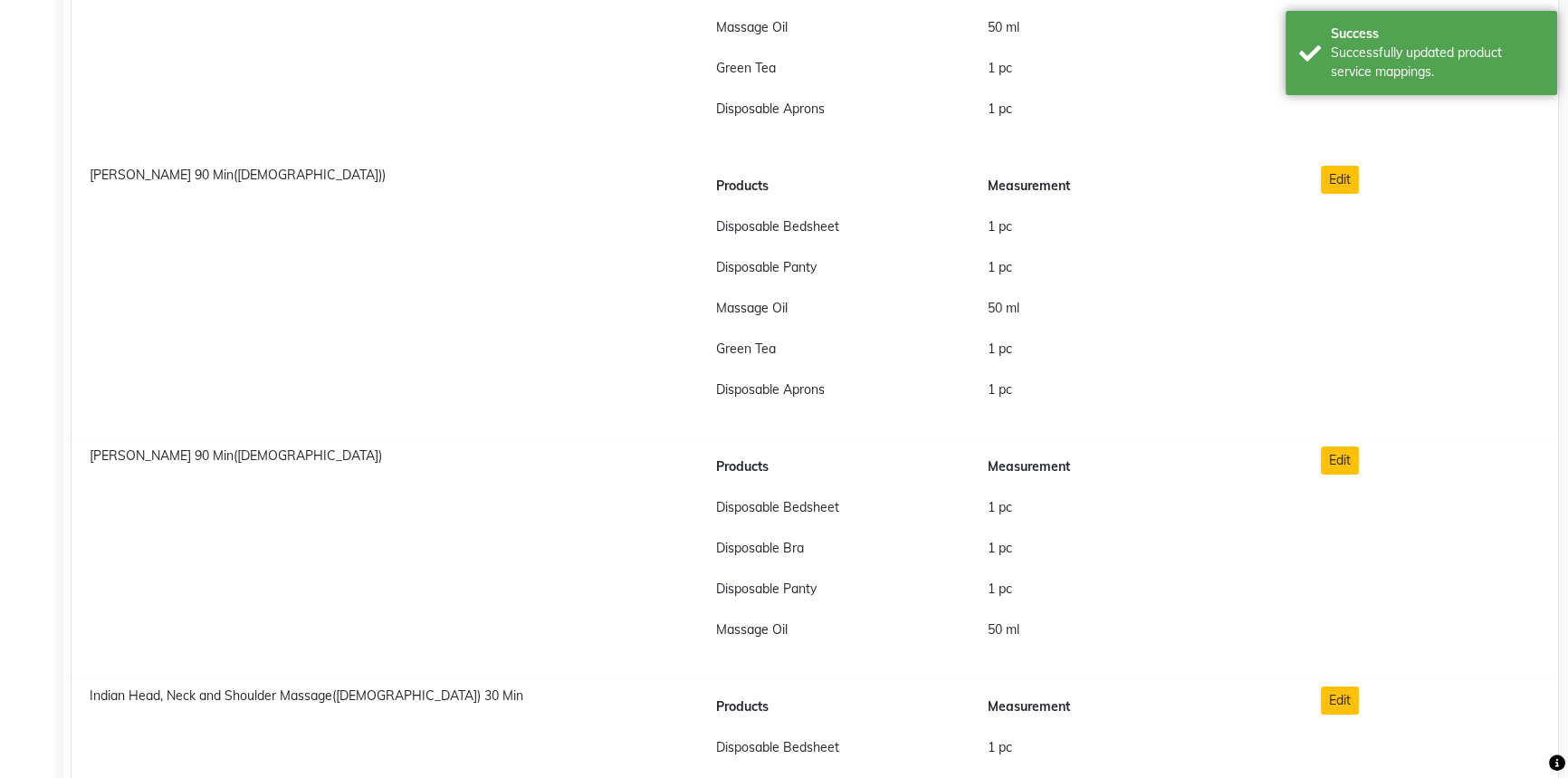
scroll to position [8560, 0]
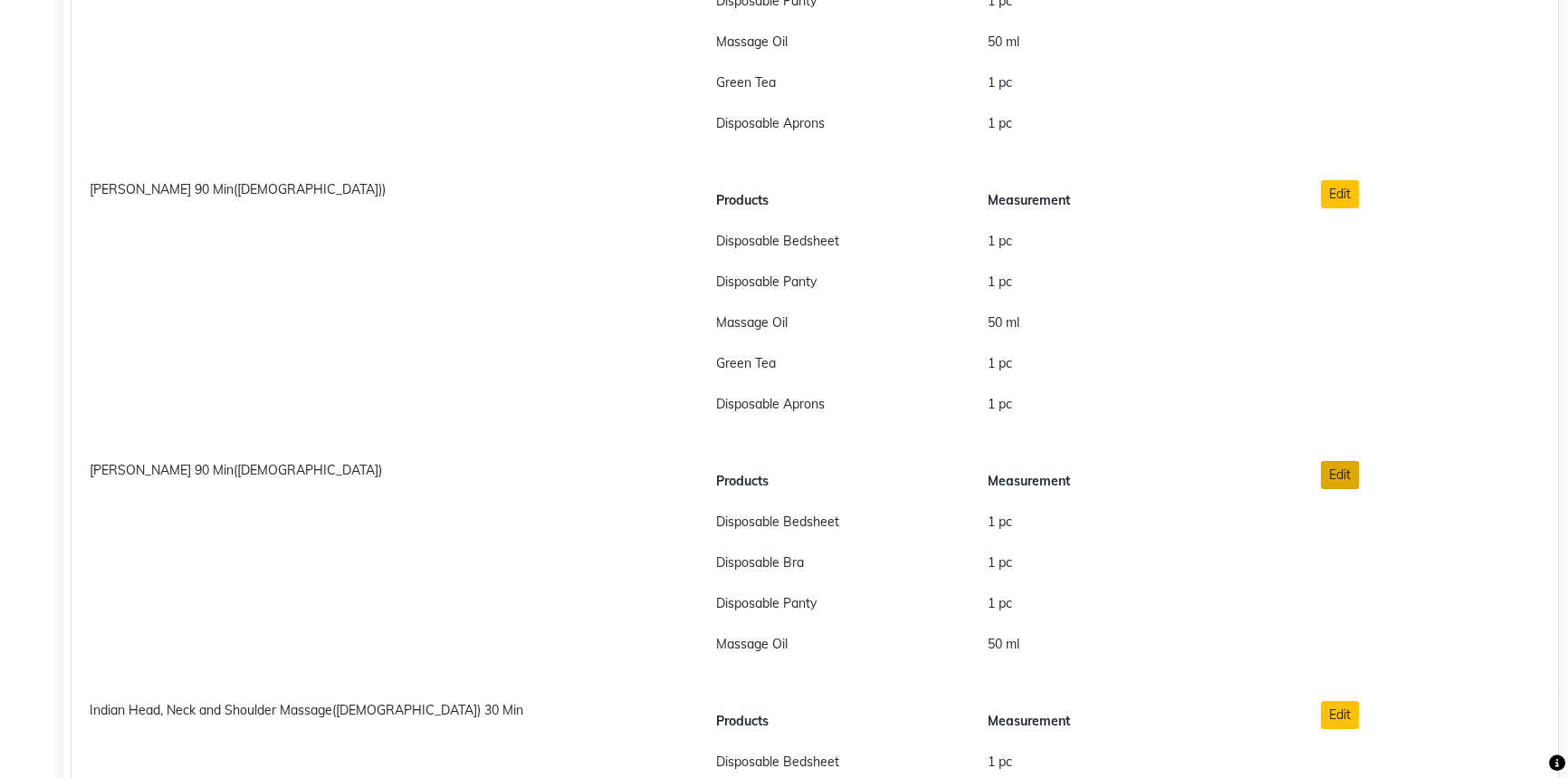
click at [1330, 481] on button "Edit" at bounding box center [1340, 474] width 38 height 28
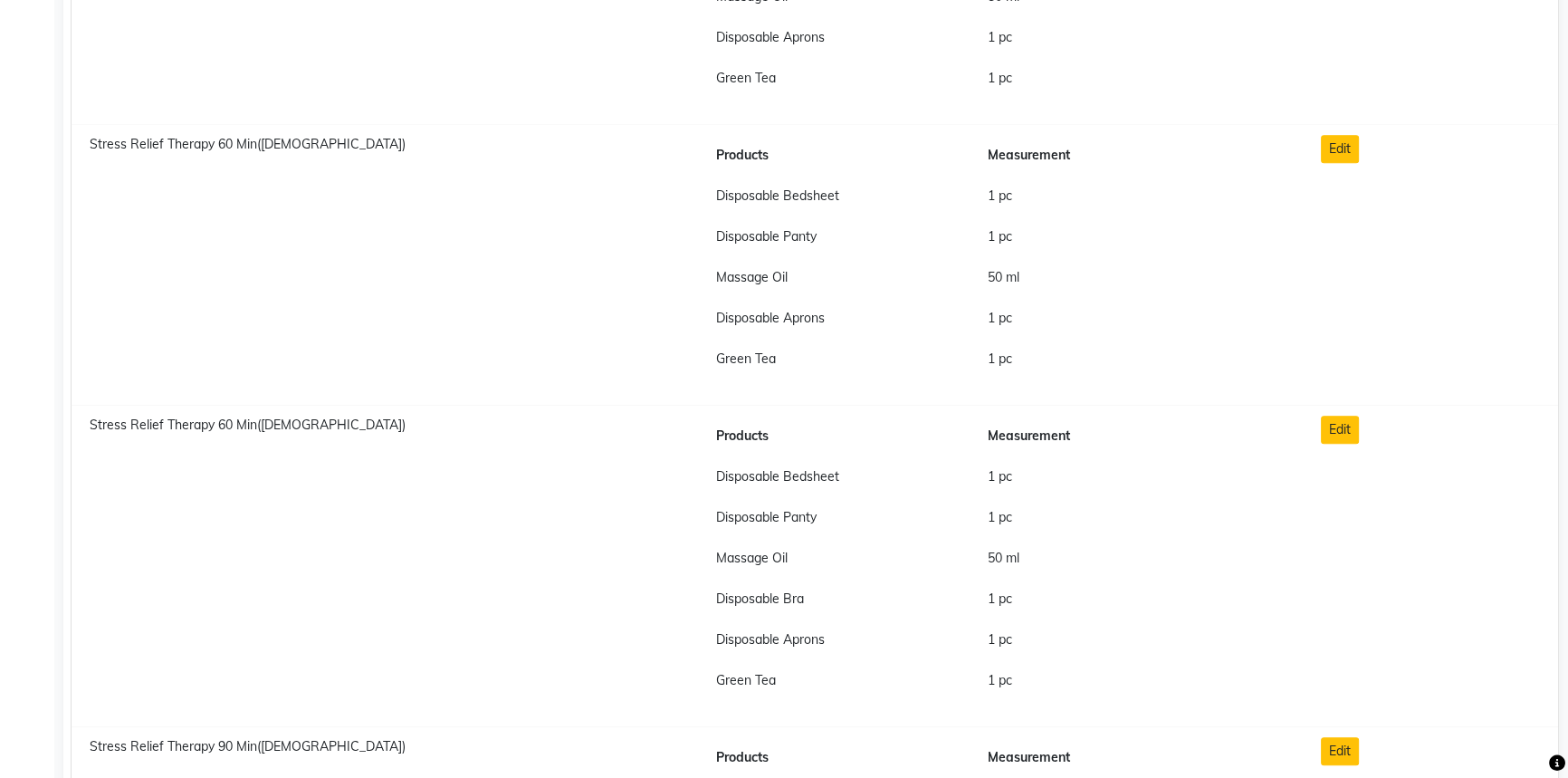
scroll to position [0, 0]
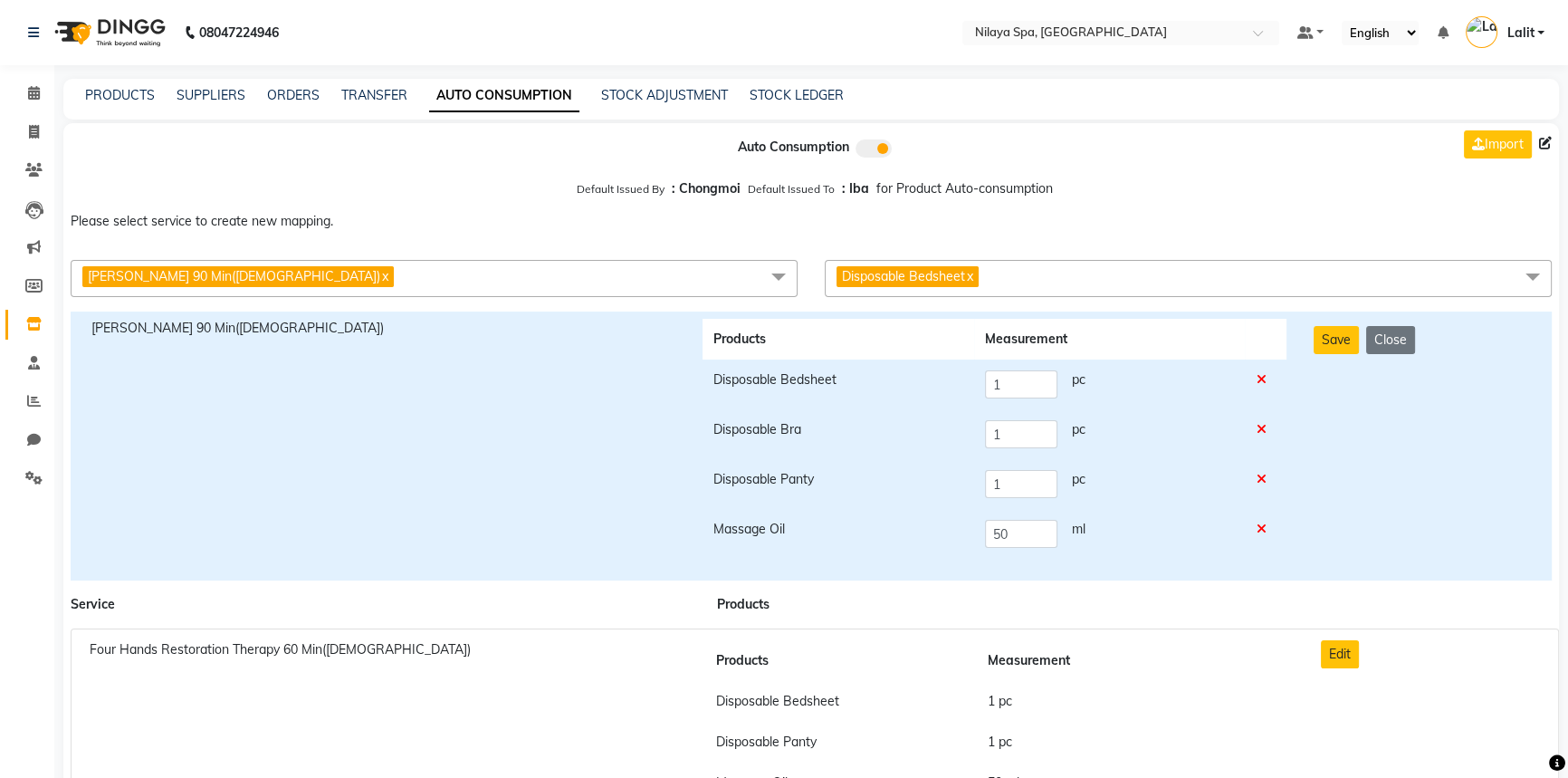
click at [1048, 276] on span "Disposable Bedsheet x" at bounding box center [1188, 278] width 727 height 37
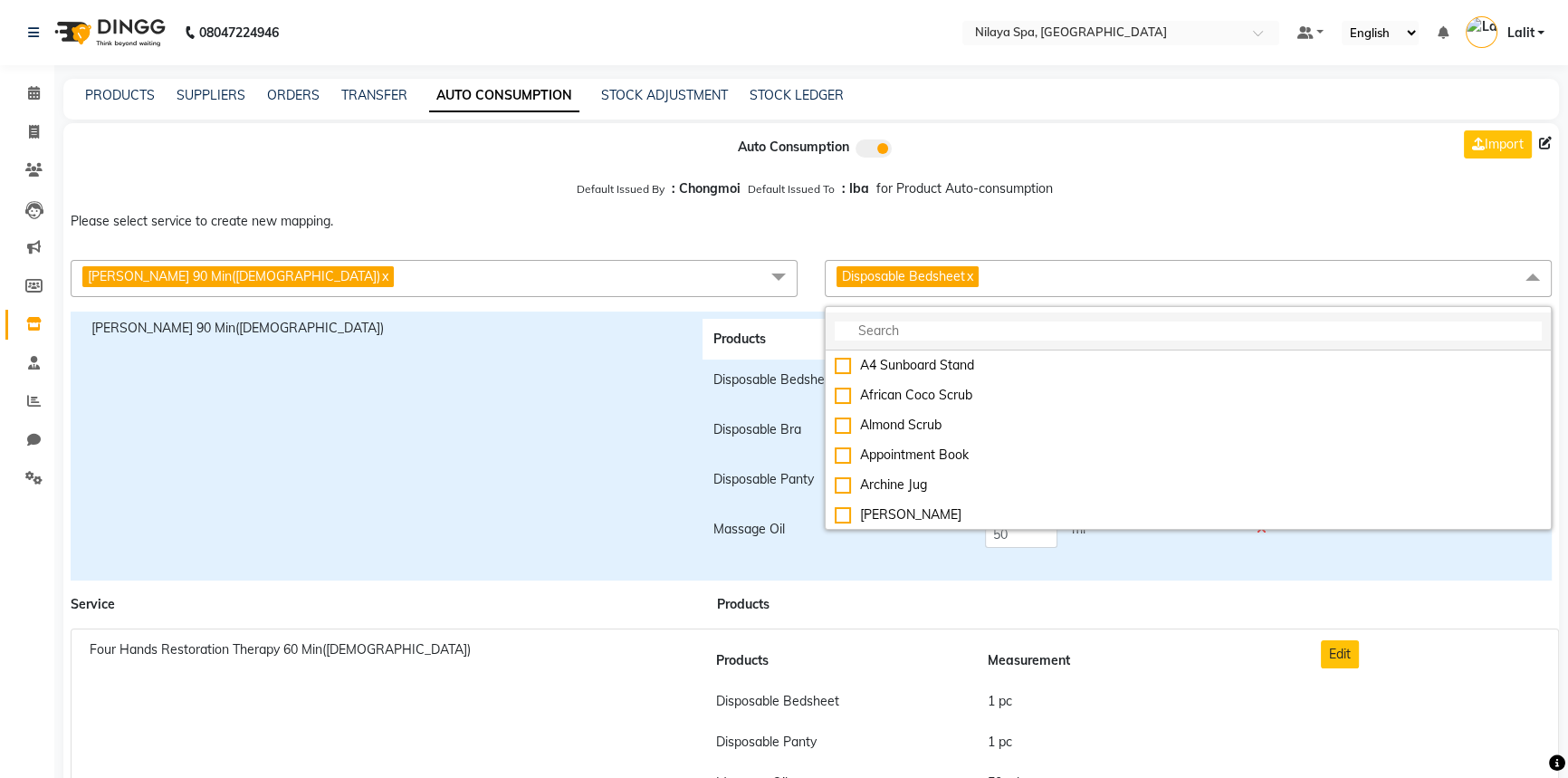
click at [989, 325] on input "multiselect-search" at bounding box center [1189, 331] width 707 height 19
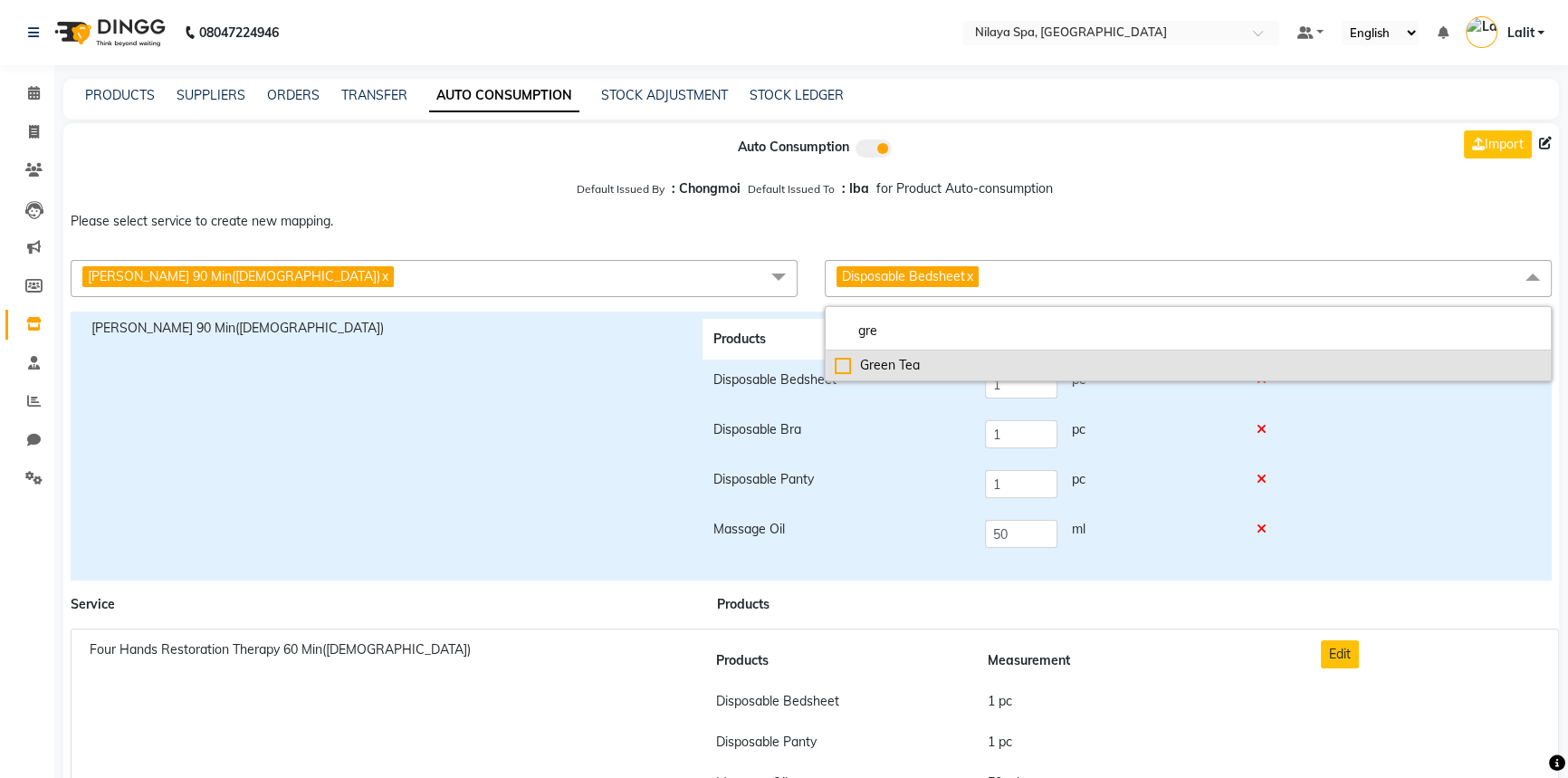
click at [881, 373] on div "Green Tea" at bounding box center [1189, 365] width 707 height 19
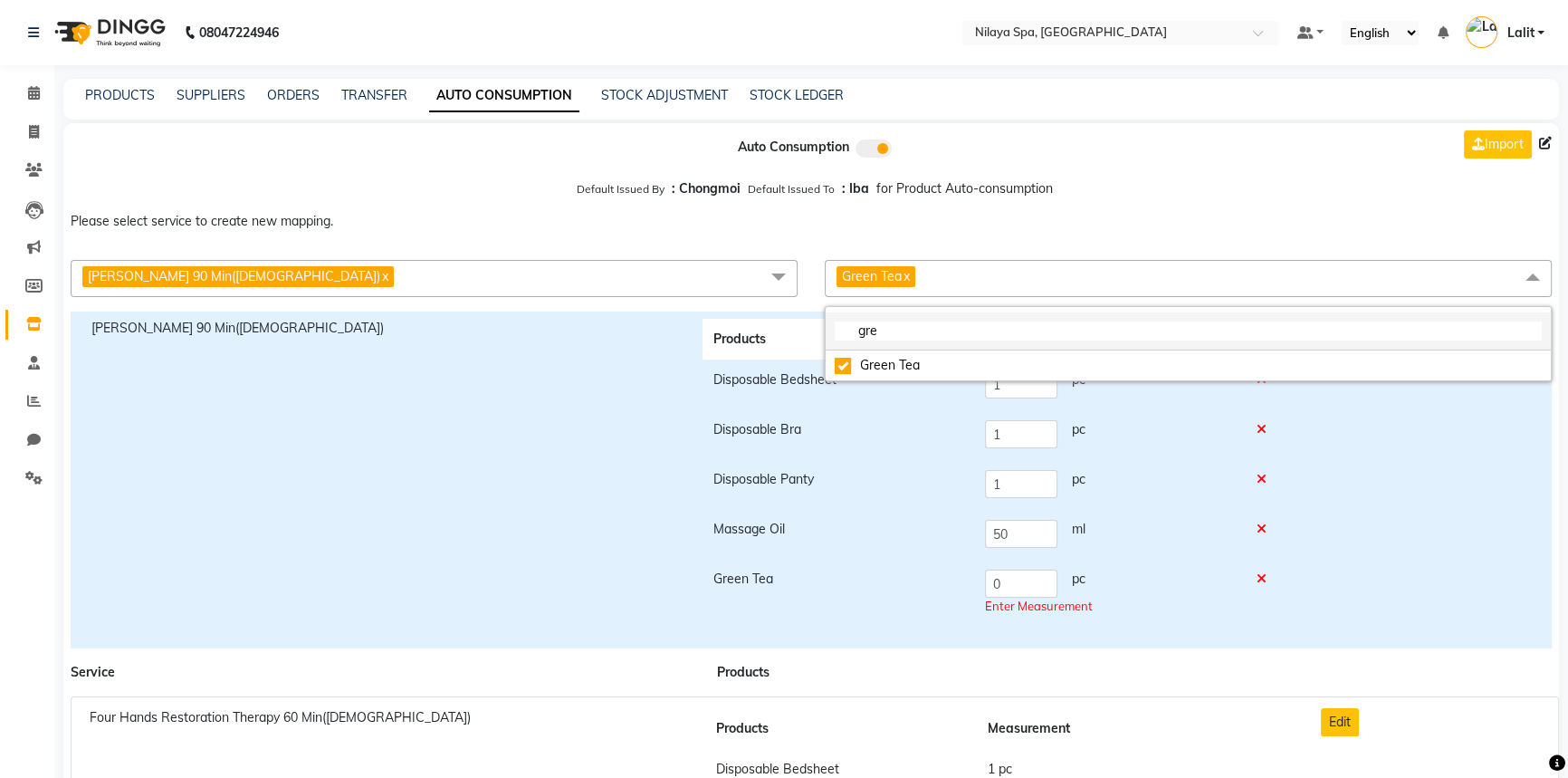
click at [901, 333] on input "gre" at bounding box center [1189, 331] width 707 height 19
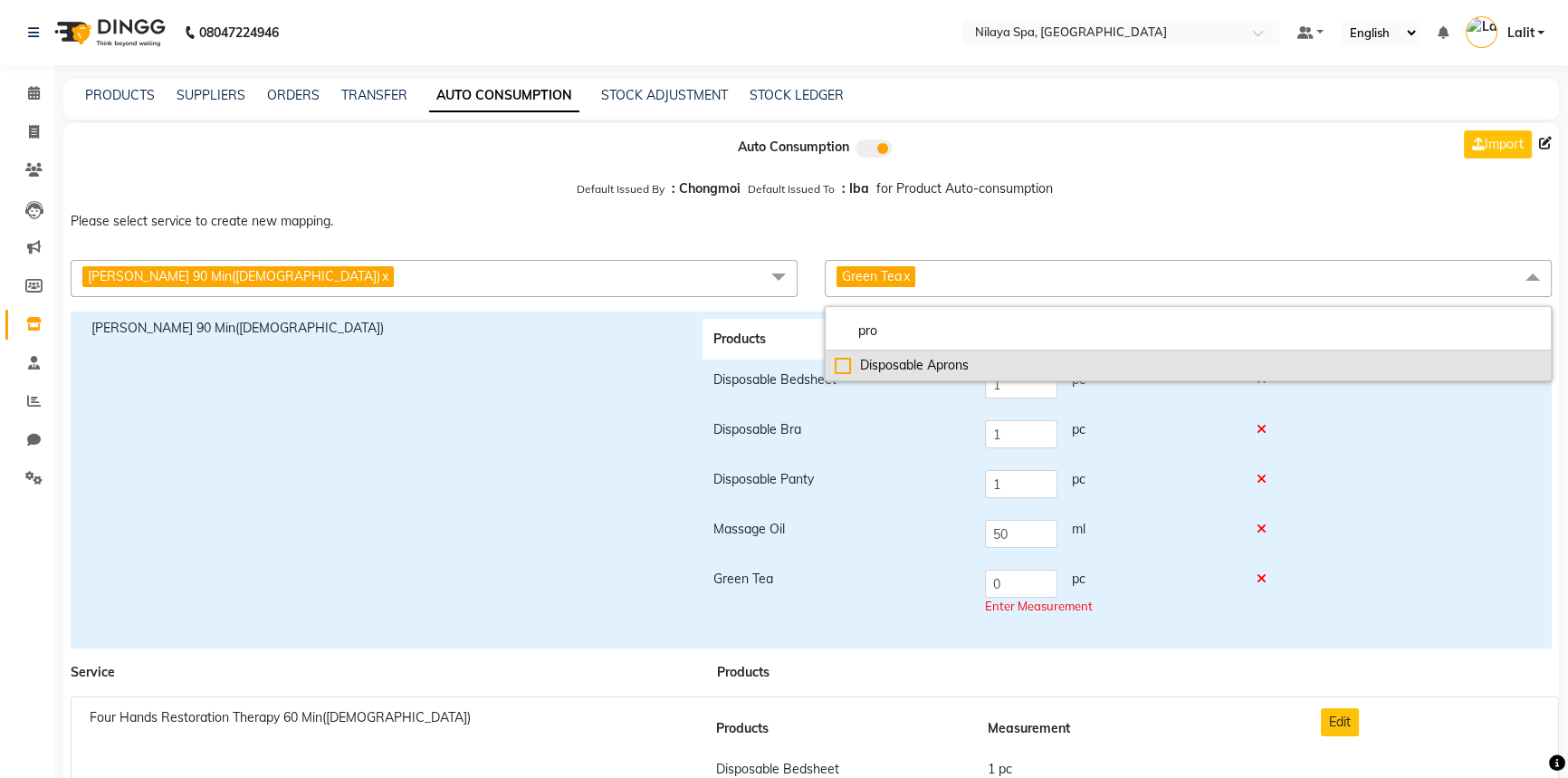
click at [913, 367] on div "Disposable Aprons" at bounding box center [1189, 365] width 707 height 19
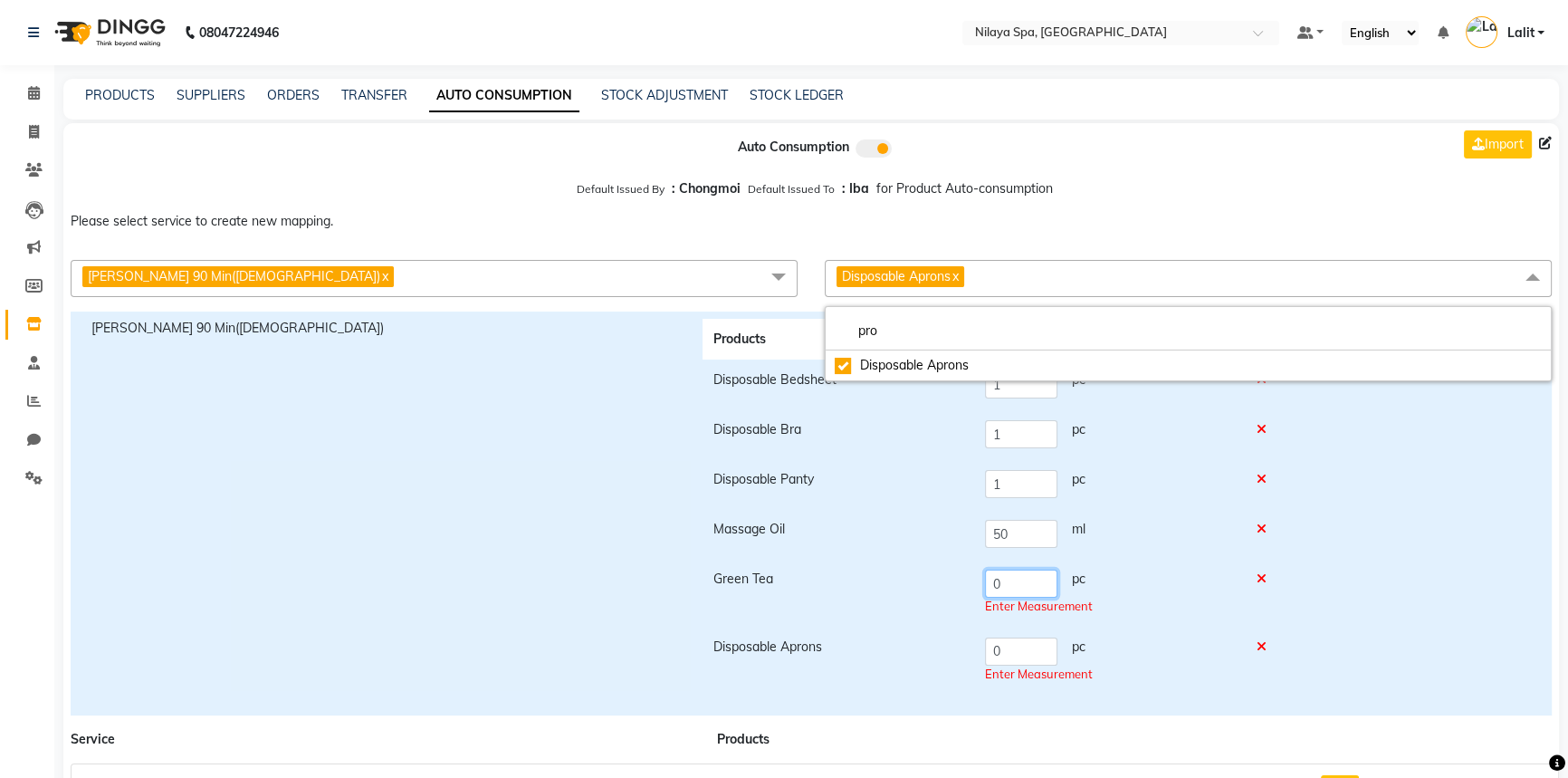
drag, startPoint x: 1014, startPoint y: 583, endPoint x: 947, endPoint y: 584, distance: 67.0
click at [947, 584] on tr "Green Tea 0 pc Enter Measurement" at bounding box center [994, 592] width 584 height 68
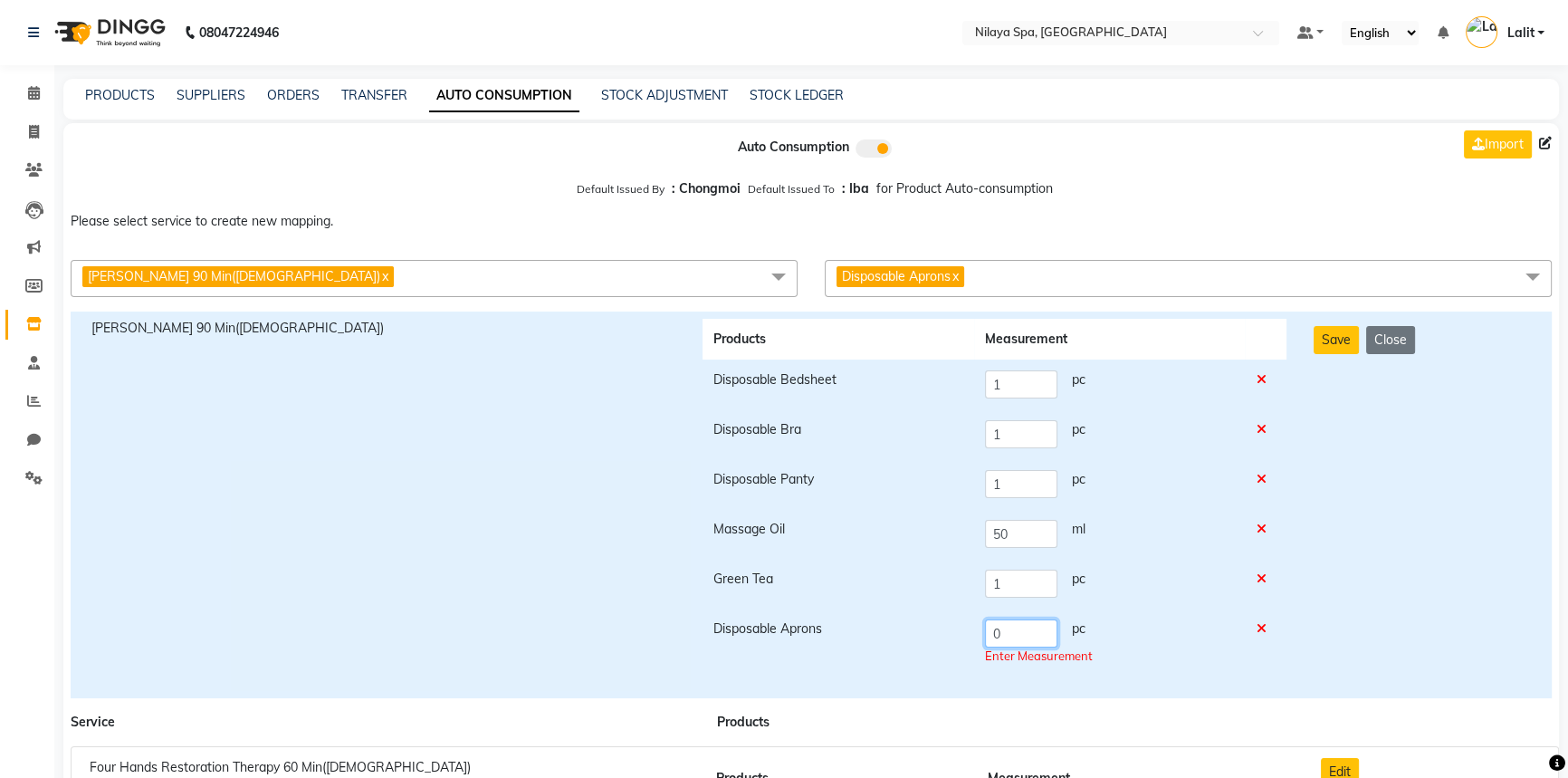
drag, startPoint x: 978, startPoint y: 653, endPoint x: 961, endPoint y: 653, distance: 17.0
click at [961, 653] on tr "Disposable Aprons 0 pc Enter Measurement" at bounding box center [994, 642] width 584 height 68
click at [1405, 417] on div "Save Close" at bounding box center [1422, 504] width 244 height 372
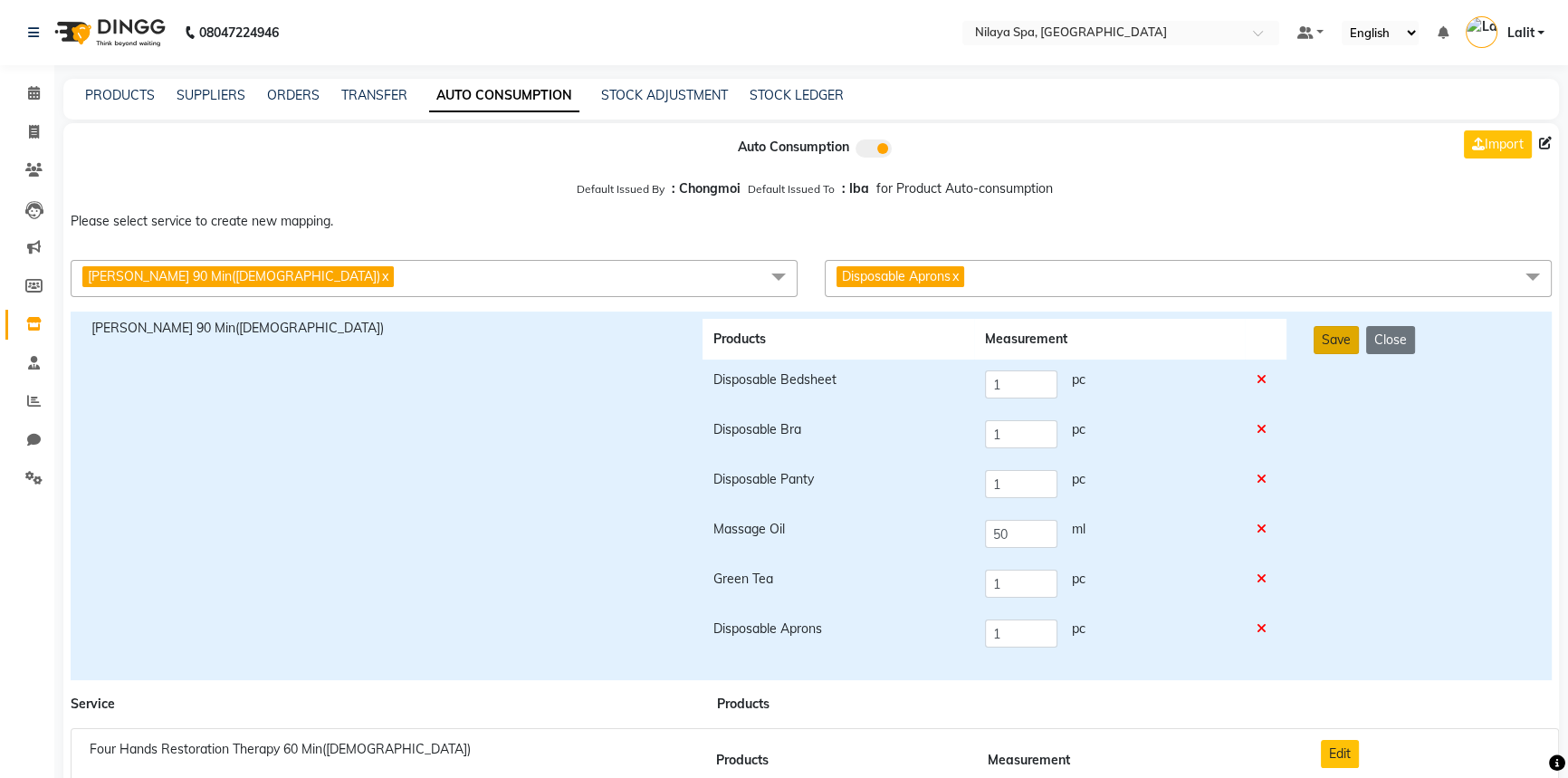
click at [1341, 350] on button "Save" at bounding box center [1335, 339] width 45 height 28
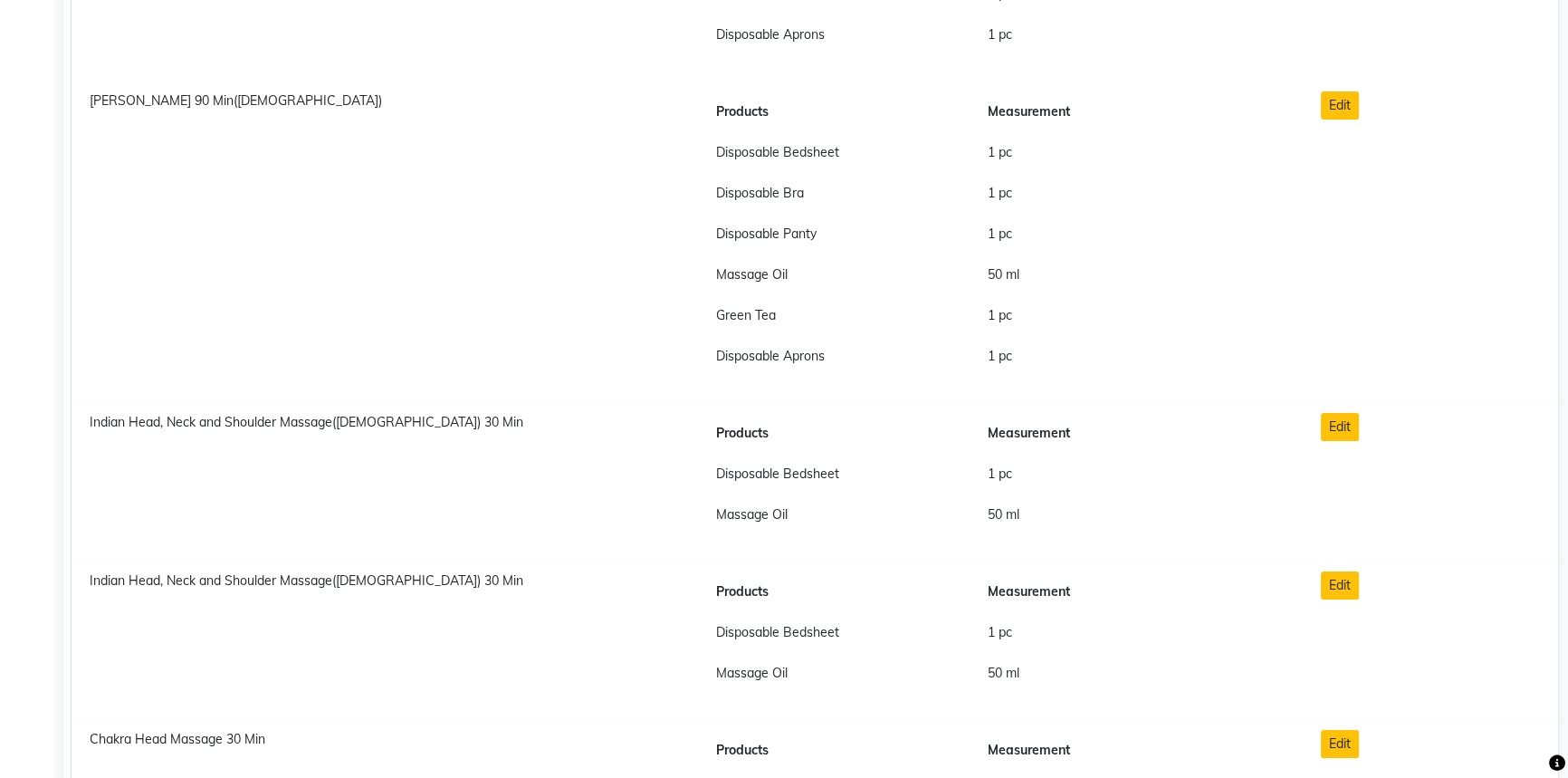
scroll to position [8890, 0]
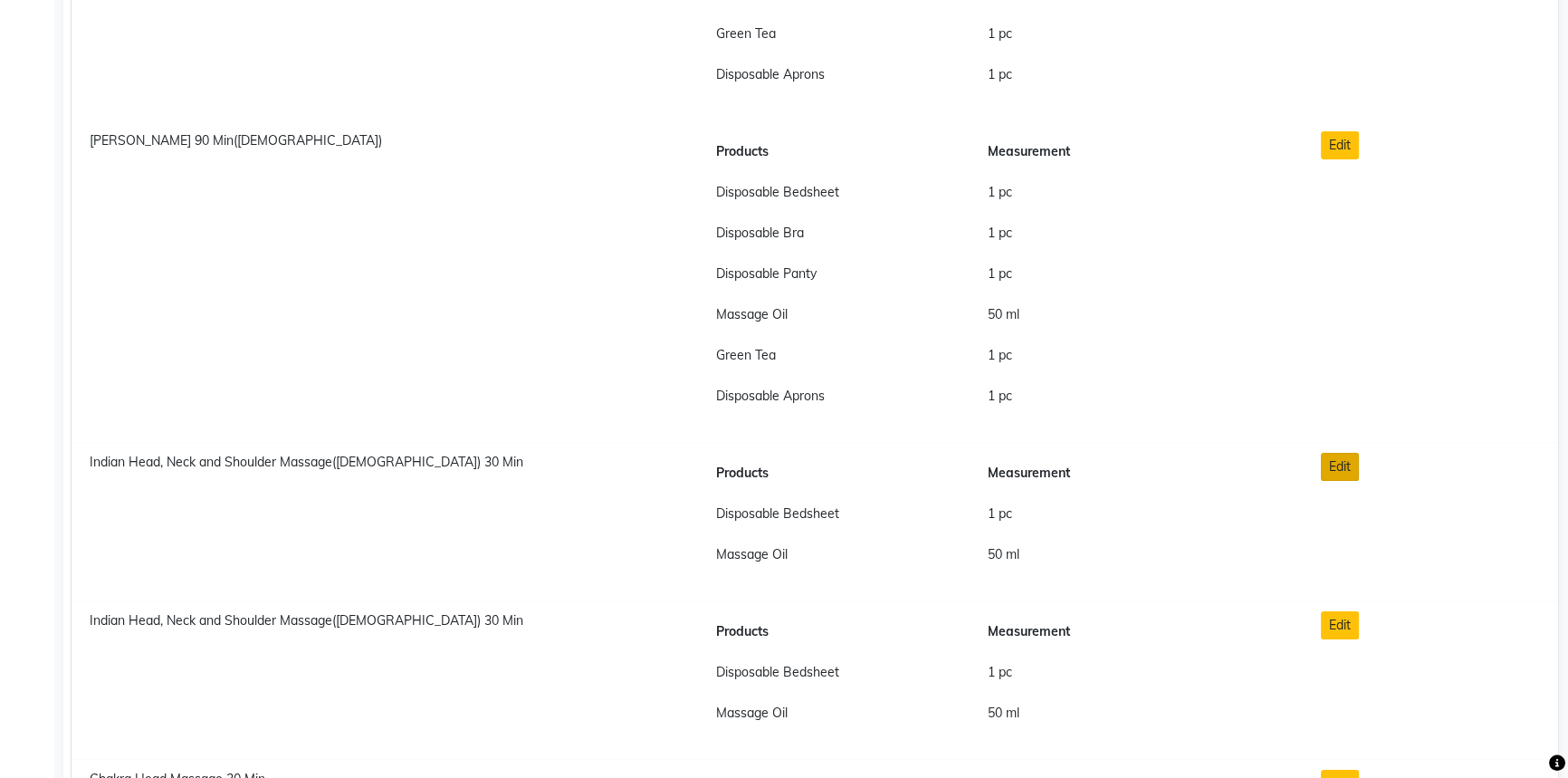
click at [1346, 466] on button "Edit" at bounding box center [1340, 466] width 38 height 28
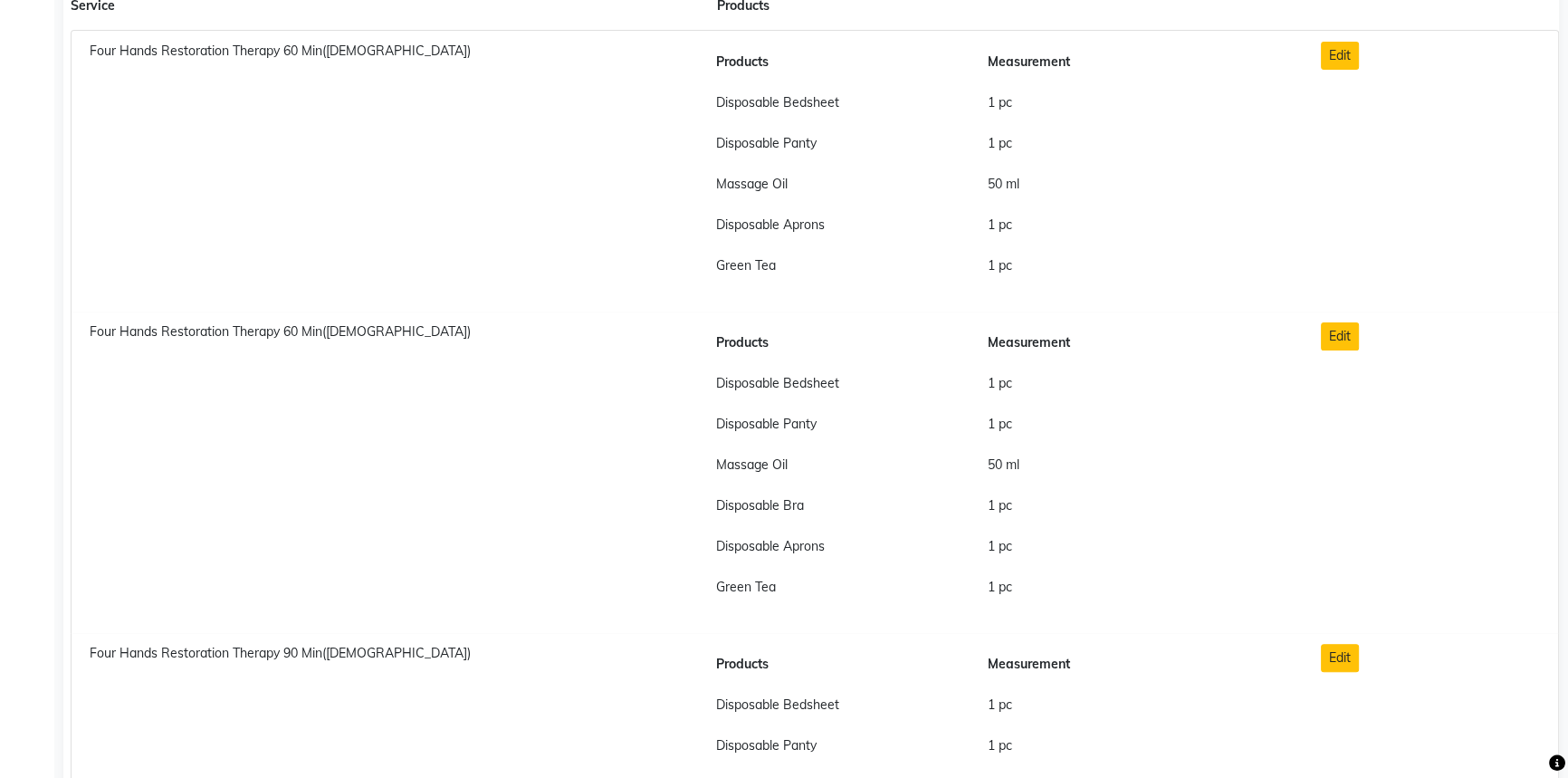
scroll to position [0, 0]
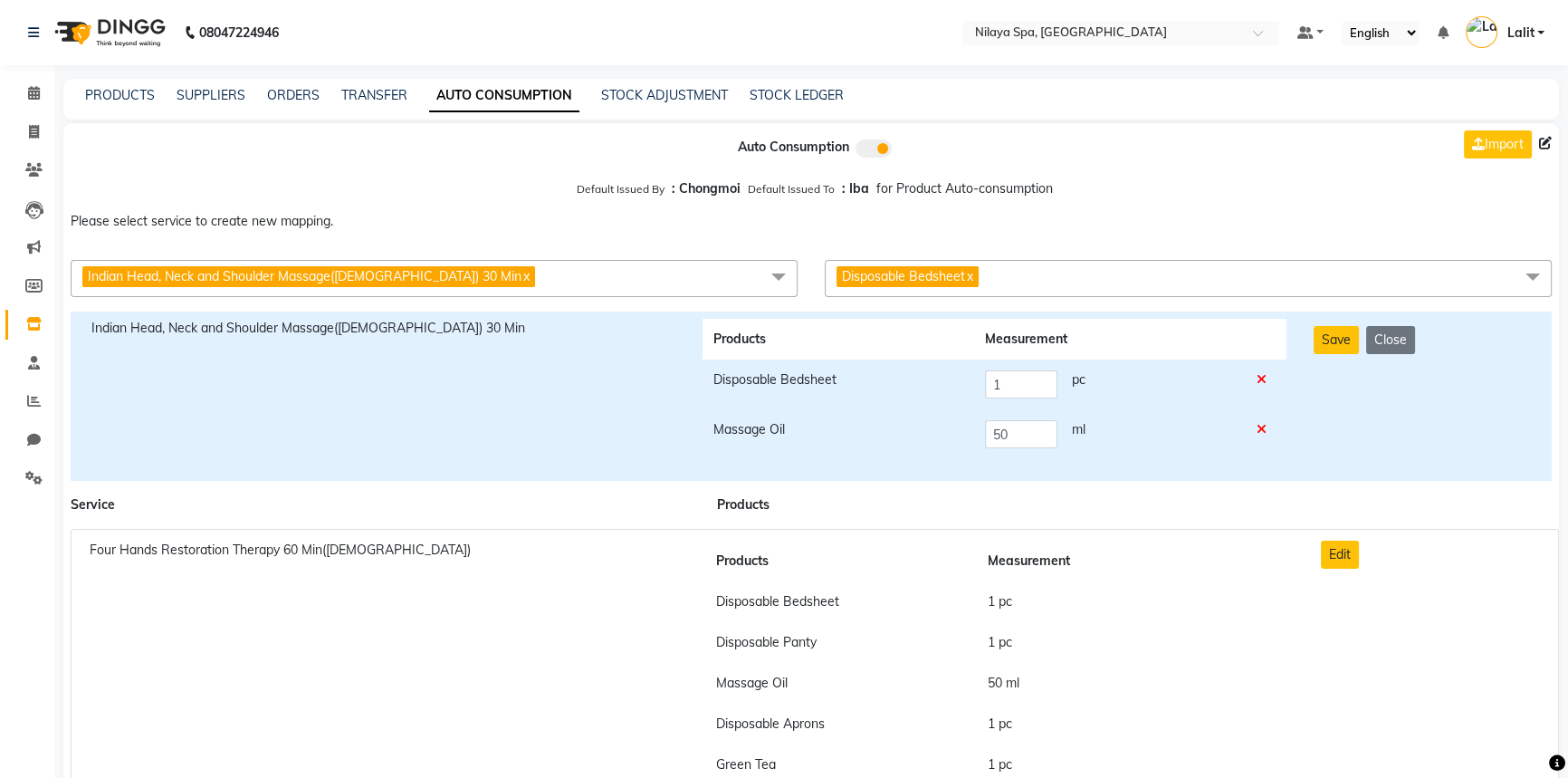
click at [1049, 281] on span "Disposable Bedsheet x" at bounding box center [1188, 278] width 727 height 37
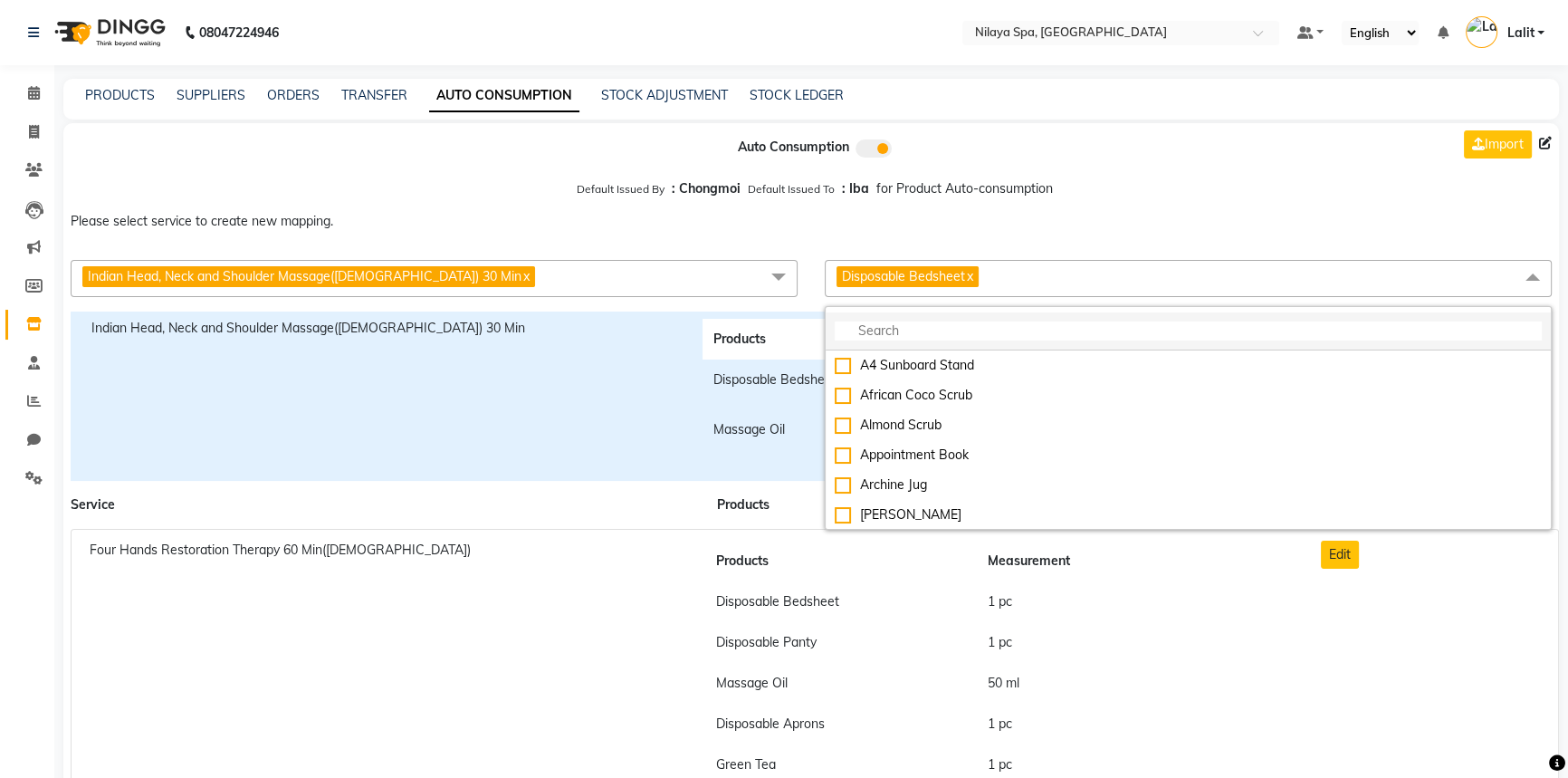
click at [971, 334] on input "multiselect-search" at bounding box center [1189, 331] width 707 height 19
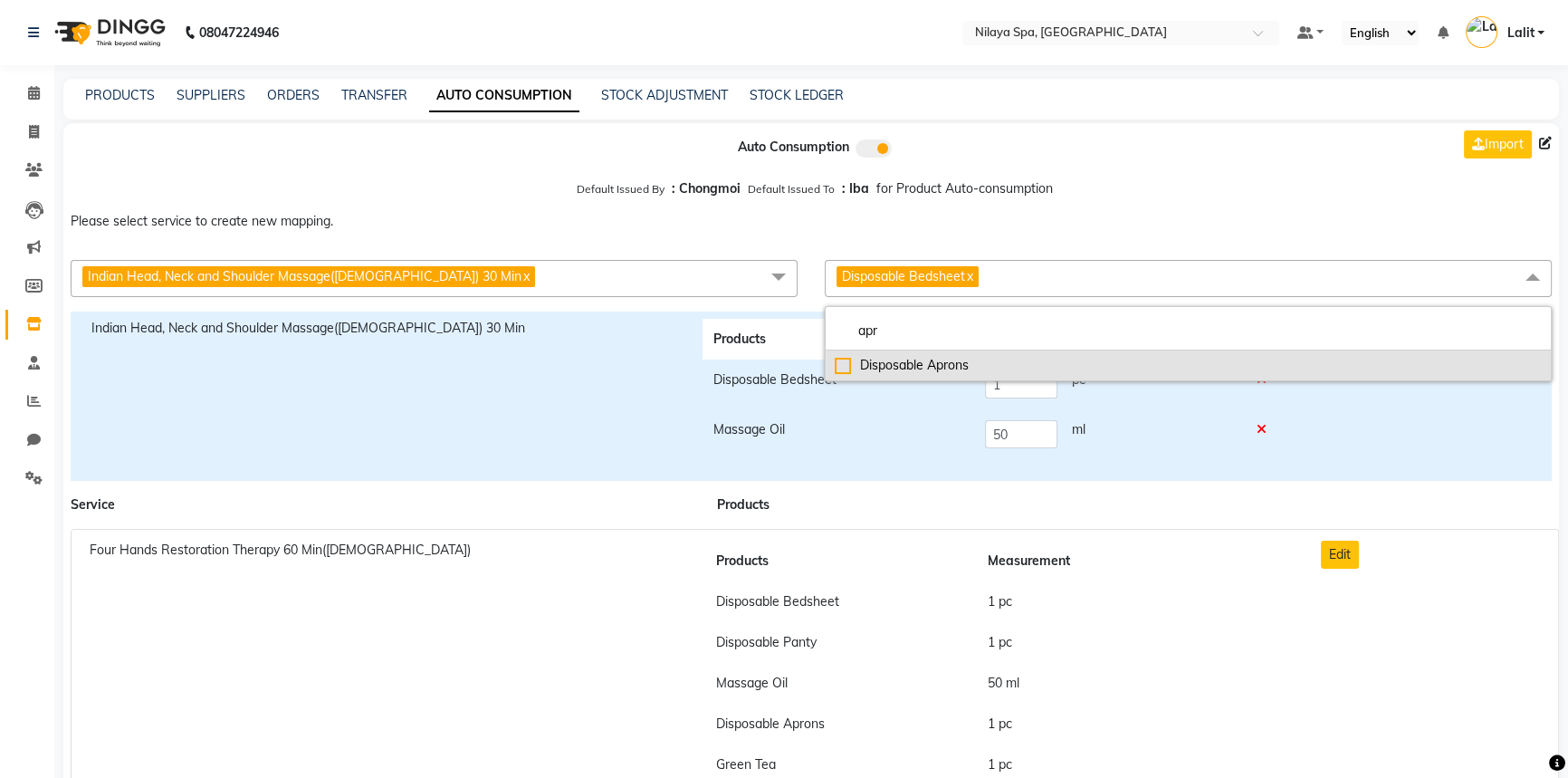
click at [917, 362] on div "Disposable Aprons" at bounding box center [1189, 365] width 707 height 19
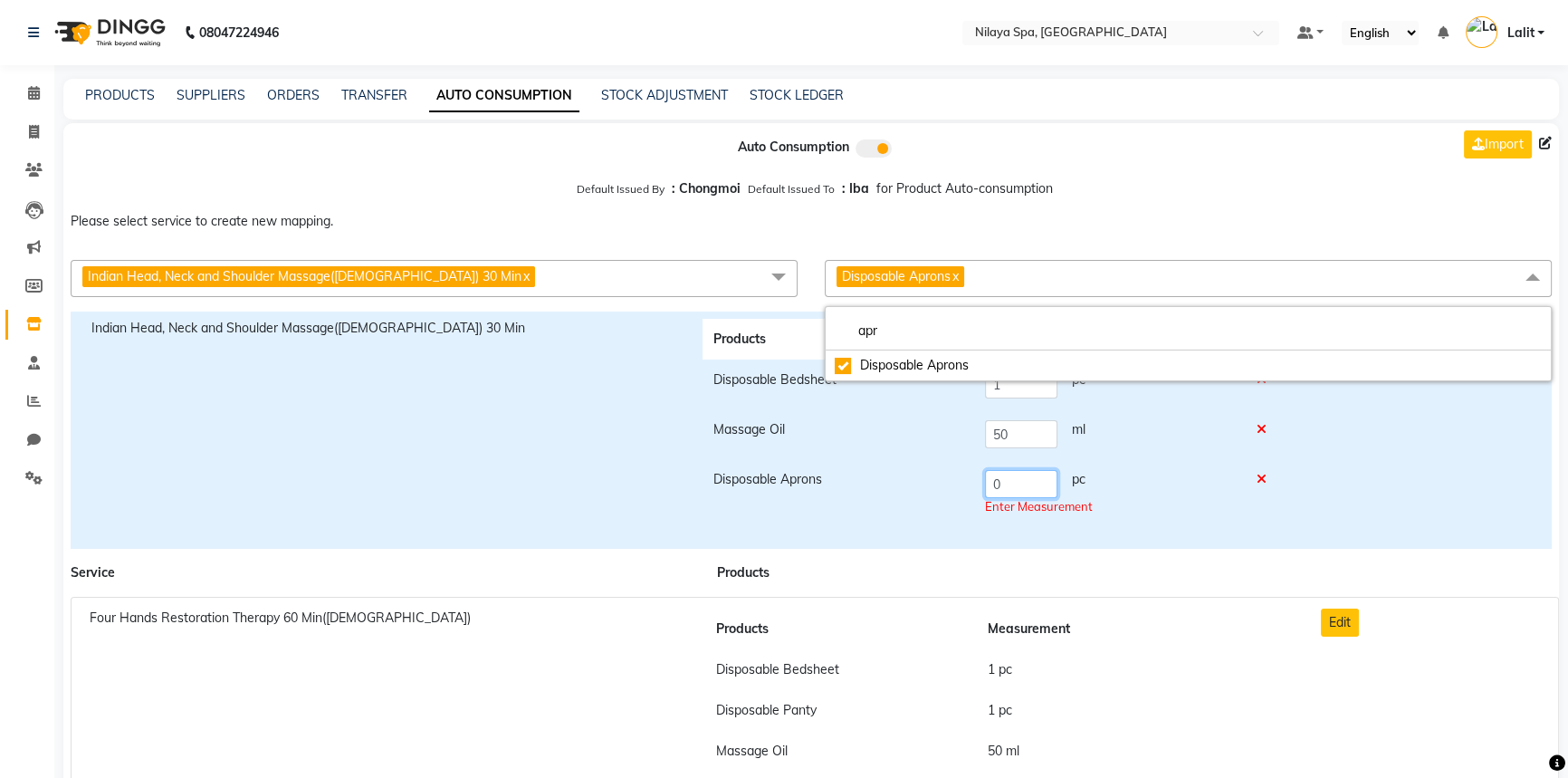
drag, startPoint x: 1010, startPoint y: 490, endPoint x: 972, endPoint y: 485, distance: 38.3
click at [972, 485] on tr "Disposable Aprons 0 pc Enter Measurement" at bounding box center [994, 492] width 584 height 68
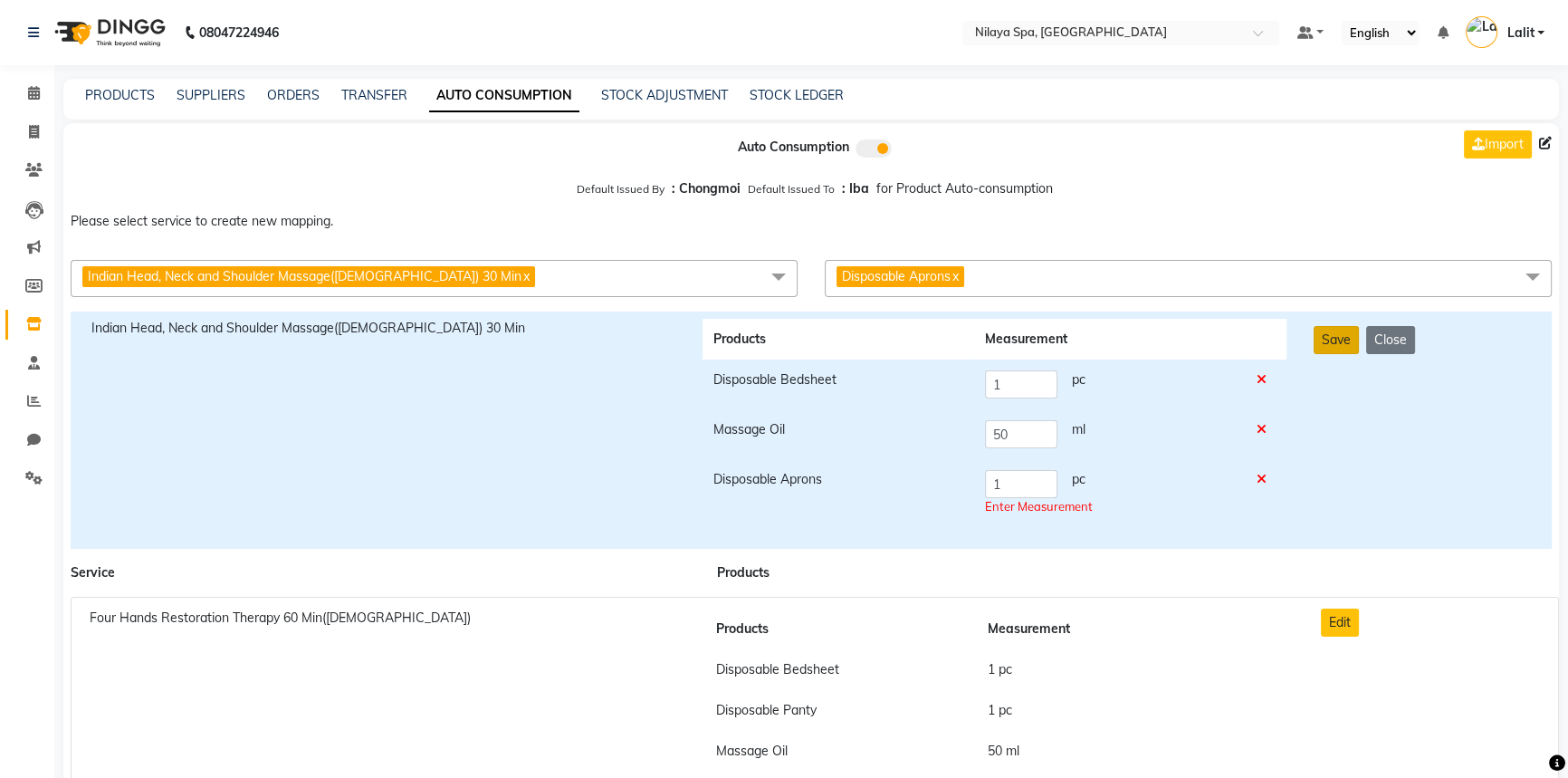
click at [1345, 351] on button "Save" at bounding box center [1335, 339] width 45 height 28
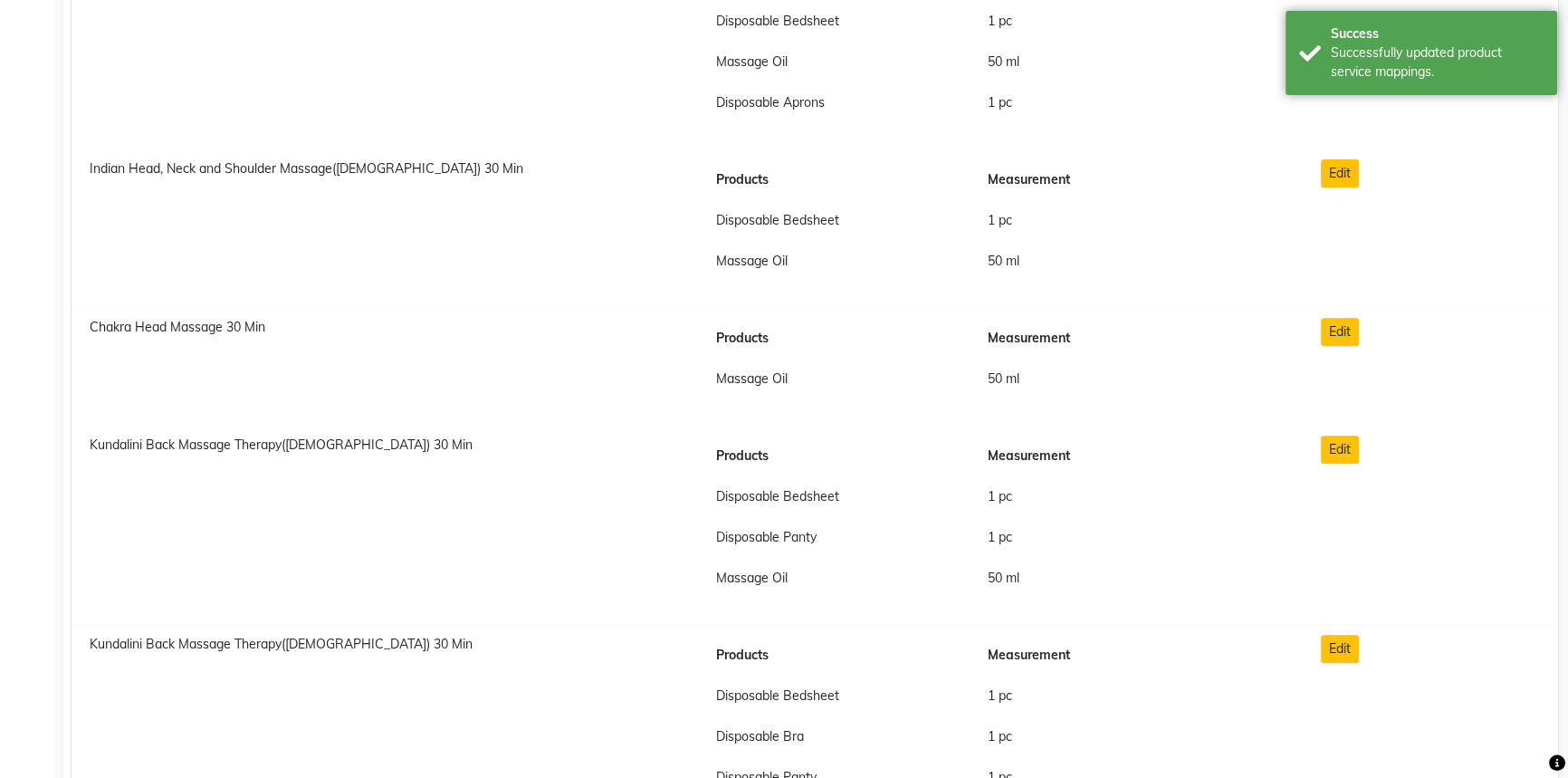
scroll to position [9383, 0]
click at [1339, 437] on button "Edit" at bounding box center [1340, 448] width 38 height 28
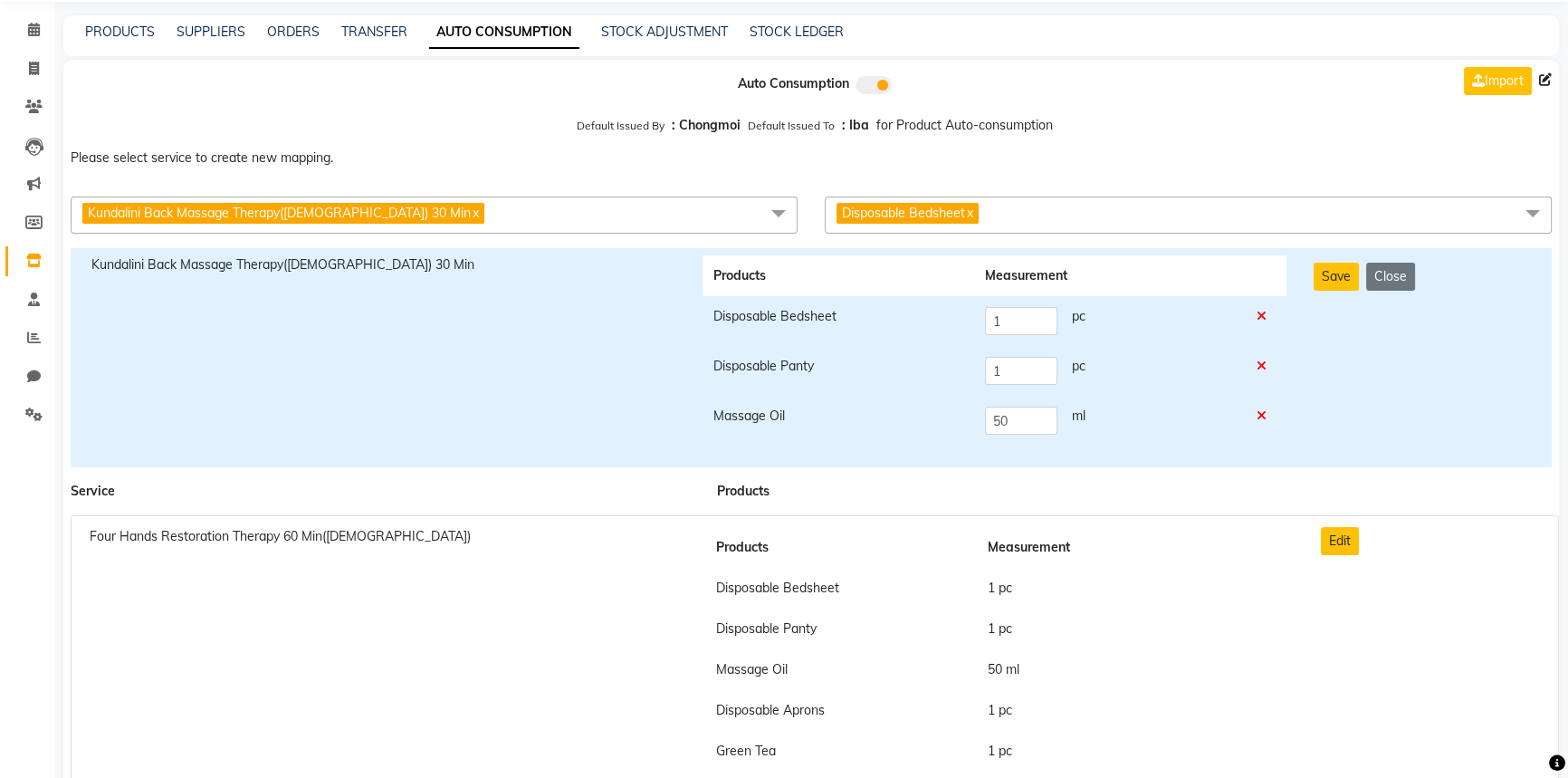
scroll to position [92, 0]
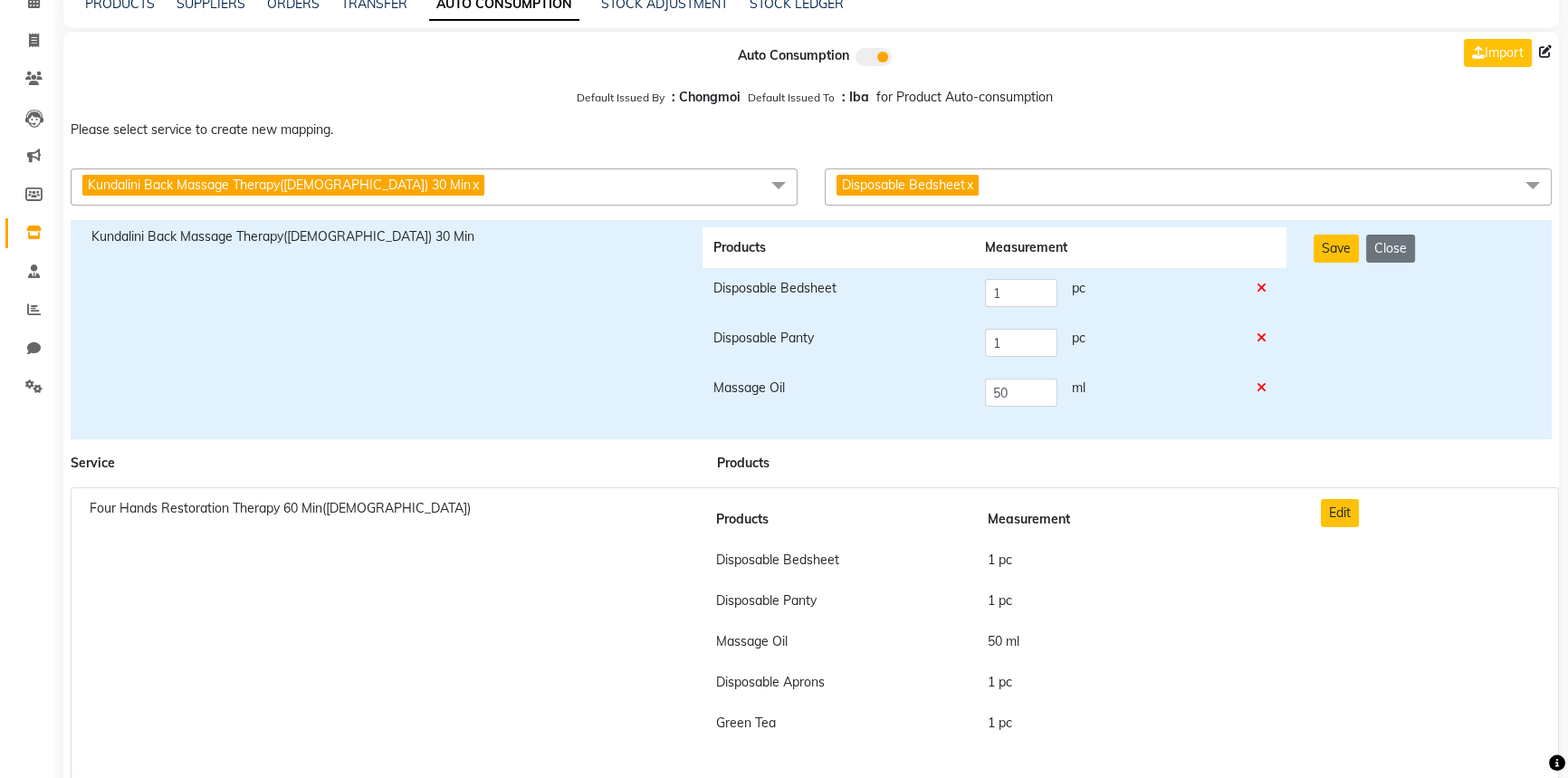
click at [1049, 181] on span "Disposable Bedsheet x" at bounding box center [1188, 187] width 727 height 37
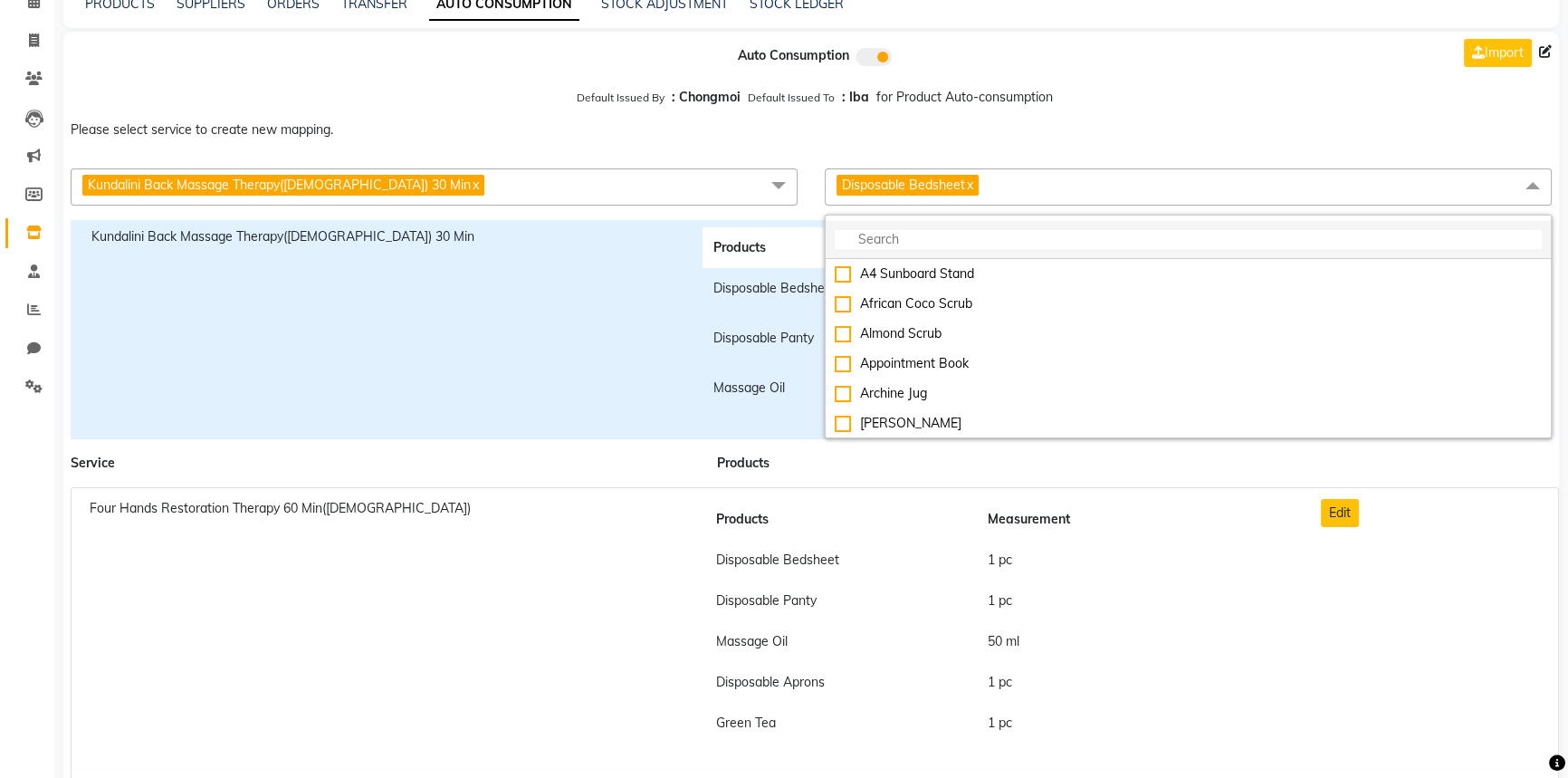
click at [880, 244] on input "multiselect-search" at bounding box center [1189, 239] width 707 height 19
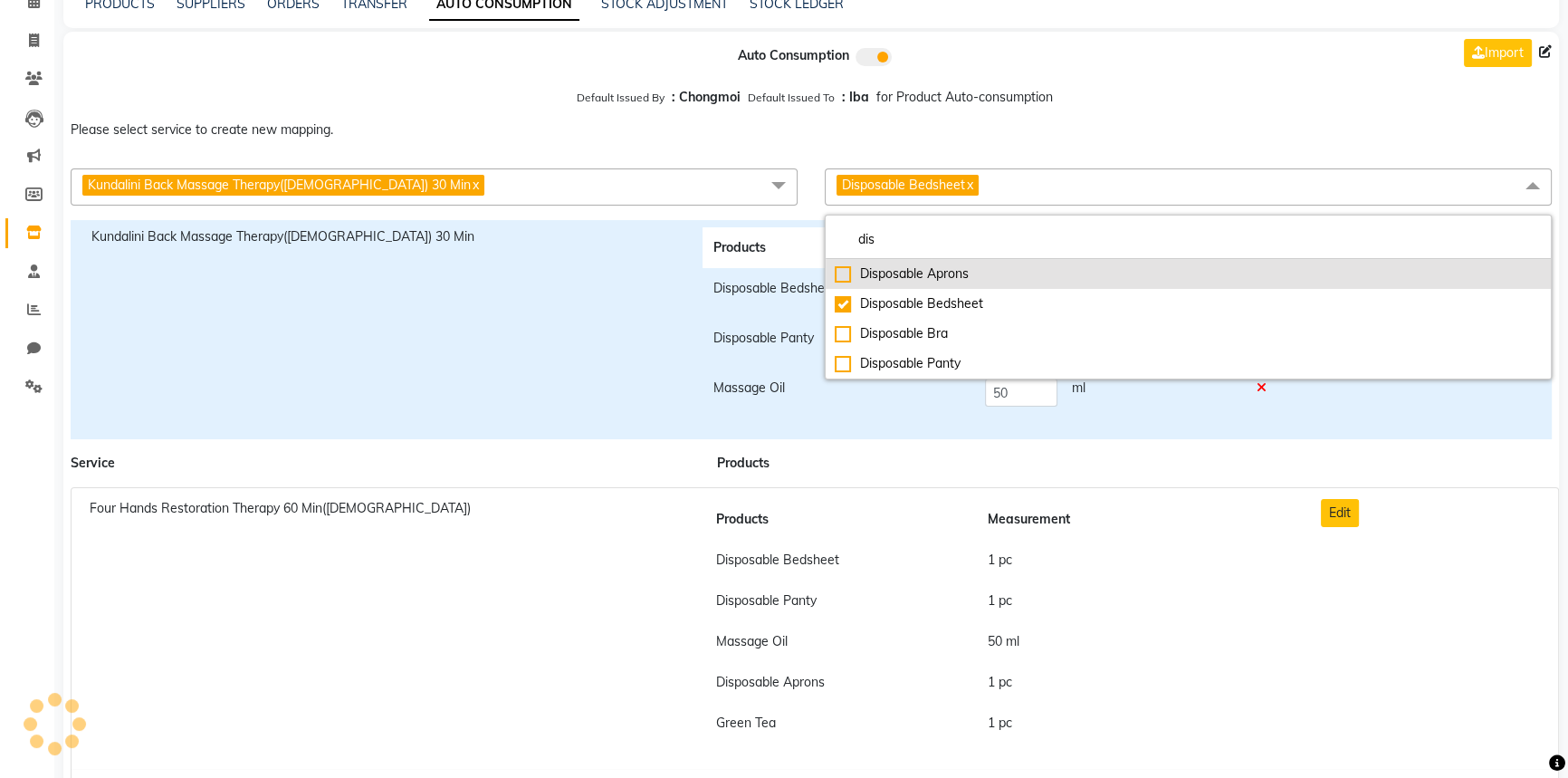
click at [878, 264] on div "Disposable Aprons" at bounding box center [1189, 274] width 707 height 19
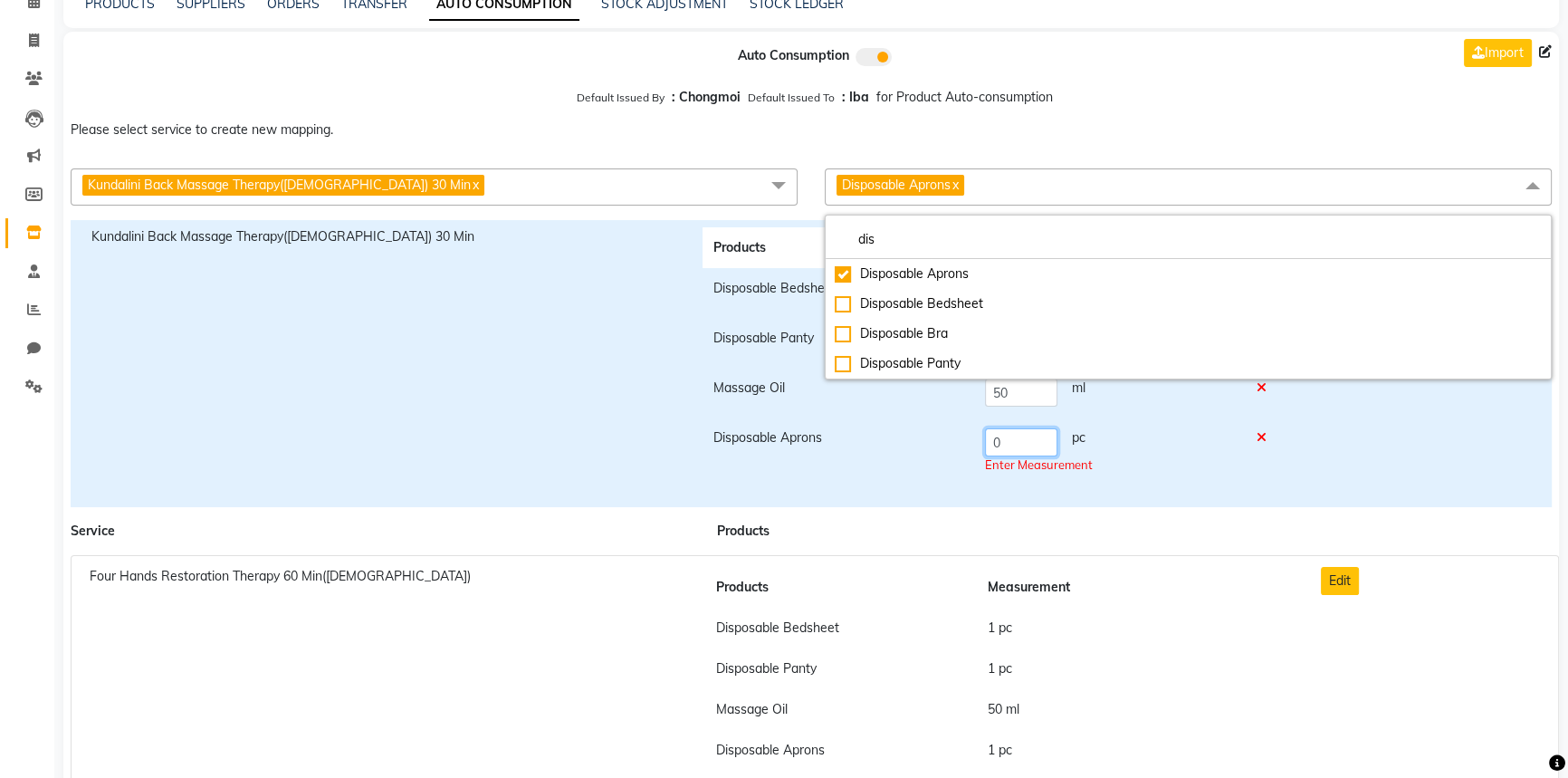
drag, startPoint x: 1034, startPoint y: 445, endPoint x: 988, endPoint y: 434, distance: 47.3
click at [988, 434] on input "0" at bounding box center [1021, 441] width 72 height 28
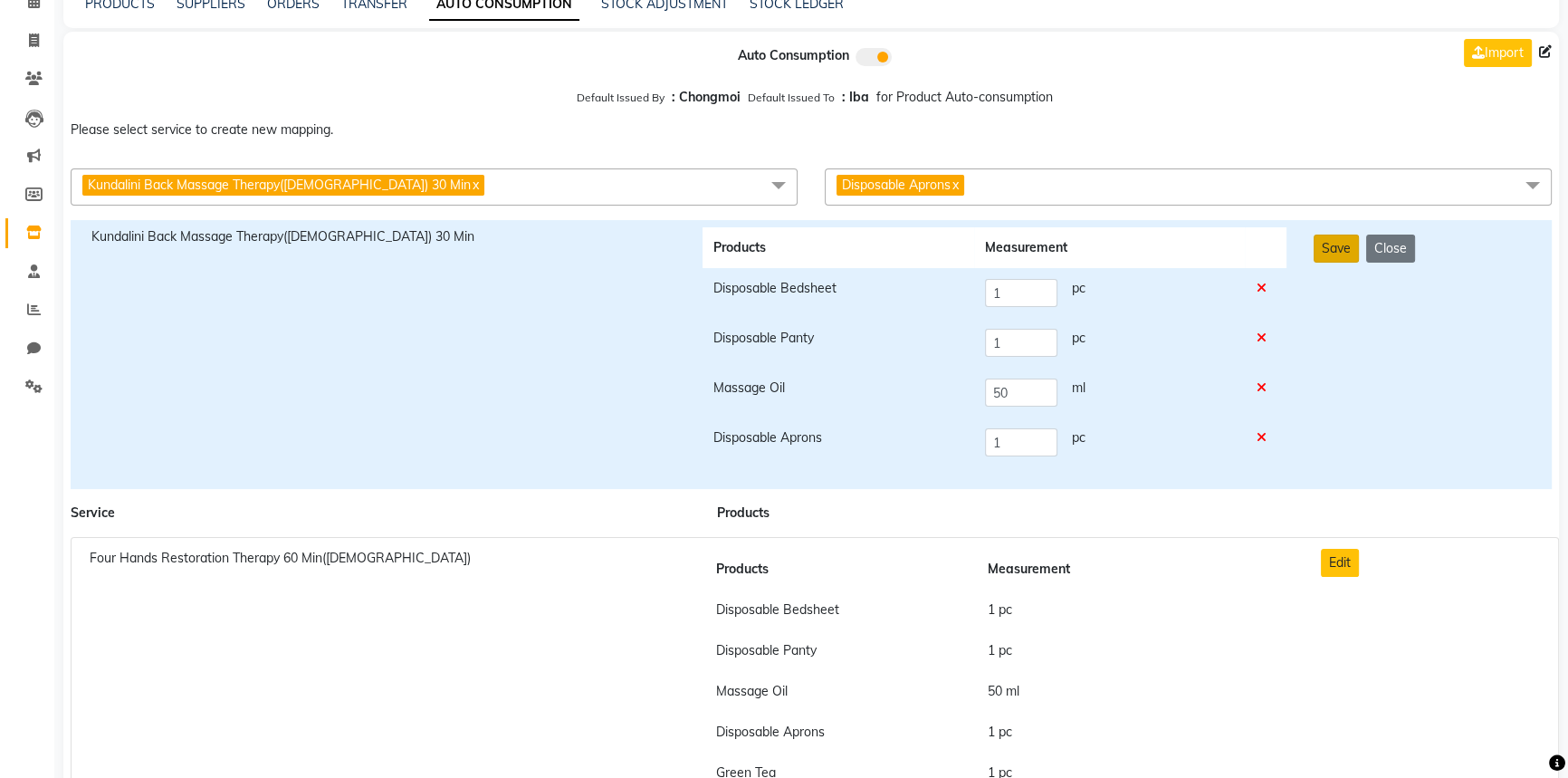
click at [1352, 249] on button "Save" at bounding box center [1335, 248] width 45 height 28
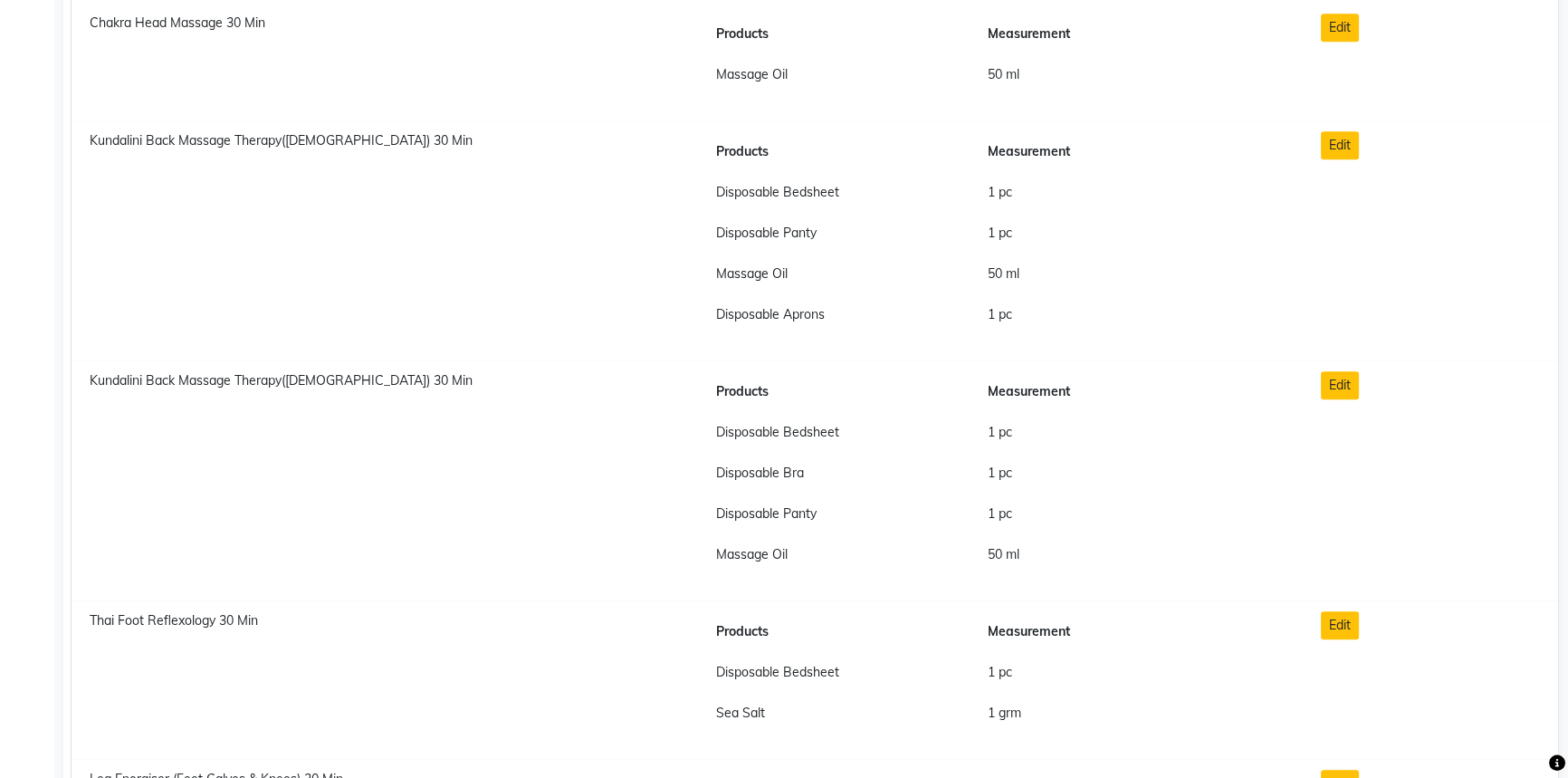
scroll to position [9722, 0]
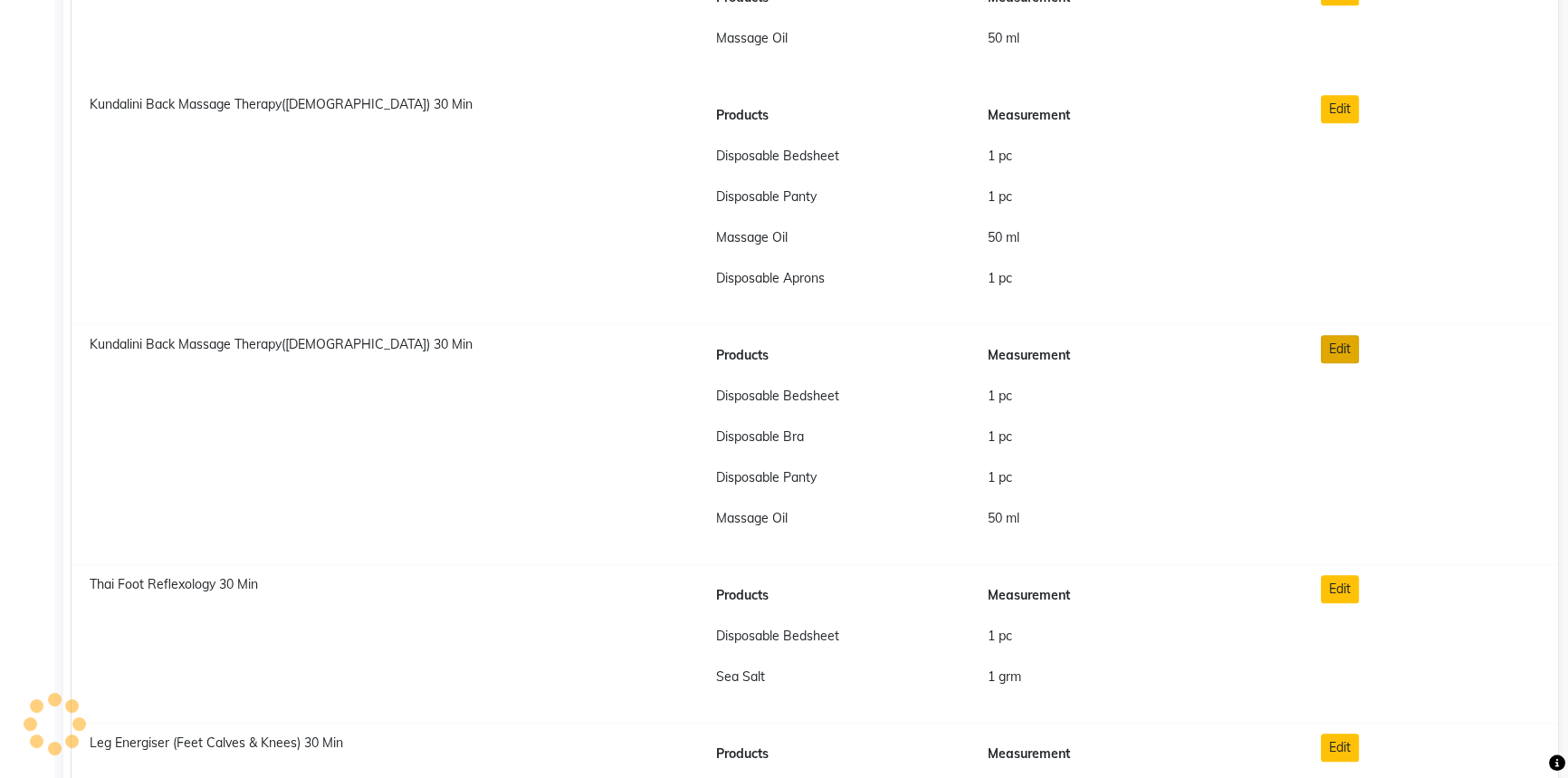
click at [1334, 341] on button "Edit" at bounding box center [1340, 348] width 38 height 28
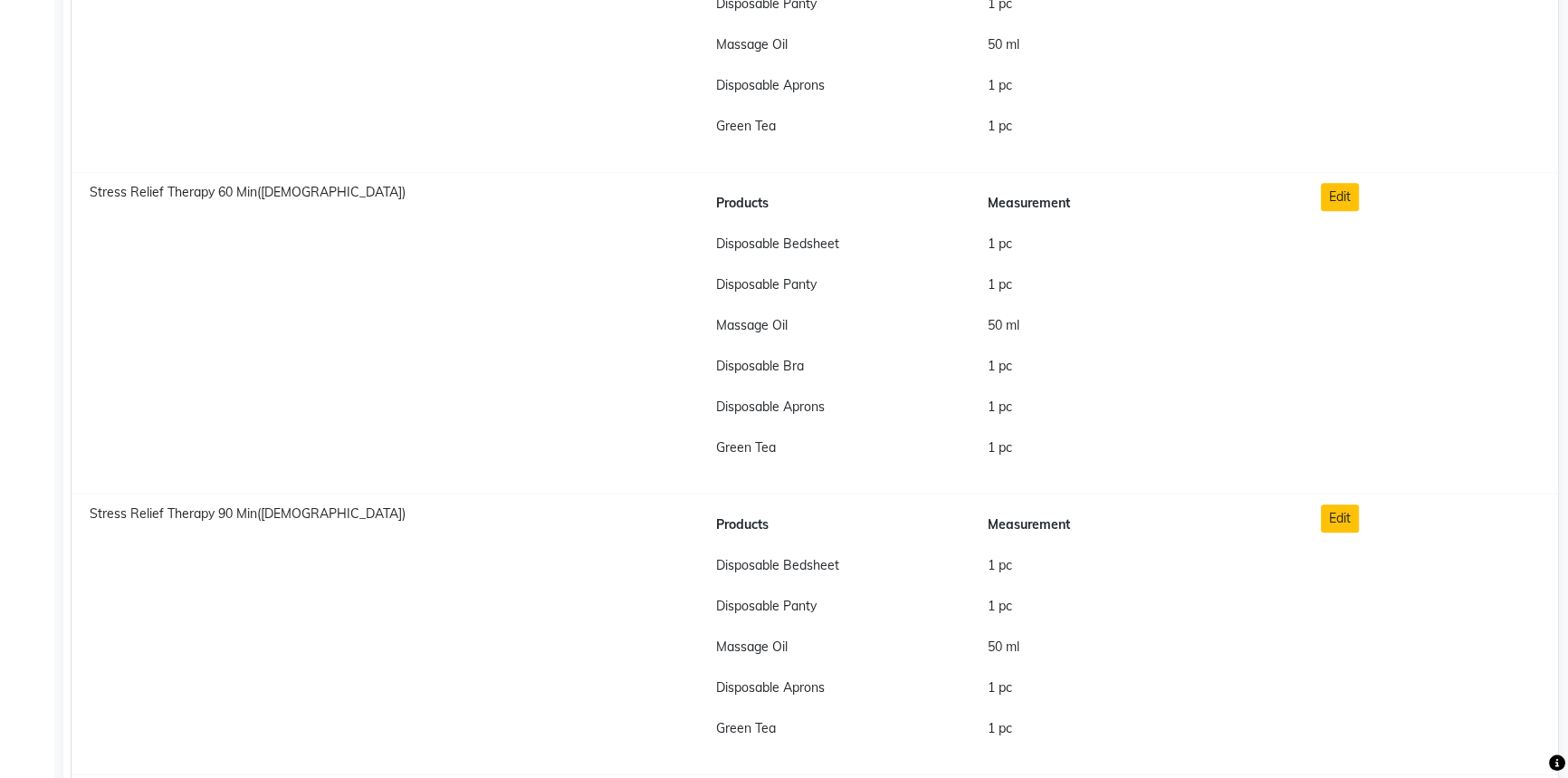
scroll to position [0, 0]
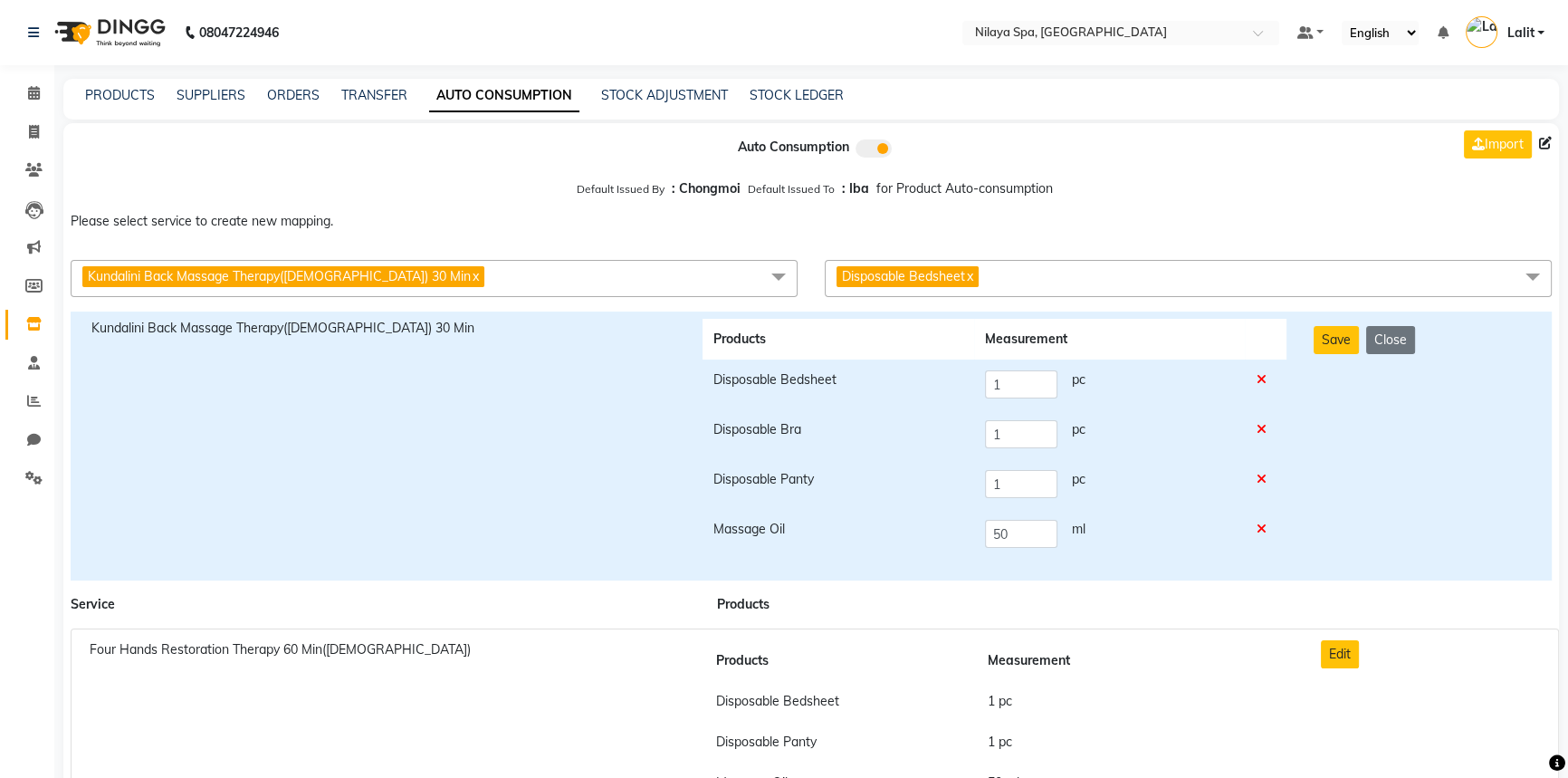
drag, startPoint x: 1031, startPoint y: 276, endPoint x: 1022, endPoint y: 283, distance: 11.4
click at [1032, 276] on span "Disposable Bedsheet x" at bounding box center [1188, 278] width 727 height 37
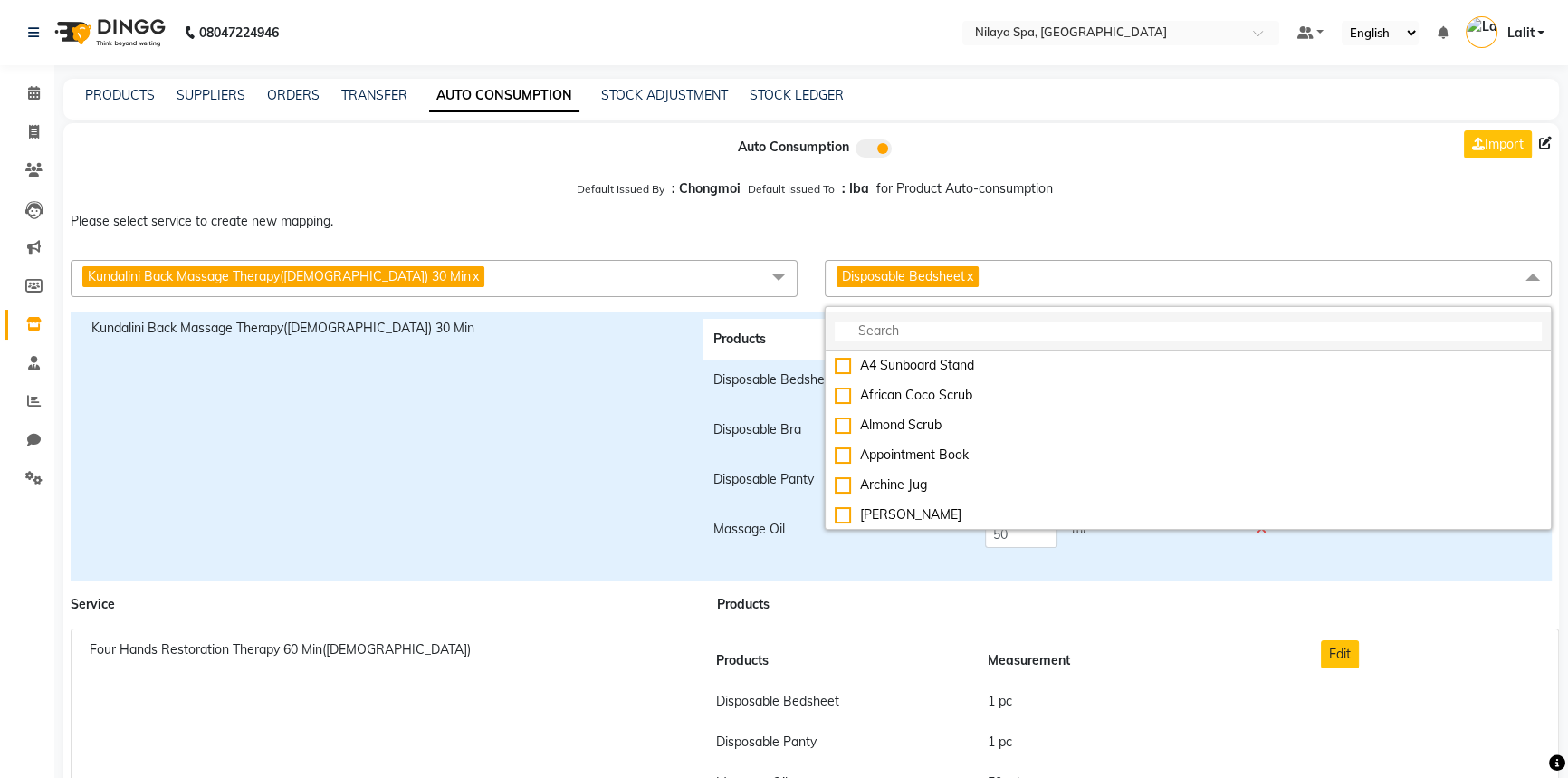
click at [871, 321] on li at bounding box center [1188, 332] width 725 height 38
click at [874, 333] on input "multiselect-search" at bounding box center [1189, 331] width 707 height 19
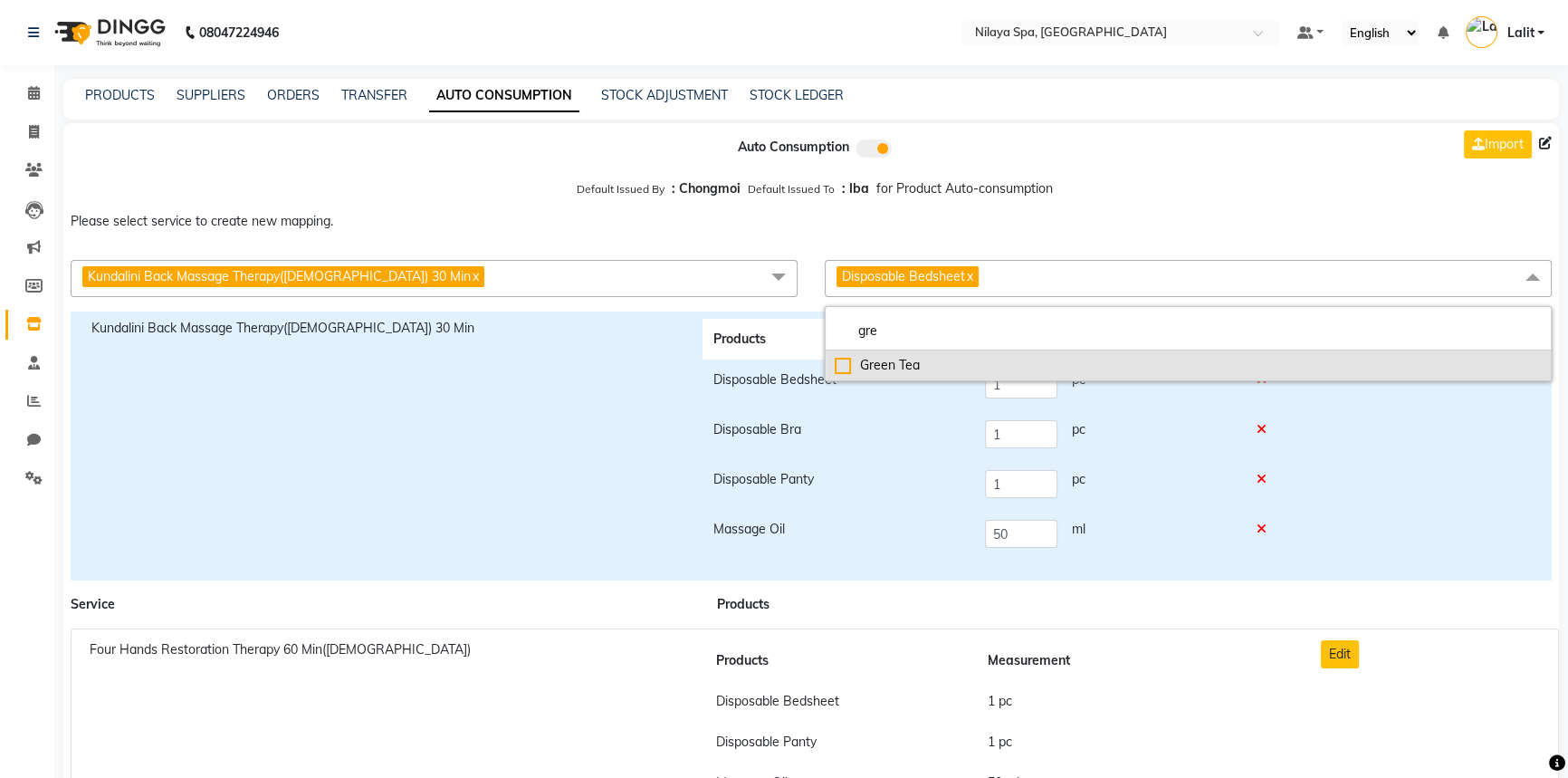
click at [884, 371] on div "Green Tea" at bounding box center [1189, 365] width 707 height 19
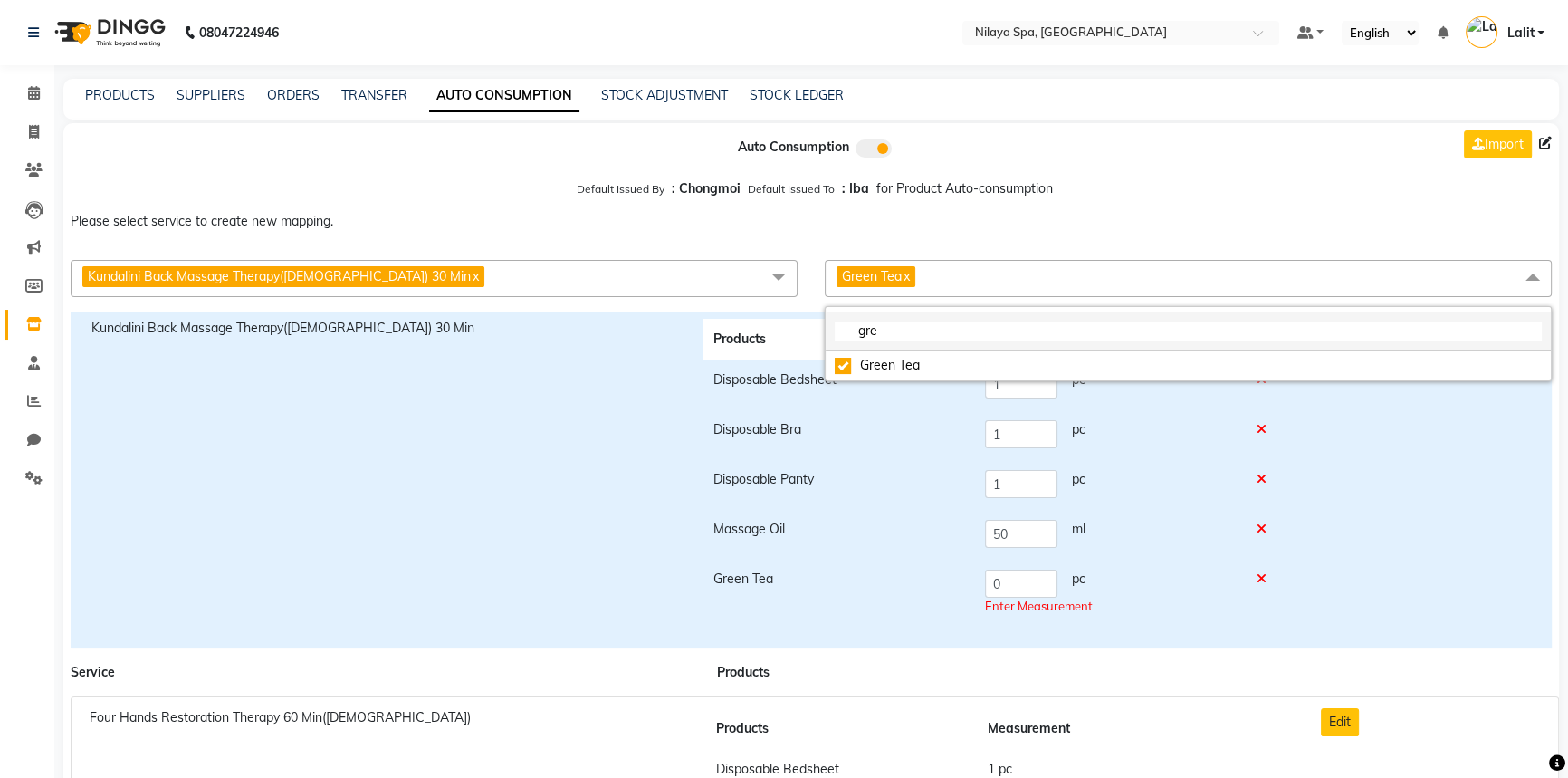
click at [923, 325] on input "gre" at bounding box center [1189, 331] width 707 height 19
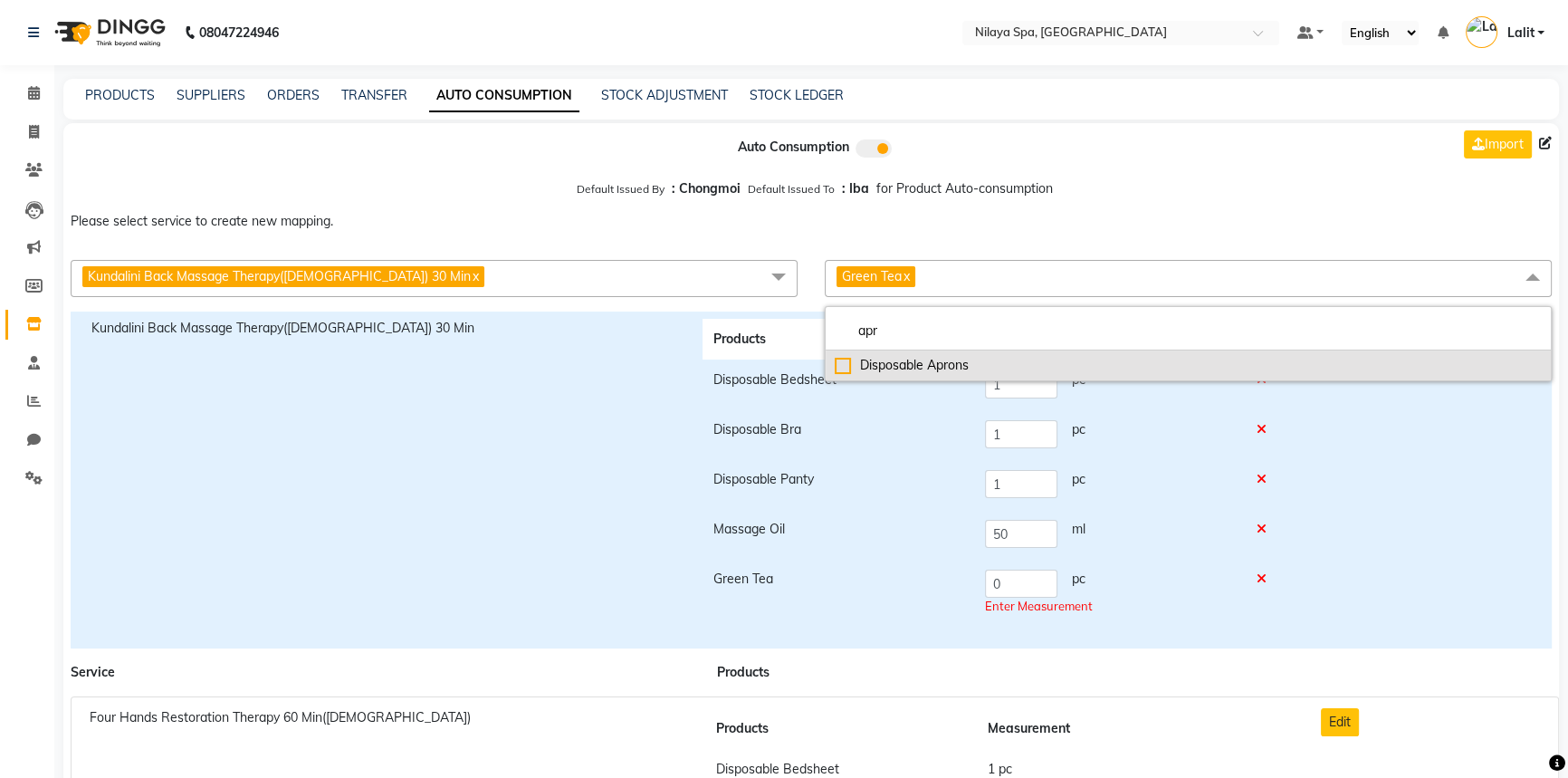
click at [849, 374] on div "Disposable Aprons" at bounding box center [1189, 365] width 707 height 19
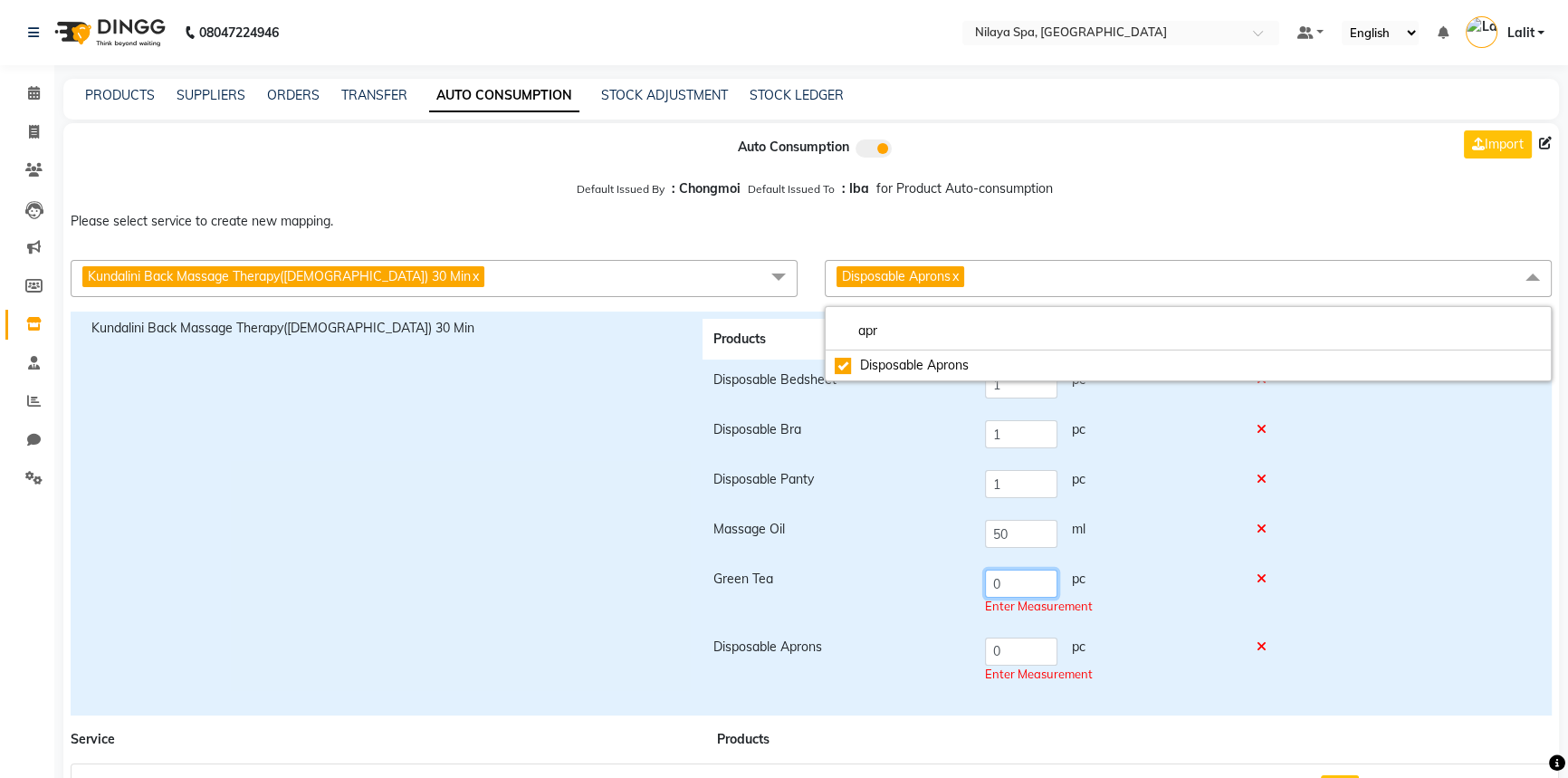
drag, startPoint x: 1015, startPoint y: 591, endPoint x: 942, endPoint y: 581, distance: 73.7
click at [942, 581] on tr "Green Tea 0 pc Enter Measurement" at bounding box center [994, 592] width 584 height 68
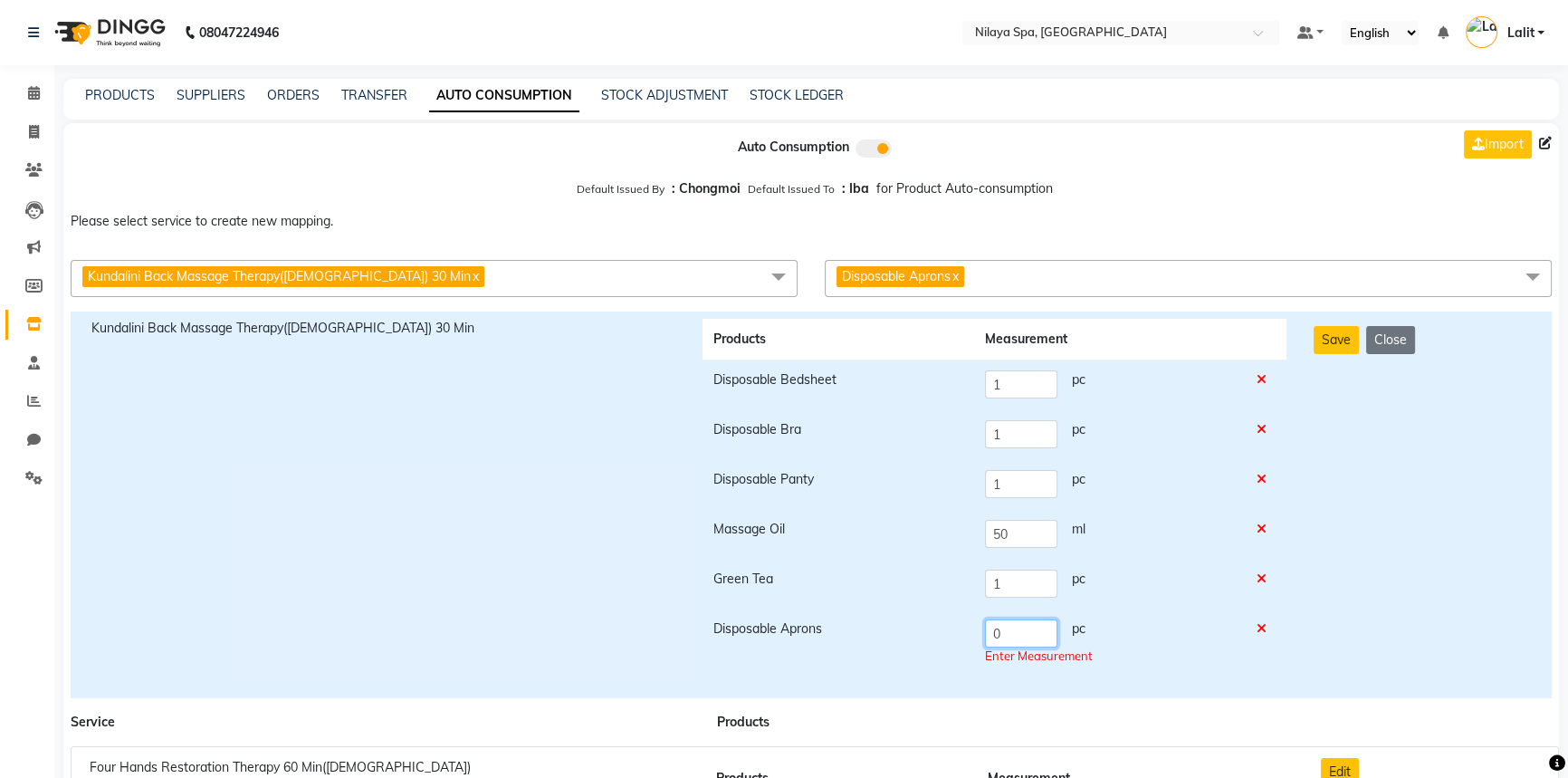
drag, startPoint x: 1035, startPoint y: 661, endPoint x: 951, endPoint y: 657, distance: 84.1
click at [951, 657] on tr "Disposable Aprons 0 pc Enter Measurement" at bounding box center [994, 642] width 584 height 68
click at [1536, 458] on div "Save Close" at bounding box center [1422, 504] width 244 height 372
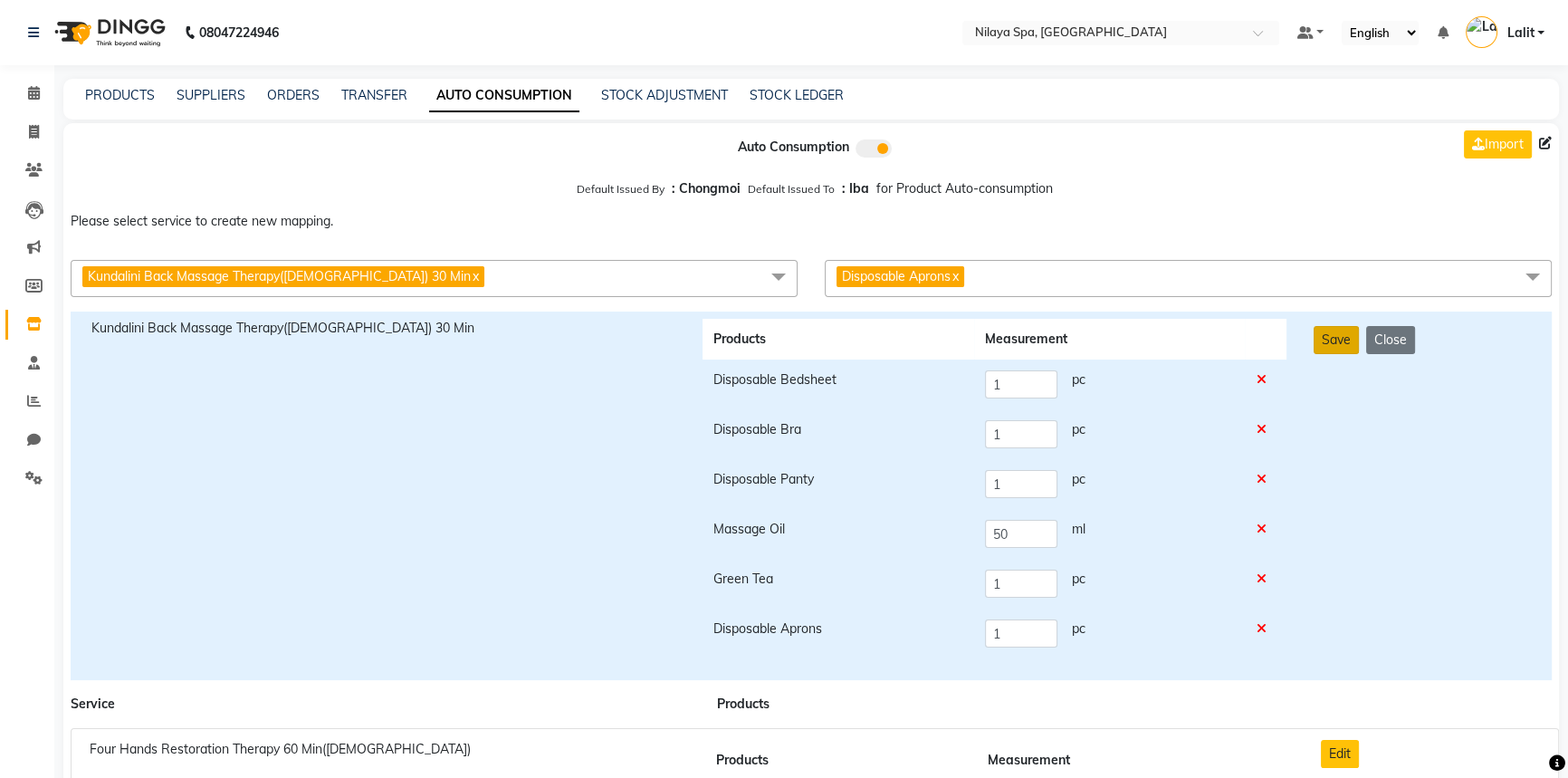
click at [1353, 352] on button "Save" at bounding box center [1335, 339] width 45 height 28
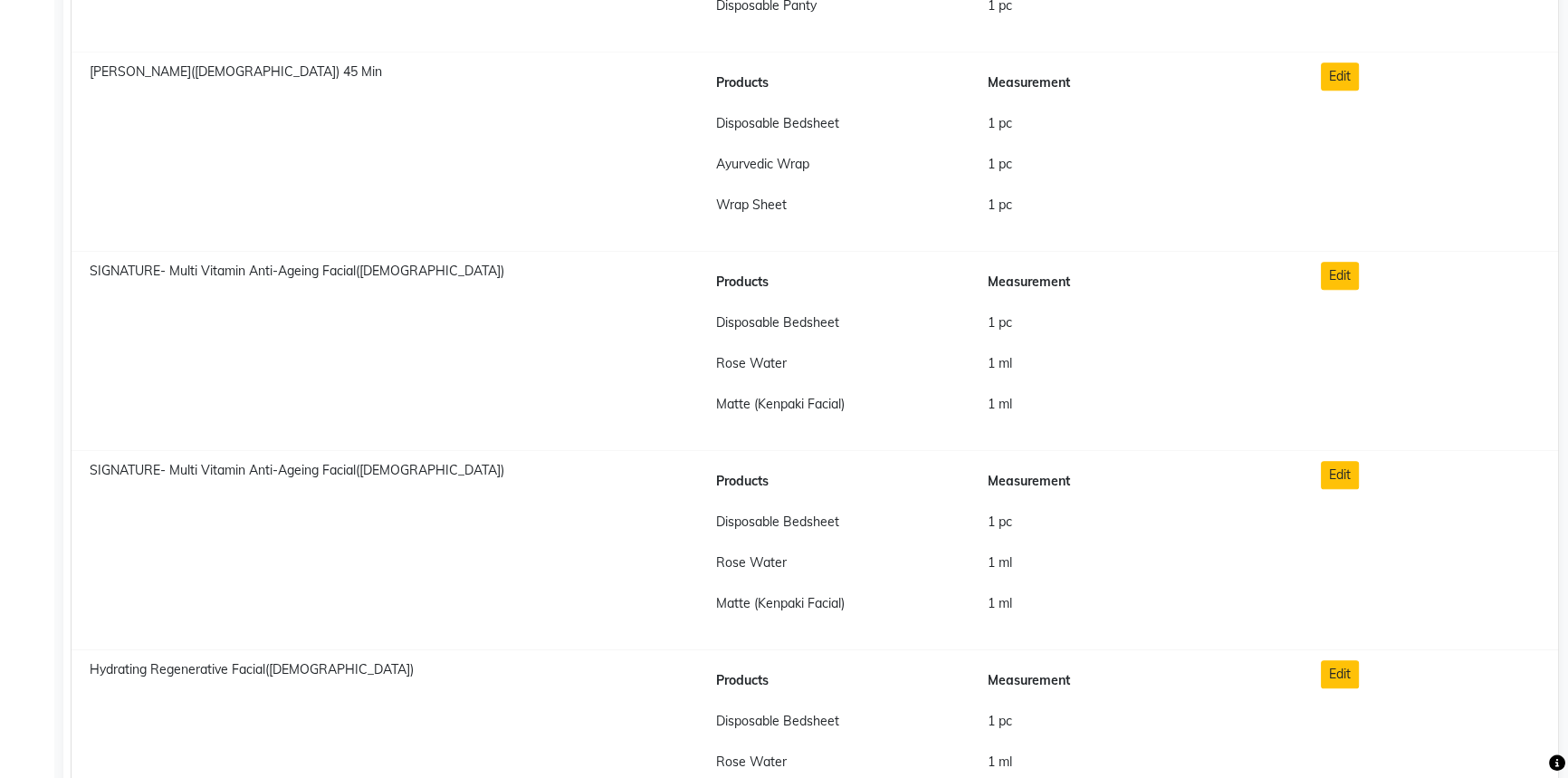
scroll to position [11111, 0]
click at [1332, 273] on button "Edit" at bounding box center [1340, 276] width 38 height 28
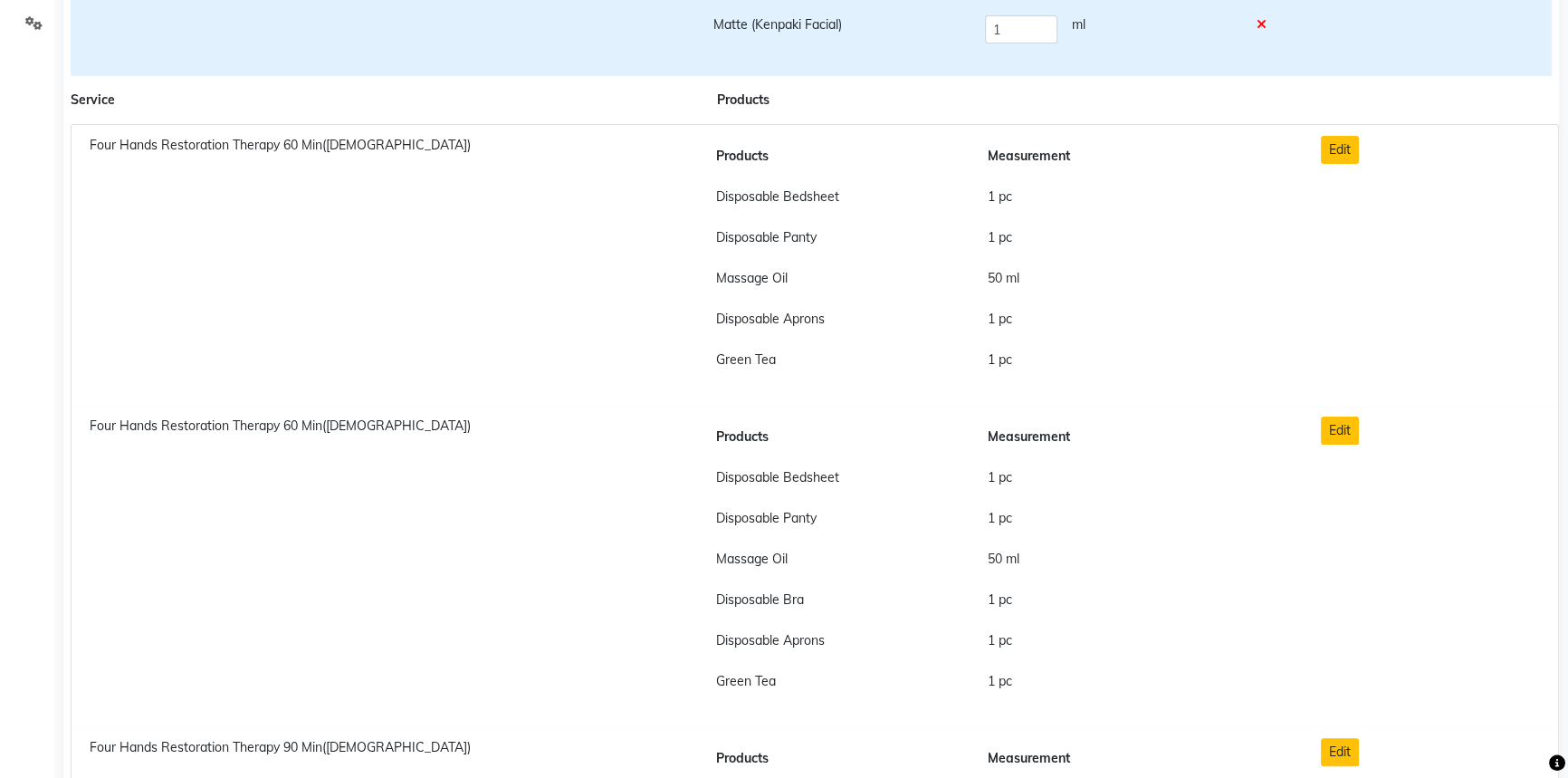
scroll to position [0, 0]
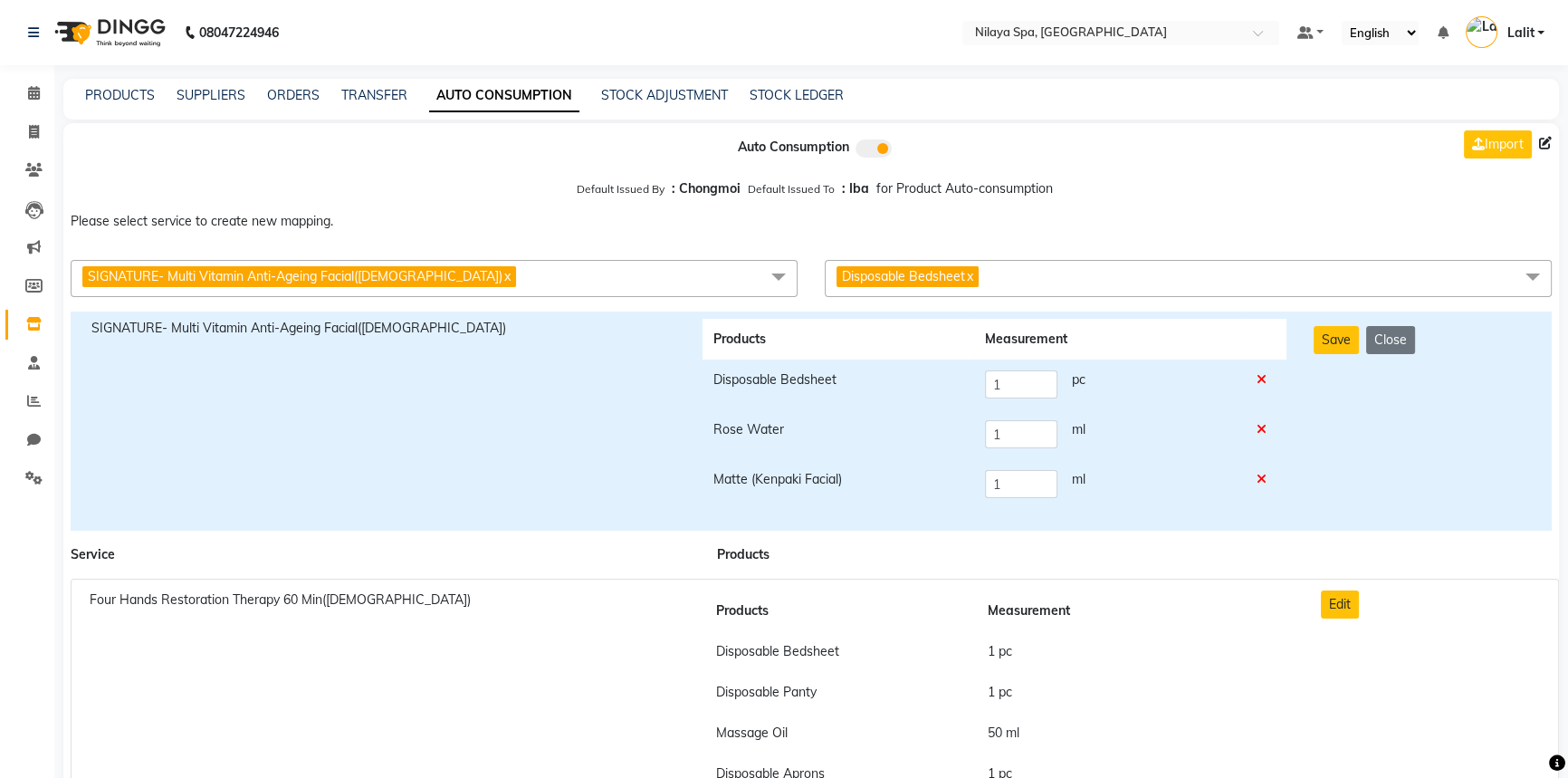
click at [1070, 288] on span "Disposable Bedsheet x" at bounding box center [1188, 278] width 727 height 37
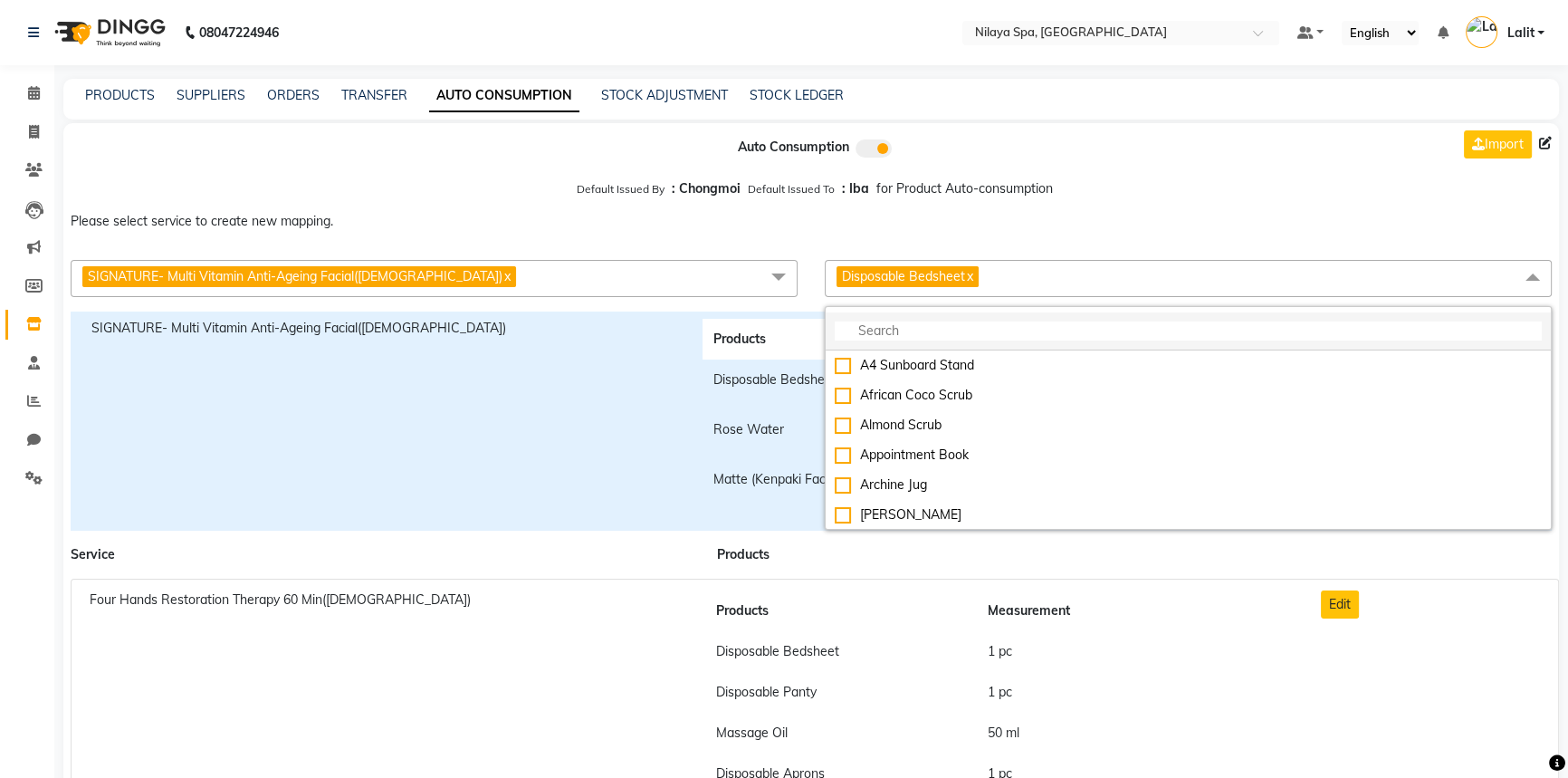
click at [947, 319] on li at bounding box center [1188, 332] width 725 height 38
click at [930, 331] on input "multiselect-search" at bounding box center [1189, 331] width 707 height 19
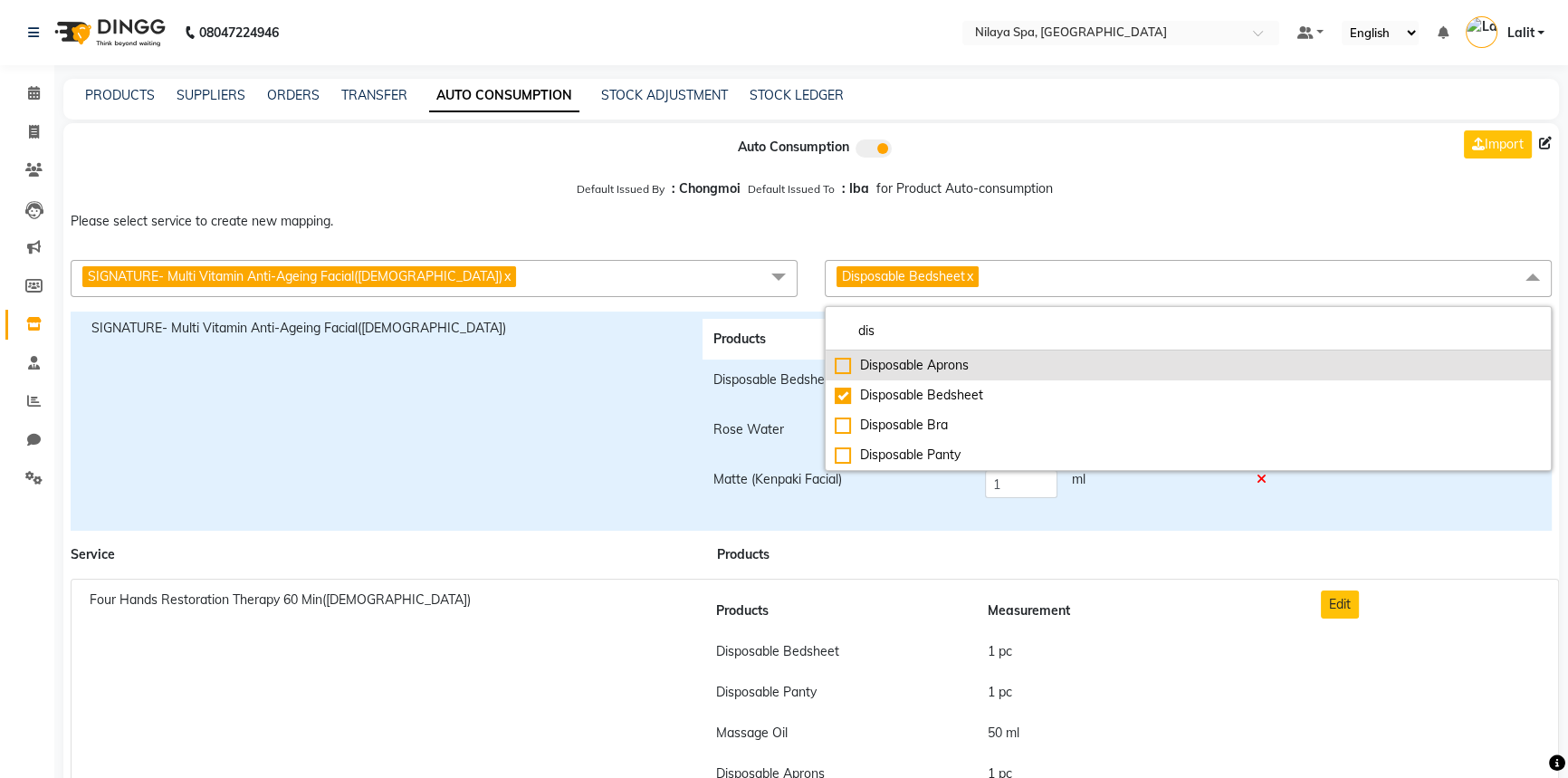
click at [840, 365] on div "Disposable Aprons" at bounding box center [1189, 365] width 707 height 19
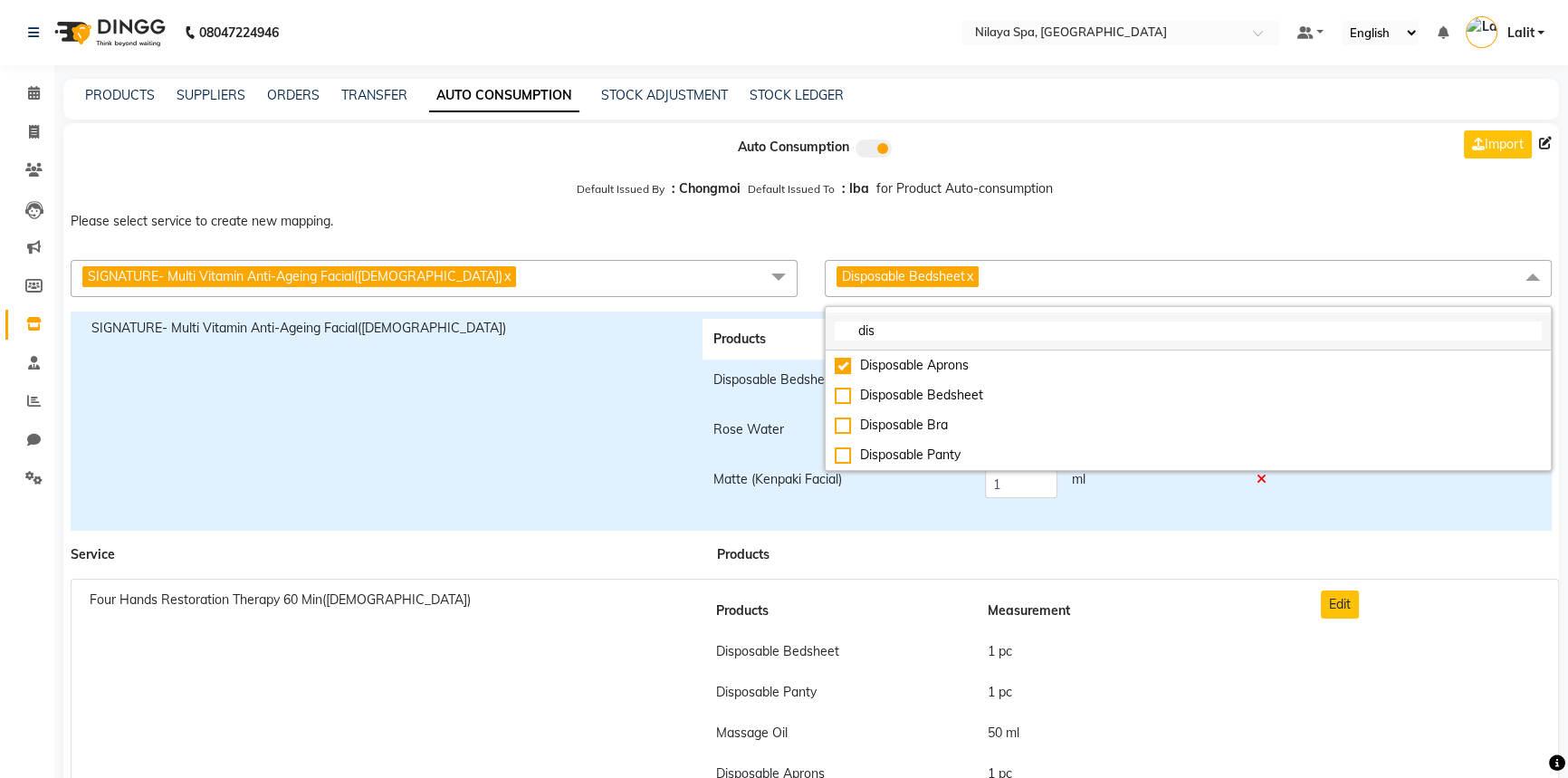
click at [906, 335] on input "dis" at bounding box center [1189, 331] width 707 height 19
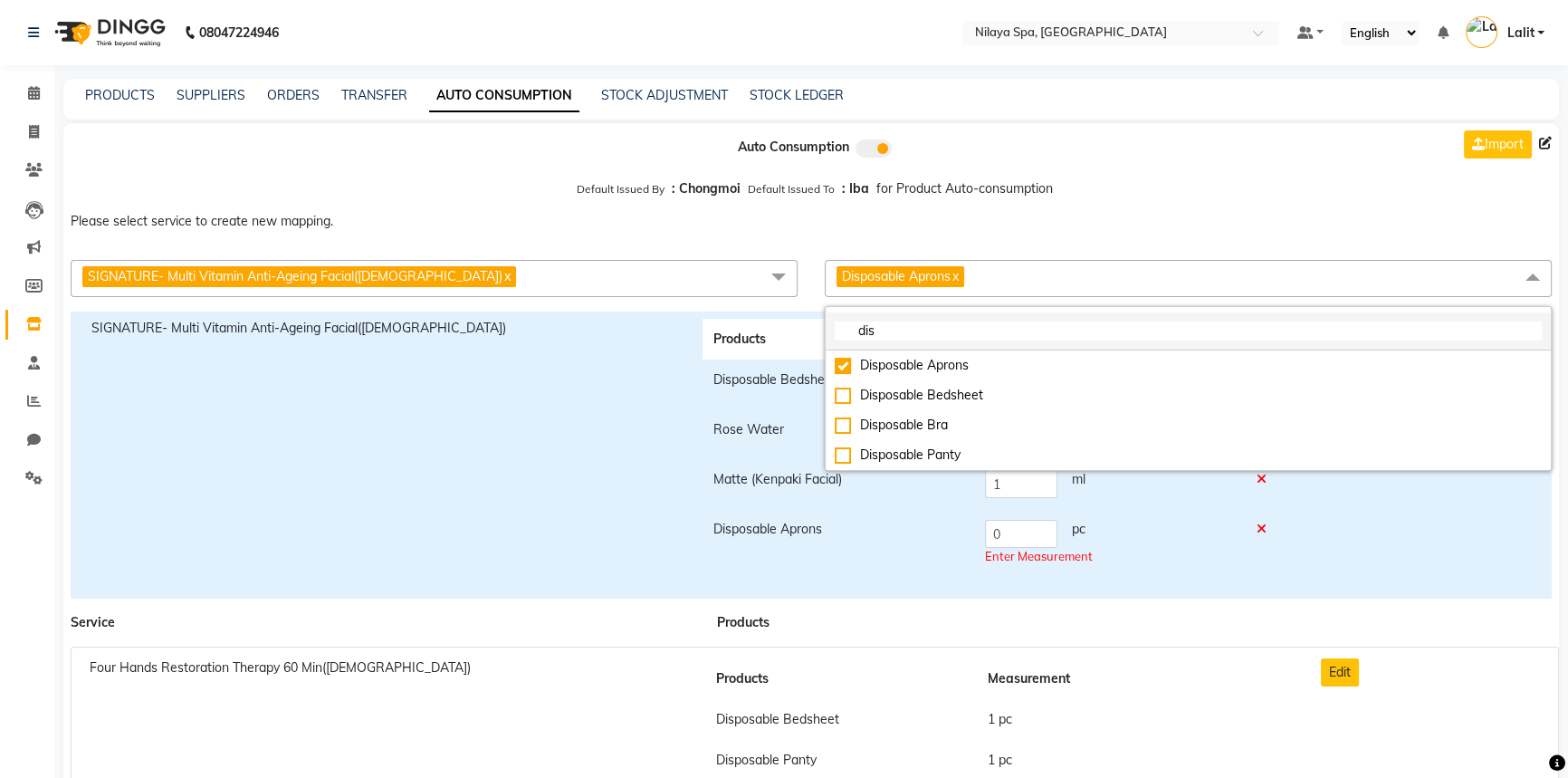
click at [906, 335] on input "dis" at bounding box center [1189, 331] width 707 height 19
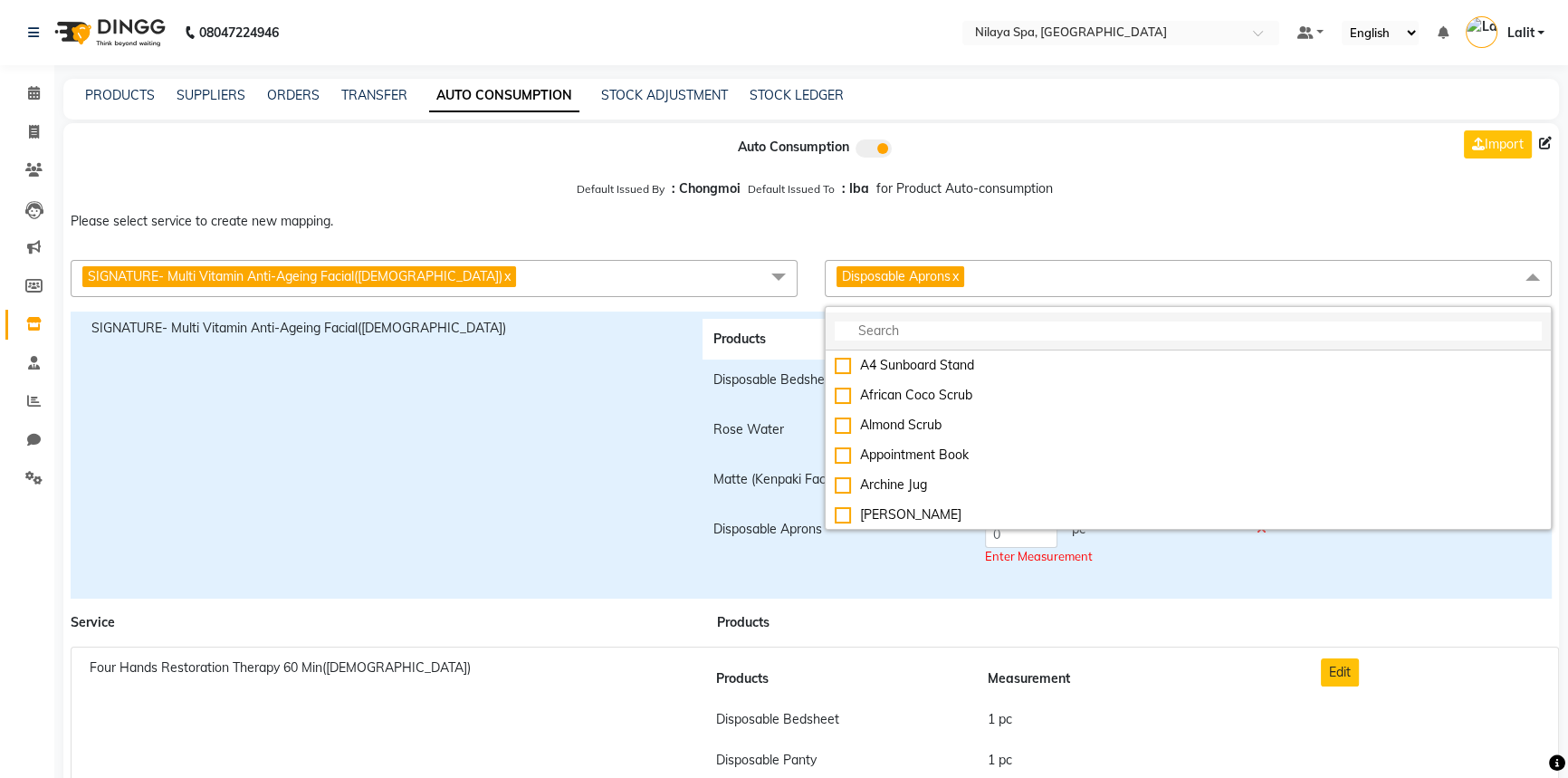
click at [917, 324] on input "multiselect-search" at bounding box center [1189, 331] width 707 height 19
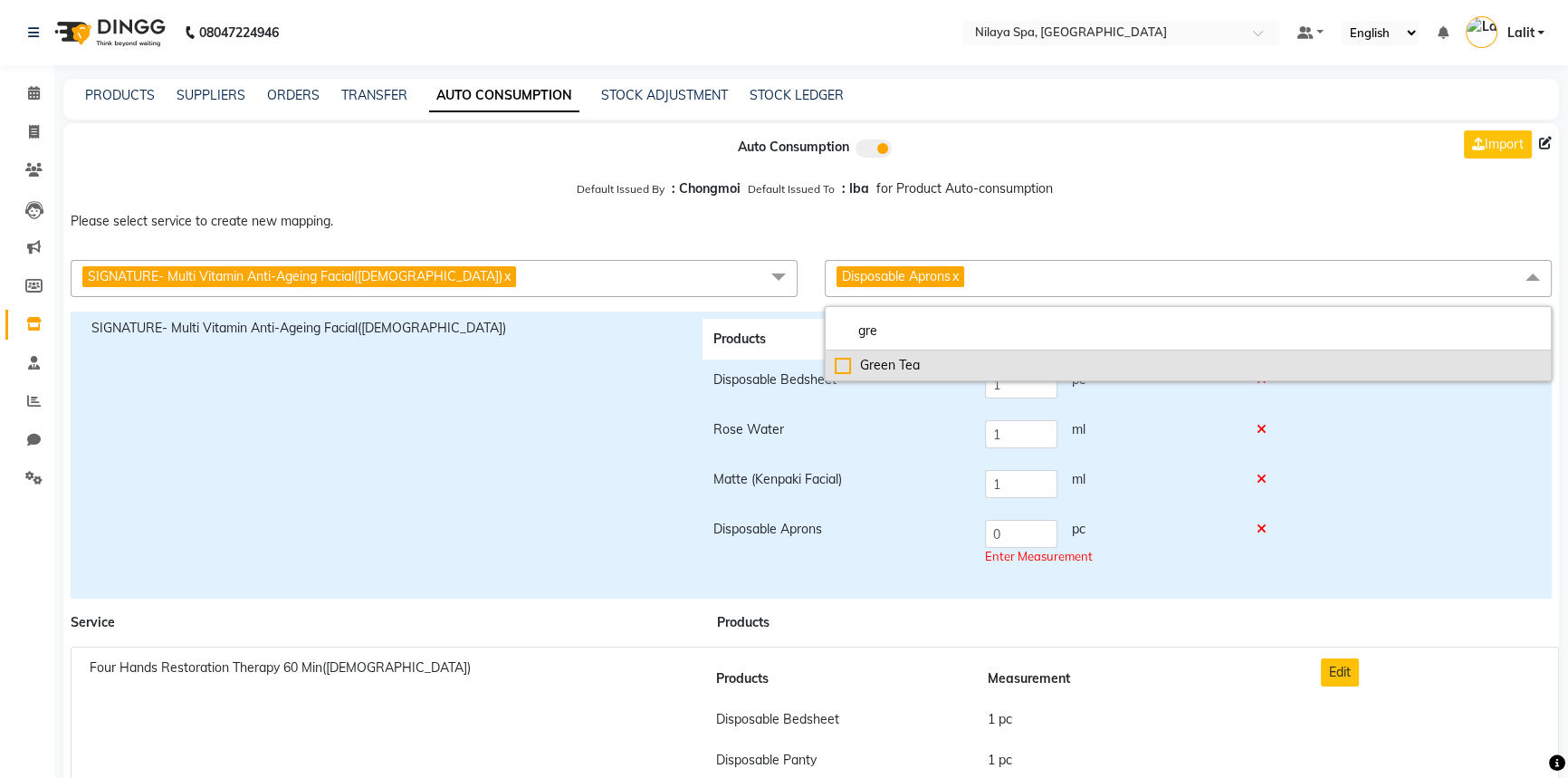
click at [849, 358] on div "Green Tea" at bounding box center [1189, 365] width 707 height 19
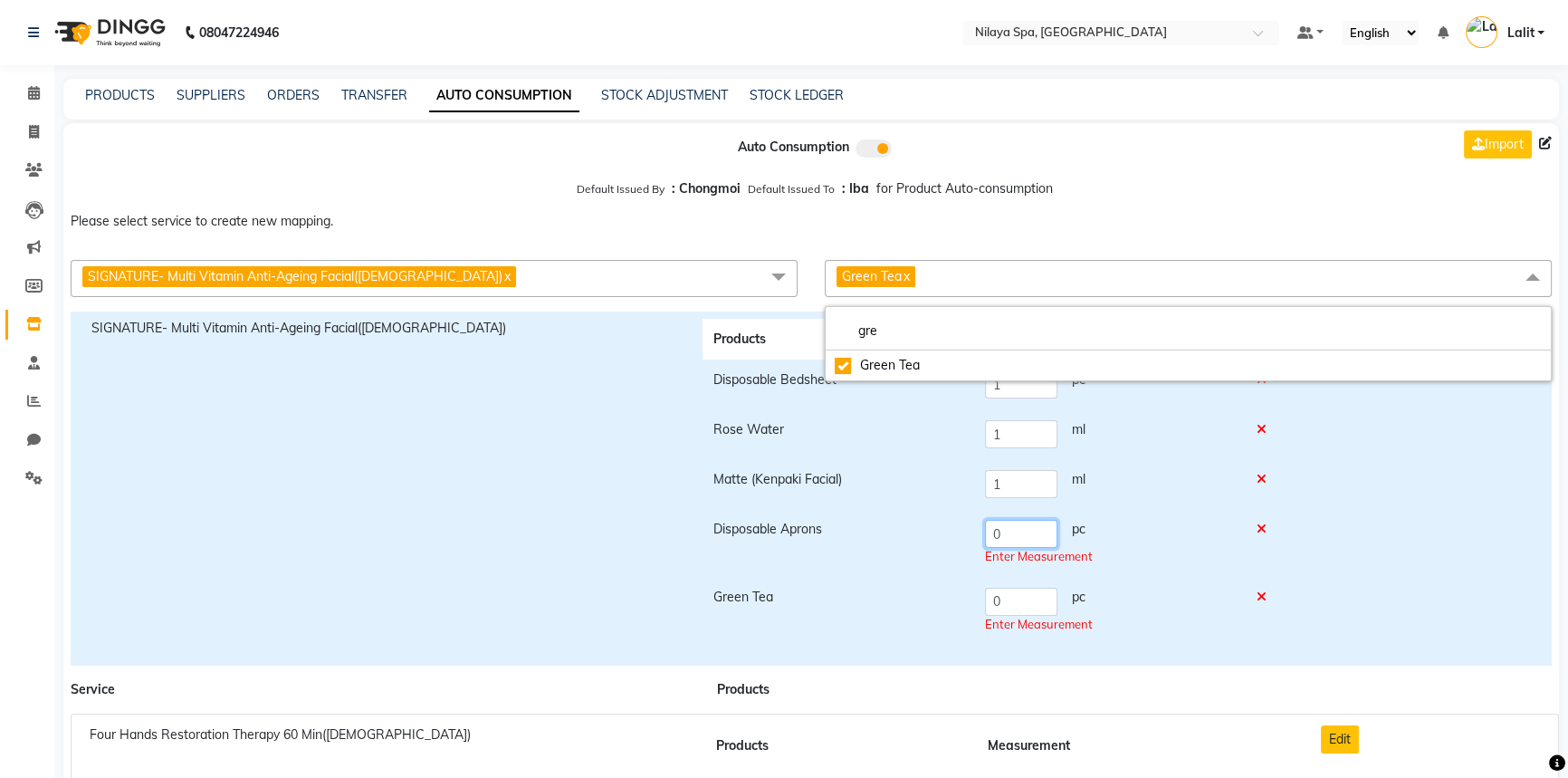
click at [972, 533] on tr "Disposable Aprons 0 pc Enter Measurement" at bounding box center [994, 543] width 584 height 68
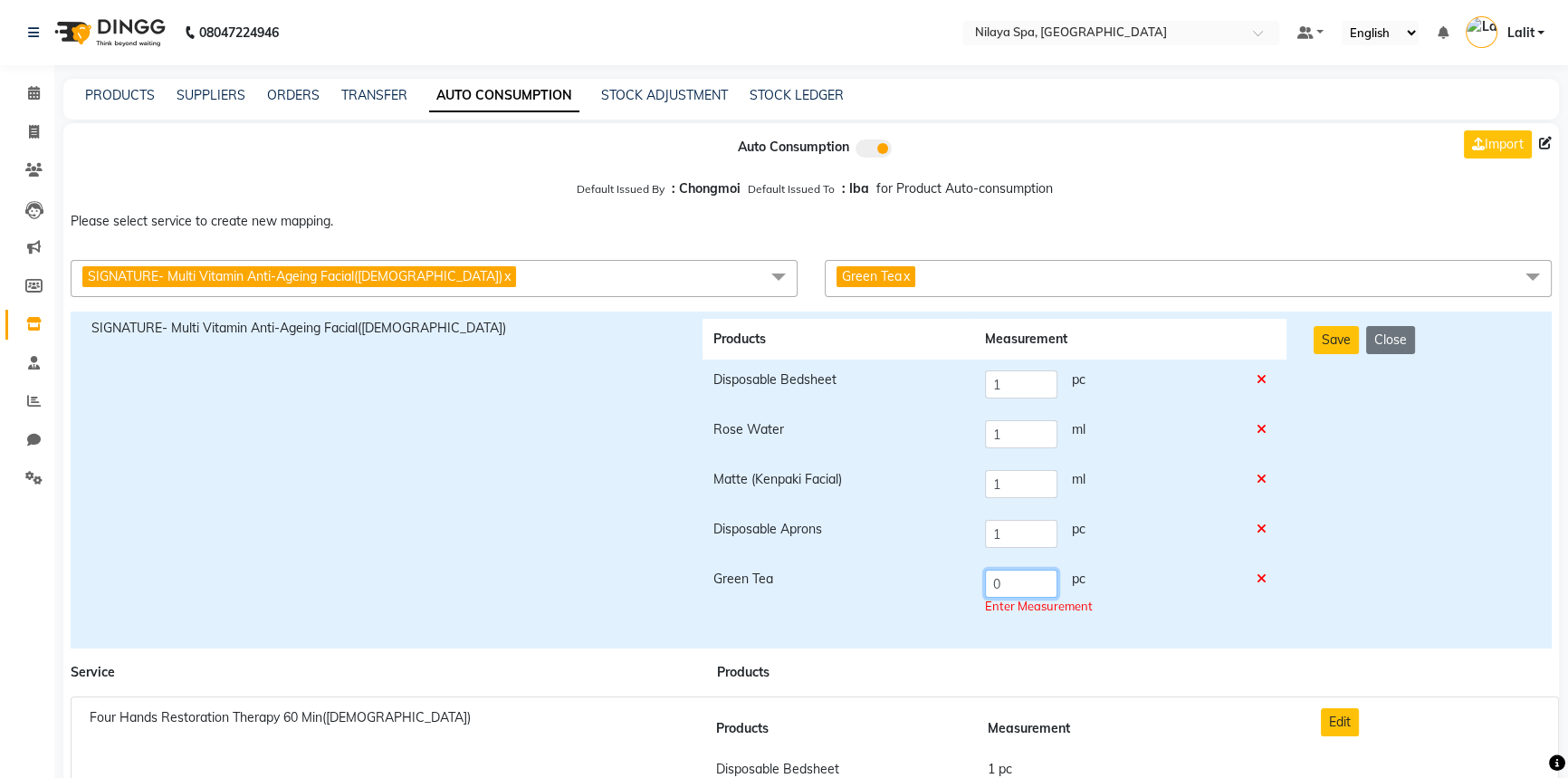
click at [995, 592] on input "0" at bounding box center [1021, 583] width 72 height 28
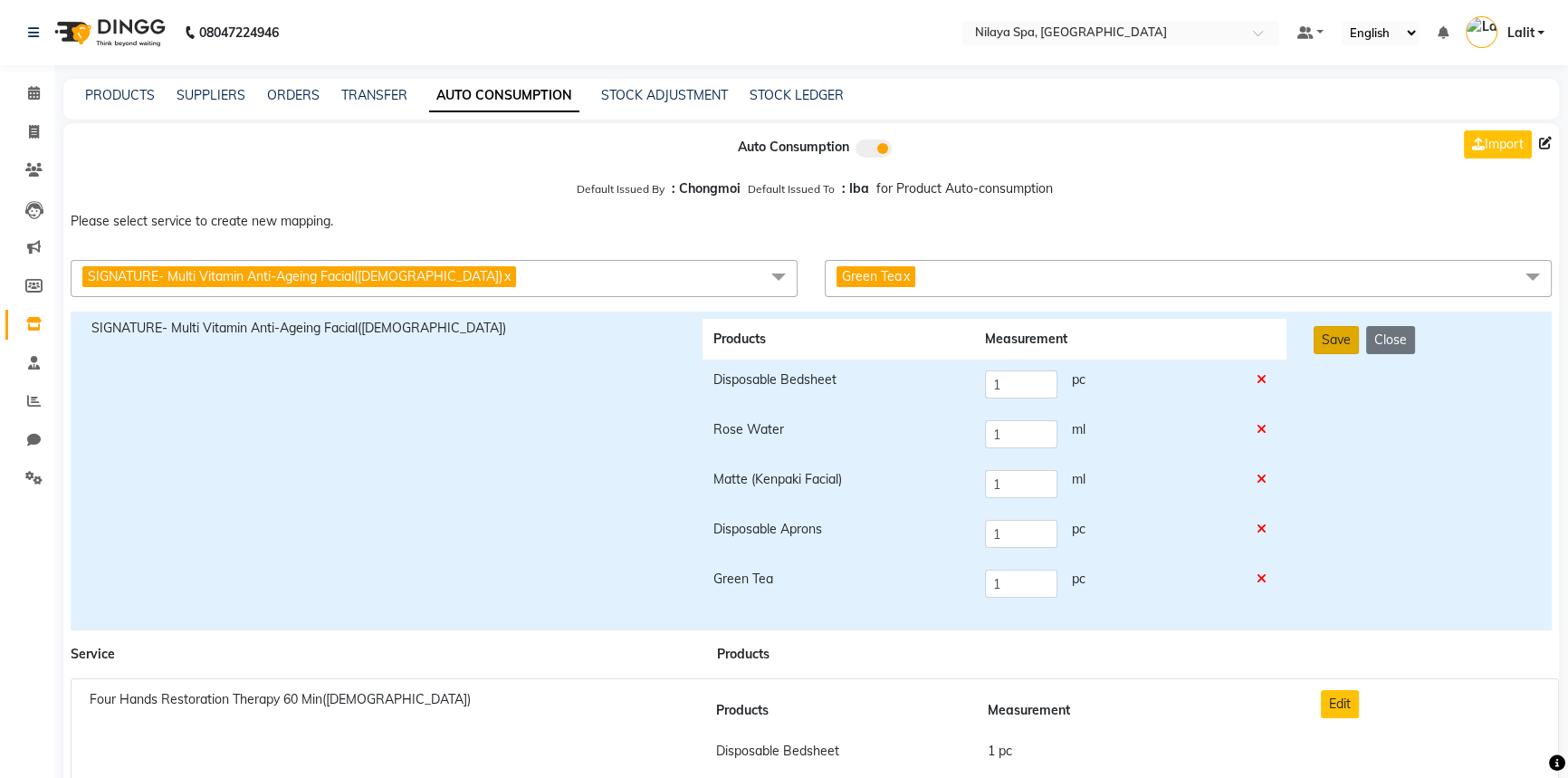
click at [1338, 347] on button "Save" at bounding box center [1335, 339] width 45 height 28
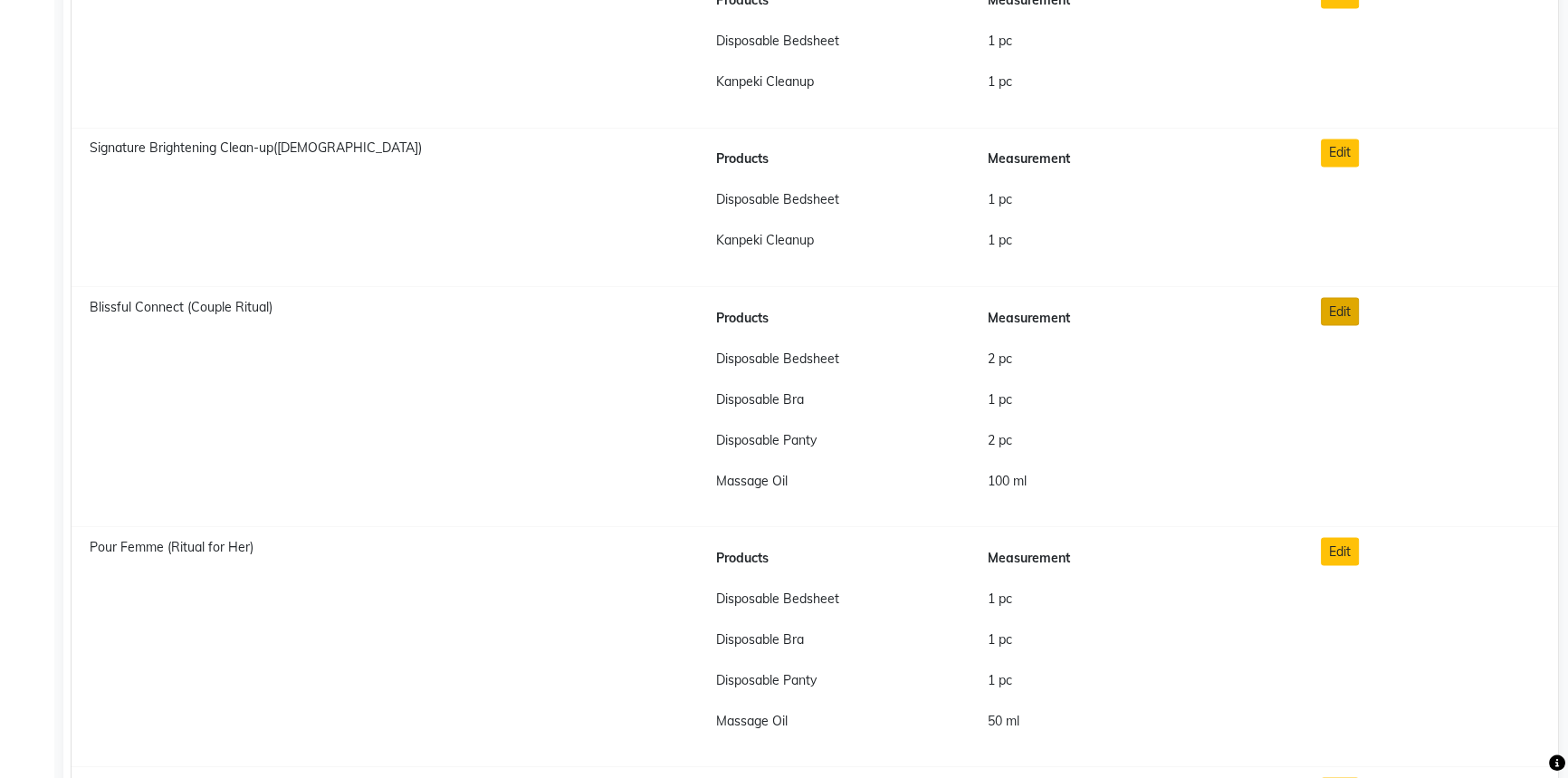
scroll to position [12594, 0]
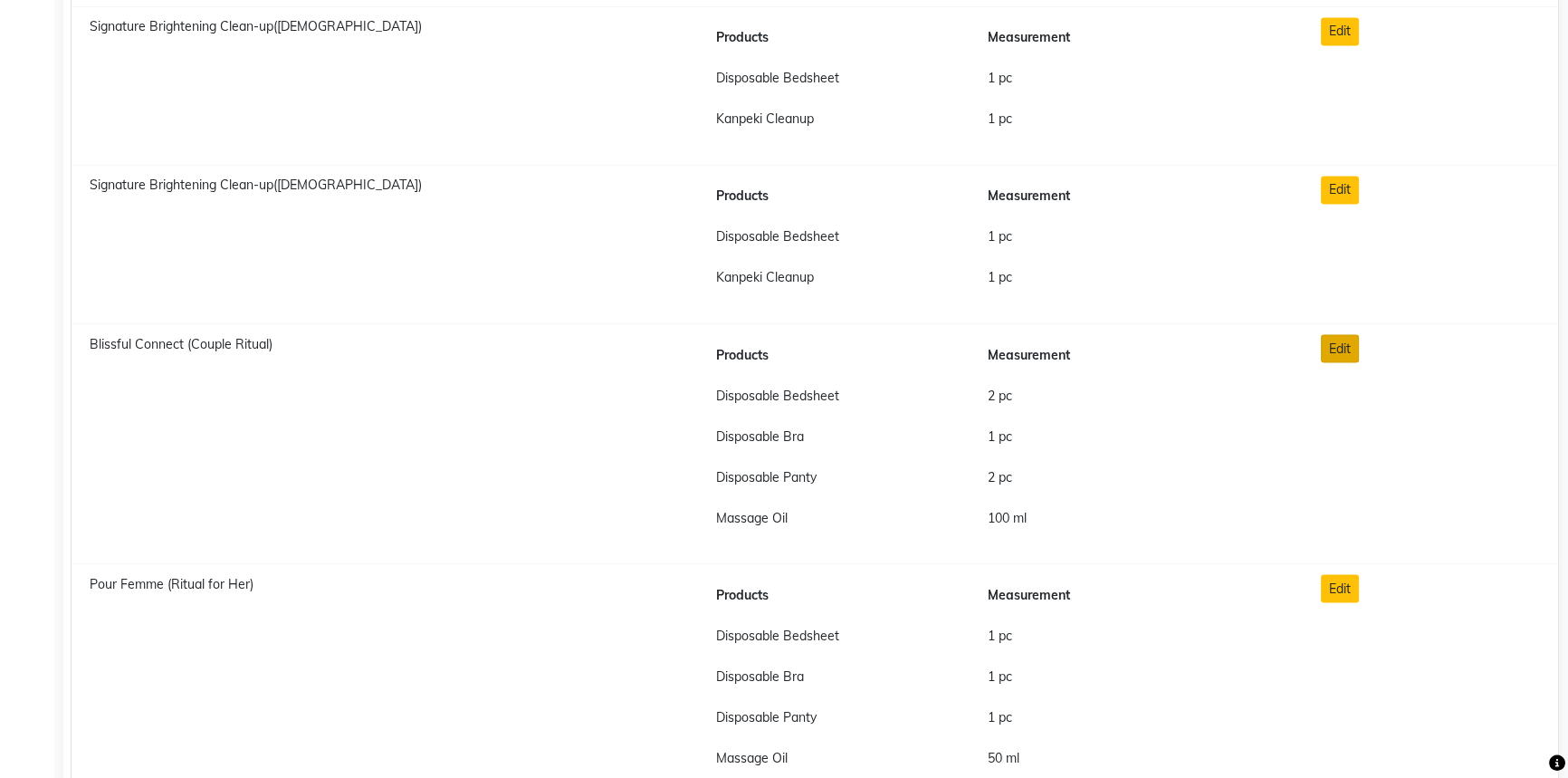
click at [1337, 338] on button "Edit" at bounding box center [1340, 347] width 38 height 28
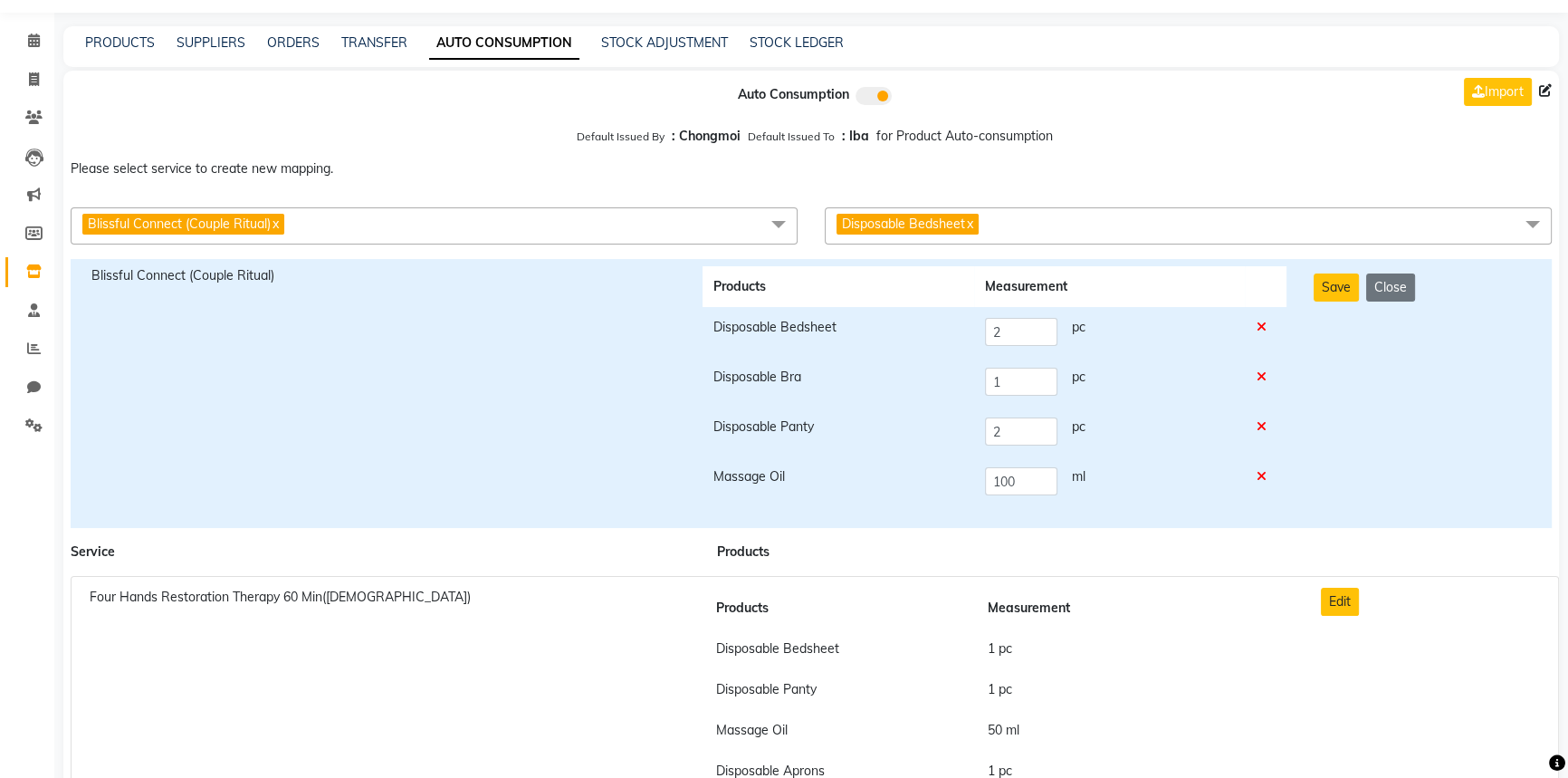
scroll to position [0, 0]
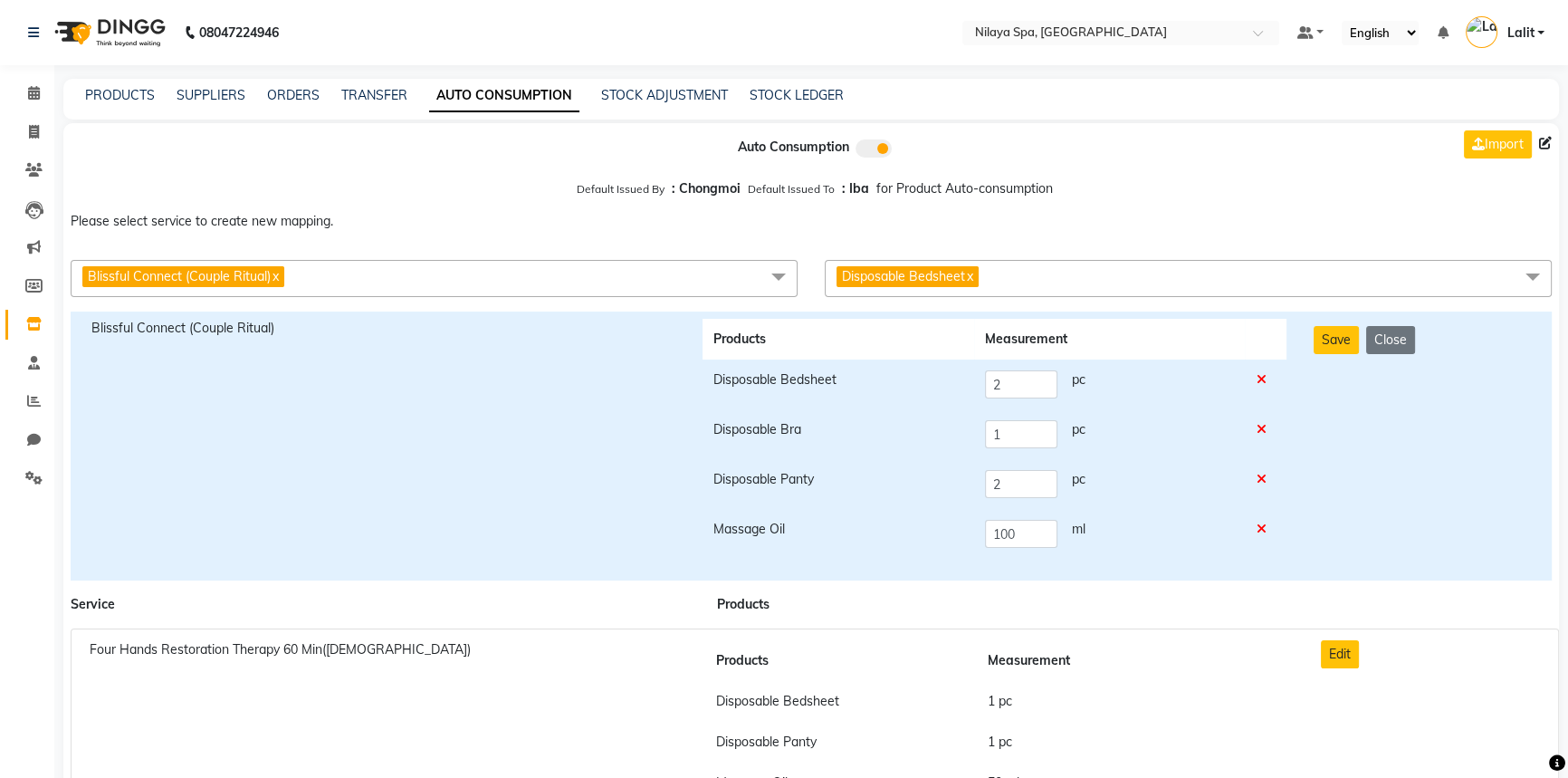
click at [1124, 281] on span "Disposable Bedsheet x" at bounding box center [1188, 278] width 727 height 37
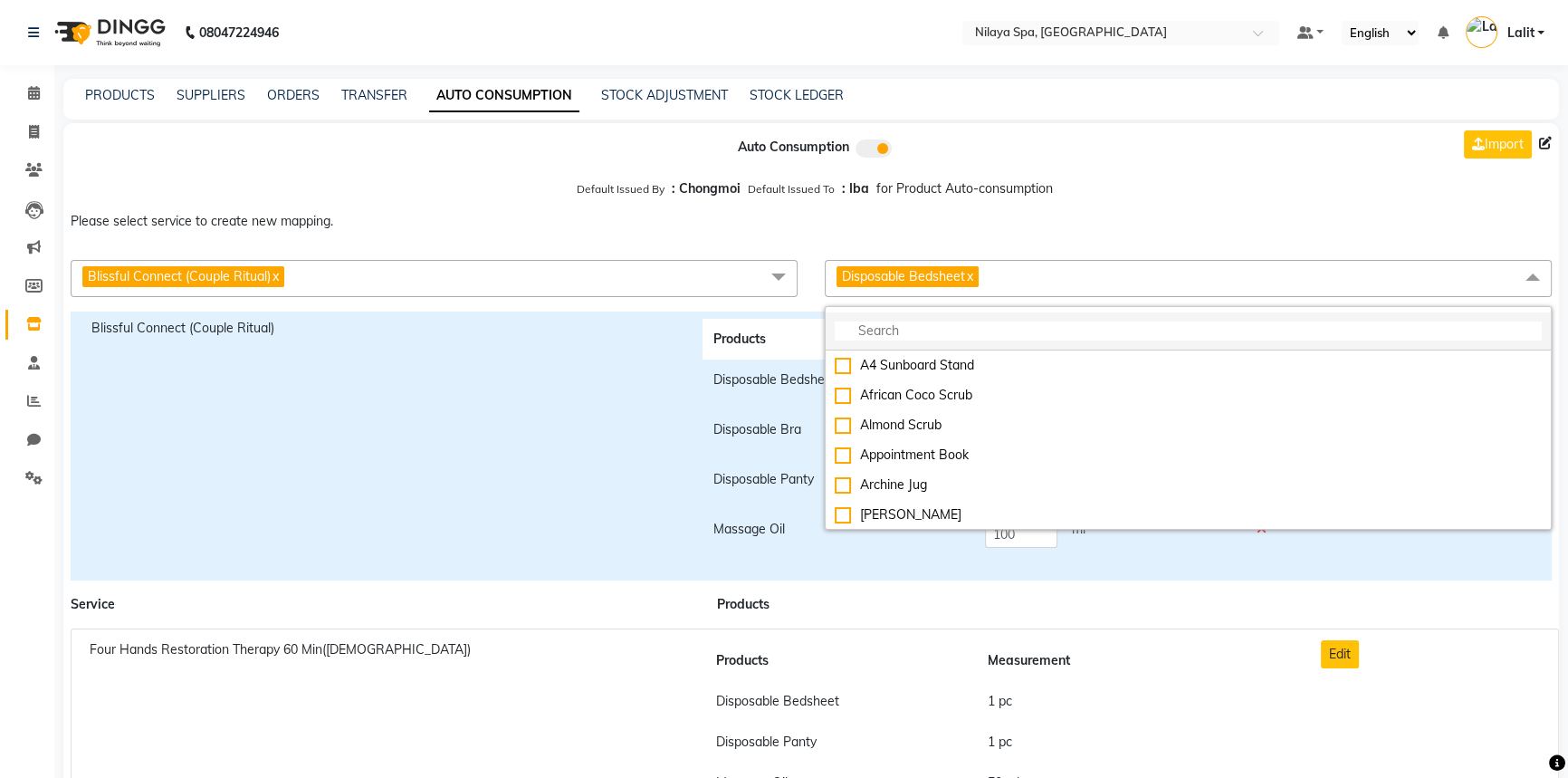
click at [958, 333] on input "multiselect-search" at bounding box center [1189, 331] width 707 height 19
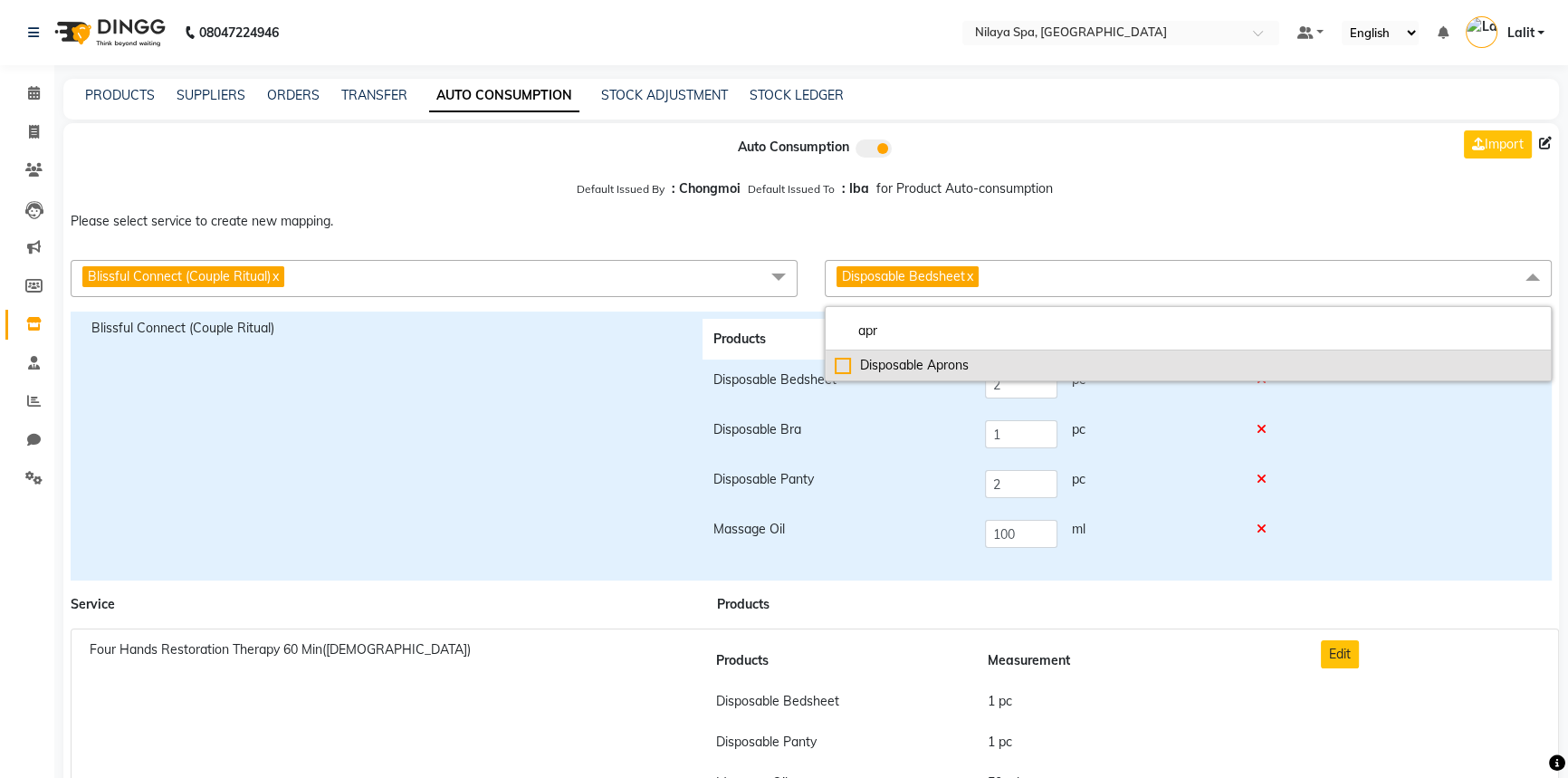
click at [877, 371] on div "Disposable Aprons" at bounding box center [1189, 365] width 707 height 19
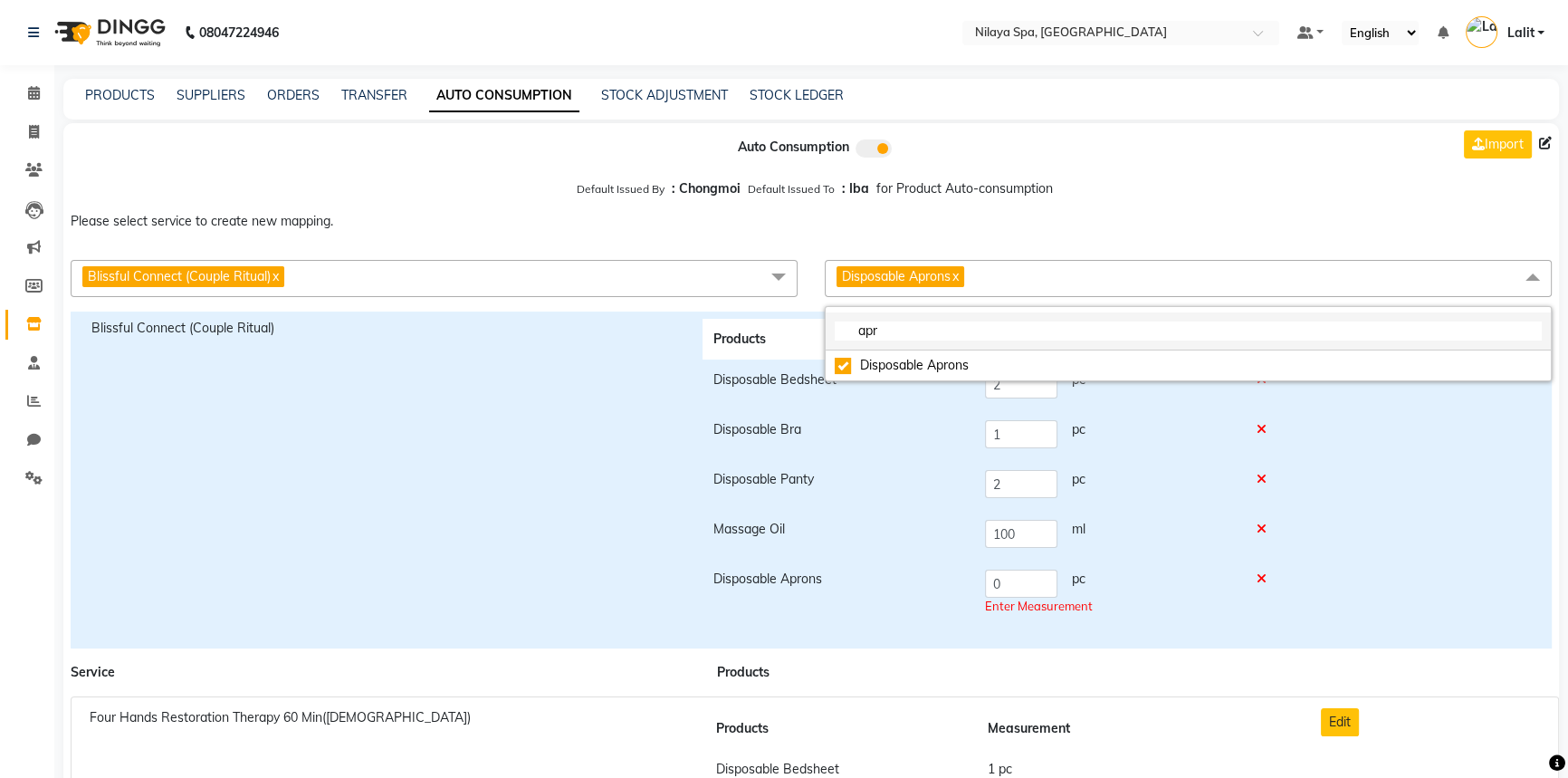
click at [885, 343] on li "apr" at bounding box center [1188, 332] width 725 height 38
drag, startPoint x: 852, startPoint y: 641, endPoint x: 1039, endPoint y: 568, distance: 200.7
click at [852, 640] on div "Products Measurement Disposable Bedsheet 2 pc Disposable Bra 1 pc Disposable Pa…" at bounding box center [994, 480] width 611 height 322
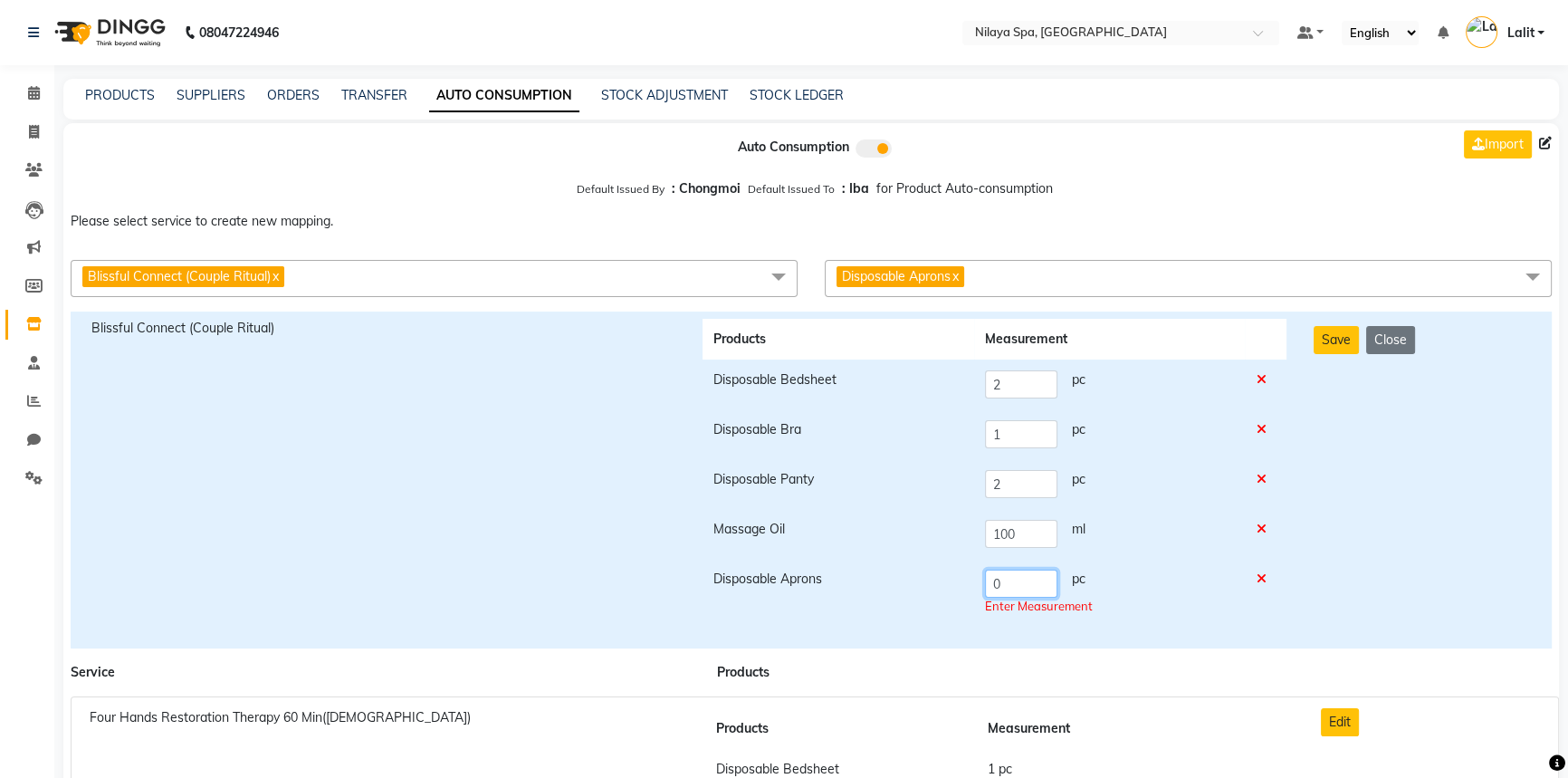
drag, startPoint x: 1041, startPoint y: 584, endPoint x: 904, endPoint y: 570, distance: 137.7
click at [902, 579] on tr "Disposable Aprons 0 pc Enter Measurement" at bounding box center [994, 592] width 584 height 68
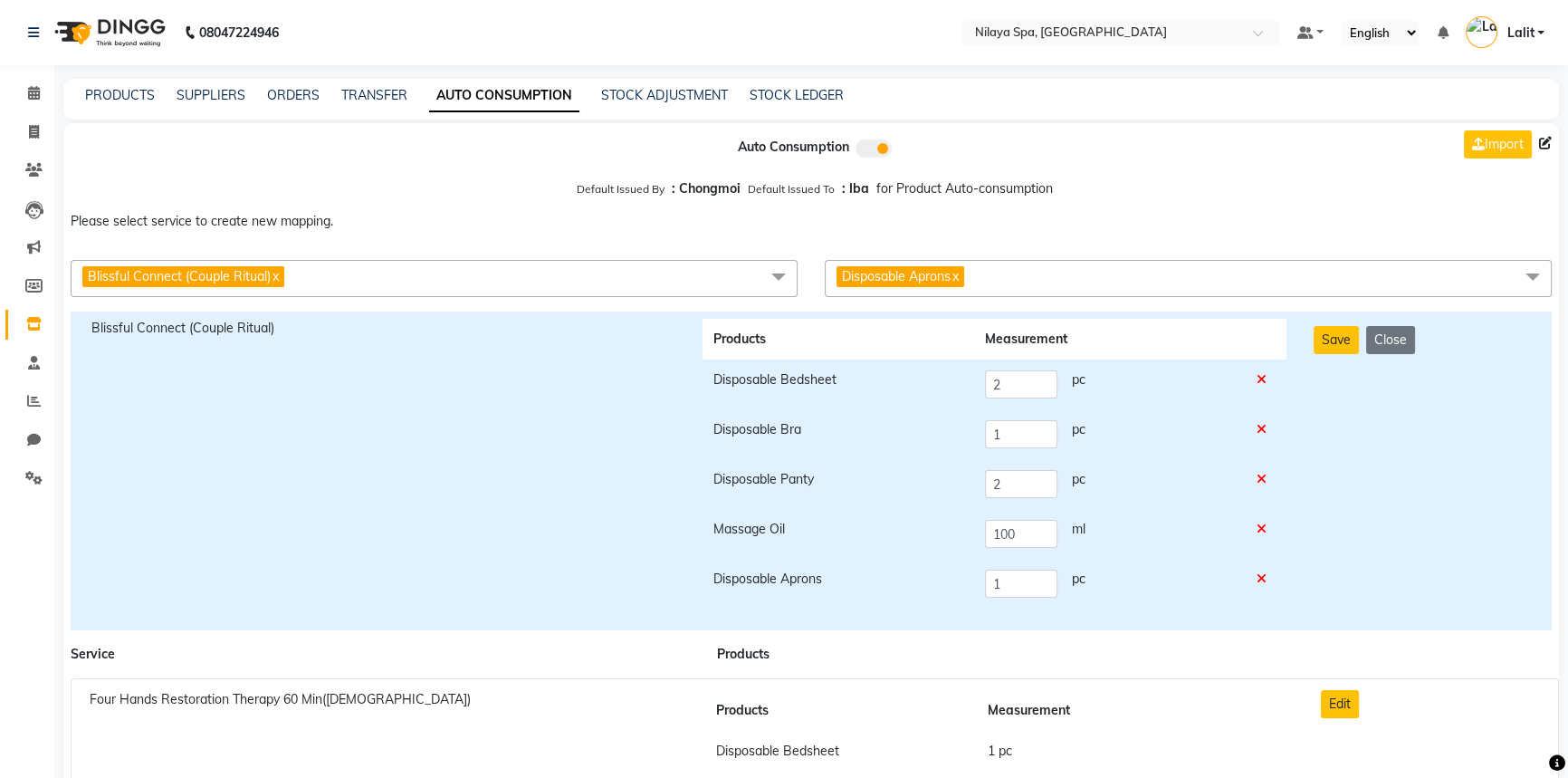
click at [993, 290] on span "Disposable Aprons x" at bounding box center [1188, 278] width 727 height 37
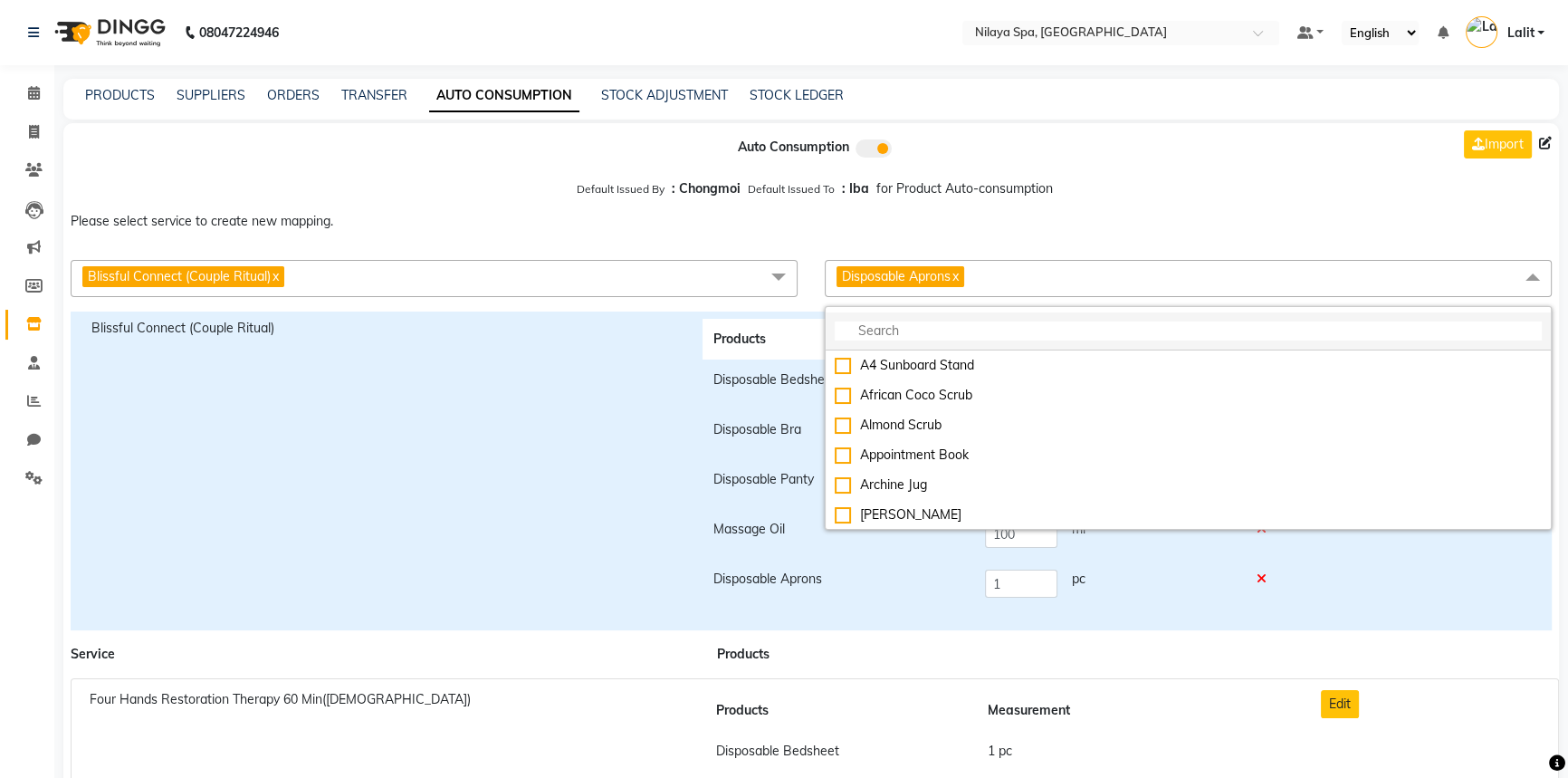
click at [930, 340] on input "multiselect-search" at bounding box center [1189, 331] width 707 height 19
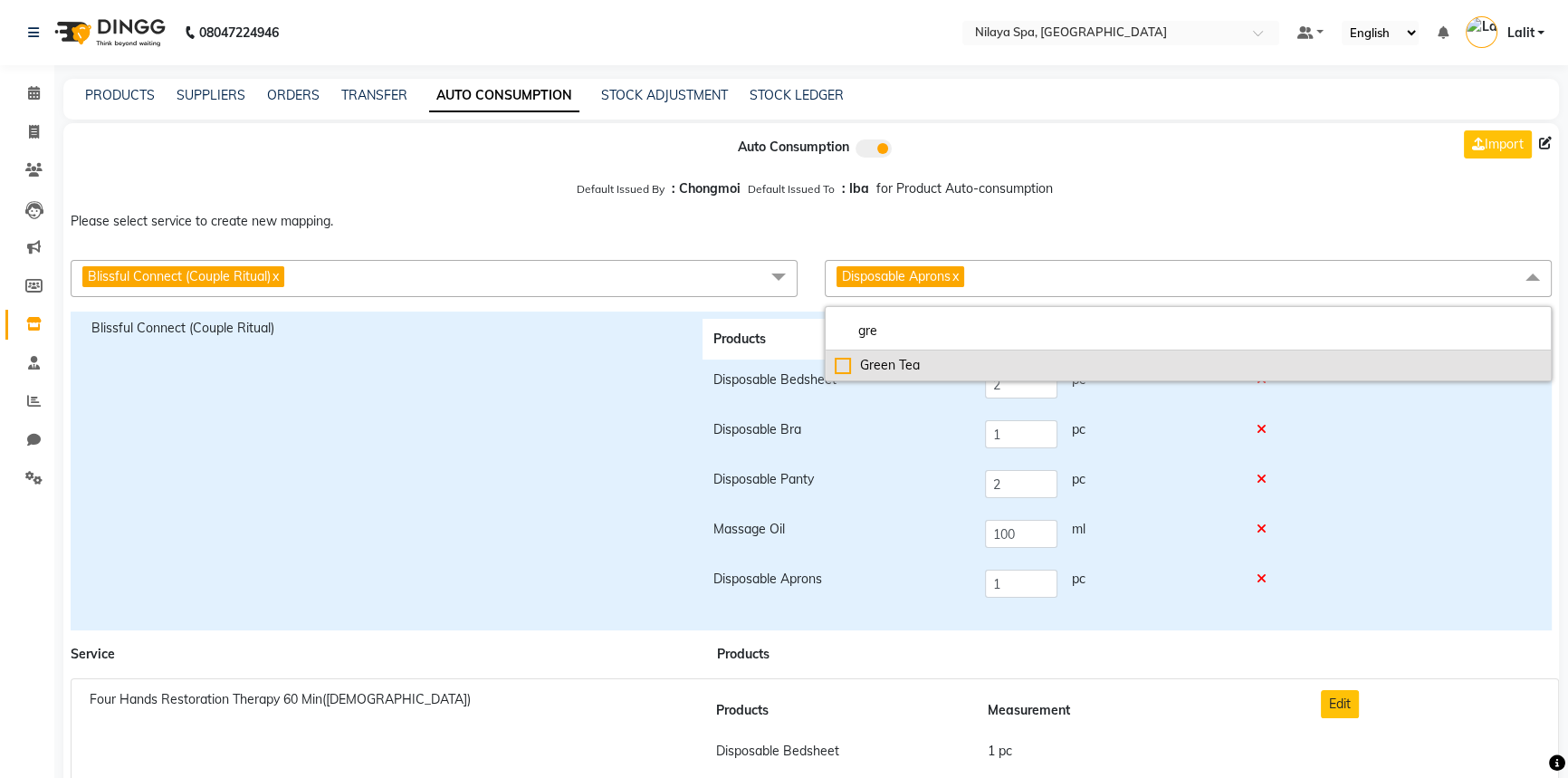
click at [920, 369] on div "Green Tea" at bounding box center [1189, 365] width 707 height 19
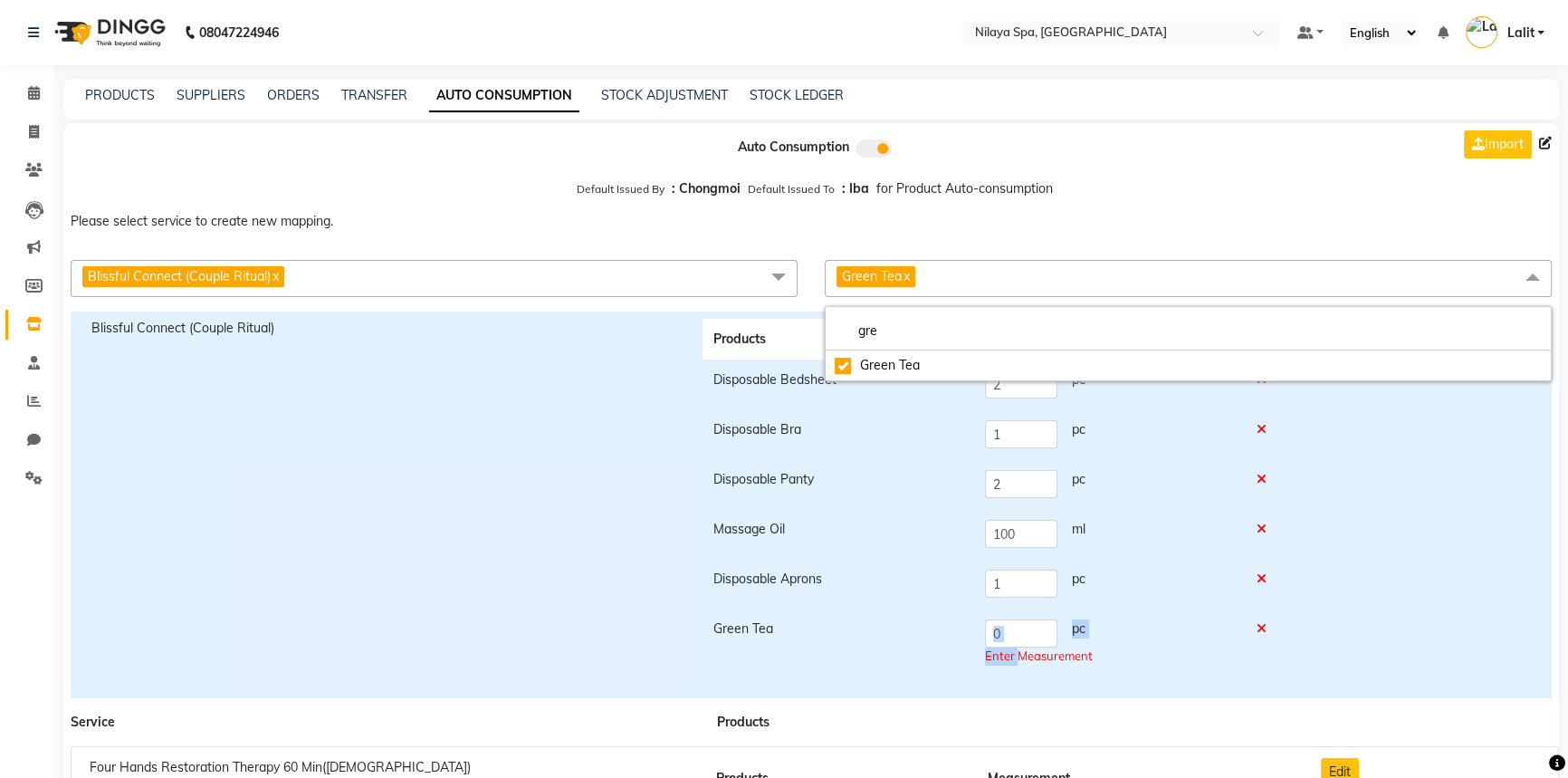
drag, startPoint x: 1011, startPoint y: 648, endPoint x: 1003, endPoint y: 640, distance: 11.3
click at [987, 638] on td "0 pc Enter Measurement" at bounding box center [1110, 642] width 271 height 68
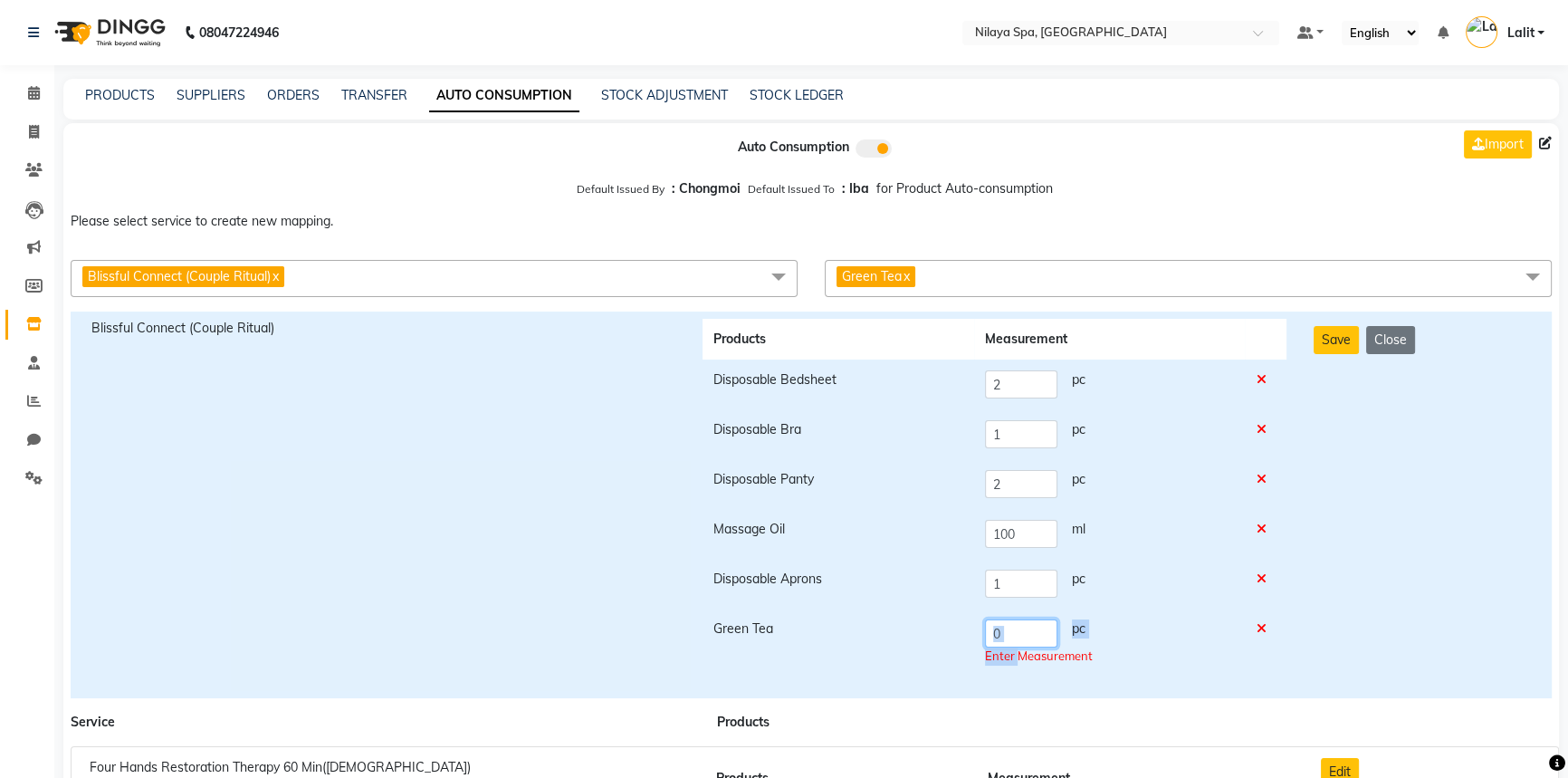
click at [1003, 640] on input "0" at bounding box center [1021, 633] width 72 height 28
click at [1006, 640] on input "0" at bounding box center [1021, 633] width 72 height 28
click at [1008, 640] on input "0" at bounding box center [1021, 633] width 72 height 28
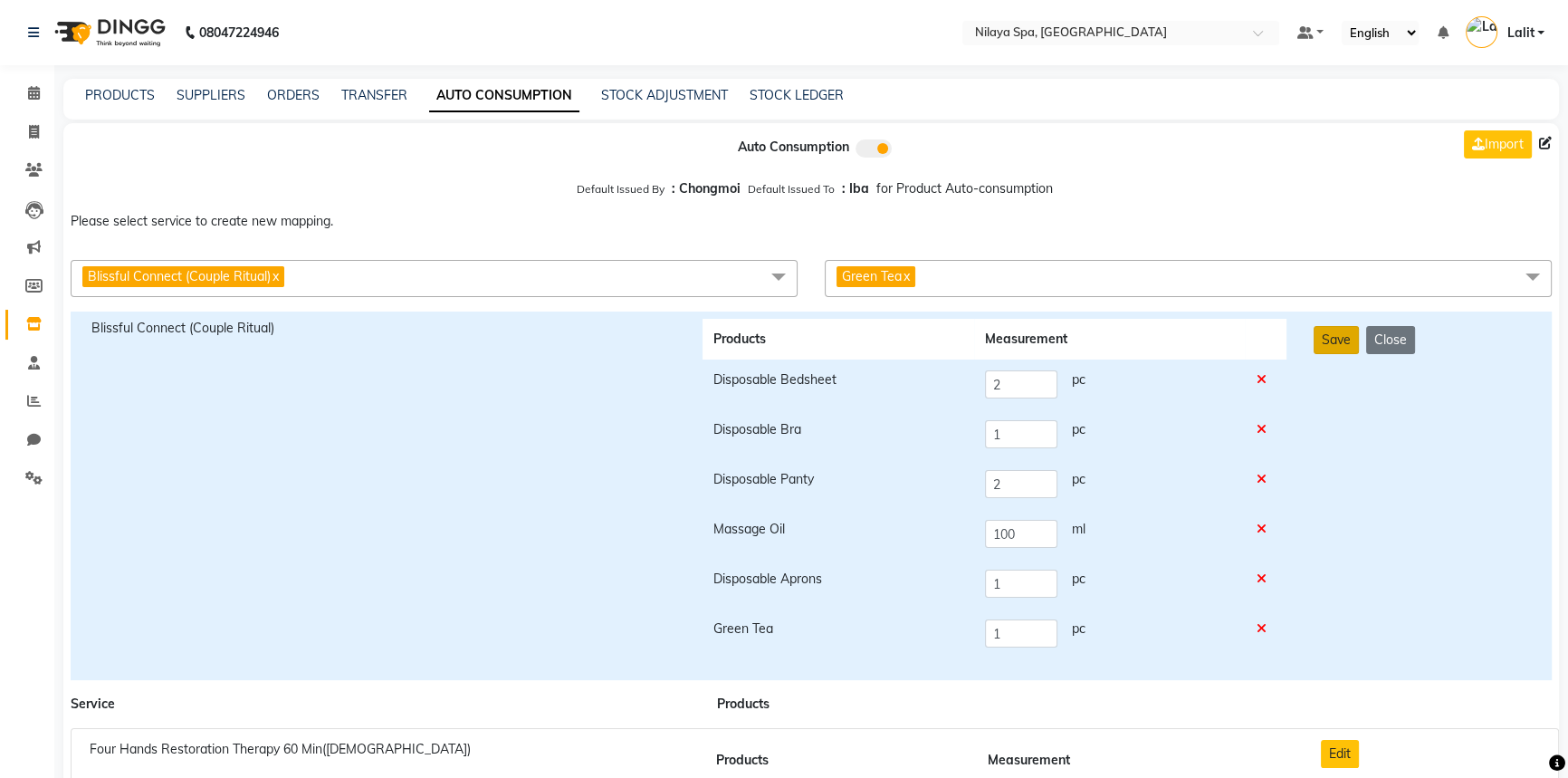
click at [1313, 353] on button "Save" at bounding box center [1335, 339] width 45 height 28
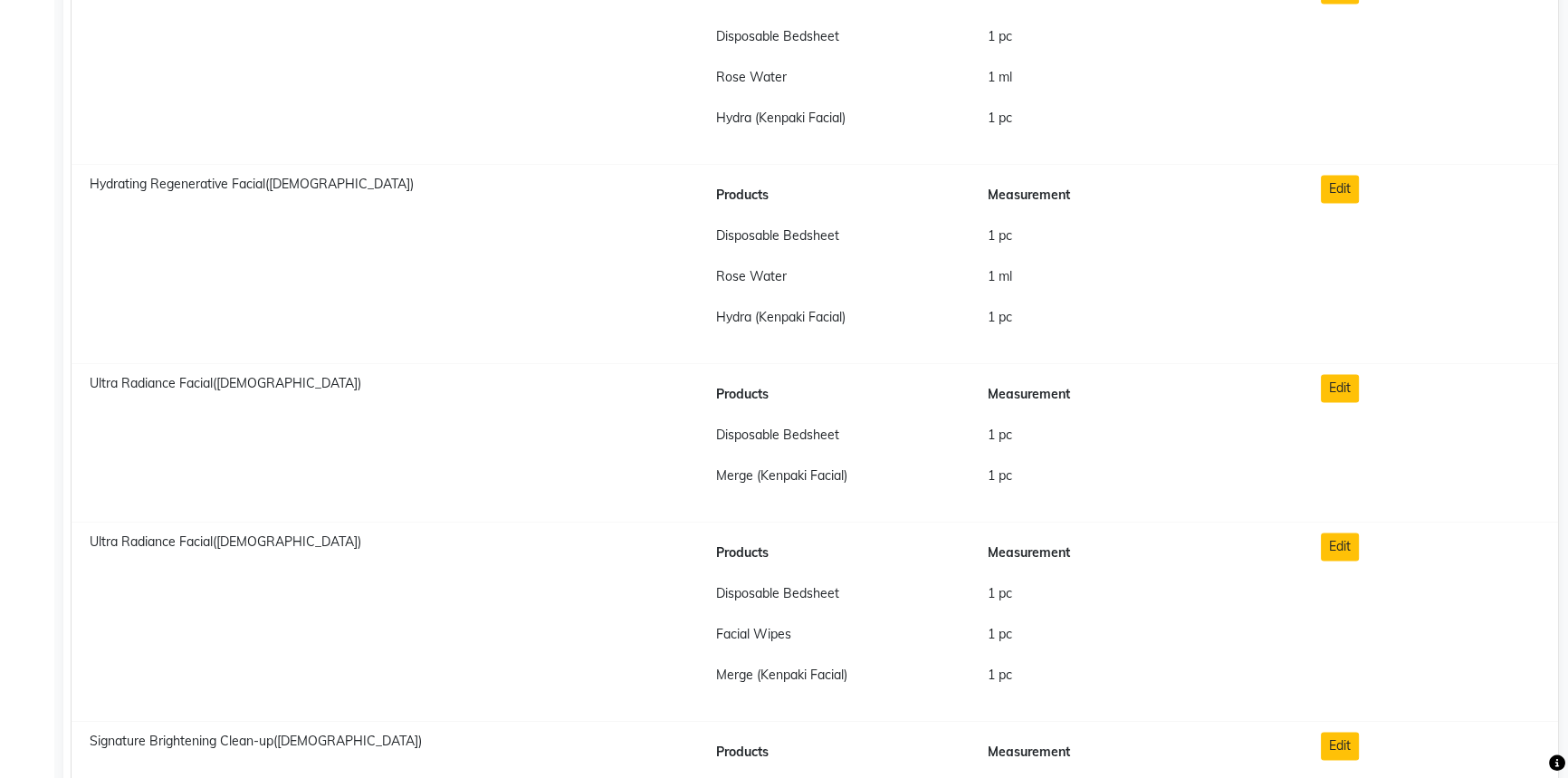
scroll to position [11852, 0]
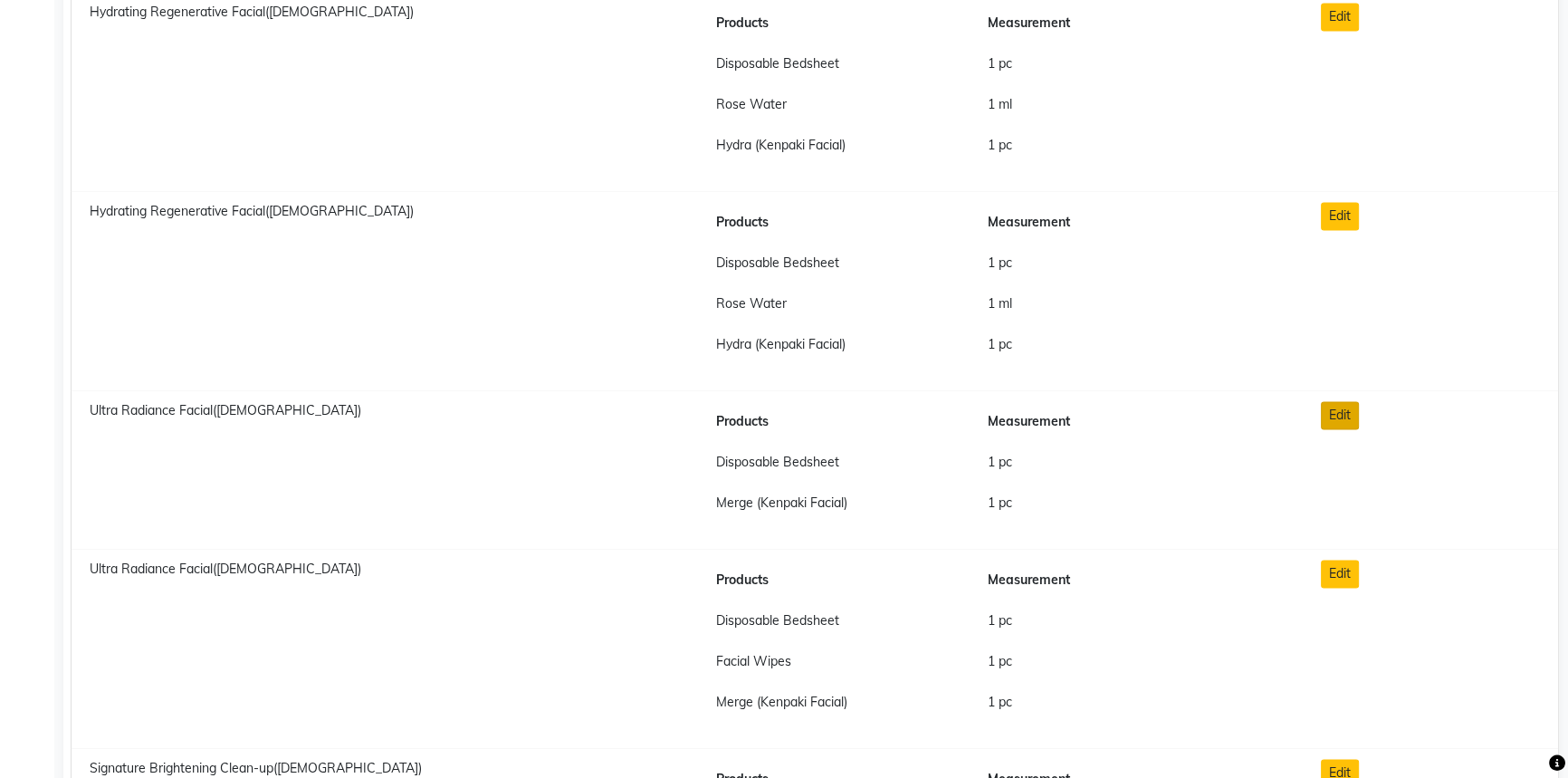
click at [1341, 407] on button "Edit" at bounding box center [1340, 415] width 38 height 28
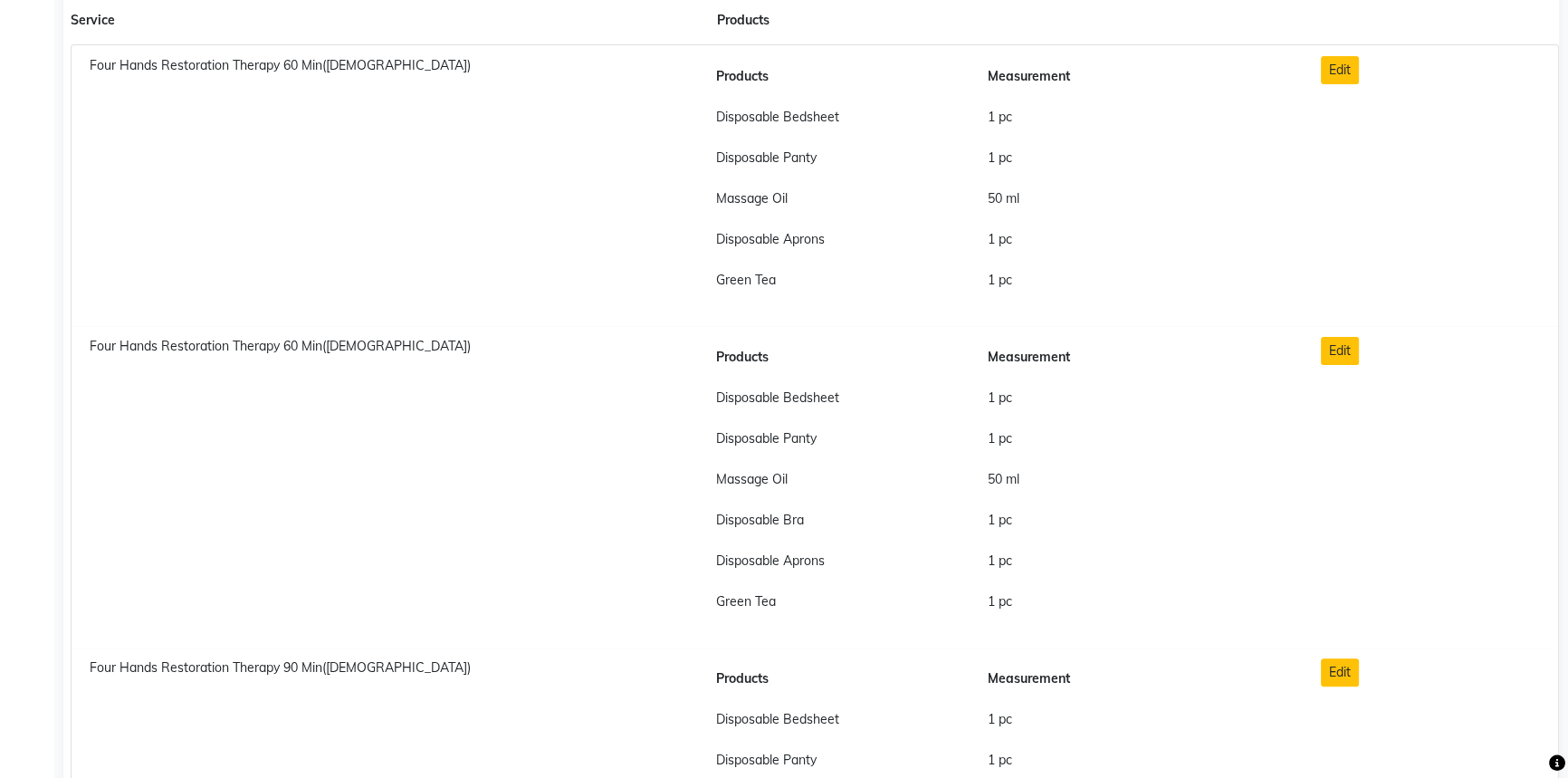
scroll to position [0, 0]
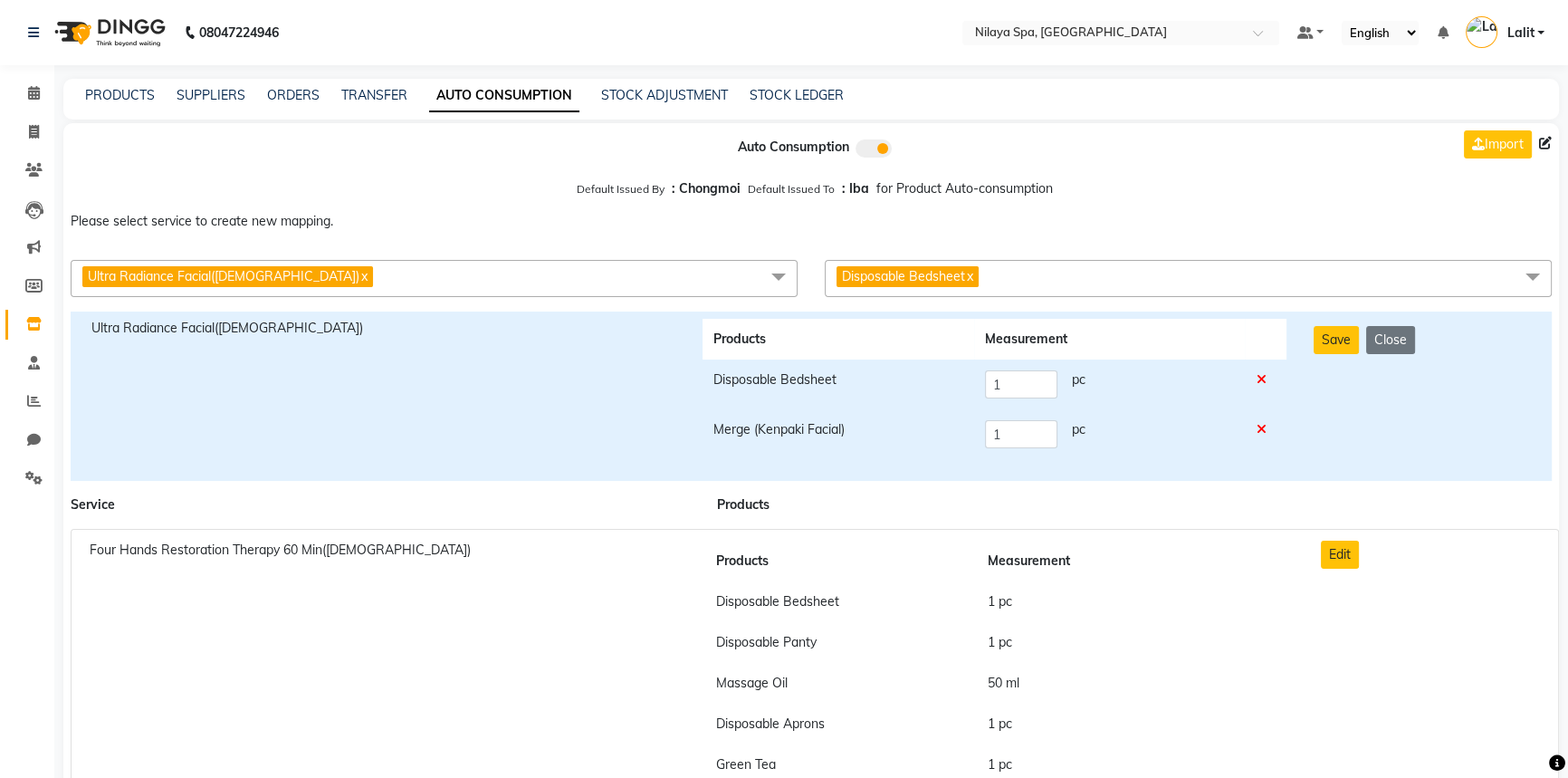
click at [977, 278] on span "Disposable Bedsheet x" at bounding box center [906, 276] width 142 height 21
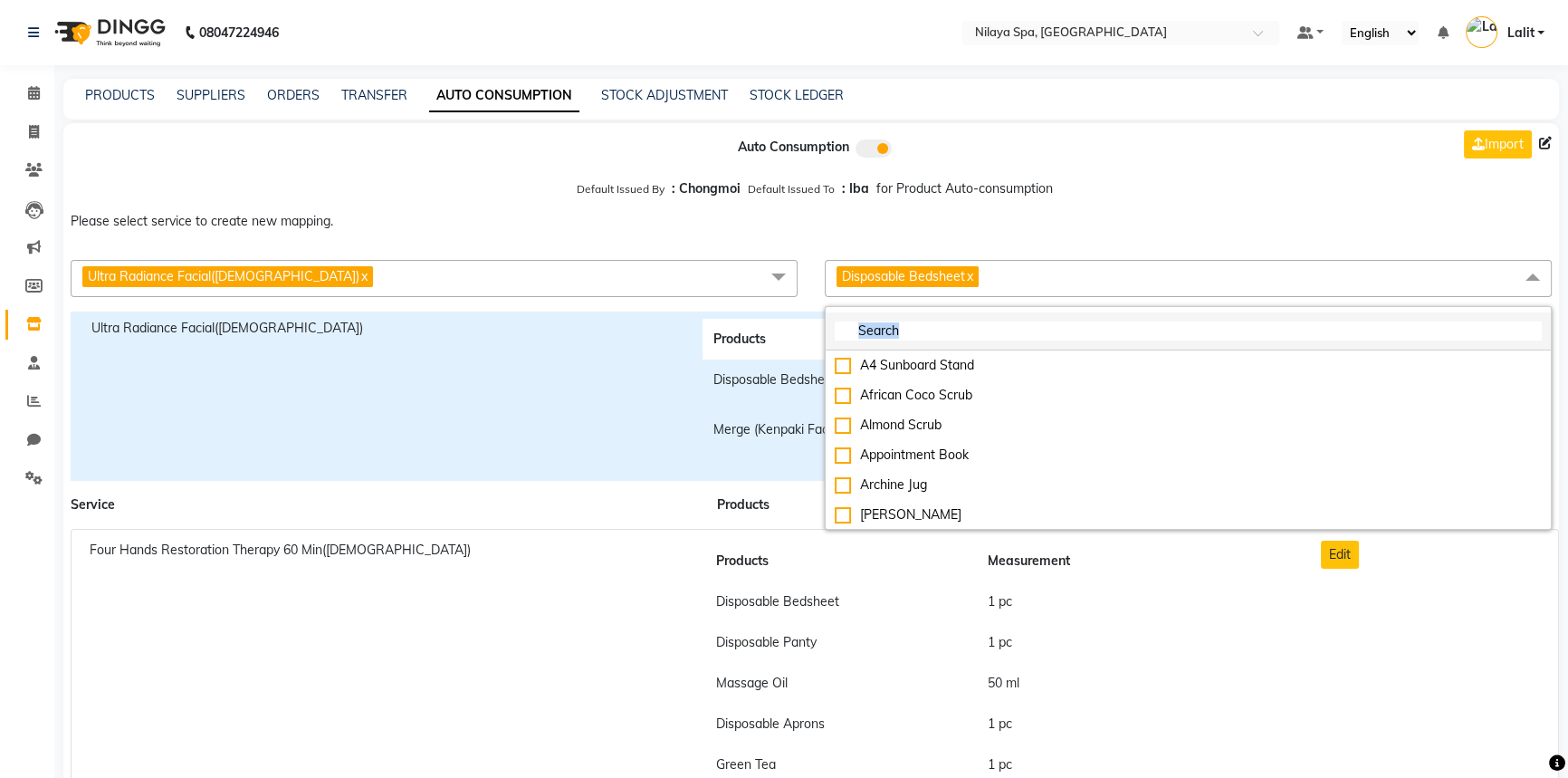
drag, startPoint x: 977, startPoint y: 278, endPoint x: 956, endPoint y: 316, distance: 43.4
click at [956, 297] on div "Disposable Bedsheet x A4 Sunboard Stand African Coco Scrub Almond Scrub Appoint…" at bounding box center [1188, 278] width 727 height 37
click at [918, 316] on li at bounding box center [1188, 332] width 725 height 38
click at [911, 336] on input "multiselect-search" at bounding box center [1189, 331] width 707 height 19
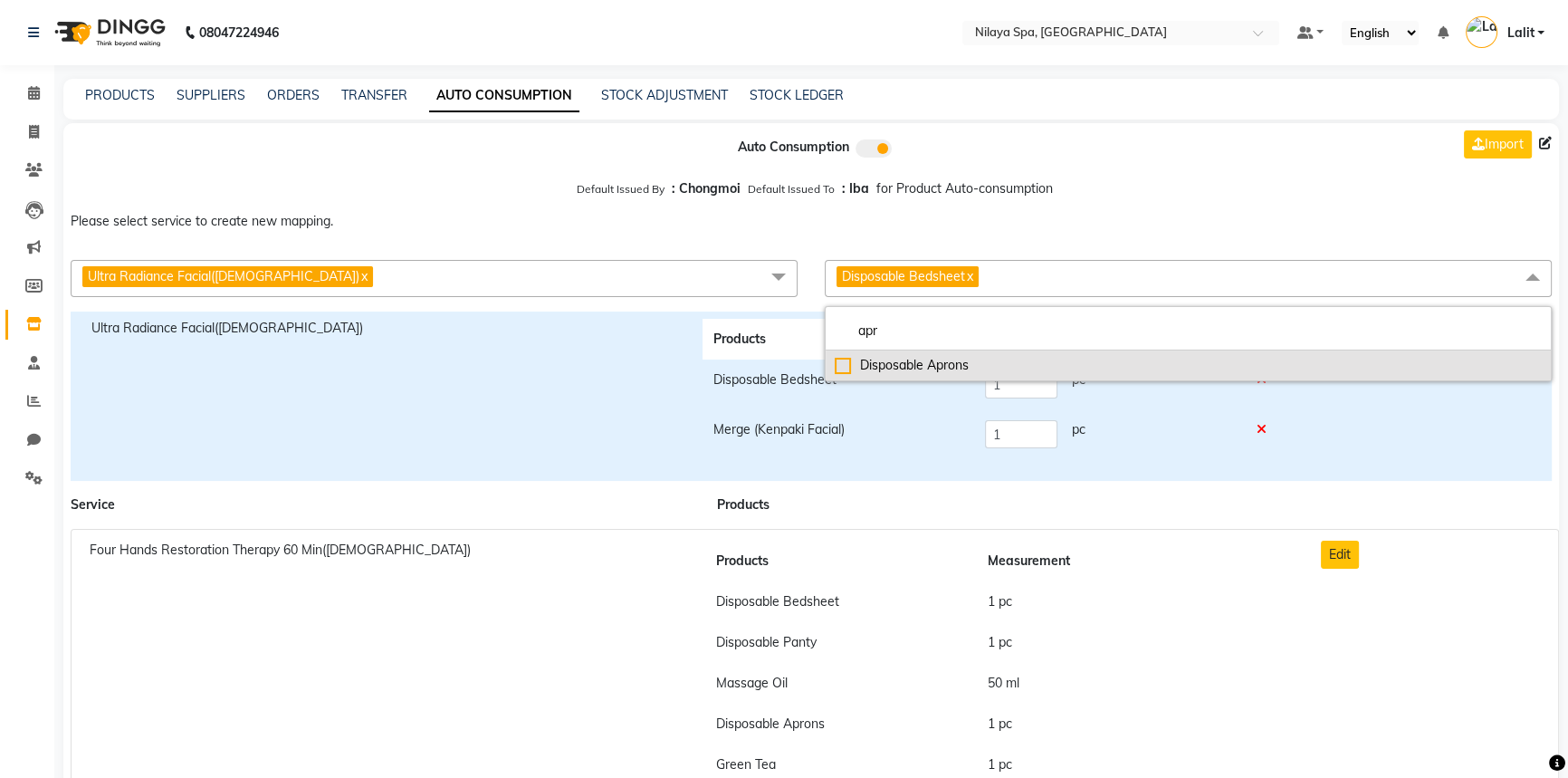
click at [890, 365] on div "Disposable Aprons" at bounding box center [1189, 365] width 707 height 19
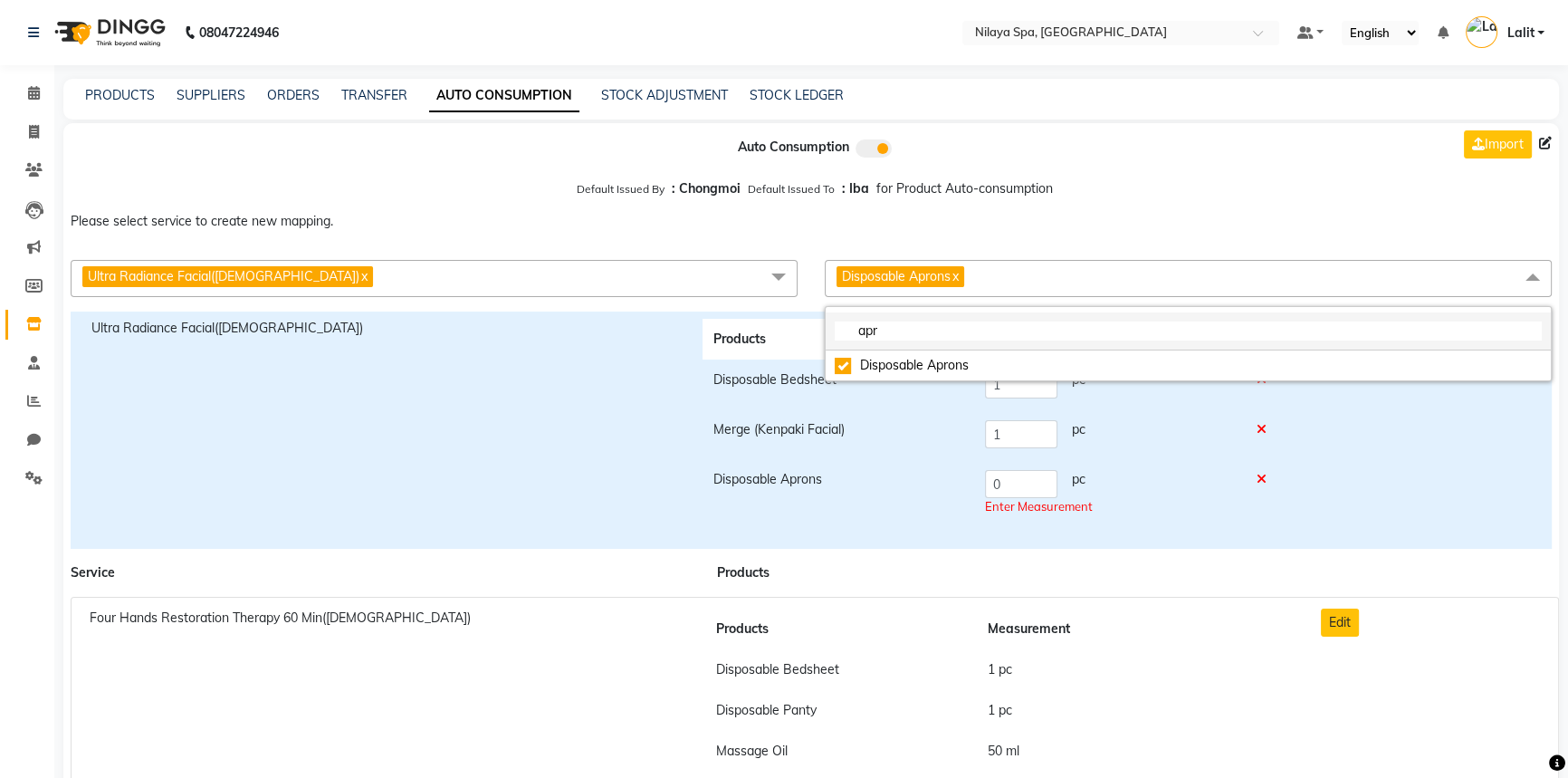
click at [889, 329] on input "apr" at bounding box center [1189, 331] width 707 height 19
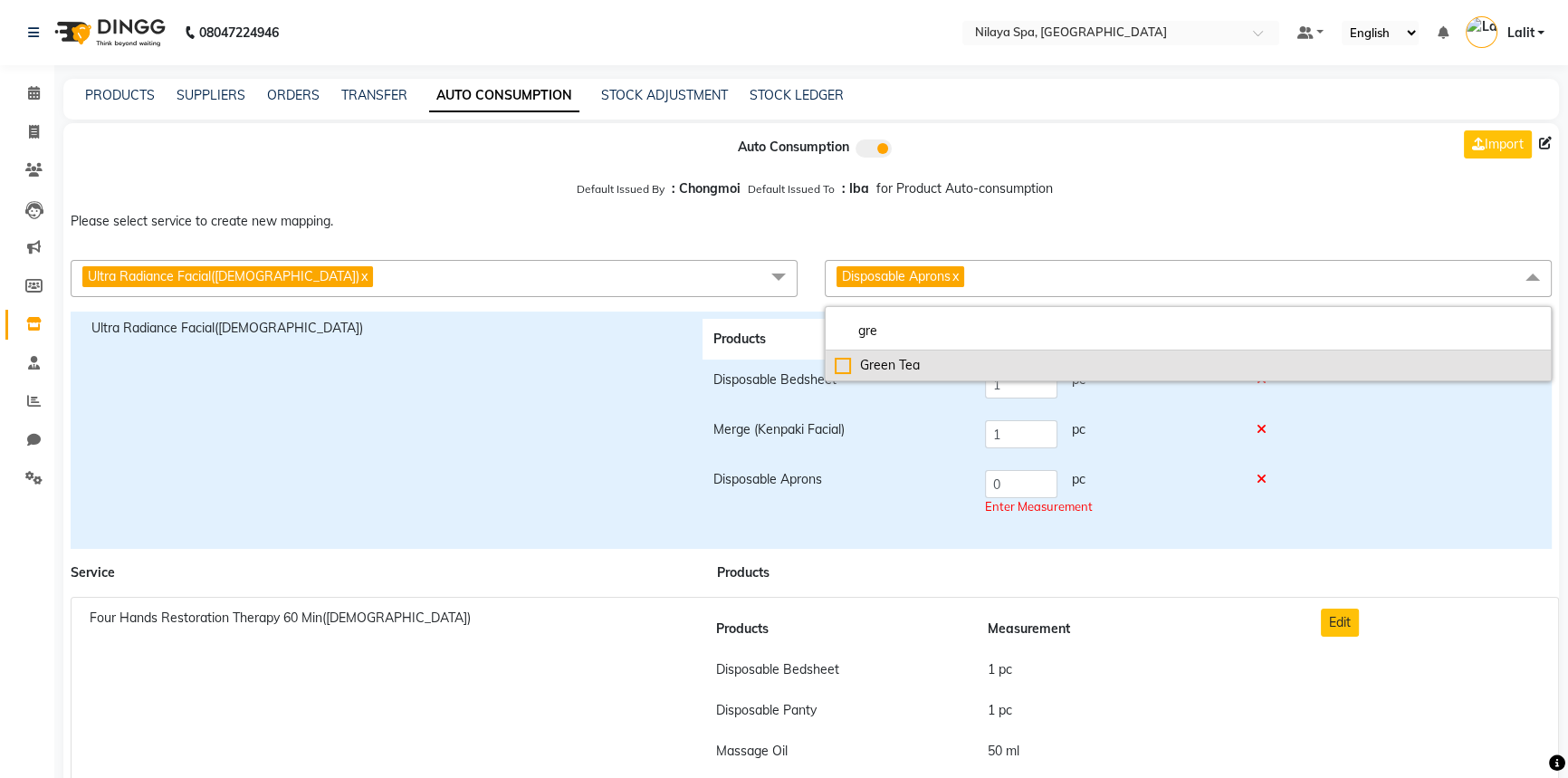
click at [854, 369] on div "Green Tea" at bounding box center [1189, 365] width 707 height 19
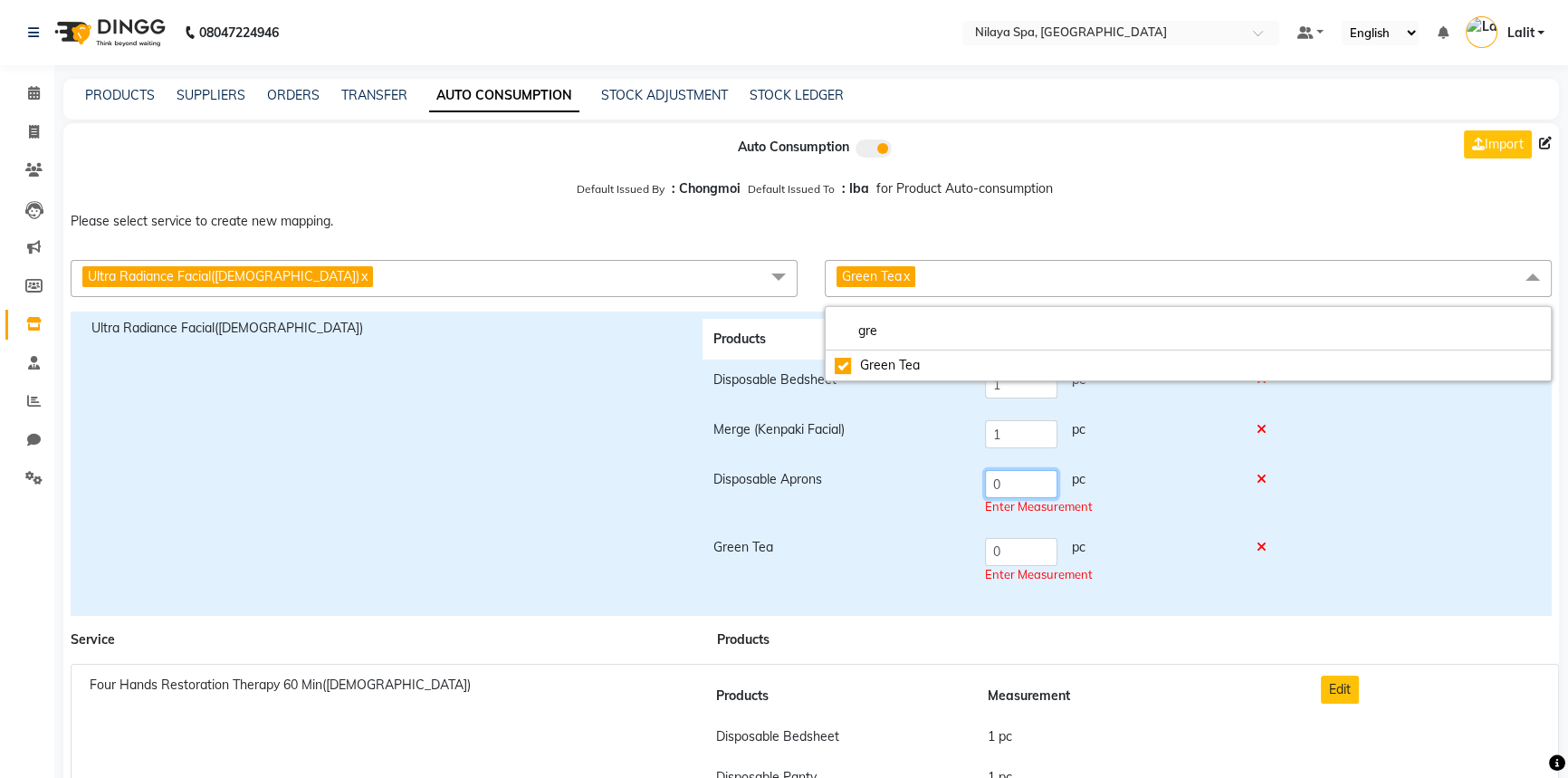
drag, startPoint x: 987, startPoint y: 486, endPoint x: 947, endPoint y: 486, distance: 40.0
click at [947, 486] on tr "Disposable Aprons 0 pc Enter Measurement" at bounding box center [994, 492] width 584 height 68
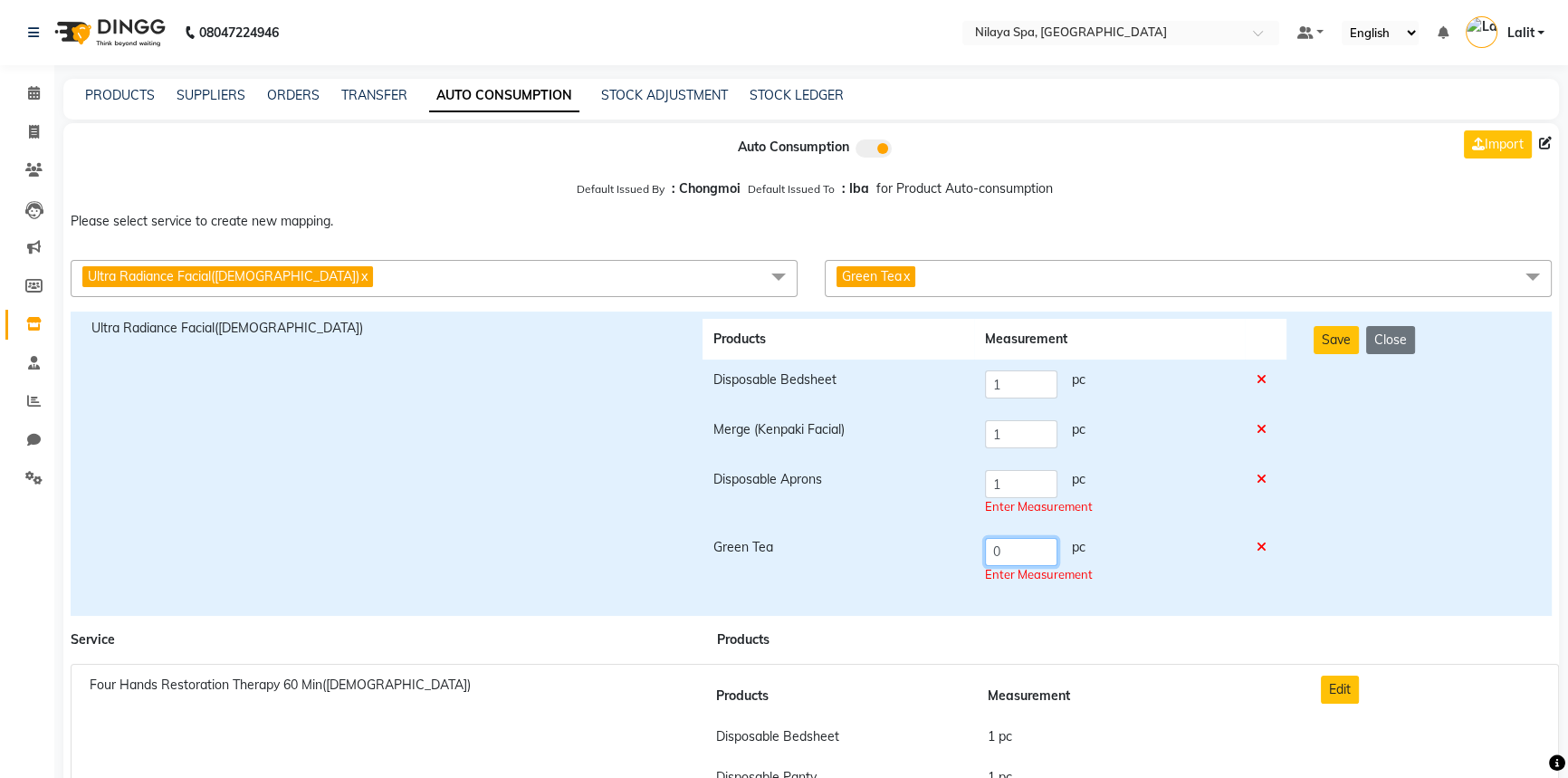
drag, startPoint x: 1001, startPoint y: 548, endPoint x: 988, endPoint y: 548, distance: 13.0
click at [988, 548] on td "0 pc Enter Measurement" at bounding box center [1110, 561] width 271 height 68
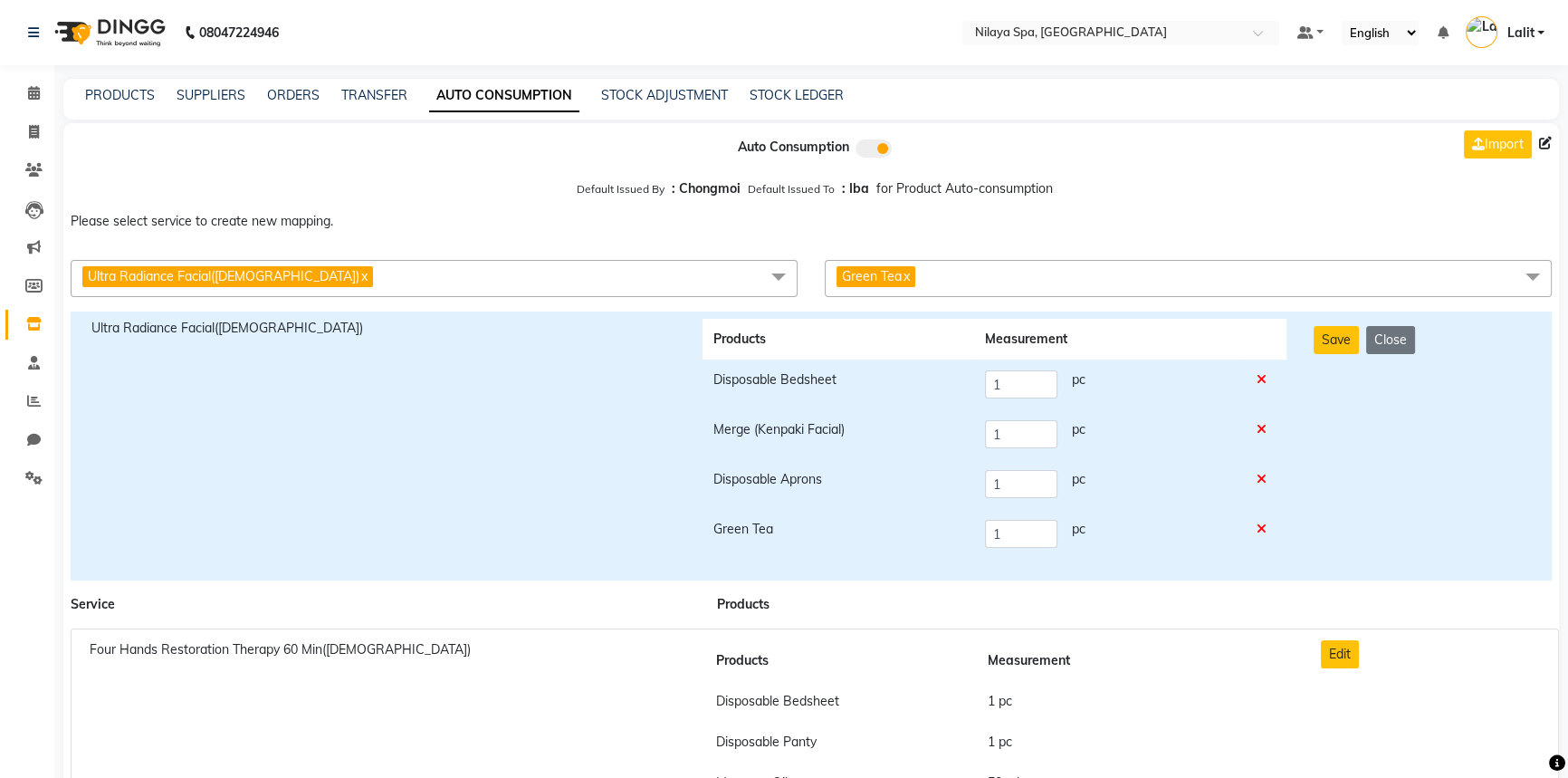
drag, startPoint x: 1527, startPoint y: 536, endPoint x: 1212, endPoint y: 404, distance: 341.5
click at [1524, 537] on div "Save Close" at bounding box center [1422, 445] width 244 height 255
click at [1321, 358] on div "Save Close" at bounding box center [1422, 445] width 244 height 255
click at [1321, 355] on div "Save Close" at bounding box center [1422, 445] width 244 height 255
click at [1327, 353] on button "Save" at bounding box center [1335, 339] width 45 height 28
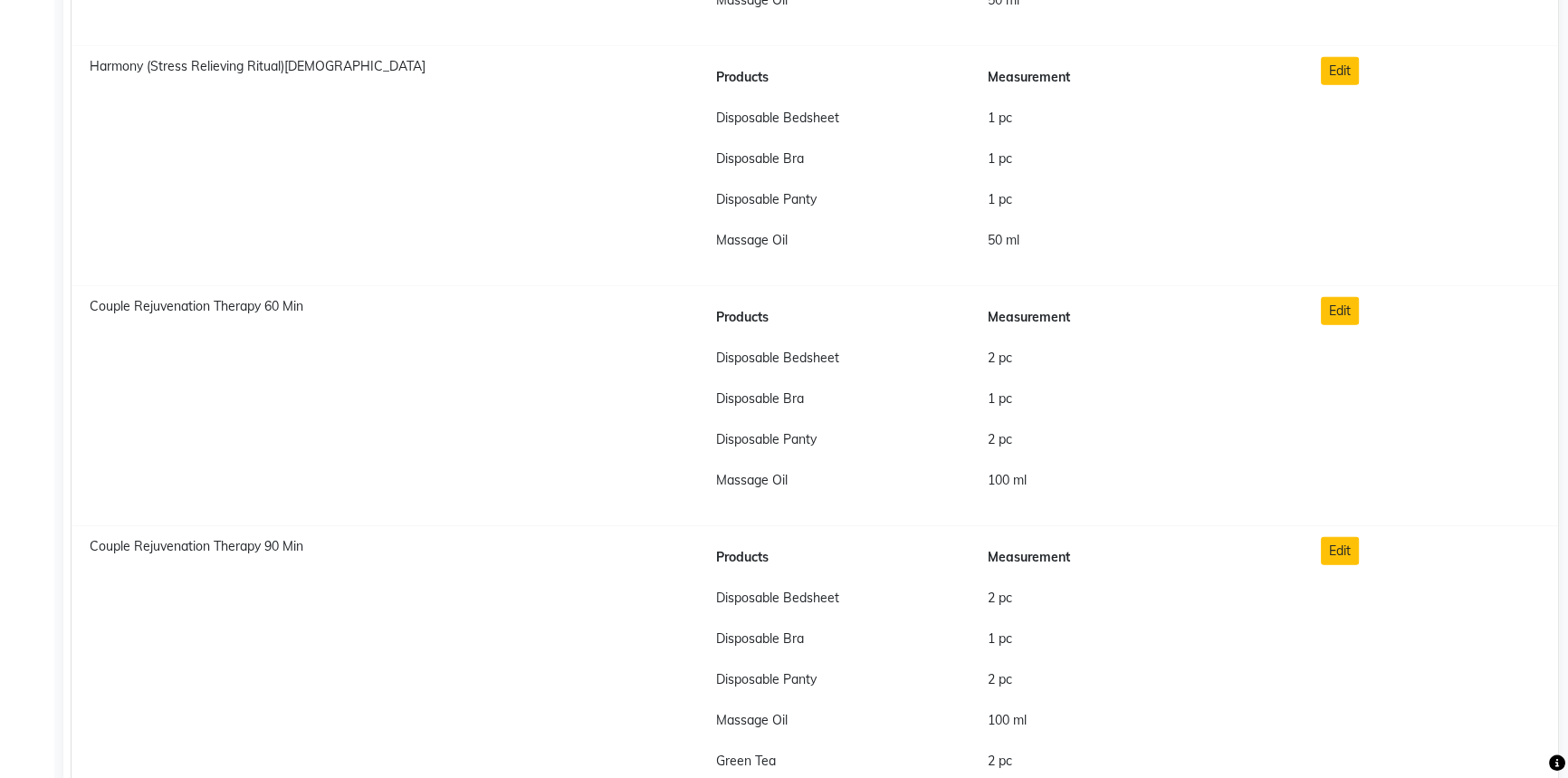
scroll to position [14796, 0]
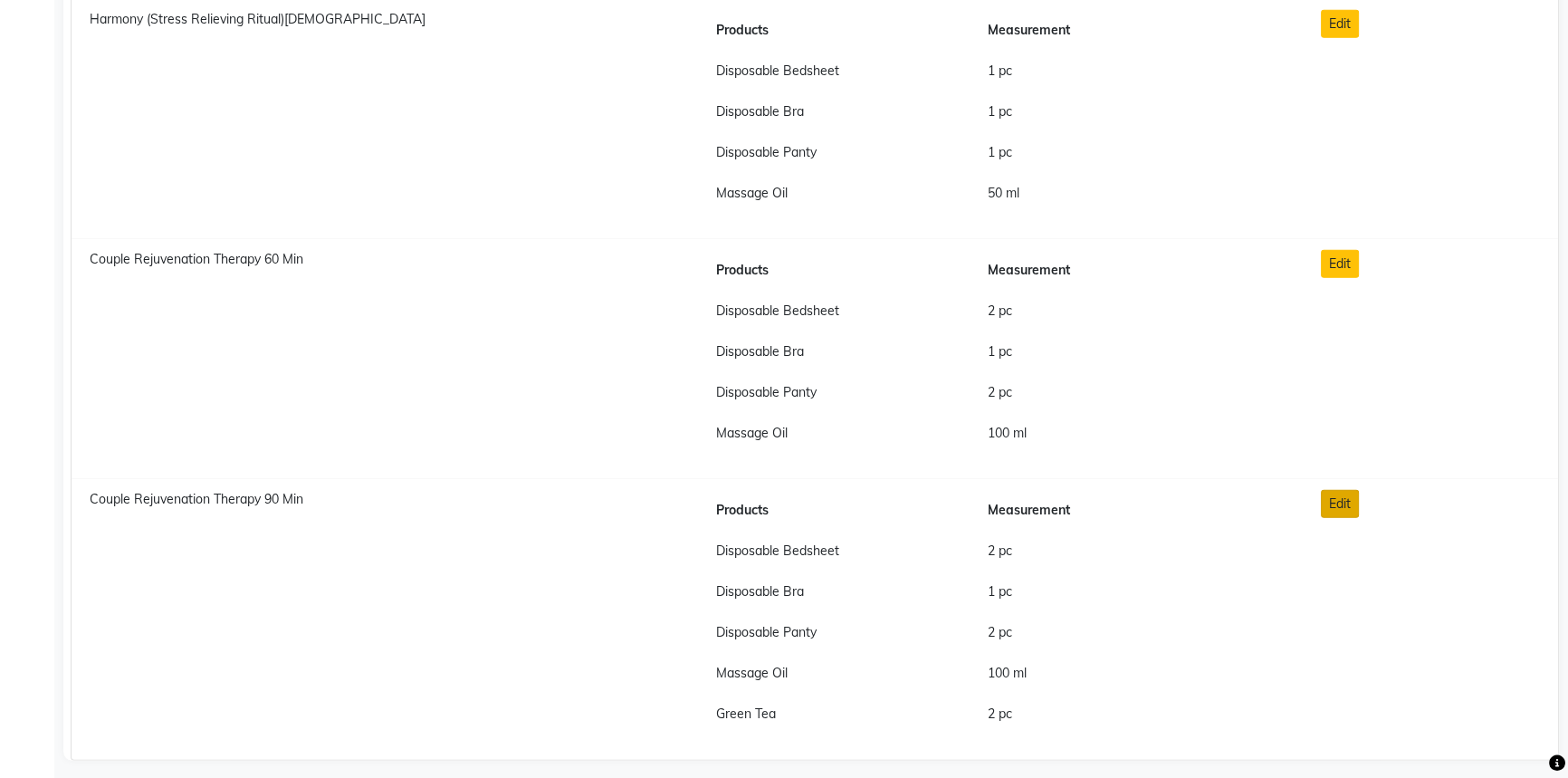
click at [1329, 495] on button "Edit" at bounding box center [1340, 503] width 38 height 28
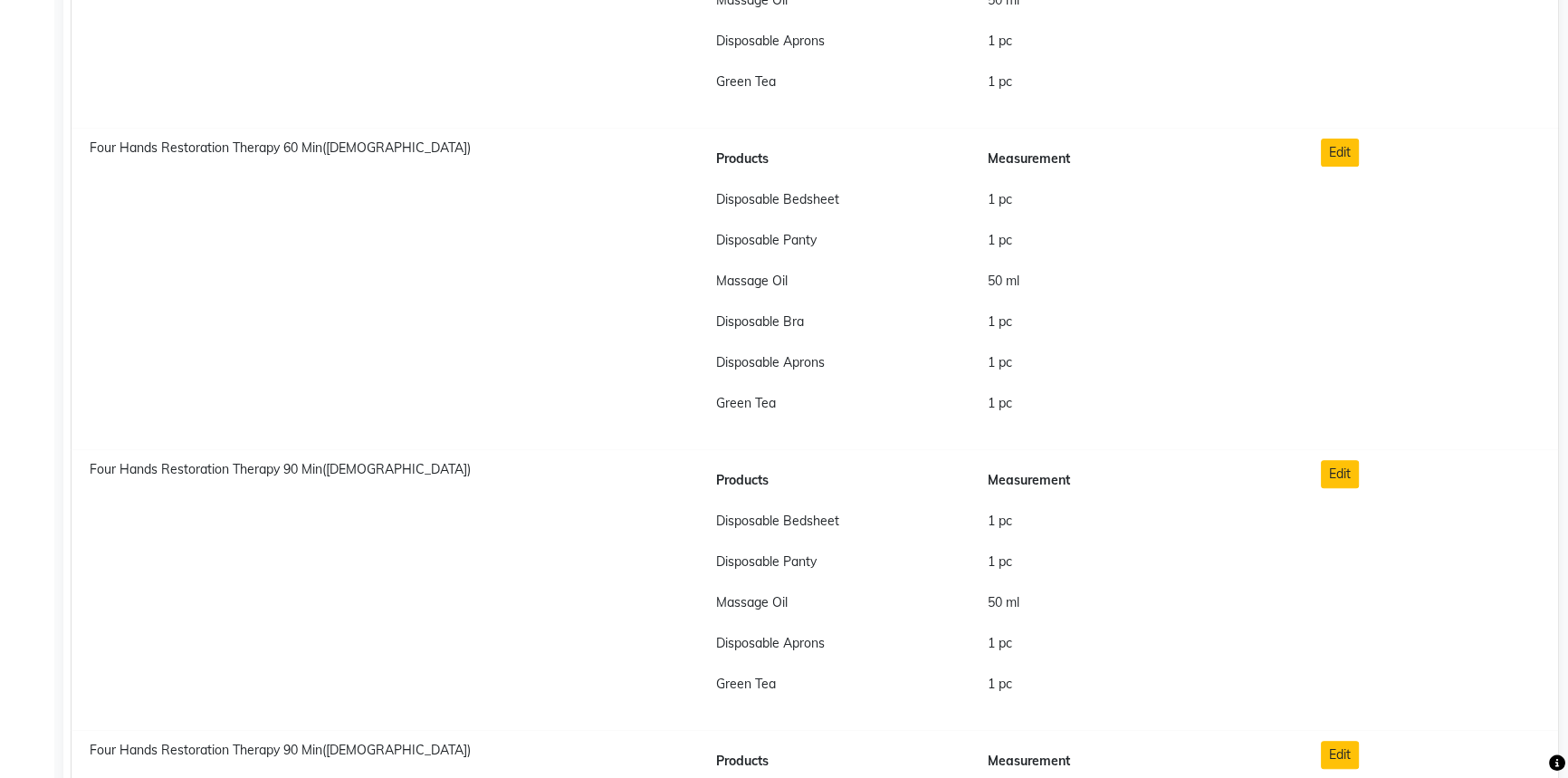
scroll to position [0, 0]
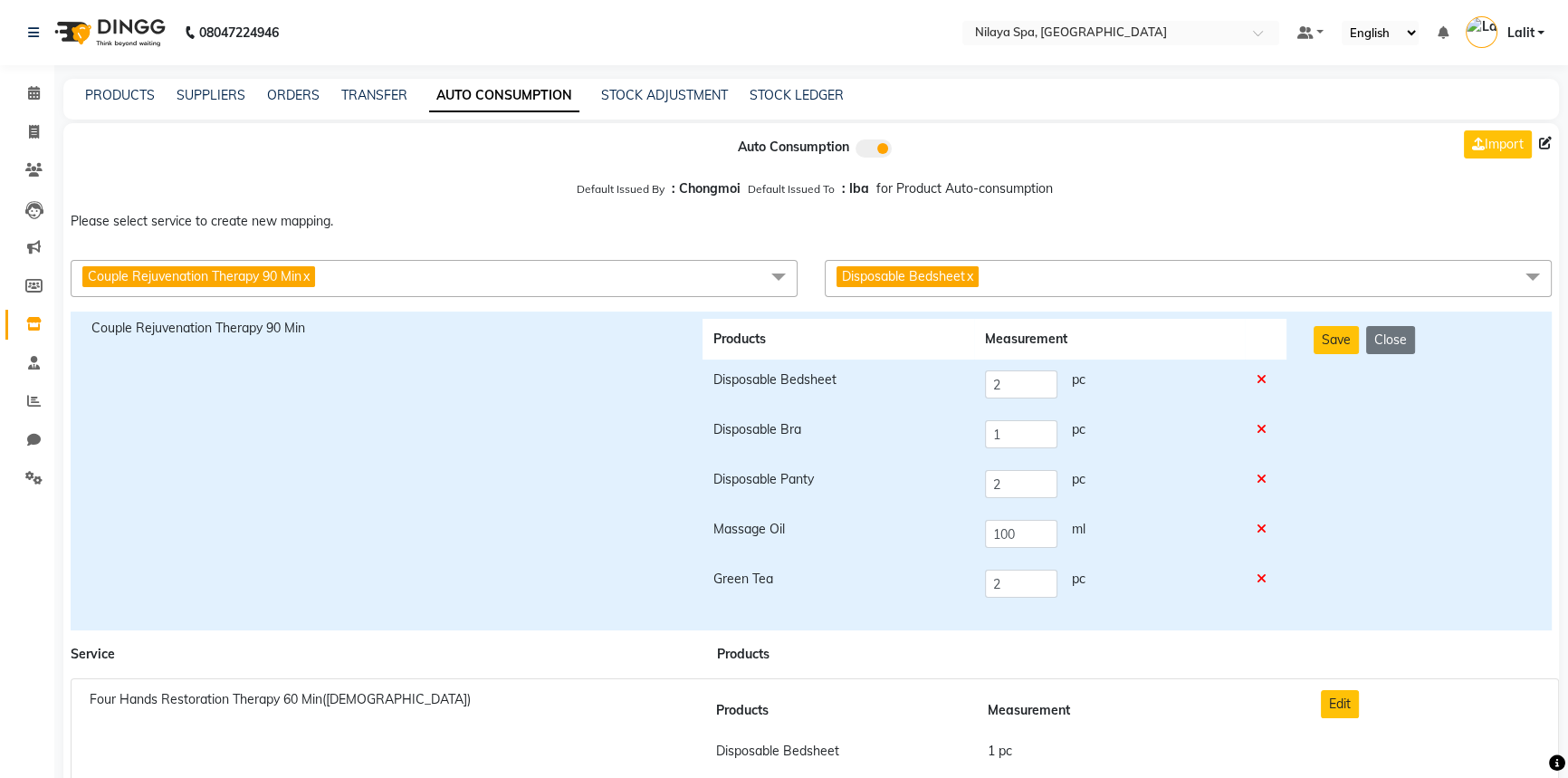
click at [1028, 284] on span "Disposable Bedsheet x" at bounding box center [1188, 278] width 727 height 37
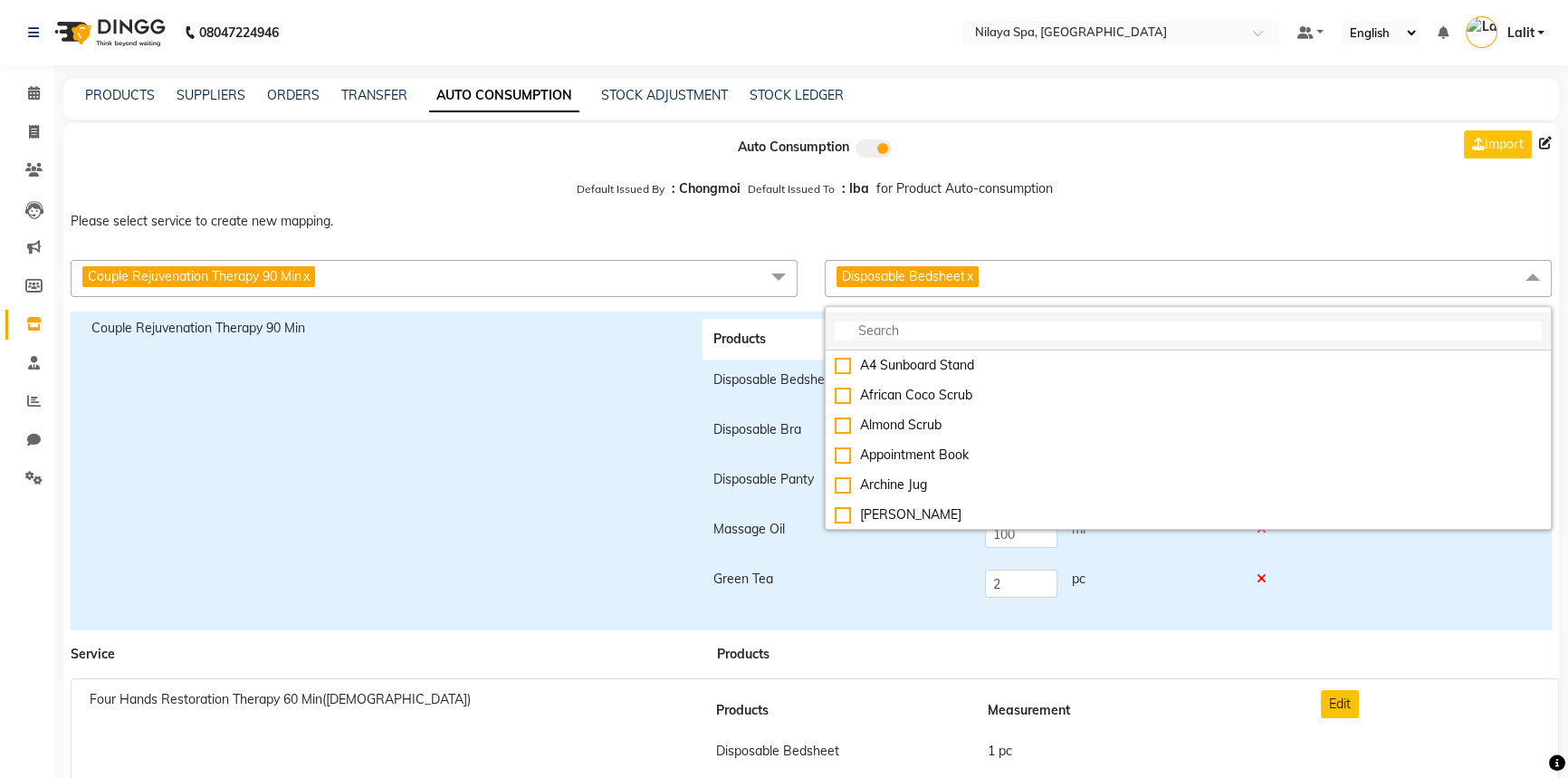
click at [902, 333] on input "multiselect-search" at bounding box center [1189, 331] width 707 height 19
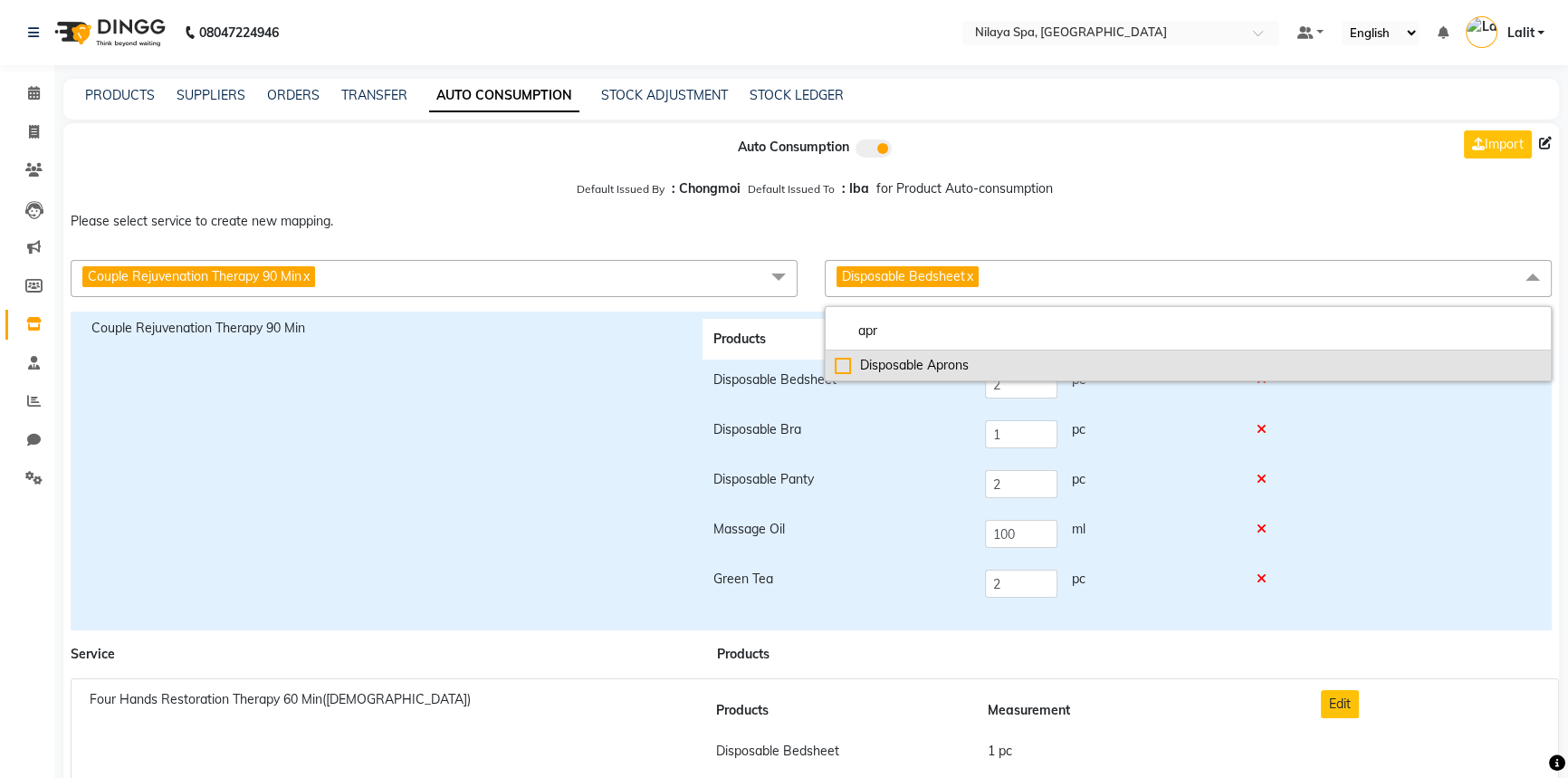
click at [901, 358] on div "Disposable Aprons" at bounding box center [1189, 365] width 707 height 19
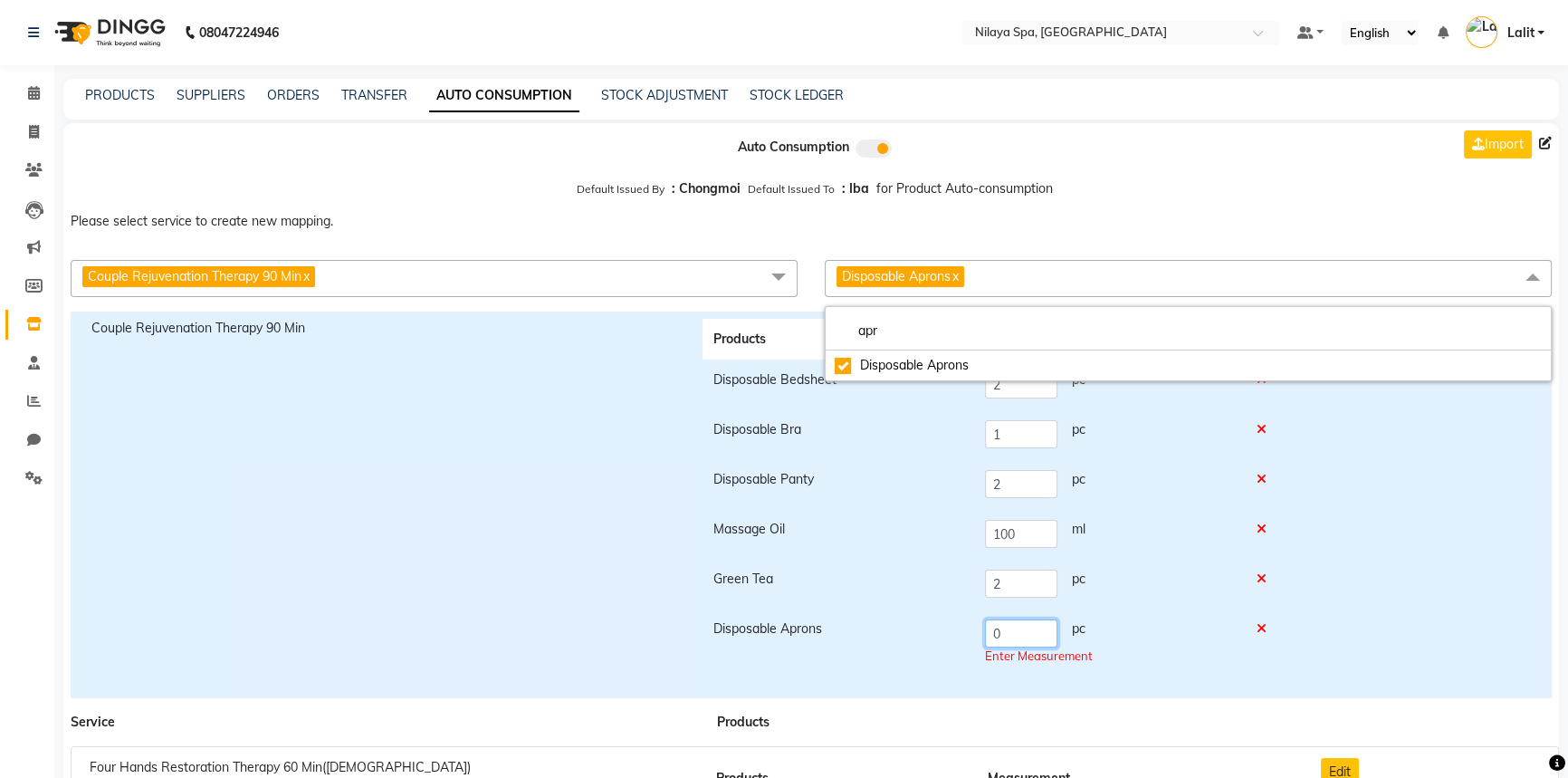
drag, startPoint x: 1032, startPoint y: 633, endPoint x: 986, endPoint y: 631, distance: 46.0
click at [986, 631] on input "0" at bounding box center [1021, 633] width 72 height 28
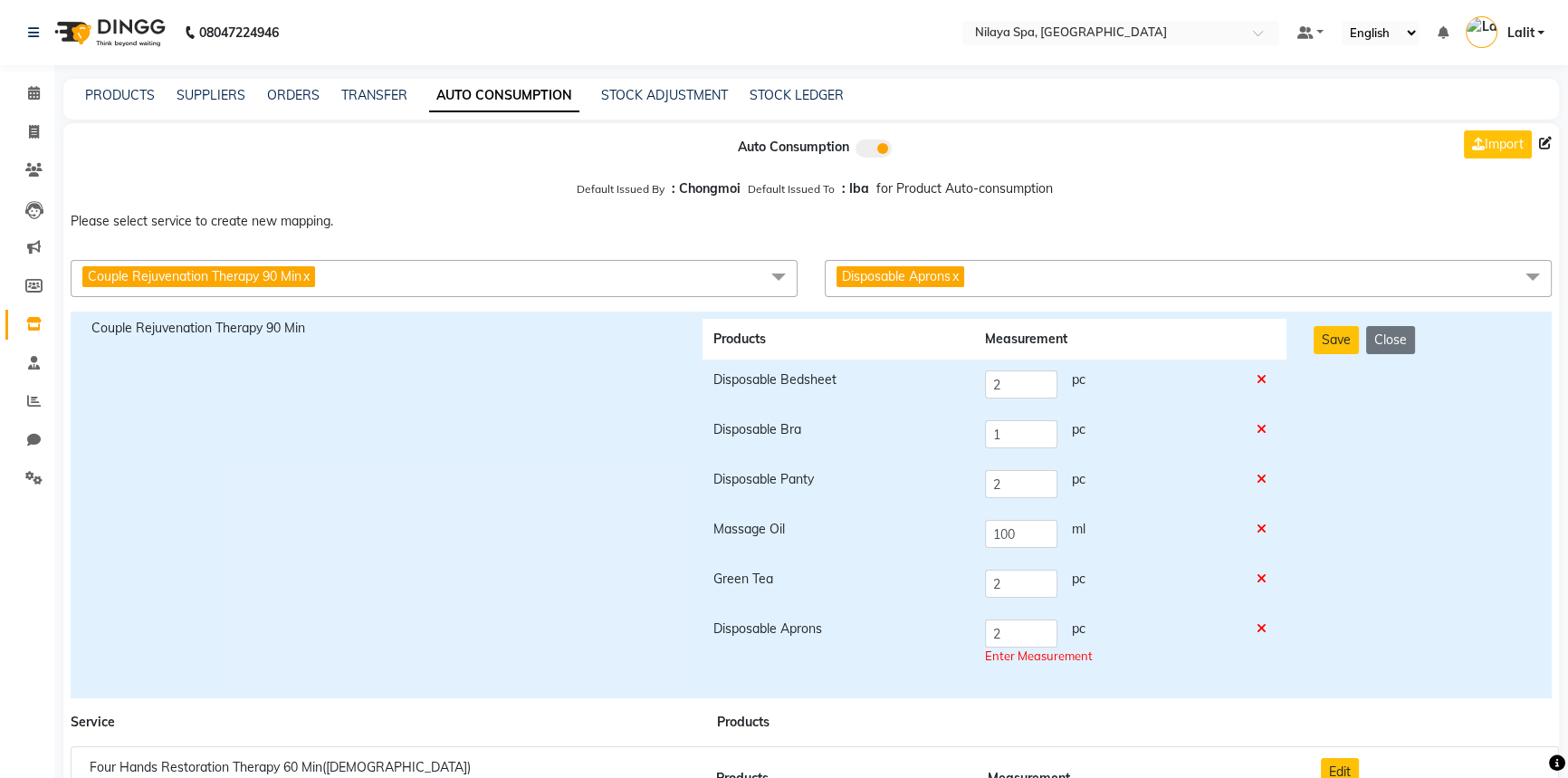
click at [1364, 604] on div "Save Close" at bounding box center [1422, 504] width 244 height 372
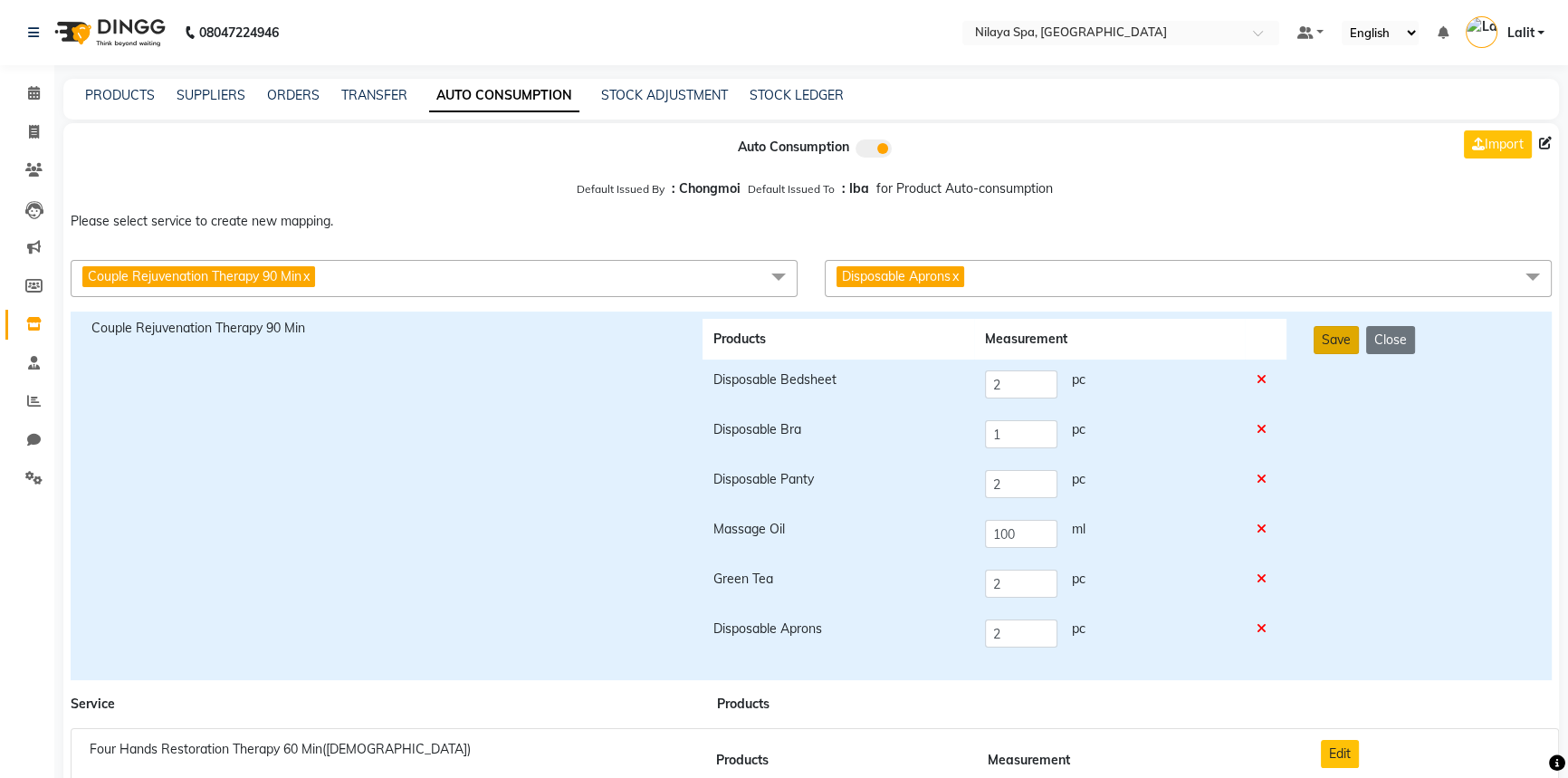
click at [1340, 336] on button "Save" at bounding box center [1335, 339] width 45 height 28
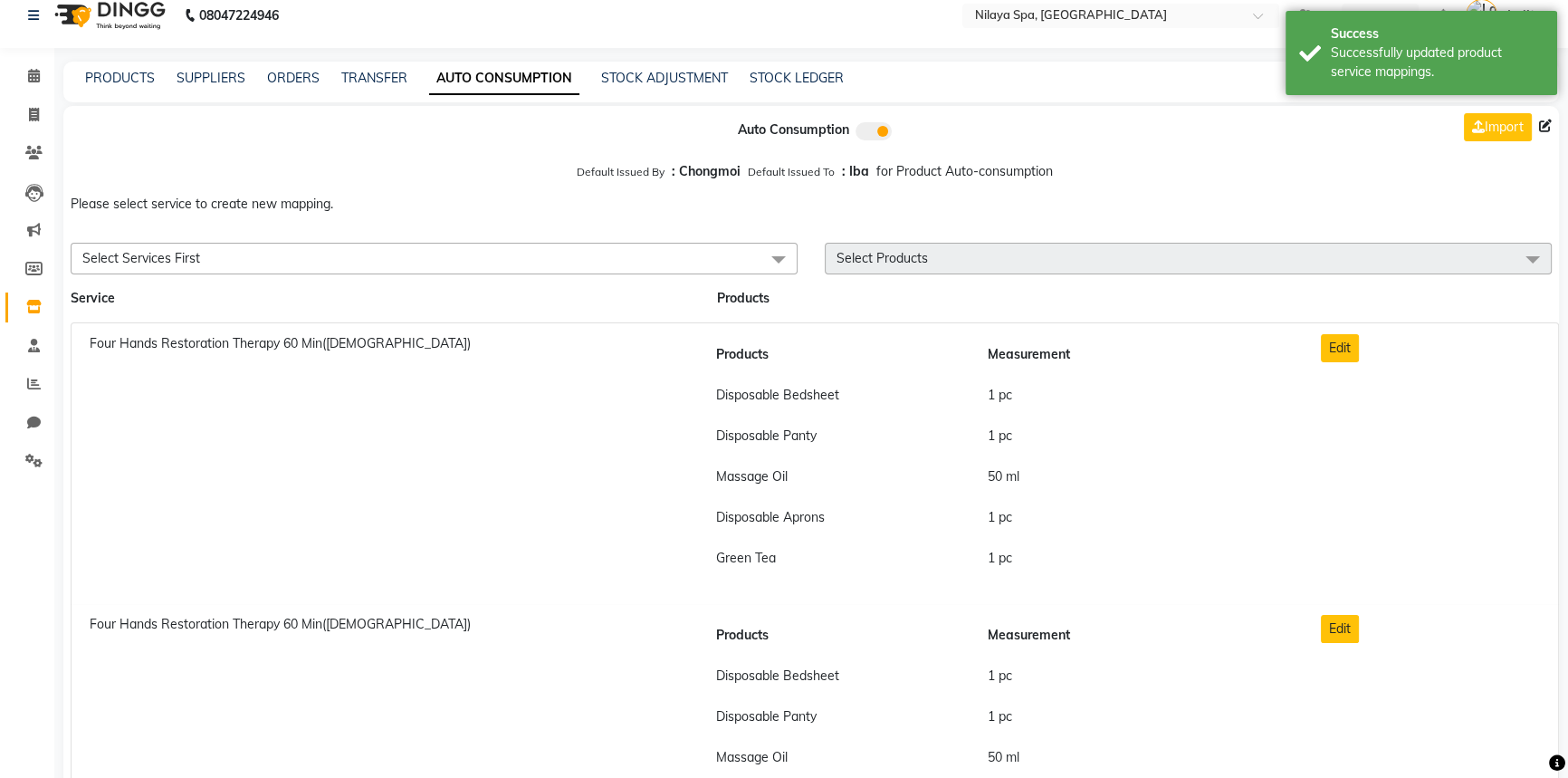
scroll to position [14838, 0]
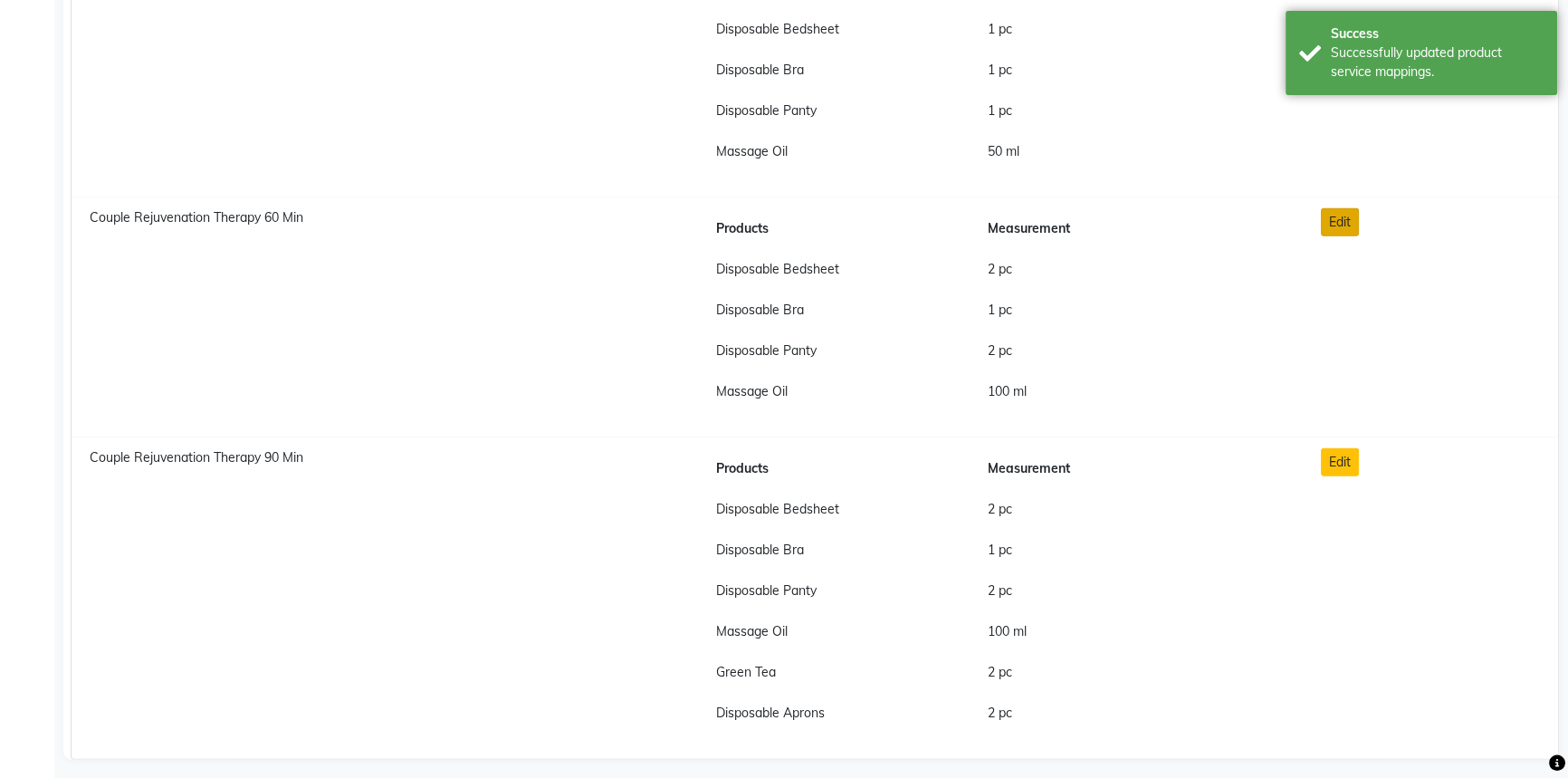
click at [1339, 215] on button "Edit" at bounding box center [1340, 221] width 38 height 28
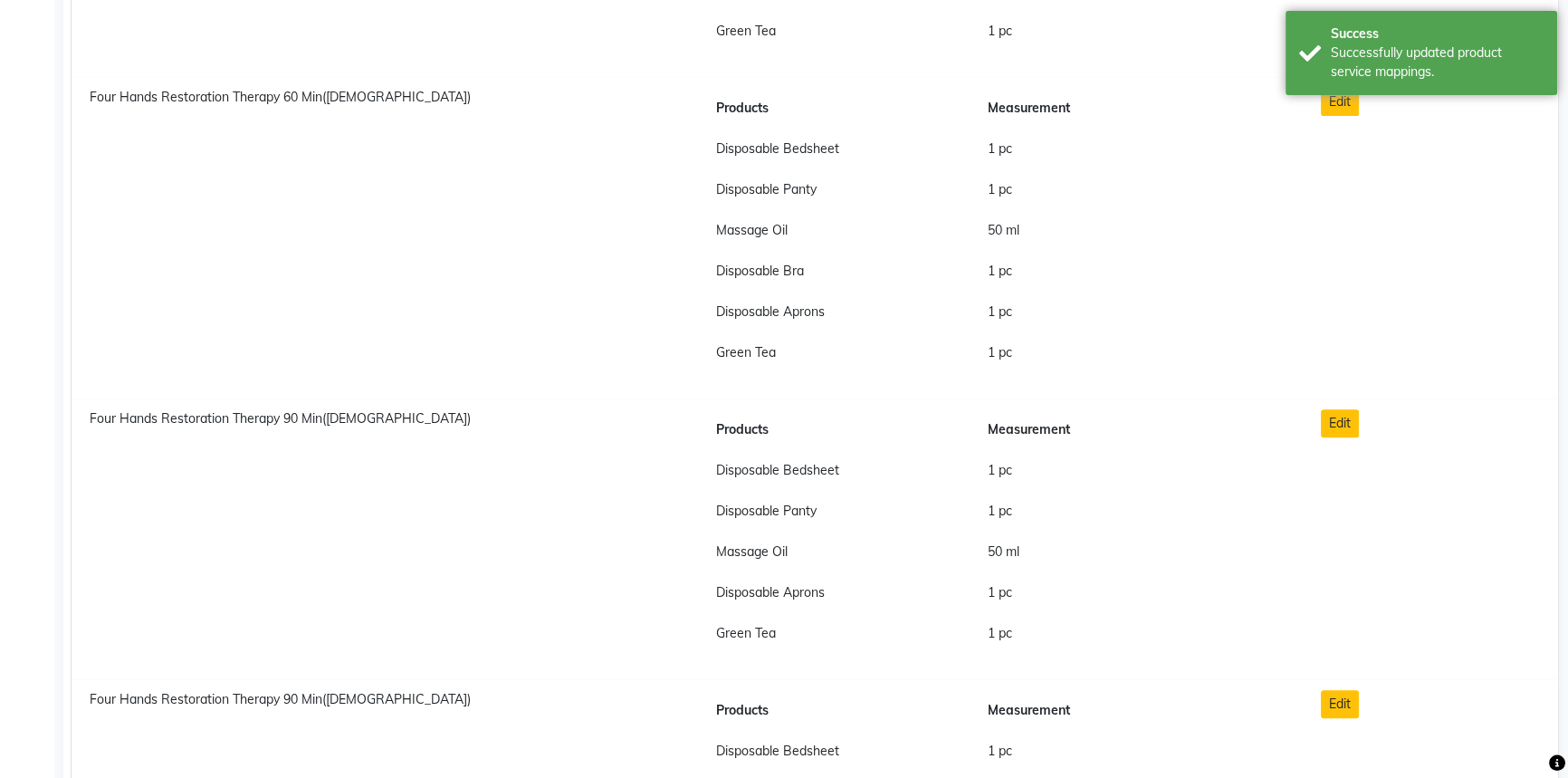
scroll to position [0, 0]
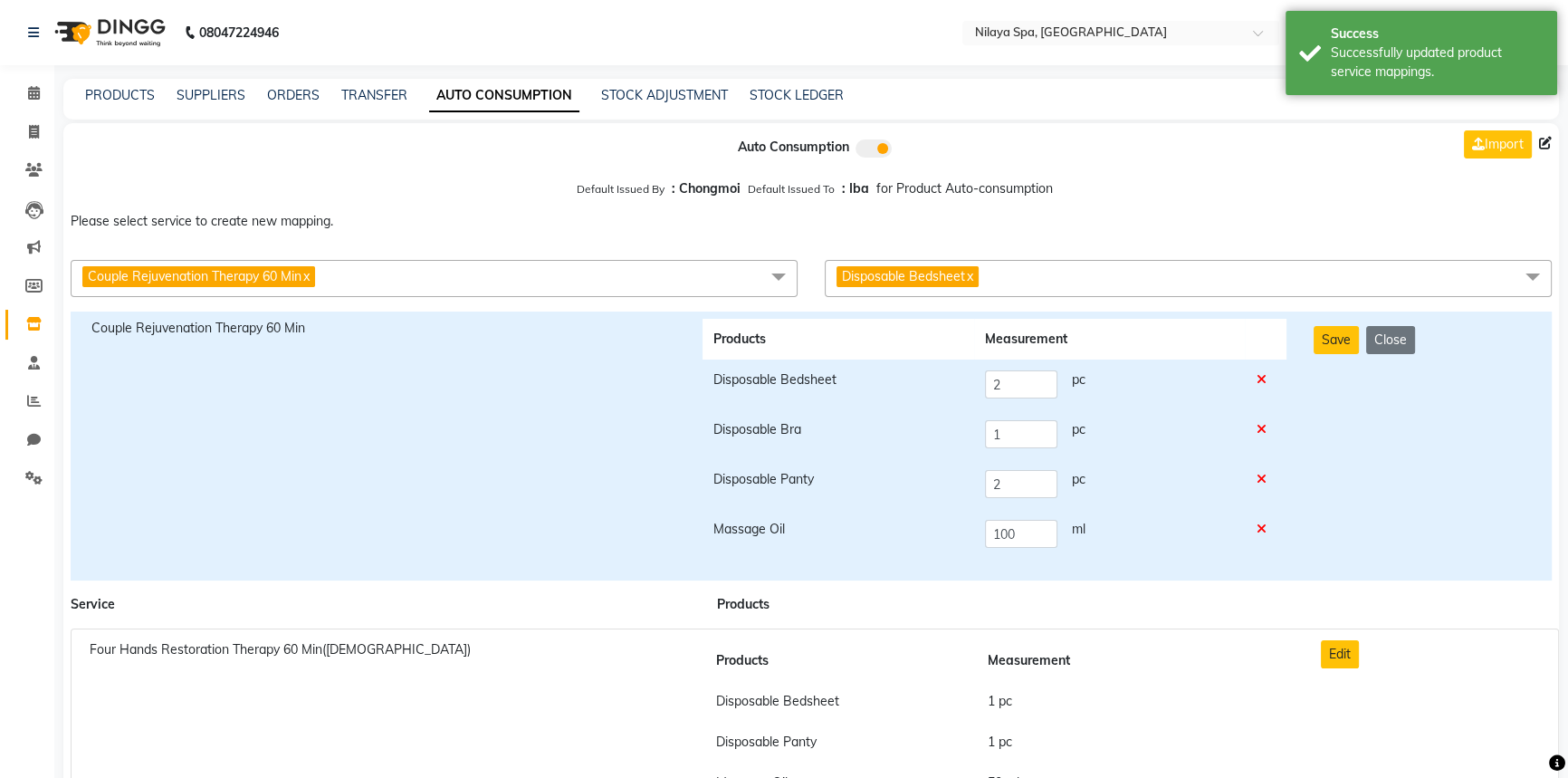
click at [1044, 276] on span "Disposable Bedsheet x" at bounding box center [1188, 278] width 727 height 37
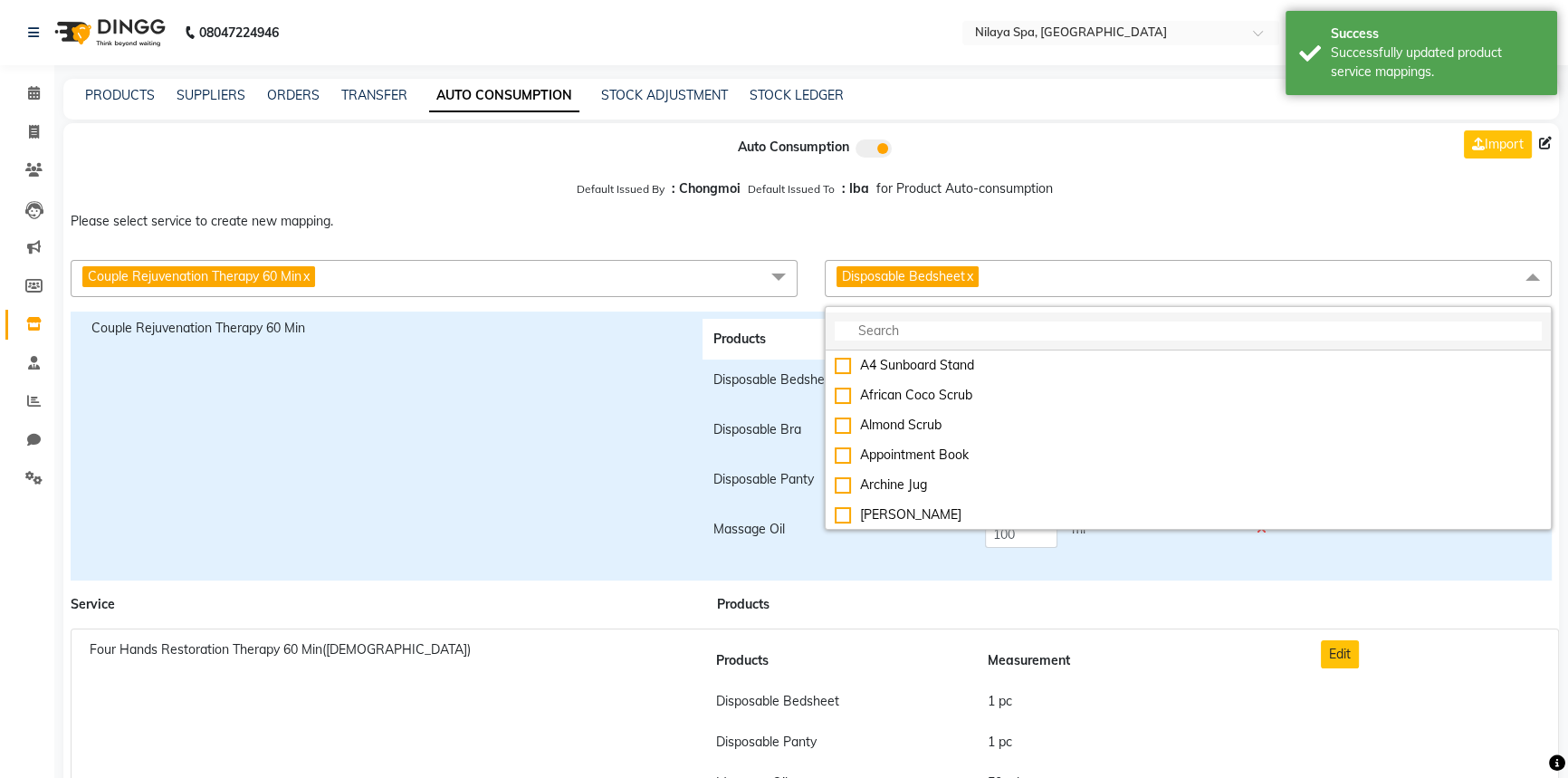
click at [912, 324] on input "multiselect-search" at bounding box center [1189, 331] width 707 height 19
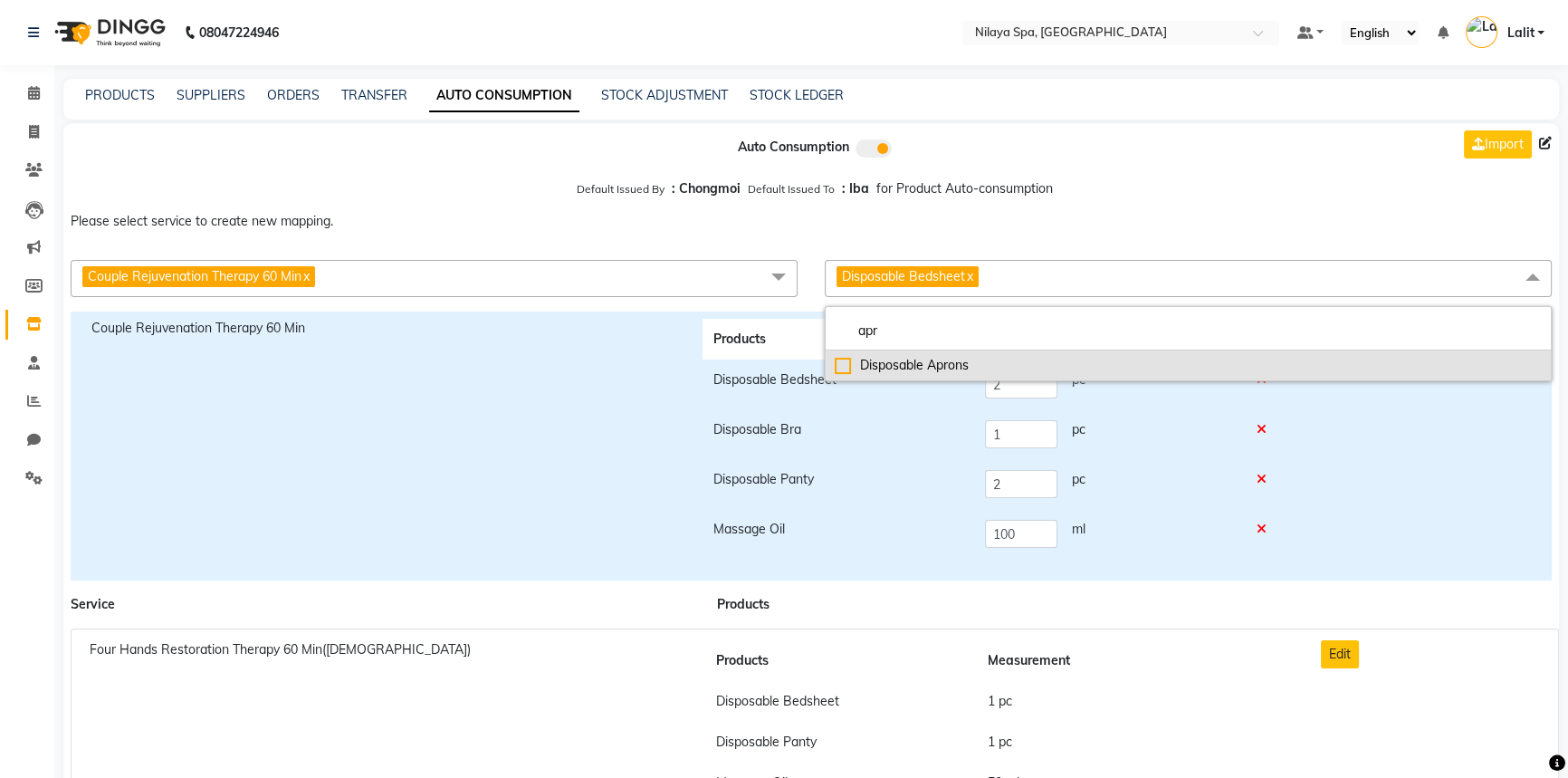
click at [881, 354] on li "Disposable Aprons" at bounding box center [1188, 365] width 725 height 30
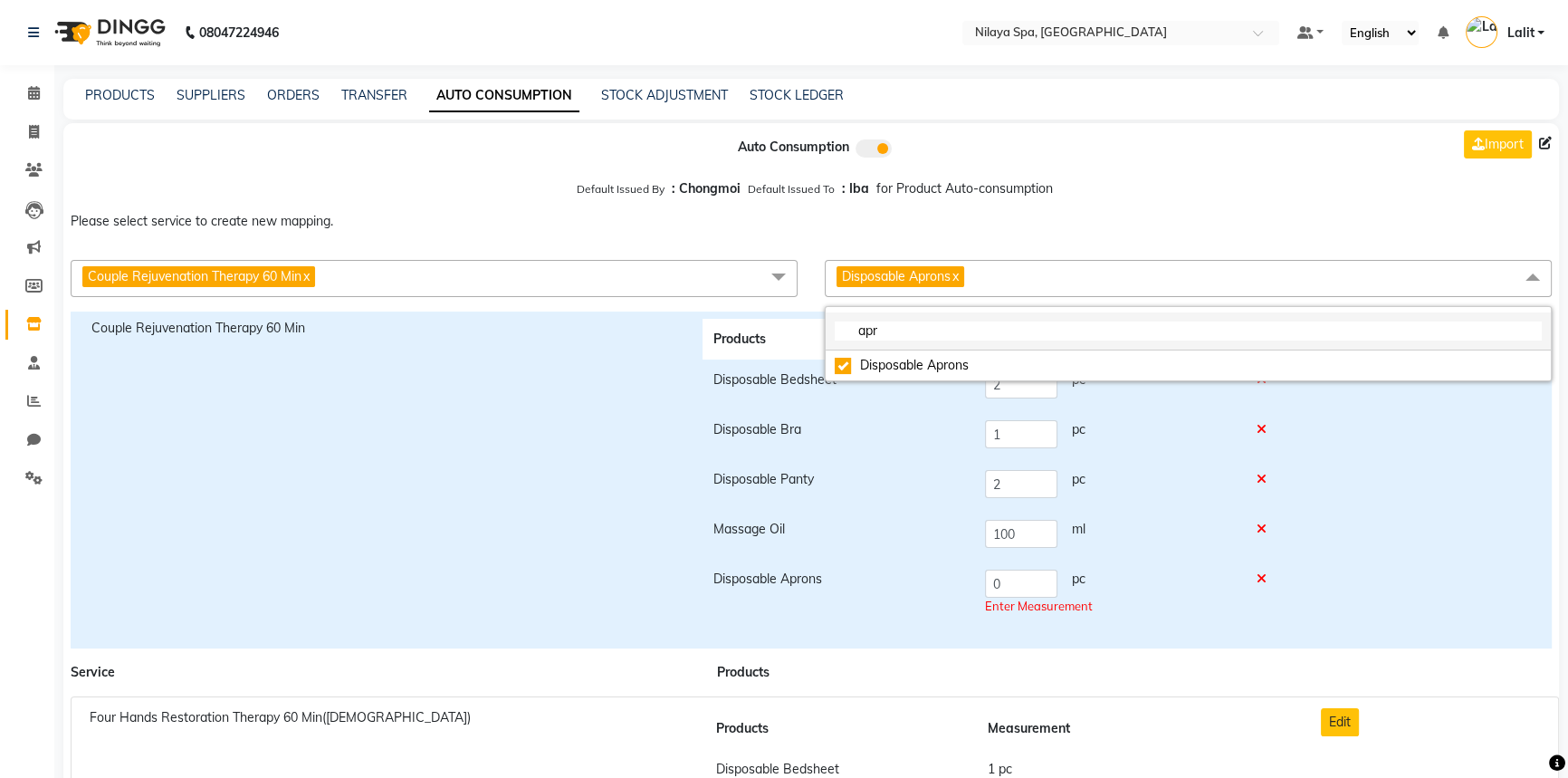
click at [913, 326] on input "apr" at bounding box center [1189, 331] width 707 height 19
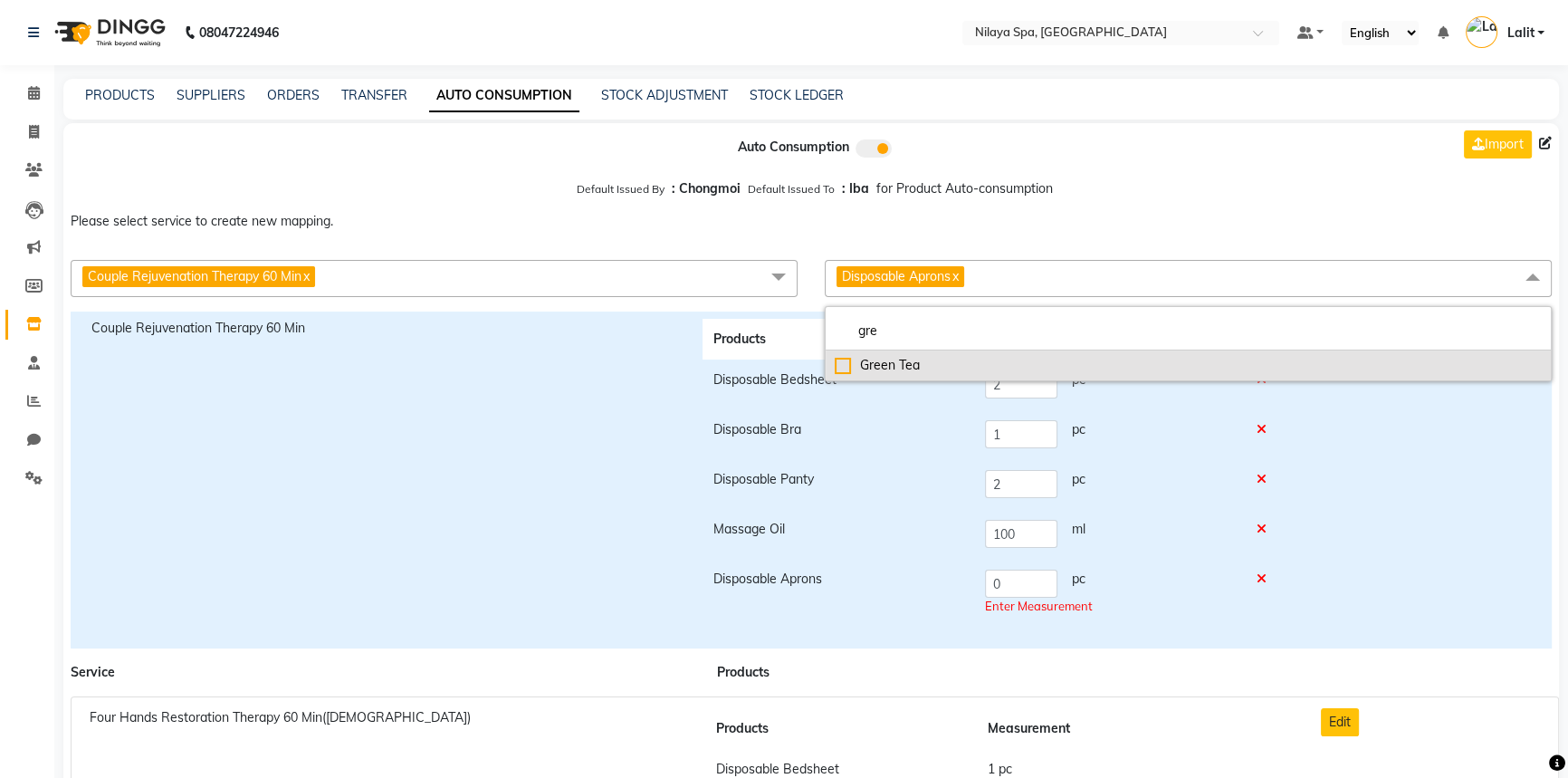
click at [888, 365] on div "Green Tea" at bounding box center [1189, 365] width 707 height 19
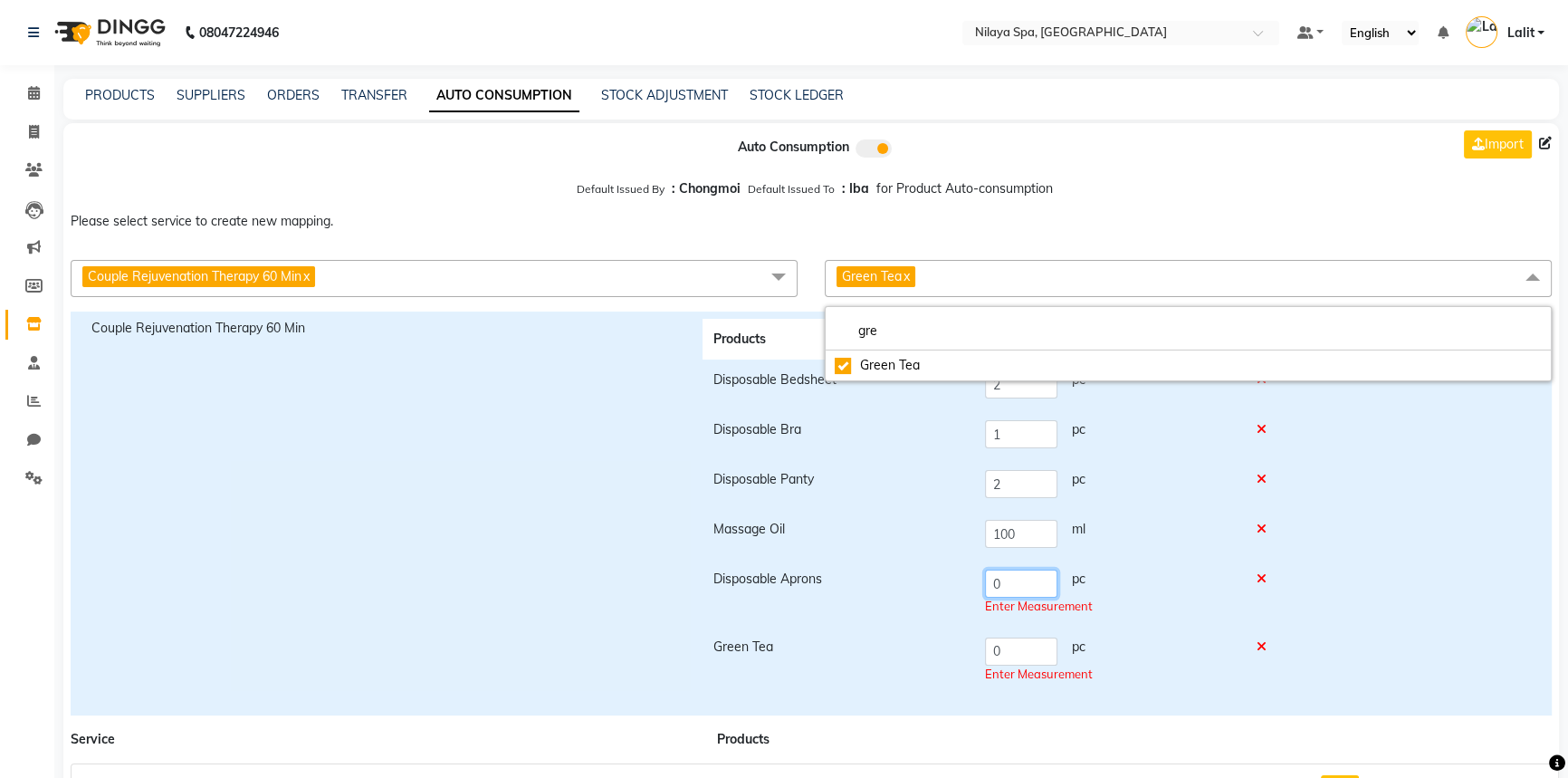
drag, startPoint x: 1020, startPoint y: 588, endPoint x: 992, endPoint y: 591, distance: 28.2
click at [992, 591] on input "0" at bounding box center [1021, 583] width 72 height 28
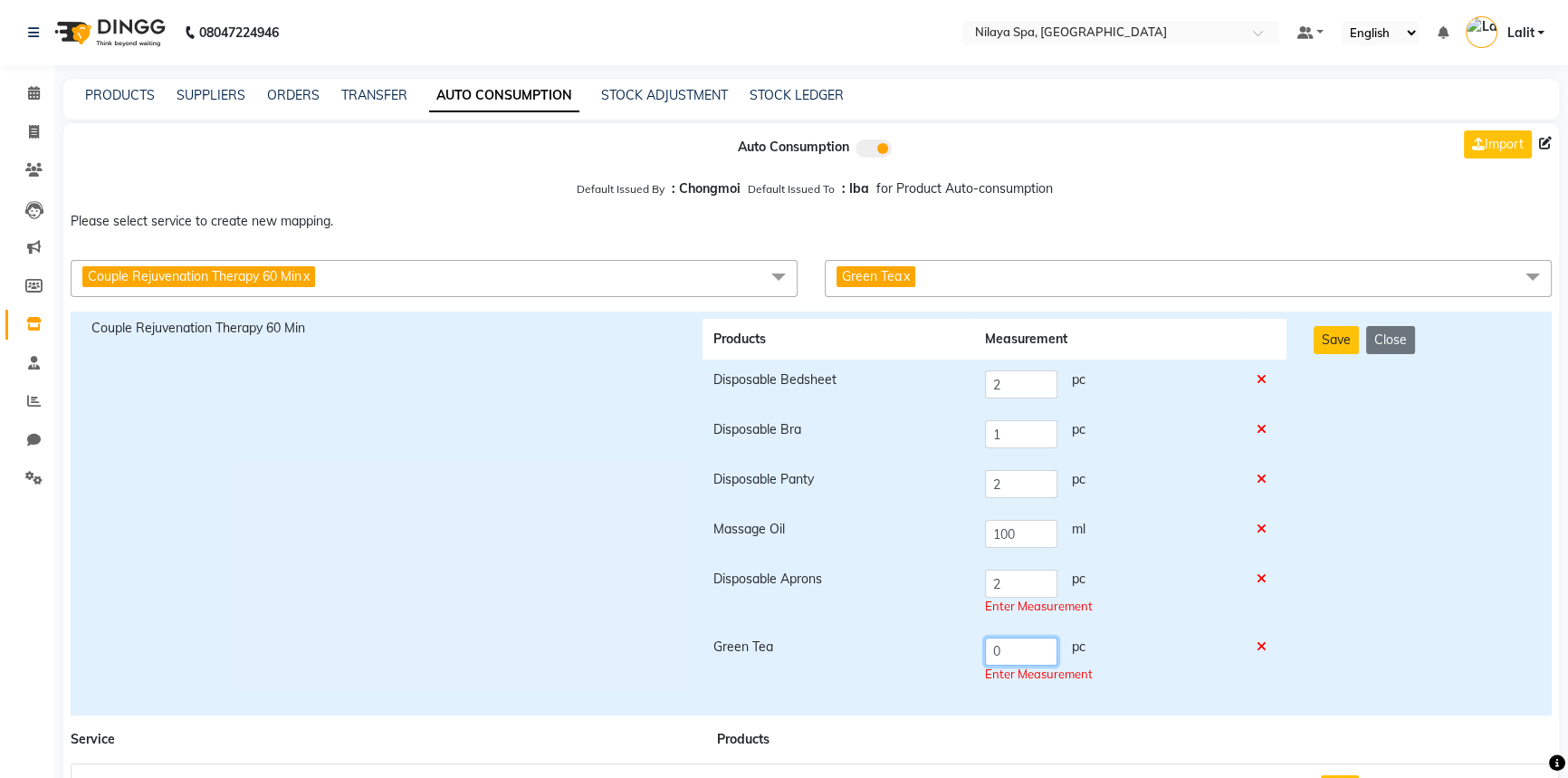
drag, startPoint x: 950, startPoint y: 653, endPoint x: 926, endPoint y: 651, distance: 24.1
click at [926, 651] on tr "Green Tea 0 pc Enter Measurement" at bounding box center [994, 660] width 584 height 68
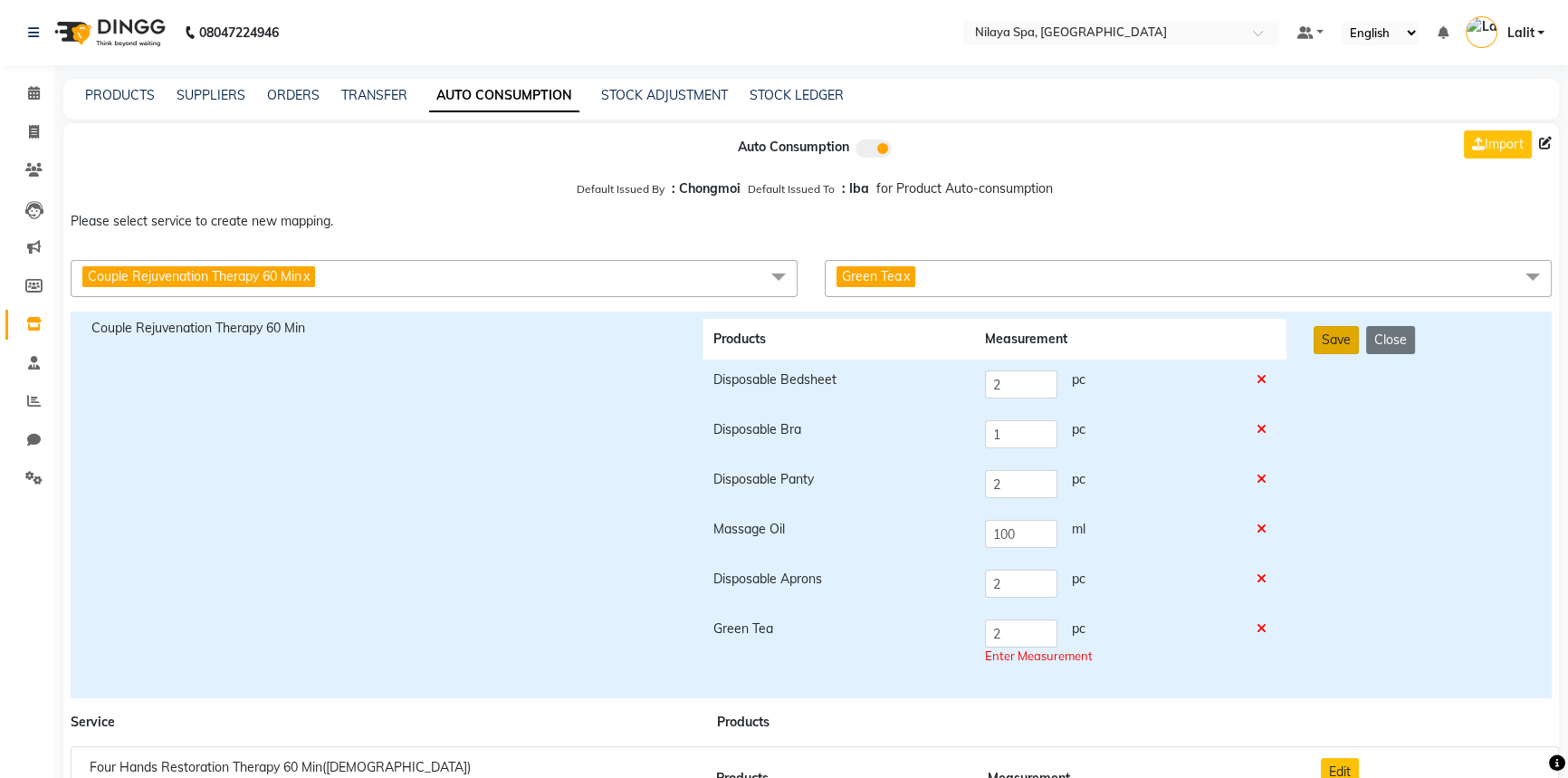
click at [1343, 353] on button "Save" at bounding box center [1335, 339] width 45 height 28
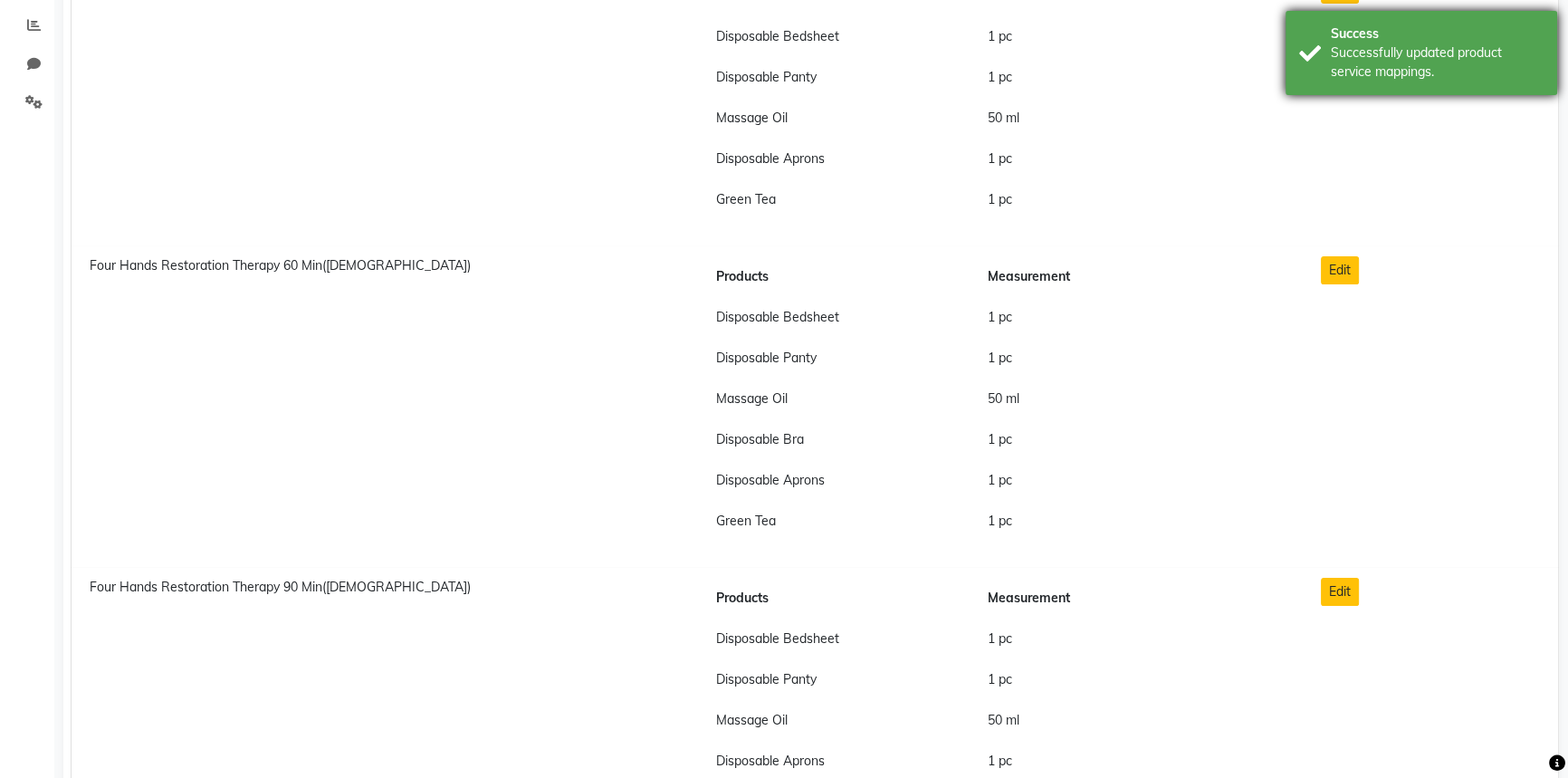
scroll to position [741, 0]
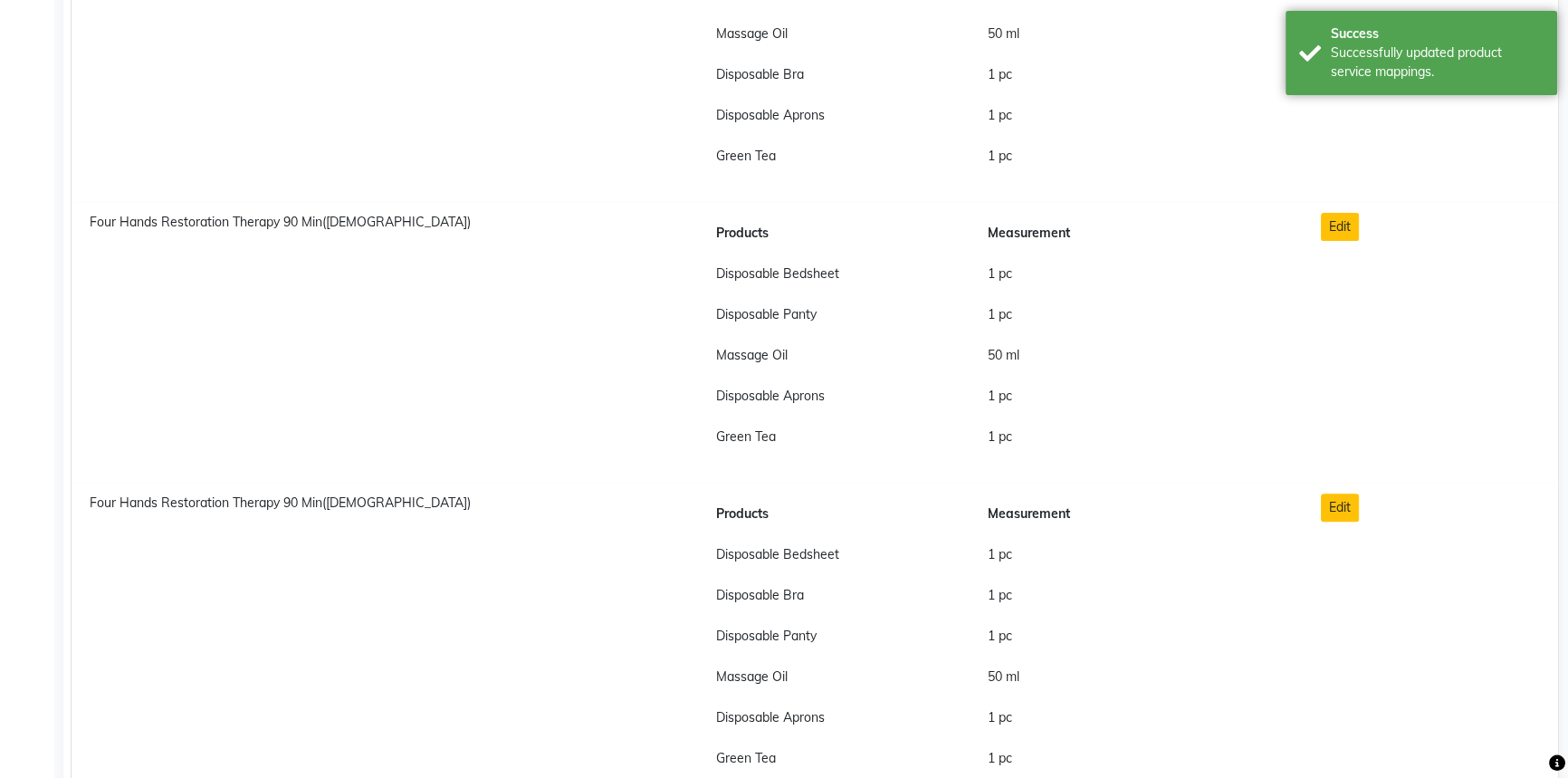
drag, startPoint x: 1567, startPoint y: 76, endPoint x: 1574, endPoint y: 104, distance: 28.9
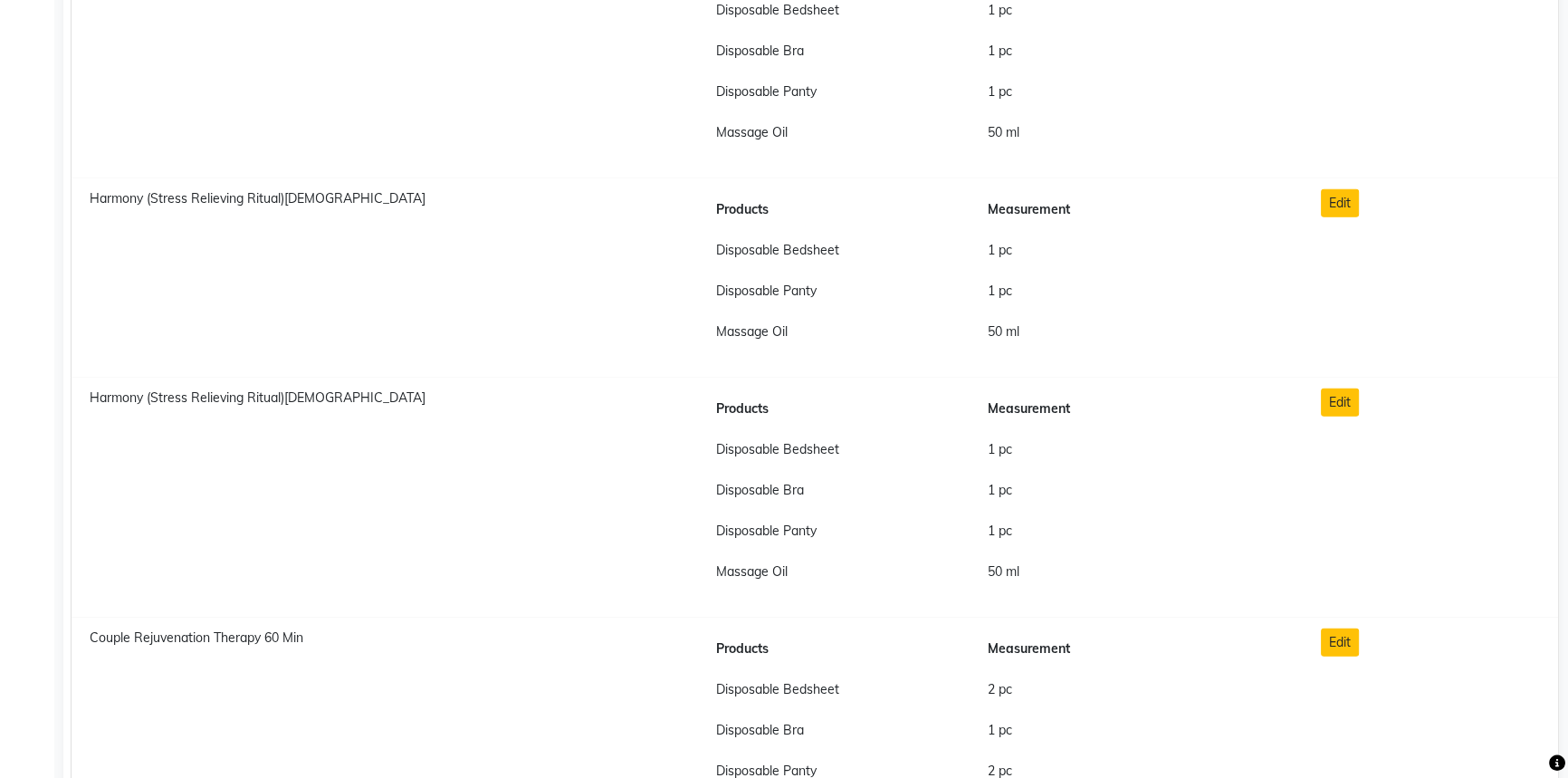
scroll to position [14343, 0]
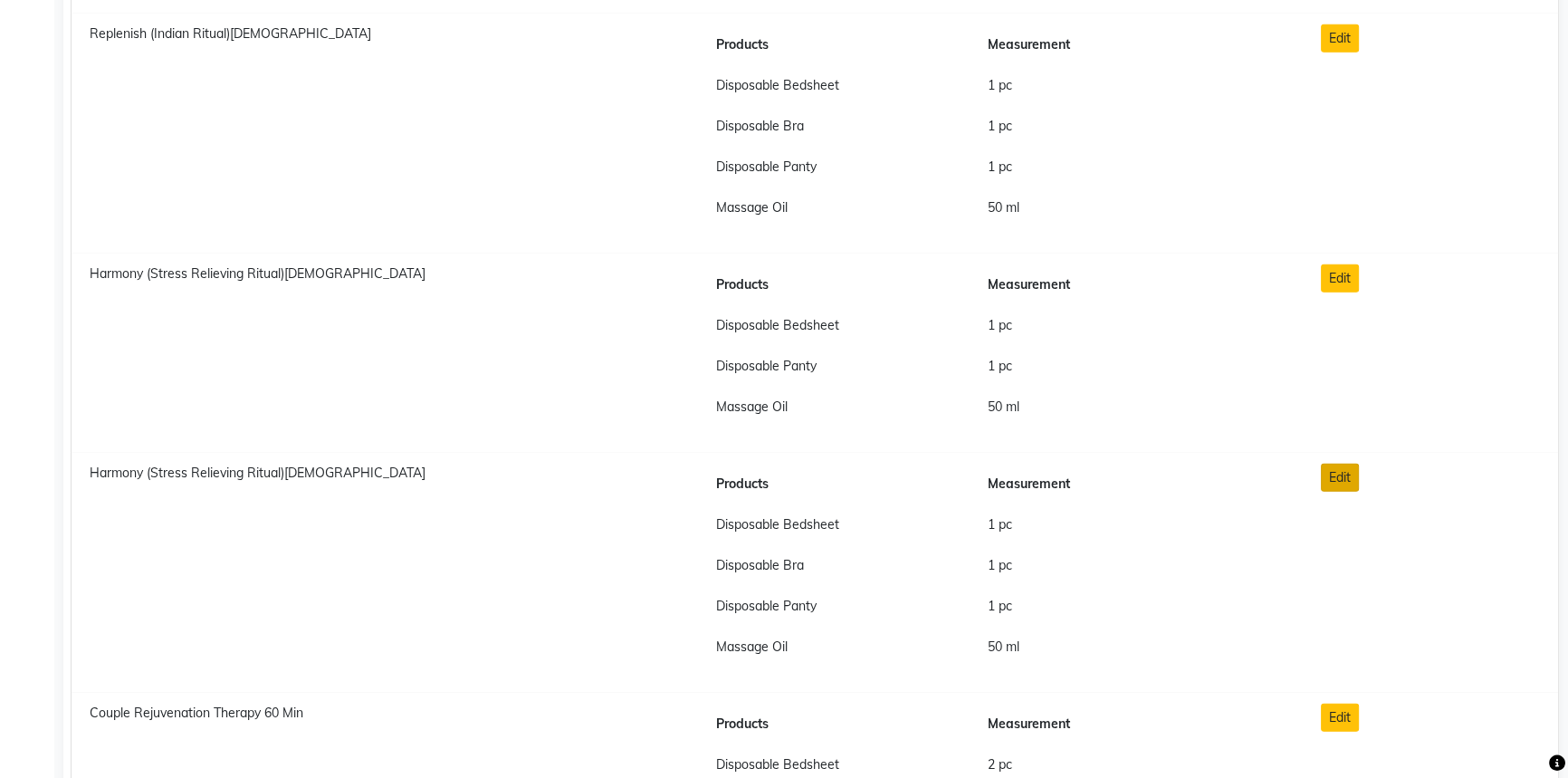
click at [1331, 475] on button "Edit" at bounding box center [1340, 477] width 38 height 28
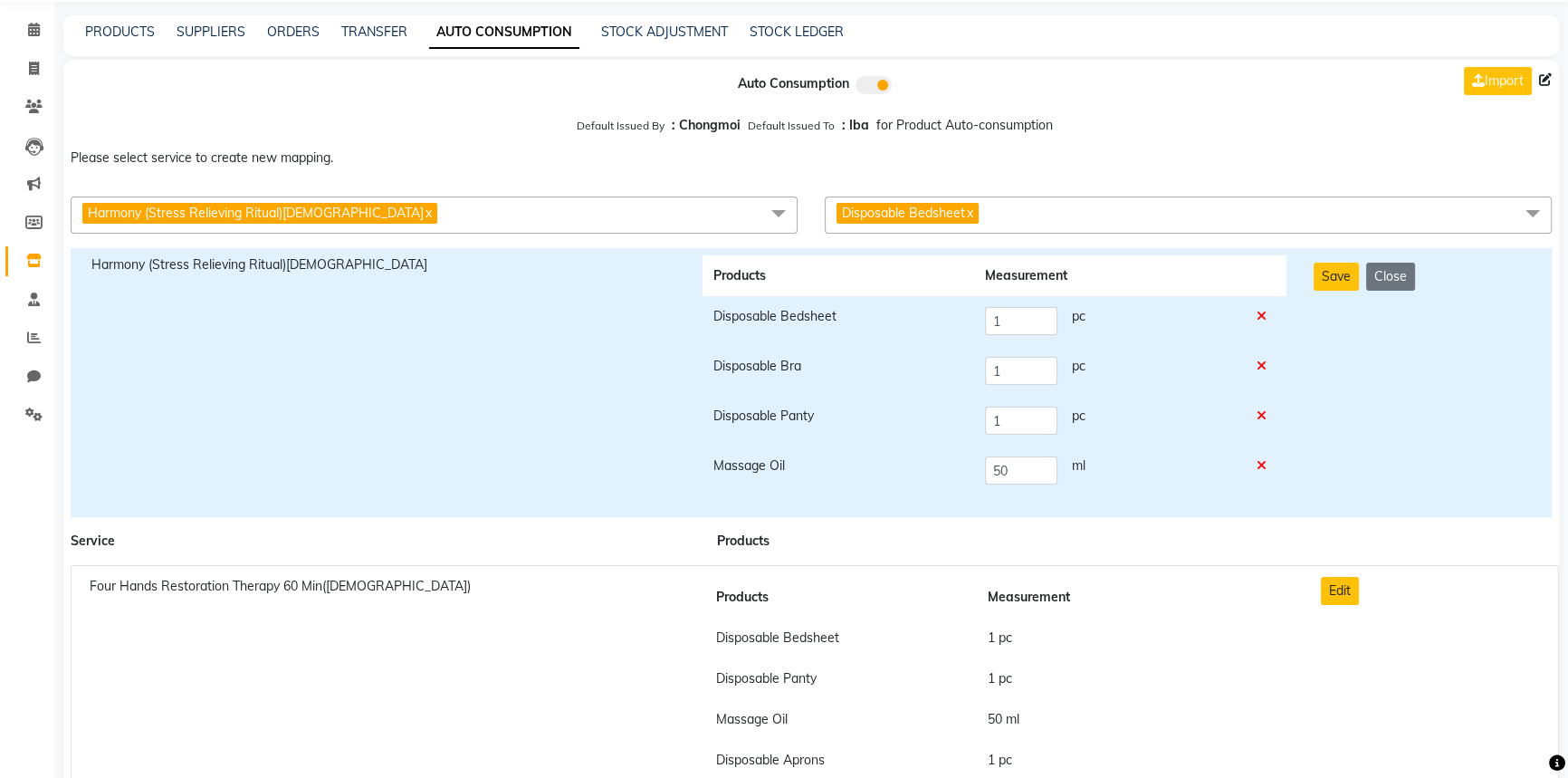
scroll to position [0, 0]
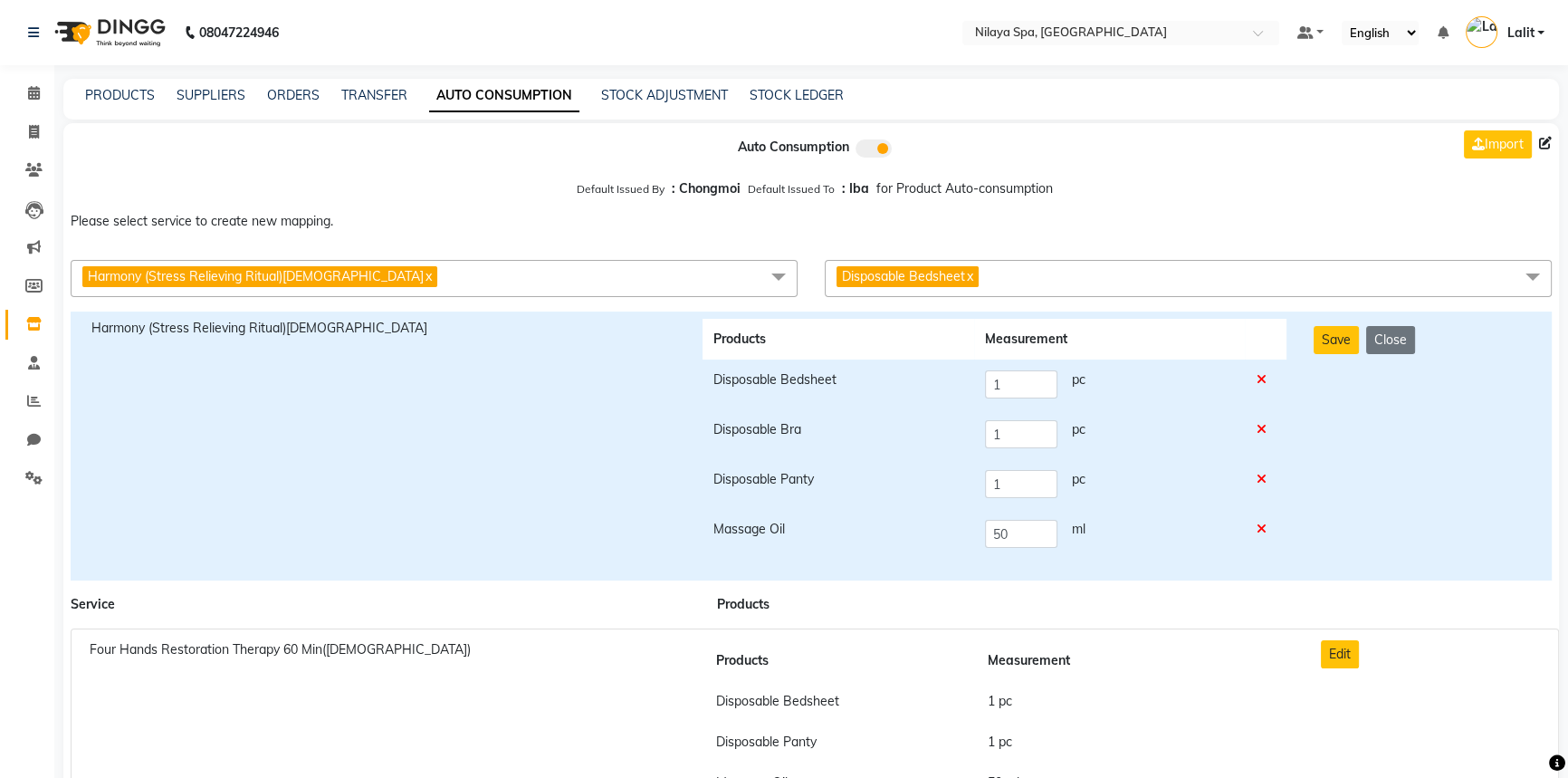
click at [1041, 300] on div "Harmony (Stress Relieving Ritual)Female x Couple Rejuvenation Therapy 60 Min Co…" at bounding box center [810, 278] width 1522 height 51
click at [1038, 282] on span "Disposable Bedsheet x" at bounding box center [1188, 278] width 727 height 37
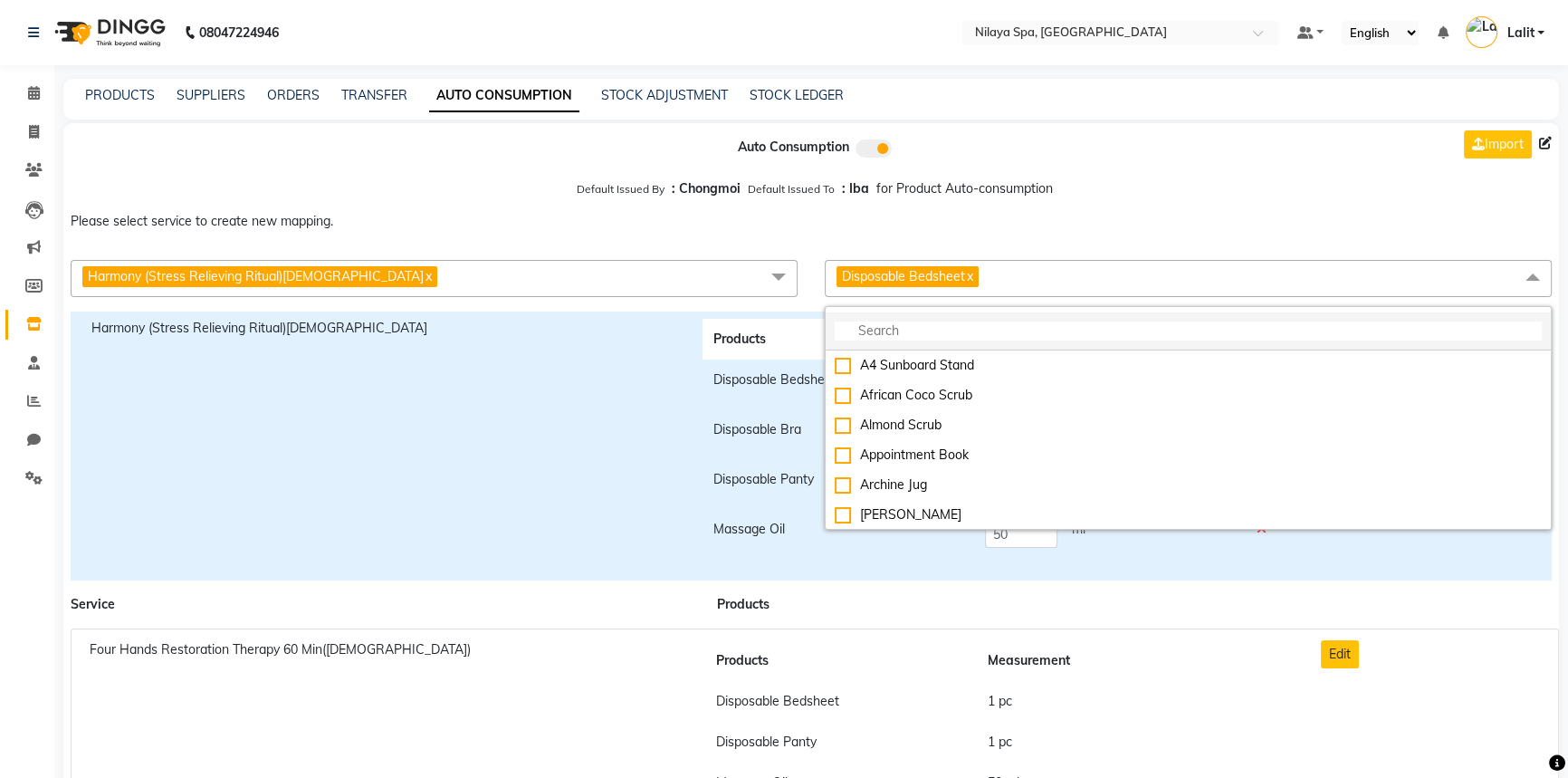
click at [992, 335] on input "multiselect-search" at bounding box center [1189, 331] width 707 height 19
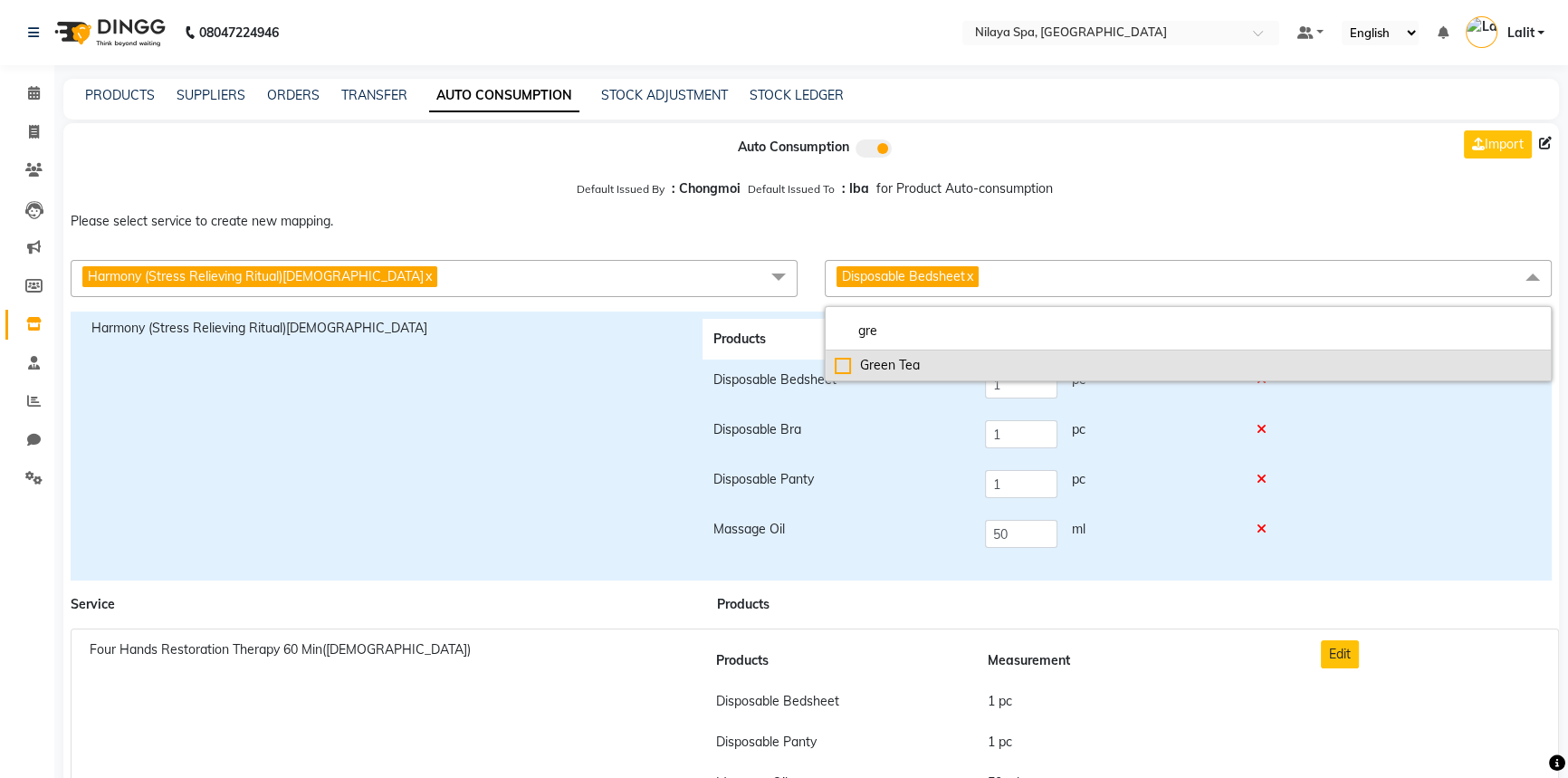
click at [880, 358] on div "Green Tea" at bounding box center [1189, 365] width 707 height 19
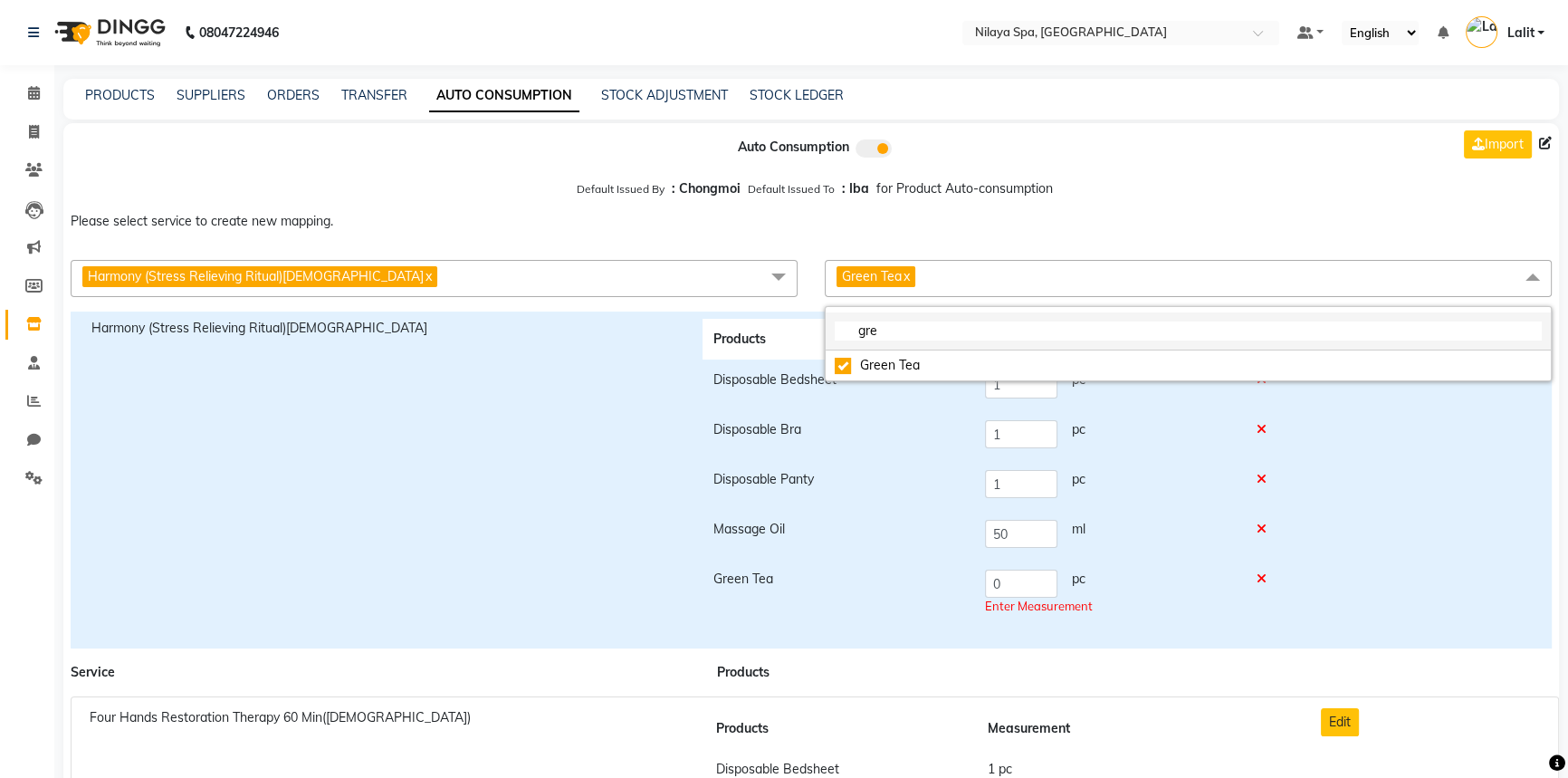
click at [896, 337] on input "gre" at bounding box center [1189, 331] width 707 height 19
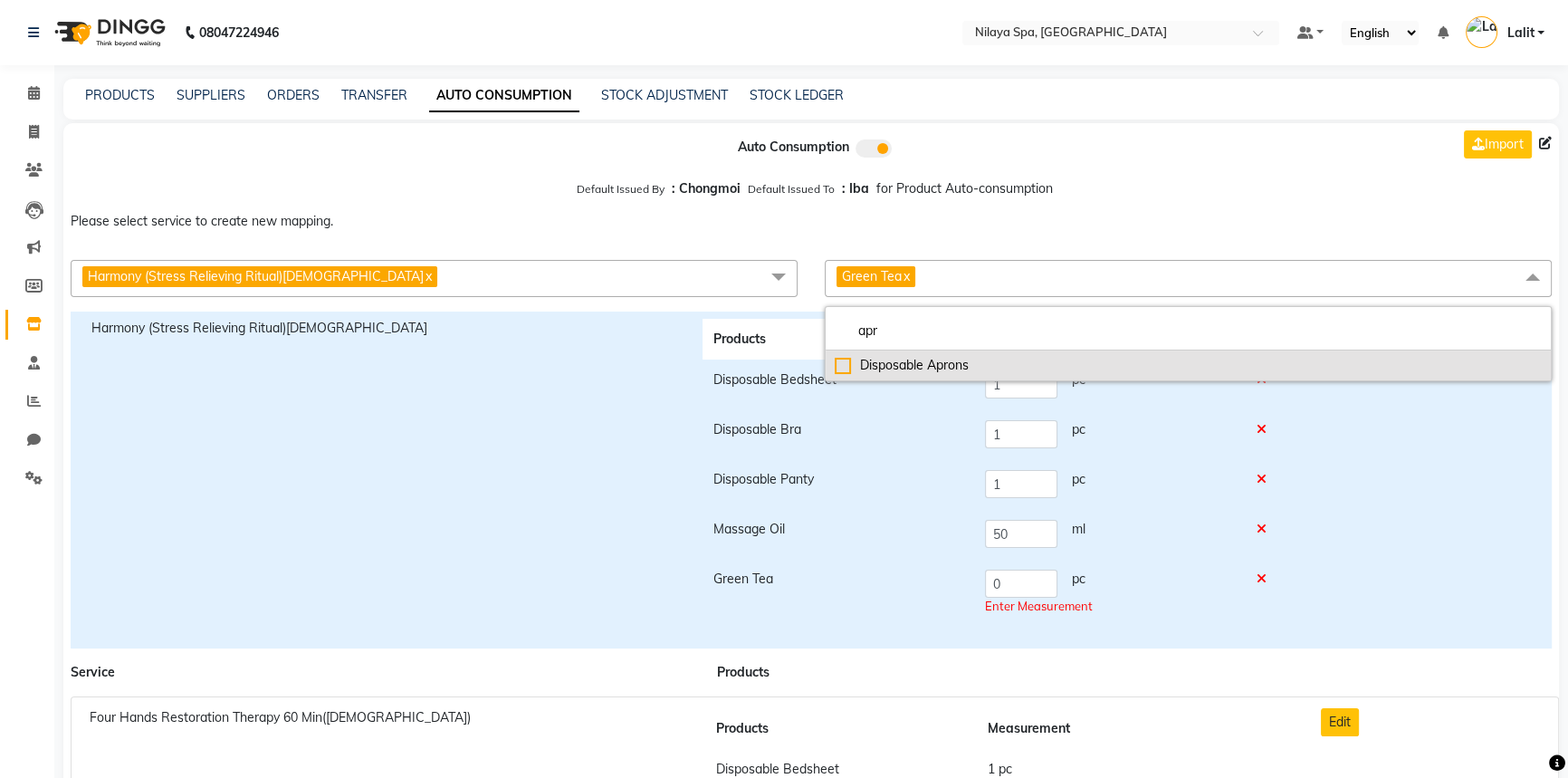
click at [895, 358] on div "Disposable Aprons" at bounding box center [1189, 365] width 707 height 19
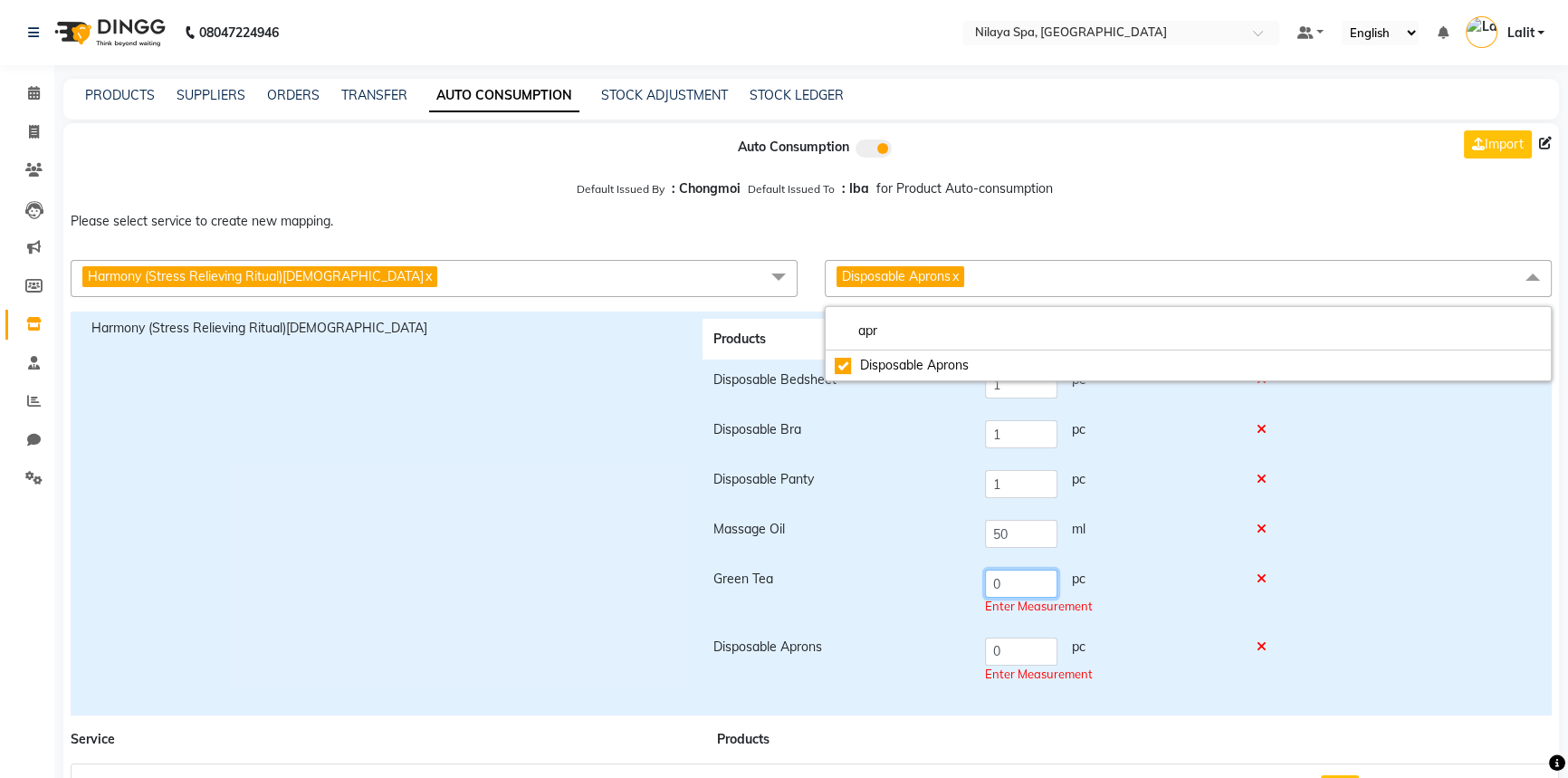
drag, startPoint x: 1015, startPoint y: 580, endPoint x: 986, endPoint y: 580, distance: 29.0
click at [986, 580] on input "0" at bounding box center [1021, 583] width 72 height 28
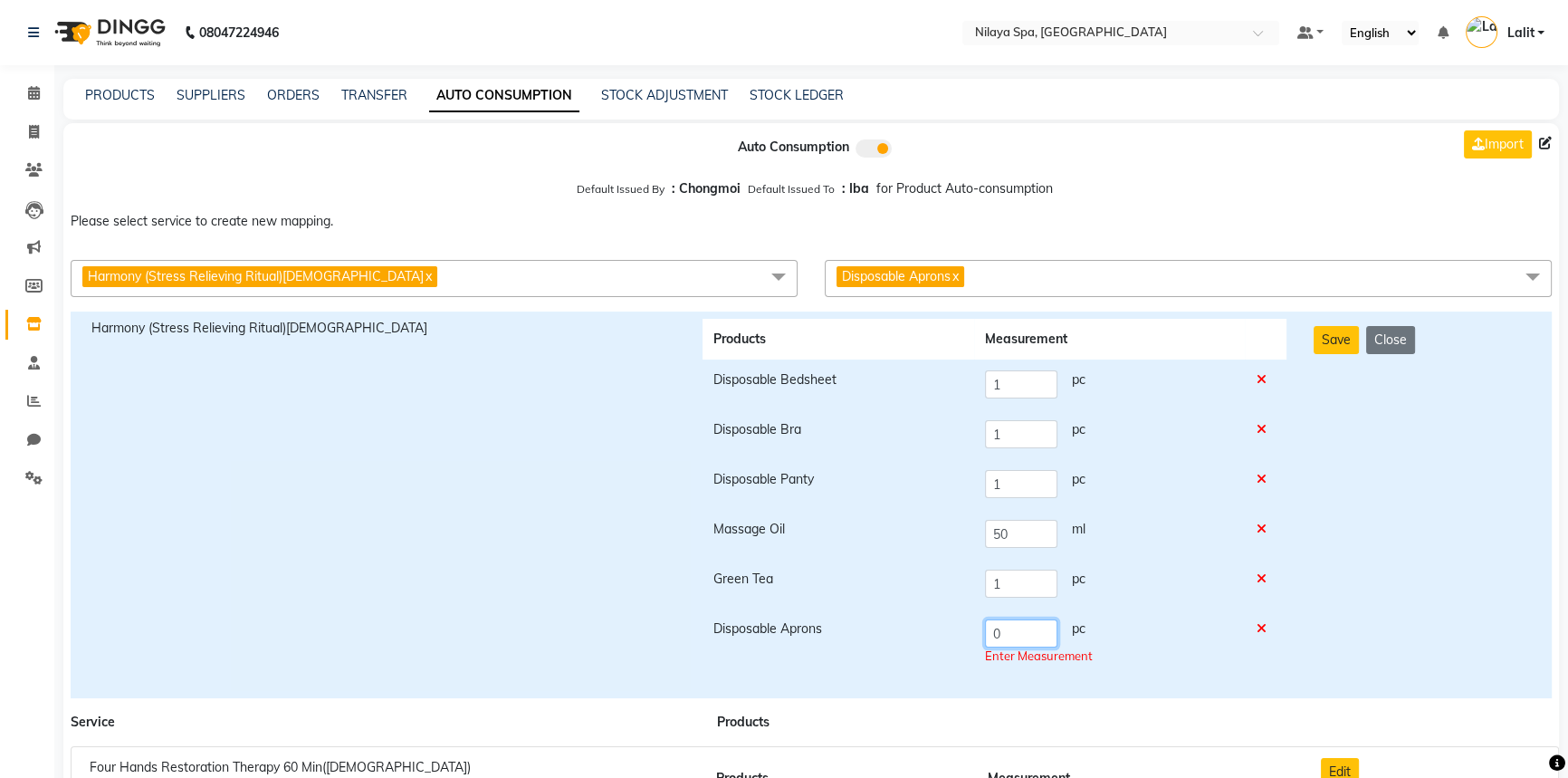
drag, startPoint x: 996, startPoint y: 652, endPoint x: 949, endPoint y: 647, distance: 47.3
click at [949, 647] on tr "Disposable Aprons 0 pc Enter Measurement" at bounding box center [994, 642] width 584 height 68
click at [1326, 502] on div "Save Close" at bounding box center [1422, 504] width 244 height 372
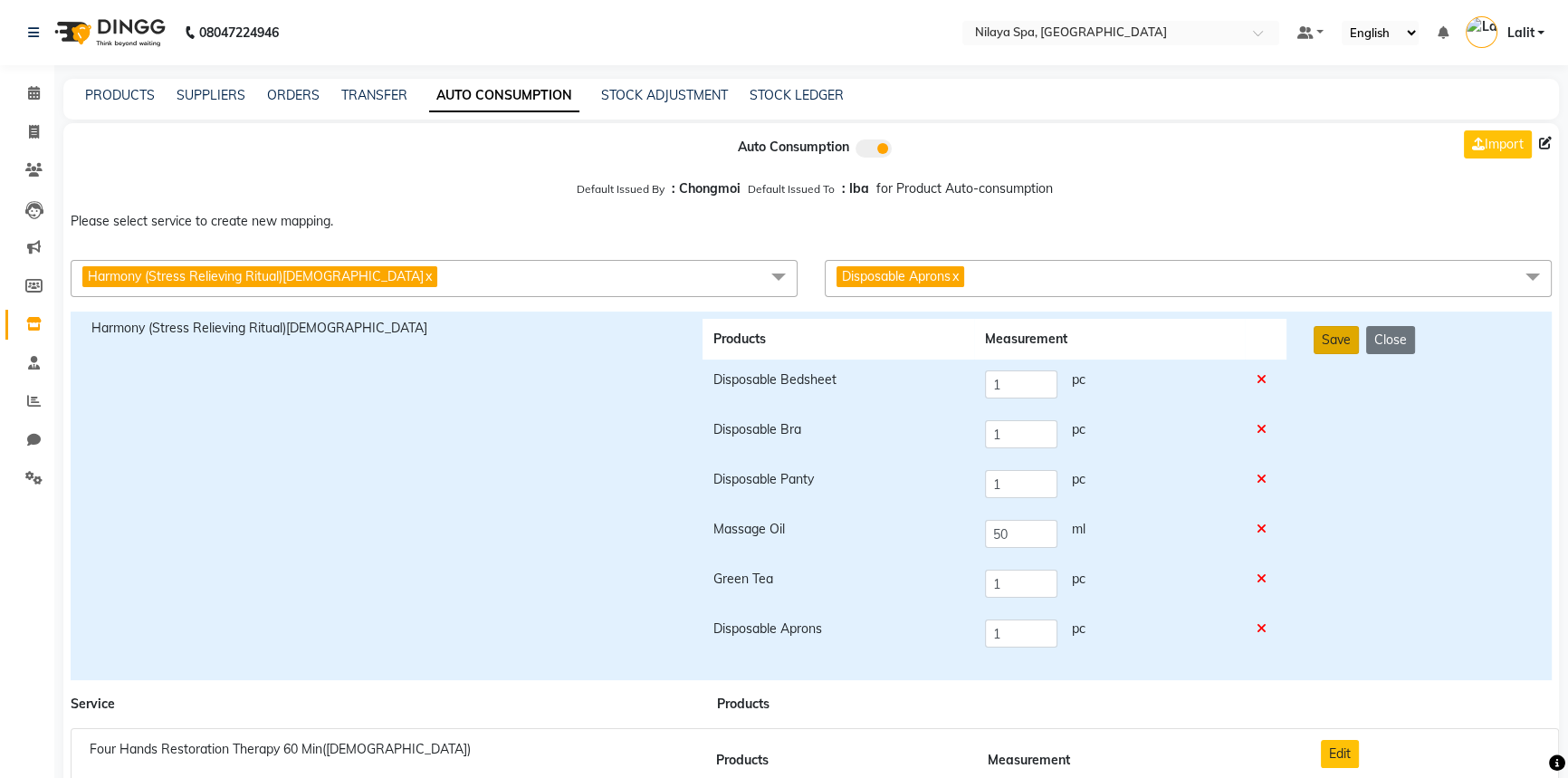
click at [1322, 350] on button "Save" at bounding box center [1335, 339] width 45 height 28
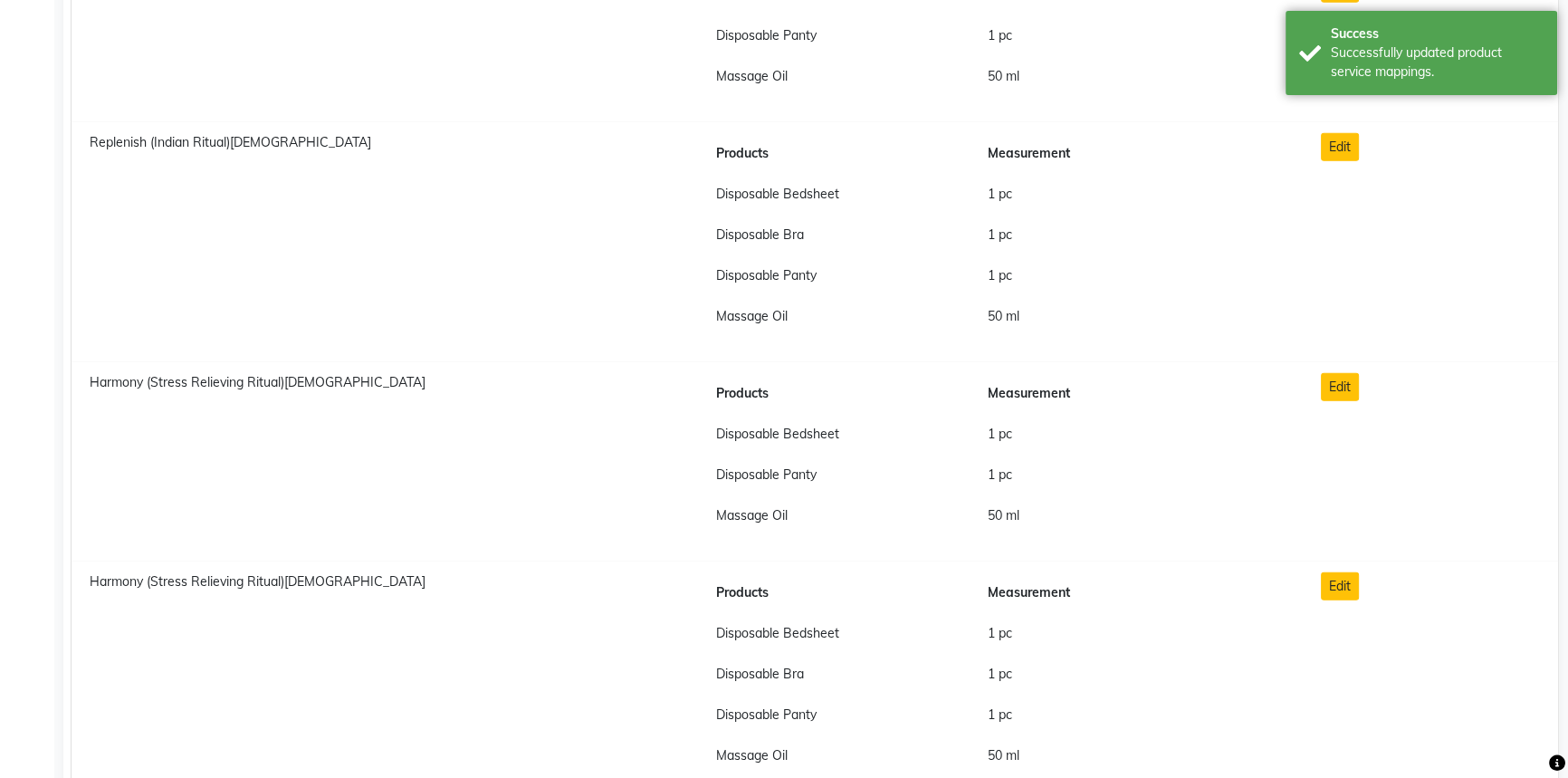
scroll to position [14096, 0]
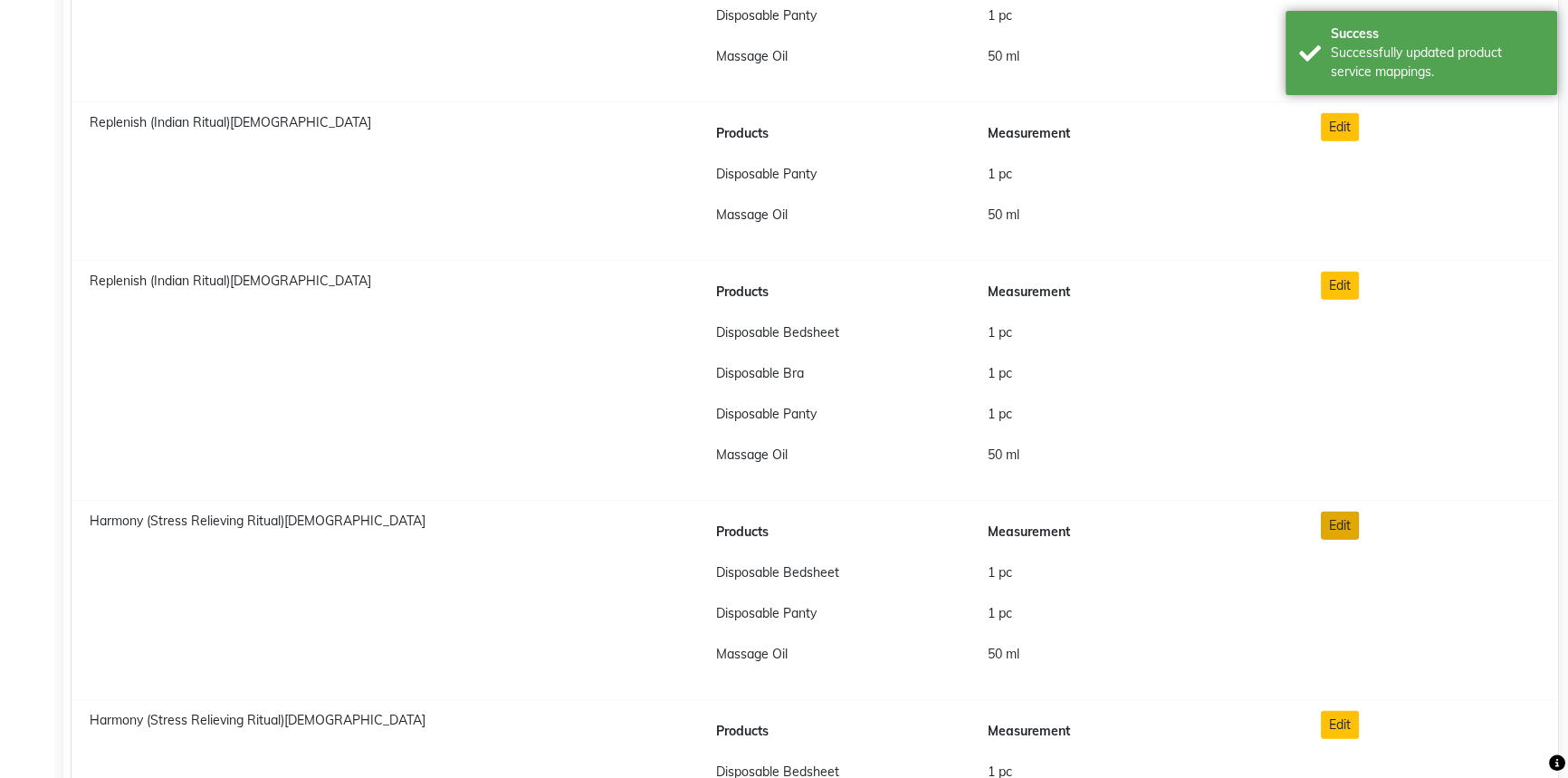
click at [1352, 516] on button "Edit" at bounding box center [1340, 525] width 38 height 28
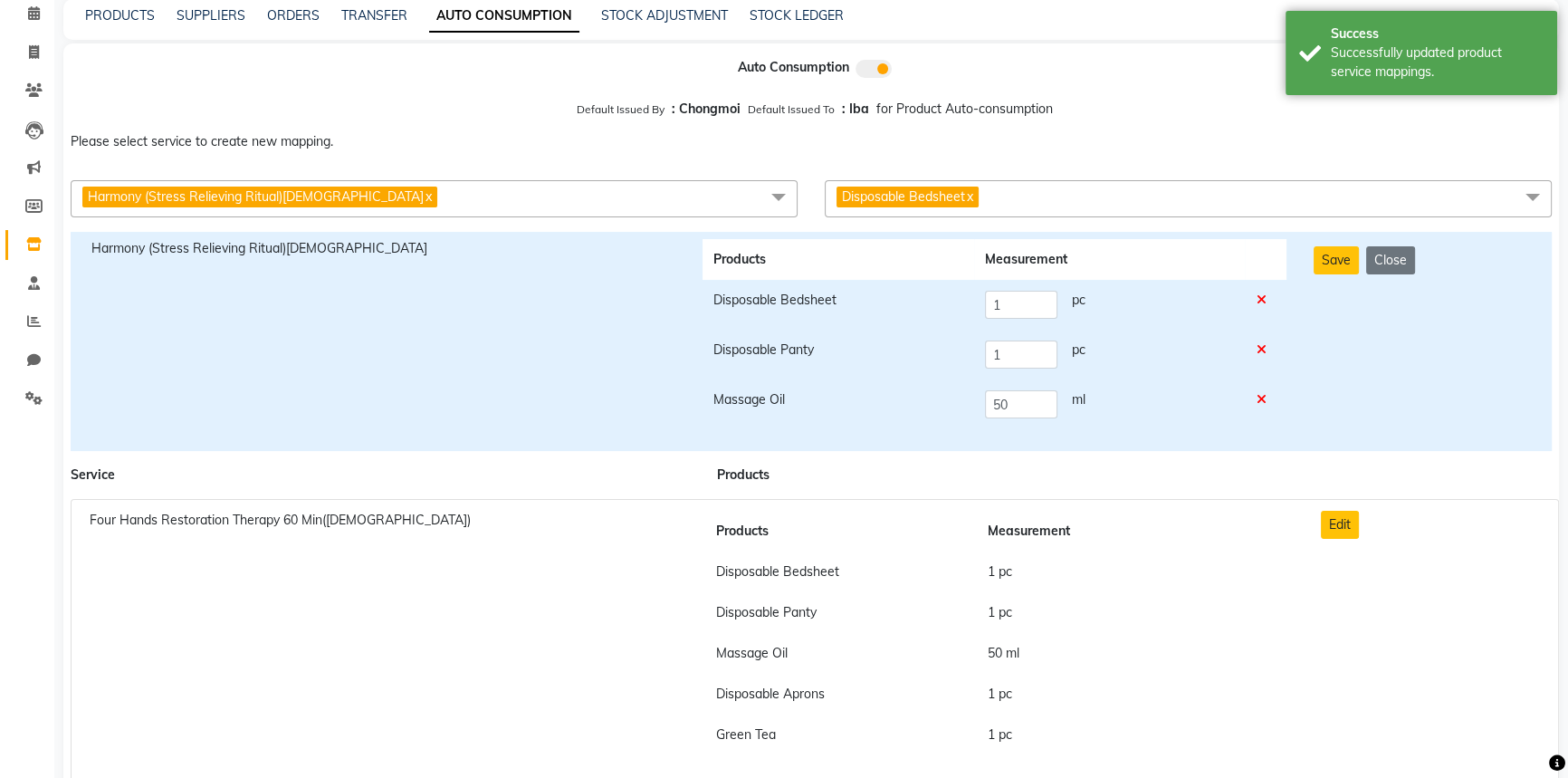
scroll to position [0, 0]
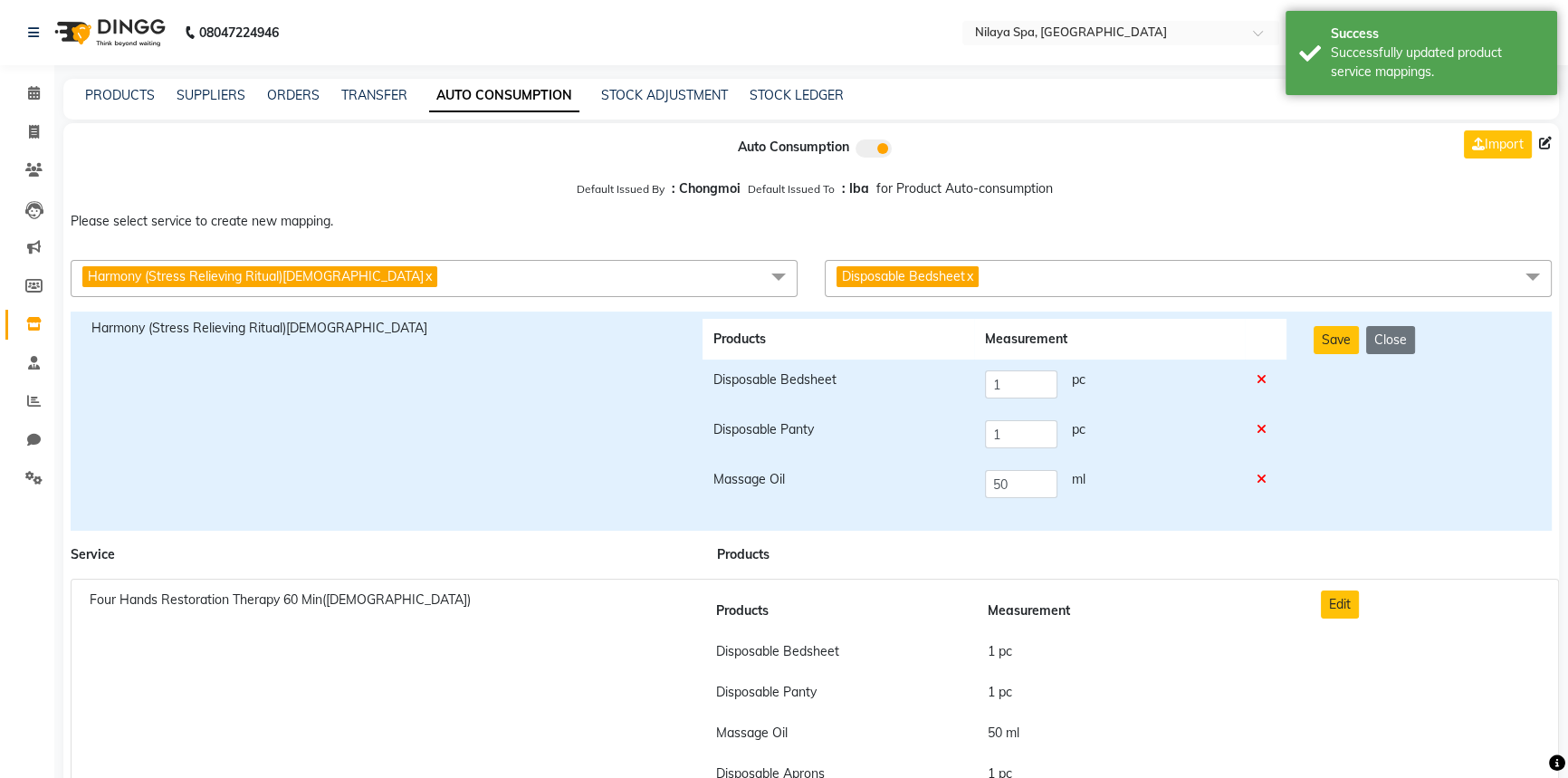
click at [1019, 260] on div "Harmony (Stress Relieving Ritual)Male x Couple Rejuvenation Therapy 60 Min Coup…" at bounding box center [810, 278] width 1522 height 51
click at [1017, 266] on span "Disposable Bedsheet x" at bounding box center [1188, 278] width 727 height 37
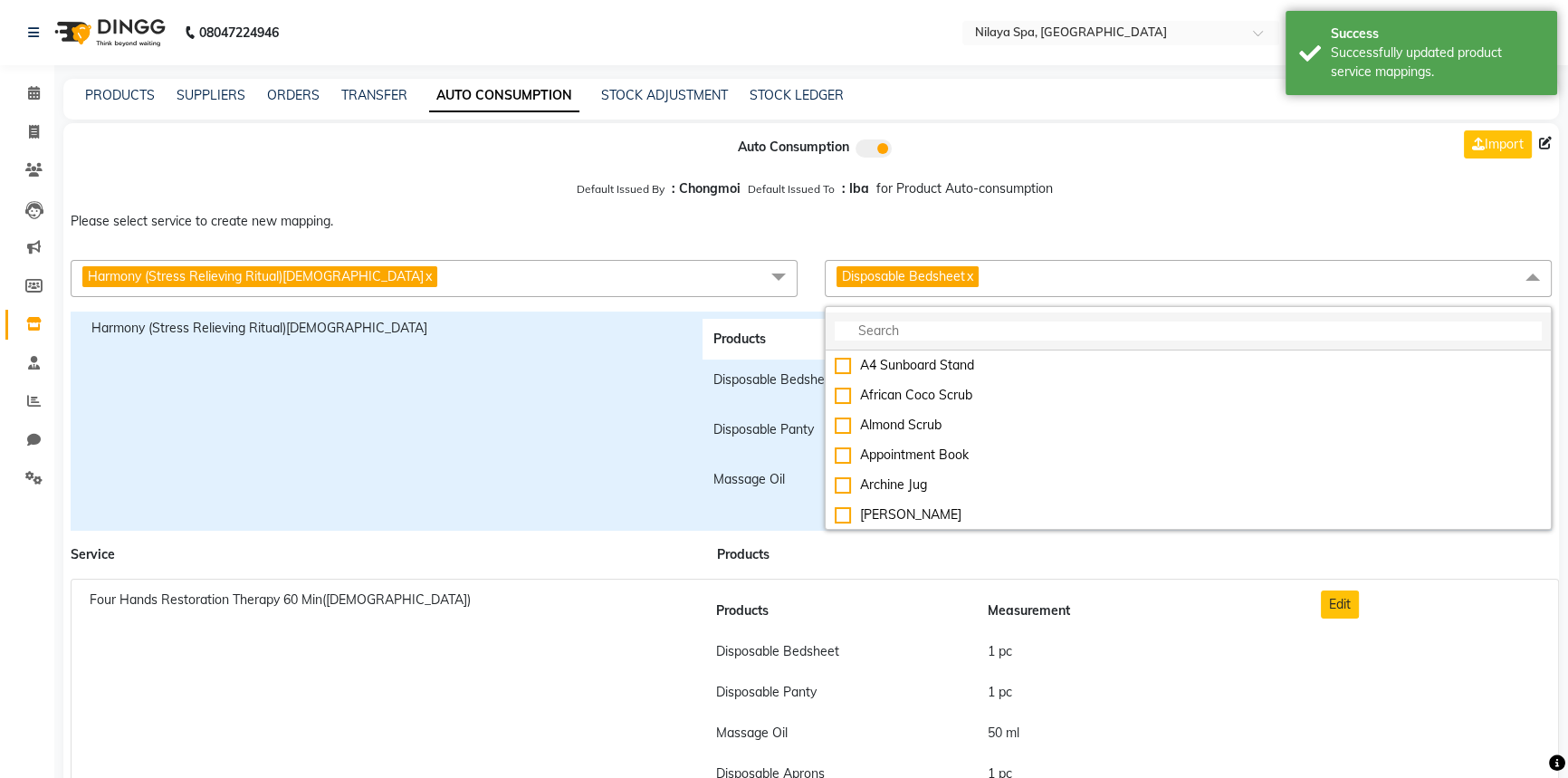
click at [963, 335] on input "multiselect-search" at bounding box center [1189, 331] width 707 height 19
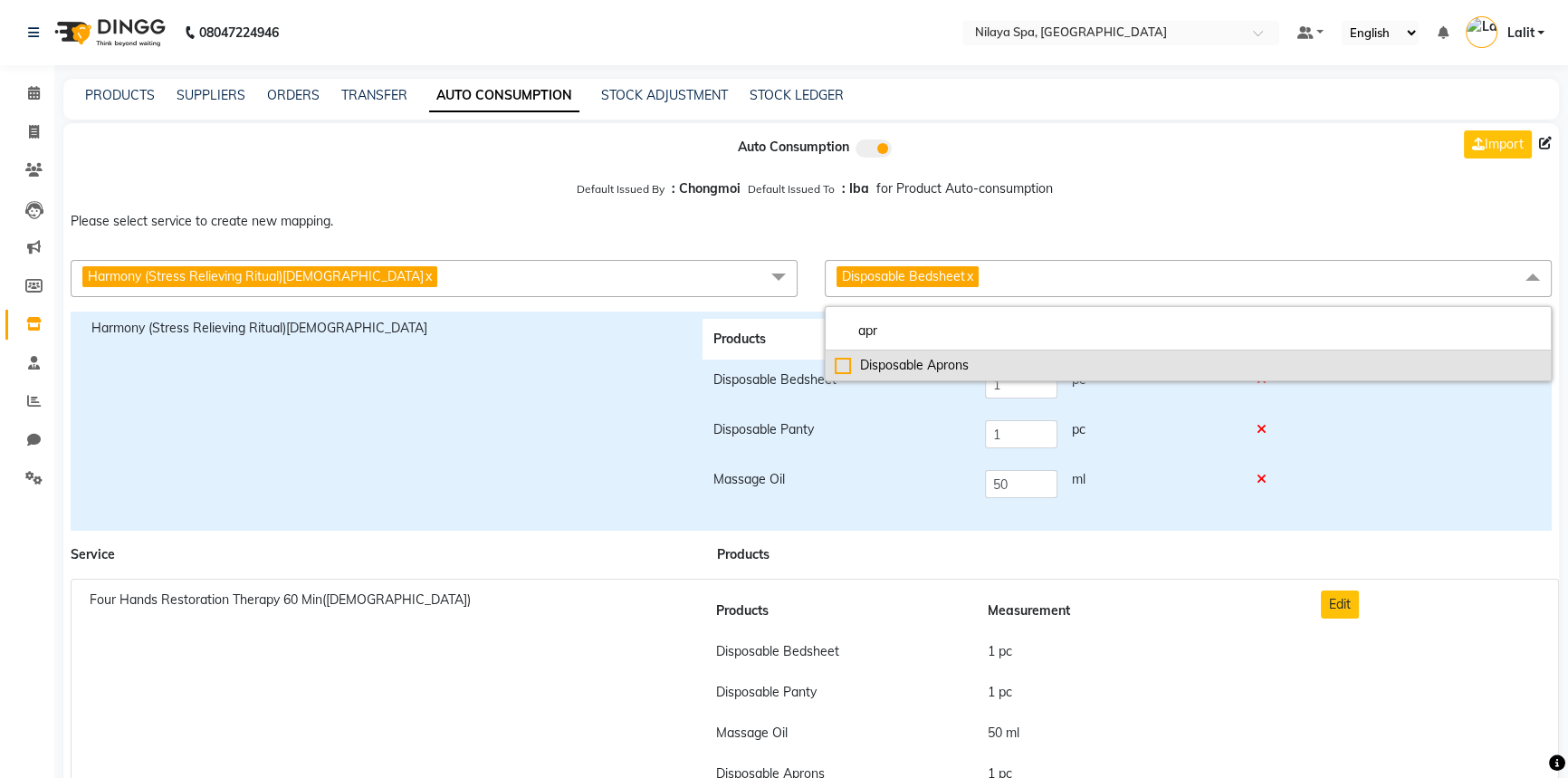
click at [922, 363] on div "Disposable Aprons" at bounding box center [1189, 365] width 707 height 19
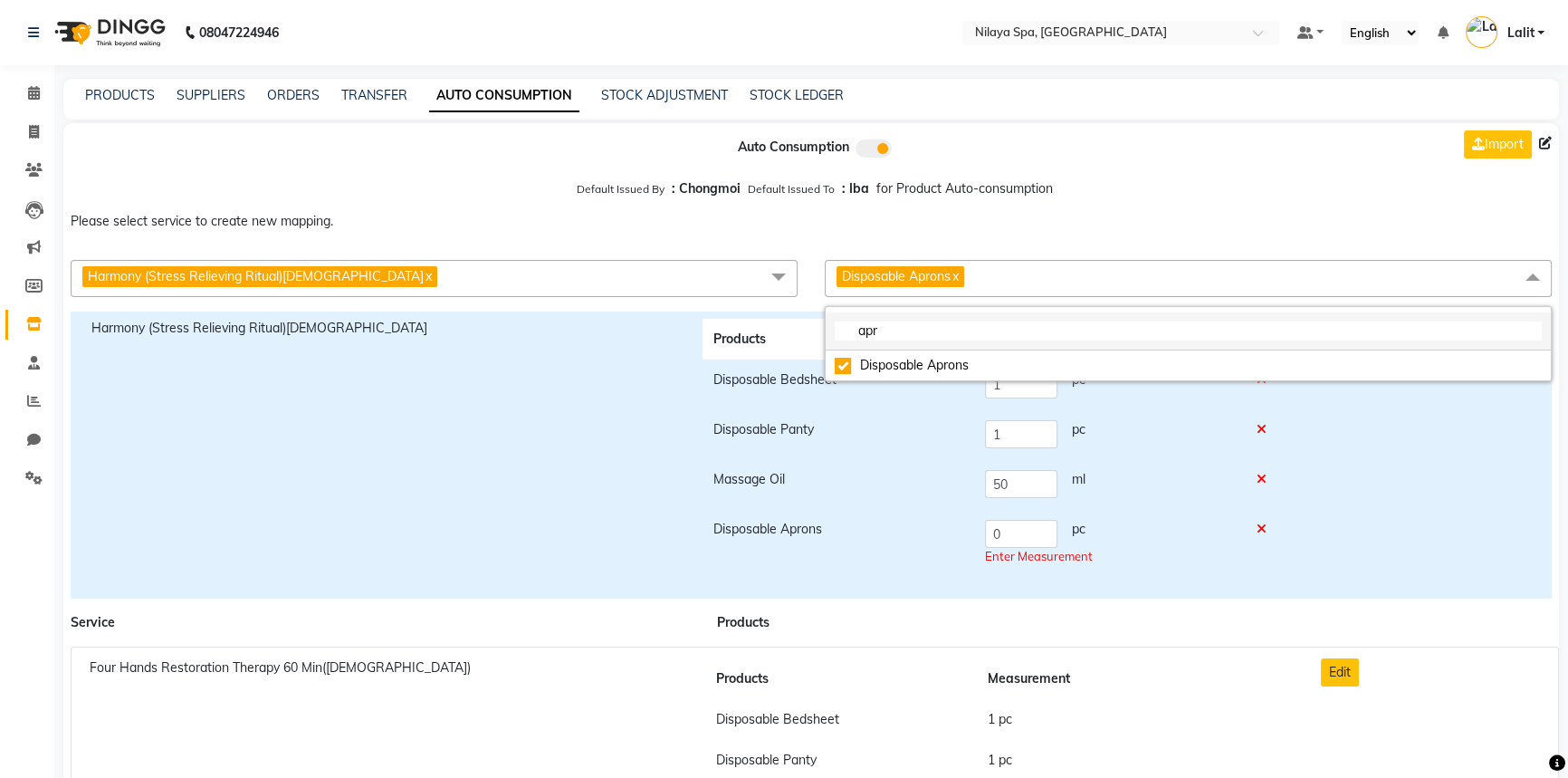
click at [905, 340] on input "apr" at bounding box center [1189, 331] width 707 height 19
click at [905, 339] on input "apr" at bounding box center [1189, 331] width 707 height 19
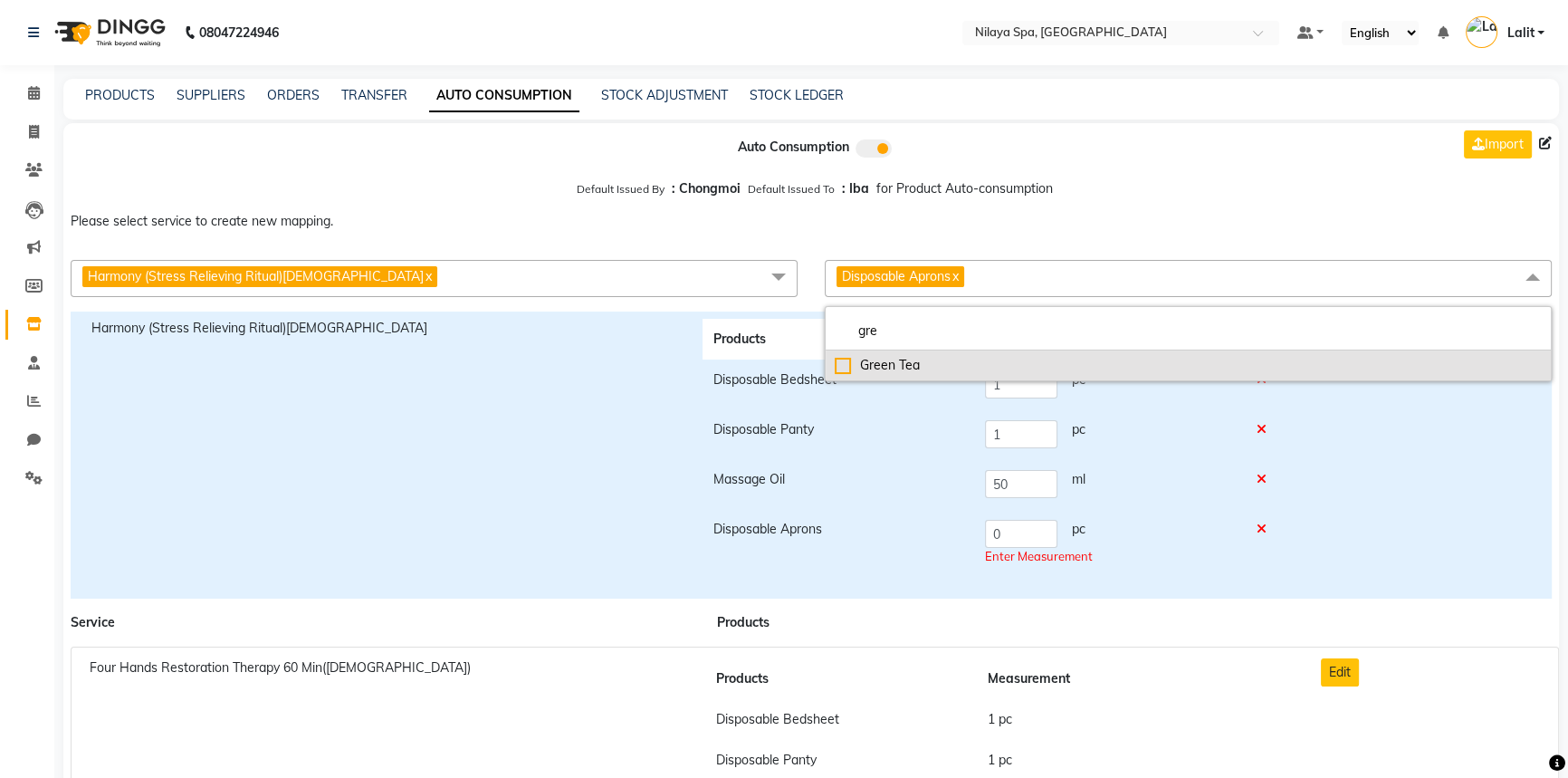
click at [901, 360] on div "Green Tea" at bounding box center [1189, 365] width 707 height 19
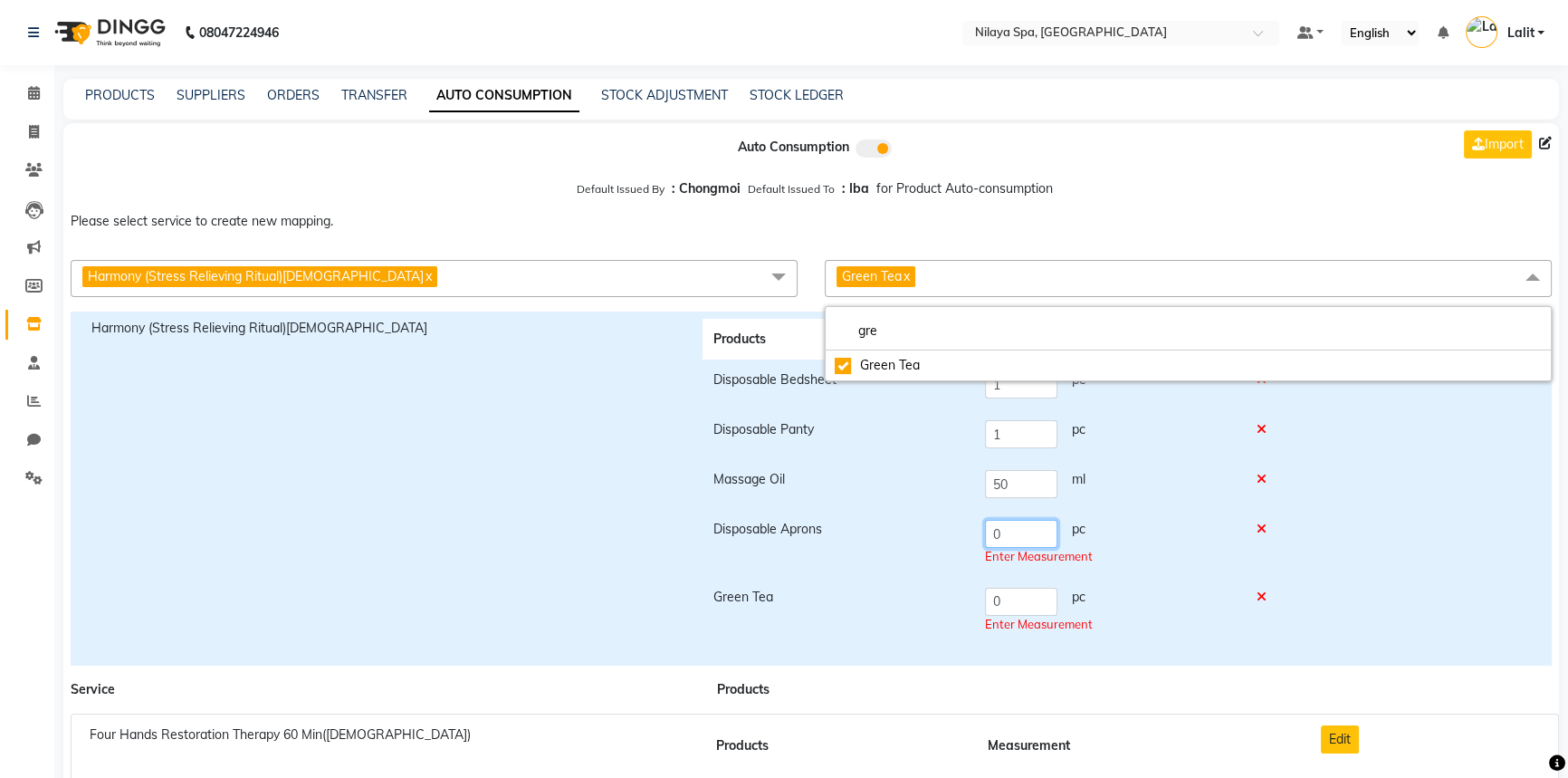
drag, startPoint x: 1032, startPoint y: 534, endPoint x: 945, endPoint y: 529, distance: 87.1
click at [945, 529] on tr "Disposable Aprons 0 pc Enter Measurement" at bounding box center [994, 543] width 584 height 68
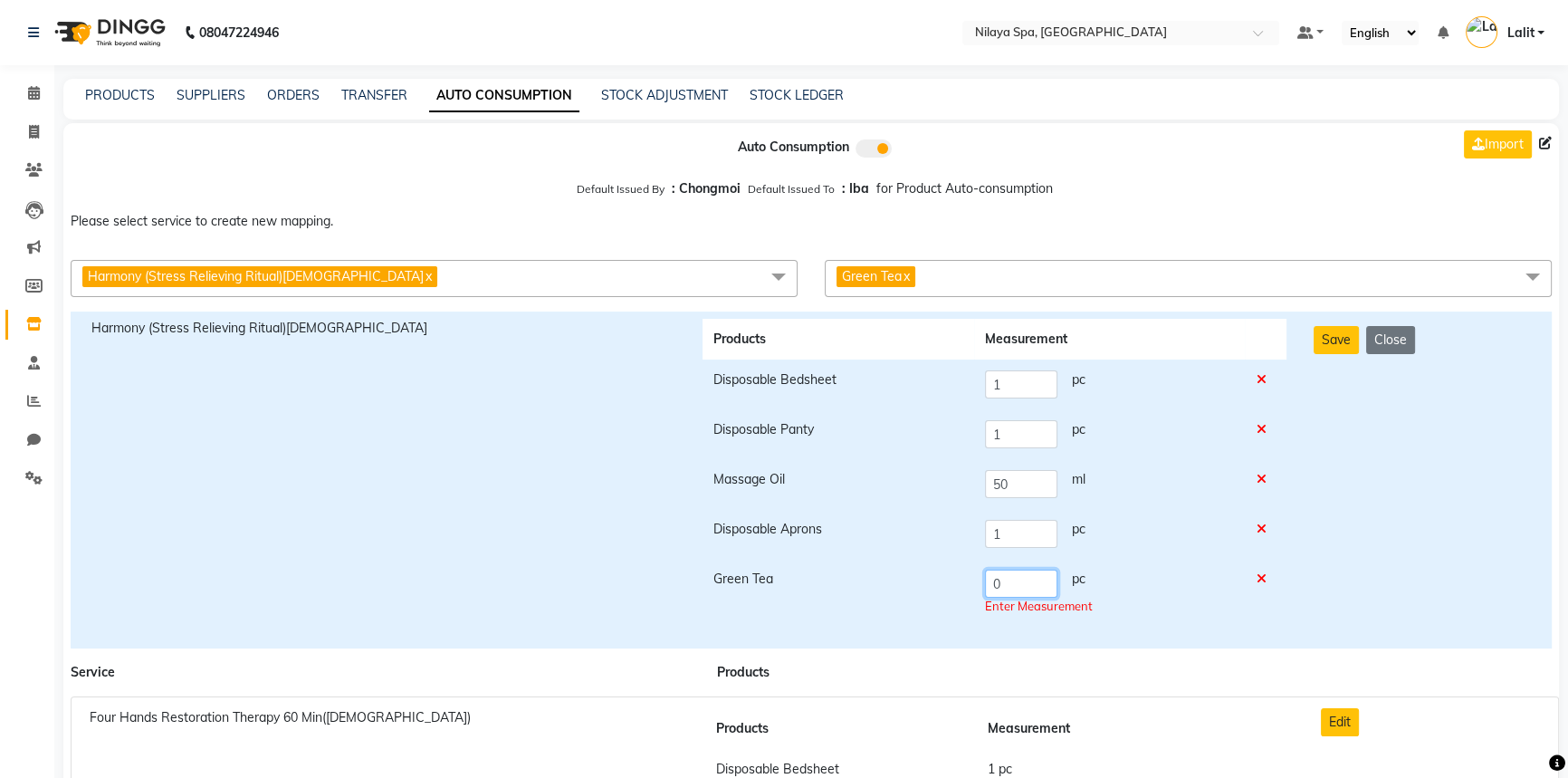
drag, startPoint x: 1019, startPoint y: 603, endPoint x: 910, endPoint y: 612, distance: 109.4
click at [910, 612] on tr "Green Tea 0 pc Enter Measurement" at bounding box center [994, 592] width 584 height 68
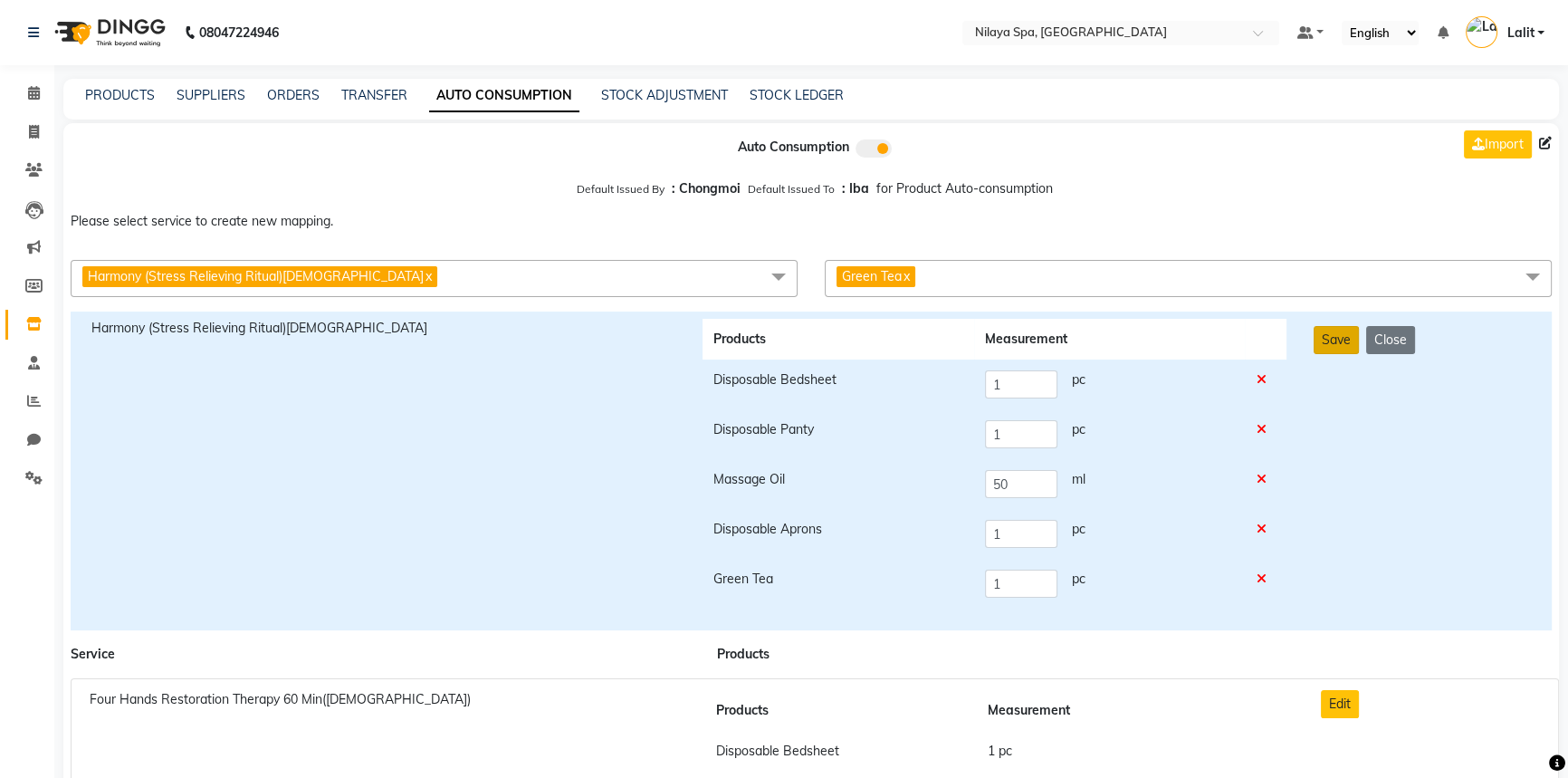
click at [1329, 353] on button "Save" at bounding box center [1335, 339] width 45 height 28
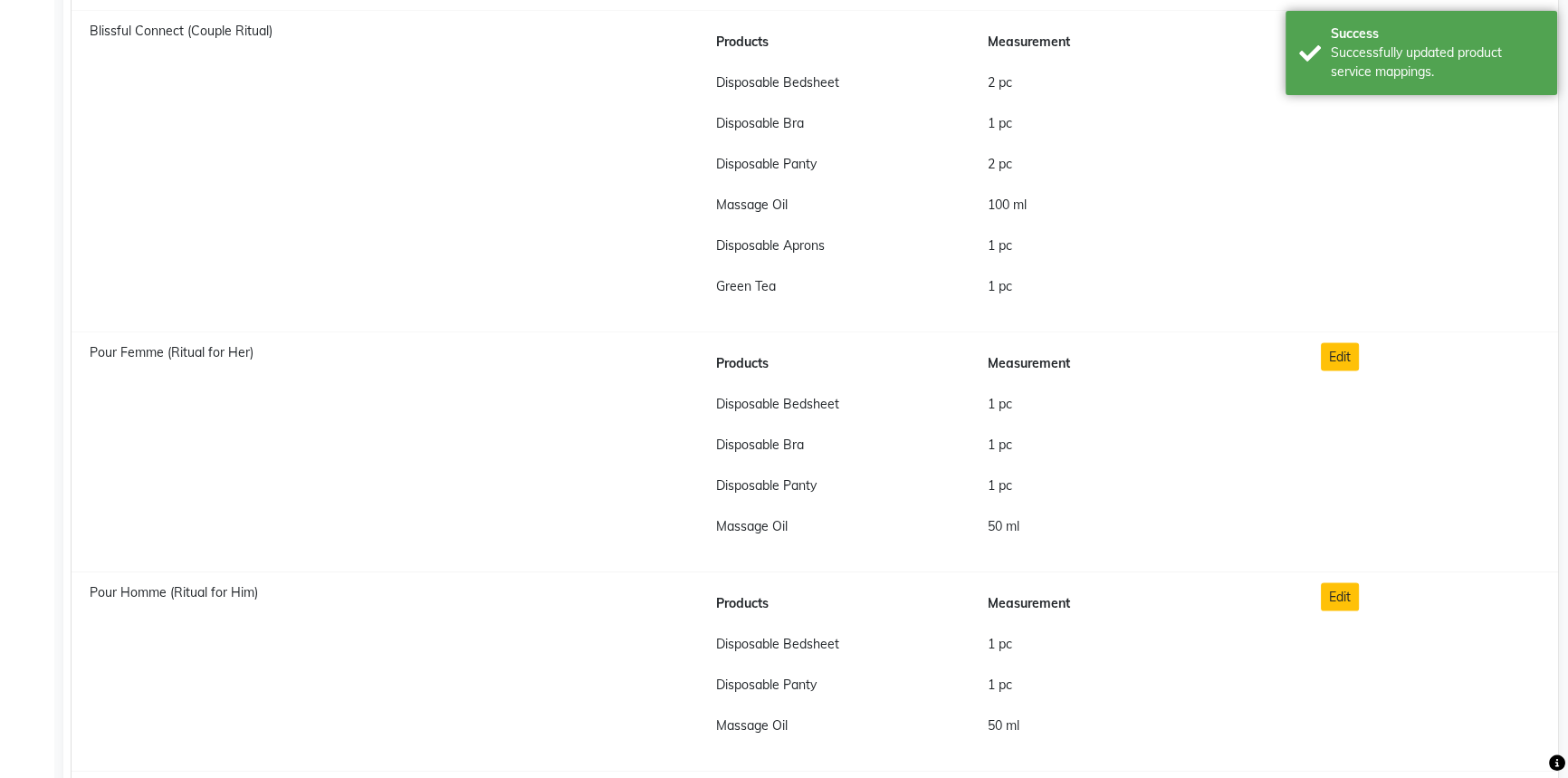
scroll to position [12985, 0]
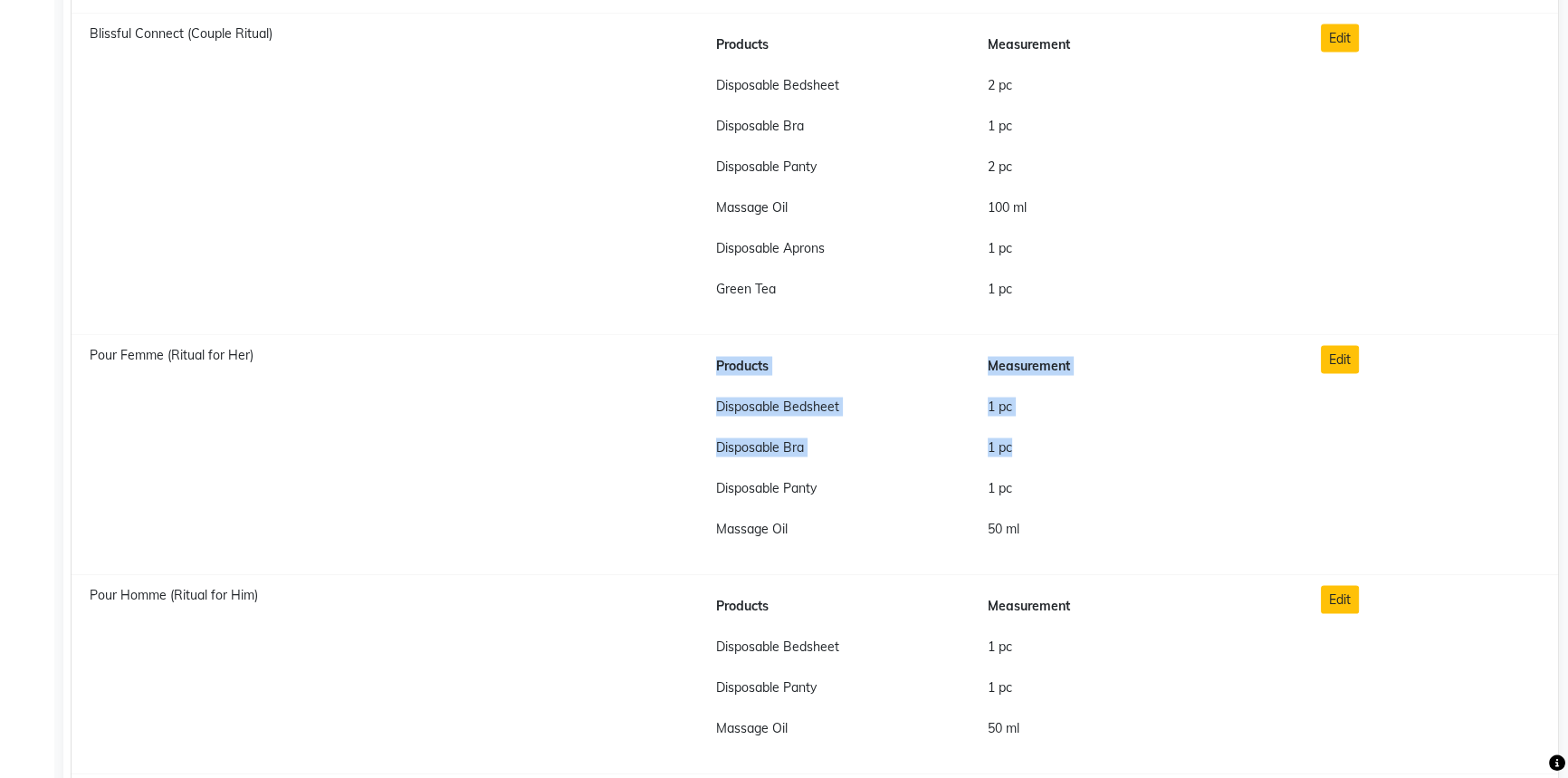
drag, startPoint x: 1296, startPoint y: 345, endPoint x: 1267, endPoint y: 436, distance: 95.5
click at [1267, 436] on div "Products Measurement Disposable Bedsheet 1 pc Disposable Bra 1 pc Disposable Pa…" at bounding box center [1000, 455] width 616 height 218
click at [1387, 410] on div "Edit" at bounding box center [1430, 455] width 246 height 218
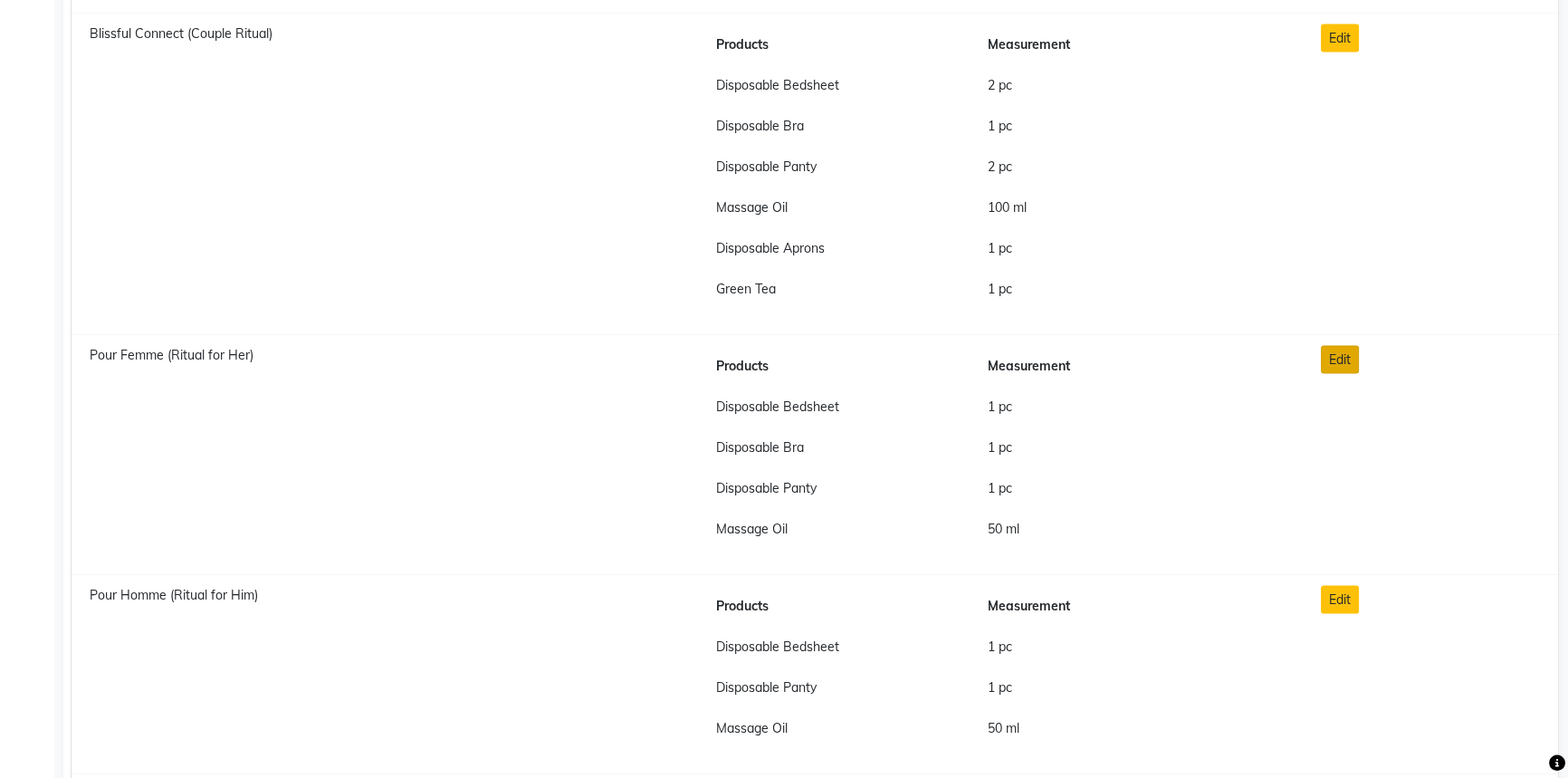
click at [1341, 362] on button "Edit" at bounding box center [1340, 359] width 38 height 28
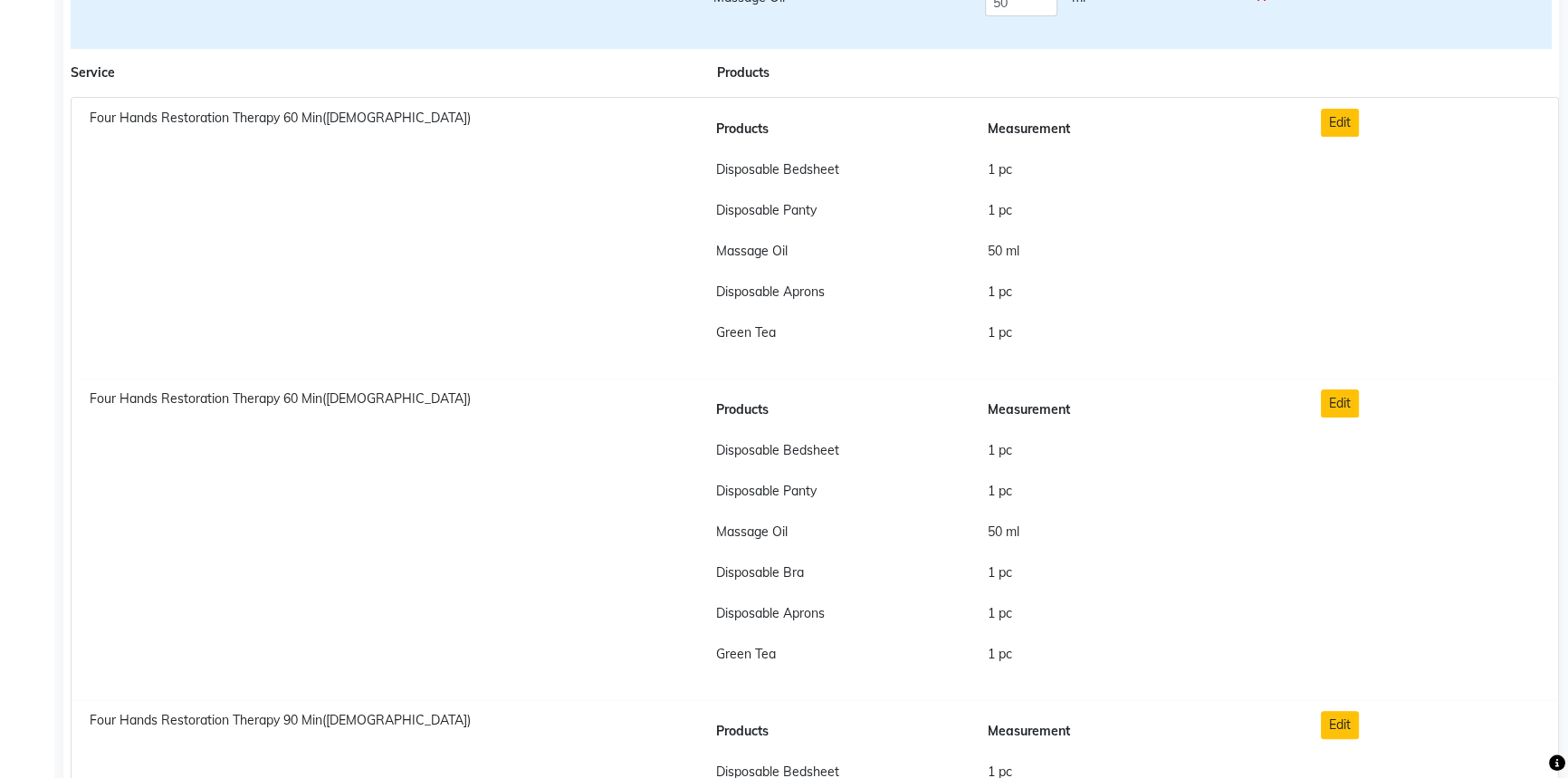
scroll to position [0, 0]
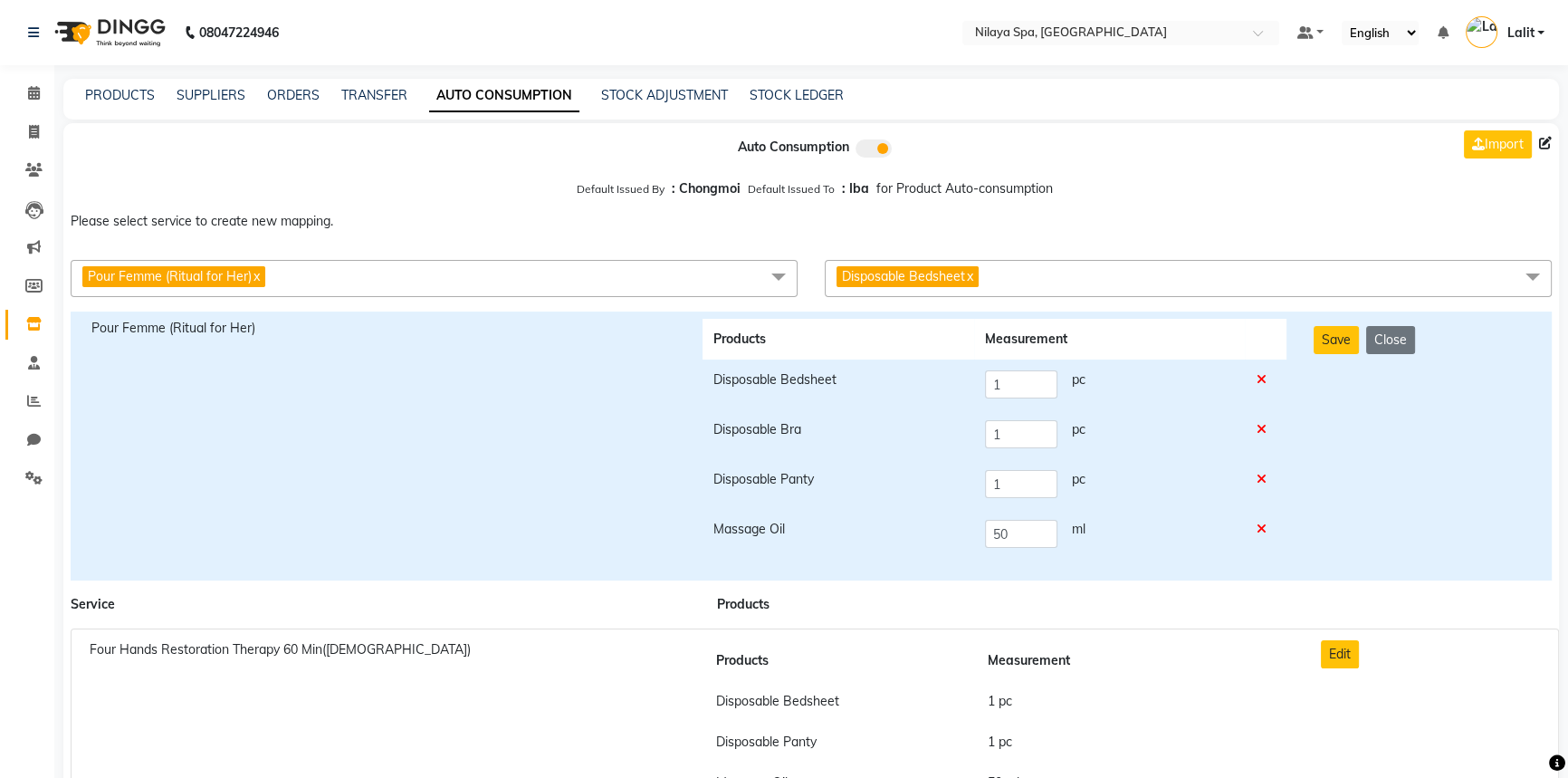
click at [1034, 266] on span "Disposable Bedsheet x" at bounding box center [1188, 278] width 727 height 37
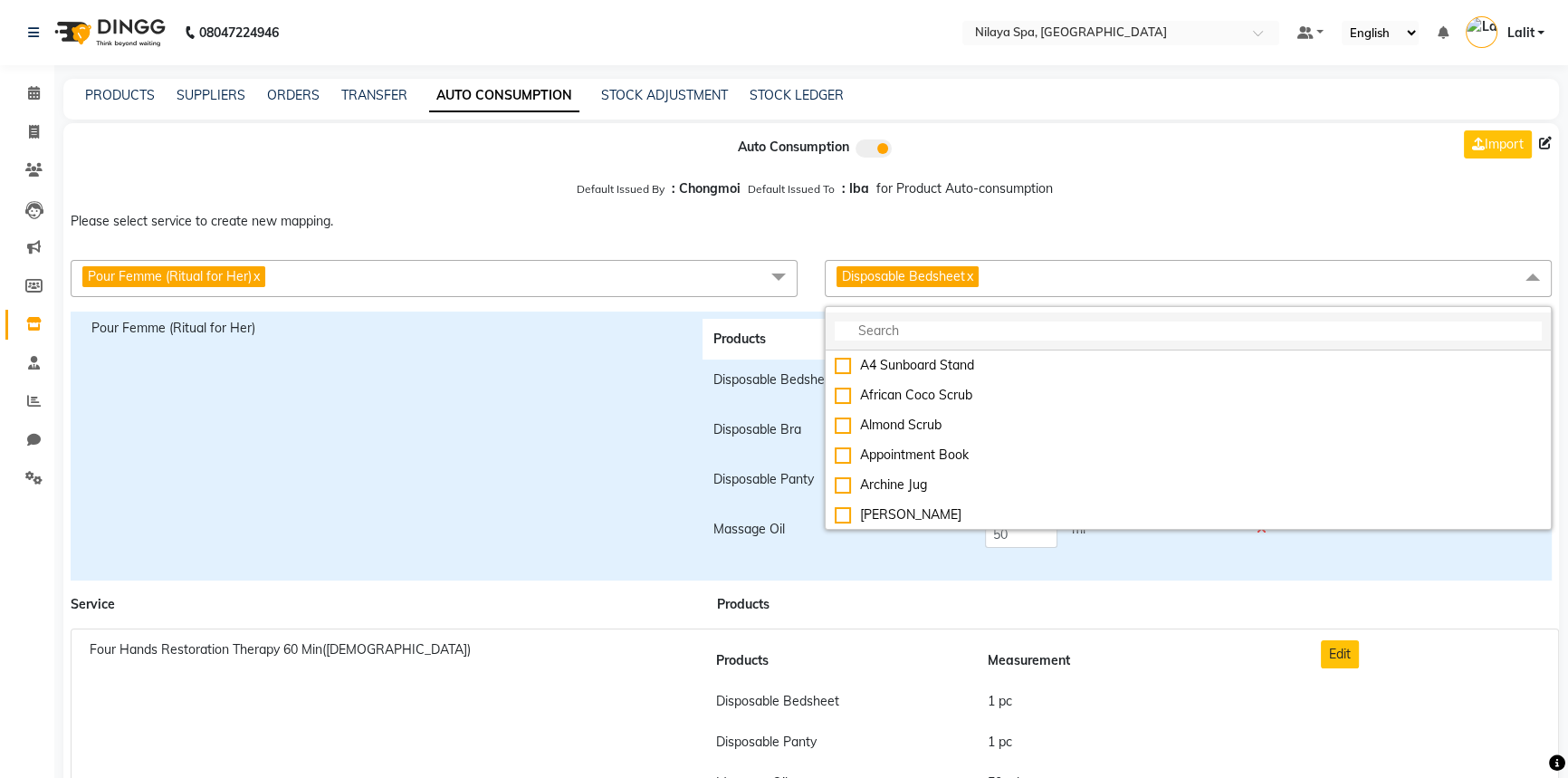
click at [945, 336] on input "multiselect-search" at bounding box center [1189, 331] width 707 height 19
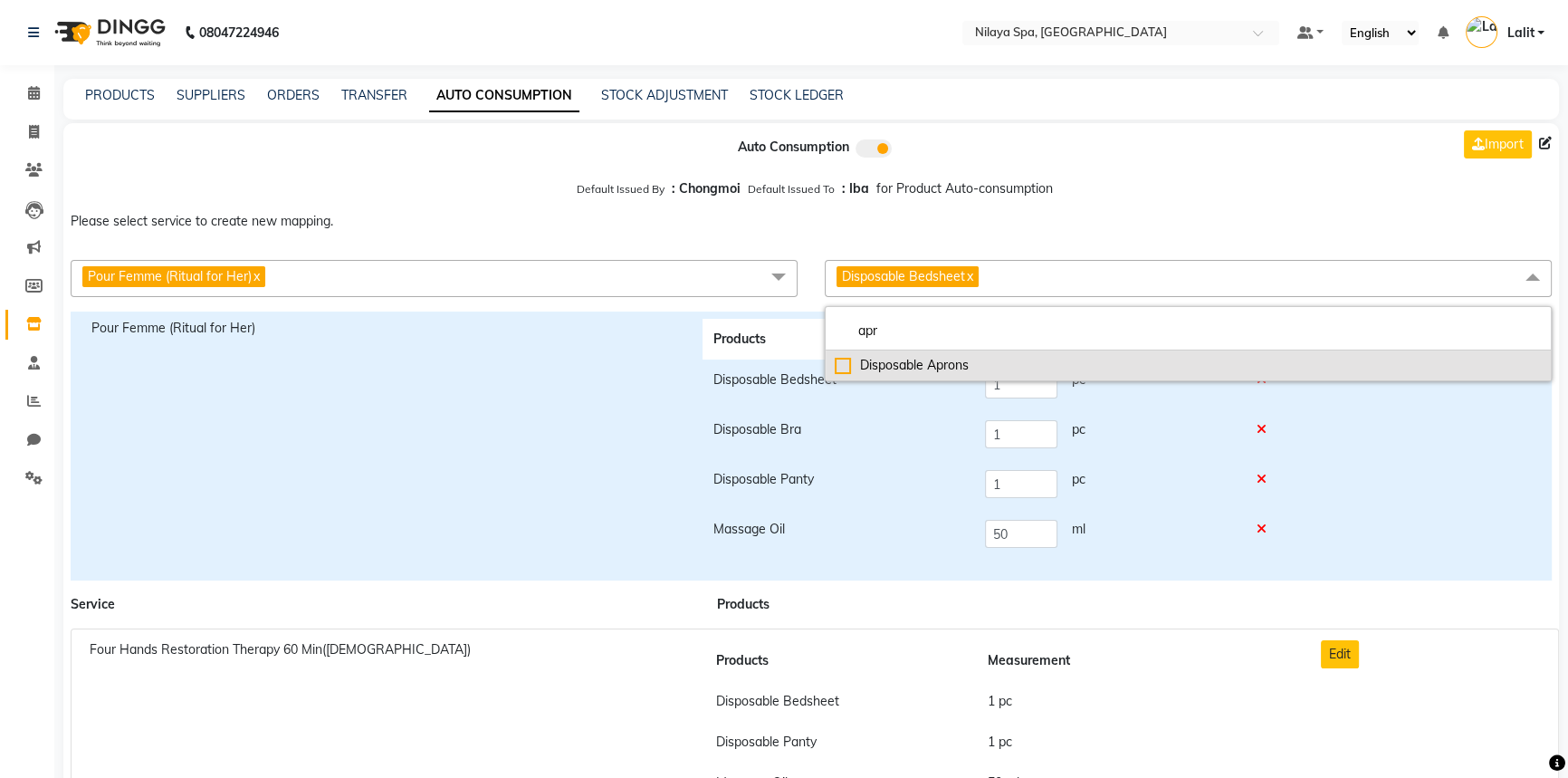
click at [913, 366] on div "Disposable Aprons" at bounding box center [1189, 365] width 707 height 19
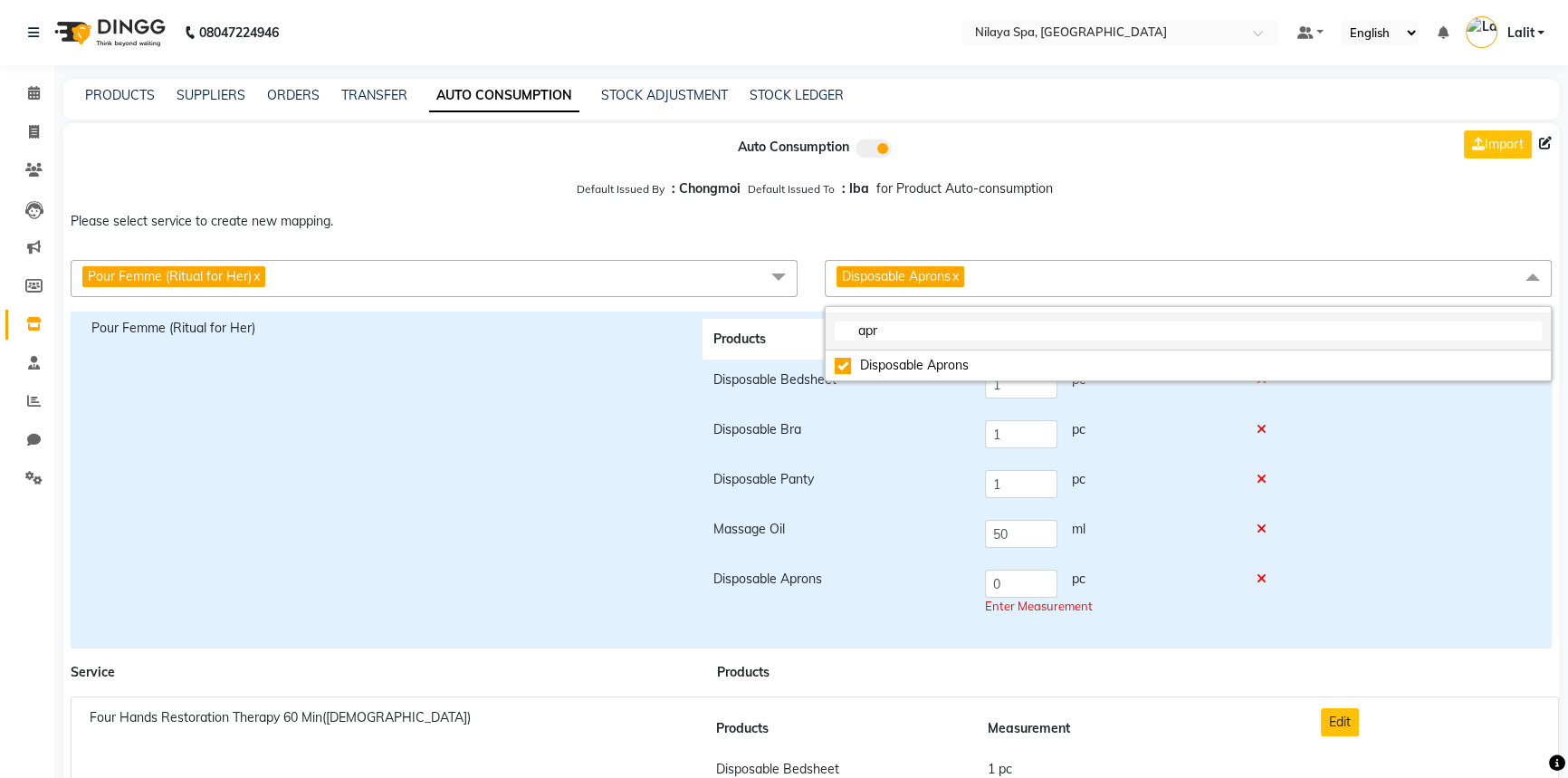
click at [905, 334] on input "apr" at bounding box center [1189, 331] width 707 height 19
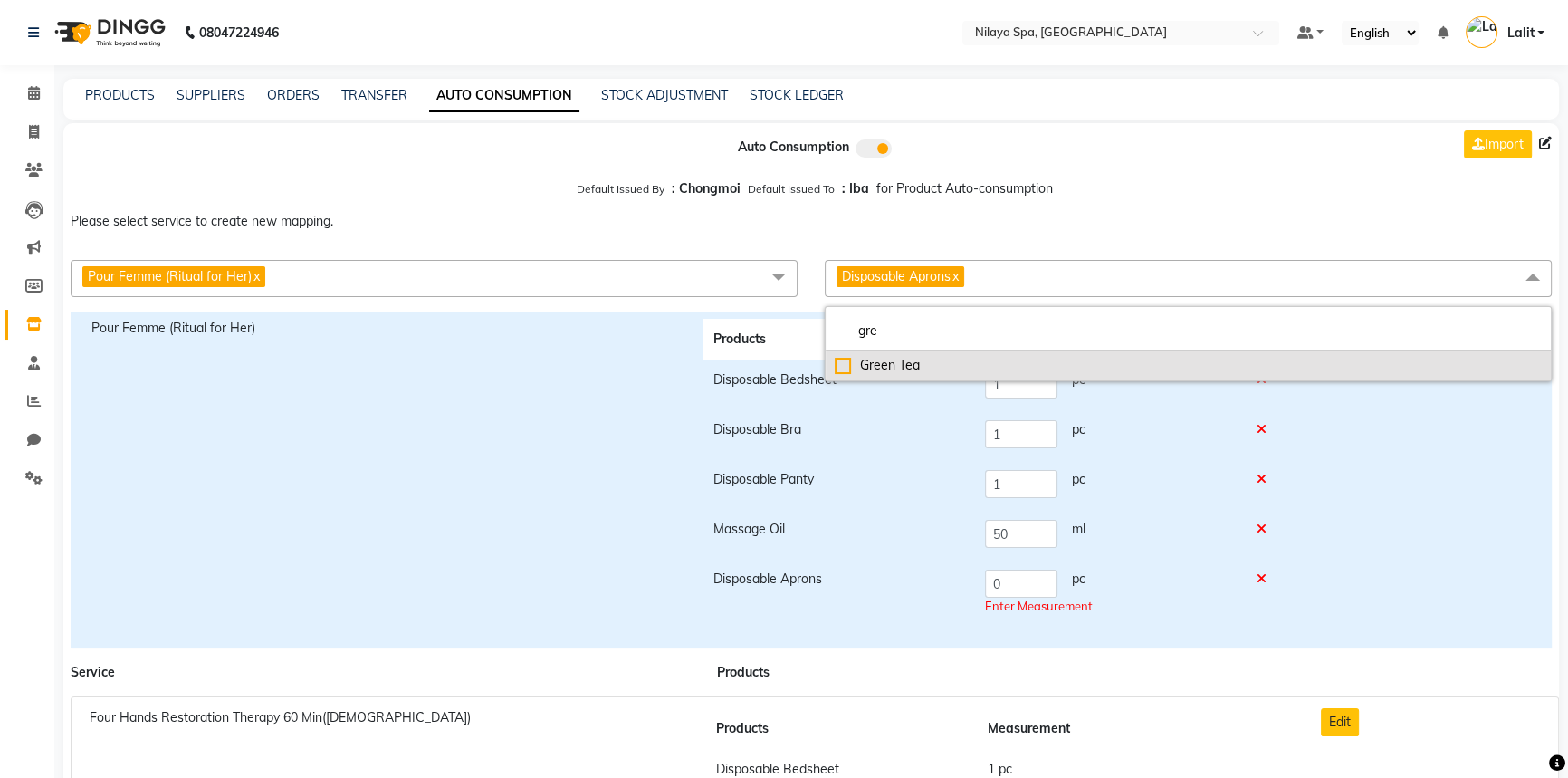
click at [885, 369] on div "Green Tea" at bounding box center [1189, 365] width 707 height 19
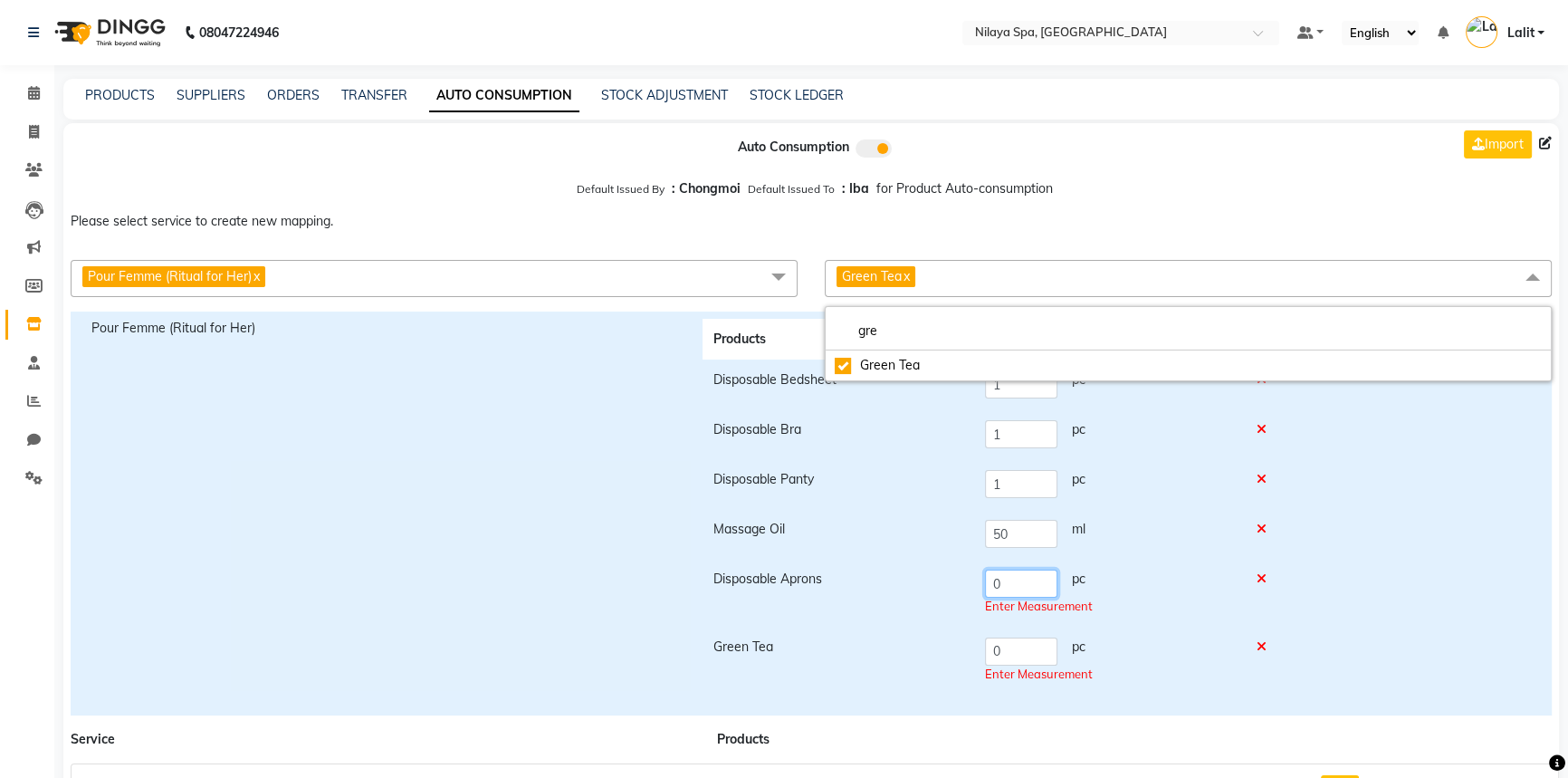
drag, startPoint x: 1028, startPoint y: 582, endPoint x: 993, endPoint y: 578, distance: 35.2
click at [993, 578] on input "0" at bounding box center [1021, 583] width 72 height 28
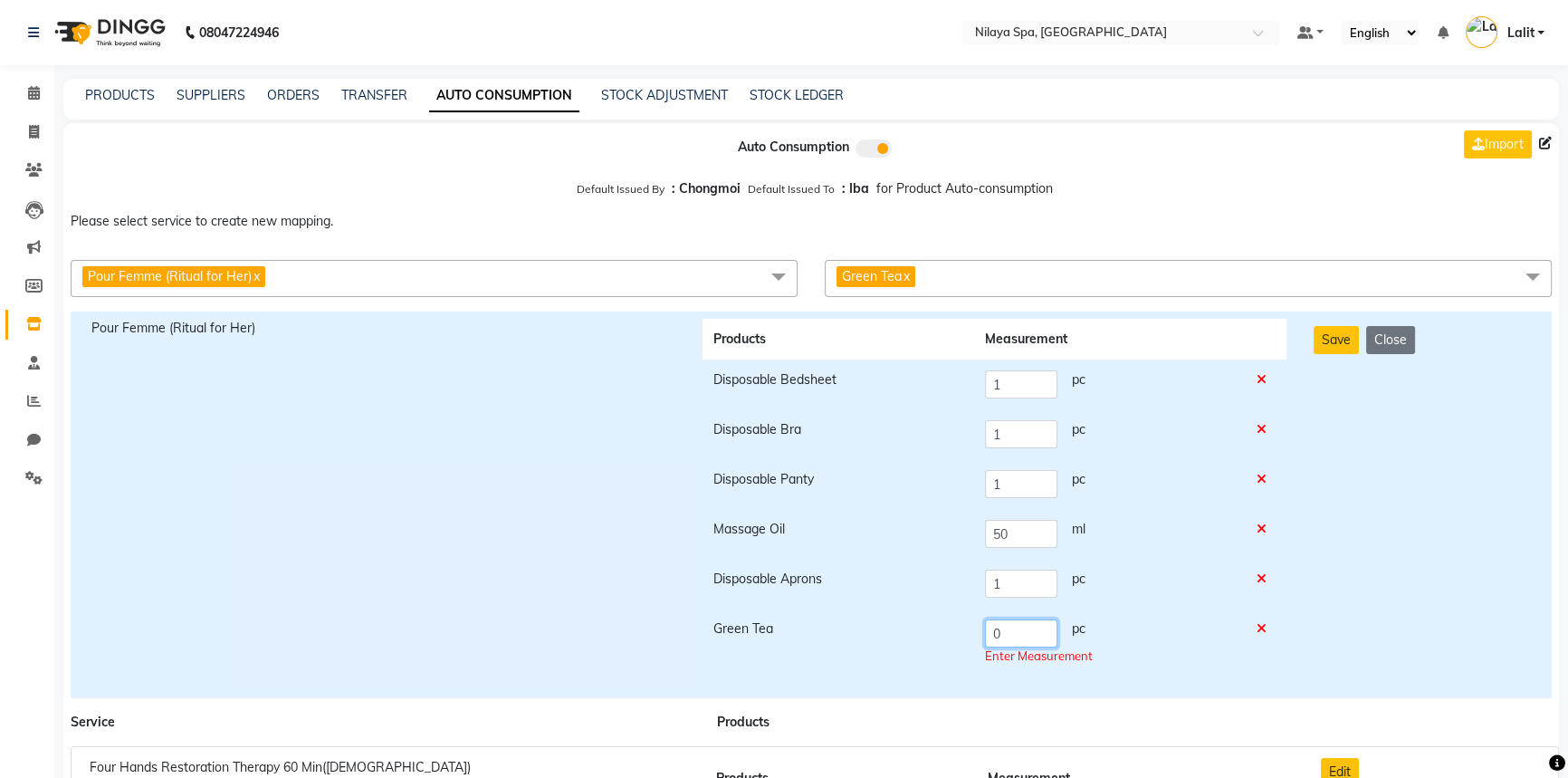
drag, startPoint x: 1011, startPoint y: 650, endPoint x: 948, endPoint y: 647, distance: 63.1
click at [948, 647] on tr "Green Tea 0 pc Enter Measurement" at bounding box center [994, 642] width 584 height 68
click at [1524, 513] on div "Save Close" at bounding box center [1422, 504] width 244 height 372
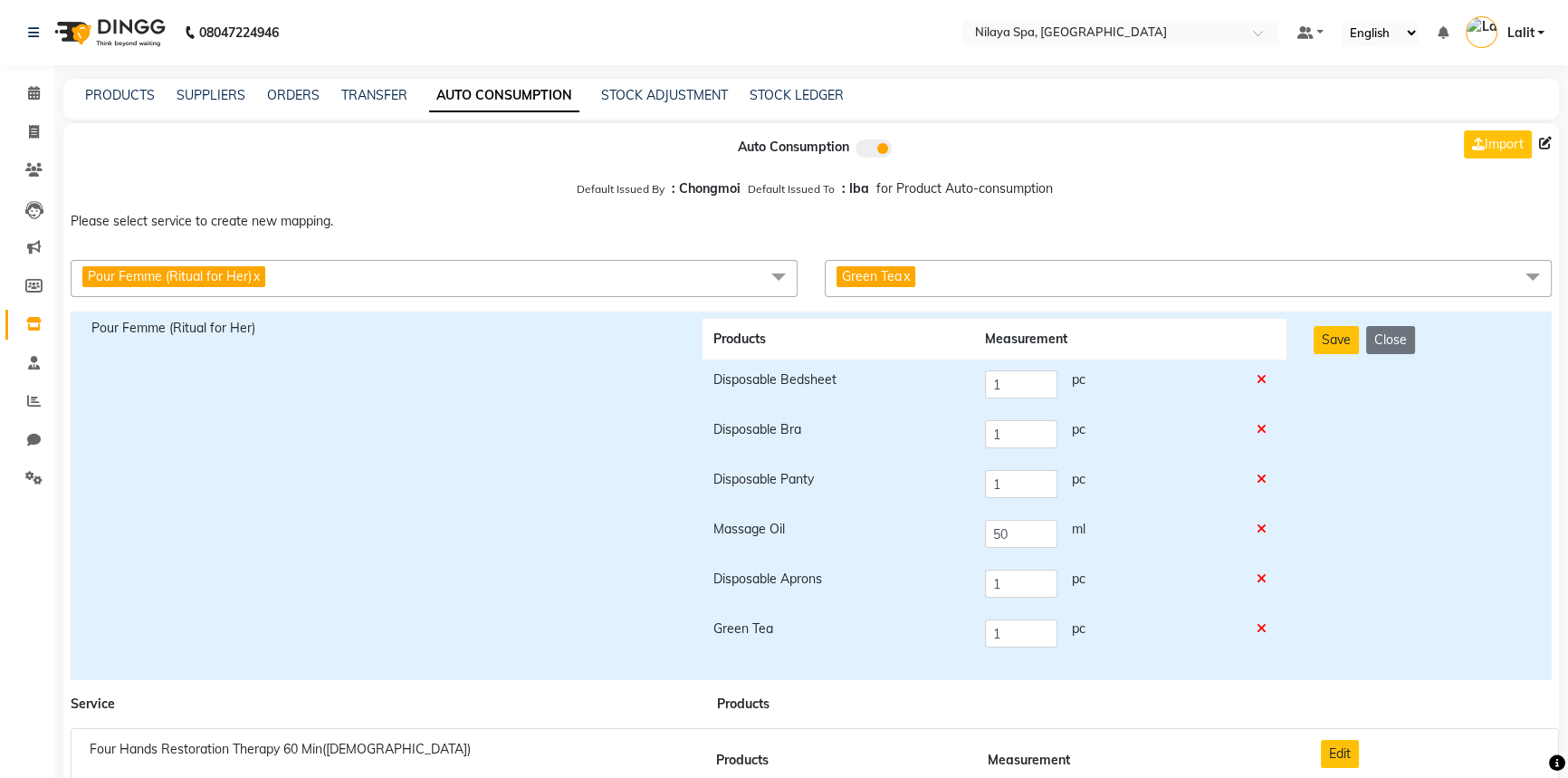
click at [1339, 429] on div "Save Close" at bounding box center [1422, 495] width 244 height 354
click at [1333, 337] on button "Save" at bounding box center [1335, 339] width 45 height 28
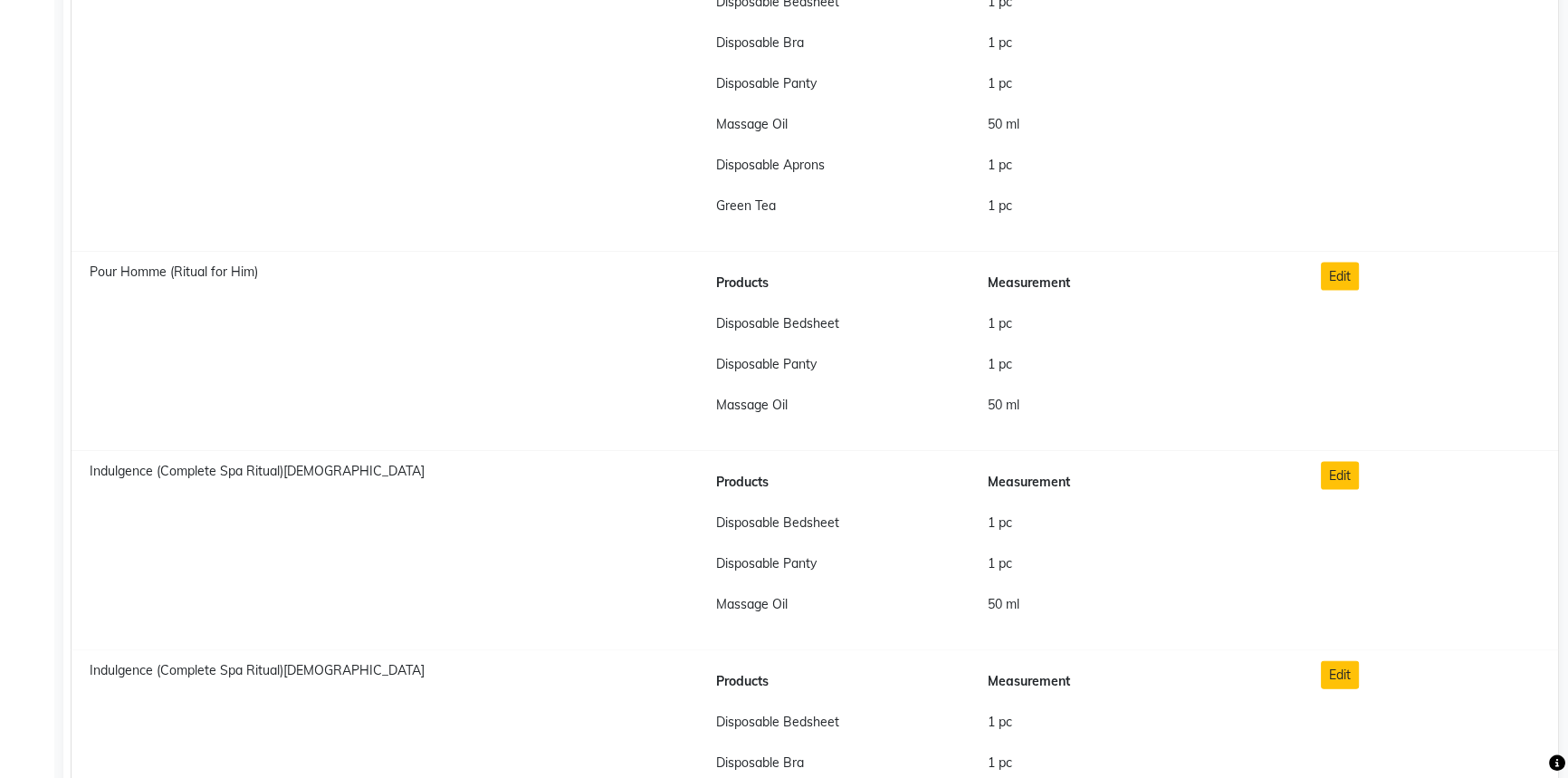
scroll to position [13417, 0]
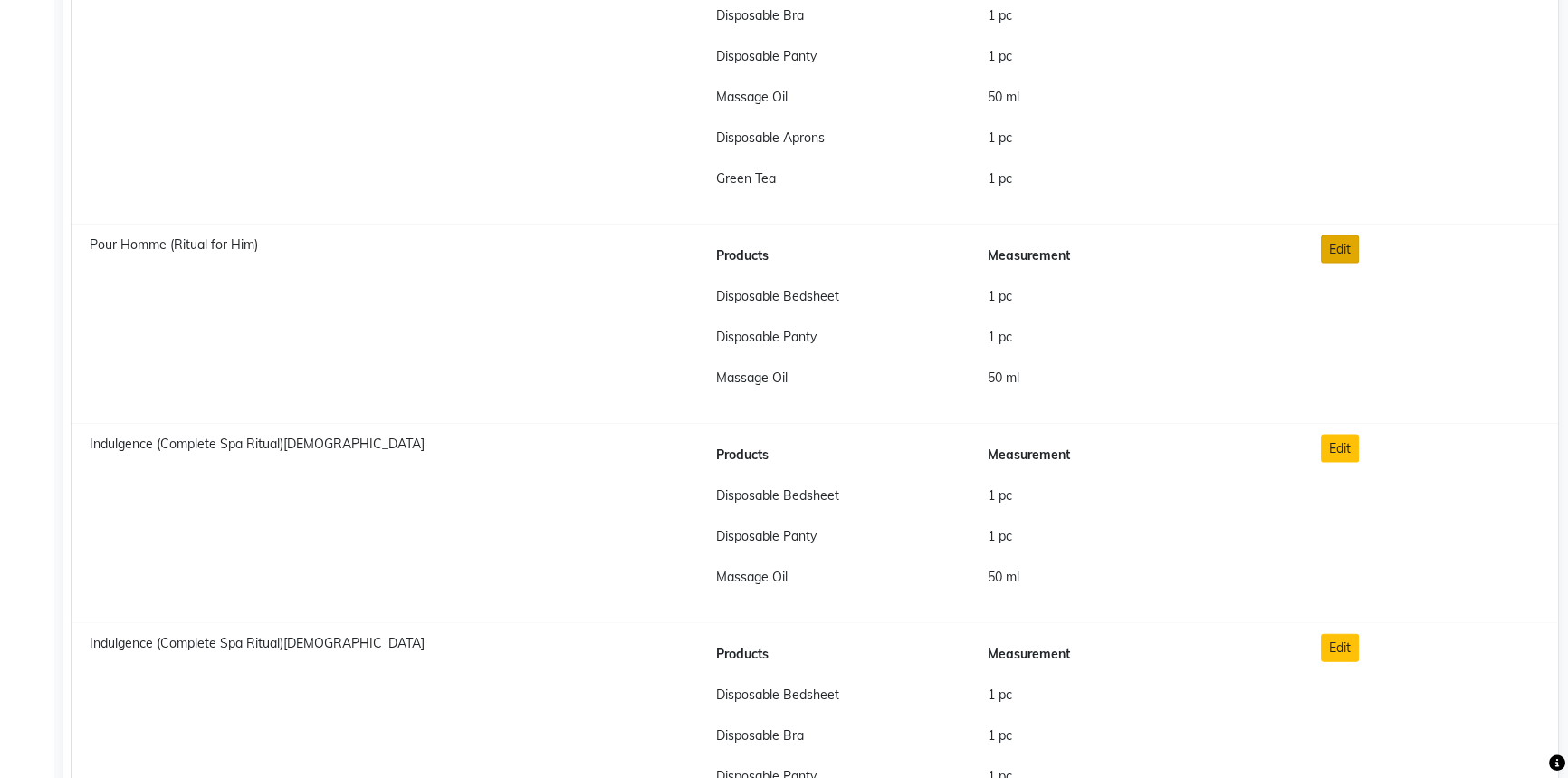
click at [1342, 242] on button "Edit" at bounding box center [1340, 249] width 38 height 28
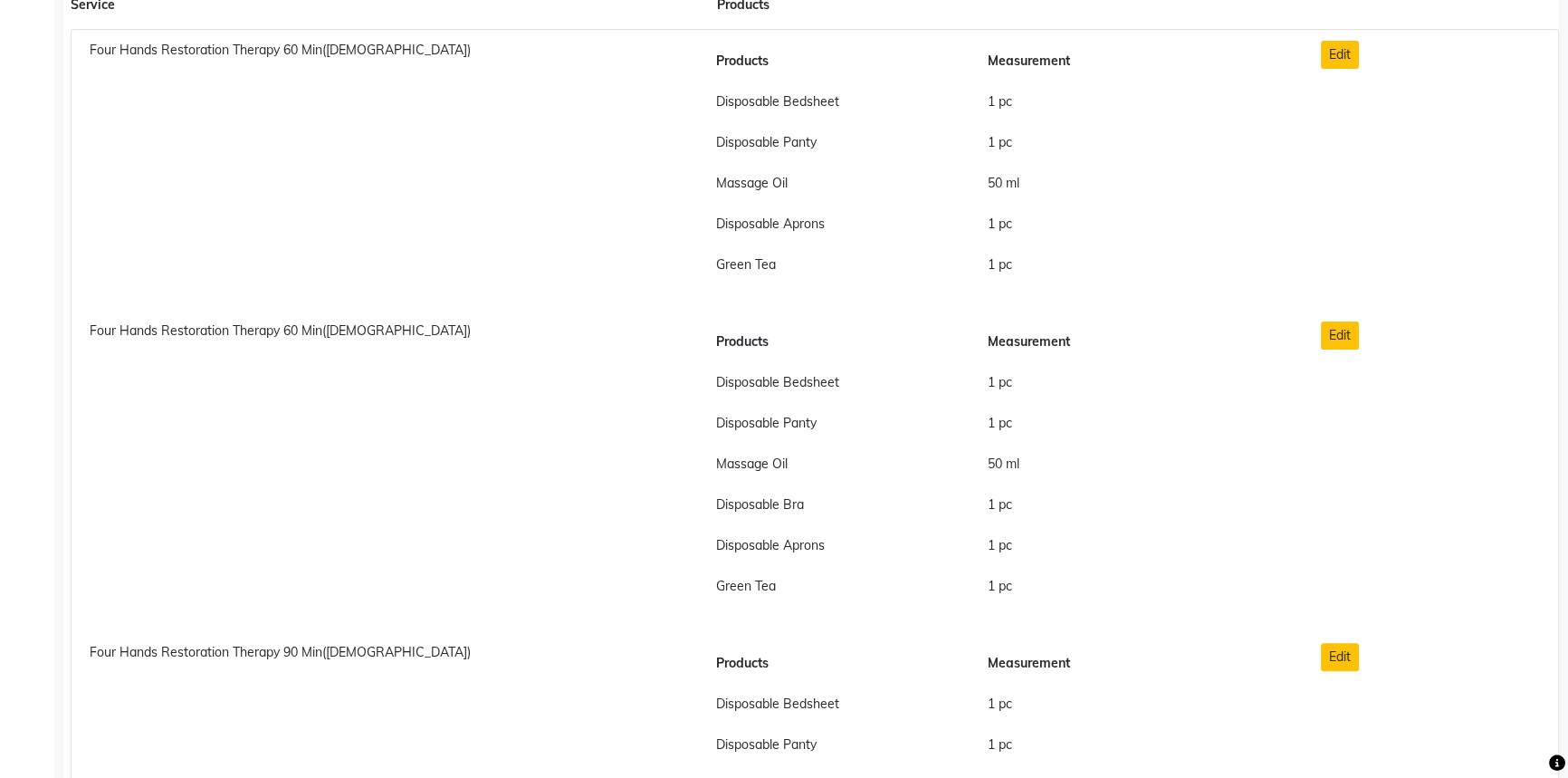
scroll to position [0, 0]
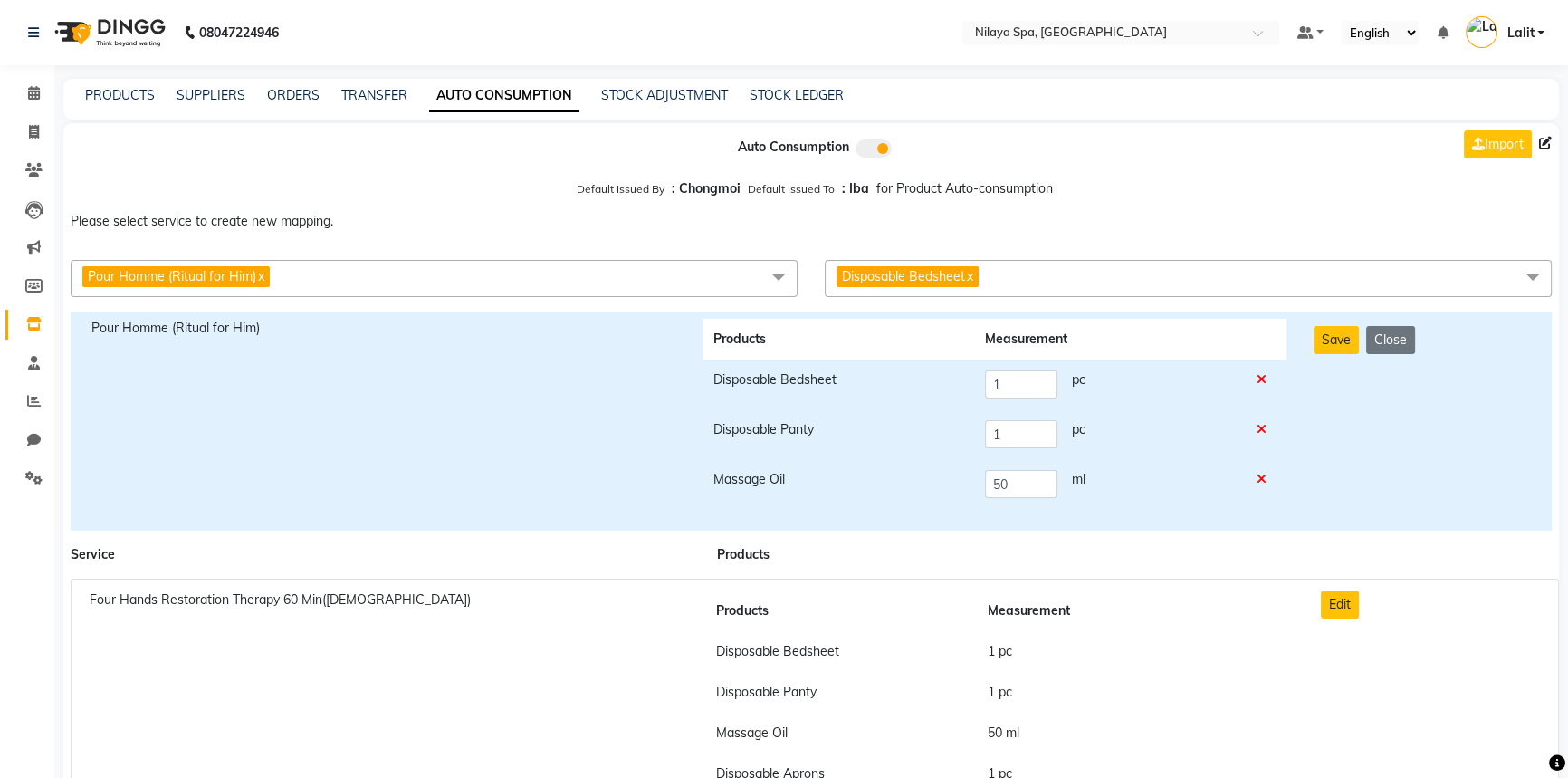
click at [1039, 294] on span "Disposable Bedsheet x" at bounding box center [1188, 278] width 727 height 37
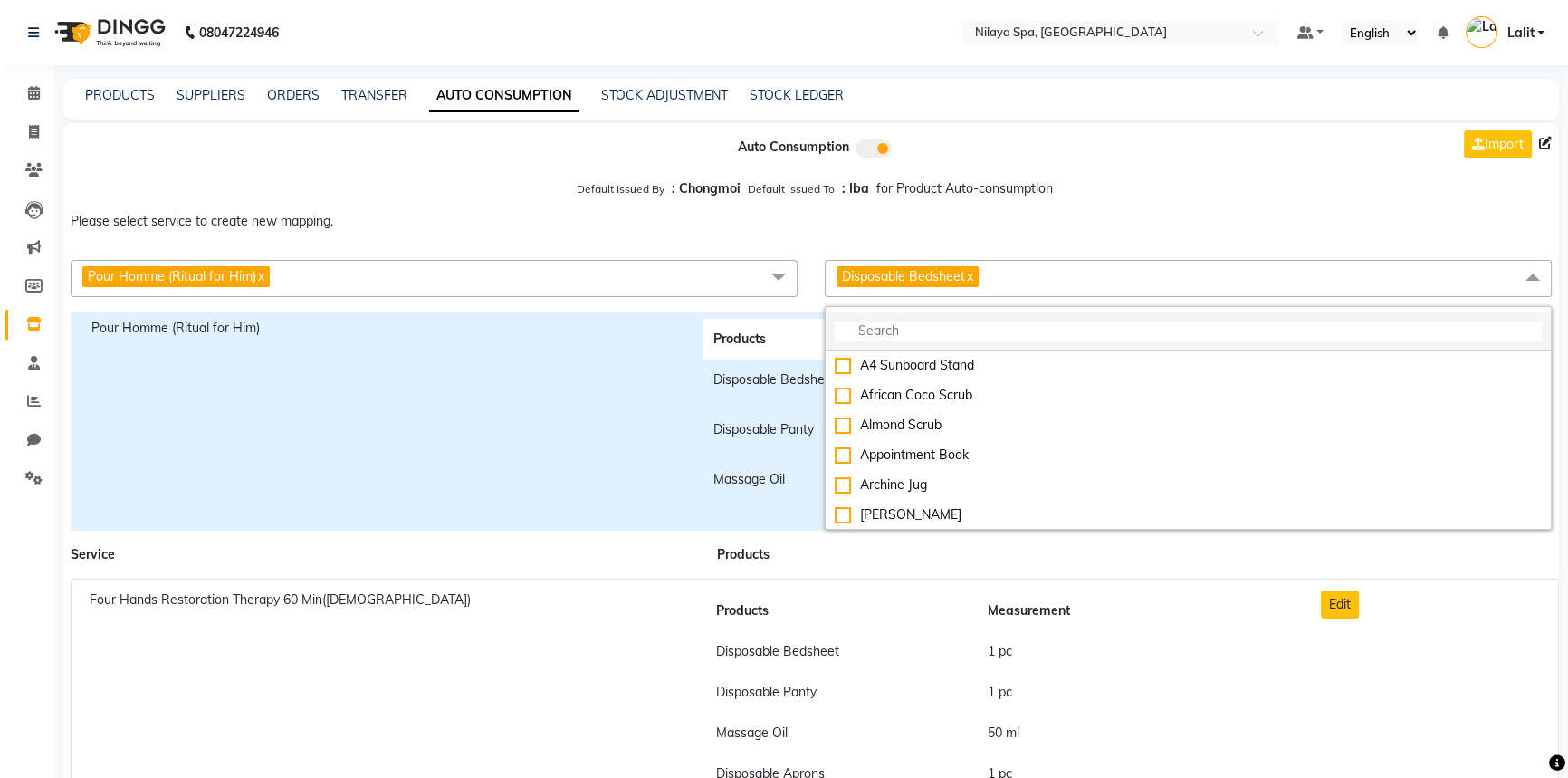
click at [918, 331] on input "multiselect-search" at bounding box center [1189, 331] width 707 height 19
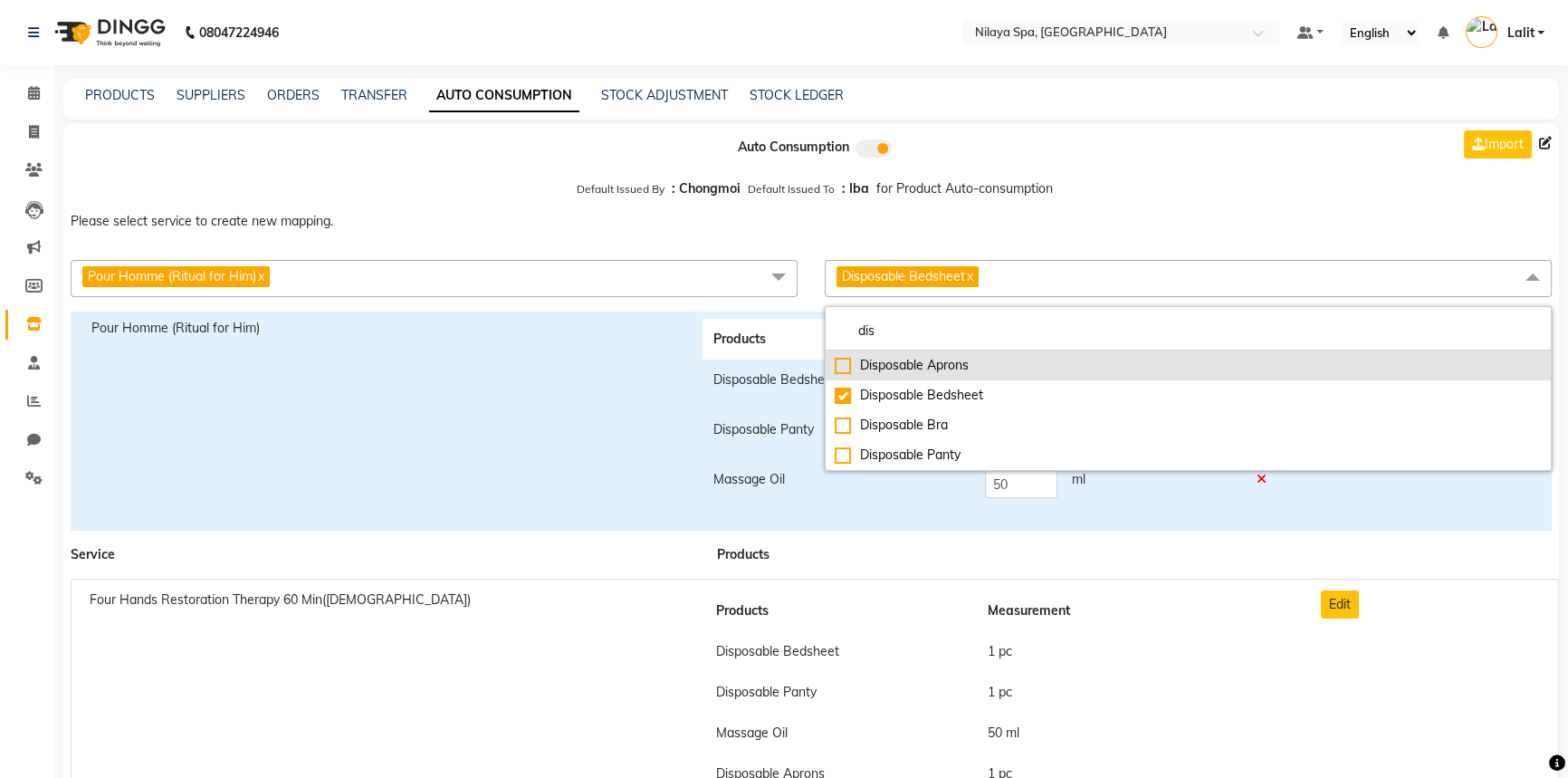
drag, startPoint x: 881, startPoint y: 362, endPoint x: 872, endPoint y: 359, distance: 9.5
click at [878, 362] on div "Disposable Aprons" at bounding box center [1189, 365] width 707 height 19
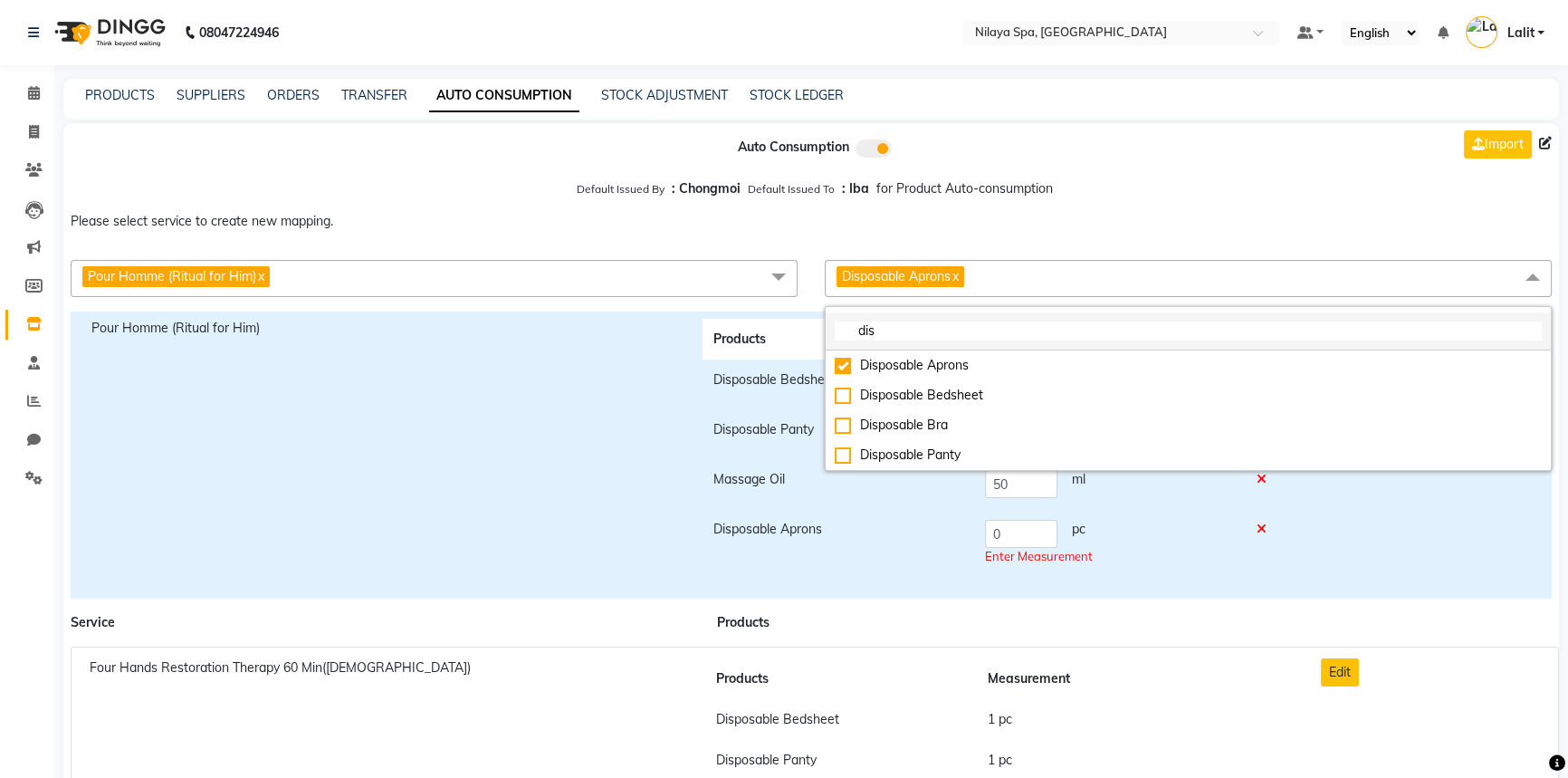
click at [891, 333] on input "dis" at bounding box center [1189, 331] width 707 height 19
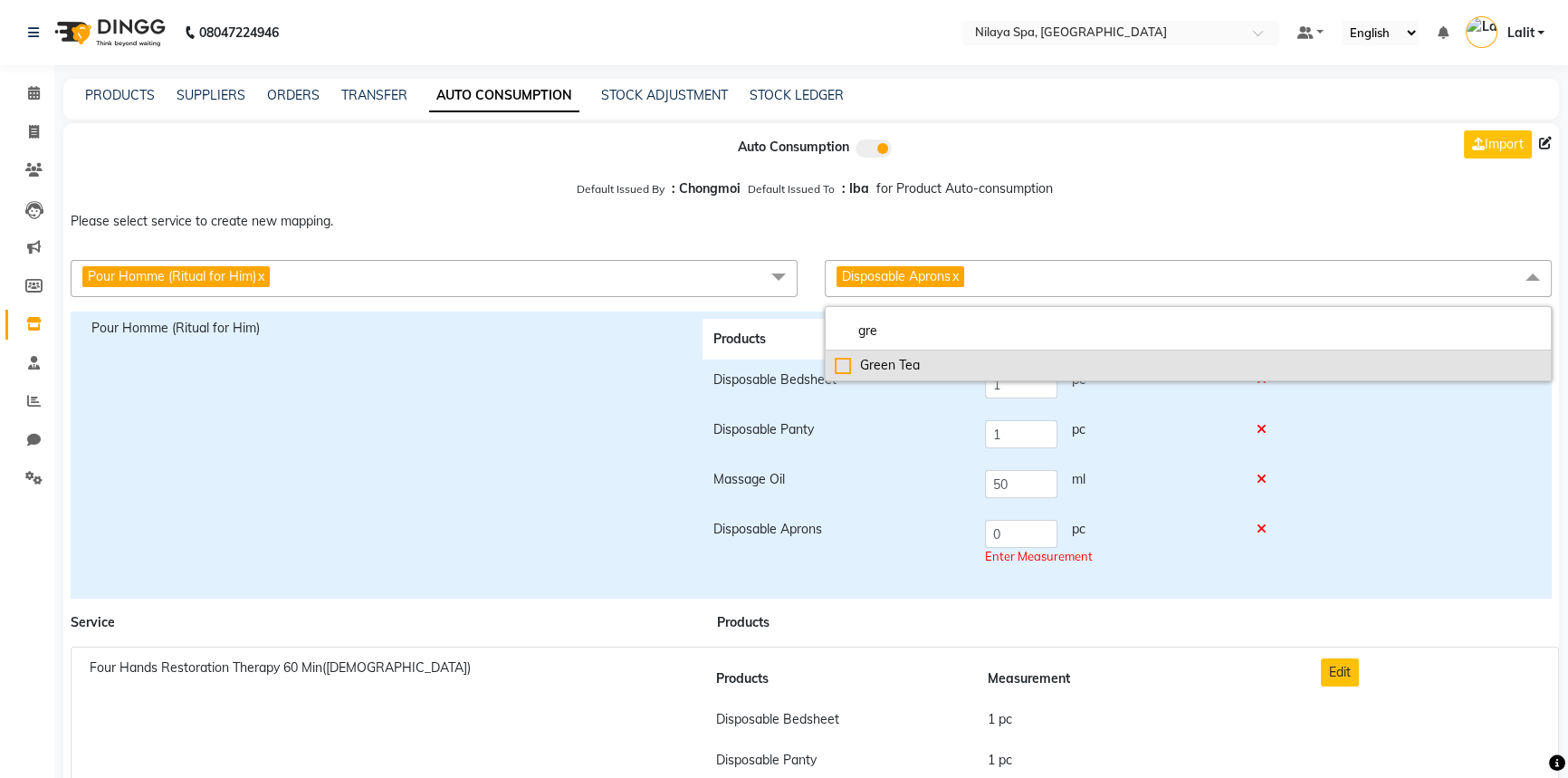
click at [890, 362] on div "Green Tea" at bounding box center [1189, 365] width 707 height 19
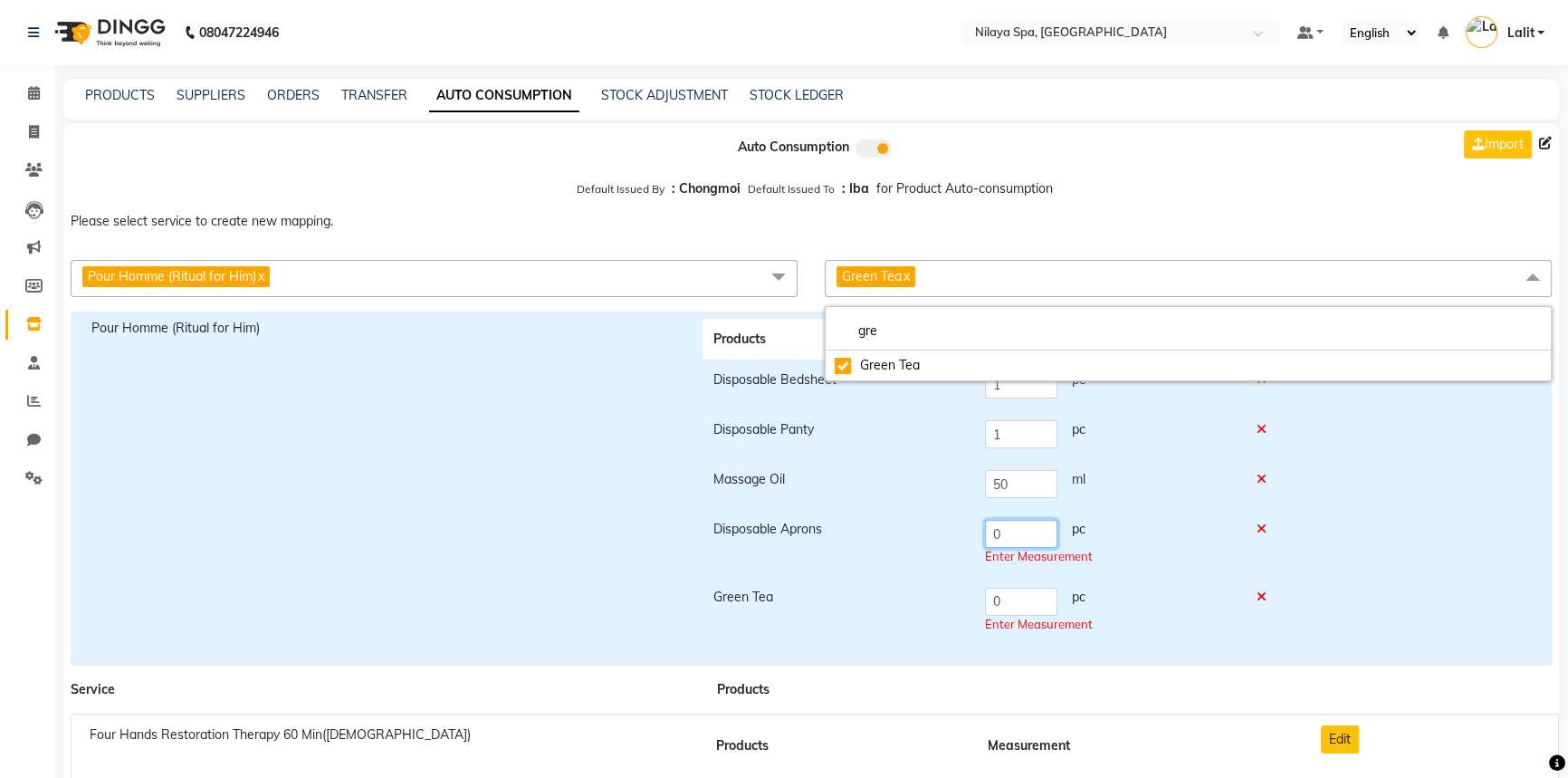
drag, startPoint x: 1028, startPoint y: 530, endPoint x: 985, endPoint y: 525, distance: 43.3
click at [985, 525] on input "0" at bounding box center [1021, 533] width 72 height 28
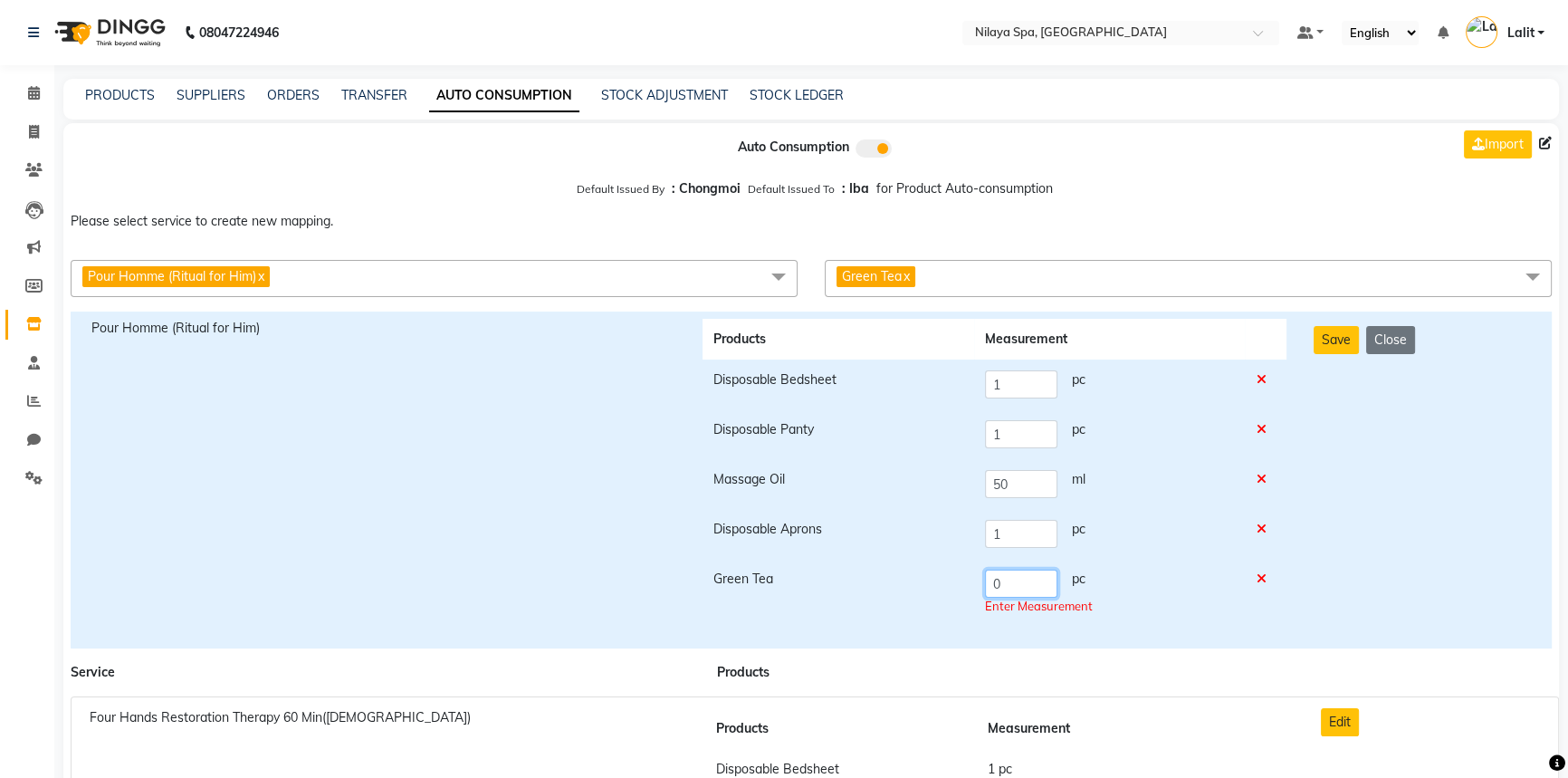
drag, startPoint x: 1023, startPoint y: 608, endPoint x: 993, endPoint y: 599, distance: 31.3
click at [993, 599] on td "0 pc Enter Measurement" at bounding box center [1110, 592] width 271 height 68
drag, startPoint x: 1395, startPoint y: 616, endPoint x: 1353, endPoint y: 507, distance: 116.8
click at [1395, 609] on div "Save Close" at bounding box center [1422, 480] width 244 height 322
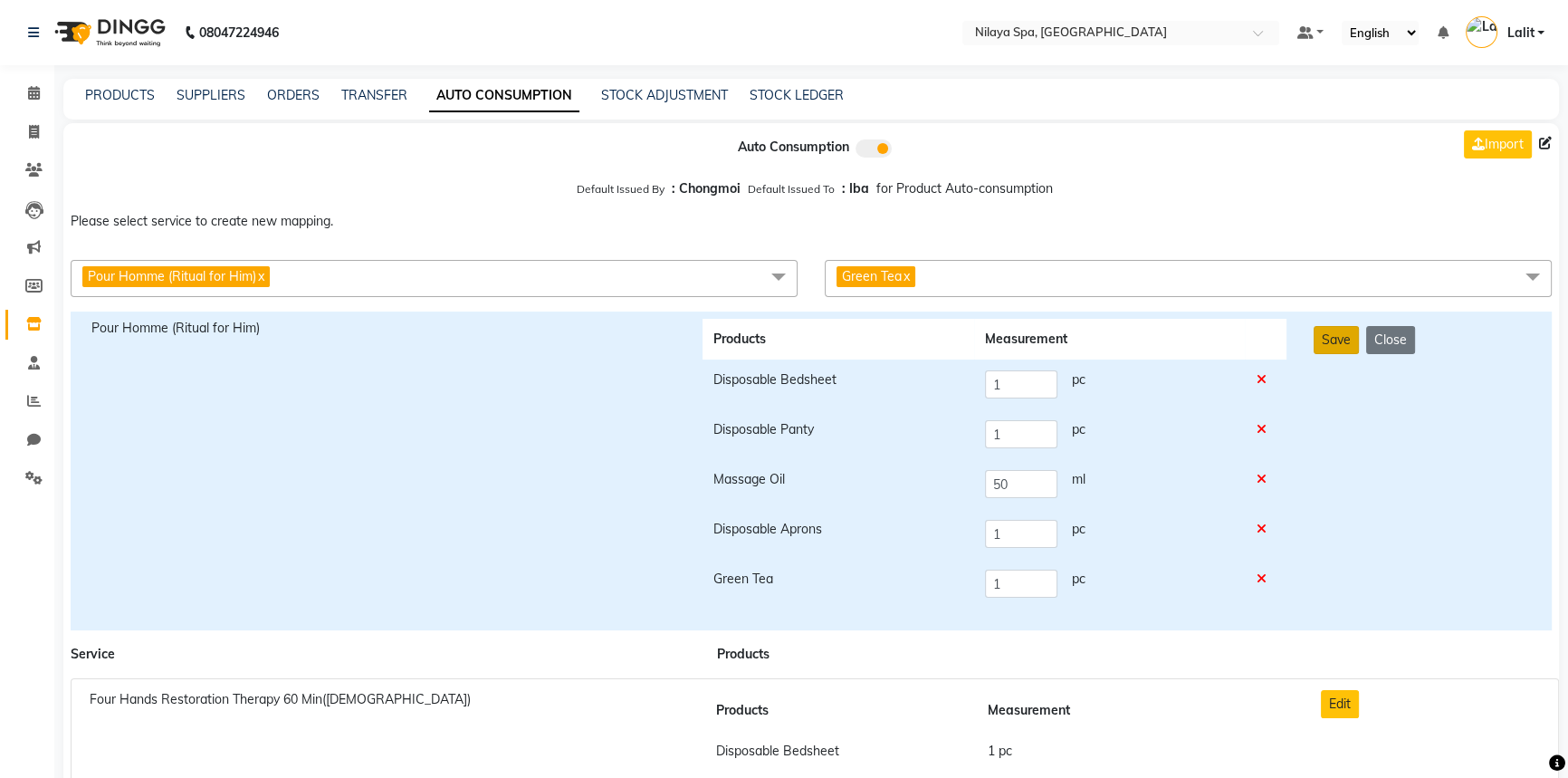
click at [1334, 349] on button "Save" at bounding box center [1335, 339] width 45 height 28
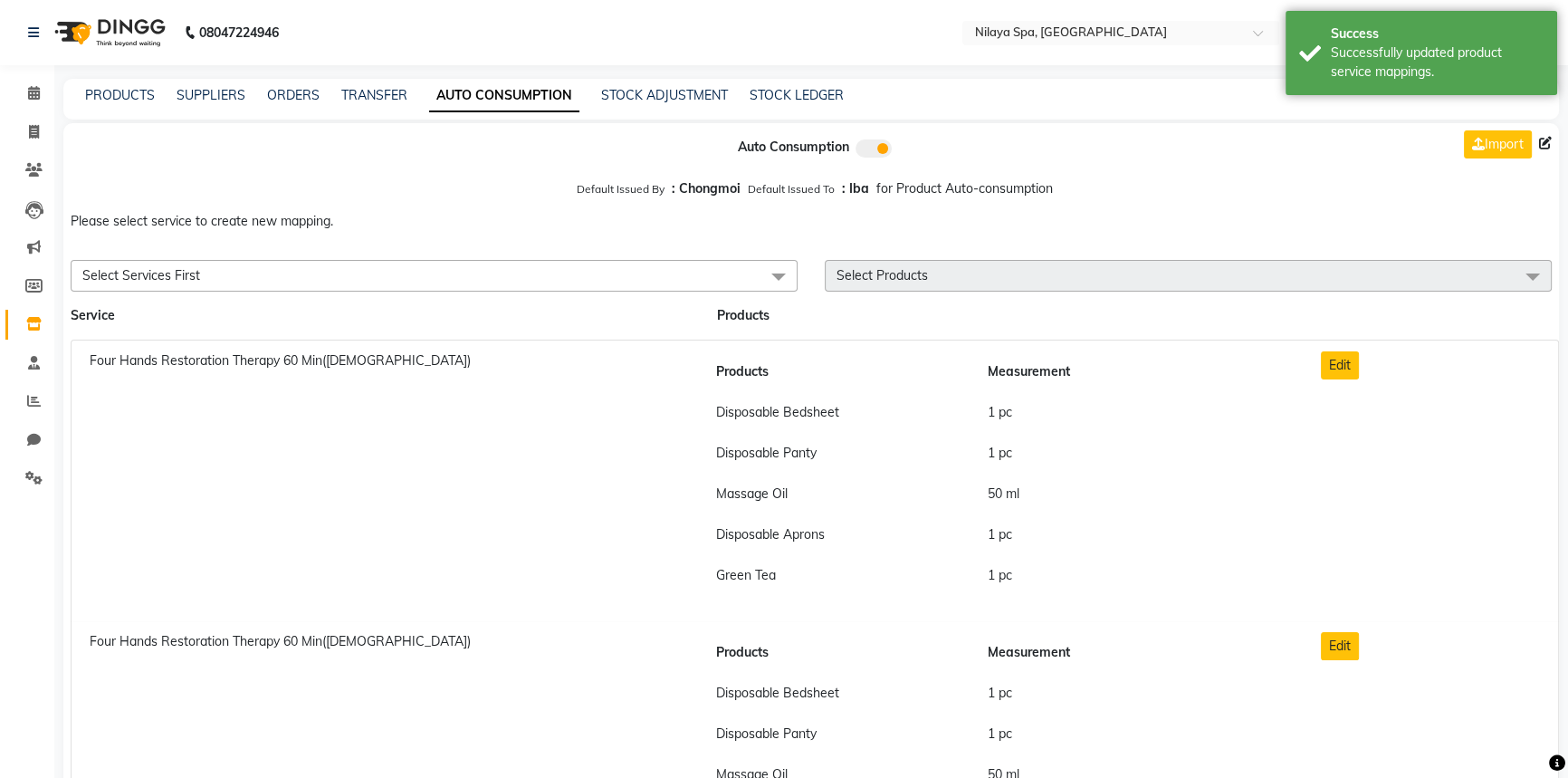
click at [1192, 192] on div "Default Issued By : Chongmoi Default Issued To : Iba for Product Auto-consumpti…" at bounding box center [810, 188] width 1496 height 32
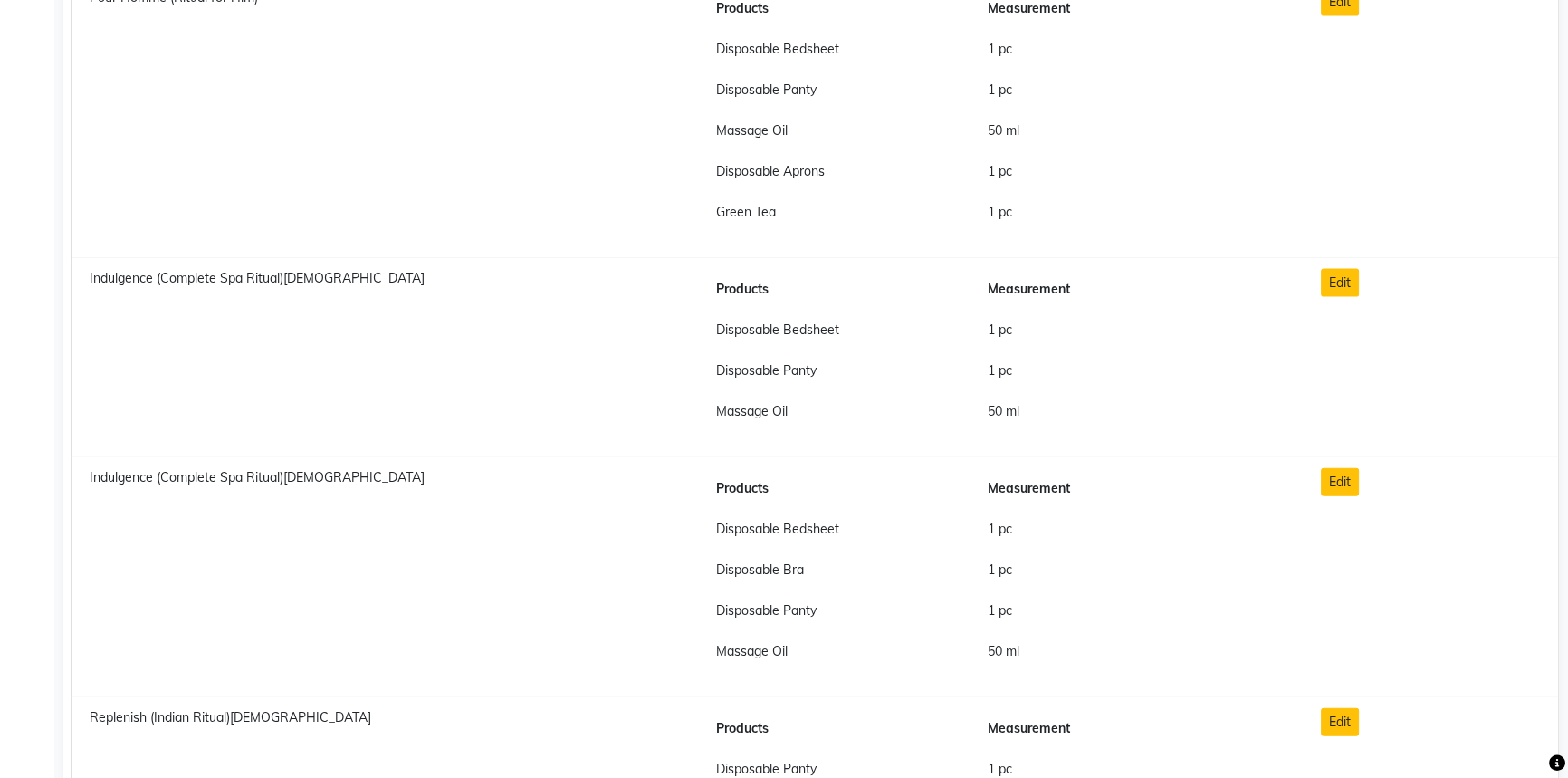
scroll to position [13663, 0]
click at [1327, 280] on button "Edit" at bounding box center [1340, 283] width 38 height 28
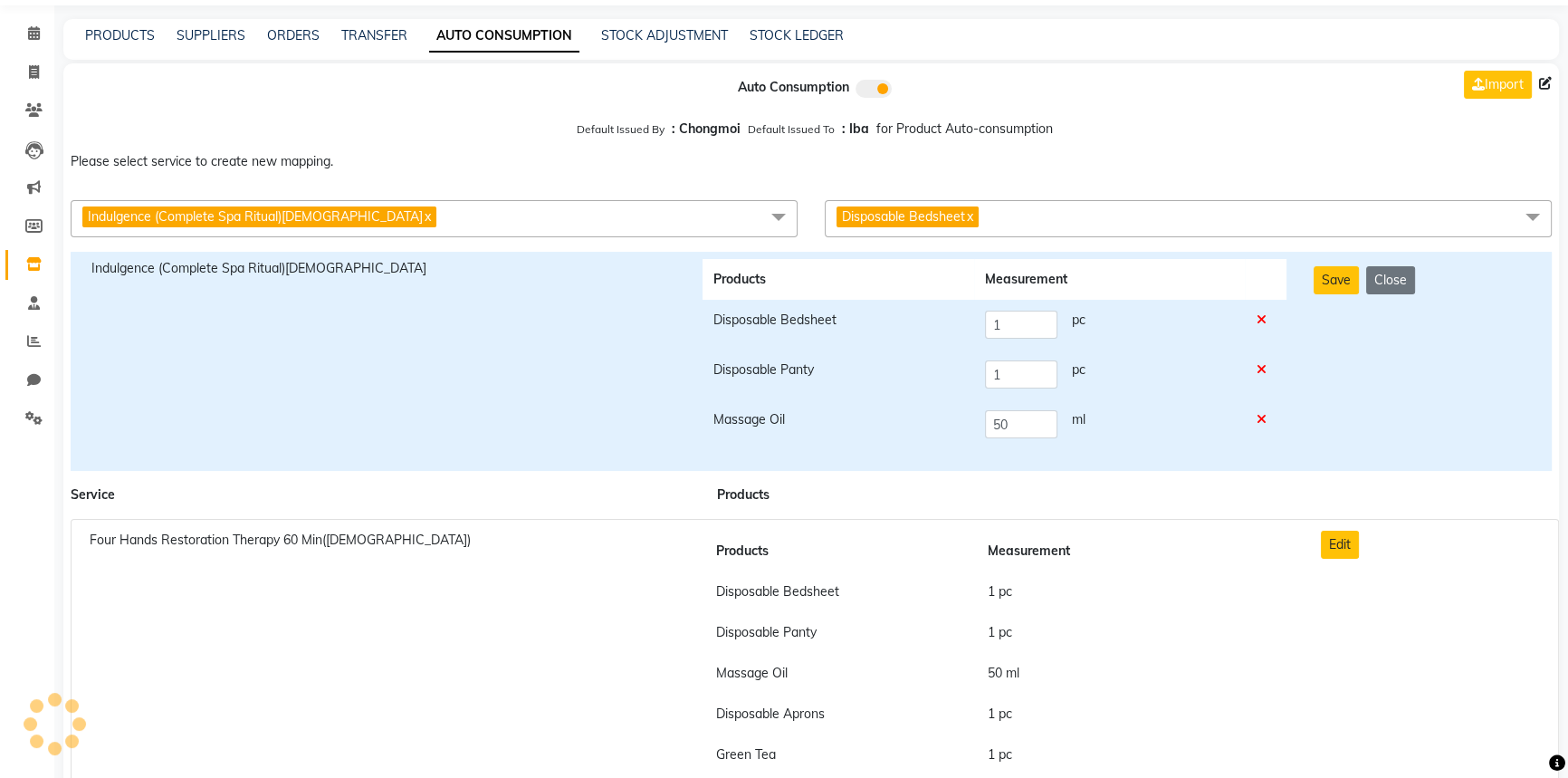
scroll to position [0, 0]
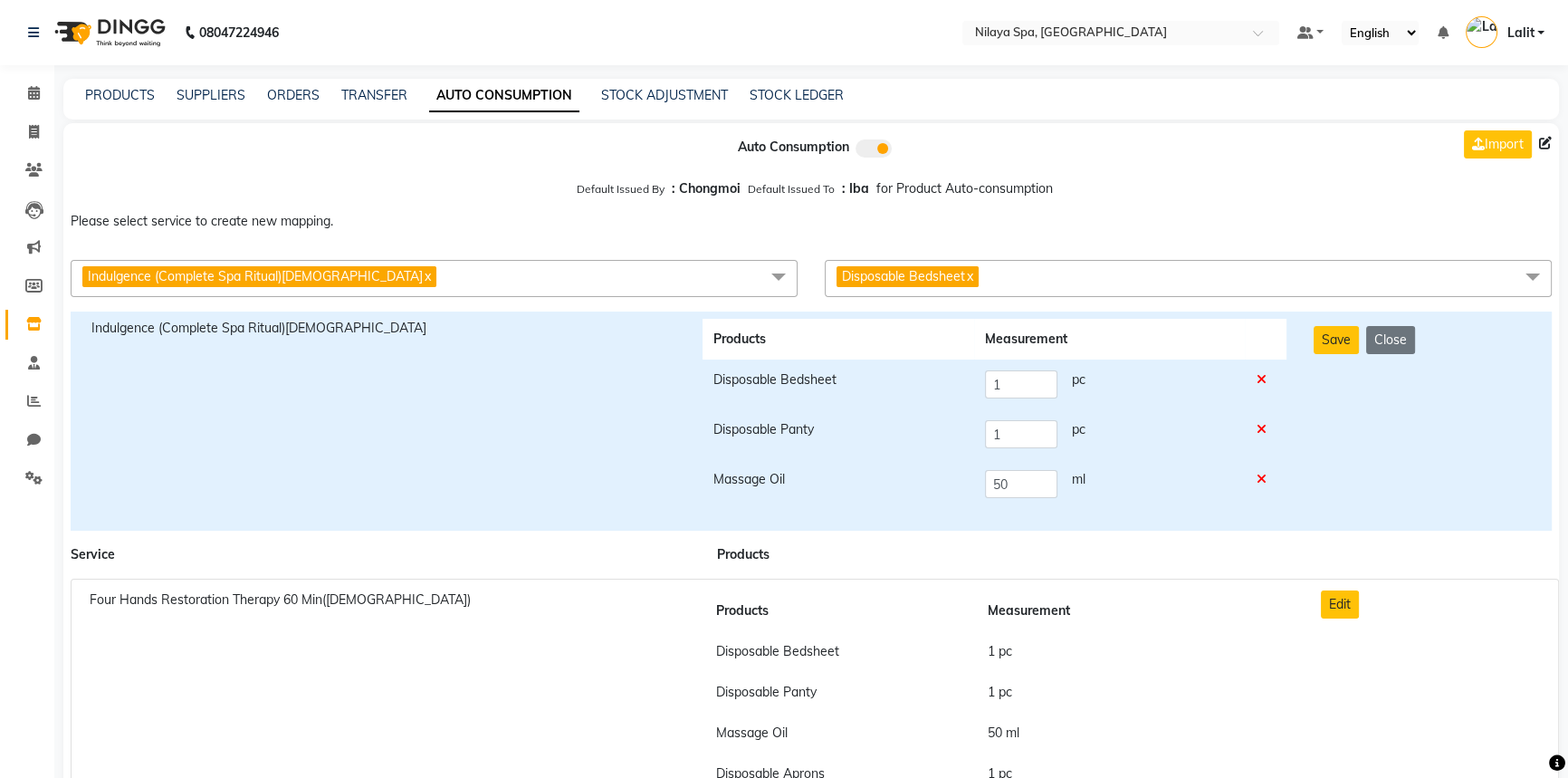
click at [1121, 281] on span "Disposable Bedsheet x" at bounding box center [1188, 278] width 727 height 37
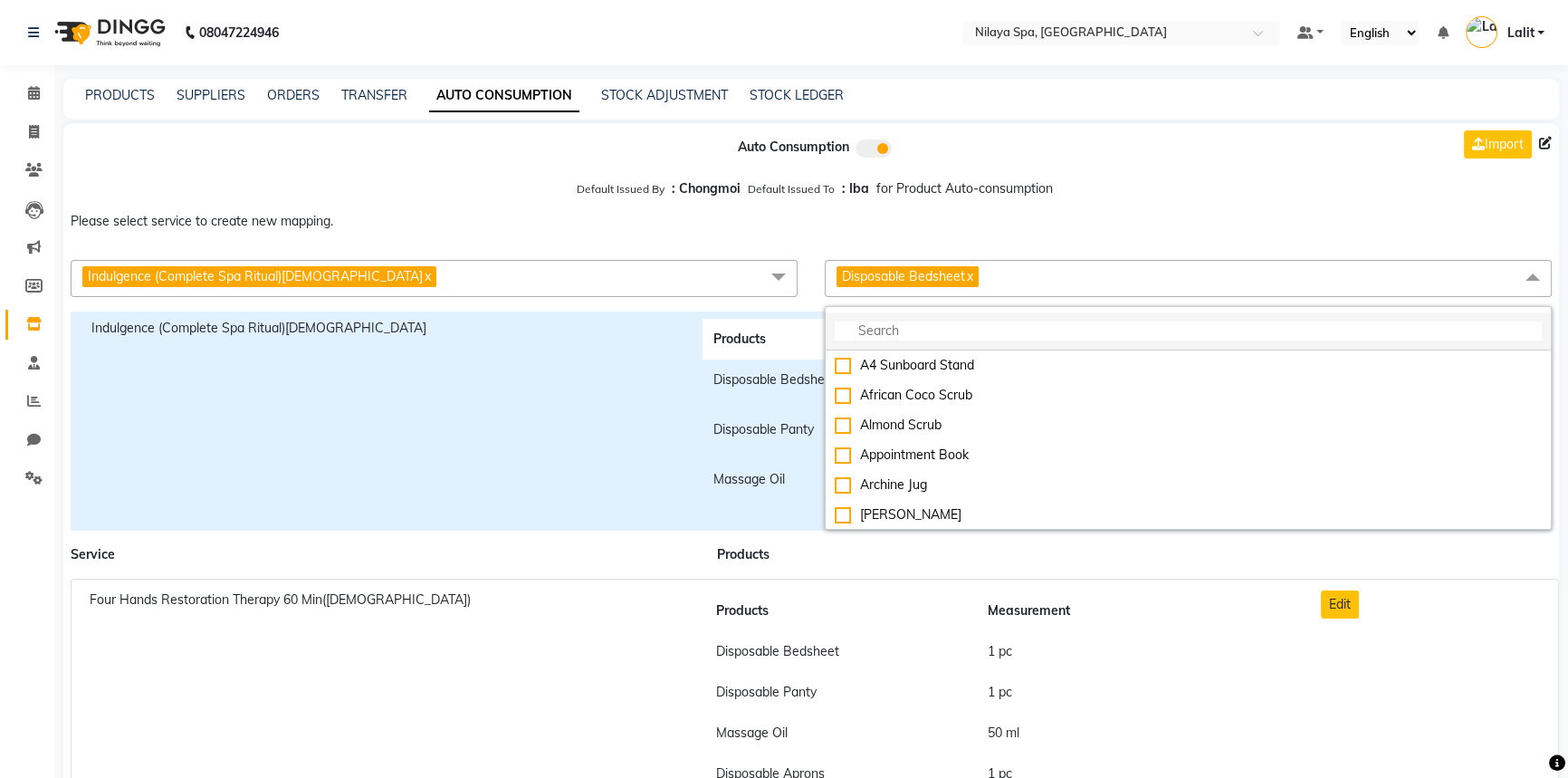
click at [968, 326] on input "multiselect-search" at bounding box center [1189, 331] width 707 height 19
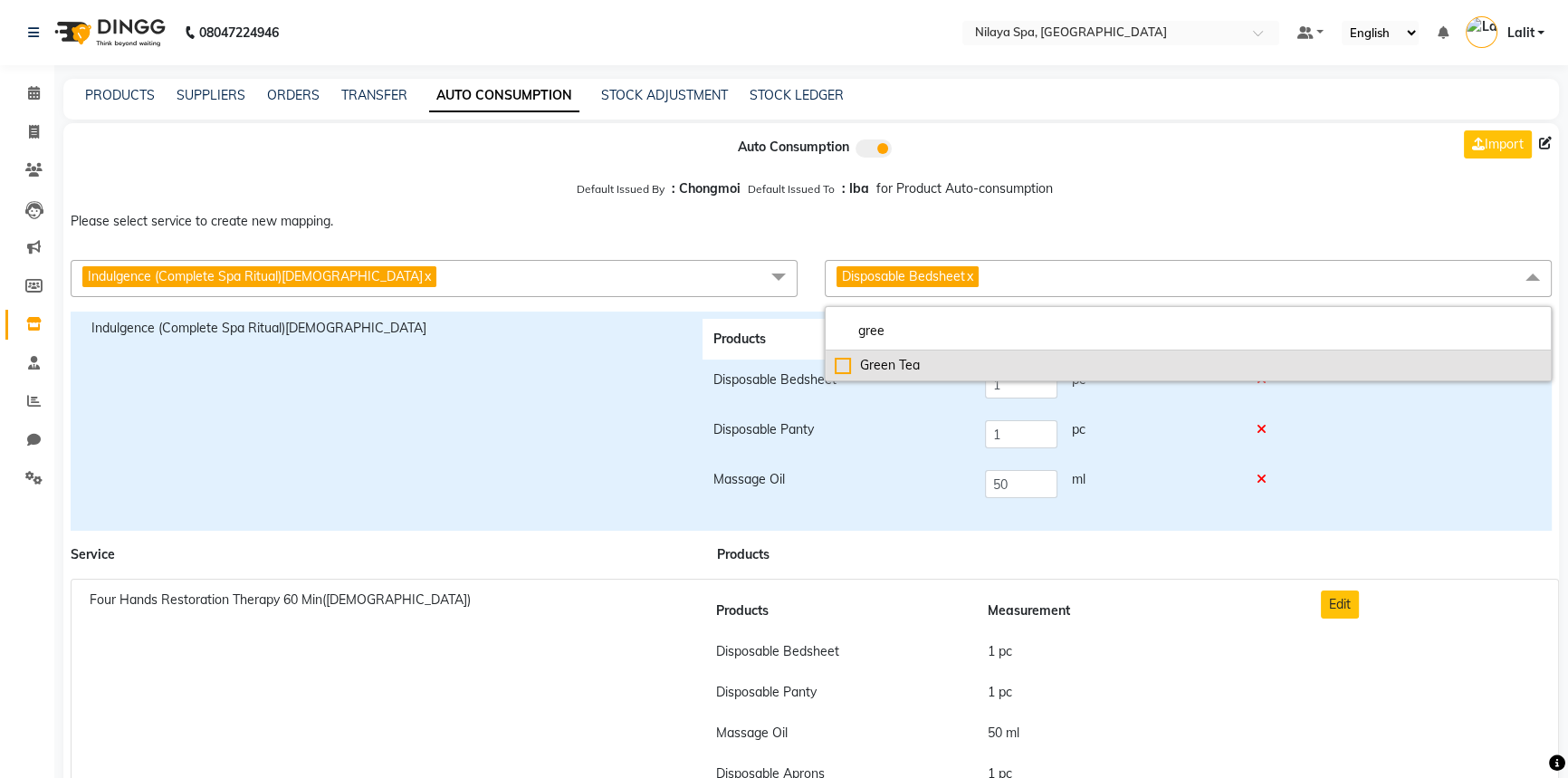
click at [914, 367] on div "Green Tea" at bounding box center [1189, 365] width 707 height 19
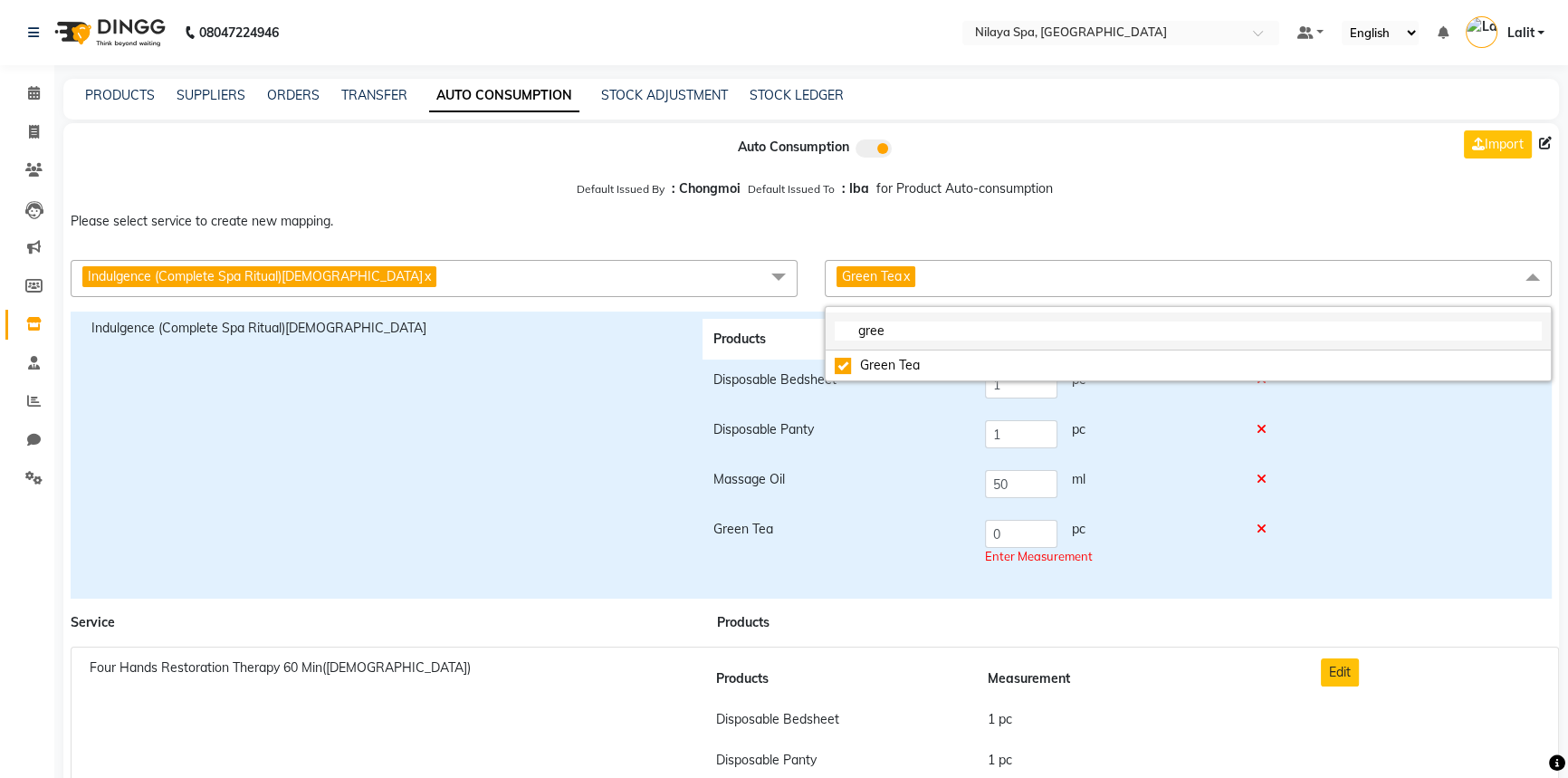
click at [897, 345] on li "gree" at bounding box center [1188, 332] width 725 height 38
click at [896, 345] on li "gree" at bounding box center [1188, 332] width 725 height 38
click at [905, 335] on input "gree" at bounding box center [1189, 331] width 707 height 19
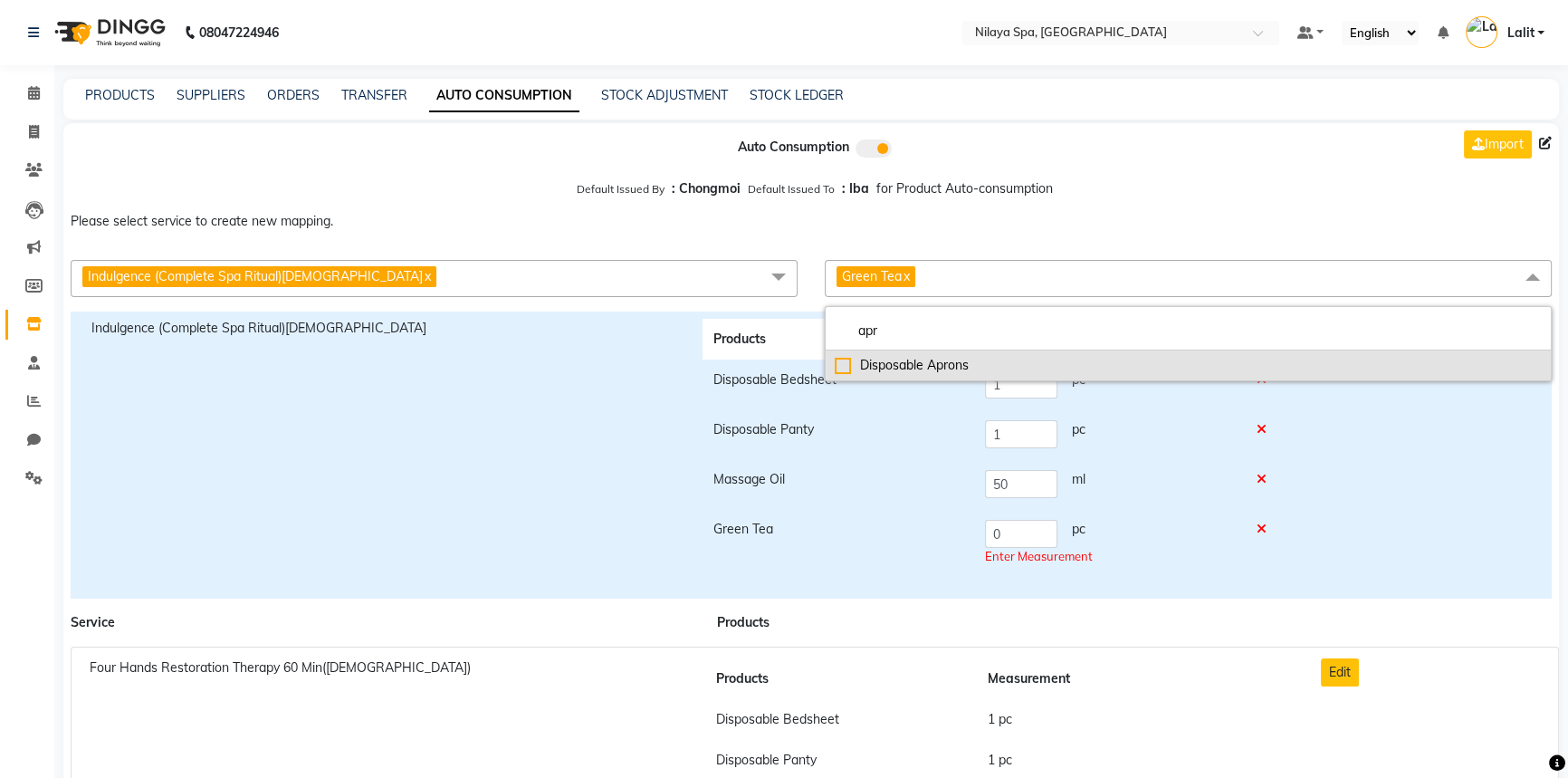
click at [886, 368] on div "Disposable Aprons" at bounding box center [1189, 365] width 707 height 19
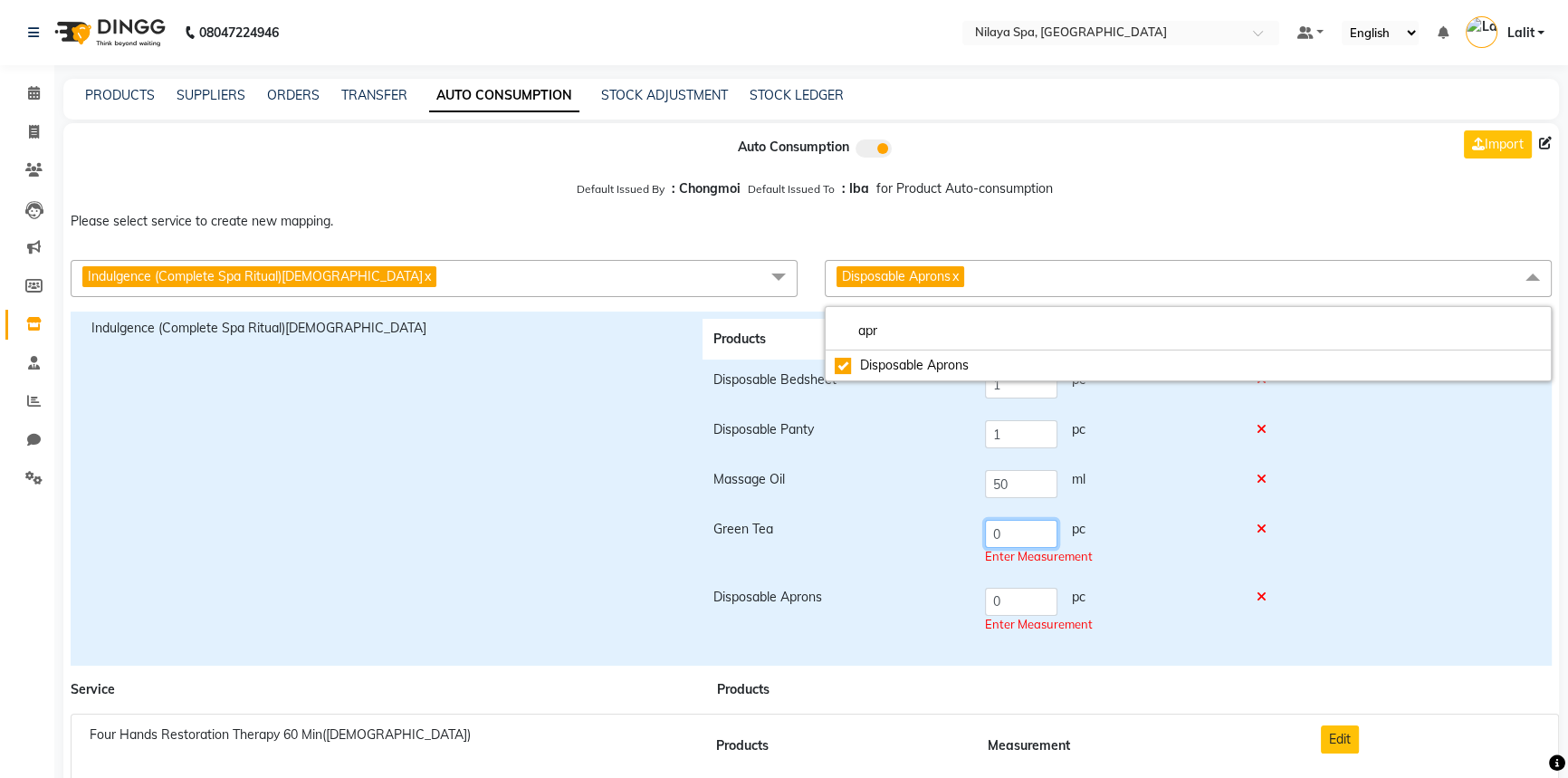
drag, startPoint x: 1000, startPoint y: 534, endPoint x: 962, endPoint y: 533, distance: 38.0
click at [962, 533] on tr "Green Tea 0 pc Enter Measurement" at bounding box center [994, 543] width 584 height 68
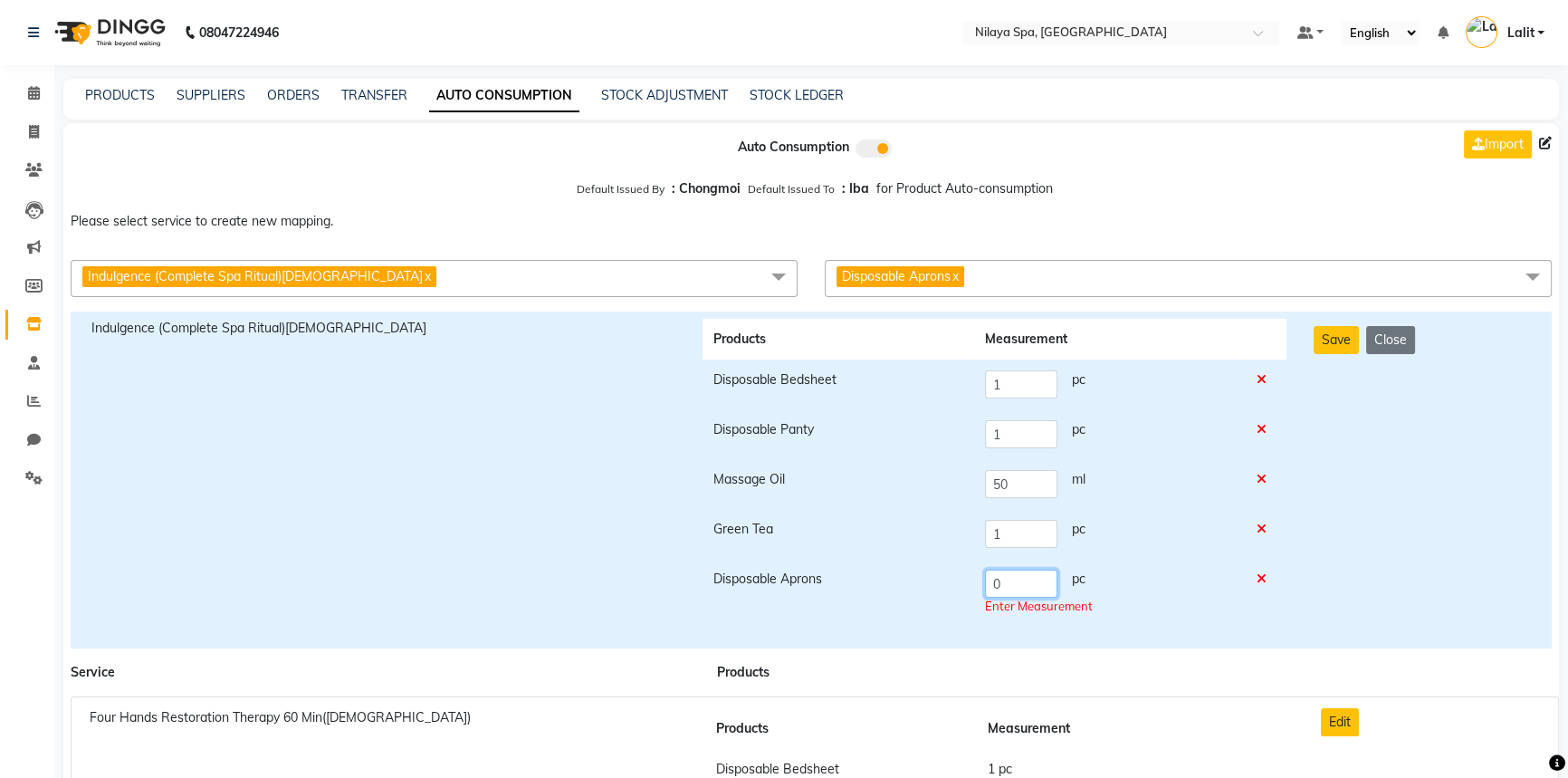
drag, startPoint x: 1035, startPoint y: 610, endPoint x: 932, endPoint y: 593, distance: 104.4
click at [927, 593] on tr "Disposable Aprons 0 pc Enter Measurement" at bounding box center [994, 592] width 584 height 68
click at [1313, 575] on div "Save Close" at bounding box center [1422, 480] width 244 height 322
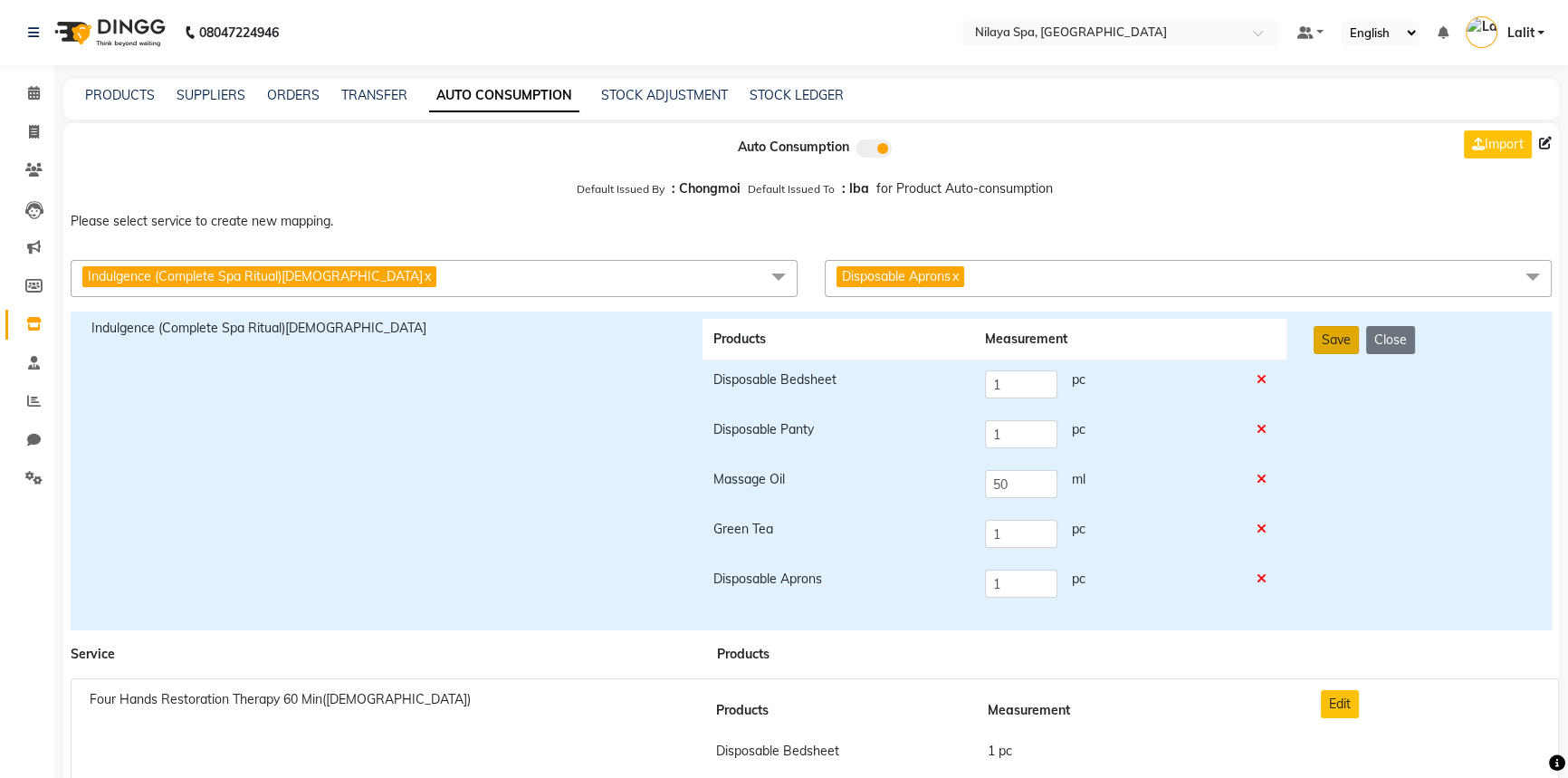
click at [1342, 333] on button "Save" at bounding box center [1335, 339] width 45 height 28
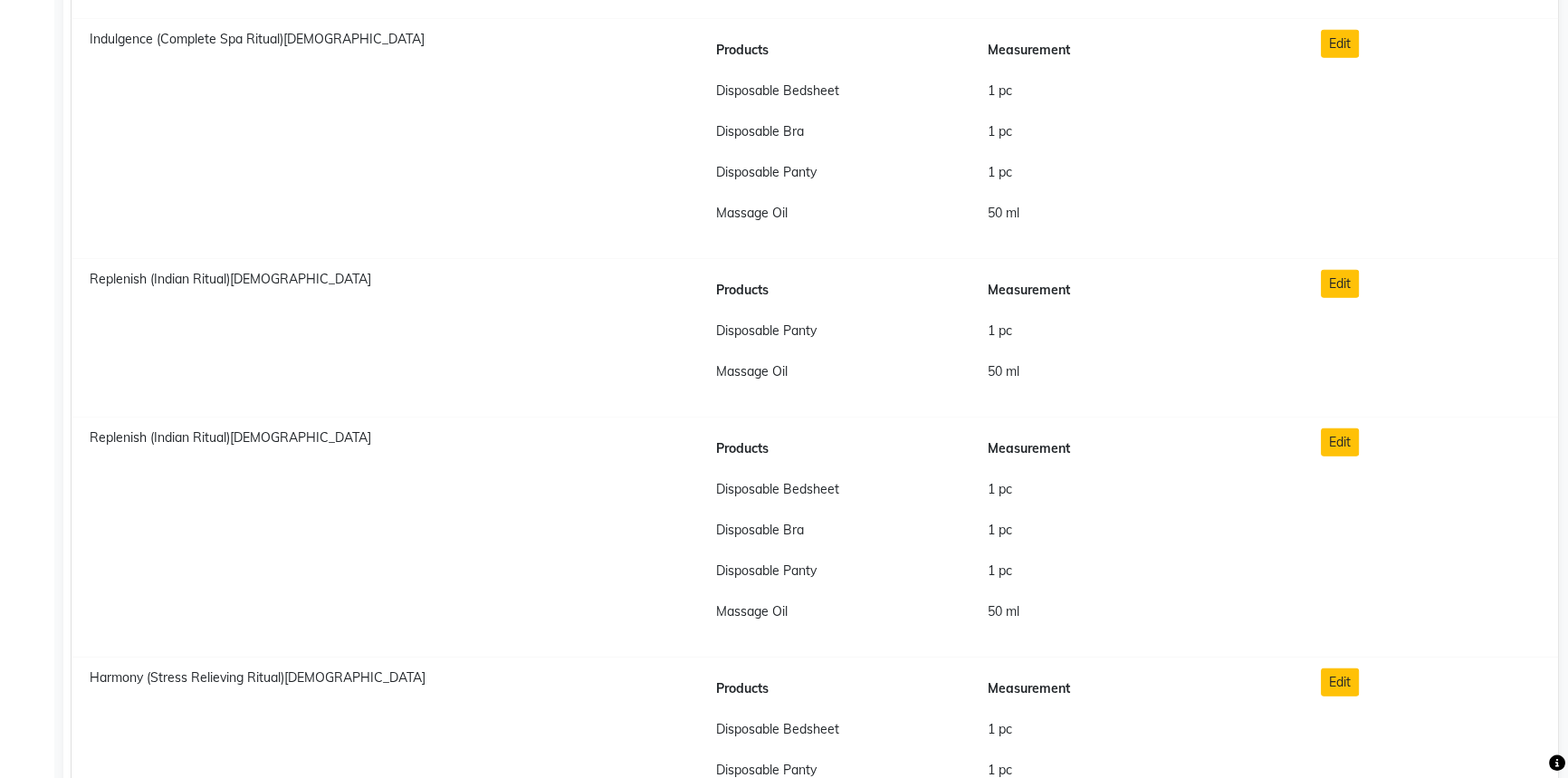
scroll to position [14279, 0]
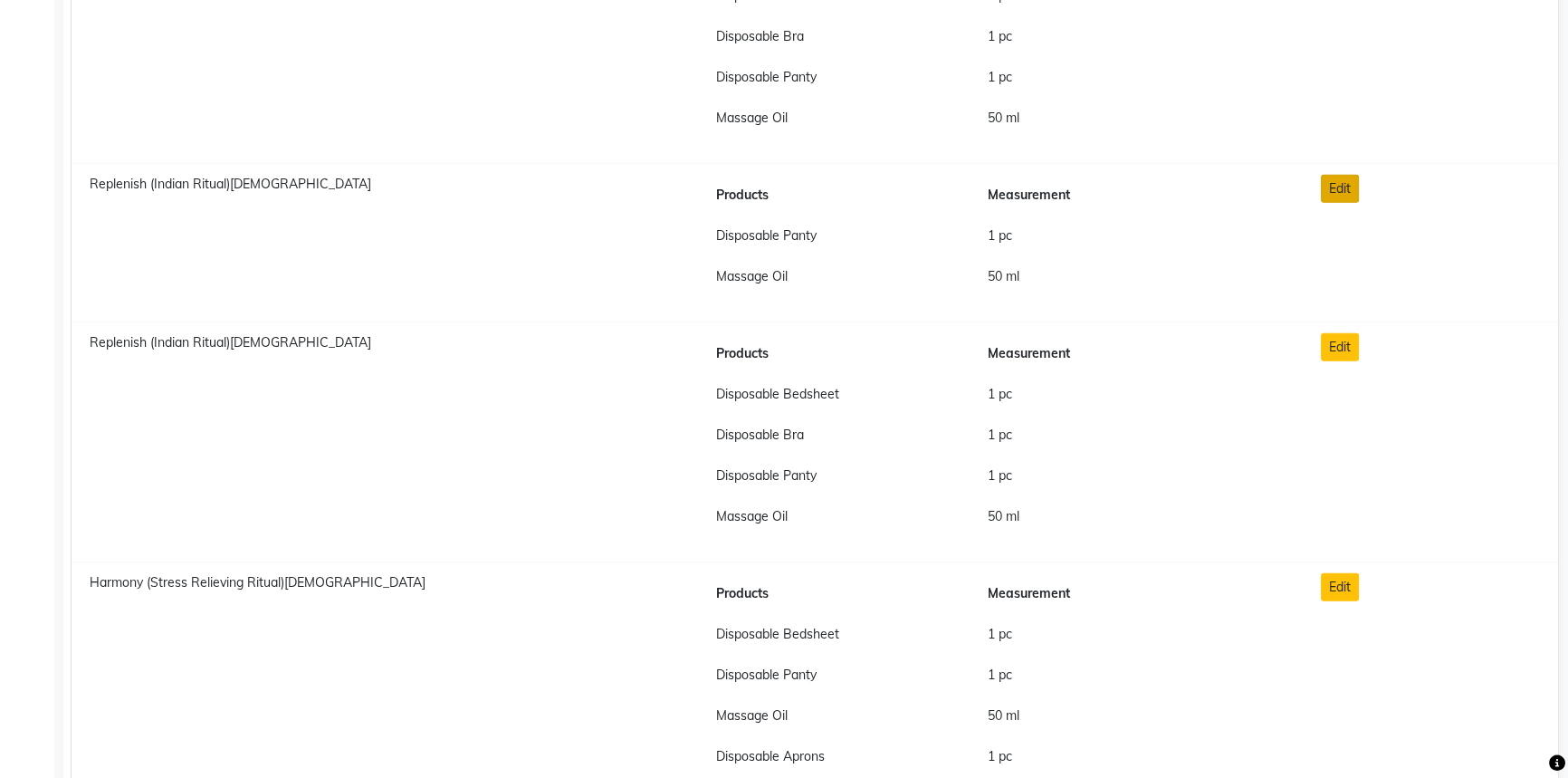
click at [1334, 186] on button "Edit" at bounding box center [1340, 188] width 38 height 28
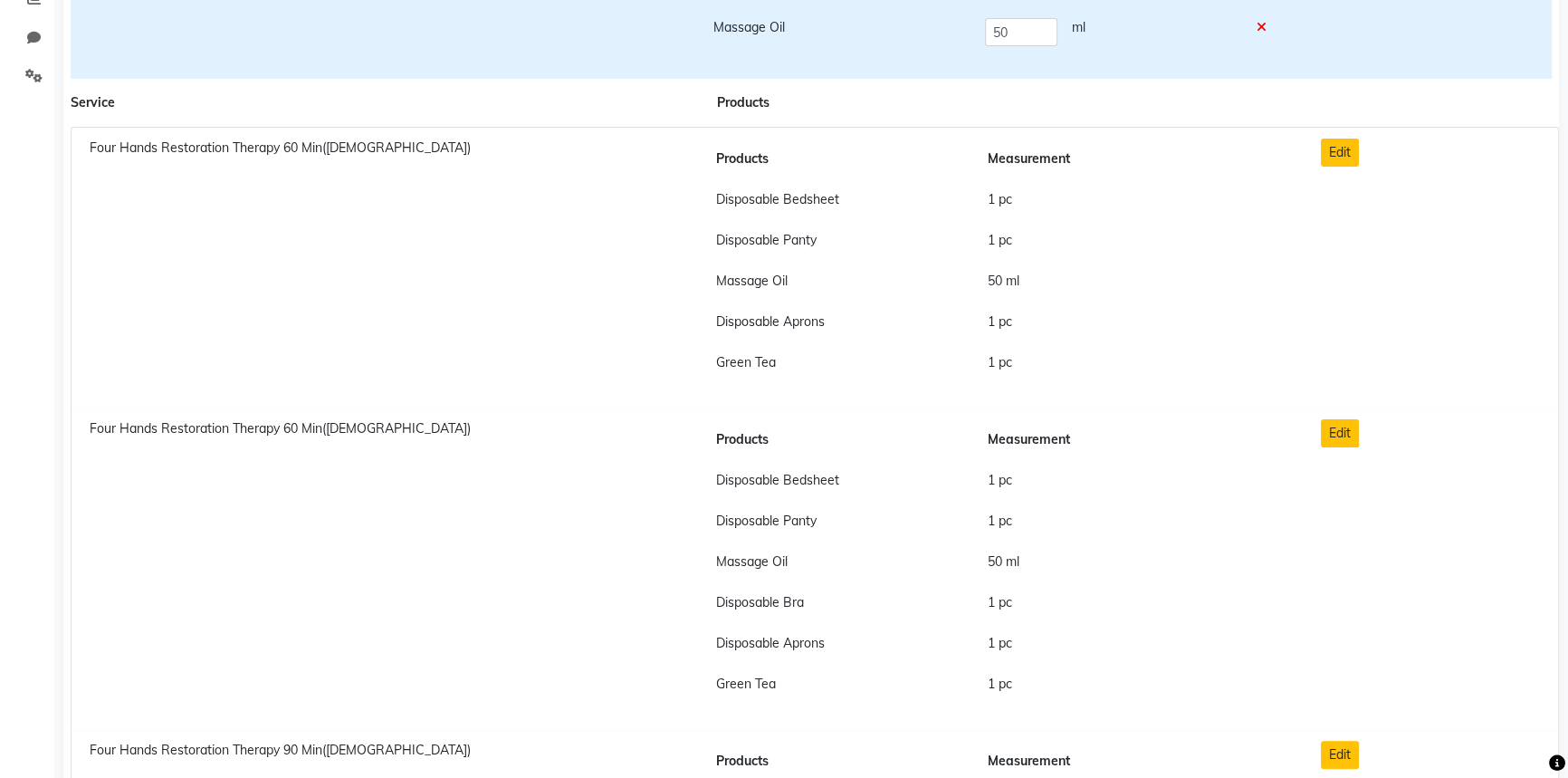
scroll to position [0, 0]
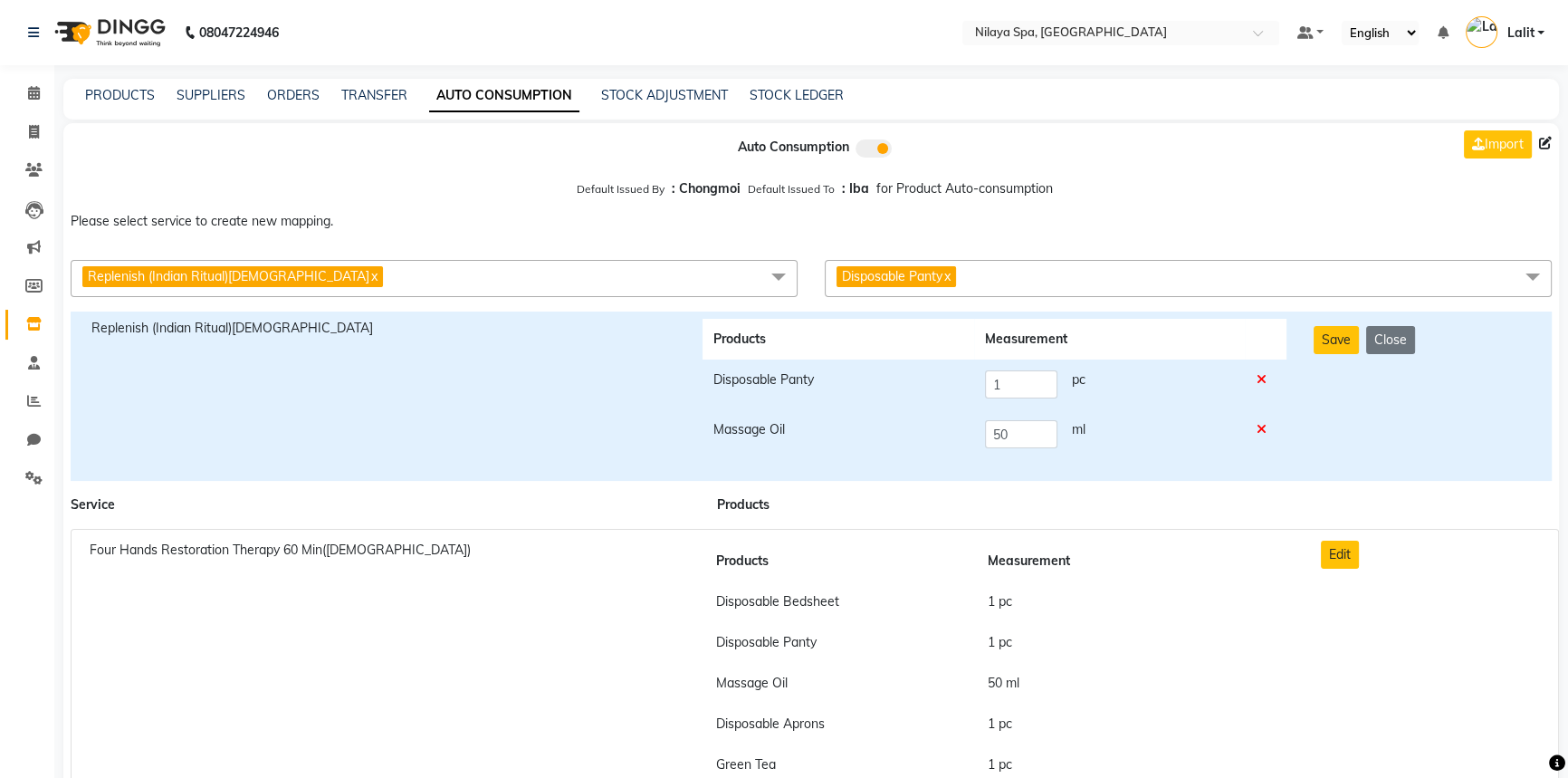
click at [986, 290] on span "Disposable Panty x" at bounding box center [1188, 278] width 727 height 37
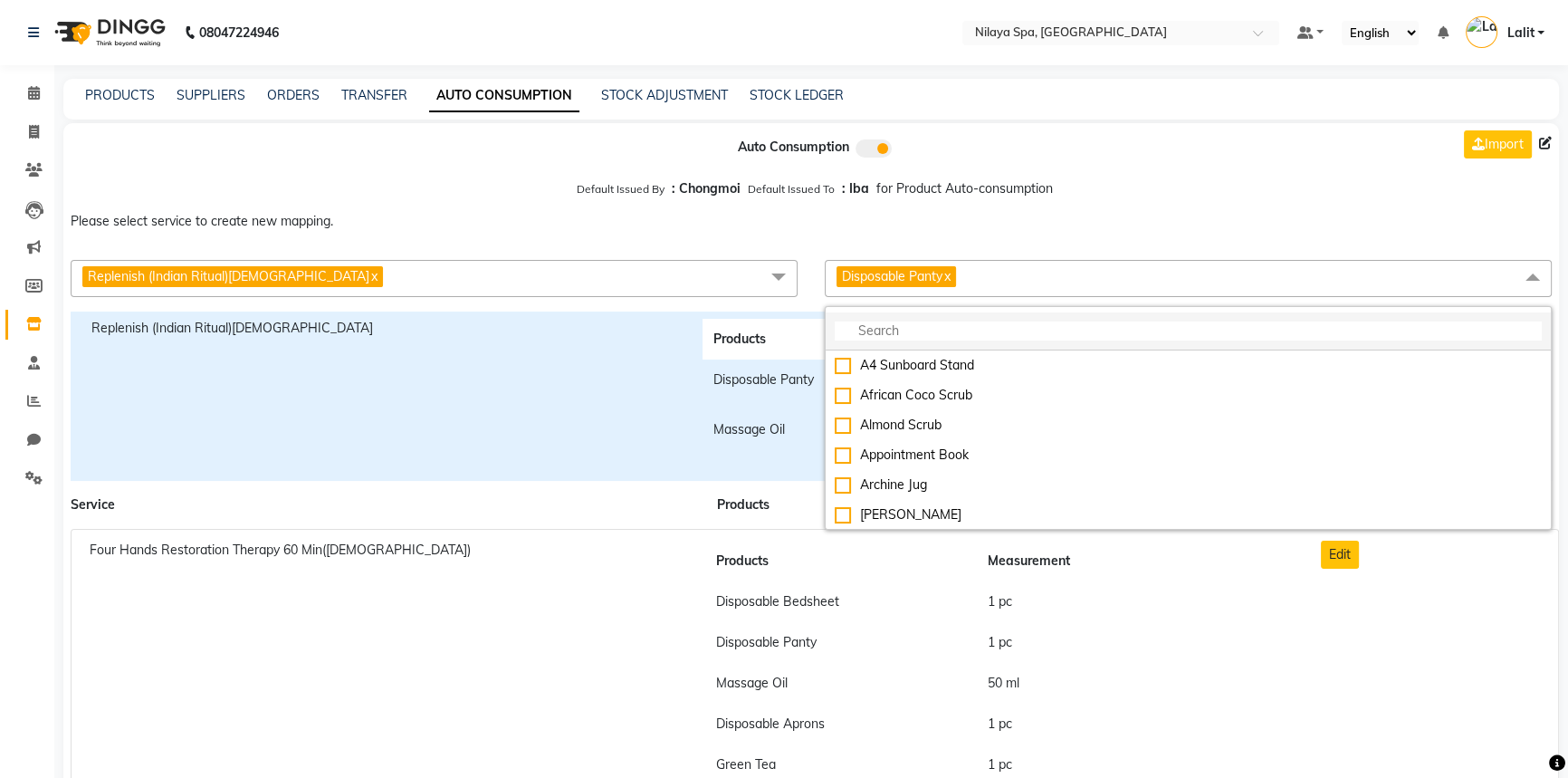
click at [979, 328] on input "multiselect-search" at bounding box center [1189, 331] width 707 height 19
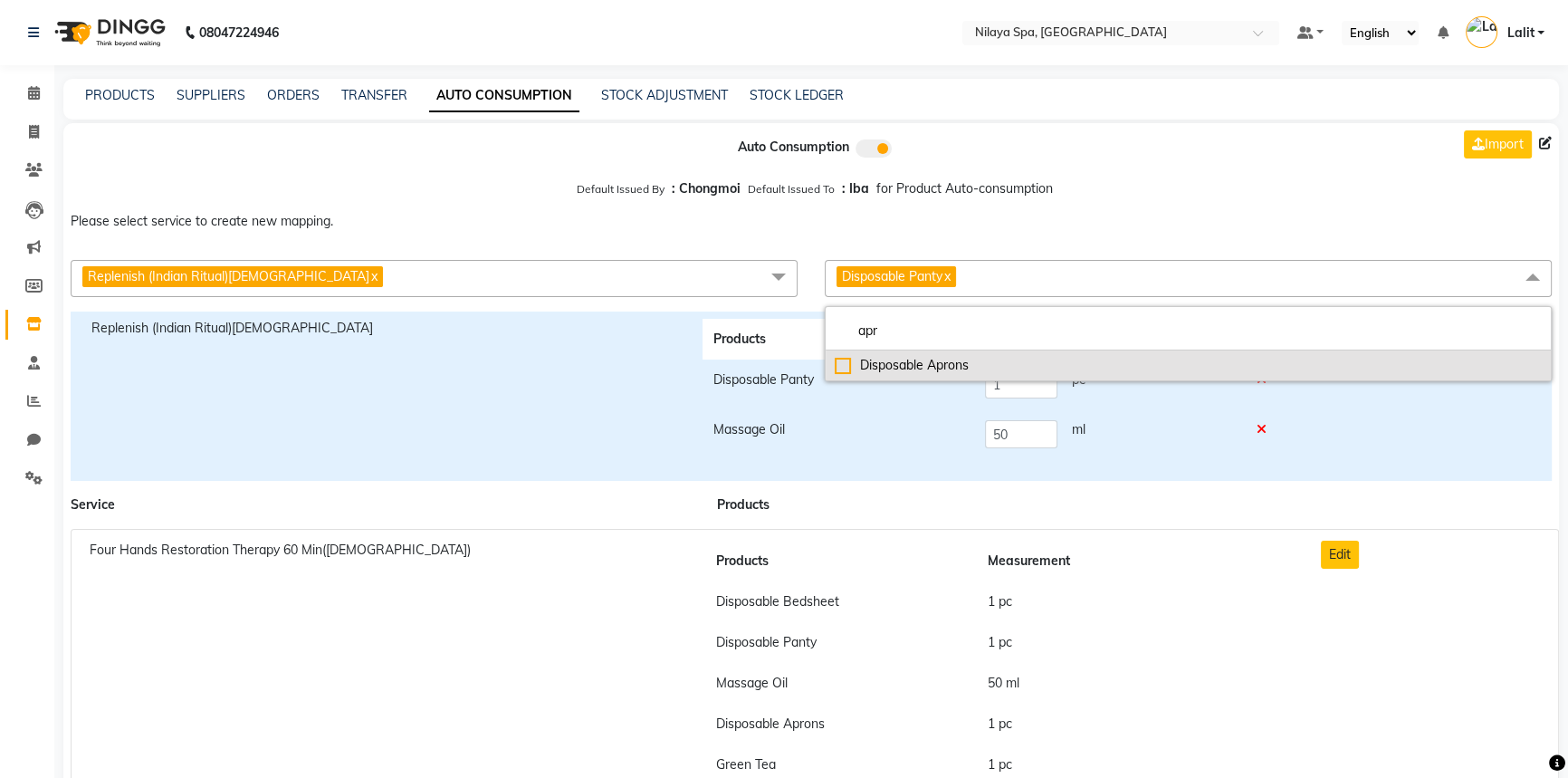
click at [928, 375] on div "Disposable Aprons" at bounding box center [1189, 365] width 707 height 19
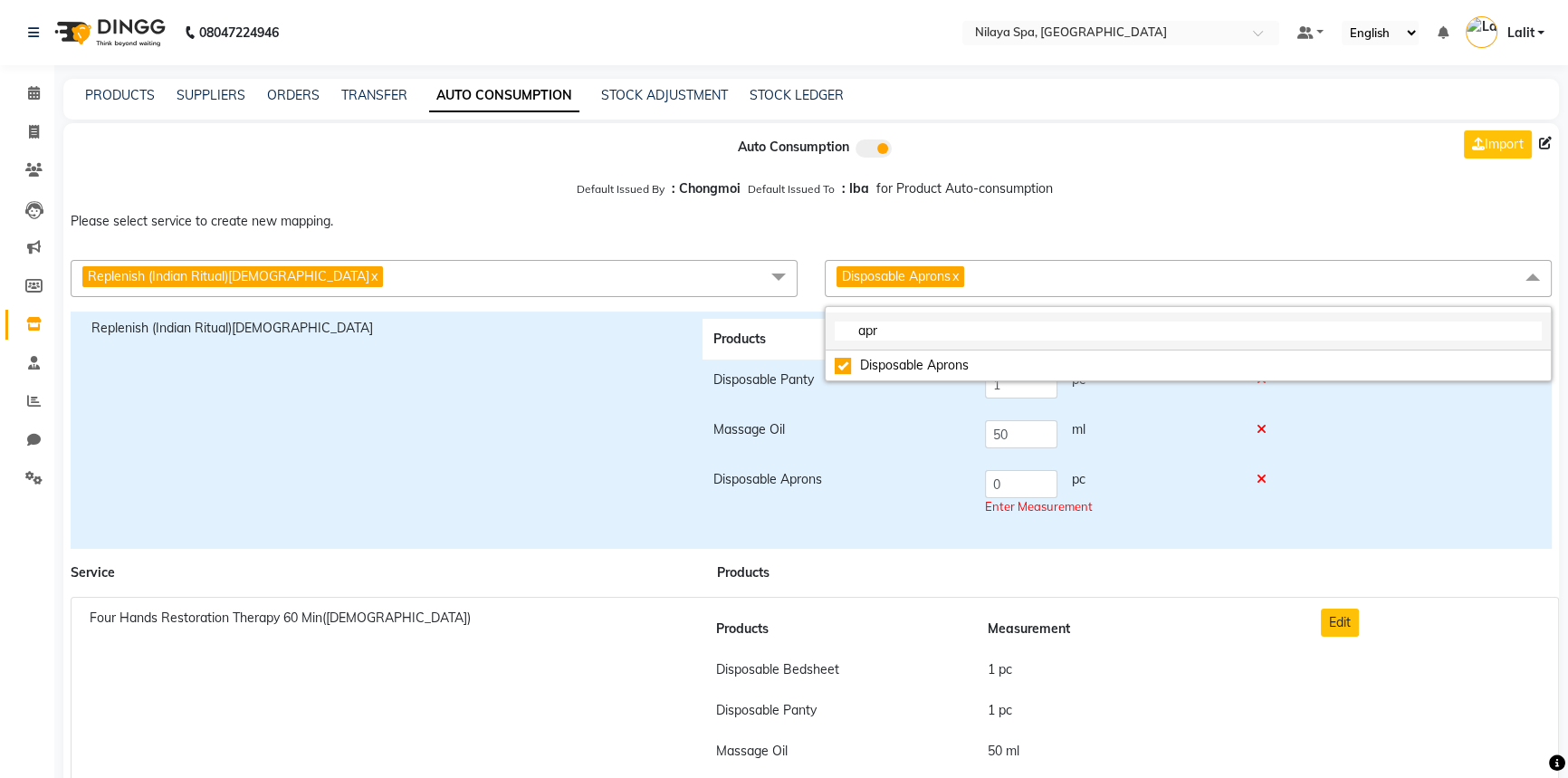
click at [906, 331] on input "apr" at bounding box center [1189, 331] width 707 height 19
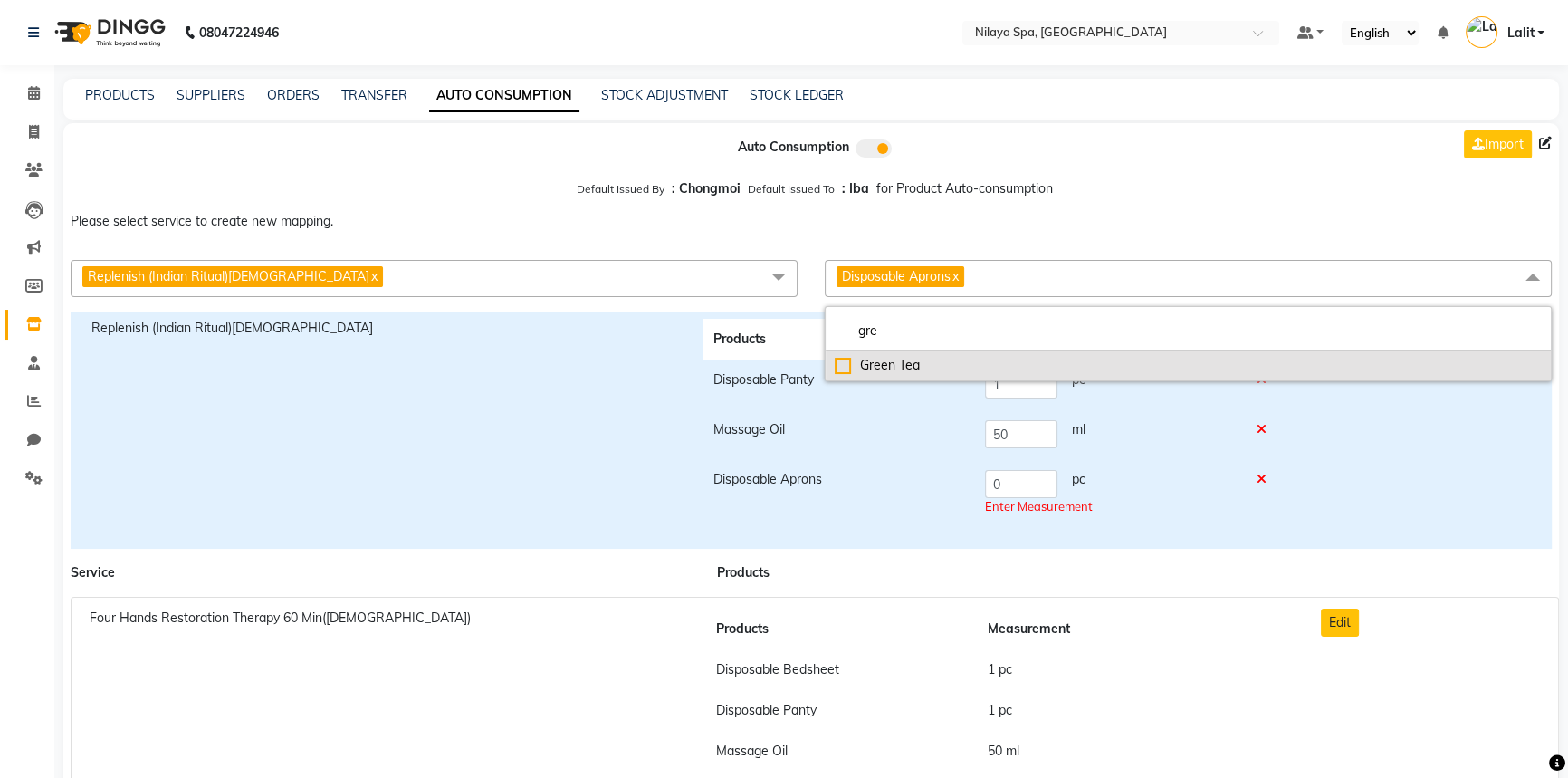
click at [858, 360] on div "Green Tea" at bounding box center [1189, 365] width 707 height 19
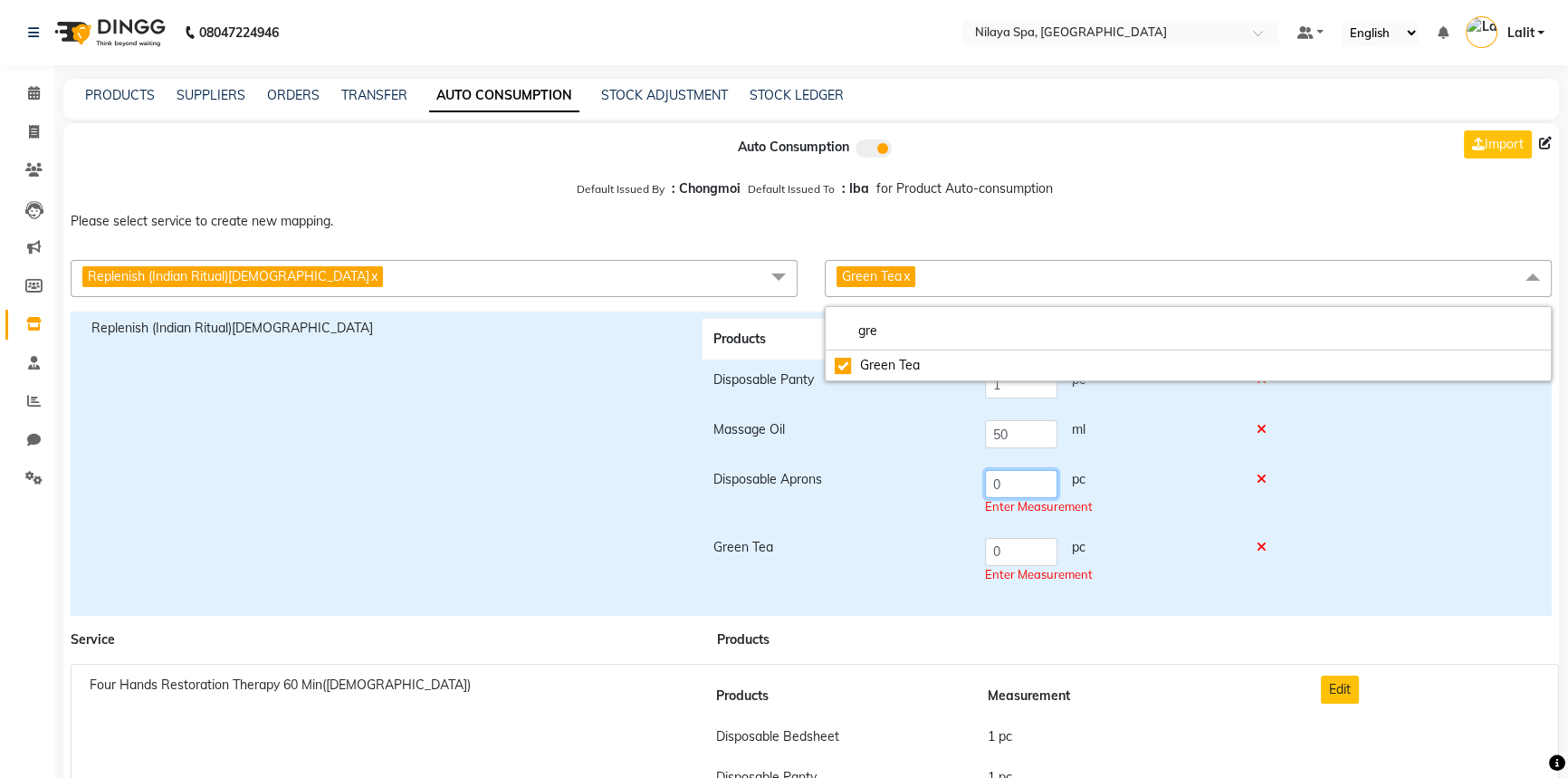
drag, startPoint x: 1014, startPoint y: 490, endPoint x: 943, endPoint y: 489, distance: 71.0
click at [943, 489] on tr "Disposable Aprons 0 pc Enter Measurement" at bounding box center [994, 492] width 584 height 68
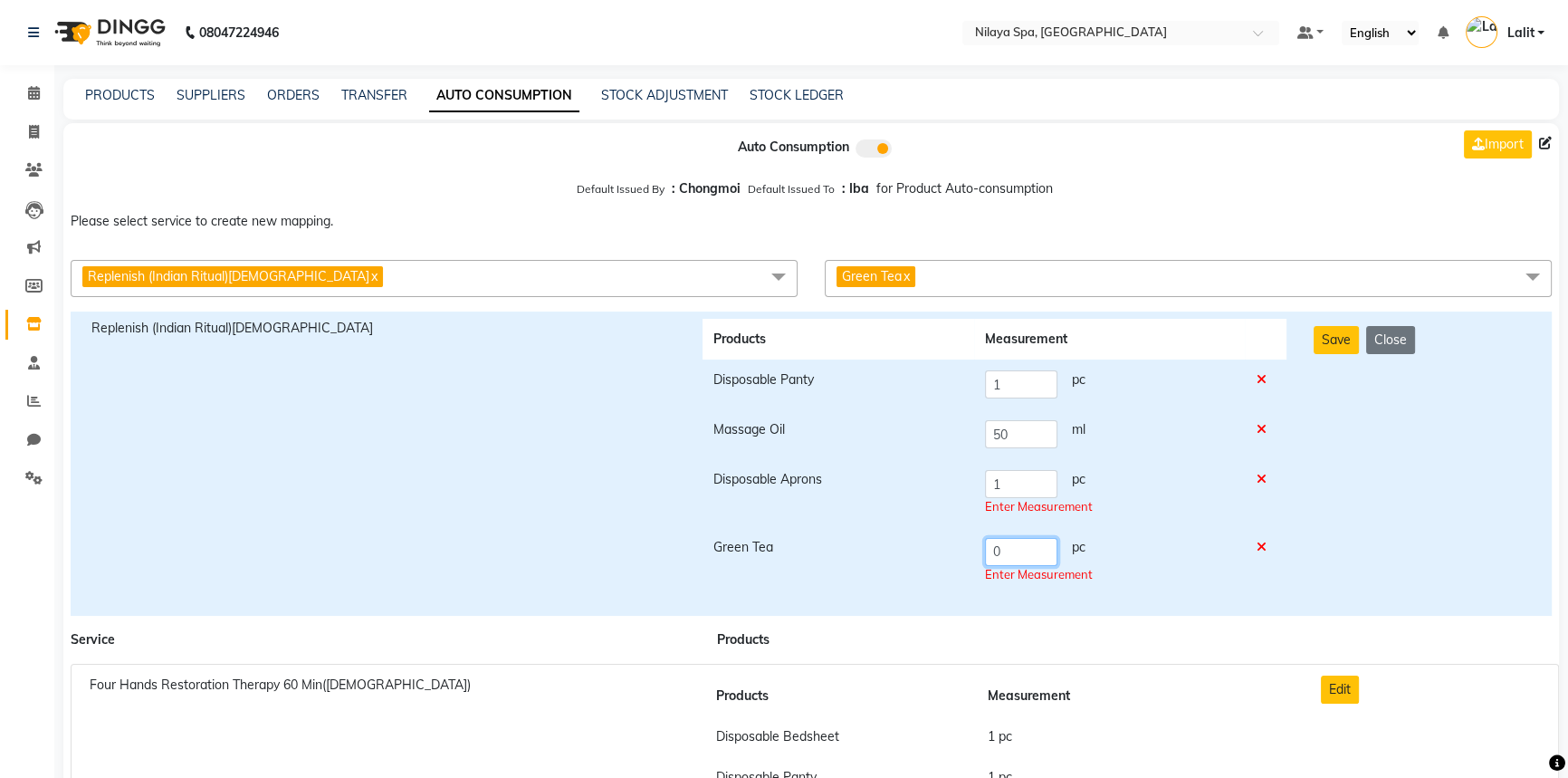
drag, startPoint x: 1018, startPoint y: 546, endPoint x: 971, endPoint y: 536, distance: 48.1
click at [971, 536] on tr "Green Tea 0 pc Enter Measurement" at bounding box center [994, 561] width 584 height 68
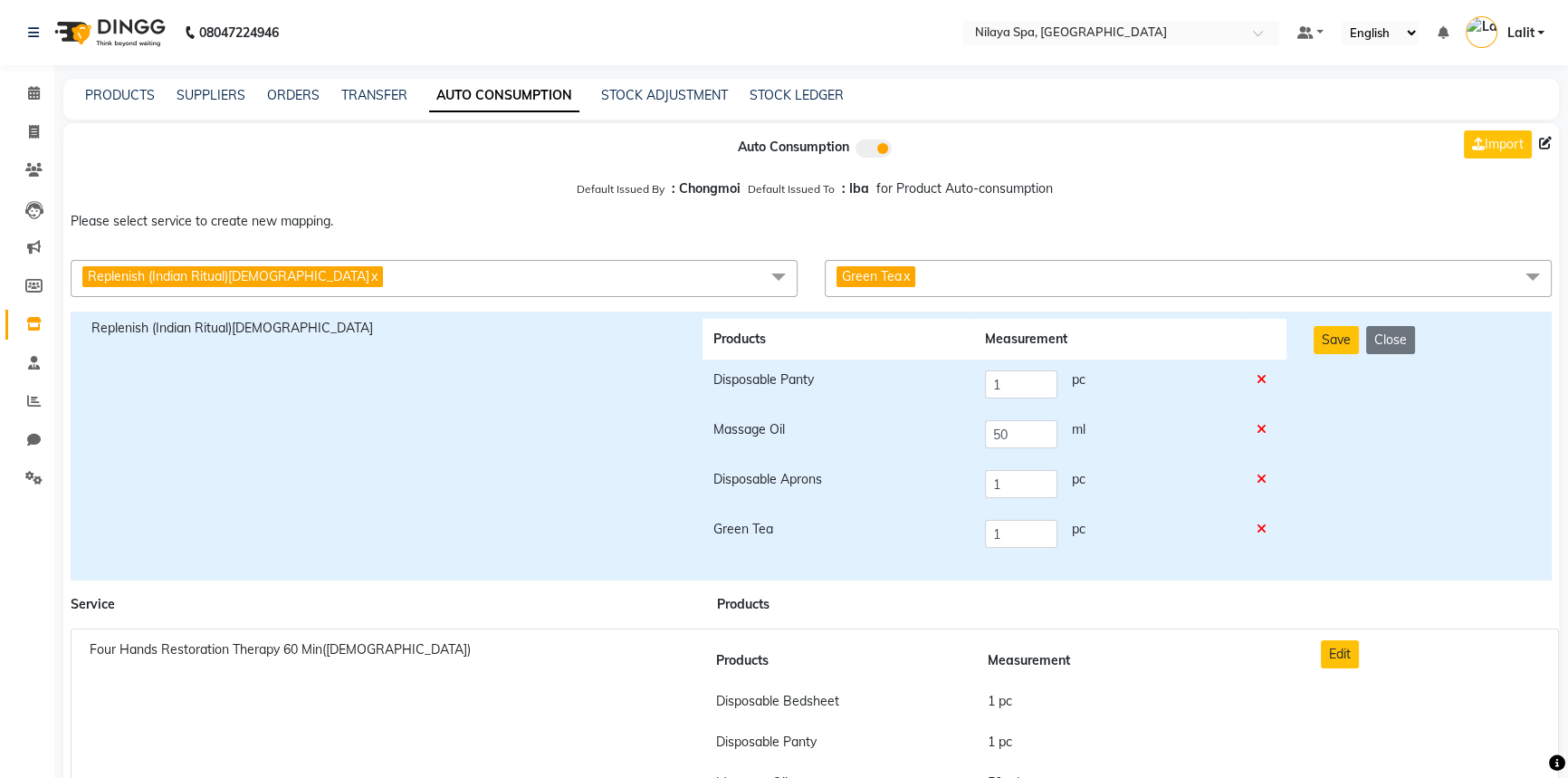
drag, startPoint x: 1309, startPoint y: 530, endPoint x: 1307, endPoint y: 498, distance: 32.1
click at [1309, 522] on div "Save Close" at bounding box center [1422, 445] width 244 height 255
click at [1343, 335] on button "Save" at bounding box center [1335, 339] width 45 height 28
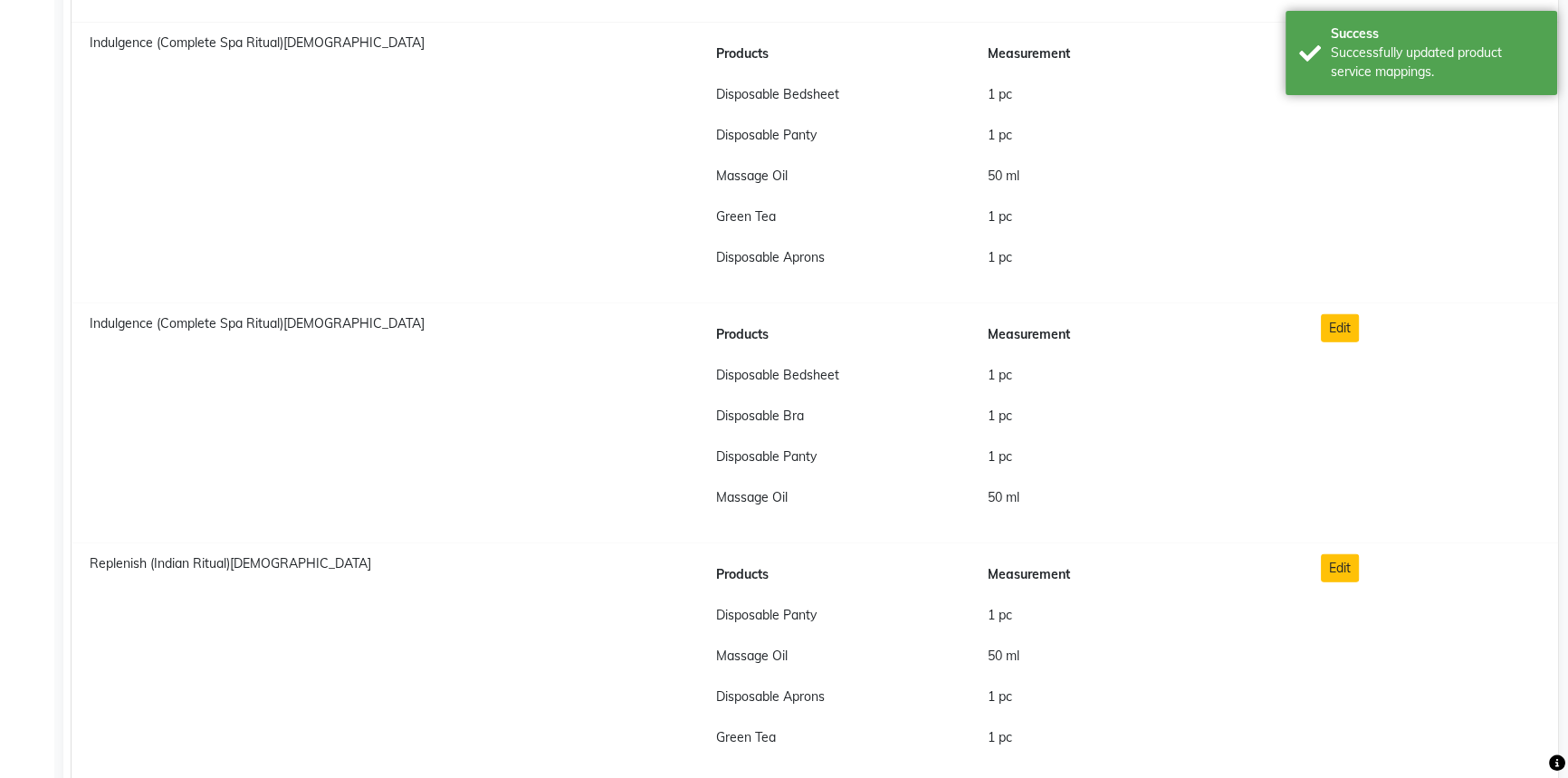
scroll to position [13986, 0]
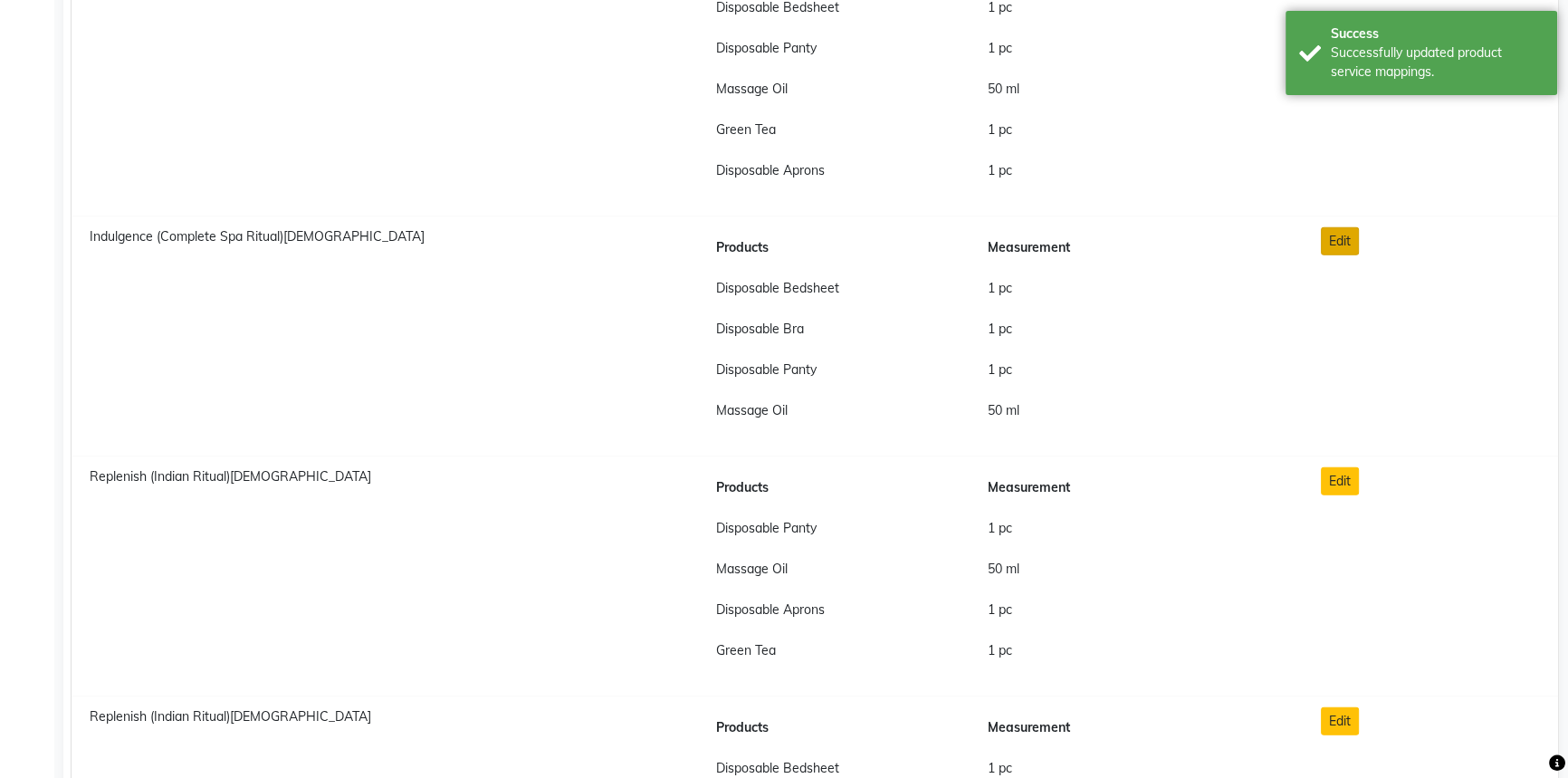
click at [1335, 235] on button "Edit" at bounding box center [1340, 240] width 38 height 28
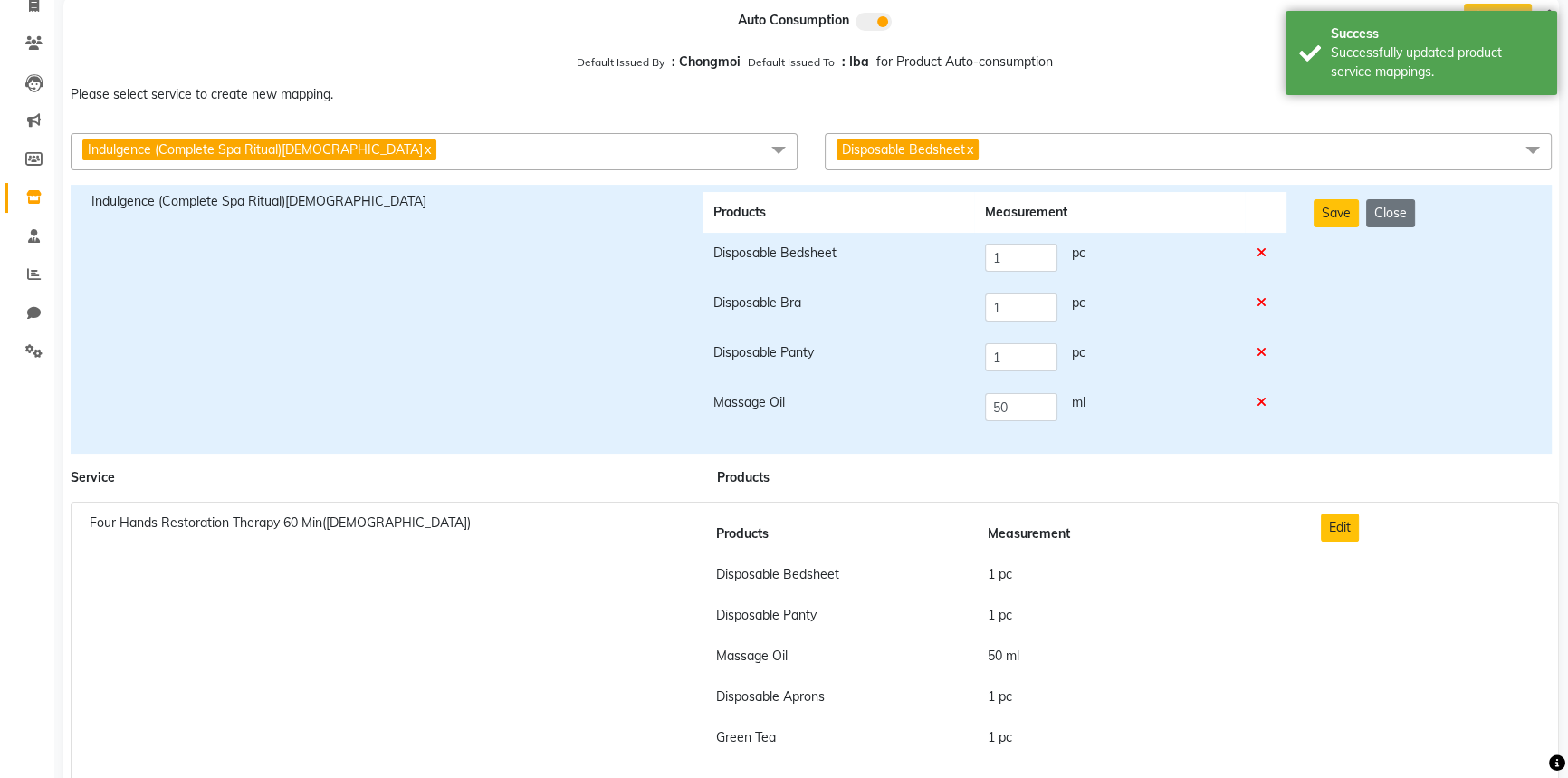
scroll to position [0, 0]
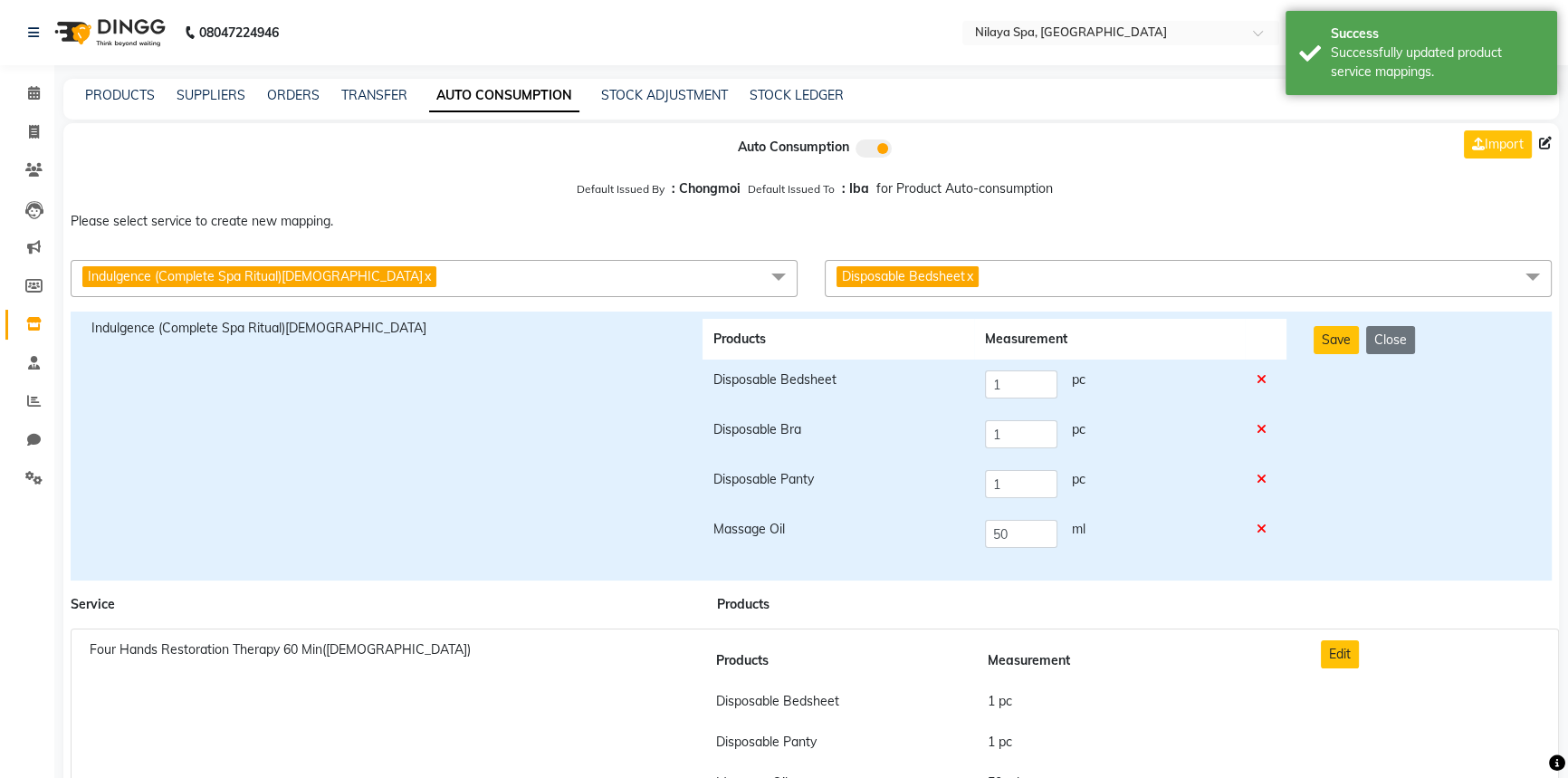
click at [1052, 272] on span "Disposable Bedsheet x" at bounding box center [1188, 278] width 727 height 37
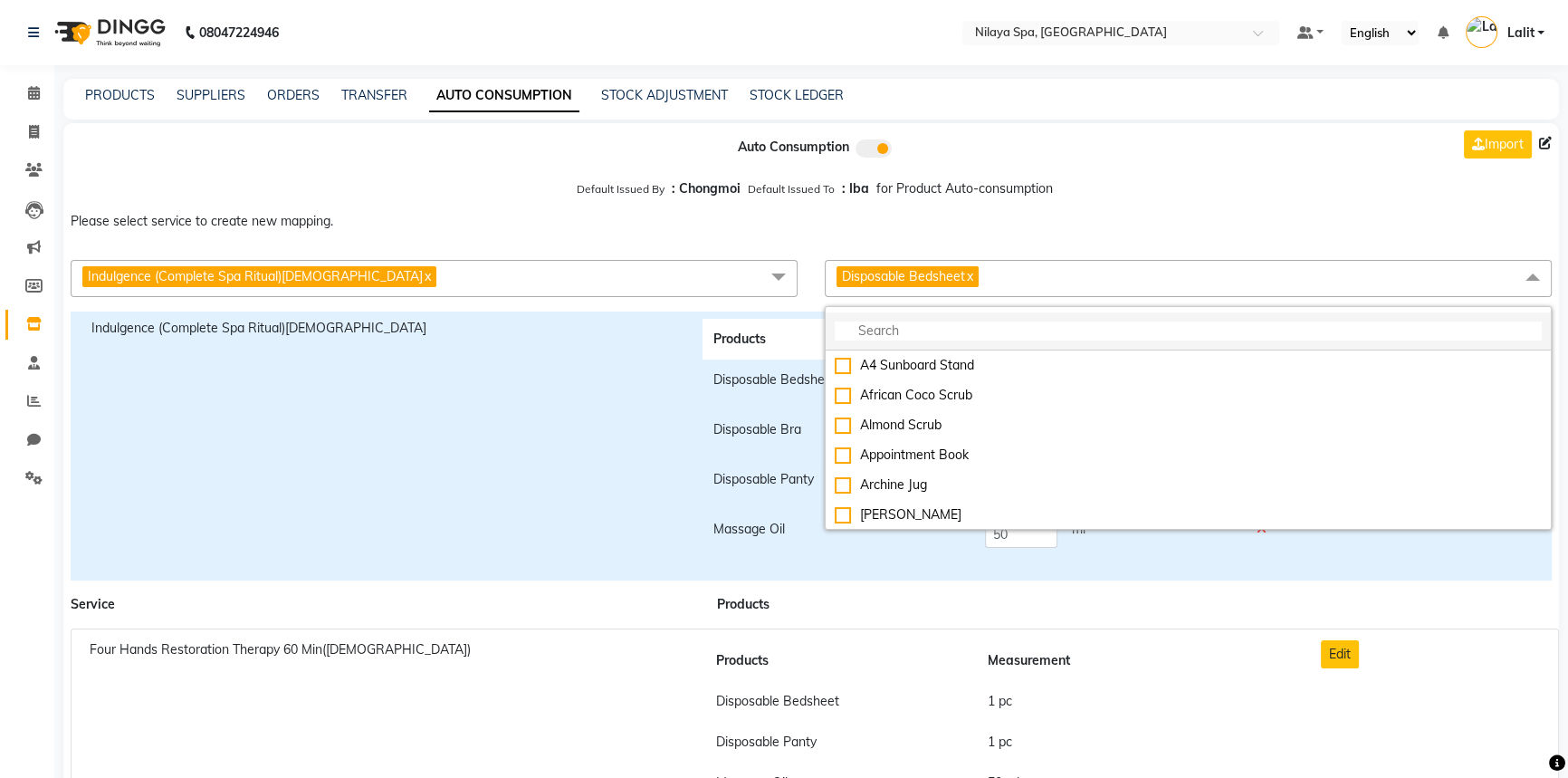
click at [987, 317] on li at bounding box center [1188, 332] width 725 height 38
click at [865, 331] on input "multiselect-search" at bounding box center [1189, 331] width 707 height 19
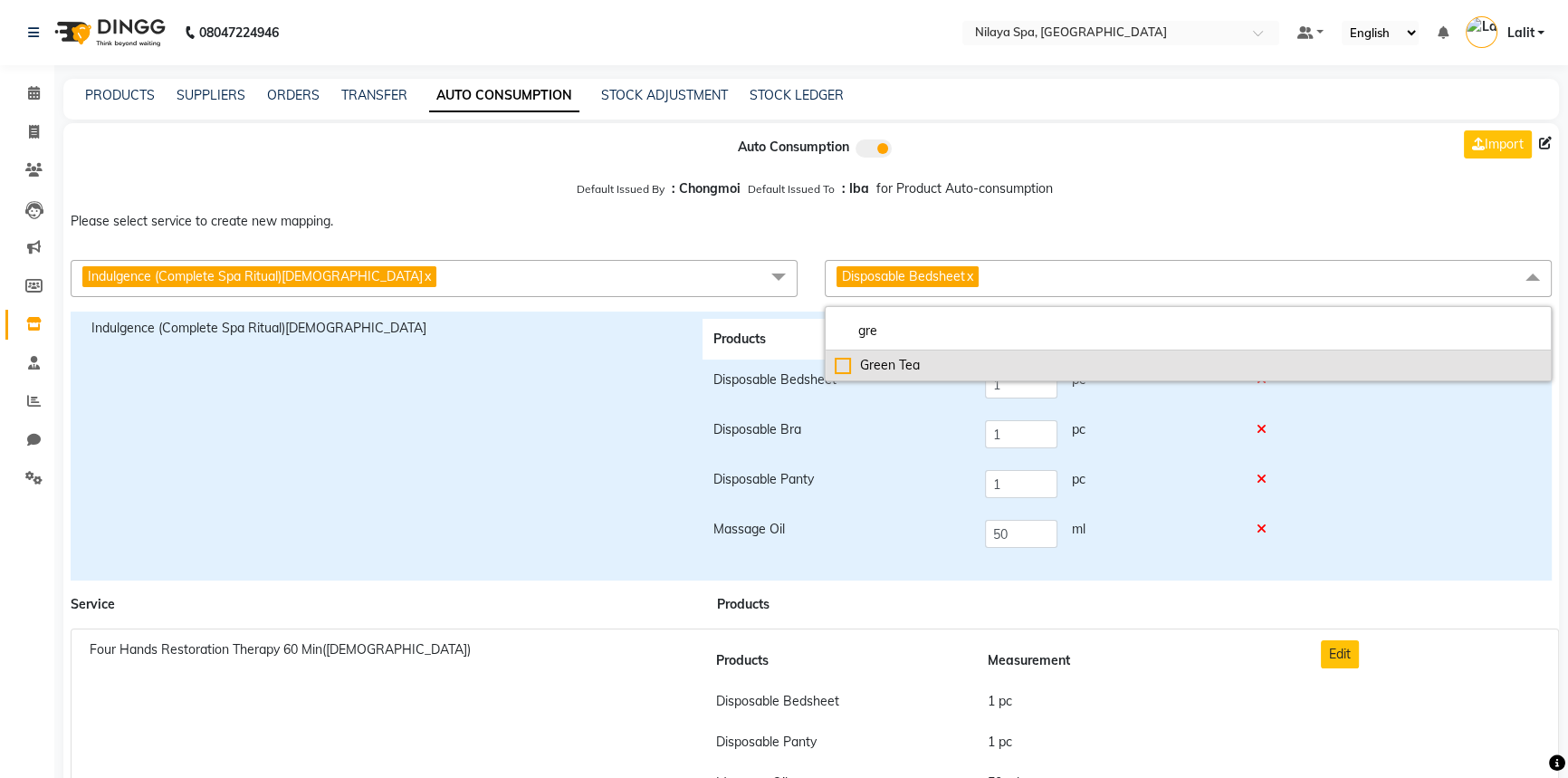
click at [848, 367] on div "Green Tea" at bounding box center [1189, 365] width 707 height 19
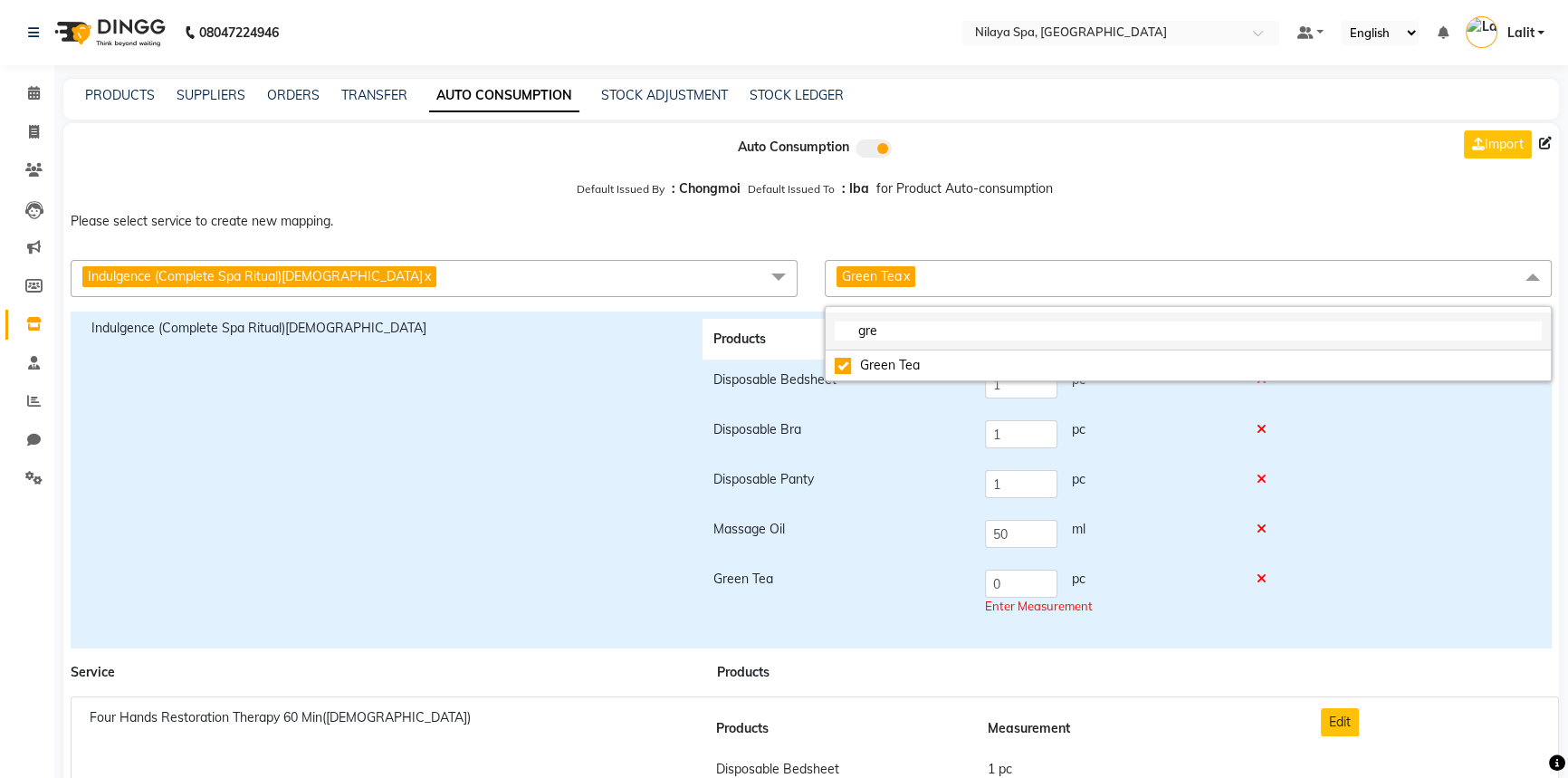
click at [923, 345] on li "gre" at bounding box center [1188, 332] width 725 height 38
click at [919, 338] on input "gre" at bounding box center [1189, 331] width 707 height 19
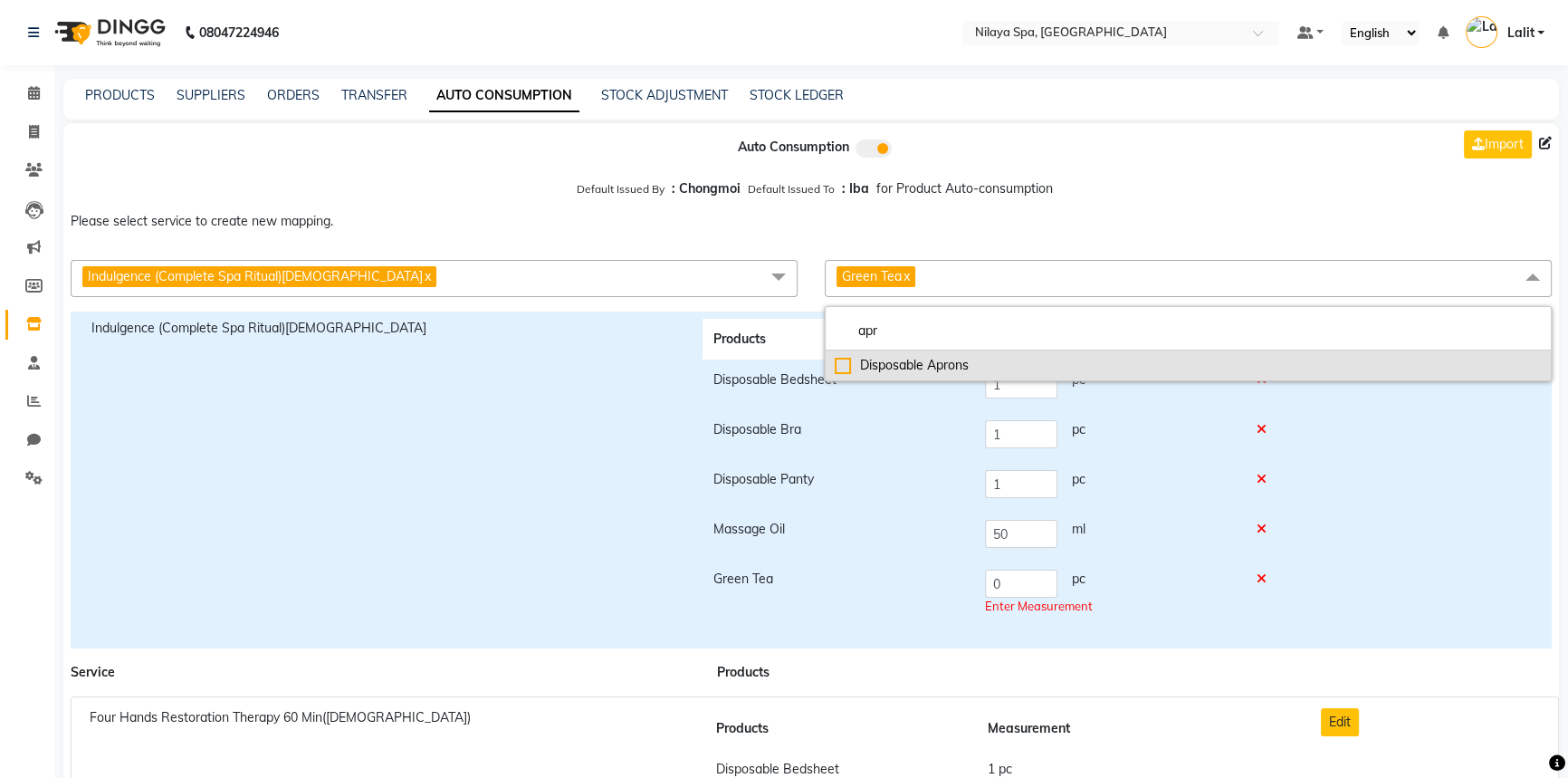
click at [920, 362] on div "Disposable Aprons" at bounding box center [1189, 365] width 707 height 19
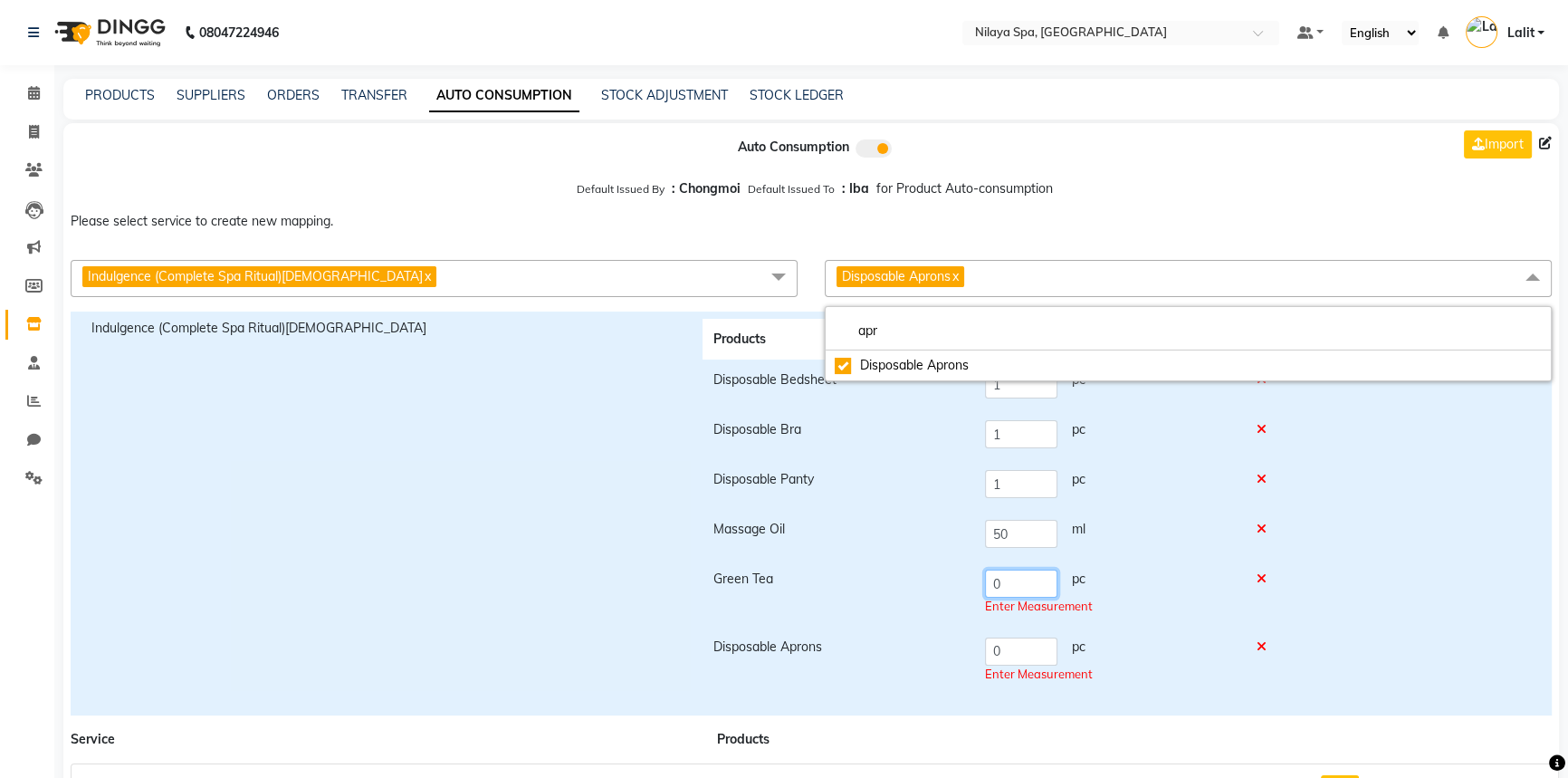
drag, startPoint x: 1034, startPoint y: 581, endPoint x: 980, endPoint y: 581, distance: 54.0
click at [980, 581] on td "0 pc Enter Measurement" at bounding box center [1110, 592] width 271 height 68
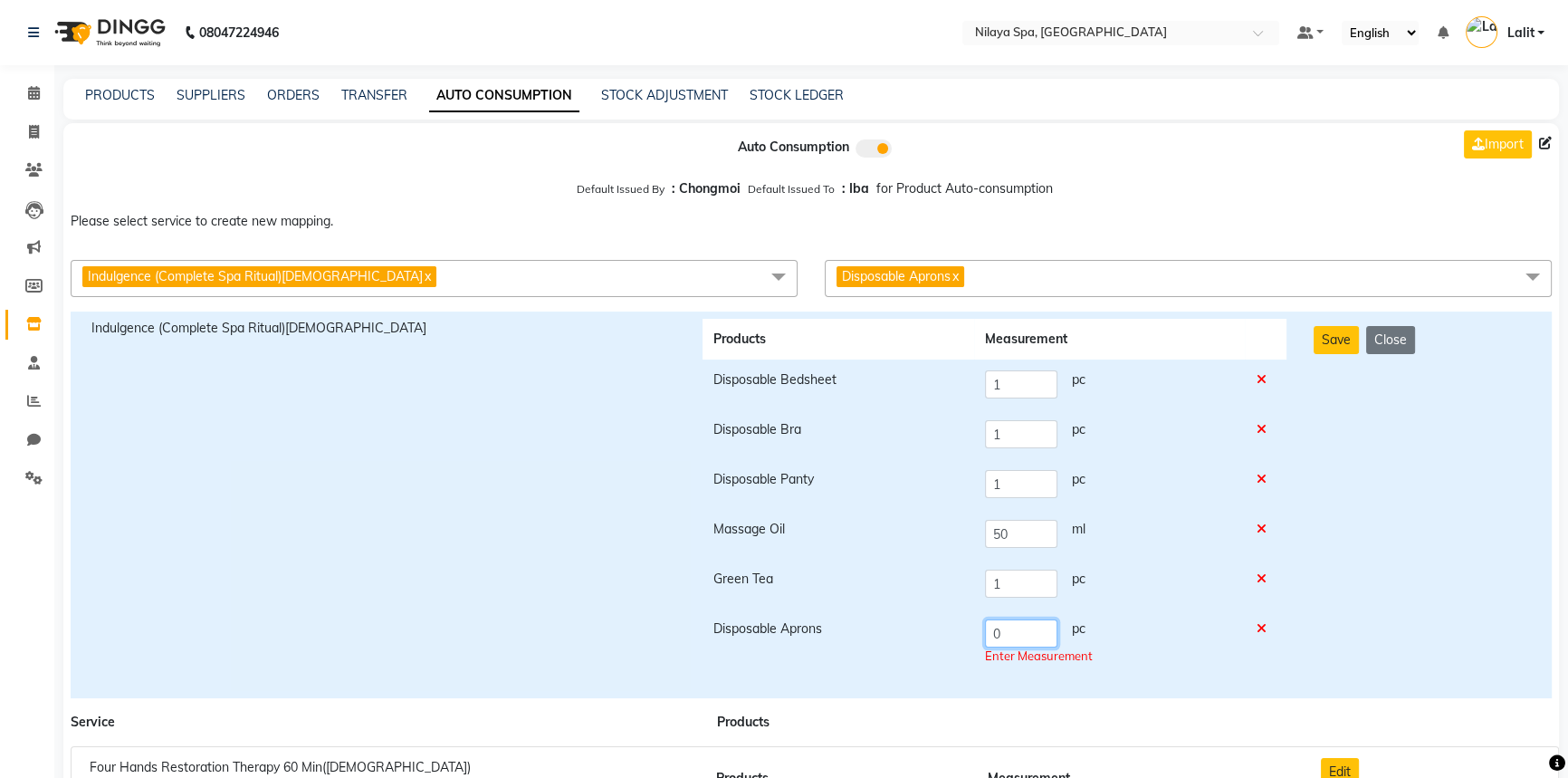
drag, startPoint x: 1013, startPoint y: 657, endPoint x: 996, endPoint y: 652, distance: 17.7
click at [996, 652] on td "0 pc Enter Measurement" at bounding box center [1110, 642] width 271 height 68
click at [1412, 493] on div "Save Close" at bounding box center [1422, 504] width 244 height 372
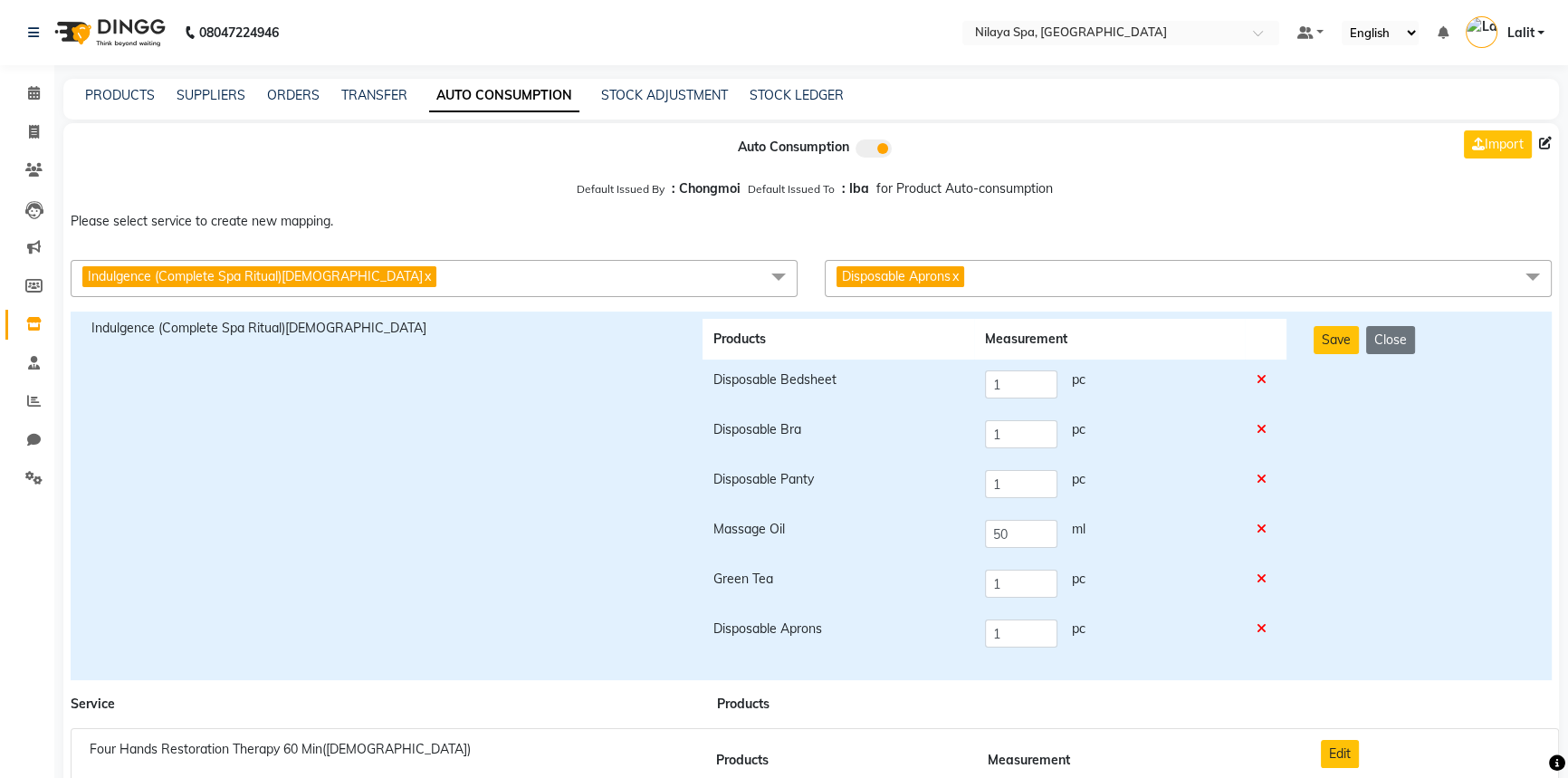
click at [1379, 332] on button "Close" at bounding box center [1390, 339] width 49 height 28
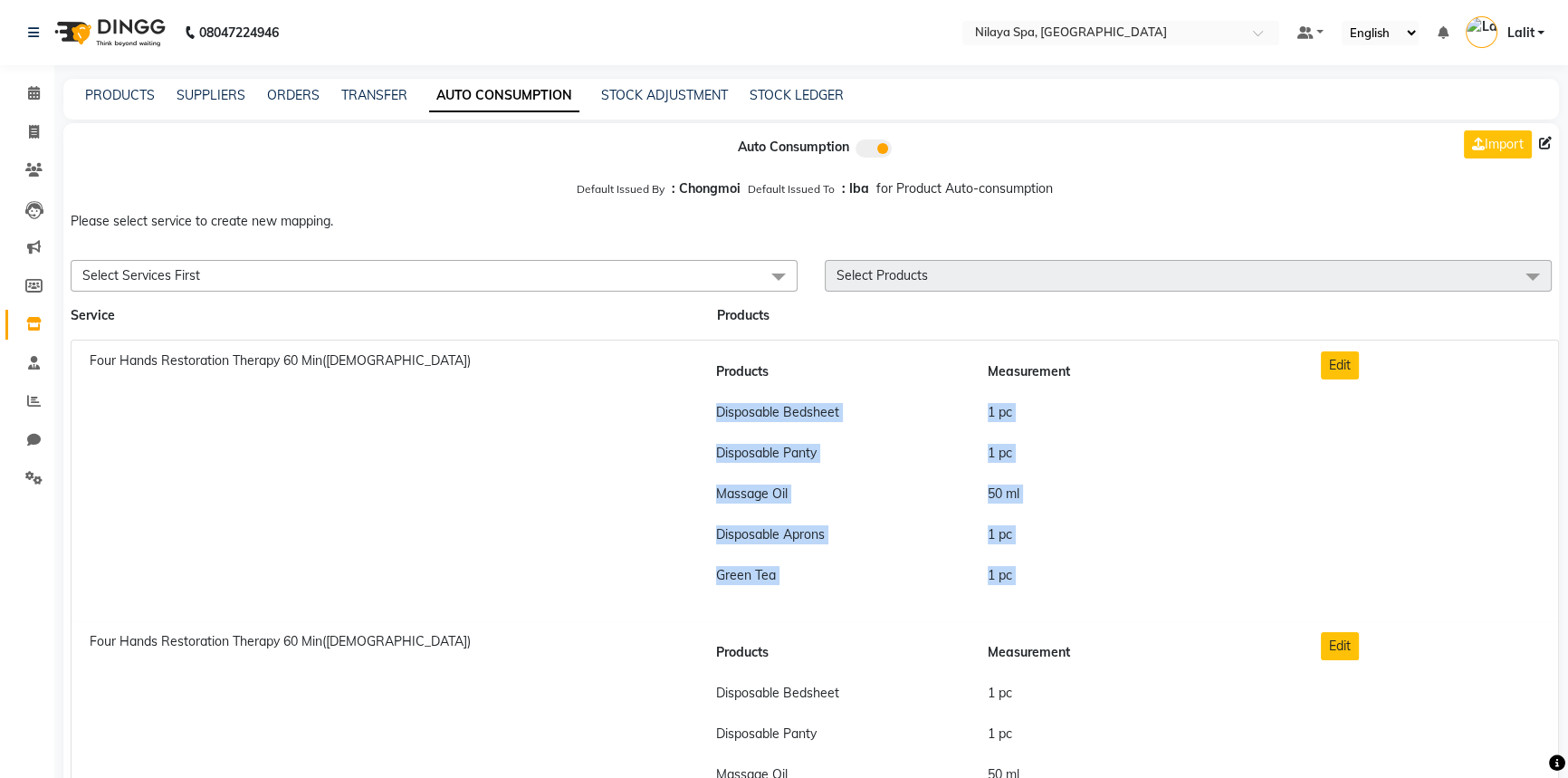
drag, startPoint x: 1344, startPoint y: 340, endPoint x: 1048, endPoint y: 316, distance: 297.0
click at [1140, 347] on li "Four Hands Restoration Therapy 60 Min(Male) Products Measurement Disposable Bed…" at bounding box center [814, 481] width 1488 height 282
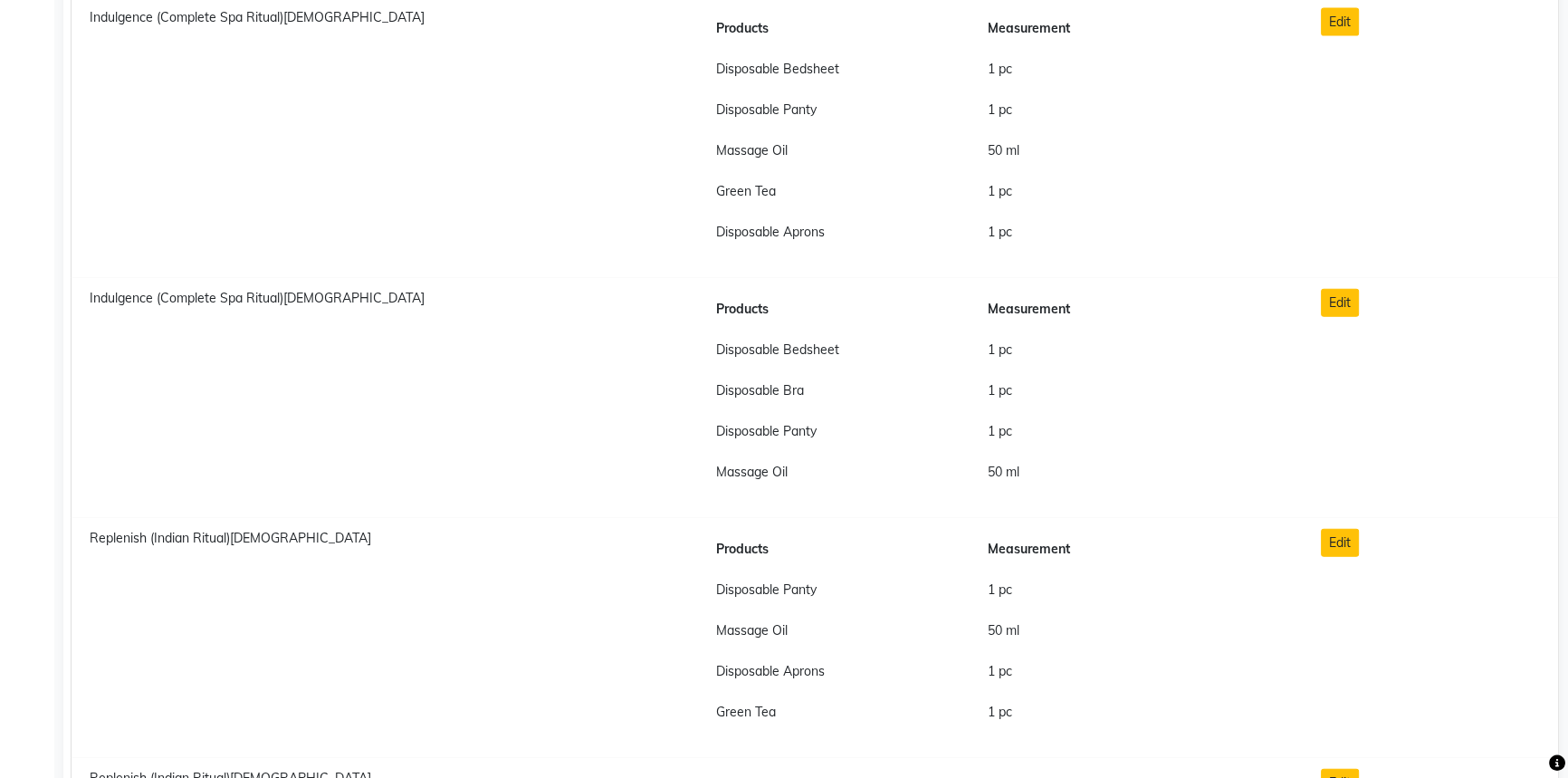
scroll to position [13911, 0]
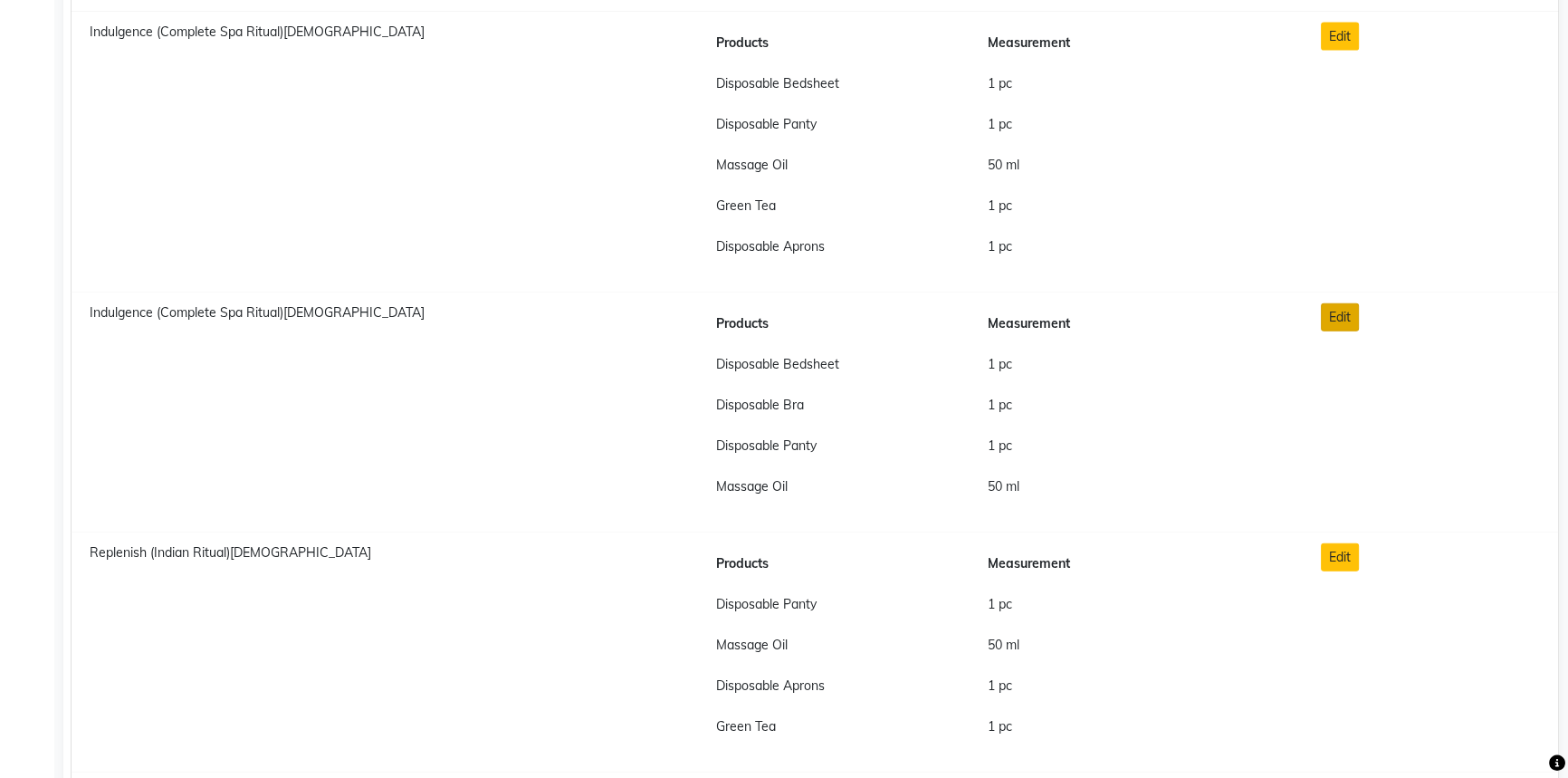
click at [1352, 315] on button "Edit" at bounding box center [1340, 317] width 38 height 28
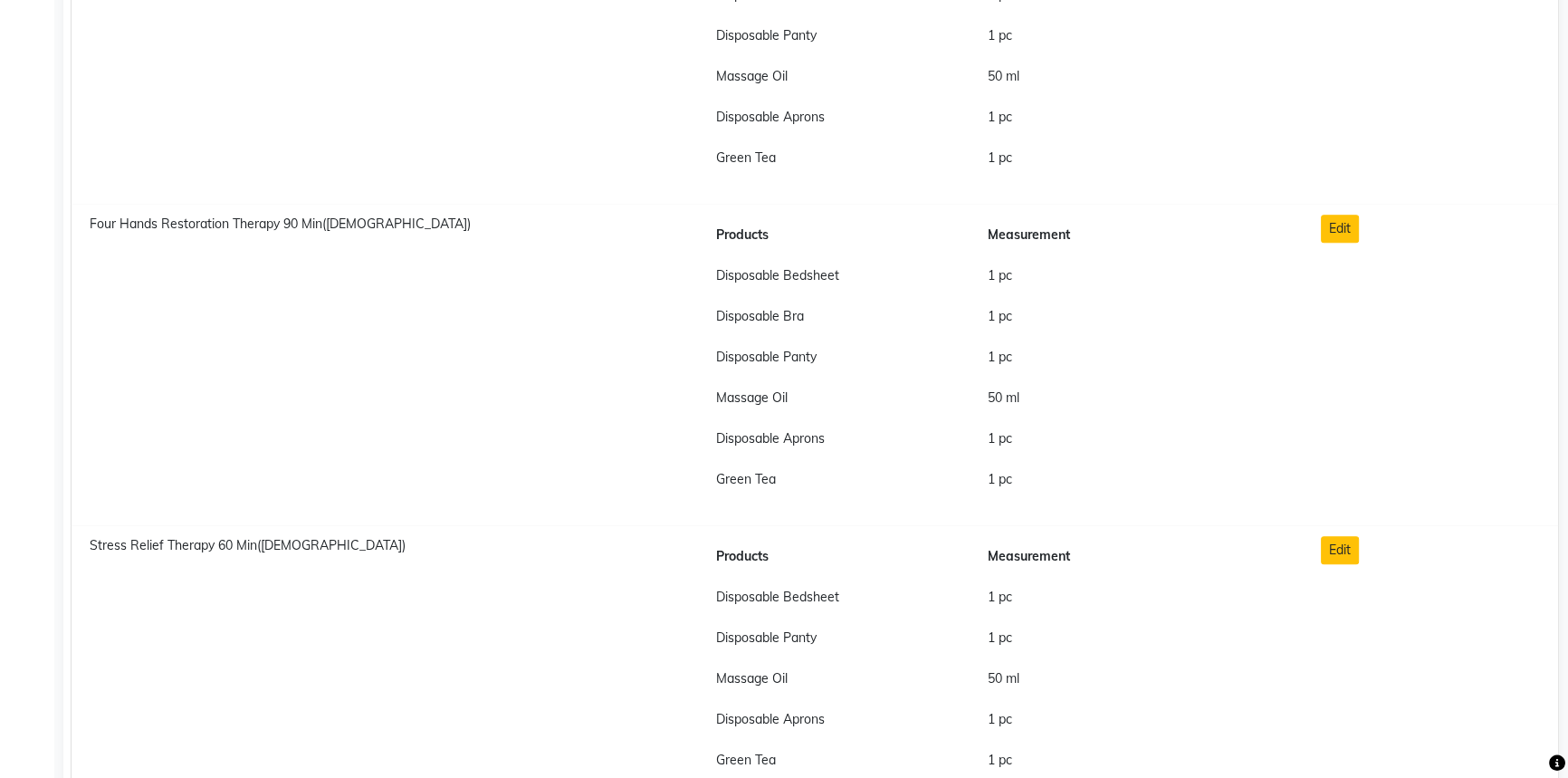
scroll to position [0, 0]
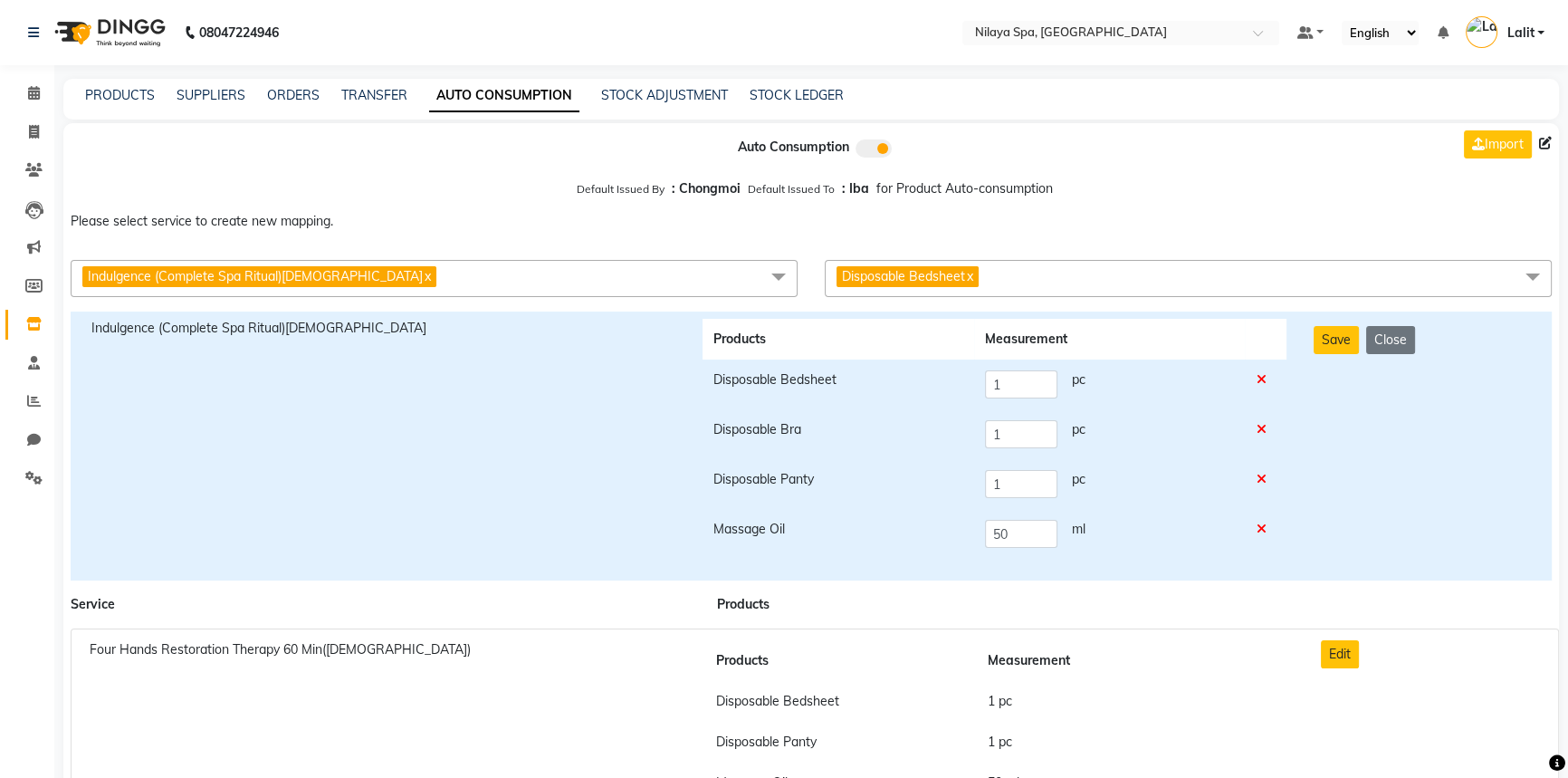
click at [1042, 288] on span "Disposable Bedsheet x" at bounding box center [1188, 278] width 727 height 37
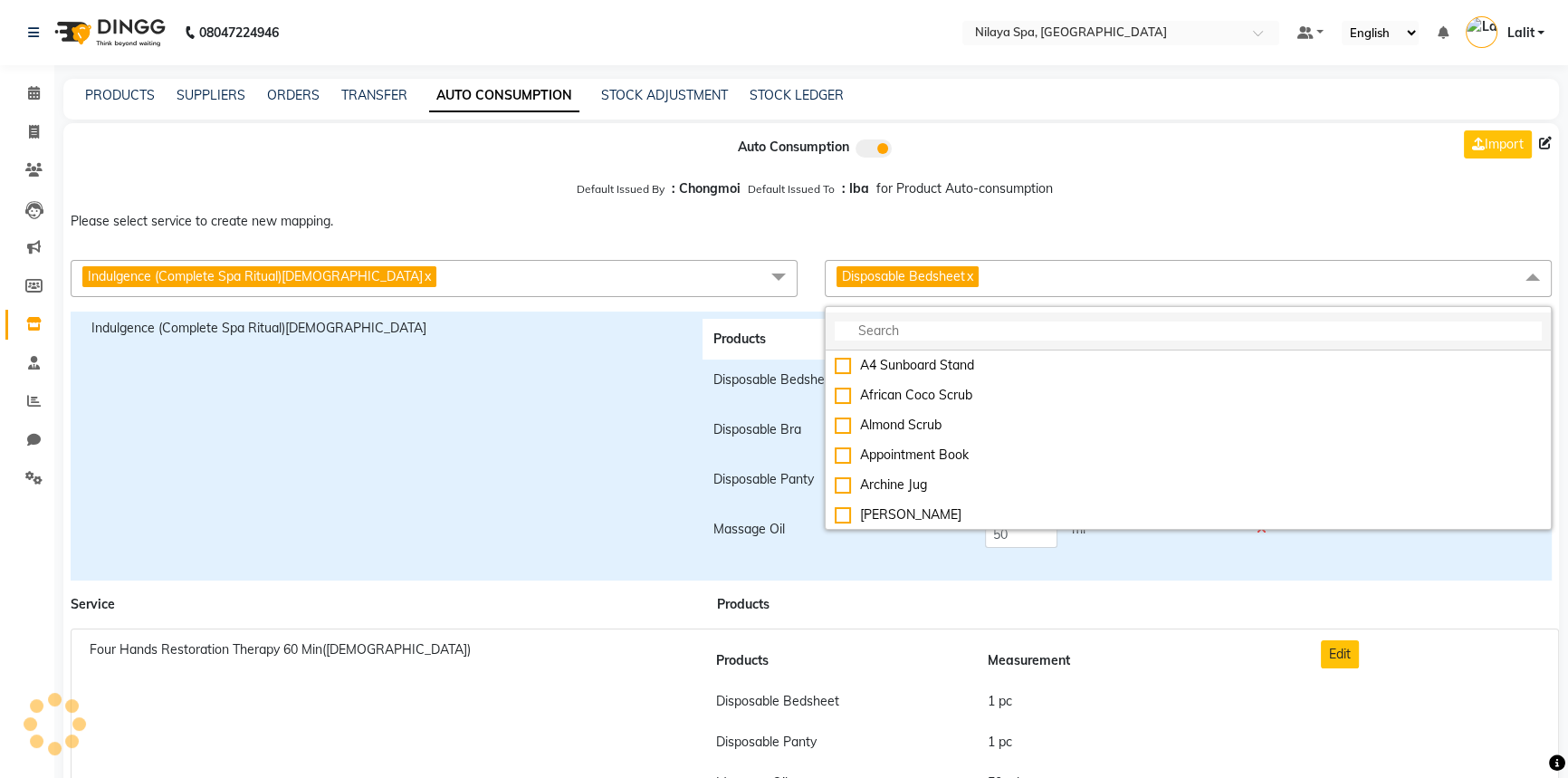
click at [877, 338] on input "multiselect-search" at bounding box center [1189, 331] width 707 height 19
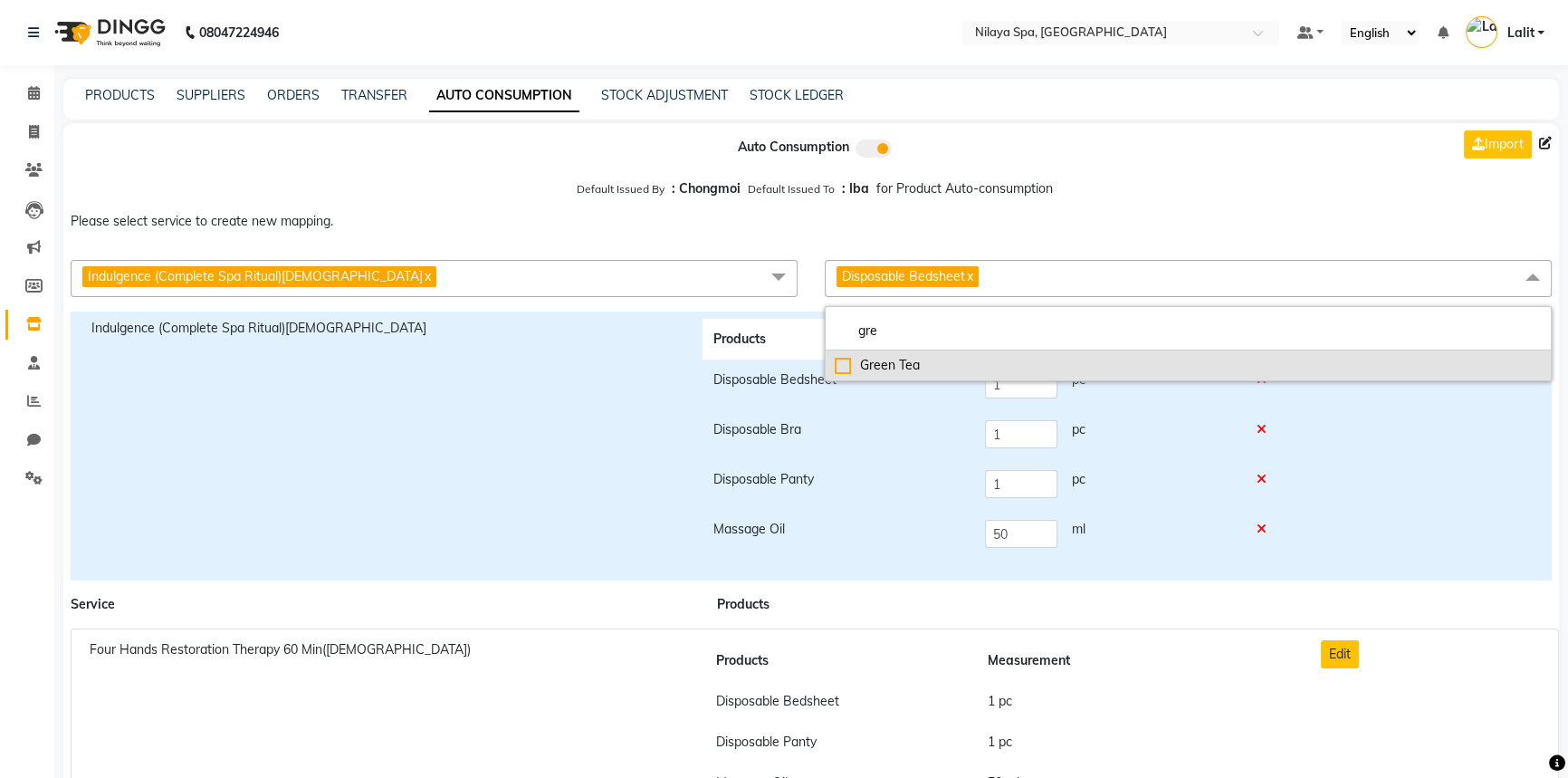
click at [895, 358] on div "Green Tea" at bounding box center [1189, 365] width 707 height 19
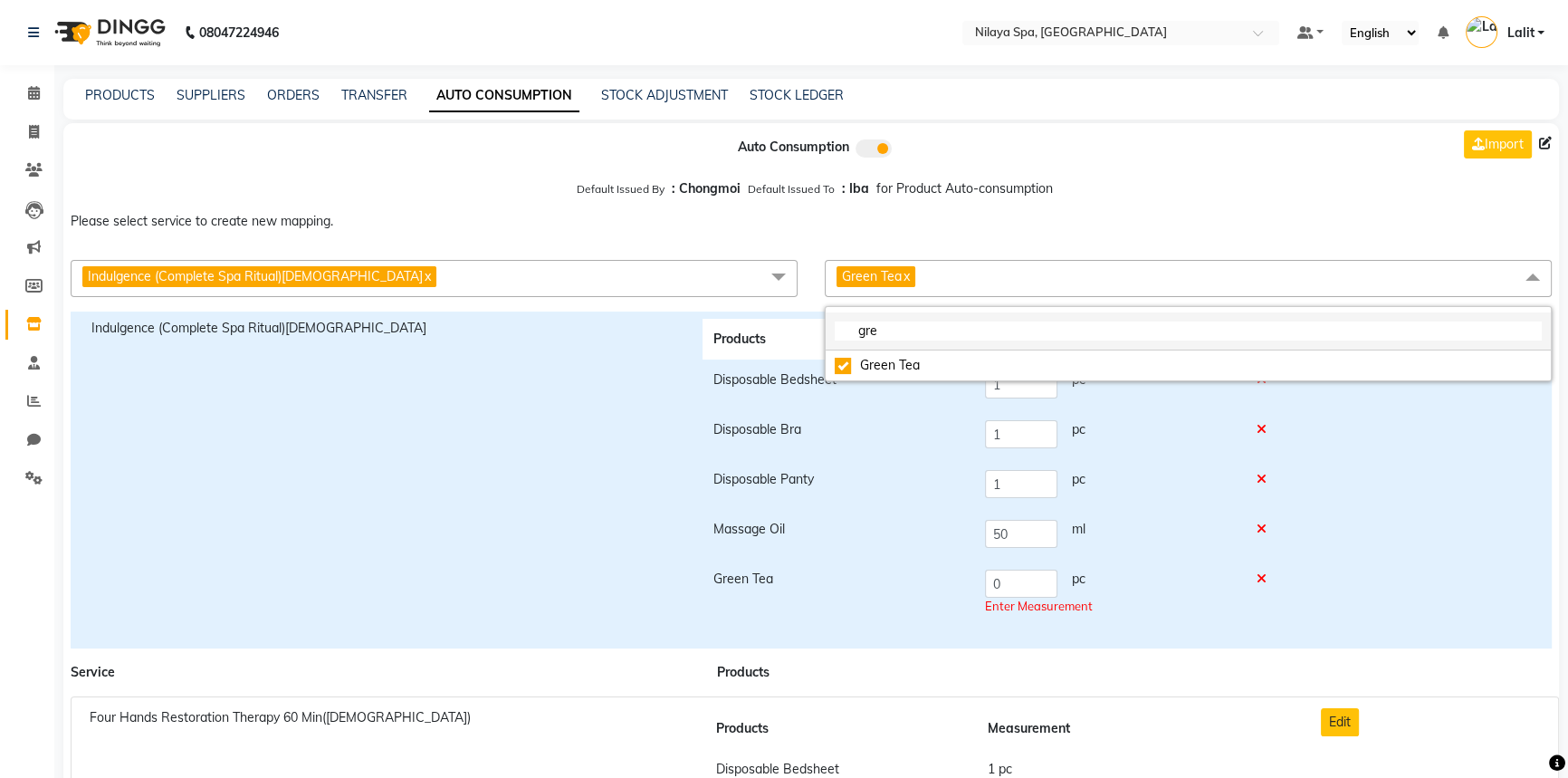
click at [895, 333] on input "gre" at bounding box center [1189, 331] width 707 height 19
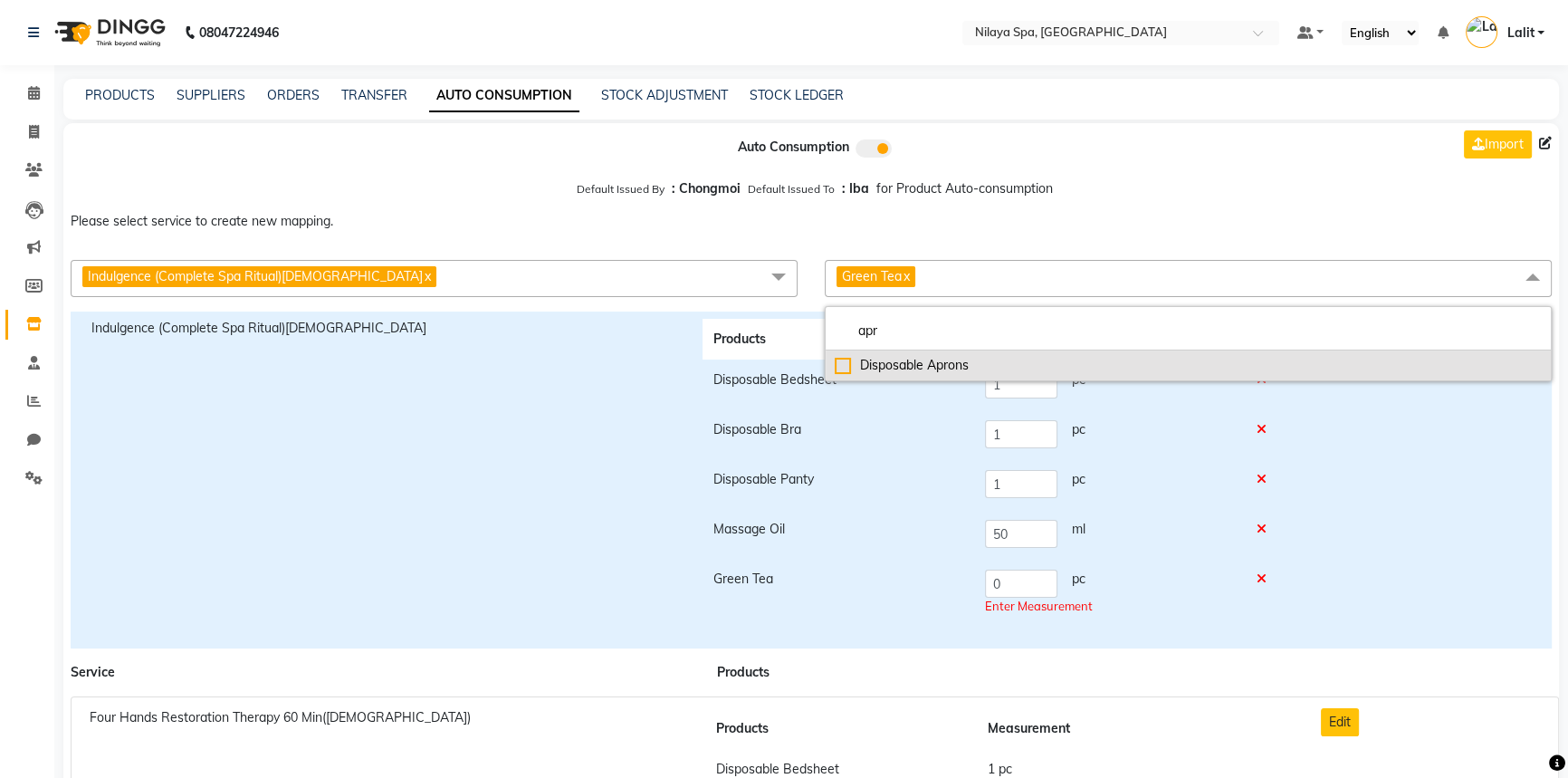
click at [886, 366] on div "Disposable Aprons" at bounding box center [1189, 365] width 707 height 19
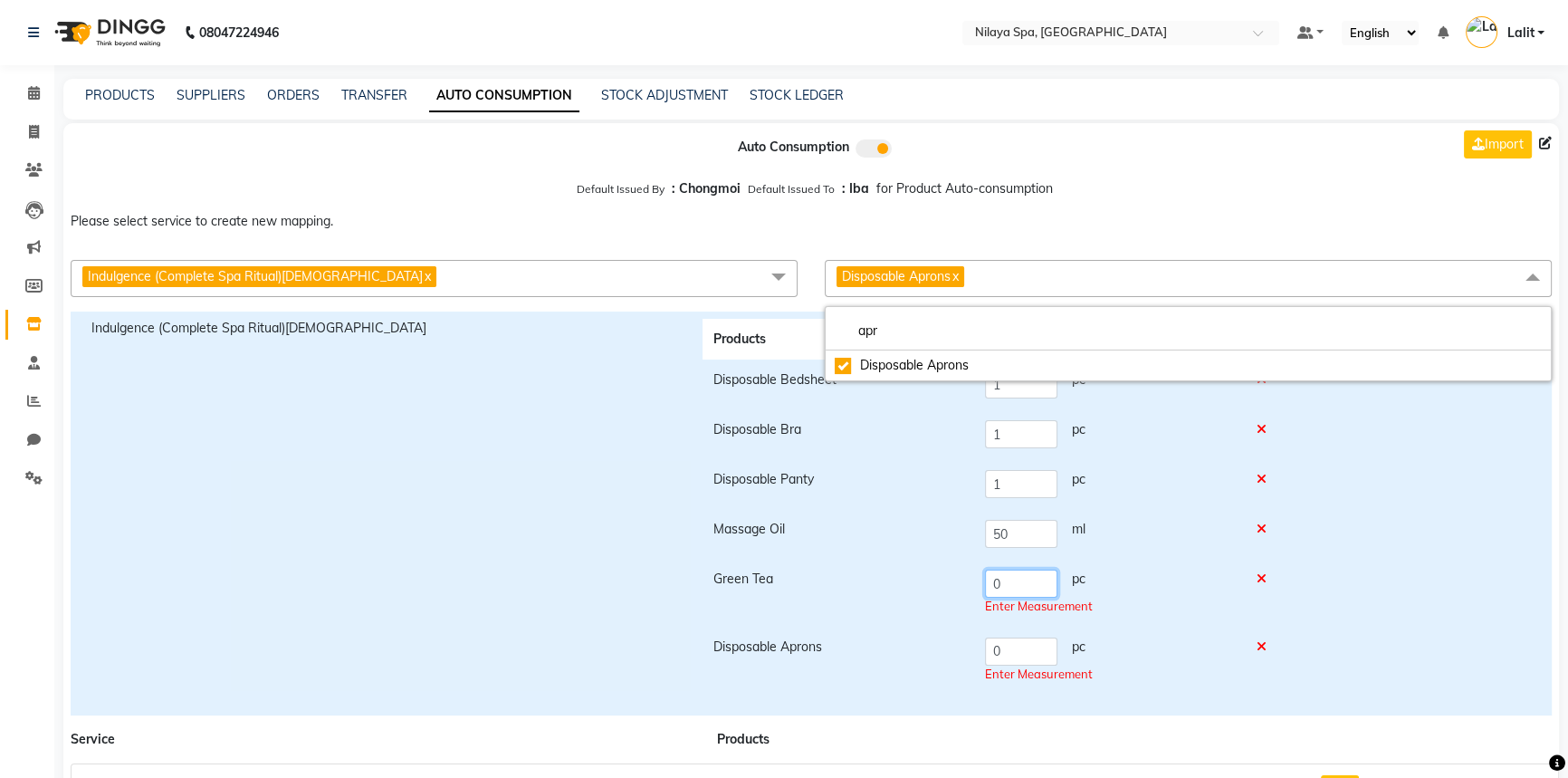
drag, startPoint x: 1014, startPoint y: 590, endPoint x: 983, endPoint y: 588, distance: 31.1
click at [983, 588] on td "0 pc Enter Measurement" at bounding box center [1110, 592] width 271 height 68
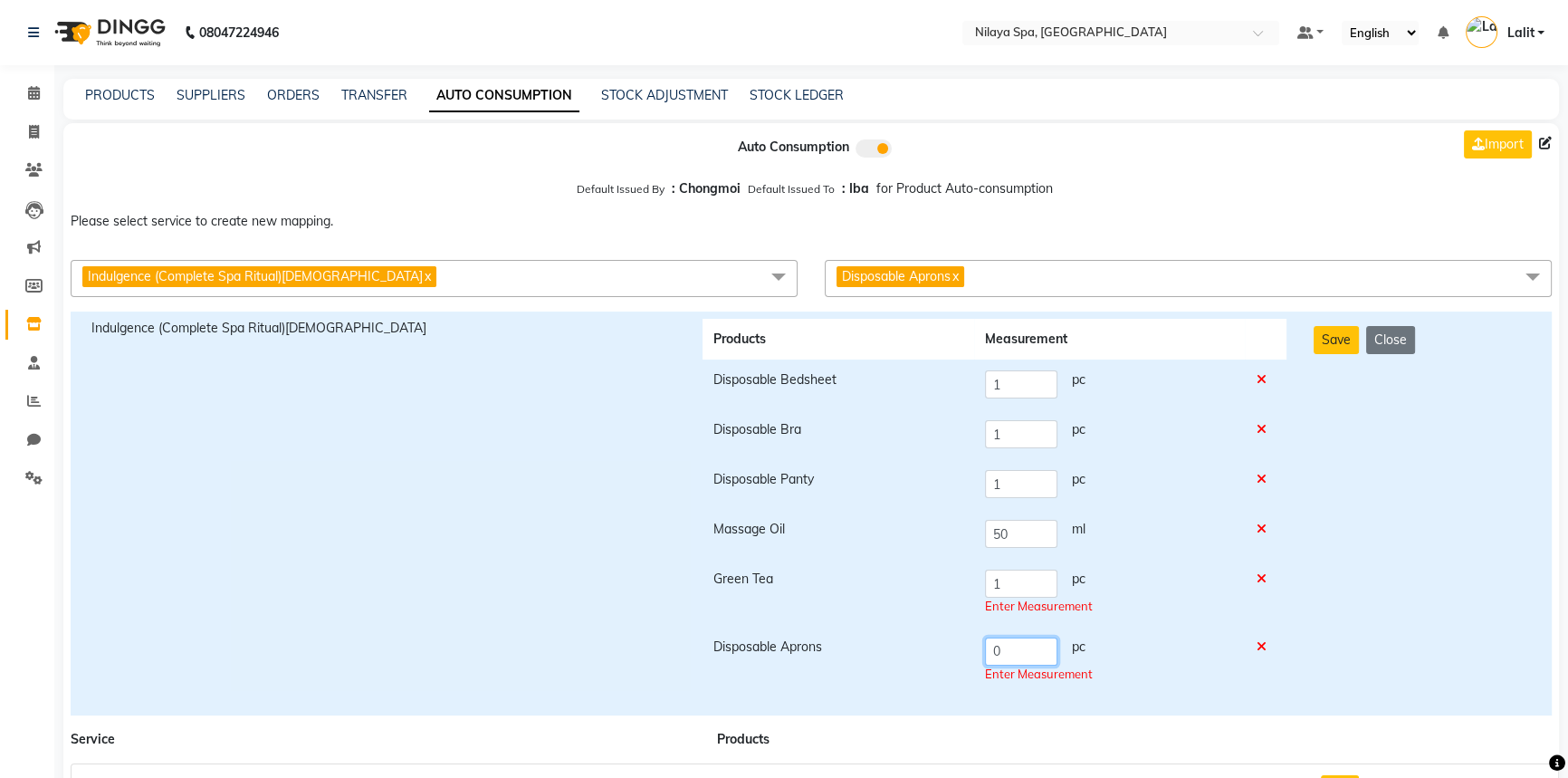
drag, startPoint x: 1009, startPoint y: 651, endPoint x: 911, endPoint y: 674, distance: 100.7
click at [911, 674] on tr "Disposable Aprons 0 pc Enter Measurement" at bounding box center [994, 660] width 584 height 68
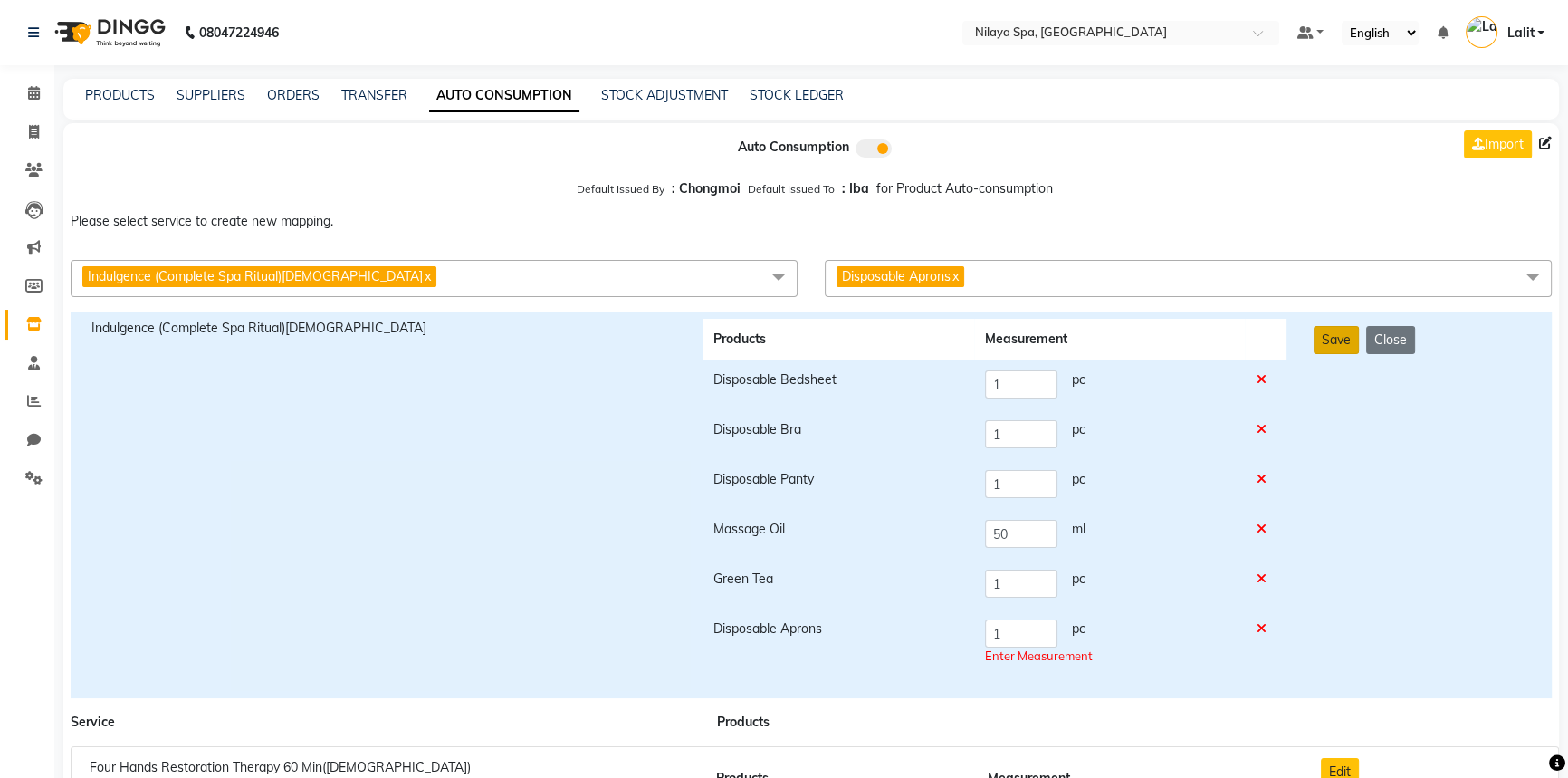
click at [1326, 347] on button "Save" at bounding box center [1335, 339] width 45 height 28
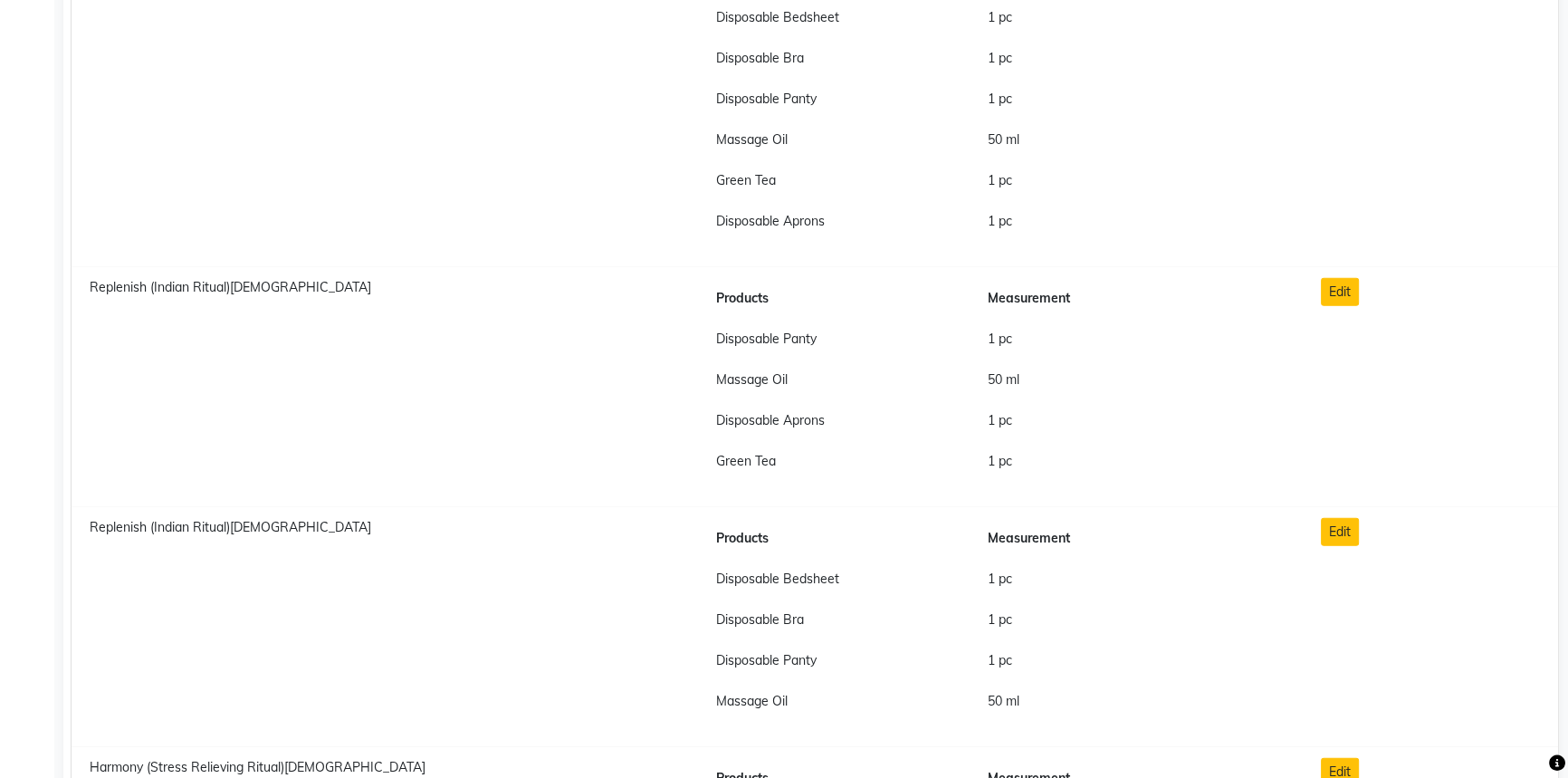
scroll to position [14255, 0]
click at [1332, 528] on button "Edit" at bounding box center [1340, 533] width 38 height 28
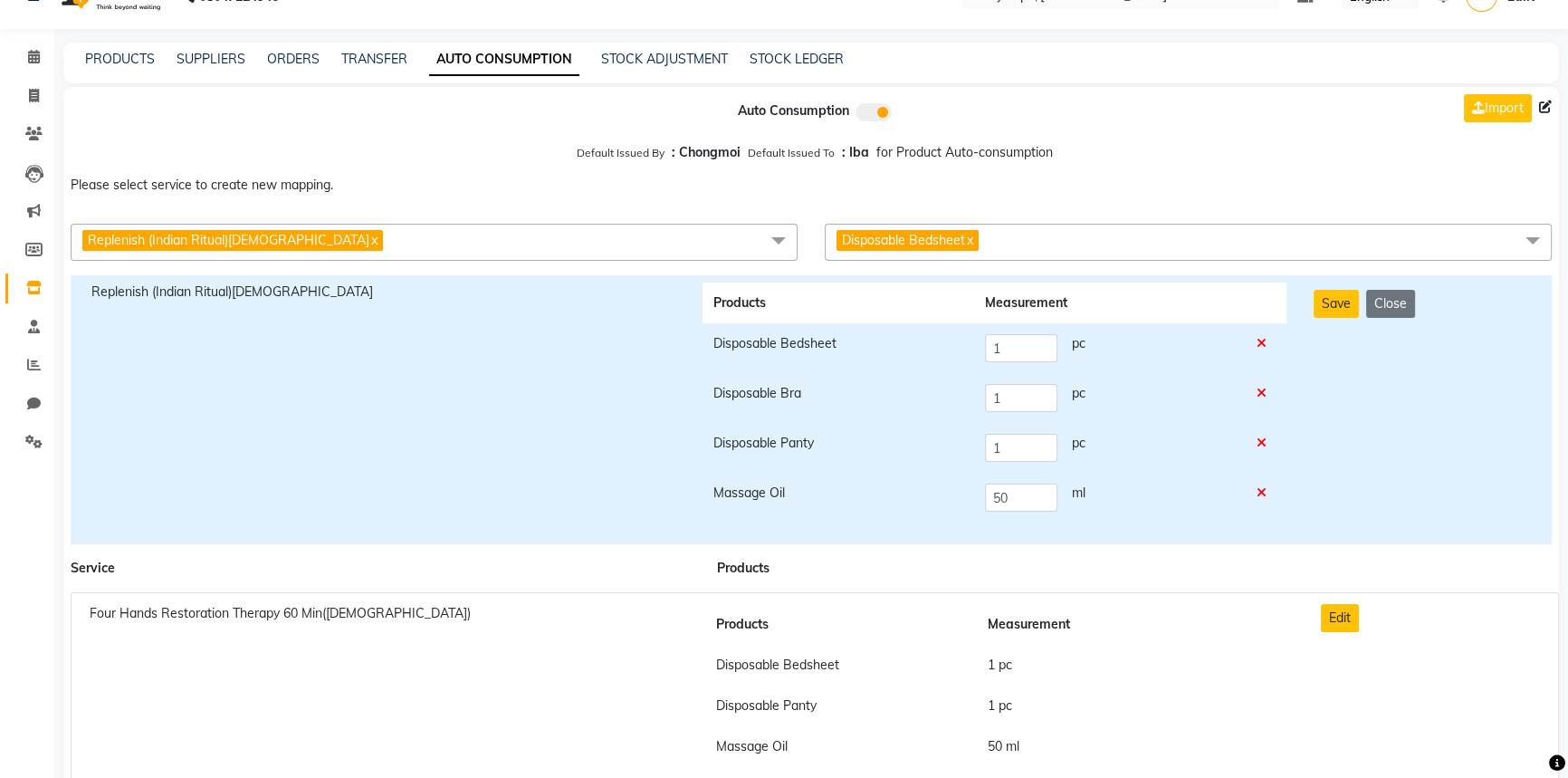
scroll to position [0, 0]
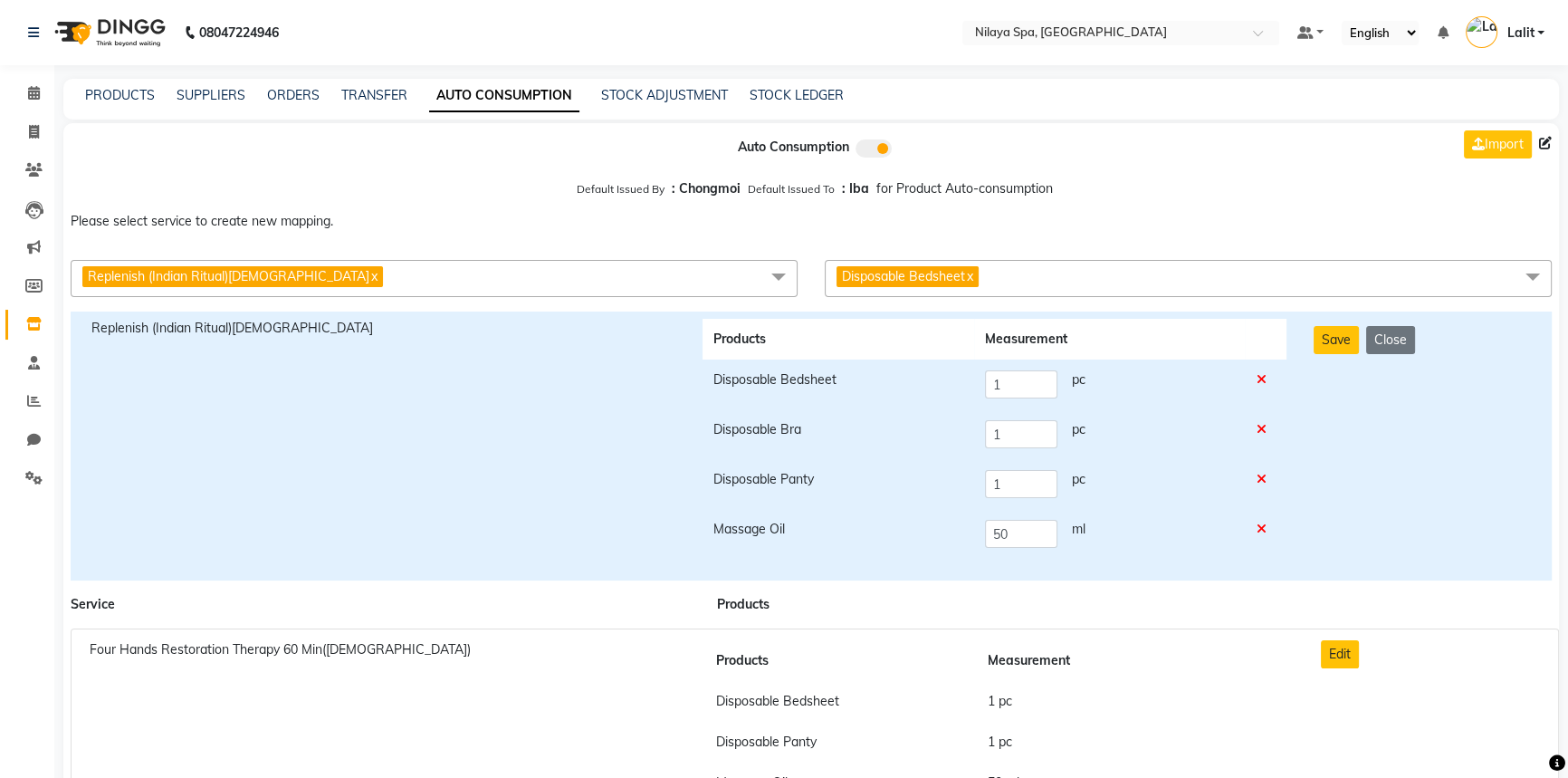
click at [1063, 289] on span "Disposable Bedsheet x" at bounding box center [1188, 278] width 727 height 37
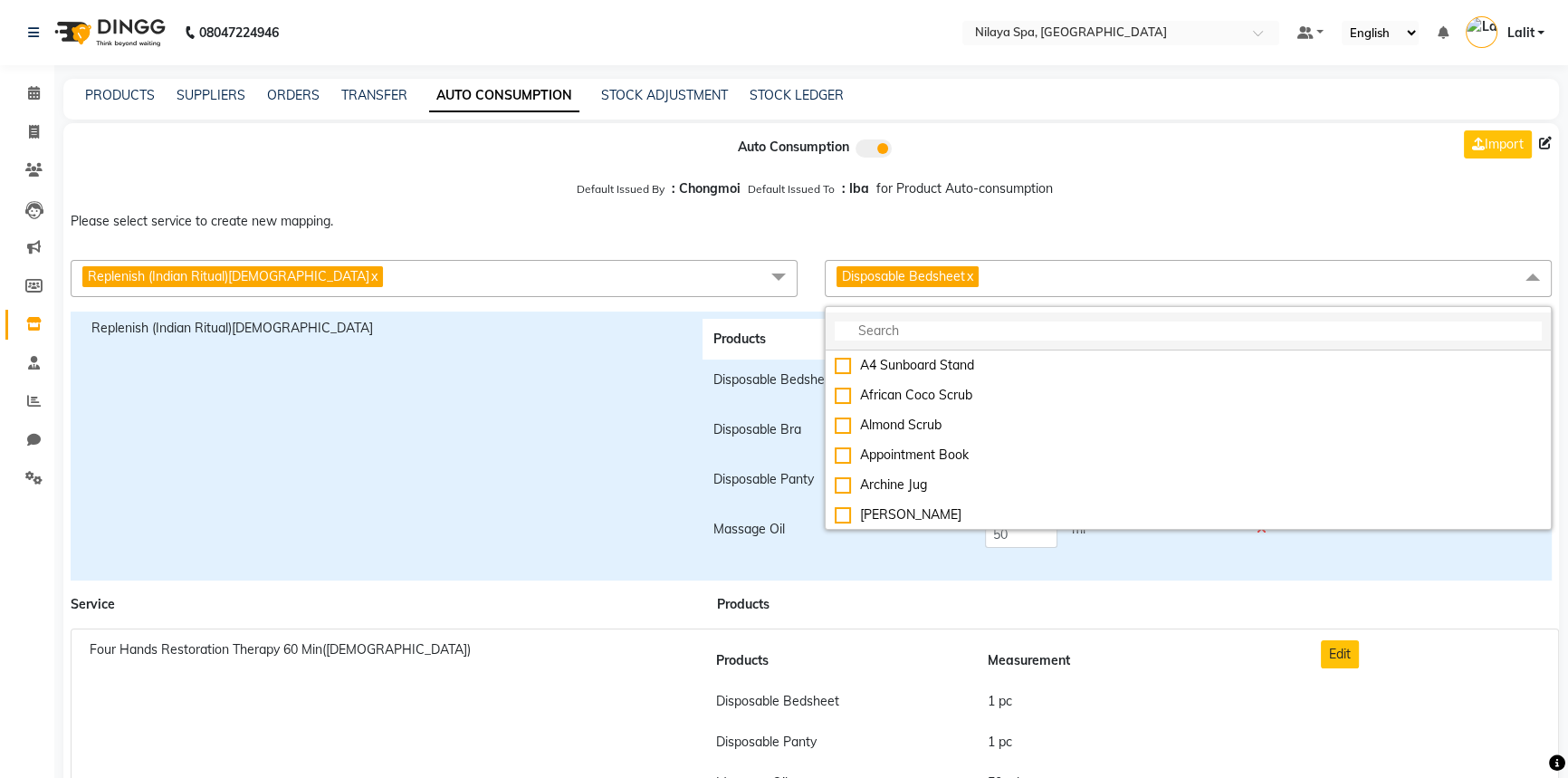
click at [958, 324] on input "multiselect-search" at bounding box center [1189, 331] width 707 height 19
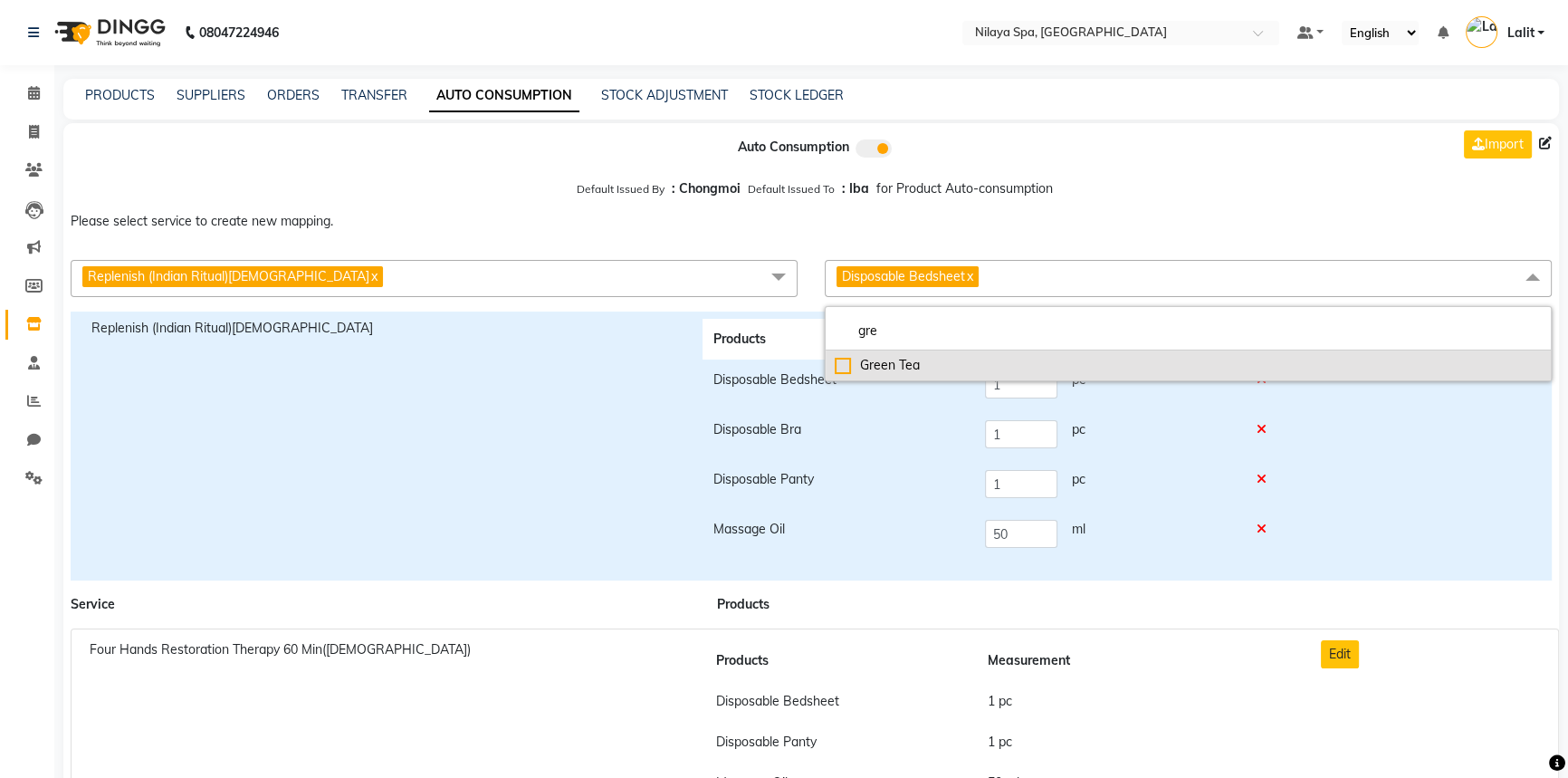
click at [862, 374] on div "Green Tea" at bounding box center [1189, 365] width 707 height 19
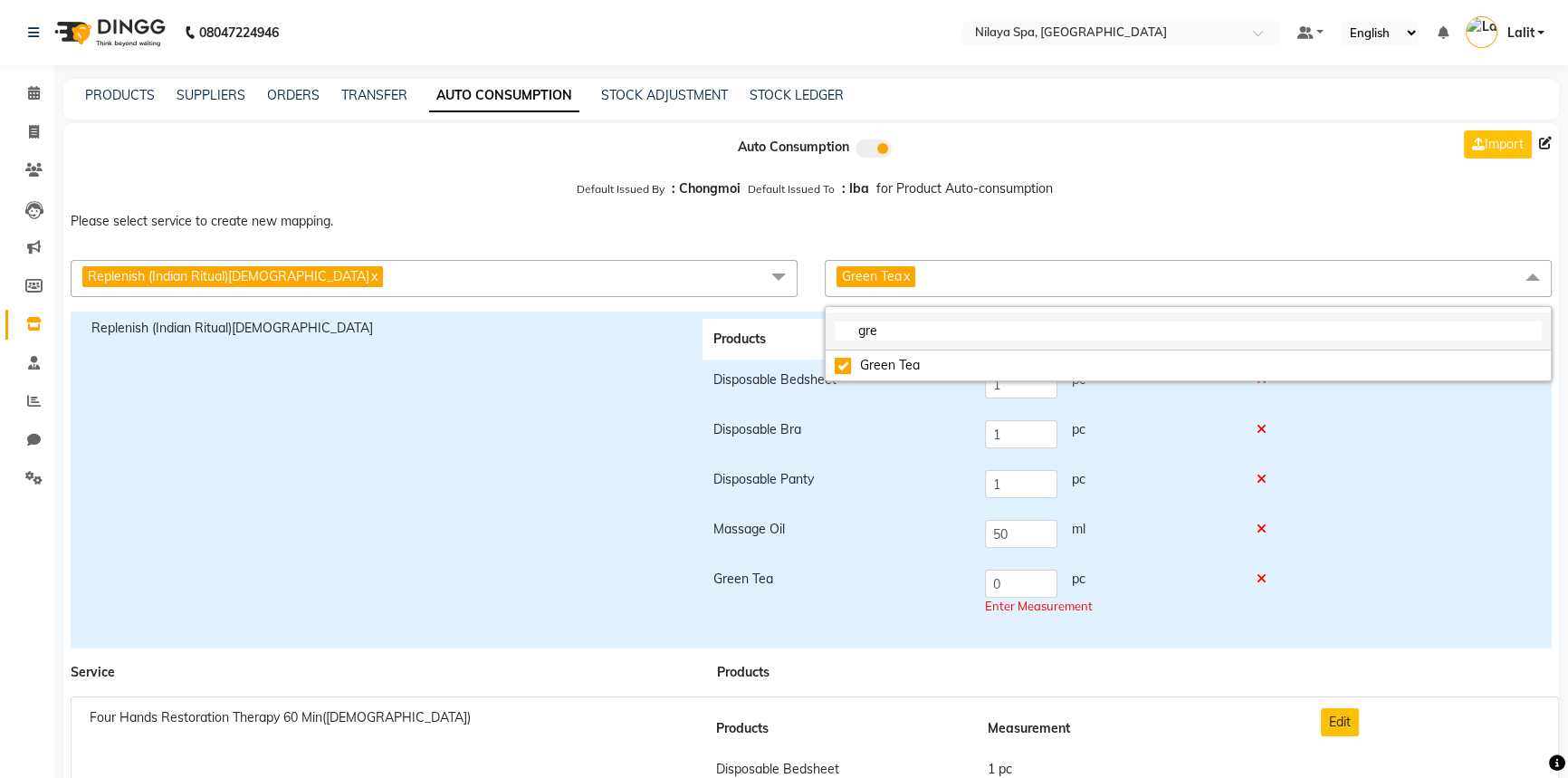
click at [884, 335] on input "gre" at bounding box center [1189, 331] width 707 height 19
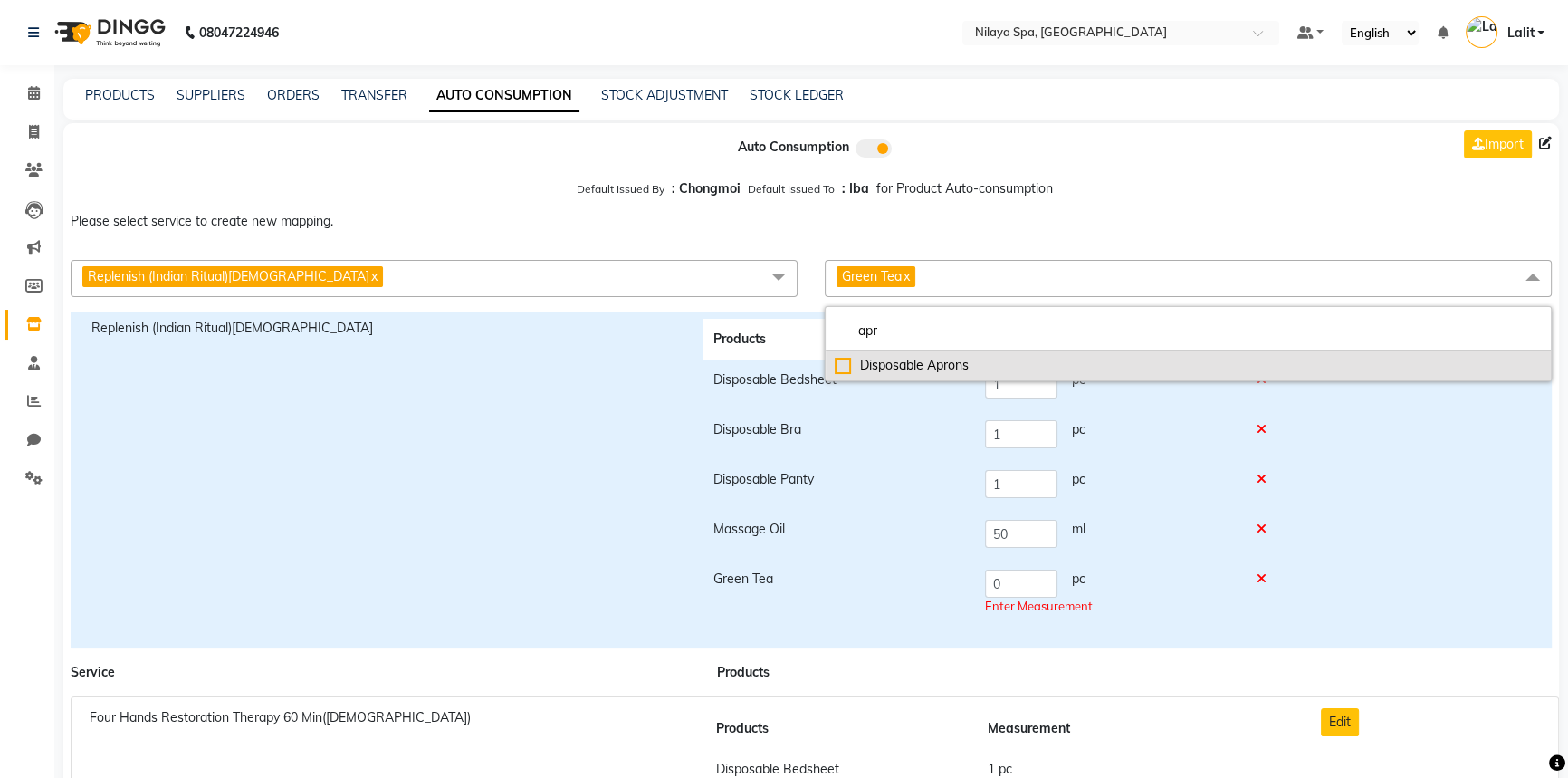
click at [908, 358] on div "Disposable Aprons" at bounding box center [1189, 365] width 707 height 19
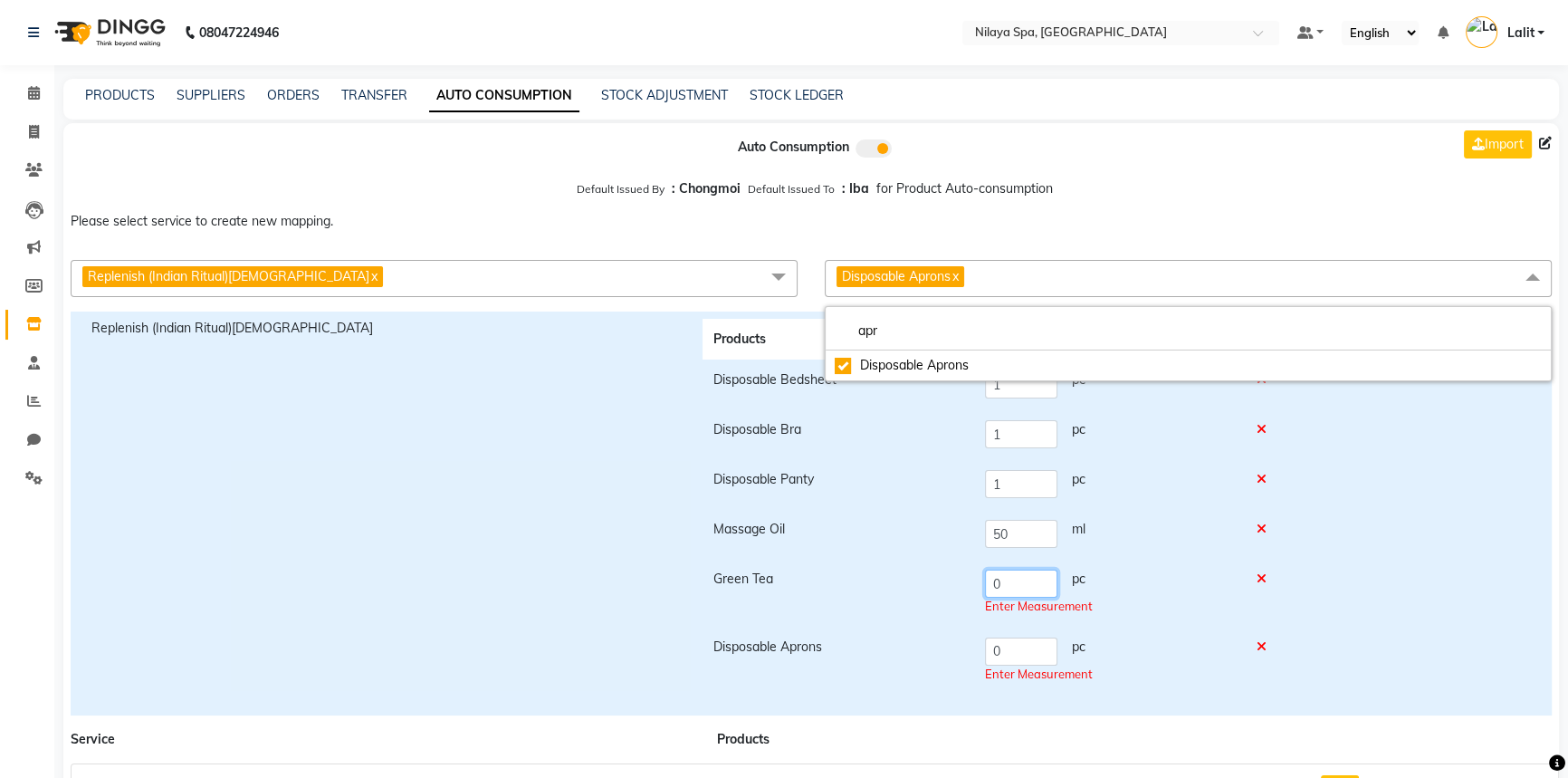
drag, startPoint x: 1015, startPoint y: 579, endPoint x: 978, endPoint y: 565, distance: 39.6
click at [987, 568] on td "0 pc Enter Measurement" at bounding box center [1110, 592] width 271 height 68
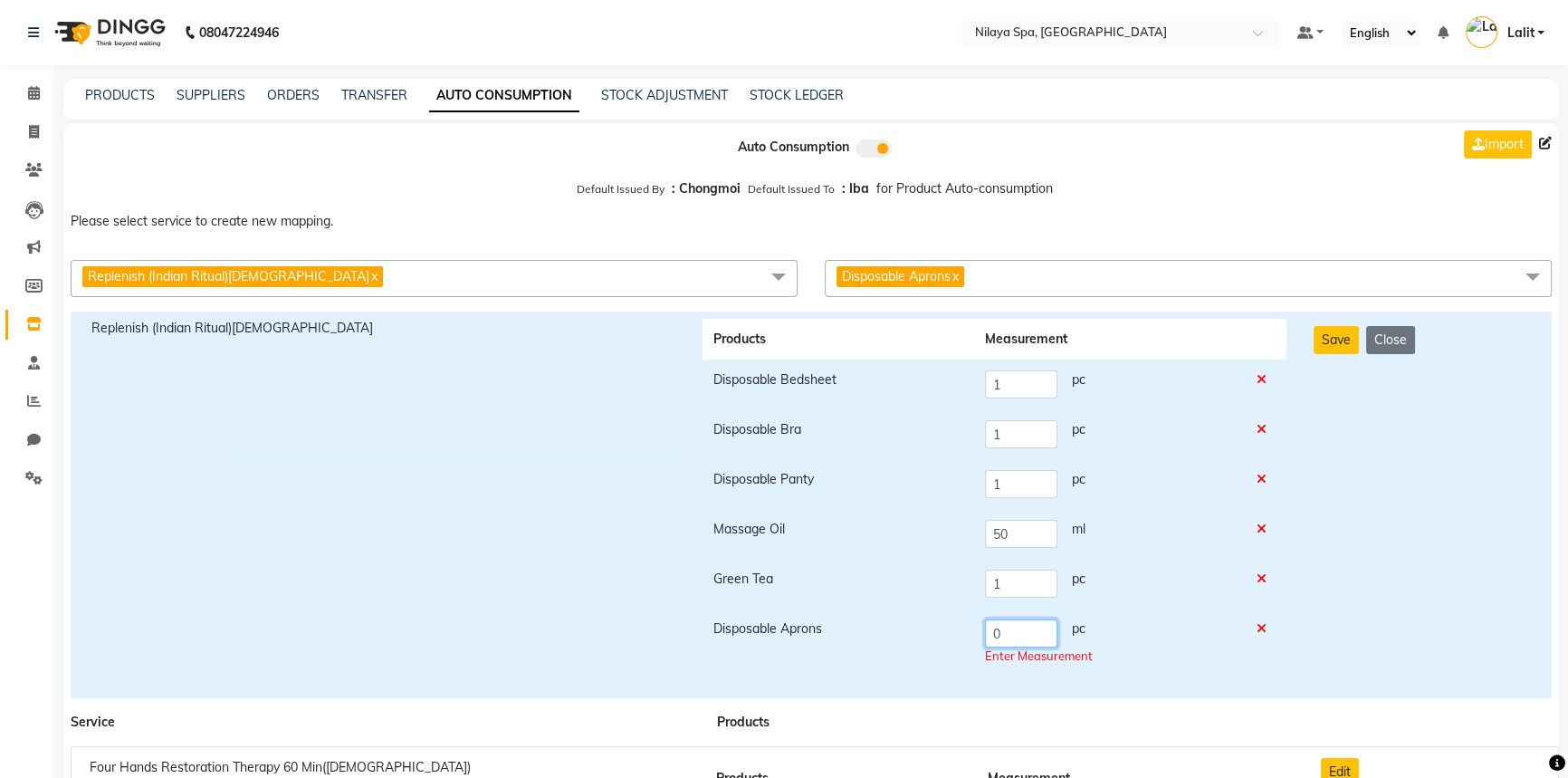
drag, startPoint x: 1000, startPoint y: 650, endPoint x: 989, endPoint y: 649, distance: 11.0
click at [989, 649] on td "0 pc Enter Measurement" at bounding box center [1110, 642] width 271 height 68
drag, startPoint x: 1319, startPoint y: 661, endPoint x: 1317, endPoint y: 639, distance: 22.1
click at [1320, 658] on div "Save Close" at bounding box center [1422, 504] width 244 height 372
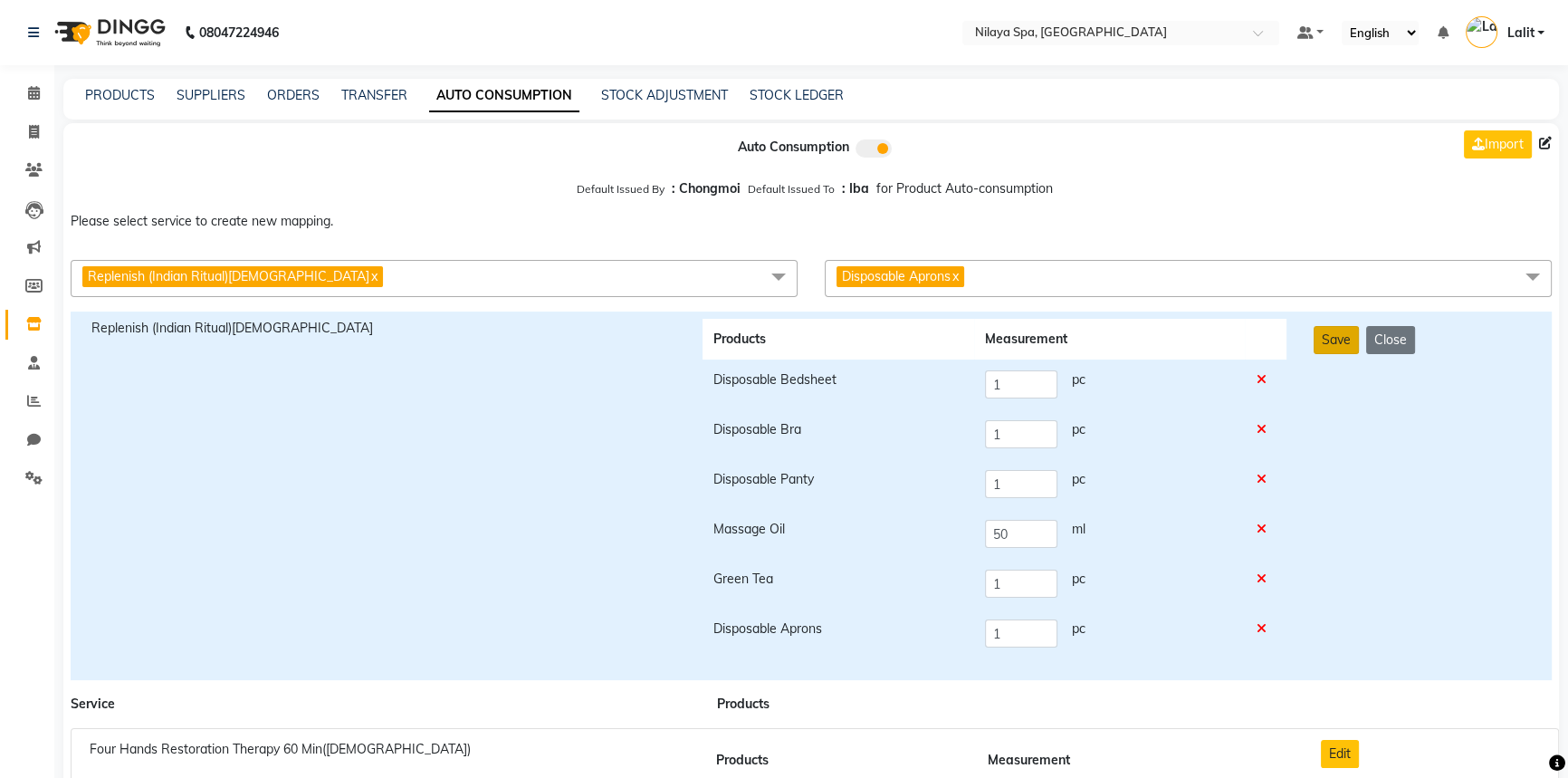
click at [1325, 332] on button "Save" at bounding box center [1335, 339] width 45 height 28
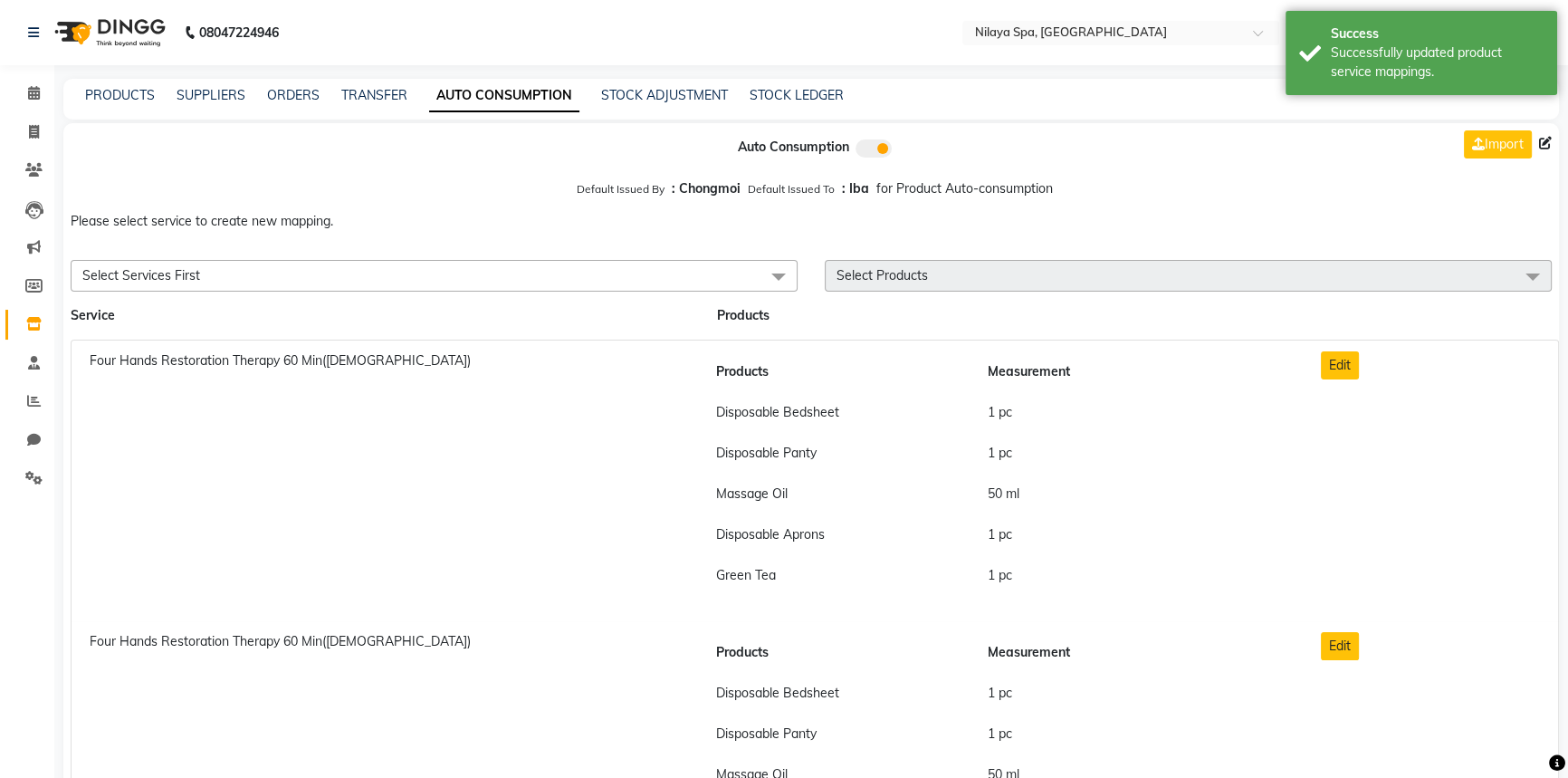
click at [1225, 204] on div "Default Issued By : Chongmoi Default Issued To : Iba for Product Auto-consumpti…" at bounding box center [810, 188] width 1496 height 32
click at [1372, 127] on div "Import" at bounding box center [1318, 147] width 508 height 49
click at [1208, 102] on div "PRODUCTS SUPPLIERS ORDERS TRANSFER AUTO CONSUMPTION STOCK ADJUSTMENT STOCK LEDG…" at bounding box center [800, 95] width 1474 height 19
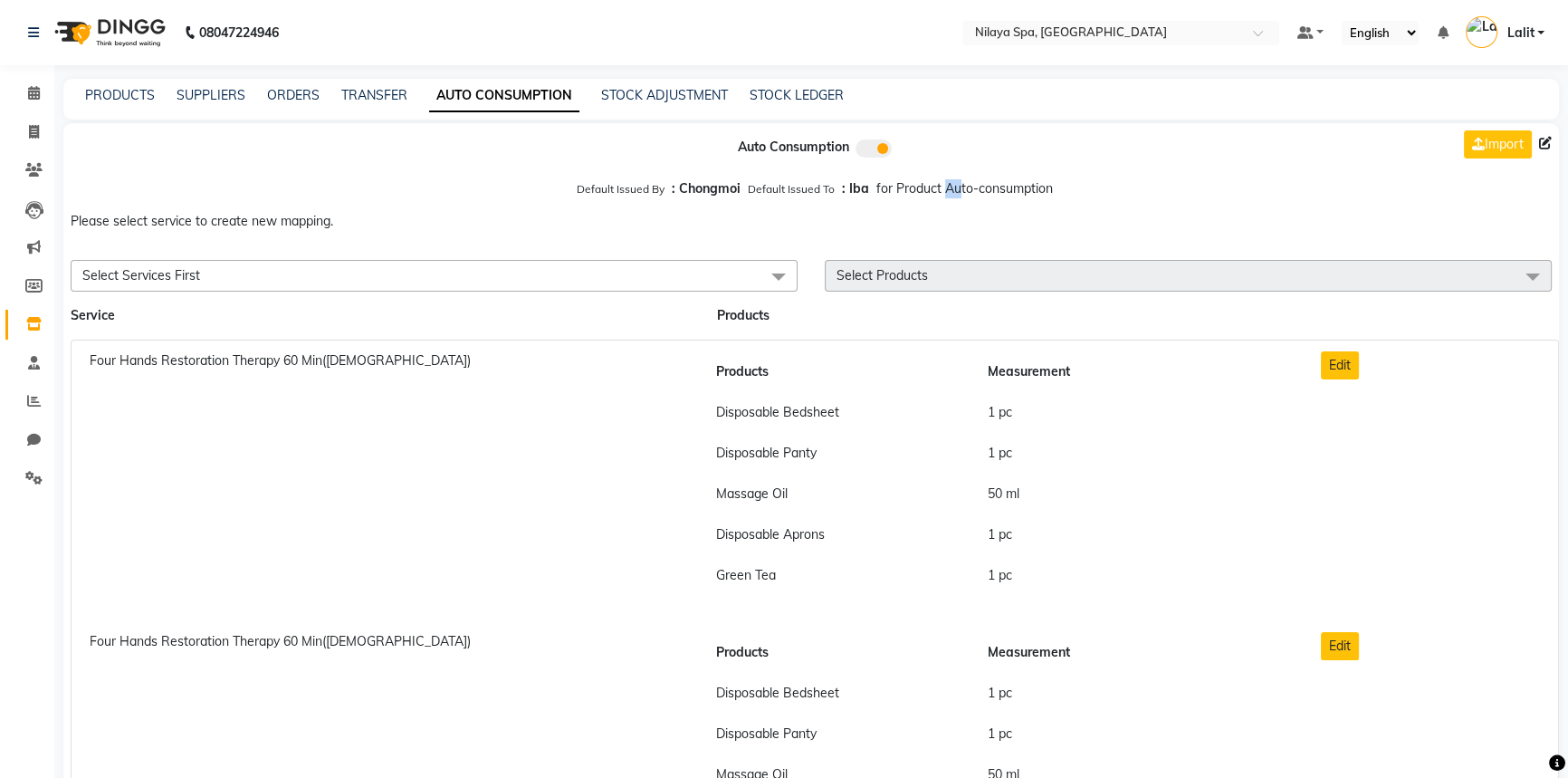
drag, startPoint x: 943, startPoint y: 188, endPoint x: 951, endPoint y: 189, distance: 8.1
click at [951, 189] on span "for Product Auto-consumption" at bounding box center [964, 188] width 176 height 16
click at [954, 198] on div "for Product Auto-consumption" at bounding box center [964, 192] width 176 height 26
click at [957, 192] on span "for Product Auto-consumption" at bounding box center [964, 188] width 176 height 16
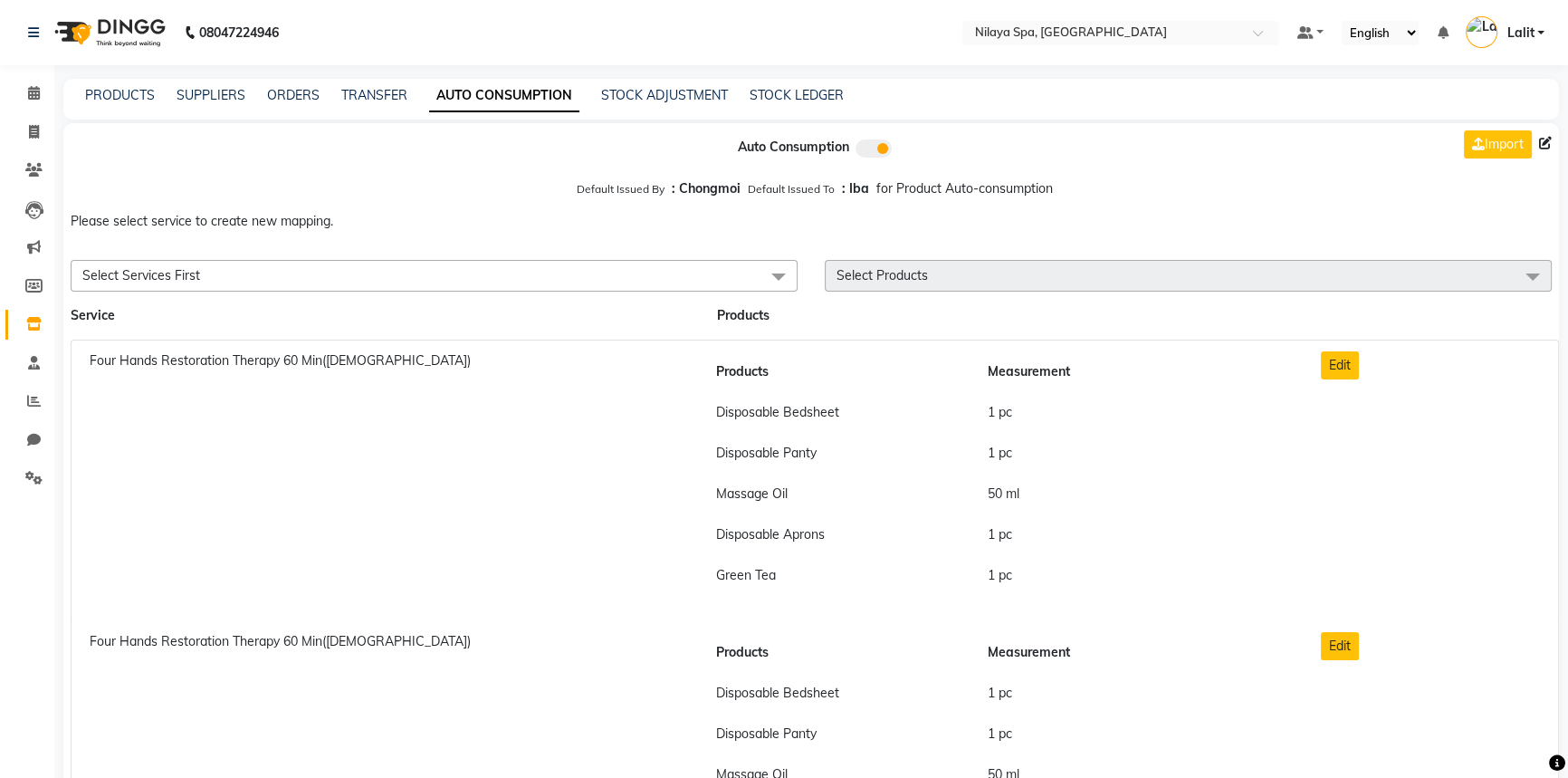
click at [971, 229] on p "Please select service to create new mapping." at bounding box center [810, 221] width 1496 height 33
click at [37, 468] on span at bounding box center [33, 479] width 31 height 21
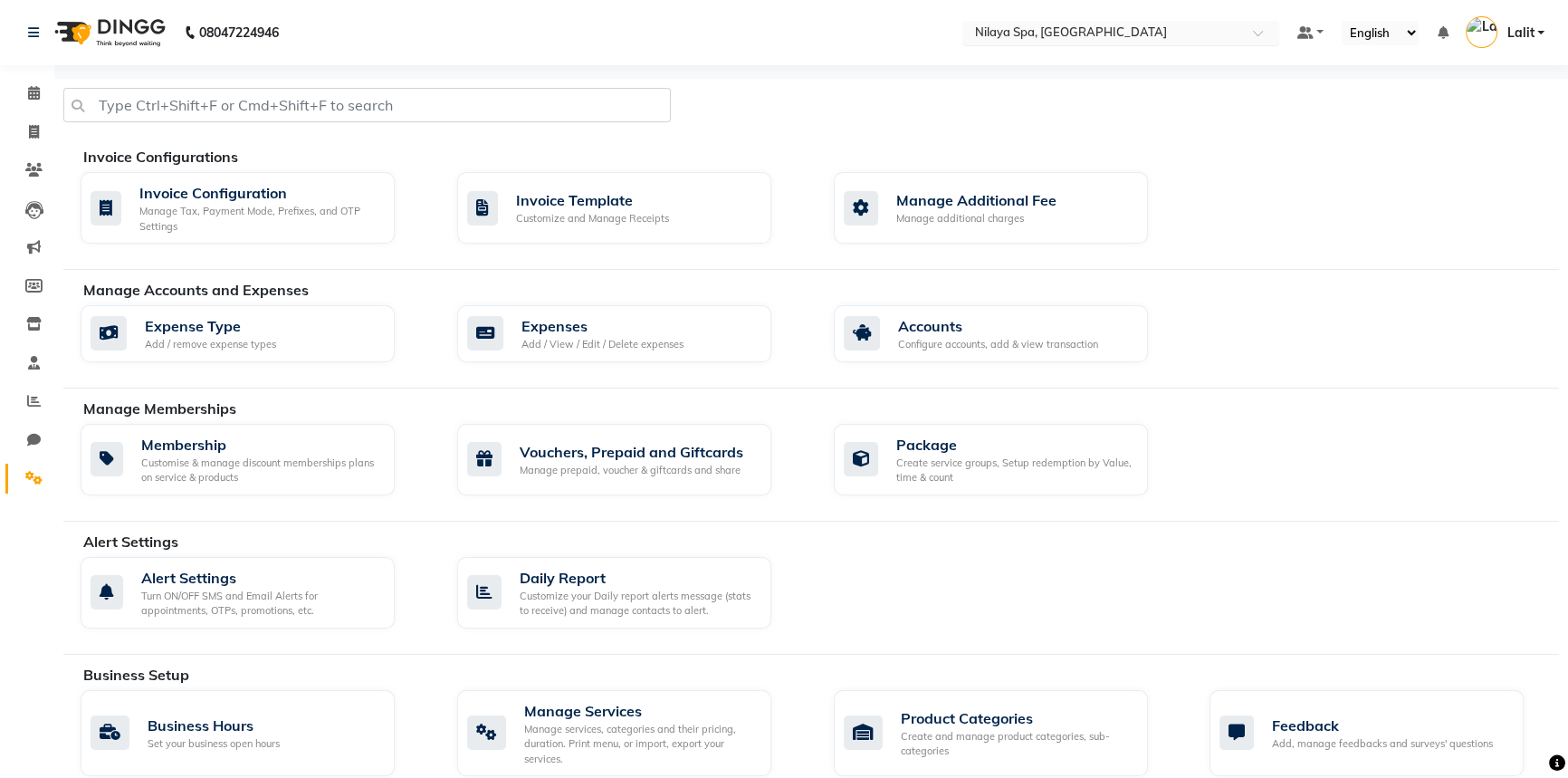
click at [1057, 37] on input "text" at bounding box center [1102, 34] width 262 height 18
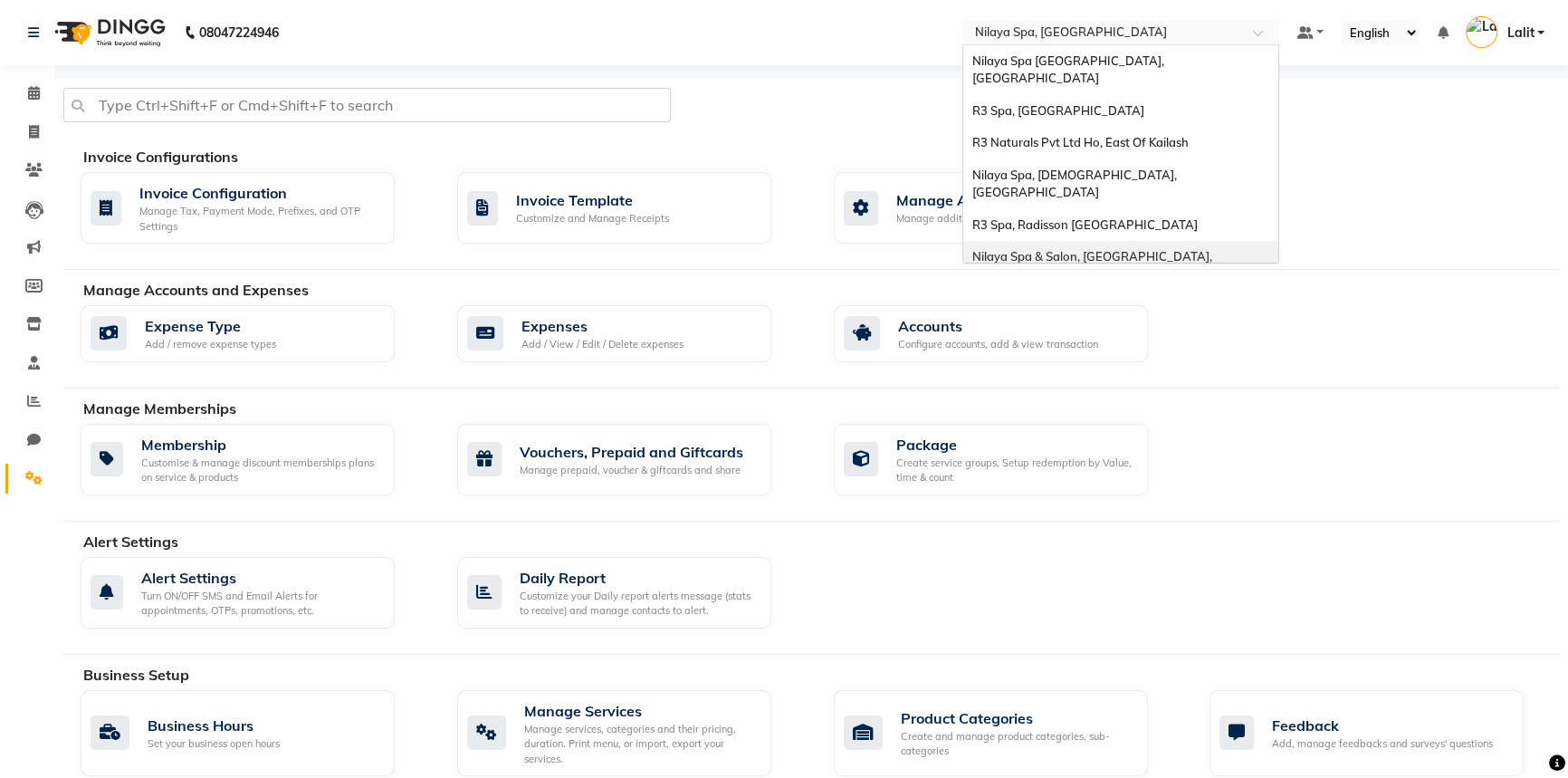
click at [1205, 249] on span "Nilaya Spa & Salon, [GEOGRAPHIC_DATA], [GEOGRAPHIC_DATA]" at bounding box center [1093, 265] width 243 height 32
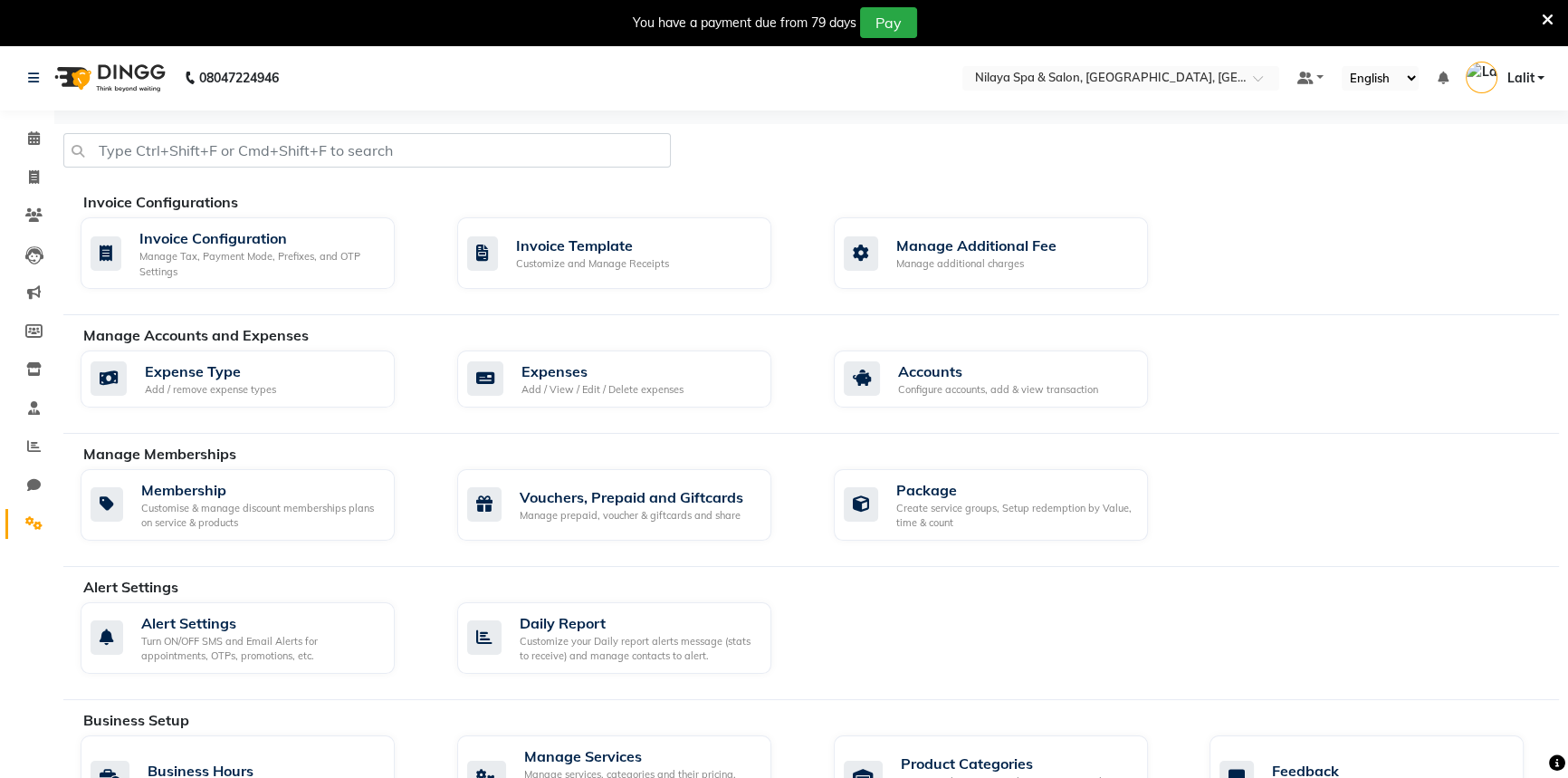
click at [1225, 155] on div at bounding box center [810, 157] width 1522 height 49
click at [1547, 13] on icon at bounding box center [1547, 19] width 11 height 16
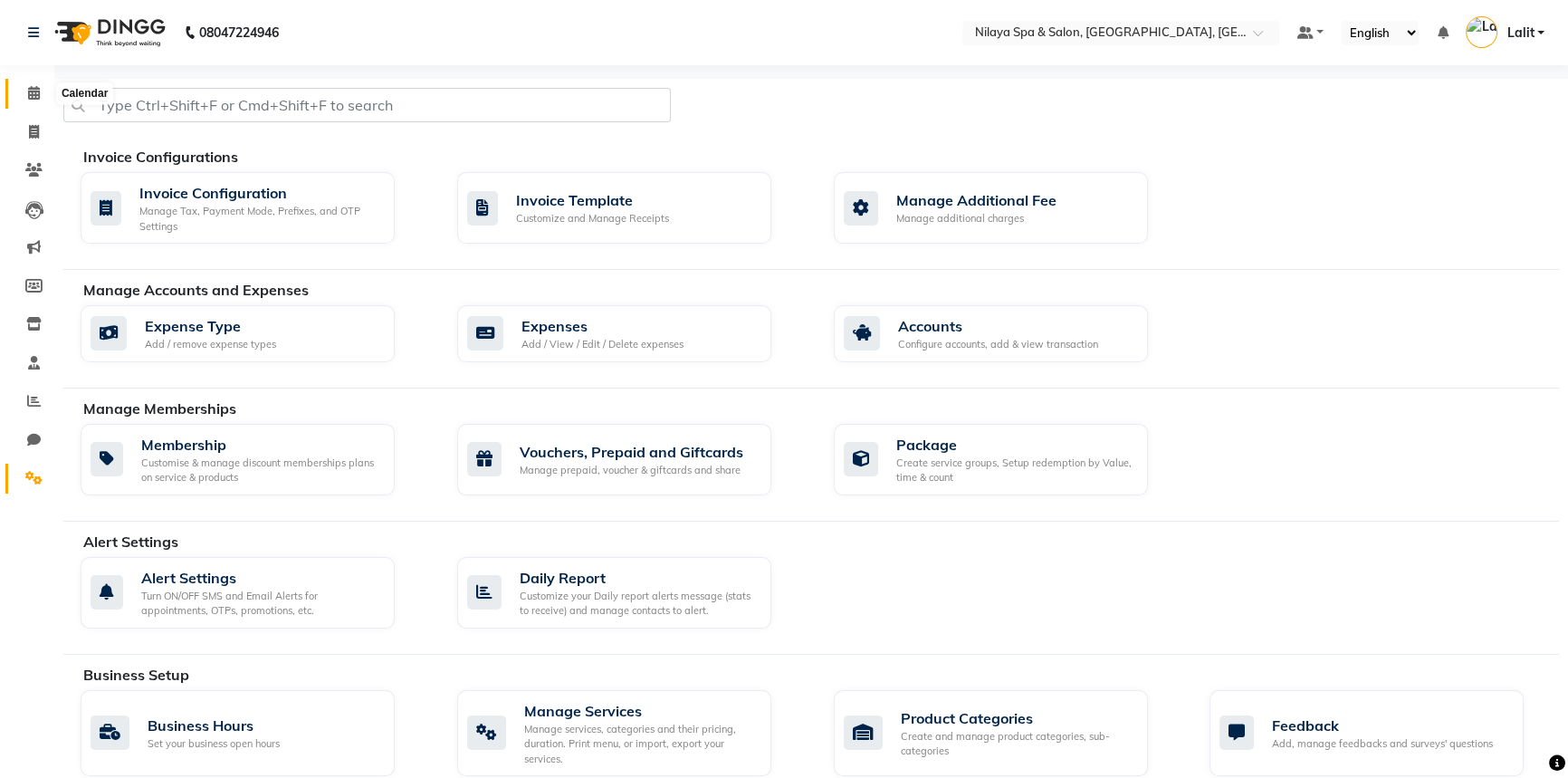
click at [26, 95] on span at bounding box center [33, 93] width 31 height 21
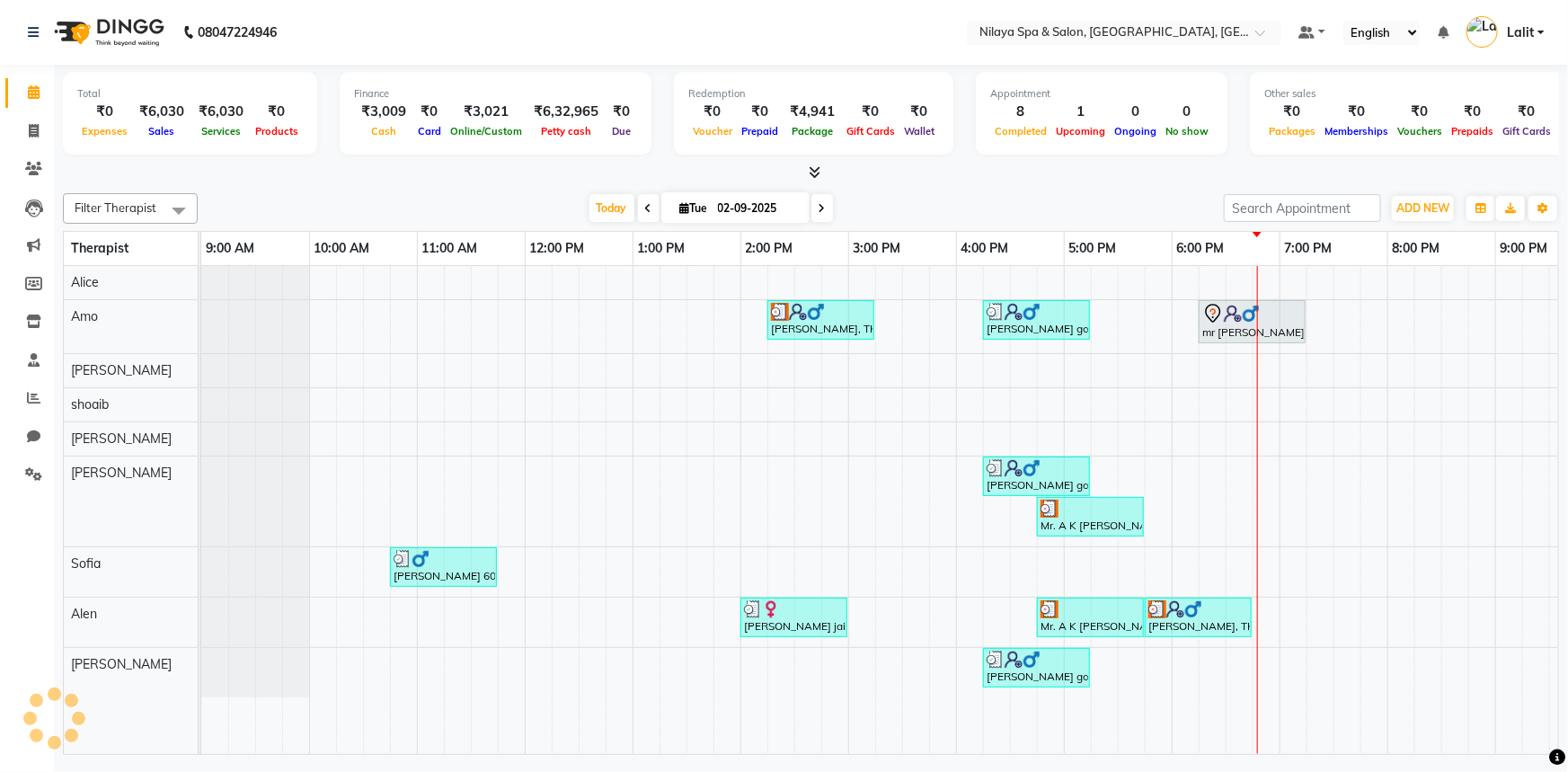
scroll to position [0, 259]
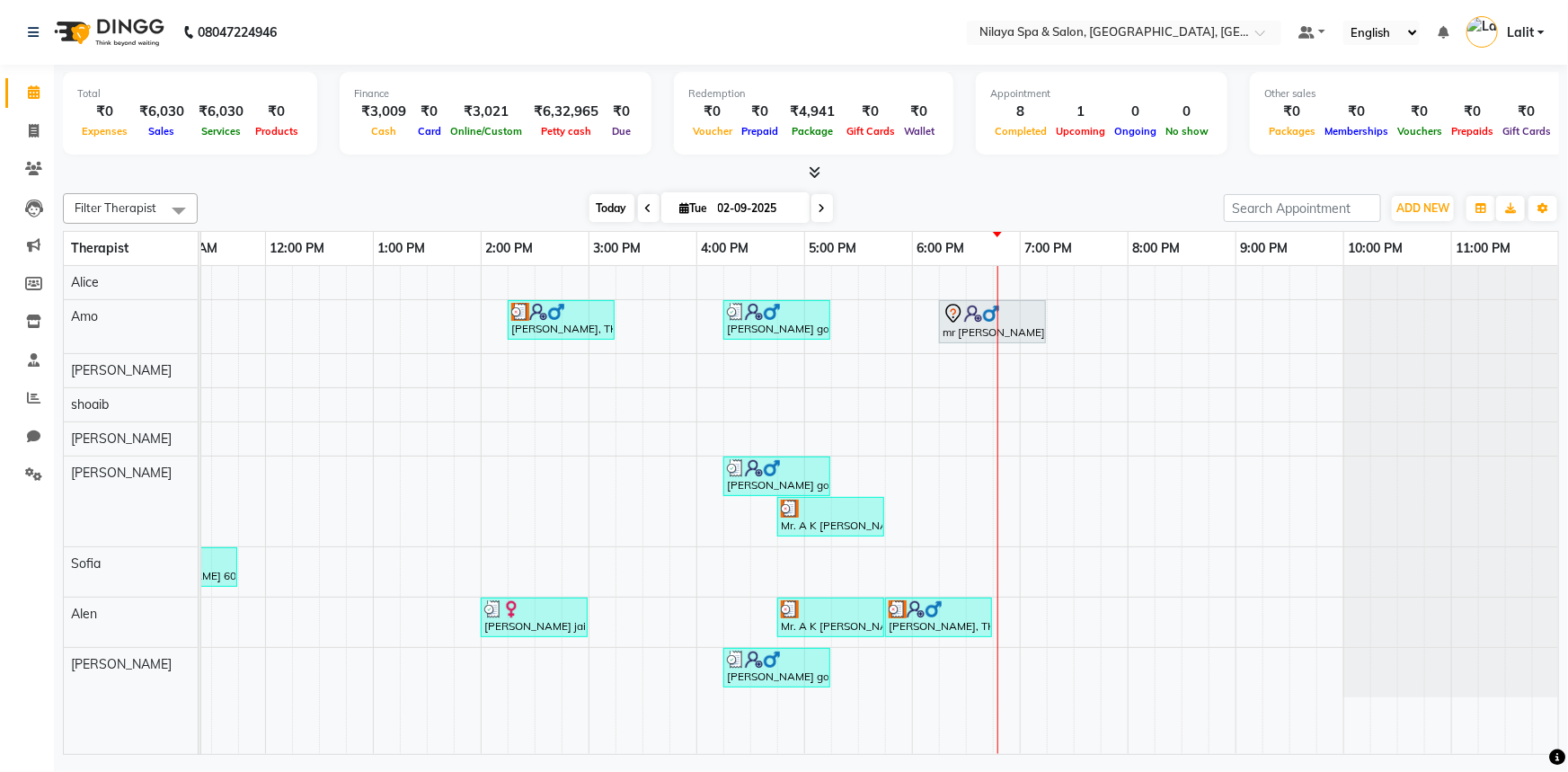
click at [590, 205] on span "Today" at bounding box center [611, 207] width 44 height 27
click at [539, 205] on div "Today Tue 02-09-2025" at bounding box center [711, 208] width 1009 height 26
click at [33, 475] on icon at bounding box center [34, 474] width 17 height 13
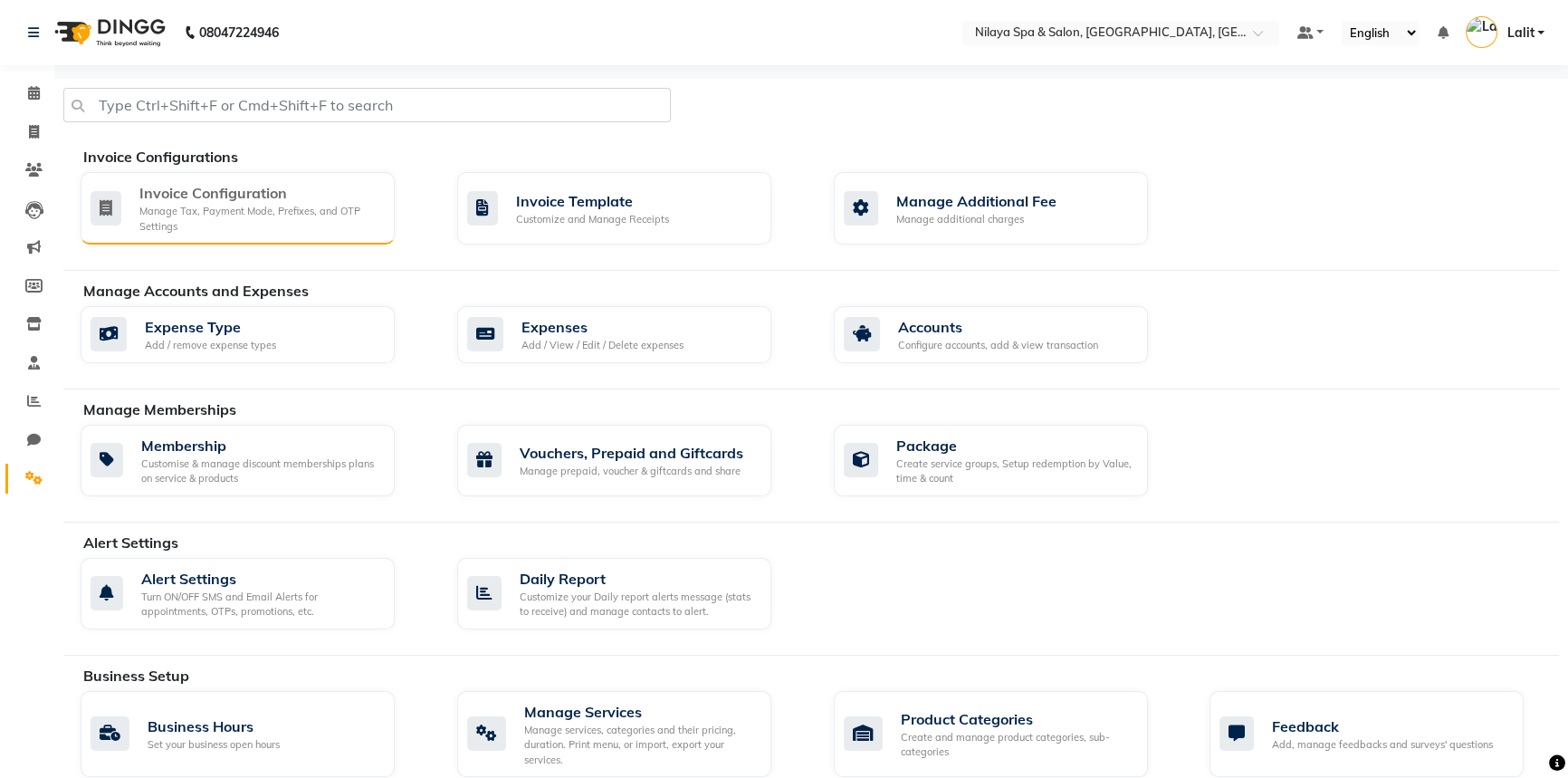
click at [216, 227] on div "Manage Tax, Payment Mode, Prefixes, and OTP Settings" at bounding box center [259, 218] width 241 height 30
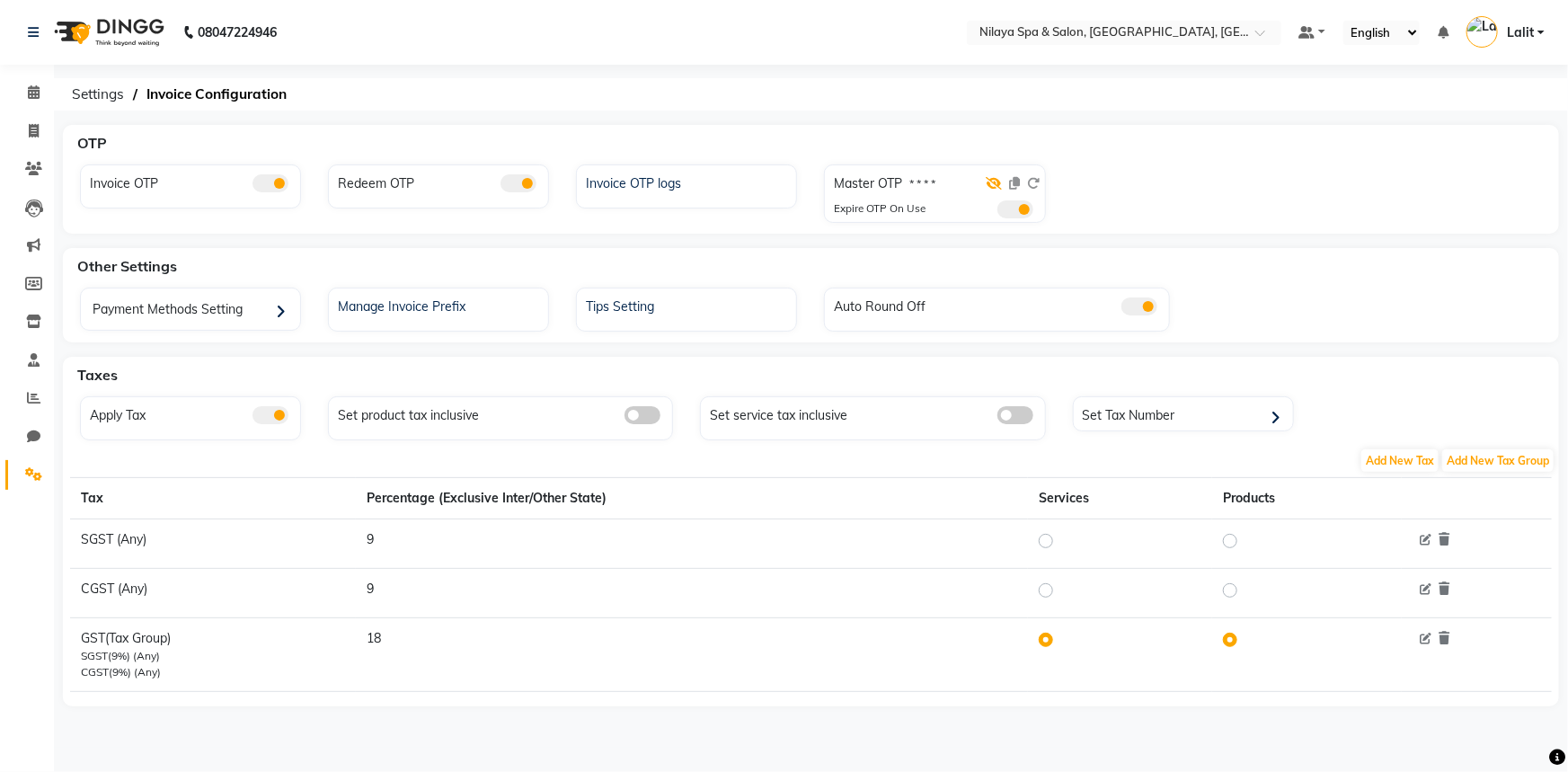
click at [987, 188] on icon at bounding box center [995, 183] width 16 height 12
click at [421, 84] on ol "Settings Invoice Configuration" at bounding box center [807, 95] width 1490 height 32
drag, startPoint x: 65, startPoint y: 94, endPoint x: 223, endPoint y: 80, distance: 158.6
click at [223, 80] on ol "Settings Invoice Configuration" at bounding box center [807, 95] width 1490 height 32
click at [328, 80] on ol "Settings Invoice Configuration" at bounding box center [807, 95] width 1490 height 32
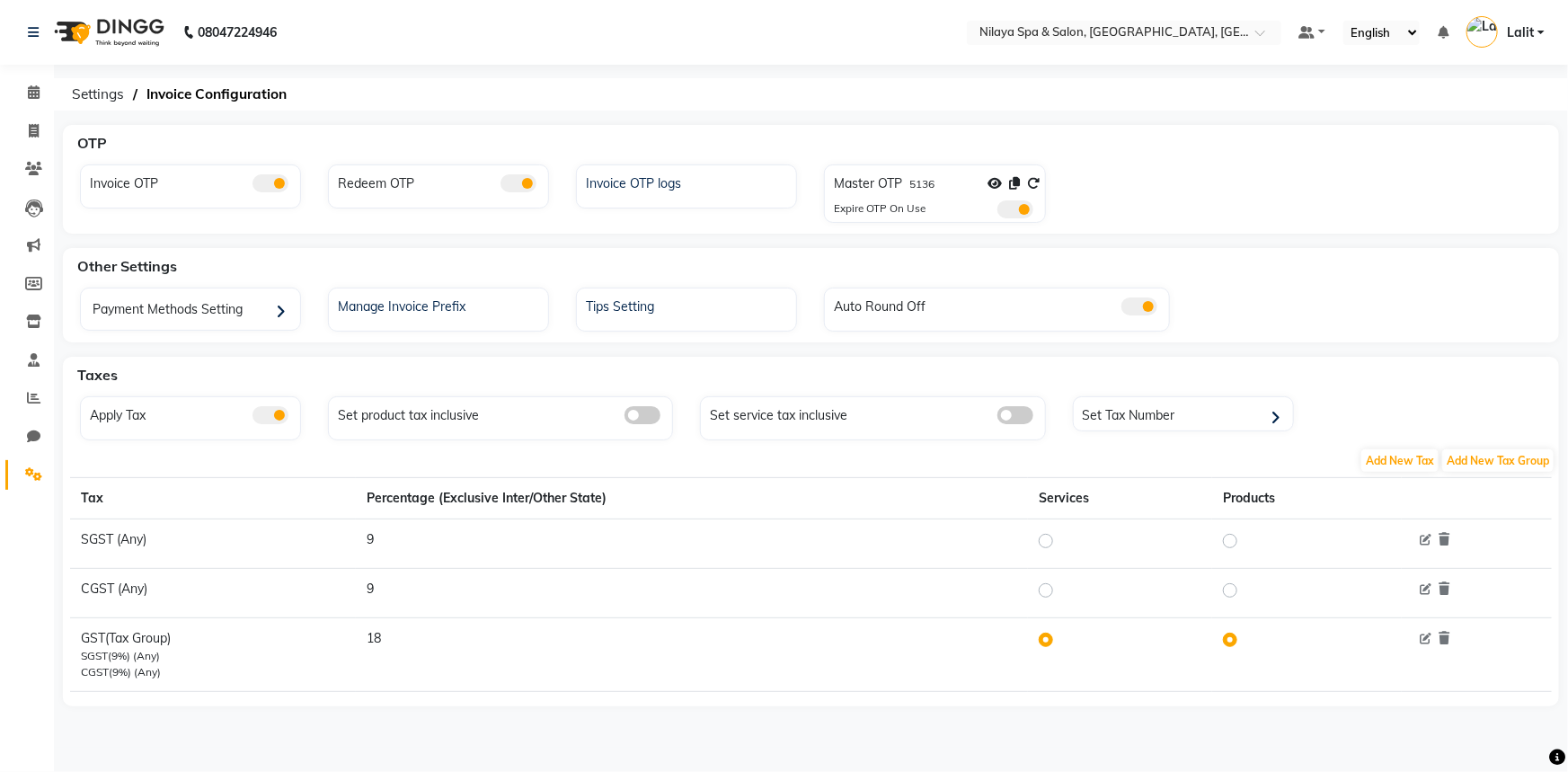
click at [1150, 709] on div "OTP Invoice OTP Redeem OTP Invoice OTP logs Master OTP 5136 Expire OTP On Use O…" at bounding box center [811, 436] width 1514 height 623
click at [101, 94] on span "Settings" at bounding box center [97, 95] width 70 height 32
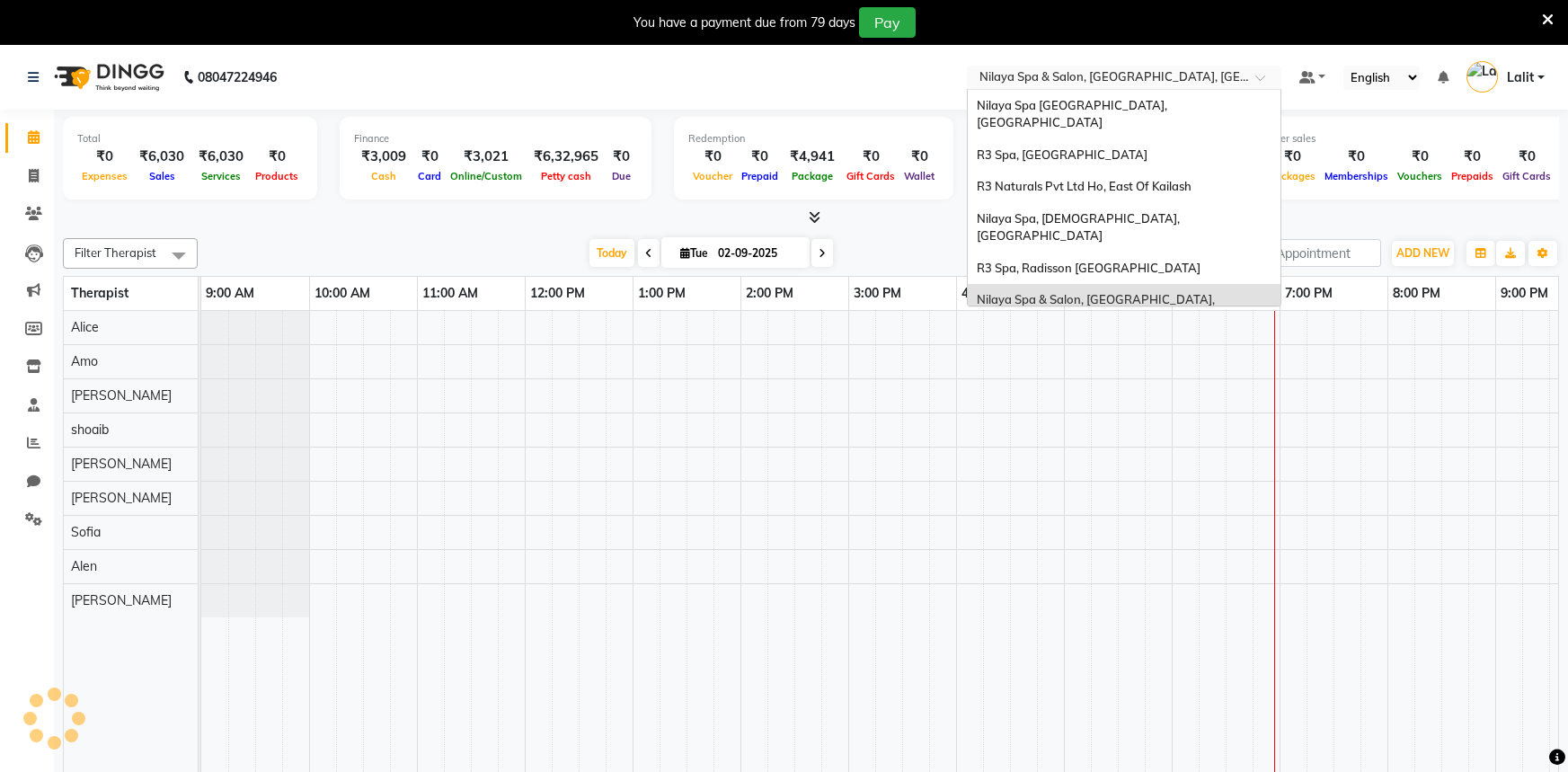
click at [1218, 73] on input "text" at bounding box center [1105, 79] width 260 height 18
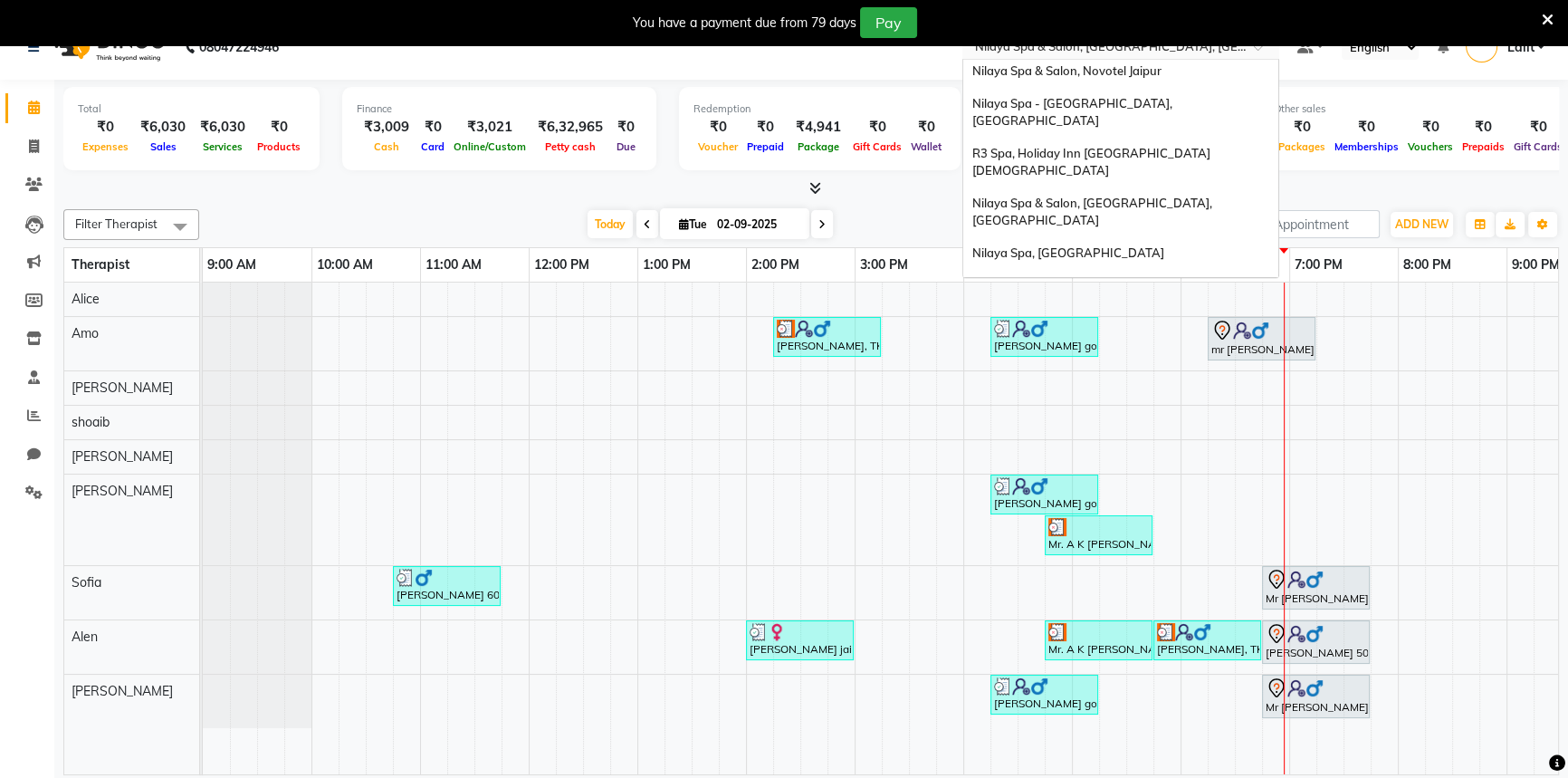
scroll to position [45, 0]
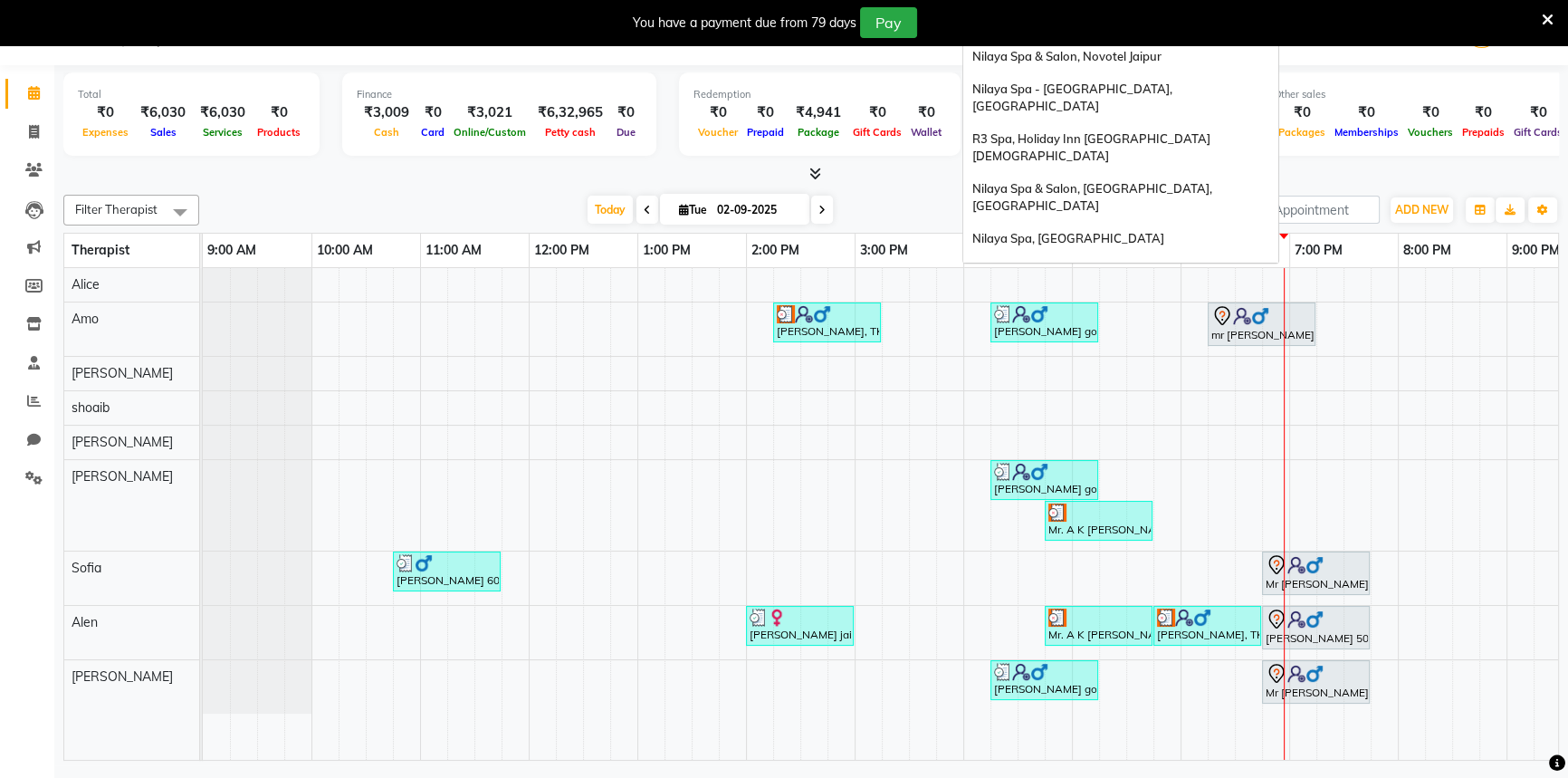
click at [1104, 345] on span "R3 Spa, [PERSON_NAME][GEOGRAPHIC_DATA]" at bounding box center [1107, 352] width 270 height 14
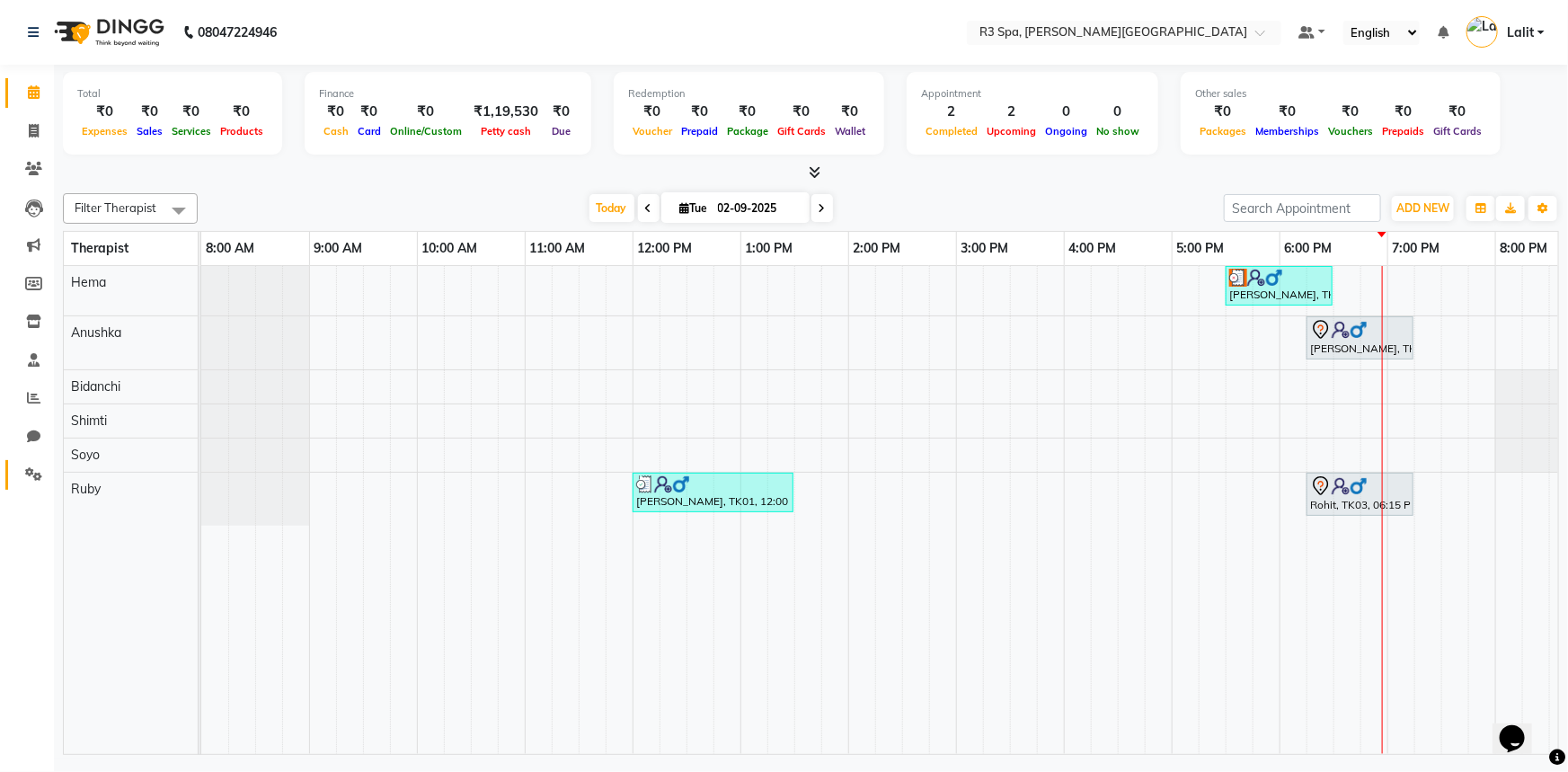
click at [45, 472] on li "Settings" at bounding box center [26, 474] width 54 height 39
click at [44, 472] on span at bounding box center [33, 475] width 31 height 21
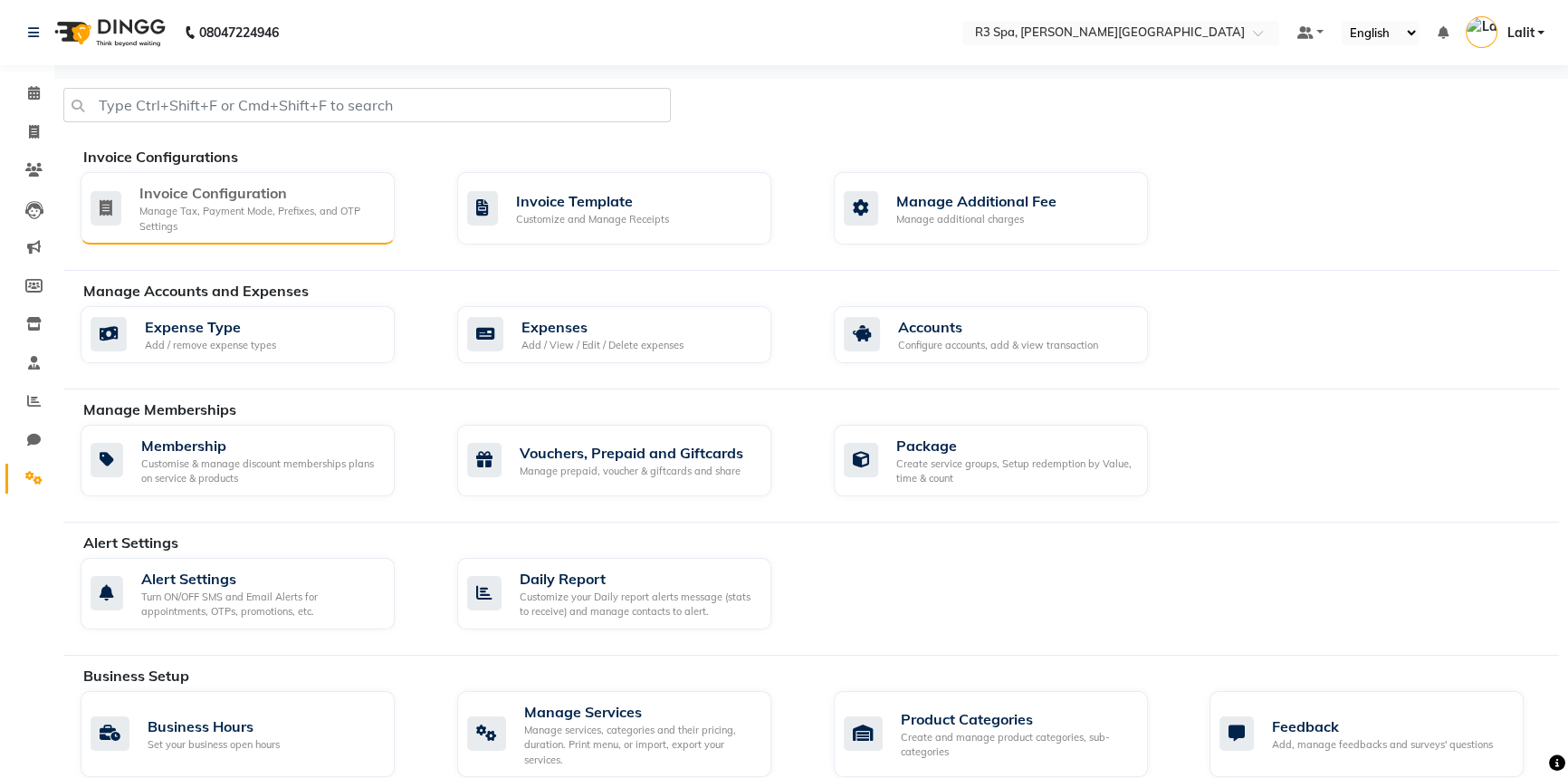
click at [262, 207] on div "Manage Tax, Payment Mode, Prefixes, and OTP Settings" at bounding box center [259, 218] width 241 height 30
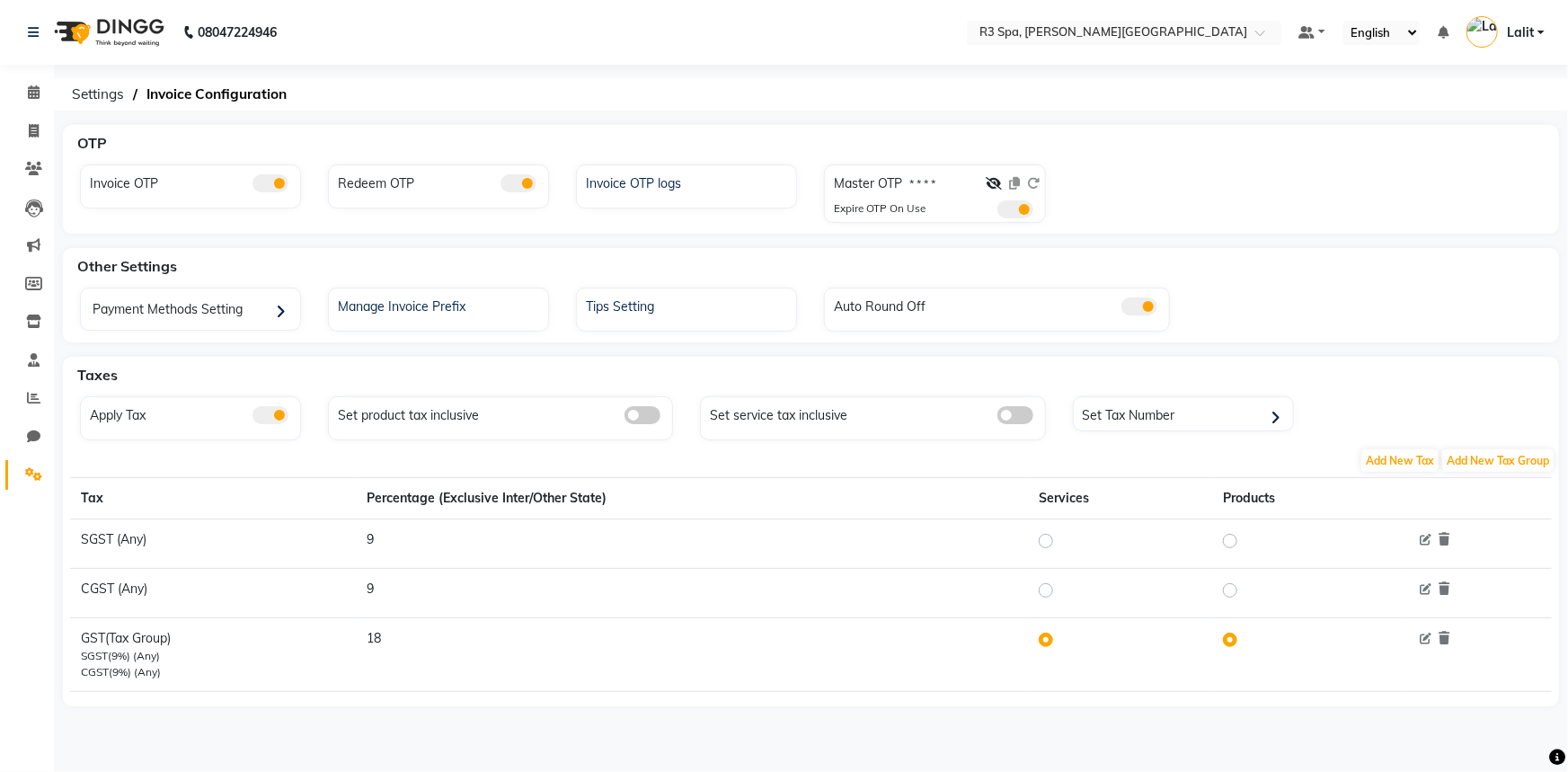
click at [983, 183] on div "Master OTP * * * *" at bounding box center [936, 187] width 205 height 26
click at [986, 183] on div "Master OTP * * * *" at bounding box center [936, 187] width 205 height 26
click at [989, 183] on icon at bounding box center [995, 183] width 16 height 12
drag, startPoint x: 912, startPoint y: 252, endPoint x: 1055, endPoint y: 259, distance: 143.2
click at [1010, 254] on div "Other Settings" at bounding box center [821, 266] width 1503 height 36
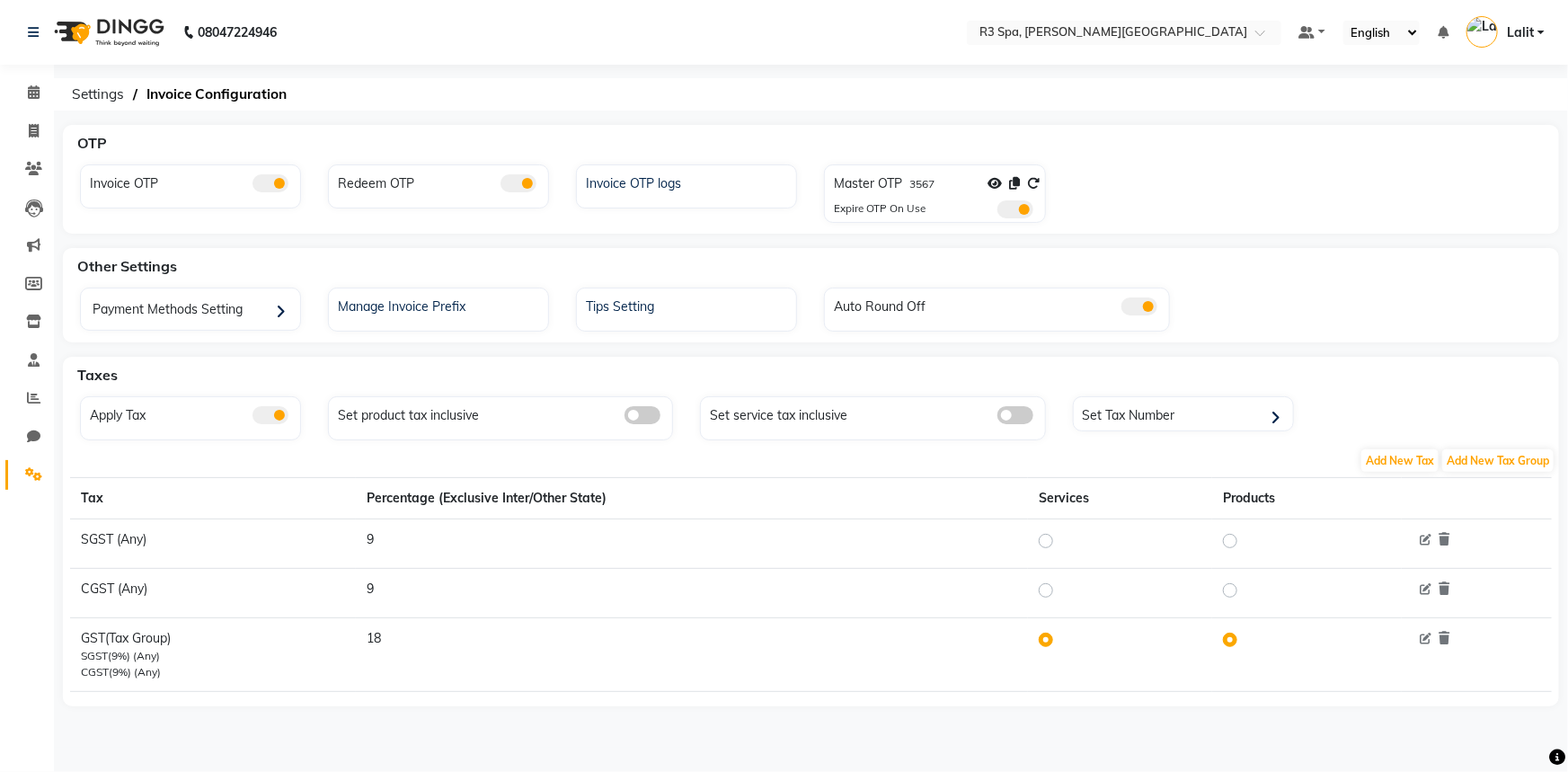
click at [1055, 259] on div "Other Settings" at bounding box center [821, 266] width 1503 height 36
drag, startPoint x: 1016, startPoint y: 242, endPoint x: 1191, endPoint y: 275, distance: 178.1
click at [1136, 269] on div "OTP Invoice OTP Redeem OTP Invoice OTP logs Master OTP 3567 Expire OTP On Use O…" at bounding box center [811, 436] width 1514 height 623
drag, startPoint x: 1191, startPoint y: 275, endPoint x: 1351, endPoint y: 341, distance: 173.1
click at [1196, 276] on div "Other Settings" at bounding box center [821, 266] width 1503 height 36
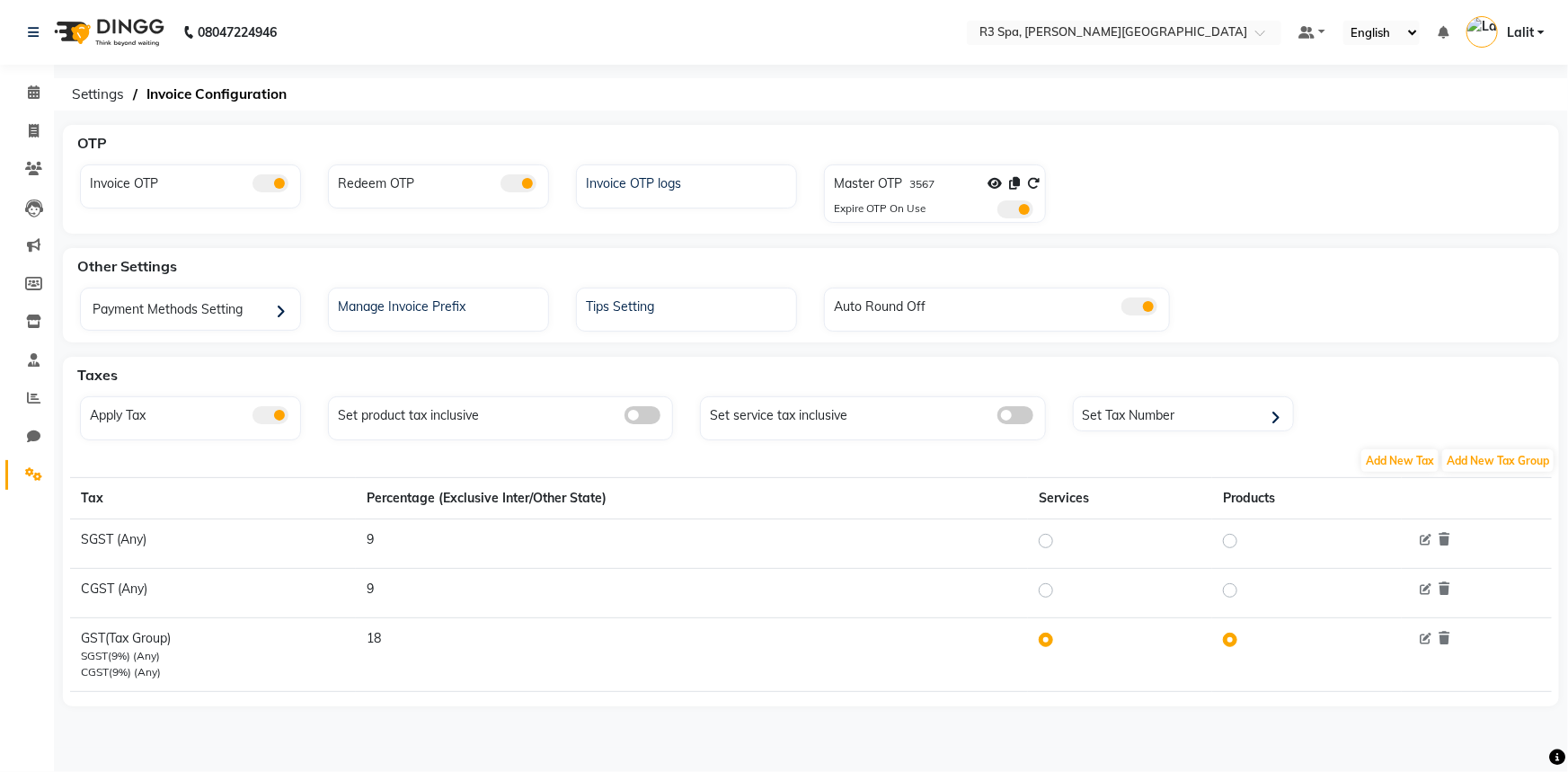
click at [678, 194] on div "Invoice OTP logs" at bounding box center [687, 186] width 221 height 44
click at [655, 187] on div "Invoice OTP logs" at bounding box center [688, 181] width 215 height 24
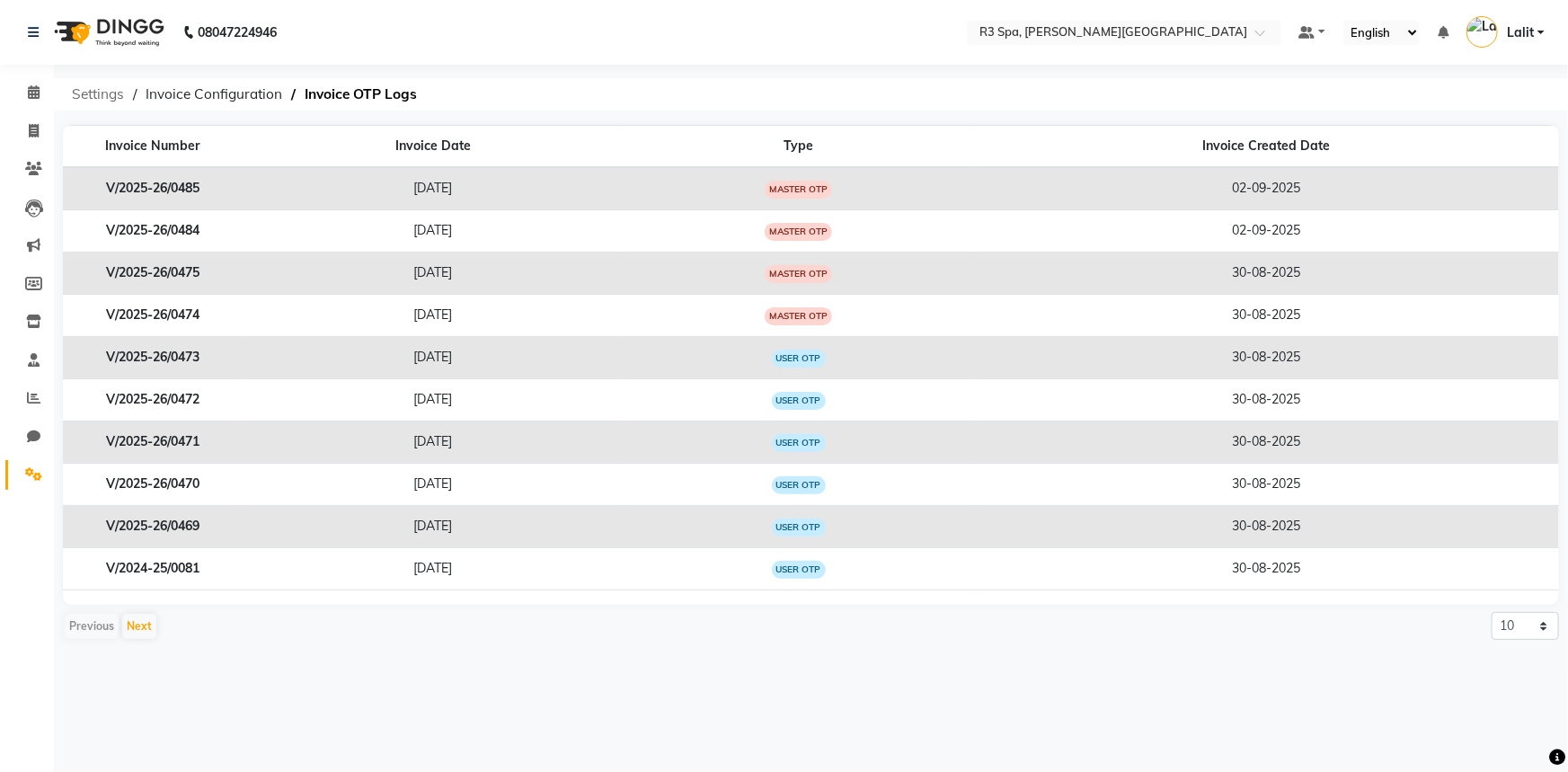
click at [133, 76] on div "08047224946 Select Location × R3 Spa, [GEOGRAPHIC_DATA][PERSON_NAME] Resort Def…" at bounding box center [784, 386] width 1568 height 772
click at [109, 84] on span "Settings" at bounding box center [97, 95] width 70 height 32
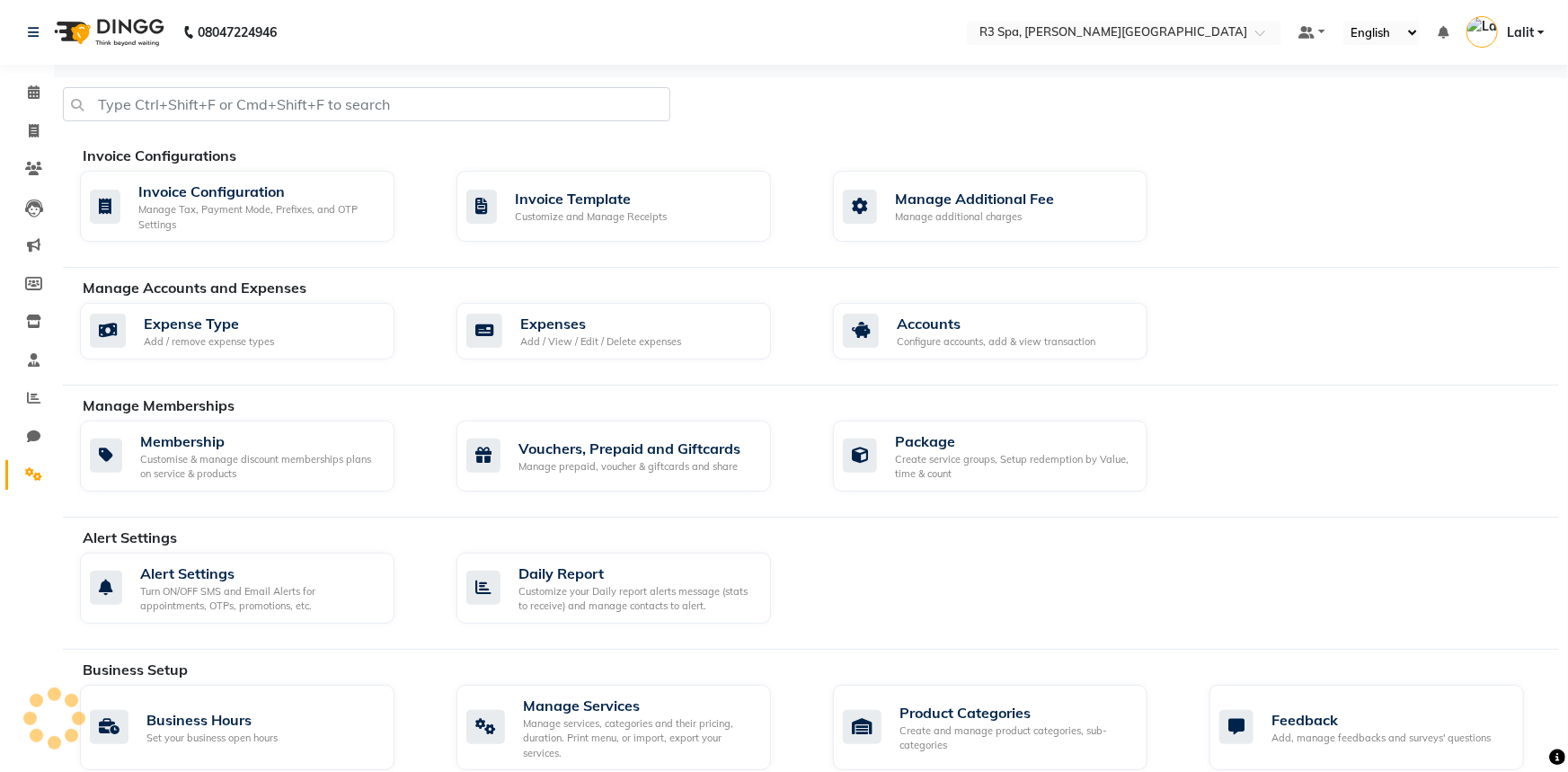
click at [108, 85] on div "Invoice Configurations Invoice Configuration Manage Tax, Payment Mode, Prefixes…" at bounding box center [810, 728] width 1496 height 1300
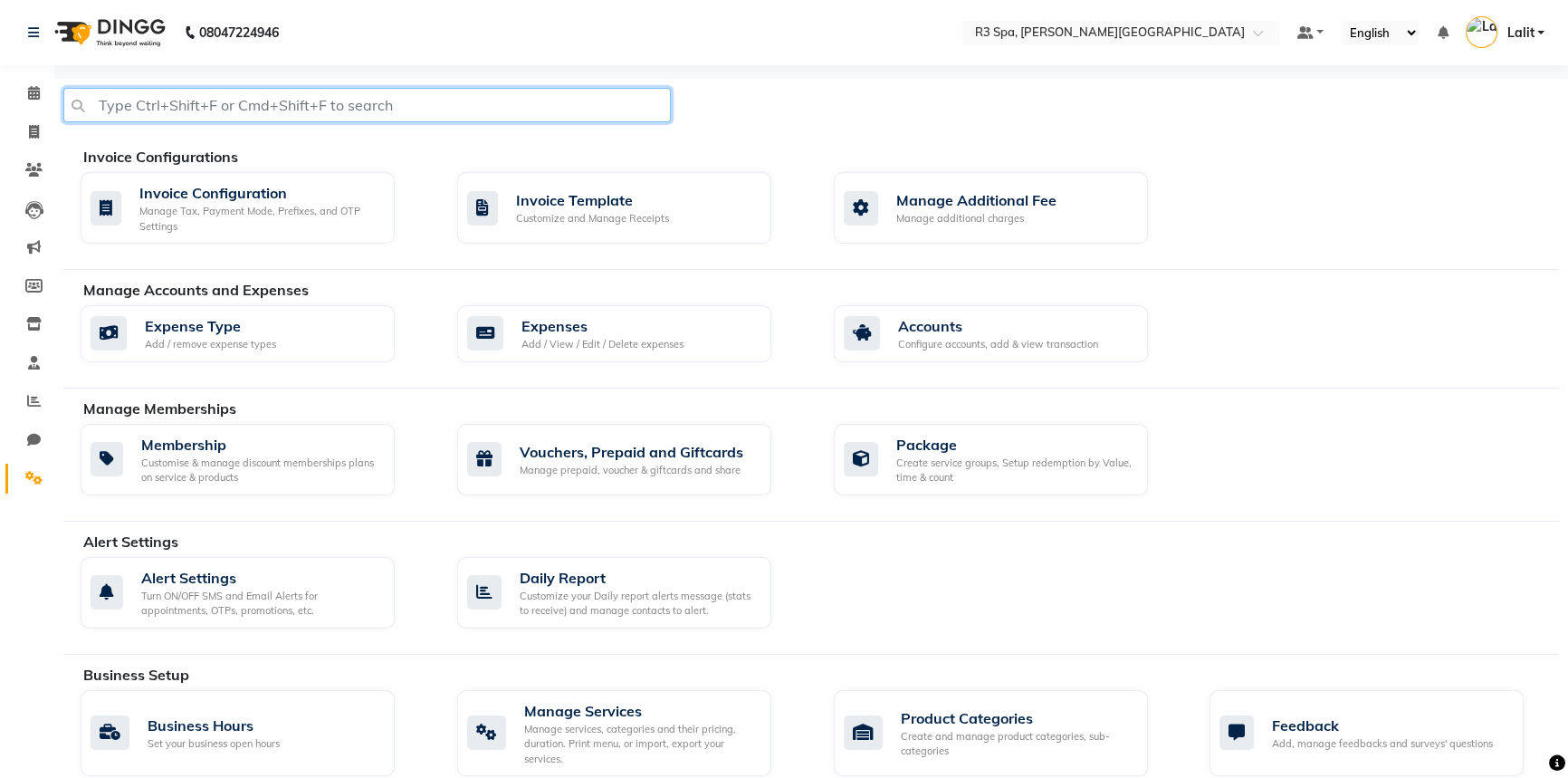
click at [499, 88] on input "text" at bounding box center [366, 105] width 607 height 34
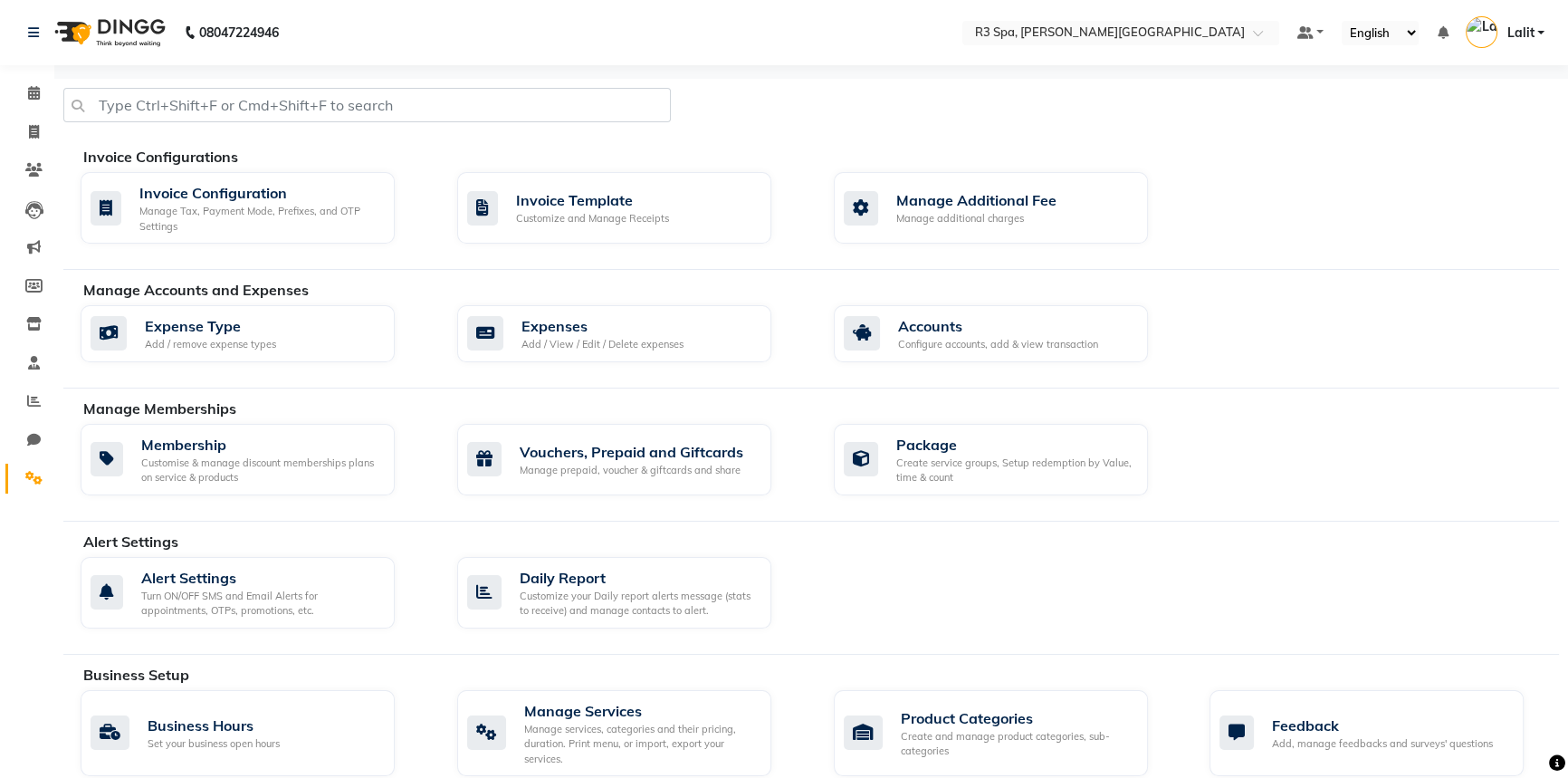
click at [753, 43] on nav "08047224946 Select Location × R3 Spa, [PERSON_NAME] Resort Default Panel My Pan…" at bounding box center [784, 32] width 1568 height 65
click at [1213, 93] on div at bounding box center [810, 112] width 1522 height 49
click at [1178, 40] on input "text" at bounding box center [1102, 34] width 262 height 18
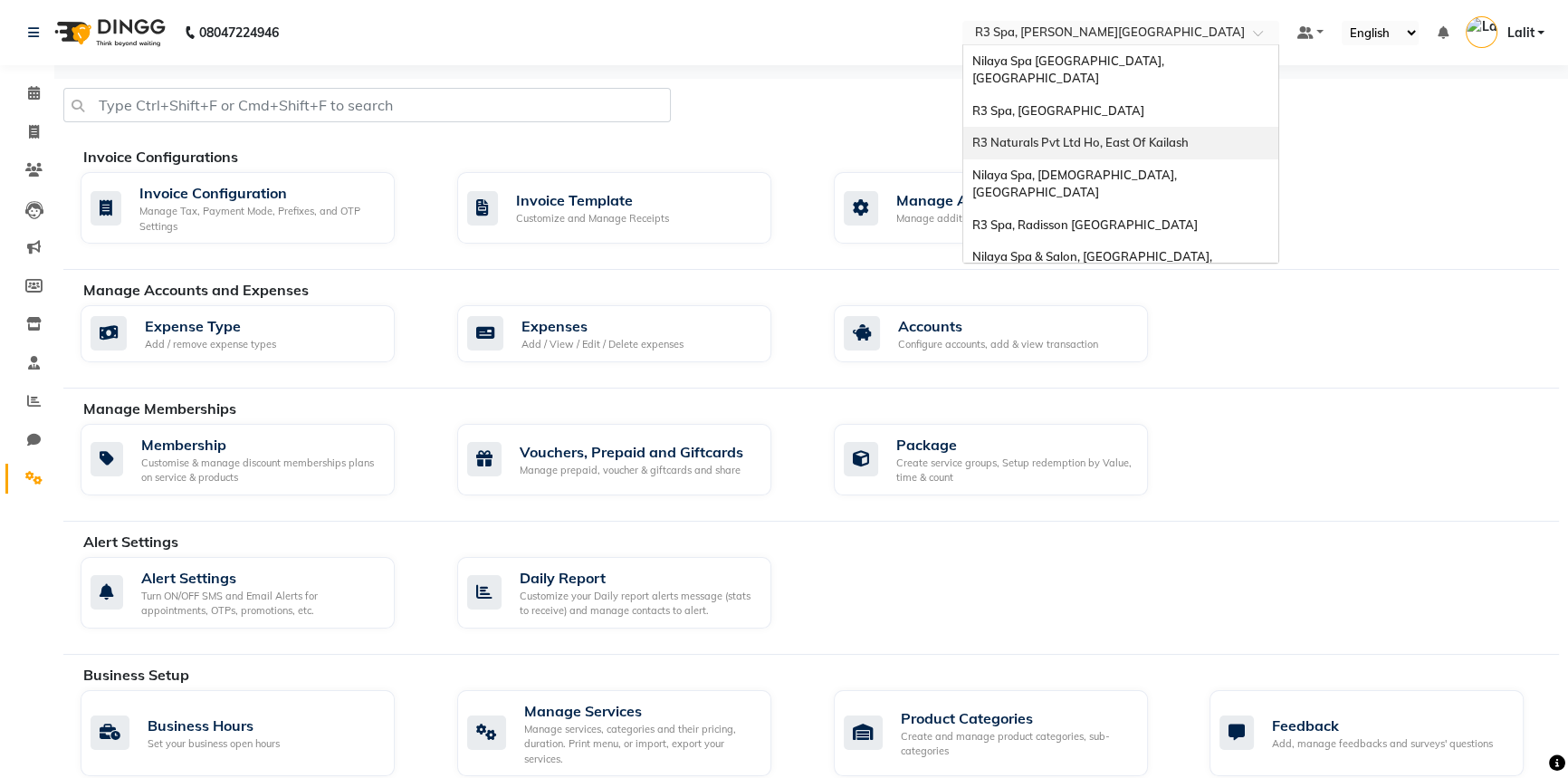
click at [875, 122] on div at bounding box center [810, 112] width 1522 height 49
